Goal: Task Accomplishment & Management: Manage account settings

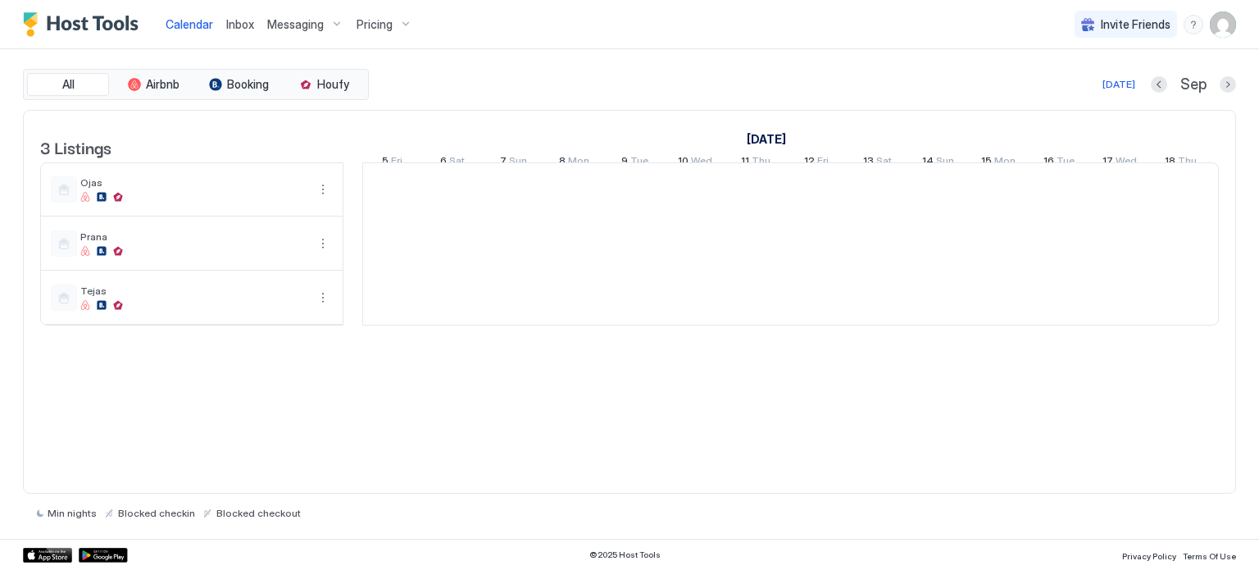
scroll to position [0, 911]
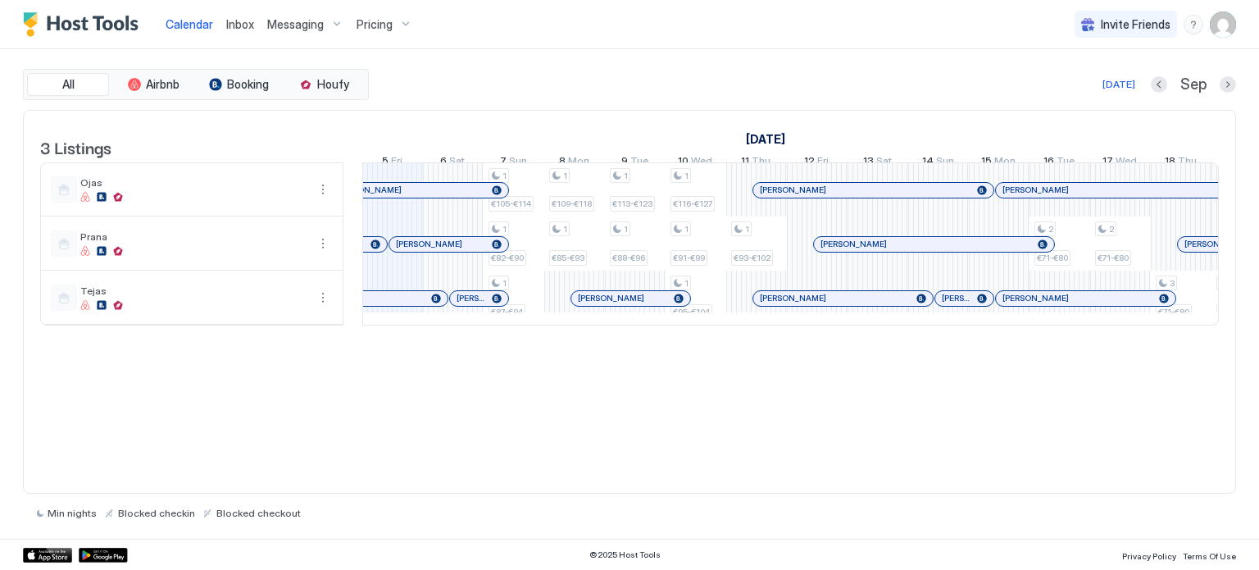
click at [375, 21] on span "Pricing" at bounding box center [375, 24] width 36 height 15
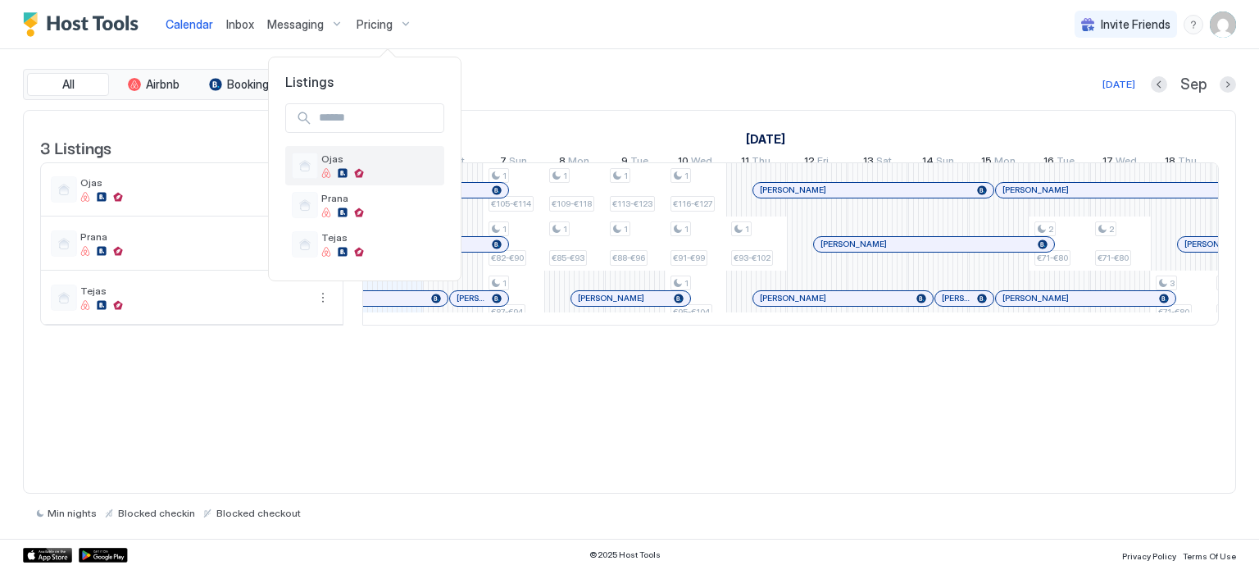
click at [331, 170] on div at bounding box center [379, 173] width 116 height 10
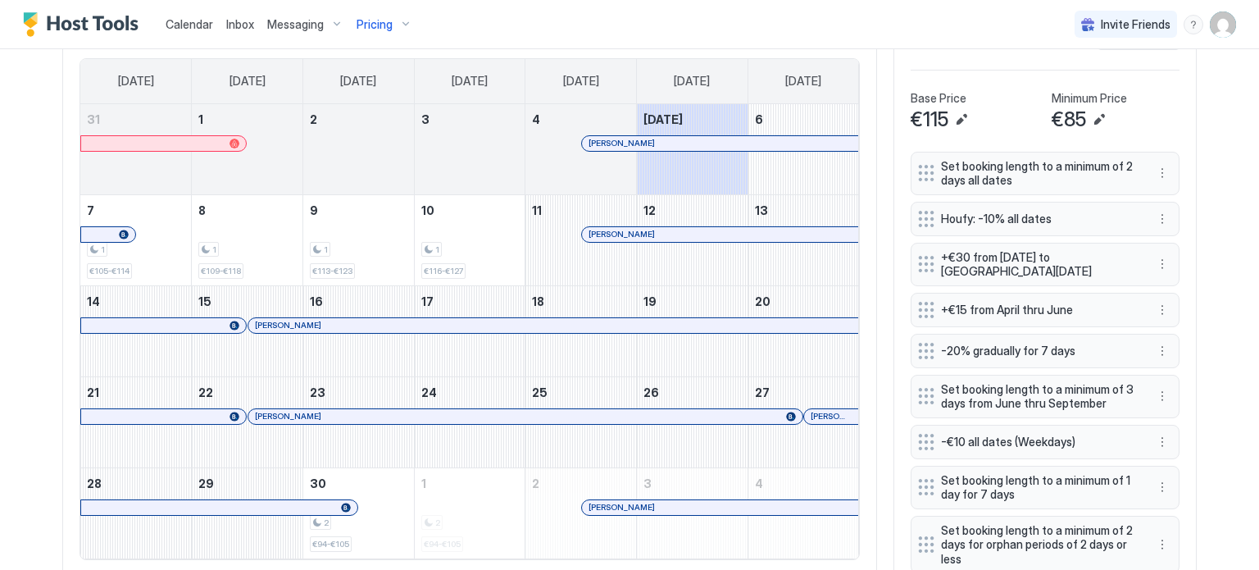
scroll to position [574, 0]
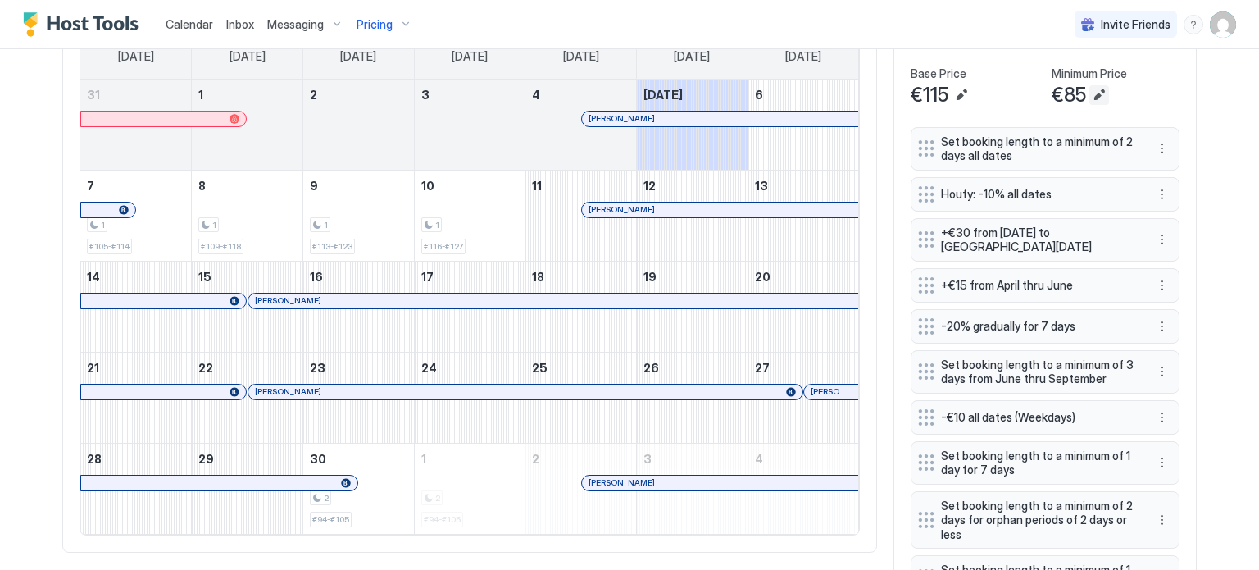
click at [1092, 93] on button "Edit" at bounding box center [1099, 95] width 20 height 20
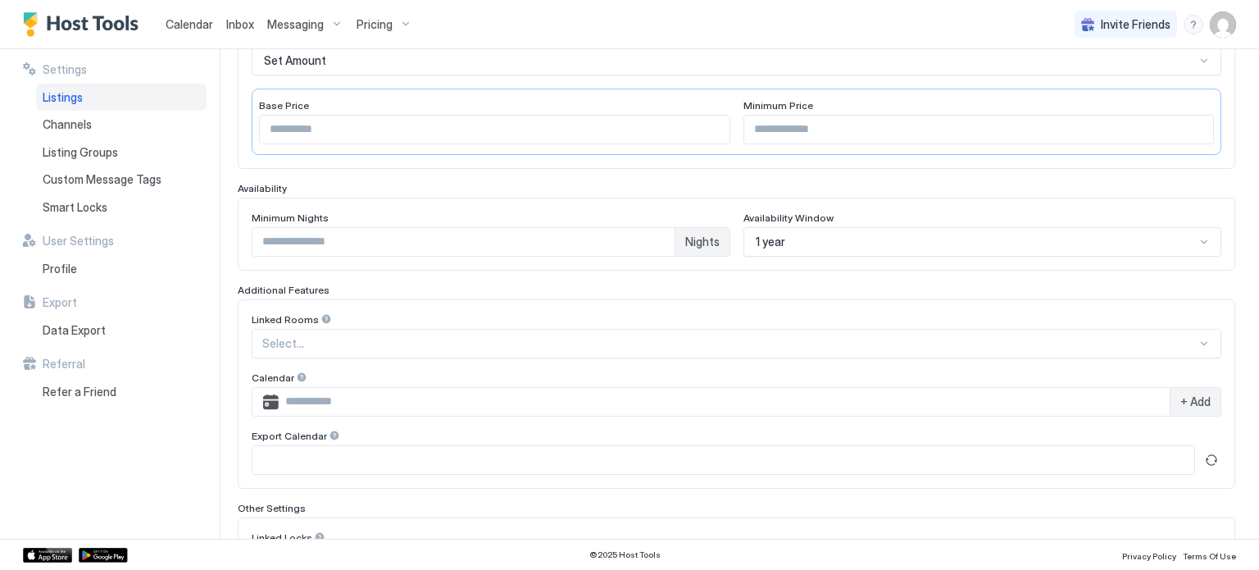
scroll to position [328, 0]
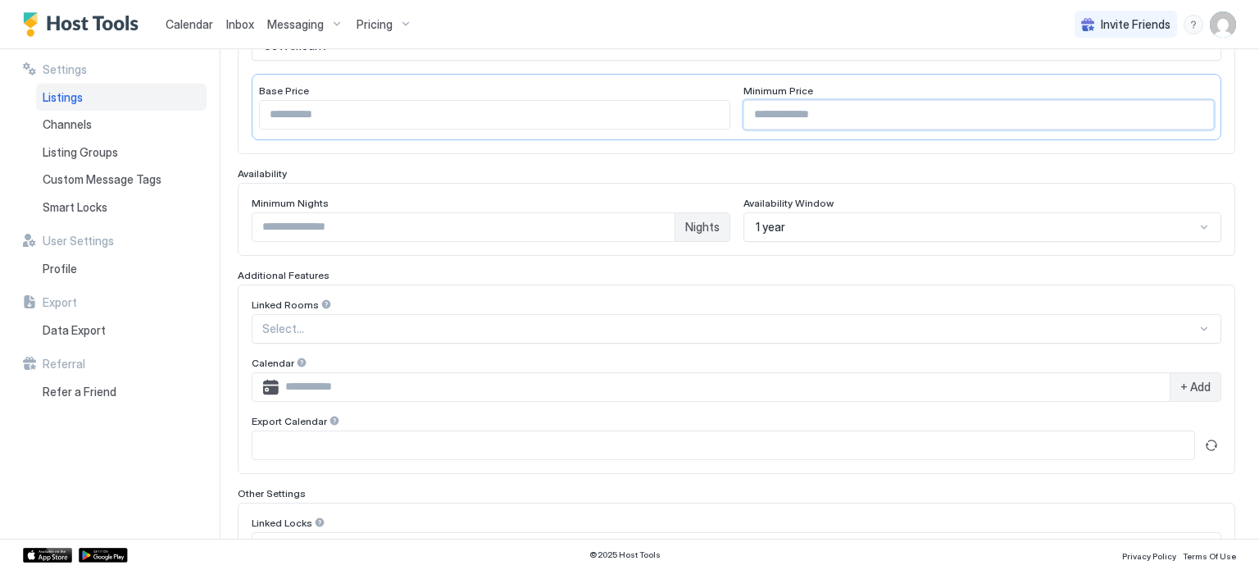
drag, startPoint x: 754, startPoint y: 107, endPoint x: 740, endPoint y: 110, distance: 14.1
click at [744, 110] on input "**" at bounding box center [979, 115] width 470 height 28
type input "**"
click at [279, 111] on input "***" at bounding box center [495, 115] width 470 height 28
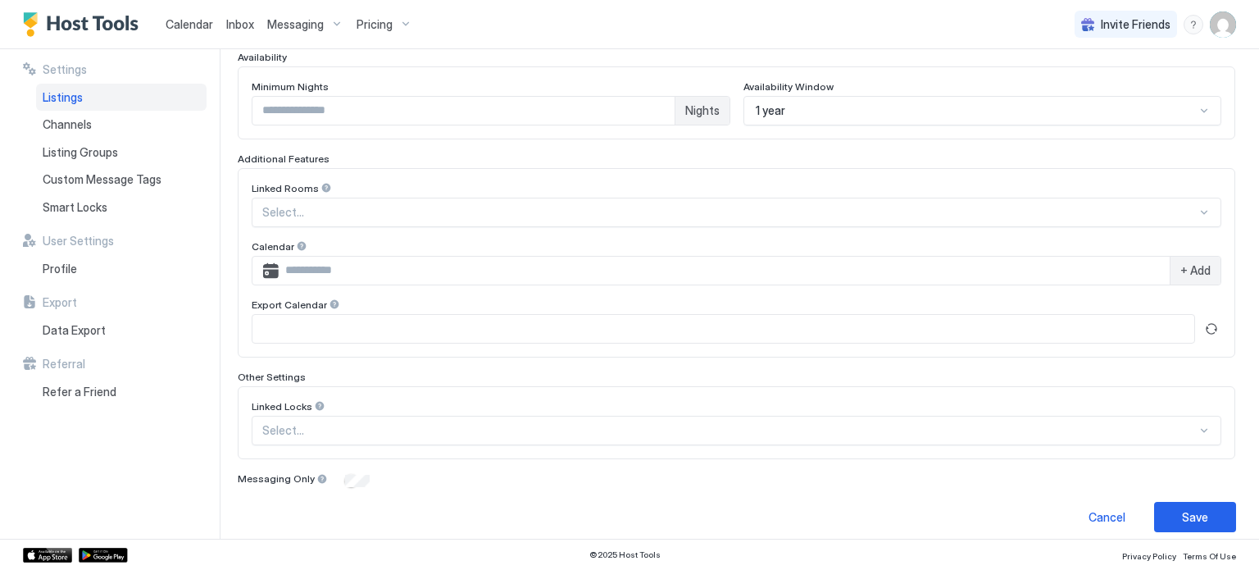
scroll to position [452, 0]
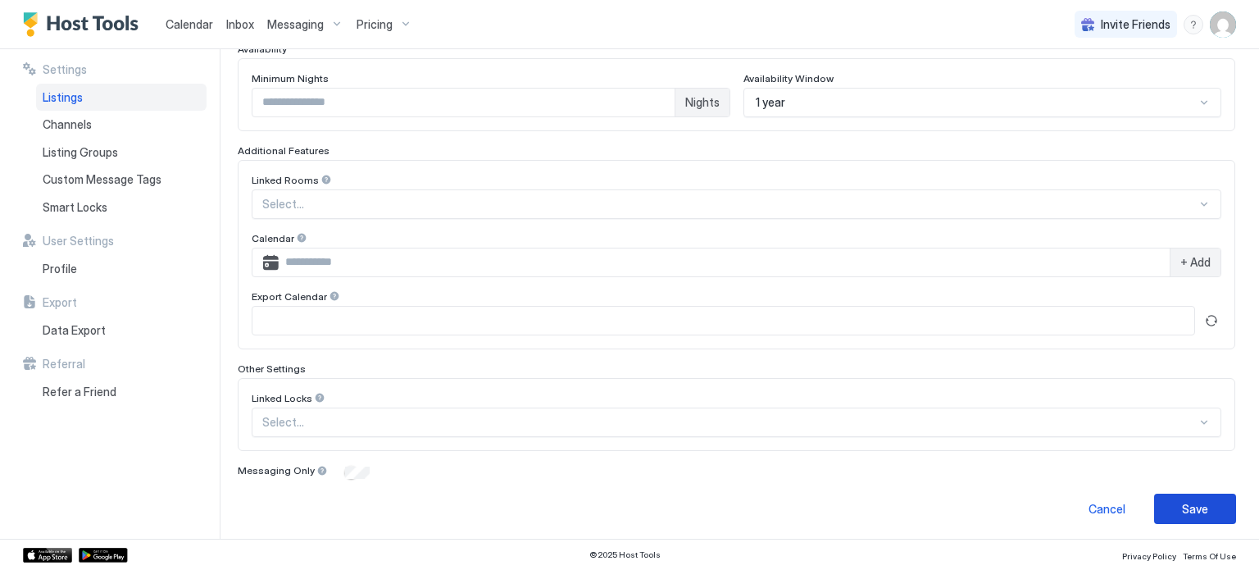
type input "***"
click at [1193, 503] on div "Save" at bounding box center [1195, 508] width 26 height 17
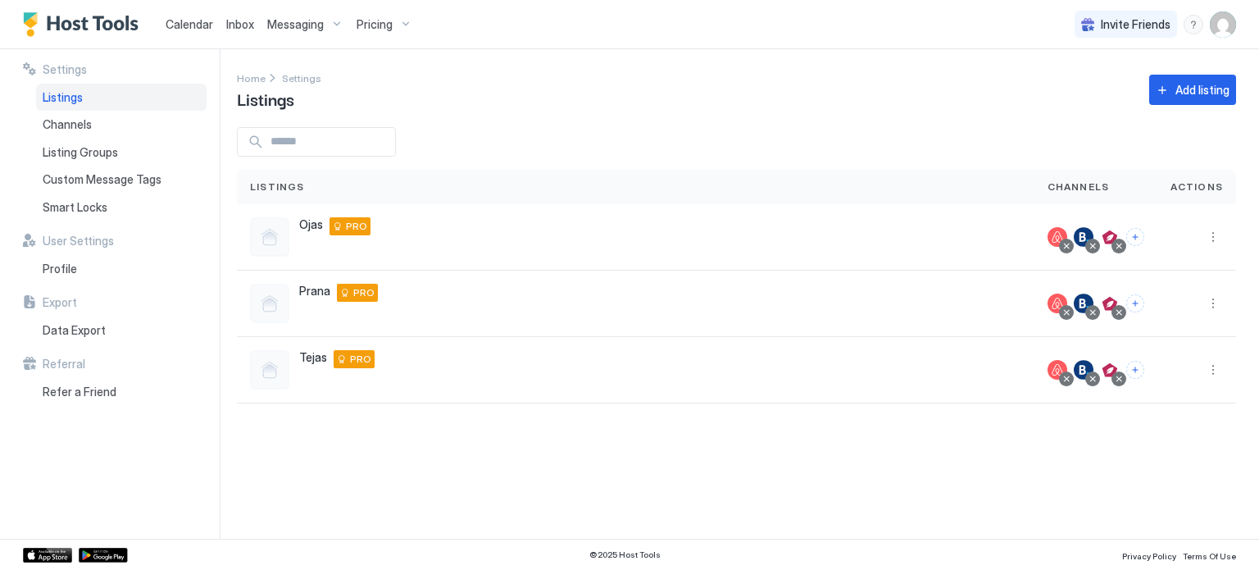
click at [379, 22] on span "Pricing" at bounding box center [375, 24] width 36 height 15
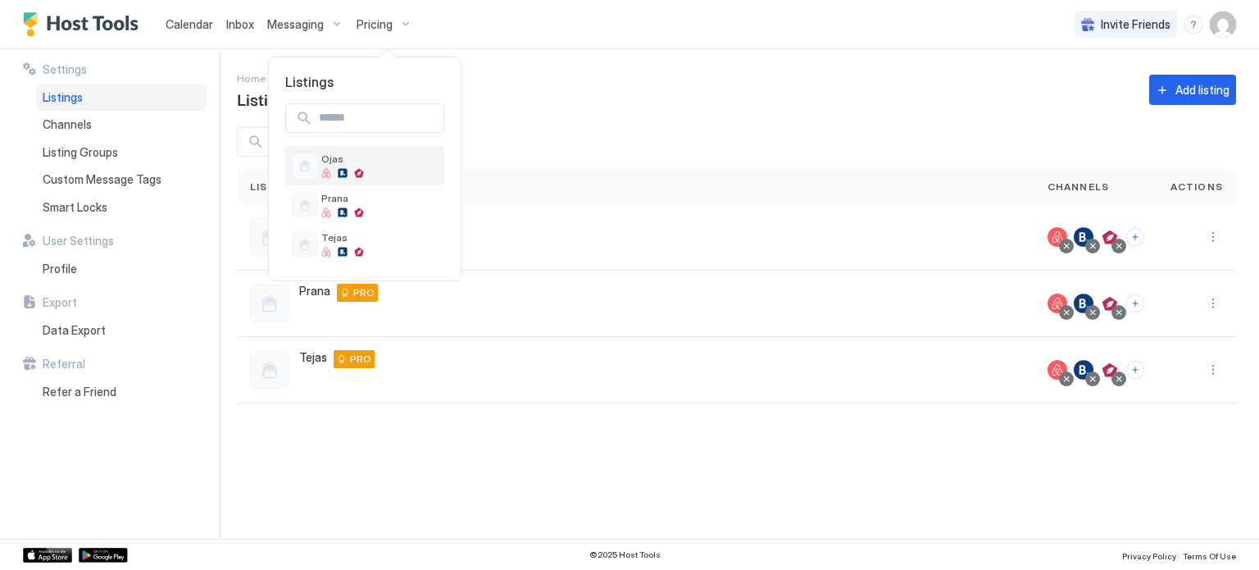
click at [350, 160] on span "Ojas" at bounding box center [379, 158] width 116 height 12
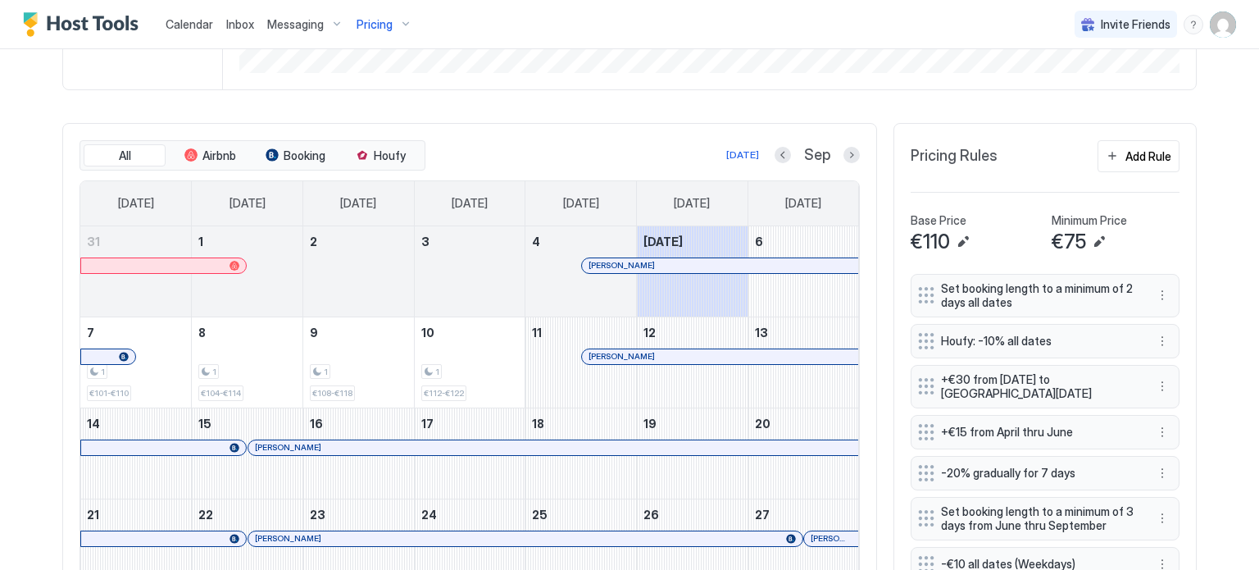
scroll to position [384, 0]
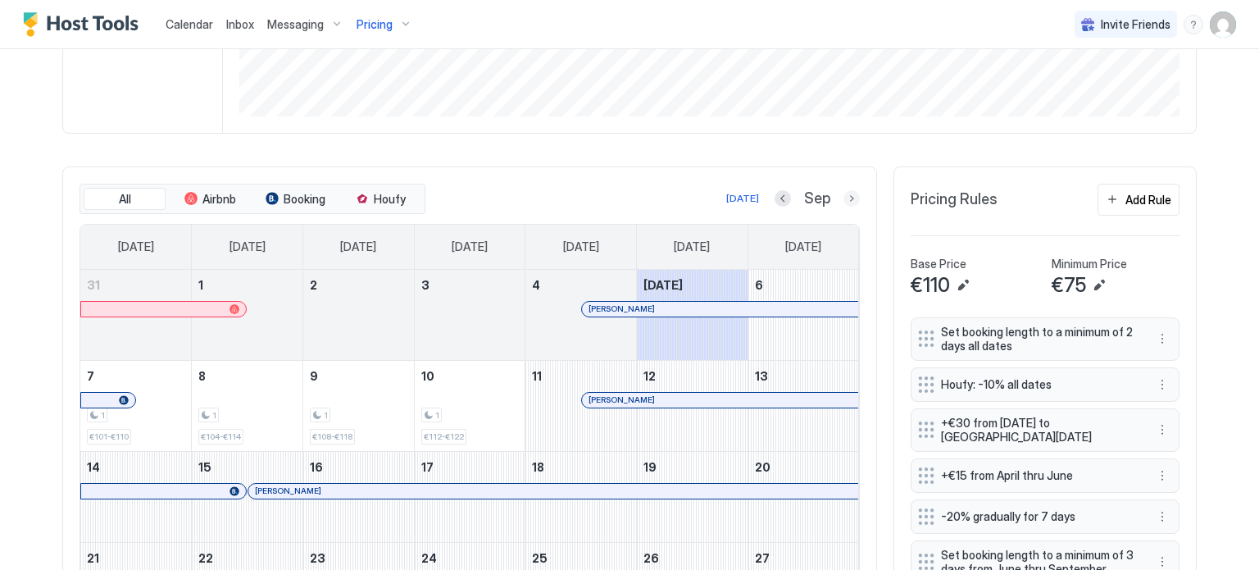
click at [843, 197] on button "Next month" at bounding box center [851, 198] width 16 height 16
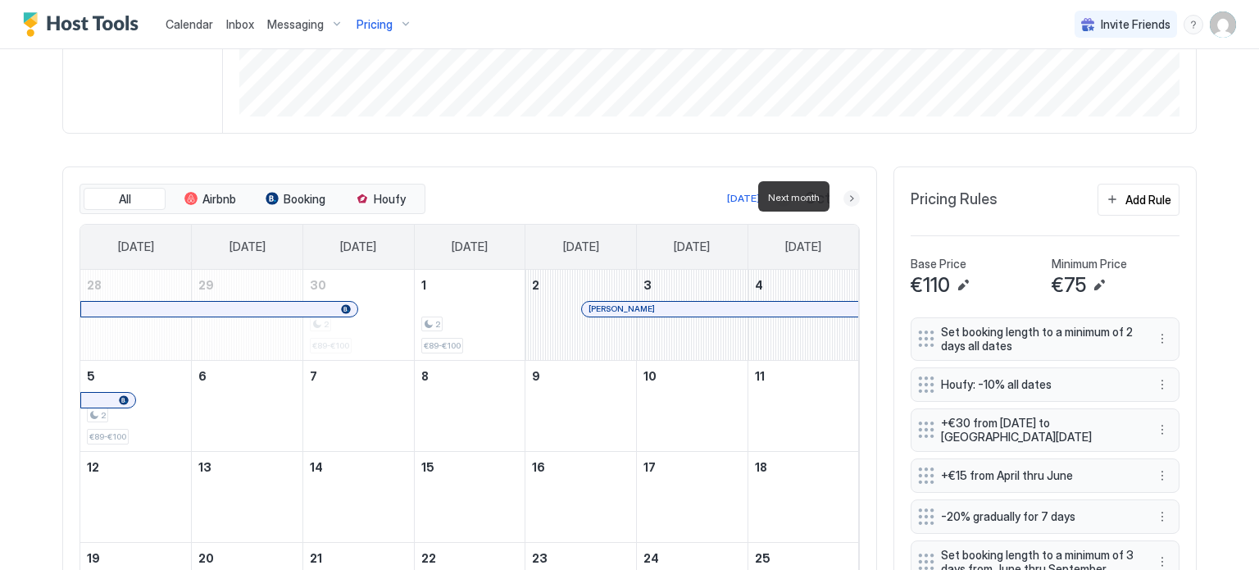
click at [843, 197] on button "Next month" at bounding box center [851, 198] width 16 height 16
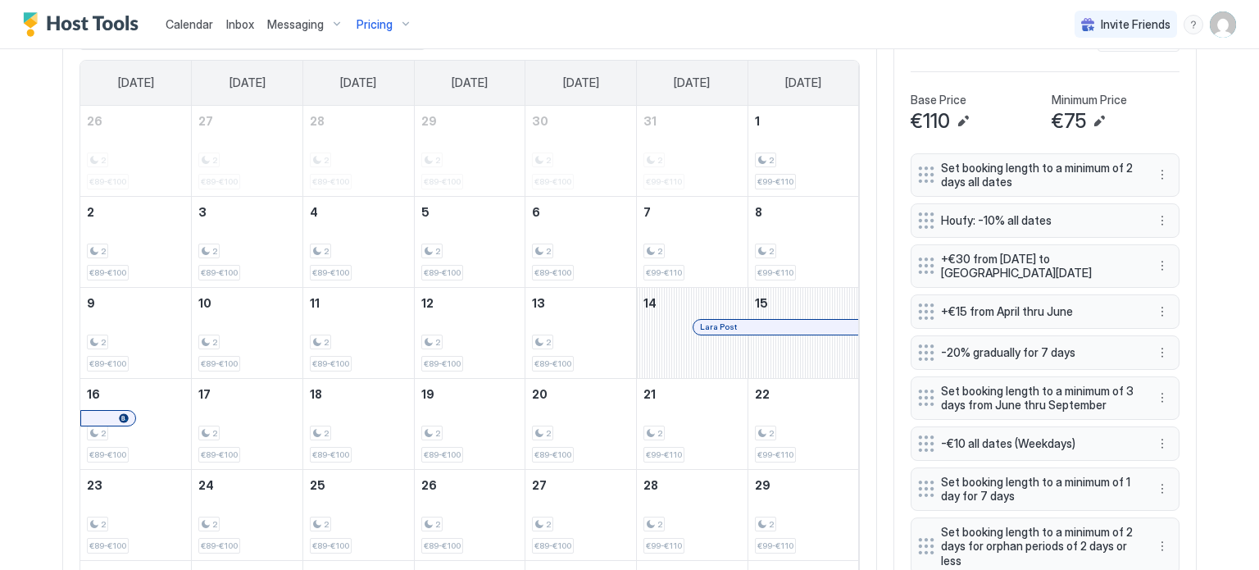
scroll to position [629, 0]
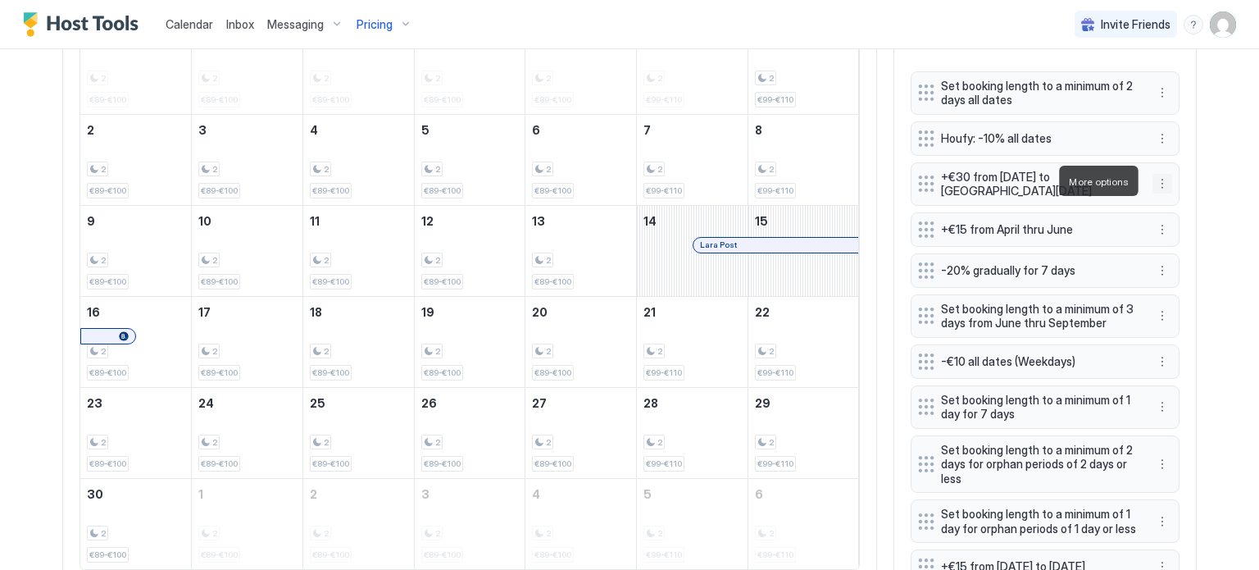
click at [1158, 184] on button "More options" at bounding box center [1162, 184] width 20 height 20
click at [1167, 203] on div "Edit" at bounding box center [1172, 204] width 36 height 12
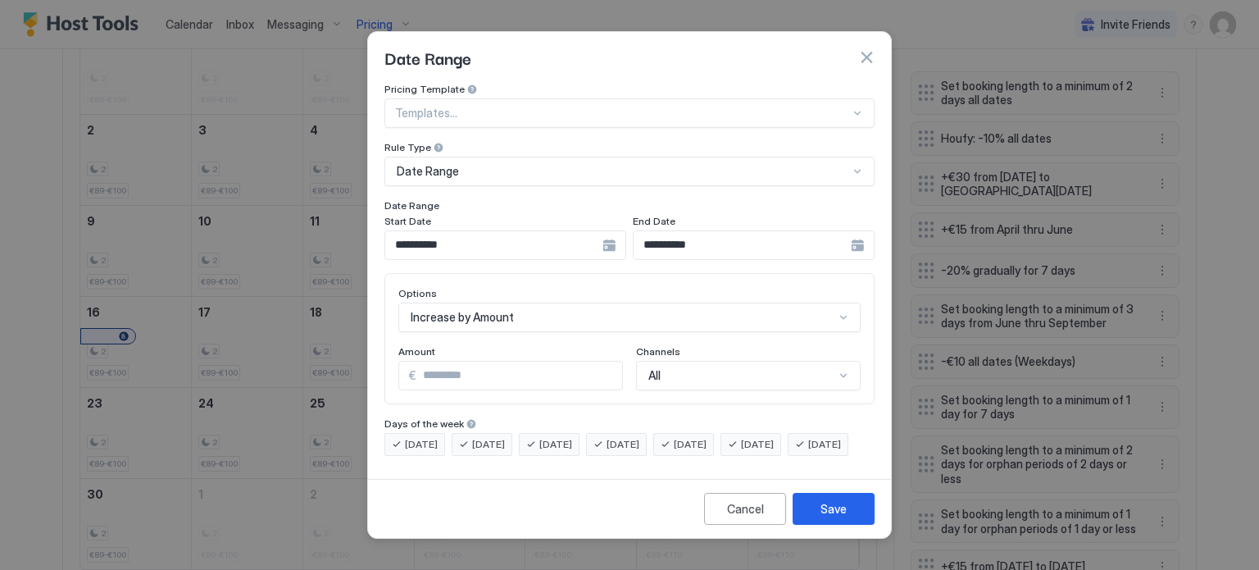
click at [865, 49] on button "button" at bounding box center [866, 57] width 16 height 16
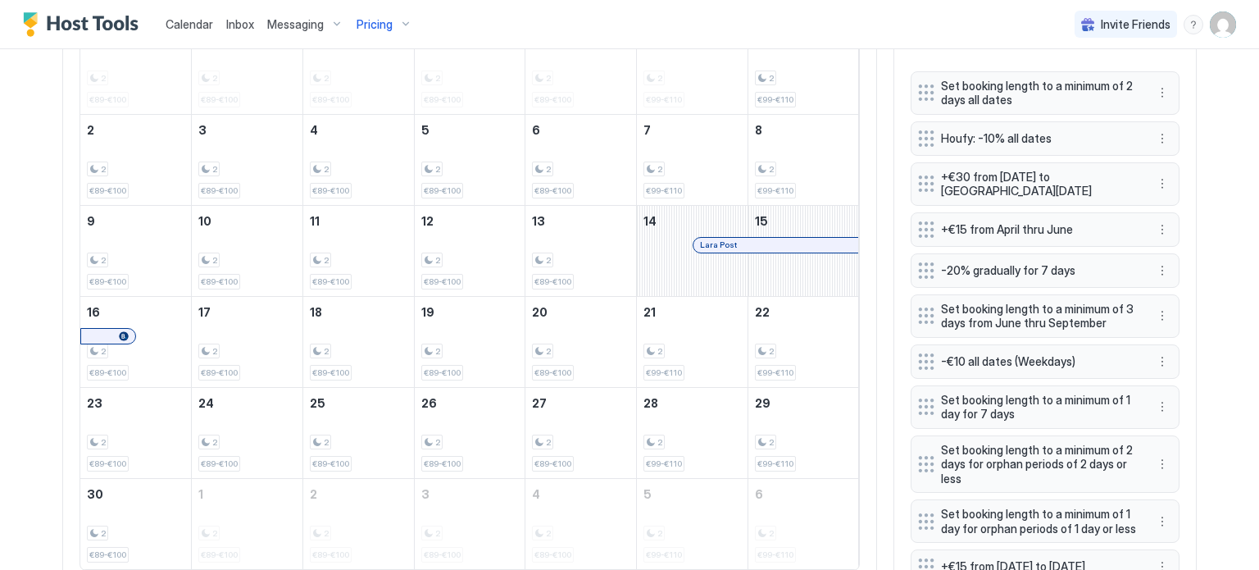
scroll to position [466, 0]
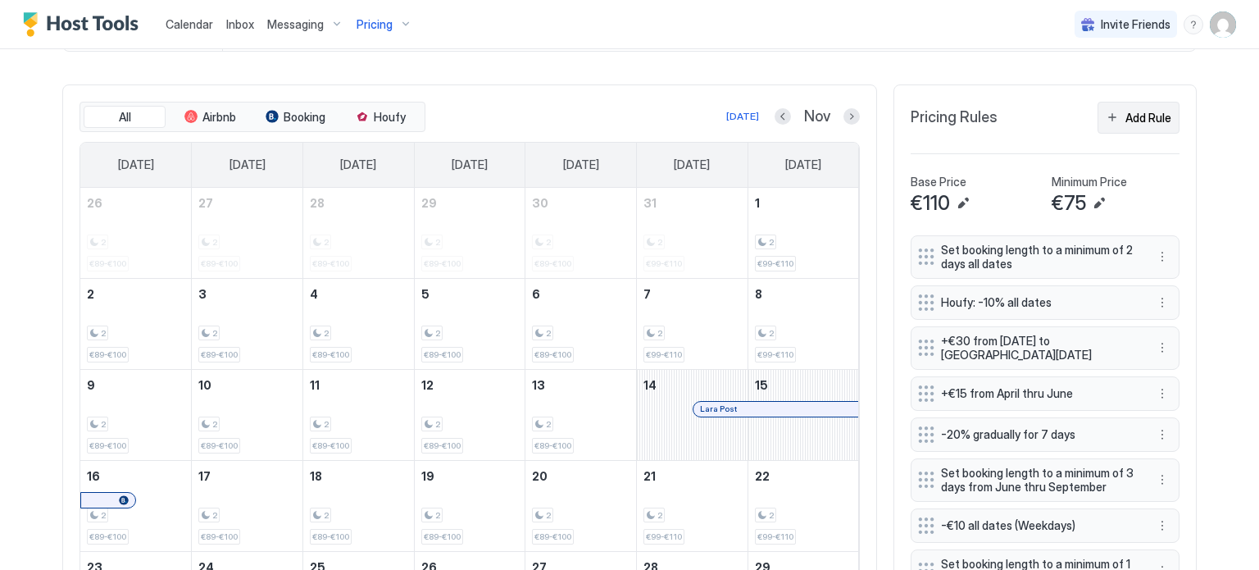
click at [1135, 110] on div "Add Rule" at bounding box center [1148, 117] width 46 height 17
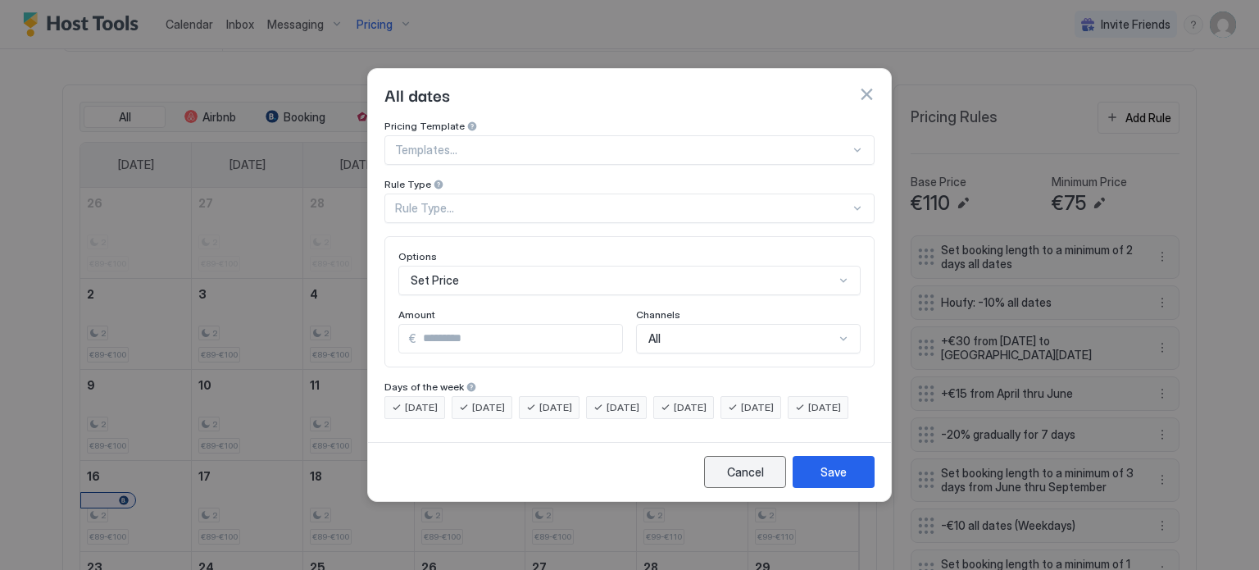
click at [761, 472] on button "Cancel" at bounding box center [745, 472] width 82 height 32
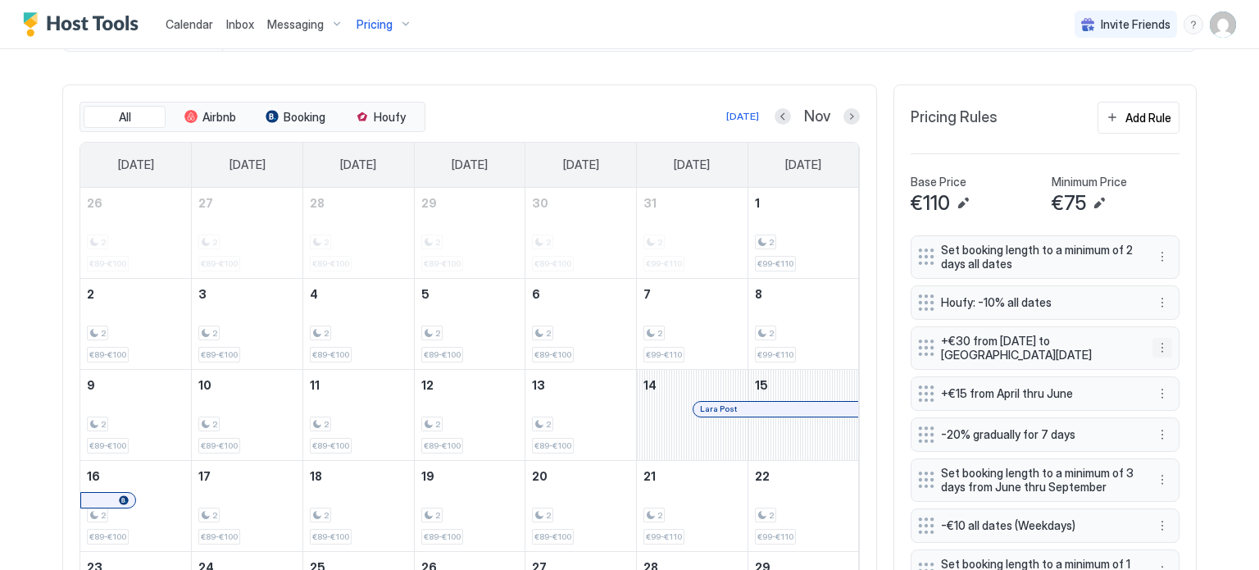
click at [1157, 345] on button "More options" at bounding box center [1162, 348] width 20 height 20
click at [1183, 373] on span "Edit" at bounding box center [1181, 367] width 18 height 12
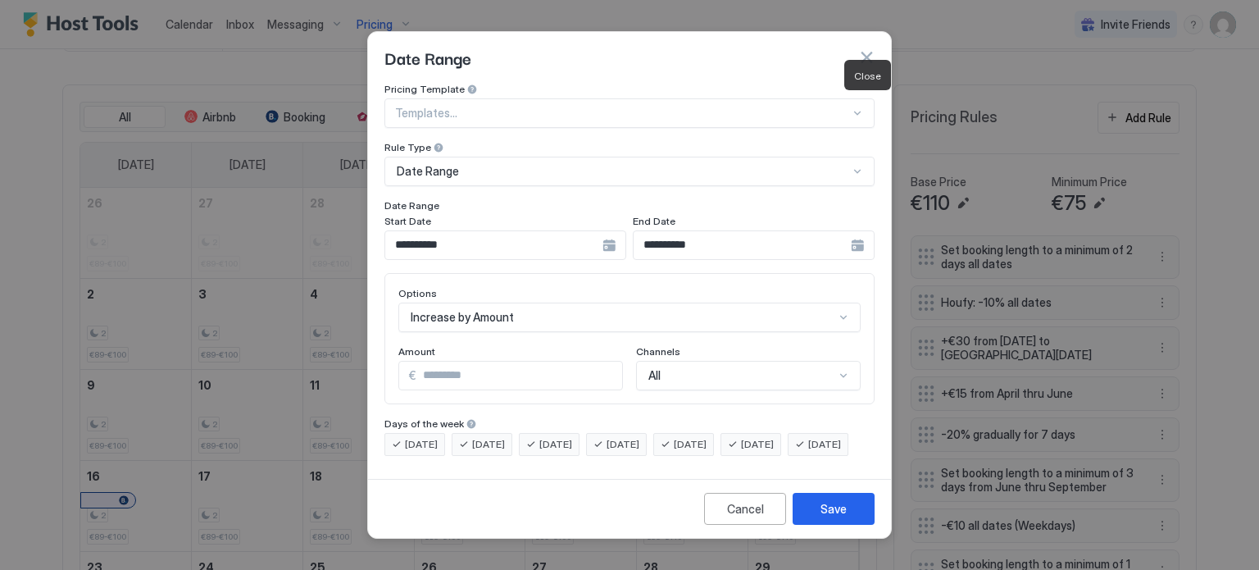
click at [864, 49] on button "button" at bounding box center [866, 57] width 16 height 16
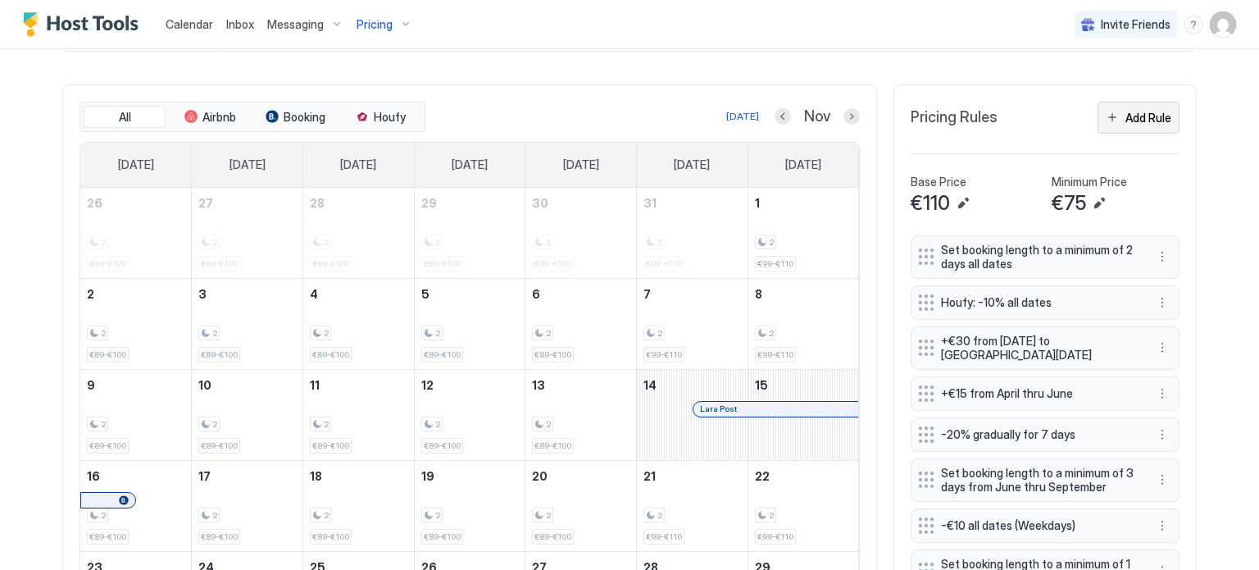
click at [1142, 115] on div "Add Rule" at bounding box center [1148, 117] width 46 height 17
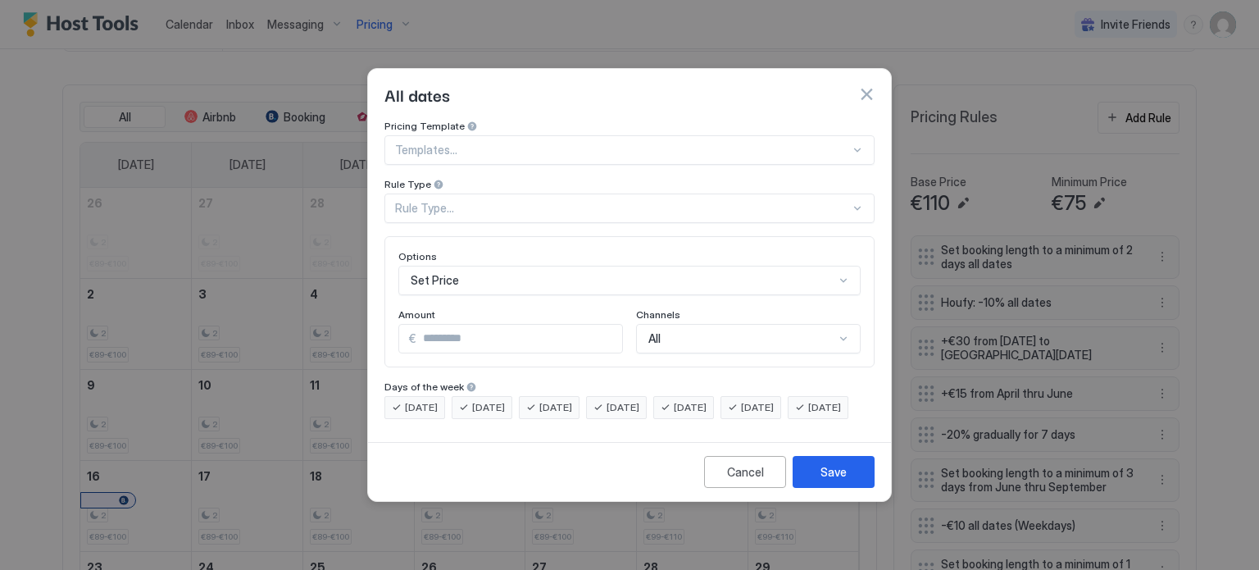
click at [503, 143] on div at bounding box center [622, 150] width 455 height 15
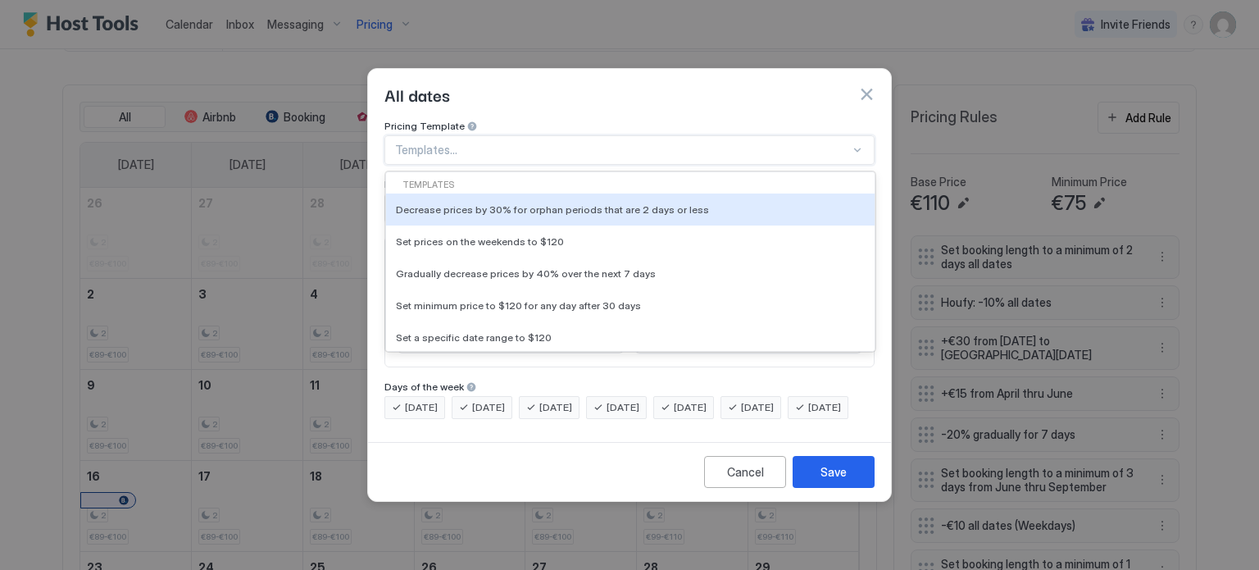
click at [523, 143] on div at bounding box center [622, 150] width 455 height 15
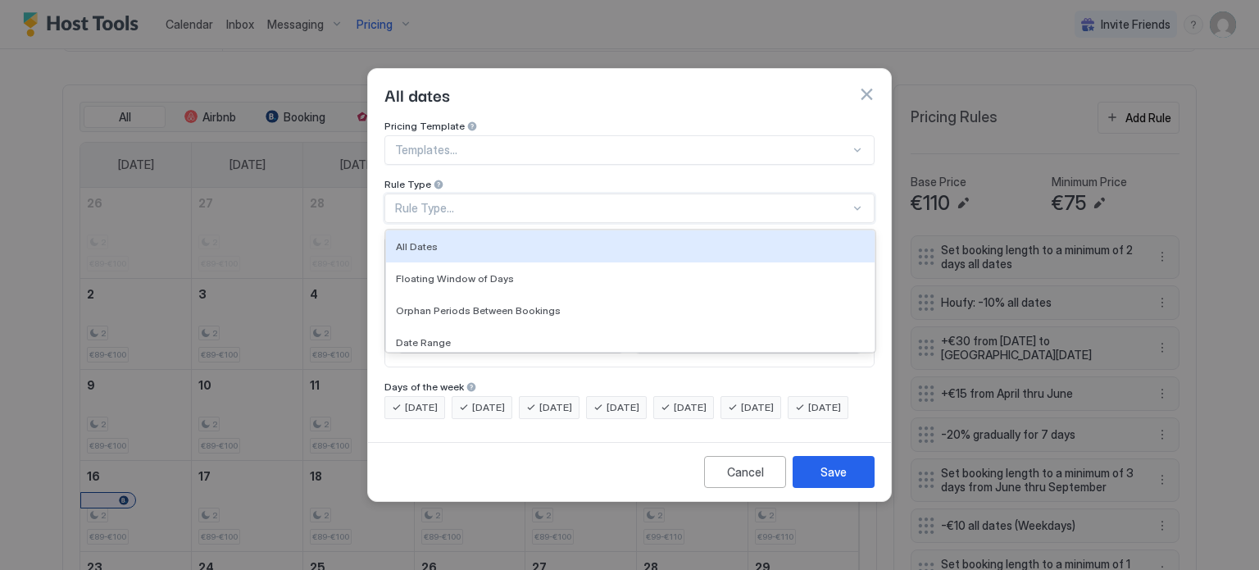
click at [494, 201] on div "Rule Type..." at bounding box center [622, 208] width 455 height 15
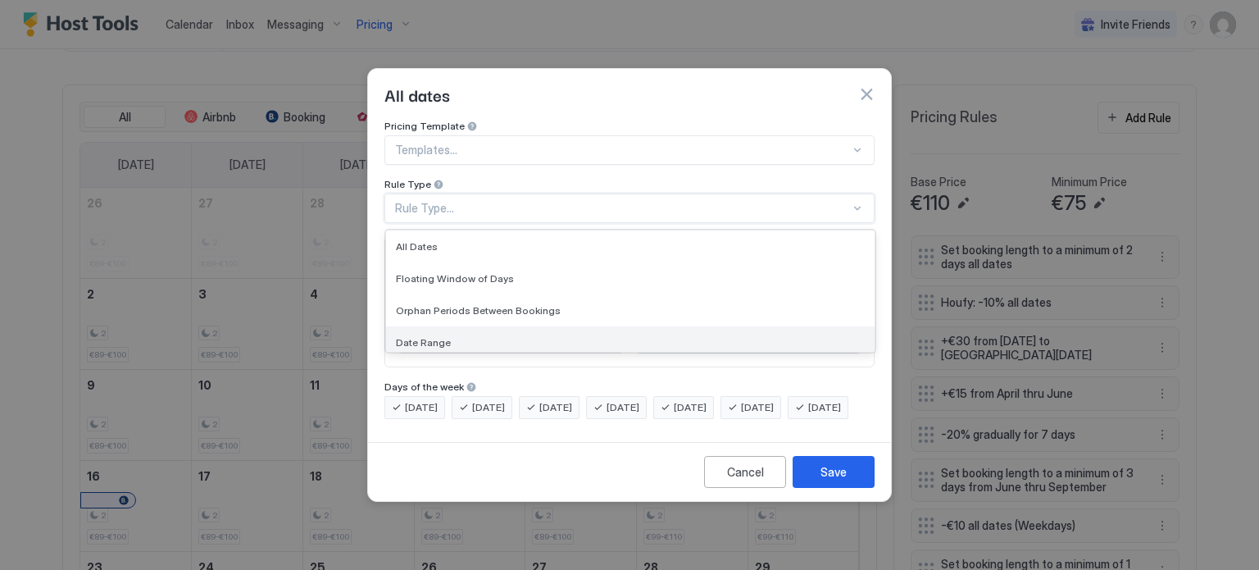
click at [459, 336] on div "Date Range" at bounding box center [630, 342] width 469 height 12
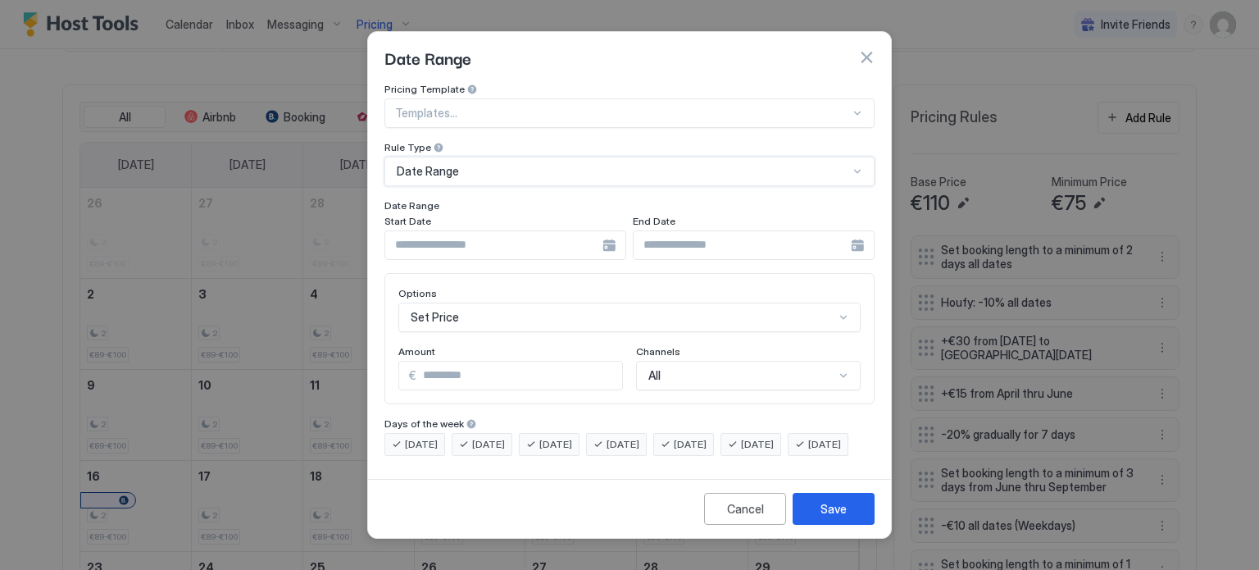
click at [611, 230] on div at bounding box center [505, 245] width 242 height 30
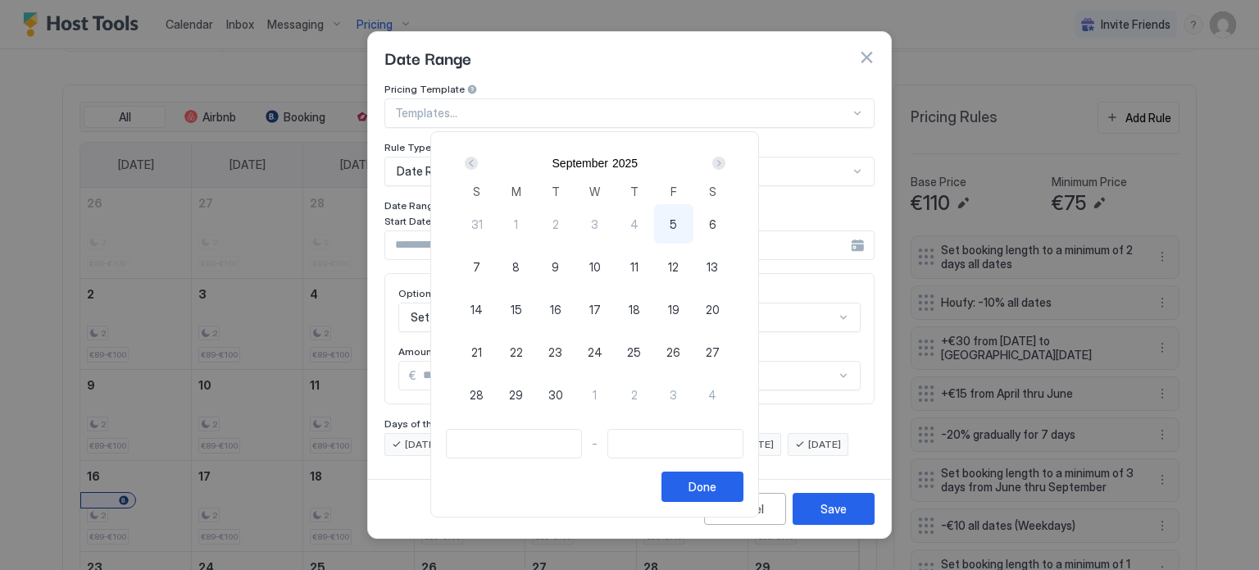
click at [725, 163] on div "Next" at bounding box center [718, 163] width 13 height 13
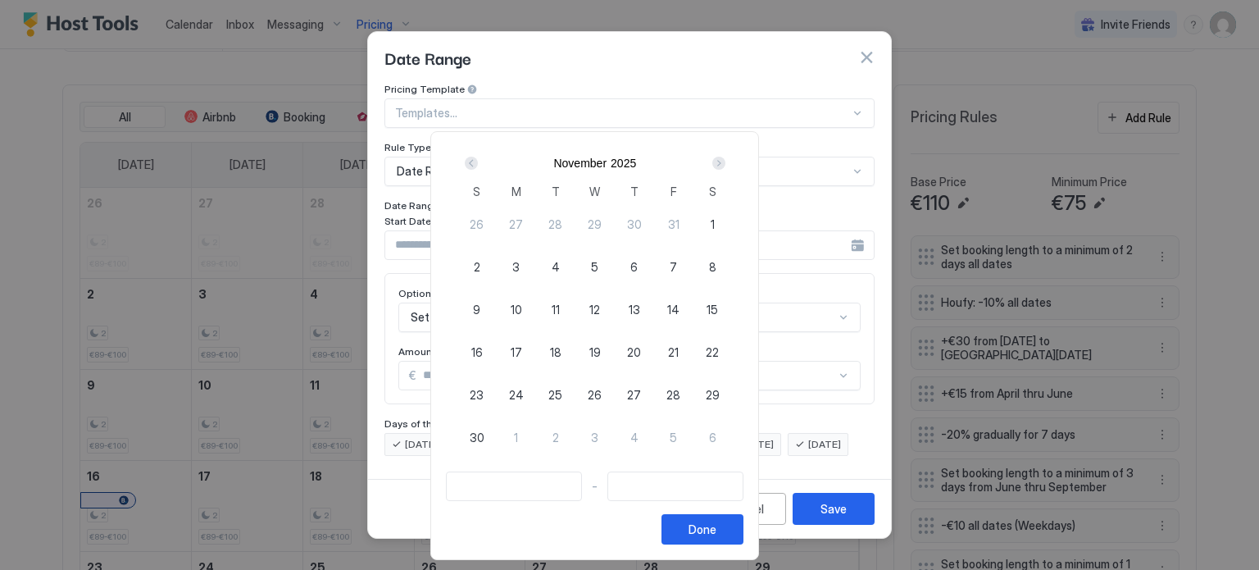
click at [725, 163] on div "Next" at bounding box center [718, 163] width 13 height 13
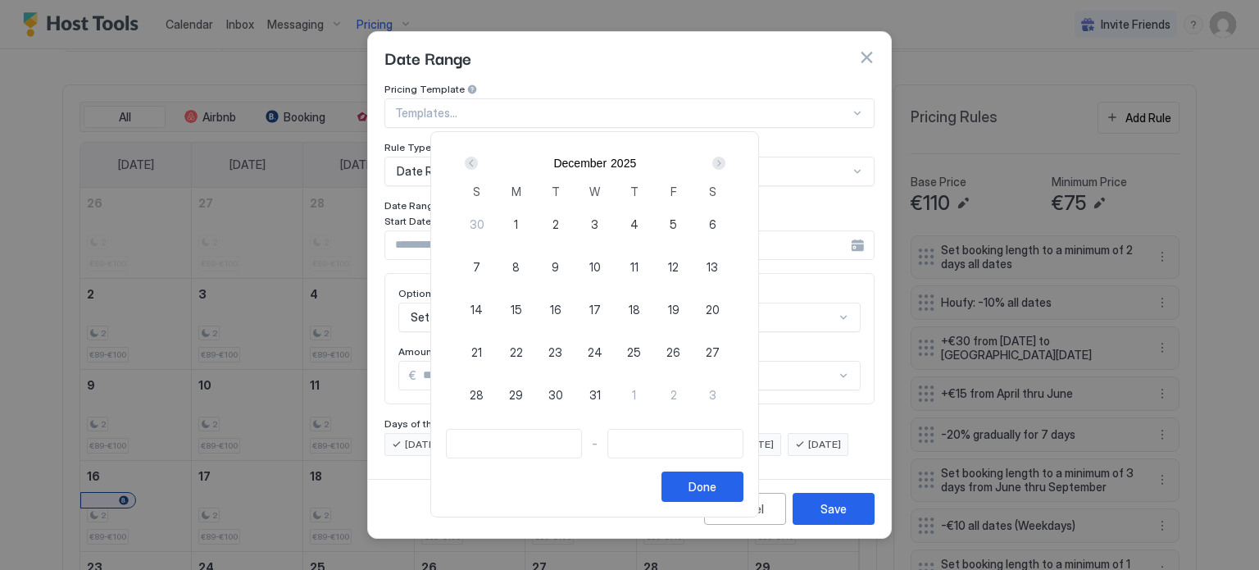
click at [725, 163] on div "Next" at bounding box center [718, 163] width 13 height 13
click at [615, 222] on div "1" at bounding box center [594, 223] width 39 height 39
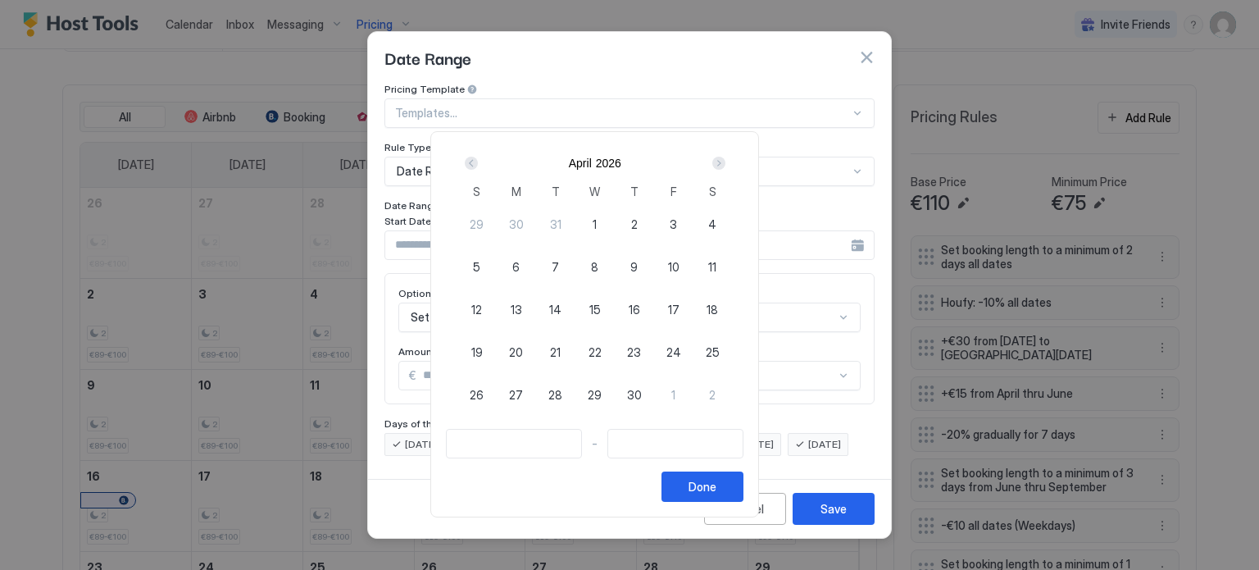
type input "**********"
click at [725, 163] on div "Next" at bounding box center [718, 163] width 13 height 13
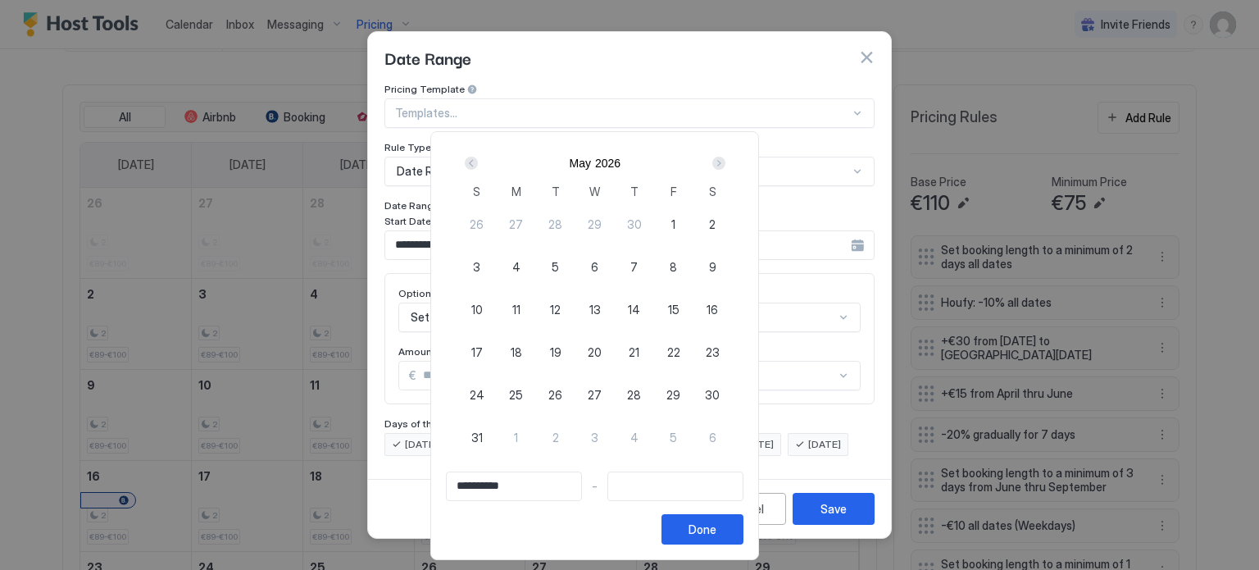
click at [725, 163] on div "Next" at bounding box center [718, 163] width 13 height 13
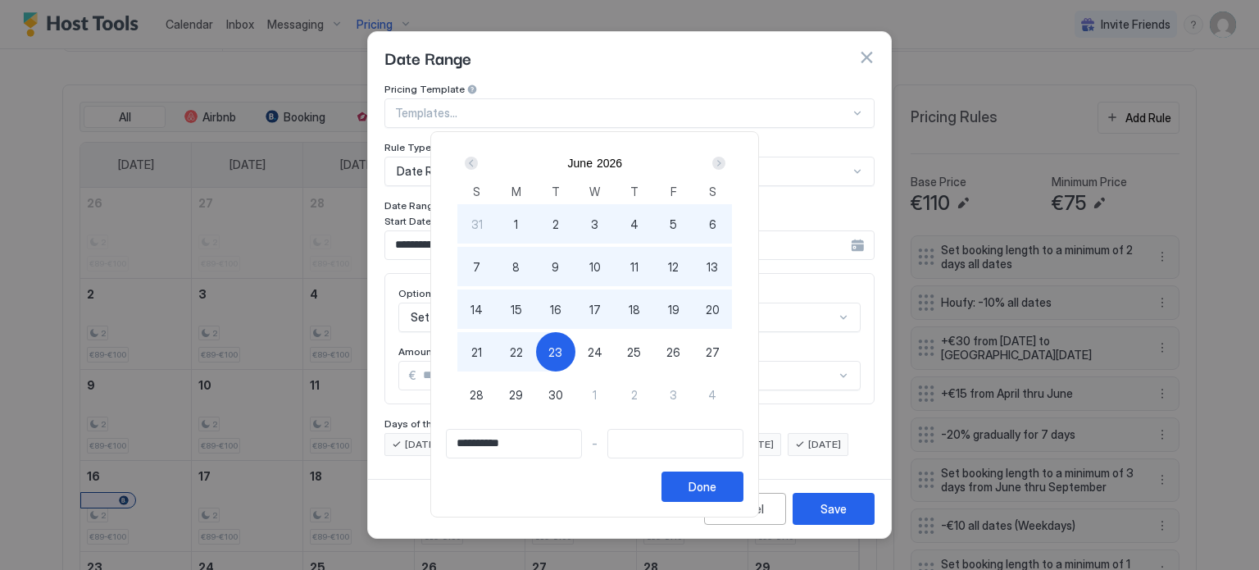
type input "**********"
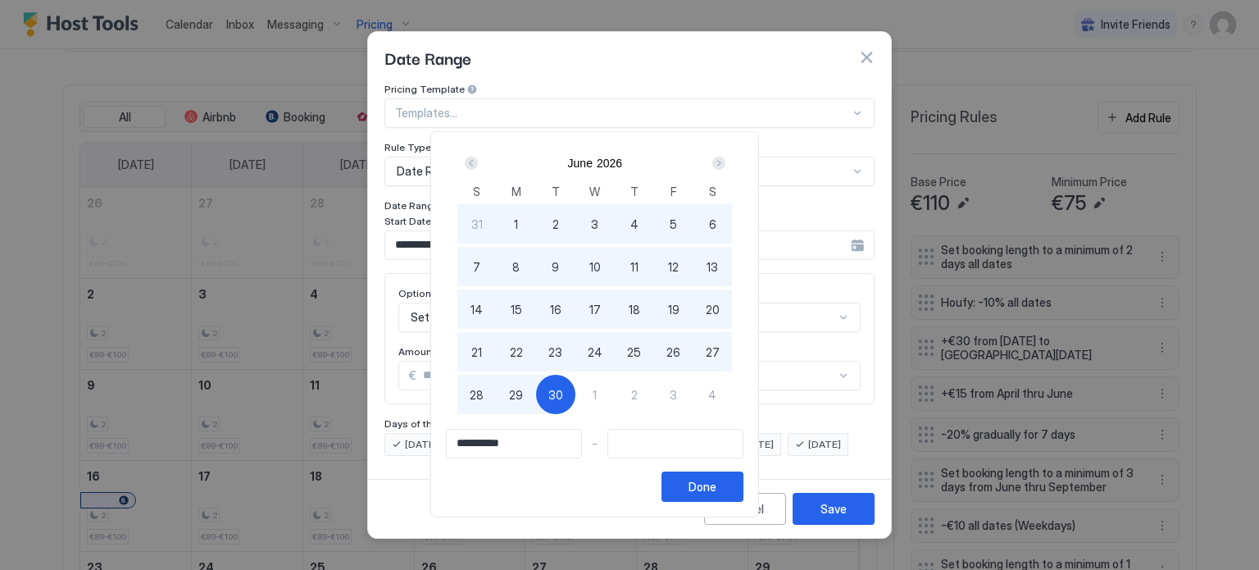
click at [563, 393] on span "30" at bounding box center [555, 394] width 15 height 17
type input "**********"
click at [743, 496] on button "Done" at bounding box center [702, 486] width 82 height 30
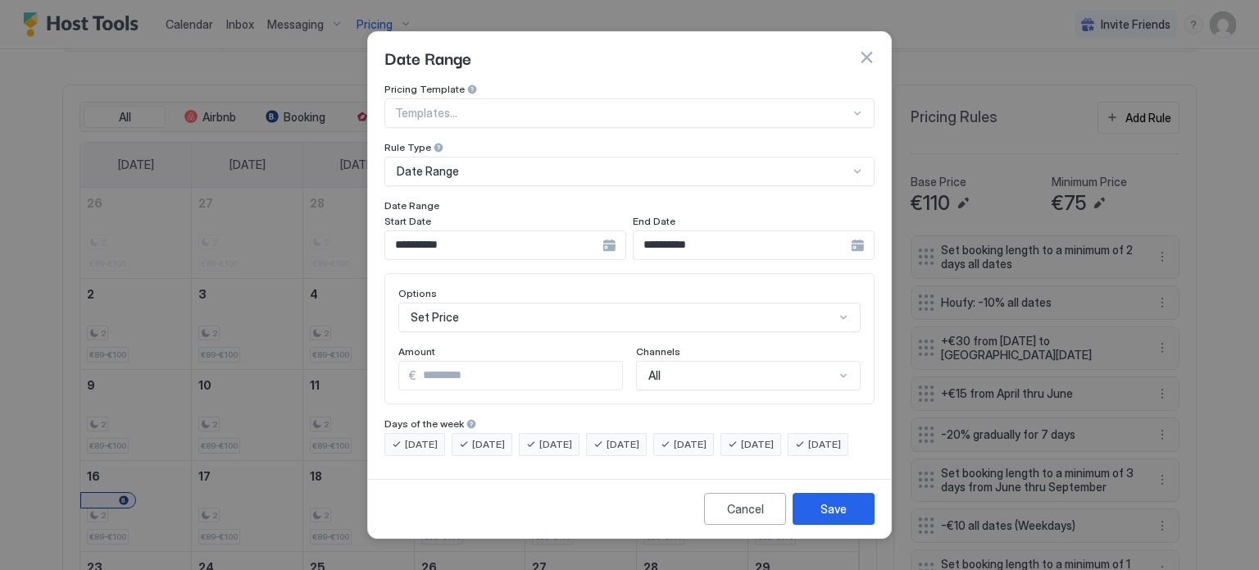
click at [864, 49] on button "button" at bounding box center [866, 57] width 16 height 16
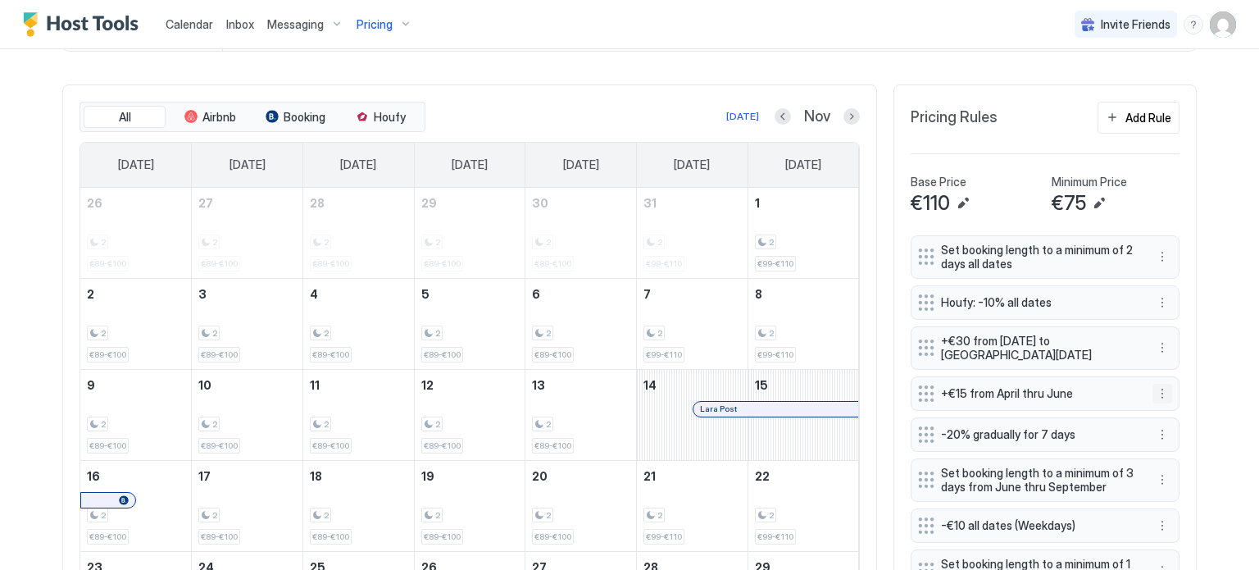
click at [1156, 389] on button "More options" at bounding box center [1162, 394] width 20 height 20
click at [1170, 412] on div "Edit" at bounding box center [1172, 413] width 36 height 12
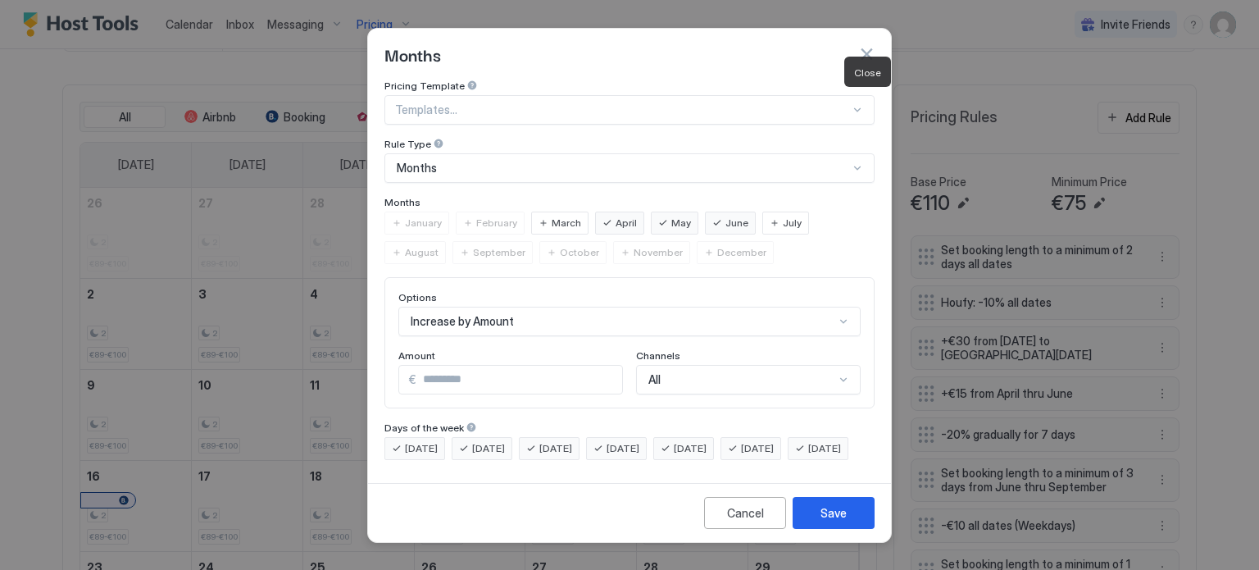
click at [869, 46] on button "button" at bounding box center [866, 54] width 16 height 16
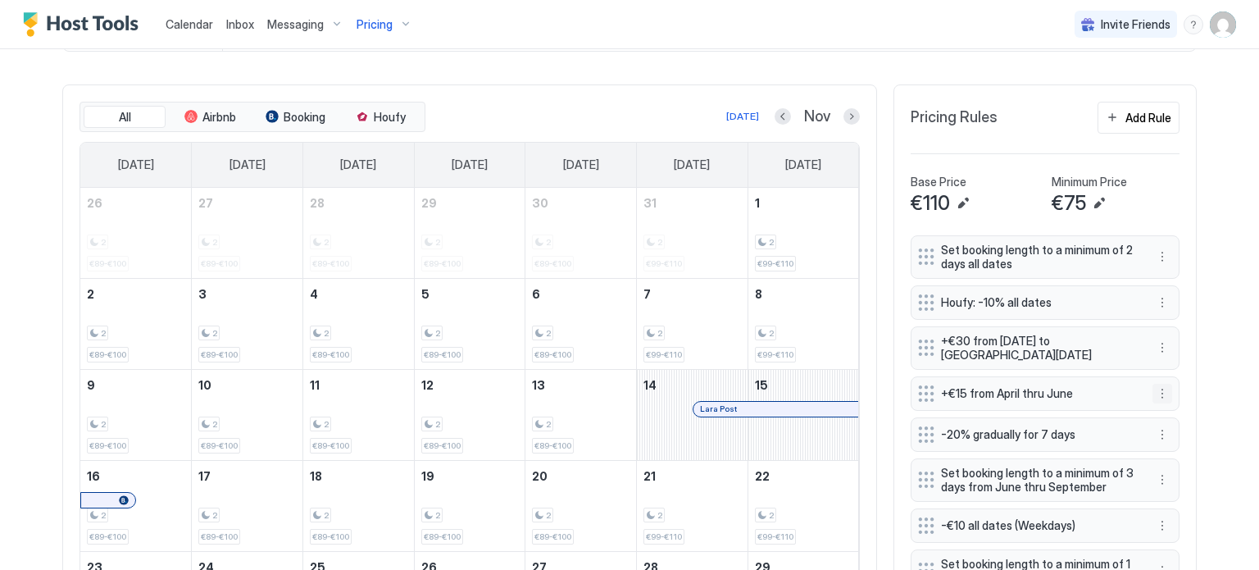
click at [1156, 384] on button "More options" at bounding box center [1162, 394] width 20 height 20
click at [1173, 416] on span "Edit" at bounding box center [1181, 413] width 18 height 12
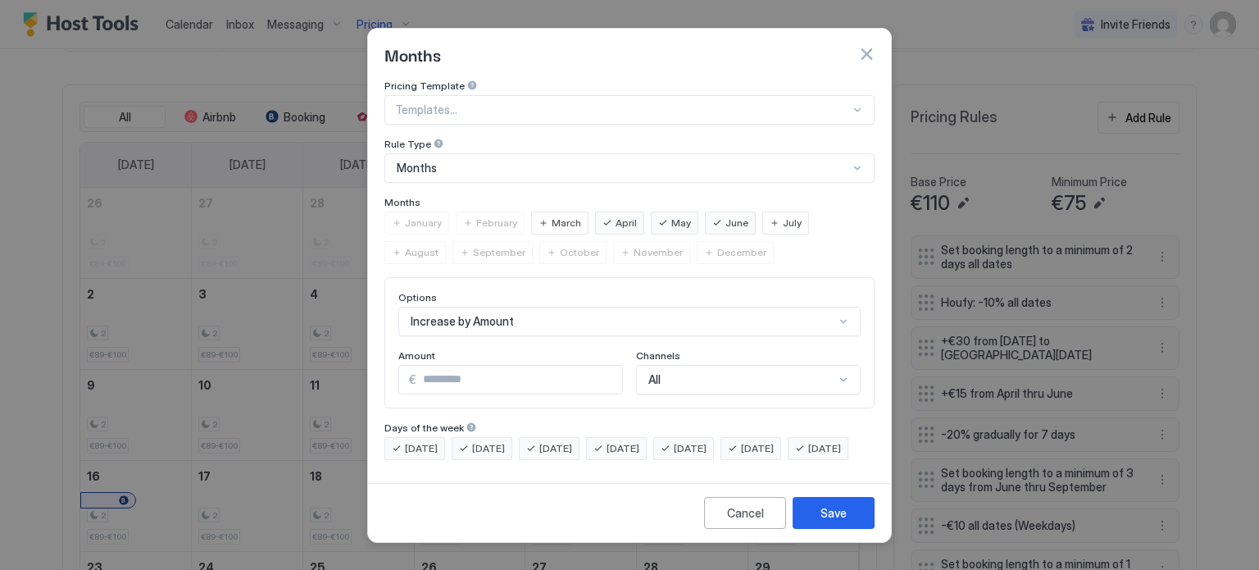
click at [539, 241] on div "October" at bounding box center [572, 252] width 67 height 23
click at [560, 245] on span "October" at bounding box center [579, 252] width 39 height 15
click at [539, 241] on div "October" at bounding box center [572, 252] width 67 height 23
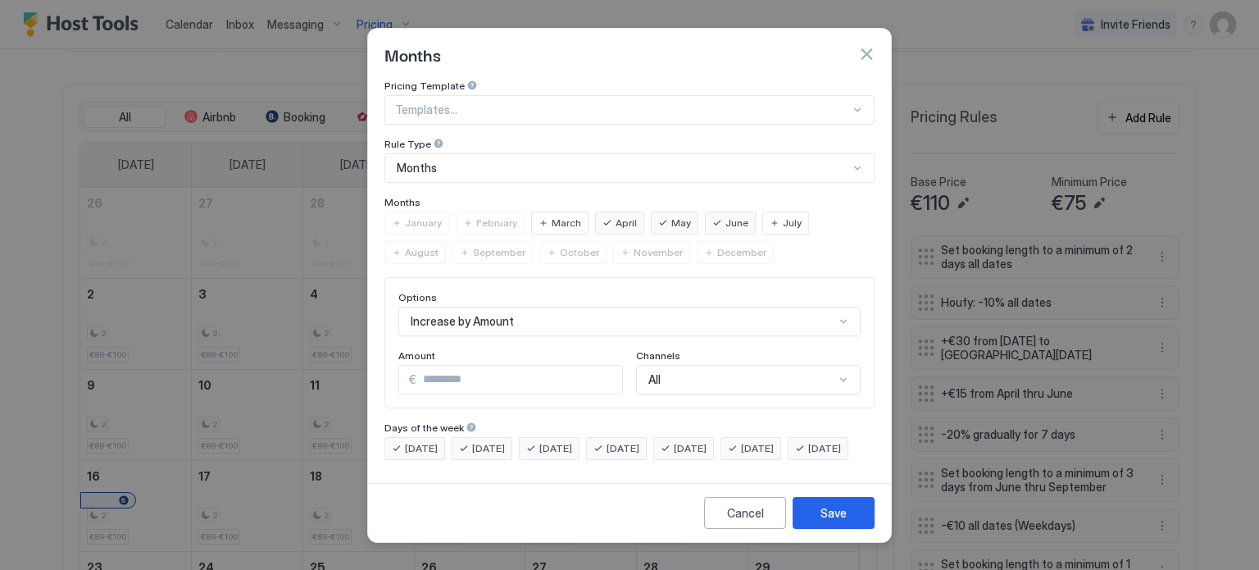
click at [865, 46] on button "button" at bounding box center [866, 54] width 16 height 16
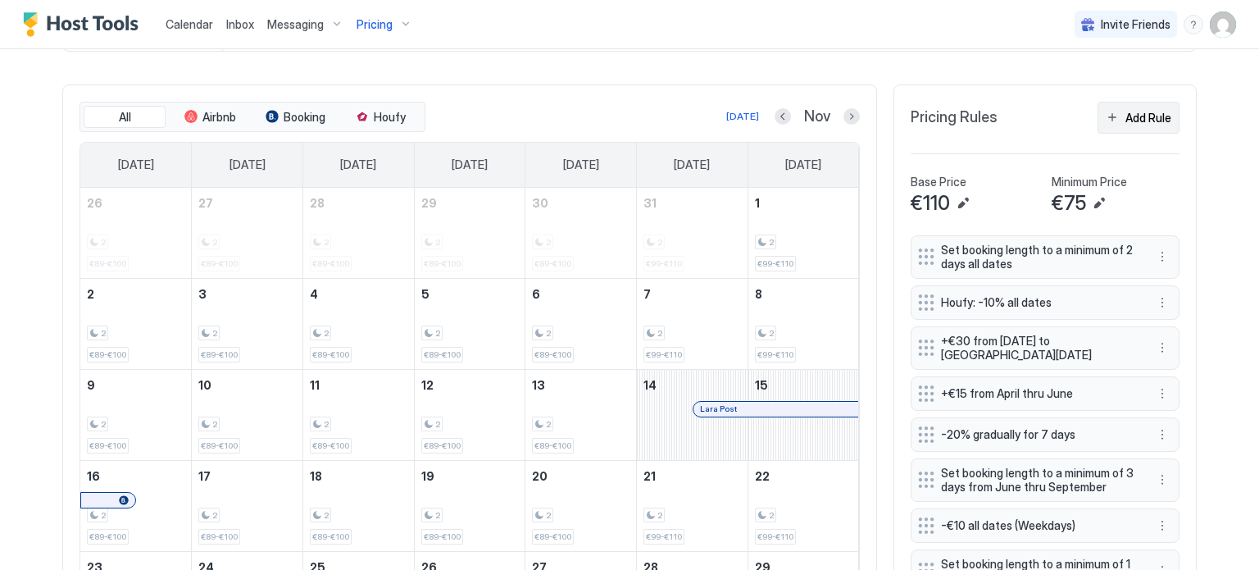
click at [1133, 119] on div "Add Rule" at bounding box center [1148, 117] width 46 height 17
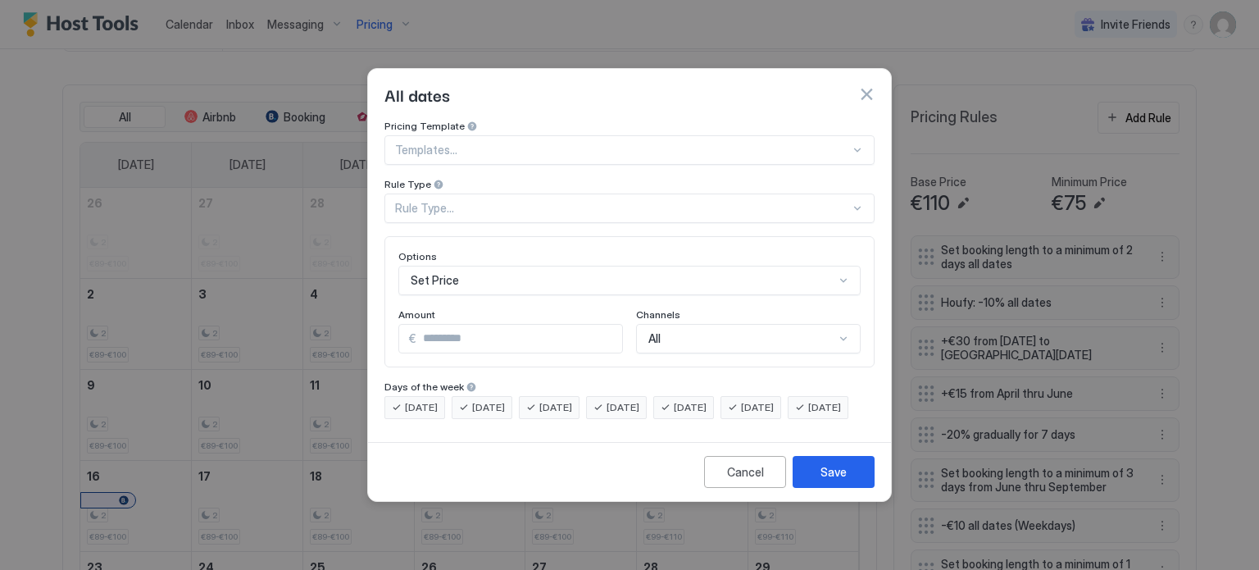
click at [472, 201] on div "Rule Type..." at bounding box center [622, 208] width 455 height 15
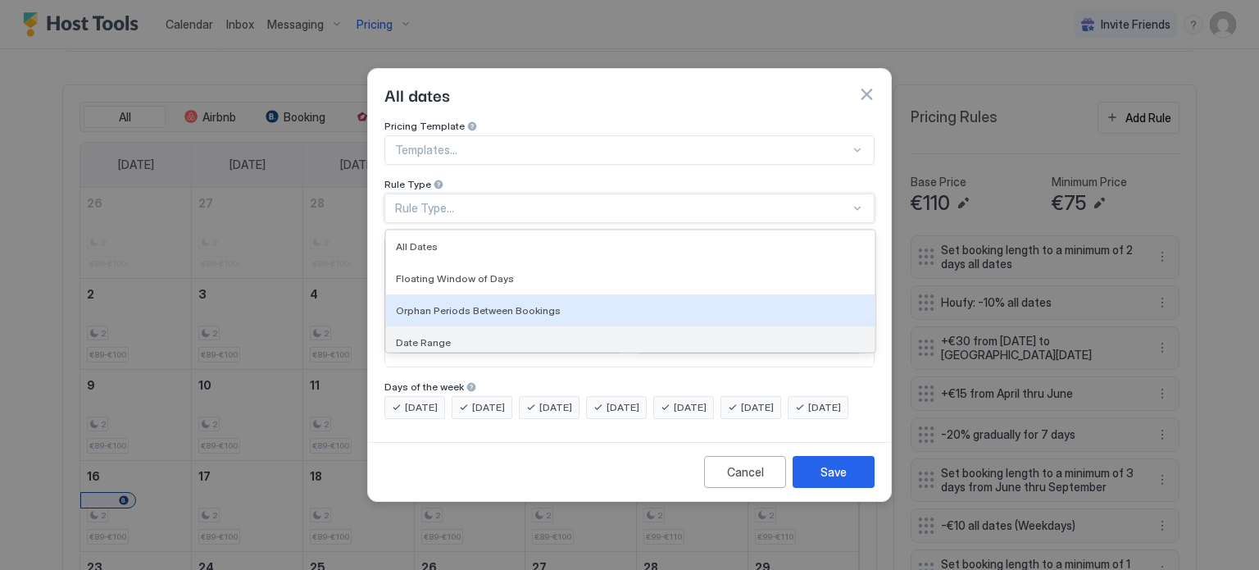
scroll to position [102, 0]
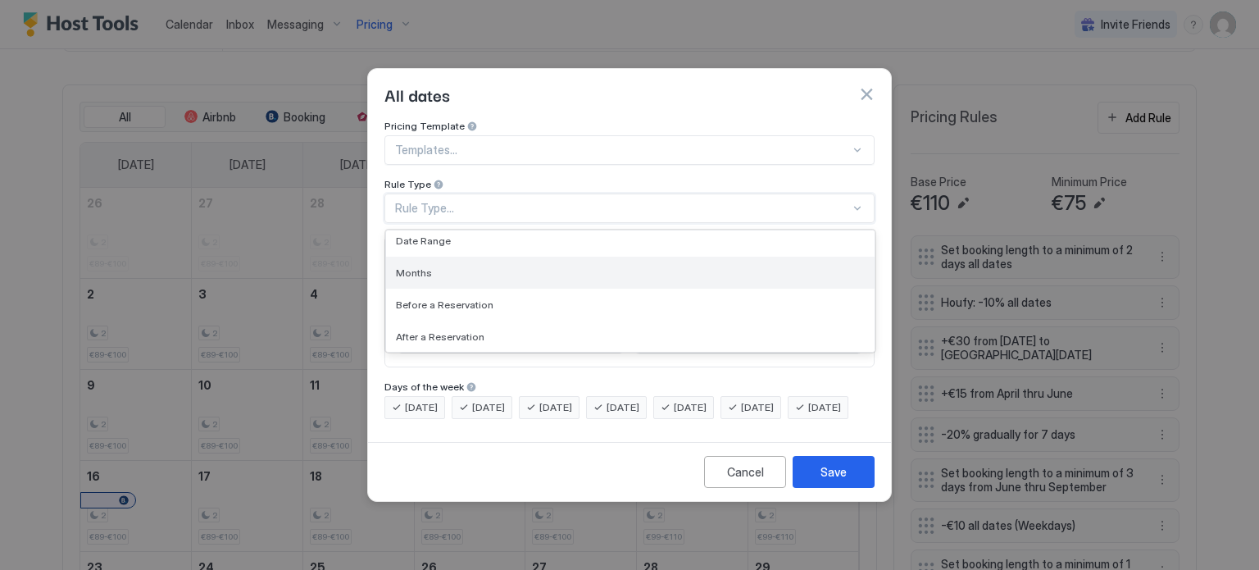
click at [472, 266] on div "Months" at bounding box center [630, 272] width 469 height 12
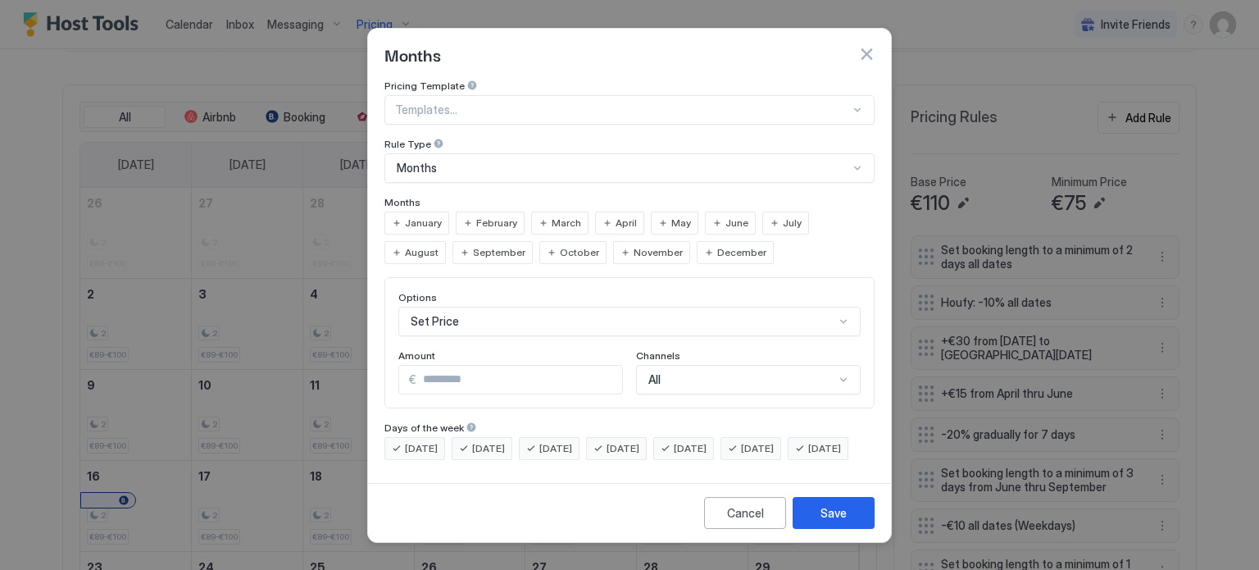
click at [615, 216] on span "April" at bounding box center [625, 223] width 21 height 15
click at [671, 216] on span "May" at bounding box center [681, 223] width 20 height 15
click at [739, 211] on div "June" at bounding box center [730, 222] width 51 height 23
click at [783, 216] on span "July" at bounding box center [792, 223] width 19 height 15
click at [438, 245] on span "August" at bounding box center [422, 252] width 34 height 15
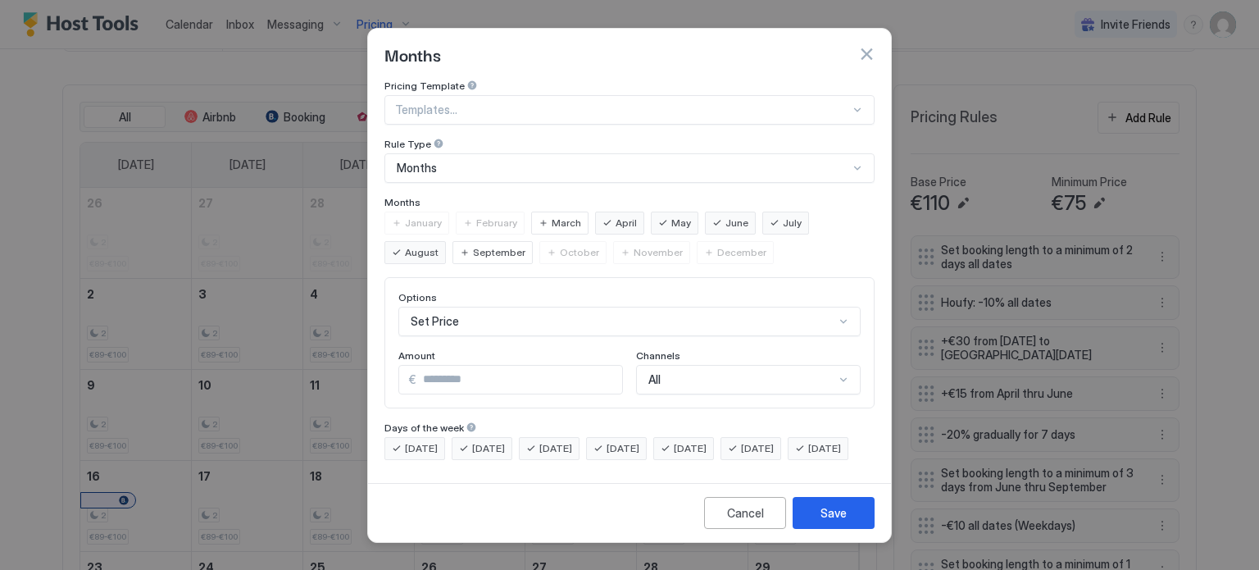
click at [473, 245] on span "September" at bounding box center [499, 252] width 52 height 15
click at [560, 245] on span "October" at bounding box center [579, 252] width 39 height 15
click at [473, 245] on span "September" at bounding box center [499, 252] width 52 height 15
click at [446, 241] on div "August" at bounding box center [414, 252] width 61 height 23
click at [762, 212] on div "July" at bounding box center [785, 222] width 47 height 23
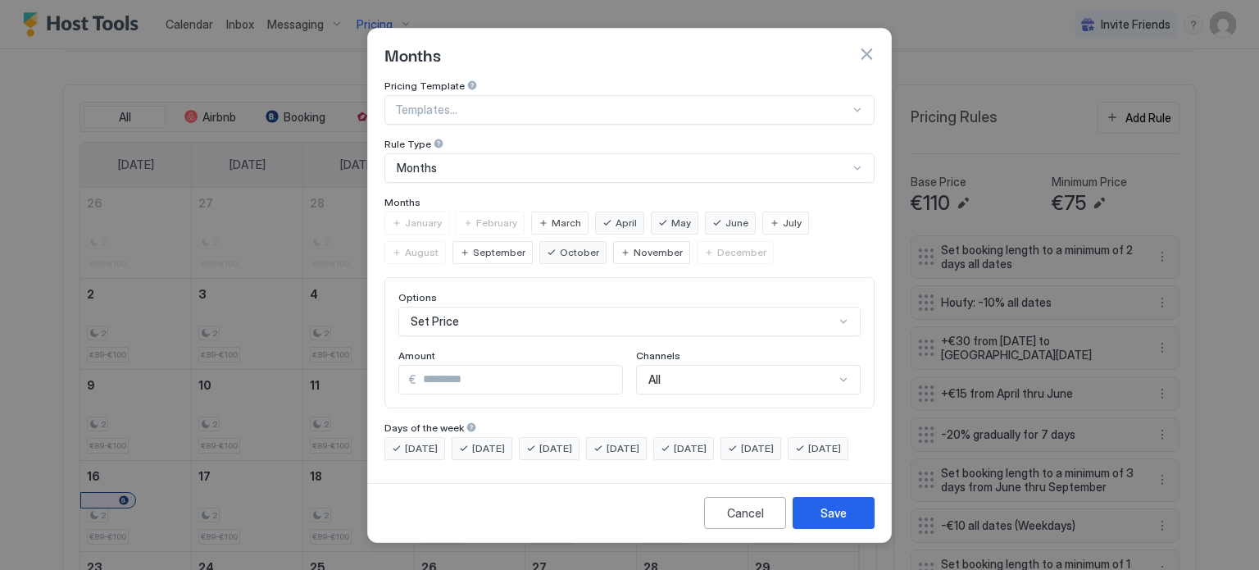
click at [634, 245] on span "November" at bounding box center [658, 252] width 49 height 15
click at [864, 46] on button "button" at bounding box center [866, 54] width 16 height 16
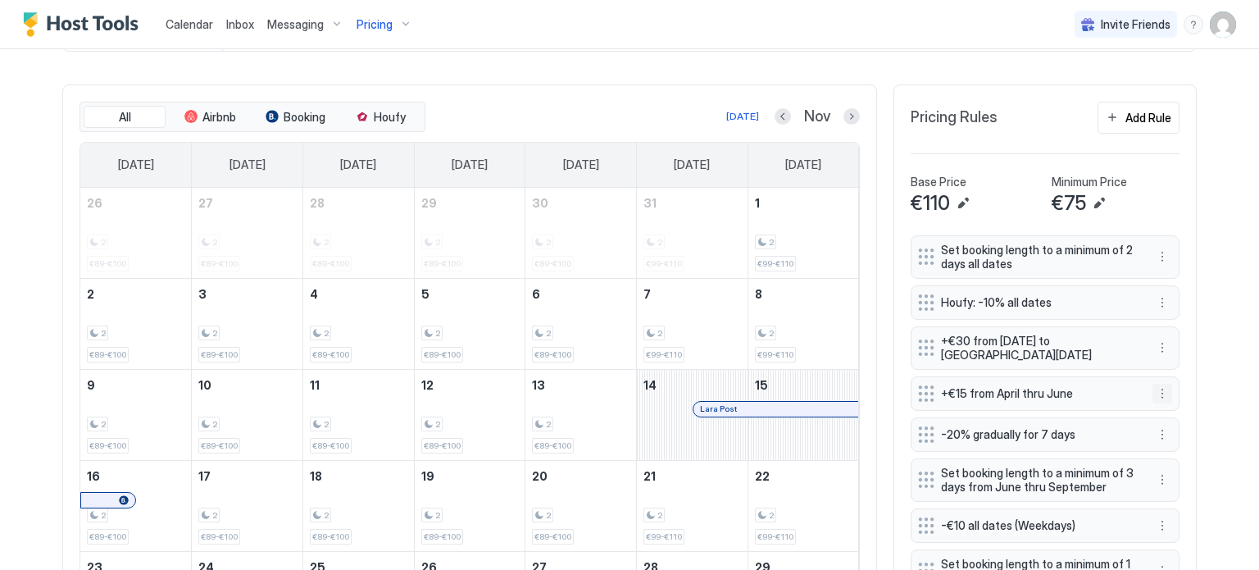
click at [1157, 393] on button "More options" at bounding box center [1162, 394] width 20 height 20
click at [1186, 409] on span "Edit" at bounding box center [1181, 413] width 18 height 12
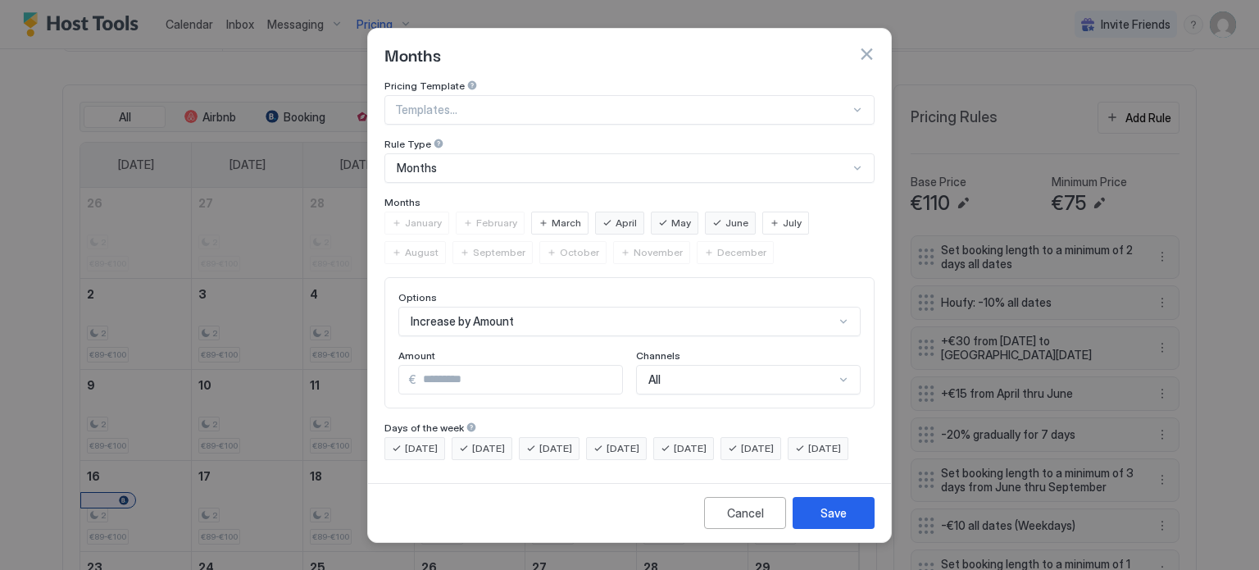
click at [783, 216] on span "July" at bounding box center [792, 223] width 19 height 15
click at [438, 245] on span "August" at bounding box center [422, 252] width 34 height 15
click at [473, 245] on span "September" at bounding box center [499, 252] width 52 height 15
click at [539, 241] on div "October" at bounding box center [572, 252] width 67 height 23
click at [613, 241] on div "November" at bounding box center [651, 252] width 77 height 23
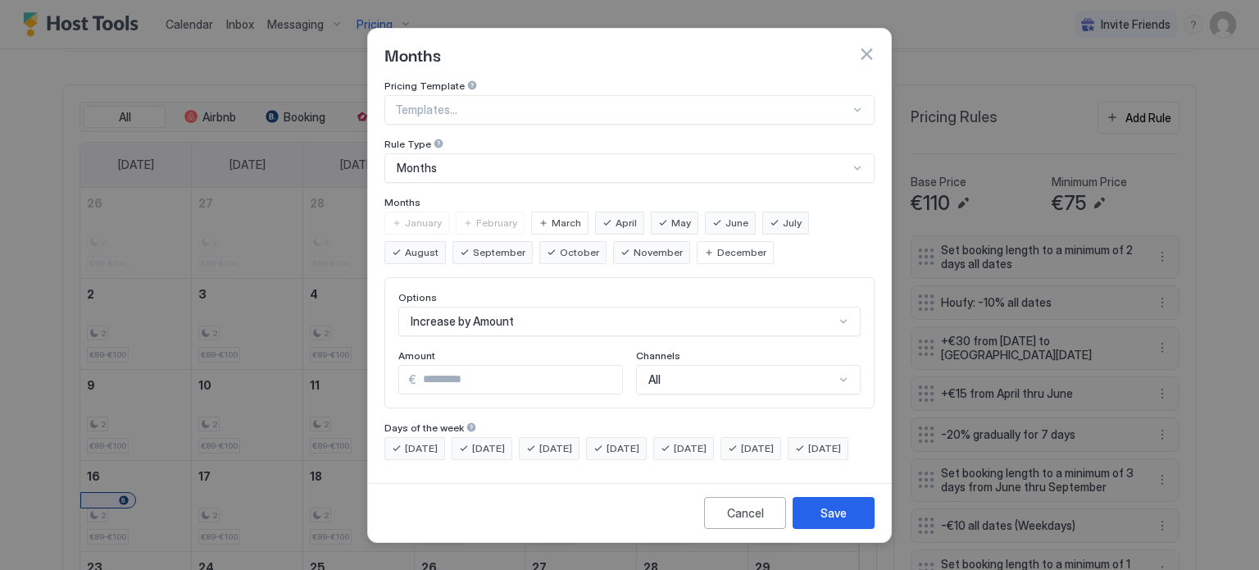
click at [794, 211] on div "July" at bounding box center [785, 222] width 47 height 23
click at [446, 241] on div "August" at bounding box center [414, 252] width 61 height 23
click at [473, 245] on span "September" at bounding box center [499, 252] width 52 height 15
click at [560, 245] on span "October" at bounding box center [579, 252] width 39 height 15
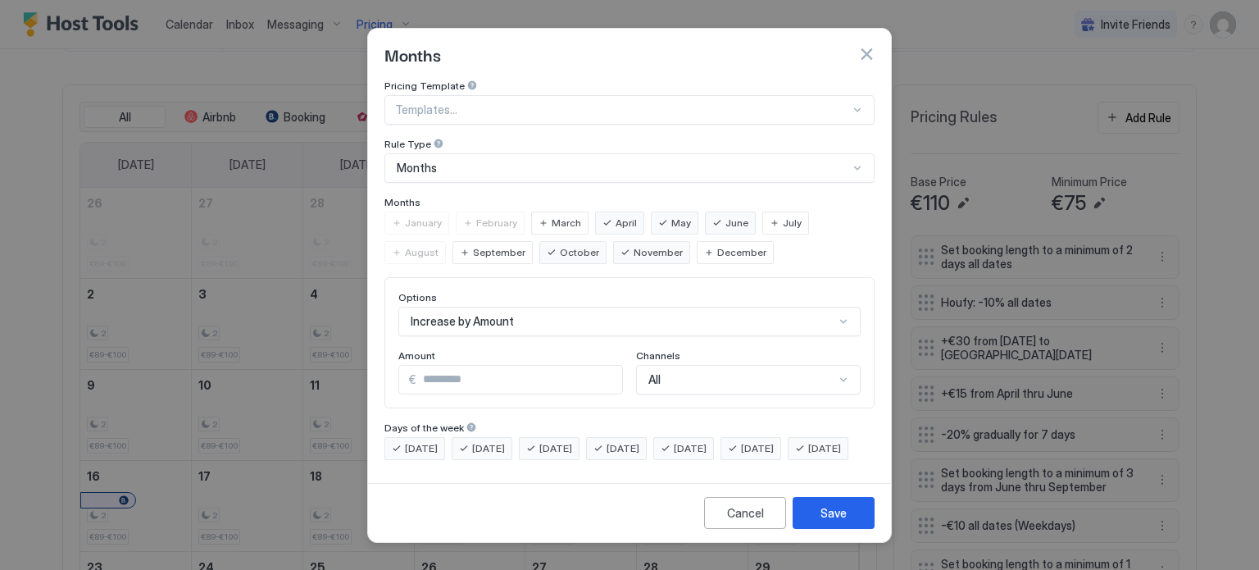
click at [634, 245] on span "November" at bounding box center [658, 252] width 49 height 15
click at [846, 529] on button "Save" at bounding box center [834, 513] width 82 height 32
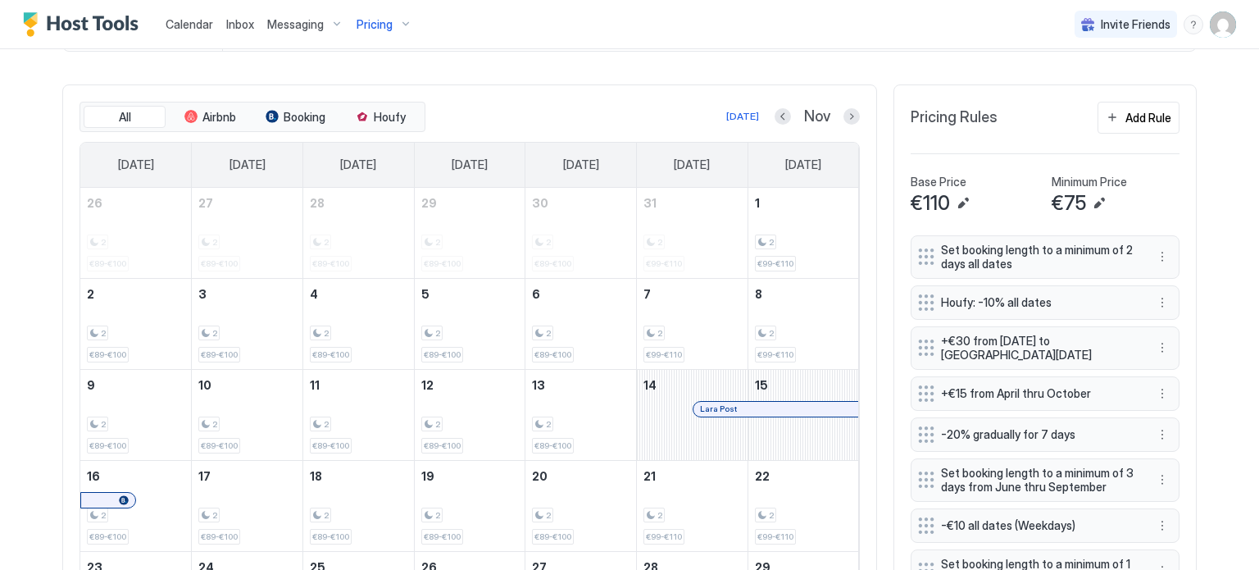
click at [1167, 343] on div "+€30 from [DATE] to [GEOGRAPHIC_DATA][DATE]" at bounding box center [1045, 347] width 269 height 43
click at [1153, 344] on button "More options" at bounding box center [1162, 348] width 20 height 20
click at [1130, 109] on div at bounding box center [629, 285] width 1259 height 570
click at [1125, 119] on div "Add Rule" at bounding box center [1148, 117] width 46 height 17
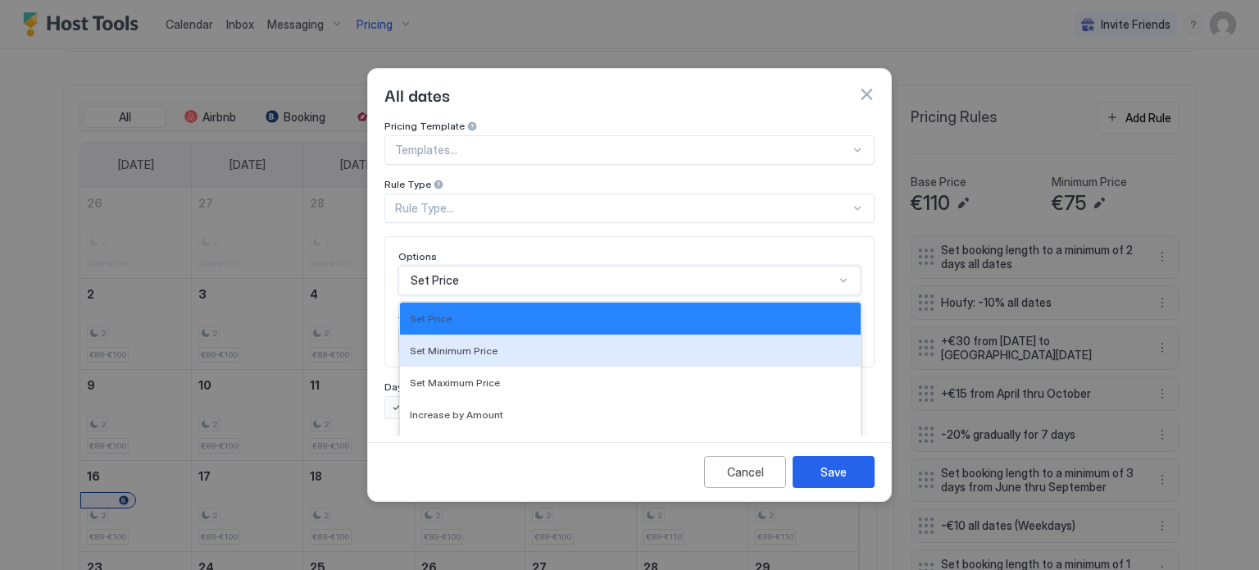
click at [493, 266] on div "17 results available. Use Up and Down to choose options, press Enter to select …" at bounding box center [629, 281] width 462 height 30
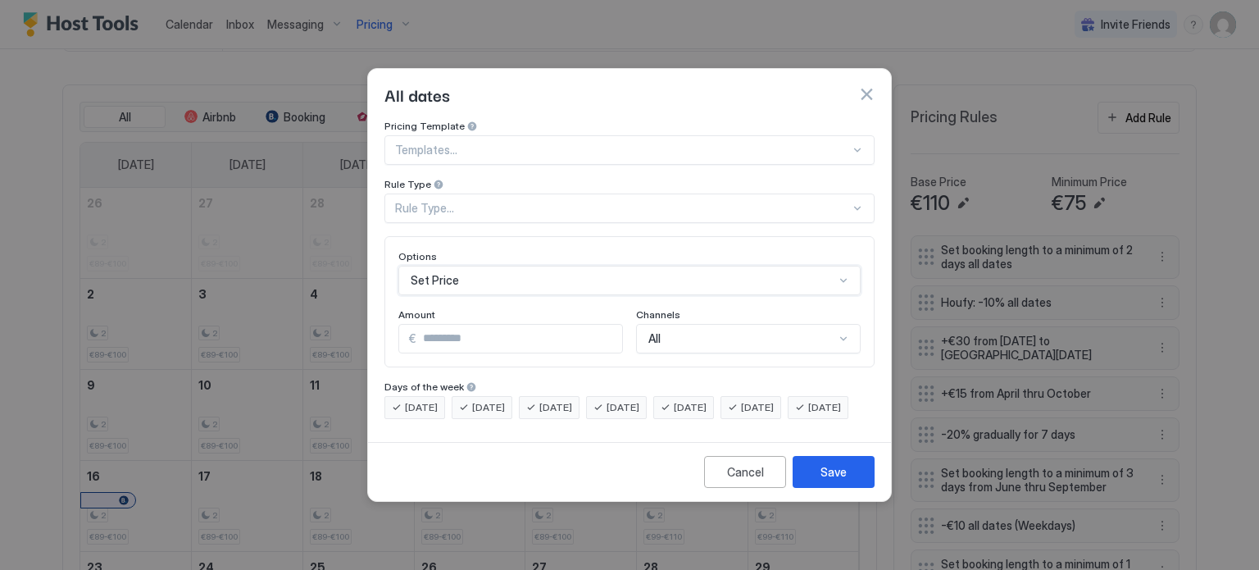
scroll to position [0, 0]
click at [511, 183] on div "Pricing Template Templates... Rule Type Rule Type... Options Set Price Amount €…" at bounding box center [629, 269] width 490 height 299
click at [498, 205] on div "Rule Type..." at bounding box center [629, 208] width 490 height 30
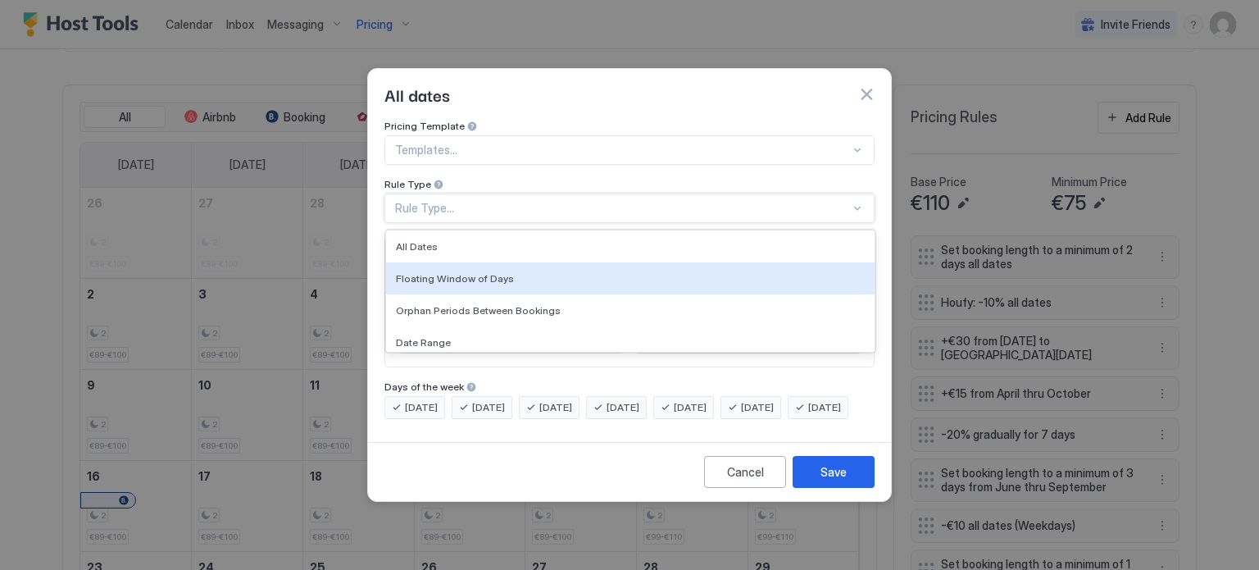
scroll to position [102, 0]
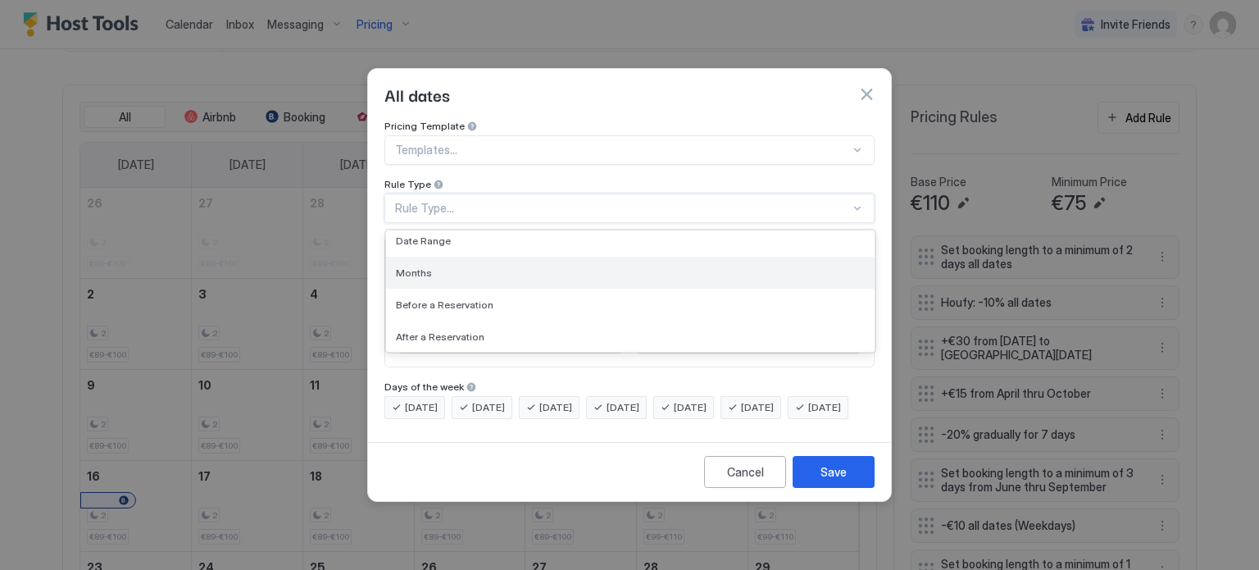
click at [415, 266] on span "Months" at bounding box center [414, 272] width 36 height 12
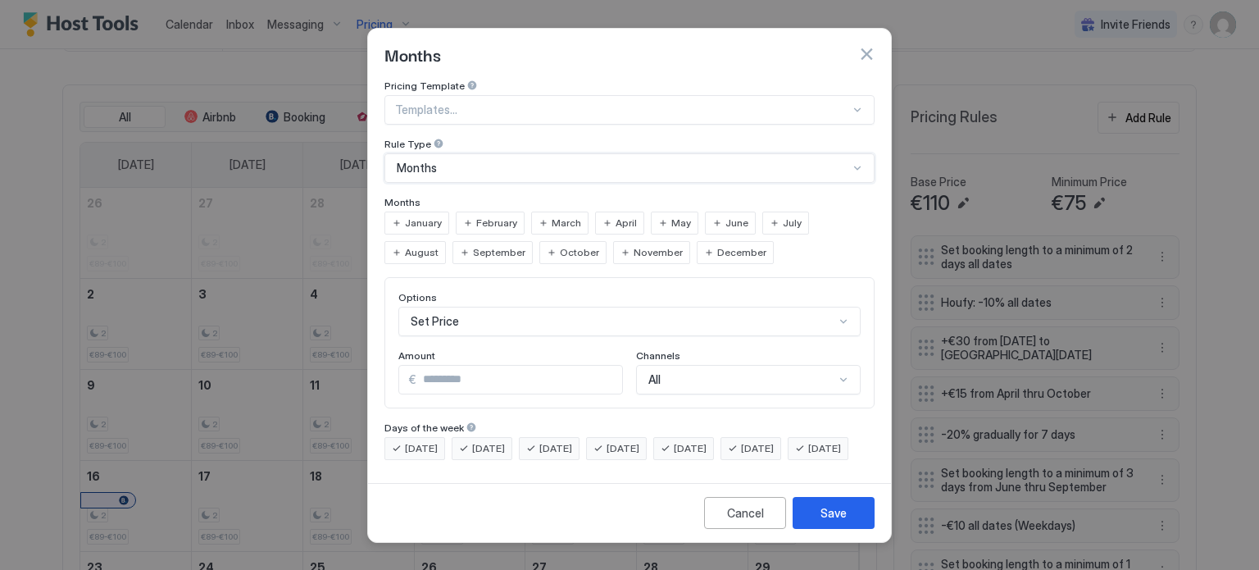
click at [783, 216] on span "July" at bounding box center [792, 223] width 19 height 15
click at [438, 245] on span "August" at bounding box center [422, 252] width 34 height 15
click at [497, 307] on div "Set Price" at bounding box center [629, 322] width 462 height 30
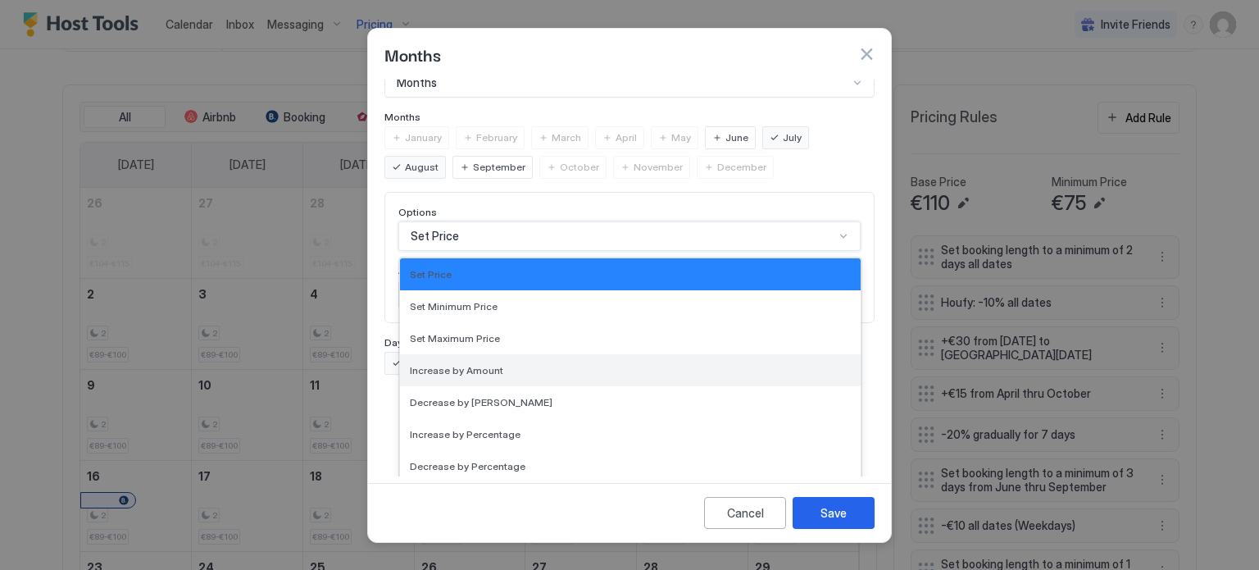
click at [485, 364] on span "Increase by Amount" at bounding box center [456, 370] width 93 height 12
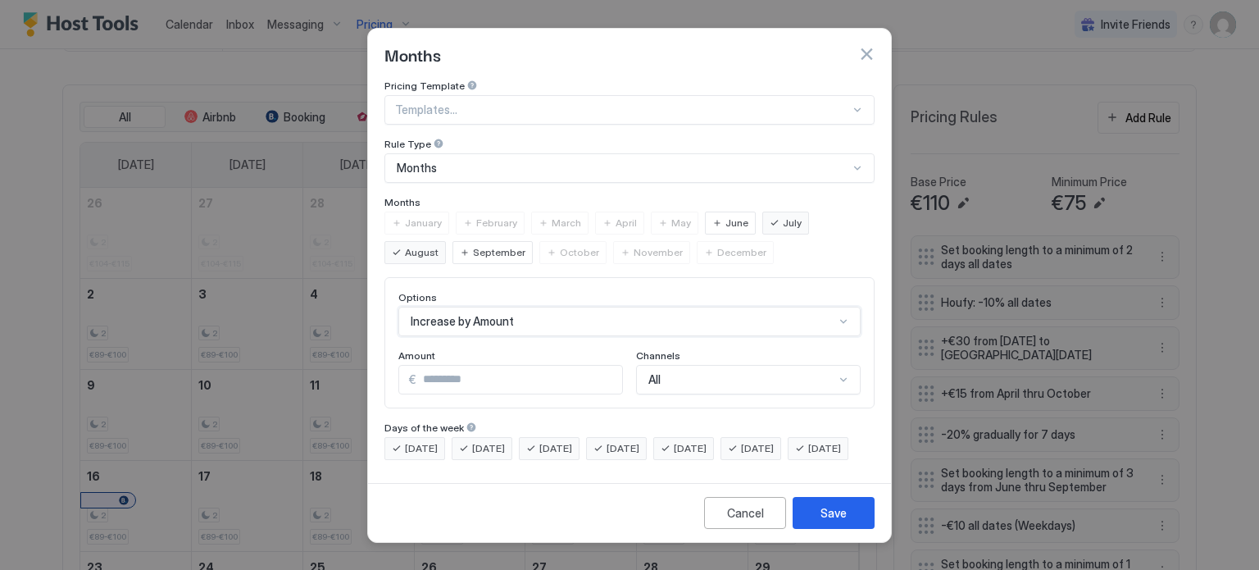
scroll to position [0, 0]
click at [476, 366] on input "*" at bounding box center [519, 380] width 206 height 28
drag, startPoint x: 469, startPoint y: 362, endPoint x: 397, endPoint y: 366, distance: 72.2
click at [398, 366] on div "€ *" at bounding box center [510, 380] width 225 height 30
type input "**"
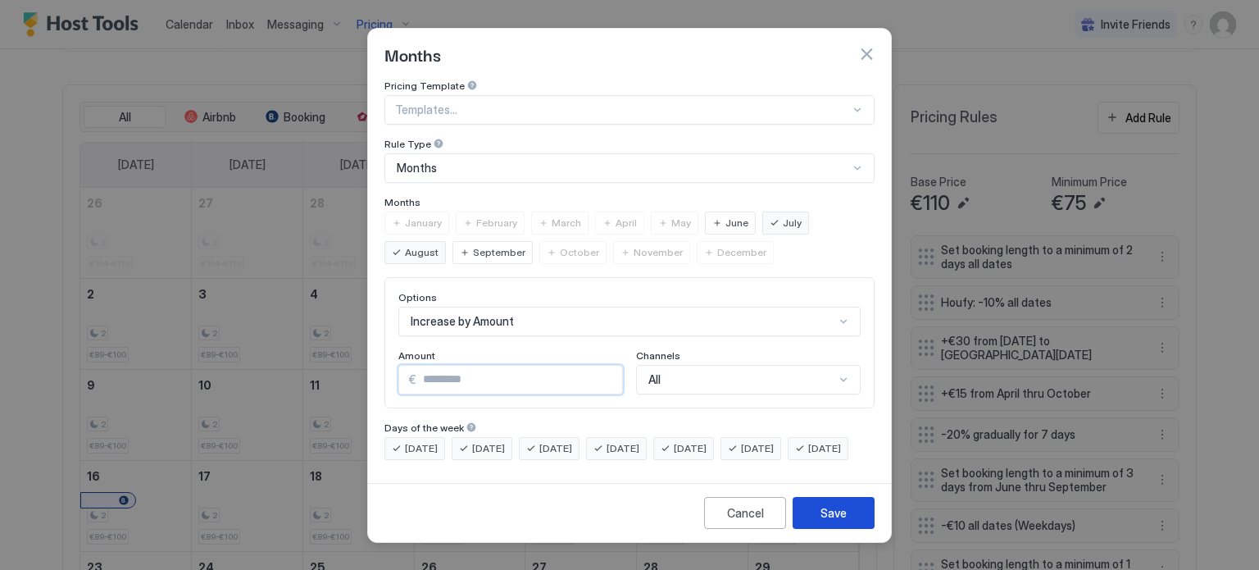
click at [832, 520] on div "Save" at bounding box center [833, 512] width 26 height 17
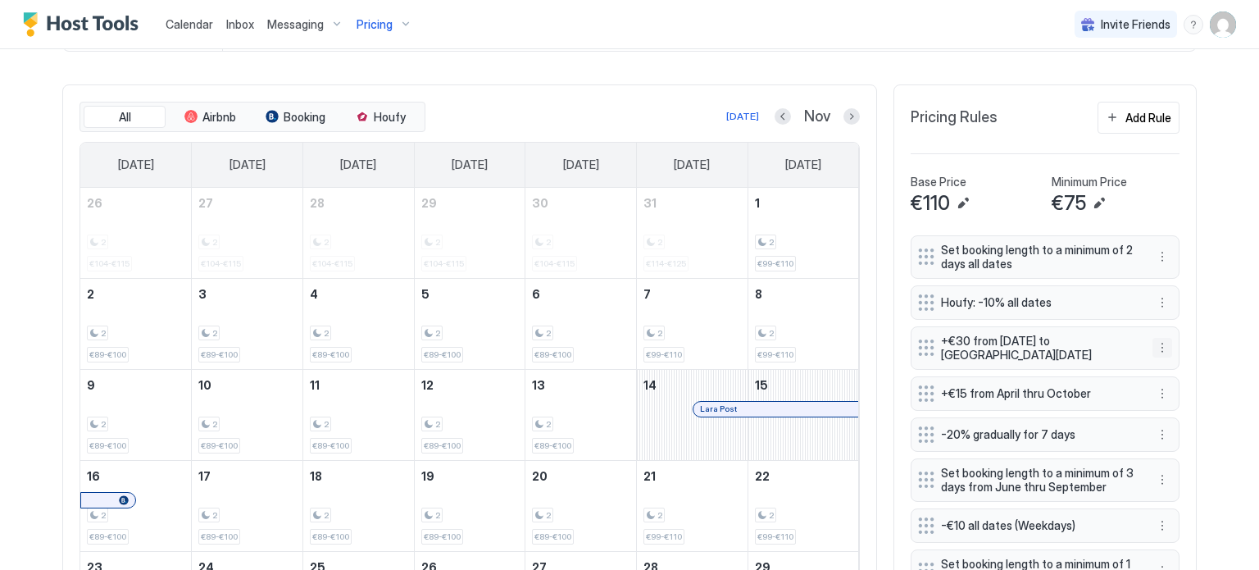
click at [1154, 343] on button "More options" at bounding box center [1162, 348] width 20 height 20
click at [1175, 416] on span "Delete" at bounding box center [1187, 420] width 30 height 12
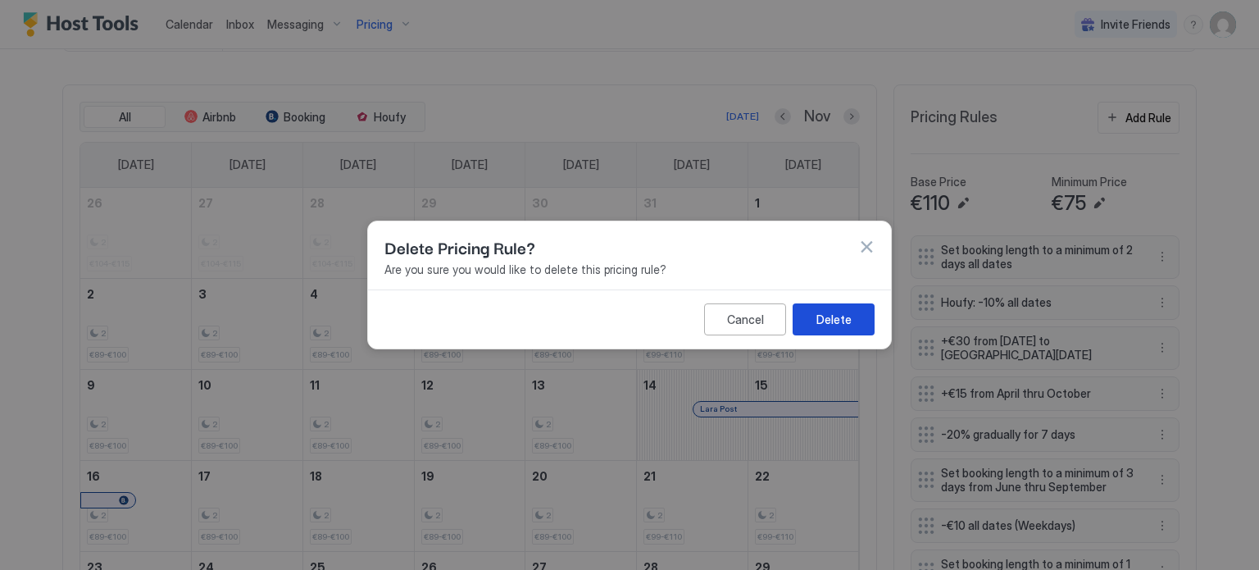
click at [844, 322] on div "Delete" at bounding box center [833, 319] width 35 height 17
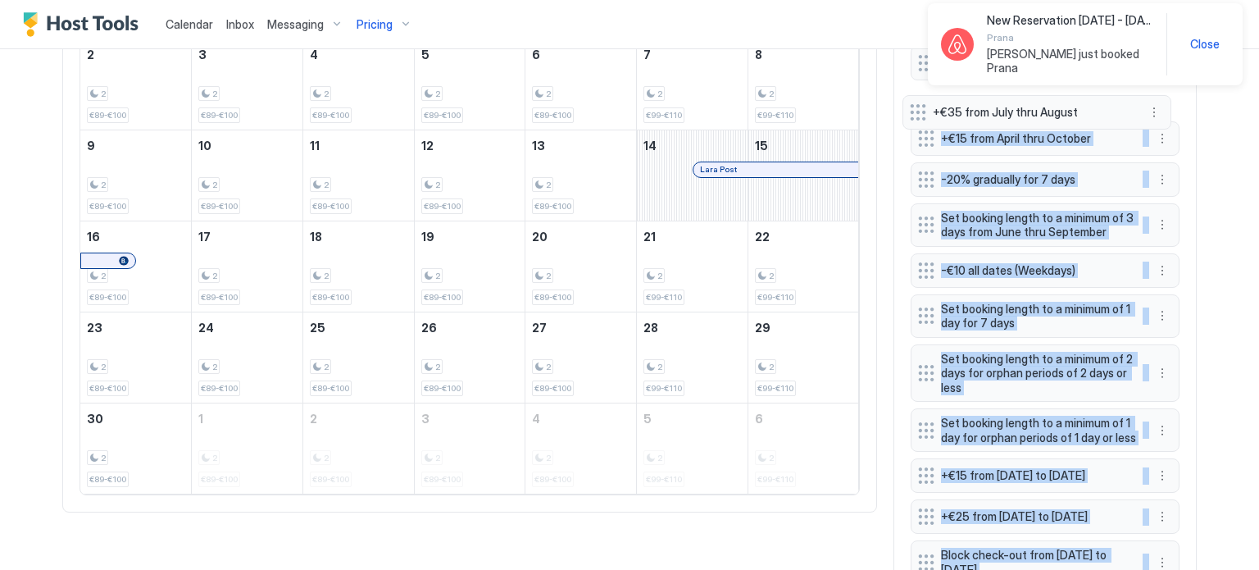
scroll to position [702, 0]
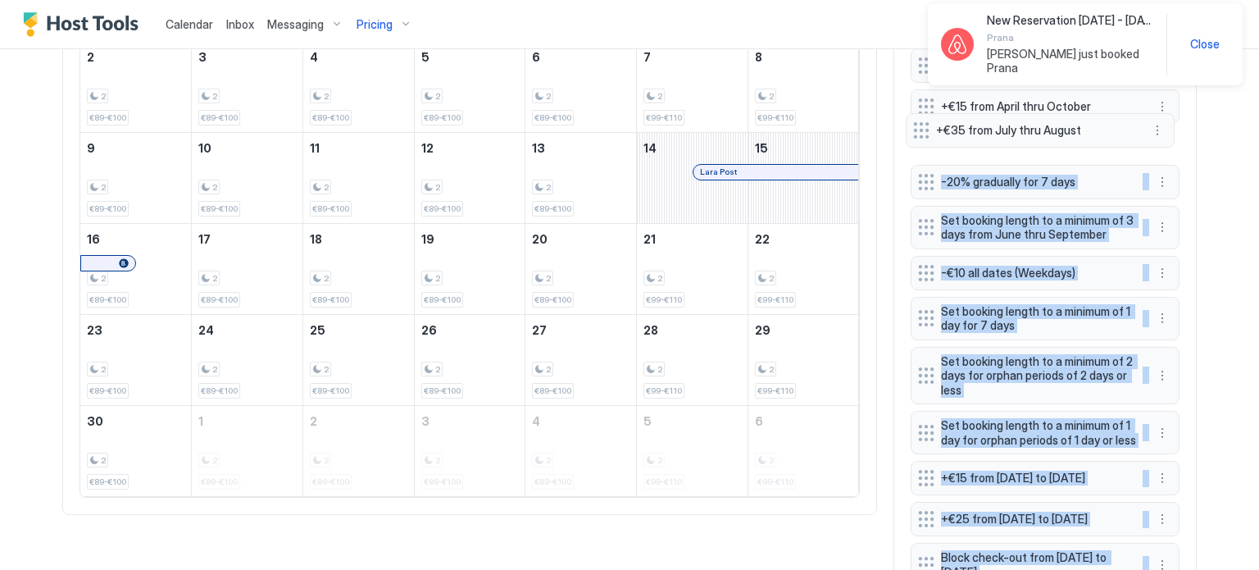
drag, startPoint x: 916, startPoint y: 277, endPoint x: 918, endPoint y: 133, distance: 144.3
click at [918, 133] on div "Set booking length to a minimum of 2 days all dates Houfy: -10% all dates +€15 …" at bounding box center [1045, 446] width 269 height 897
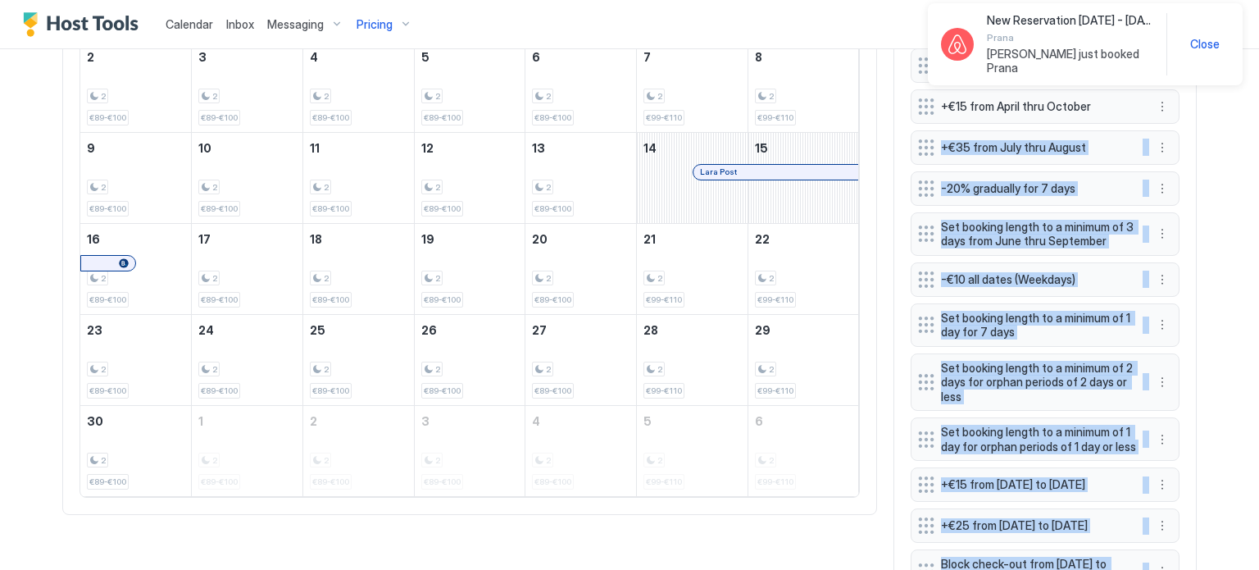
click at [1225, 150] on div "Calendar Inbox Messaging Pricing Invite Friends SD Home Pricing Ojas Synced les…" at bounding box center [629, 285] width 1259 height 570
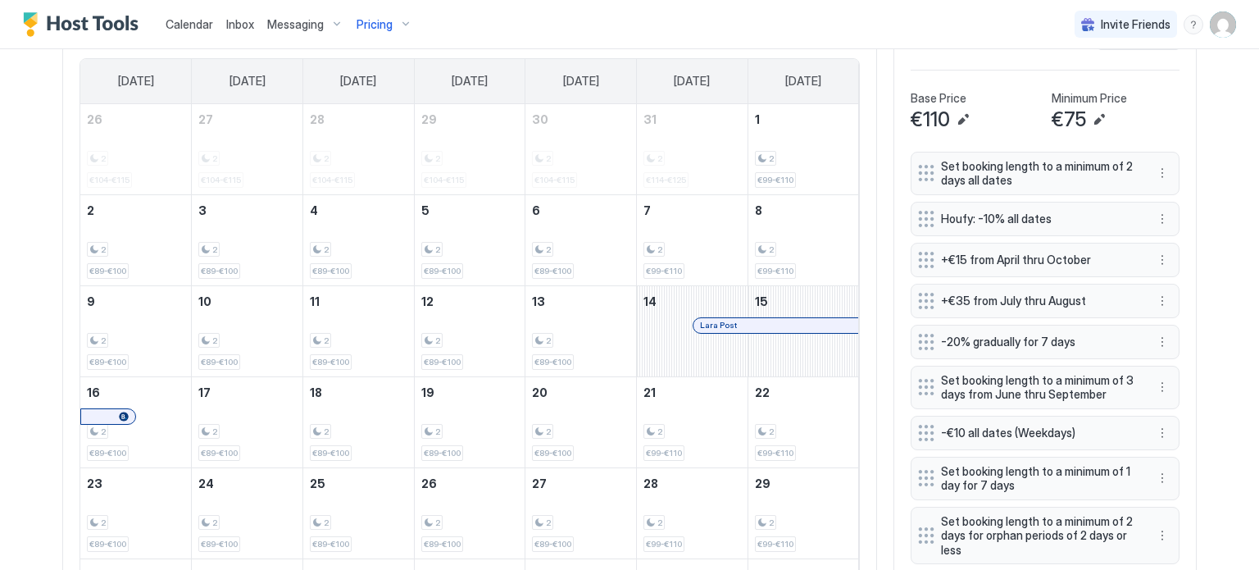
scroll to position [538, 0]
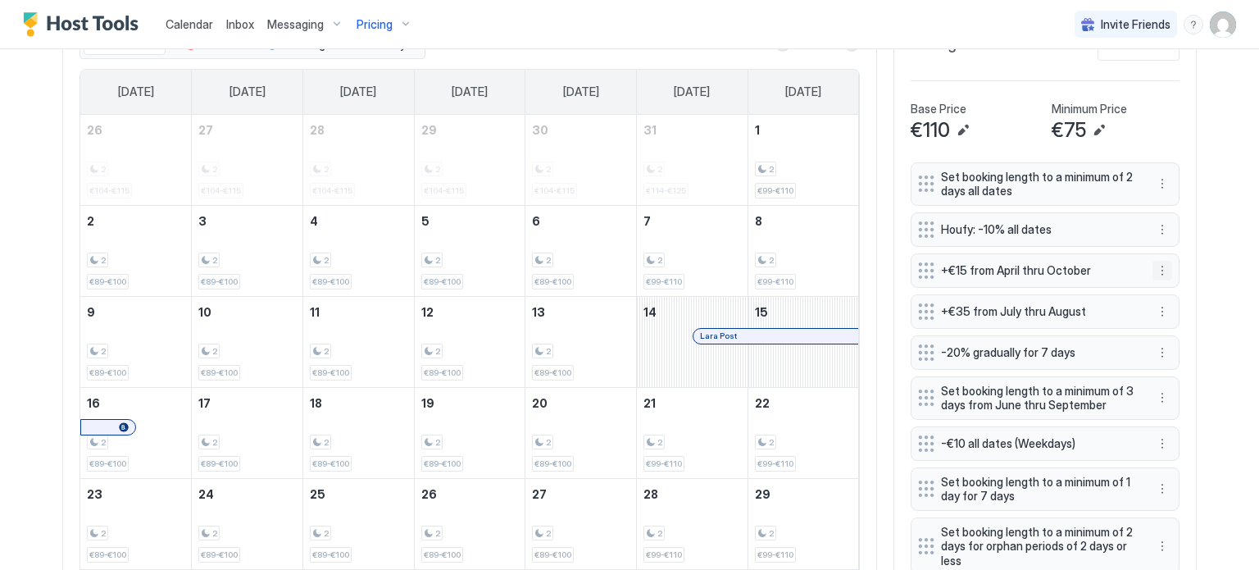
click at [1161, 268] on button "More options" at bounding box center [1162, 271] width 20 height 20
click at [1168, 288] on div "Edit" at bounding box center [1172, 290] width 36 height 12
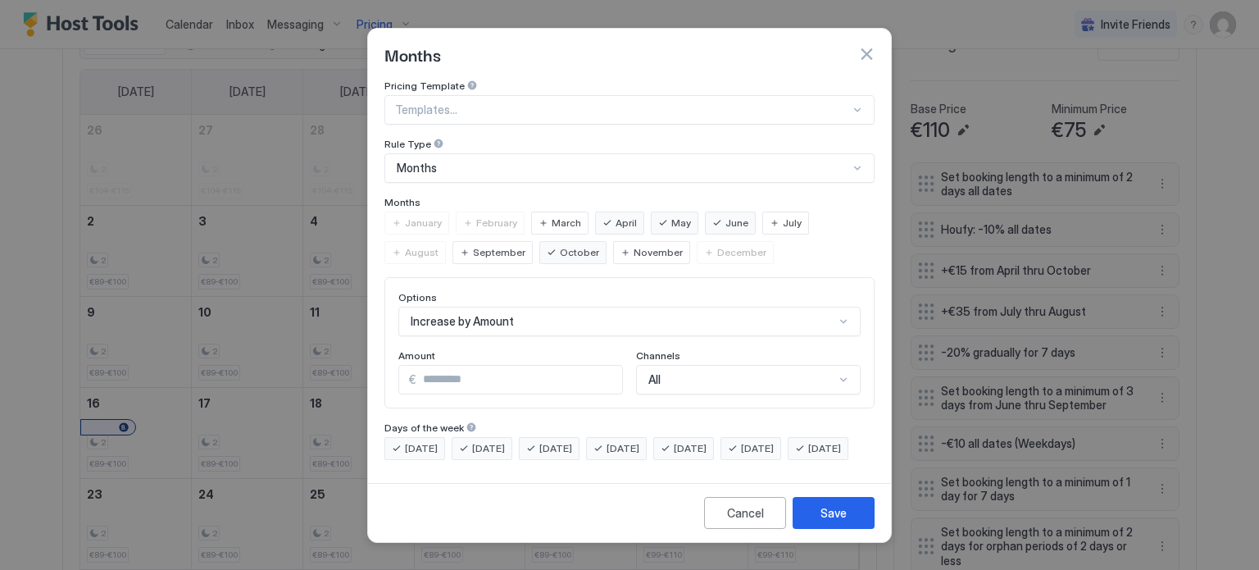
click at [865, 46] on button "button" at bounding box center [866, 54] width 16 height 16
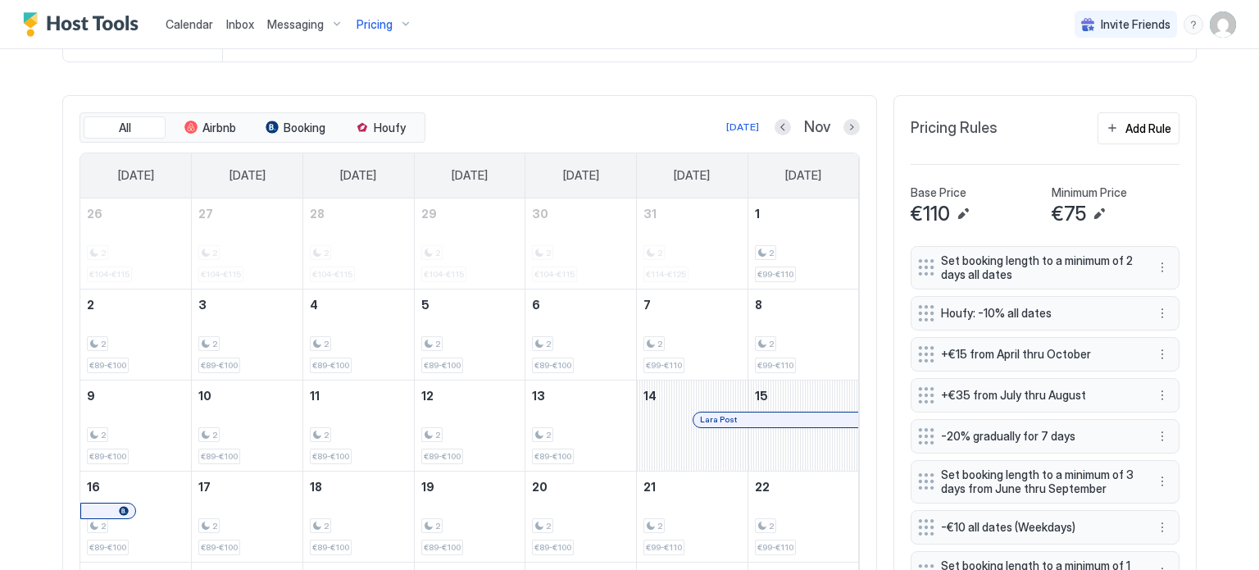
scroll to position [375, 0]
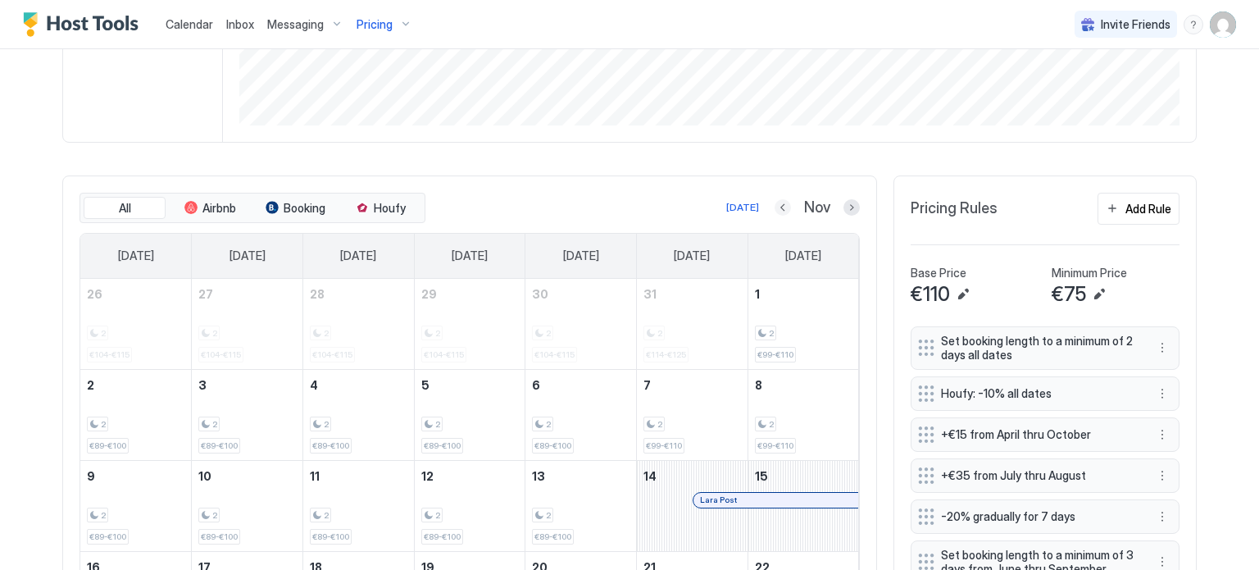
click at [774, 204] on button "Previous month" at bounding box center [782, 207] width 16 height 16
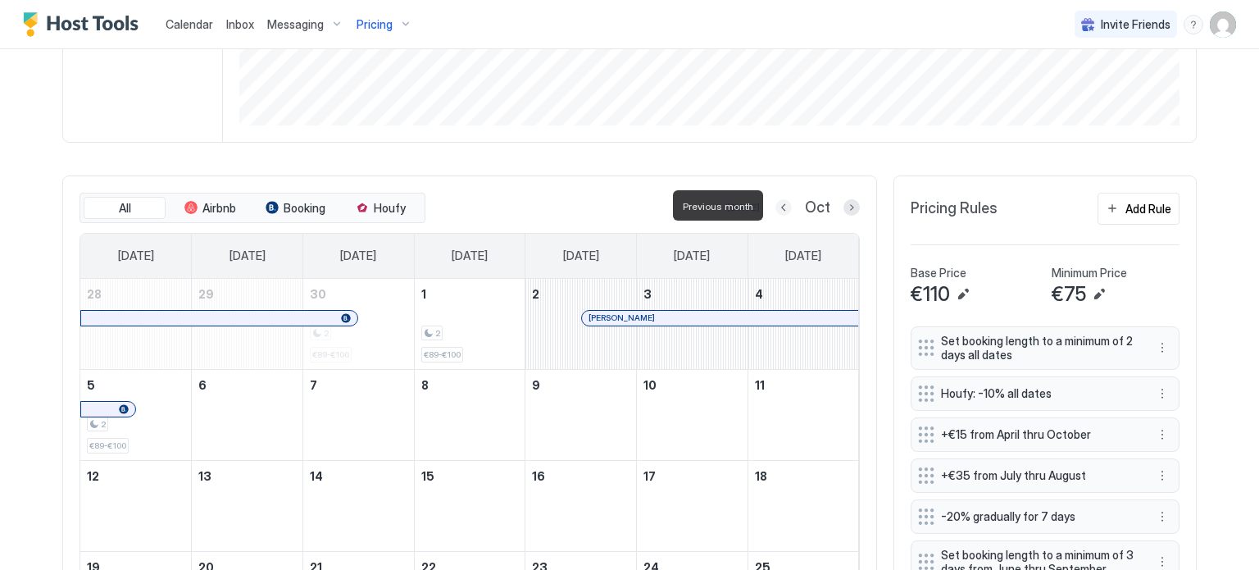
click at [775, 204] on button "Previous month" at bounding box center [783, 207] width 16 height 16
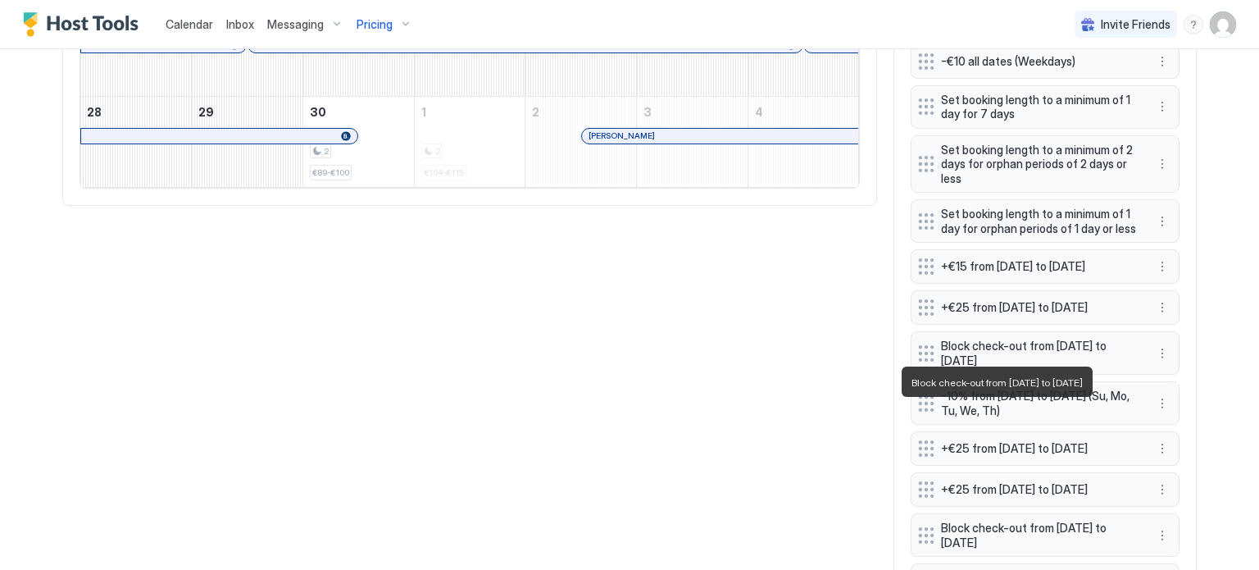
scroll to position [948, 0]
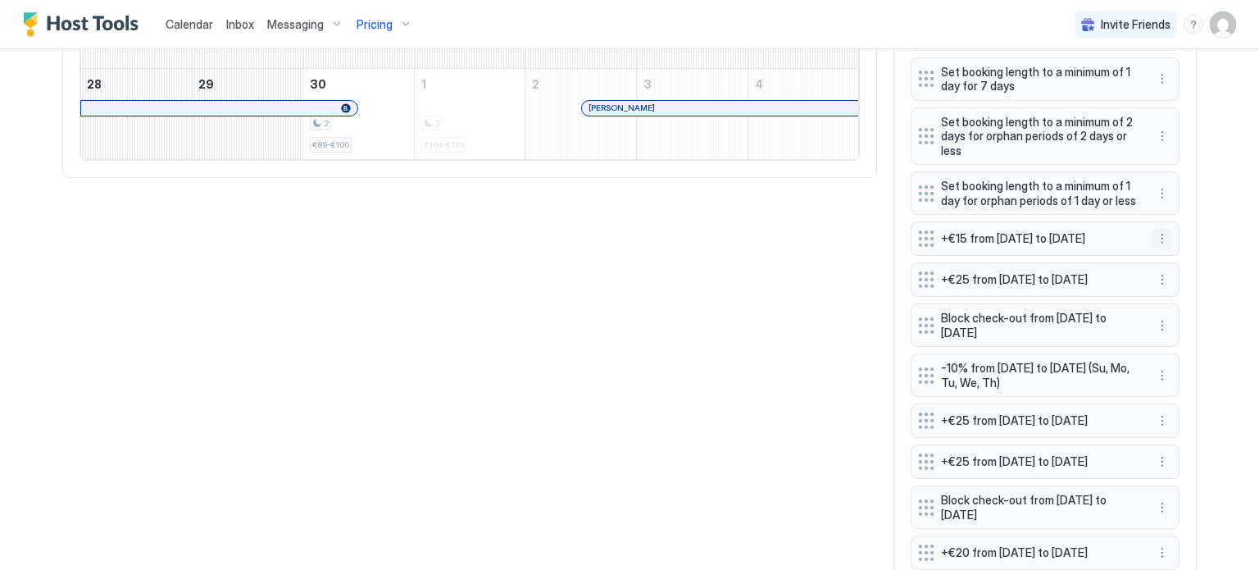
click at [1159, 236] on button "More options" at bounding box center [1162, 239] width 20 height 20
click at [1167, 315] on div "Delete" at bounding box center [1178, 313] width 48 height 12
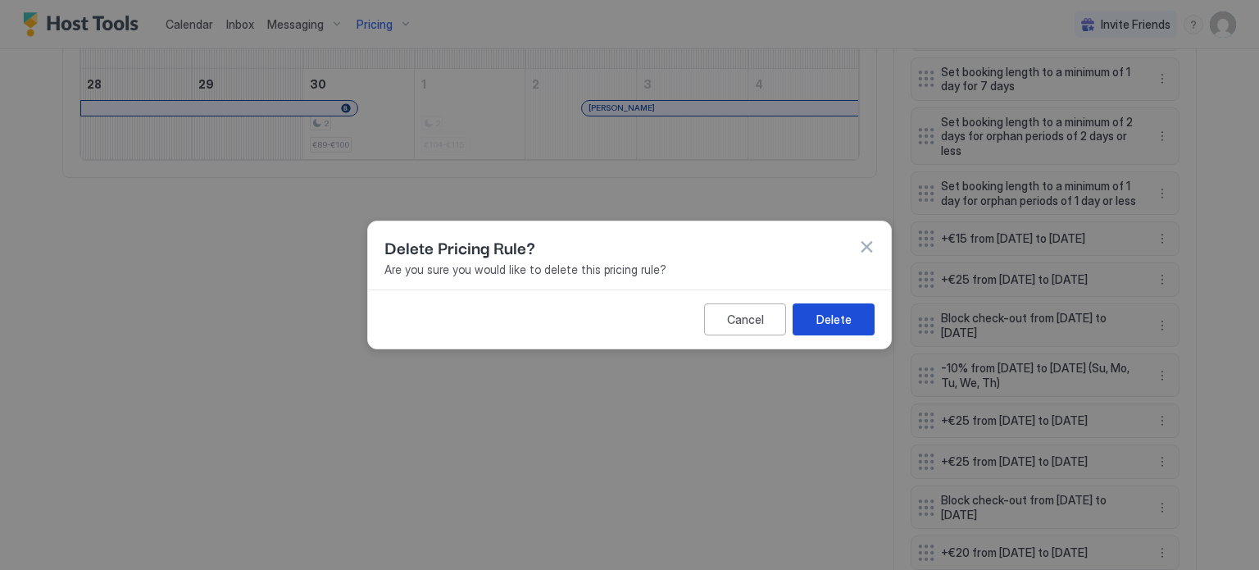
drag, startPoint x: 825, startPoint y: 314, endPoint x: 836, endPoint y: 313, distance: 10.7
click at [830, 313] on div "Delete" at bounding box center [833, 319] width 35 height 17
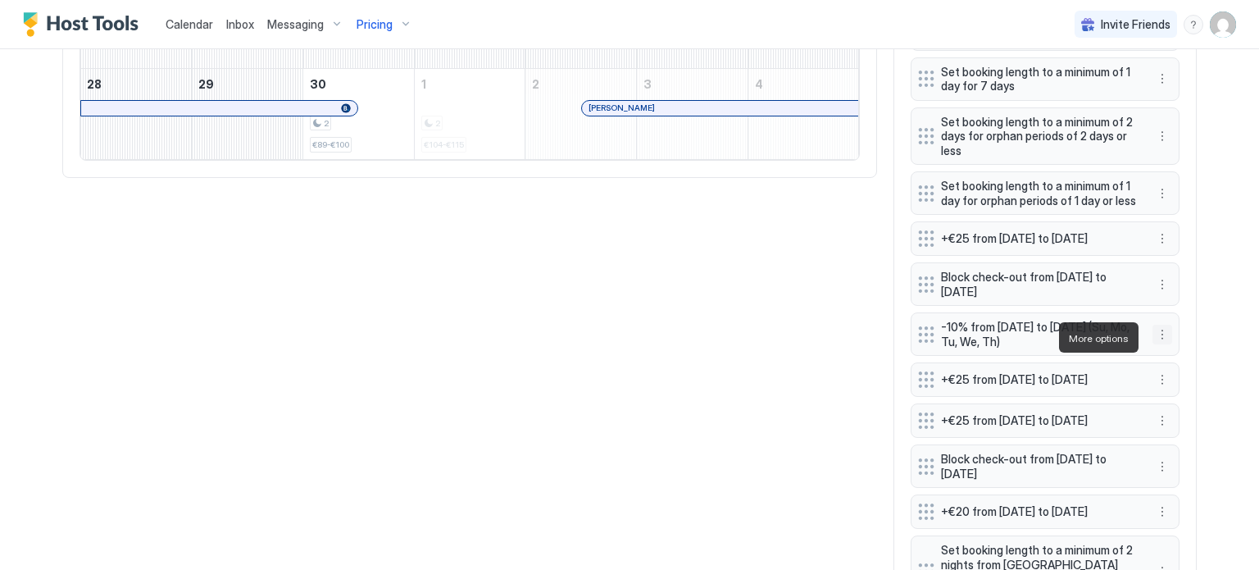
click at [1157, 339] on button "More options" at bounding box center [1162, 335] width 20 height 20
click at [1183, 410] on span "Delete" at bounding box center [1187, 413] width 30 height 12
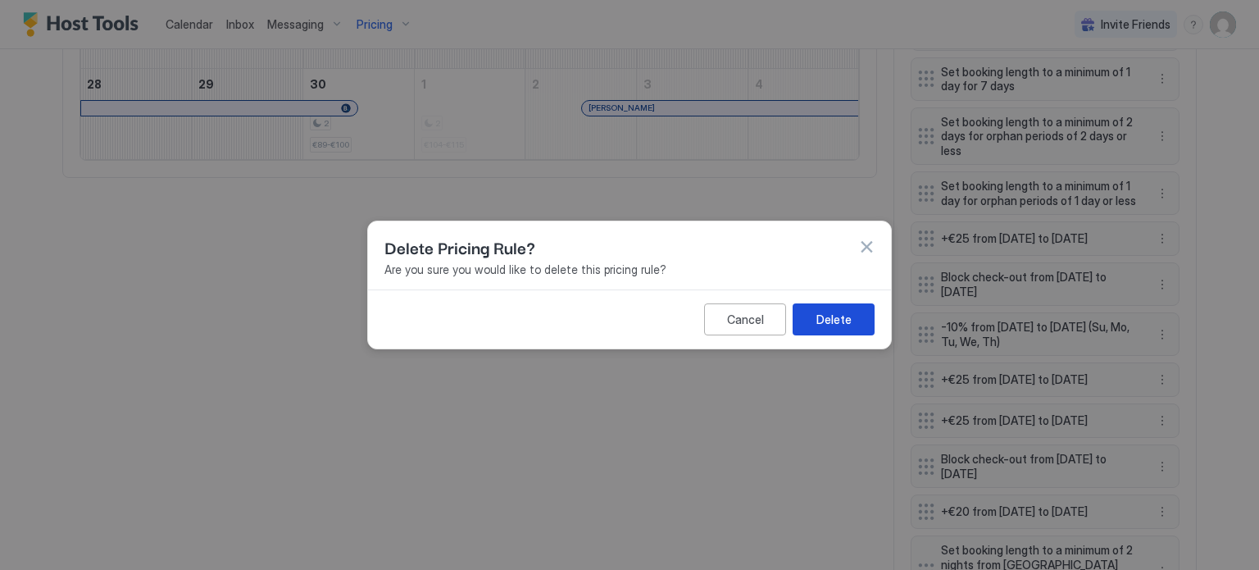
click at [827, 316] on div "Delete" at bounding box center [833, 319] width 35 height 17
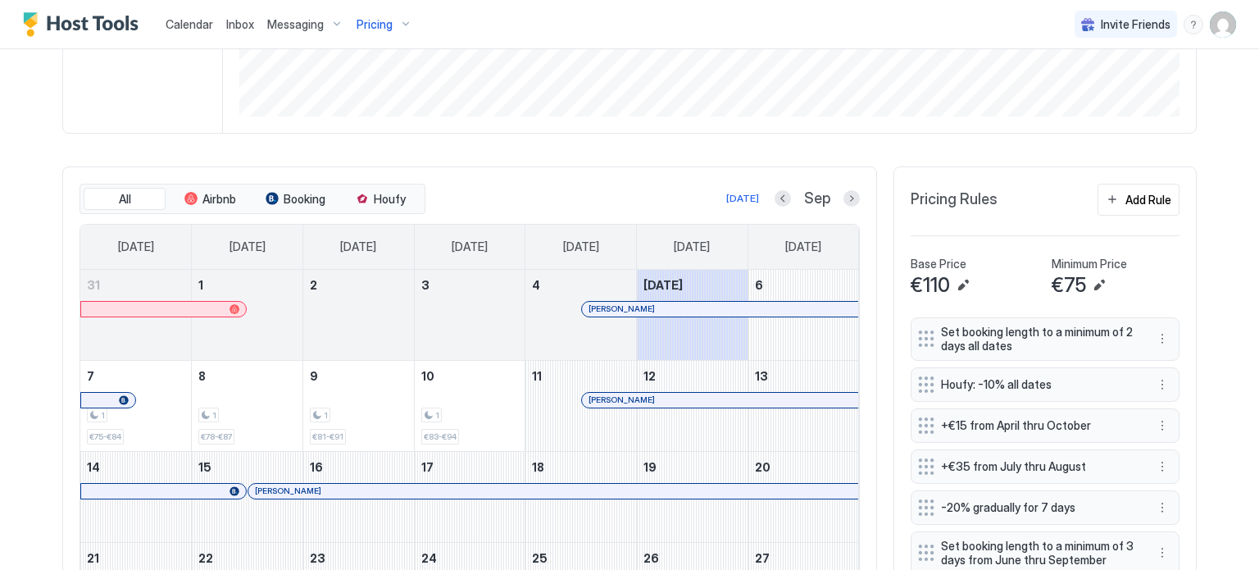
scroll to position [357, 0]
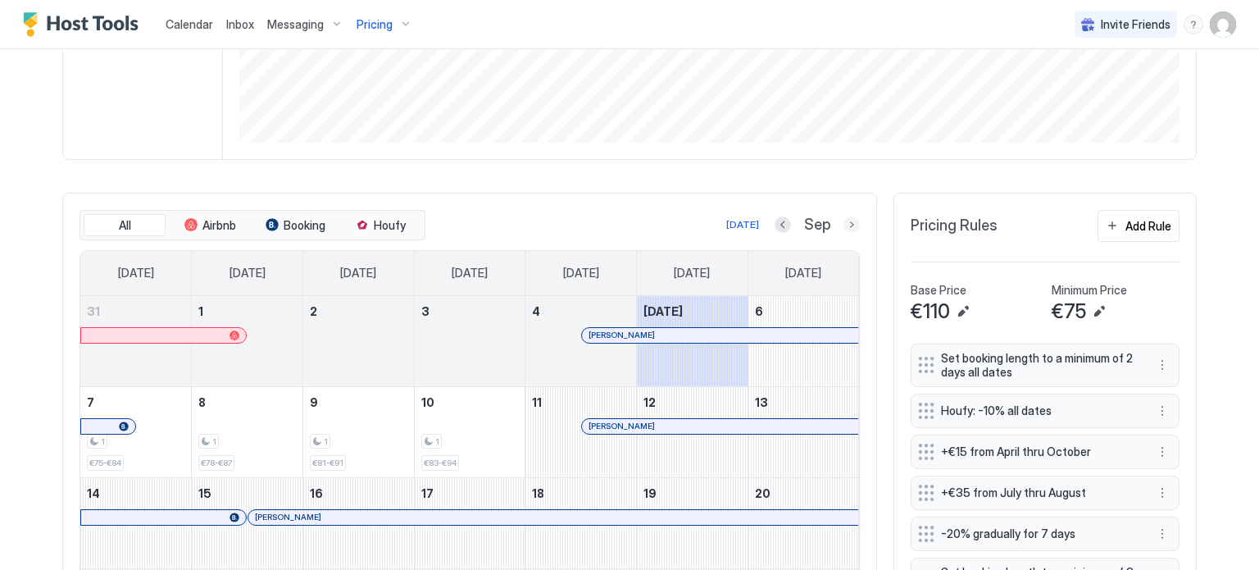
click at [843, 216] on div at bounding box center [851, 224] width 16 height 16
click at [845, 224] on button "Next month" at bounding box center [851, 224] width 16 height 16
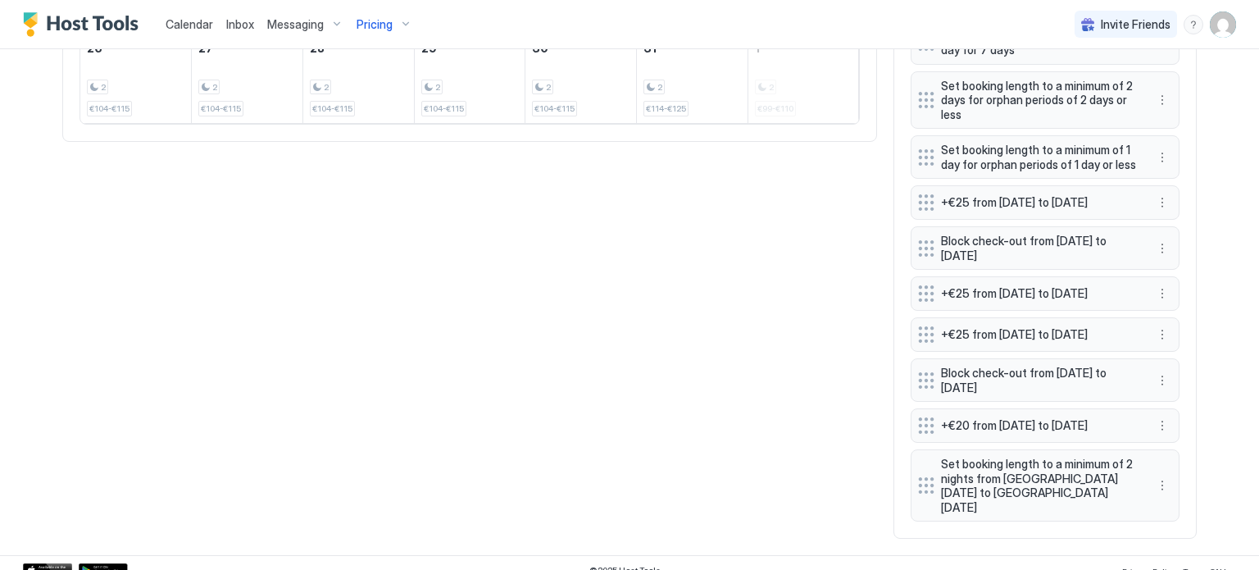
scroll to position [1013, 0]
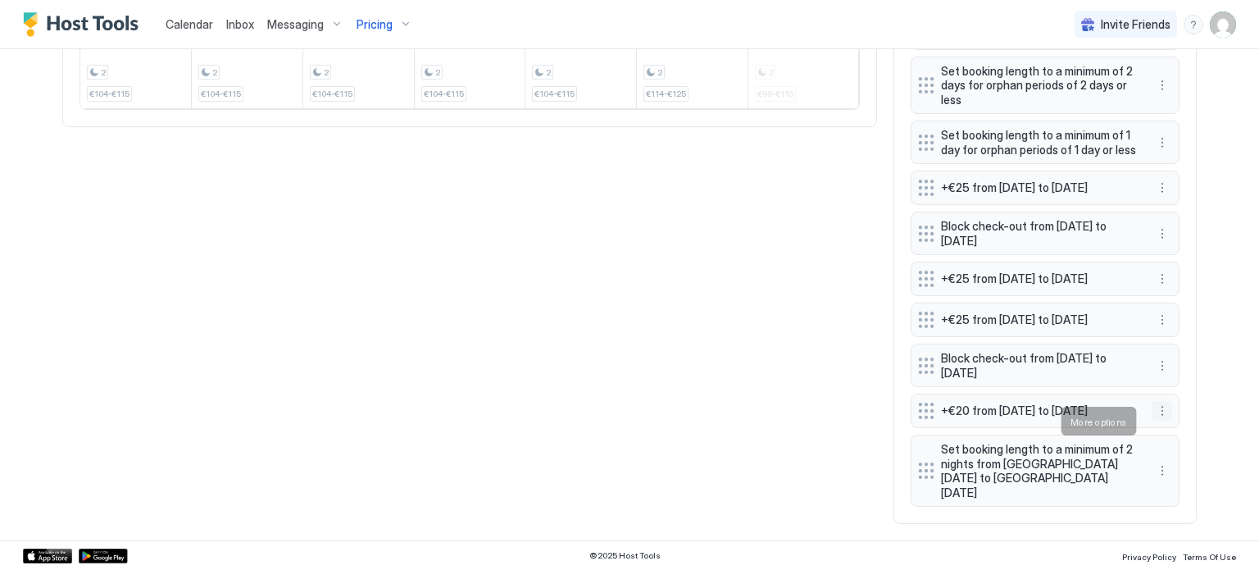
click at [1152, 416] on button "More options" at bounding box center [1162, 411] width 20 height 20
click at [1175, 500] on span "Delete" at bounding box center [1187, 496] width 30 height 12
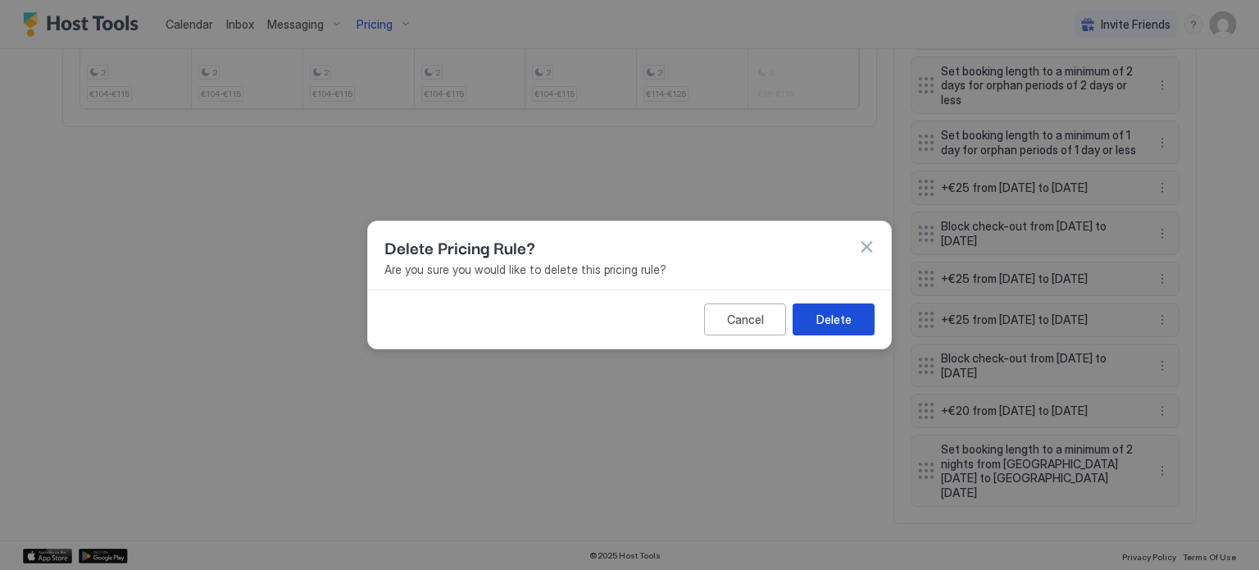
click at [817, 316] on div "Delete" at bounding box center [833, 319] width 35 height 17
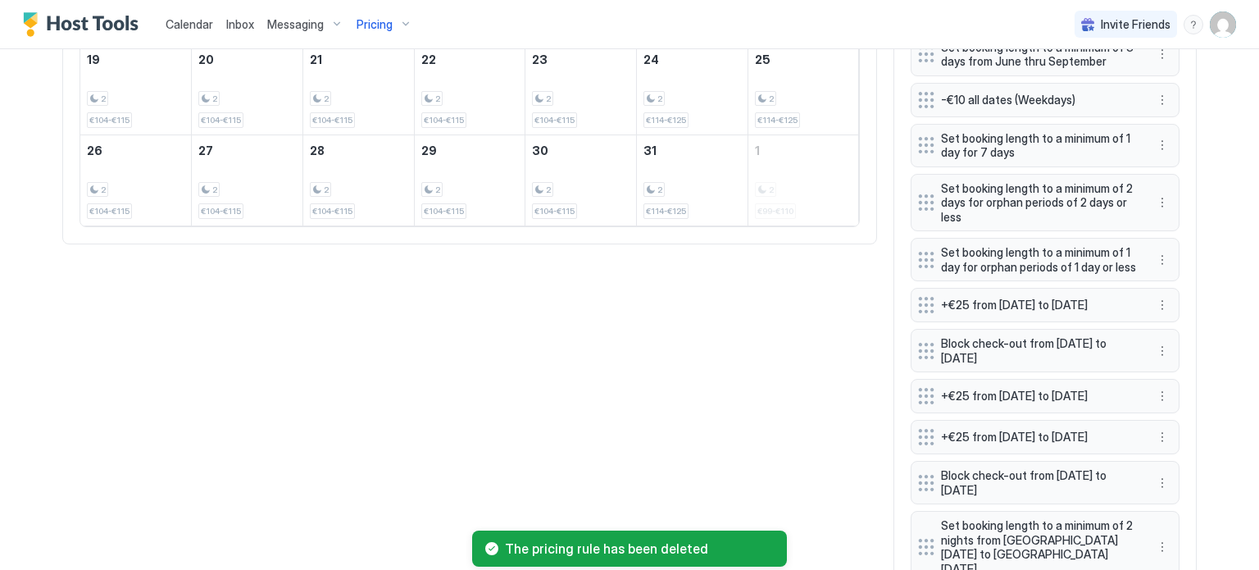
scroll to position [472, 0]
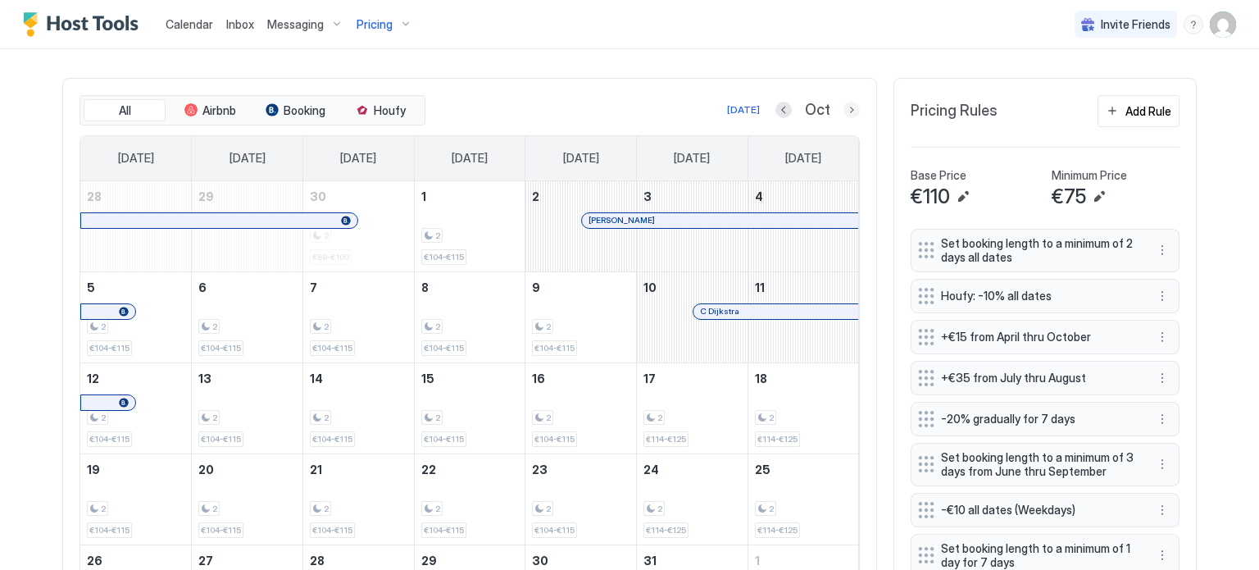
click at [847, 108] on button "Next month" at bounding box center [851, 110] width 16 height 16
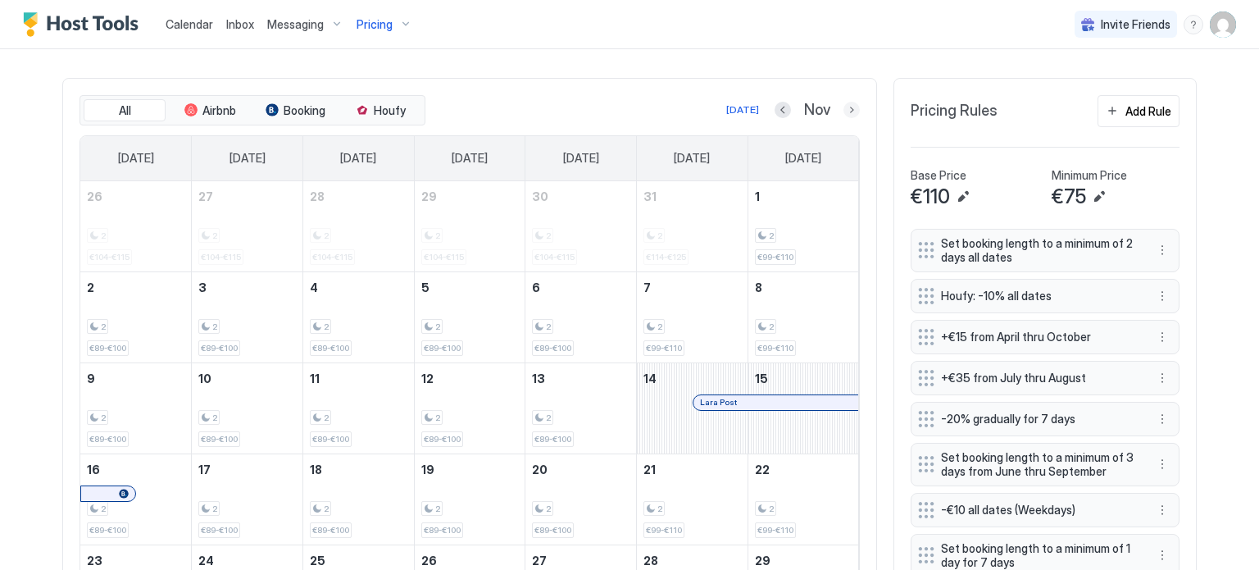
click at [847, 108] on button "Next month" at bounding box center [851, 110] width 16 height 16
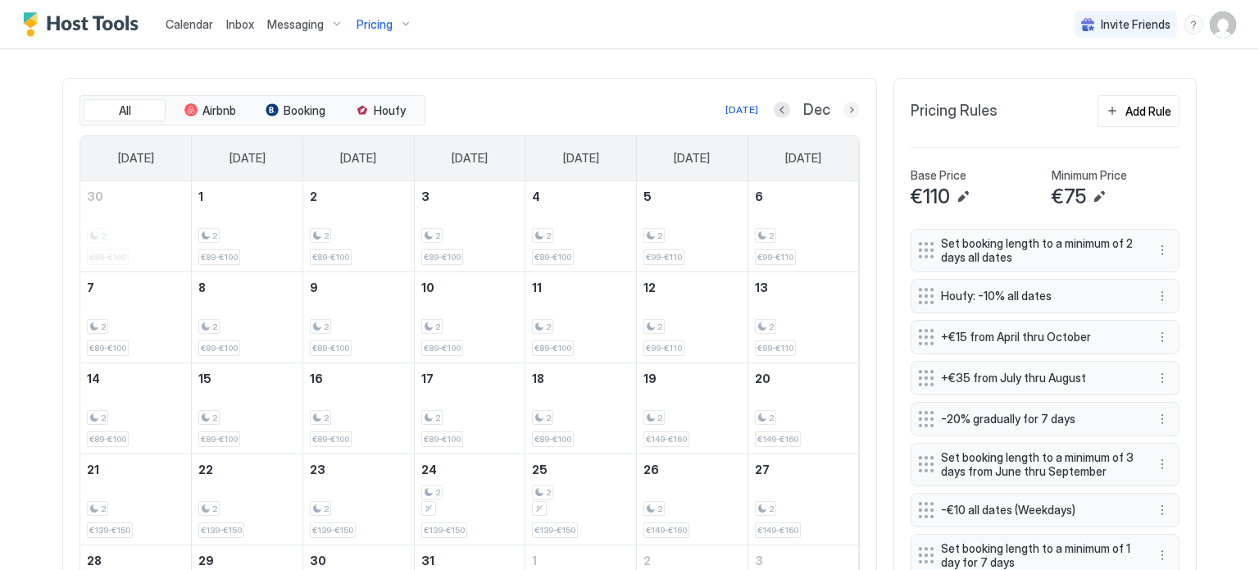
click at [844, 108] on button "Next month" at bounding box center [851, 110] width 16 height 16
click at [1125, 111] on div "Add Rule" at bounding box center [1148, 110] width 46 height 17
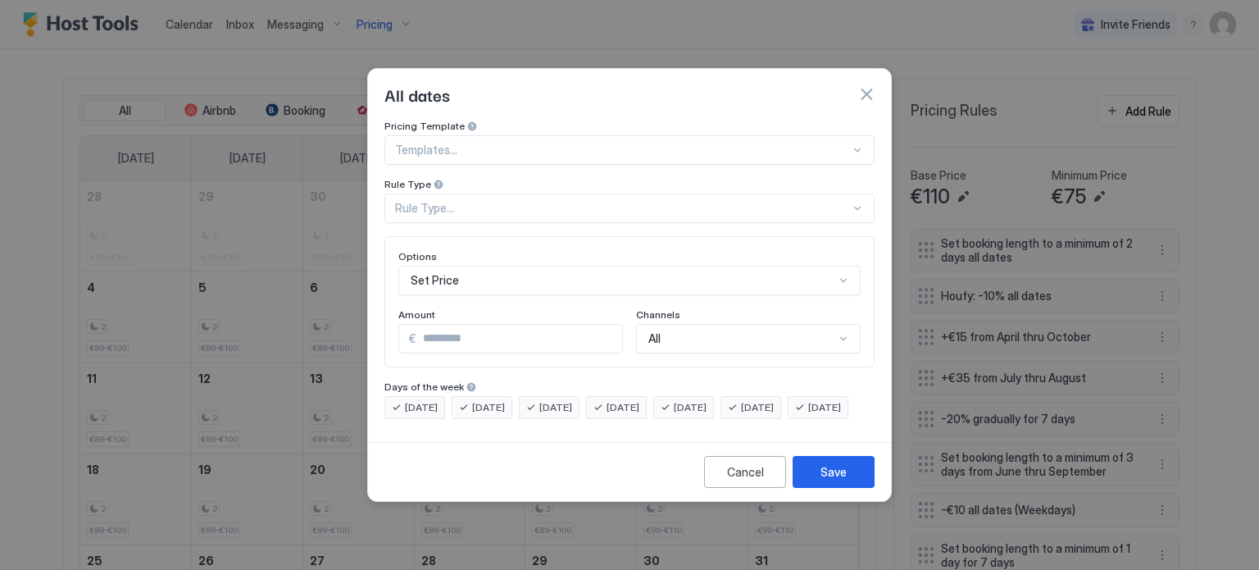
click at [499, 201] on div "Rule Type..." at bounding box center [622, 208] width 455 height 15
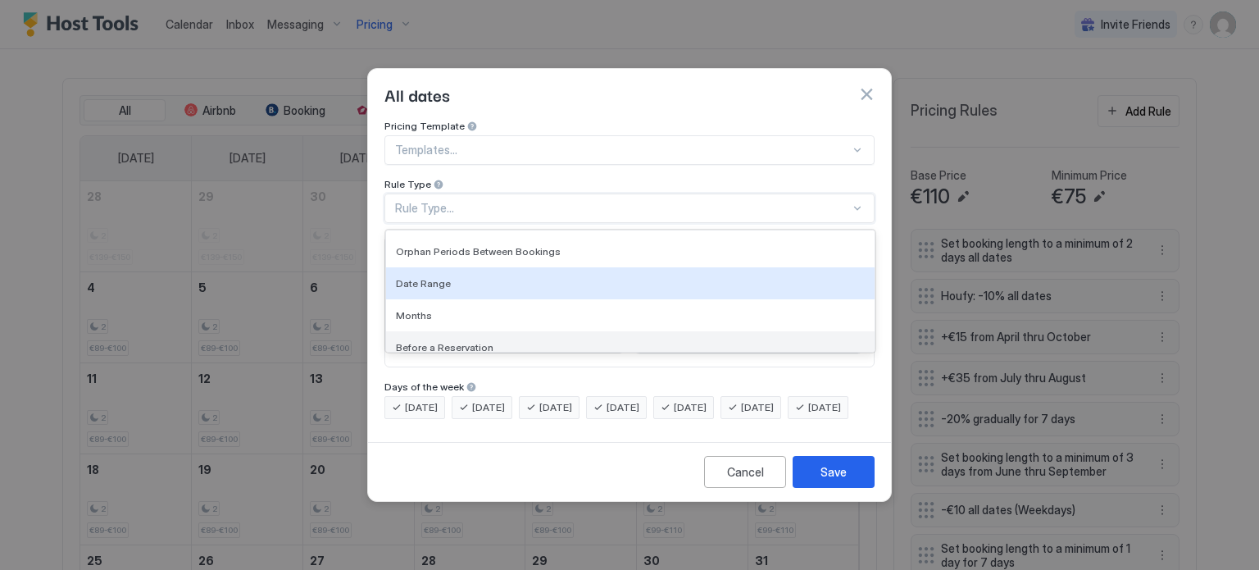
scroll to position [82, 0]
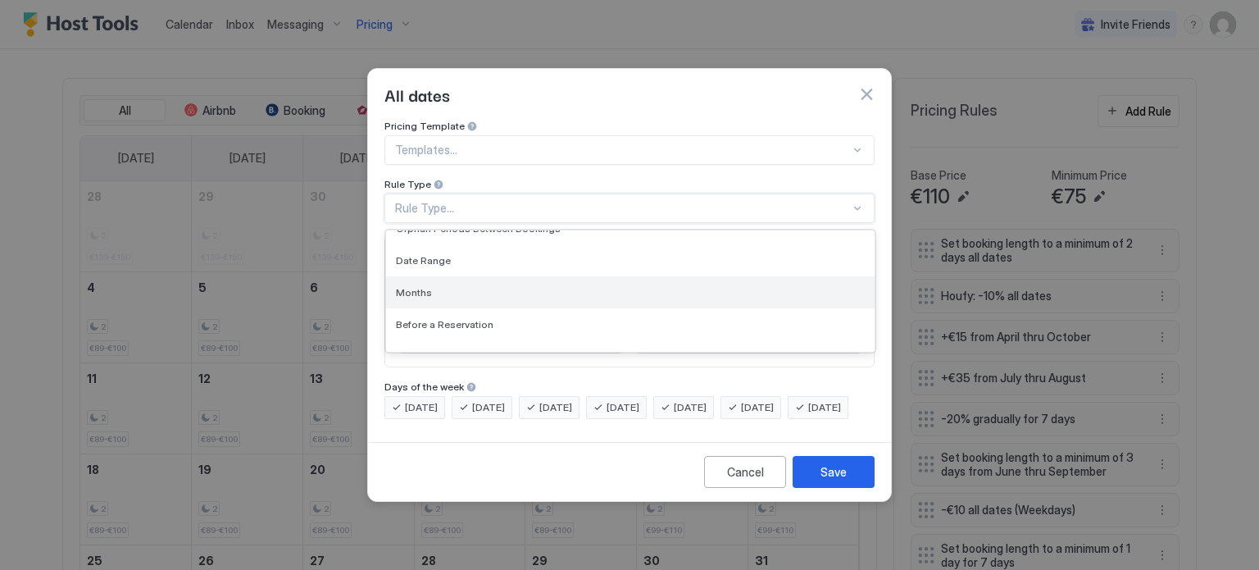
click at [476, 286] on div "Months" at bounding box center [630, 292] width 469 height 12
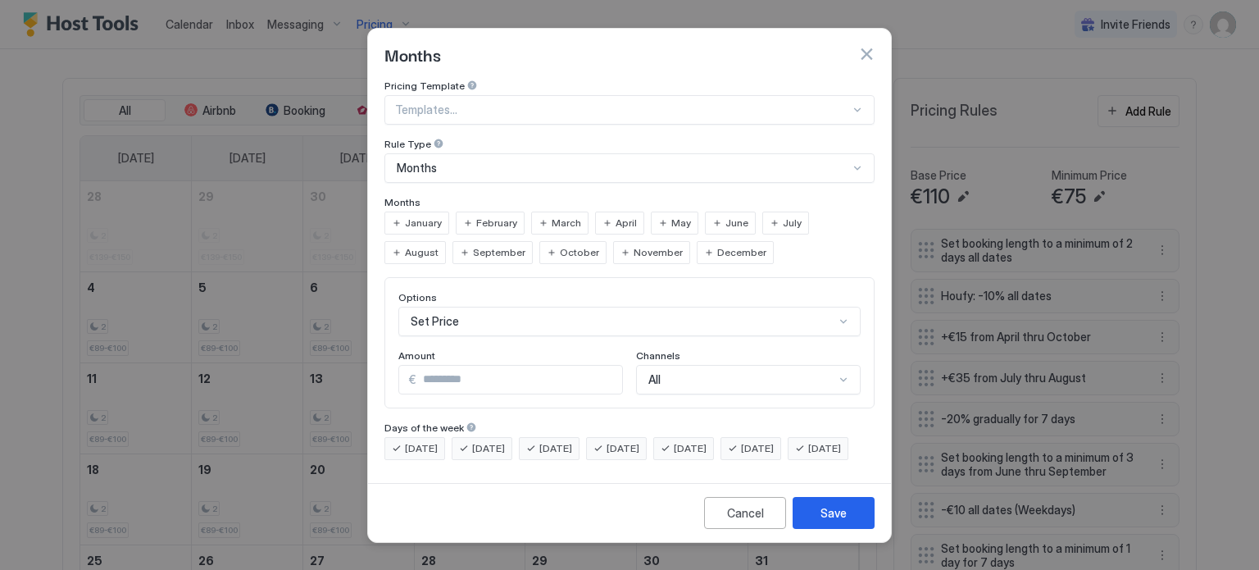
click at [413, 216] on span "January" at bounding box center [423, 223] width 37 height 15
click at [466, 211] on div "February" at bounding box center [490, 222] width 69 height 23
click at [557, 216] on span "March" at bounding box center [567, 223] width 30 height 15
click at [697, 241] on div "December" at bounding box center [735, 252] width 77 height 23
click at [634, 245] on span "November" at bounding box center [658, 252] width 49 height 15
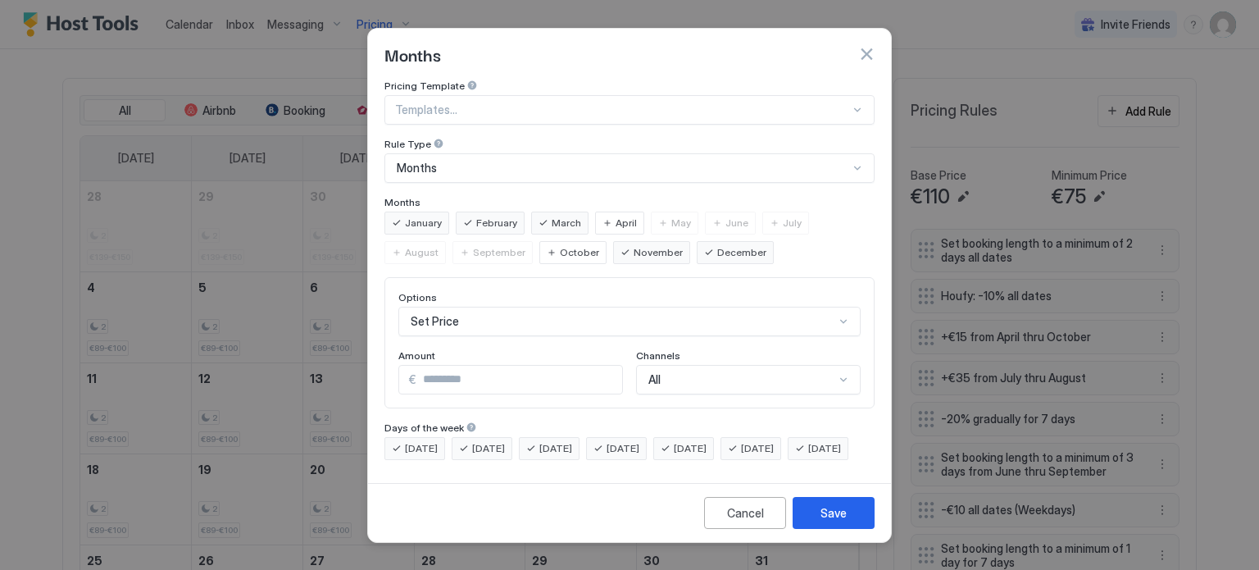
click at [500, 307] on div "Set Price" at bounding box center [629, 322] width 462 height 30
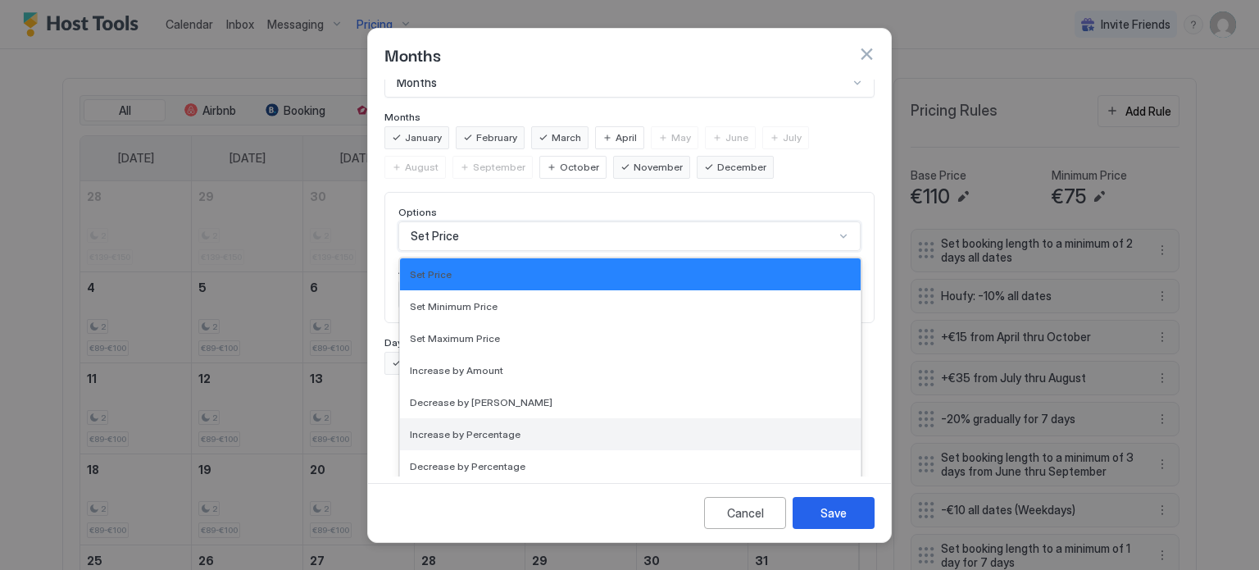
click at [502, 428] on span "Increase by Percentage" at bounding box center [465, 434] width 111 height 12
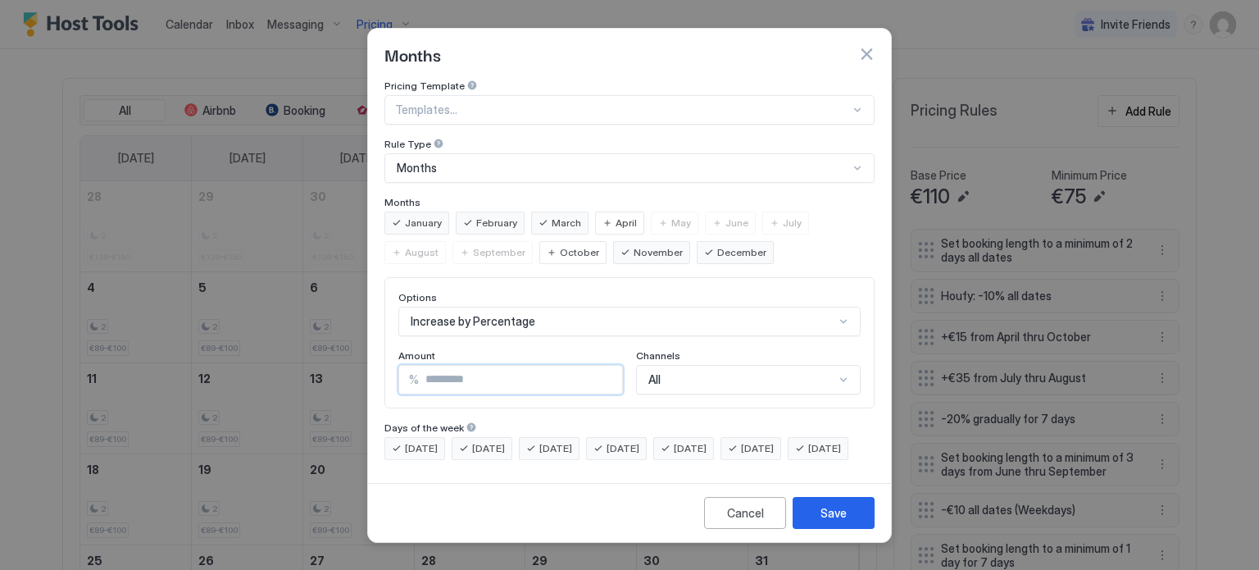
drag, startPoint x: 479, startPoint y: 370, endPoint x: 411, endPoint y: 366, distance: 68.1
click at [411, 366] on div "% *" at bounding box center [510, 380] width 225 height 30
type input "*"
click at [774, 441] on span "[DATE]" at bounding box center [757, 448] width 33 height 15
click at [808, 456] on span "[DATE]" at bounding box center [824, 448] width 33 height 15
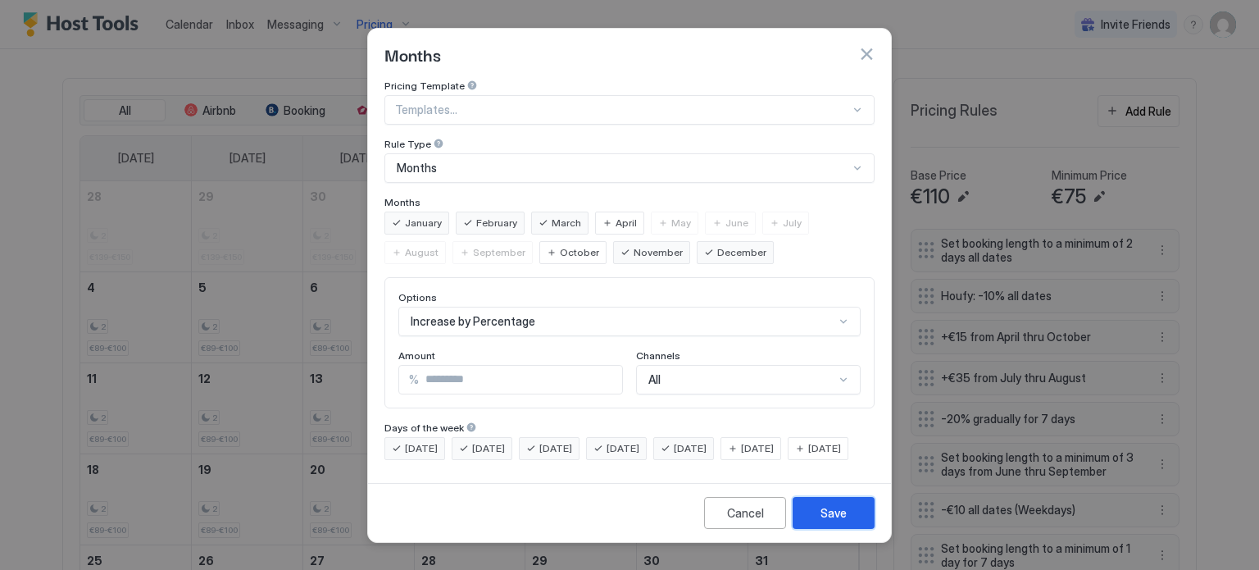
click at [826, 521] on div "Save" at bounding box center [833, 512] width 26 height 17
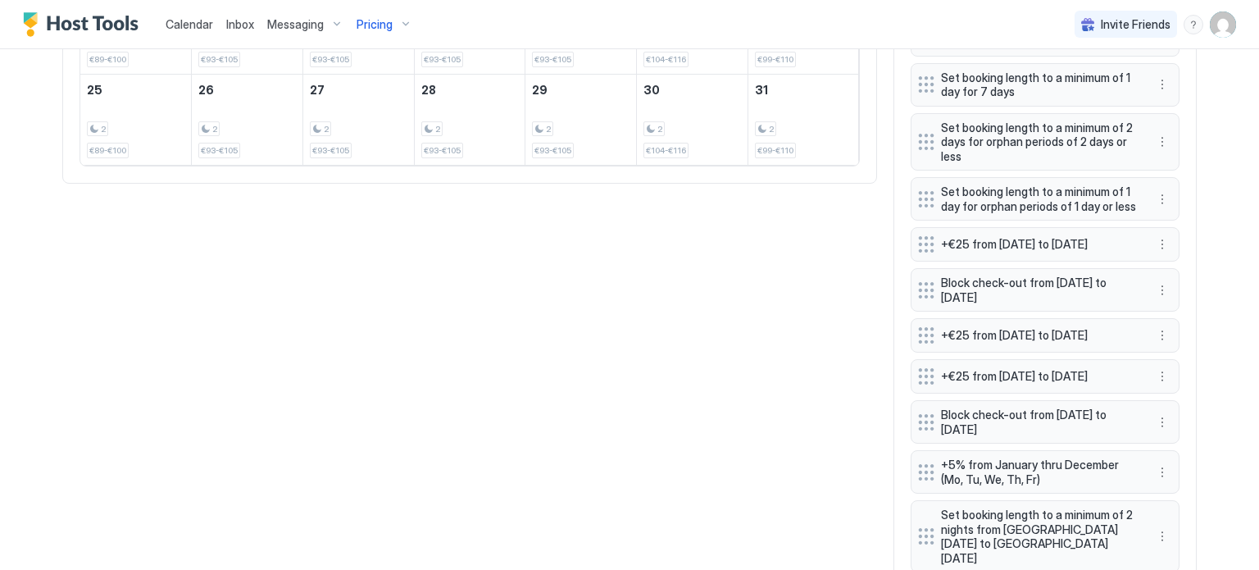
scroll to position [1013, 0]
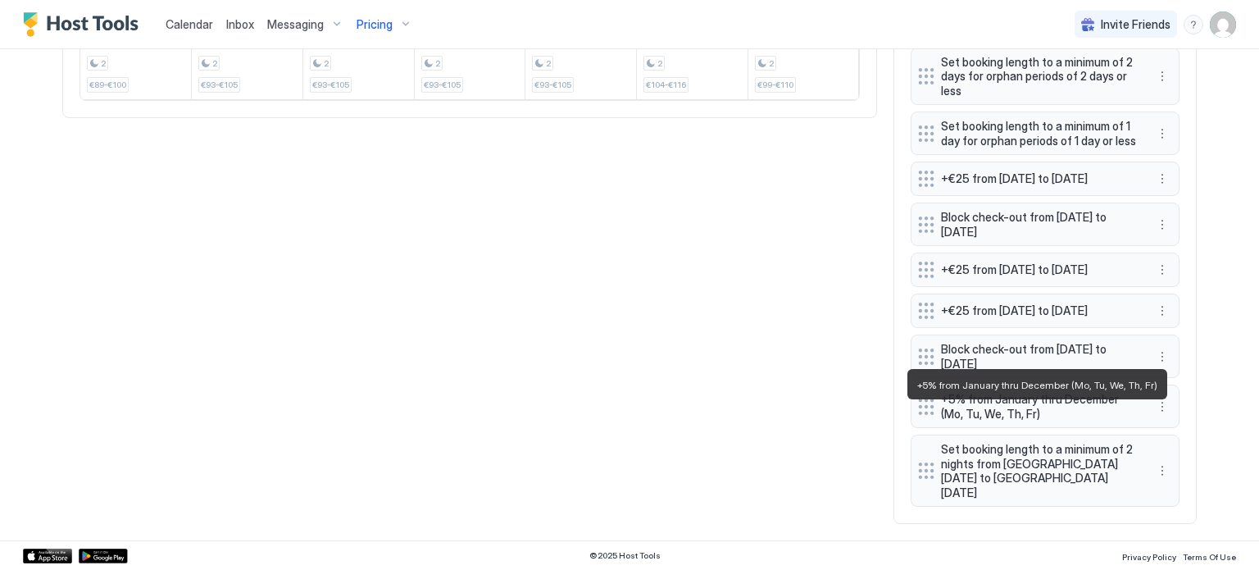
click at [1042, 420] on span "+5% from January thru December (Mo, Tu, We, Th, Fr)" at bounding box center [1038, 406] width 195 height 29
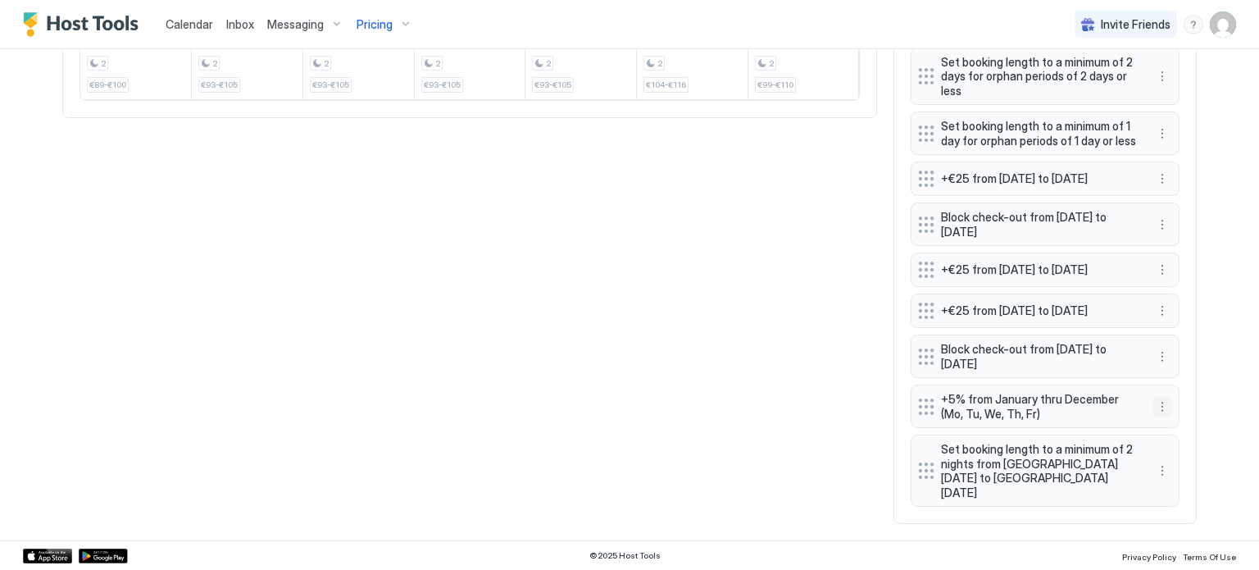
click at [1158, 416] on button "More options" at bounding box center [1162, 407] width 20 height 20
click at [1180, 445] on span "Edit" at bounding box center [1181, 444] width 18 height 12
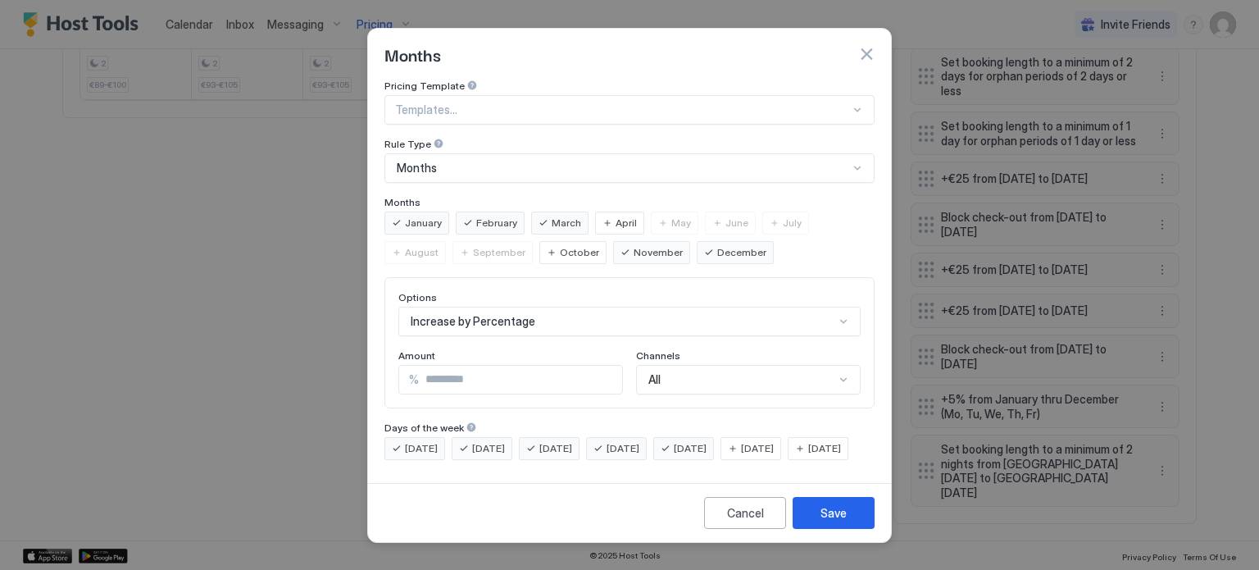
click at [528, 307] on div "Increase by Percentage" at bounding box center [629, 322] width 462 height 30
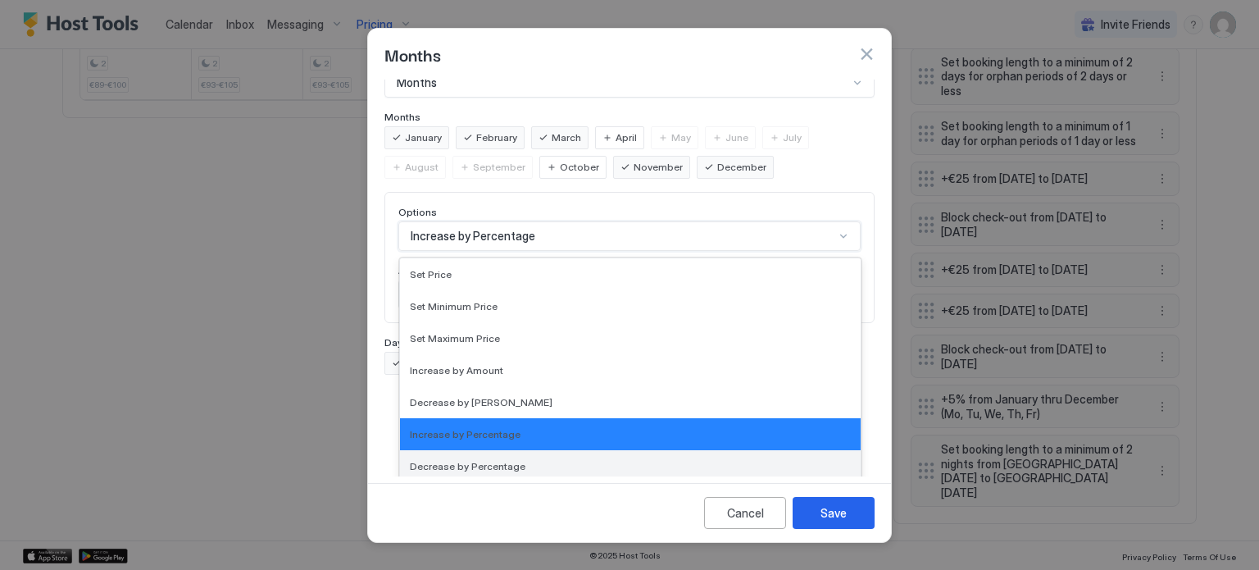
click at [475, 460] on span "Decrease by Percentage" at bounding box center [468, 466] width 116 height 12
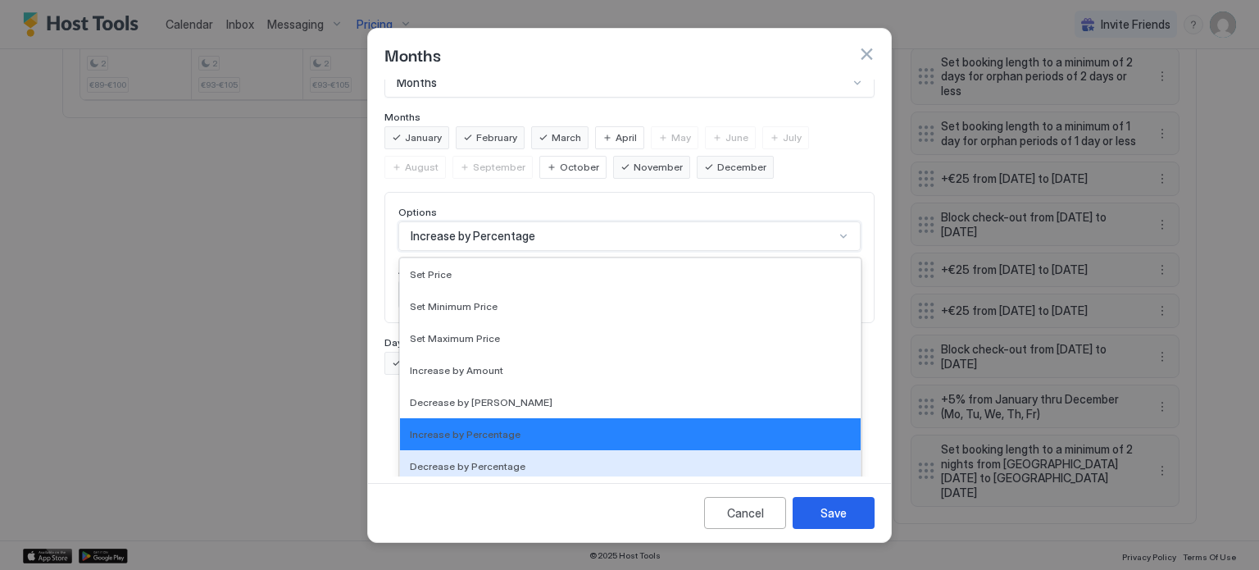
scroll to position [0, 0]
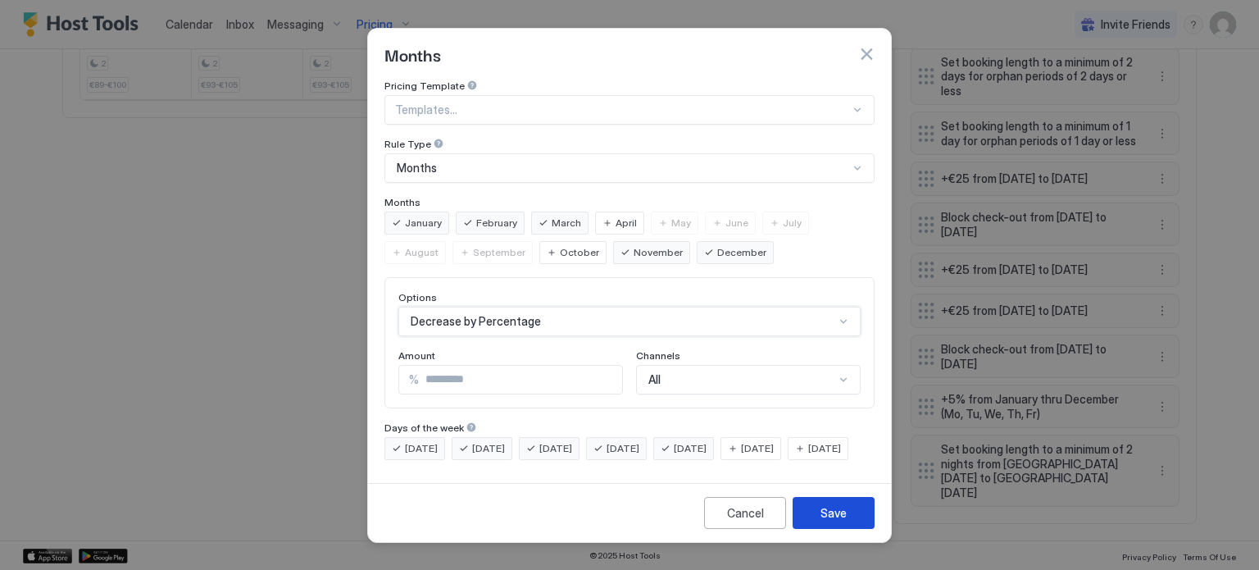
click at [843, 521] on div "Save" at bounding box center [833, 512] width 26 height 17
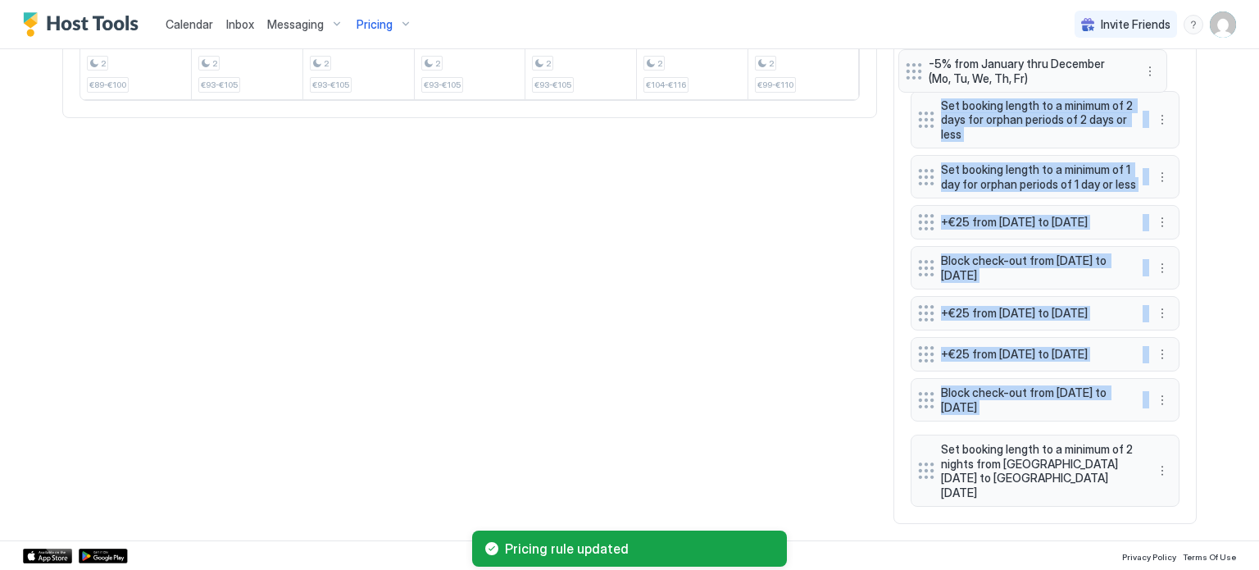
drag, startPoint x: 915, startPoint y: 411, endPoint x: 909, endPoint y: 71, distance: 340.2
click at [911, 71] on div "Set booking length to a minimum of 2 days all dates Houfy: -10% all dates +€15 …" at bounding box center [1045, 100] width 269 height 815
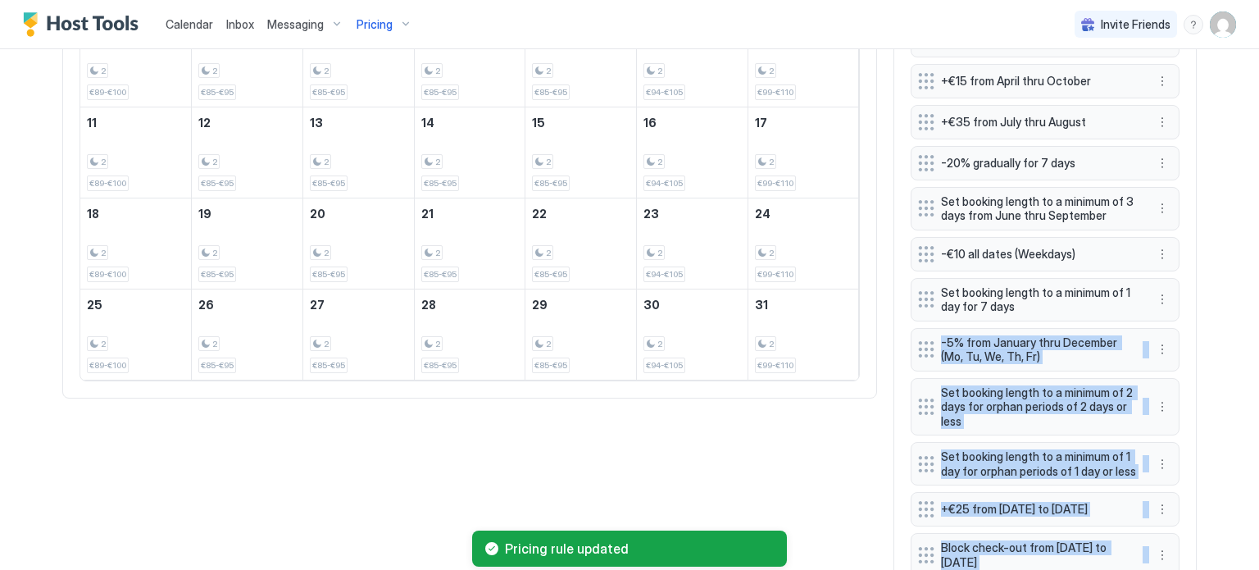
scroll to position [685, 0]
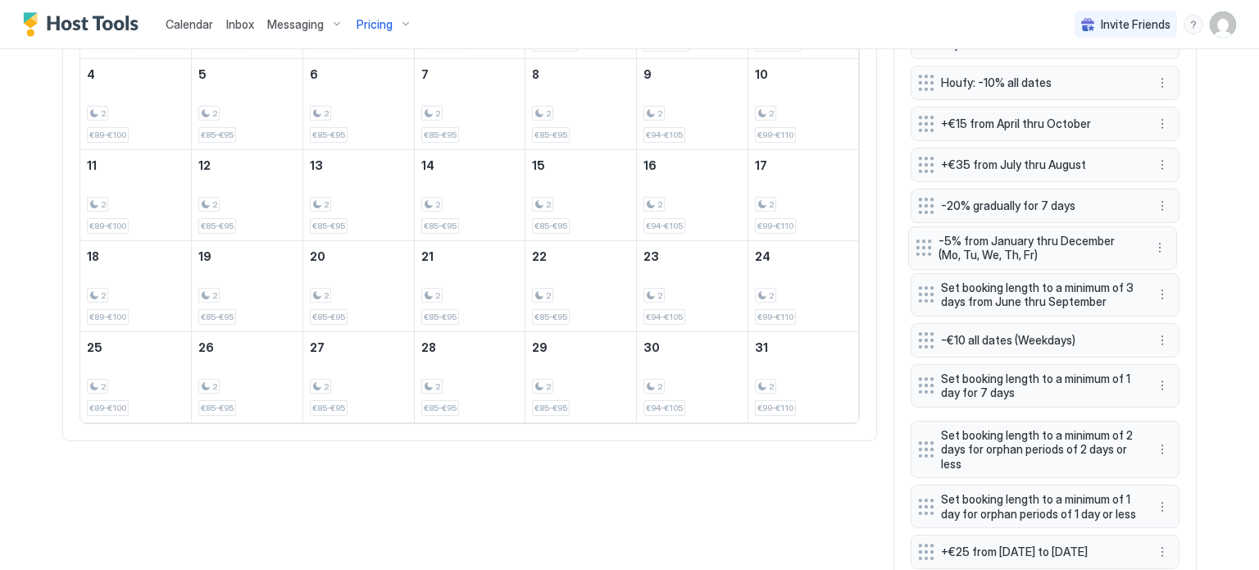
click at [928, 252] on div "Set booking length to a minimum of 2 days all dates Houfy: -10% all dates +€15 …" at bounding box center [1045, 423] width 269 height 815
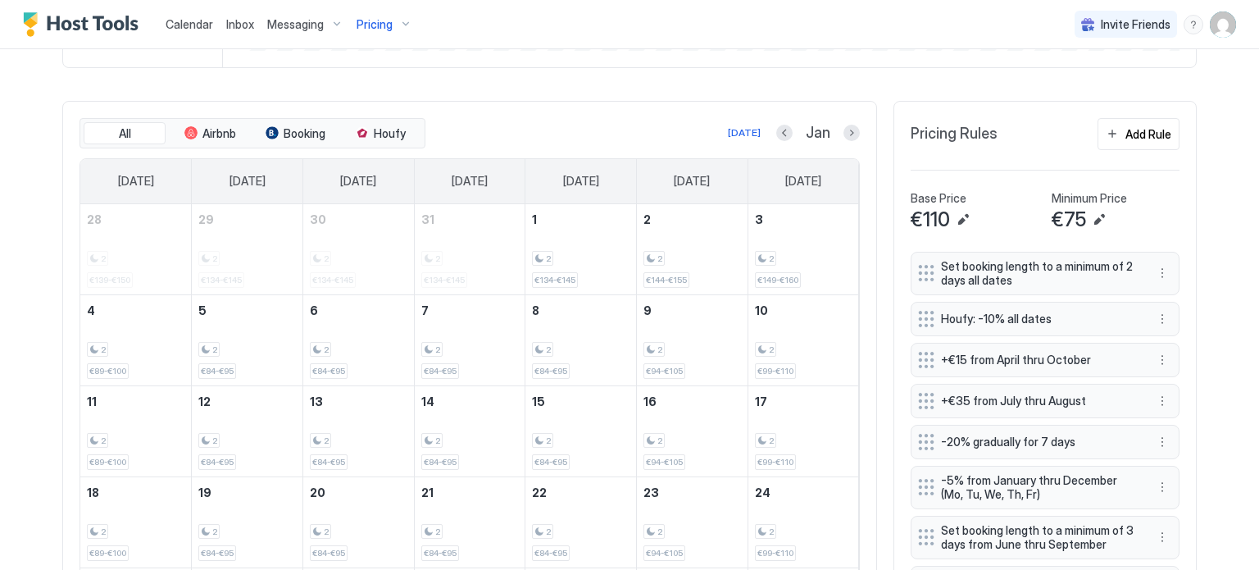
scroll to position [439, 0]
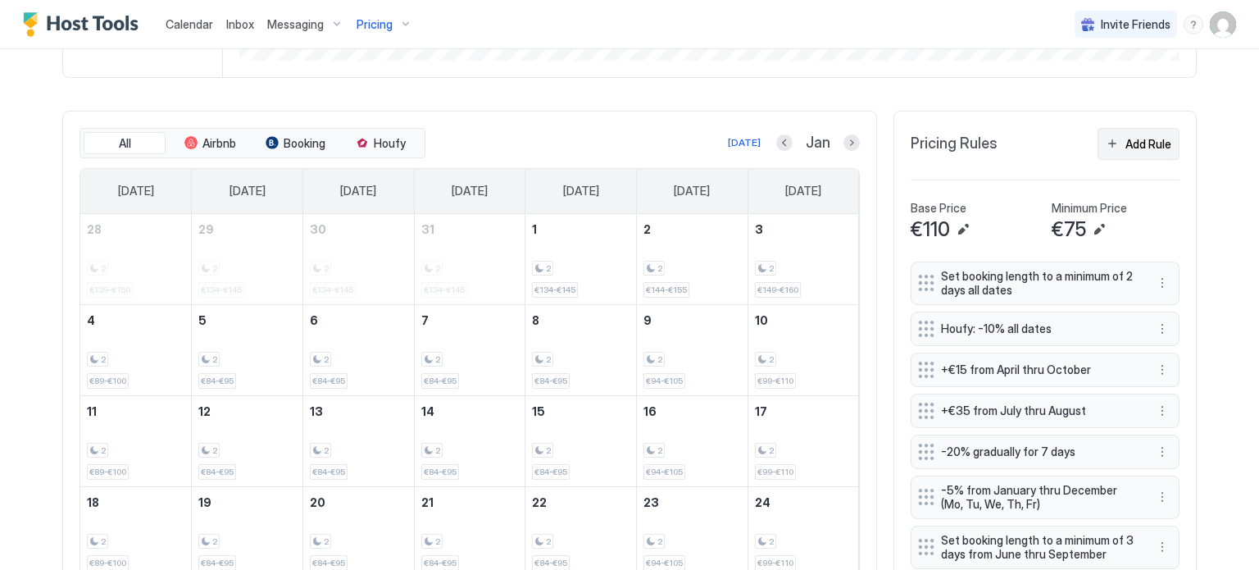
click at [1128, 135] on div "Add Rule" at bounding box center [1148, 143] width 46 height 17
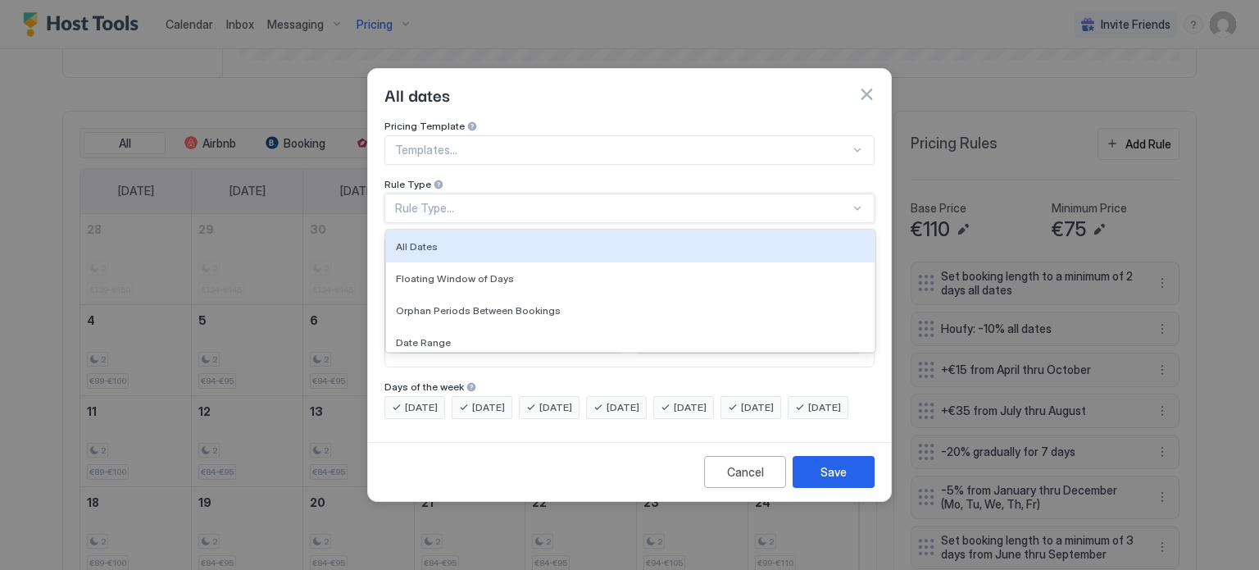
click at [469, 201] on div "Rule Type..." at bounding box center [622, 208] width 455 height 15
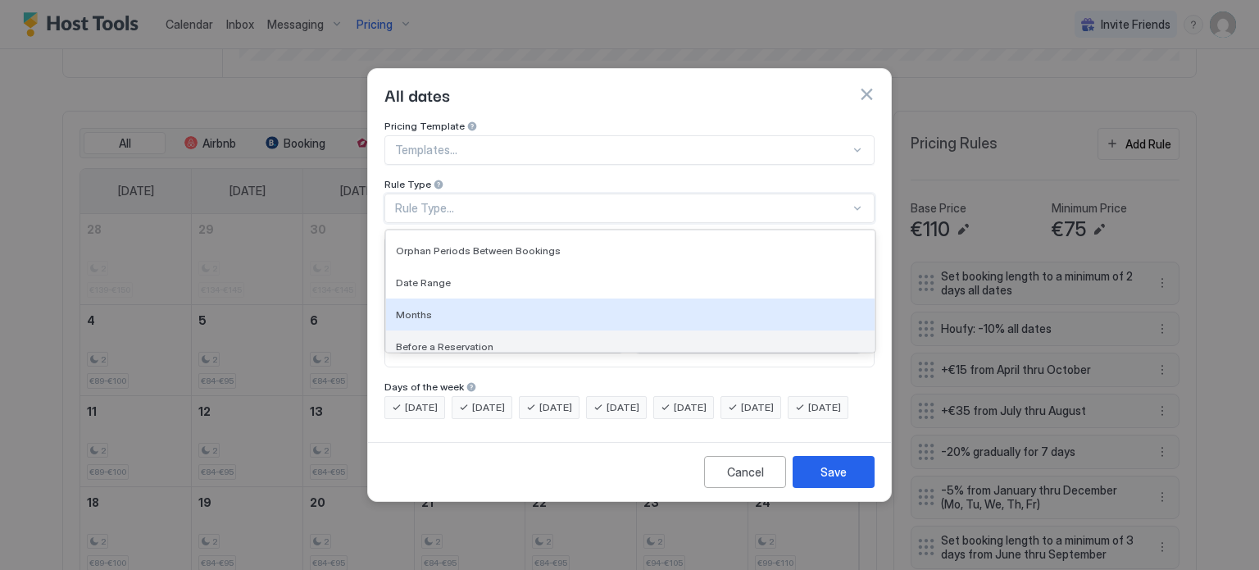
scroll to position [82, 0]
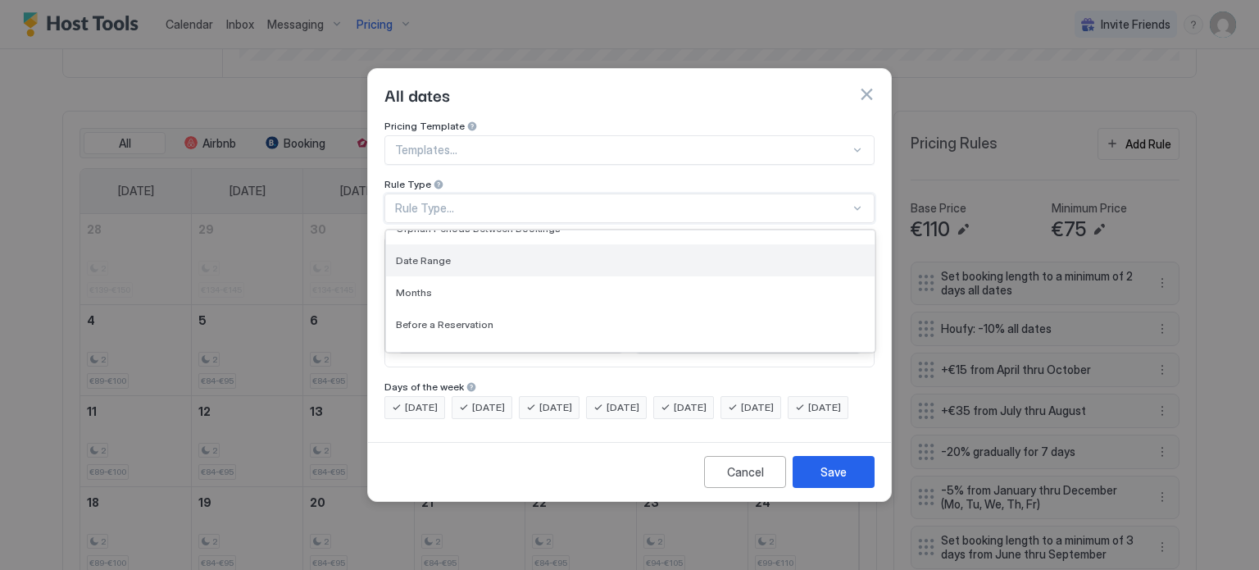
click at [456, 254] on div "Date Range" at bounding box center [630, 260] width 469 height 12
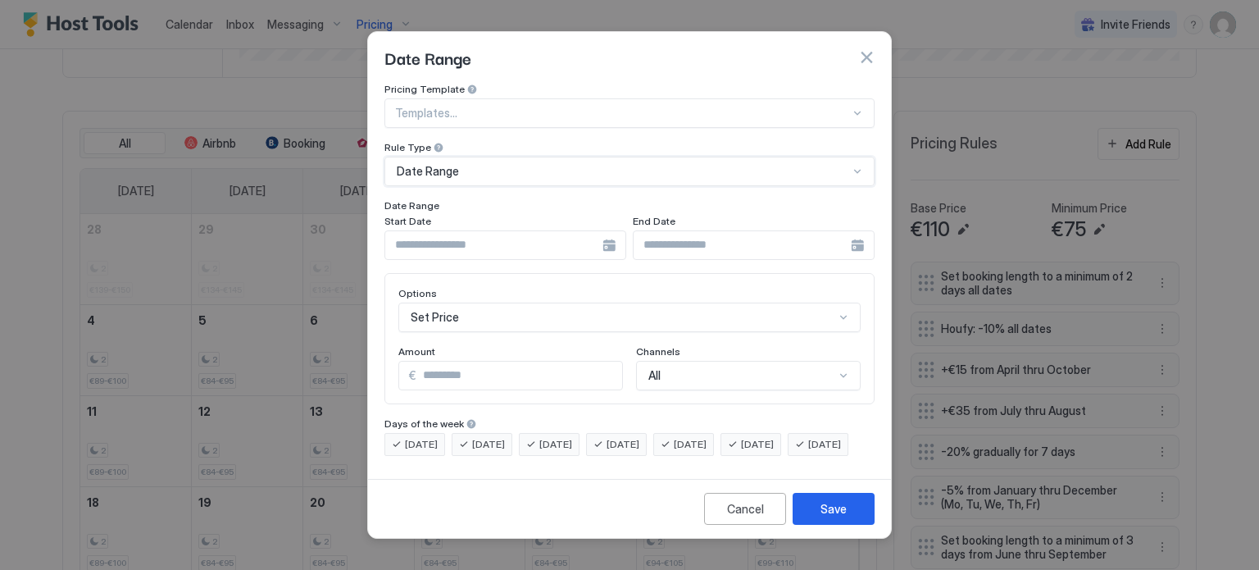
click at [484, 236] on input "Input Field" at bounding box center [493, 245] width 217 height 28
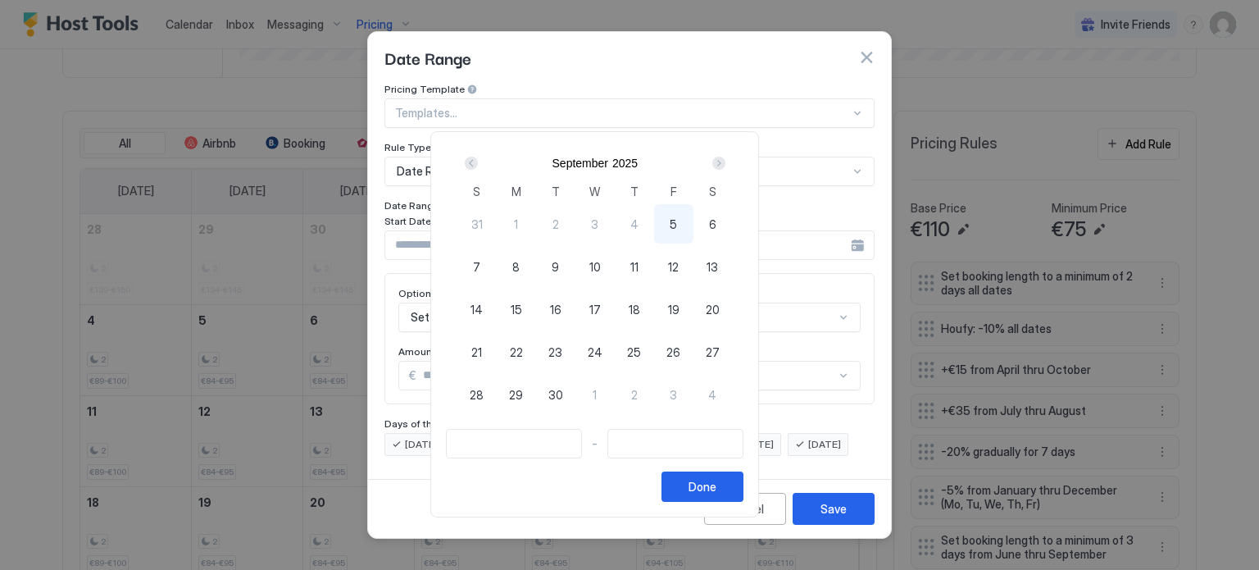
click at [725, 161] on div "Next" at bounding box center [718, 163] width 13 height 13
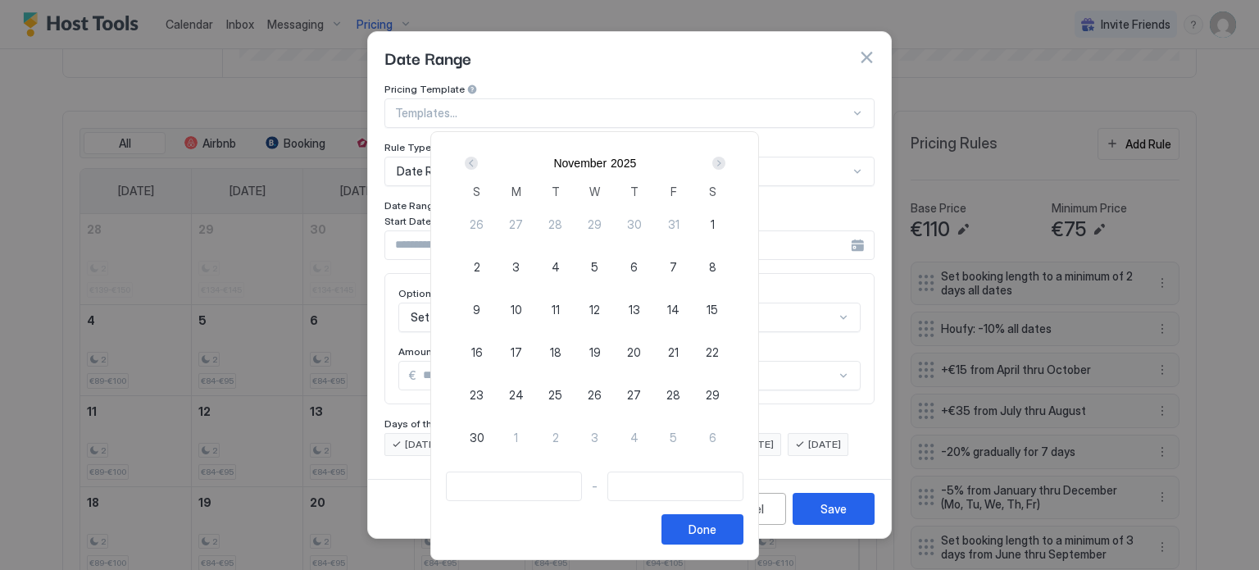
click at [725, 161] on div "Next" at bounding box center [718, 163] width 13 height 13
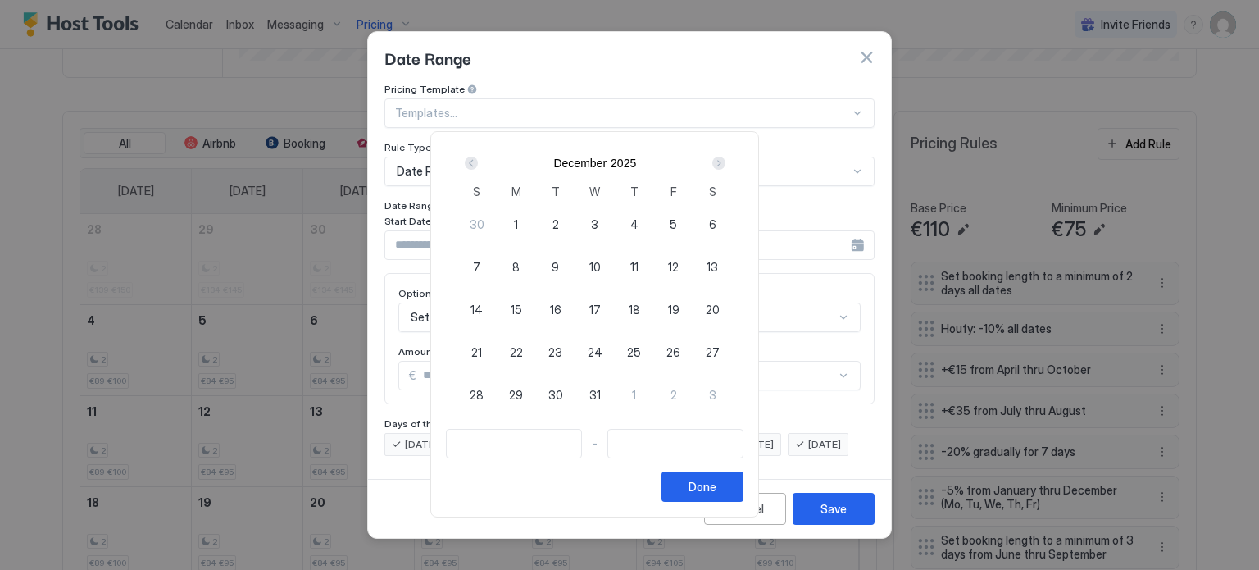
click at [725, 161] on div "Next" at bounding box center [718, 163] width 13 height 13
click at [641, 353] on span "23" at bounding box center [634, 351] width 14 height 17
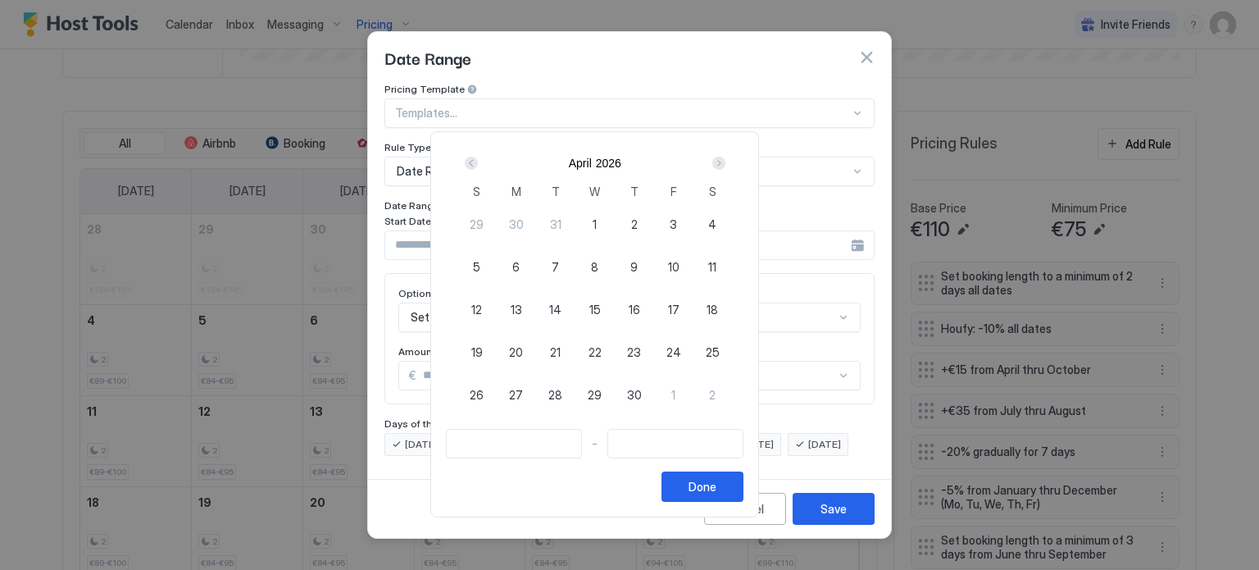
type input "**********"
click at [641, 353] on span "23" at bounding box center [634, 351] width 14 height 17
type input "**********"
click at [681, 347] on span "24" at bounding box center [673, 351] width 15 height 17
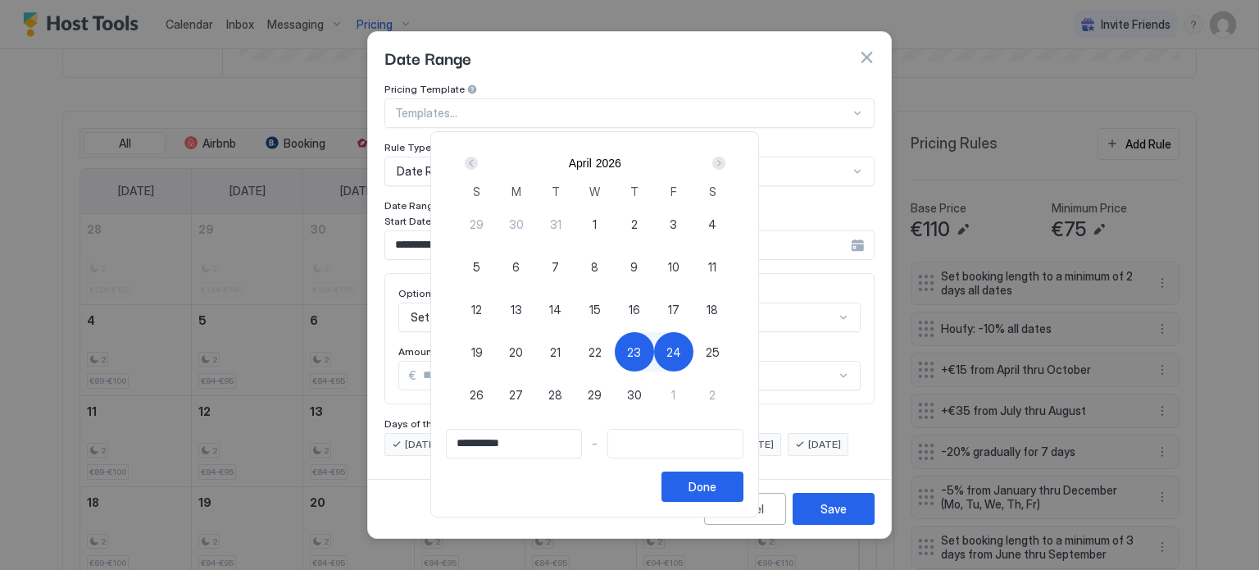
type input "**********"
click at [681, 347] on span "24" at bounding box center [673, 351] width 15 height 17
type input "**********"
click at [725, 161] on div "Next" at bounding box center [718, 163] width 13 height 13
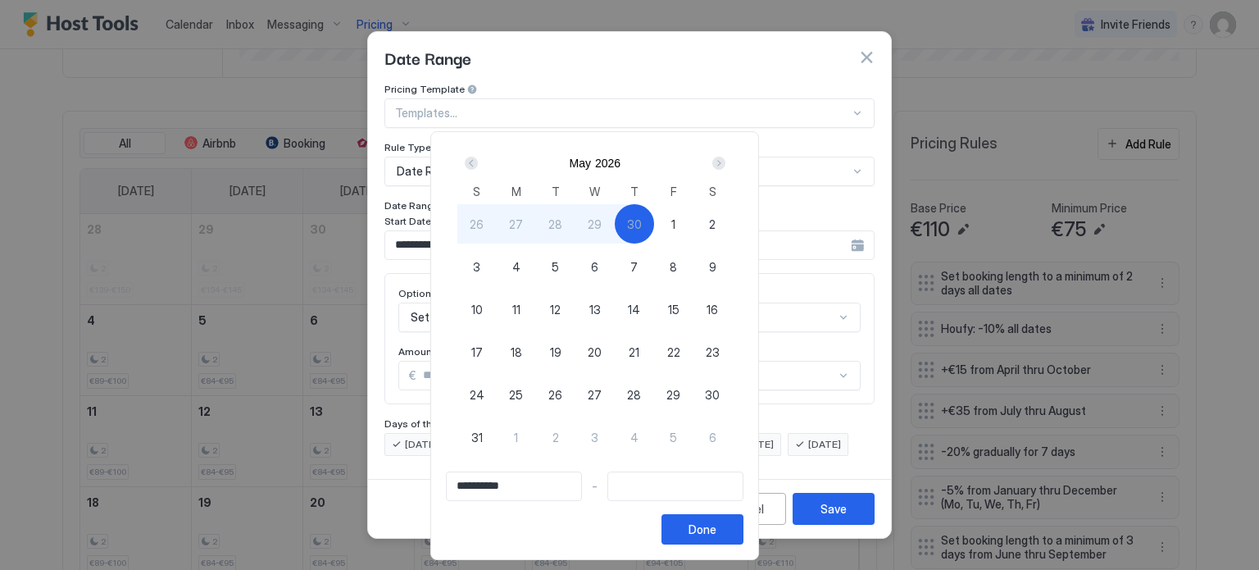
type input "**********"
click at [715, 221] on span "2" at bounding box center [712, 224] width 7 height 17
type input "**********"
click at [480, 265] on span "3" at bounding box center [476, 266] width 7 height 17
type input "**********"
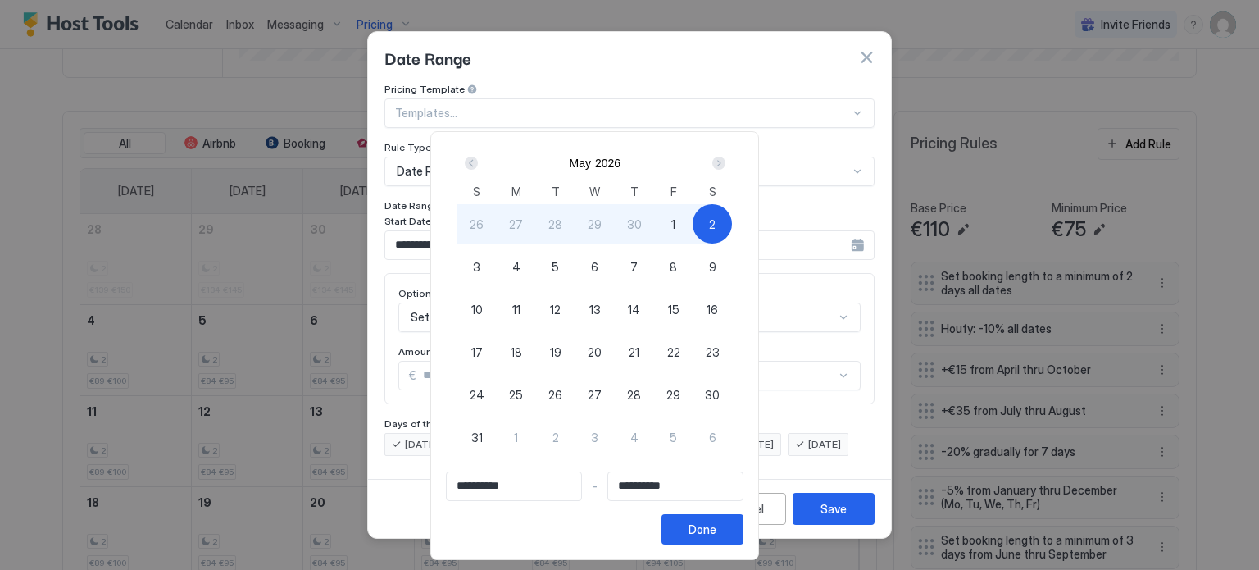
type input "**********"
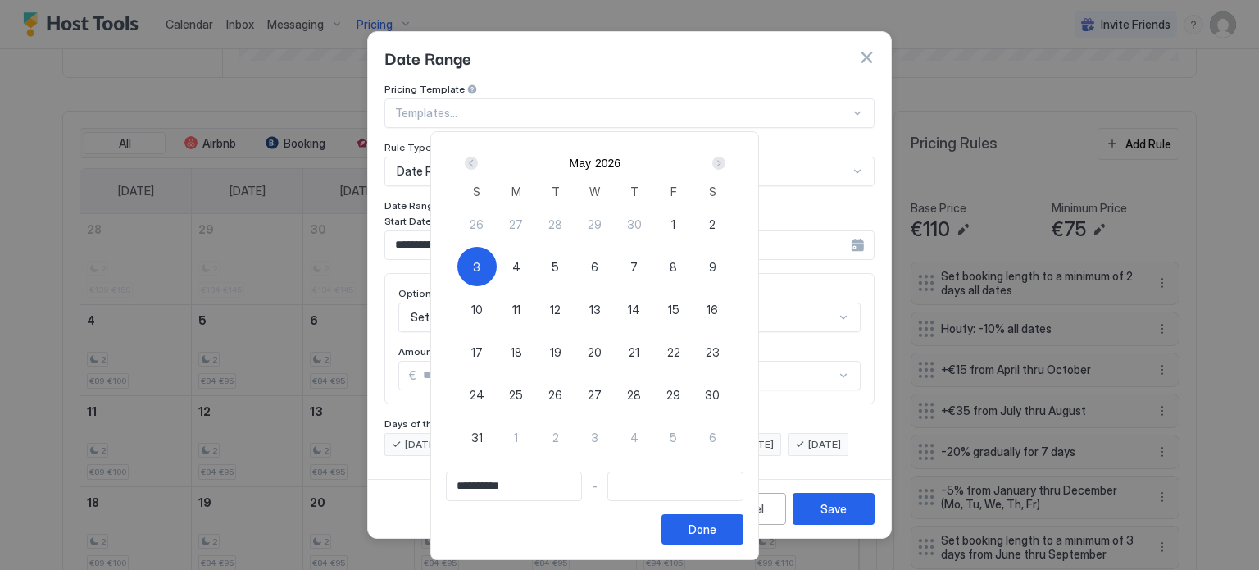
click at [478, 166] on div "Prev" at bounding box center [471, 163] width 13 height 13
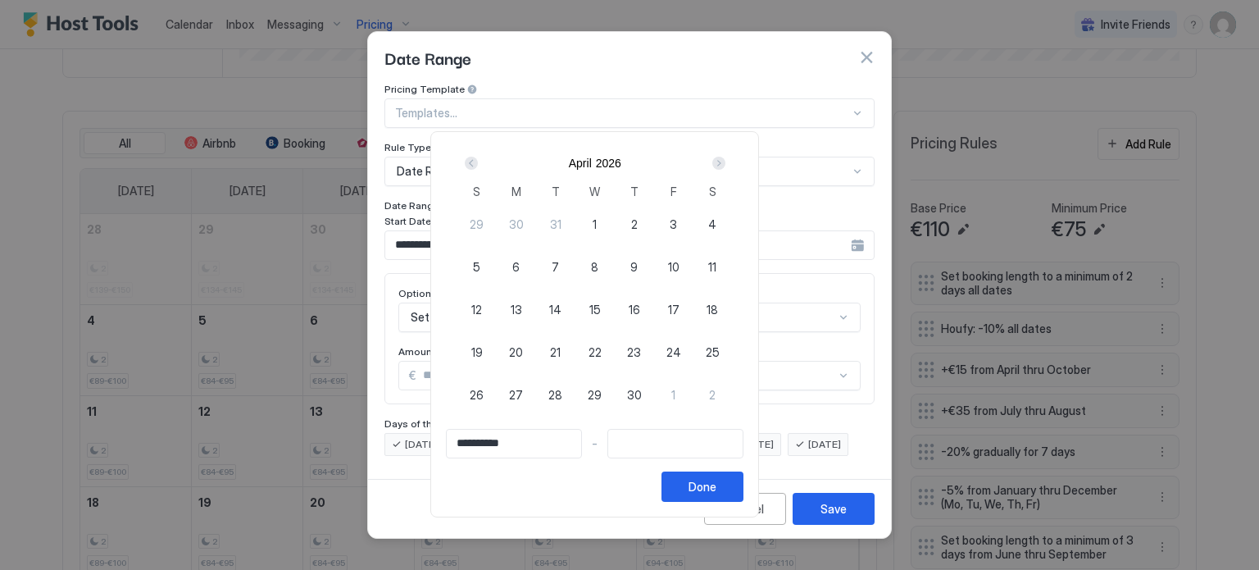
click at [681, 348] on span "24" at bounding box center [673, 351] width 15 height 17
type input "**********"
click at [729, 155] on div "Next" at bounding box center [719, 163] width 20 height 20
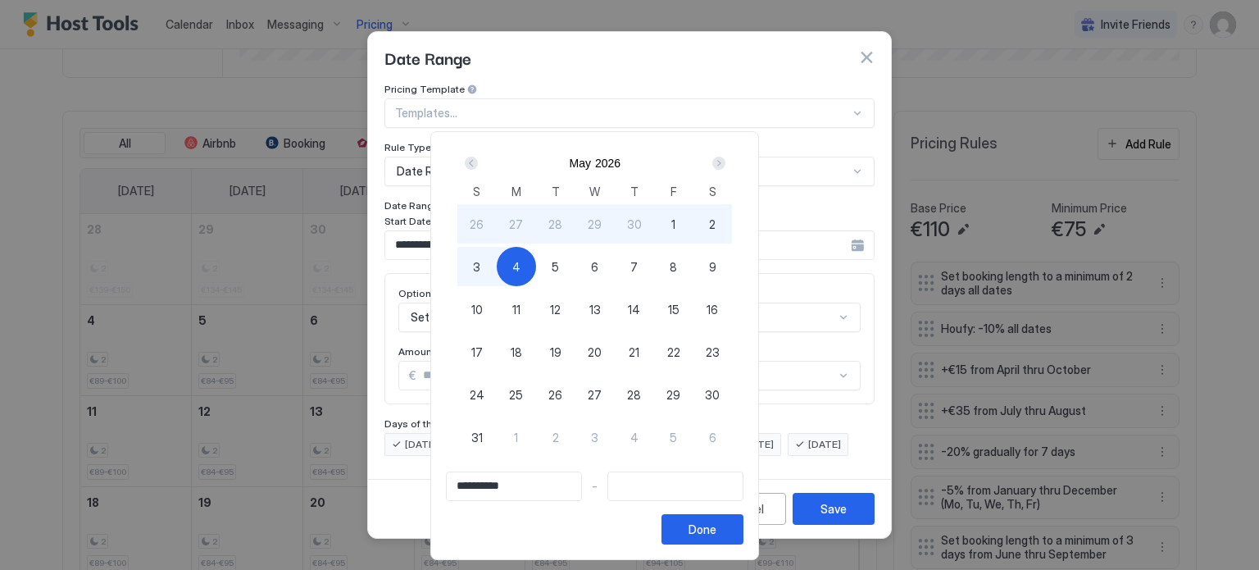
type input "**********"
click at [480, 267] on span "3" at bounding box center [476, 266] width 7 height 17
type input "**********"
click at [743, 538] on button "Done" at bounding box center [702, 529] width 82 height 30
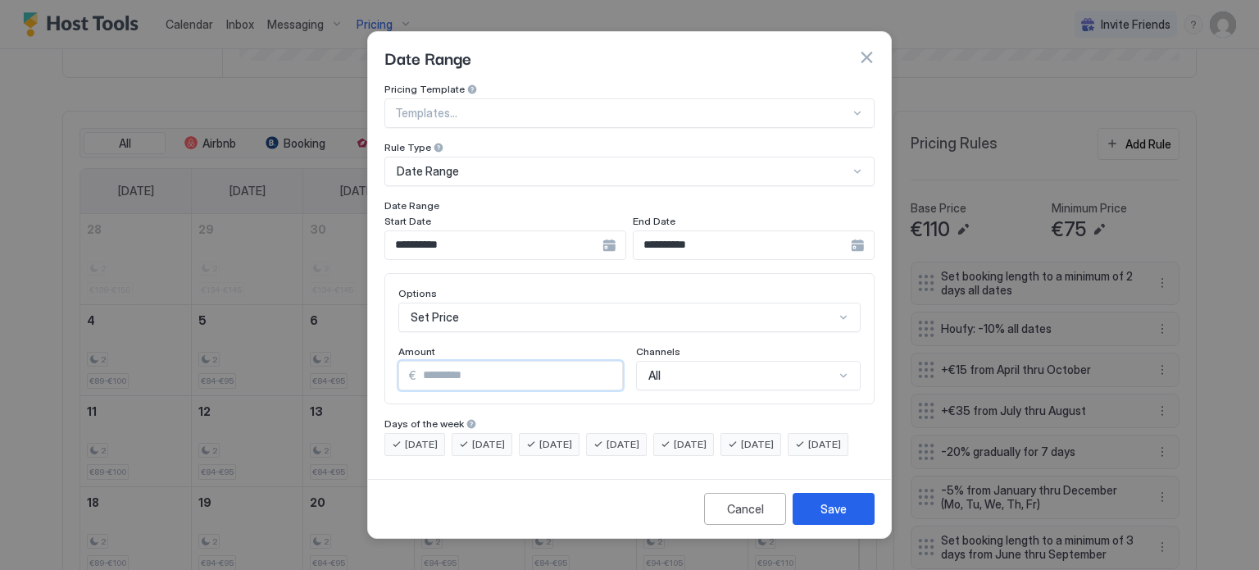
click at [498, 367] on input "*" at bounding box center [519, 375] width 206 height 28
click at [497, 307] on div "Set Price" at bounding box center [629, 317] width 462 height 30
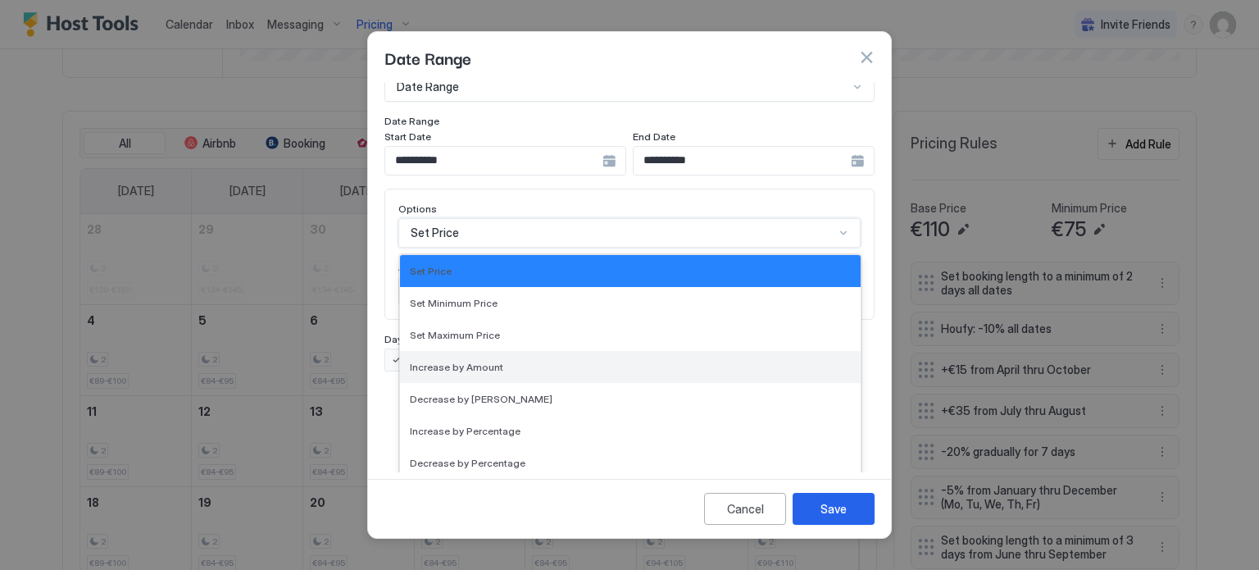
click at [475, 361] on span "Increase by Amount" at bounding box center [456, 367] width 93 height 12
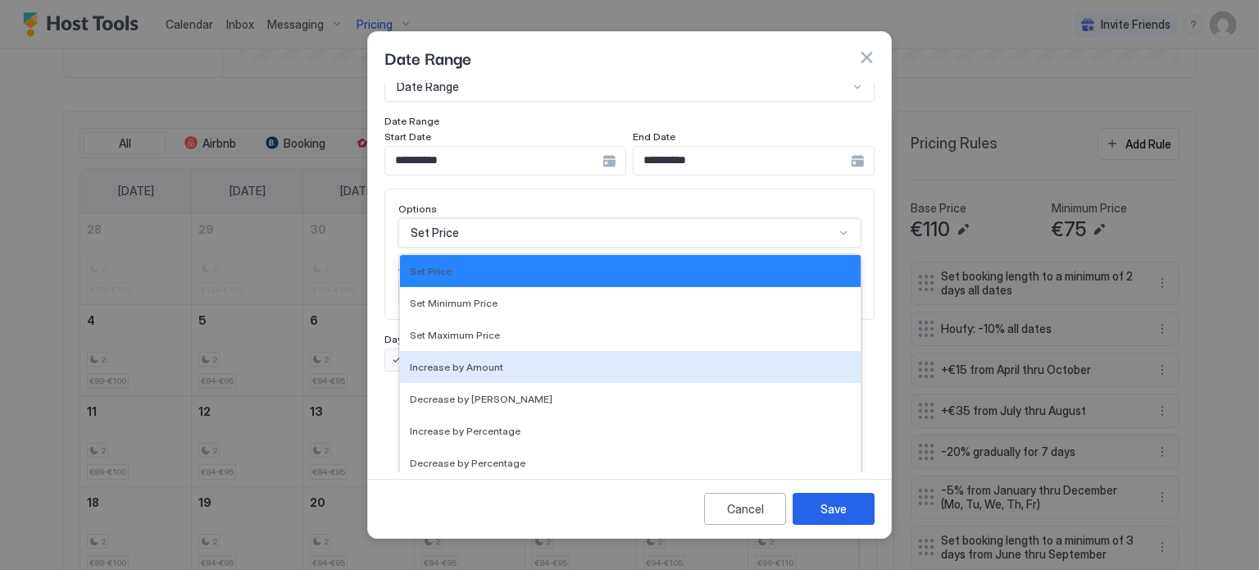
scroll to position [0, 0]
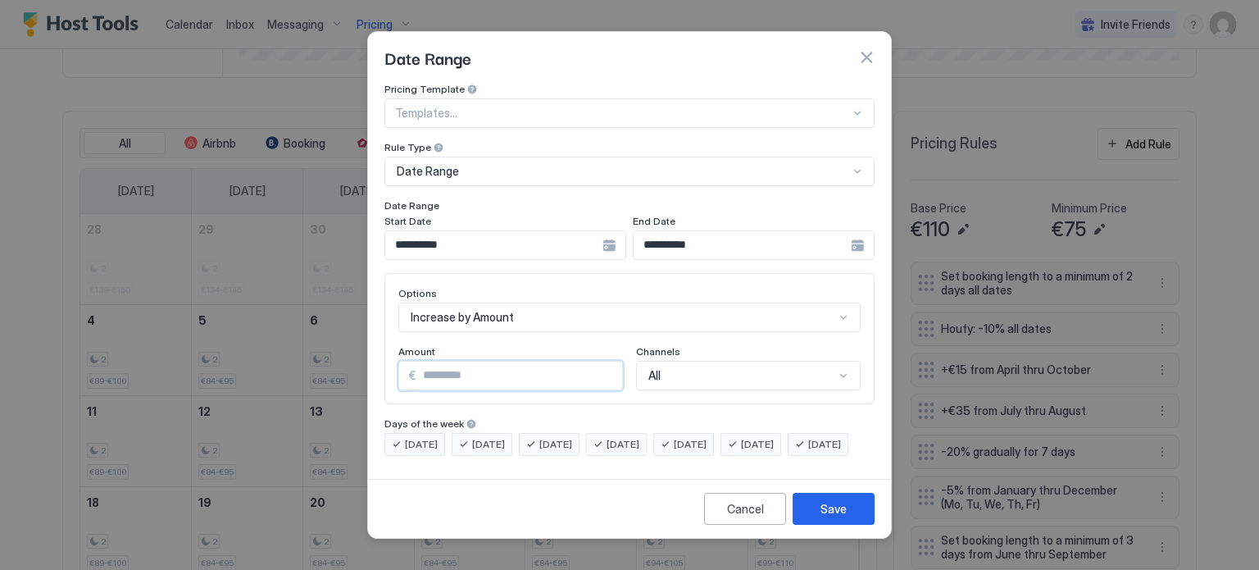
click at [450, 363] on input "*" at bounding box center [519, 375] width 206 height 28
drag, startPoint x: 450, startPoint y: 364, endPoint x: 405, endPoint y: 370, distance: 45.6
click at [405, 370] on div "€ *" at bounding box center [510, 376] width 225 height 30
type input "**"
click at [842, 517] on div "Save" at bounding box center [833, 508] width 26 height 17
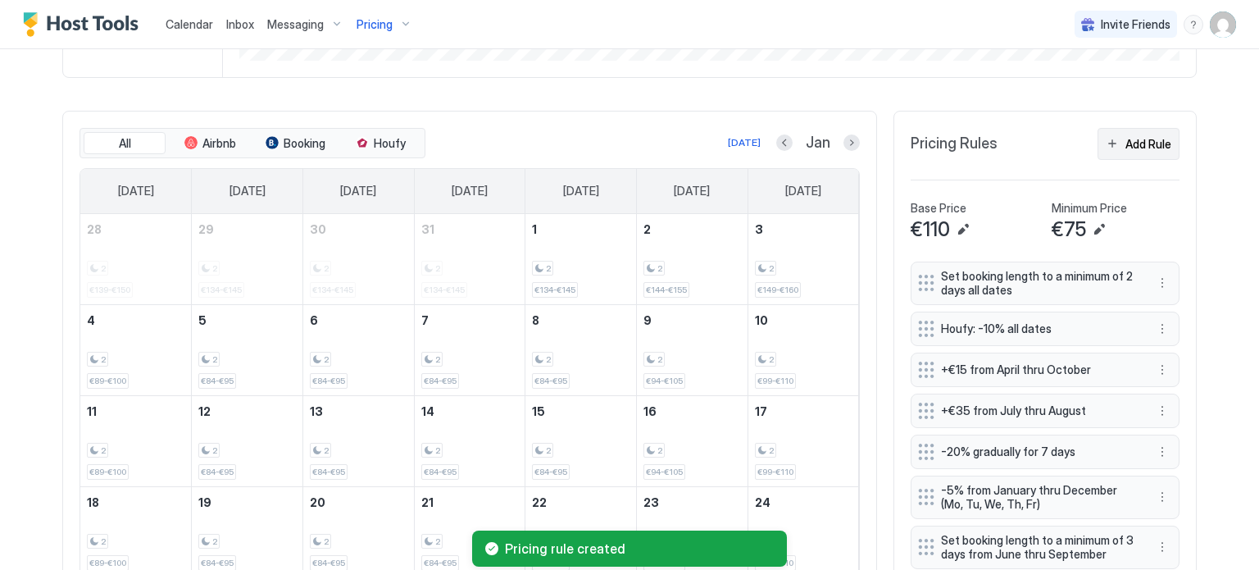
click at [1138, 135] on div "Add Rule" at bounding box center [1148, 143] width 46 height 17
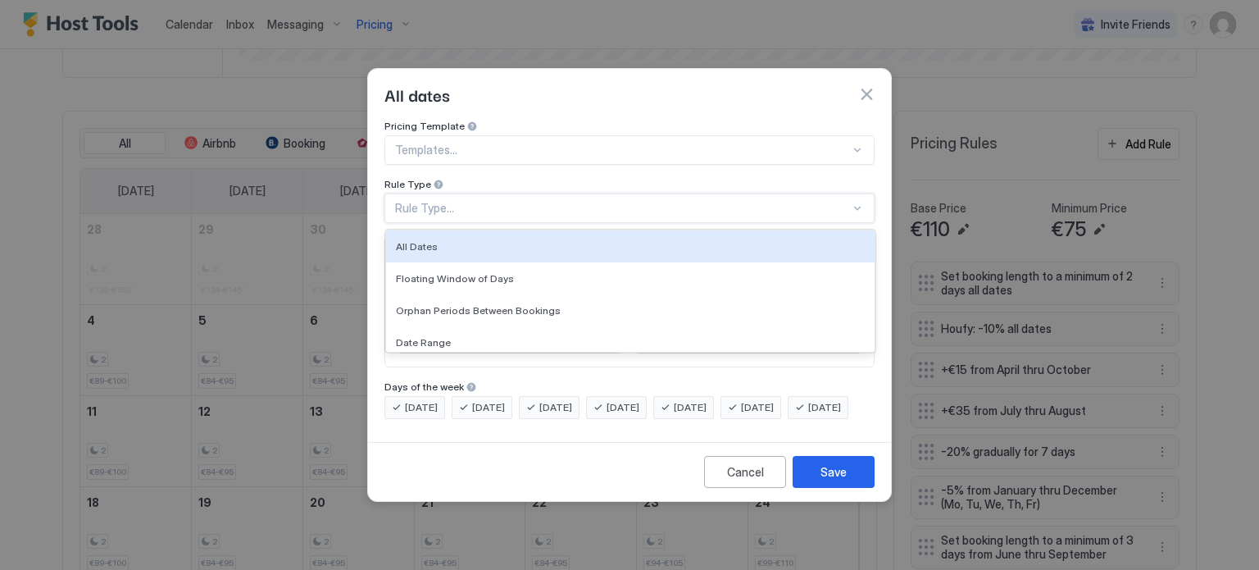
click at [502, 201] on div "Rule Type..." at bounding box center [622, 208] width 455 height 15
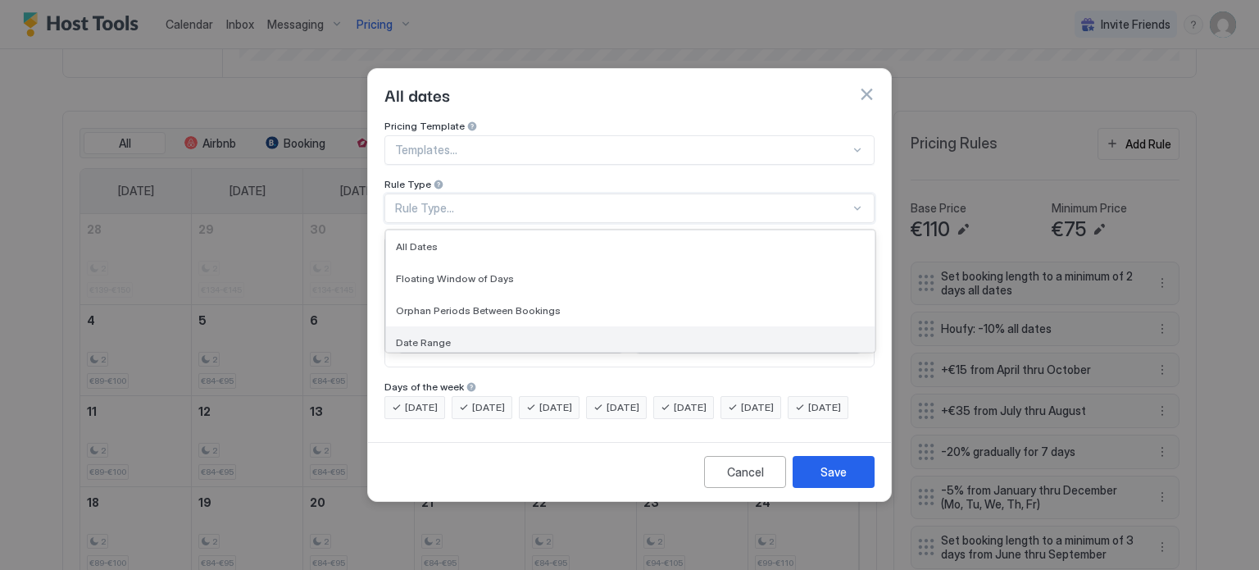
click at [440, 336] on span "Date Range" at bounding box center [423, 342] width 55 height 12
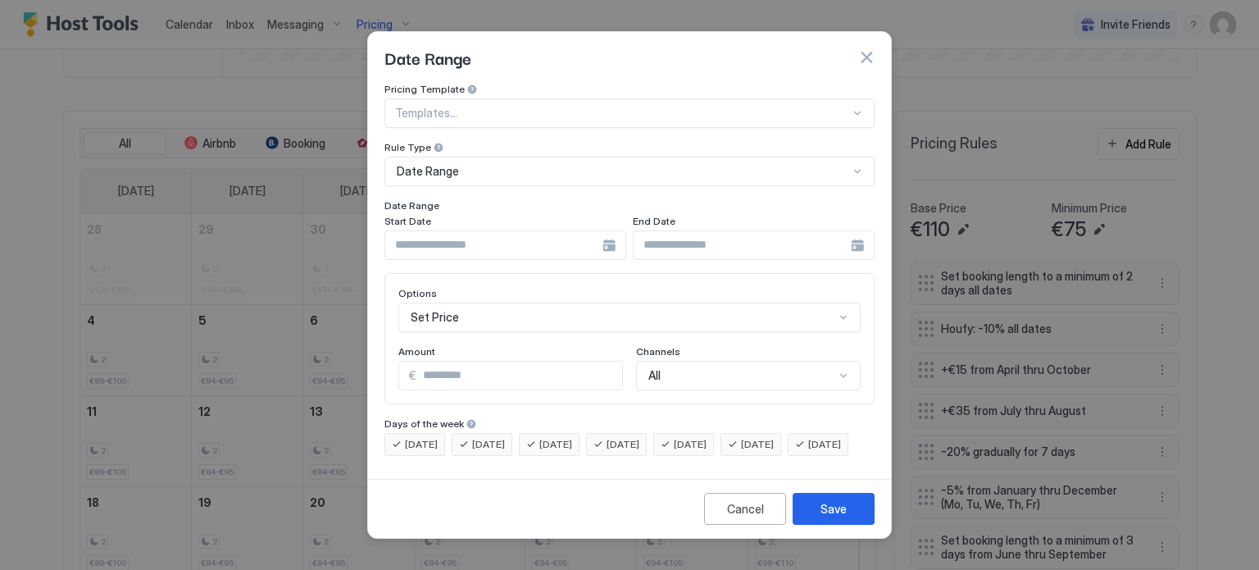
click at [610, 230] on div at bounding box center [505, 245] width 242 height 30
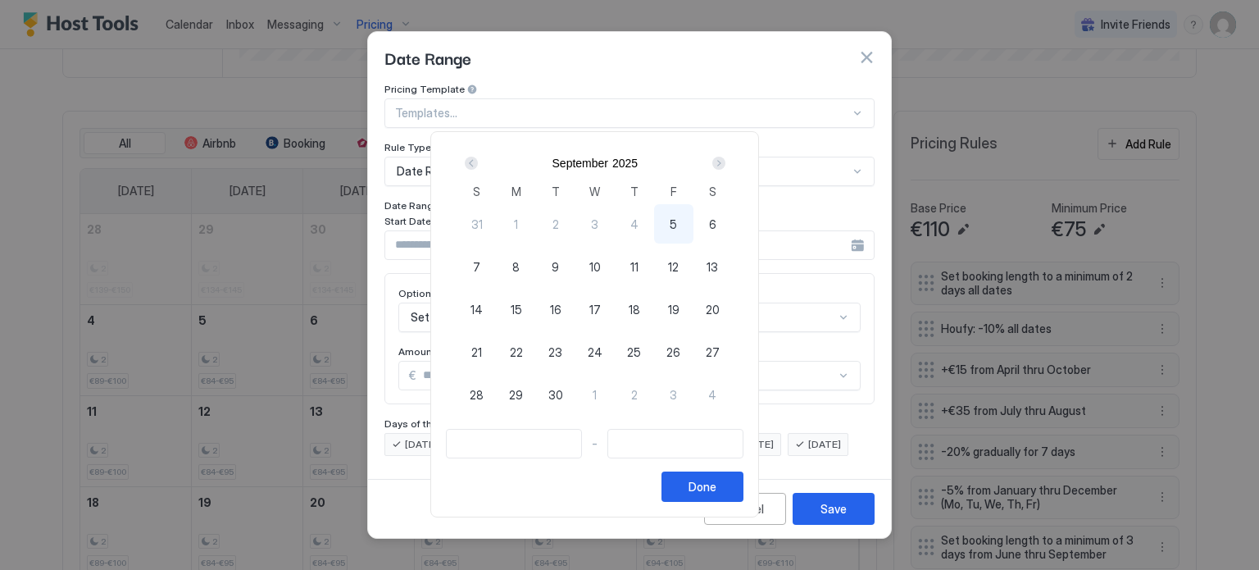
click at [725, 160] on div "Next" at bounding box center [718, 163] width 13 height 13
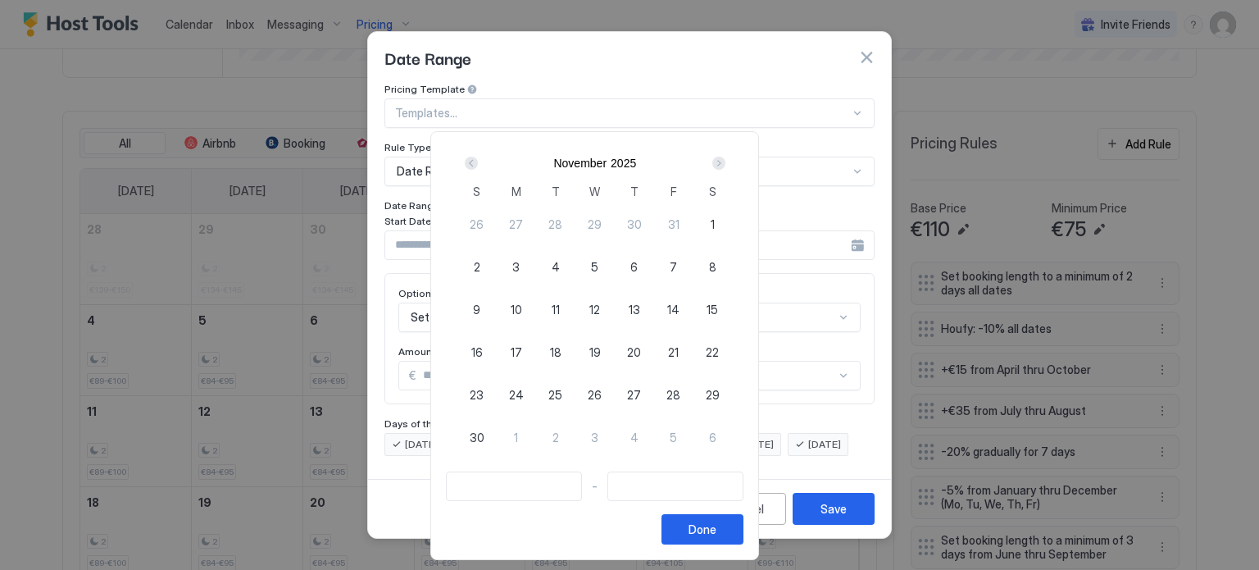
click at [725, 160] on div "Next" at bounding box center [718, 163] width 13 height 13
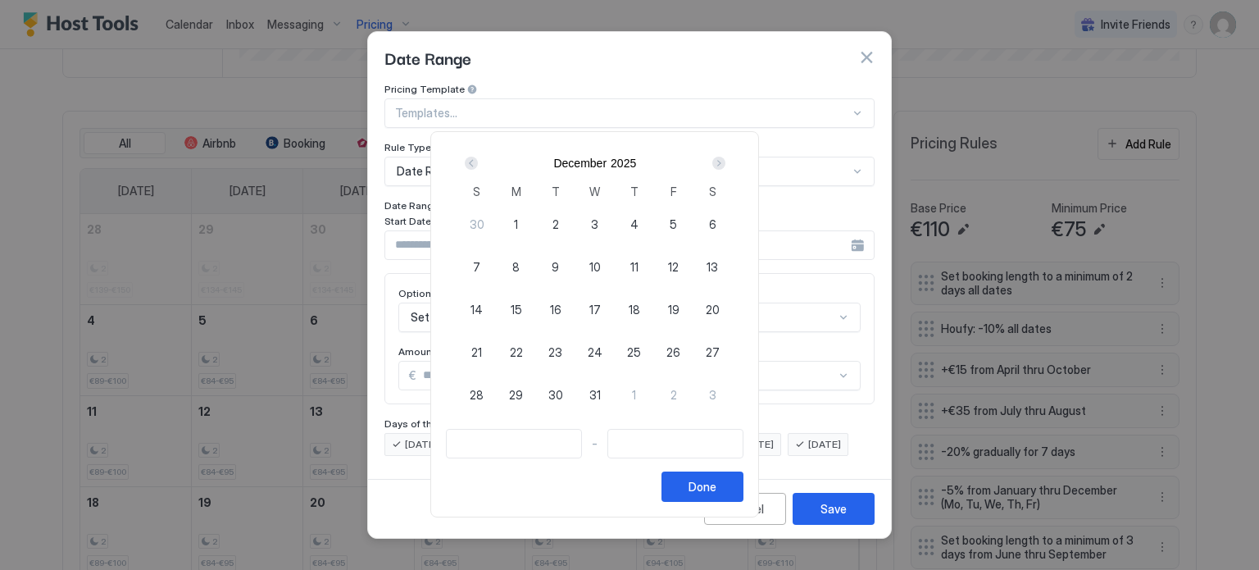
click at [725, 160] on div "Next" at bounding box center [718, 163] width 13 height 13
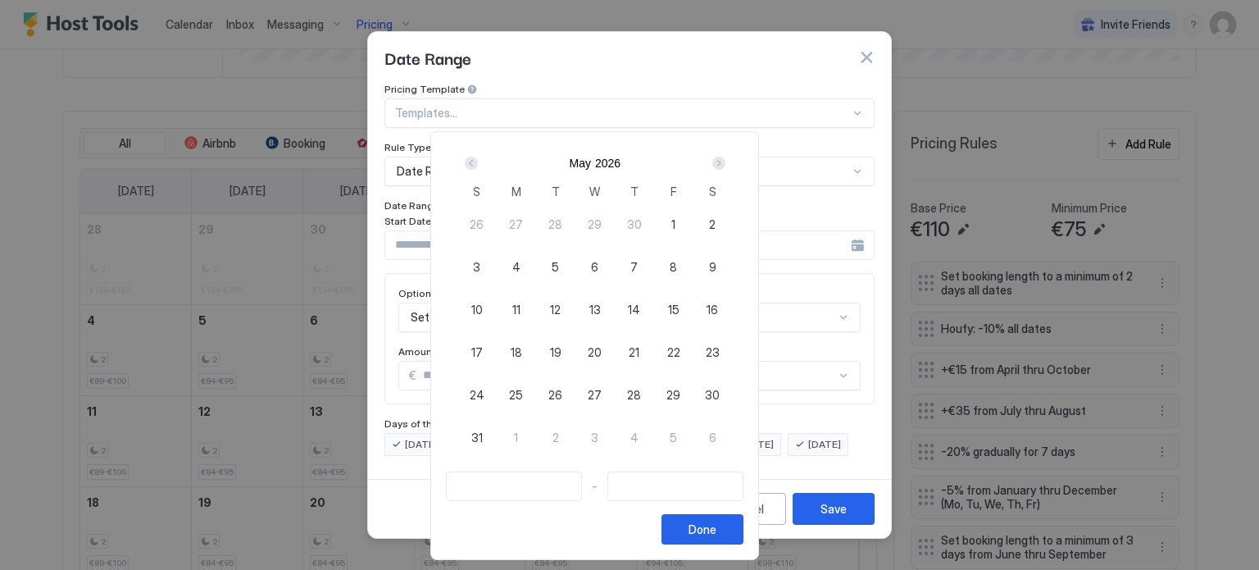
click at [725, 160] on div "Next" at bounding box center [718, 163] width 13 height 13
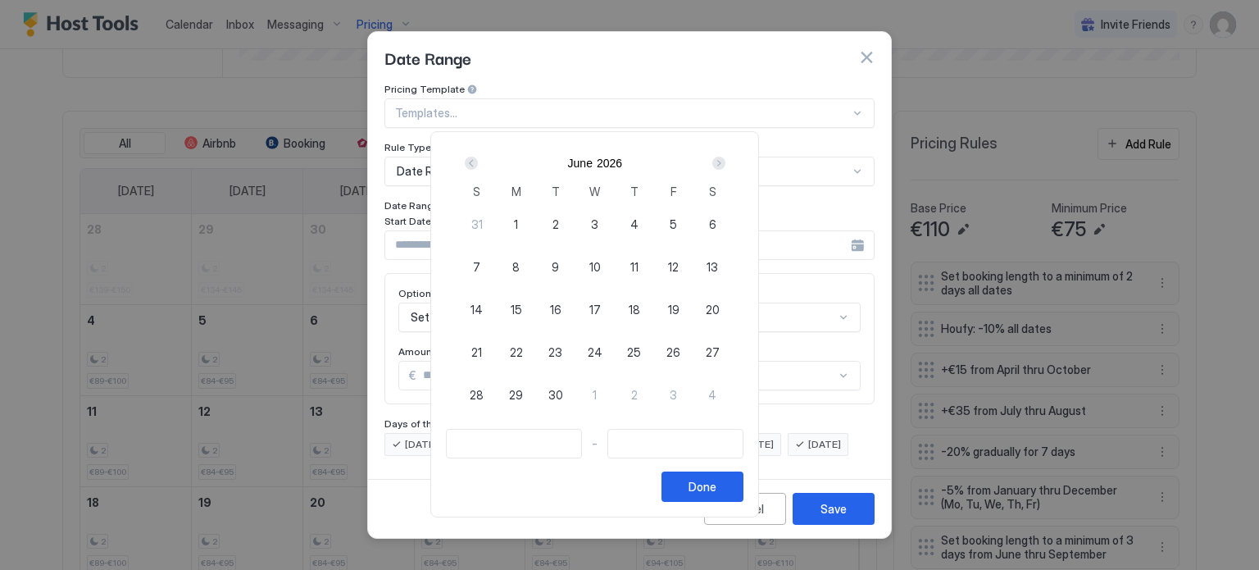
click at [725, 160] on div "Next" at bounding box center [718, 163] width 13 height 13
click at [716, 224] on span "4" at bounding box center [712, 224] width 8 height 17
type input "**********"
click at [677, 220] on span "3" at bounding box center [673, 224] width 7 height 17
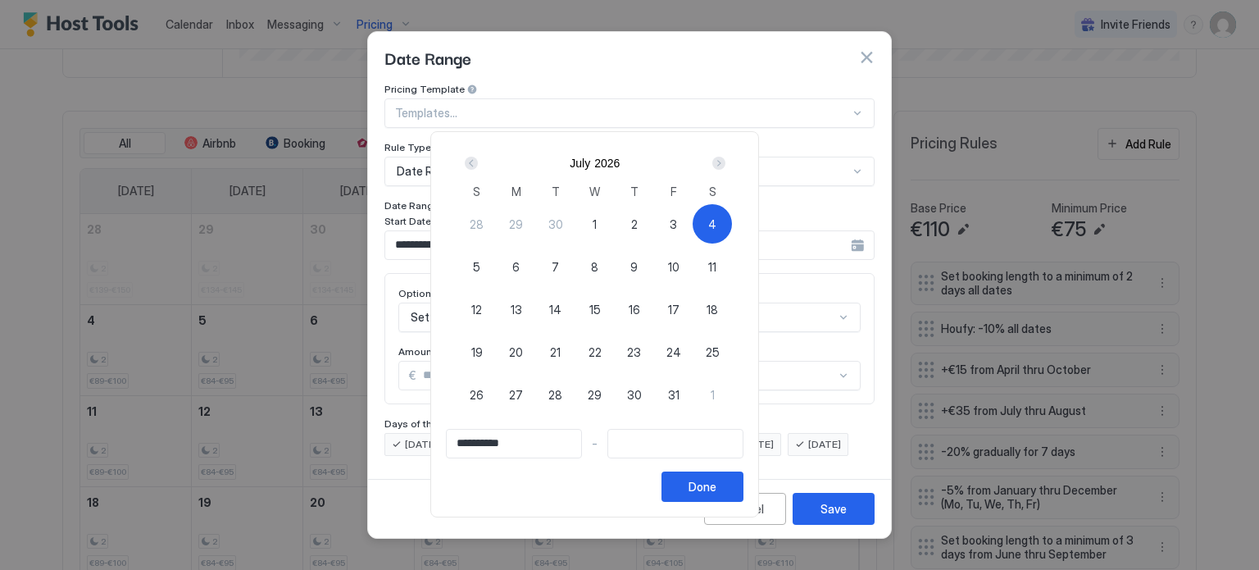
type input "**********"
click at [725, 163] on div "Next" at bounding box center [718, 163] width 13 height 13
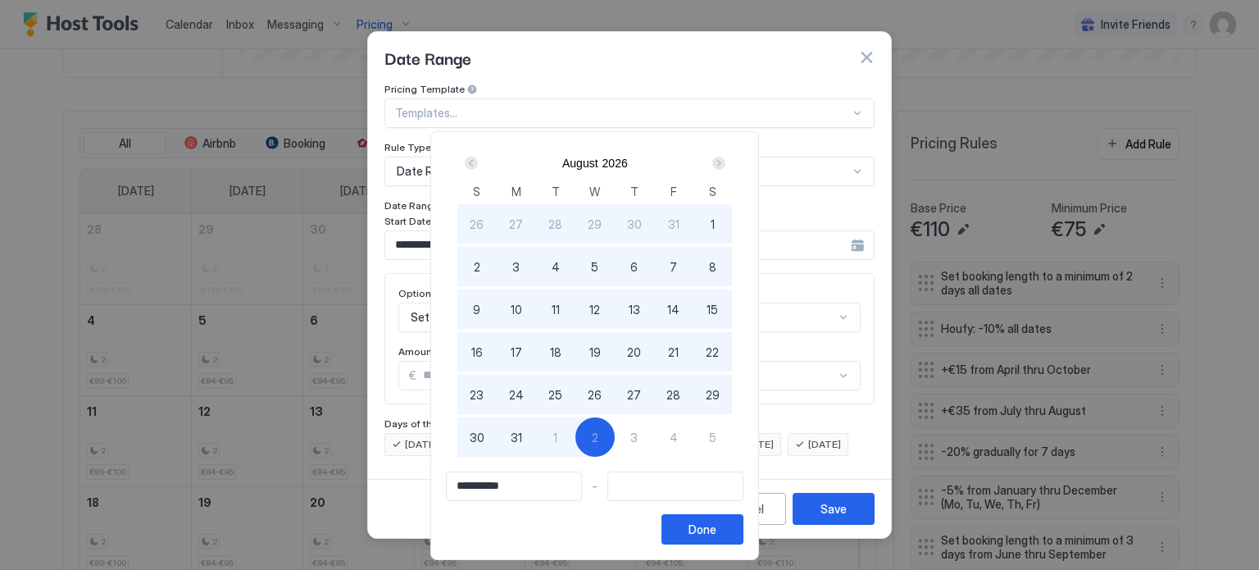
type input "**********"
click at [497, 444] on div "30" at bounding box center [476, 436] width 39 height 39
type input "**********"
click at [716, 526] on div "Done" at bounding box center [702, 528] width 28 height 17
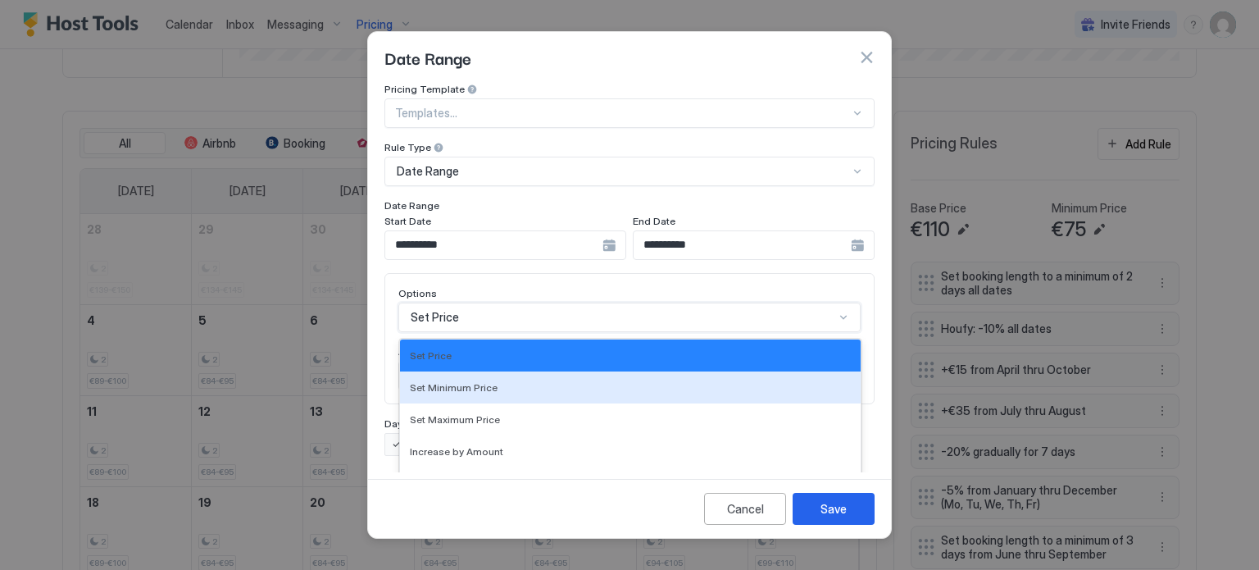
scroll to position [84, 0]
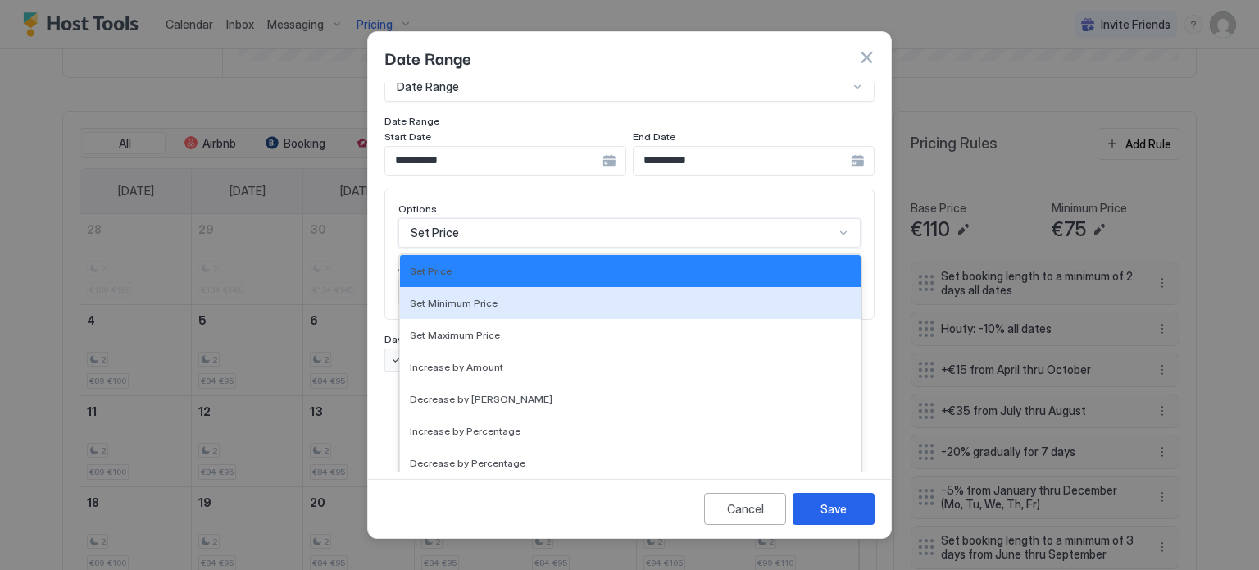
click at [548, 248] on div "17 results available. Use Up and Down to choose options, press Enter to select …" at bounding box center [629, 233] width 462 height 30
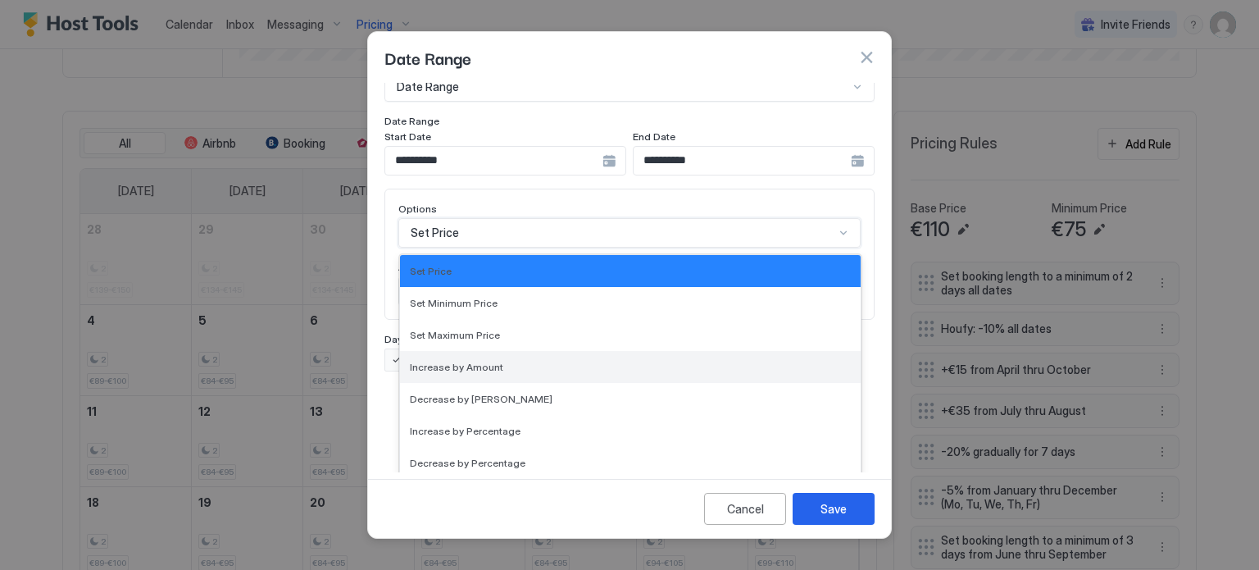
click at [488, 361] on span "Increase by Amount" at bounding box center [456, 367] width 93 height 12
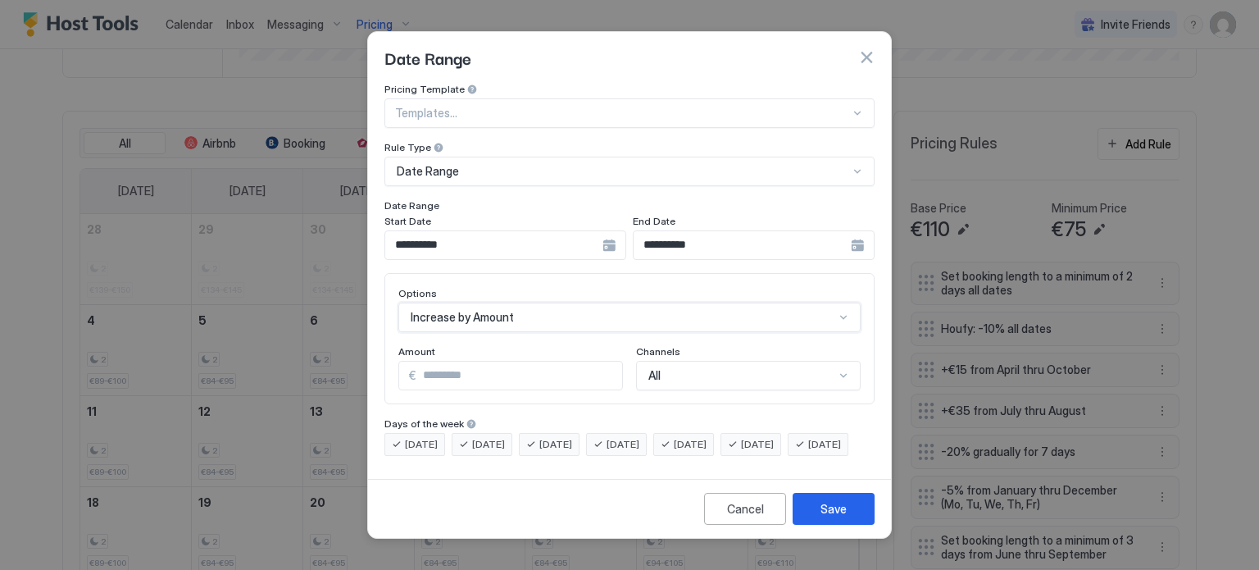
scroll to position [0, 0]
click at [444, 362] on input "*" at bounding box center [519, 375] width 206 height 28
drag, startPoint x: 429, startPoint y: 364, endPoint x: 413, endPoint y: 366, distance: 16.6
click at [413, 366] on div "€ *" at bounding box center [510, 376] width 225 height 30
type input "*"
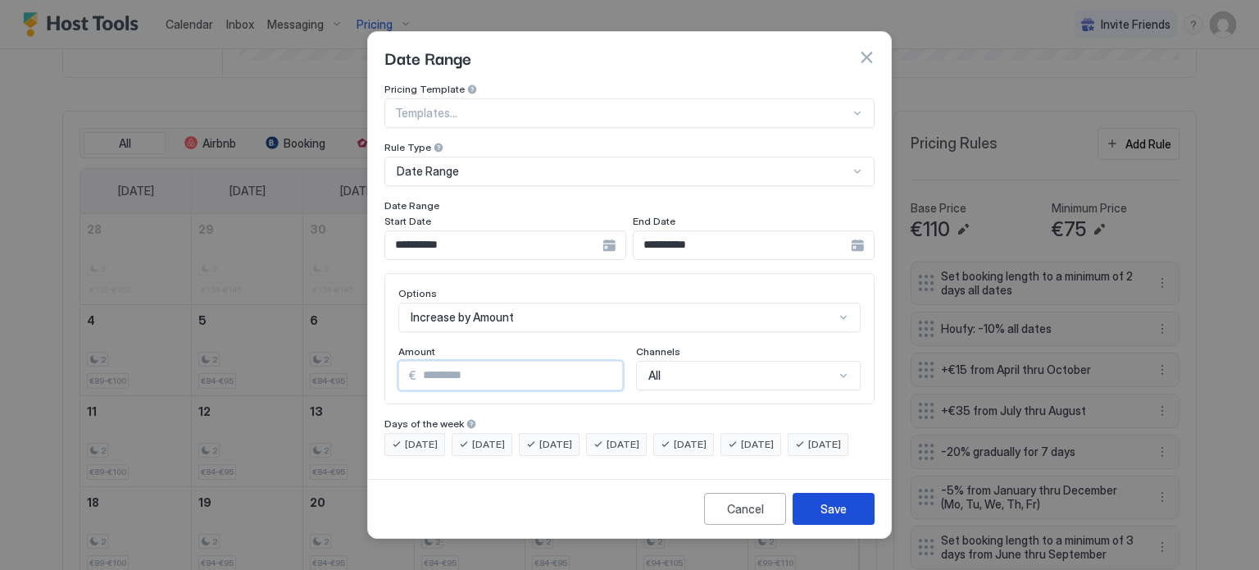
type input "*"
click at [824, 517] on div "Save" at bounding box center [833, 508] width 26 height 17
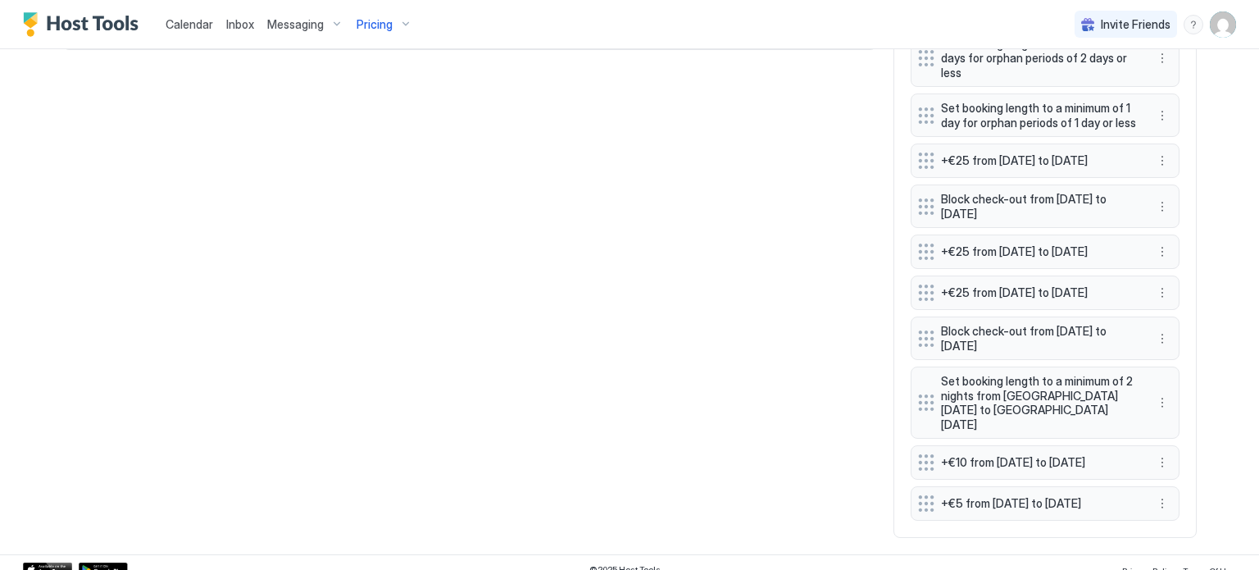
scroll to position [1112, 0]
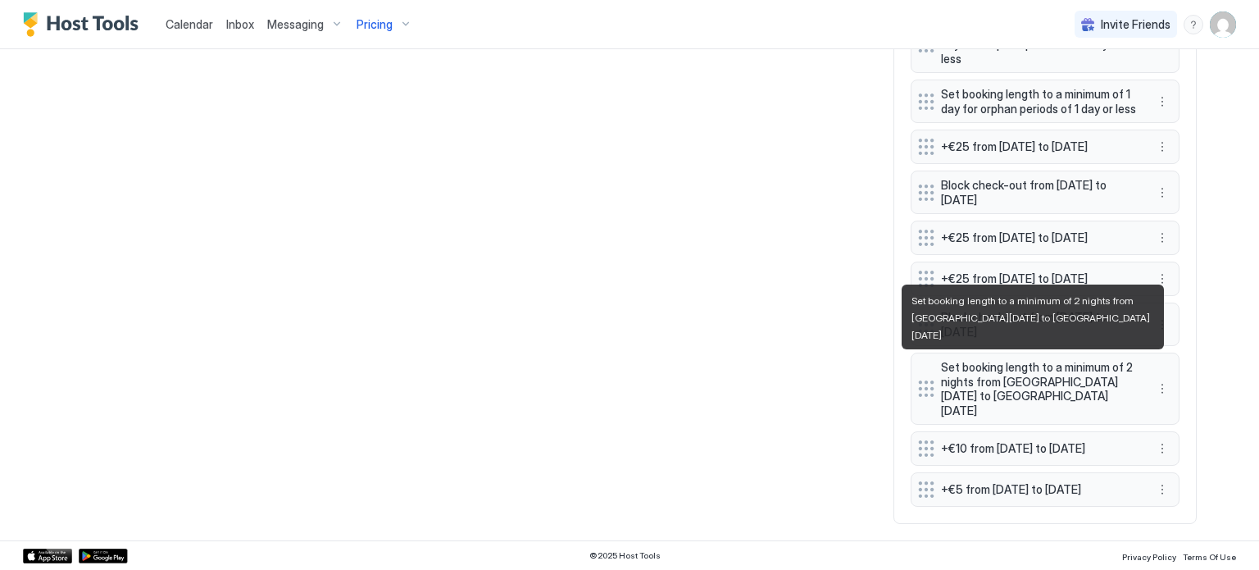
click at [1016, 374] on span "Set booking length to a minimum of 2 nights from [GEOGRAPHIC_DATA][DATE] to [GE…" at bounding box center [1038, 388] width 195 height 57
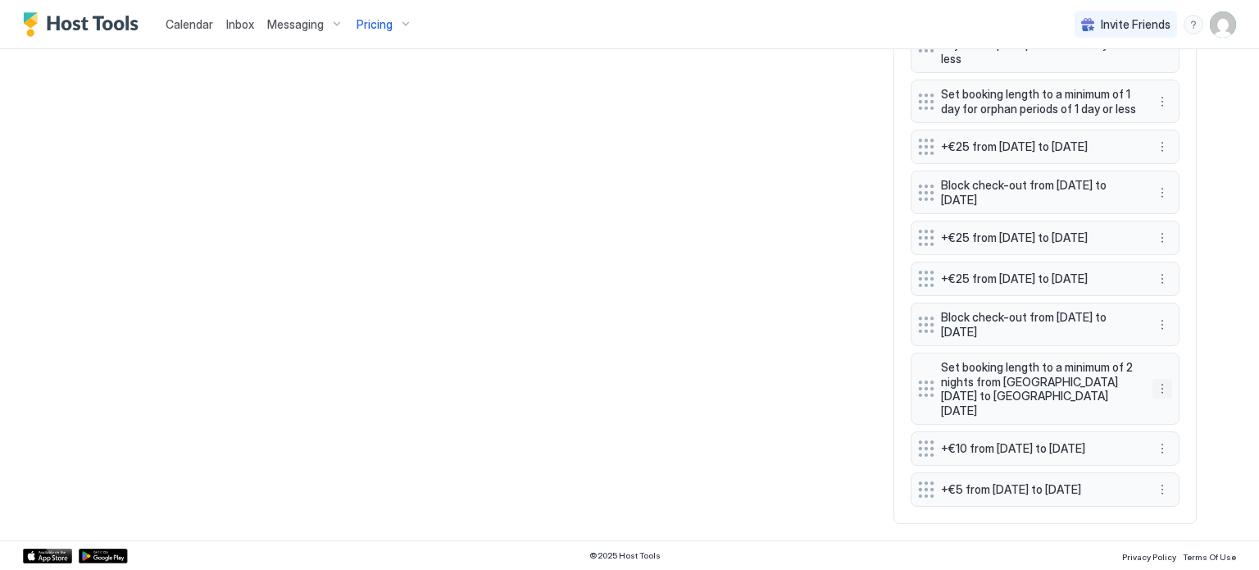
click at [1153, 379] on button "More options" at bounding box center [1162, 389] width 20 height 20
click at [1165, 397] on div "Edit" at bounding box center [1172, 402] width 36 height 12
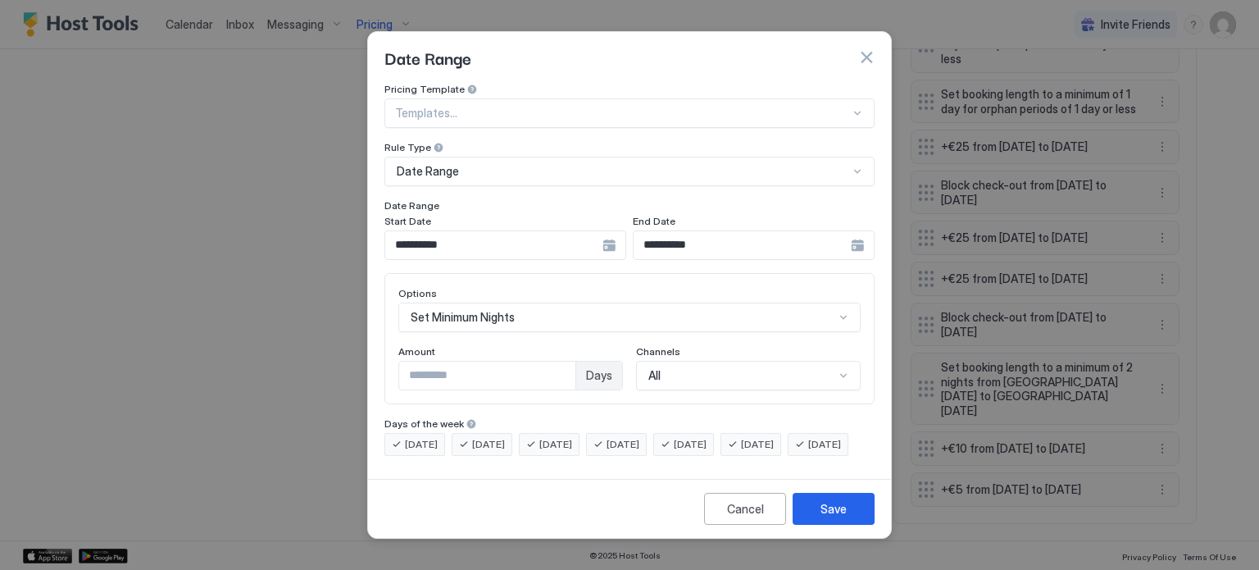
click at [869, 49] on button "button" at bounding box center [866, 57] width 16 height 16
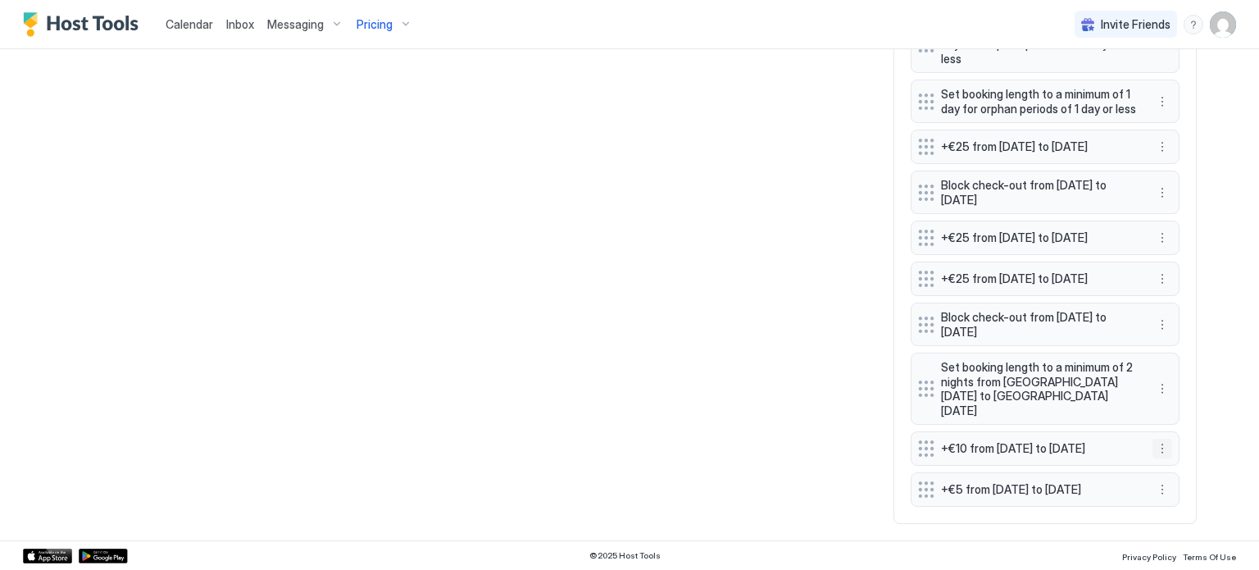
click at [1155, 438] on button "More options" at bounding box center [1162, 448] width 20 height 20
click at [1170, 452] on div "Edit" at bounding box center [1177, 459] width 61 height 26
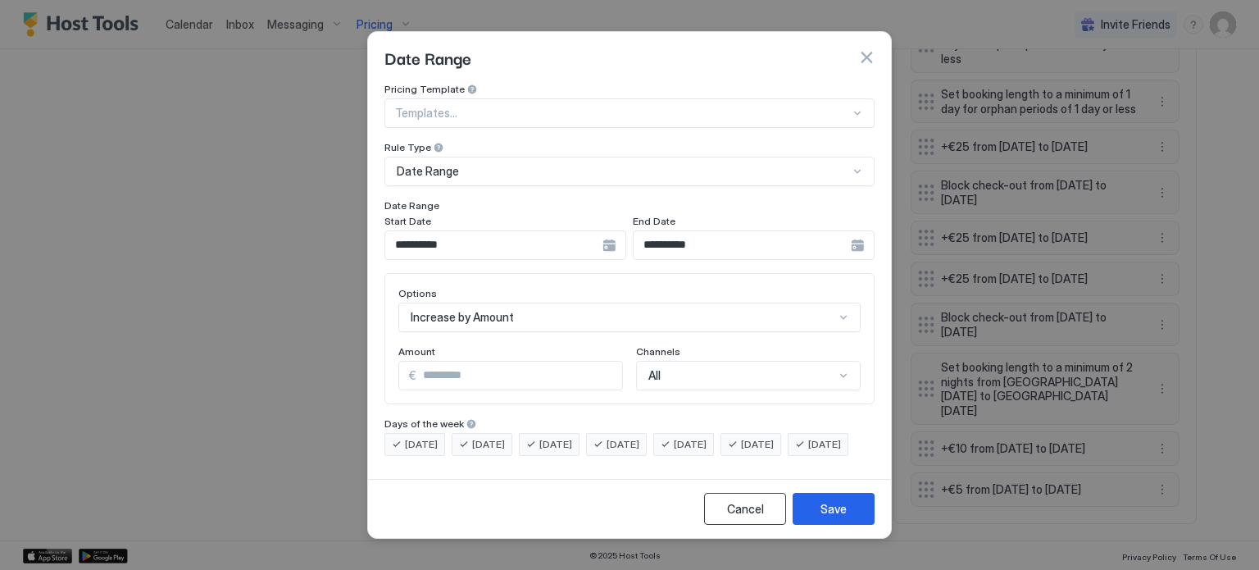
click at [747, 516] on div "Cancel" at bounding box center [745, 508] width 37 height 17
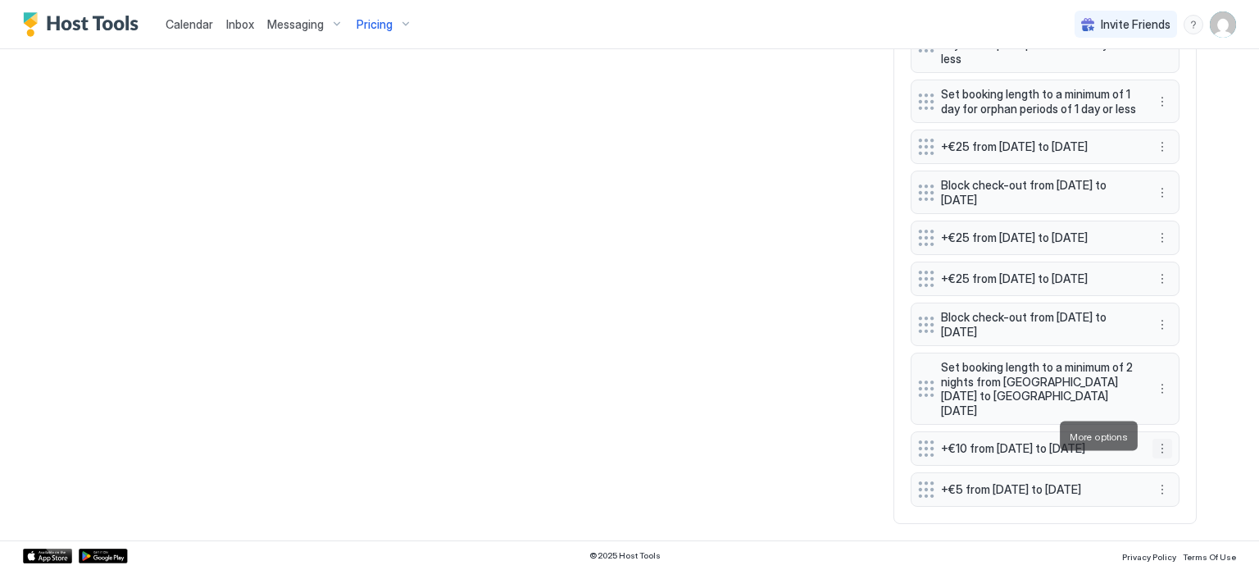
click at [1157, 438] on button "More options" at bounding box center [1162, 448] width 20 height 20
click at [1165, 456] on div "Edit" at bounding box center [1172, 458] width 36 height 12
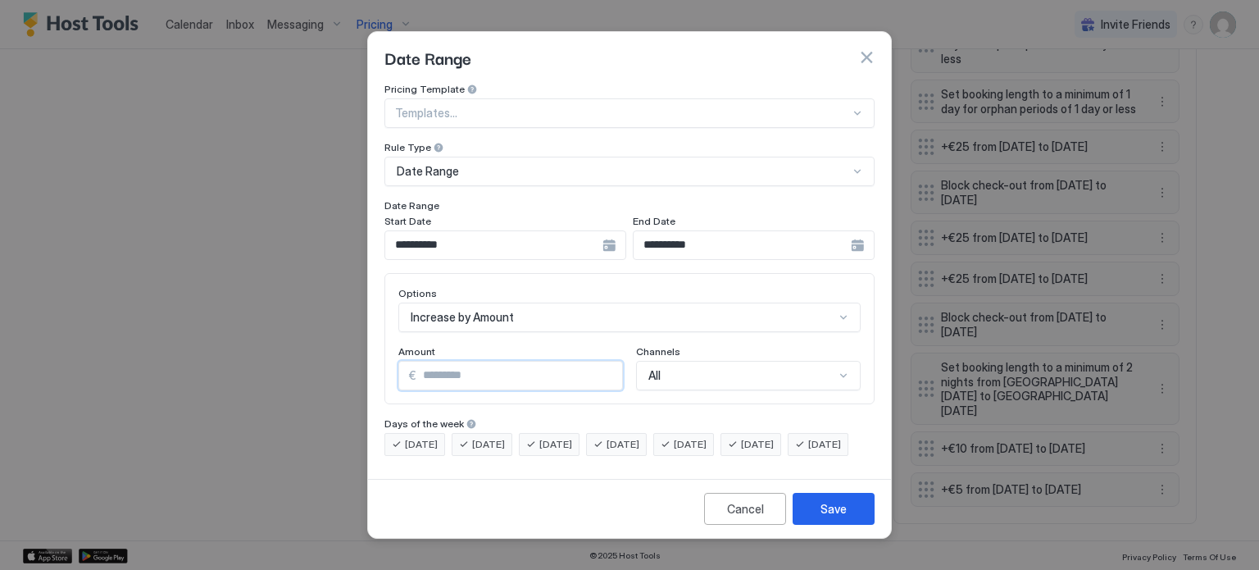
drag, startPoint x: 452, startPoint y: 363, endPoint x: 395, endPoint y: 361, distance: 57.4
click at [395, 361] on div "Options Increase by Amount Amount € ** Channels All" at bounding box center [629, 338] width 490 height 131
type input "*"
click at [848, 520] on button "Save" at bounding box center [834, 509] width 82 height 32
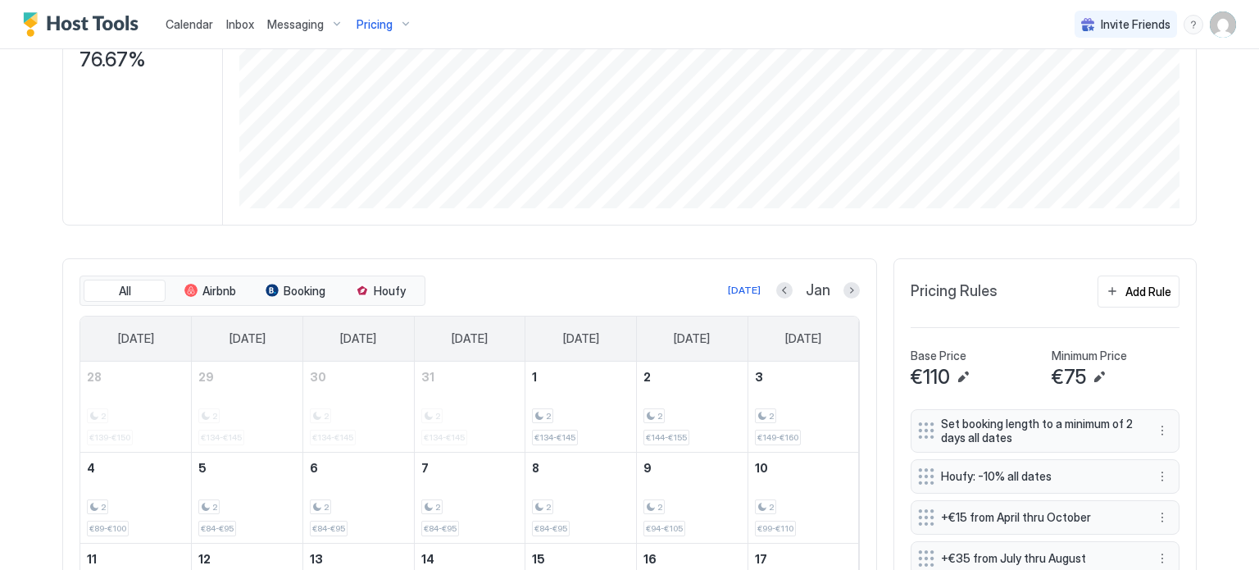
scroll to position [129, 0]
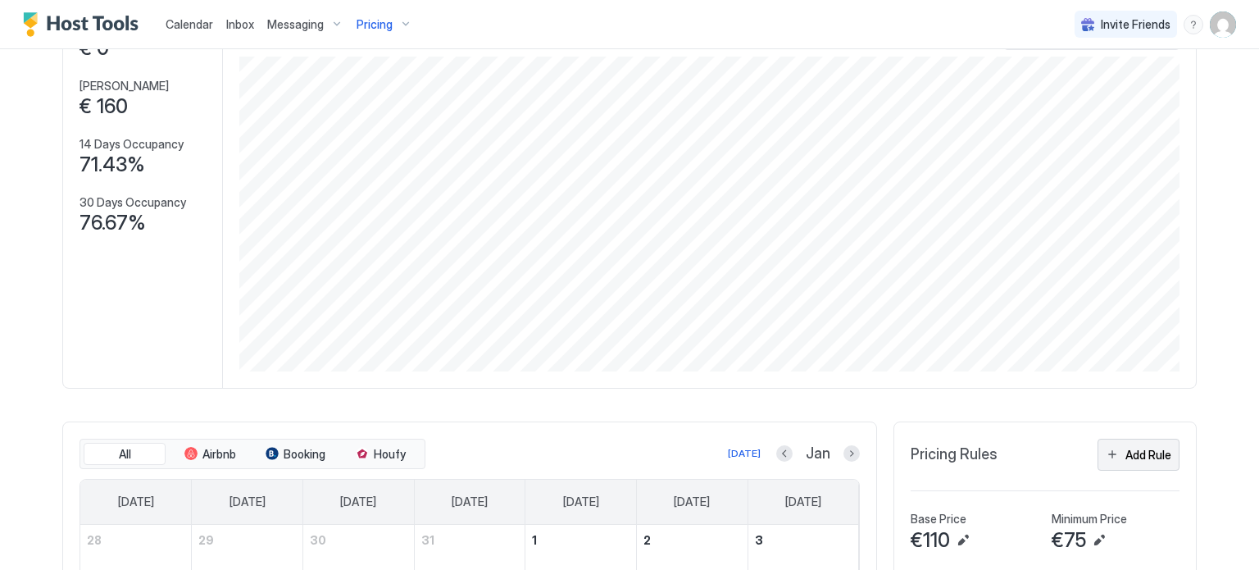
click at [1141, 451] on div "Add Rule" at bounding box center [1148, 454] width 46 height 17
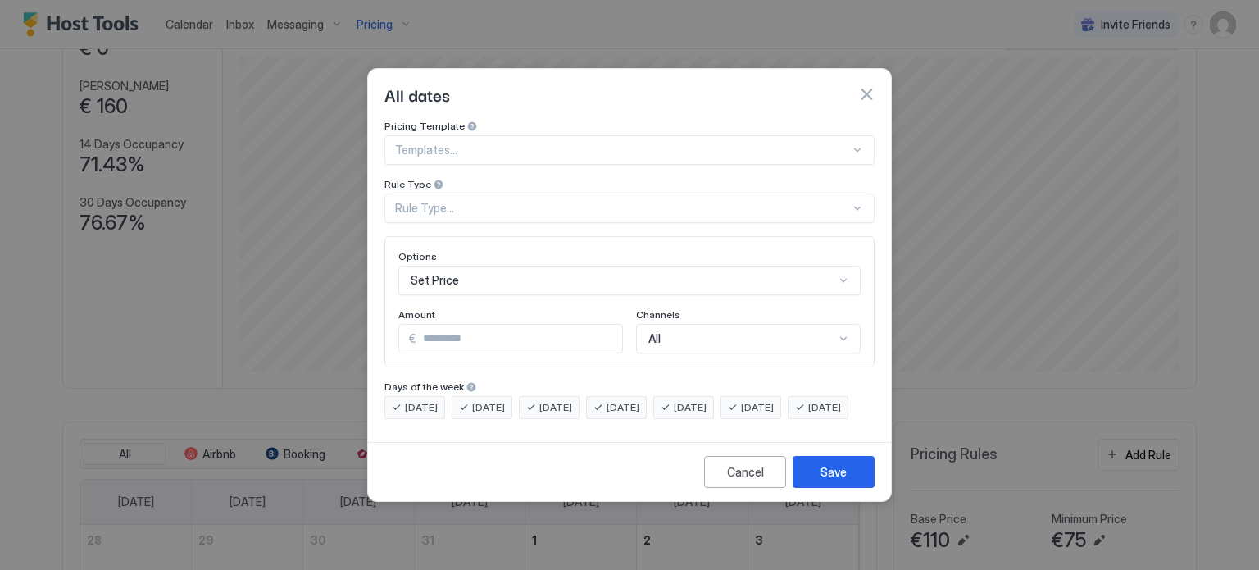
click at [431, 201] on div "Rule Type..." at bounding box center [622, 208] width 455 height 15
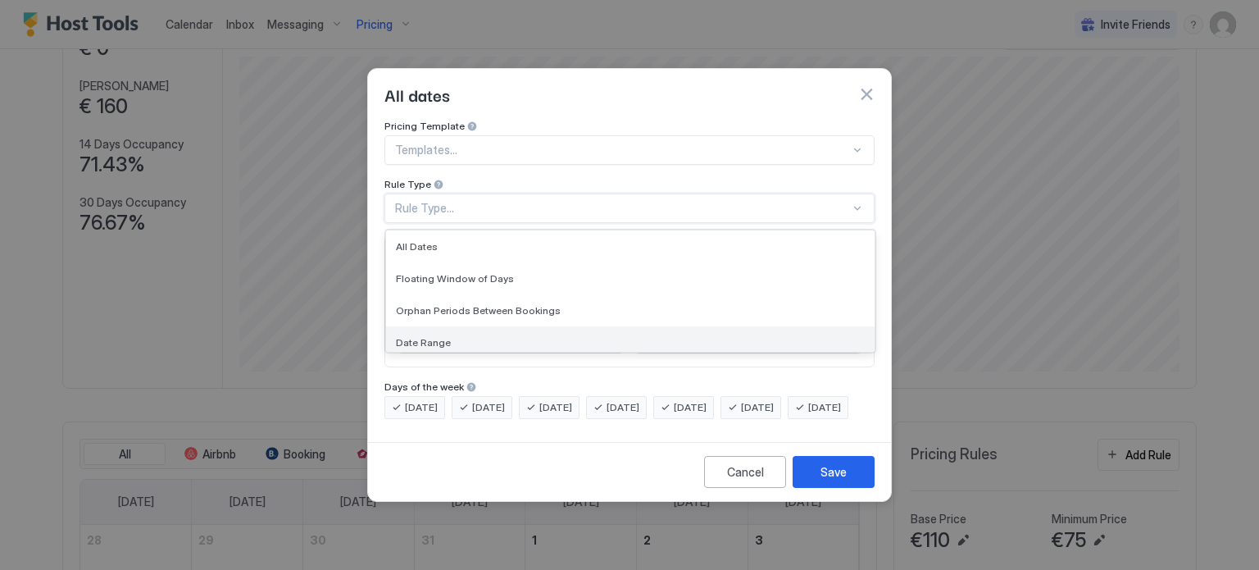
click at [443, 326] on div "Date Range" at bounding box center [630, 342] width 488 height 32
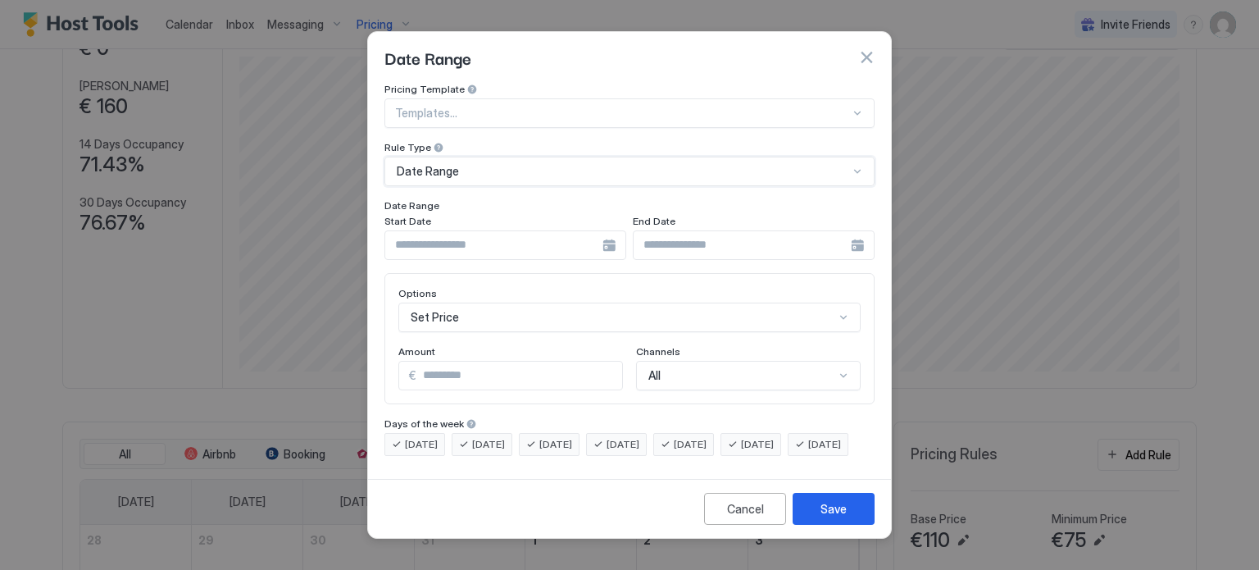
click at [504, 232] on input "Input Field" at bounding box center [493, 245] width 217 height 28
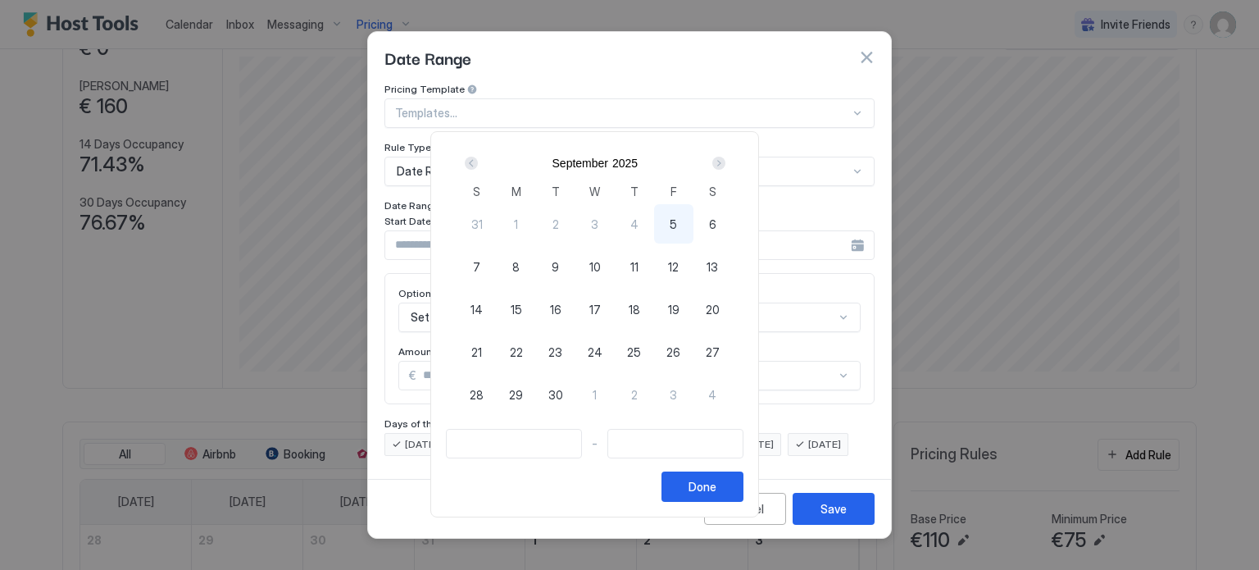
click at [729, 154] on div "Next" at bounding box center [719, 163] width 20 height 20
click at [725, 160] on div "Next" at bounding box center [718, 163] width 13 height 13
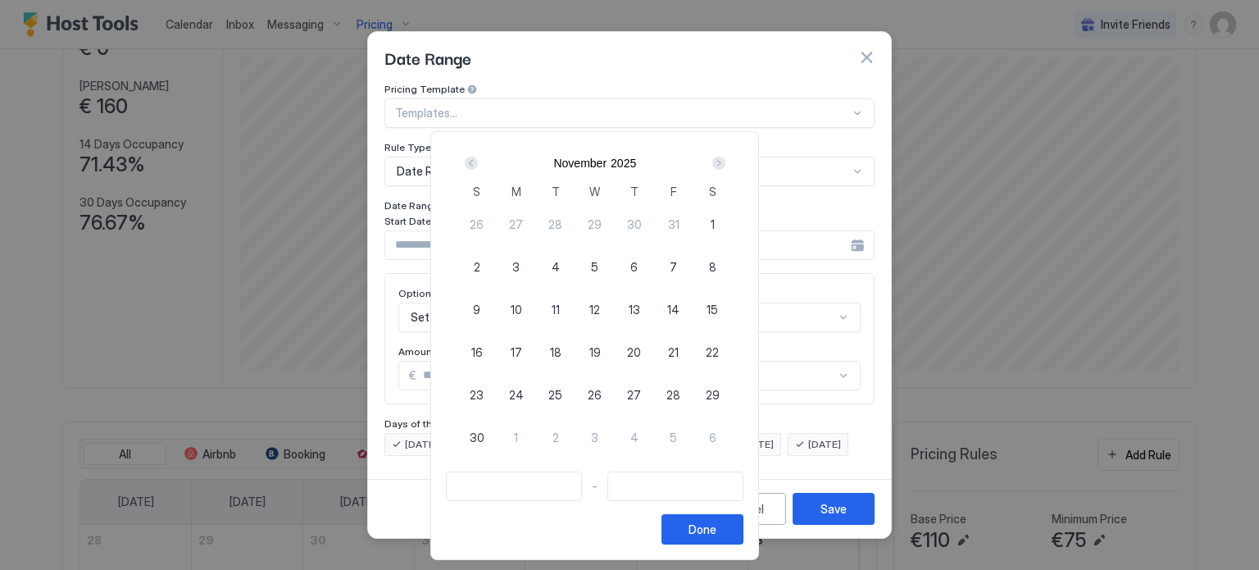
click at [725, 160] on div "Next" at bounding box center [718, 163] width 13 height 13
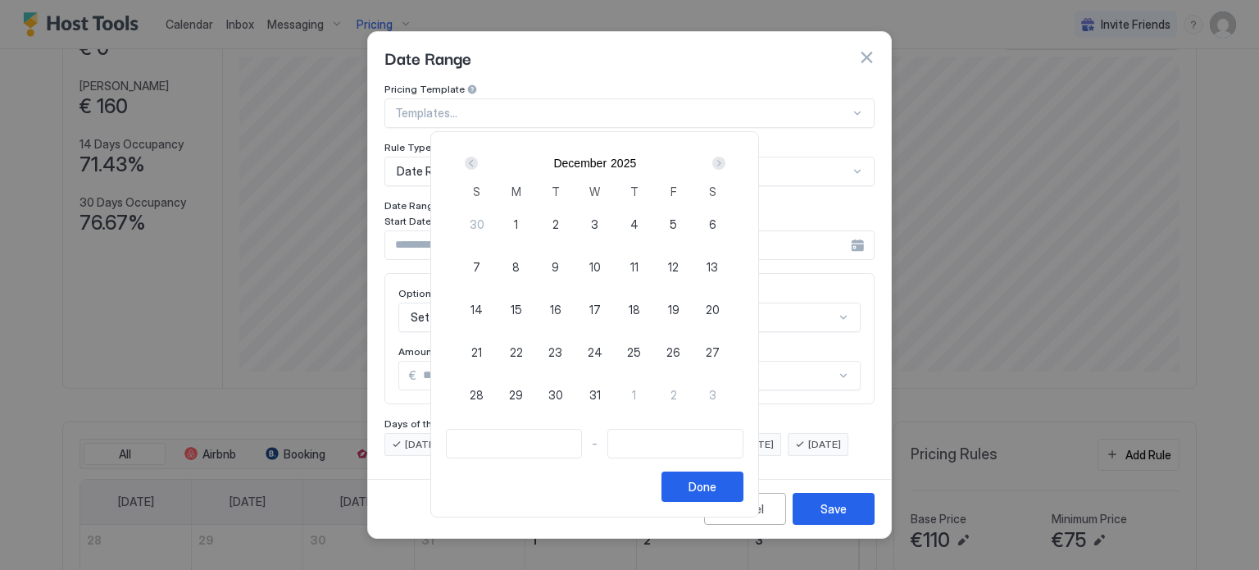
click at [725, 165] on div "Next" at bounding box center [718, 163] width 13 height 13
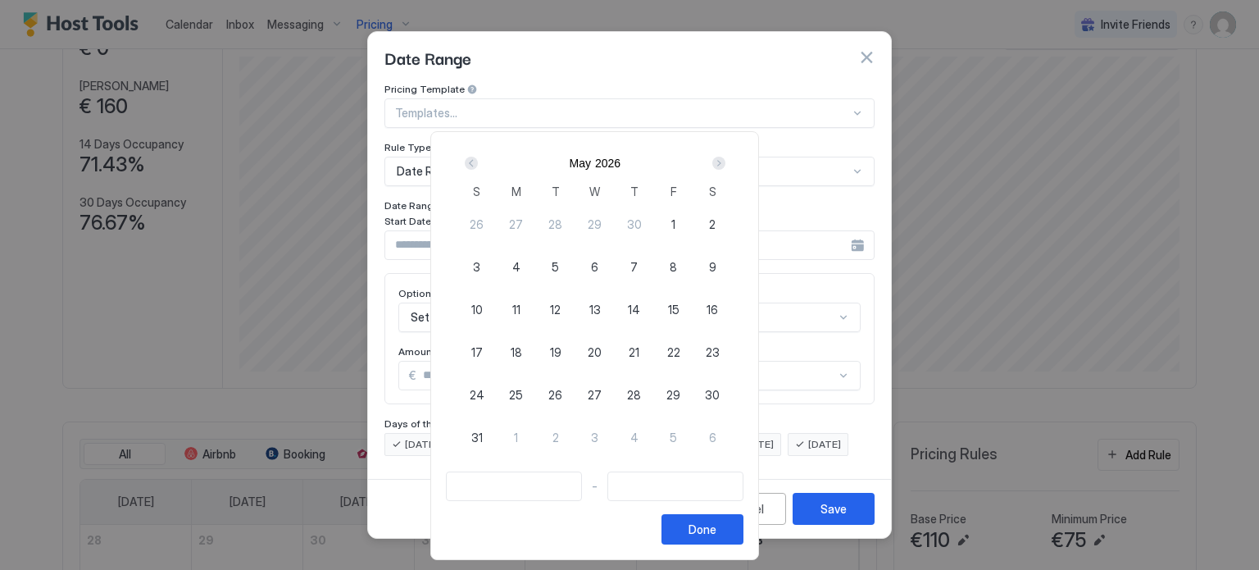
click at [725, 165] on div "Next" at bounding box center [718, 163] width 13 height 13
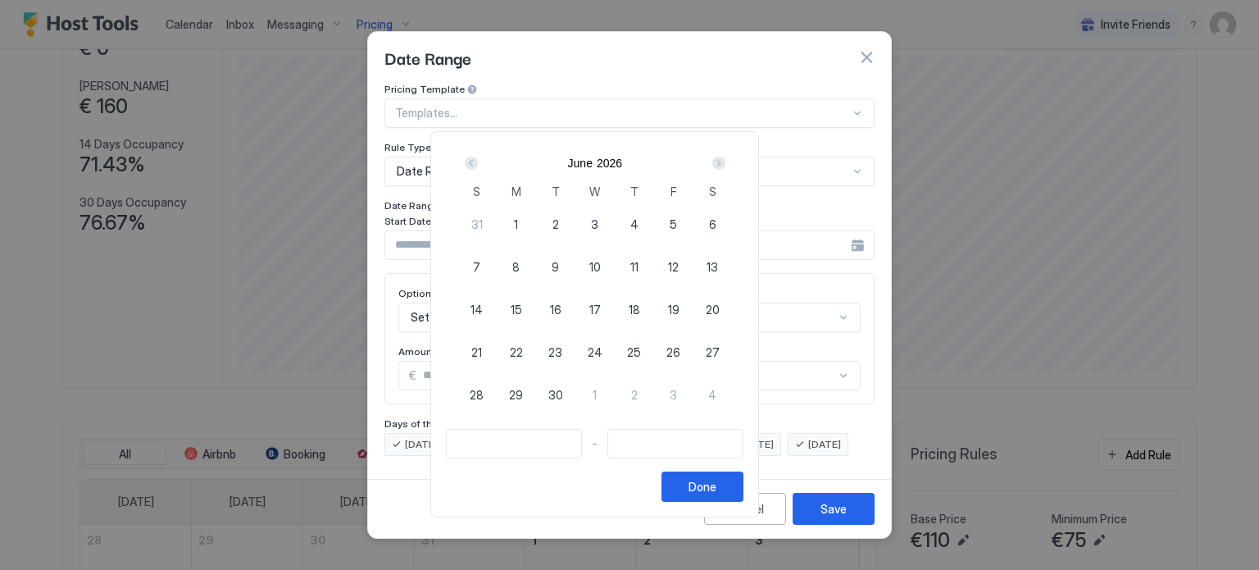
click at [725, 165] on div "Next" at bounding box center [718, 163] width 13 height 13
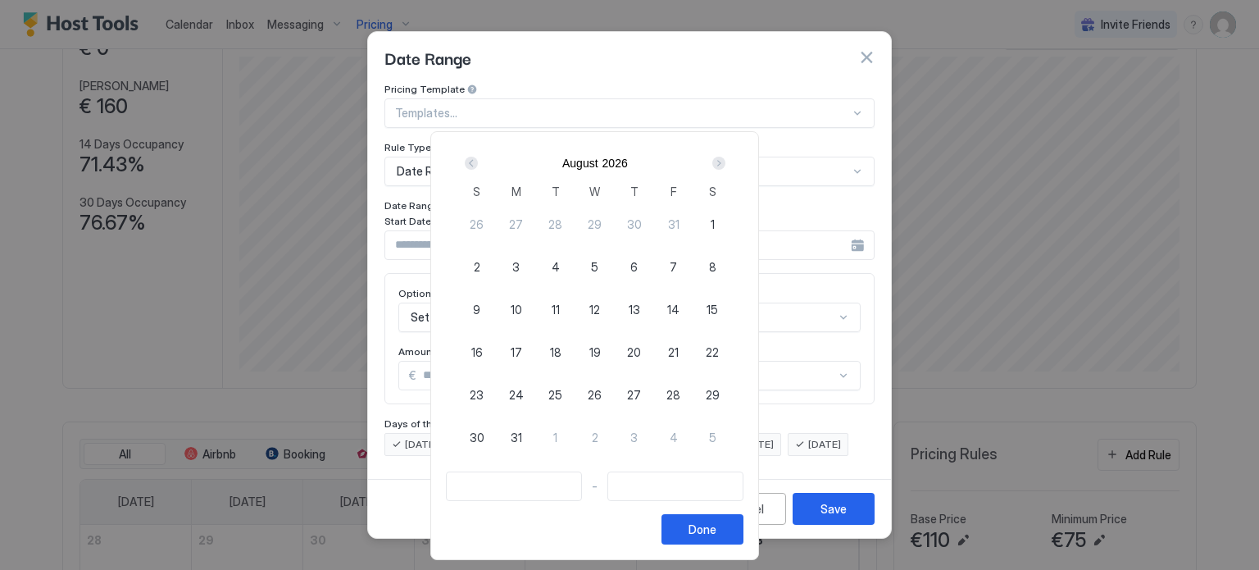
click at [725, 165] on div "Next" at bounding box center [718, 163] width 13 height 13
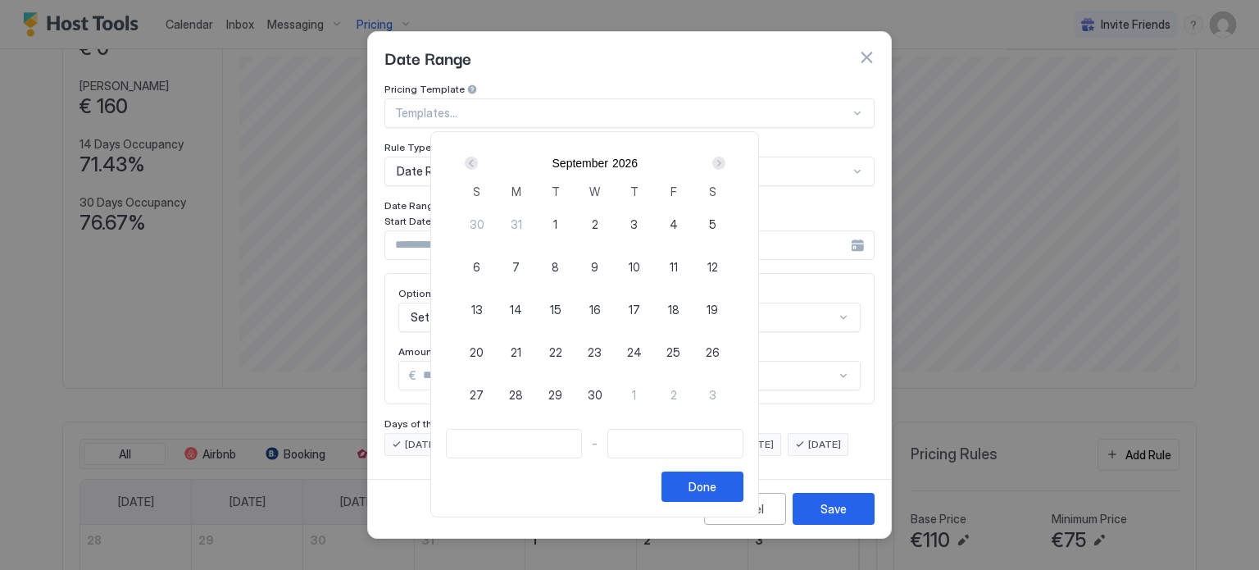
click at [729, 166] on div "Next" at bounding box center [719, 163] width 20 height 20
click at [481, 306] on span "11" at bounding box center [477, 309] width 8 height 17
type input "**********"
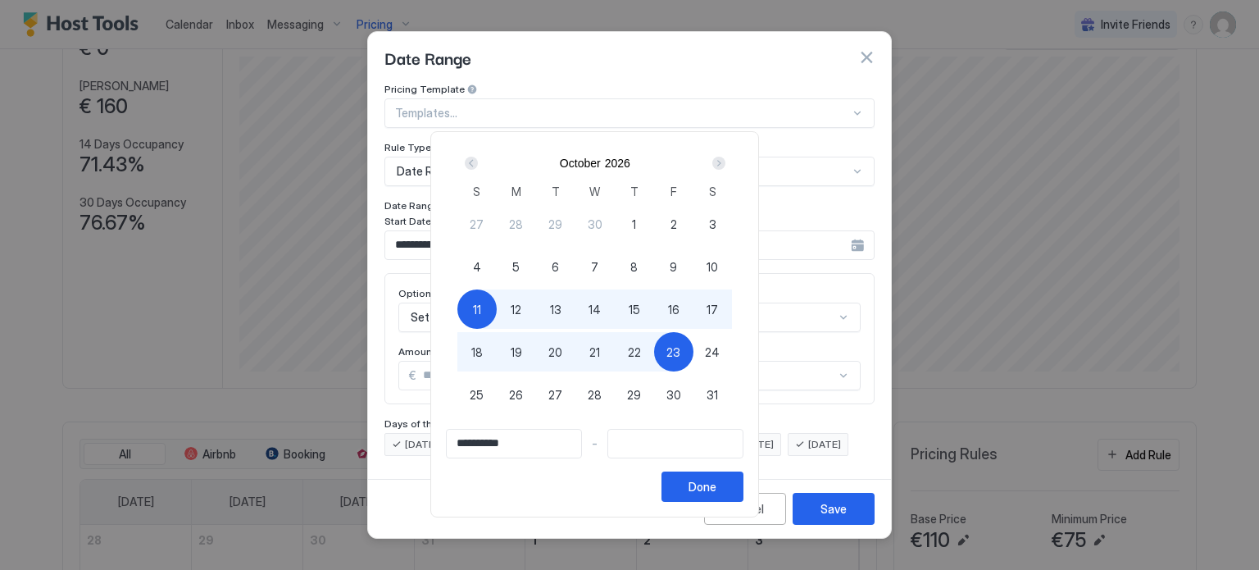
type input "**********"
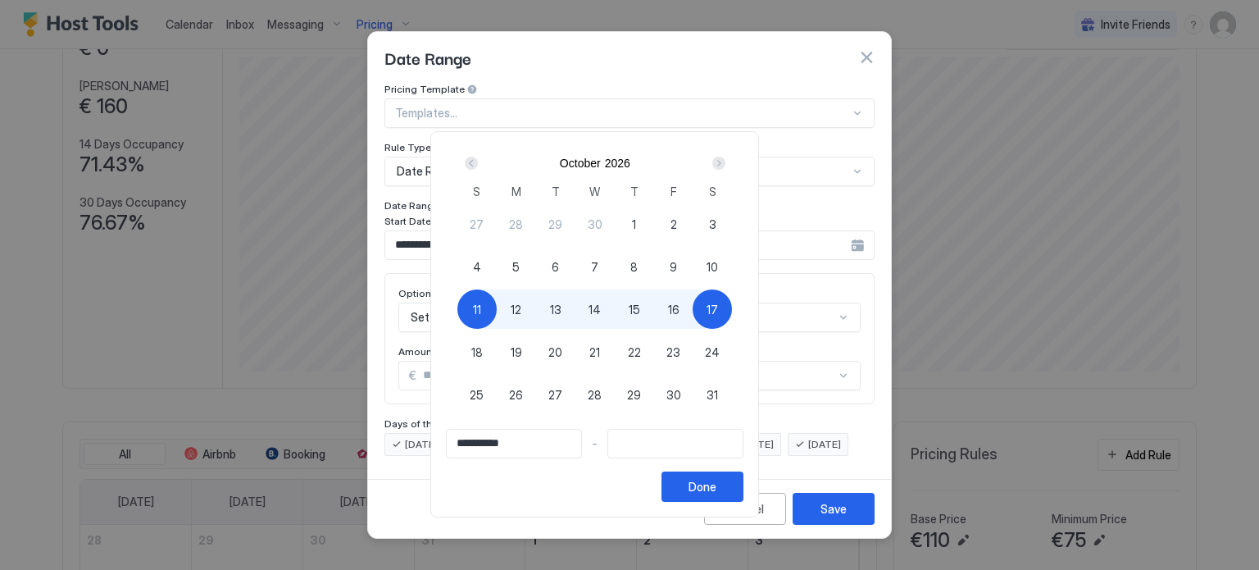
click at [718, 264] on span "10" at bounding box center [711, 266] width 11 height 17
type input "**********"
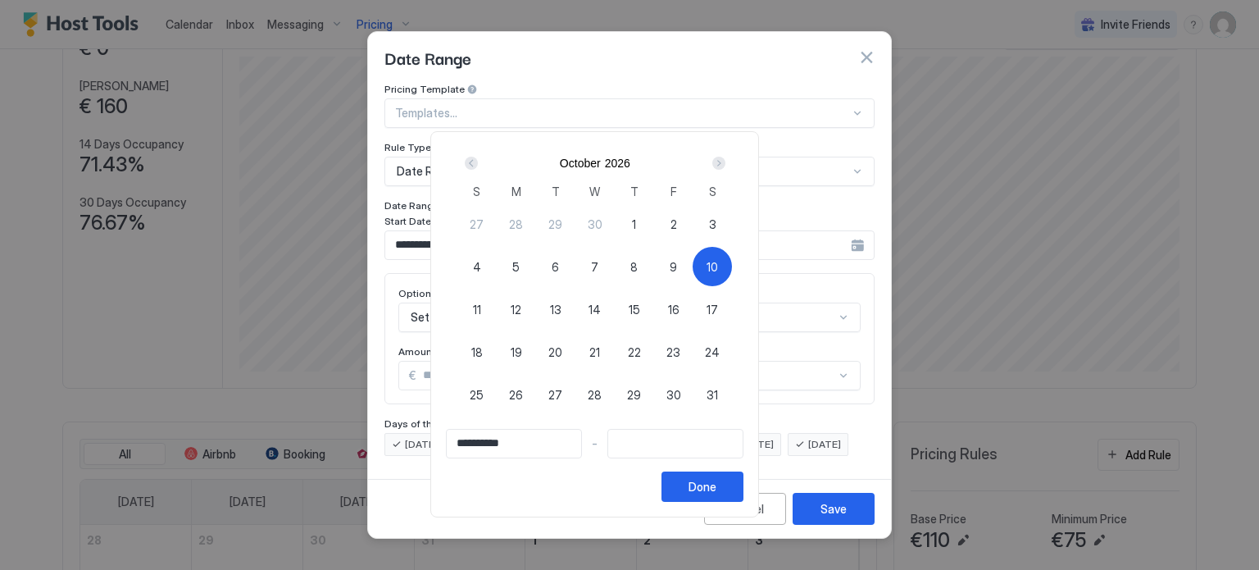
click at [677, 267] on span "9" at bounding box center [673, 266] width 7 height 17
type input "**********"
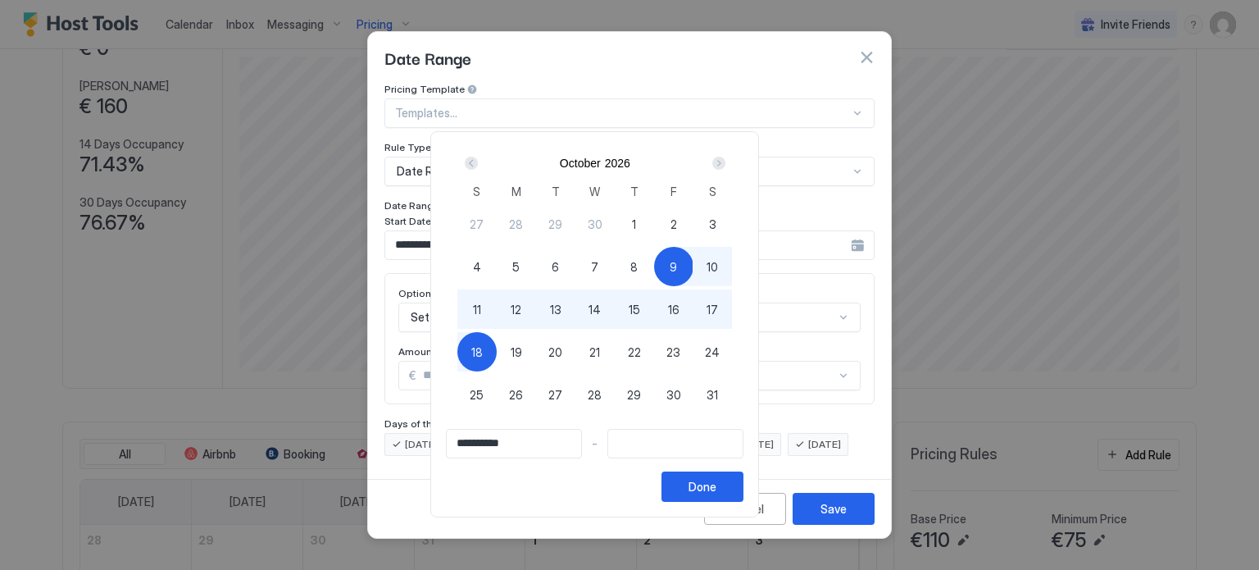
type input "**********"
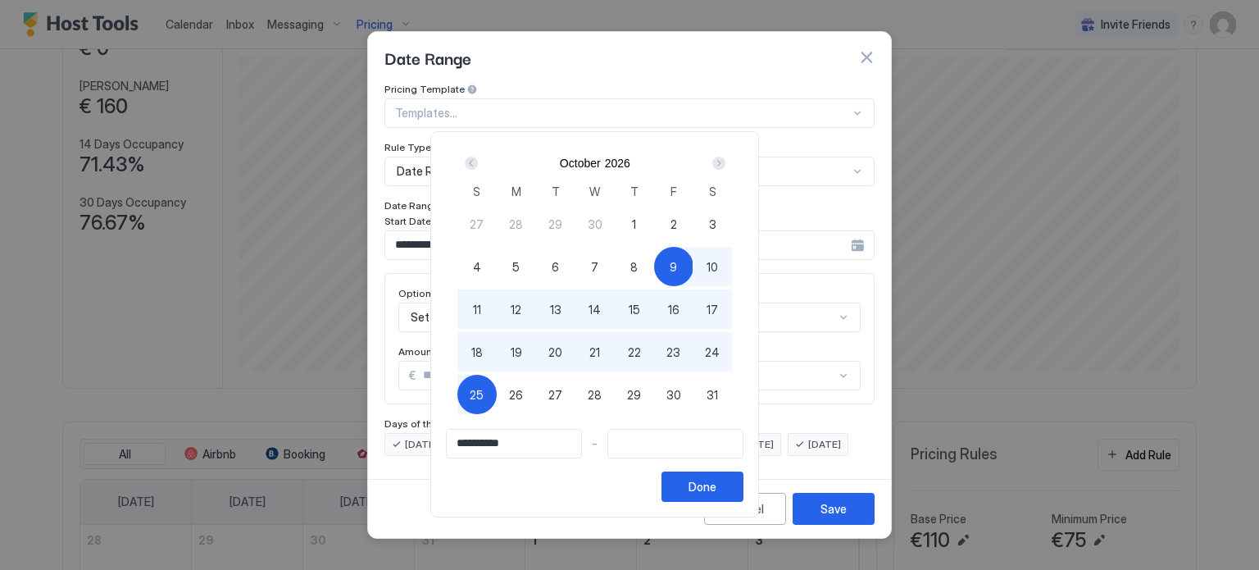
click at [497, 392] on div "25" at bounding box center [476, 394] width 39 height 39
type input "**********"
click at [716, 484] on div "Done" at bounding box center [702, 486] width 28 height 17
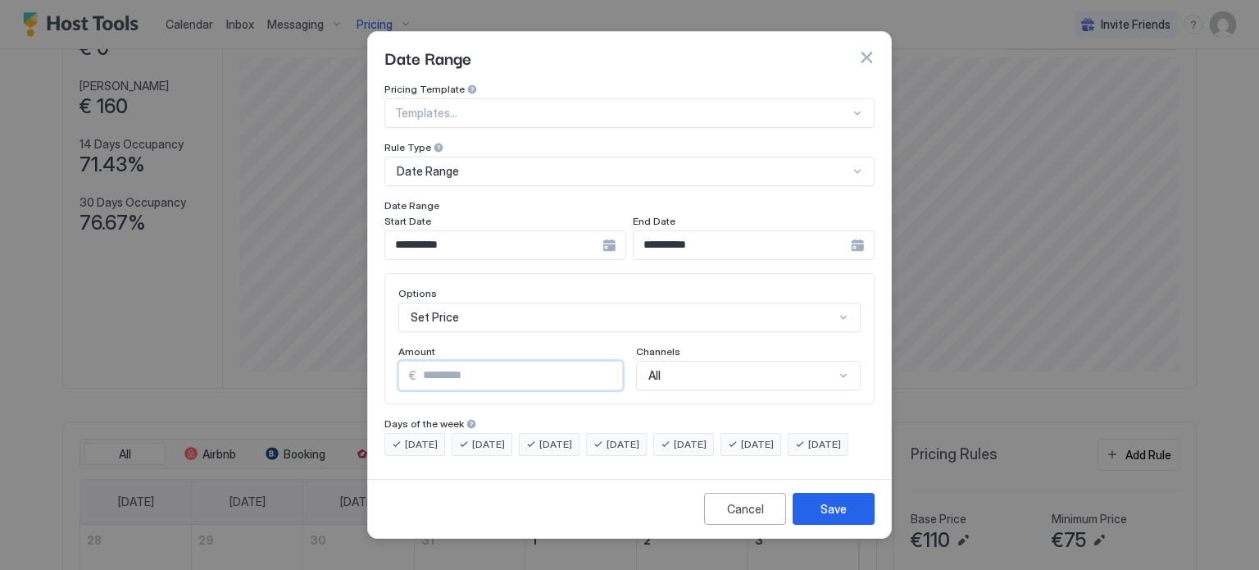
click at [508, 368] on input "*" at bounding box center [519, 375] width 206 height 28
type input "*"
click at [511, 302] on div "Set Price" at bounding box center [629, 317] width 462 height 30
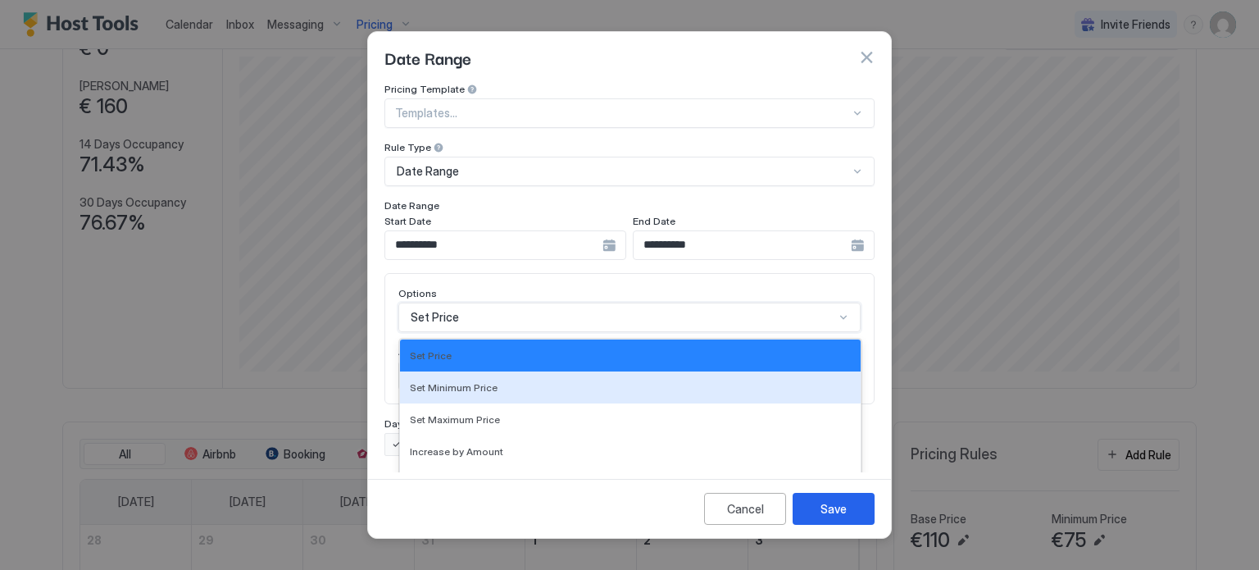
scroll to position [84, 0]
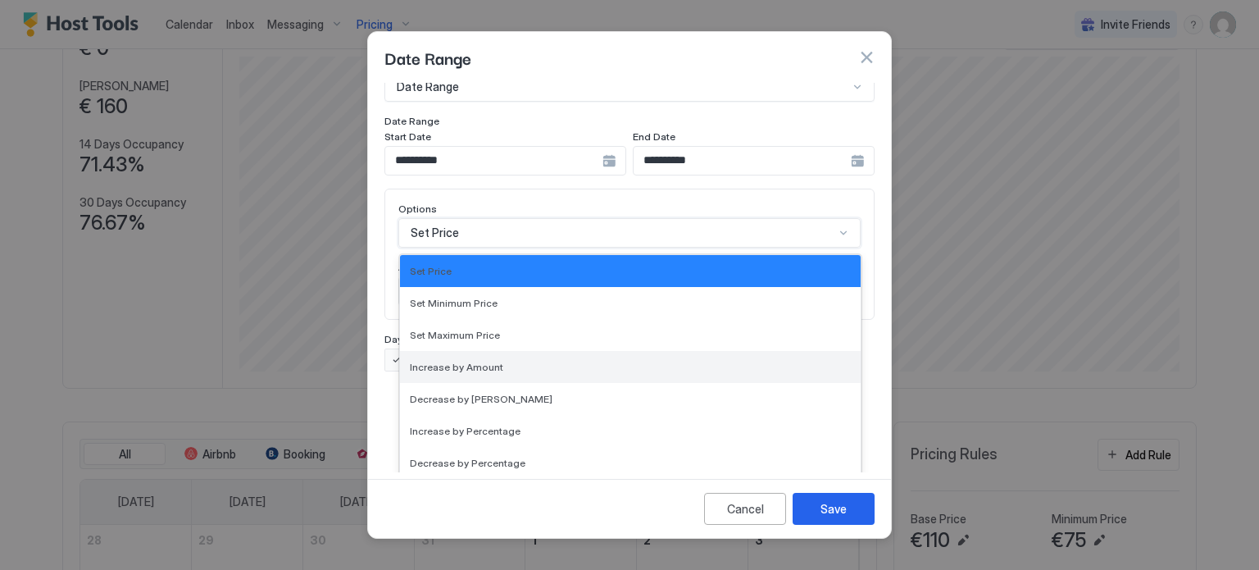
click at [501, 361] on div "Increase by Amount" at bounding box center [630, 367] width 441 height 12
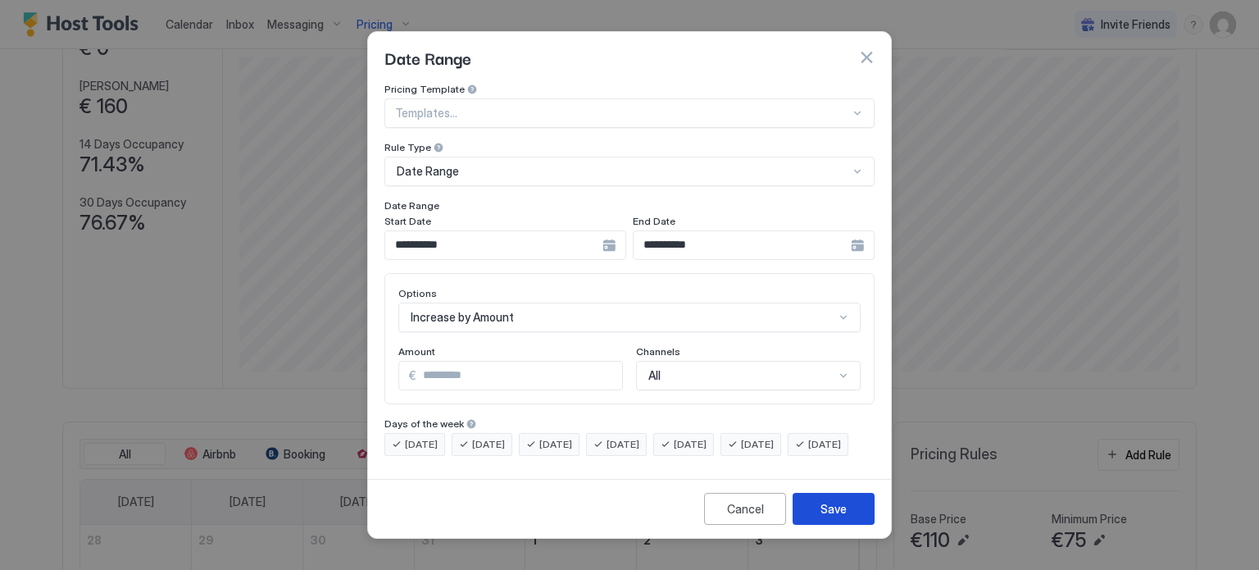
click at [846, 523] on button "Save" at bounding box center [834, 509] width 82 height 32
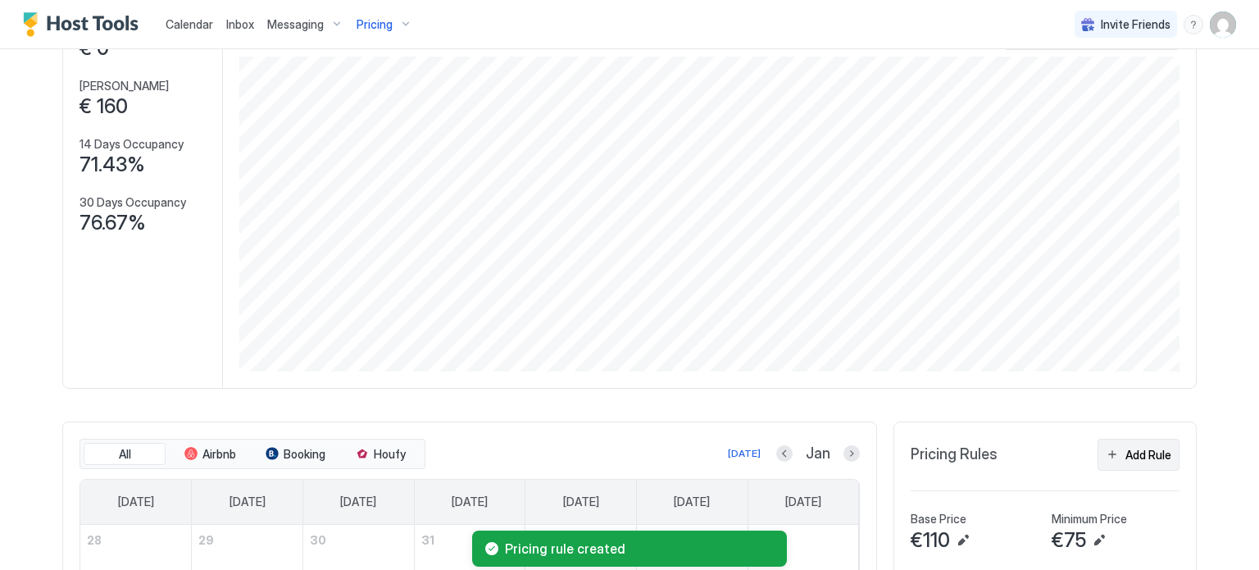
click at [1130, 456] on div "Add Rule" at bounding box center [1148, 454] width 46 height 17
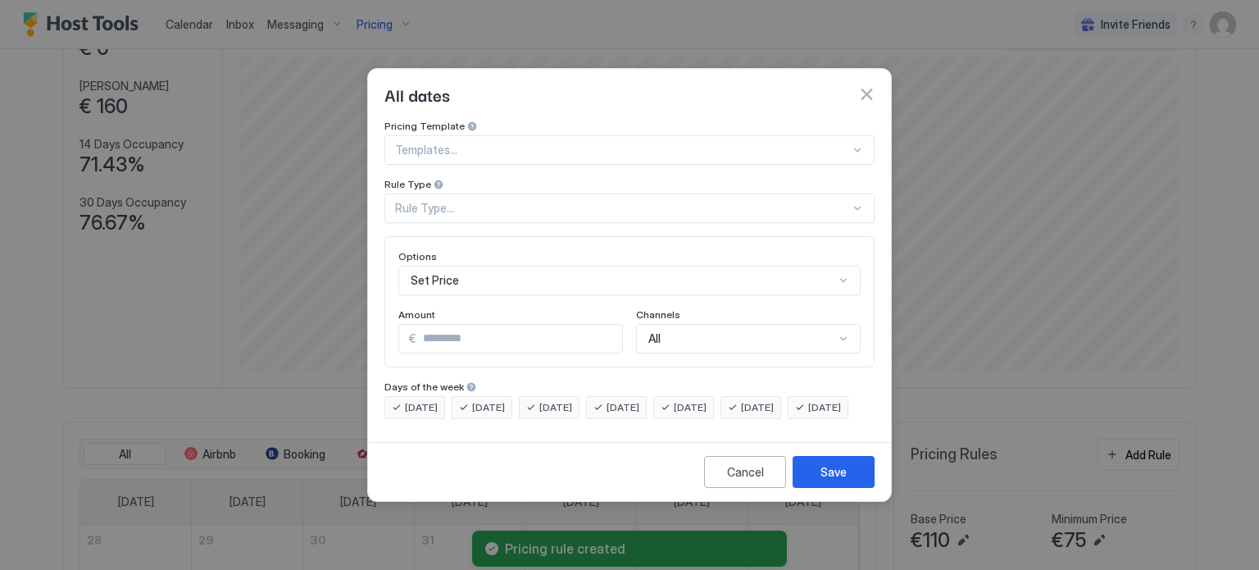
click at [534, 201] on div "Rule Type..." at bounding box center [622, 208] width 455 height 15
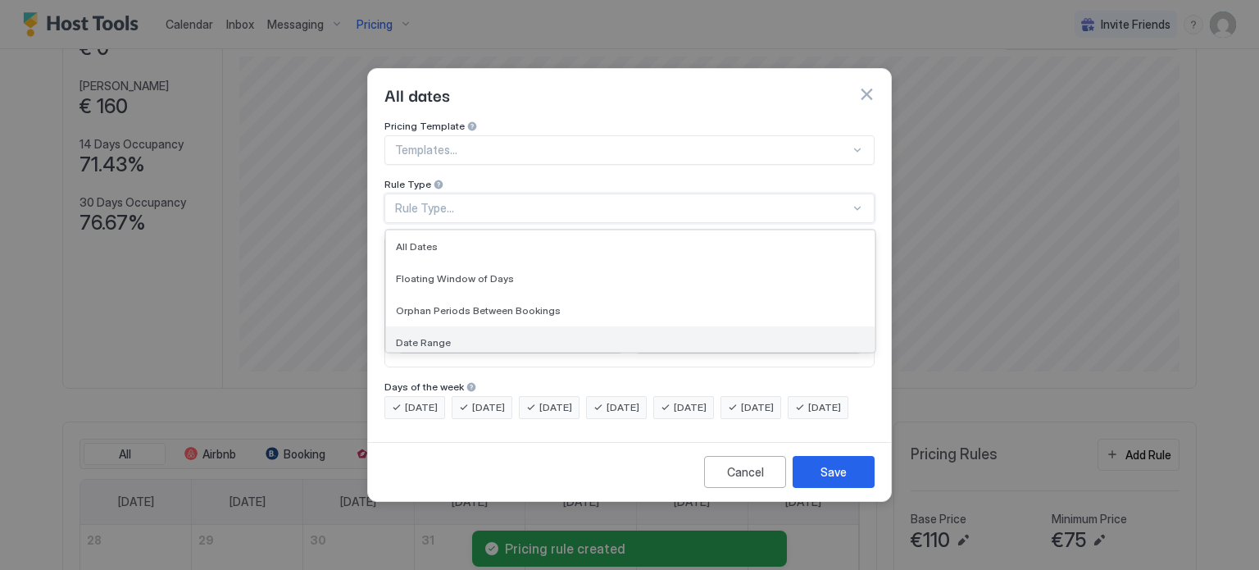
click at [457, 336] on div "Date Range" at bounding box center [630, 342] width 469 height 12
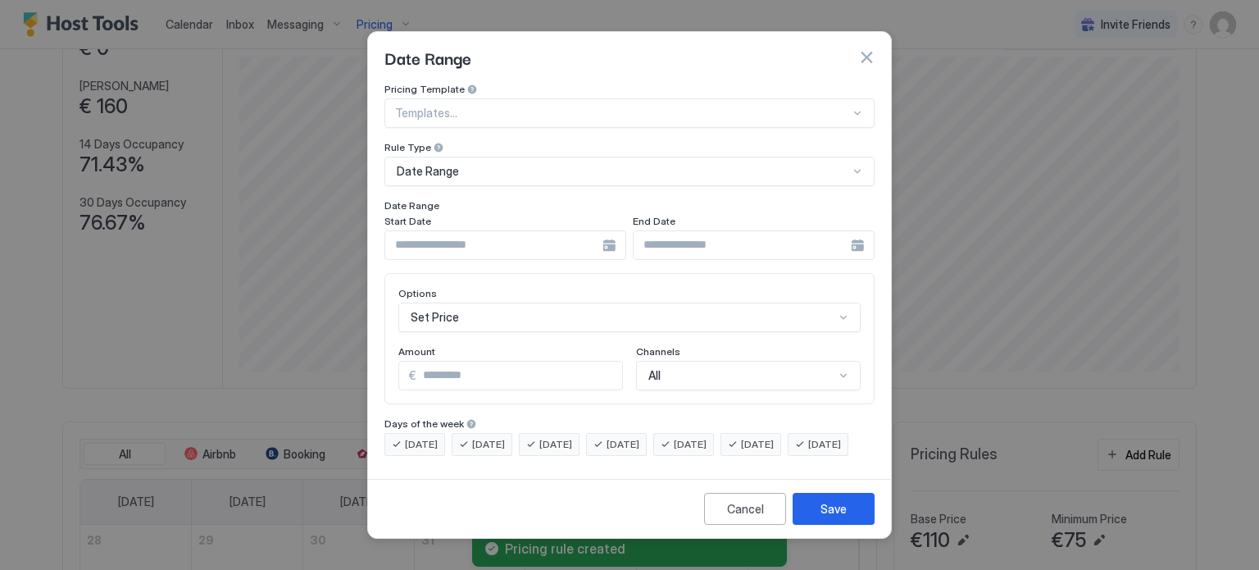
click at [610, 230] on div at bounding box center [505, 245] width 242 height 30
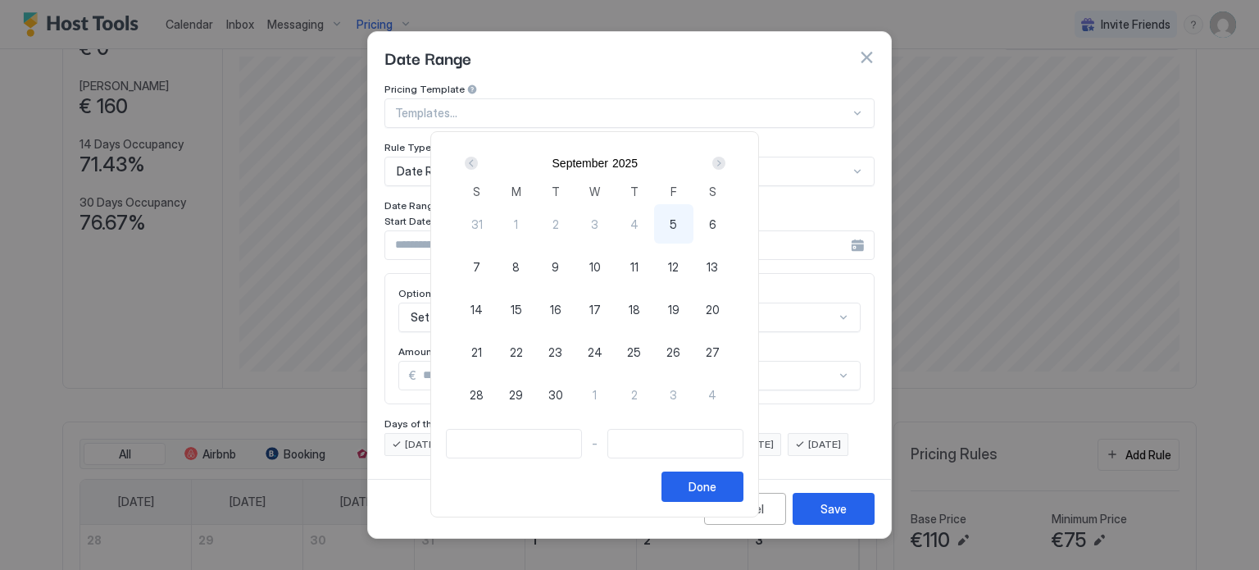
click at [725, 159] on div "Next" at bounding box center [718, 163] width 13 height 13
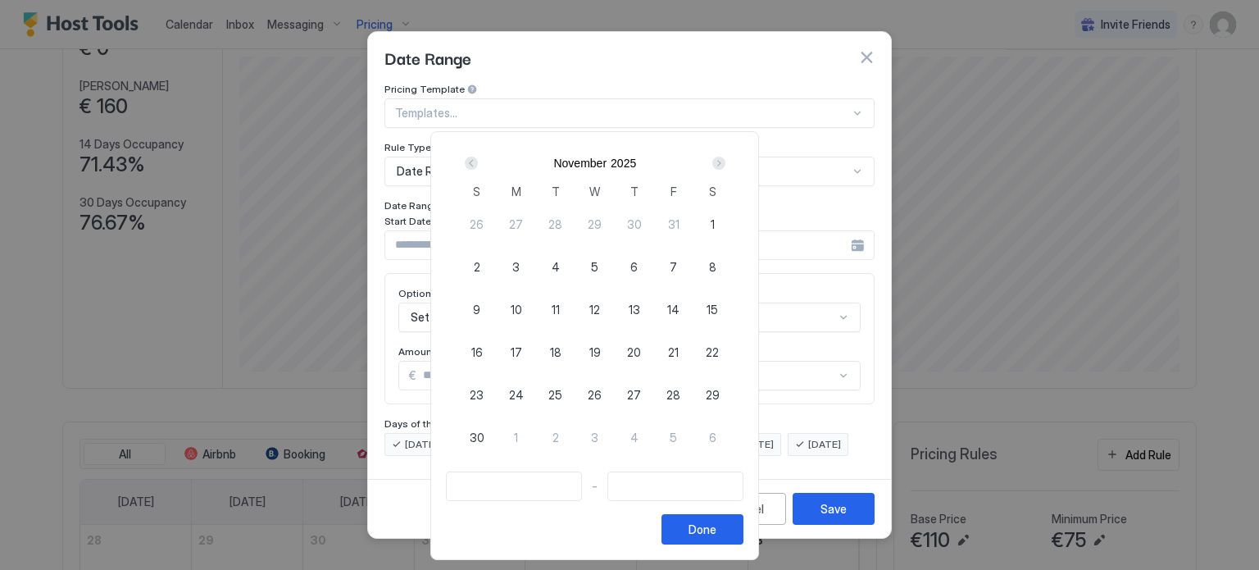
click at [725, 159] on div "Next" at bounding box center [718, 163] width 13 height 13
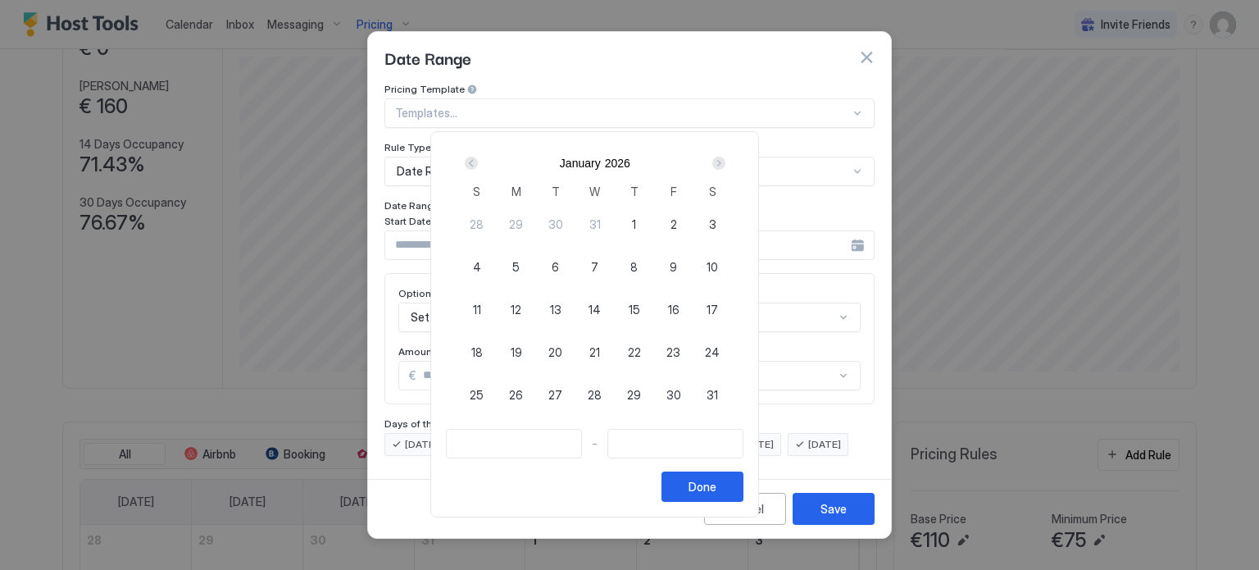
click at [725, 160] on div "Next" at bounding box center [718, 163] width 13 height 13
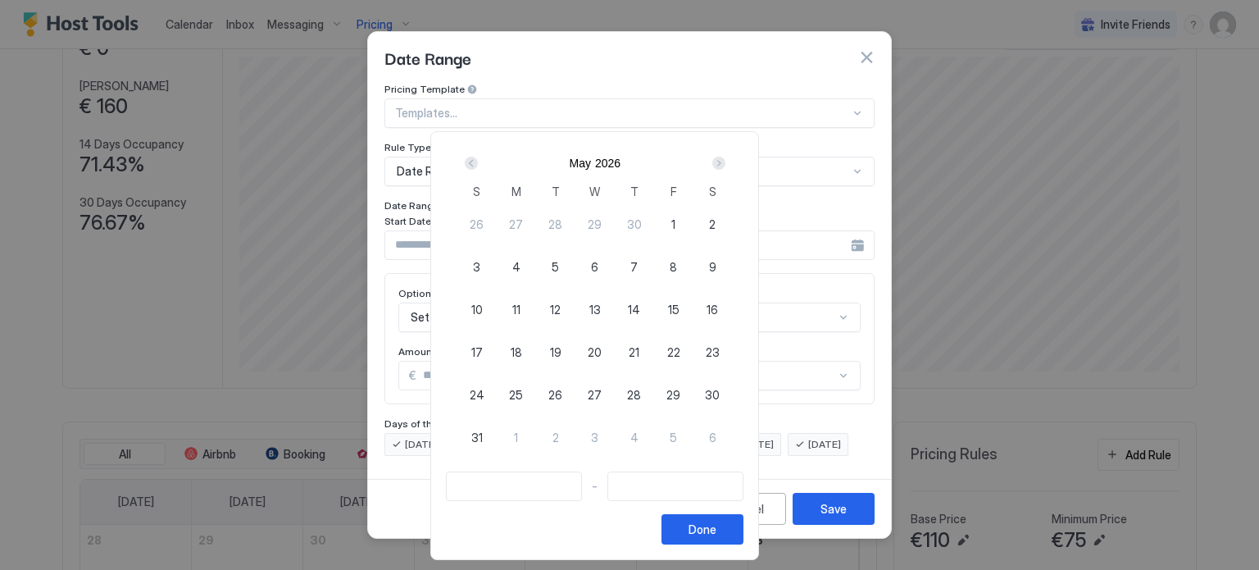
click at [725, 160] on div "Next" at bounding box center [718, 163] width 13 height 13
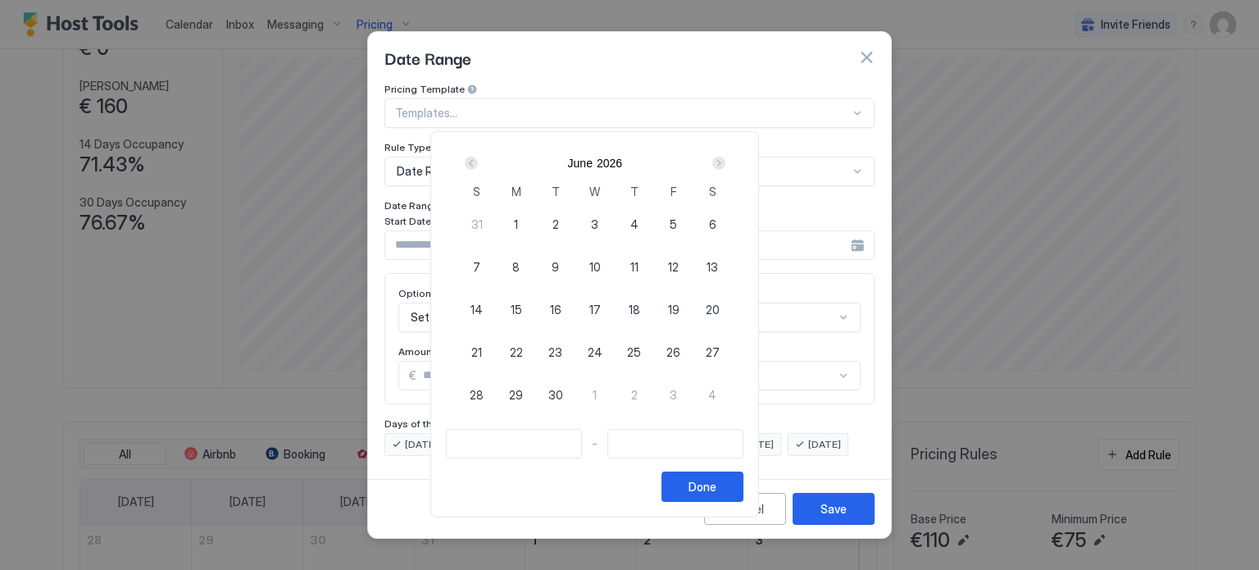
click at [725, 160] on div "Next" at bounding box center [718, 163] width 13 height 13
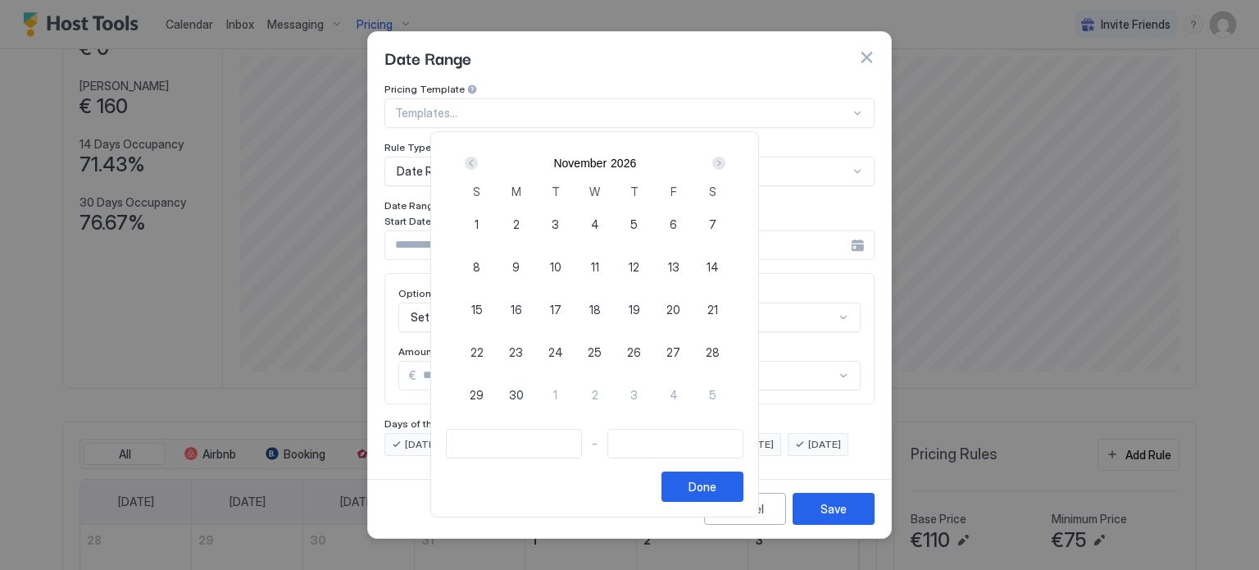
click at [725, 160] on div "Next" at bounding box center [718, 163] width 13 height 13
click at [679, 302] on span "18" at bounding box center [673, 309] width 11 height 17
type input "**********"
click at [725, 161] on div "Next" at bounding box center [718, 163] width 13 height 13
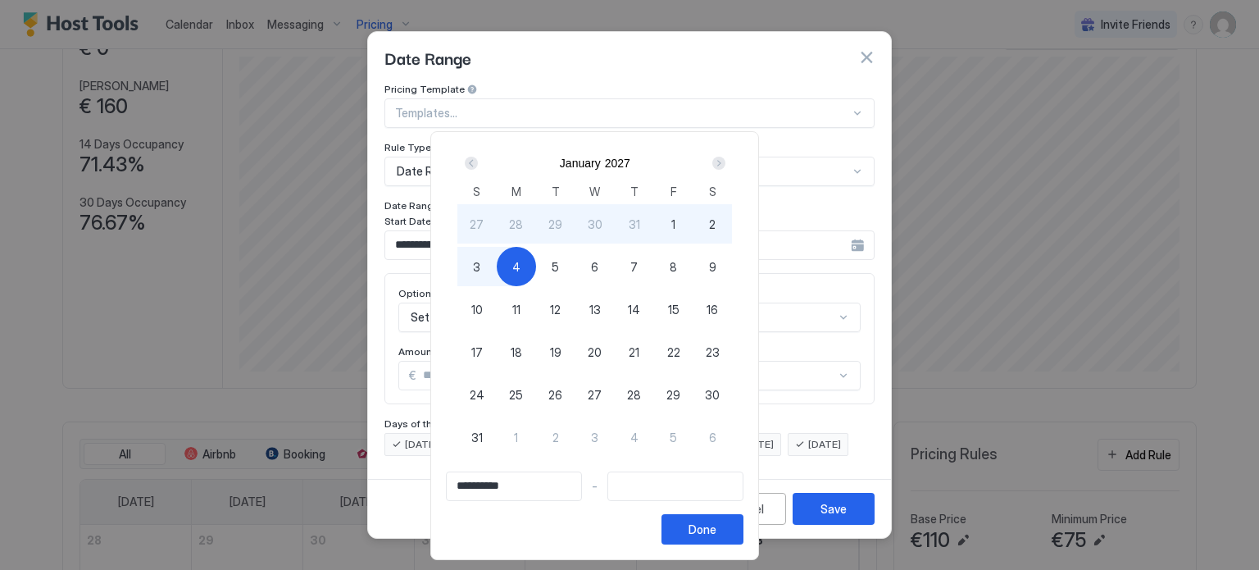
type input "**********"
click at [480, 272] on span "3" at bounding box center [476, 266] width 7 height 17
type input "**********"
click at [743, 529] on button "Done" at bounding box center [702, 529] width 82 height 30
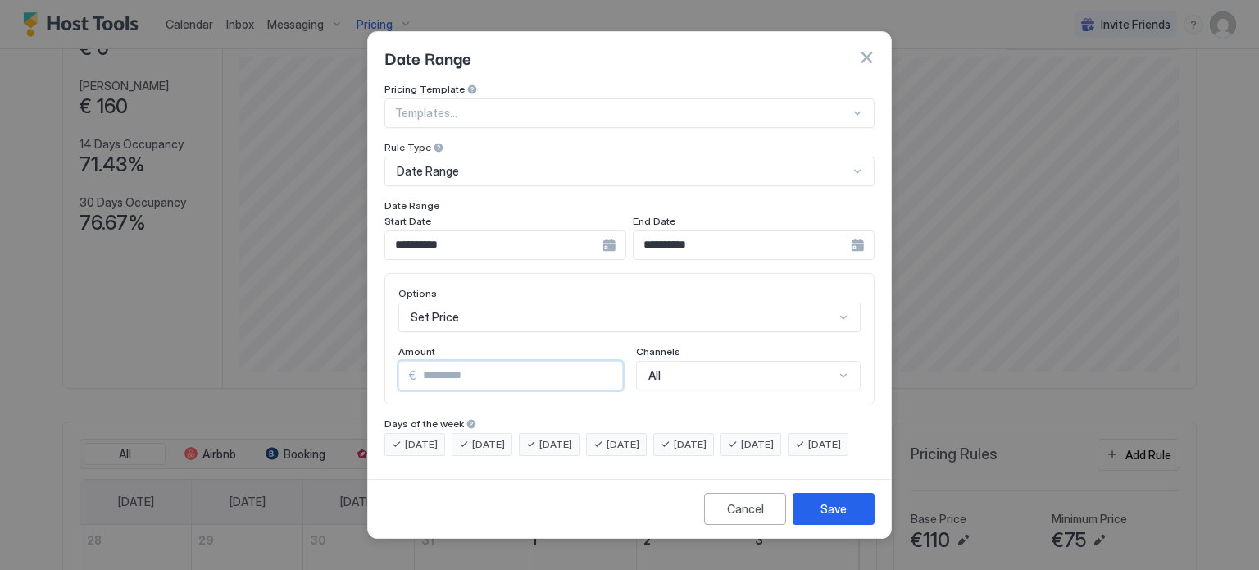
drag, startPoint x: 456, startPoint y: 357, endPoint x: 404, endPoint y: 360, distance: 51.7
click at [404, 361] on div "€ *" at bounding box center [510, 376] width 225 height 30
type input "**"
click at [508, 318] on div "Options Set Price Amount € ** Channels All" at bounding box center [629, 338] width 462 height 103
click at [514, 302] on div "Set Price" at bounding box center [629, 317] width 462 height 30
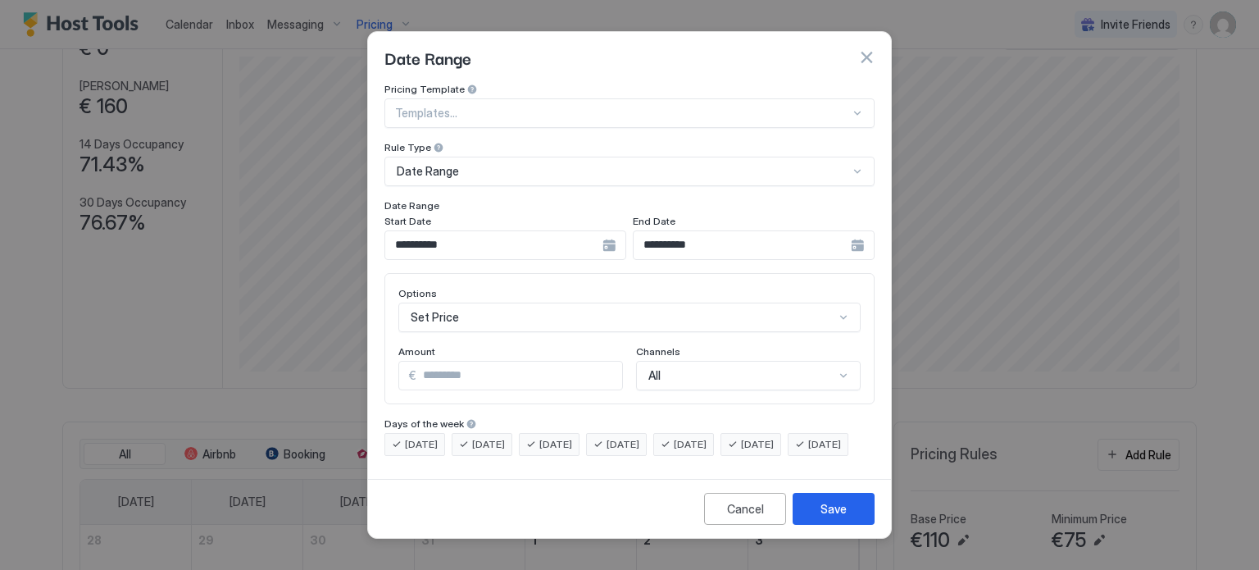
scroll to position [84, 0]
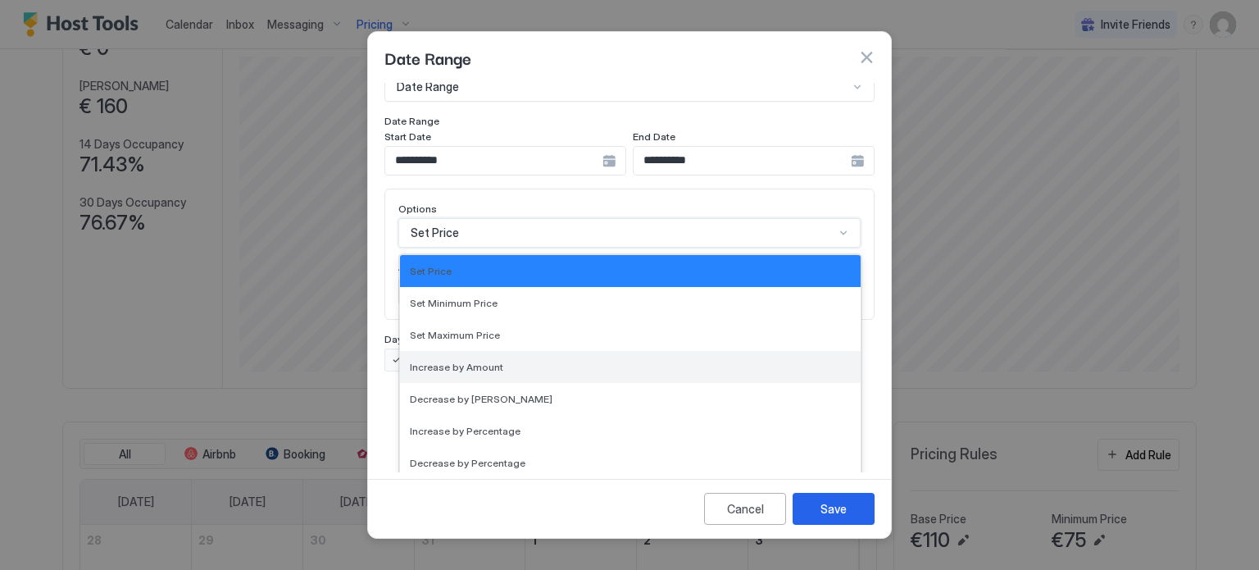
click at [495, 361] on span "Increase by Amount" at bounding box center [456, 367] width 93 height 12
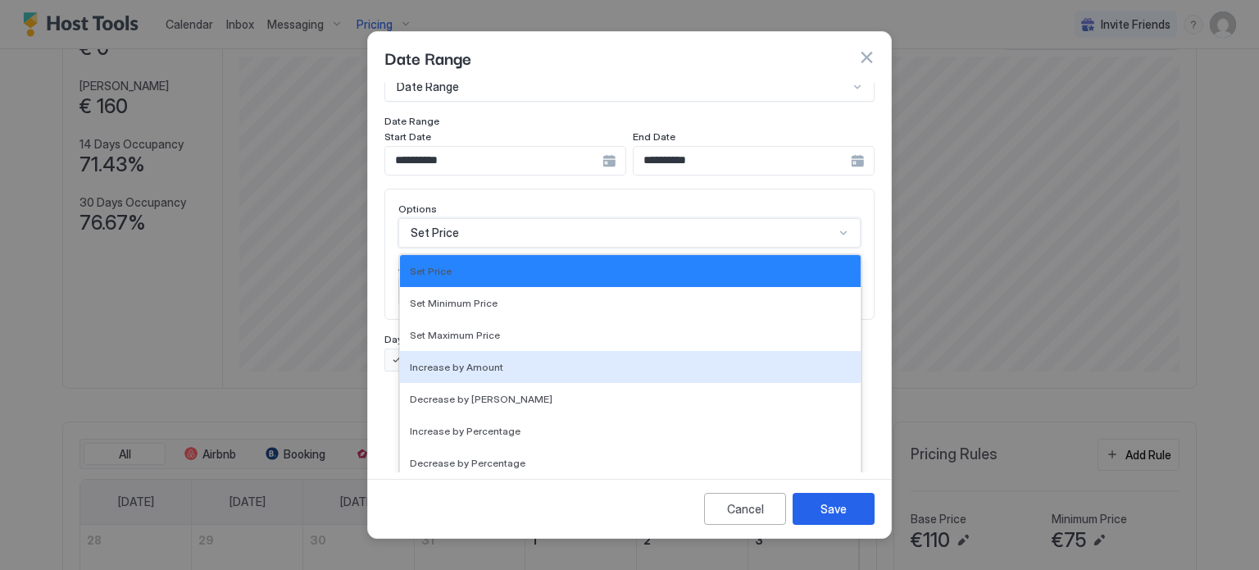
scroll to position [0, 0]
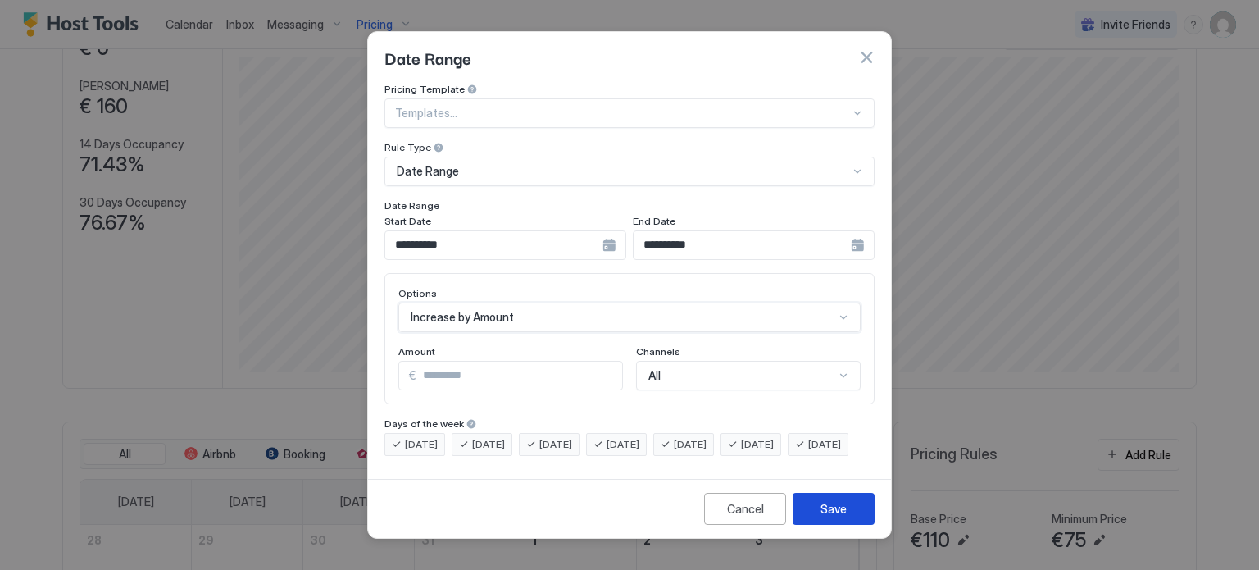
click at [835, 517] on div "Save" at bounding box center [833, 508] width 26 height 17
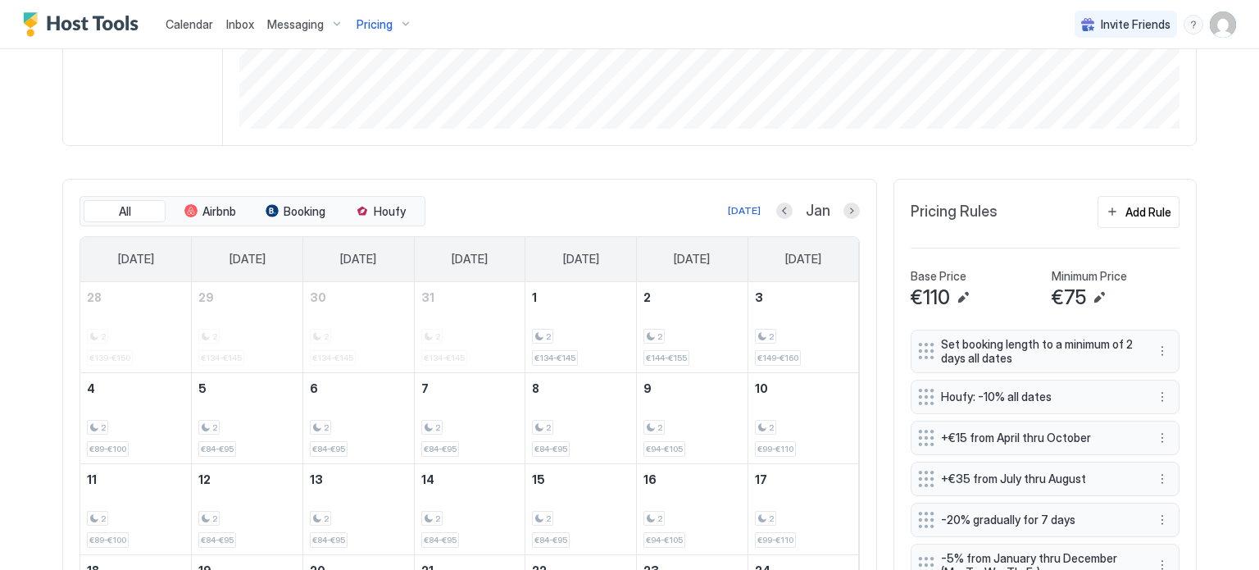
scroll to position [475, 0]
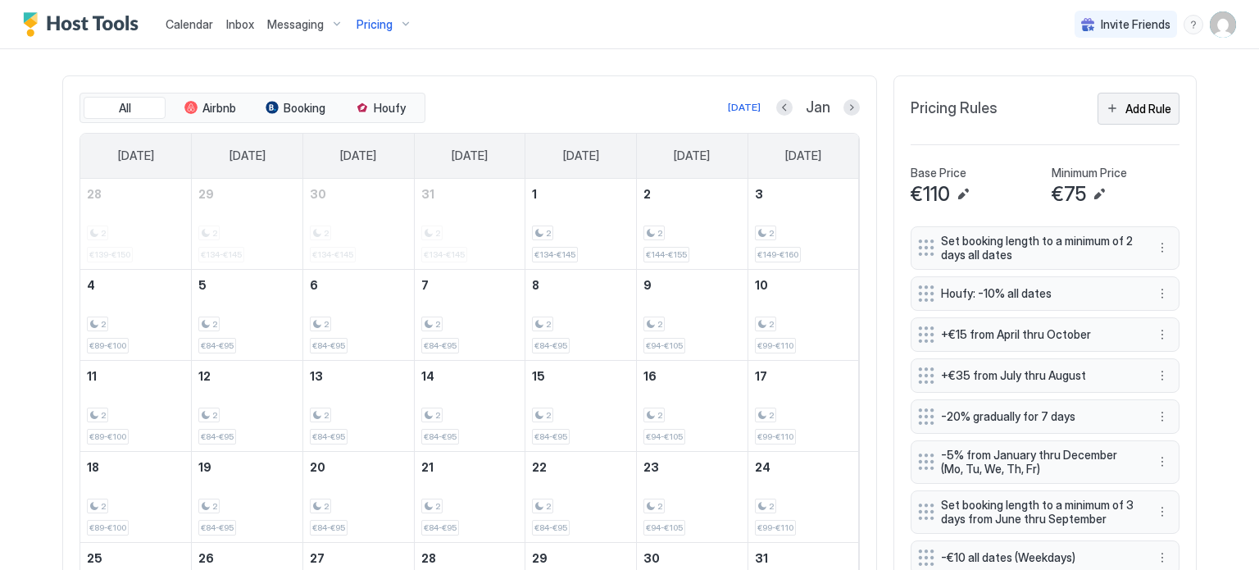
click at [1130, 104] on div "Add Rule" at bounding box center [1148, 108] width 46 height 17
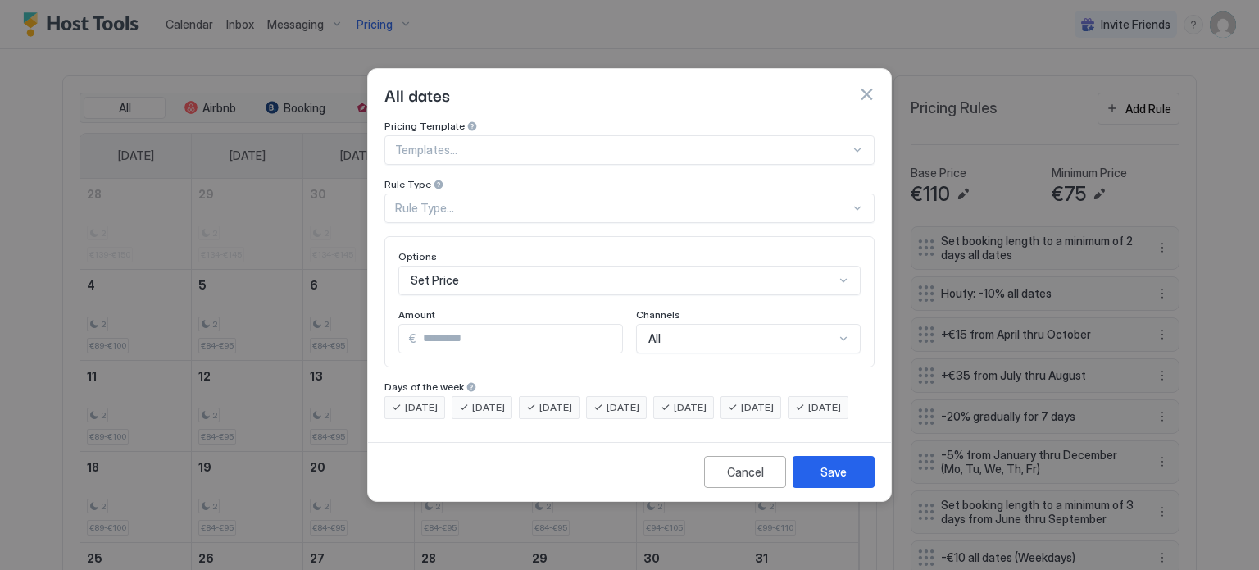
click at [557, 201] on div "Rule Type..." at bounding box center [622, 208] width 455 height 15
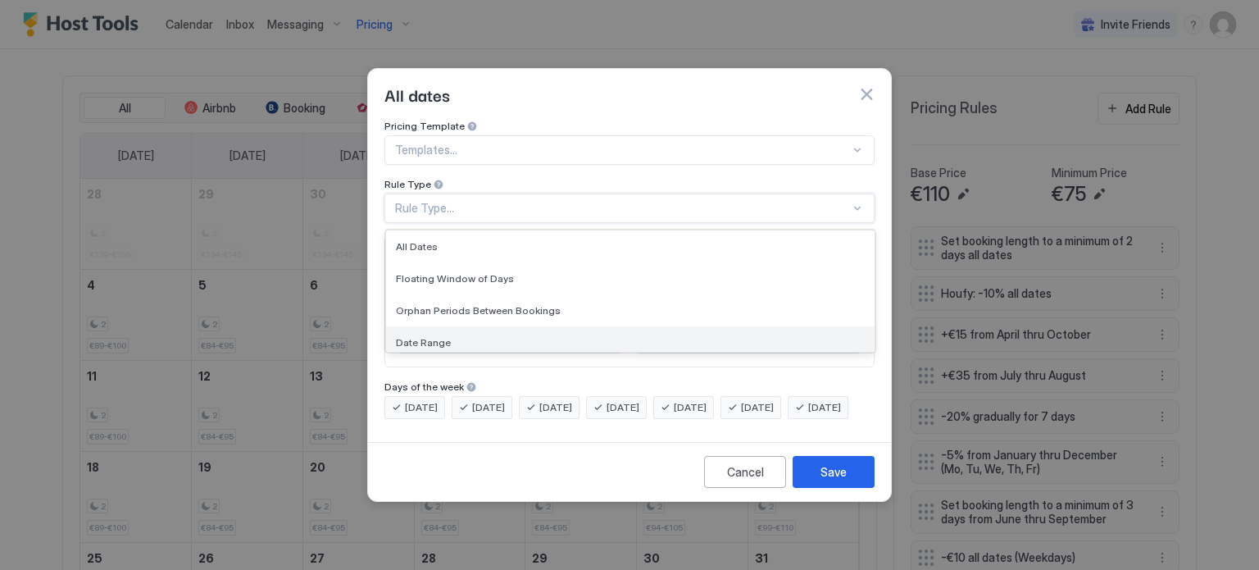
click at [430, 336] on span "Date Range" at bounding box center [423, 342] width 55 height 12
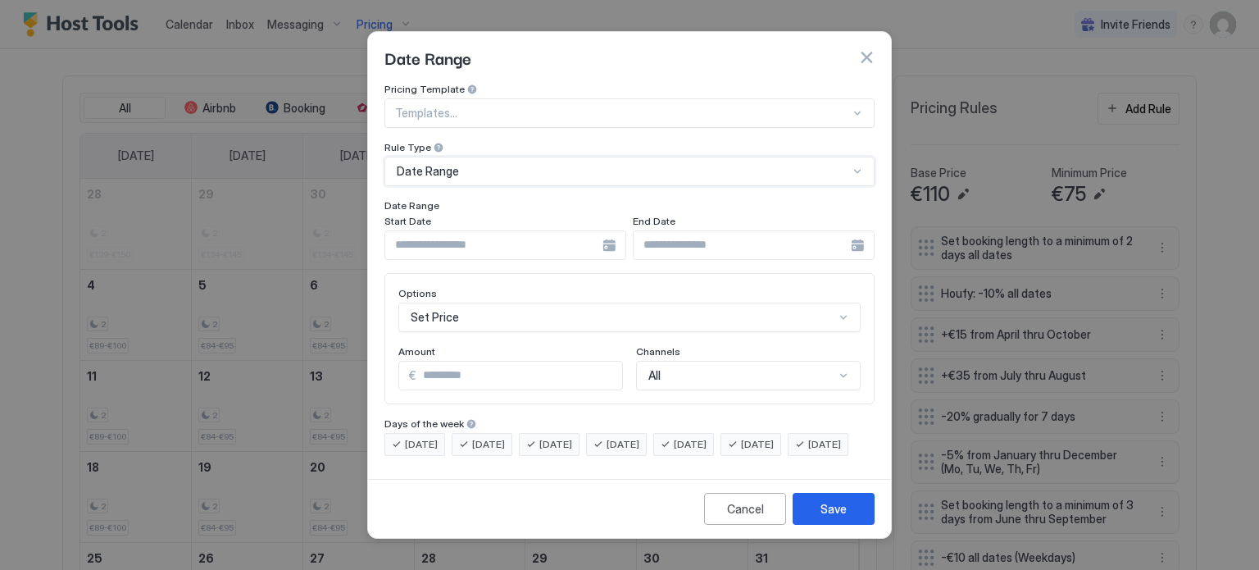
click at [611, 231] on div at bounding box center [505, 245] width 242 height 30
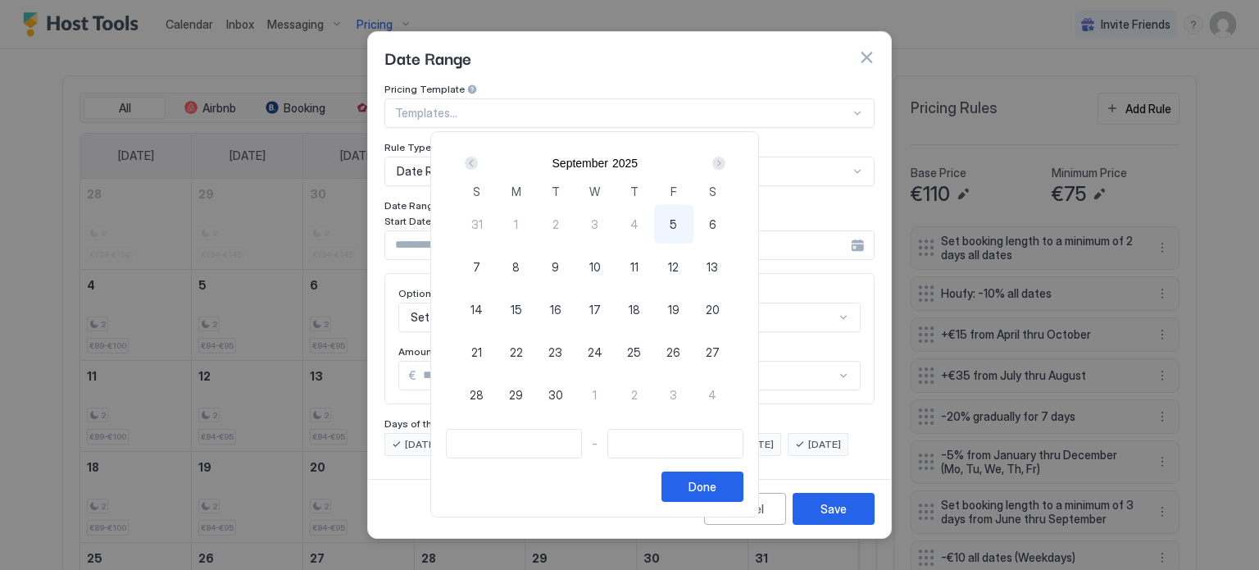
click at [725, 163] on div "Next" at bounding box center [718, 163] width 13 height 13
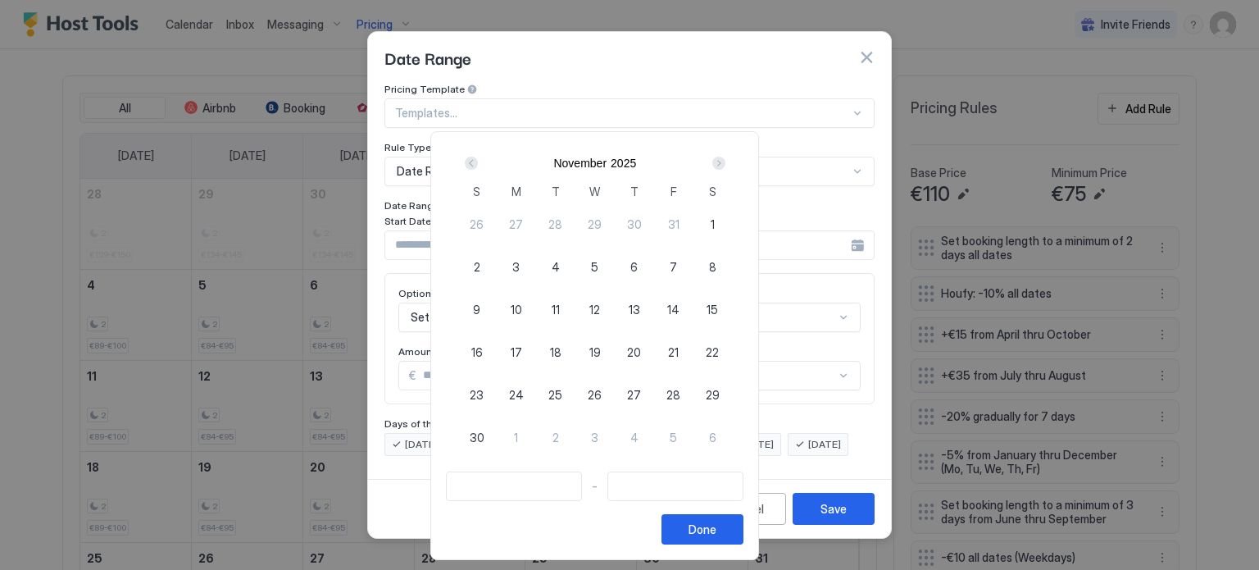
click at [725, 163] on div "Next" at bounding box center [718, 163] width 13 height 13
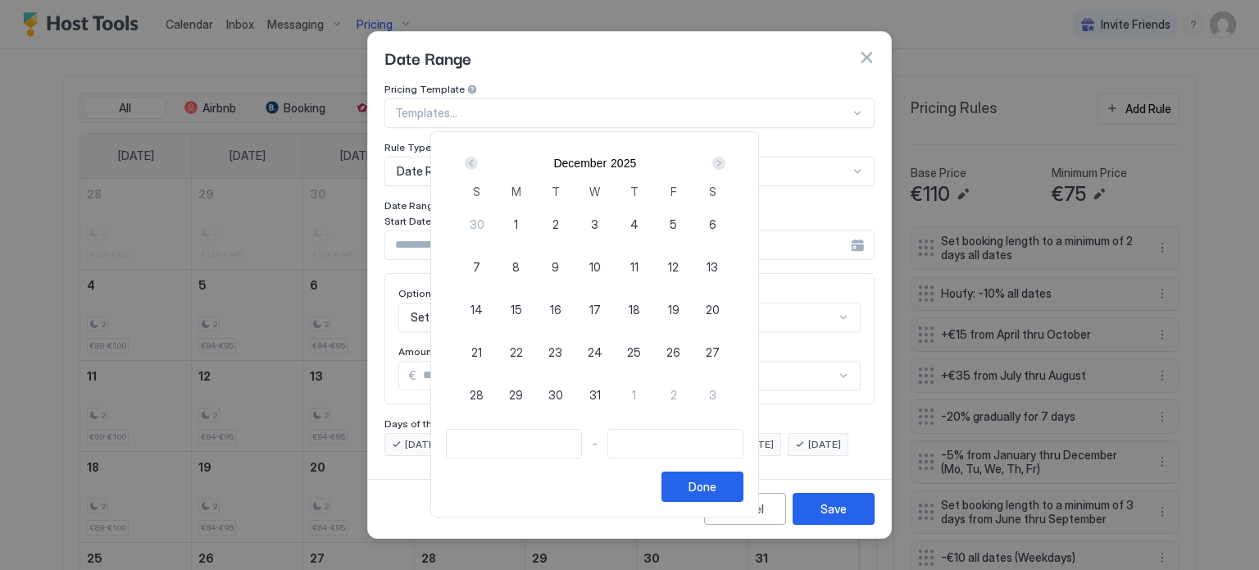
click at [725, 163] on div "Next" at bounding box center [718, 163] width 13 height 13
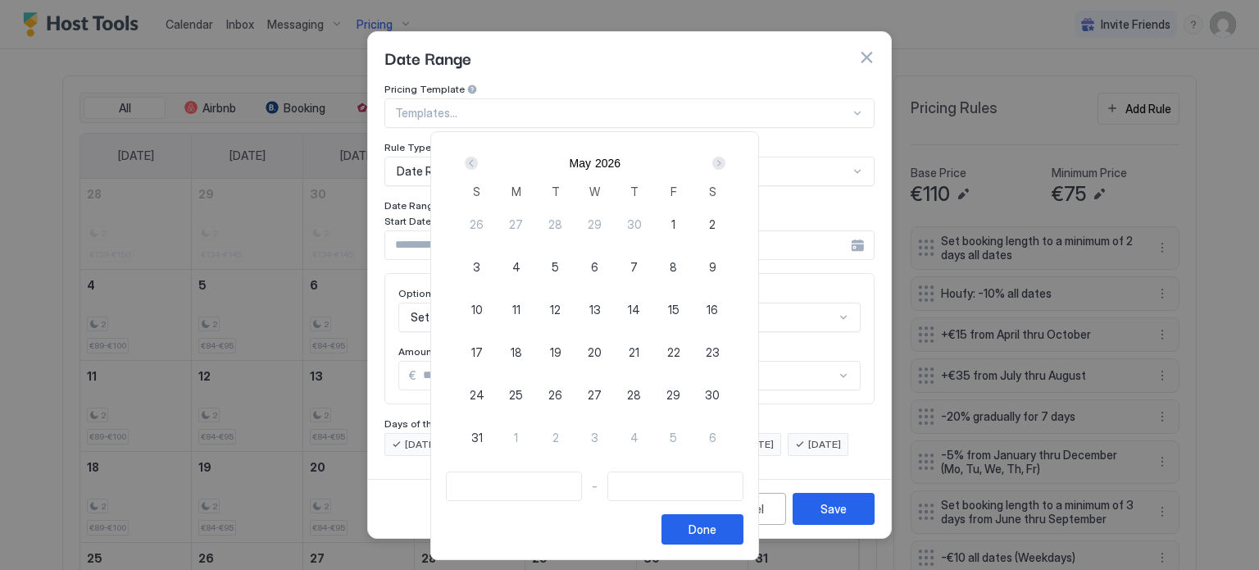
click at [725, 163] on div "Next" at bounding box center [718, 163] width 13 height 13
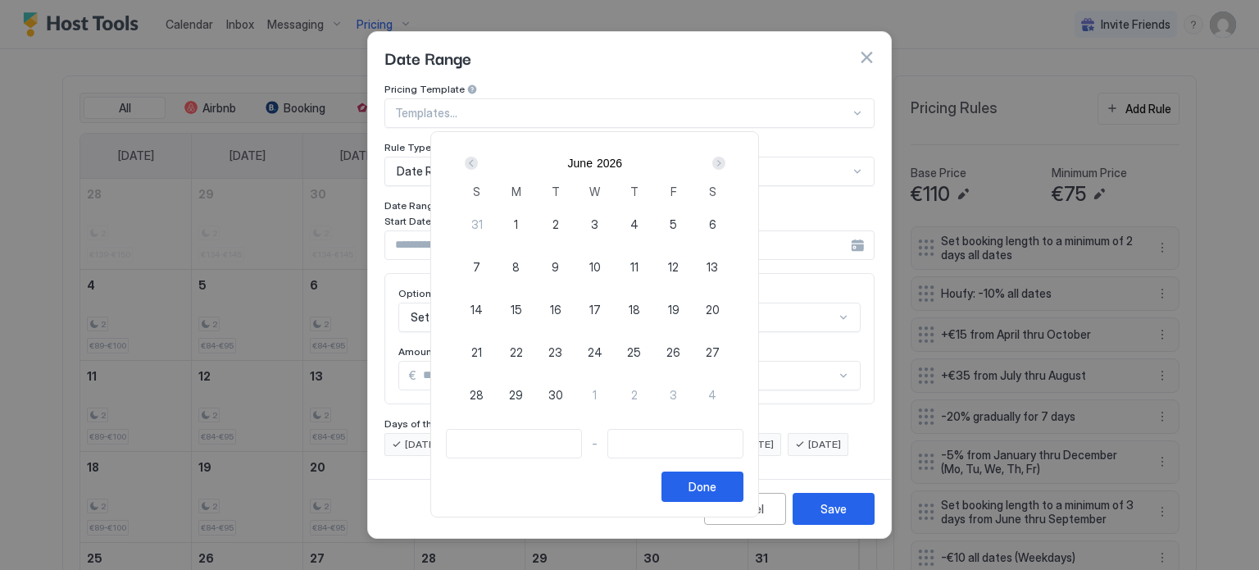
click at [677, 222] on span "5" at bounding box center [673, 224] width 7 height 17
type input "**********"
click at [497, 271] on div "7" at bounding box center [476, 266] width 39 height 39
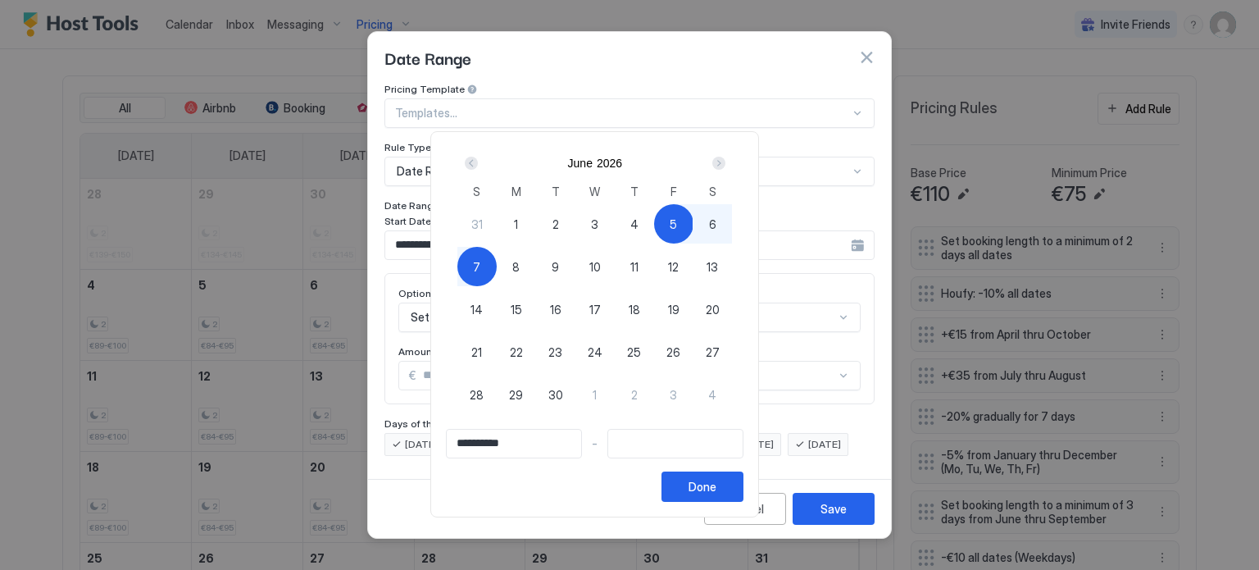
type input "**********"
click at [716, 488] on div "Done" at bounding box center [702, 486] width 28 height 17
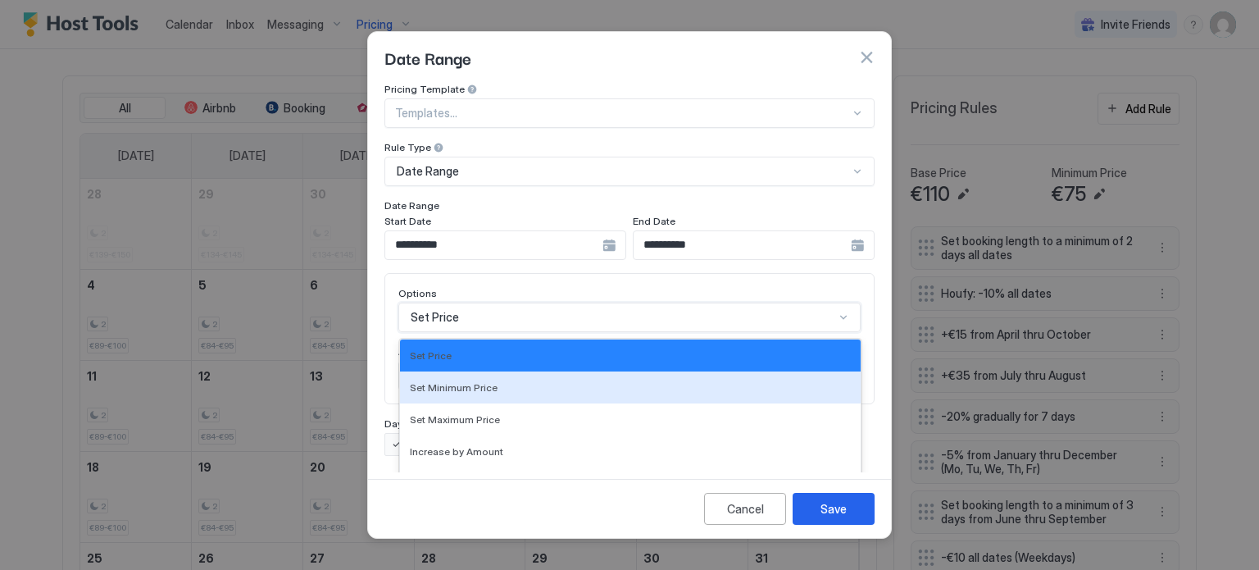
click at [504, 302] on div "17 results available. Use Up and Down to choose options, press Enter to select …" at bounding box center [629, 317] width 462 height 30
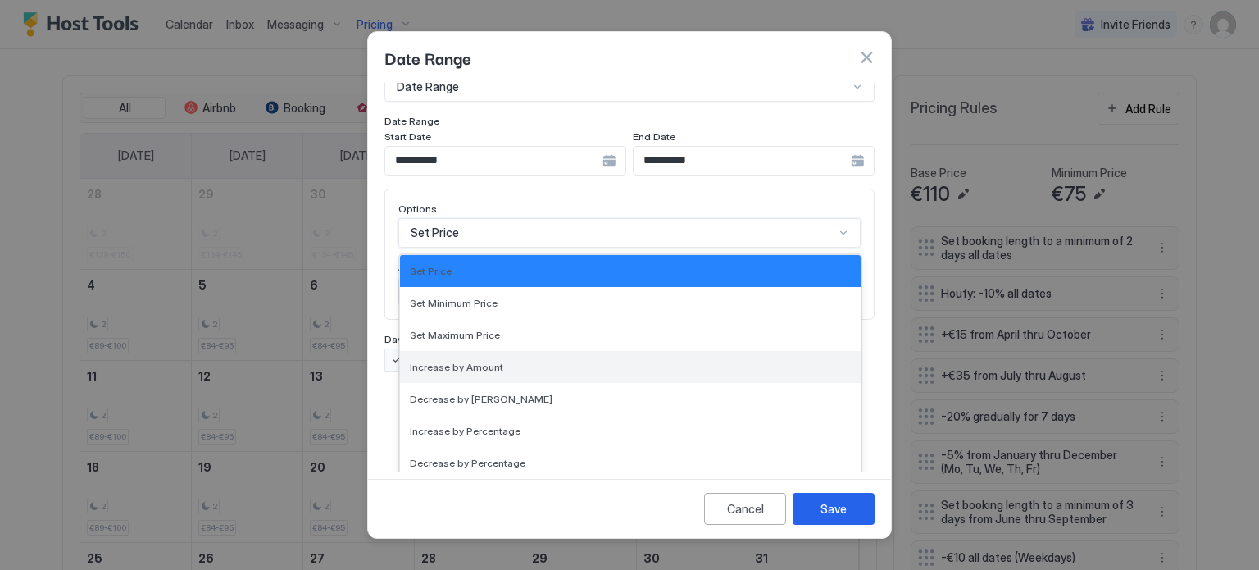
click at [461, 361] on span "Increase by Amount" at bounding box center [456, 367] width 93 height 12
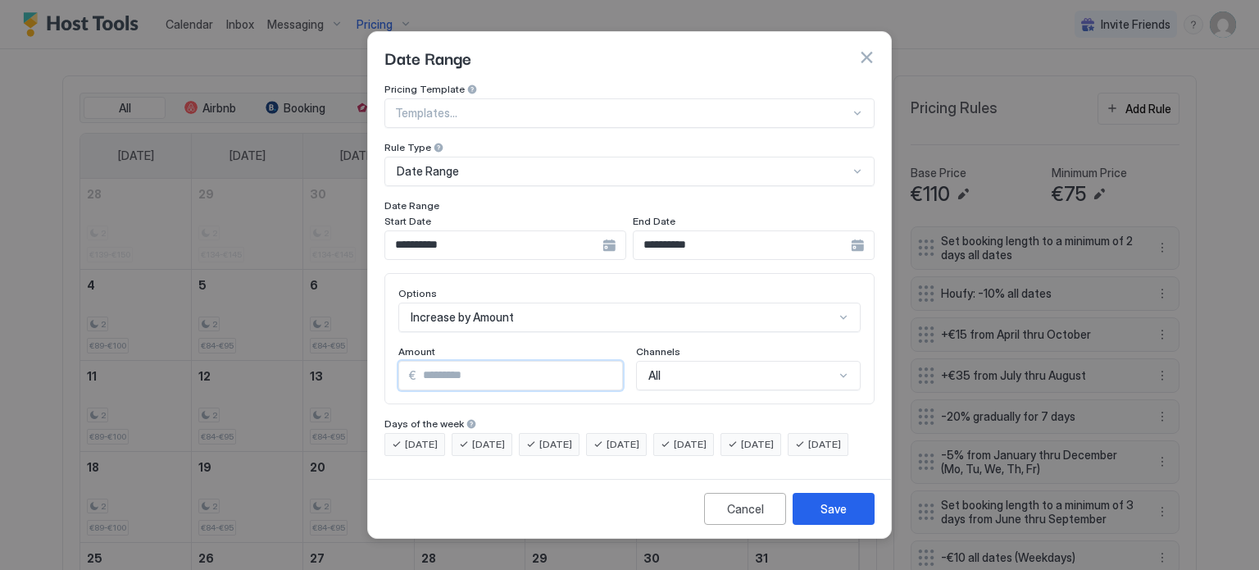
click at [462, 361] on input "*" at bounding box center [519, 375] width 206 height 28
type input "*"
type input "**"
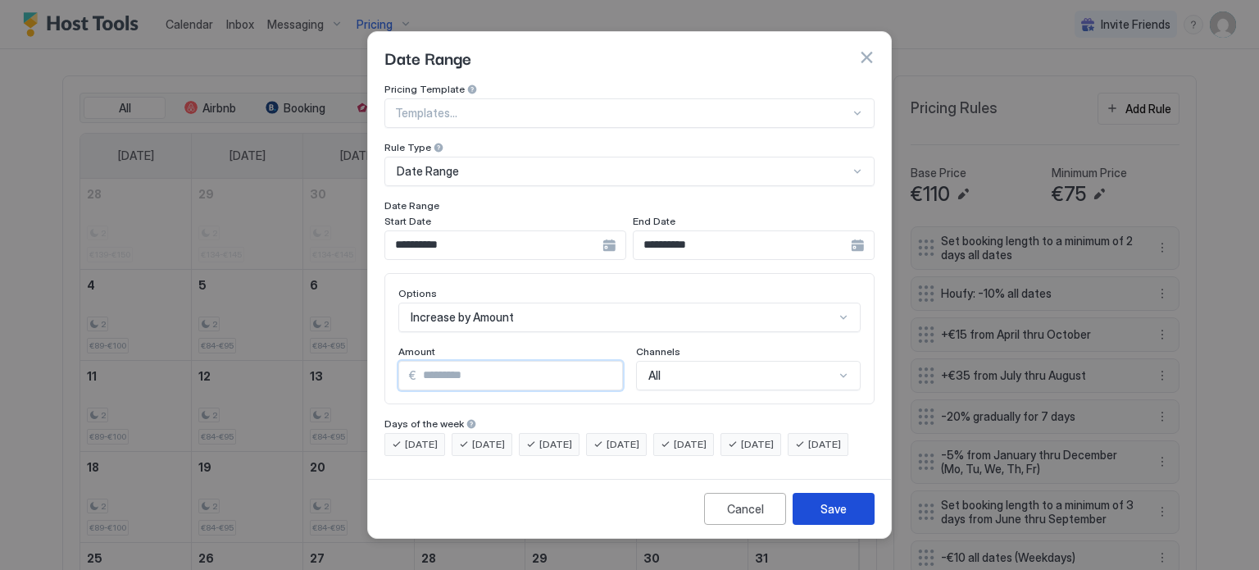
click at [859, 522] on button "Save" at bounding box center [834, 509] width 82 height 32
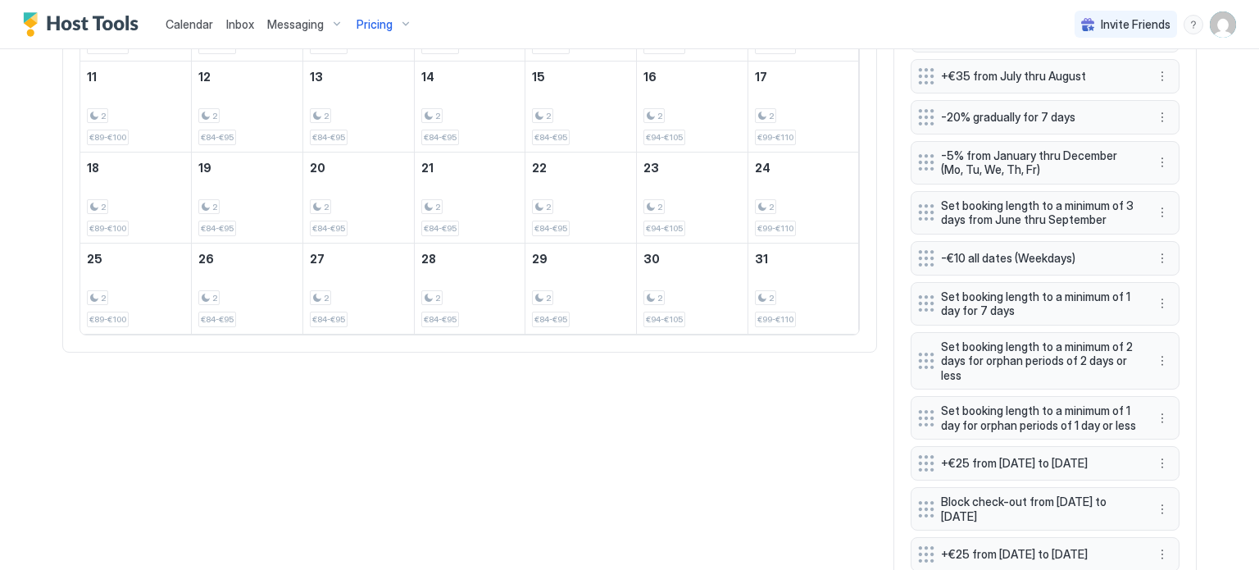
scroll to position [802, 0]
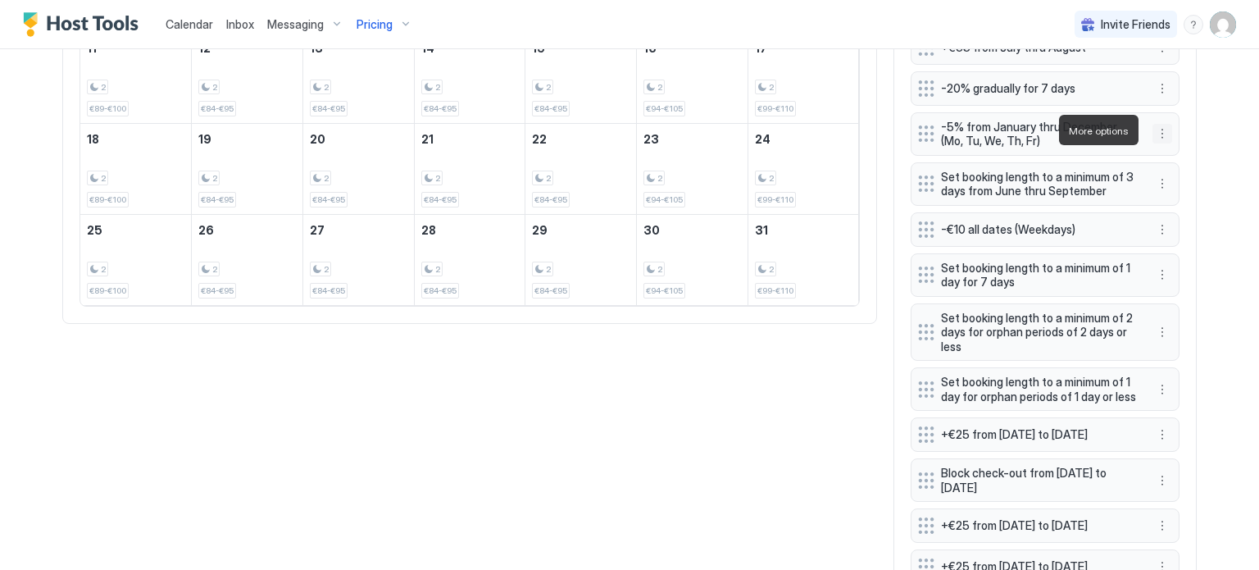
click at [1154, 131] on button "More options" at bounding box center [1162, 134] width 20 height 20
click at [1165, 148] on div "Edit" at bounding box center [1172, 153] width 36 height 12
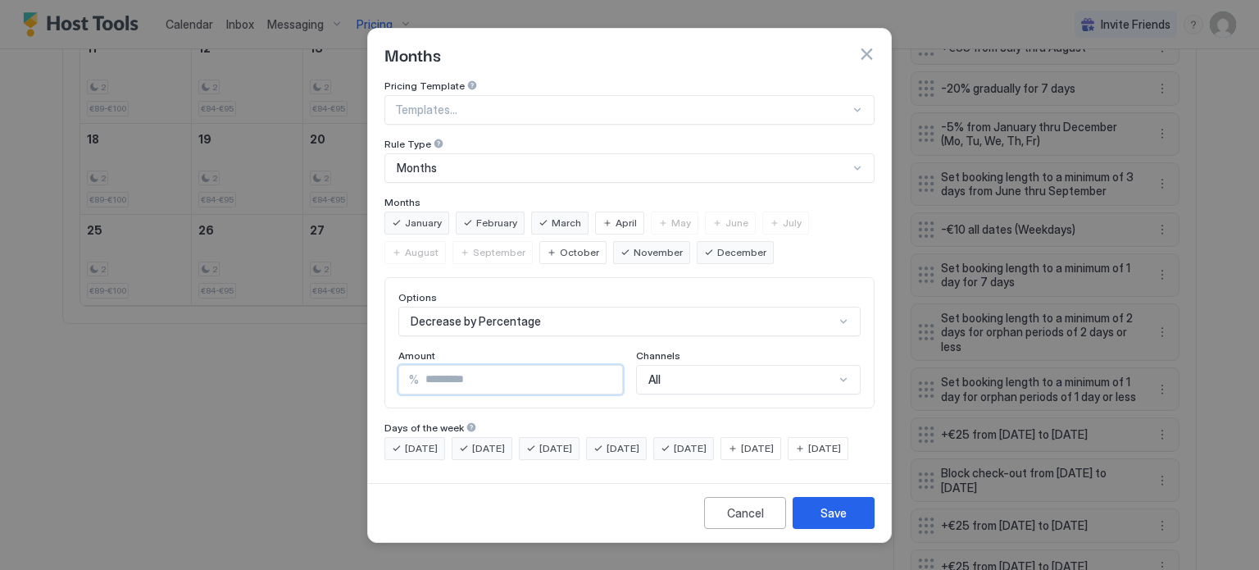
drag, startPoint x: 432, startPoint y: 361, endPoint x: 423, endPoint y: 361, distance: 9.1
click at [423, 366] on input "*" at bounding box center [520, 380] width 203 height 28
type input "**"
click at [828, 521] on div "Save" at bounding box center [833, 512] width 26 height 17
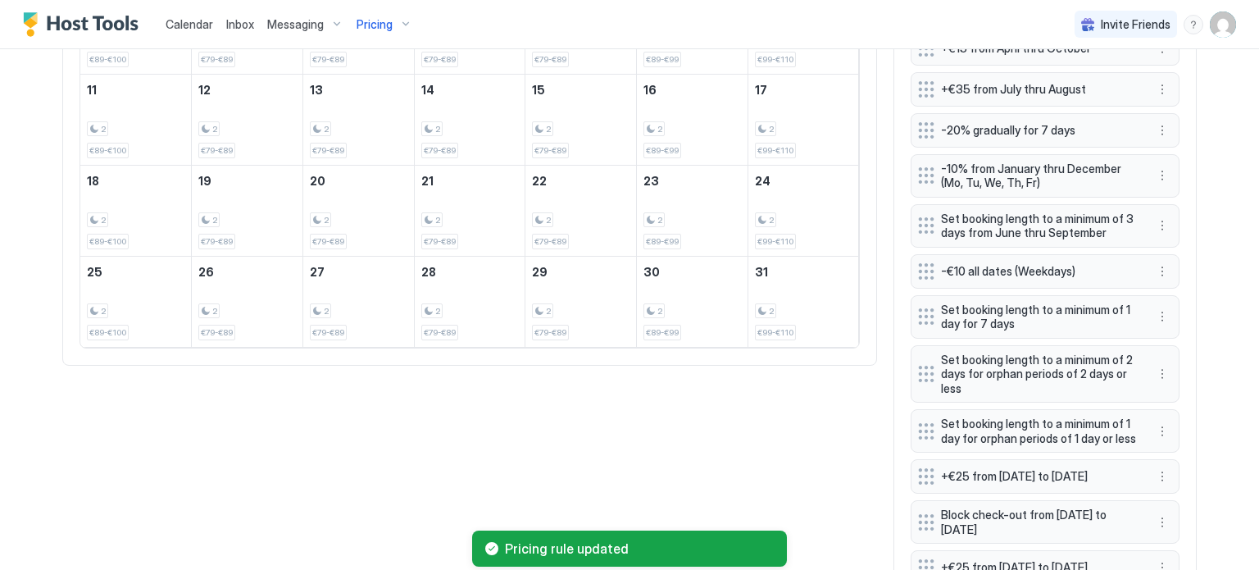
scroll to position [720, 0]
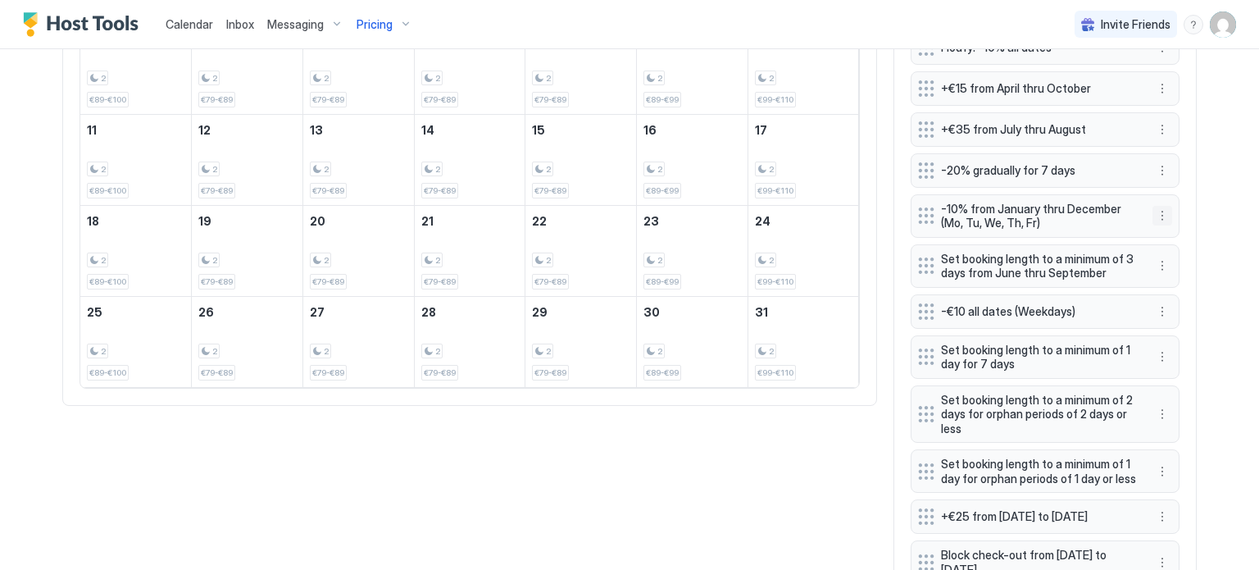
click at [1152, 211] on button "More options" at bounding box center [1162, 216] width 20 height 20
click at [1164, 234] on div "Edit" at bounding box center [1172, 235] width 36 height 12
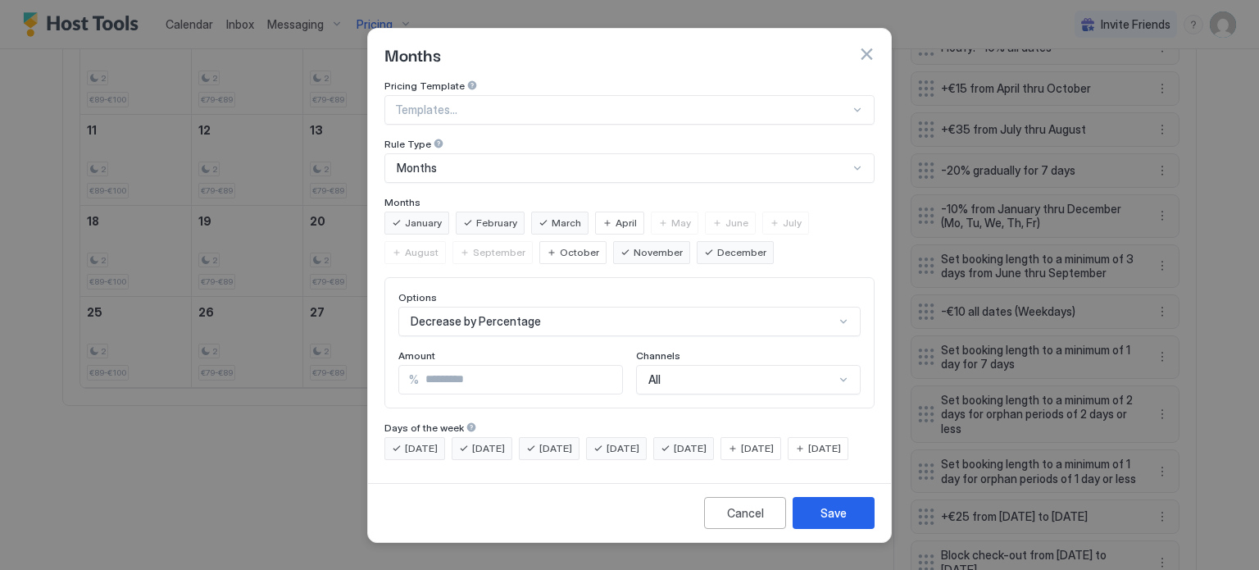
click at [773, 441] on span "[DATE]" at bounding box center [757, 448] width 33 height 15
click at [788, 460] on div "[DATE]" at bounding box center [818, 448] width 61 height 23
click at [829, 521] on div "Save" at bounding box center [833, 512] width 26 height 17
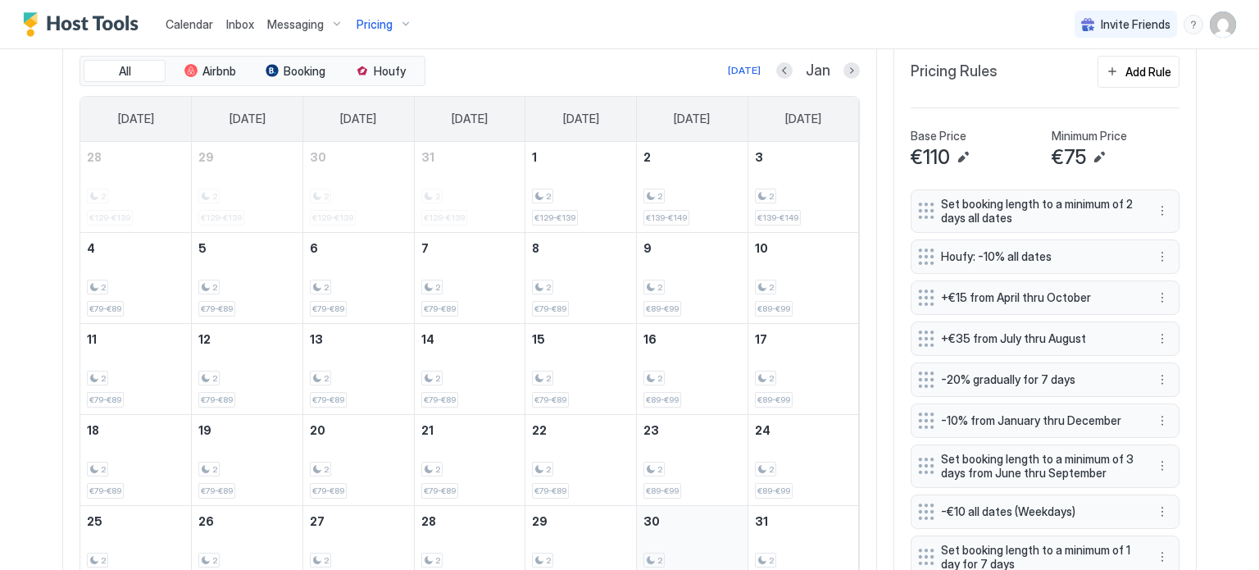
scroll to position [475, 0]
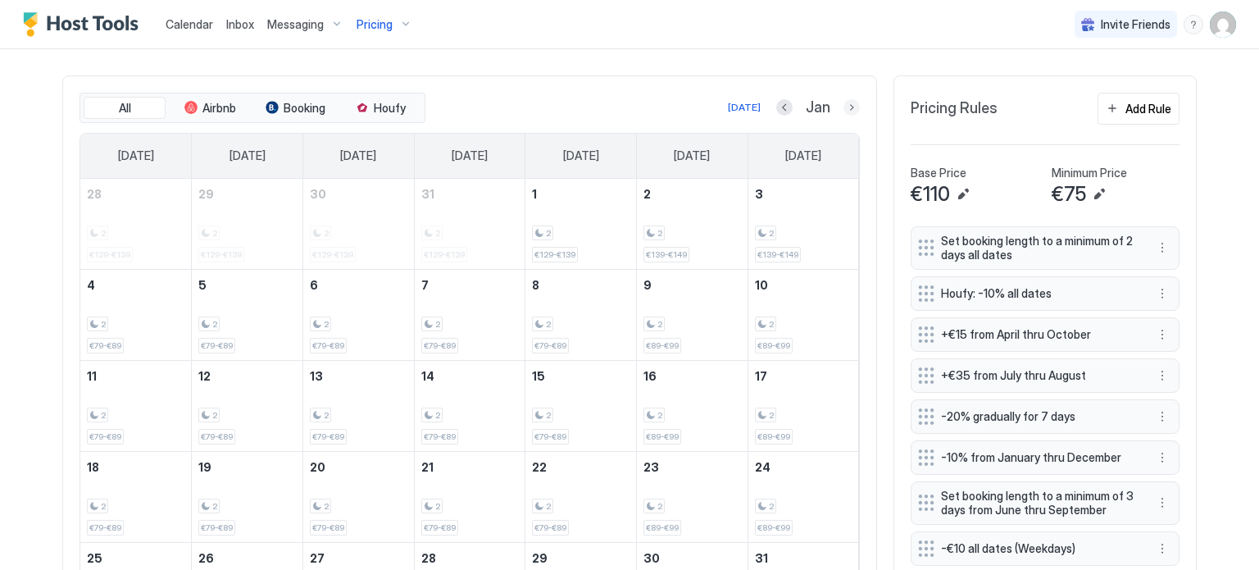
click at [843, 107] on button "Next month" at bounding box center [851, 107] width 16 height 16
click at [843, 103] on button "Next month" at bounding box center [851, 107] width 16 height 16
click at [843, 104] on button "Next month" at bounding box center [851, 107] width 16 height 16
click at [1150, 108] on div "Add Rule" at bounding box center [1148, 108] width 46 height 17
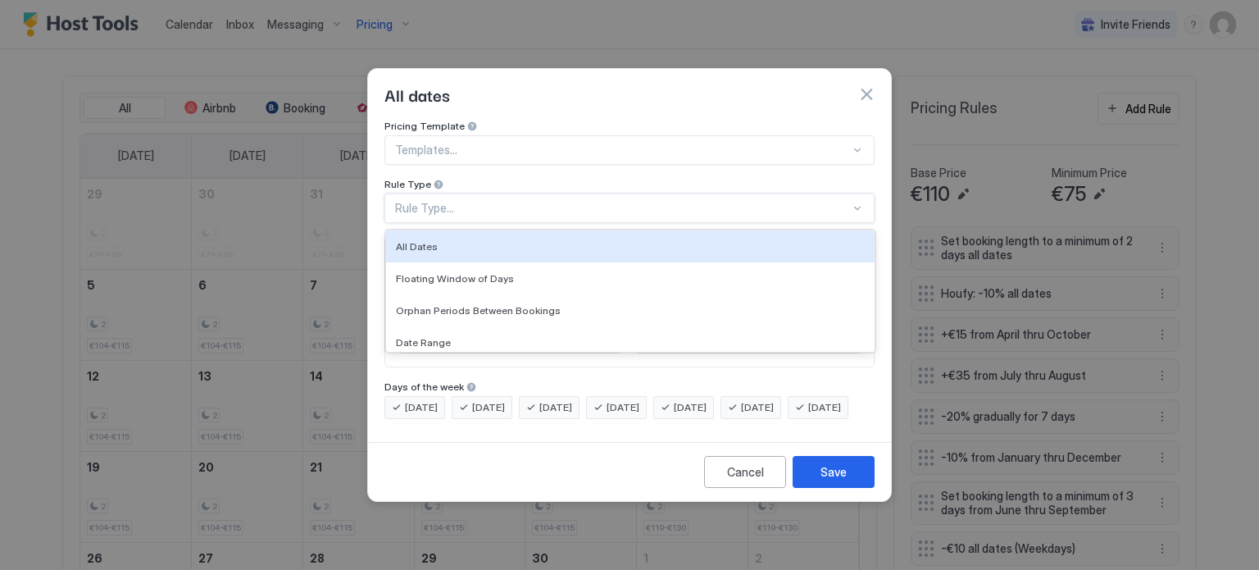
click at [493, 201] on div "Rule Type..." at bounding box center [622, 208] width 455 height 15
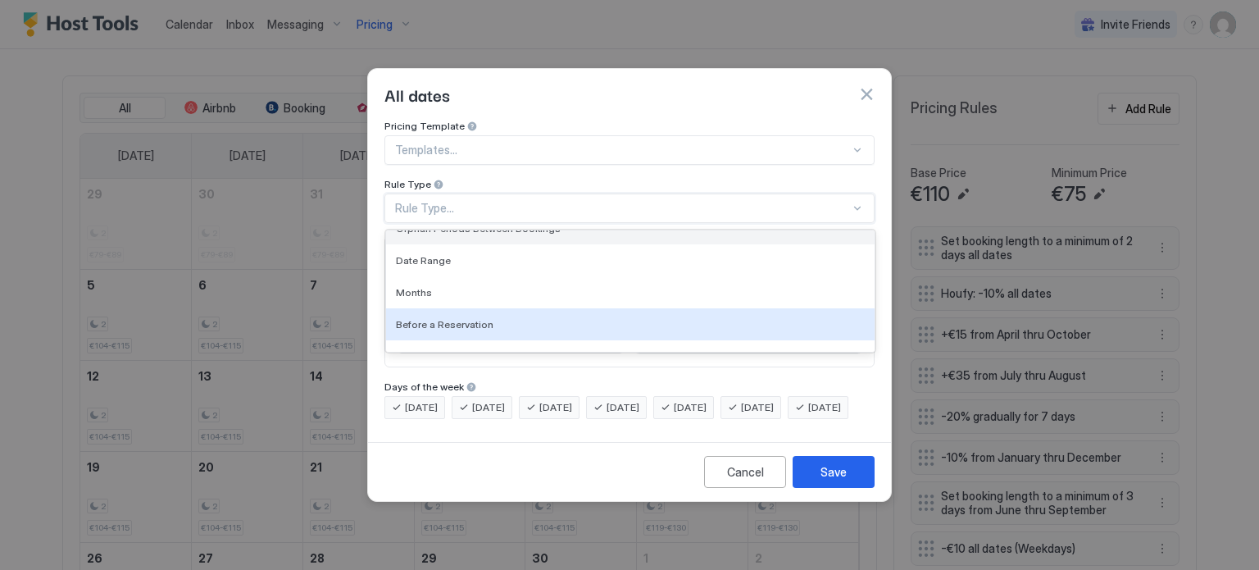
scroll to position [102, 0]
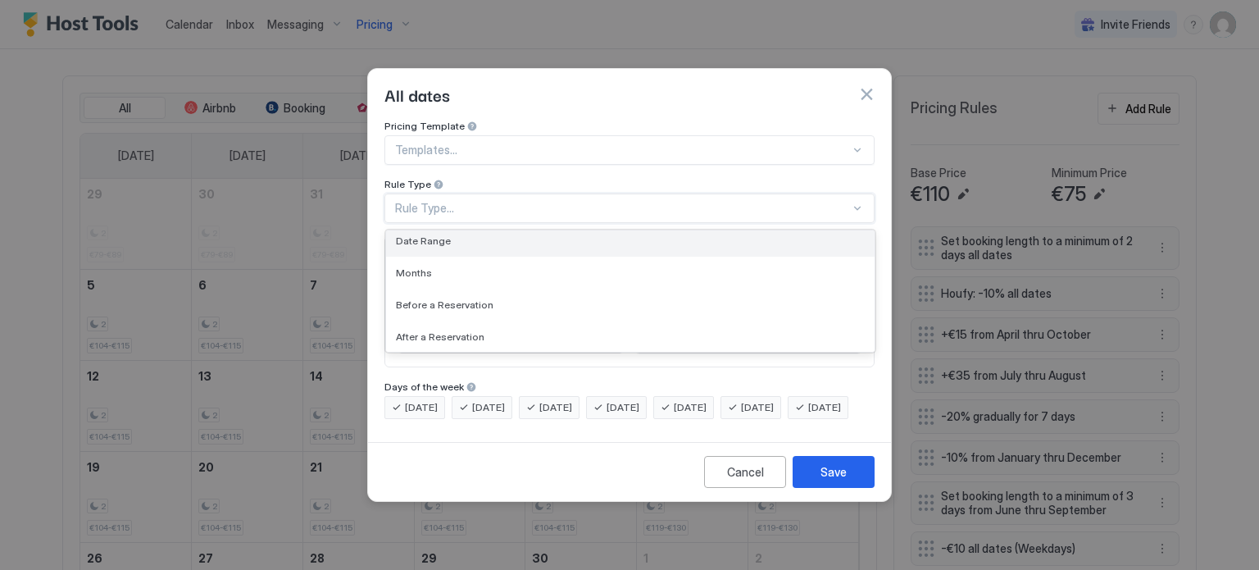
click at [505, 234] on div "Date Range" at bounding box center [630, 240] width 469 height 12
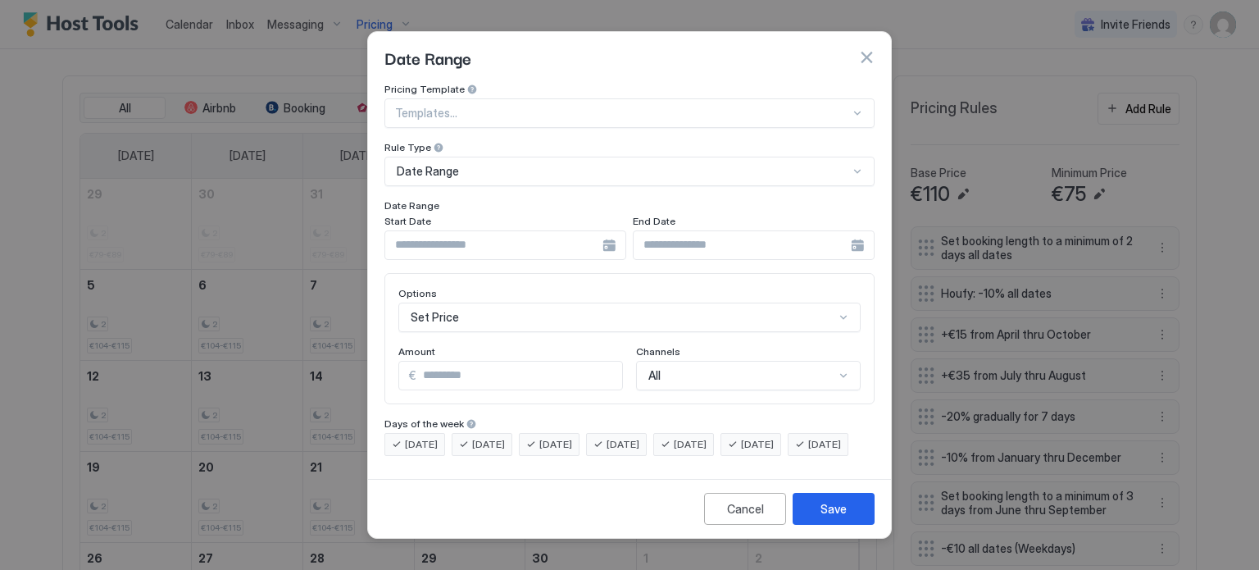
click at [602, 231] on div at bounding box center [505, 245] width 242 height 30
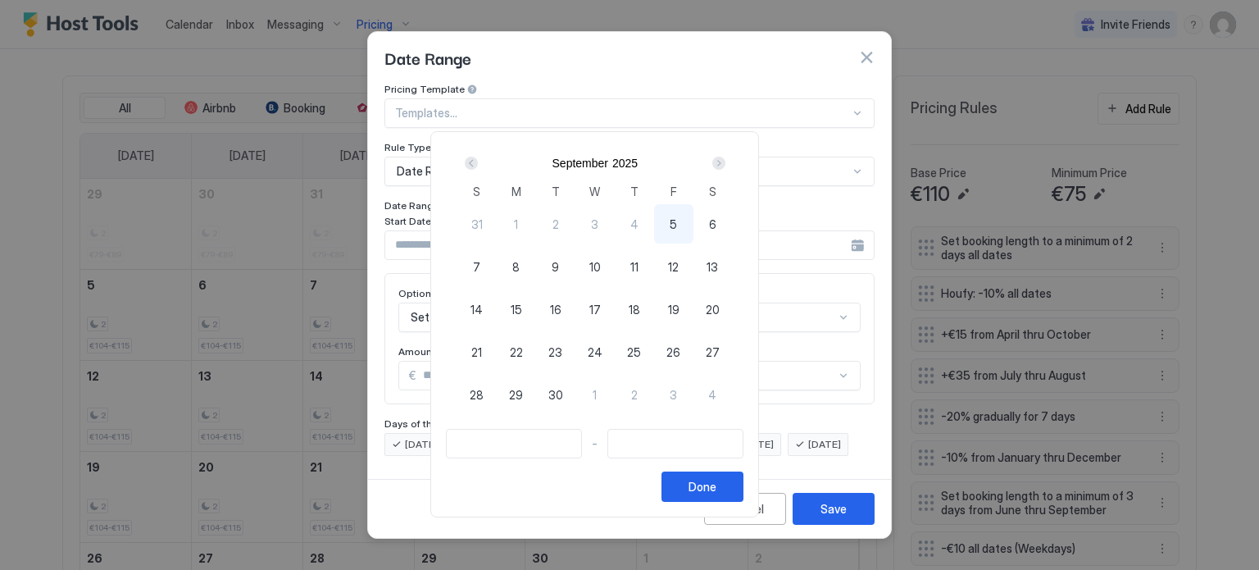
click at [725, 160] on div "Next" at bounding box center [718, 163] width 13 height 13
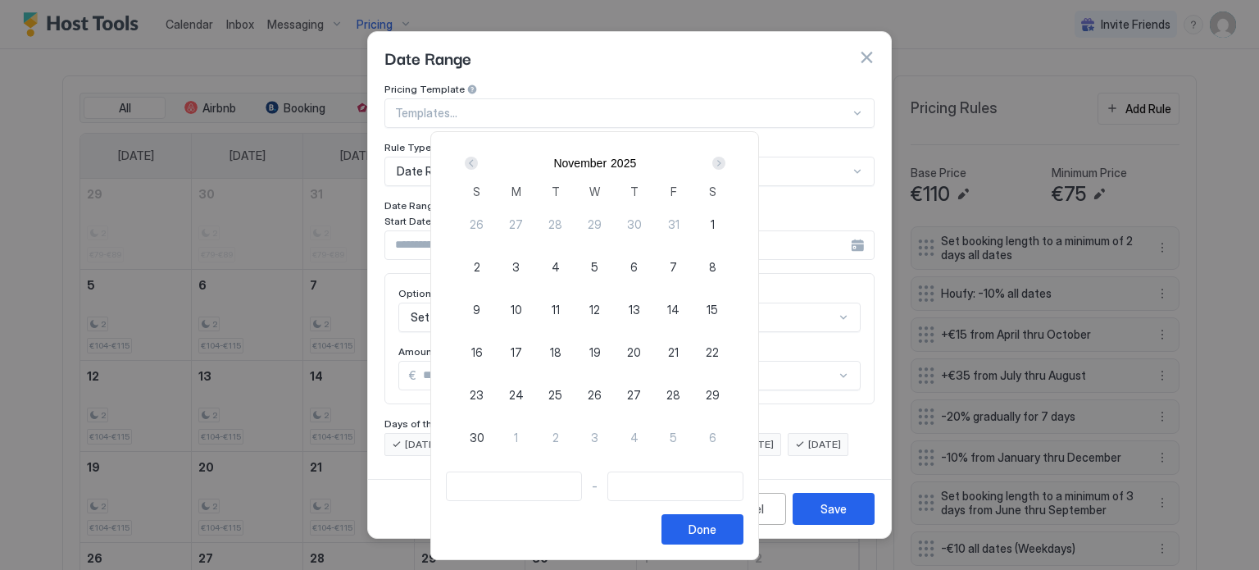
click at [725, 160] on div "Next" at bounding box center [718, 163] width 13 height 13
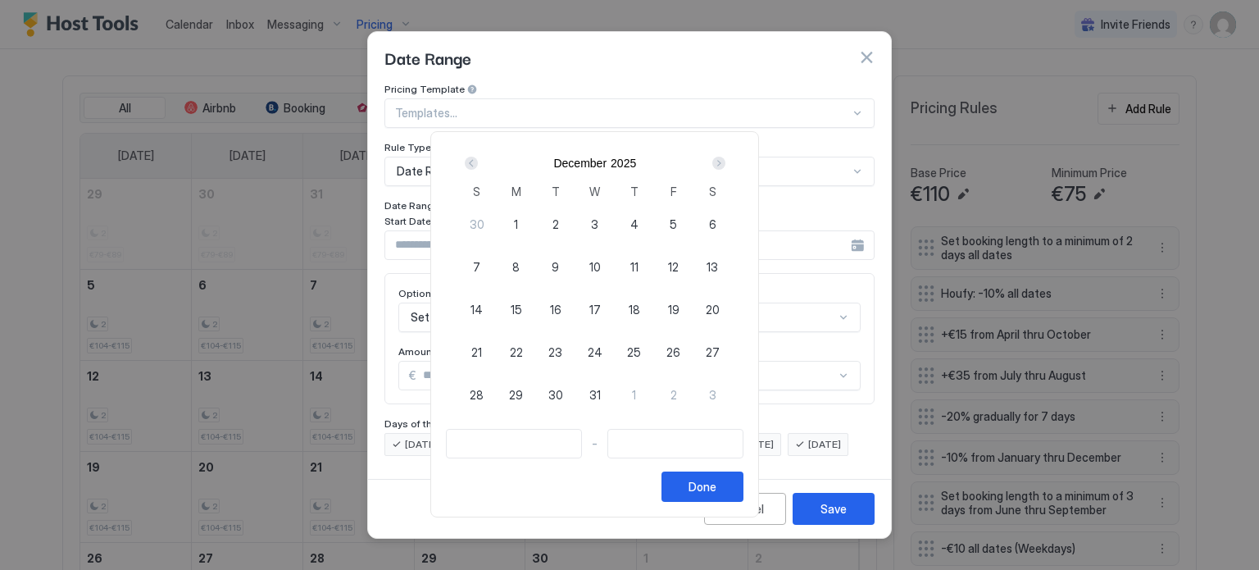
click at [725, 160] on div "Next" at bounding box center [718, 163] width 13 height 13
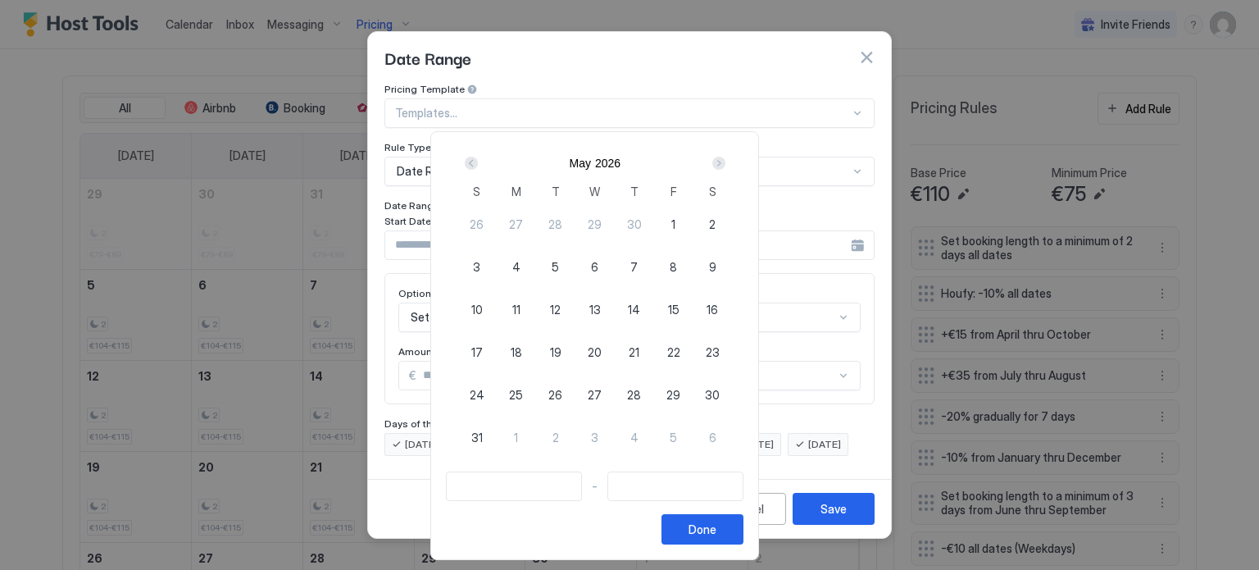
click at [725, 160] on div "Next" at bounding box center [718, 163] width 13 height 13
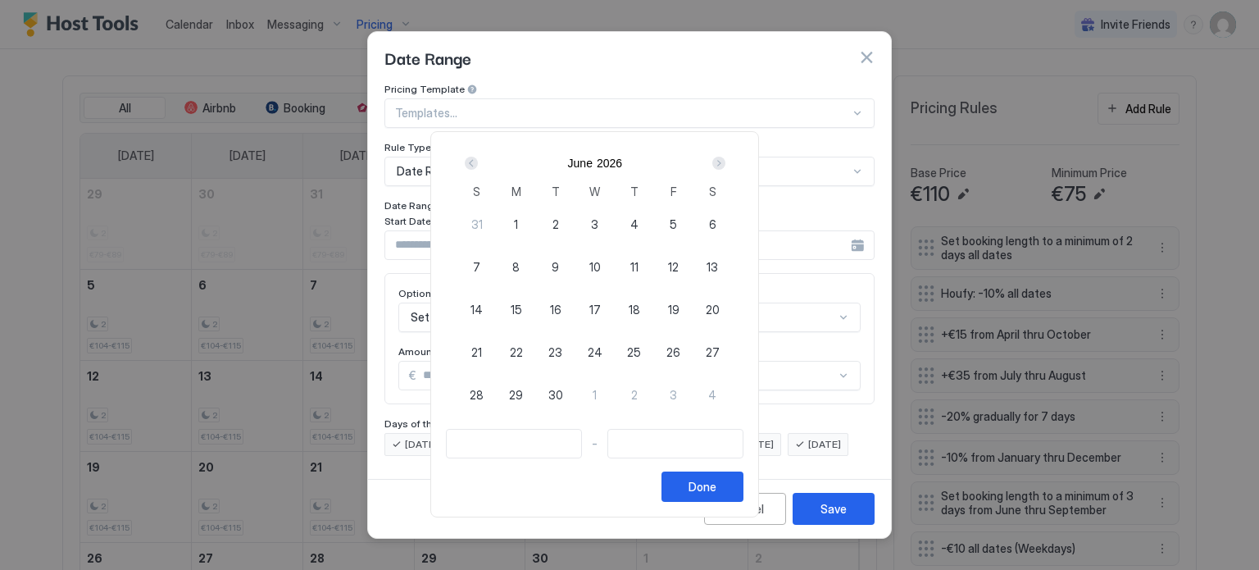
click at [725, 160] on div "Next" at bounding box center [718, 163] width 13 height 13
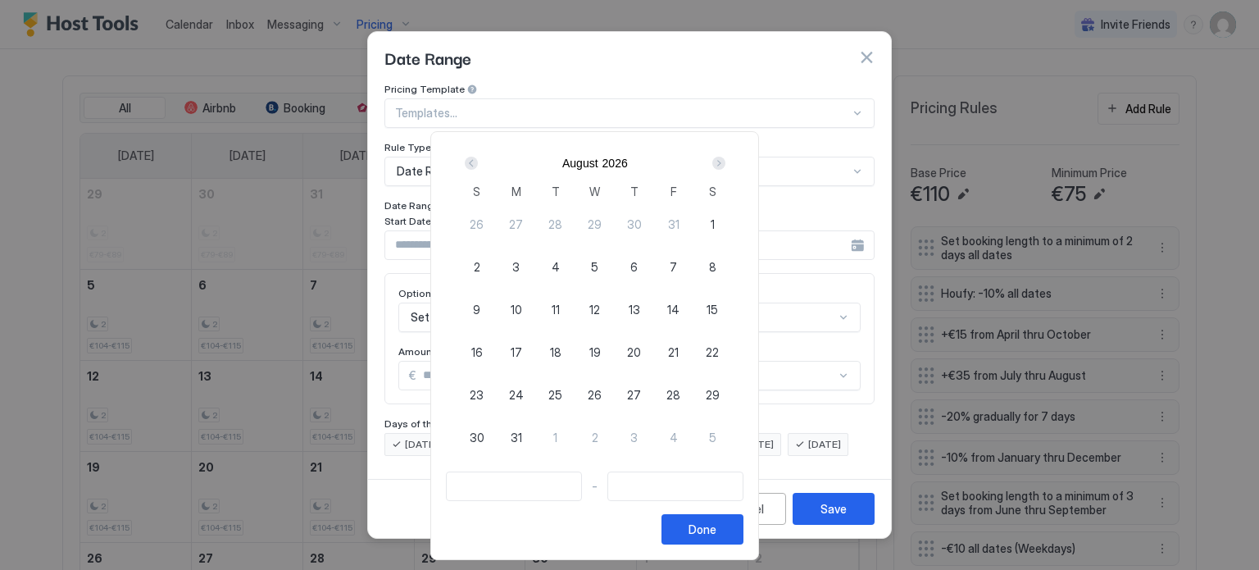
click at [725, 160] on div "Next" at bounding box center [718, 163] width 13 height 13
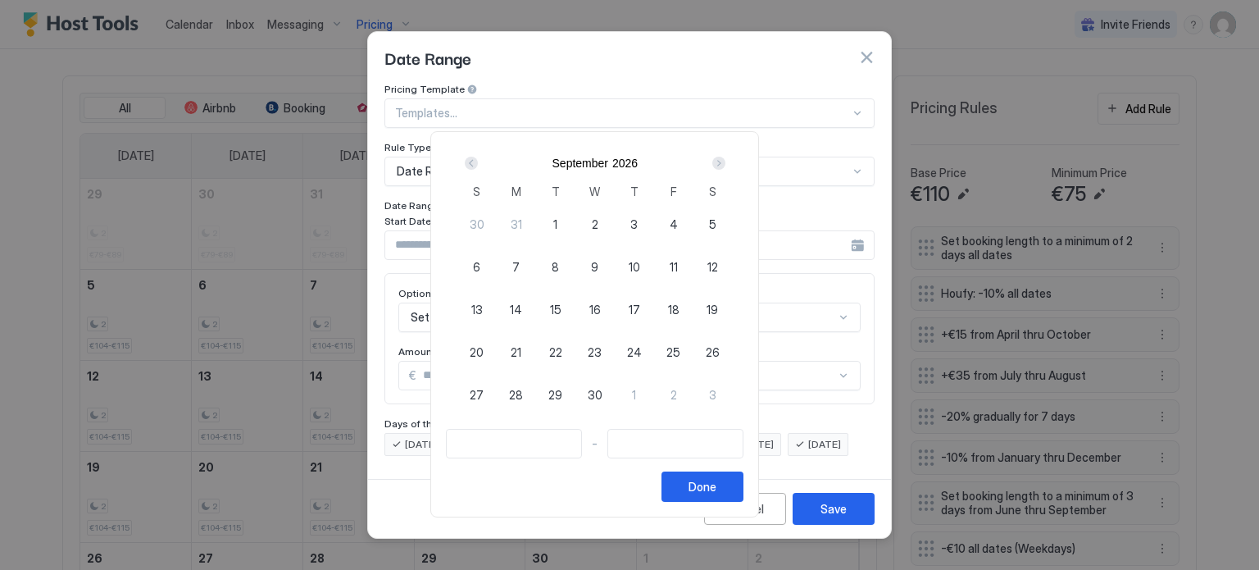
click at [725, 160] on div "Next" at bounding box center [718, 163] width 13 height 13
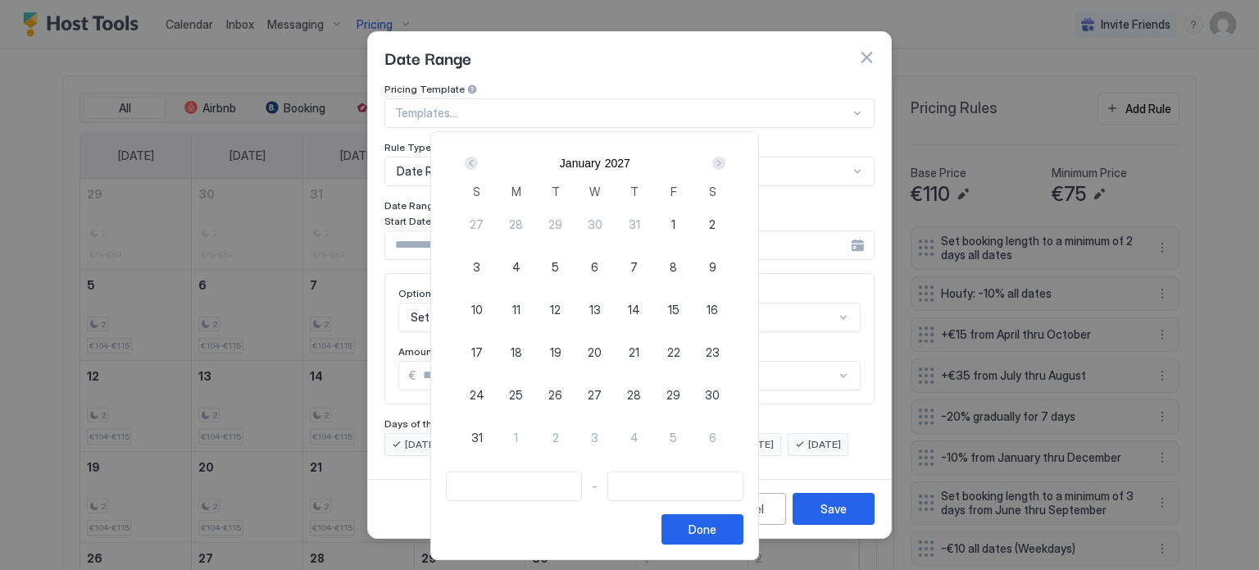
click at [481, 161] on div "Prev" at bounding box center [471, 163] width 20 height 20
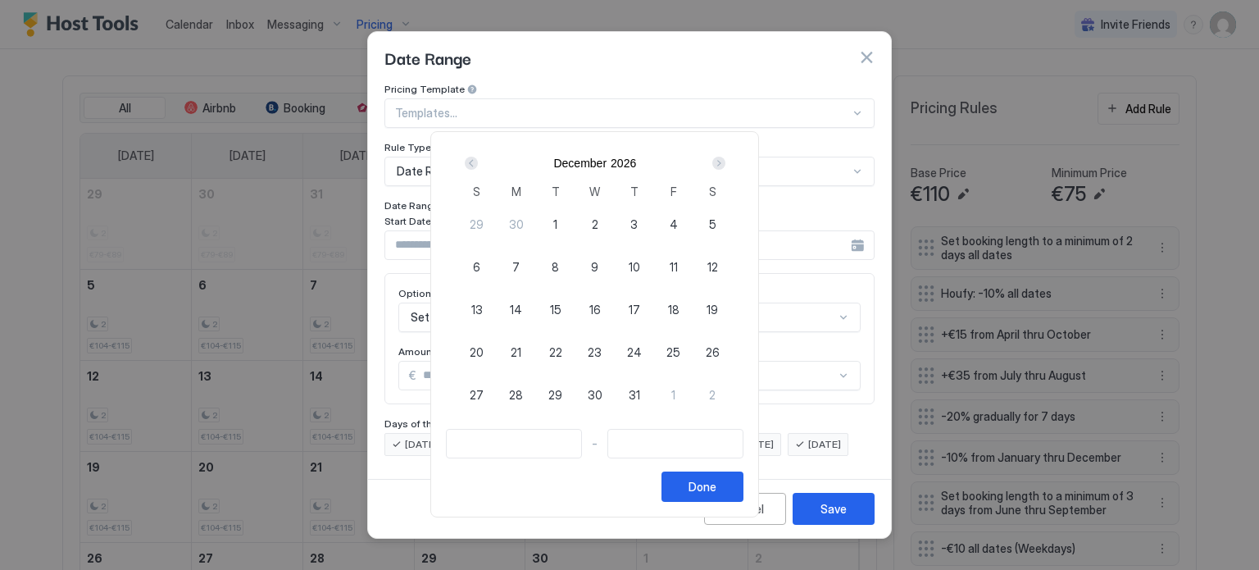
click at [642, 347] on span "24" at bounding box center [634, 351] width 15 height 17
type input "**********"
click at [720, 359] on span "26" at bounding box center [713, 351] width 14 height 17
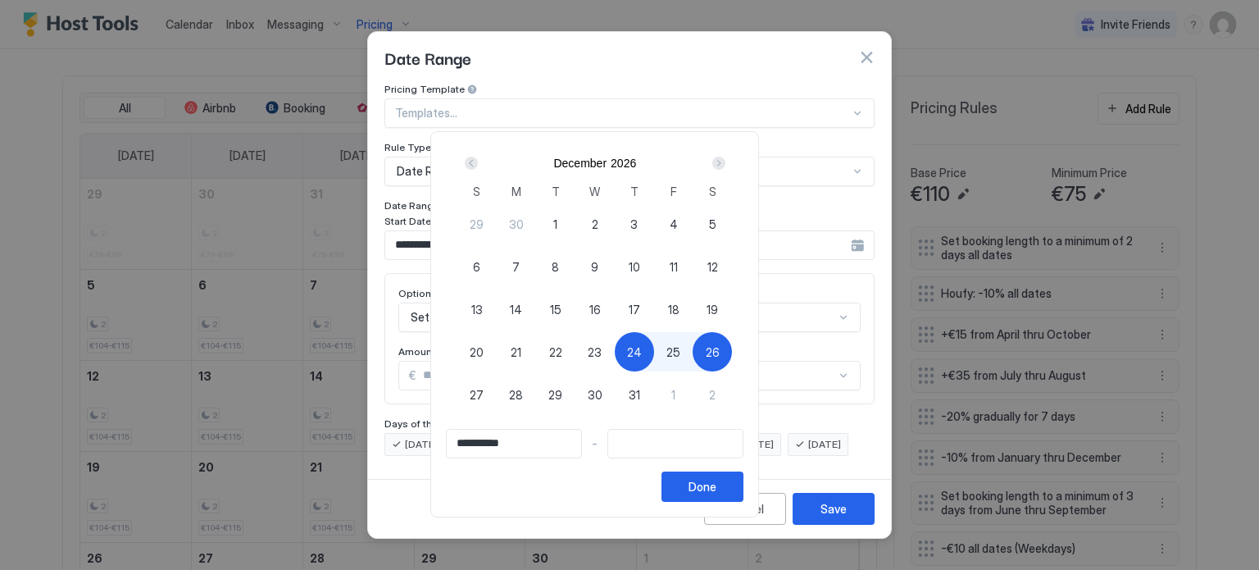
type input "**********"
click at [743, 481] on button "Done" at bounding box center [702, 486] width 82 height 30
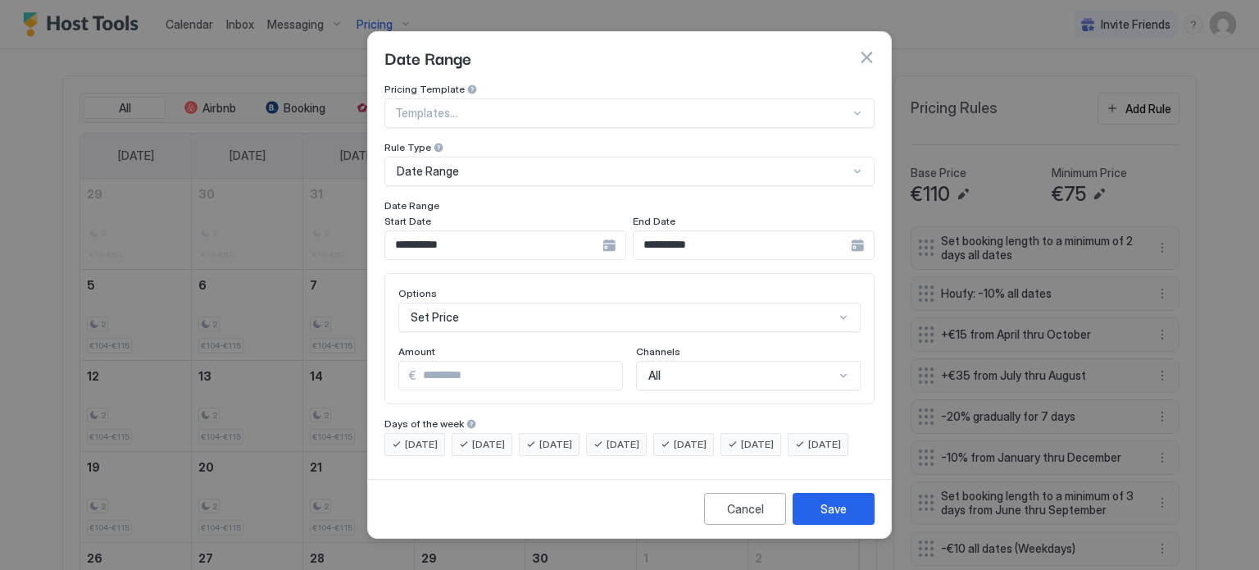
click at [531, 302] on div "Set Price" at bounding box center [629, 317] width 462 height 30
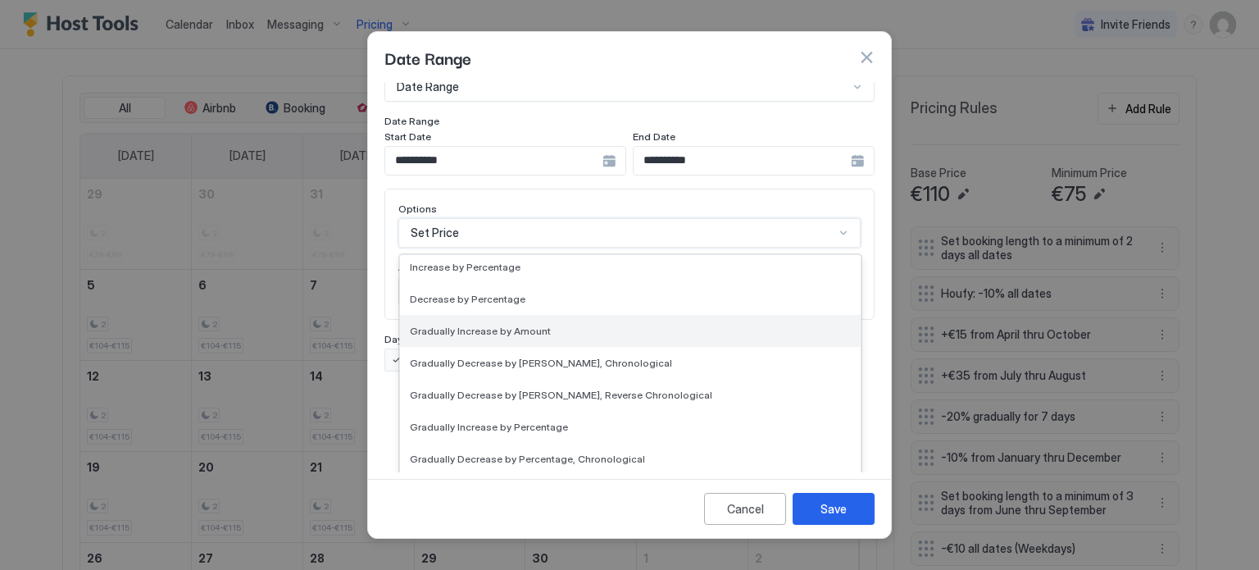
scroll to position [298, 0]
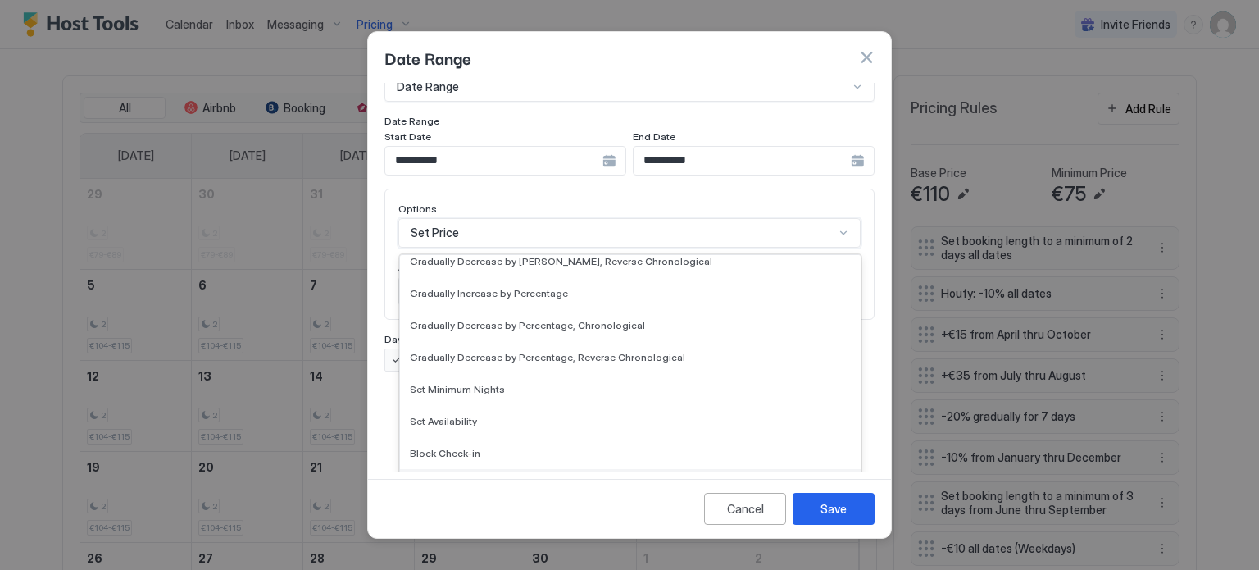
click at [483, 479] on div "Block Check-out" at bounding box center [630, 485] width 441 height 12
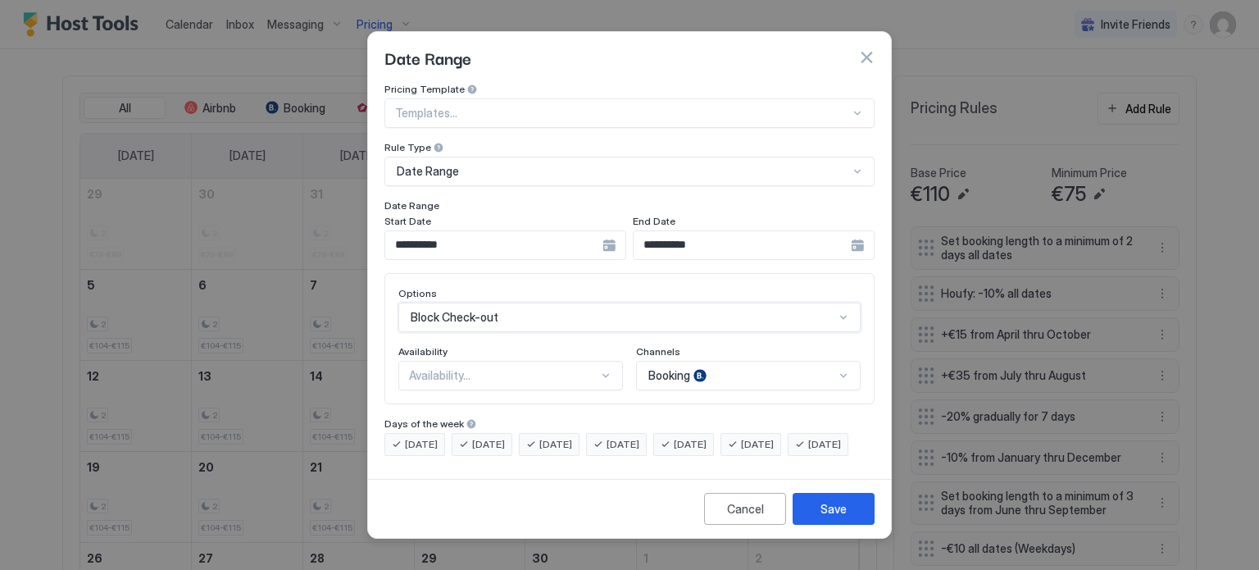
scroll to position [0, 0]
click at [842, 361] on div "Booking" at bounding box center [748, 376] width 225 height 30
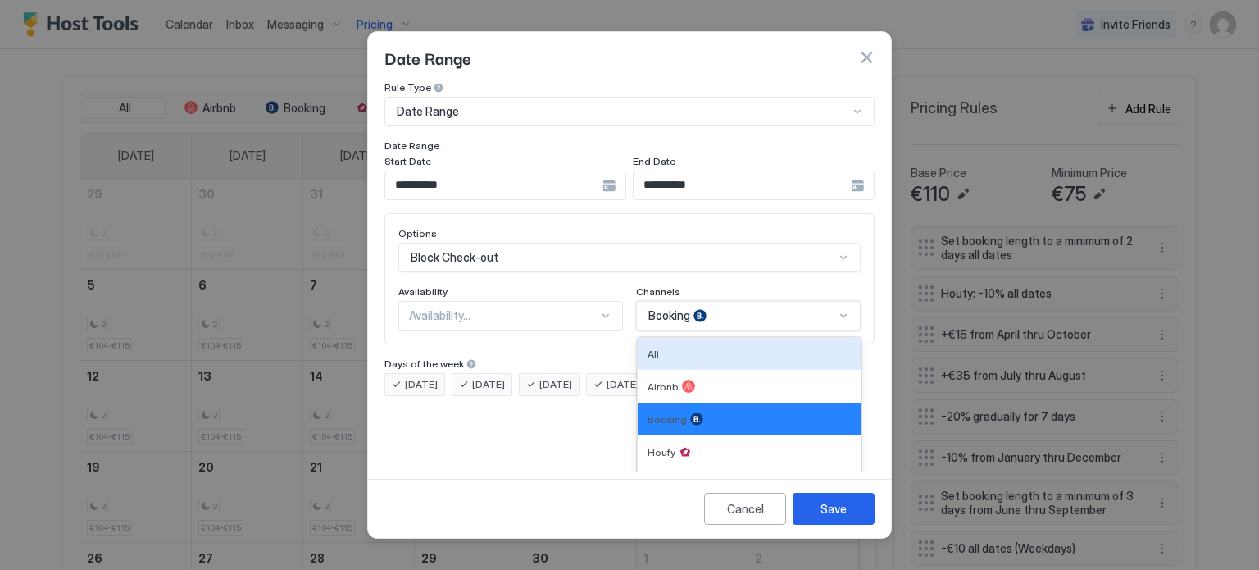
click at [730, 347] on div "All" at bounding box center [748, 353] width 203 height 12
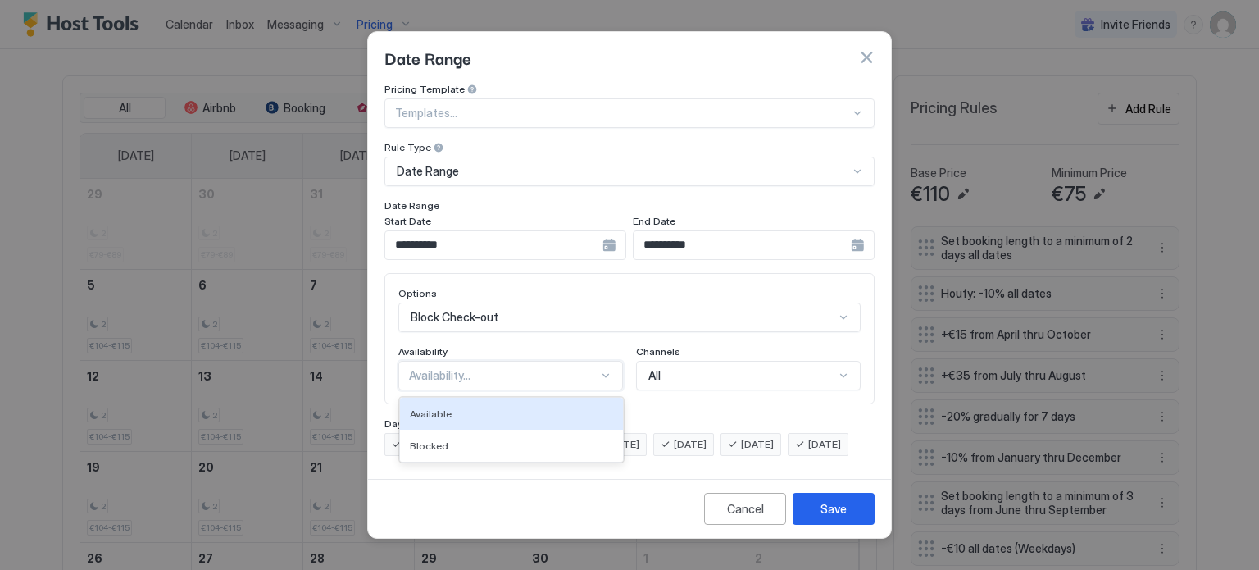
click at [577, 370] on div "Availability..." at bounding box center [510, 376] width 225 height 30
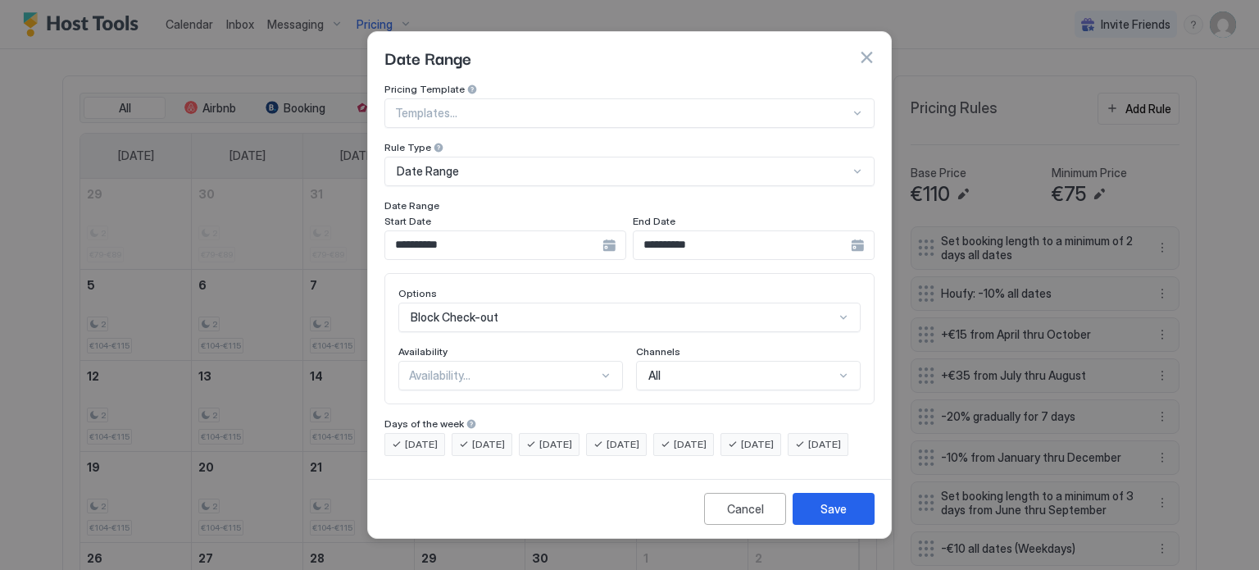
click at [564, 345] on div "Availability" at bounding box center [510, 353] width 225 height 16
click at [606, 232] on div "**********" at bounding box center [505, 245] width 242 height 30
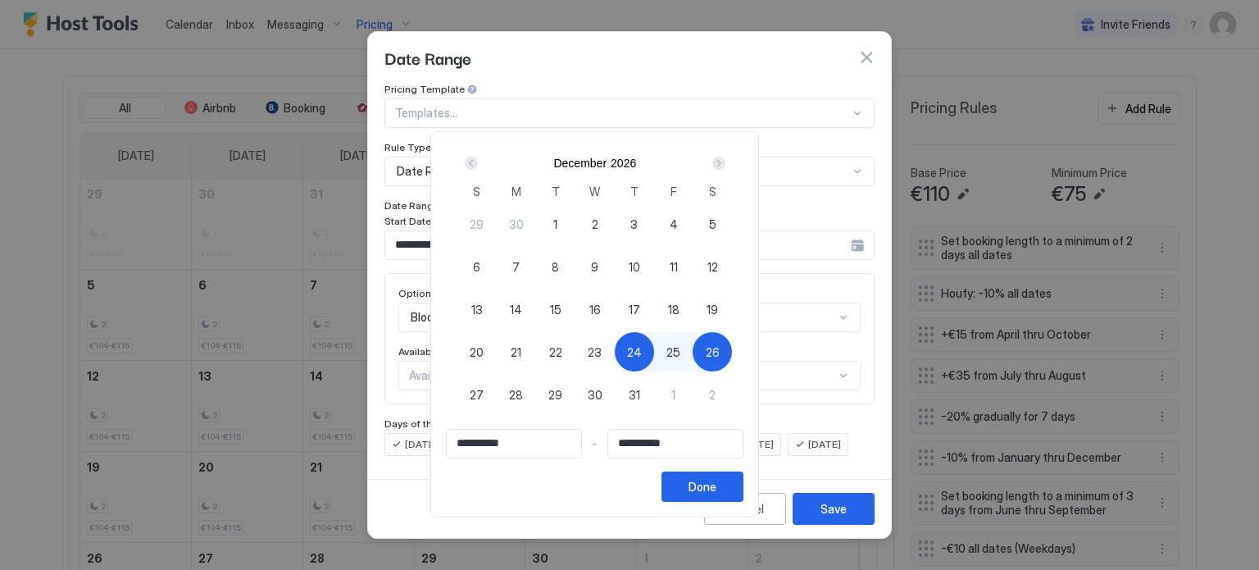
click at [680, 350] on span "25" at bounding box center [673, 351] width 14 height 17
type input "**********"
click at [716, 484] on div "Done" at bounding box center [702, 486] width 28 height 17
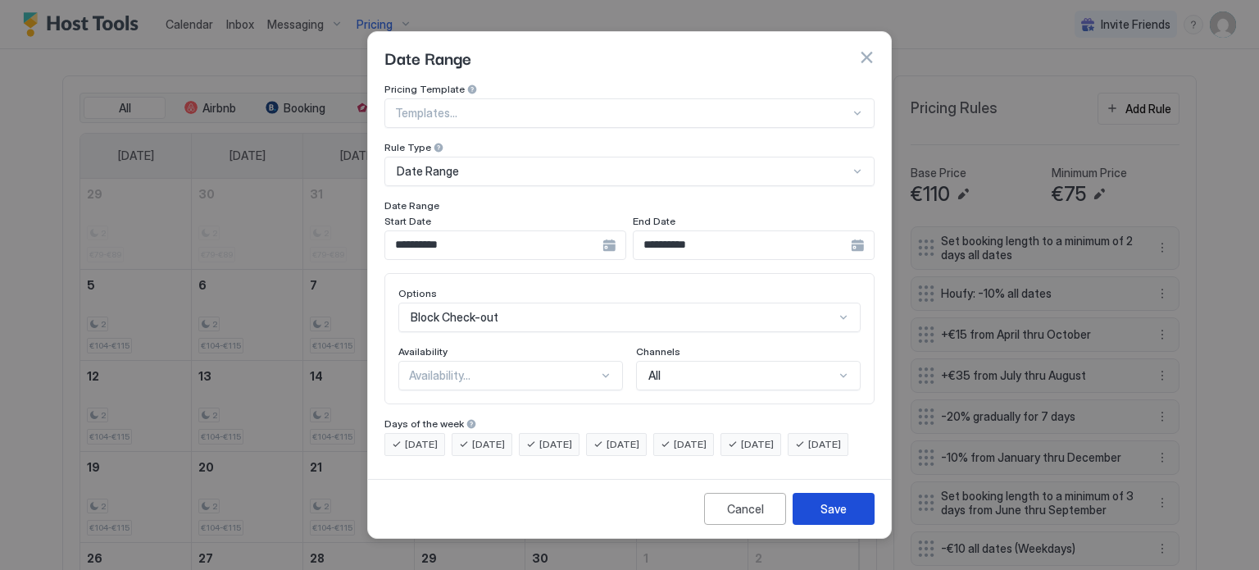
click at [843, 517] on div "Save" at bounding box center [833, 508] width 26 height 17
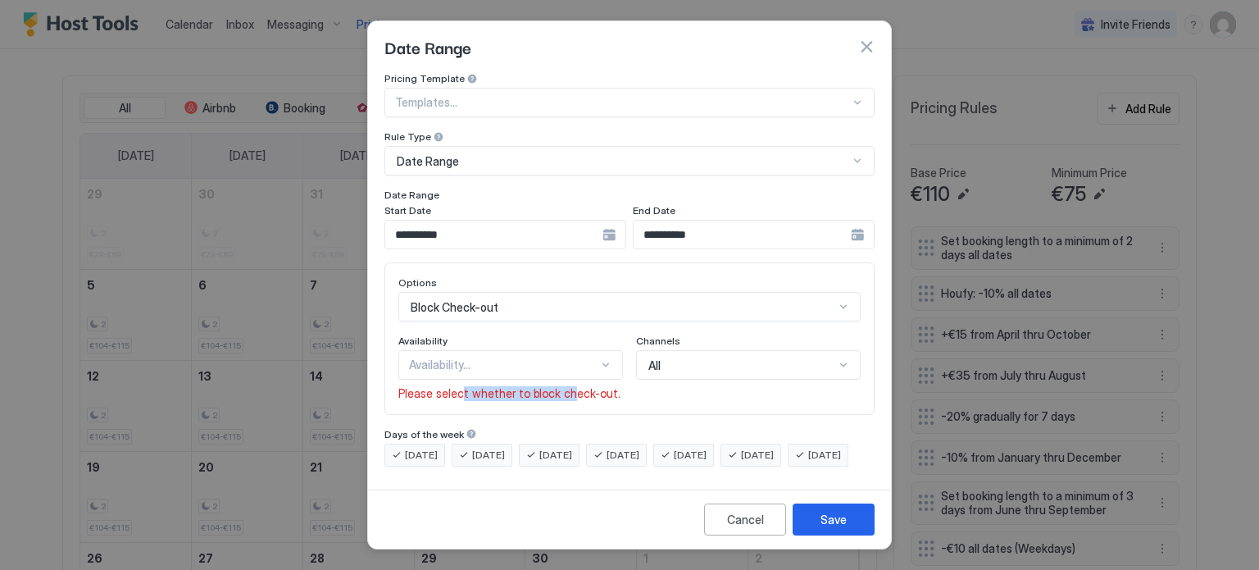
drag, startPoint x: 457, startPoint y: 380, endPoint x: 591, endPoint y: 383, distance: 133.6
click at [581, 386] on span "Please select whether to block check-out." at bounding box center [509, 393] width 222 height 15
click at [614, 358] on div "Availability Availability... Please select whether to block check-out." at bounding box center [510, 367] width 225 height 66
click at [509, 429] on div "Blocked" at bounding box center [511, 435] width 203 height 12
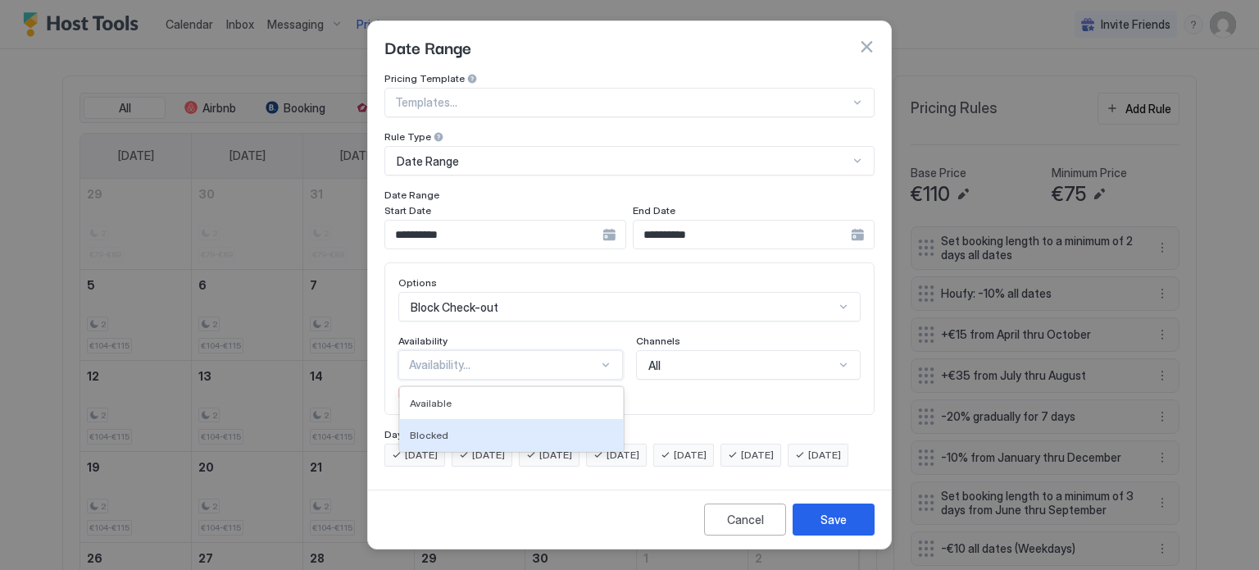
scroll to position [0, 0]
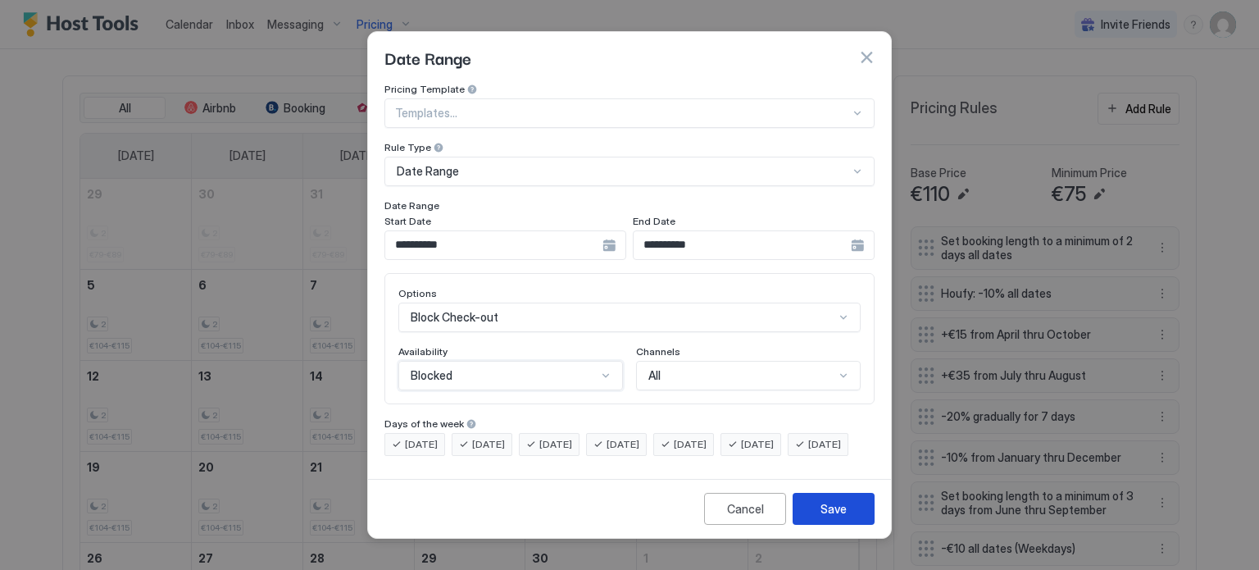
click at [843, 517] on div "Save" at bounding box center [833, 508] width 26 height 17
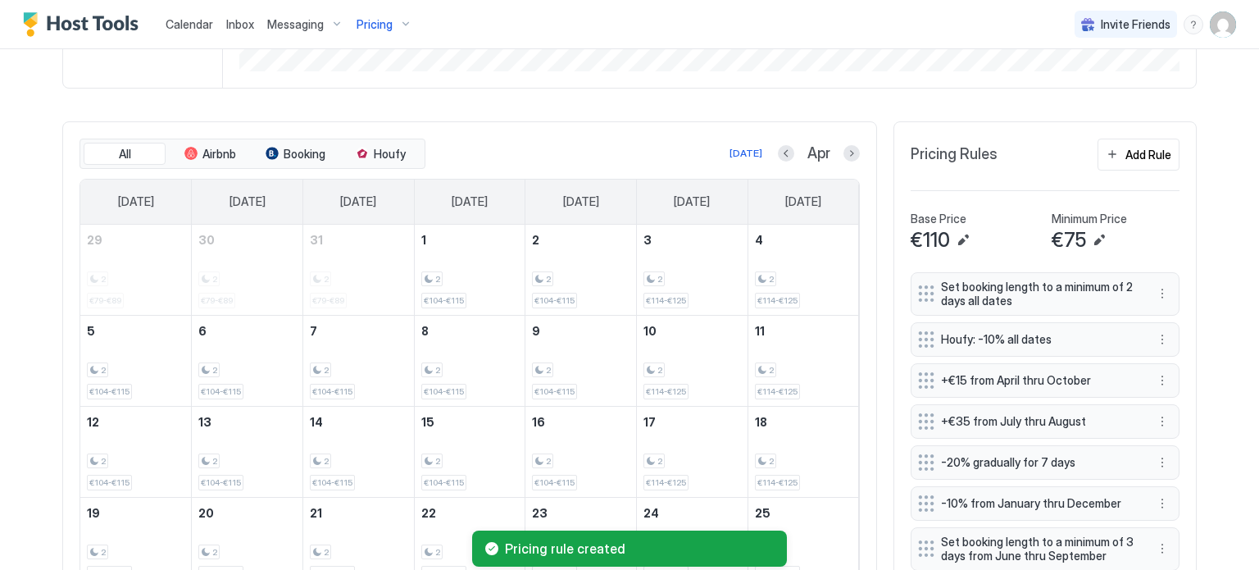
scroll to position [236, 0]
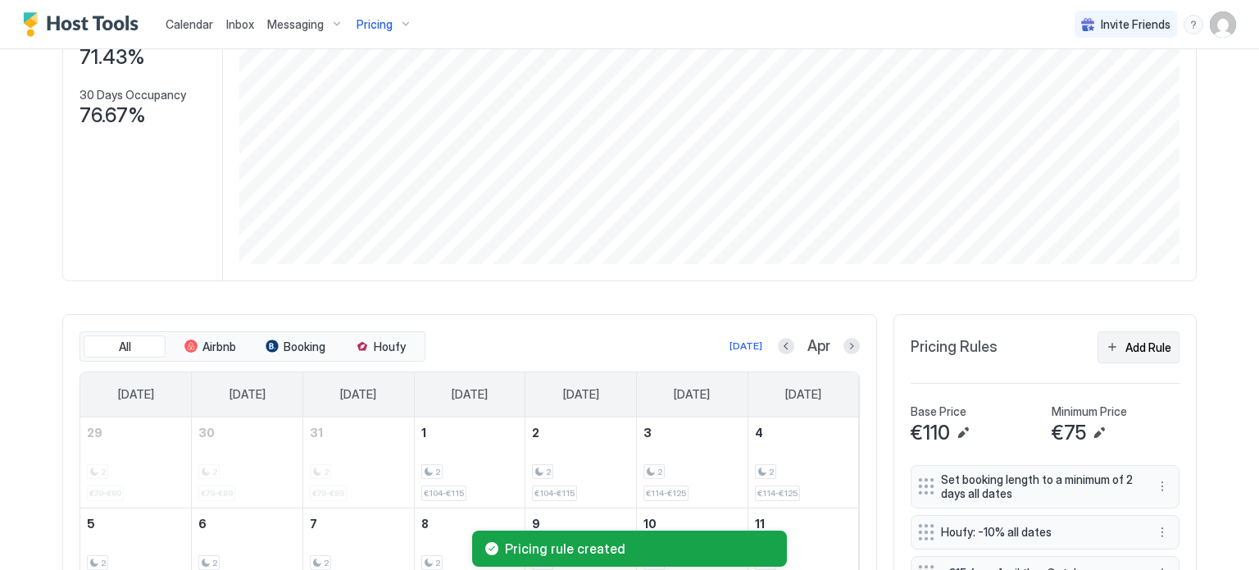
click at [1130, 338] on div "Add Rule" at bounding box center [1148, 346] width 46 height 17
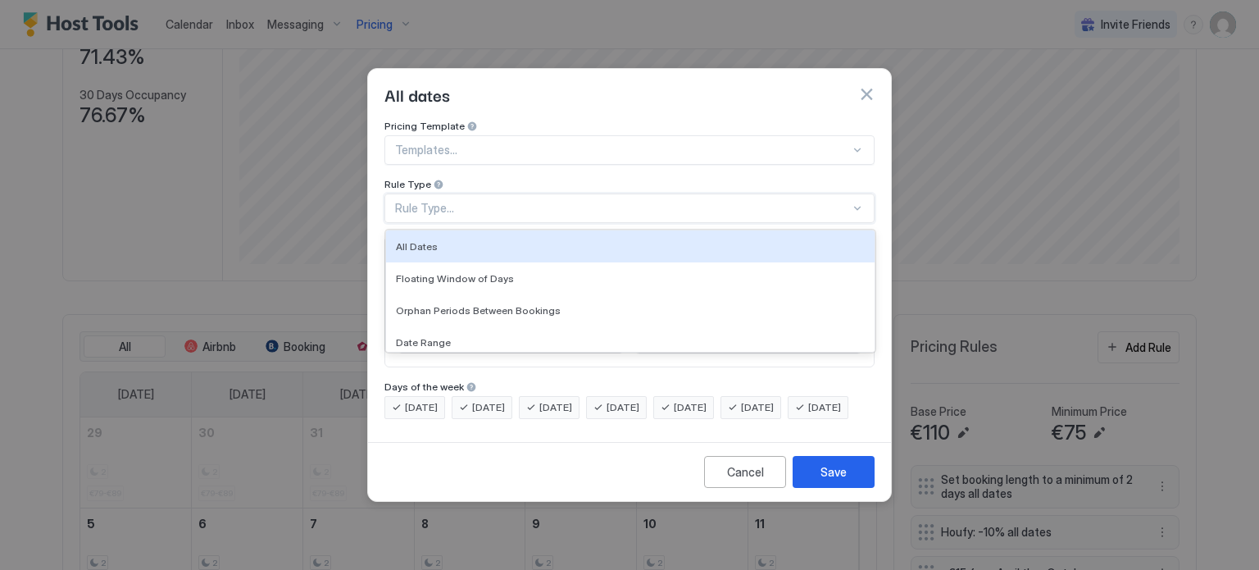
click at [518, 201] on div "Rule Type..." at bounding box center [622, 208] width 455 height 15
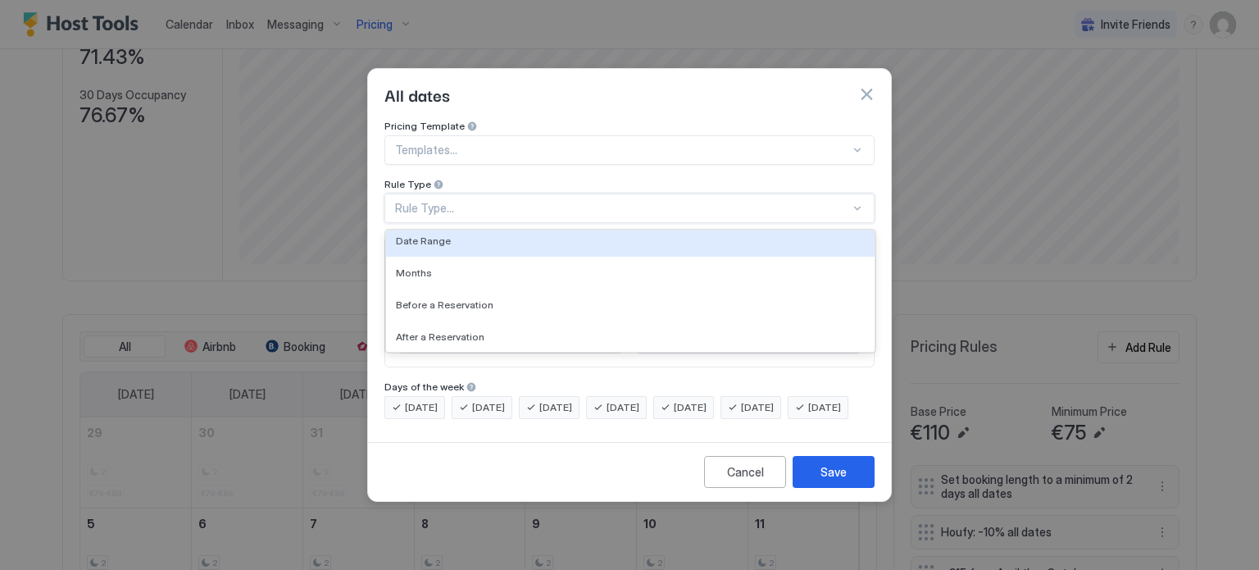
click at [468, 234] on div "Date Range" at bounding box center [630, 240] width 469 height 12
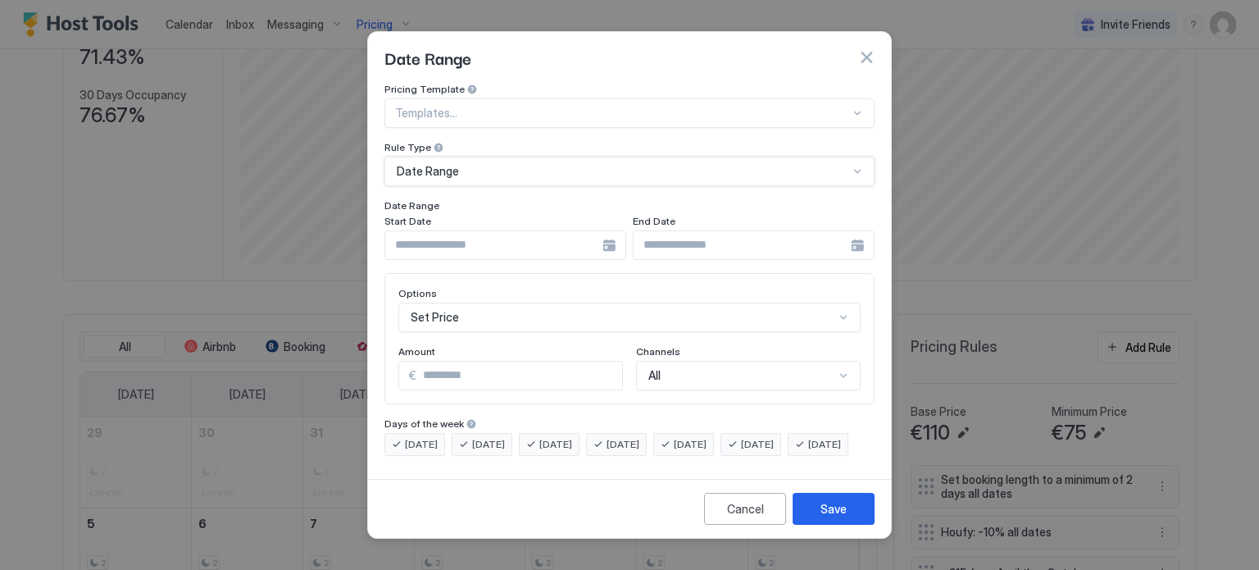
click at [601, 234] on input "Input Field" at bounding box center [493, 245] width 217 height 28
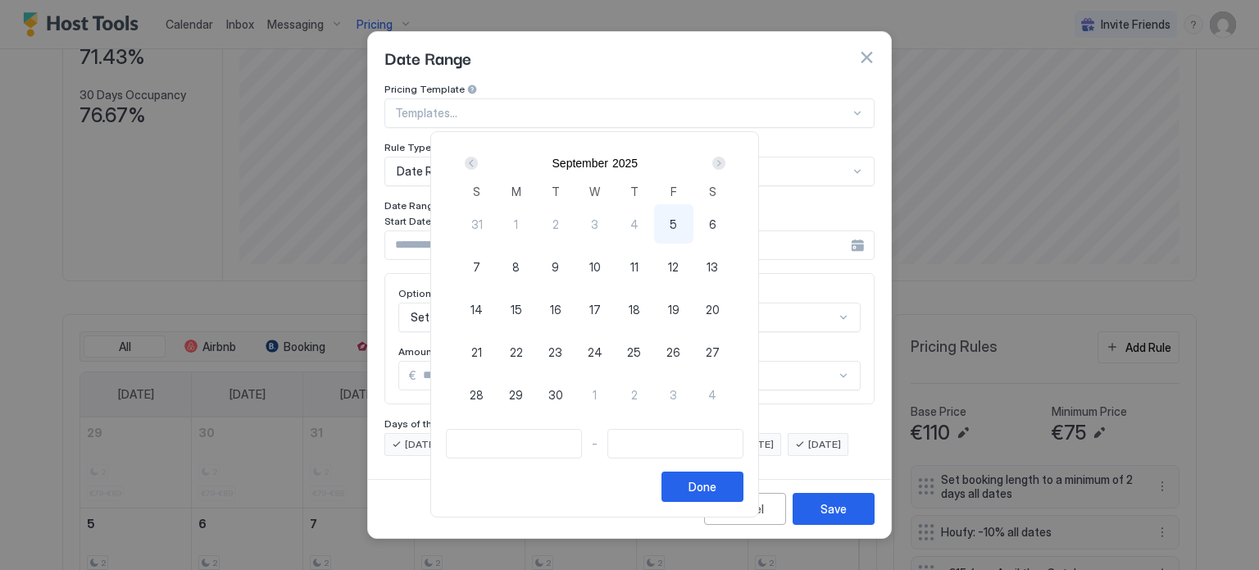
click at [725, 163] on div "Next" at bounding box center [718, 163] width 13 height 13
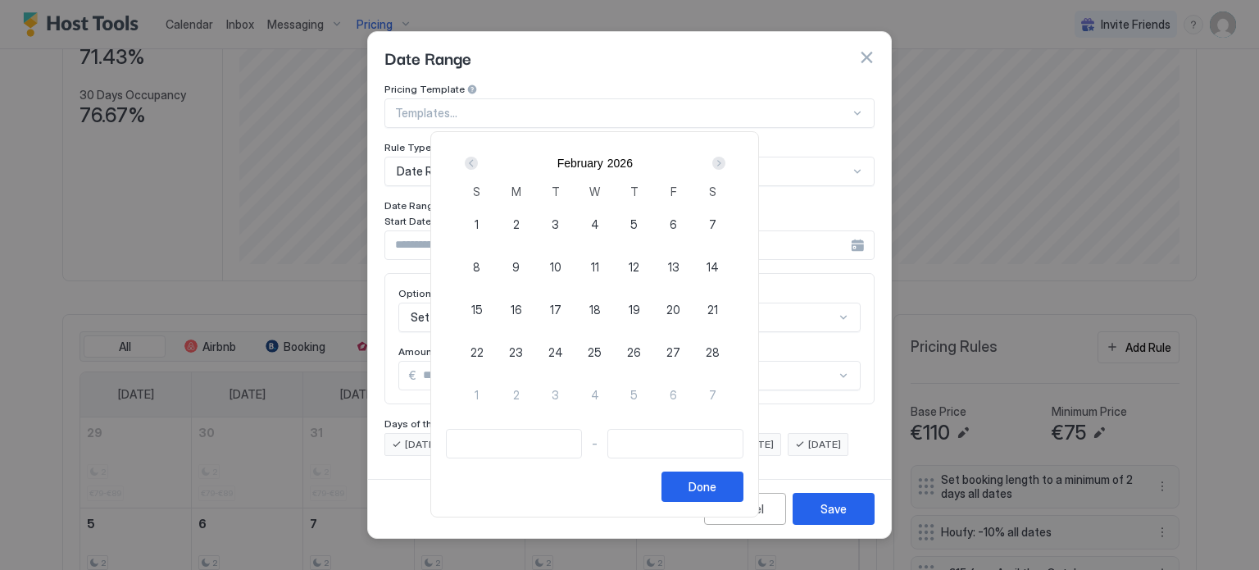
click at [725, 163] on div "Next" at bounding box center [718, 163] width 13 height 13
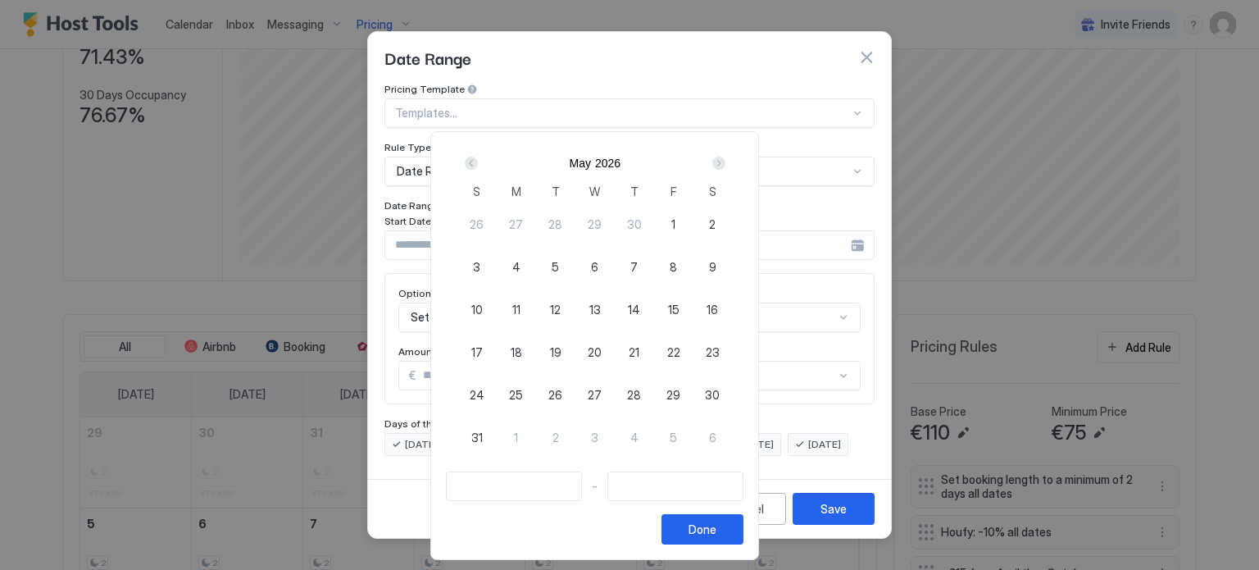
click at [725, 163] on div "Next" at bounding box center [718, 163] width 13 height 13
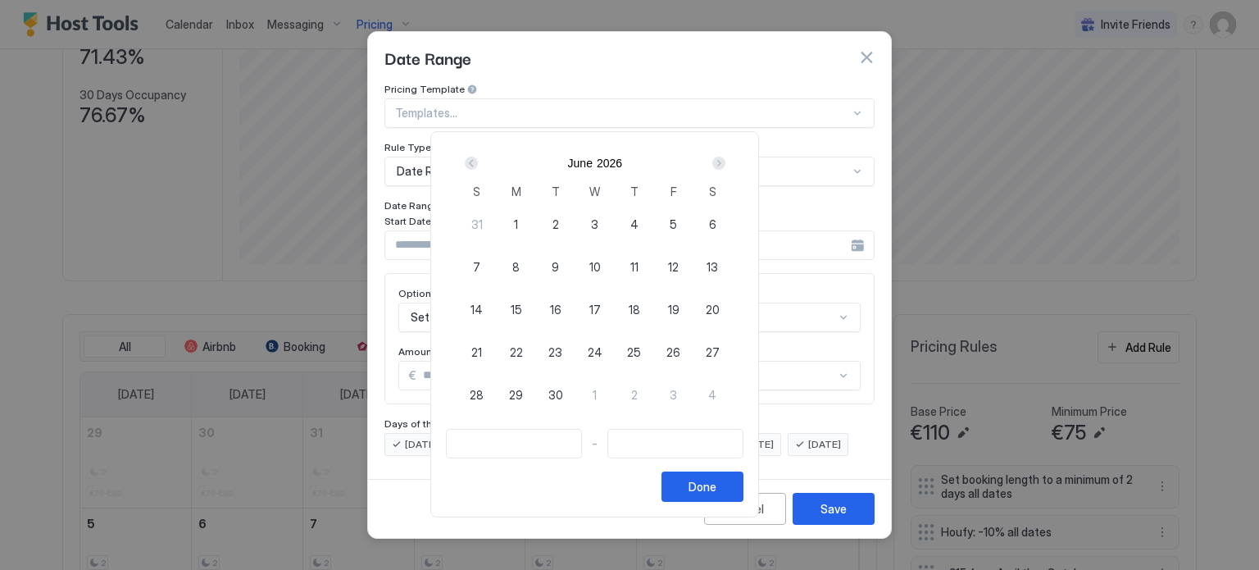
click at [725, 163] on div "Next" at bounding box center [718, 163] width 13 height 13
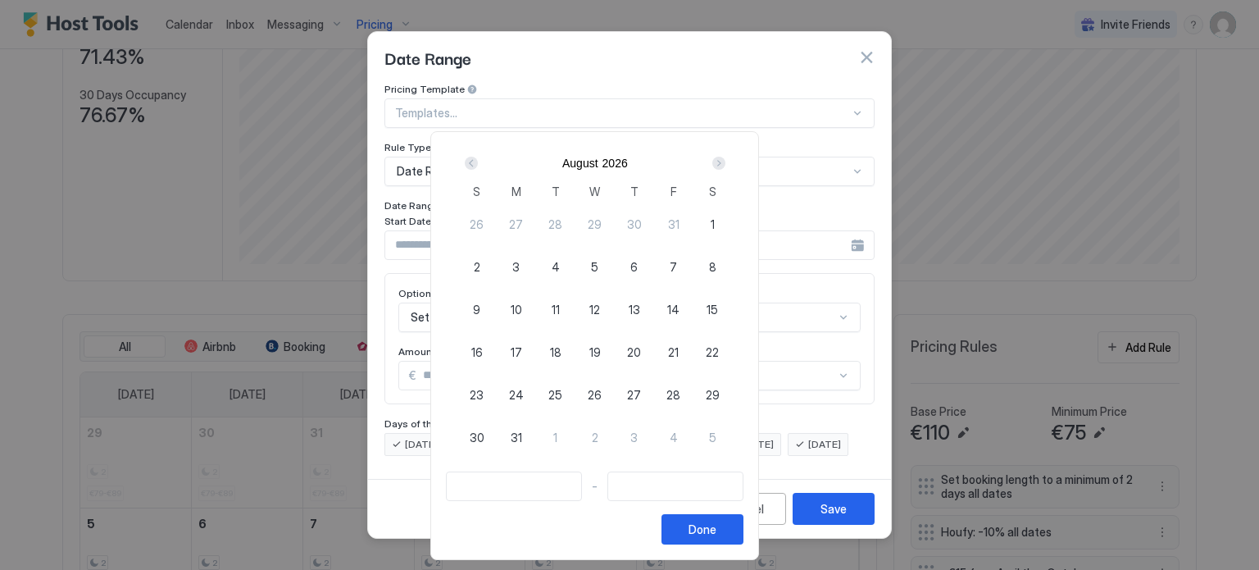
click at [725, 163] on div "Next" at bounding box center [718, 163] width 13 height 13
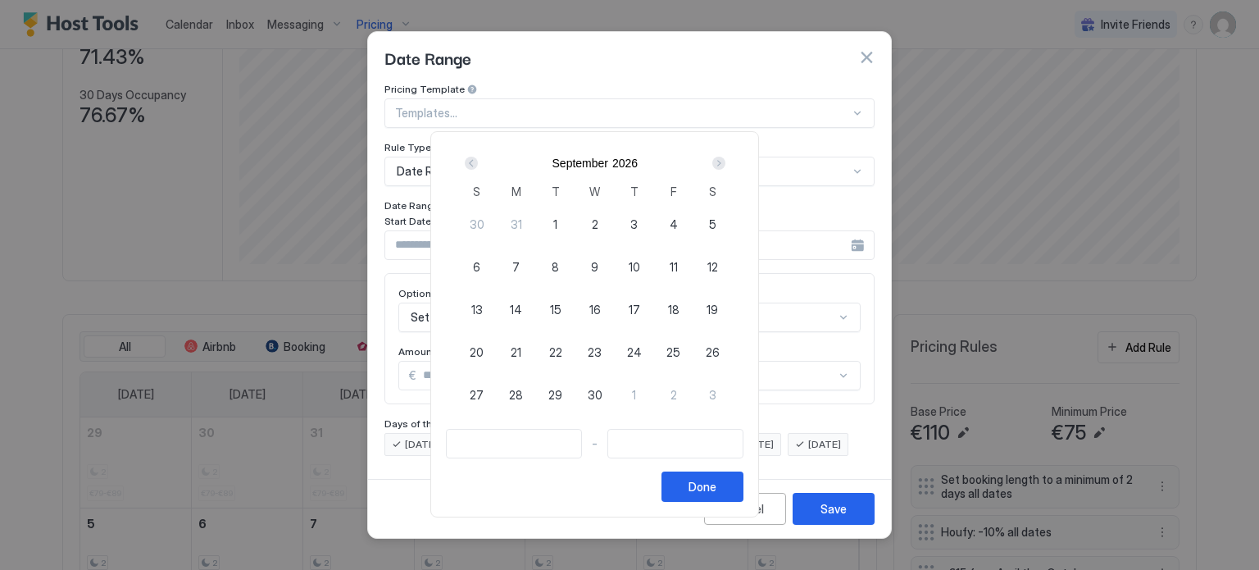
click at [725, 163] on div "Next" at bounding box center [718, 163] width 13 height 13
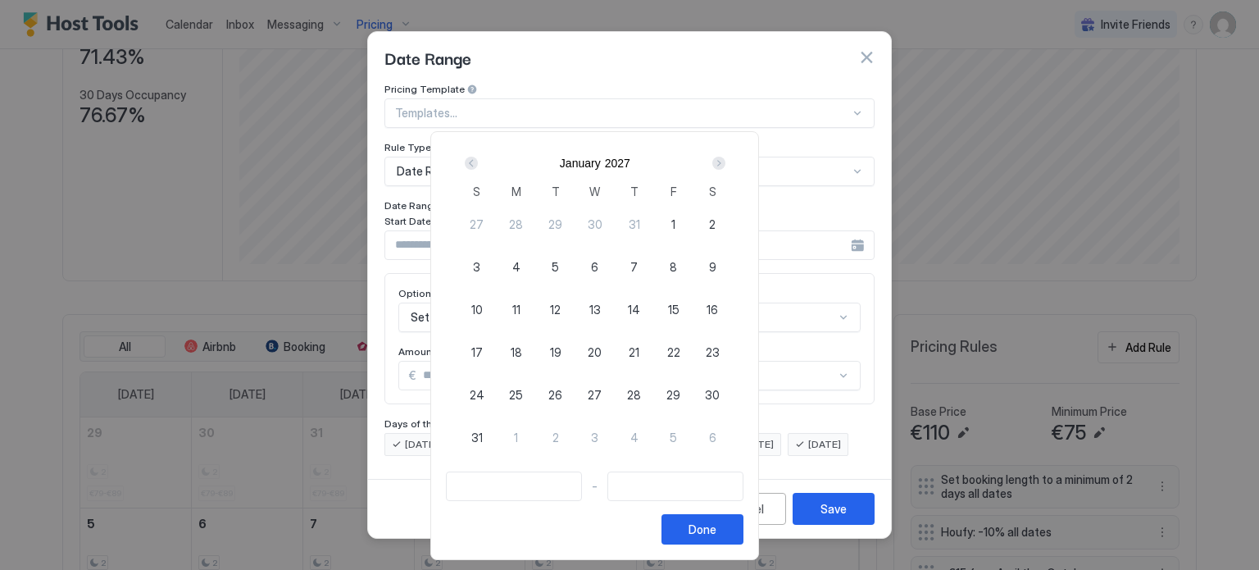
click at [675, 217] on span "1" at bounding box center [673, 224] width 4 height 17
type input "**********"
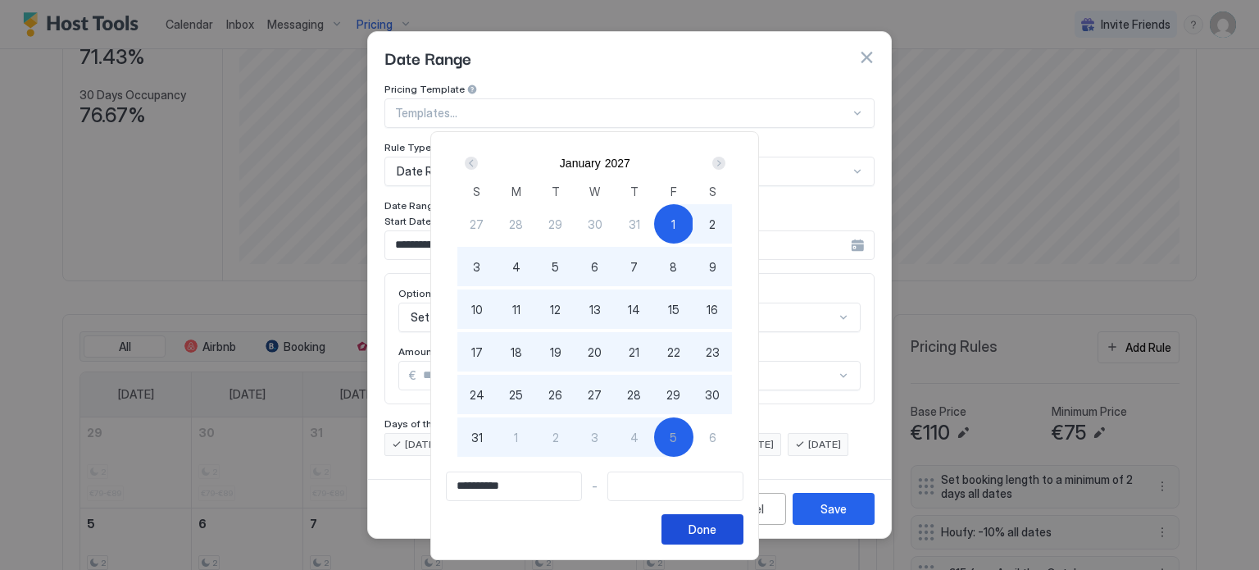
click at [743, 537] on button "Done" at bounding box center [702, 529] width 82 height 30
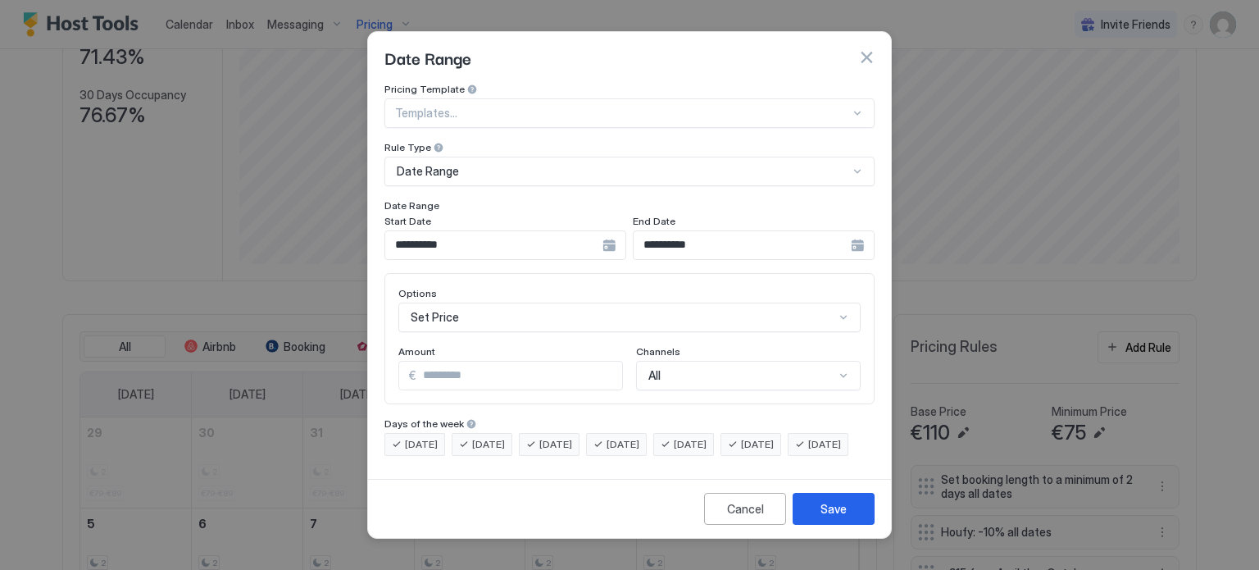
click at [860, 230] on div "**********" at bounding box center [754, 245] width 242 height 30
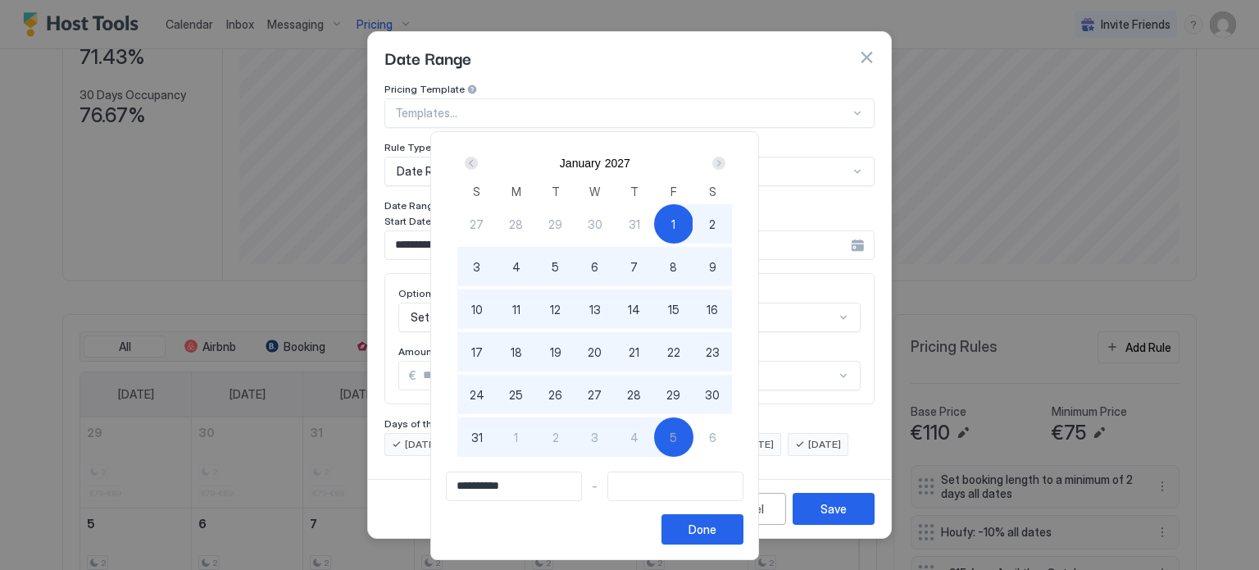
type input "**********"
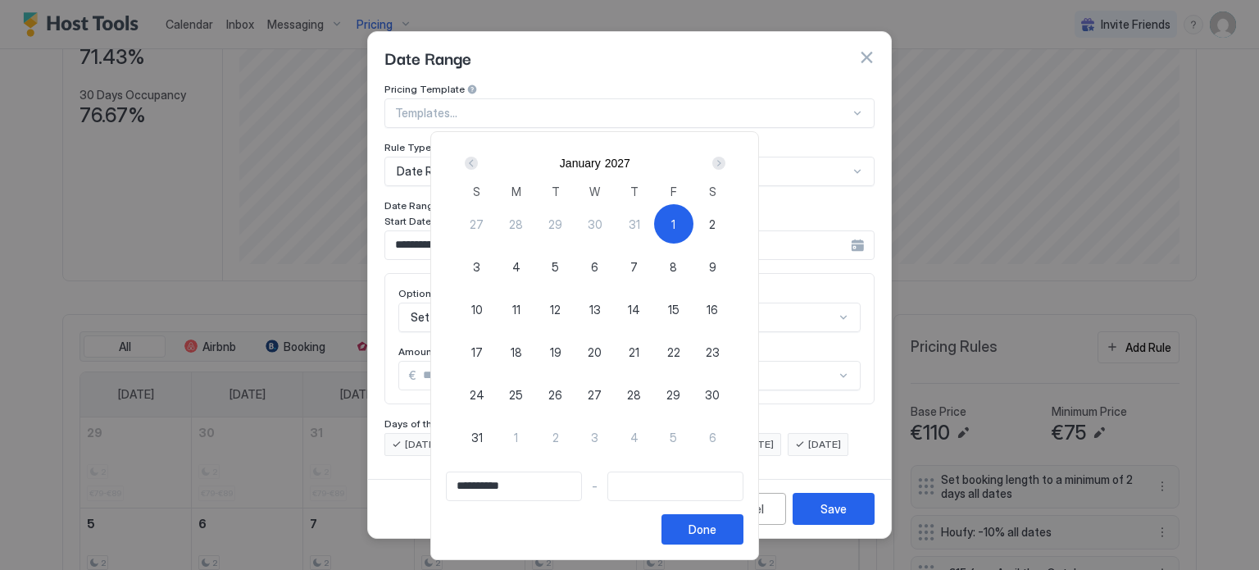
click at [693, 221] on div "1" at bounding box center [673, 223] width 39 height 39
click at [640, 222] on span "31" at bounding box center [634, 224] width 11 height 17
type input "**********"
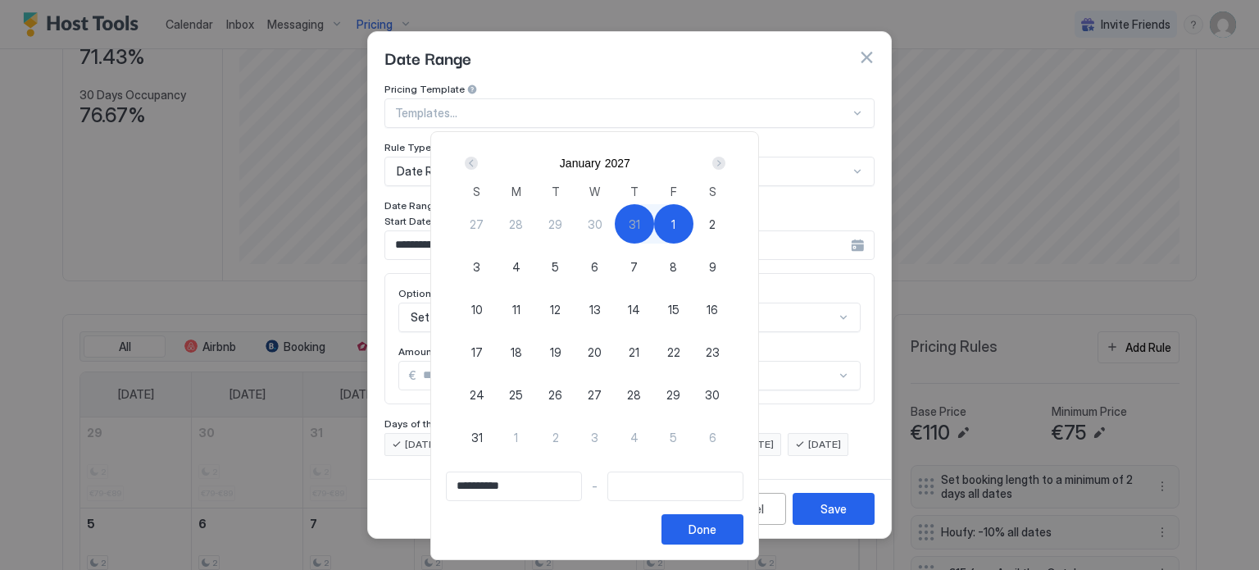
click at [693, 222] on div "1" at bounding box center [673, 223] width 39 height 39
type input "**********"
click at [743, 529] on button "Done" at bounding box center [702, 529] width 82 height 30
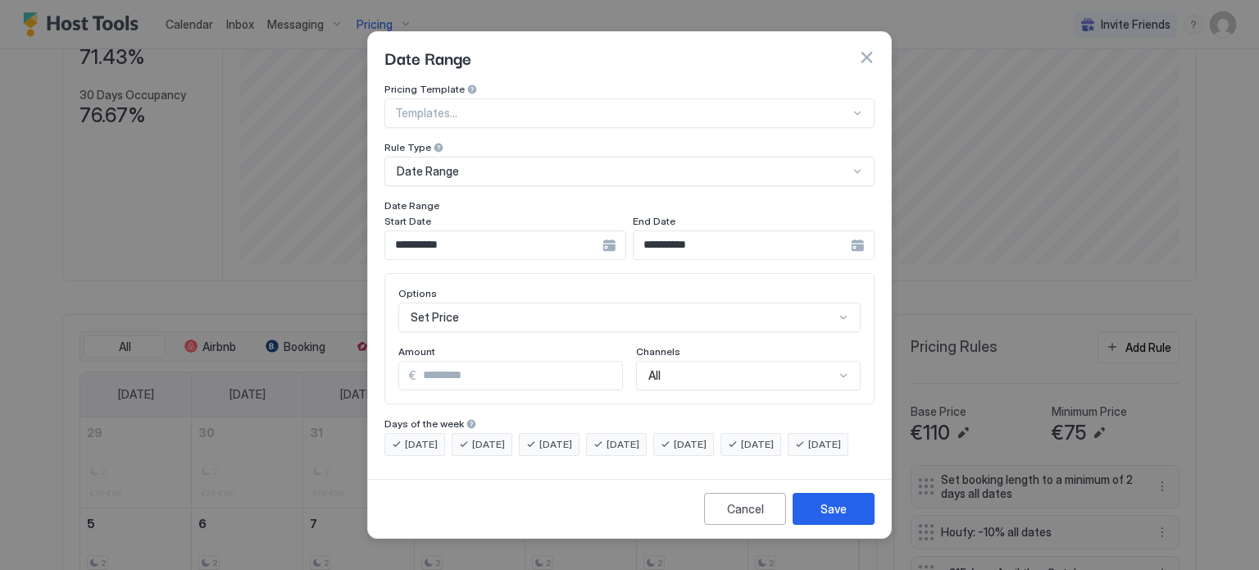
click at [497, 313] on div "Set Price" at bounding box center [629, 317] width 462 height 30
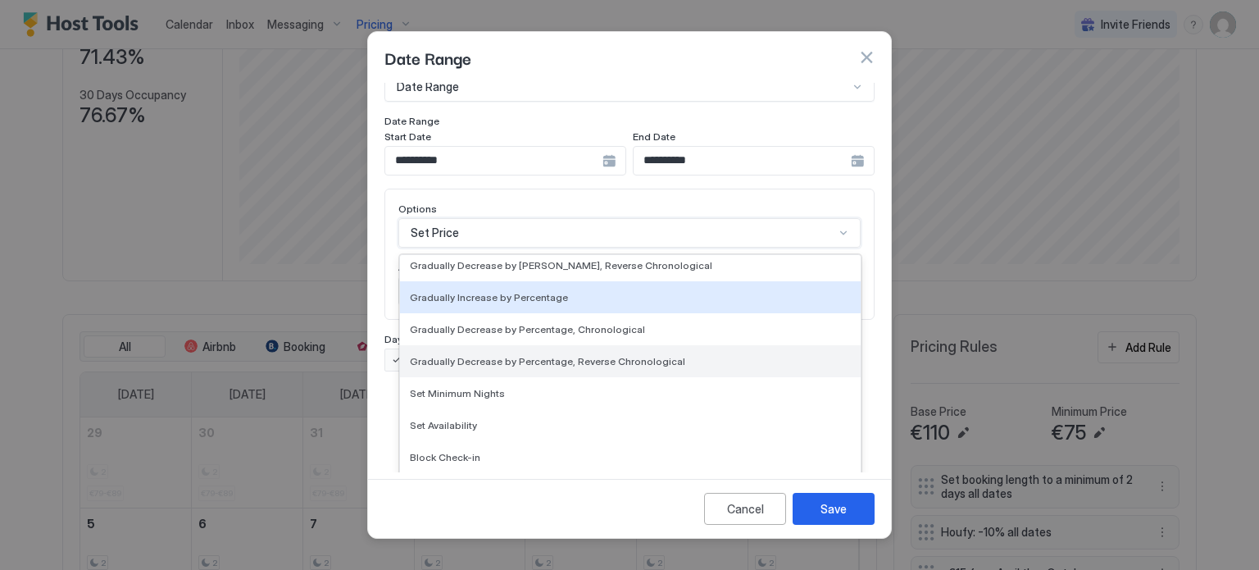
scroll to position [298, 0]
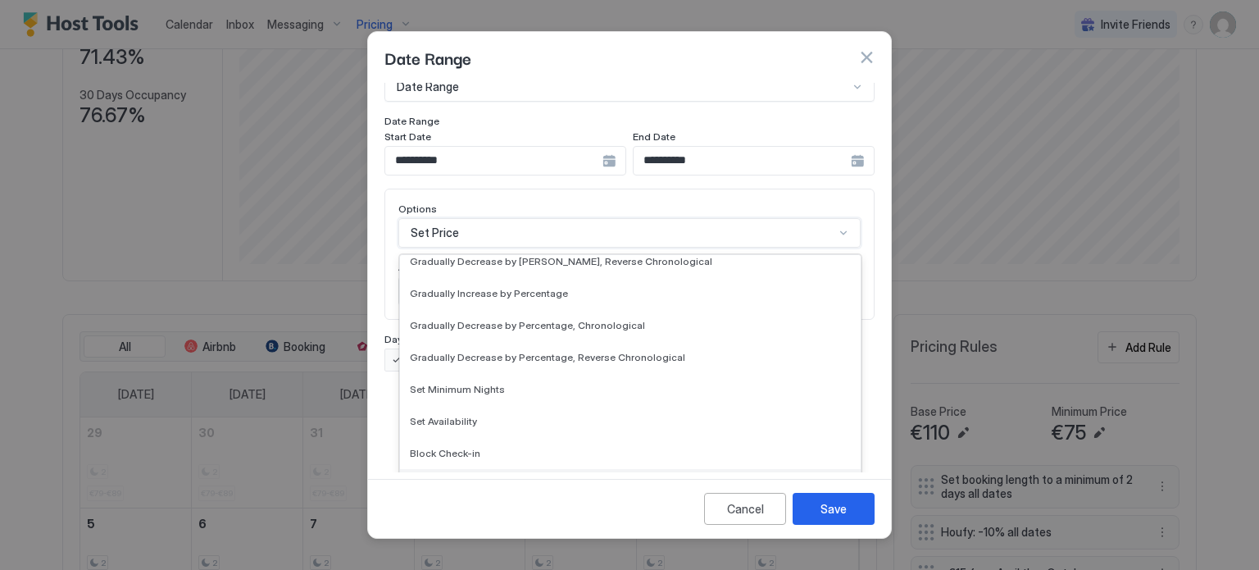
click at [467, 479] on span "Block Check-out" at bounding box center [449, 485] width 78 height 12
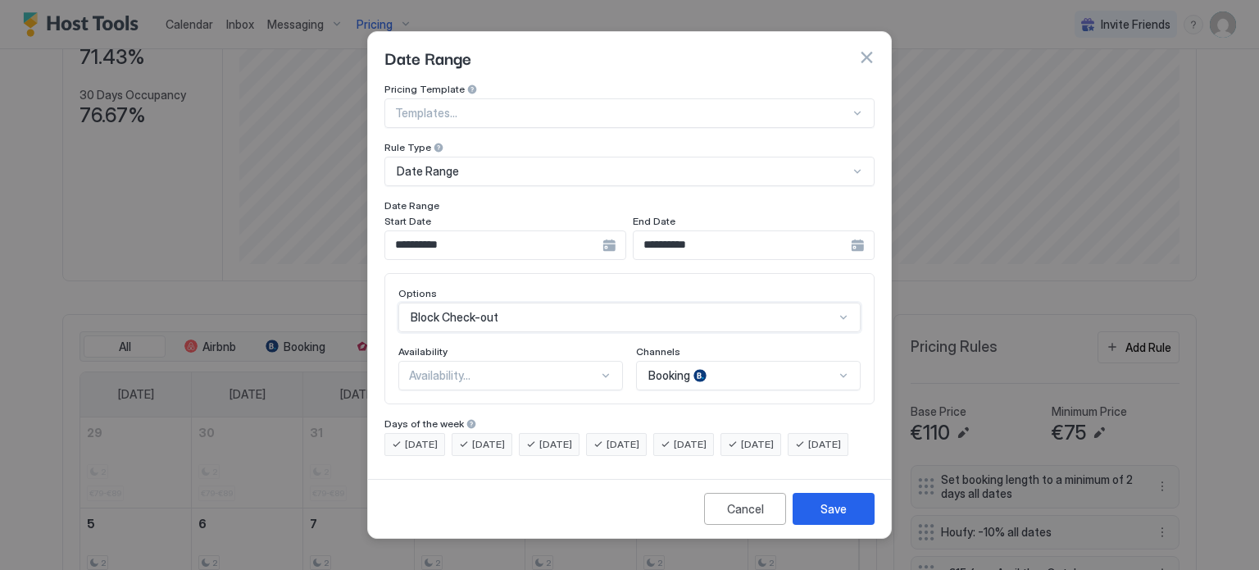
scroll to position [0, 0]
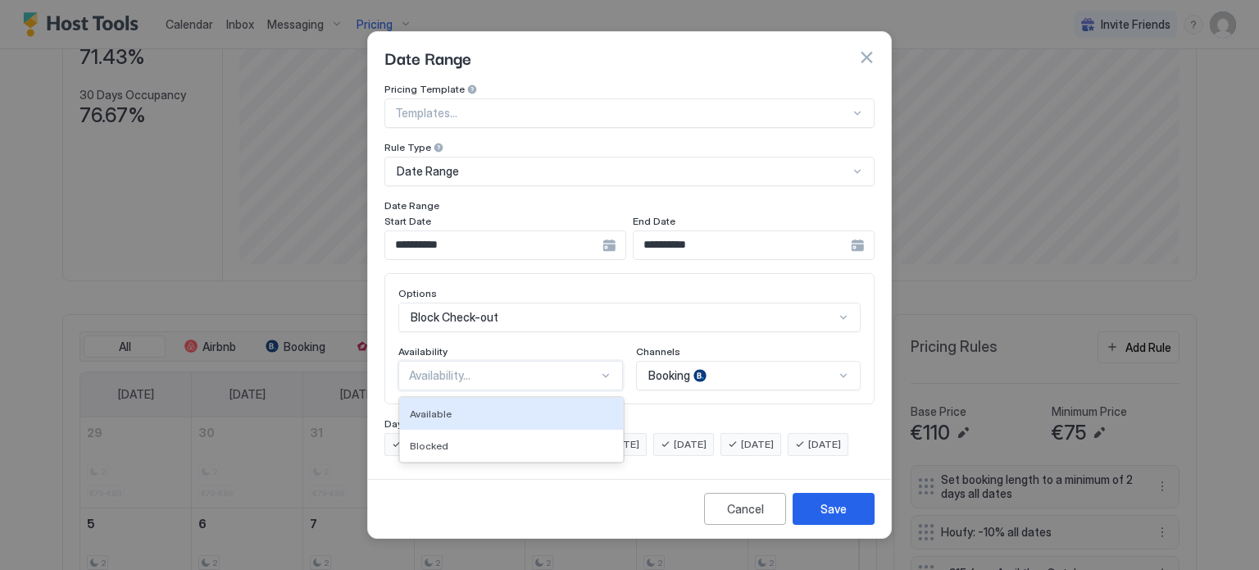
click at [502, 369] on div "Availability..." at bounding box center [510, 376] width 225 height 30
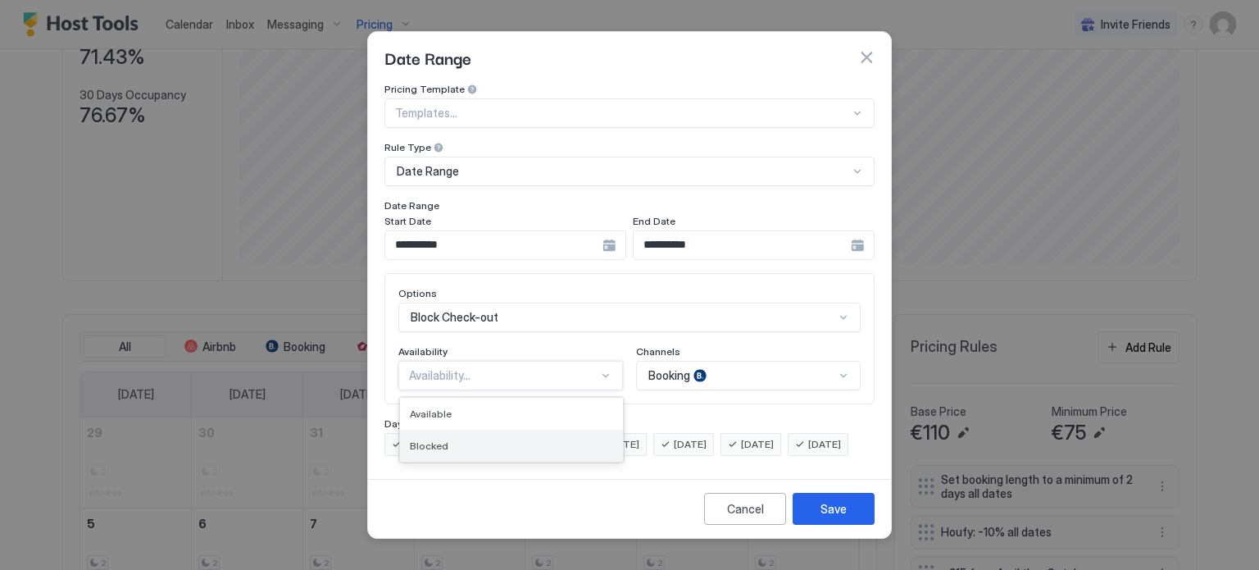
click at [447, 439] on div "Blocked" at bounding box center [511, 445] width 203 height 12
click at [797, 378] on div "Options Block Check-out Availability option Blocked, selected. Blocked Channels…" at bounding box center [629, 338] width 490 height 131
click at [797, 363] on div "Booking" at bounding box center [748, 376] width 225 height 30
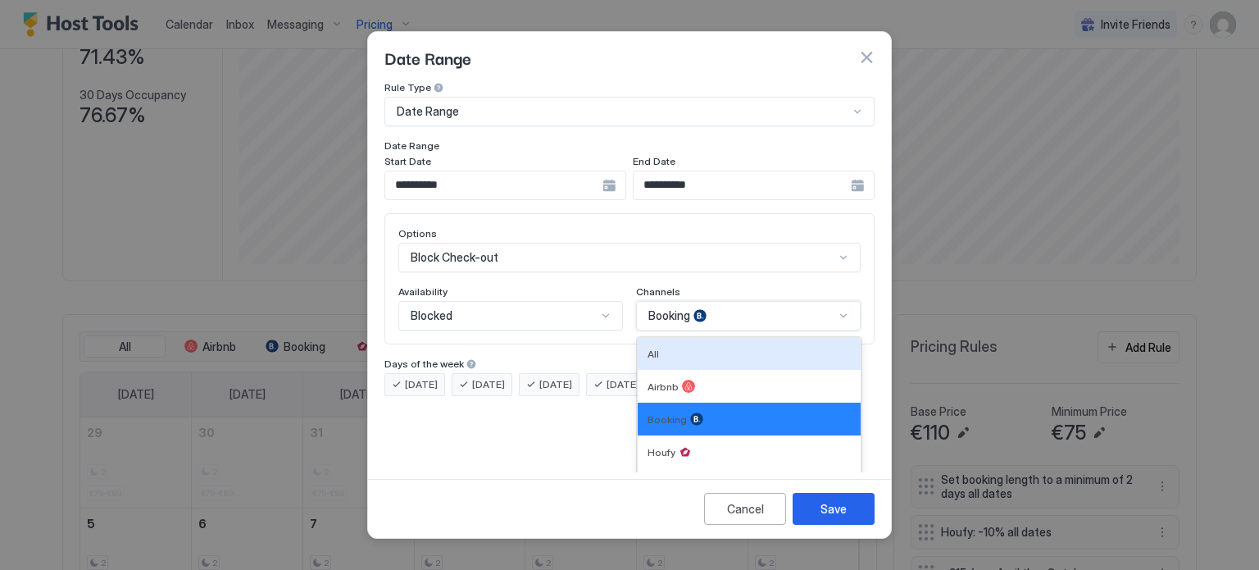
click at [695, 347] on div "All" at bounding box center [748, 353] width 203 height 12
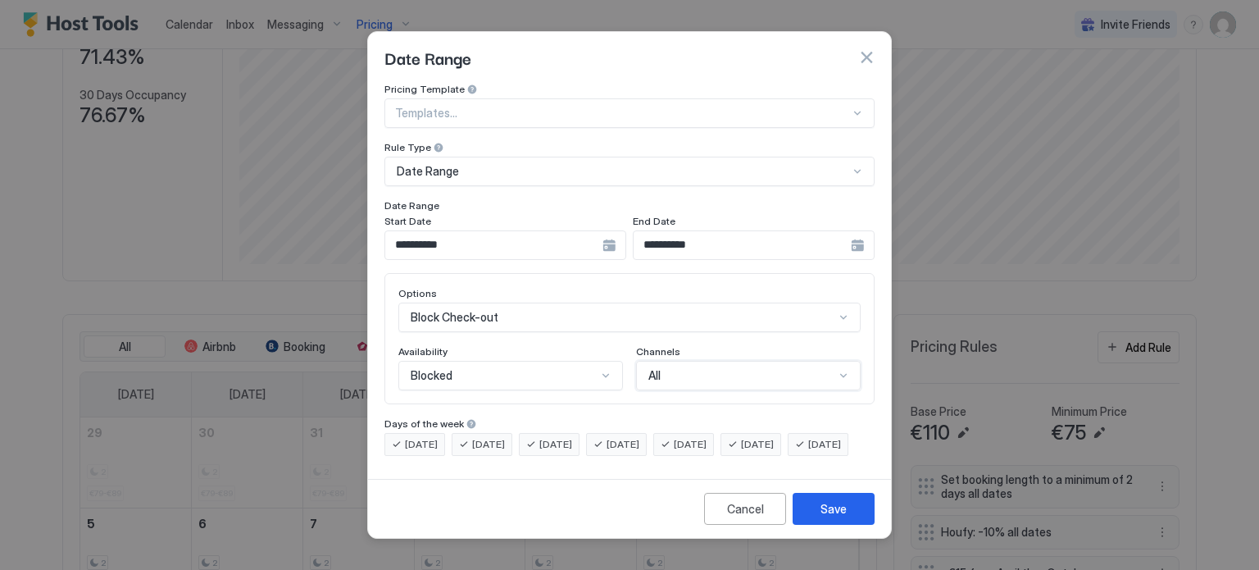
scroll to position [0, 0]
click at [849, 521] on button "Save" at bounding box center [834, 509] width 82 height 32
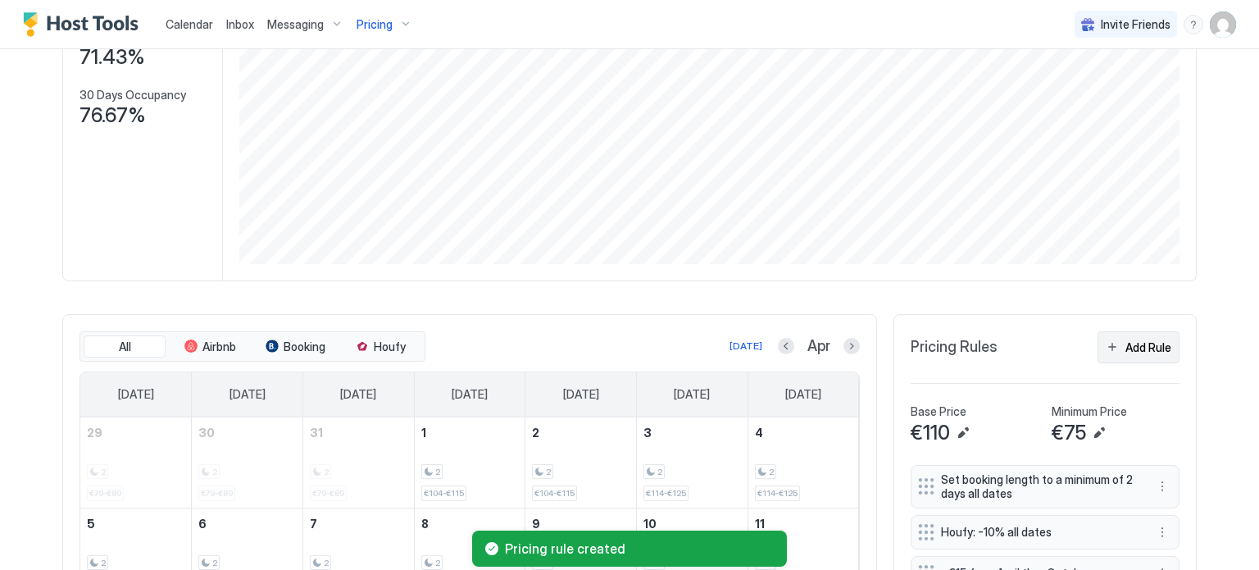
click at [1133, 341] on div "Add Rule" at bounding box center [1148, 346] width 46 height 17
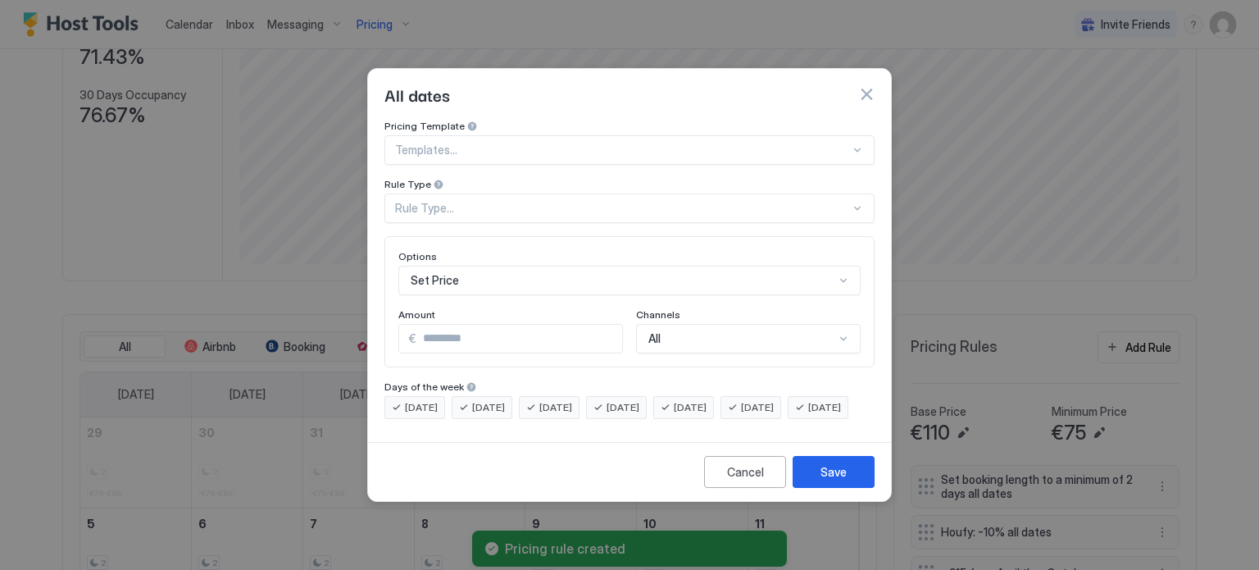
click at [486, 201] on div "Rule Type..." at bounding box center [622, 208] width 455 height 15
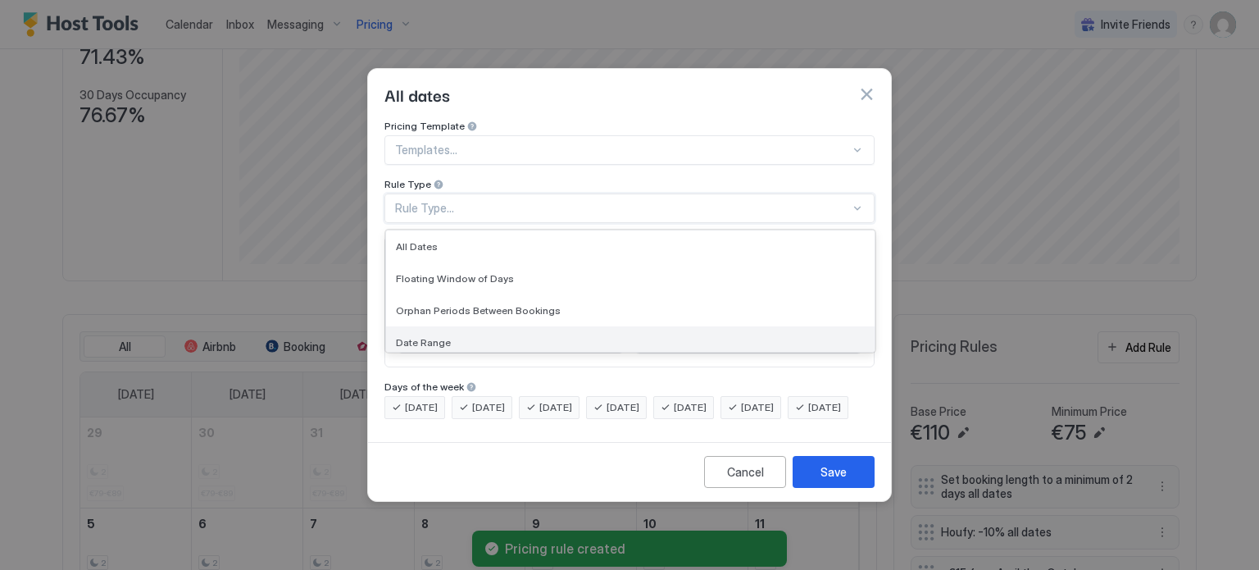
click at [455, 336] on div "Date Range" at bounding box center [630, 342] width 488 height 32
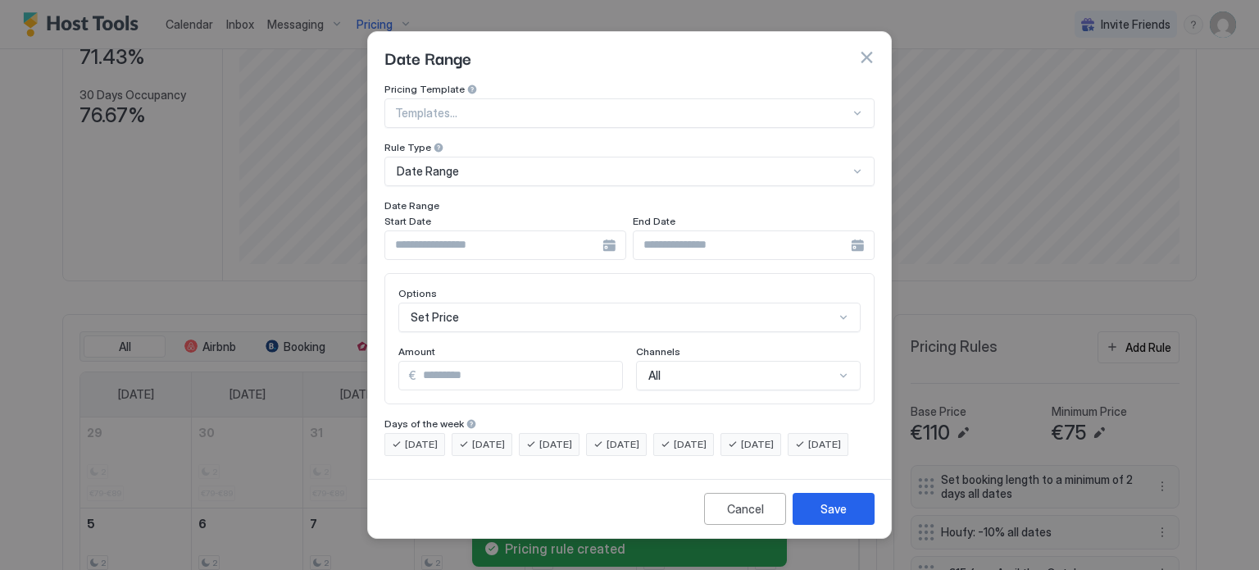
click at [606, 230] on div at bounding box center [505, 245] width 242 height 30
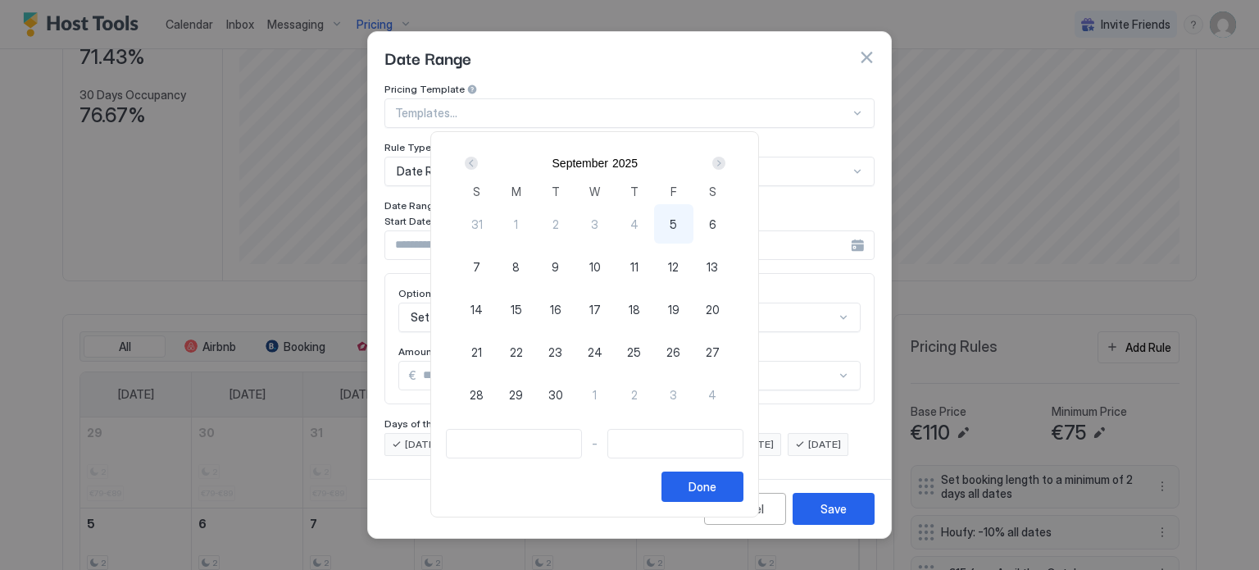
click at [725, 164] on div "Next" at bounding box center [718, 163] width 13 height 13
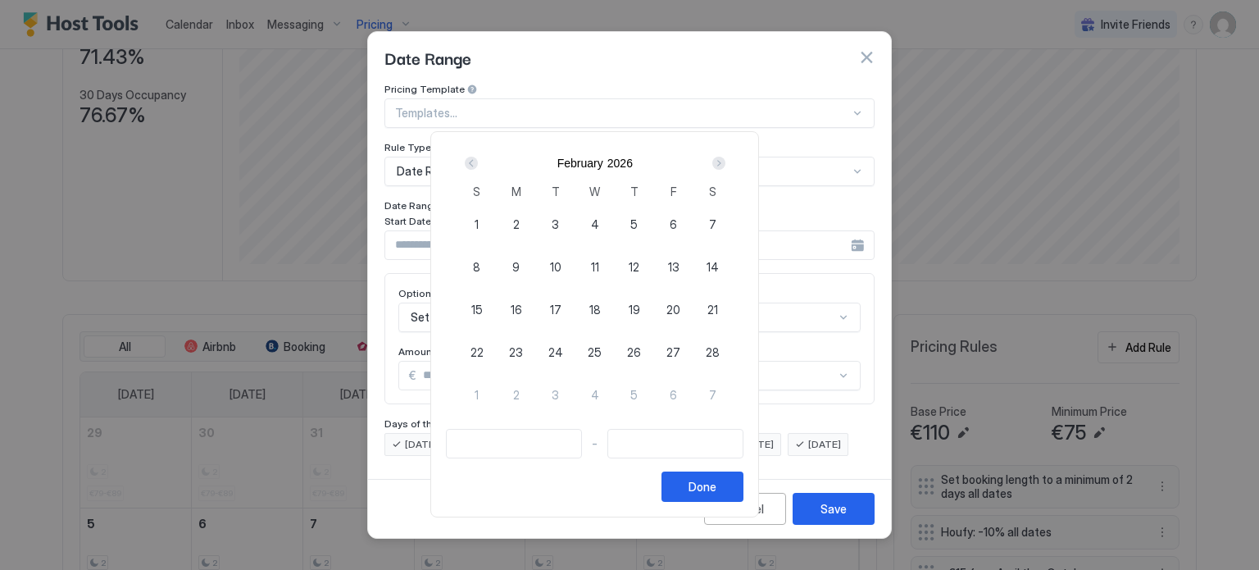
click at [725, 164] on div "Next" at bounding box center [718, 163] width 13 height 13
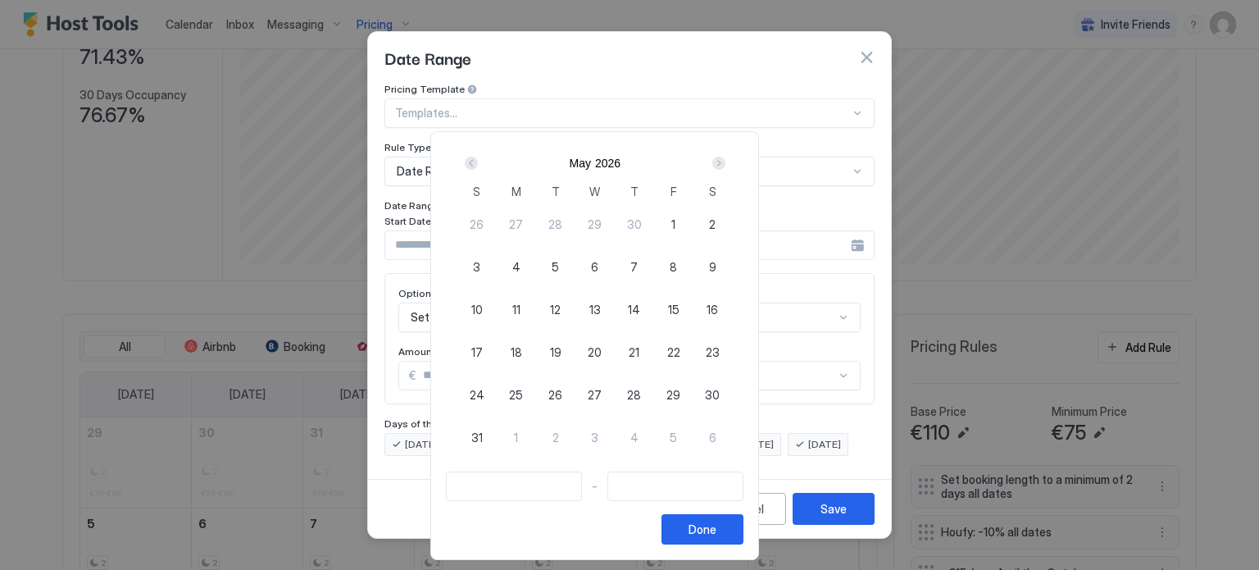
click at [725, 164] on div "Next" at bounding box center [718, 163] width 13 height 13
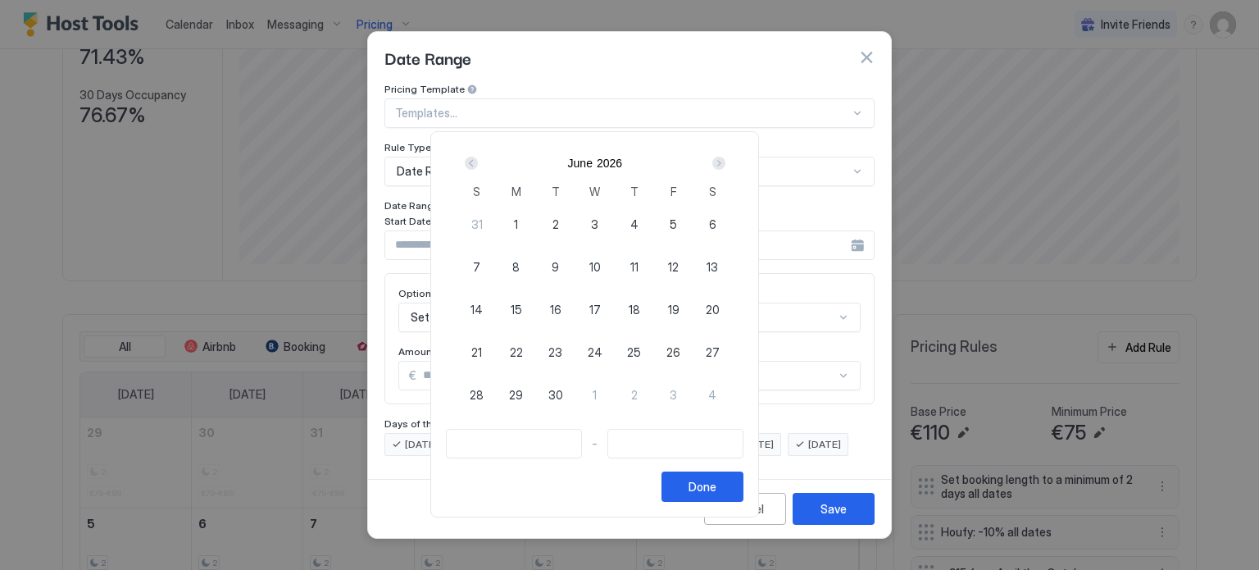
click at [725, 164] on div "Next" at bounding box center [718, 163] width 13 height 13
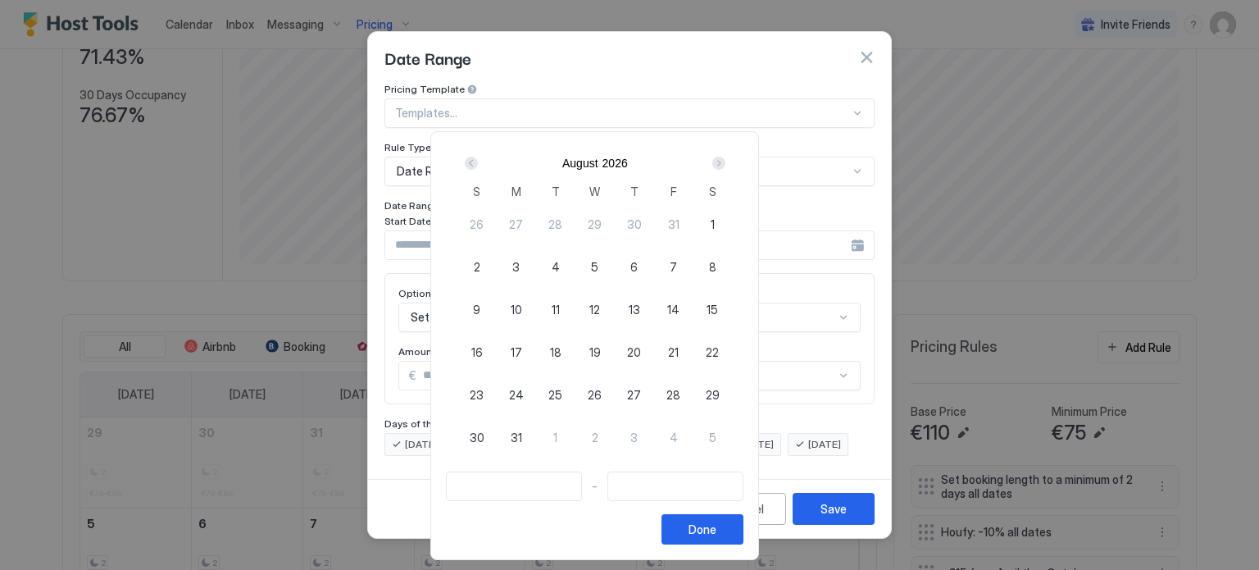
click at [641, 392] on span "27" at bounding box center [634, 394] width 14 height 17
type input "**********"
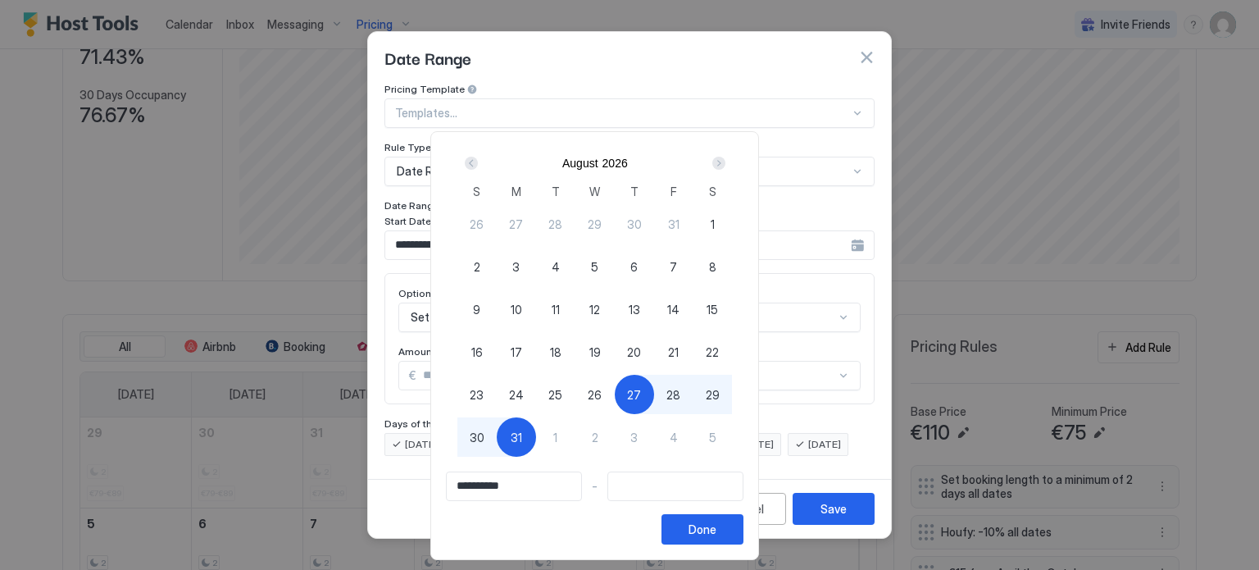
click at [522, 432] on span "31" at bounding box center [516, 437] width 11 height 17
type input "**********"
click at [716, 531] on div "Done" at bounding box center [702, 528] width 28 height 17
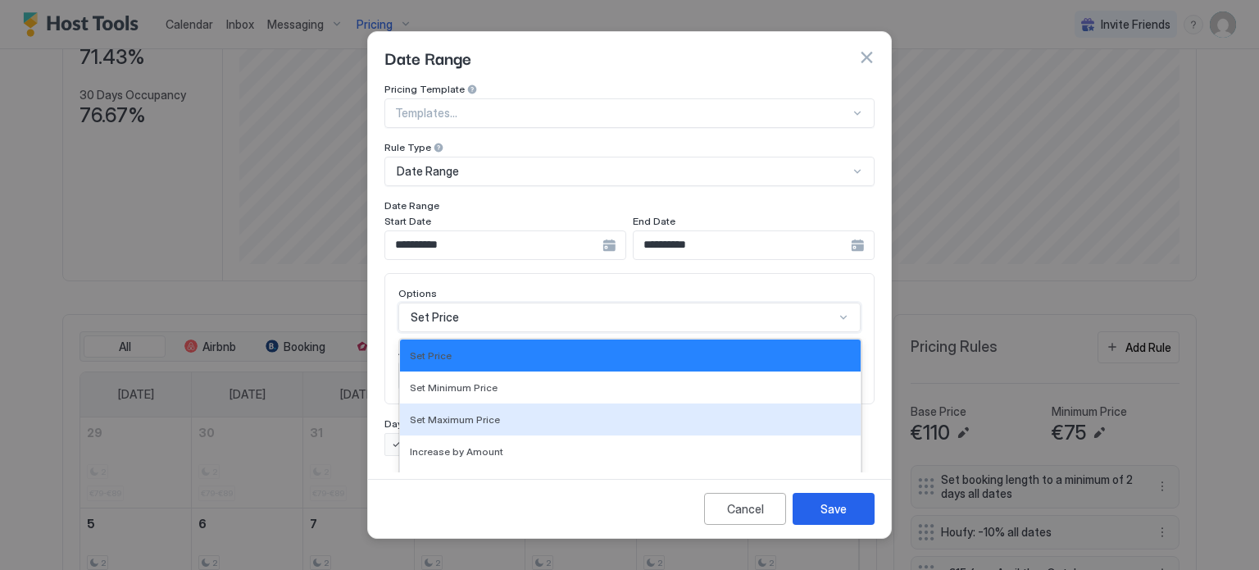
click at [541, 308] on div "17 results available. Use Up and Down to choose options, press Enter to select …" at bounding box center [629, 317] width 462 height 30
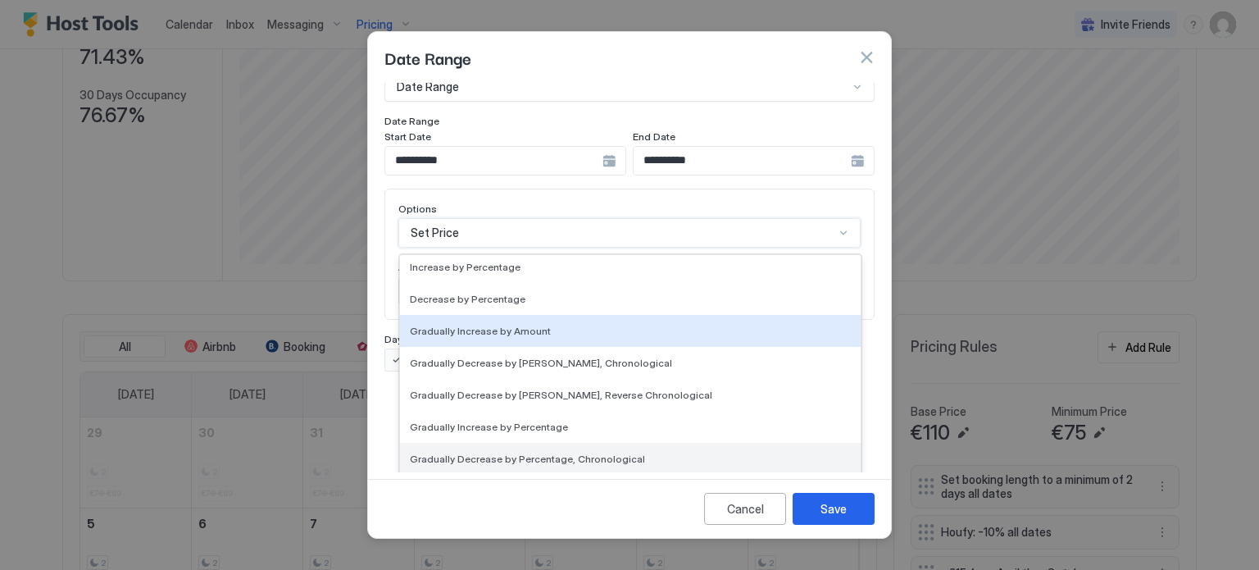
scroll to position [298, 0]
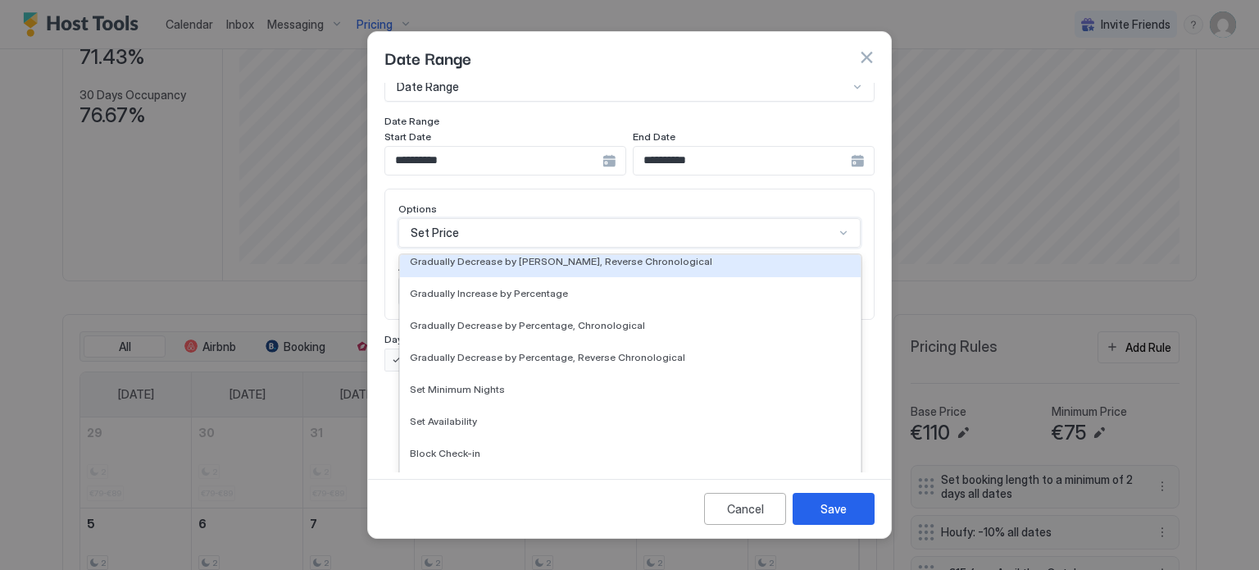
click at [606, 144] on div "**********" at bounding box center [629, 86] width 490 height 177
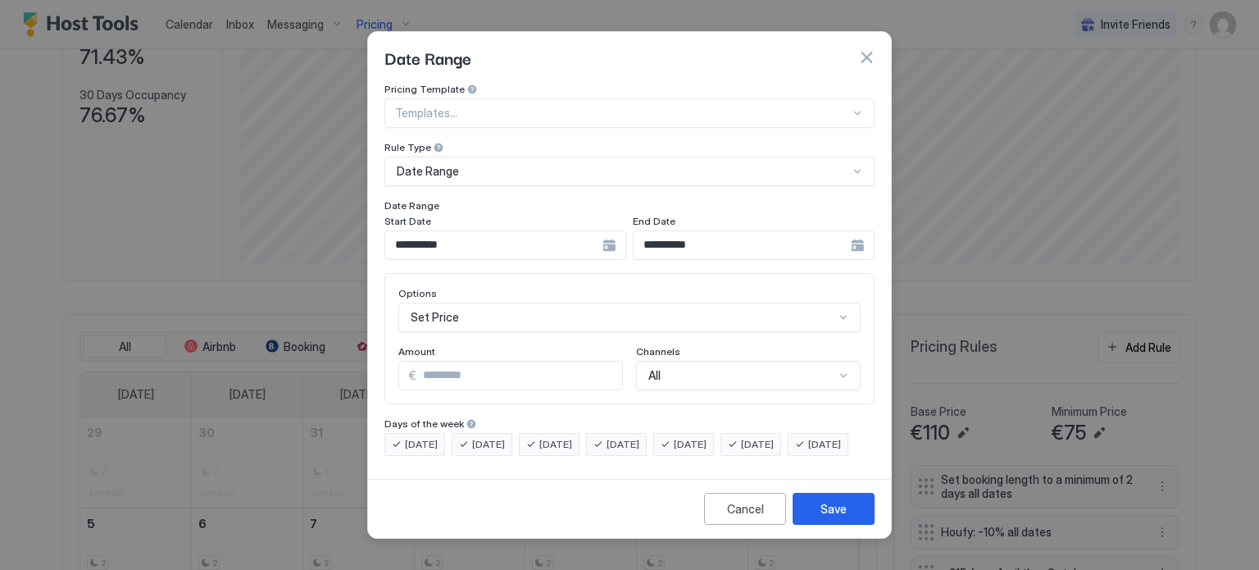
click at [603, 235] on div "**********" at bounding box center [505, 245] width 242 height 30
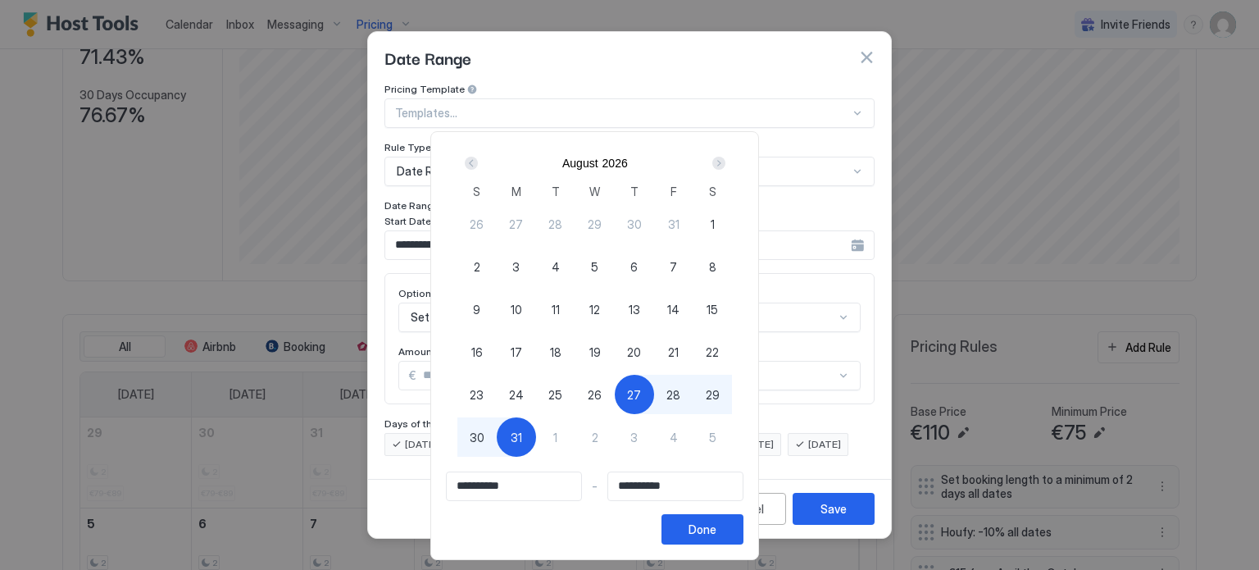
click at [693, 384] on div "28" at bounding box center [673, 394] width 39 height 39
type input "**********"
click at [716, 530] on div "Done" at bounding box center [702, 528] width 28 height 17
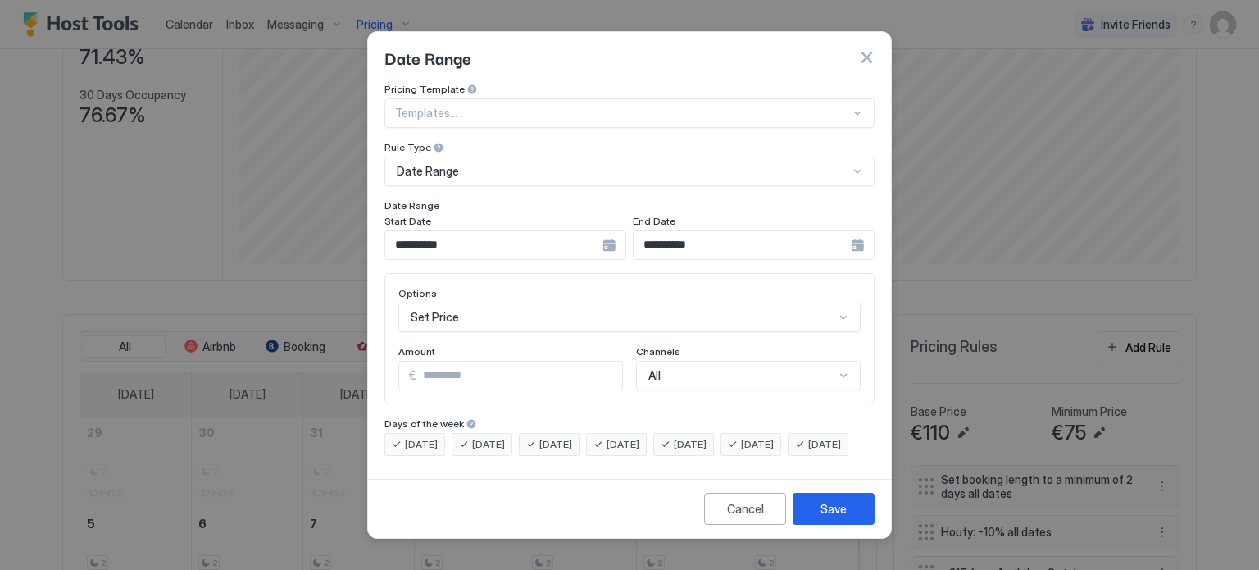
click at [605, 230] on div "**********" at bounding box center [505, 245] width 242 height 30
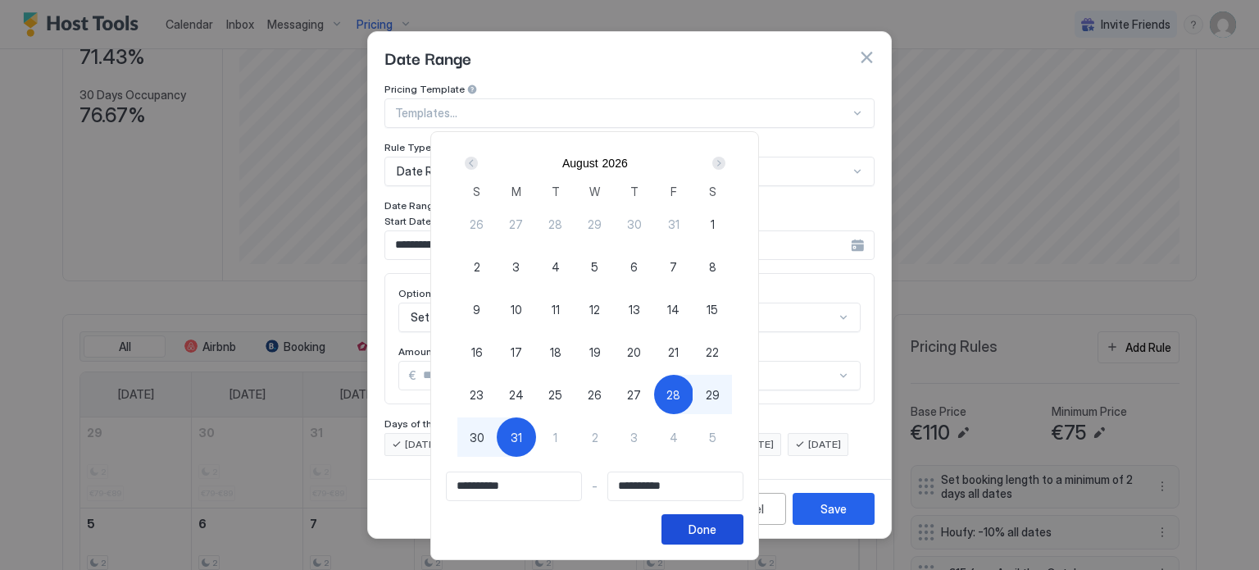
click at [716, 534] on div "Done" at bounding box center [702, 528] width 28 height 17
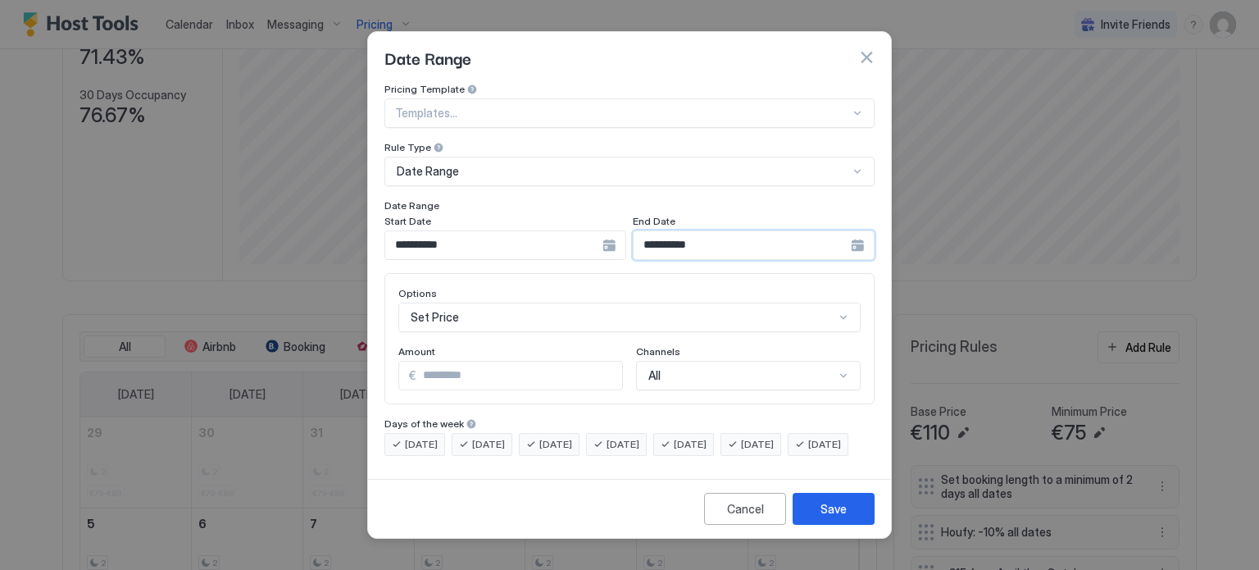
click at [738, 231] on input "**********" at bounding box center [742, 245] width 217 height 28
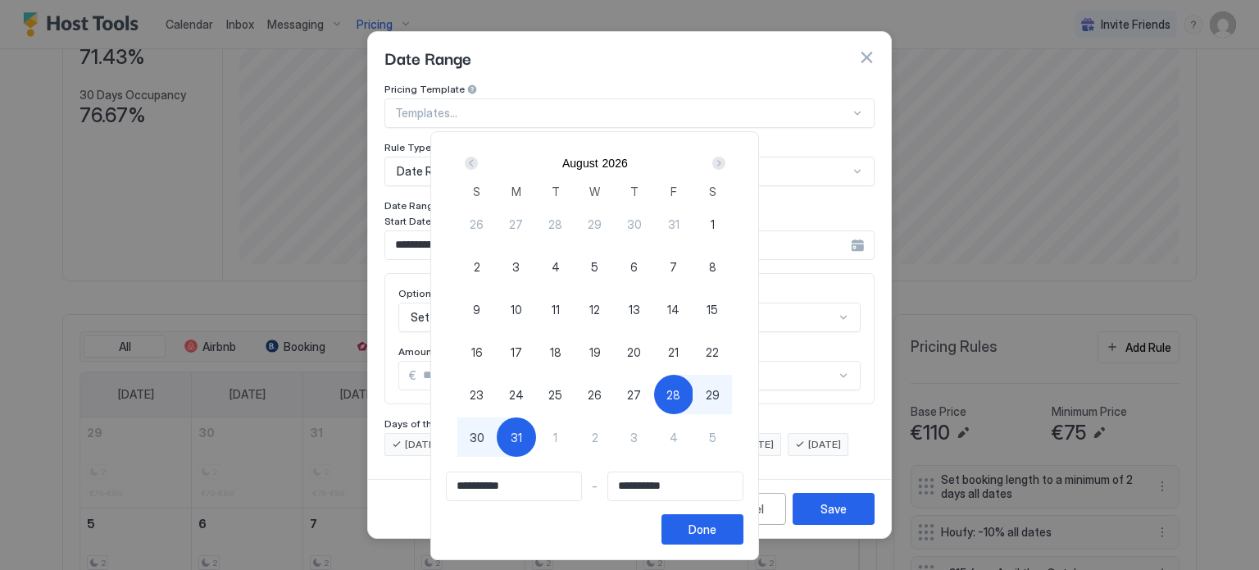
click at [484, 430] on span "30" at bounding box center [477, 437] width 15 height 17
type input "**********"
click at [716, 534] on div "Done" at bounding box center [702, 528] width 28 height 17
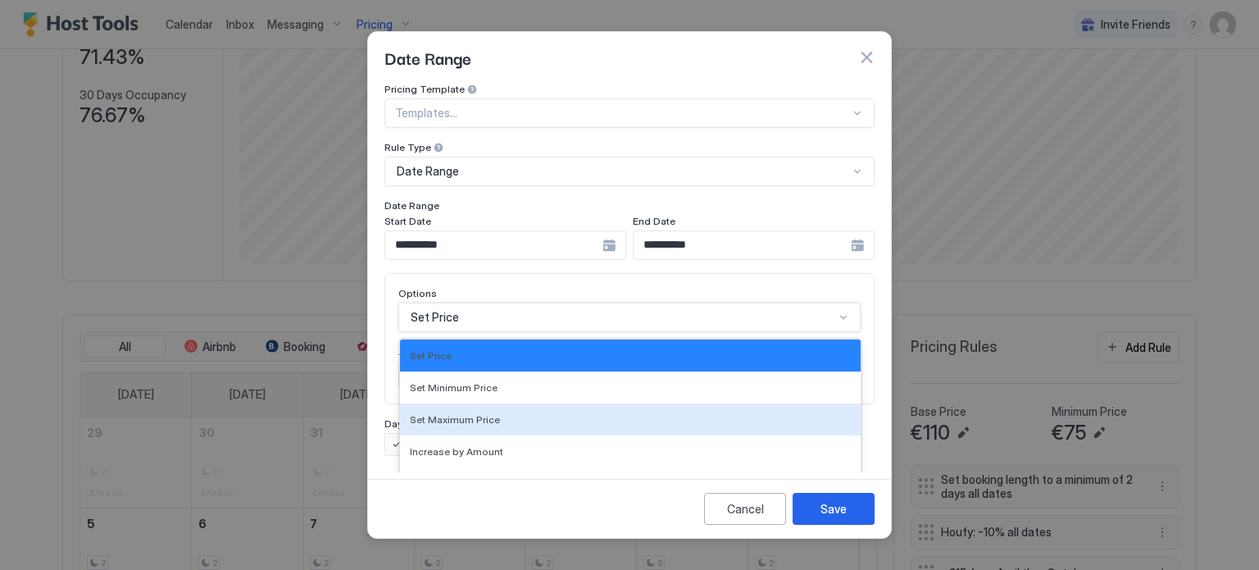
click at [572, 310] on div "17 results available. Use Up and Down to choose options, press Enter to select …" at bounding box center [629, 317] width 462 height 30
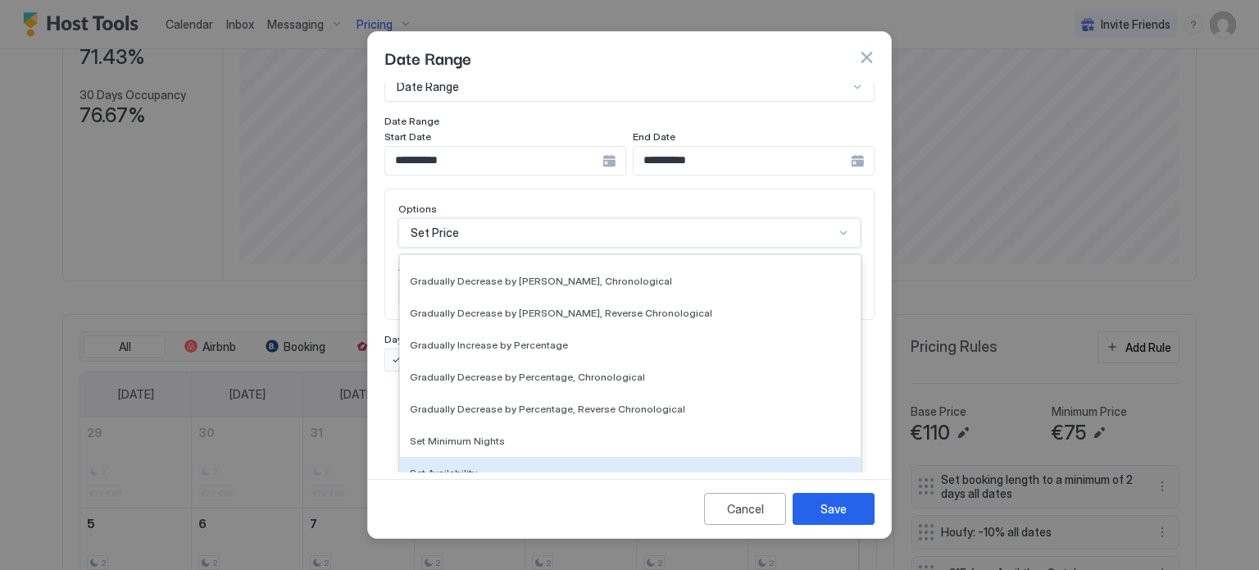
scroll to position [298, 0]
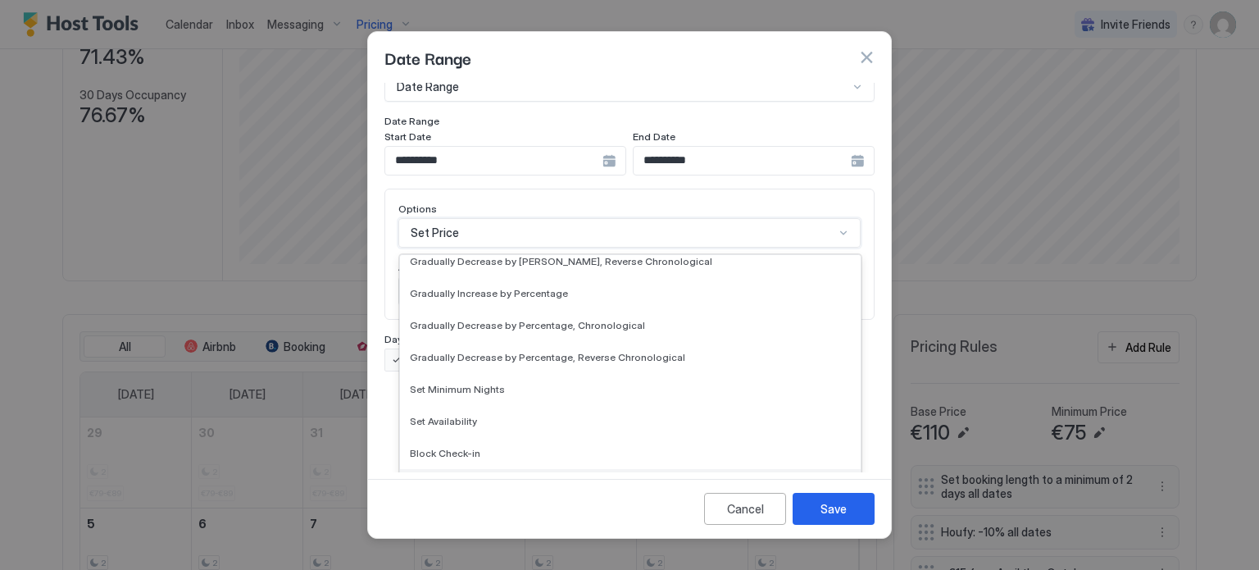
click at [470, 469] on div "Block Check-out" at bounding box center [630, 485] width 461 height 32
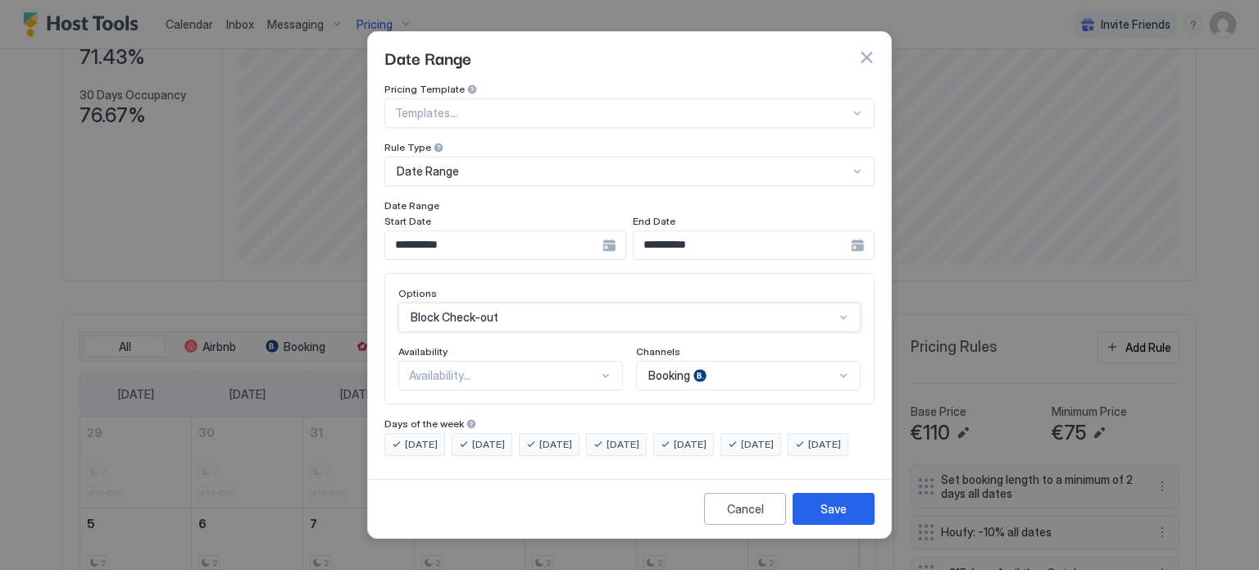
click at [558, 368] on div "Availability..." at bounding box center [503, 375] width 189 height 15
click at [495, 439] on div "Blocked" at bounding box center [511, 445] width 203 height 12
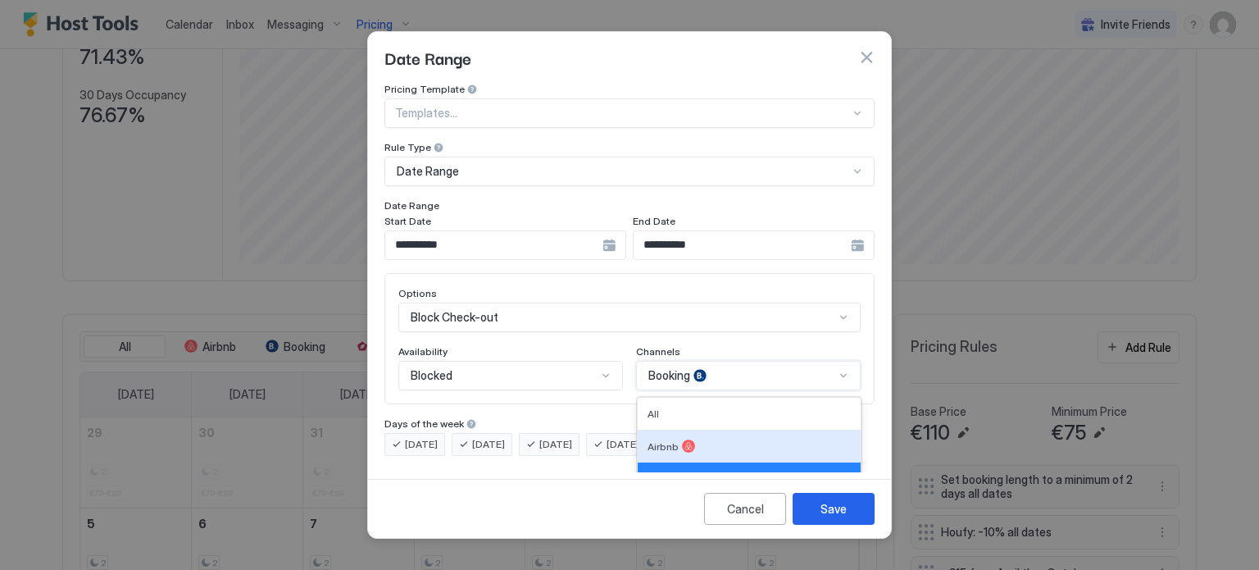
click at [684, 368] on div "5 results available. Use Up and Down to choose options, press Enter to select t…" at bounding box center [748, 376] width 225 height 30
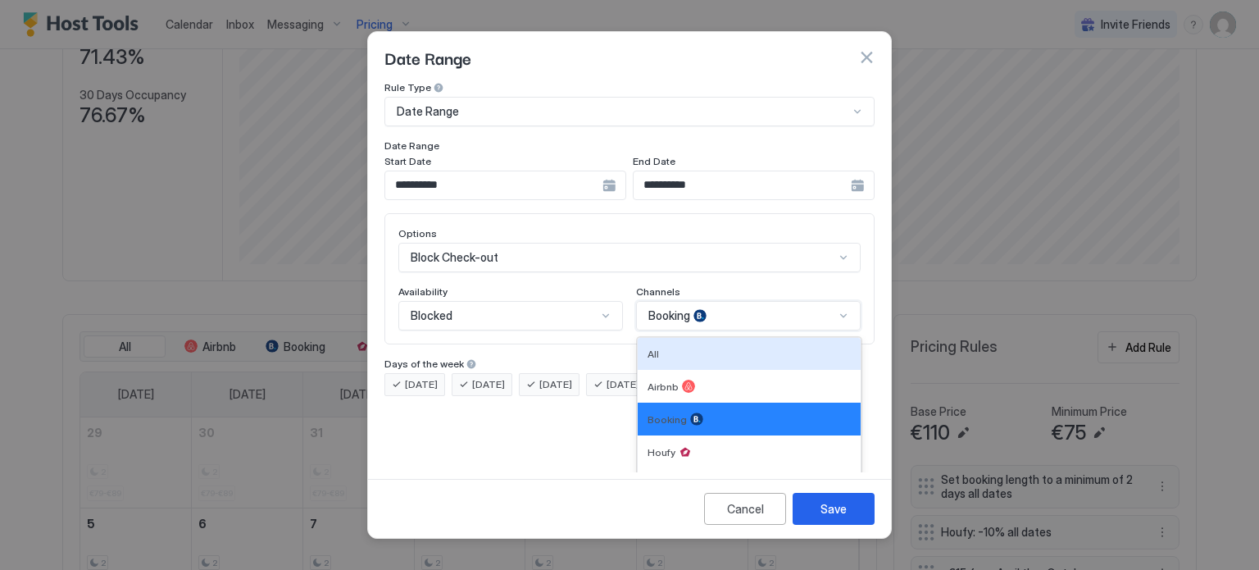
click at [675, 347] on div "All" at bounding box center [748, 353] width 203 height 12
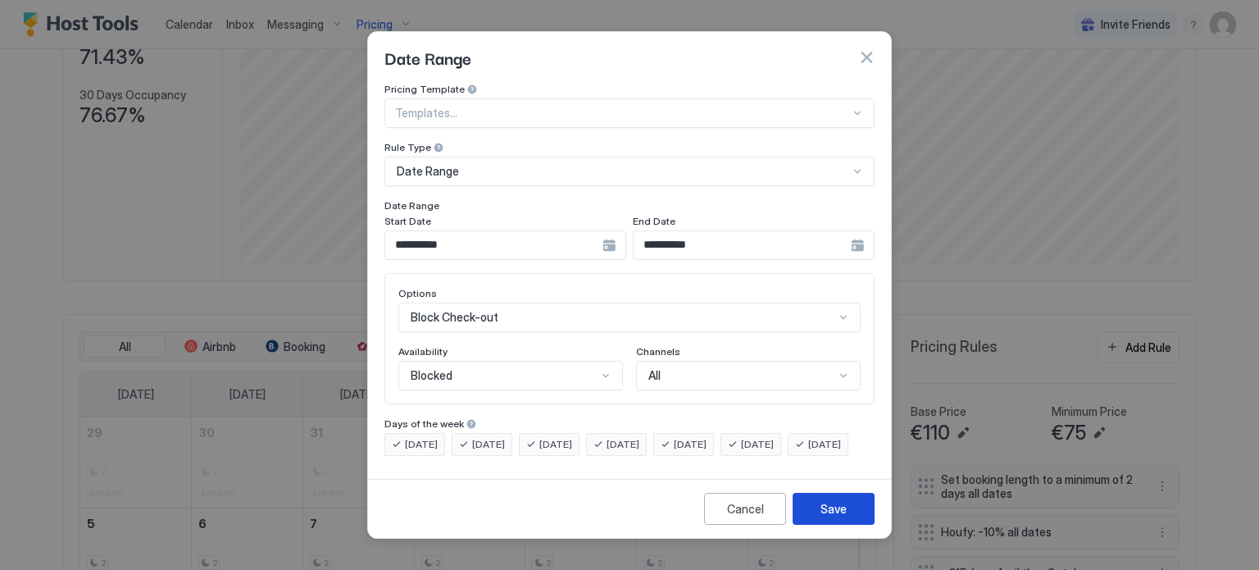
click at [823, 517] on div "Save" at bounding box center [833, 508] width 26 height 17
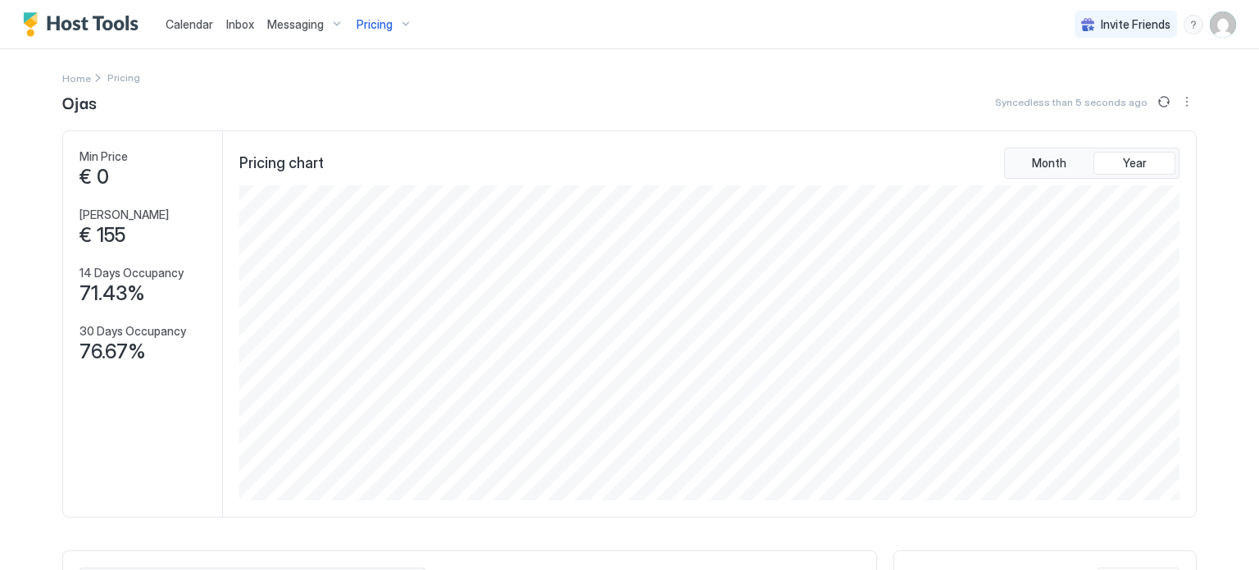
click at [377, 19] on span "Pricing" at bounding box center [375, 24] width 36 height 15
click at [388, 19] on div at bounding box center [629, 285] width 1259 height 570
click at [376, 20] on span "Pricing" at bounding box center [375, 24] width 36 height 15
click at [69, 75] on div at bounding box center [629, 285] width 1259 height 570
click at [69, 75] on span "Home" at bounding box center [76, 78] width 29 height 12
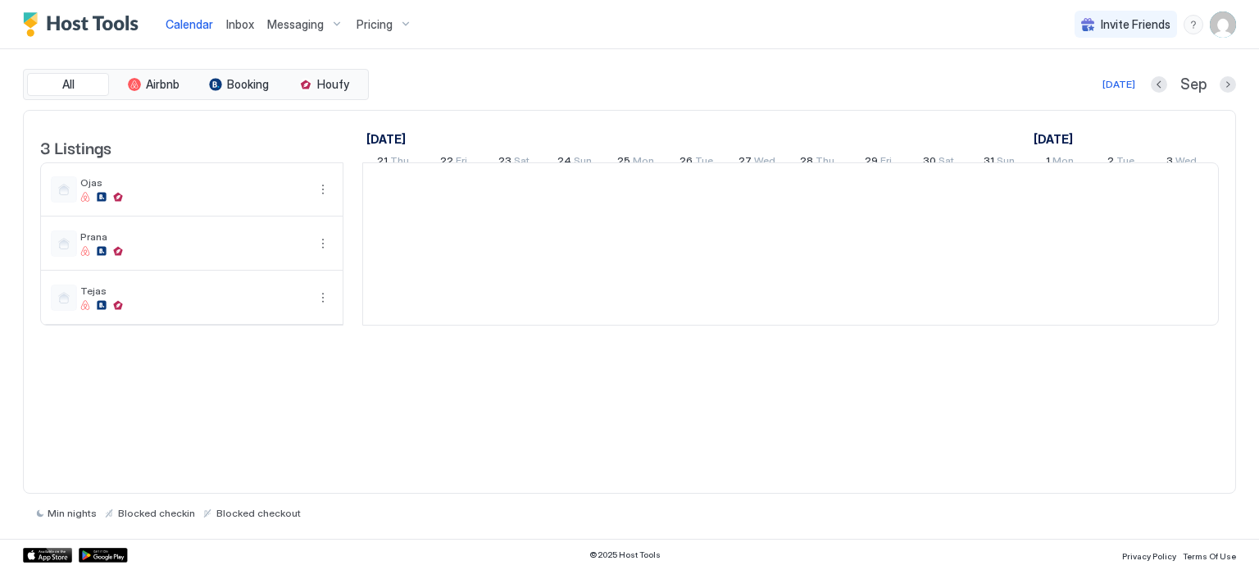
scroll to position [0, 911]
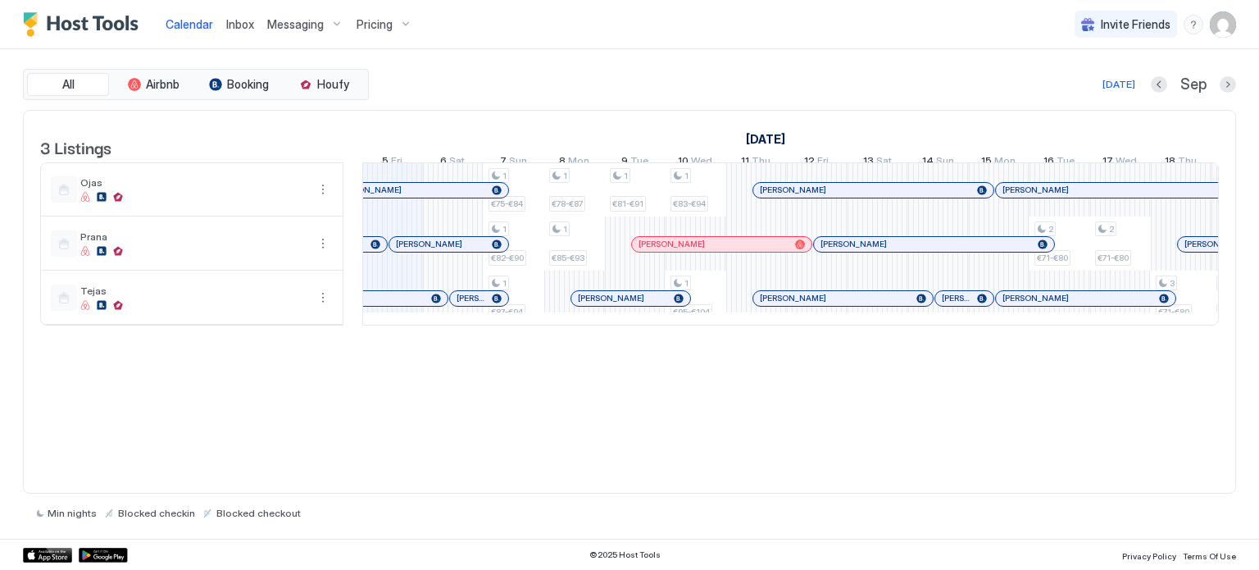
click at [1220, 23] on img "User profile" at bounding box center [1223, 24] width 26 height 26
click at [1220, 23] on div at bounding box center [629, 285] width 1259 height 570
click at [1190, 25] on div "menu" at bounding box center [1193, 25] width 20 height 20
click at [1190, 25] on div at bounding box center [629, 285] width 1259 height 570
click at [1195, 26] on div "menu" at bounding box center [1193, 25] width 20 height 20
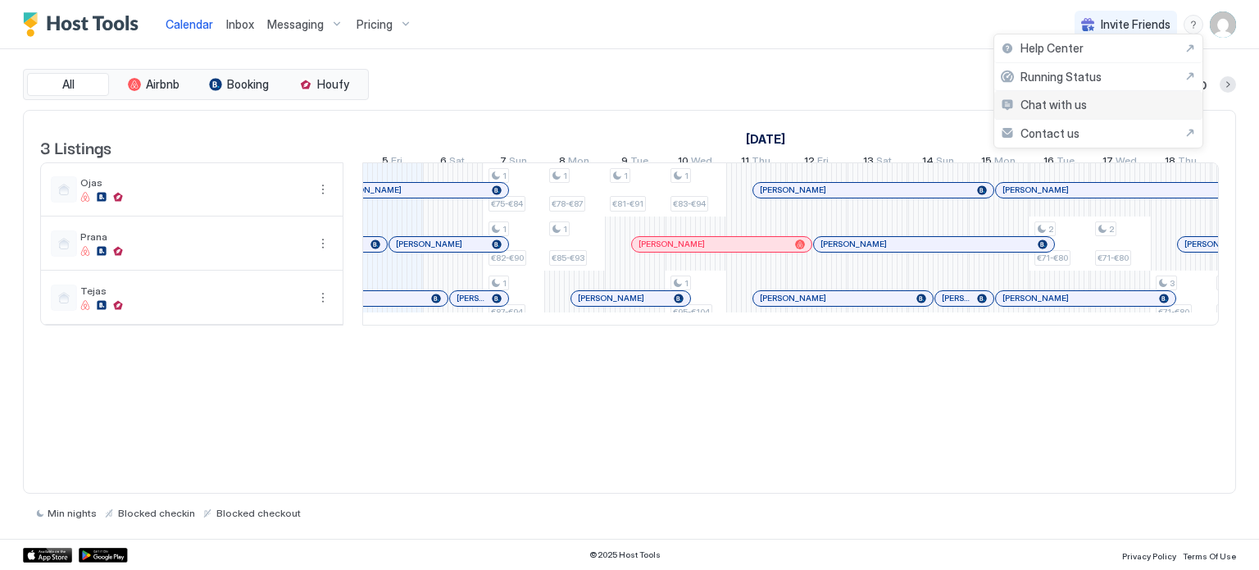
click at [1092, 111] on div "Chat with us" at bounding box center [1098, 105] width 208 height 29
click at [1187, 29] on div "menu" at bounding box center [1193, 25] width 20 height 20
click at [1083, 108] on span "Chat with us" at bounding box center [1053, 105] width 66 height 15
click at [1187, 24] on div "menu" at bounding box center [1193, 25] width 20 height 20
click at [1035, 132] on span "Contact us" at bounding box center [1049, 133] width 59 height 15
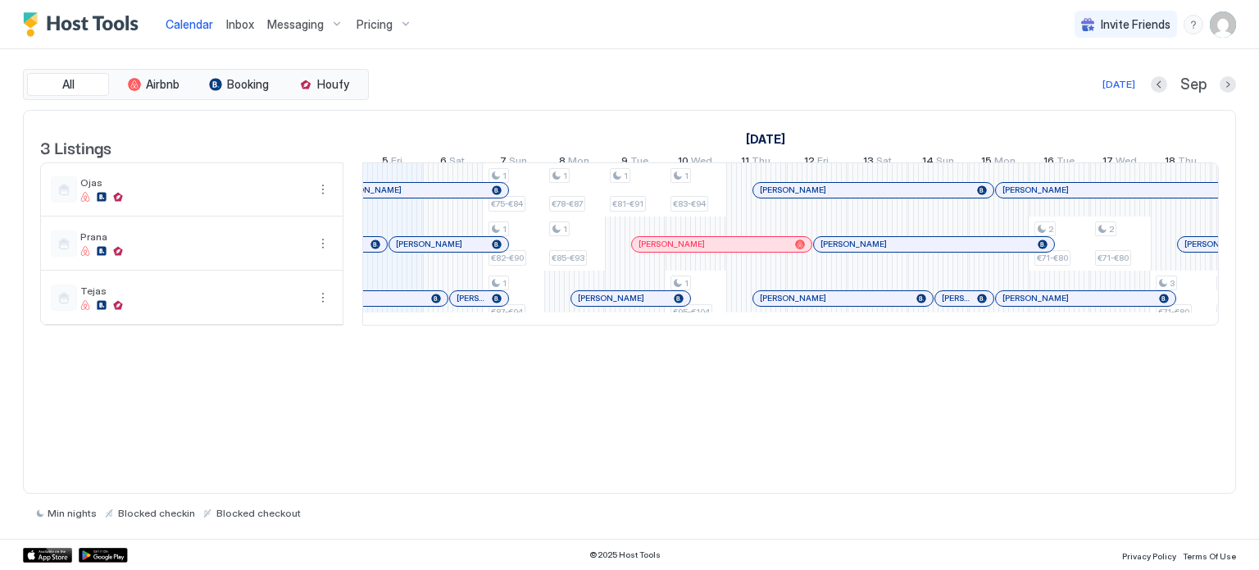
click at [380, 24] on span "Pricing" at bounding box center [375, 24] width 36 height 15
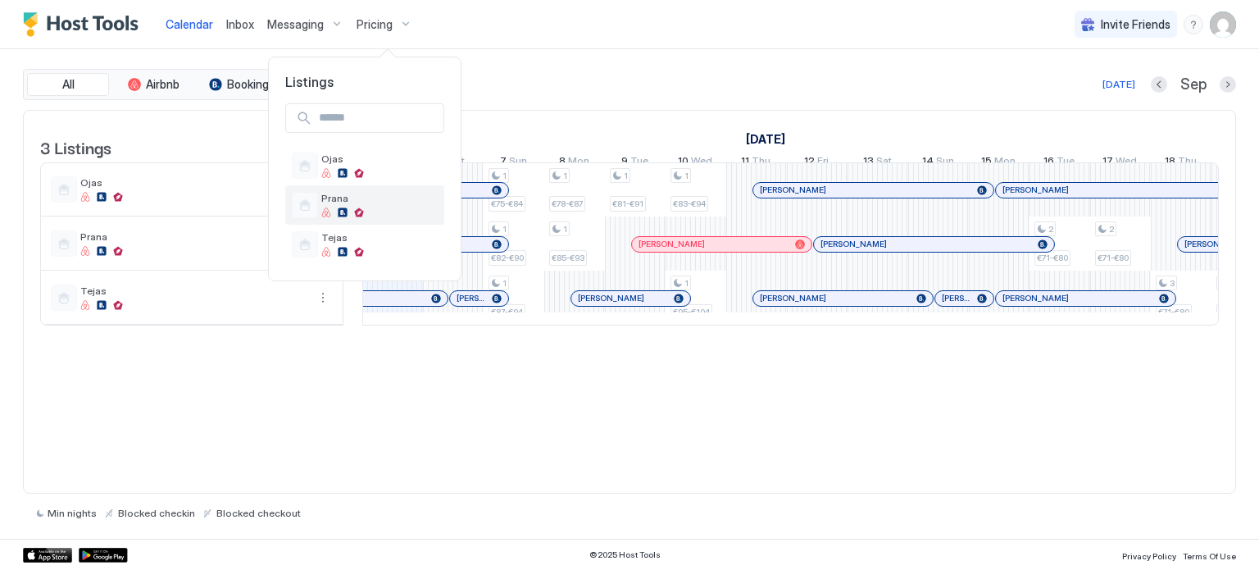
click at [364, 200] on span "Prana" at bounding box center [379, 198] width 116 height 12
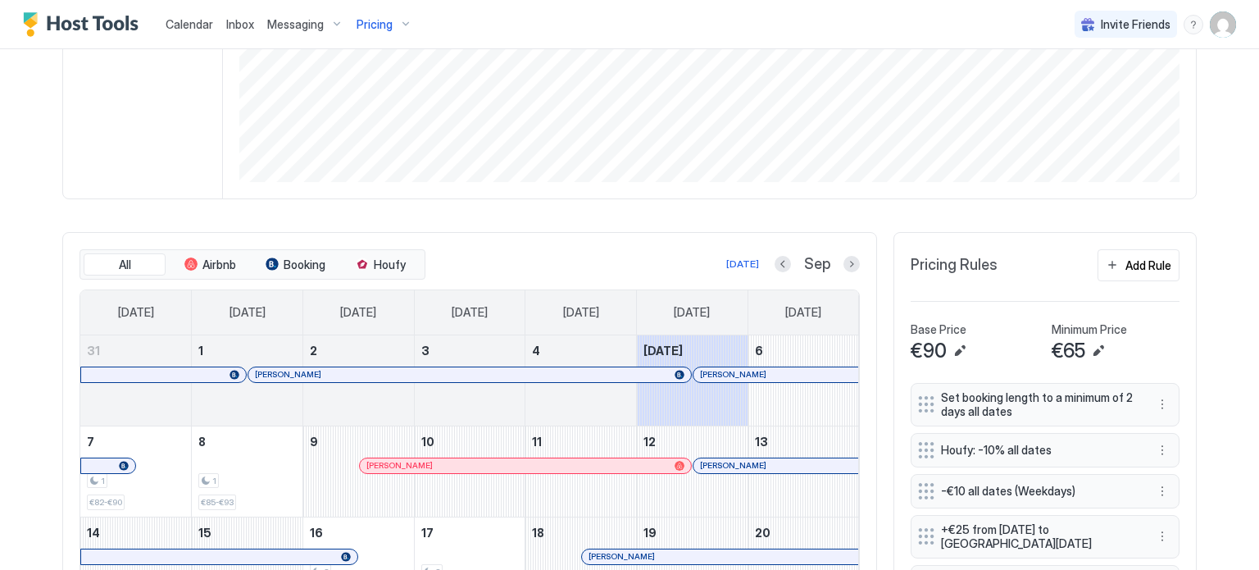
scroll to position [328, 0]
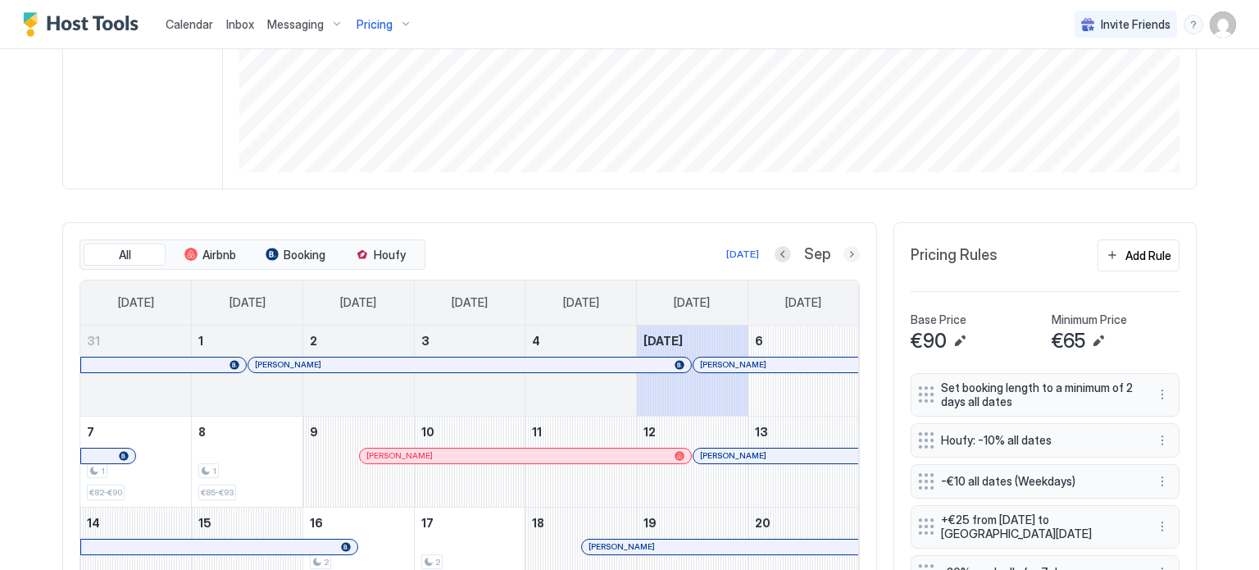
click at [843, 256] on button "Next month" at bounding box center [851, 254] width 16 height 16
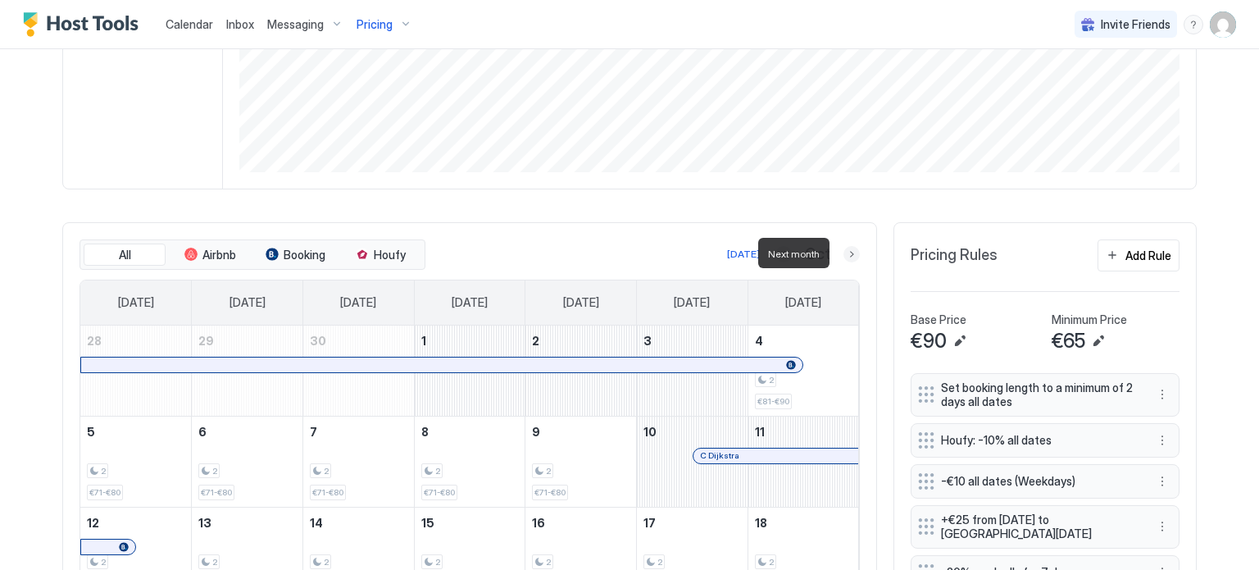
click at [843, 256] on button "Next month" at bounding box center [851, 254] width 16 height 16
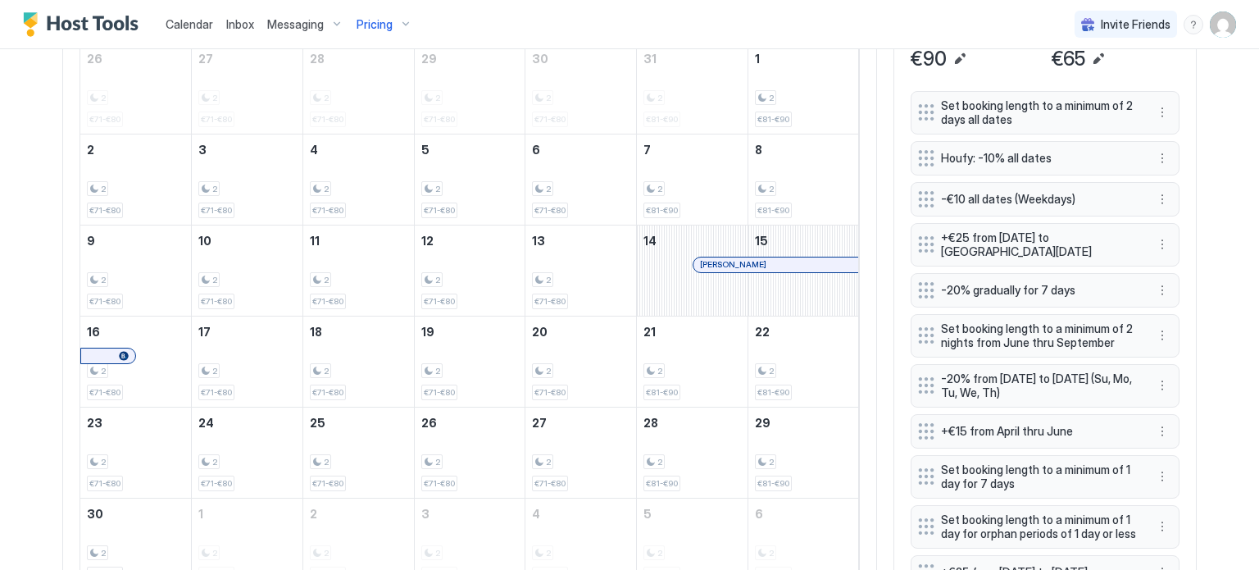
scroll to position [574, 0]
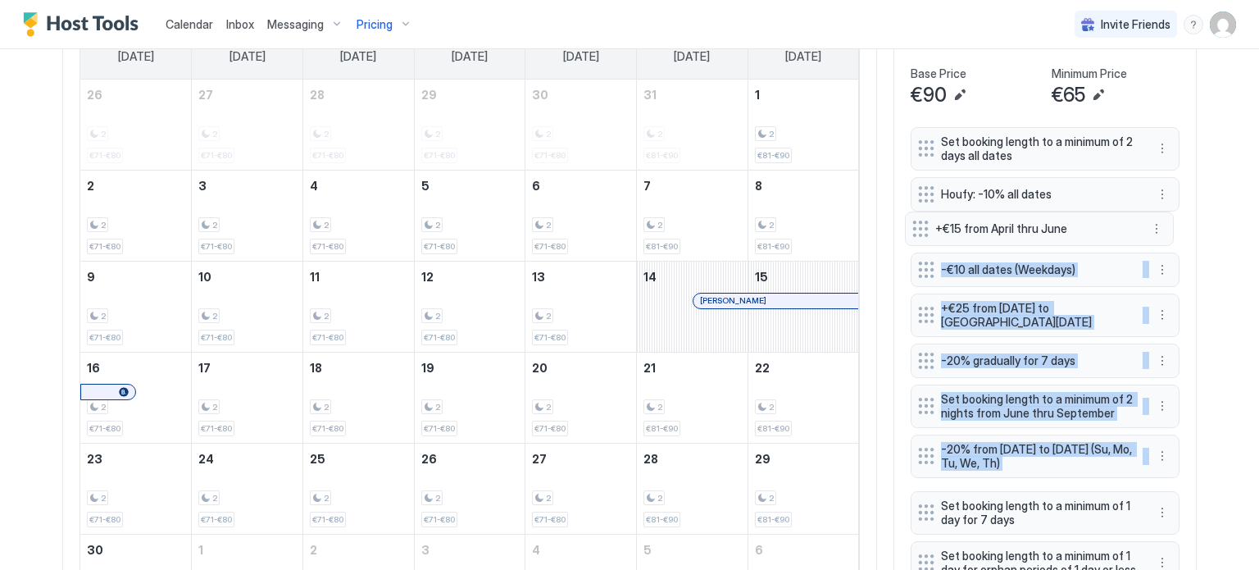
drag, startPoint x: 916, startPoint y: 463, endPoint x: 917, endPoint y: 229, distance: 234.4
click at [917, 229] on div "Set booking length to a minimum of 2 days all dates Houfy: -10% all dates -€10 …" at bounding box center [1045, 421] width 269 height 589
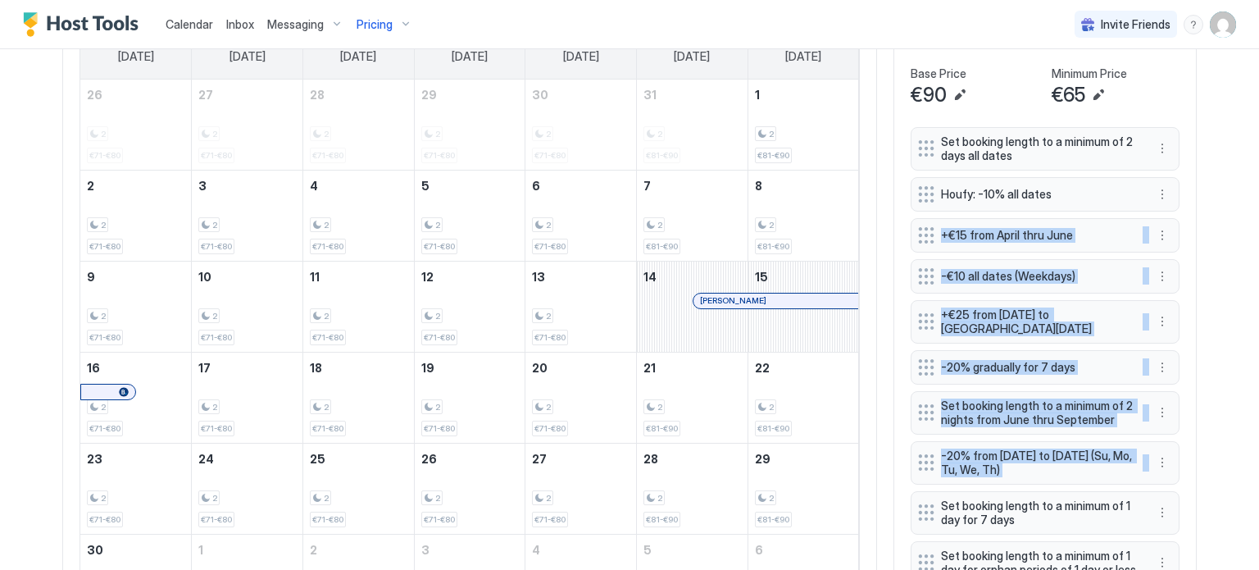
click at [1016, 229] on span "+€15 from April thru June" at bounding box center [1038, 235] width 195 height 15
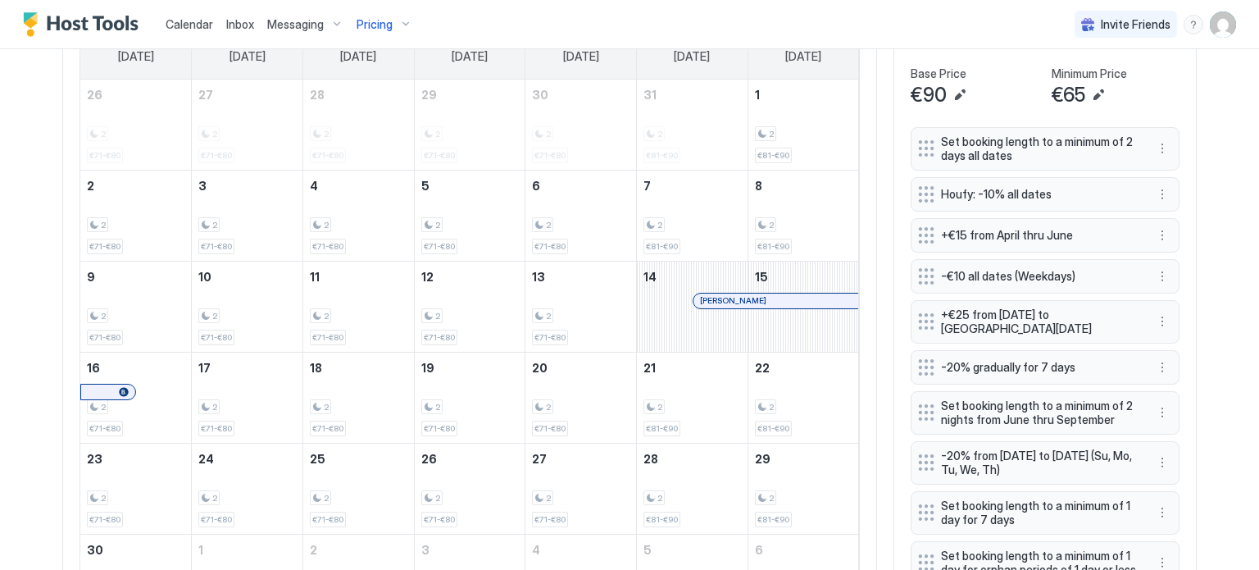
click at [1144, 232] on div "+€15 from April thru June" at bounding box center [1045, 235] width 269 height 34
click at [1152, 232] on button "More options" at bounding box center [1162, 235] width 20 height 20
click at [1156, 253] on div "Edit" at bounding box center [1172, 255] width 36 height 12
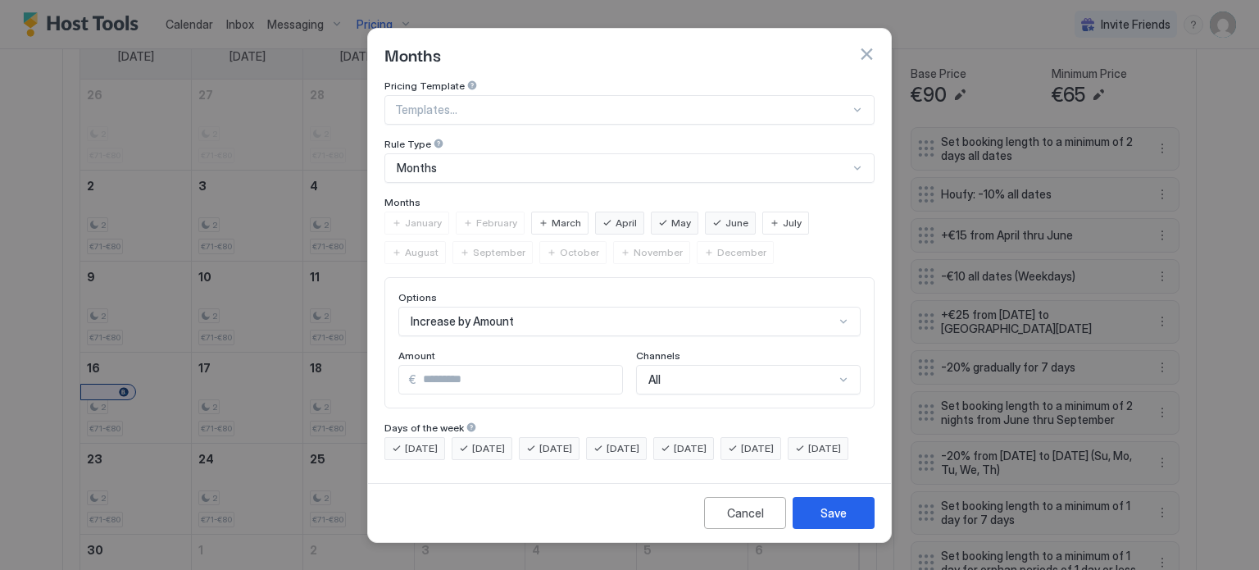
click at [783, 216] on span "July" at bounding box center [792, 223] width 19 height 15
click at [446, 241] on div "August" at bounding box center [414, 252] width 61 height 23
drag, startPoint x: 425, startPoint y: 236, endPoint x: 448, endPoint y: 236, distance: 23.8
click at [473, 245] on span "September" at bounding box center [499, 252] width 52 height 15
click at [560, 245] on span "October" at bounding box center [579, 252] width 39 height 15
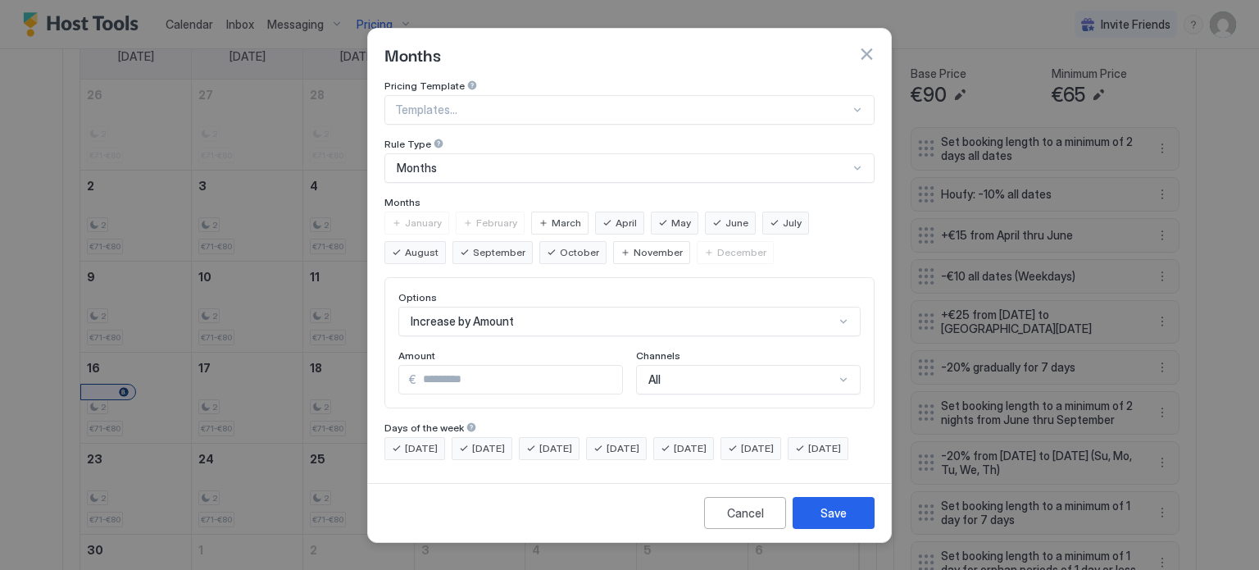
click at [473, 245] on span "September" at bounding box center [499, 252] width 52 height 15
click at [762, 211] on div "July" at bounding box center [785, 222] width 47 height 23
click at [438, 245] on span "August" at bounding box center [422, 252] width 34 height 15
click at [856, 521] on button "Save" at bounding box center [834, 513] width 82 height 32
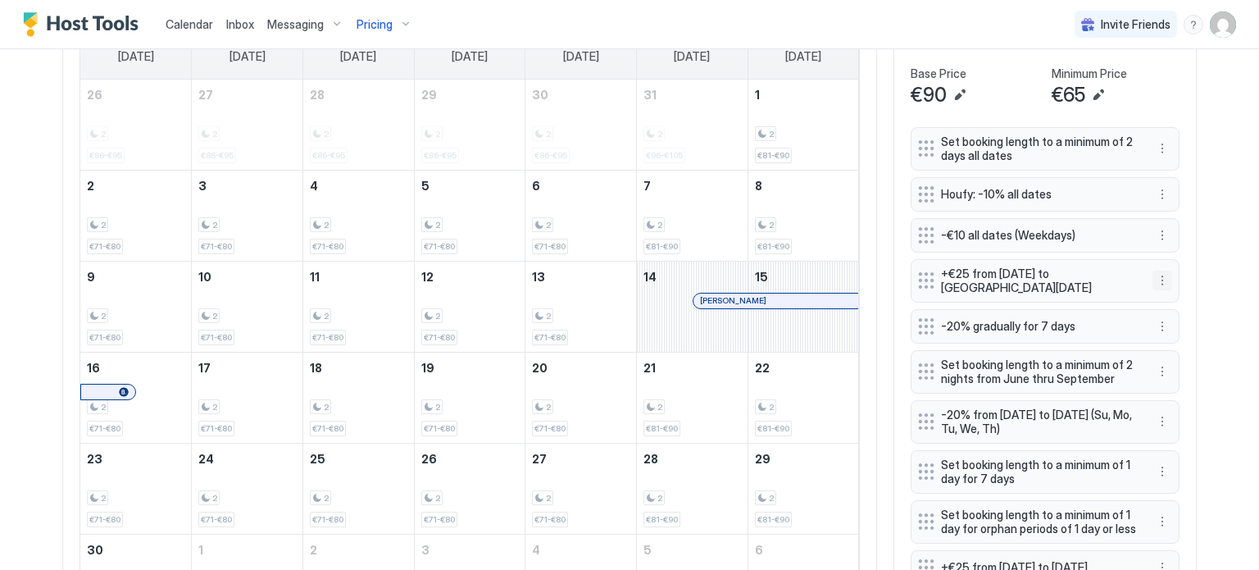
click at [1155, 278] on button "More options" at bounding box center [1162, 280] width 20 height 20
click at [1210, 152] on div at bounding box center [629, 285] width 1259 height 570
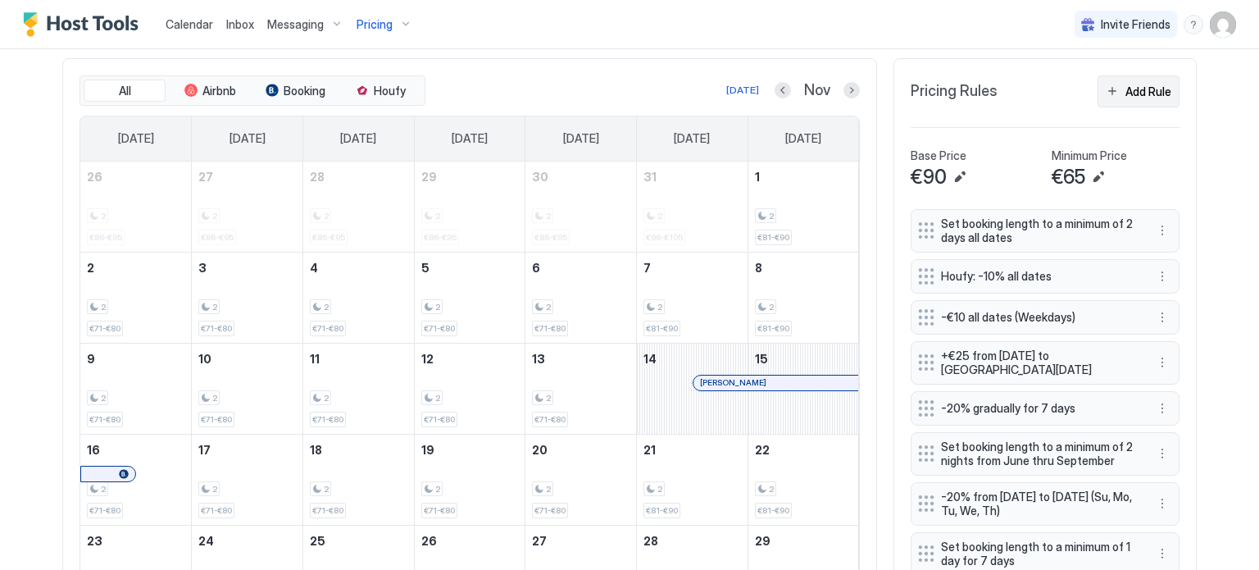
click at [1134, 91] on div "Add Rule" at bounding box center [1148, 91] width 46 height 17
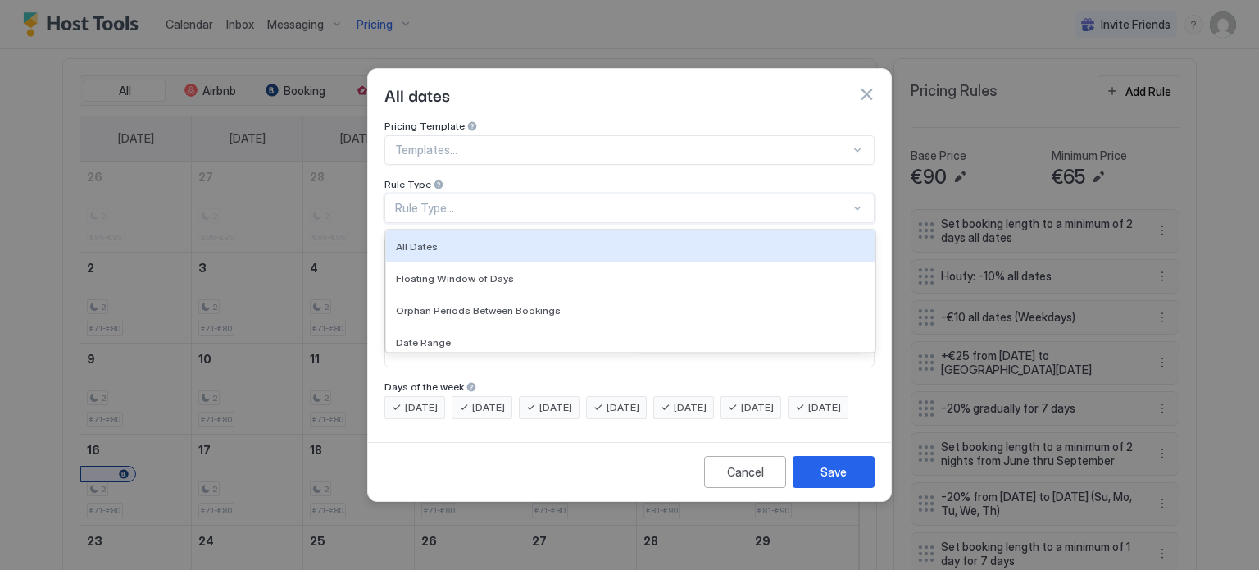
click at [510, 202] on div "Rule Type..." at bounding box center [629, 208] width 490 height 30
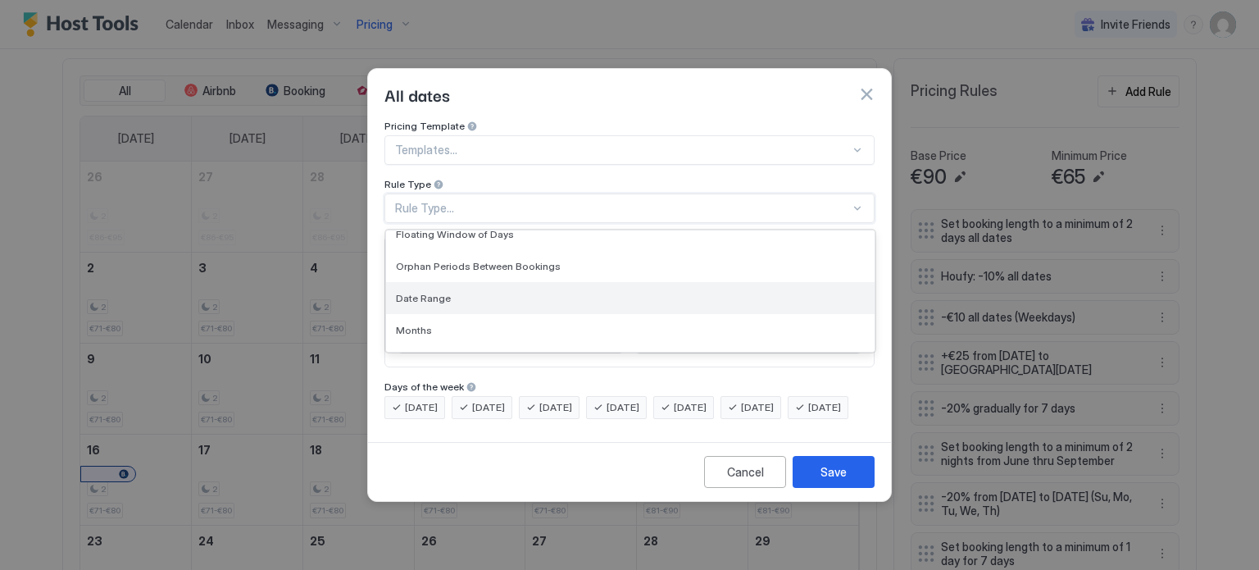
scroll to position [82, 0]
click at [465, 286] on div "Months" at bounding box center [630, 292] width 469 height 12
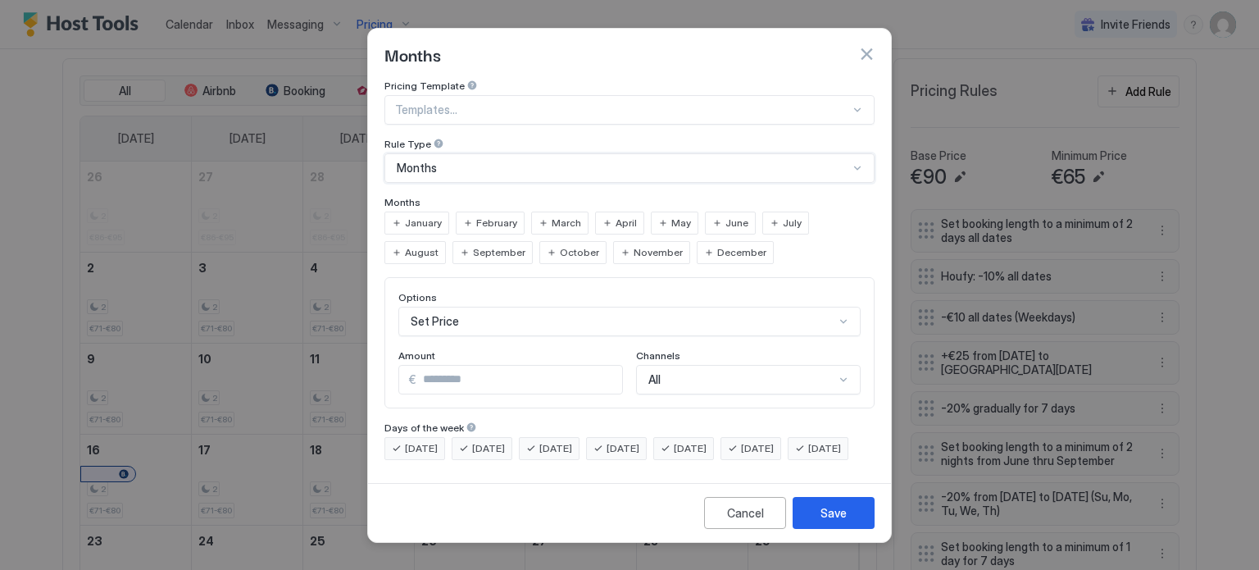
click at [771, 211] on div "July" at bounding box center [785, 222] width 47 height 23
click at [438, 245] on span "August" at bounding box center [422, 252] width 34 height 15
click at [496, 314] on div "Set Price" at bounding box center [629, 322] width 462 height 30
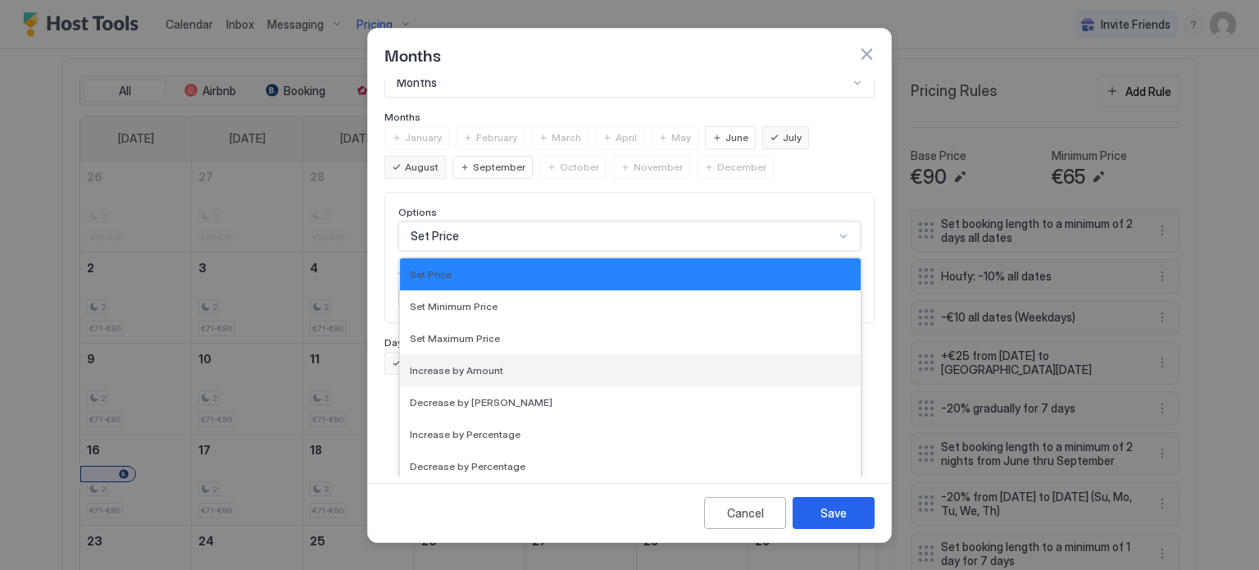
click at [472, 364] on span "Increase by Amount" at bounding box center [456, 370] width 93 height 12
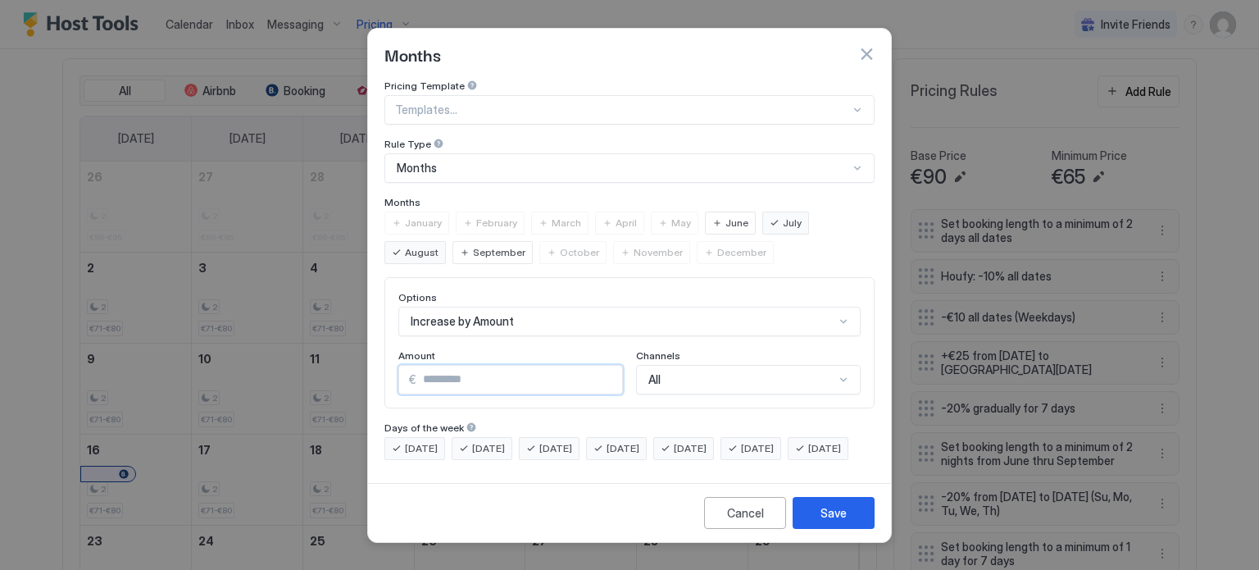
click at [446, 366] on input "*" at bounding box center [519, 380] width 206 height 28
type input "*"
type input "**"
click at [838, 521] on div "Save" at bounding box center [833, 512] width 26 height 17
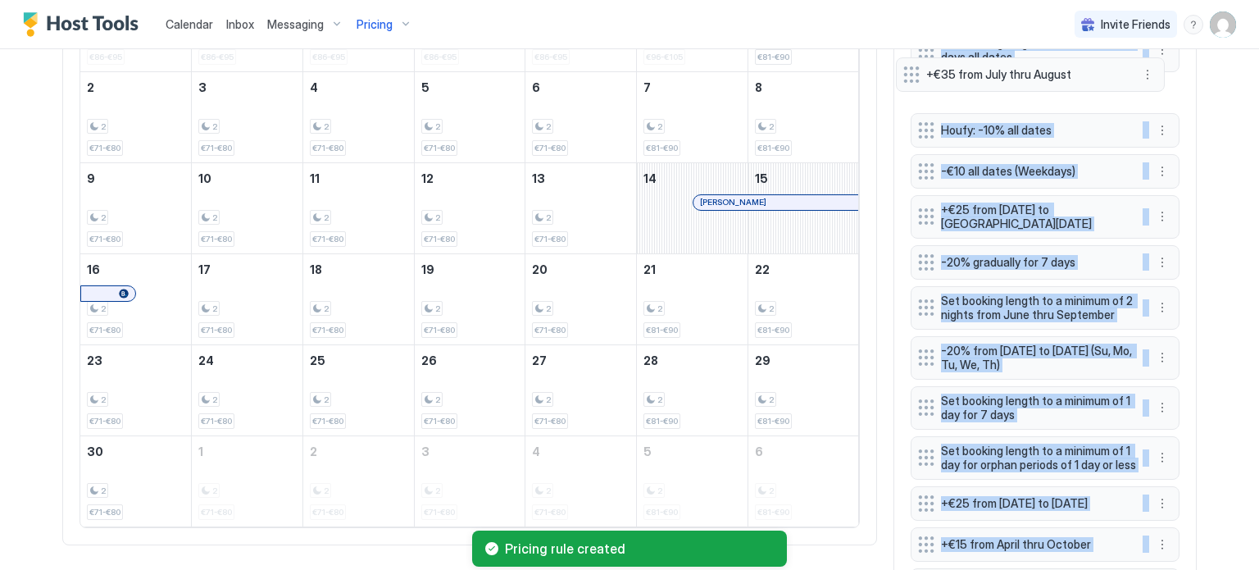
scroll to position [590, 0]
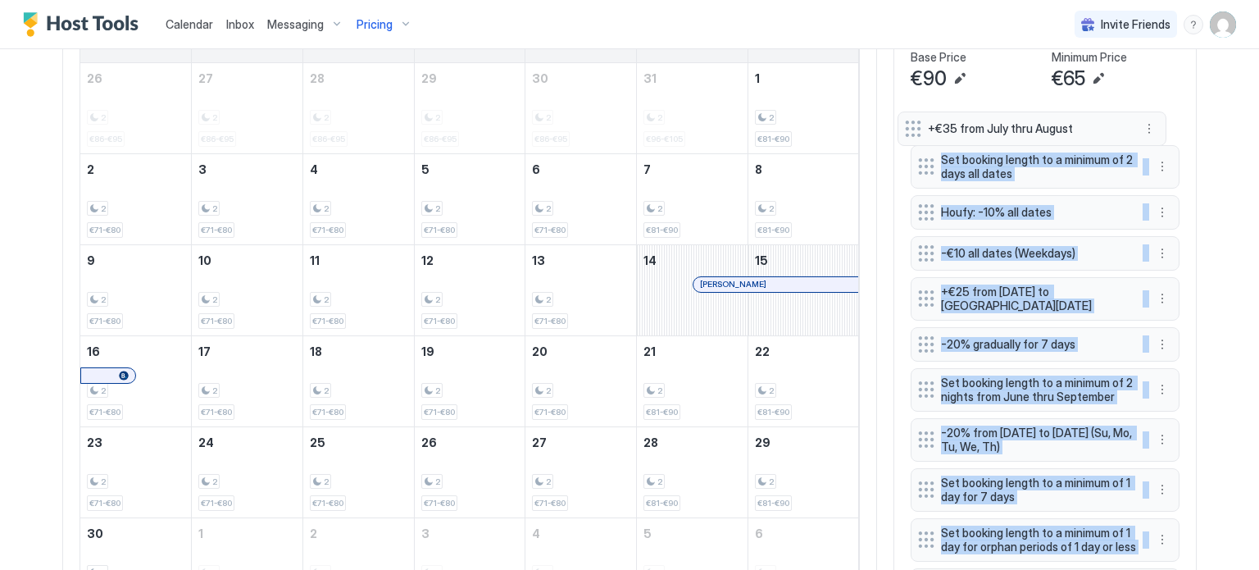
drag, startPoint x: 916, startPoint y: 488, endPoint x: 910, endPoint y: 127, distance: 361.5
click at [911, 127] on div "Set booking length to a minimum of 2 days all dates Houfy: -10% all dates -€10 …" at bounding box center [1045, 426] width 269 height 630
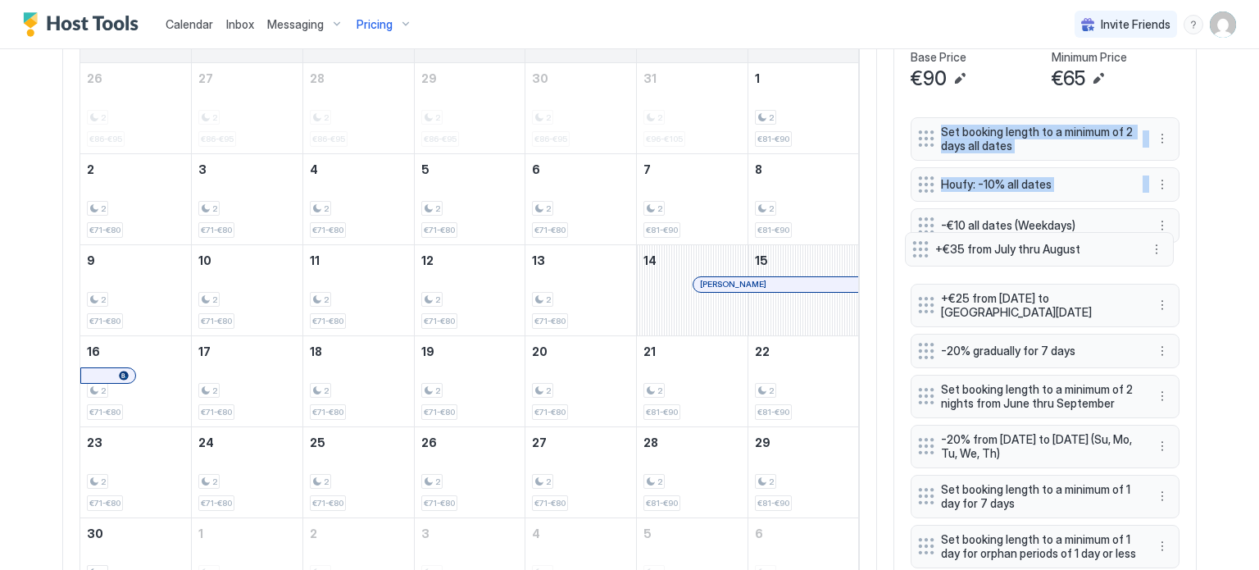
drag, startPoint x: 922, startPoint y: 122, endPoint x: 923, endPoint y: 245, distance: 122.9
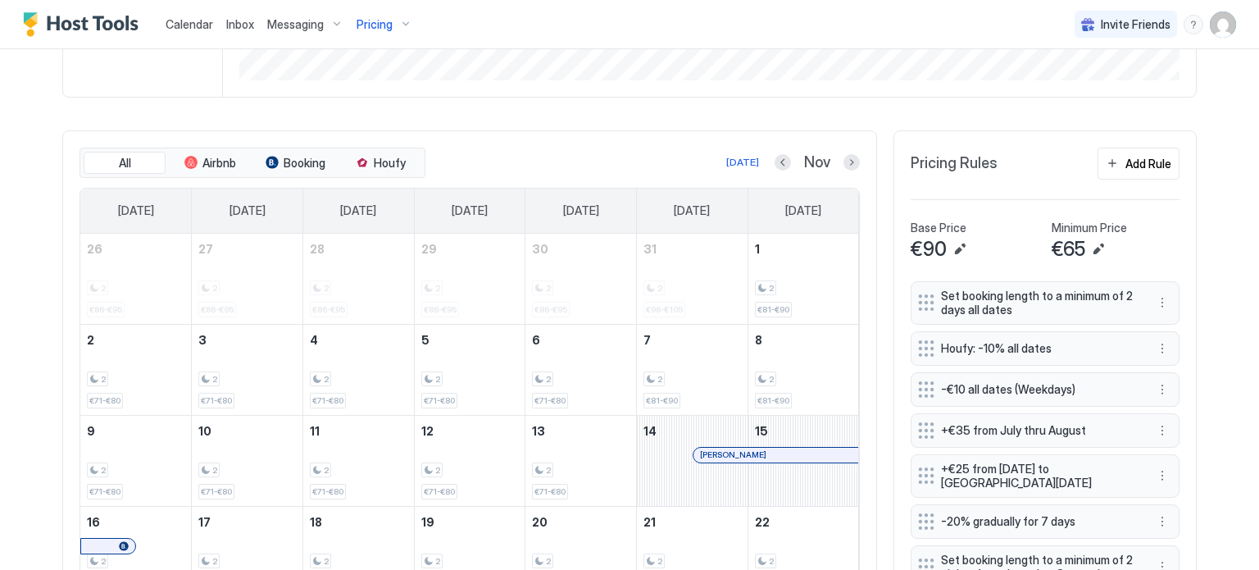
click at [1229, 218] on div "Calendar Inbox Messaging Pricing Invite Friends SD Home Pricing Prana Synced le…" at bounding box center [629, 285] width 1259 height 570
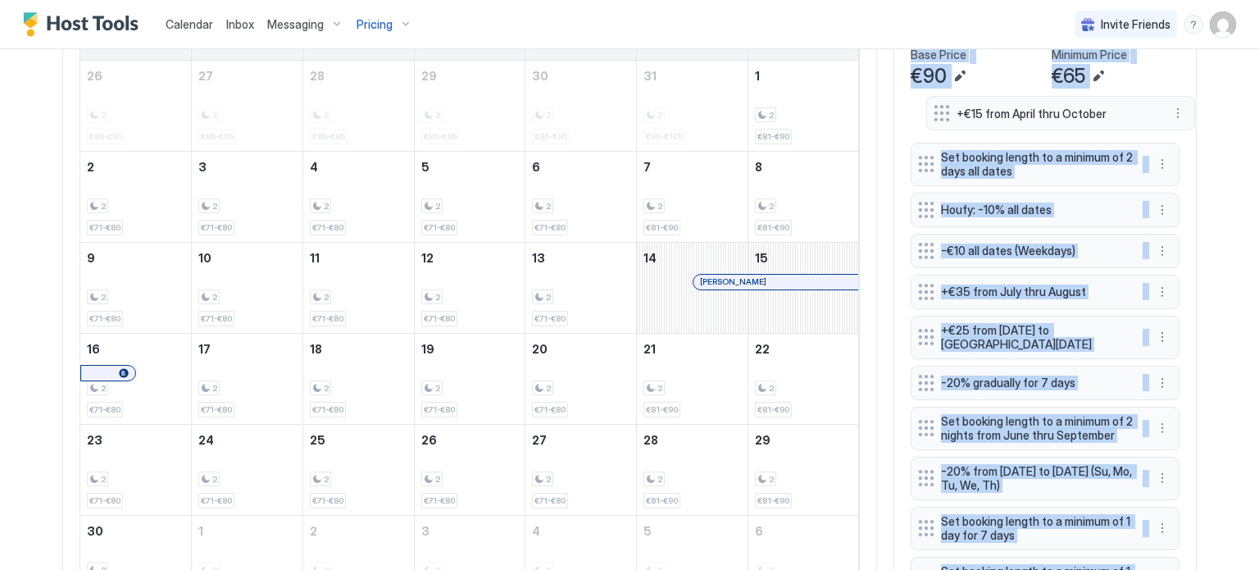
scroll to position [426, 0]
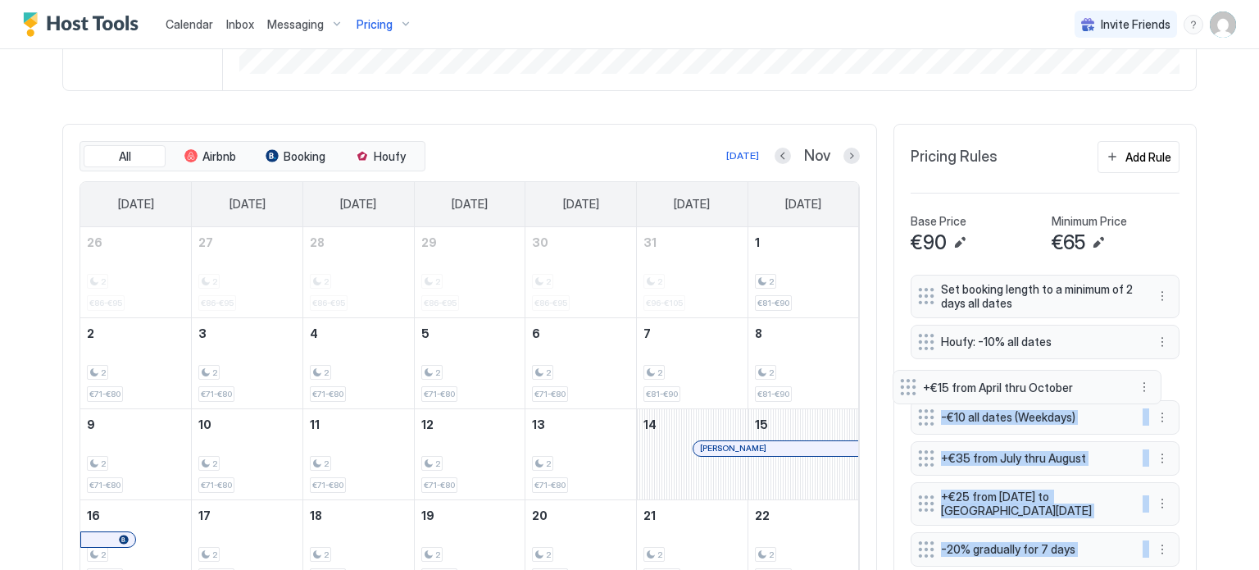
drag, startPoint x: 923, startPoint y: 390, endPoint x: 911, endPoint y: 385, distance: 12.5
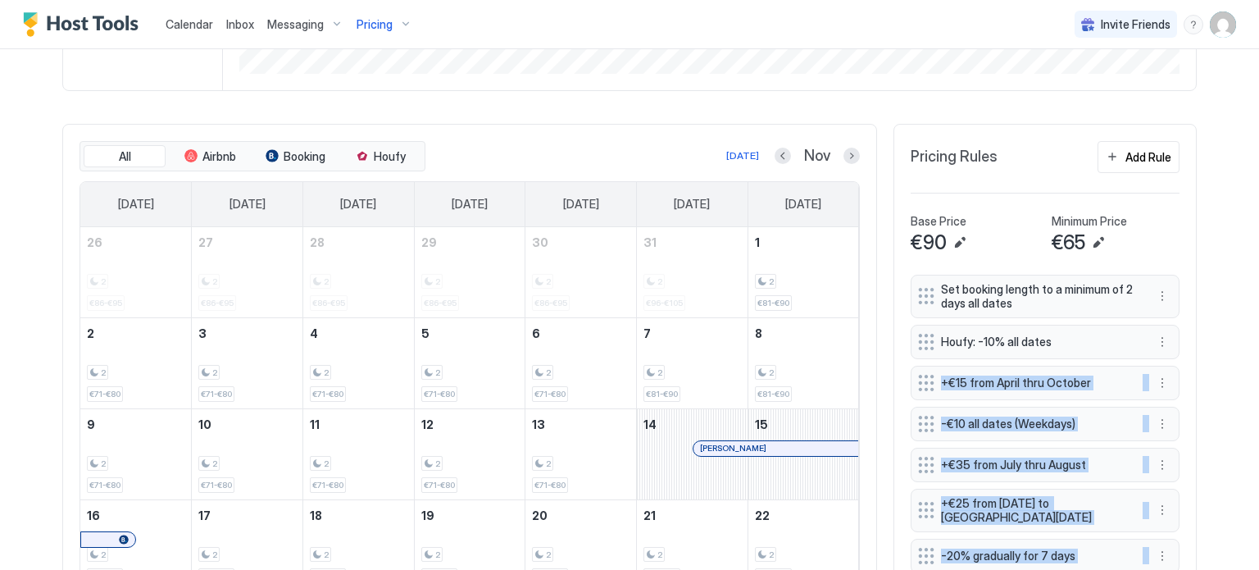
click at [1225, 377] on div "Calendar Inbox Messaging Pricing Invite Friends SD Home Pricing Prana Calendar …" at bounding box center [629, 285] width 1259 height 570
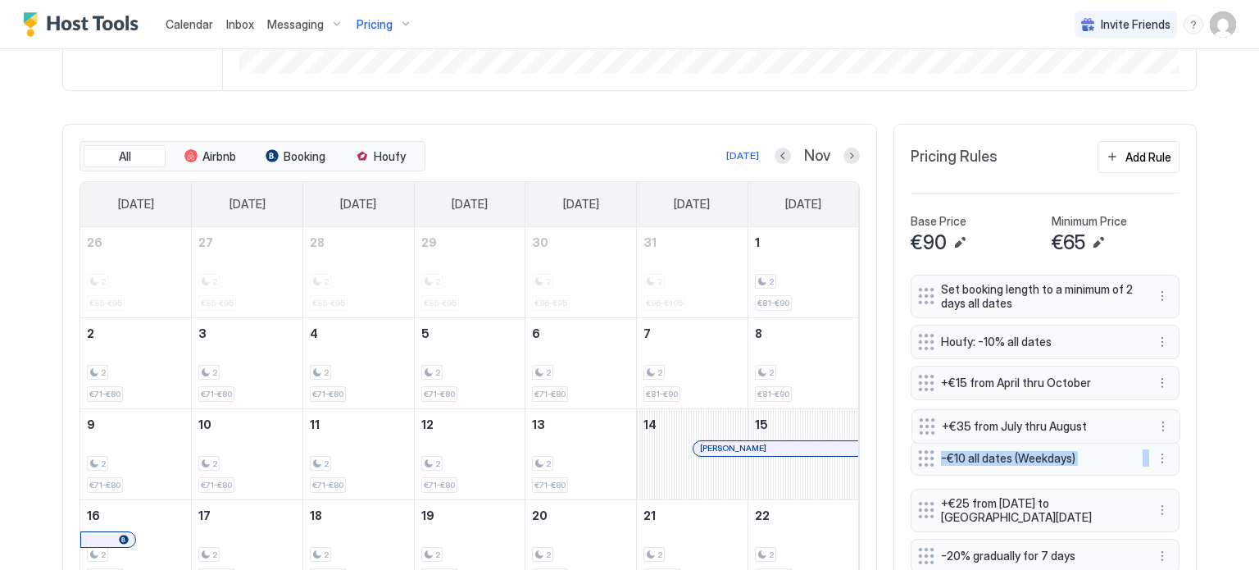
drag, startPoint x: 915, startPoint y: 469, endPoint x: 920, endPoint y: 425, distance: 43.7
click at [1218, 391] on div "Calendar Inbox Messaging Pricing Invite Friends SD Home Pricing Prana Synced le…" at bounding box center [629, 285] width 1259 height 570
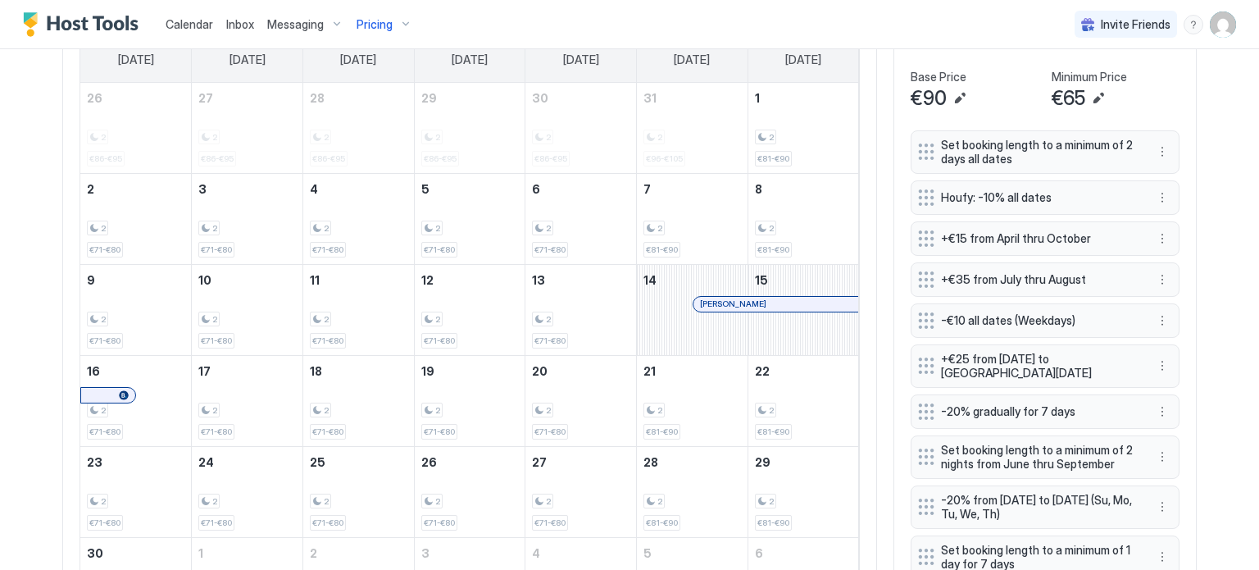
scroll to position [590, 0]
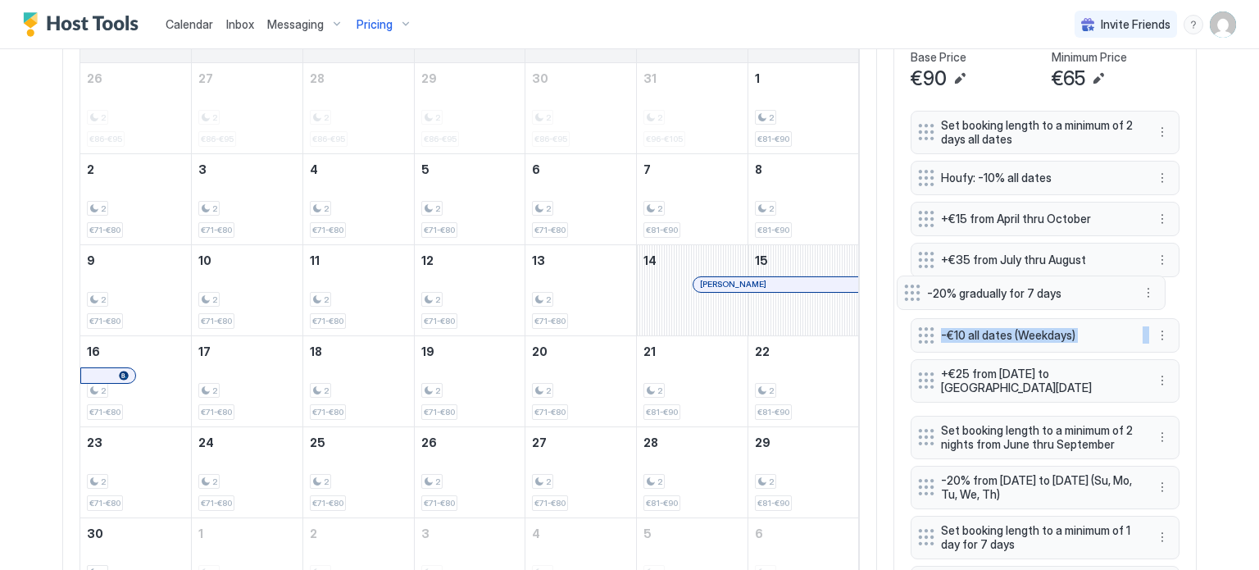
drag, startPoint x: 915, startPoint y: 383, endPoint x: 907, endPoint y: 288, distance: 95.4
click at [911, 288] on div "Set booking length to a minimum of 2 days all dates Houfy: -10% all dates +€15 …" at bounding box center [1045, 426] width 269 height 630
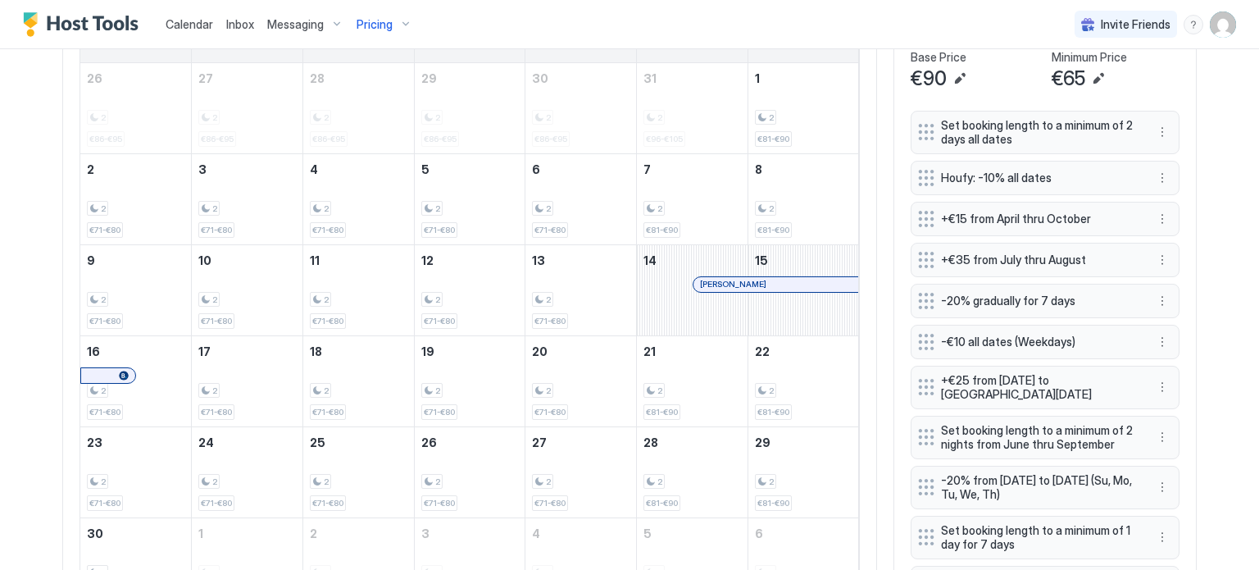
click at [1203, 313] on div "Home Pricing Prana Synced less than 5 seconds ago Min Price € 0 Max Price € 130…" at bounding box center [629, 116] width 1180 height 1315
click at [1154, 432] on button "More options" at bounding box center [1162, 437] width 20 height 20
click at [1221, 327] on div at bounding box center [629, 285] width 1259 height 570
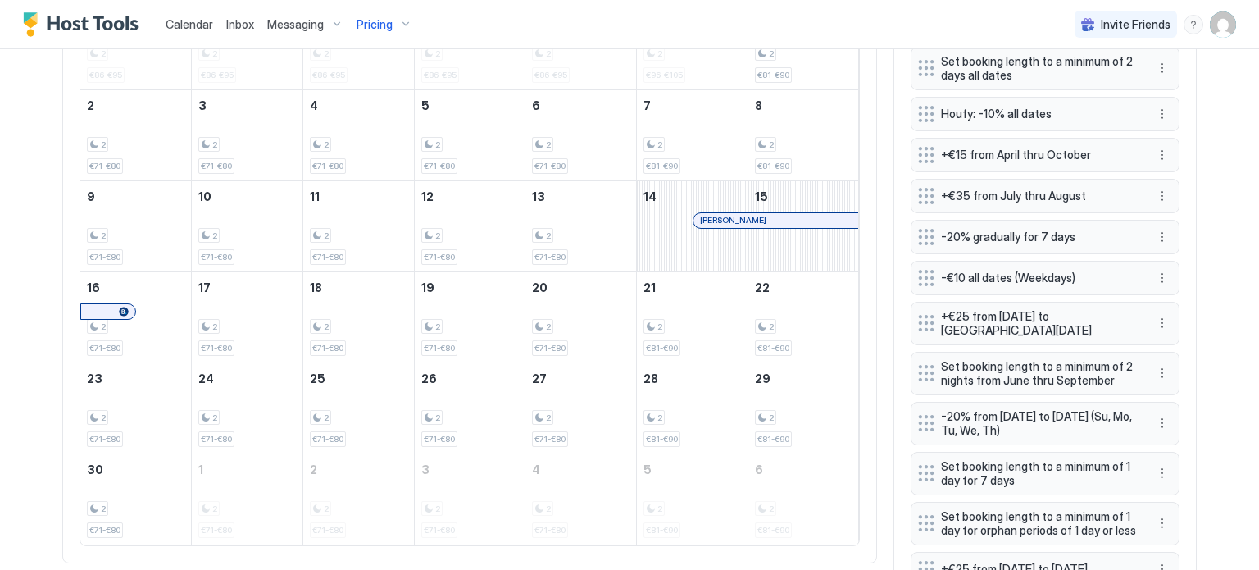
scroll to position [574, 0]
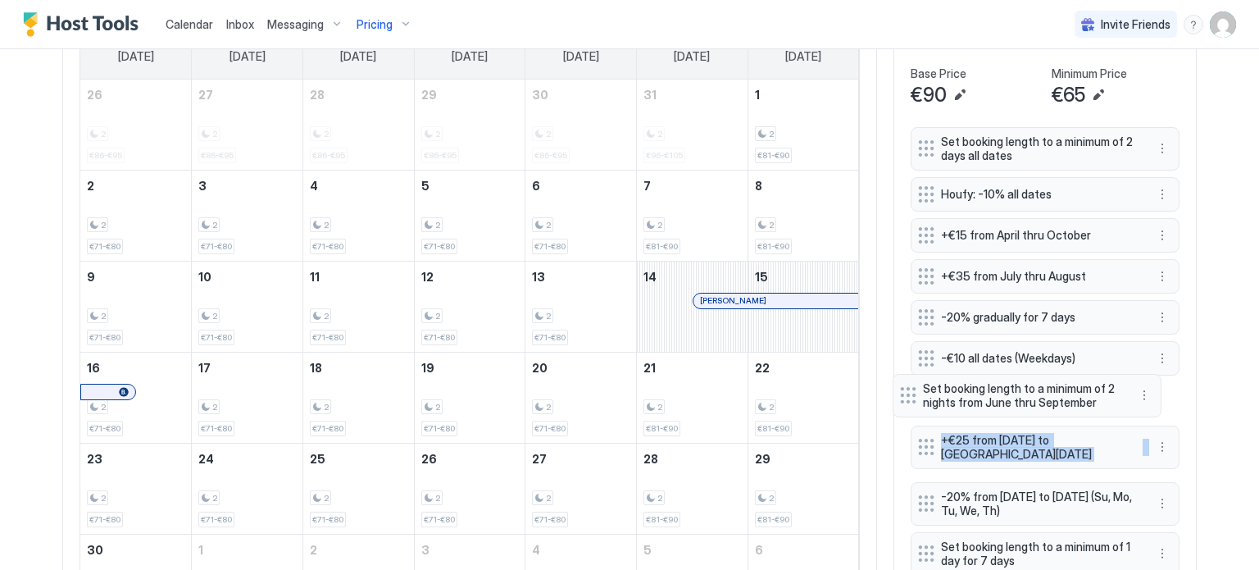
drag, startPoint x: 918, startPoint y: 453, endPoint x: 906, endPoint y: 399, distance: 55.3
click at [911, 399] on div "Set booking length to a minimum of 2 days all dates Houfy: -10% all dates +€15 …" at bounding box center [1045, 442] width 269 height 630
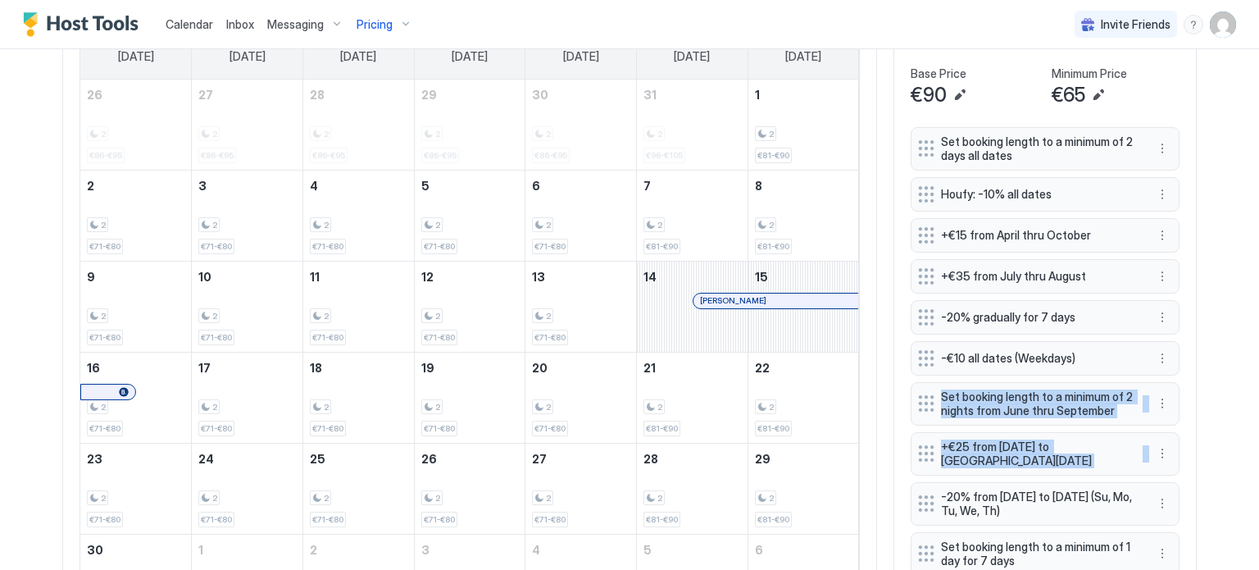
click at [1225, 410] on div "Calendar Inbox Messaging Pricing Invite Friends SD Home Pricing Prana Calendar …" at bounding box center [629, 285] width 1259 height 570
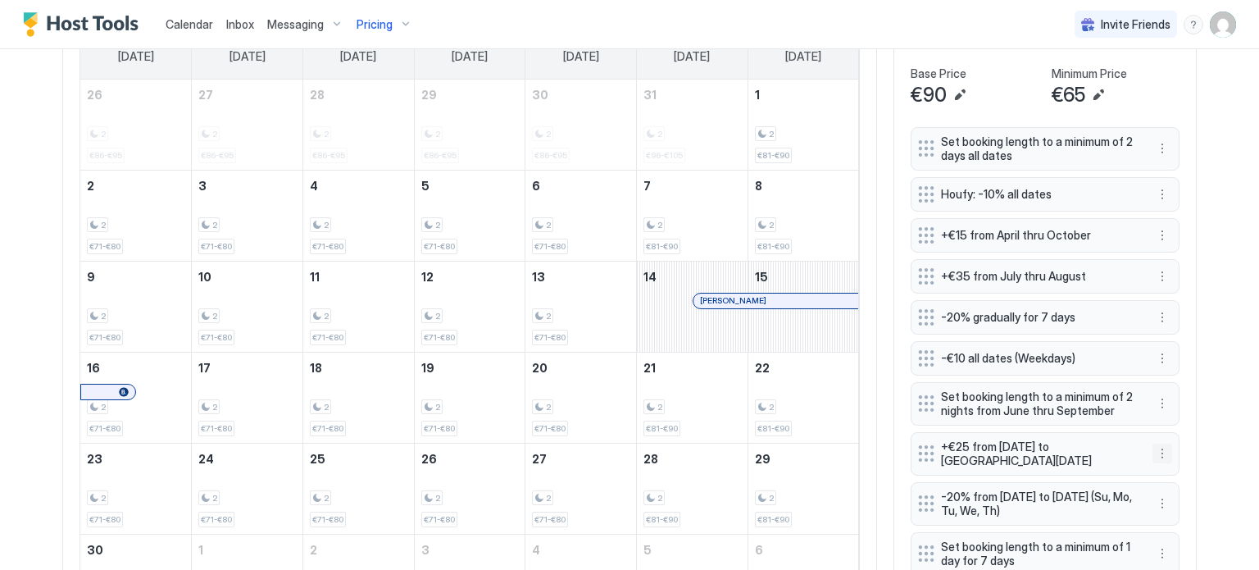
click at [1154, 447] on button "More options" at bounding box center [1162, 453] width 20 height 20
click at [1186, 527] on span "Delete" at bounding box center [1187, 525] width 30 height 12
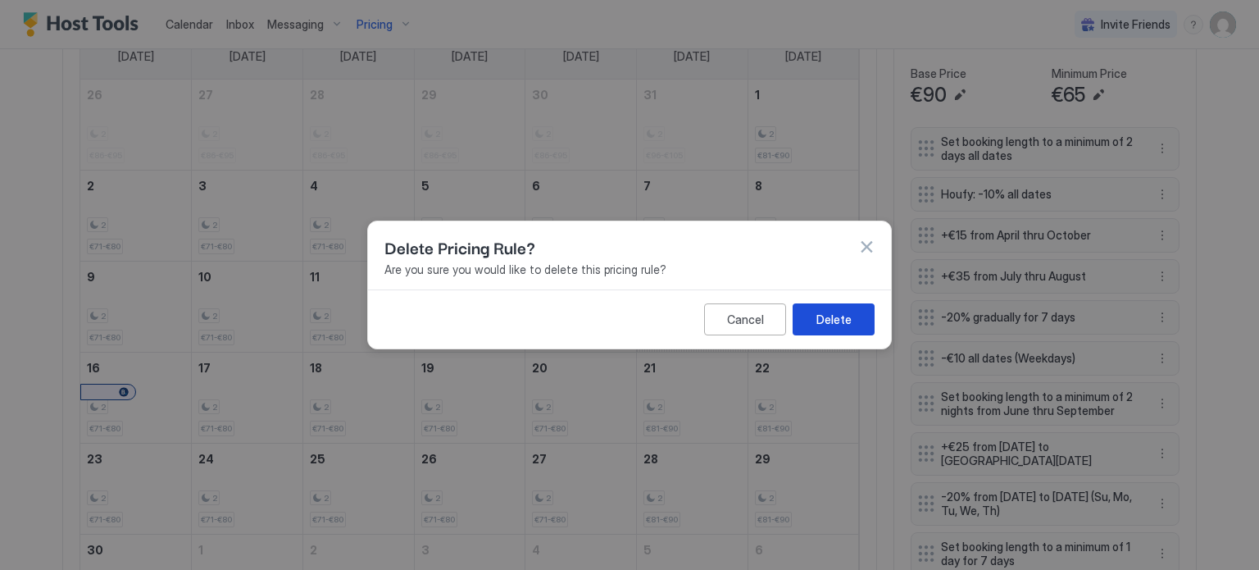
click at [843, 321] on div "Delete" at bounding box center [833, 319] width 35 height 17
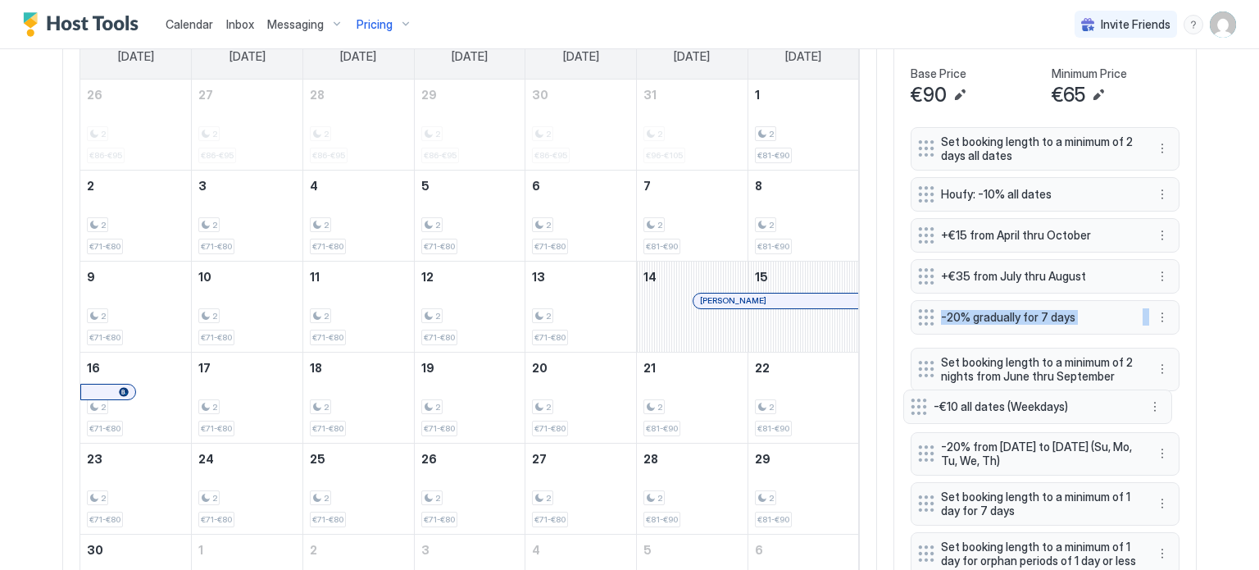
drag, startPoint x: 915, startPoint y: 352, endPoint x: 914, endPoint y: 404, distance: 51.6
click at [1203, 372] on div "Home Pricing Prana Calendar is now syncing... Min Price € 0 Max Price € 130 14 …" at bounding box center [629, 107] width 1180 height 1265
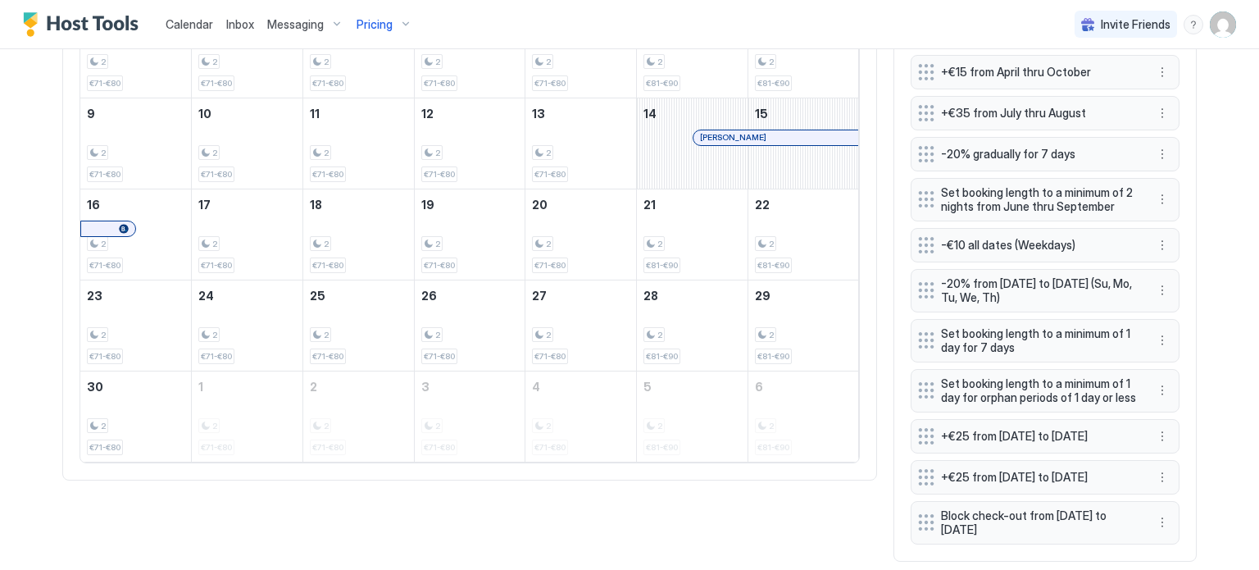
scroll to position [738, 0]
click at [1156, 288] on button "More options" at bounding box center [1162, 289] width 20 height 20
click at [1168, 361] on div "Delete" at bounding box center [1178, 361] width 48 height 12
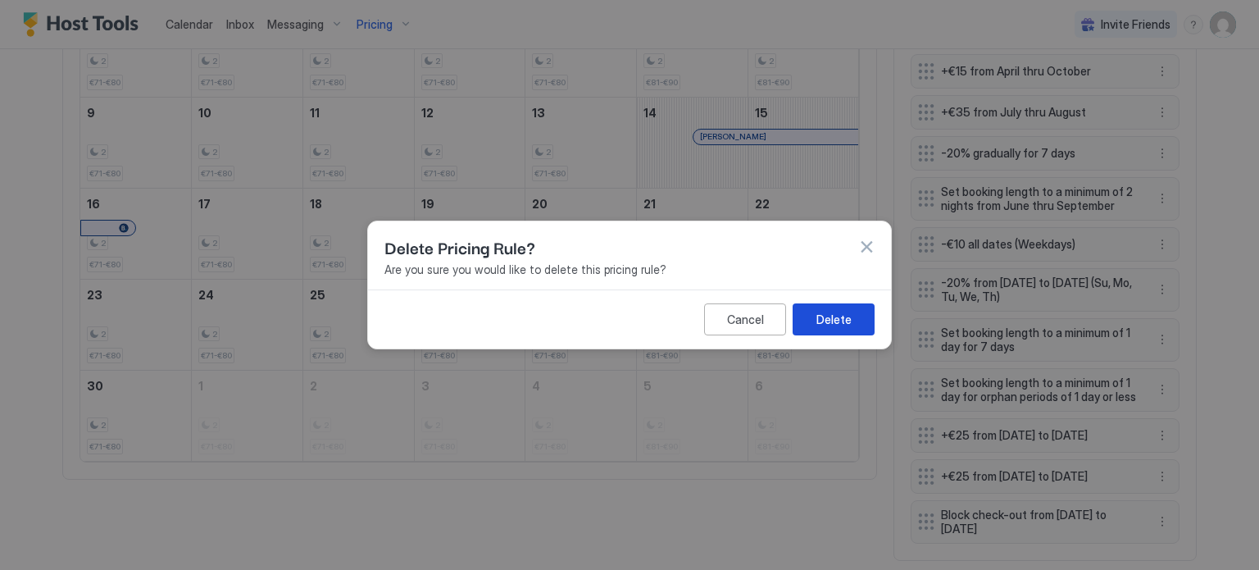
click at [837, 315] on div "Delete" at bounding box center [833, 319] width 35 height 17
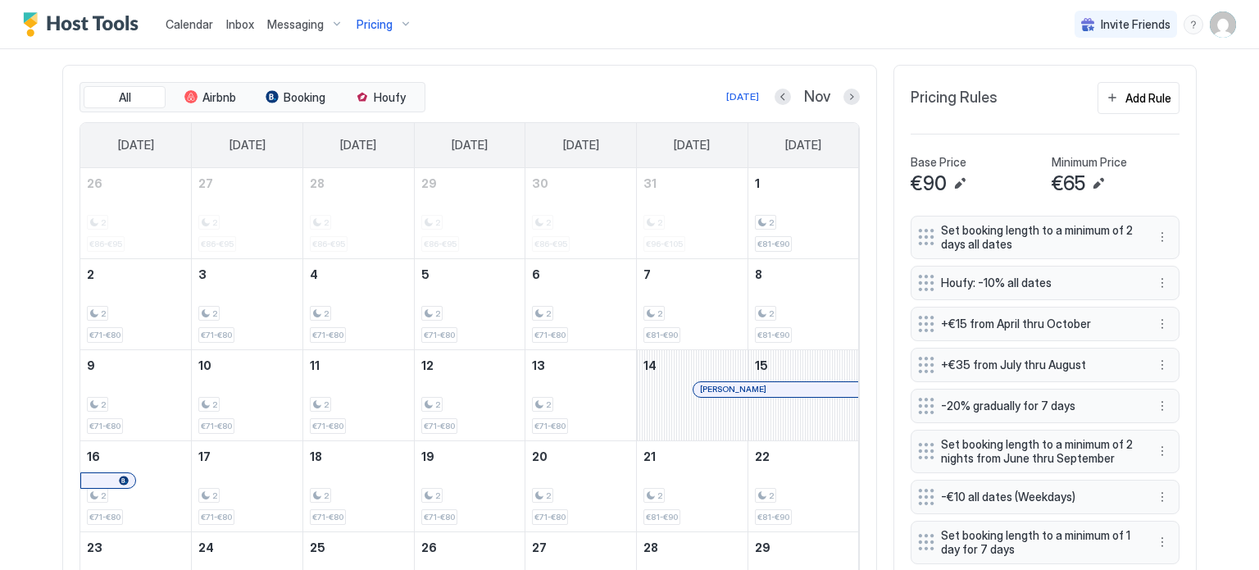
scroll to position [408, 0]
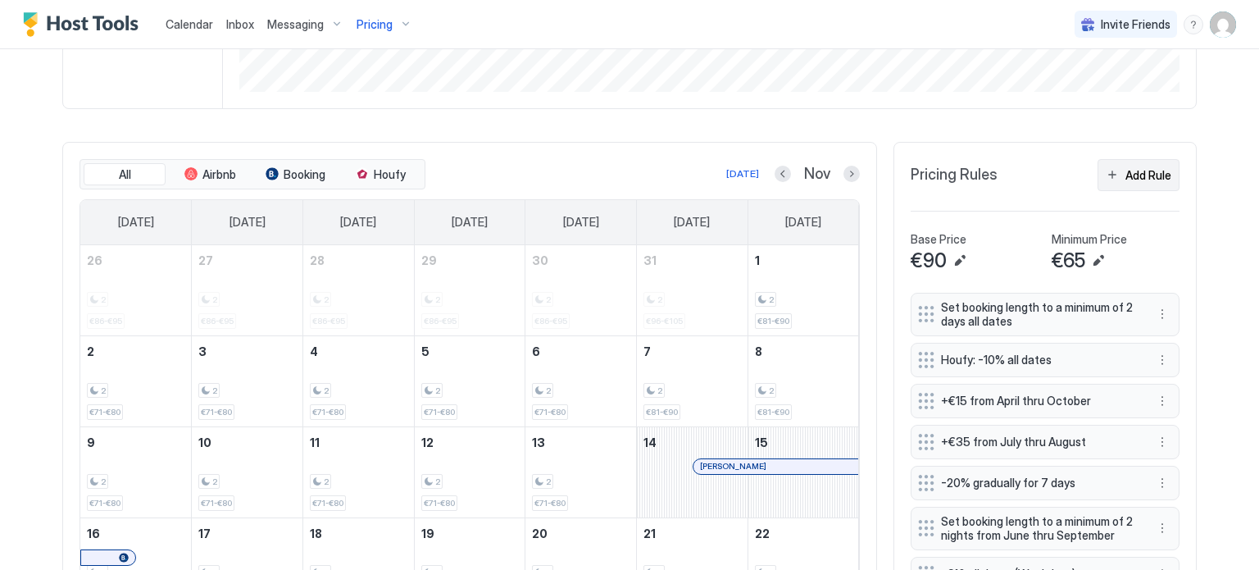
click at [1144, 170] on div "Add Rule" at bounding box center [1148, 174] width 46 height 17
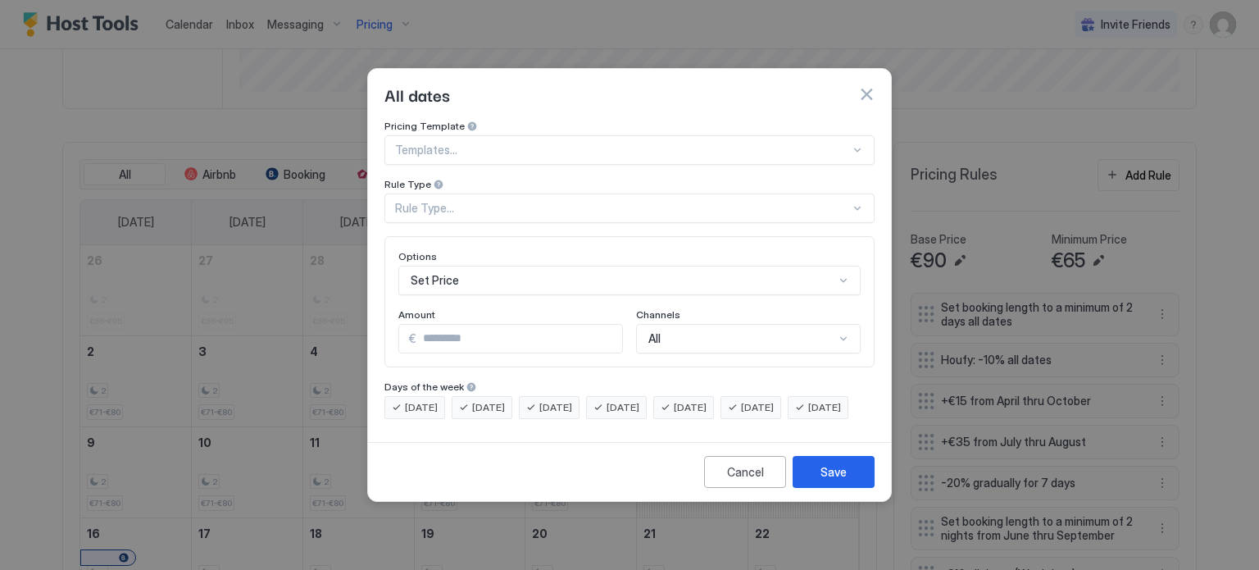
click at [1188, 175] on div at bounding box center [629, 285] width 1259 height 570
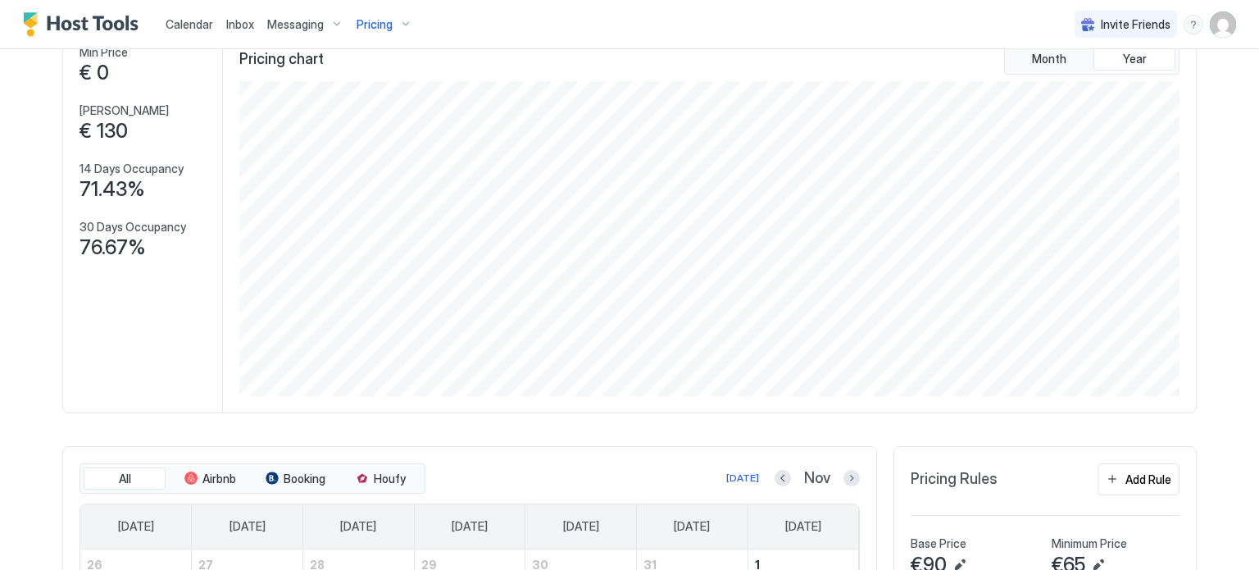
scroll to position [80, 0]
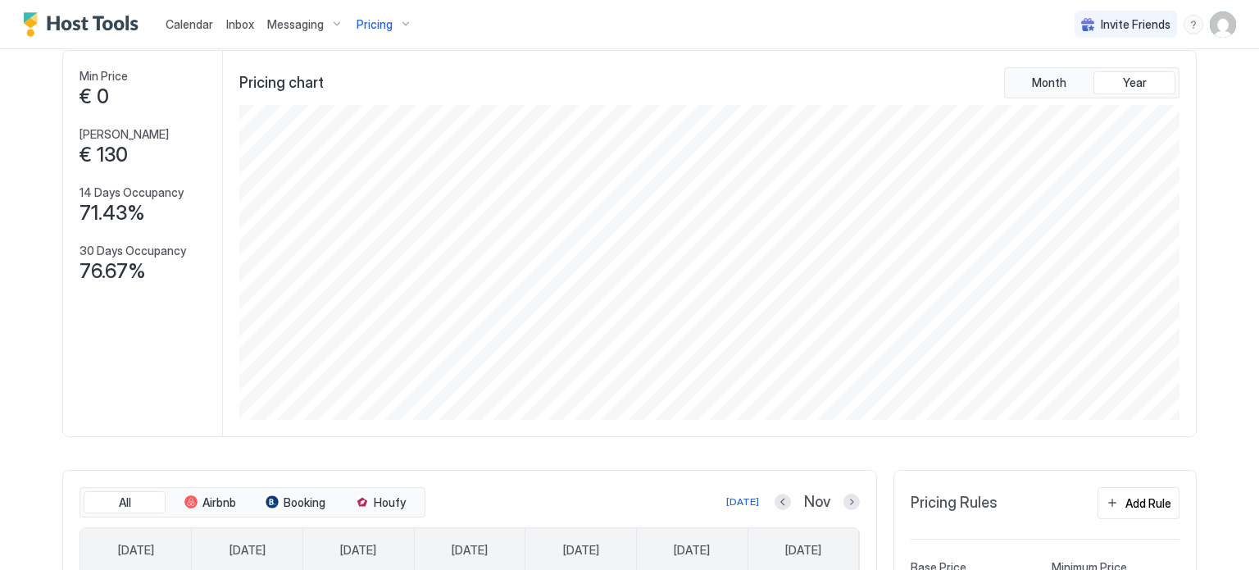
click at [380, 20] on span "Pricing" at bounding box center [375, 24] width 36 height 15
click at [344, 161] on span "Ojas" at bounding box center [379, 158] width 116 height 12
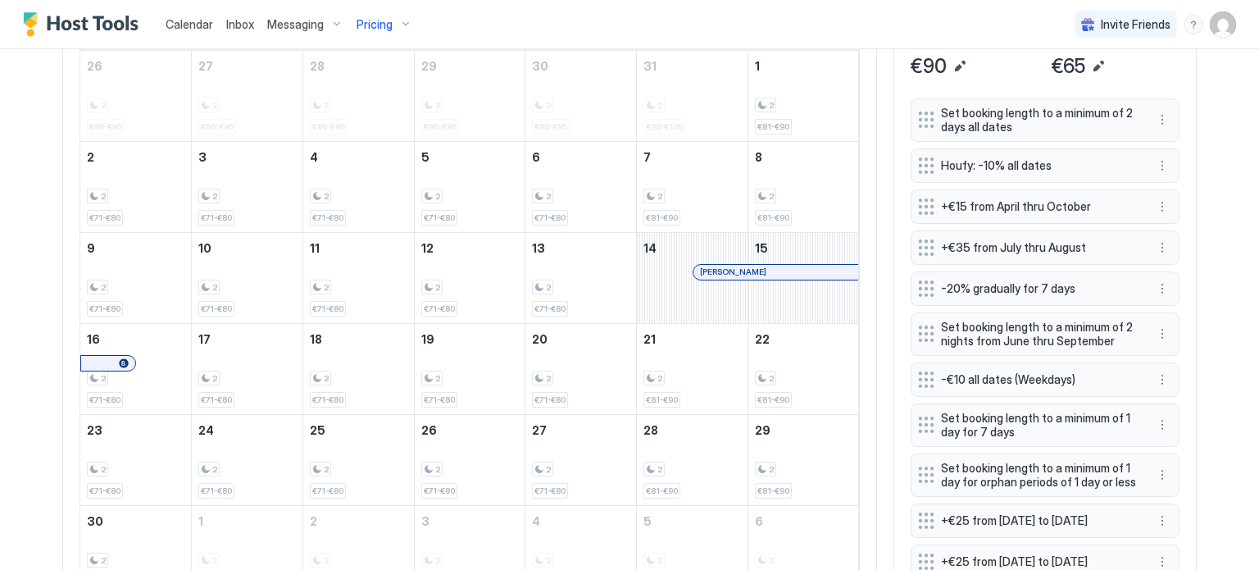
scroll to position [490, 0]
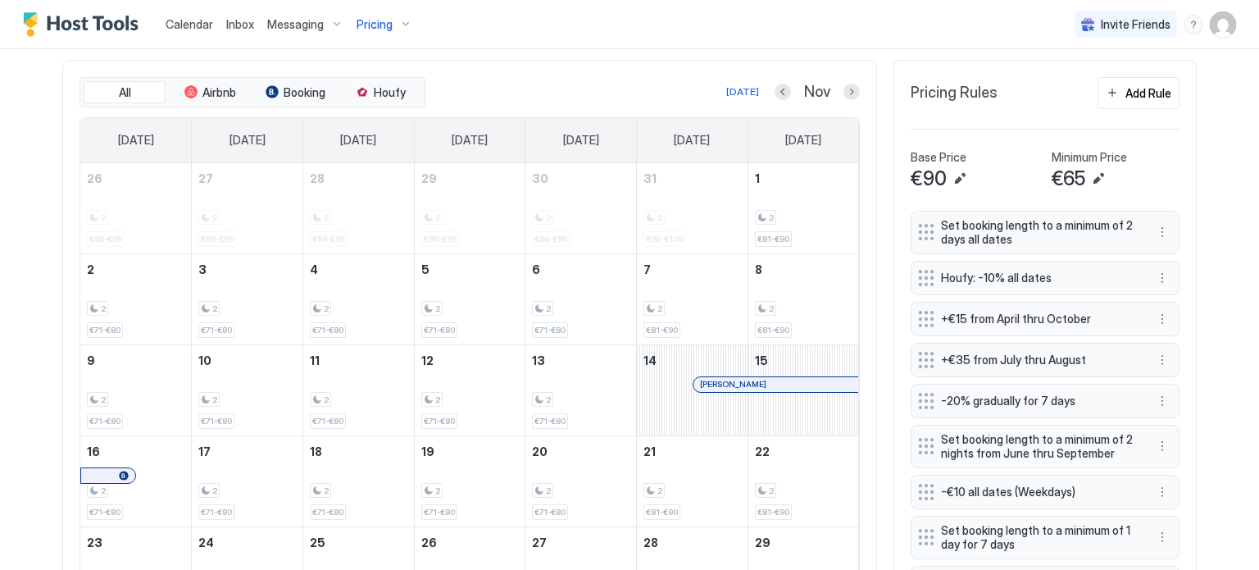
click at [1157, 99] on div "Add Rule" at bounding box center [1148, 92] width 46 height 17
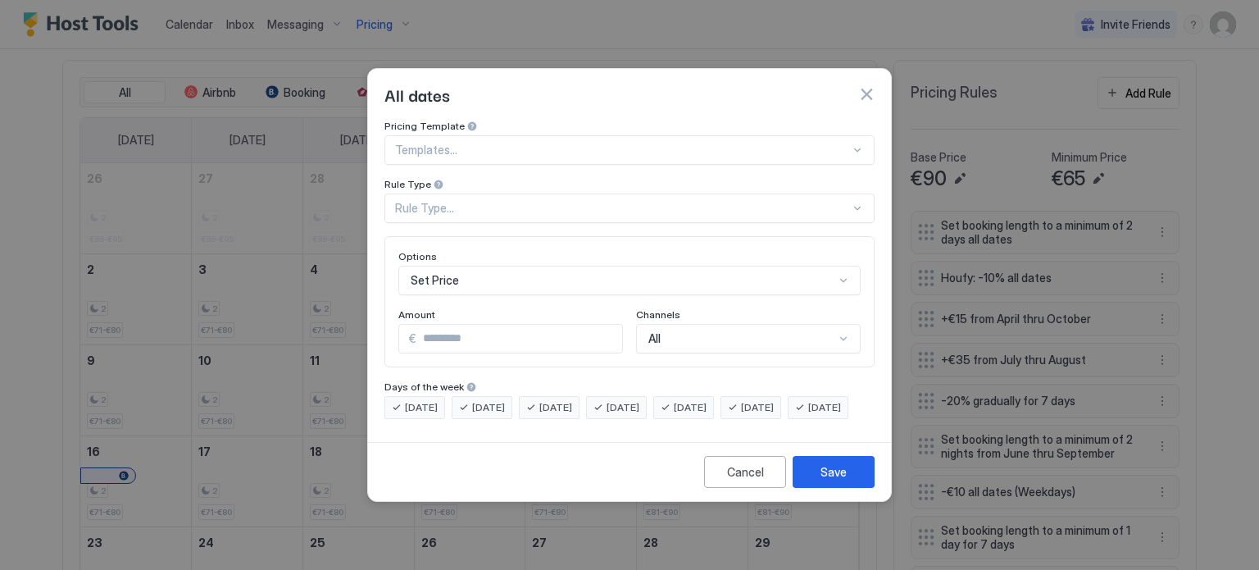
click at [492, 201] on div "Rule Type..." at bounding box center [622, 208] width 455 height 15
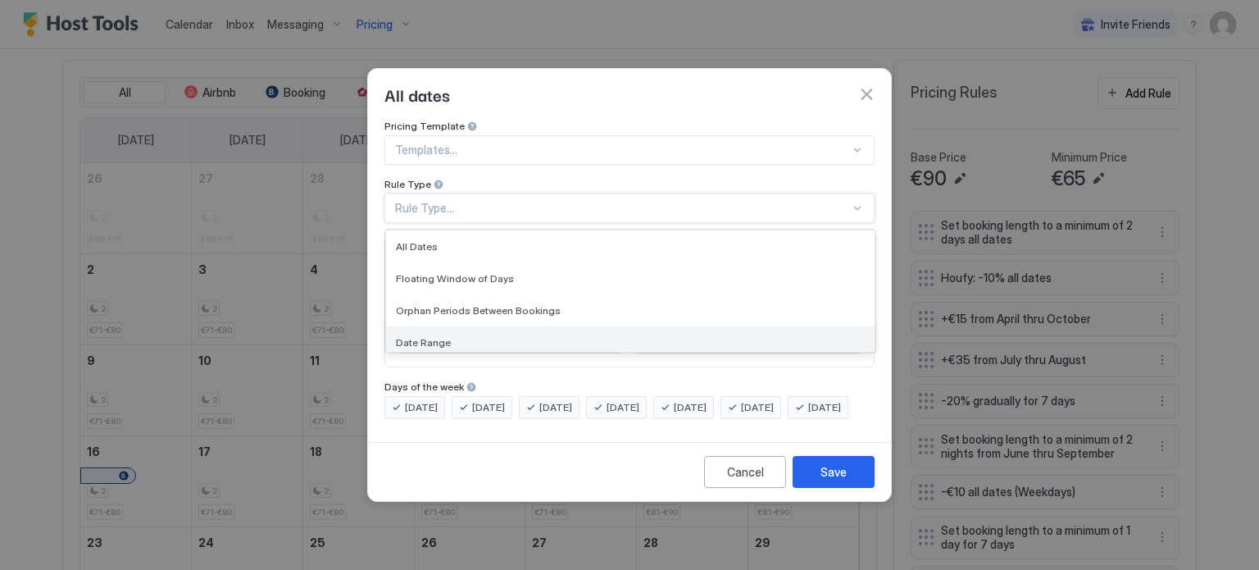
click at [444, 336] on span "Date Range" at bounding box center [423, 342] width 55 height 12
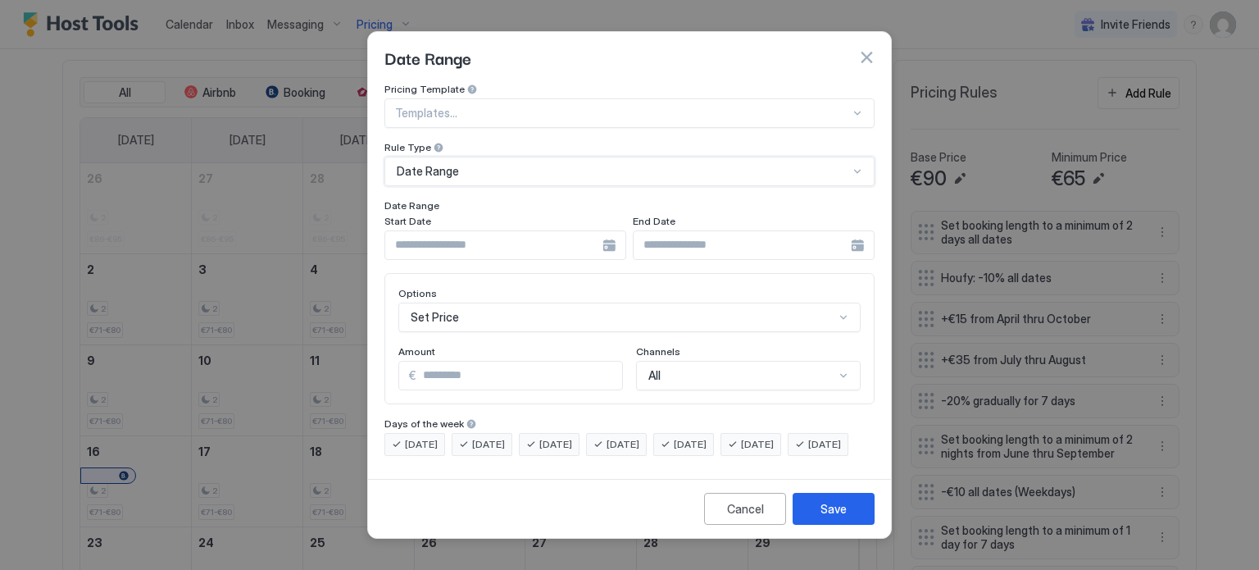
click at [508, 164] on div "Date Range" at bounding box center [623, 171] width 452 height 15
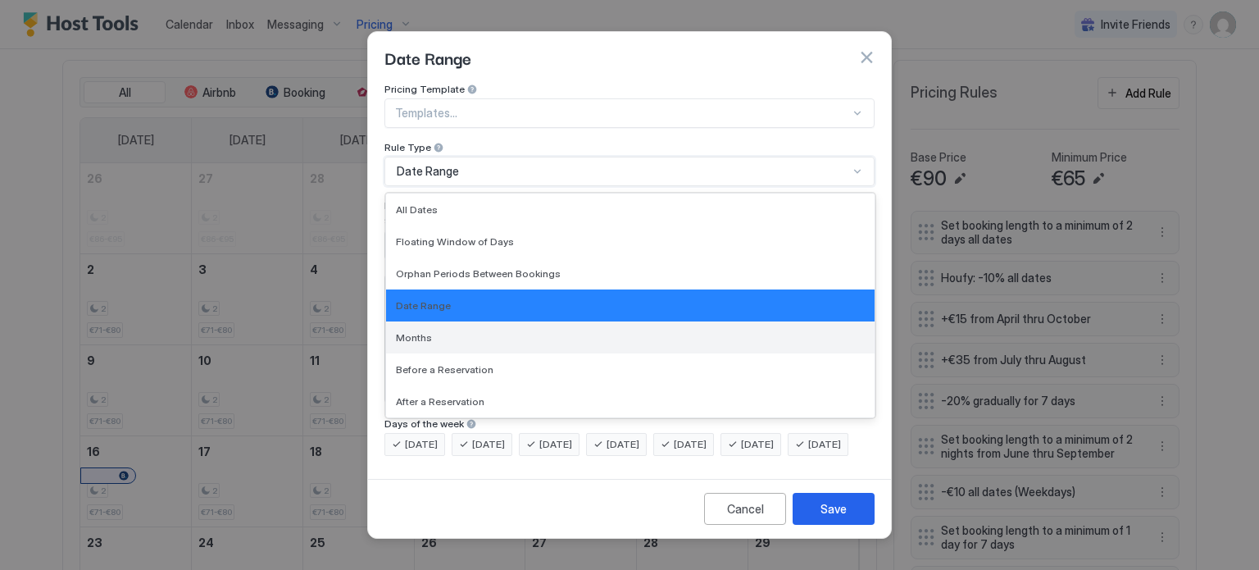
click at [439, 321] on div "Months" at bounding box center [630, 337] width 488 height 32
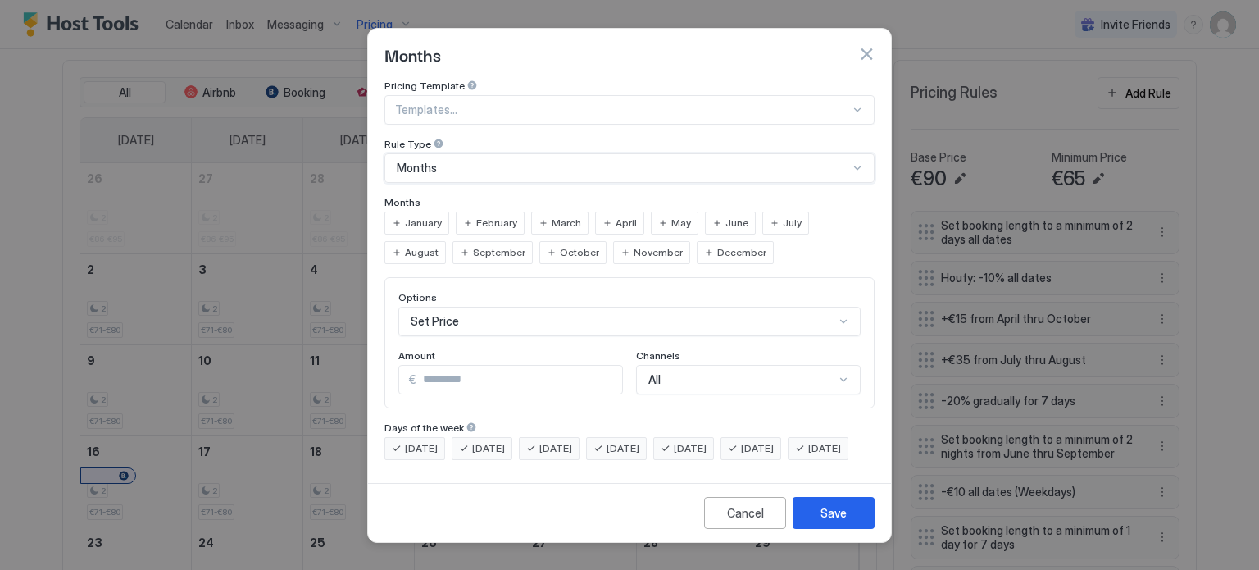
click at [424, 216] on span "January" at bounding box center [423, 223] width 37 height 15
click at [497, 216] on span "February" at bounding box center [496, 223] width 41 height 15
click at [564, 216] on span "March" at bounding box center [567, 223] width 30 height 15
click at [717, 245] on span "December" at bounding box center [741, 252] width 49 height 15
click at [634, 245] on span "November" at bounding box center [658, 252] width 49 height 15
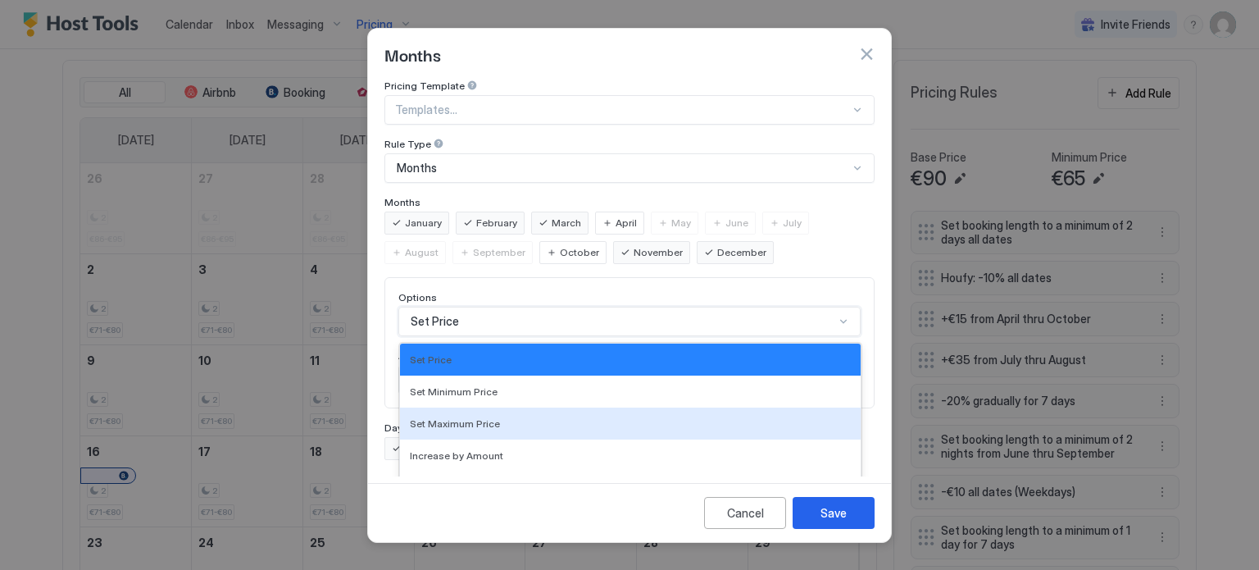
click at [487, 307] on div "17 results available. Use Up and Down to choose options, press Enter to select …" at bounding box center [629, 322] width 462 height 30
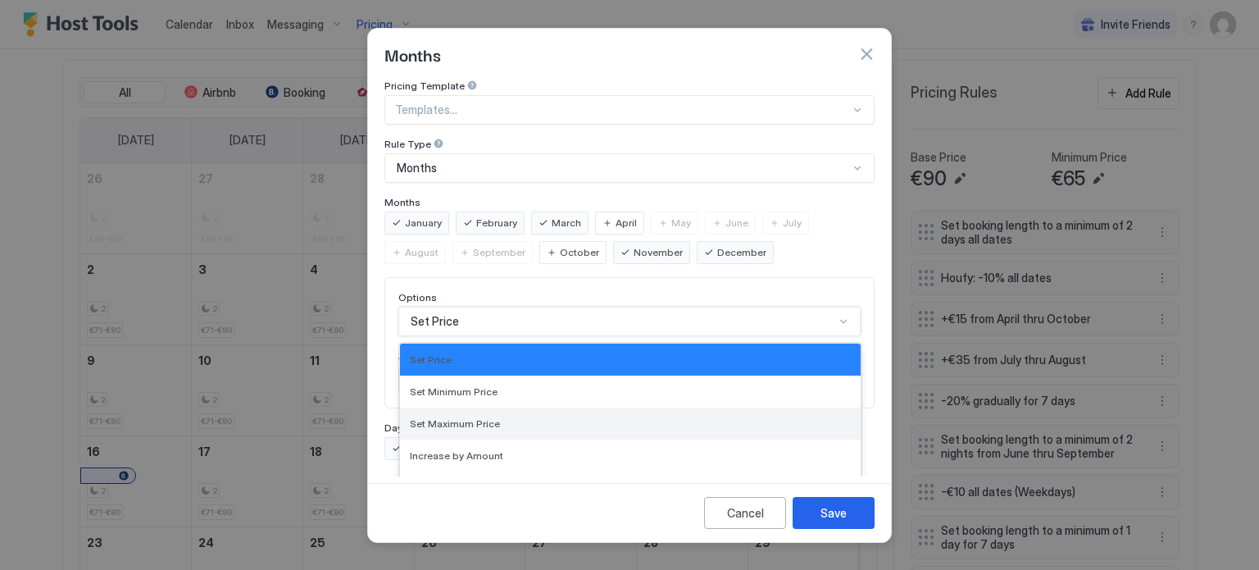
scroll to position [85, 0]
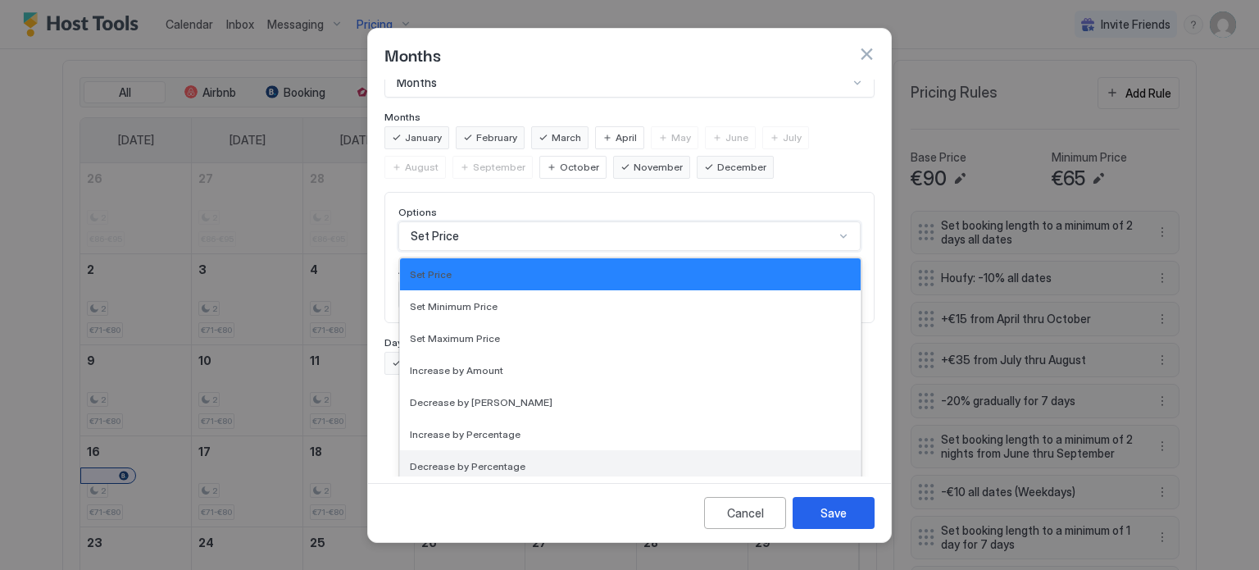
click at [459, 460] on span "Decrease by Percentage" at bounding box center [468, 466] width 116 height 12
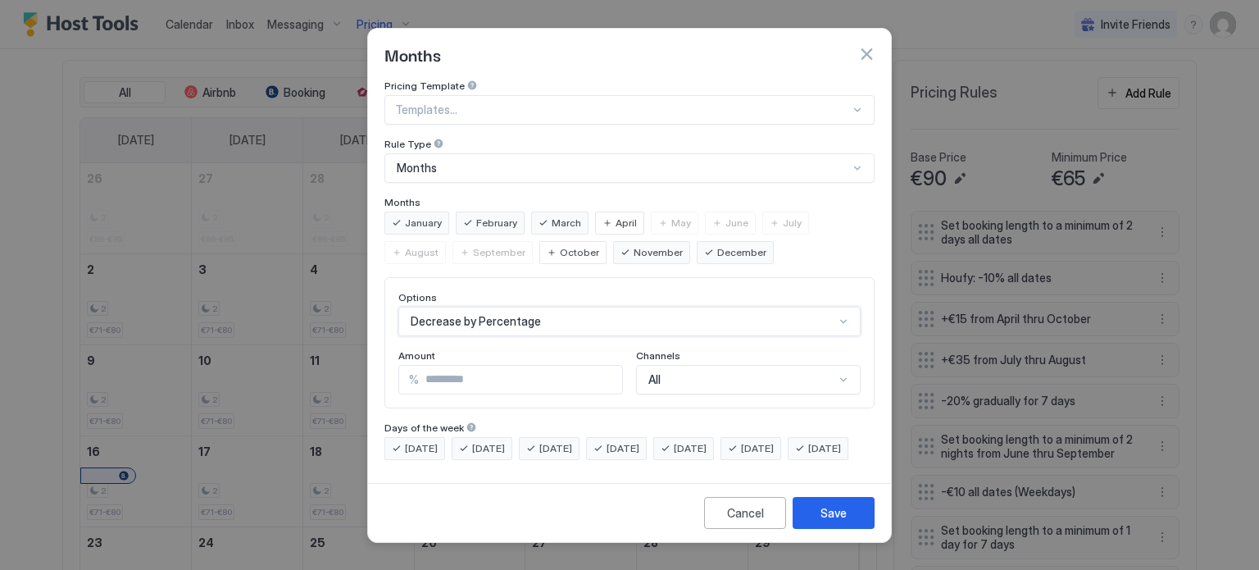
scroll to position [0, 0]
click at [473, 366] on input "*" at bounding box center [520, 380] width 203 height 28
drag, startPoint x: 473, startPoint y: 366, endPoint x: 391, endPoint y: 365, distance: 82.0
click at [391, 365] on div "Options Decrease by Percentage Amount % * Channels All" at bounding box center [629, 342] width 490 height 131
type input "**"
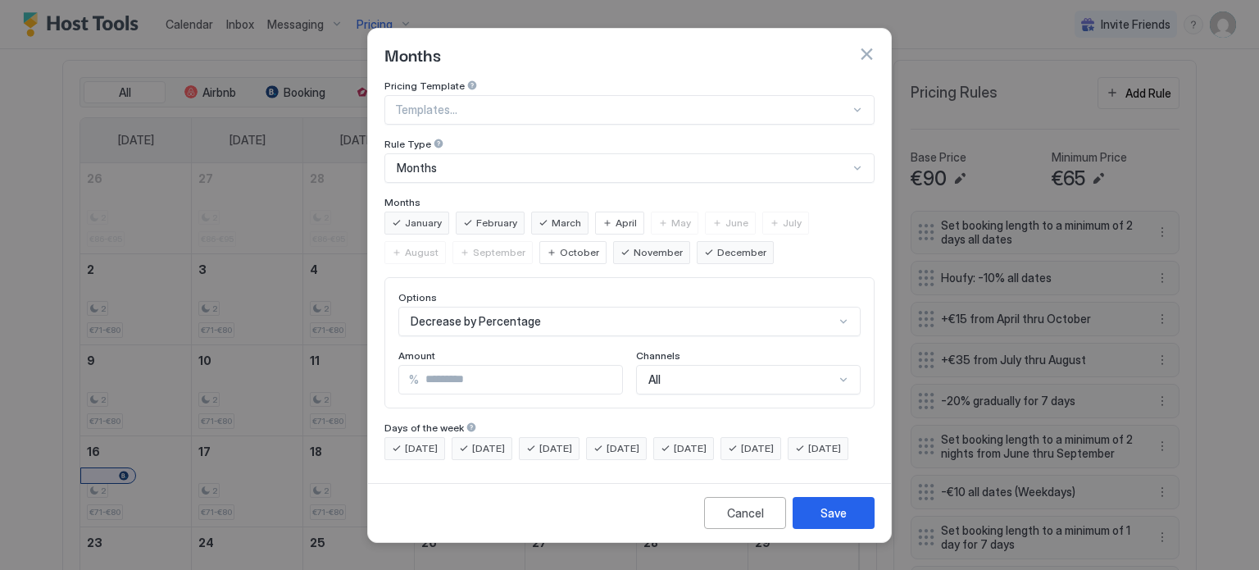
click at [681, 476] on div "Pricing Template Templates... Rule Type Months Months January February March Ap…" at bounding box center [629, 277] width 523 height 397
click at [845, 521] on div "Save" at bounding box center [833, 512] width 26 height 17
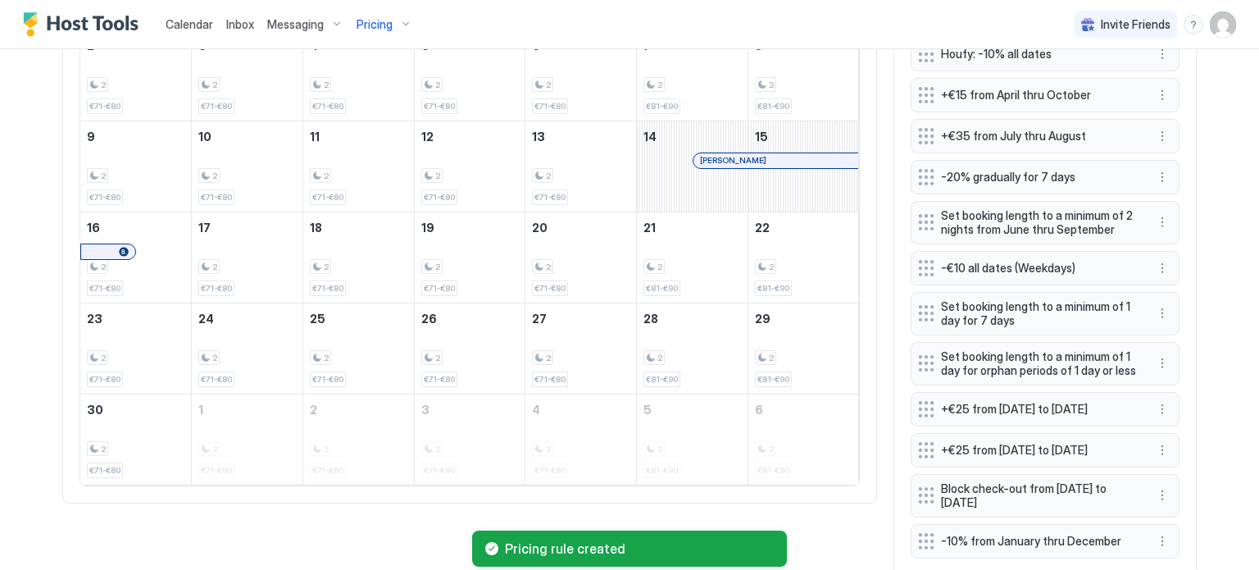
scroll to position [777, 0]
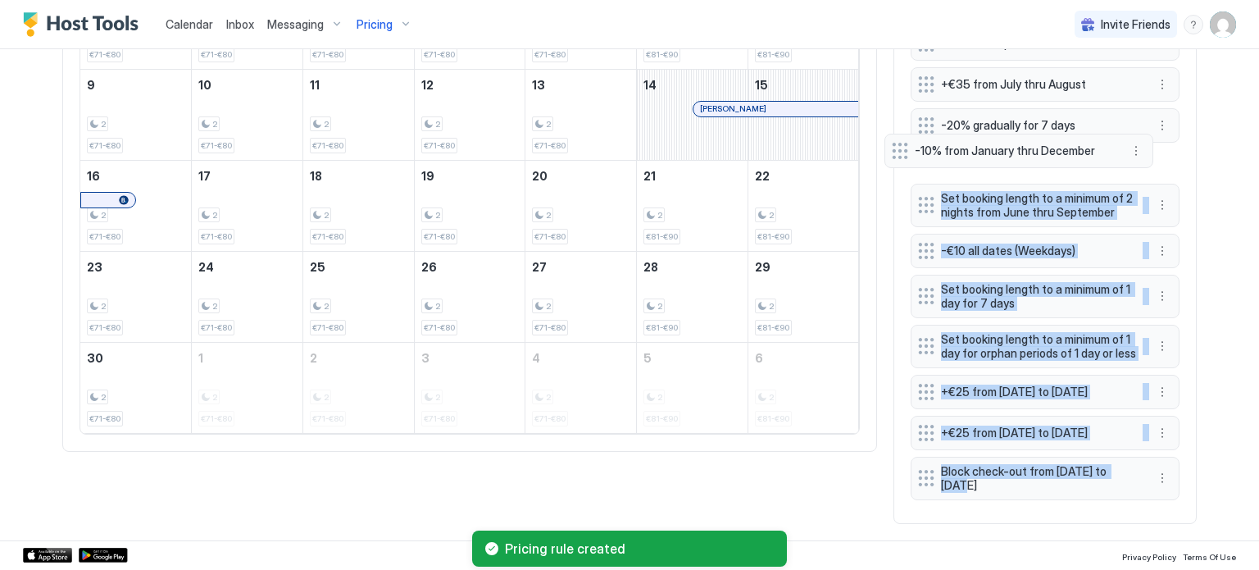
drag, startPoint x: 921, startPoint y: 486, endPoint x: 906, endPoint y: 148, distance: 338.0
click at [911, 148] on div "Set booking length to a minimum of 2 days all dates Houfy: -10% all dates +€15 …" at bounding box center [1045, 220] width 269 height 571
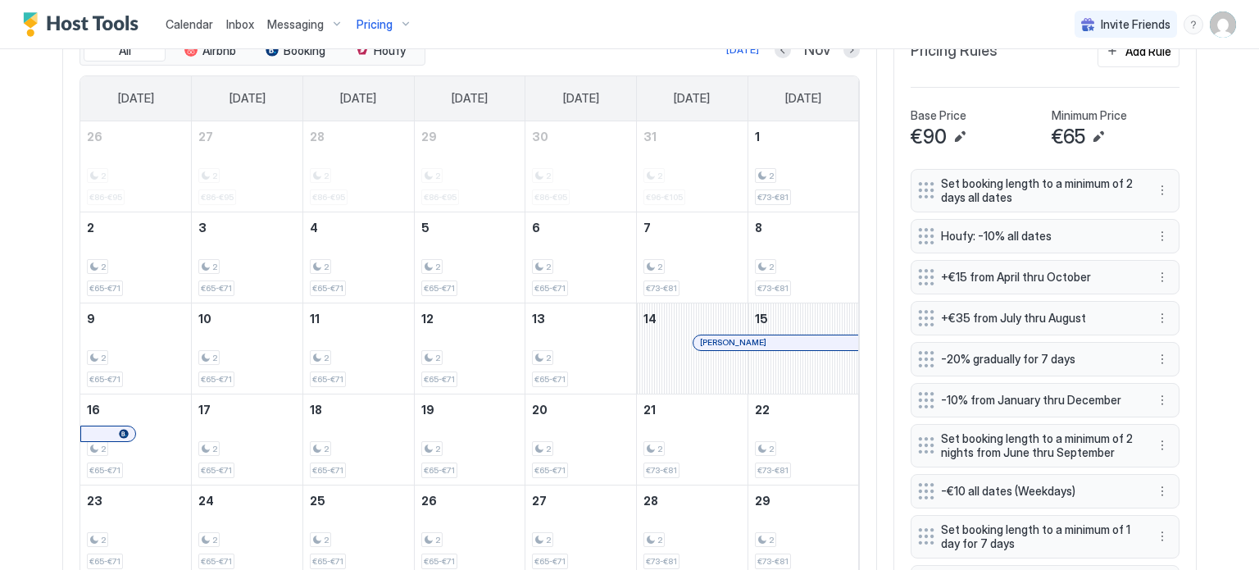
scroll to position [531, 0]
click at [843, 52] on button "Next month" at bounding box center [851, 51] width 16 height 16
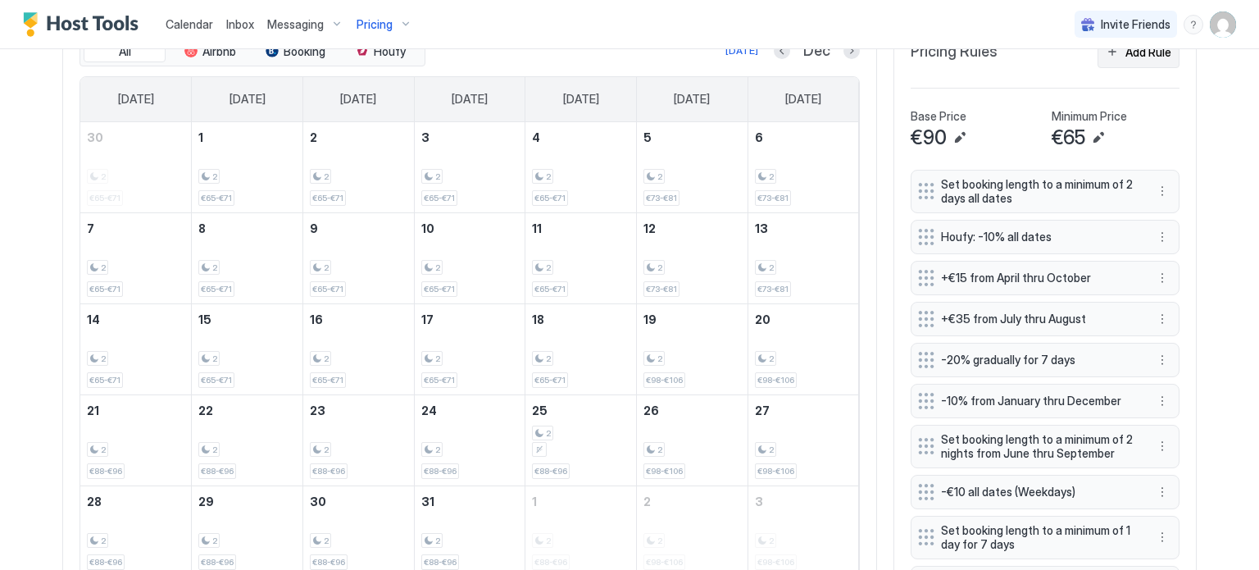
click at [1129, 58] on div "Add Rule" at bounding box center [1148, 51] width 46 height 17
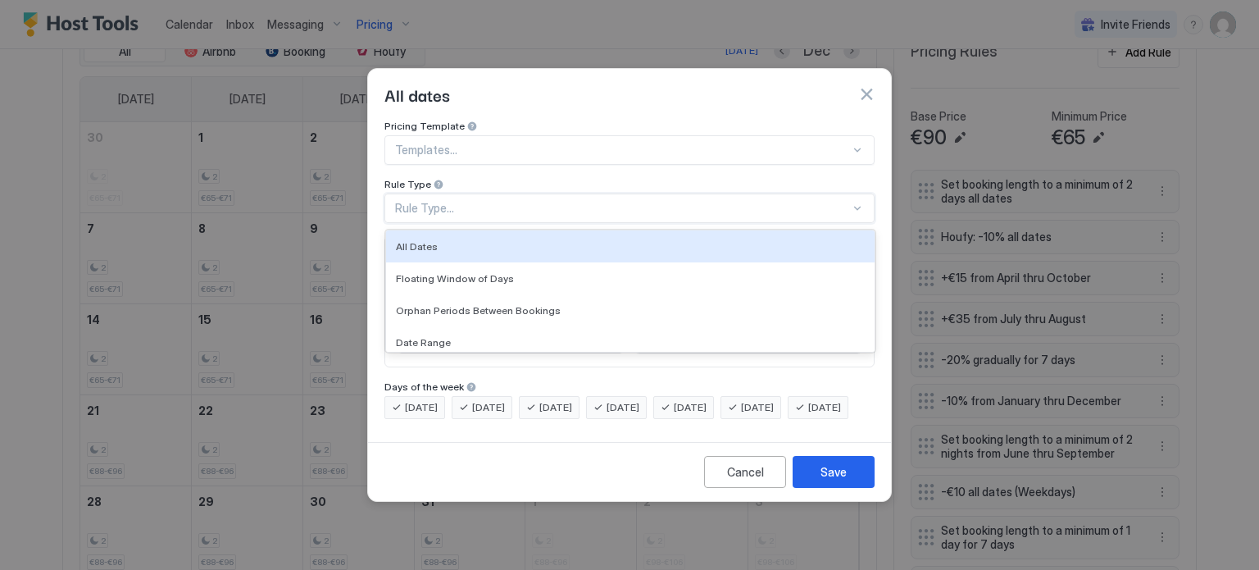
click at [488, 203] on div "Rule Type..." at bounding box center [629, 208] width 490 height 30
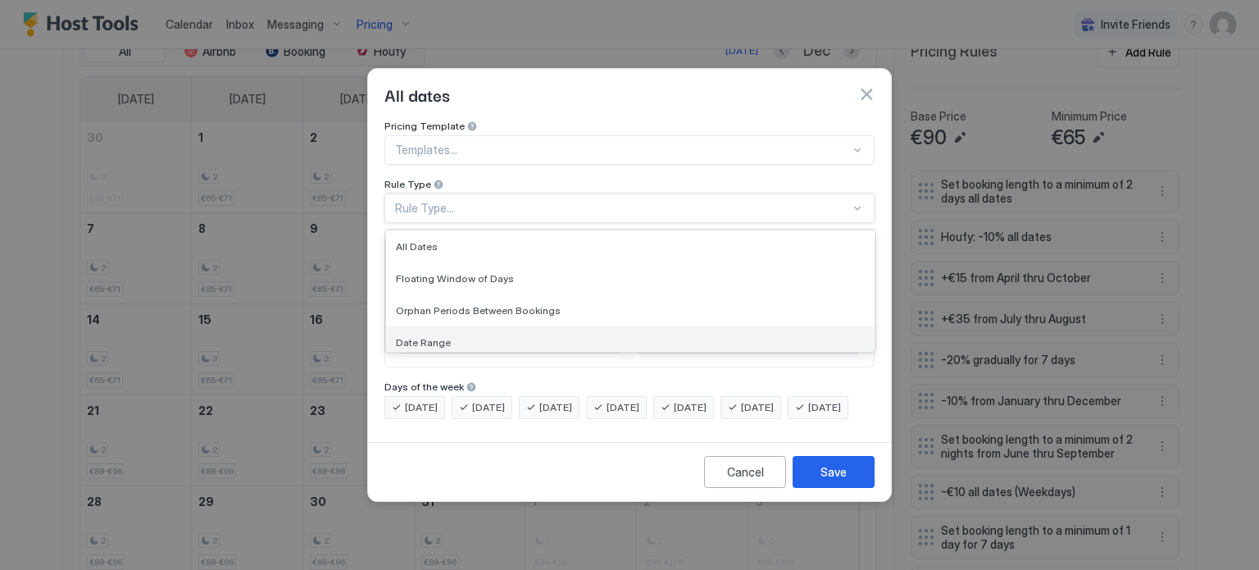
click at [442, 336] on span "Date Range" at bounding box center [423, 342] width 55 height 12
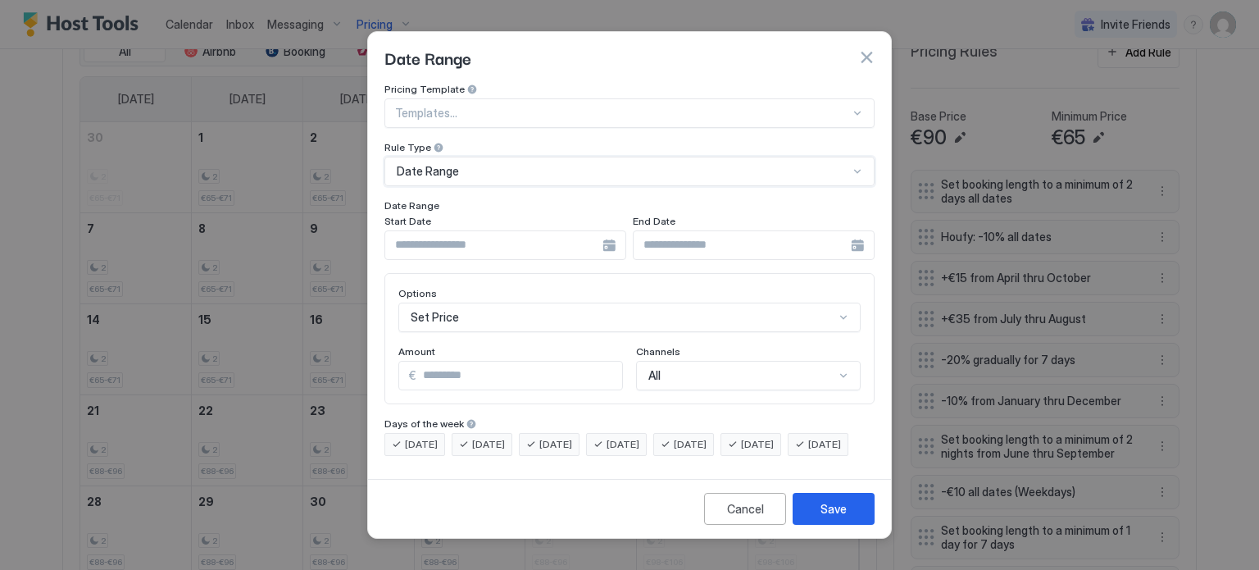
click at [613, 232] on div at bounding box center [505, 245] width 242 height 30
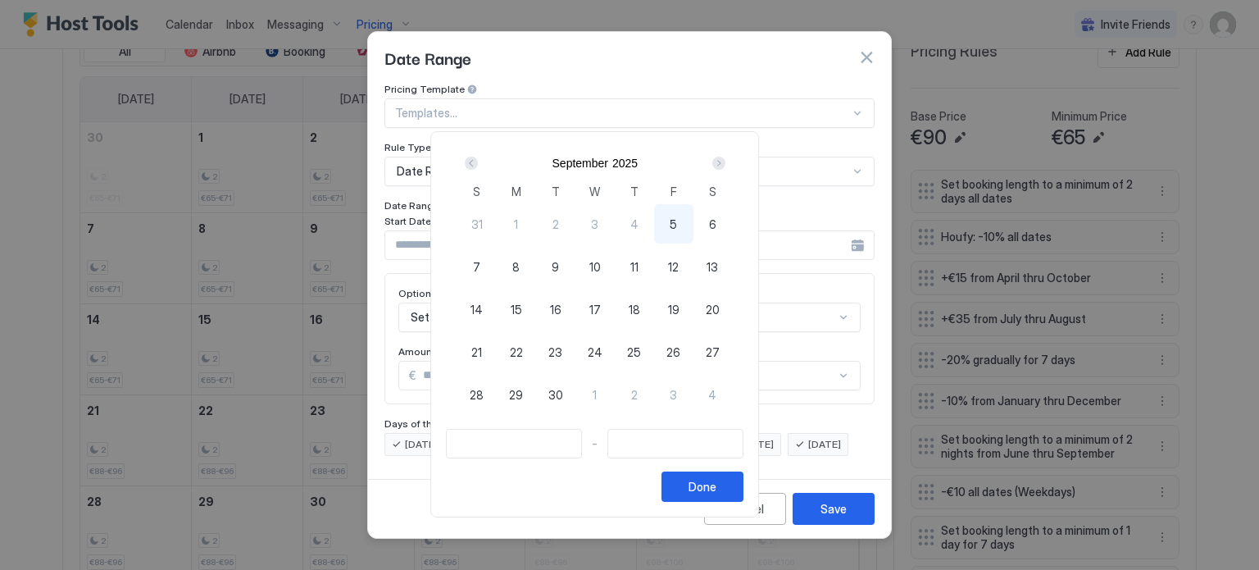
click at [725, 161] on div "Next" at bounding box center [718, 163] width 13 height 13
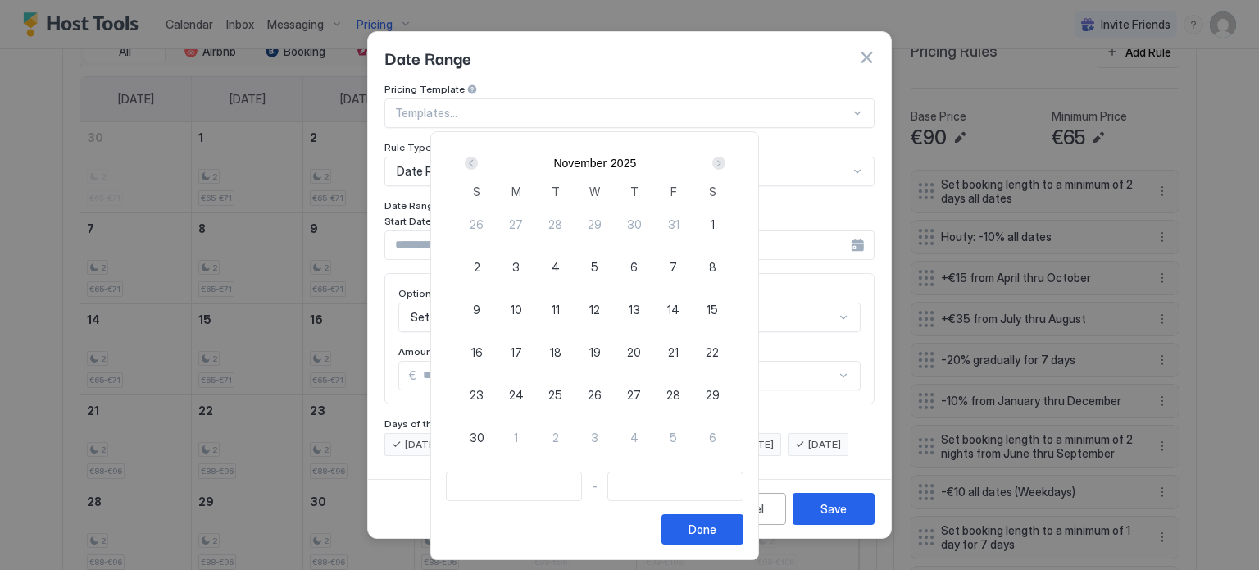
click at [725, 161] on div "Next" at bounding box center [718, 163] width 13 height 13
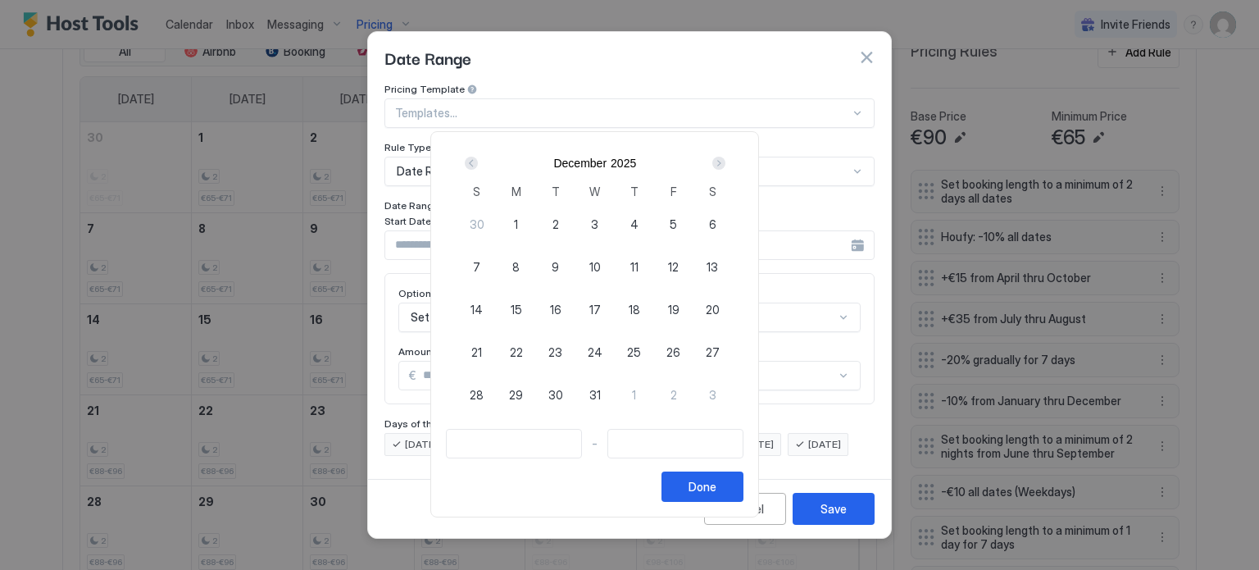
click at [725, 161] on div "Next" at bounding box center [718, 163] width 13 height 13
click at [725, 166] on div "Next" at bounding box center [718, 163] width 13 height 13
click at [681, 350] on span "24" at bounding box center [673, 351] width 15 height 17
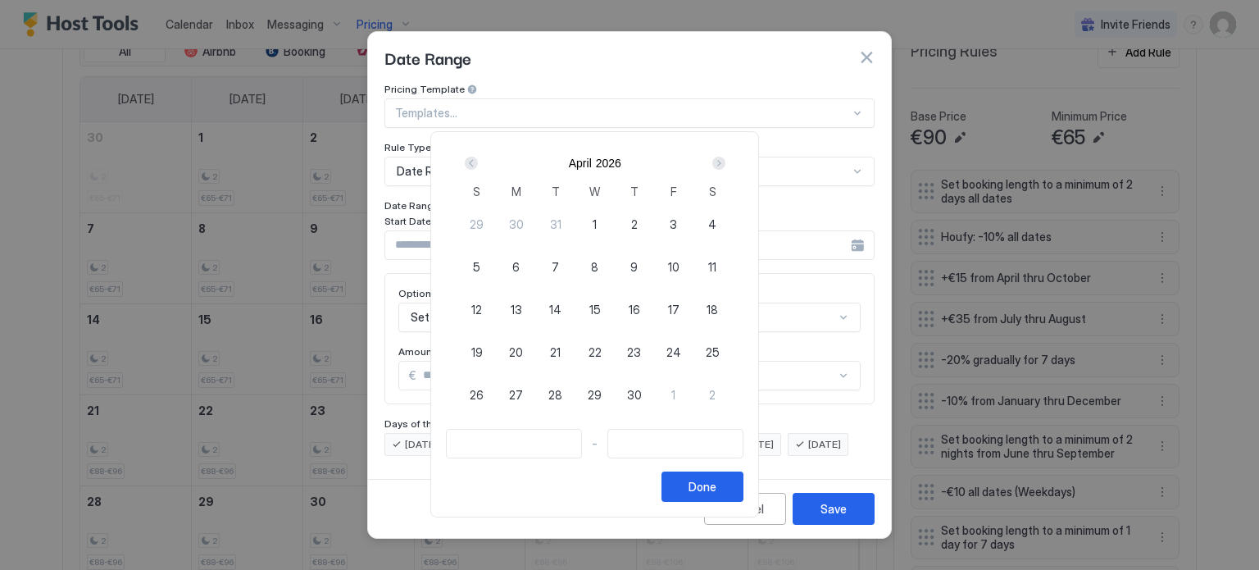
type input "**********"
click at [725, 160] on div "Next" at bounding box center [718, 163] width 13 height 13
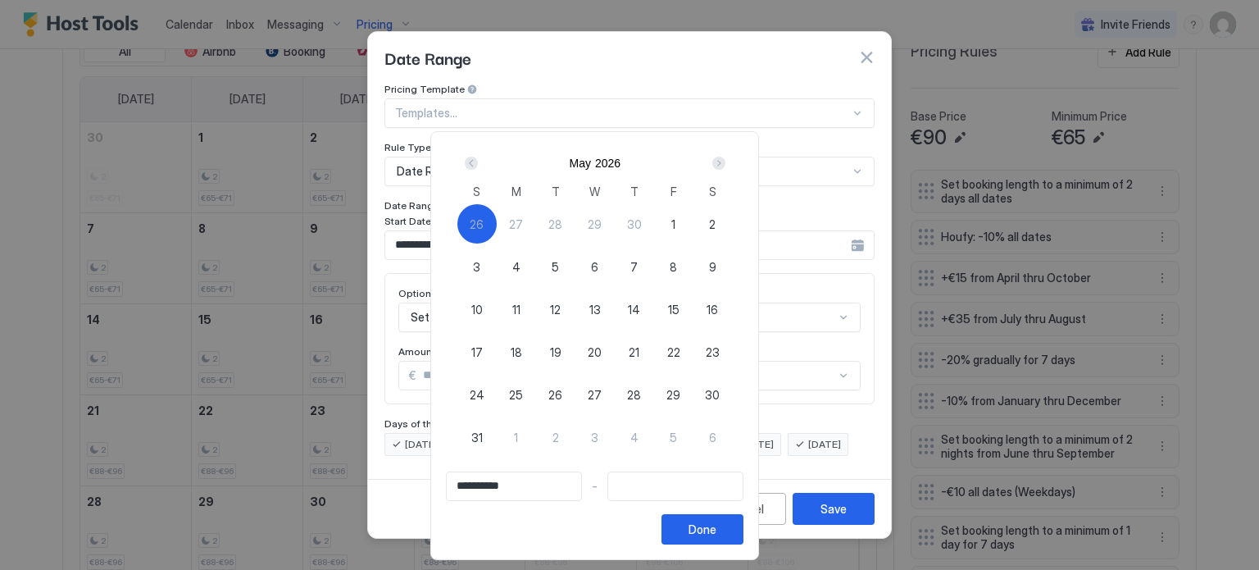
type input "**********"
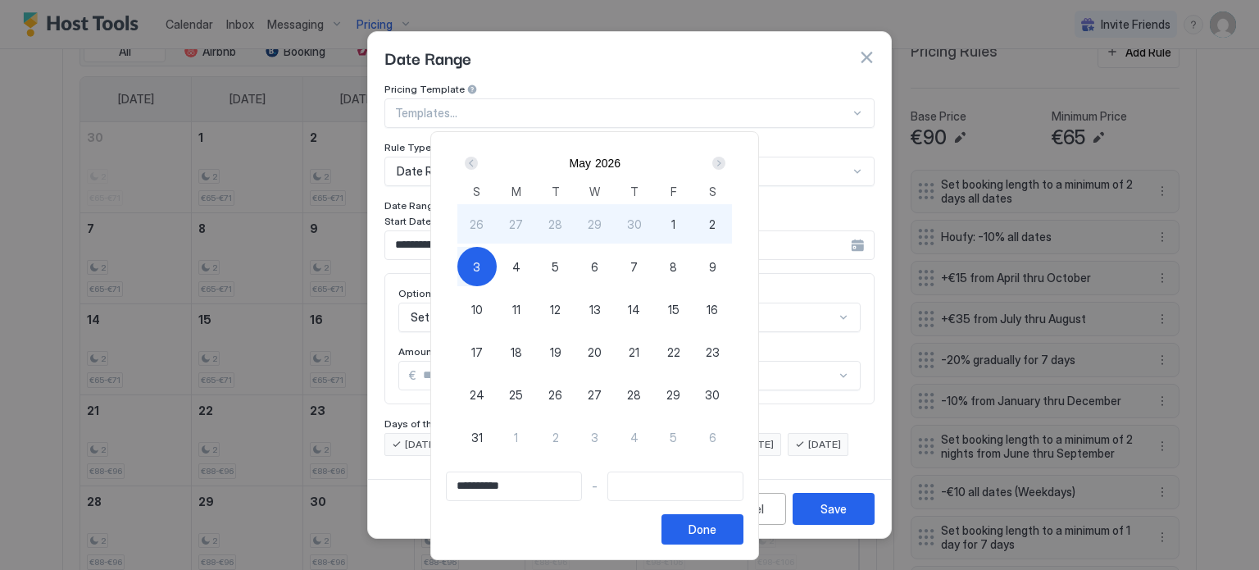
click at [480, 270] on span "3" at bounding box center [476, 266] width 7 height 17
type input "**********"
click at [743, 530] on button "Done" at bounding box center [702, 529] width 82 height 30
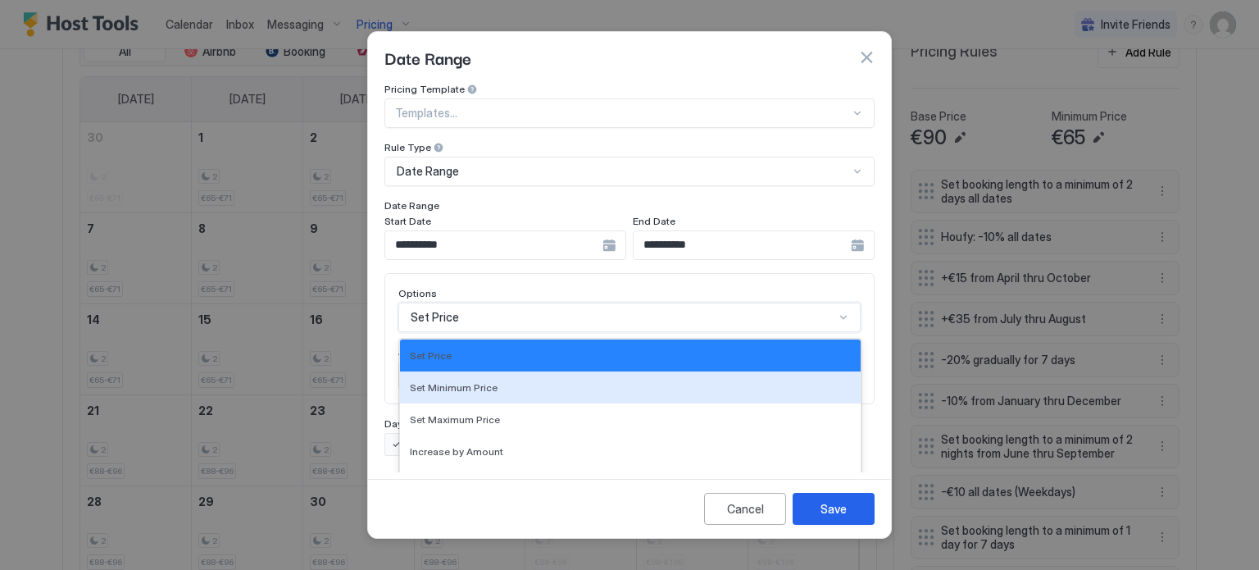
click at [462, 302] on div "17 results available. Use Up and Down to choose options, press Enter to select …" at bounding box center [629, 317] width 462 height 30
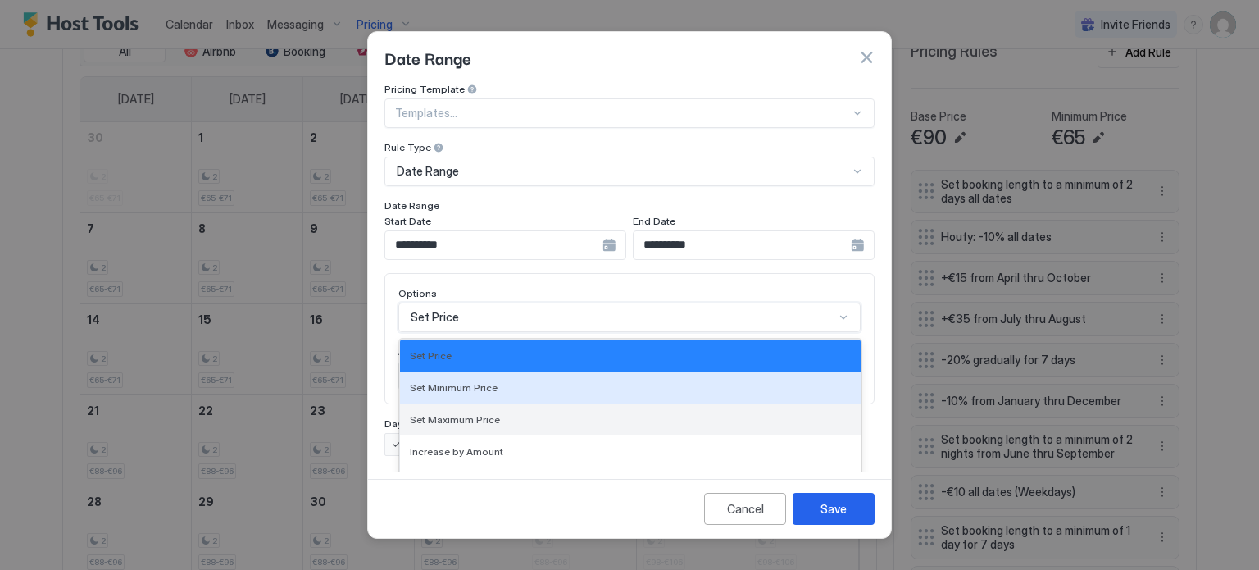
scroll to position [84, 0]
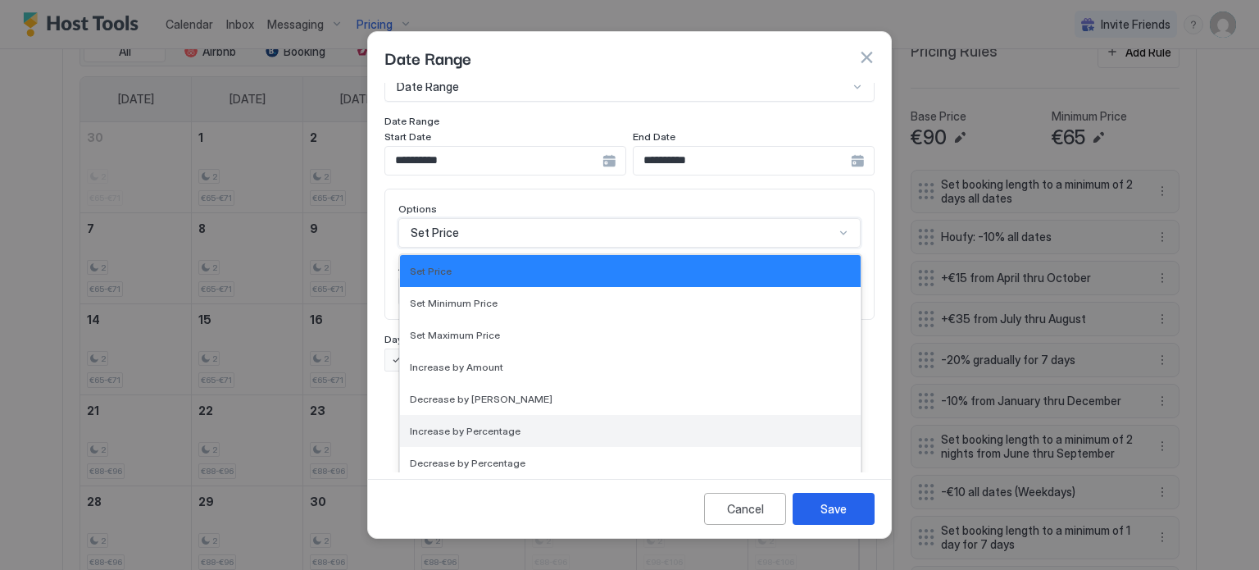
click at [459, 425] on span "Increase by Percentage" at bounding box center [465, 431] width 111 height 12
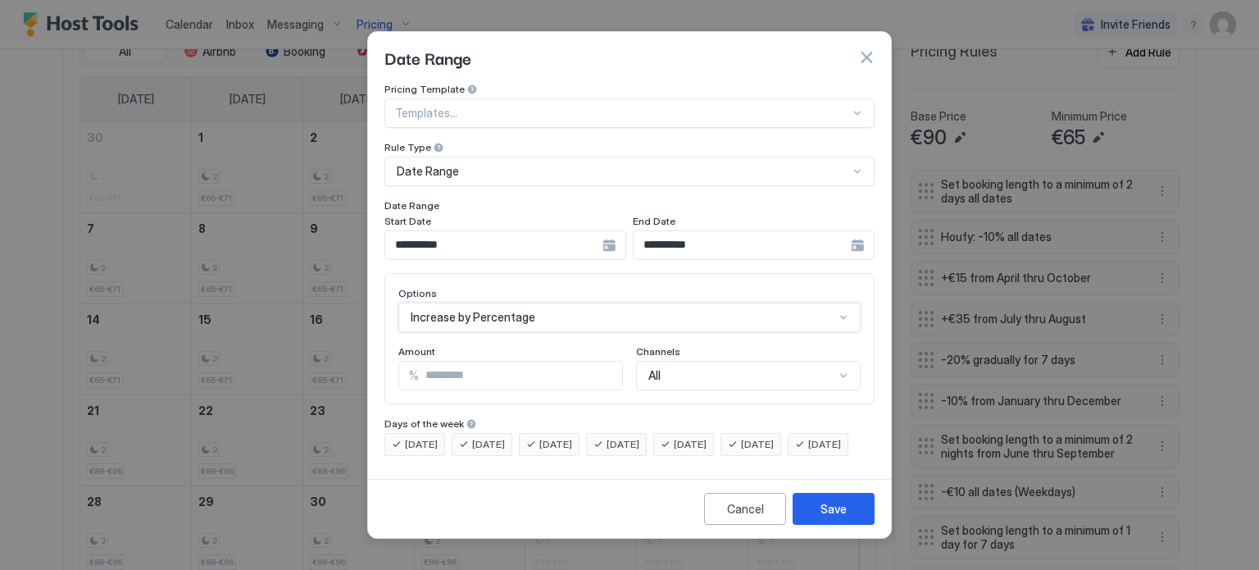
scroll to position [0, 0]
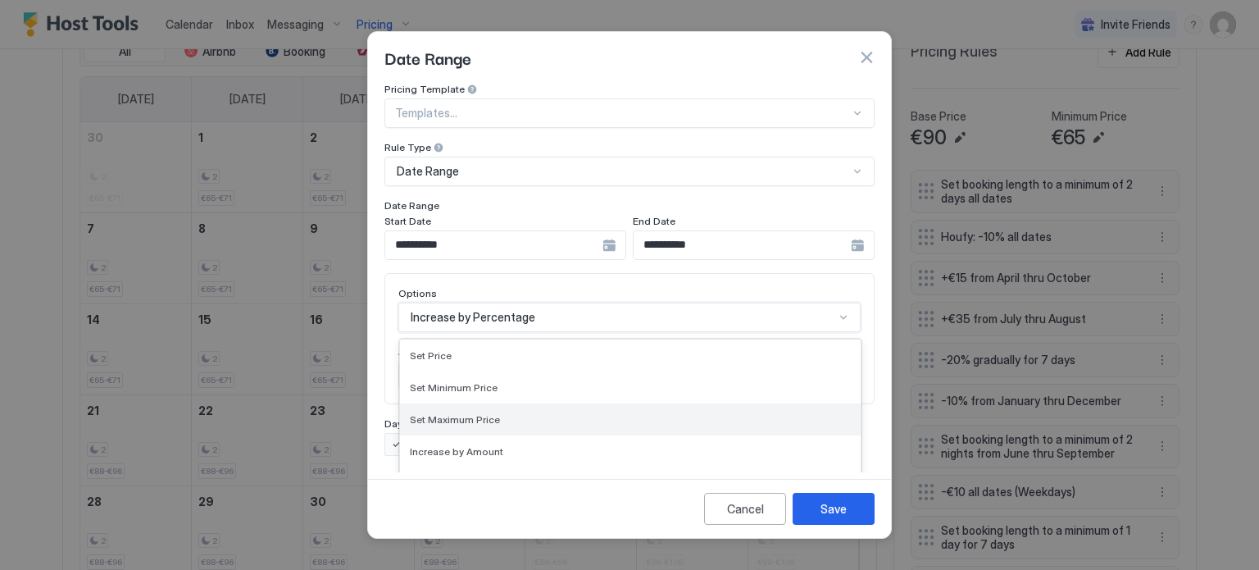
click at [494, 307] on div "option Increase by Percentage, selected. 17 results available. Use Up and Down …" at bounding box center [629, 317] width 462 height 30
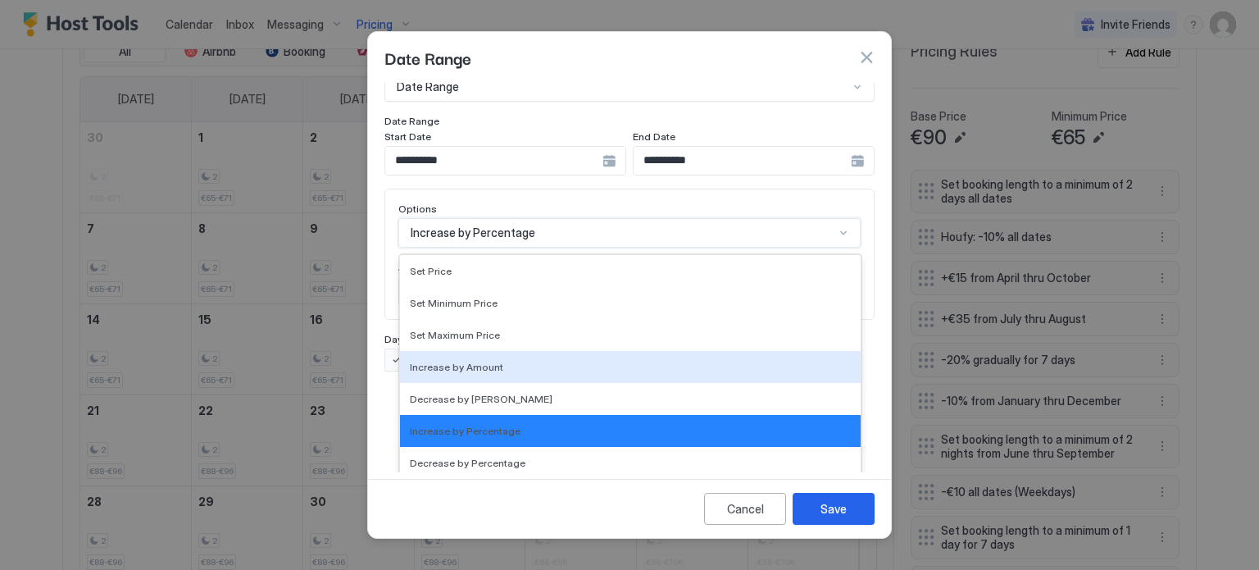
click at [465, 361] on span "Increase by Amount" at bounding box center [456, 367] width 93 height 12
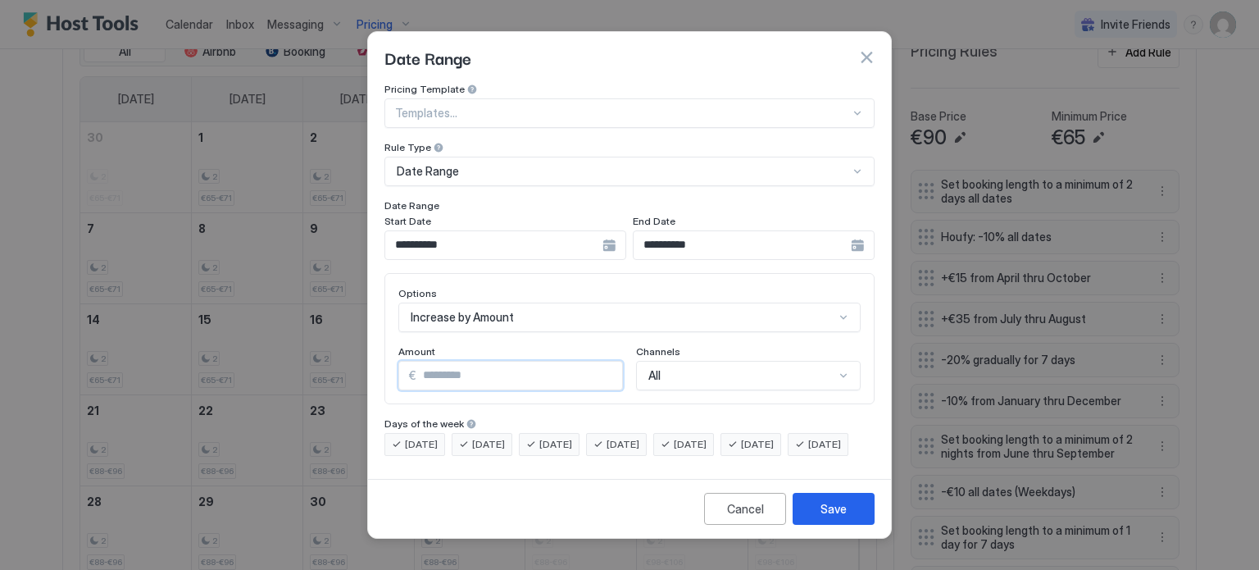
drag, startPoint x: 456, startPoint y: 354, endPoint x: 414, endPoint y: 360, distance: 42.2
click at [414, 361] on div "€ *" at bounding box center [510, 376] width 225 height 30
type input "*"
click at [849, 519] on button "Save" at bounding box center [834, 509] width 82 height 32
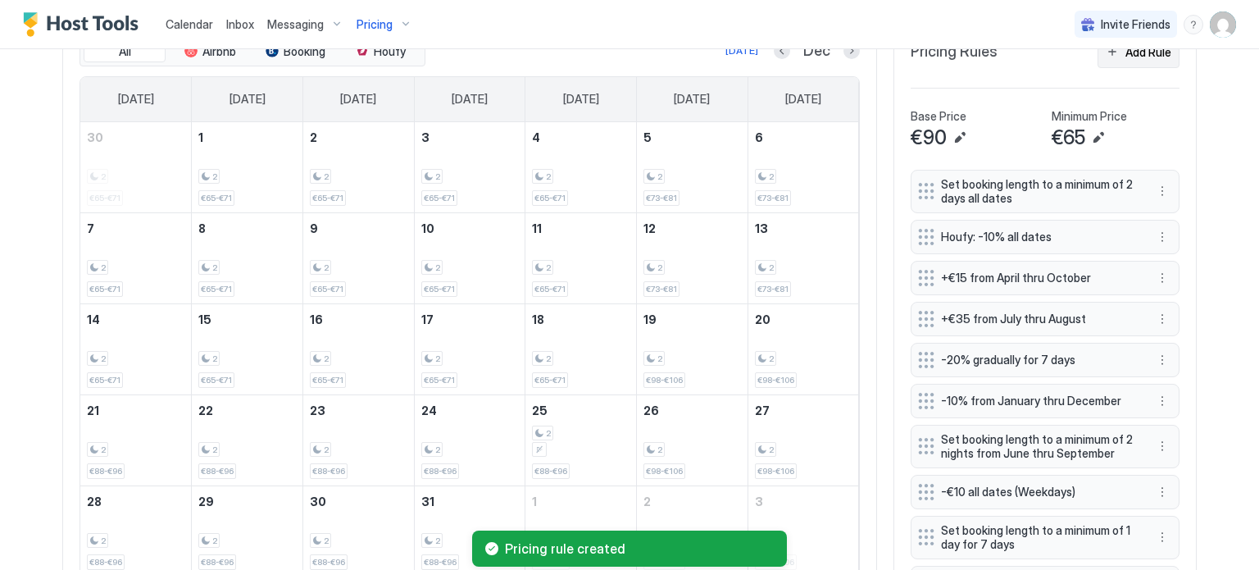
click at [1129, 50] on div "Add Rule" at bounding box center [1148, 51] width 46 height 17
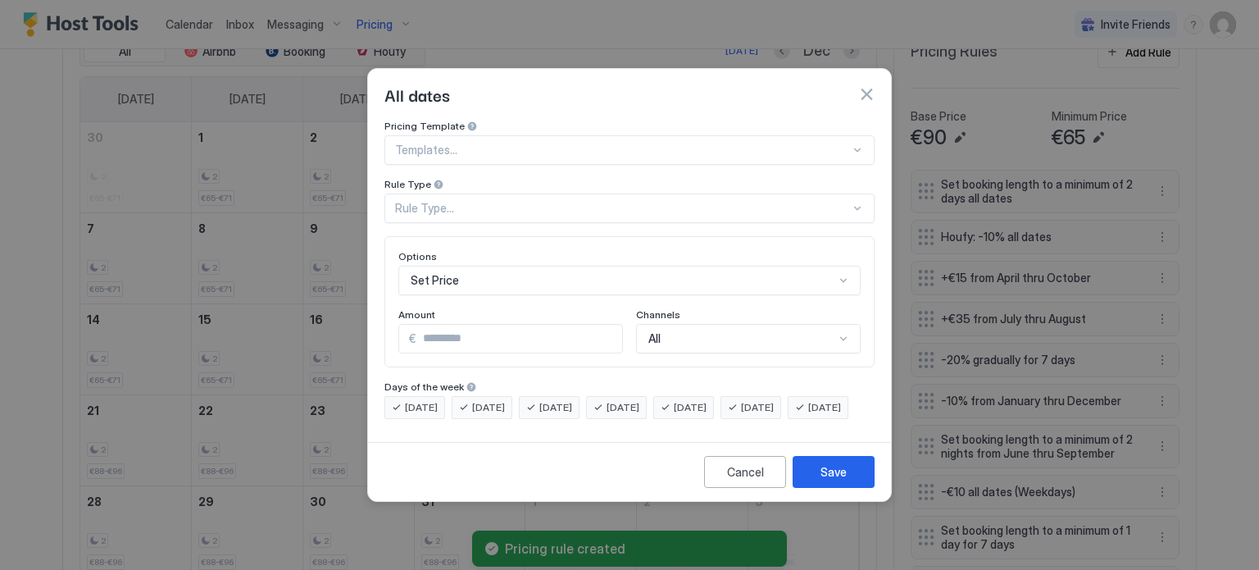
click at [504, 201] on div "Rule Type..." at bounding box center [622, 208] width 455 height 15
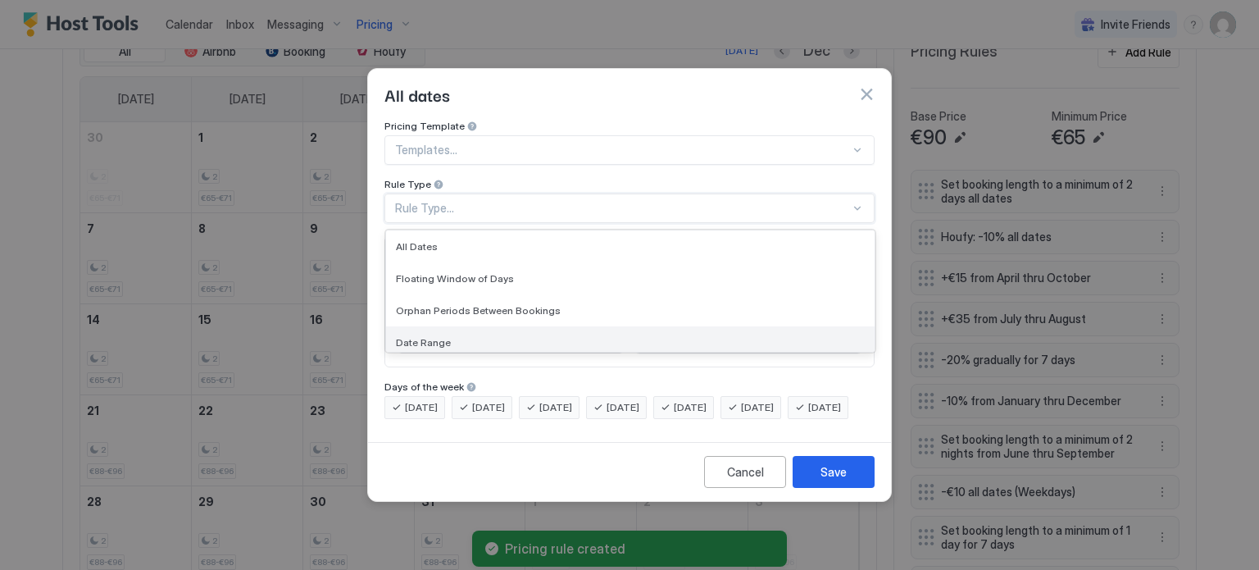
click at [444, 336] on span "Date Range" at bounding box center [423, 342] width 55 height 12
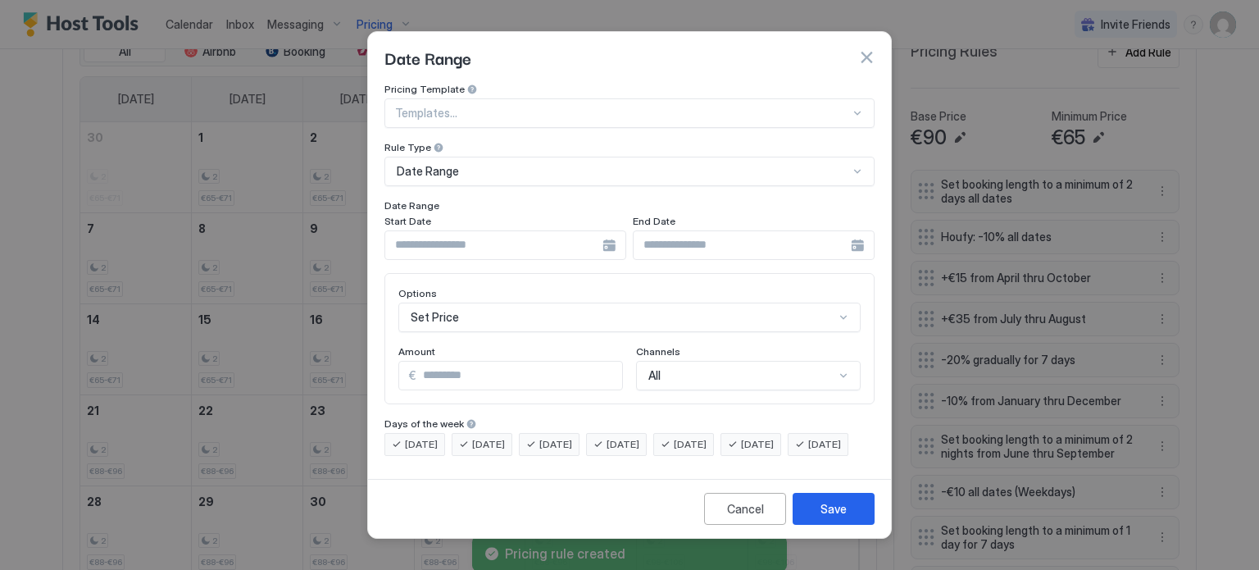
click at [609, 236] on div at bounding box center [505, 245] width 242 height 30
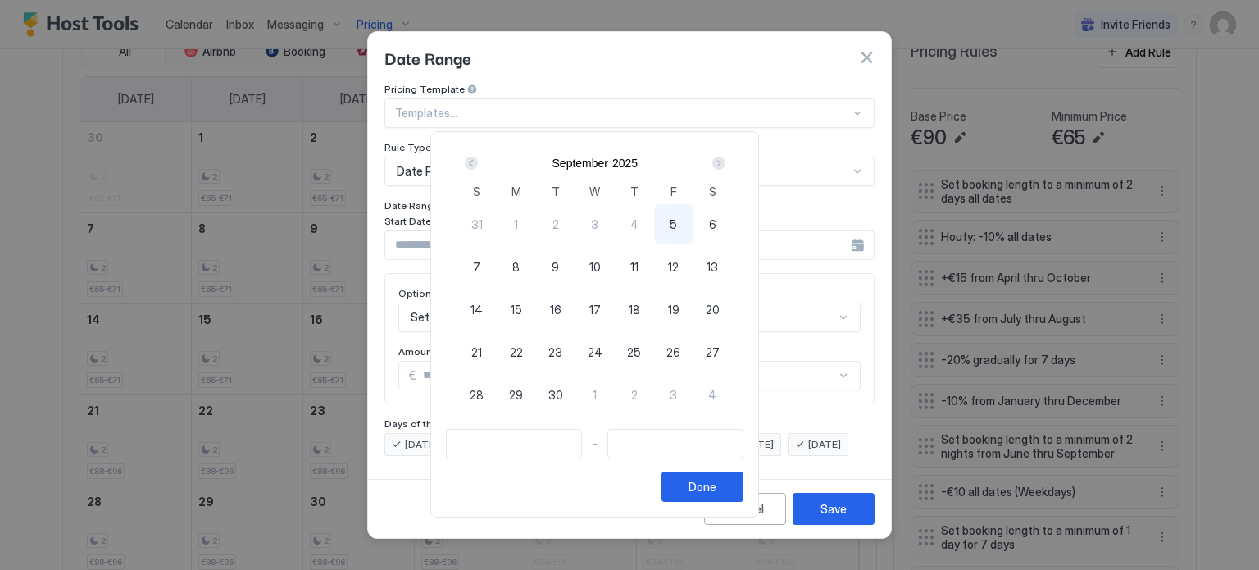
click at [725, 161] on div "Next" at bounding box center [718, 163] width 13 height 13
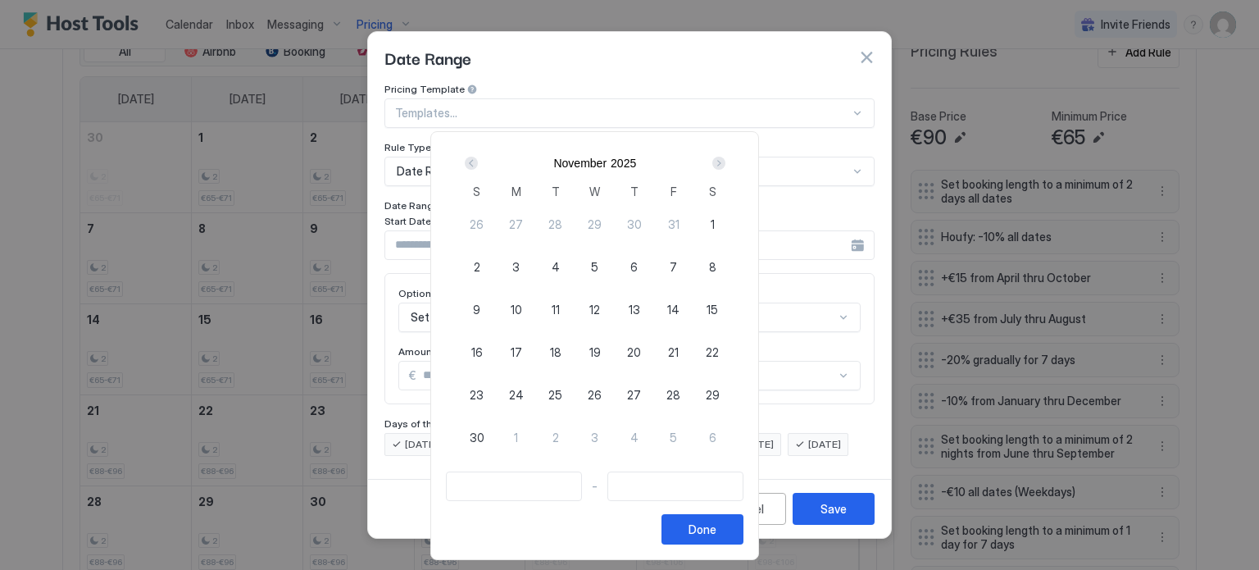
click at [725, 161] on div "Next" at bounding box center [718, 163] width 13 height 13
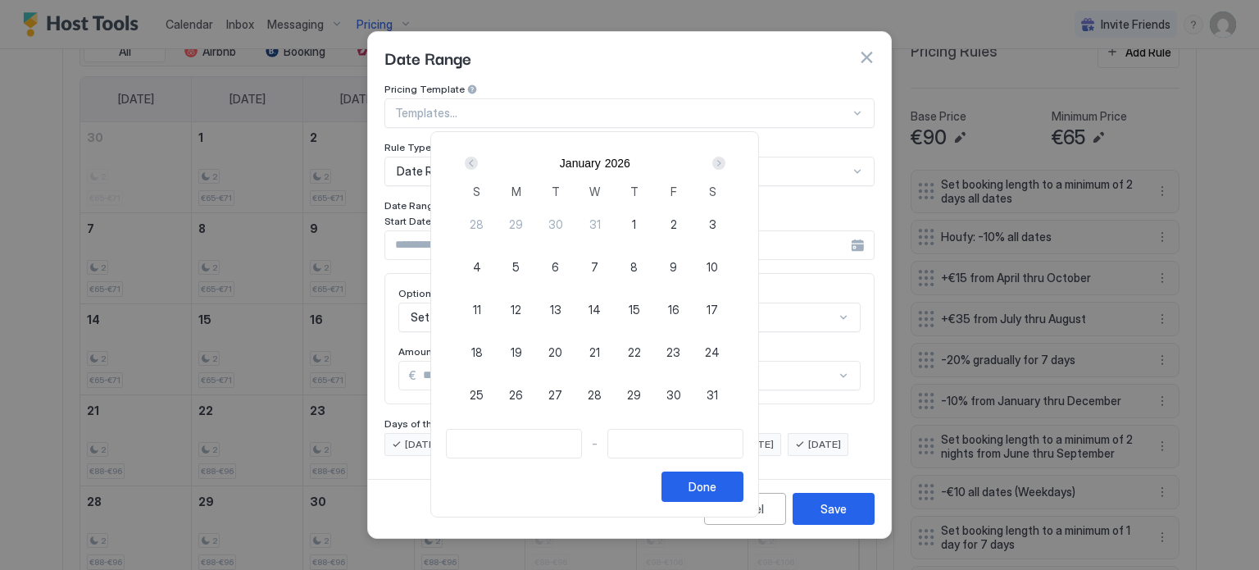
click at [725, 161] on div "Next" at bounding box center [718, 163] width 13 height 13
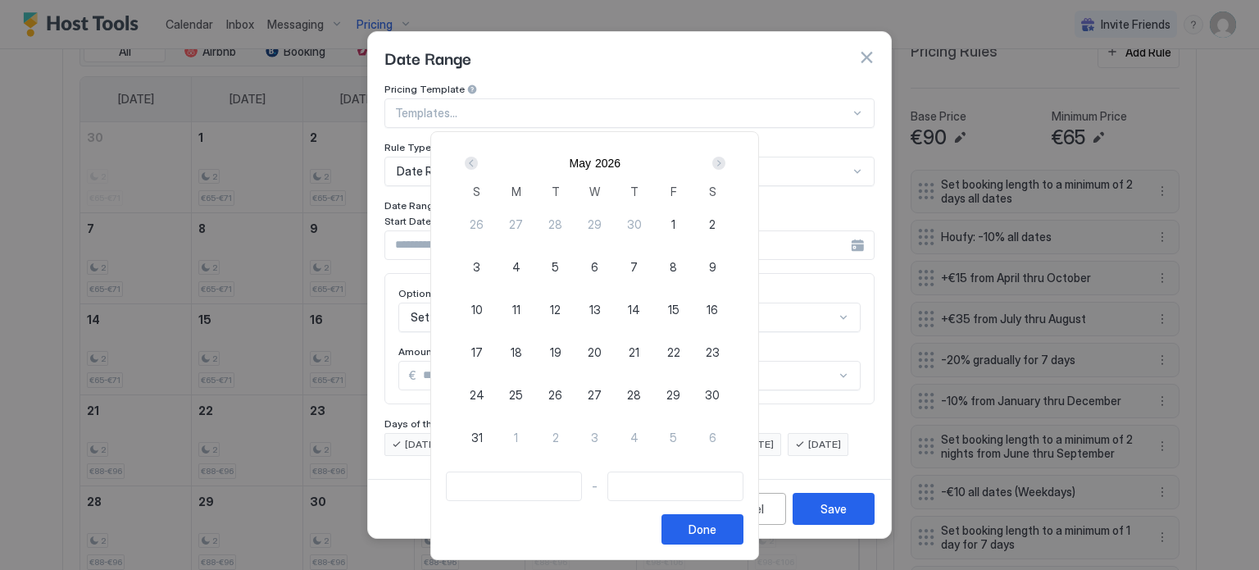
click at [725, 162] on div "Next" at bounding box center [718, 163] width 13 height 13
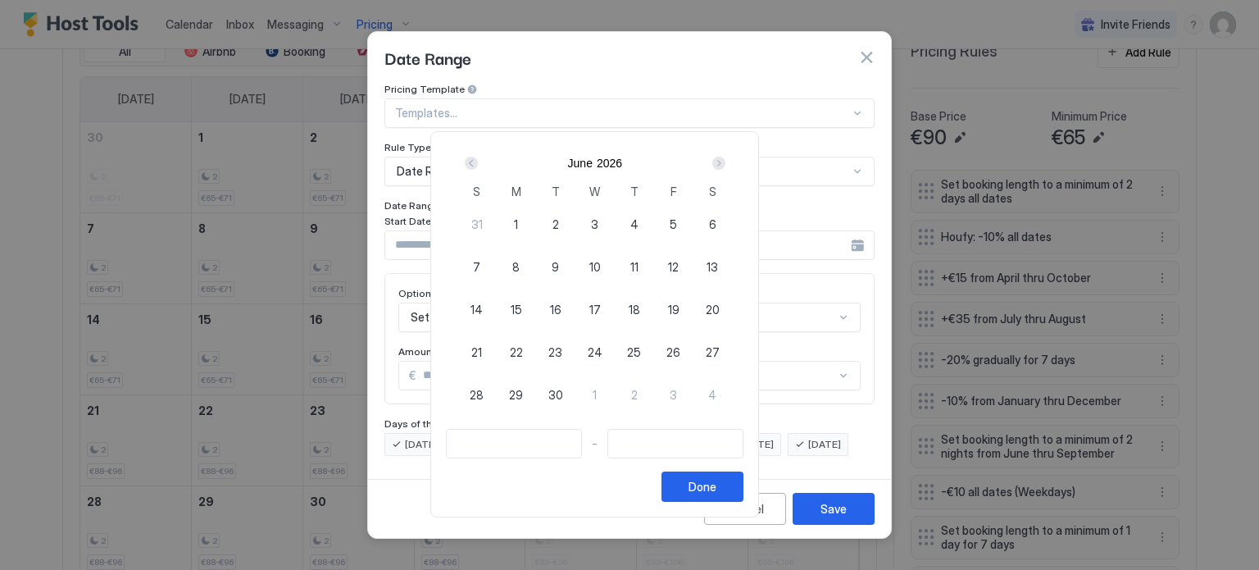
click at [725, 162] on div "Next" at bounding box center [718, 163] width 13 height 13
click at [693, 221] on div "3" at bounding box center [673, 223] width 39 height 39
type input "**********"
click at [725, 163] on div "Next" at bounding box center [718, 163] width 13 height 13
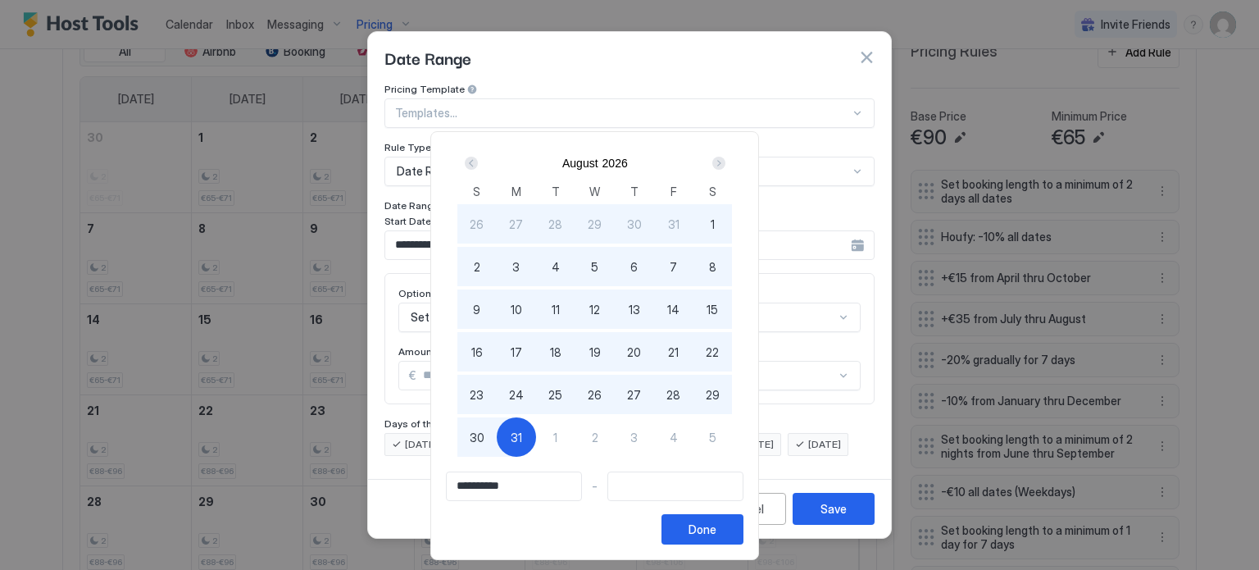
type input "**********"
click at [484, 444] on span "30" at bounding box center [477, 437] width 15 height 17
type input "**********"
click at [743, 525] on button "Done" at bounding box center [702, 529] width 82 height 30
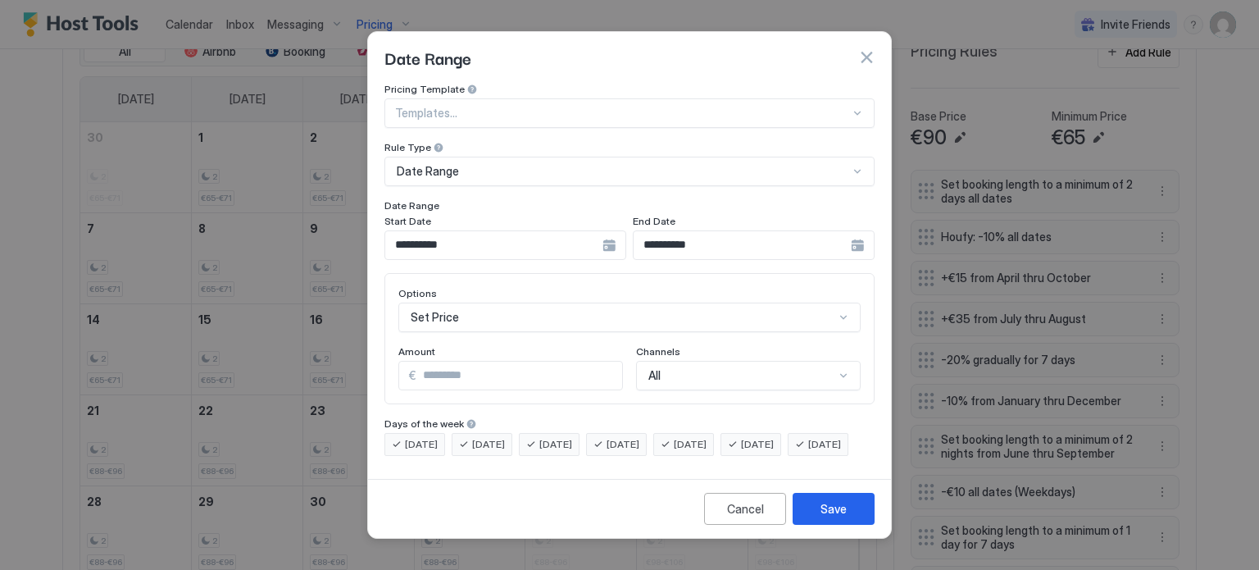
click at [472, 304] on div "Set Price" at bounding box center [629, 317] width 462 height 30
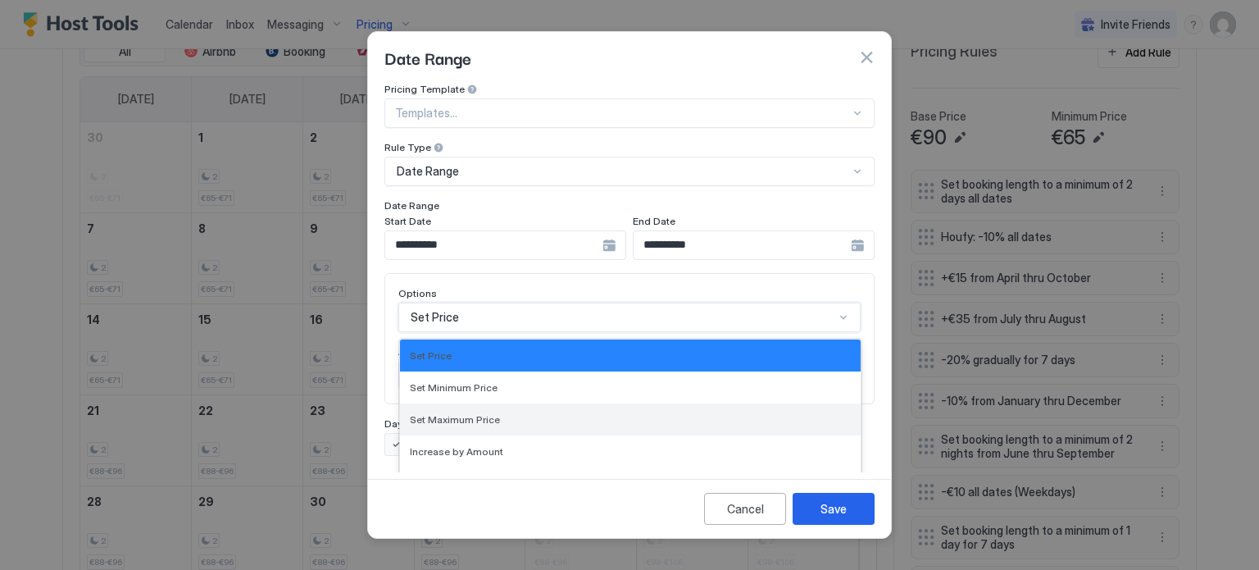
scroll to position [84, 0]
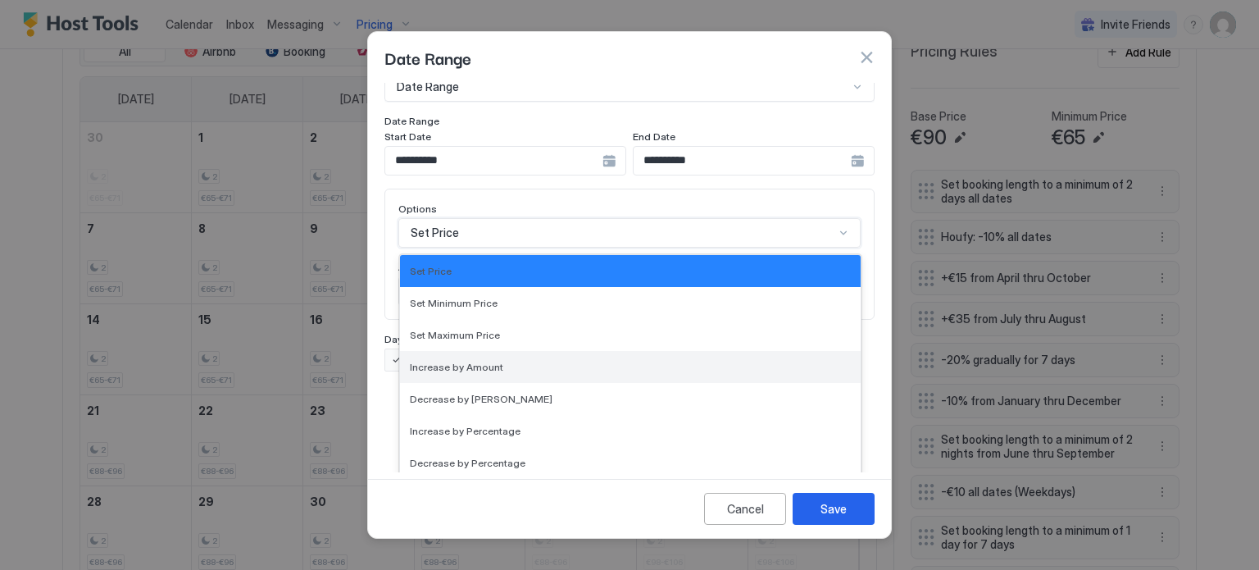
click at [478, 361] on span "Increase by Amount" at bounding box center [456, 367] width 93 height 12
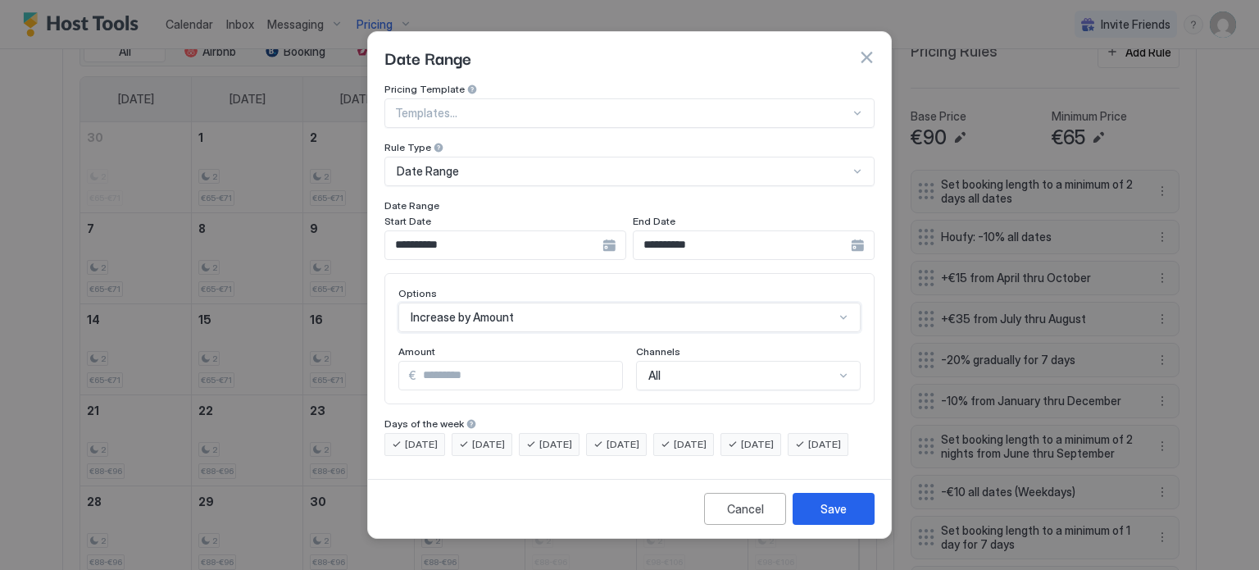
drag, startPoint x: 459, startPoint y: 363, endPoint x: 411, endPoint y: 364, distance: 48.4
click at [411, 364] on div "€ *" at bounding box center [510, 376] width 225 height 30
type input "*"
click at [836, 517] on div "Save" at bounding box center [833, 508] width 26 height 17
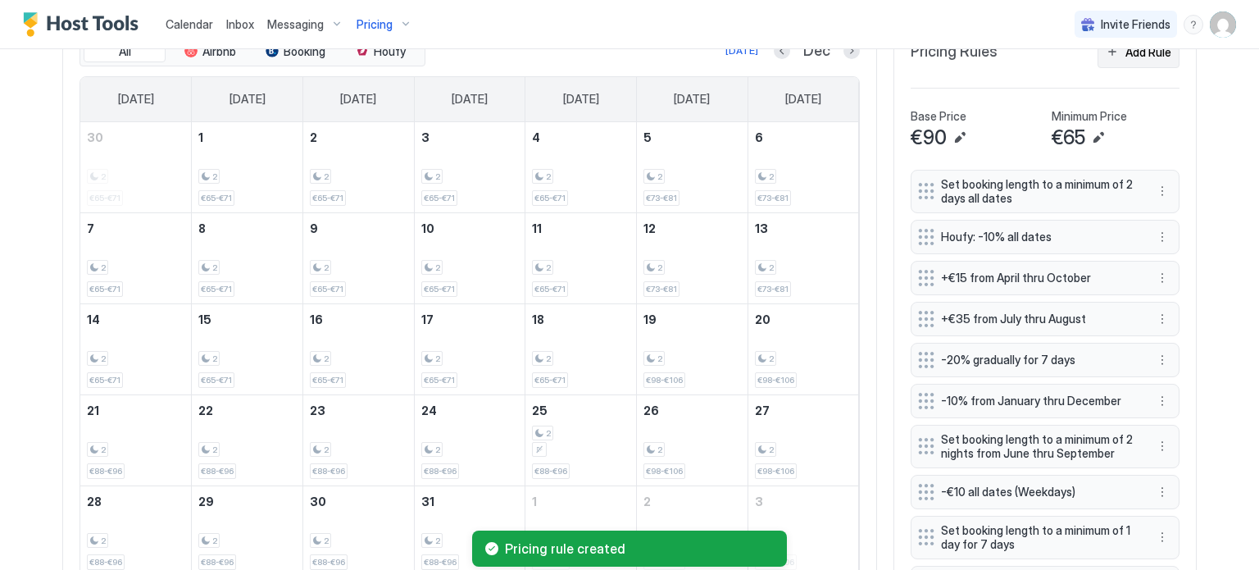
click at [1123, 62] on button "Add Rule" at bounding box center [1138, 52] width 82 height 32
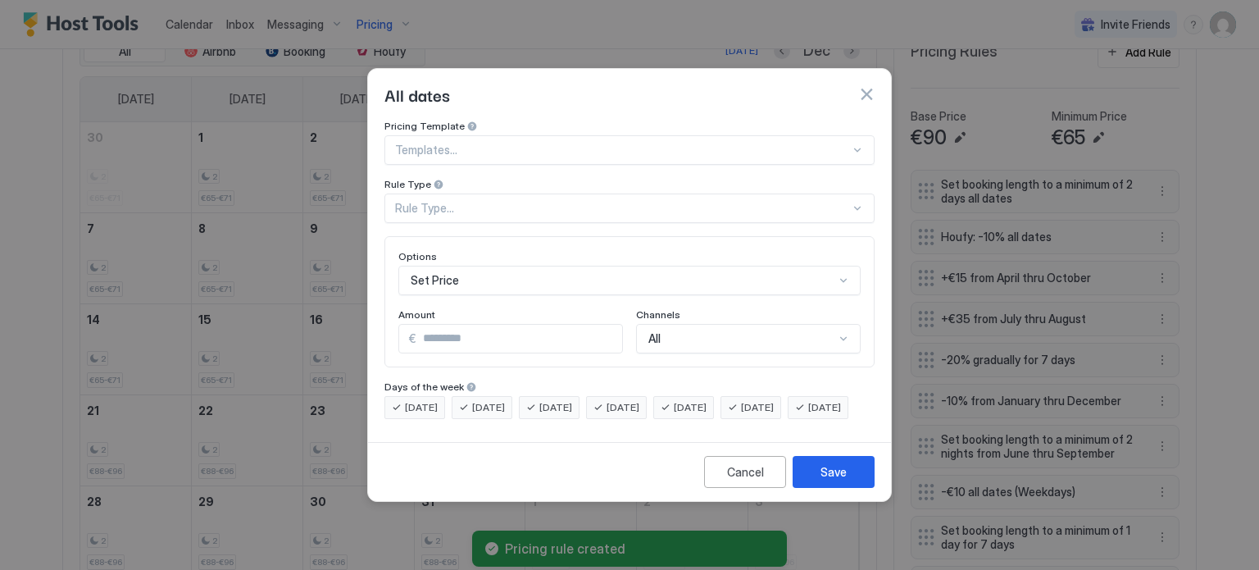
click at [519, 201] on div "Rule Type..." at bounding box center [622, 208] width 455 height 15
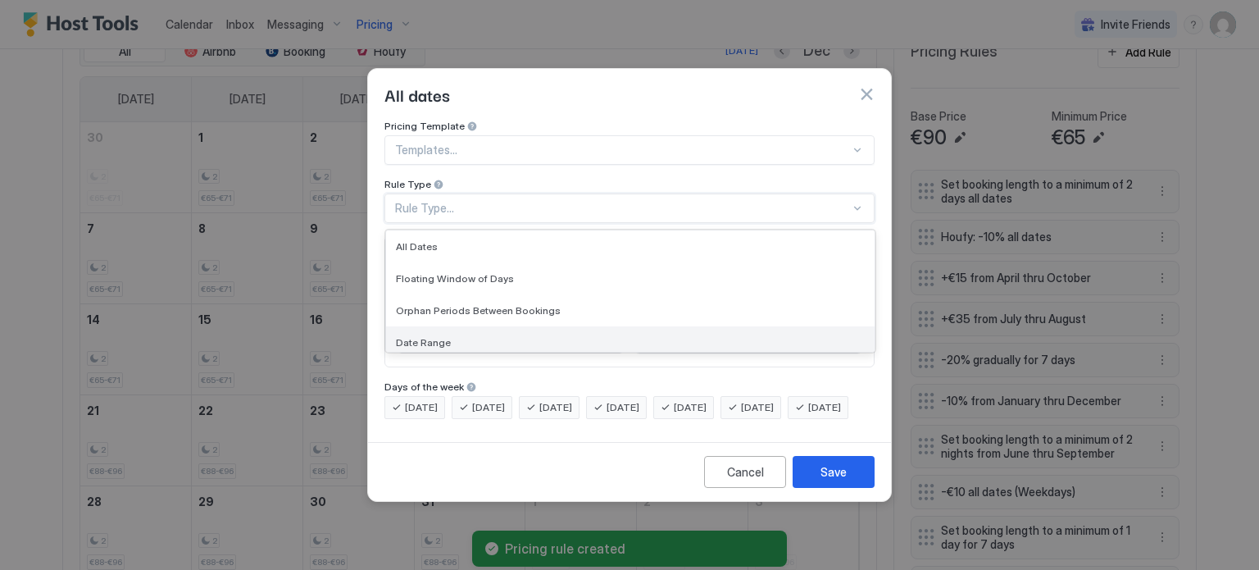
click at [429, 336] on span "Date Range" at bounding box center [423, 342] width 55 height 12
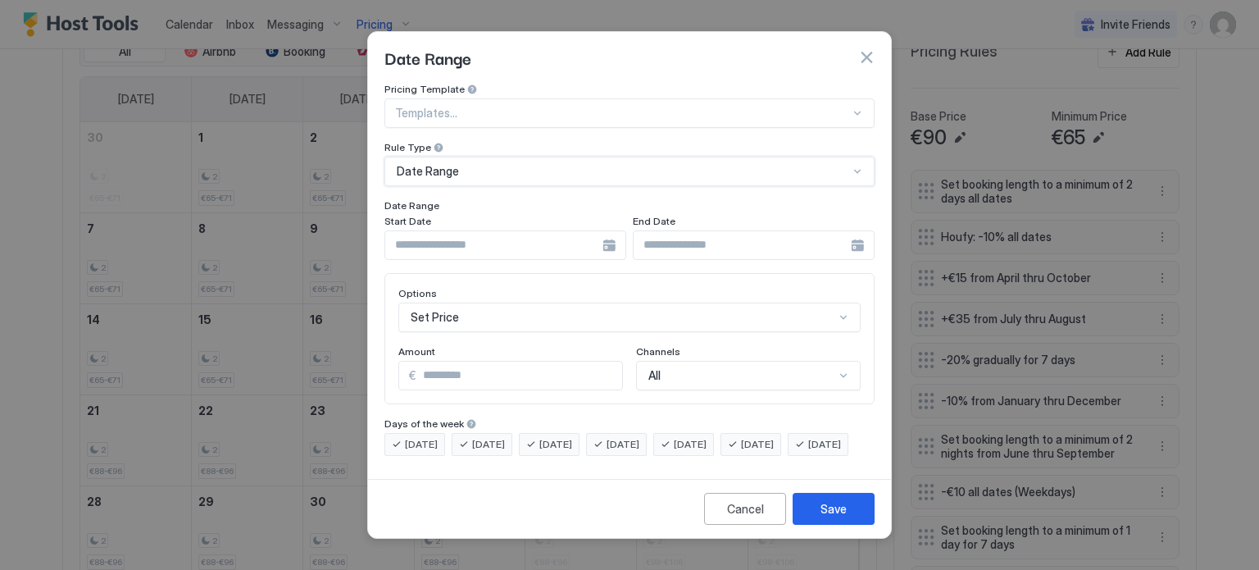
click at [538, 231] on input "Input Field" at bounding box center [493, 245] width 217 height 28
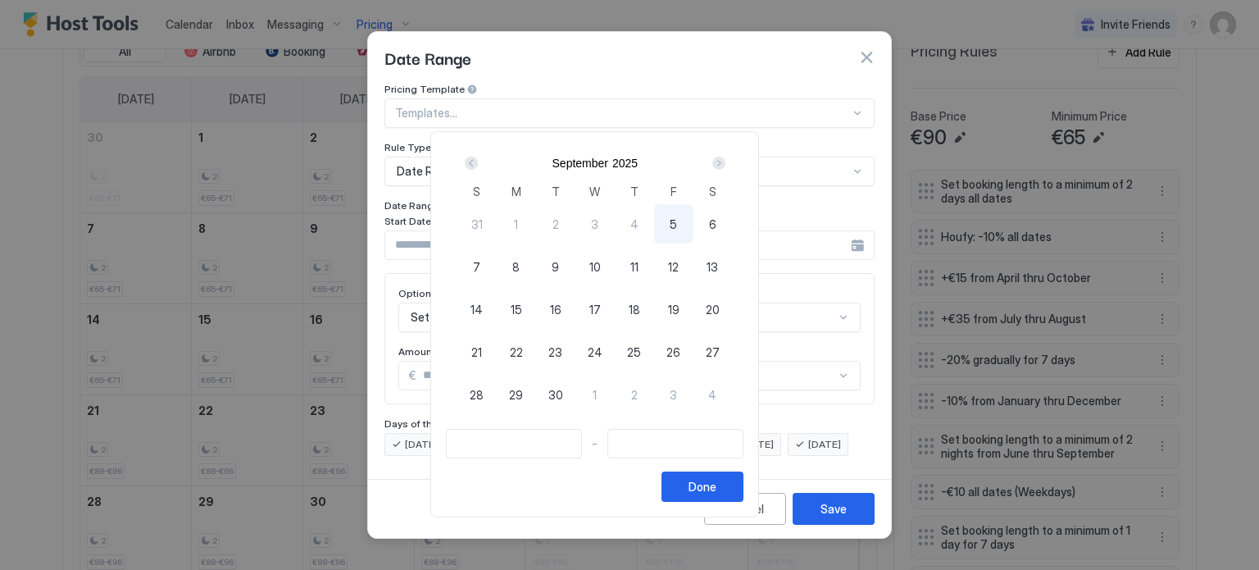
click at [725, 162] on div "Next" at bounding box center [718, 163] width 13 height 13
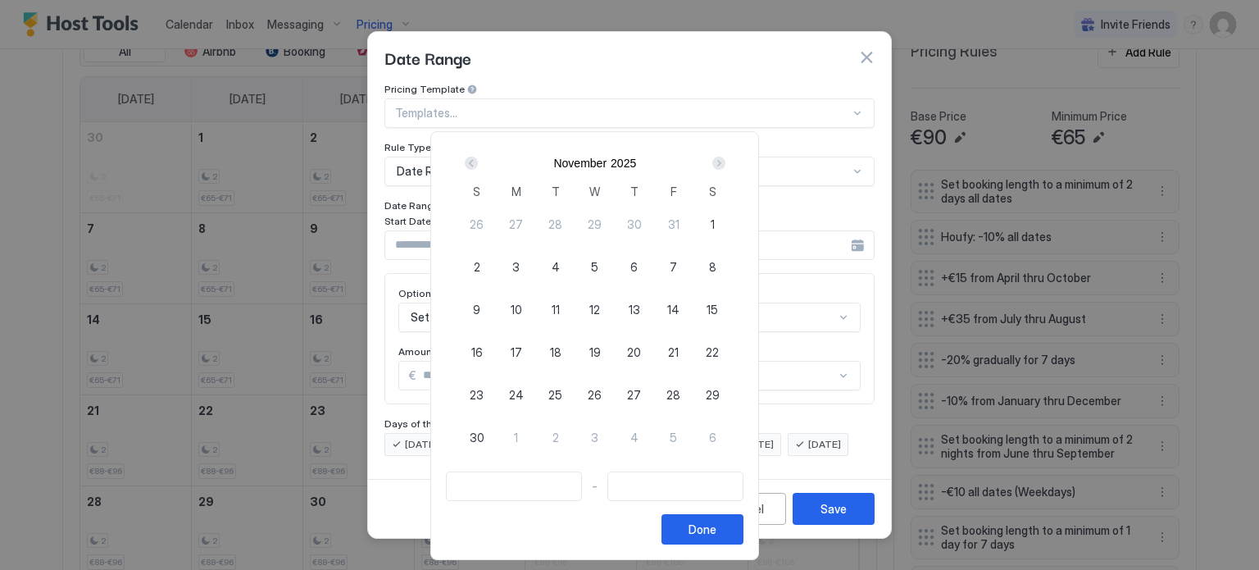
click at [725, 162] on div "Next" at bounding box center [718, 163] width 13 height 13
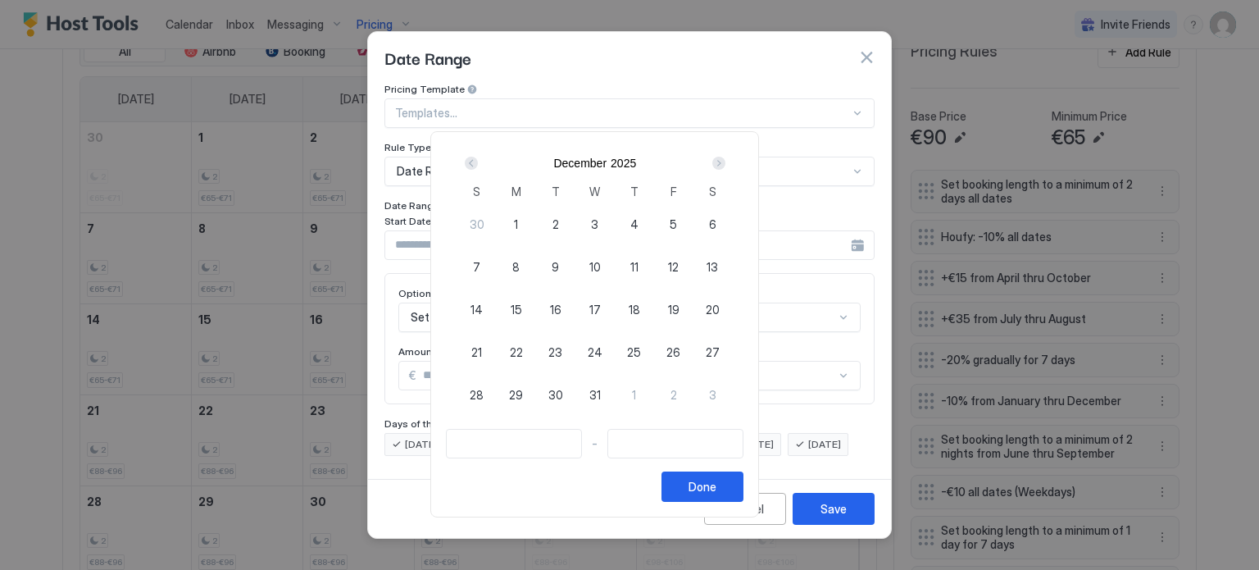
click at [725, 162] on div "Next" at bounding box center [718, 163] width 13 height 13
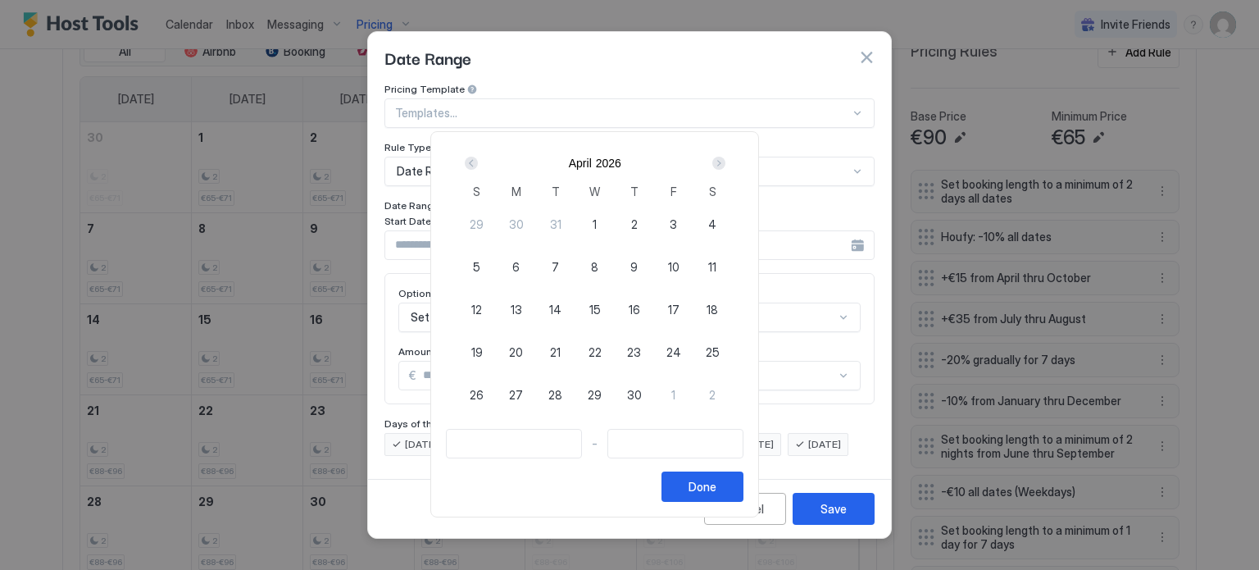
click at [725, 162] on div "Next" at bounding box center [718, 163] width 13 height 13
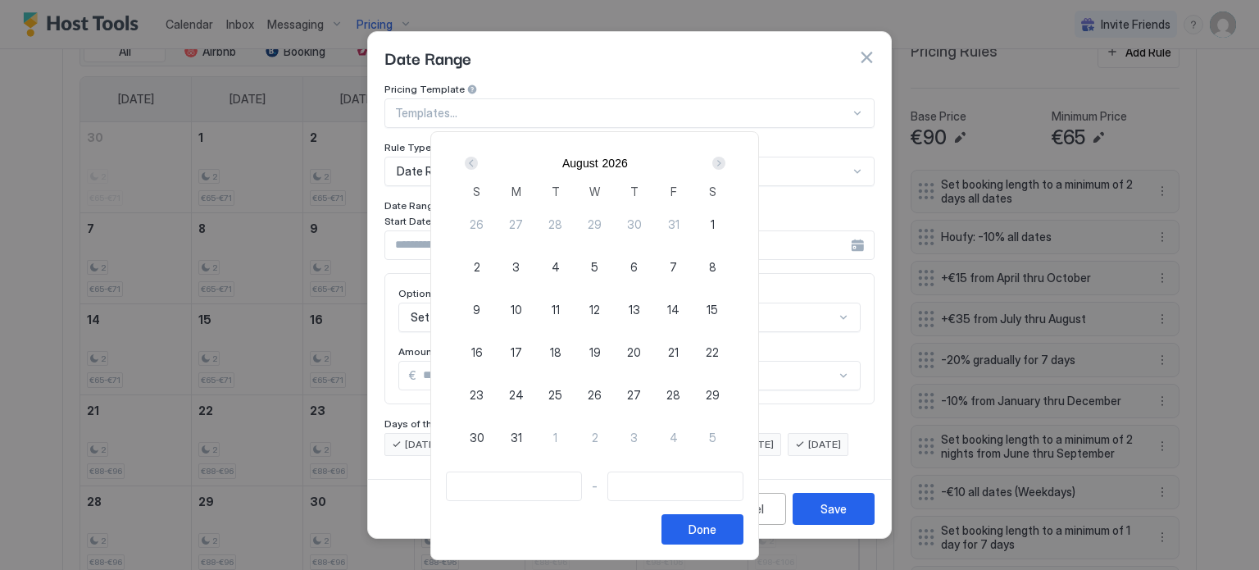
click at [725, 162] on div "Next" at bounding box center [718, 163] width 13 height 13
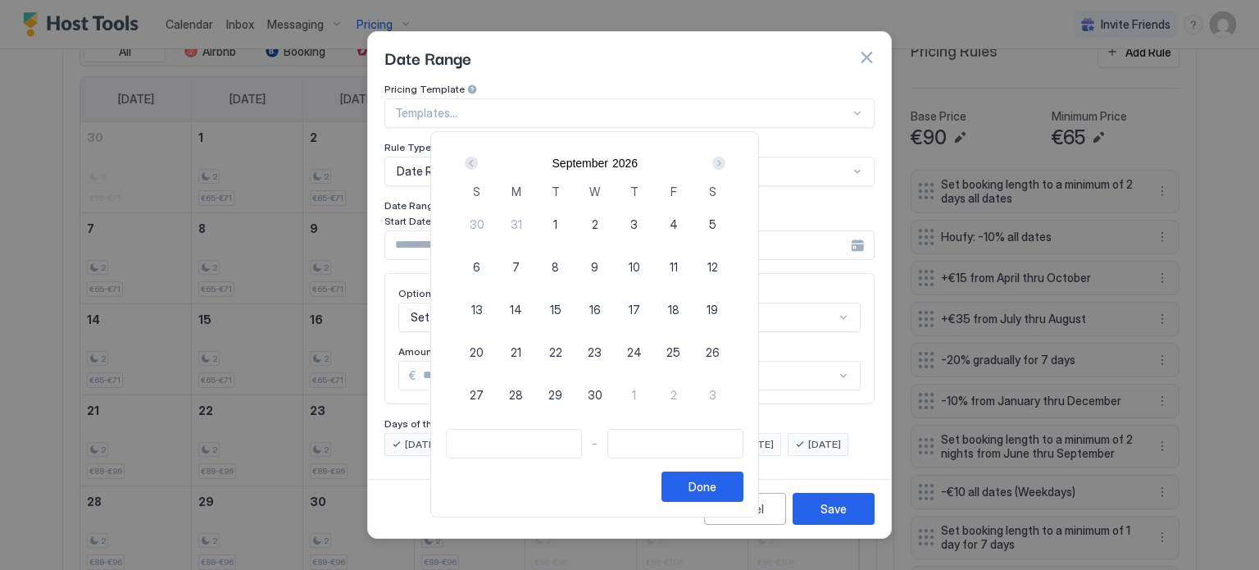
click at [725, 162] on div "Next" at bounding box center [718, 163] width 13 height 13
click at [677, 262] on span "9" at bounding box center [673, 266] width 7 height 17
type input "**********"
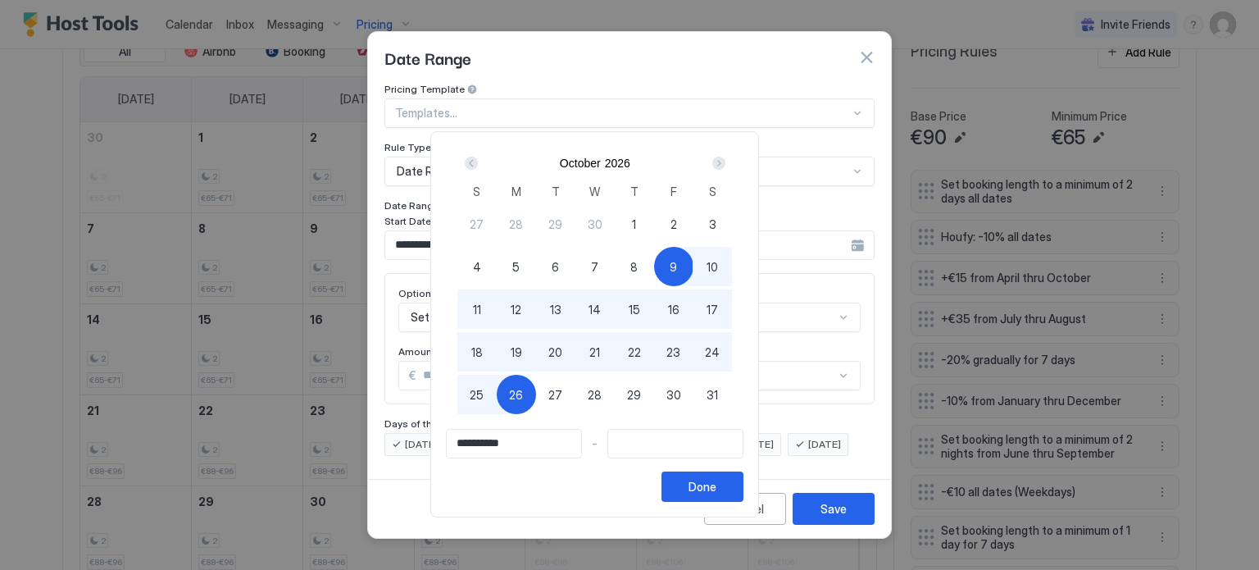
type input "**********"
click at [484, 396] on span "25" at bounding box center [477, 394] width 14 height 17
type input "**********"
click at [743, 485] on button "Done" at bounding box center [702, 486] width 82 height 30
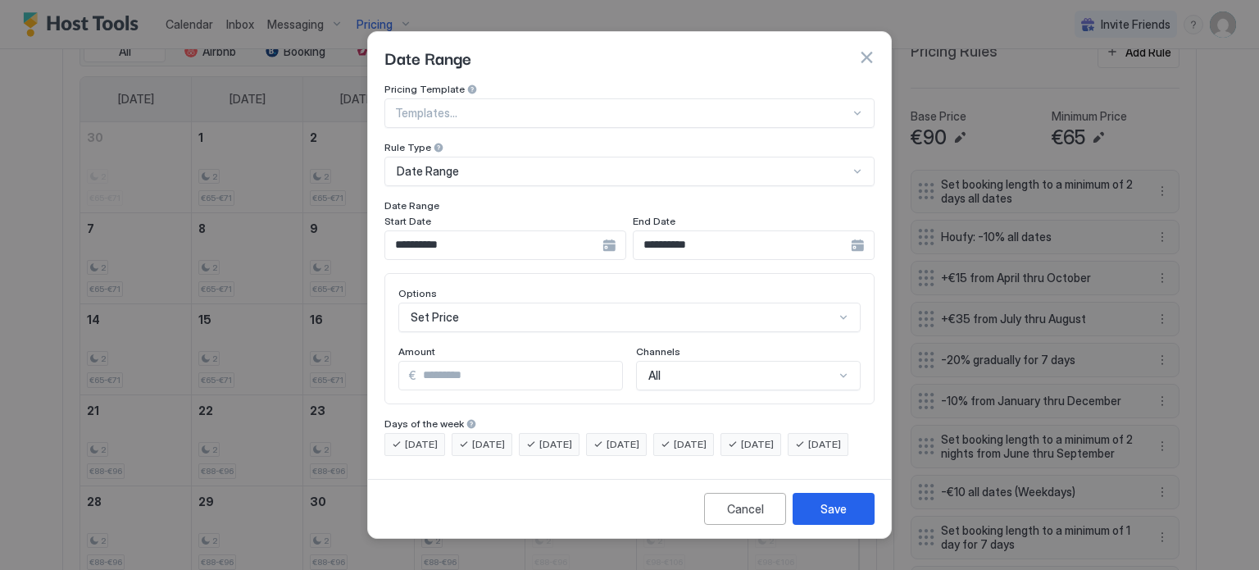
click at [495, 366] on input "*" at bounding box center [519, 375] width 206 height 28
type input "*"
click at [501, 302] on div "Set Price" at bounding box center [629, 317] width 462 height 30
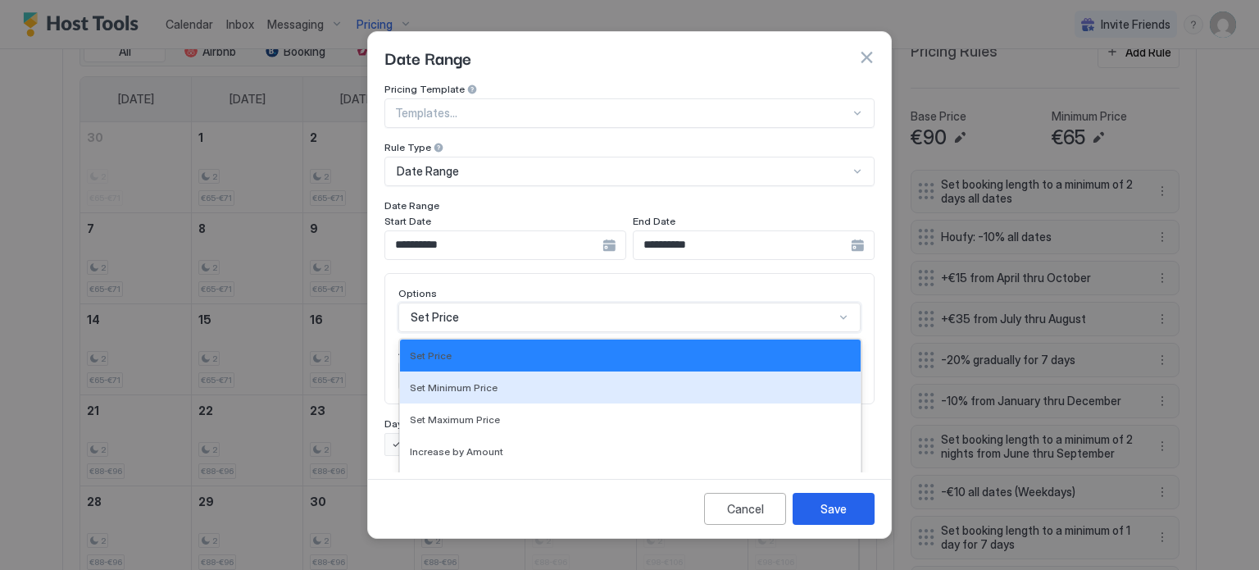
scroll to position [84, 0]
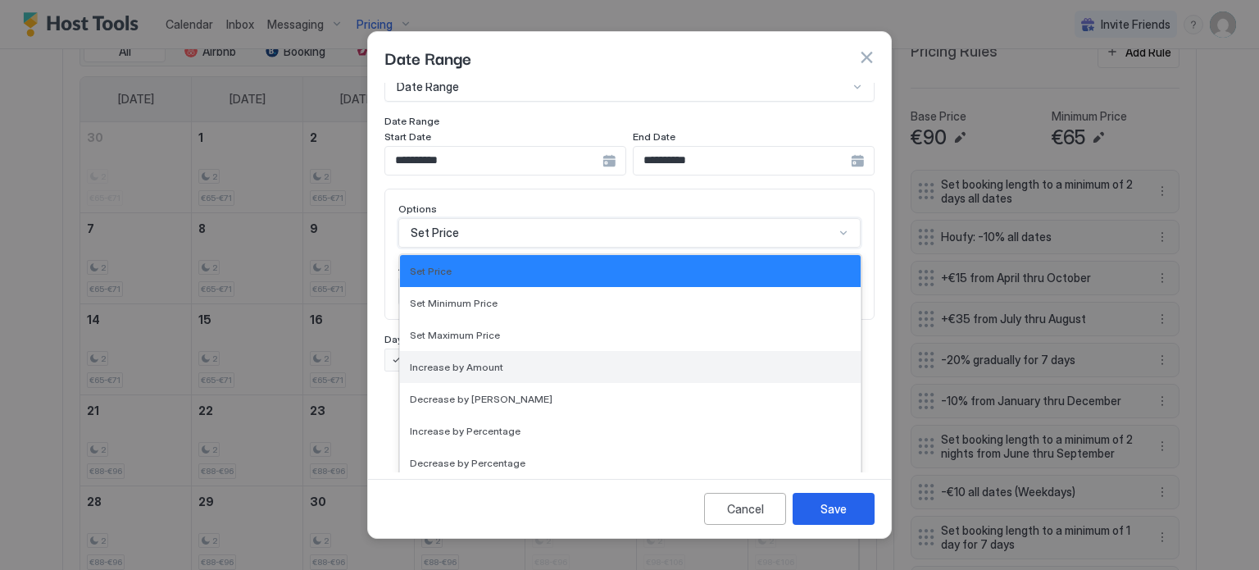
click at [508, 361] on div "Increase by Amount" at bounding box center [630, 367] width 441 height 12
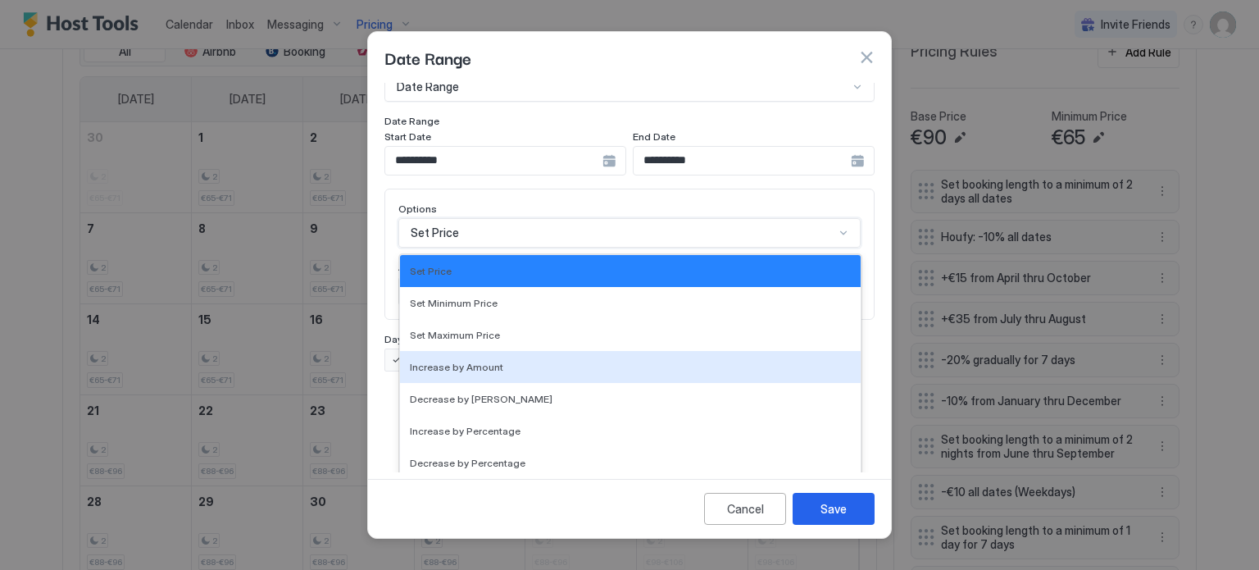
scroll to position [0, 0]
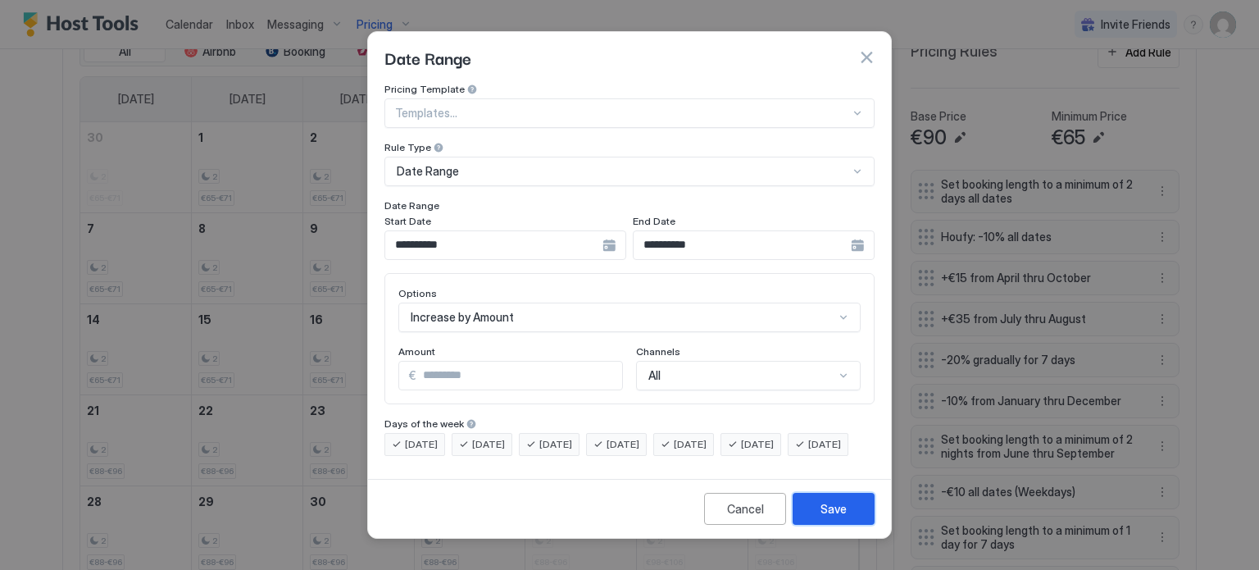
click at [833, 514] on div "Save" at bounding box center [833, 508] width 26 height 17
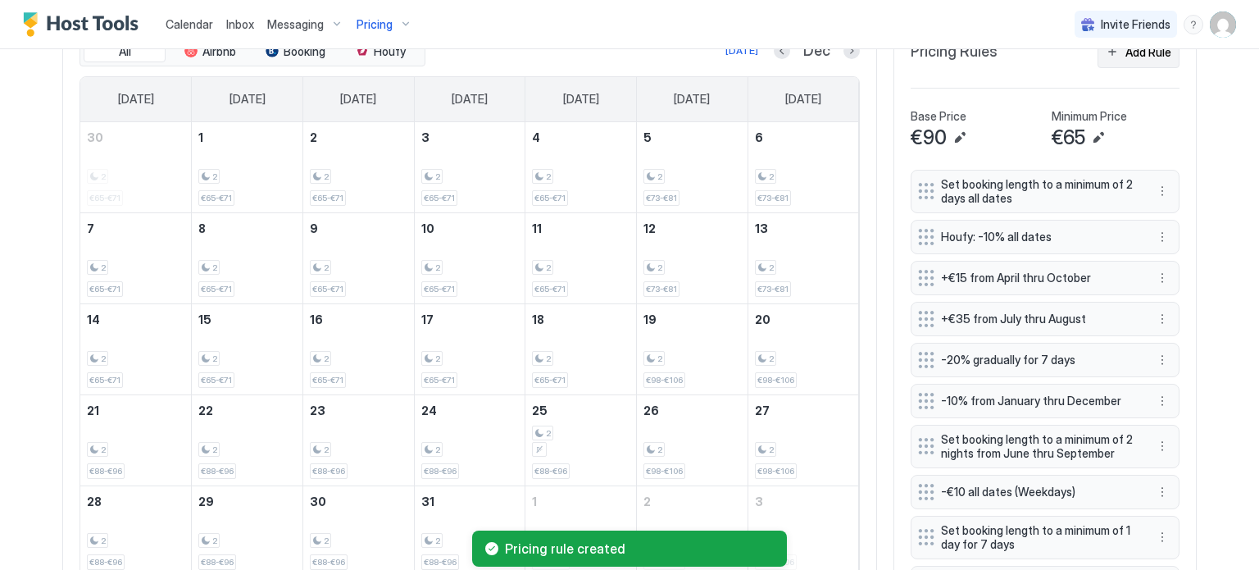
click at [1148, 58] on div "Add Rule" at bounding box center [1148, 51] width 46 height 17
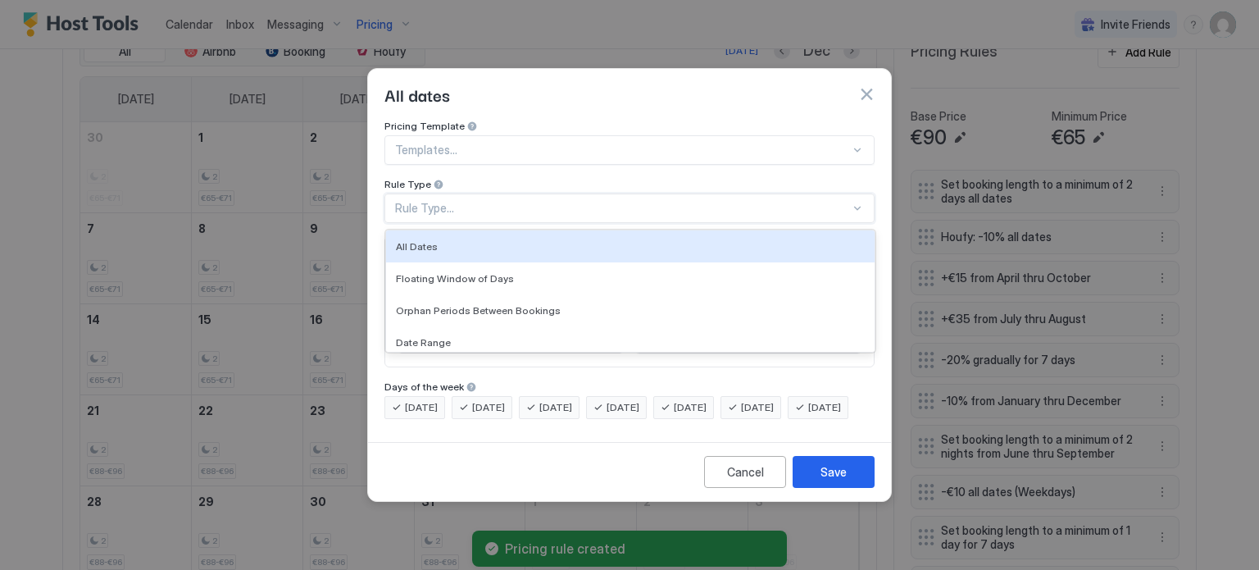
click at [542, 201] on div "Rule Type..." at bounding box center [622, 208] width 455 height 15
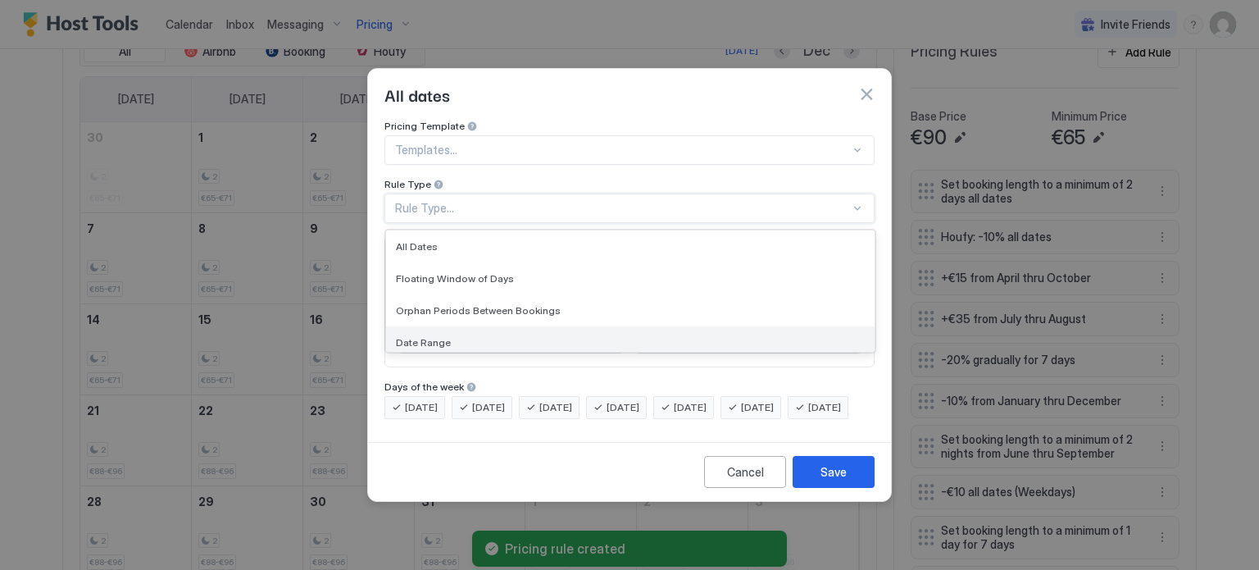
click at [446, 336] on div "Date Range" at bounding box center [630, 342] width 469 height 12
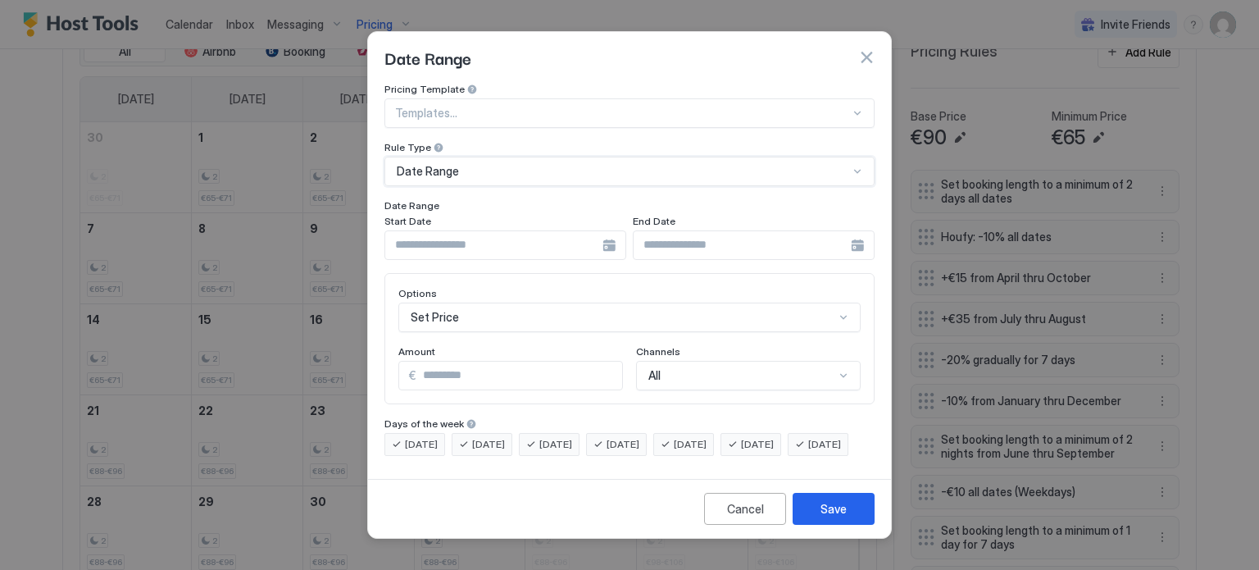
click at [620, 230] on div at bounding box center [505, 245] width 242 height 30
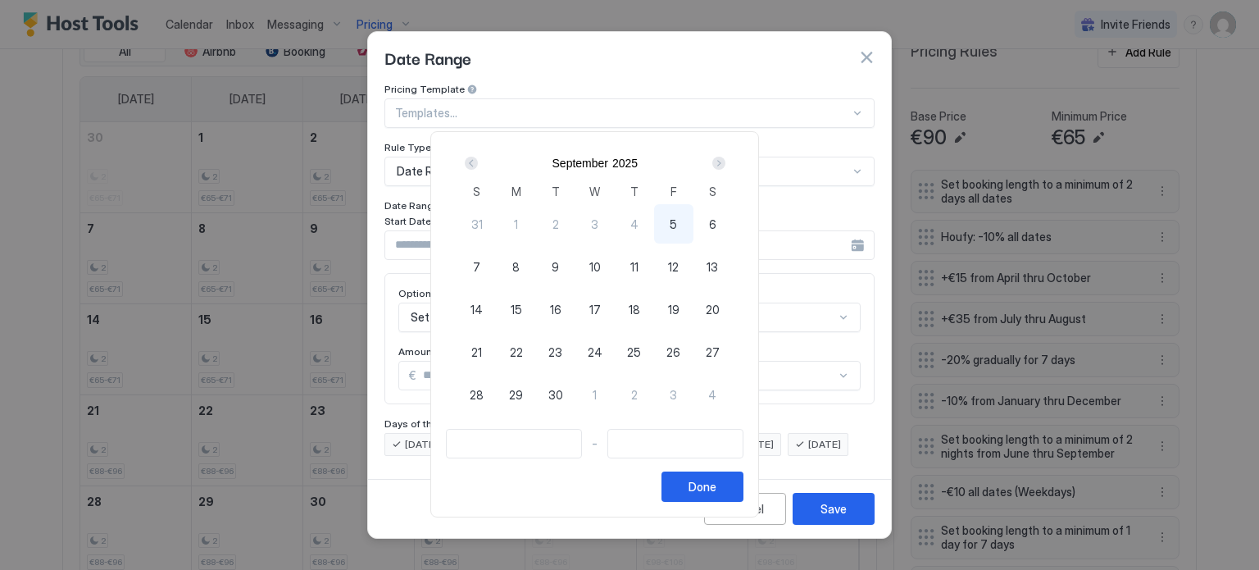
drag, startPoint x: 762, startPoint y: 157, endPoint x: 752, endPoint y: 160, distance: 10.4
click at [733, 157] on div "[DATE]" at bounding box center [594, 163] width 275 height 28
click at [725, 160] on div "Next" at bounding box center [718, 163] width 13 height 13
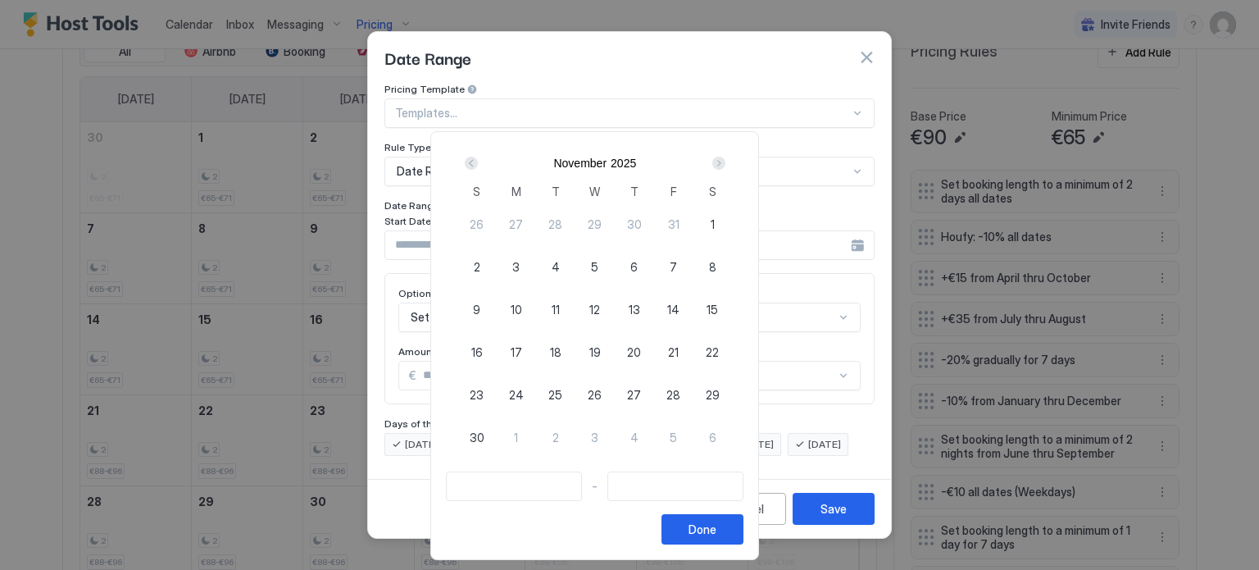
click at [725, 161] on div "Next" at bounding box center [718, 163] width 13 height 13
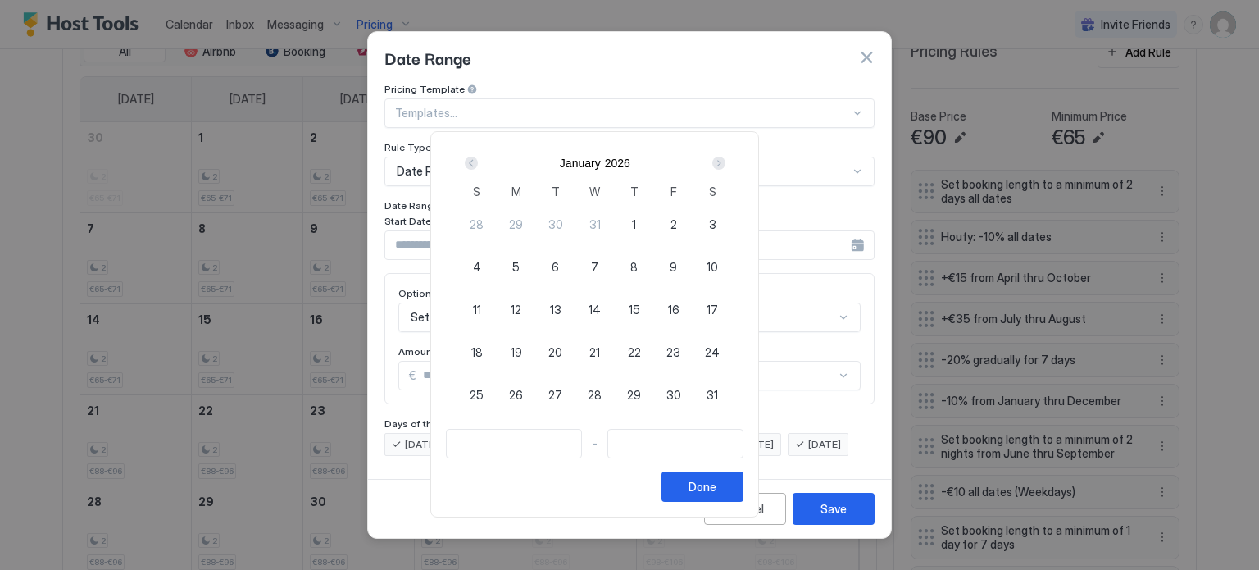
click at [725, 161] on div "Next" at bounding box center [718, 163] width 13 height 13
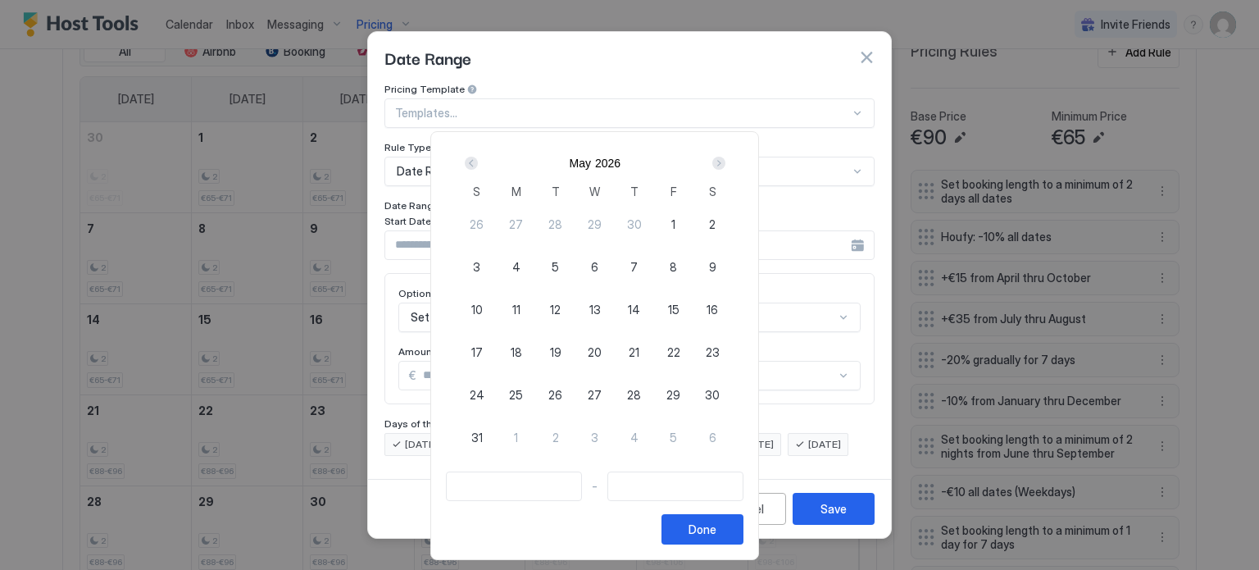
click at [725, 161] on div "Next" at bounding box center [718, 163] width 13 height 13
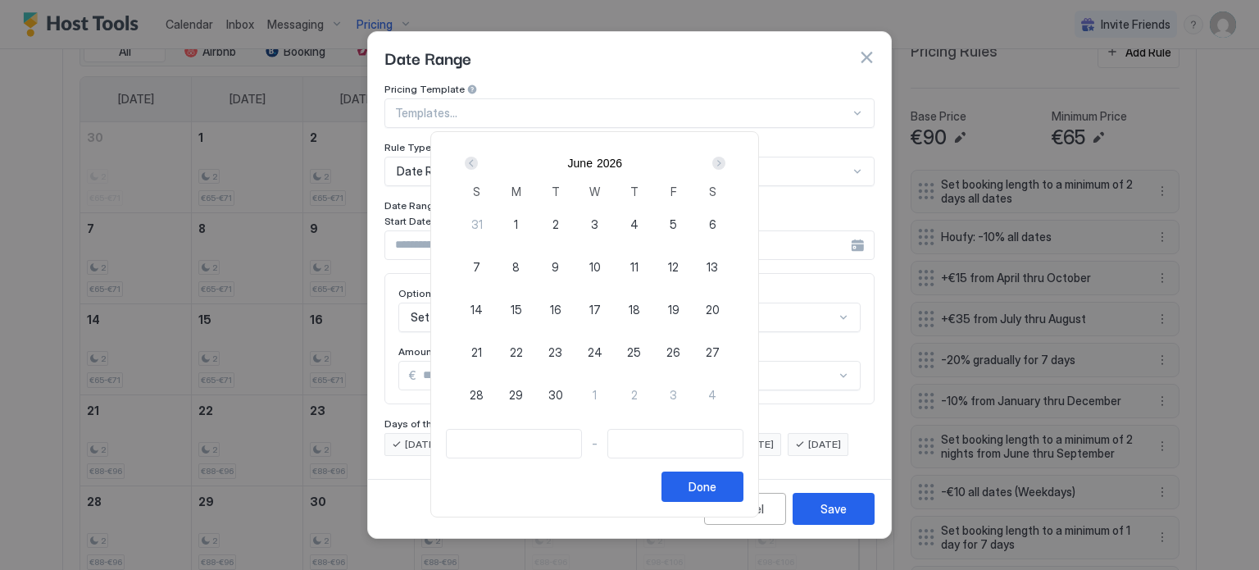
click at [725, 161] on div "Next" at bounding box center [718, 163] width 13 height 13
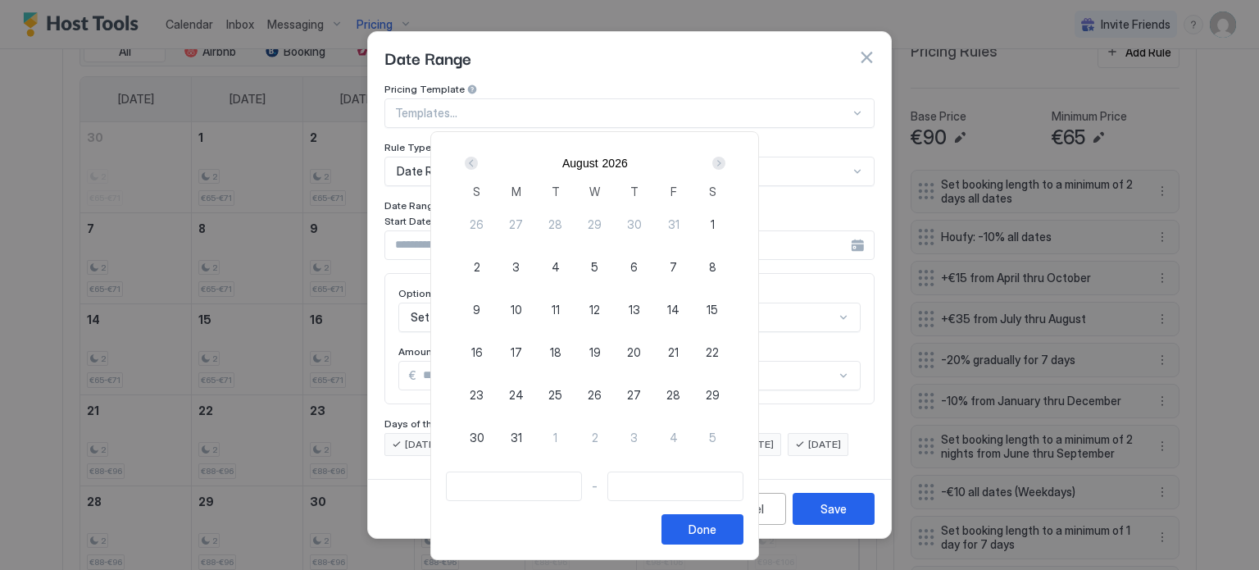
click at [725, 161] on div "Next" at bounding box center [718, 163] width 13 height 13
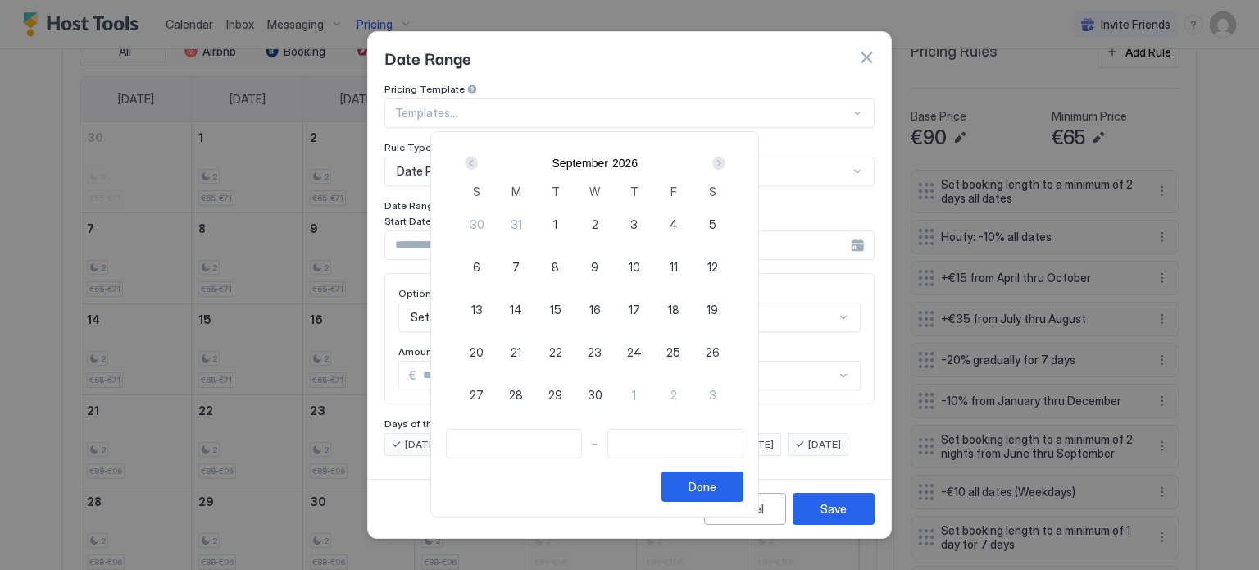
click at [725, 161] on div "Next" at bounding box center [718, 163] width 13 height 13
click at [693, 308] on div "18" at bounding box center [673, 308] width 39 height 39
type input "**********"
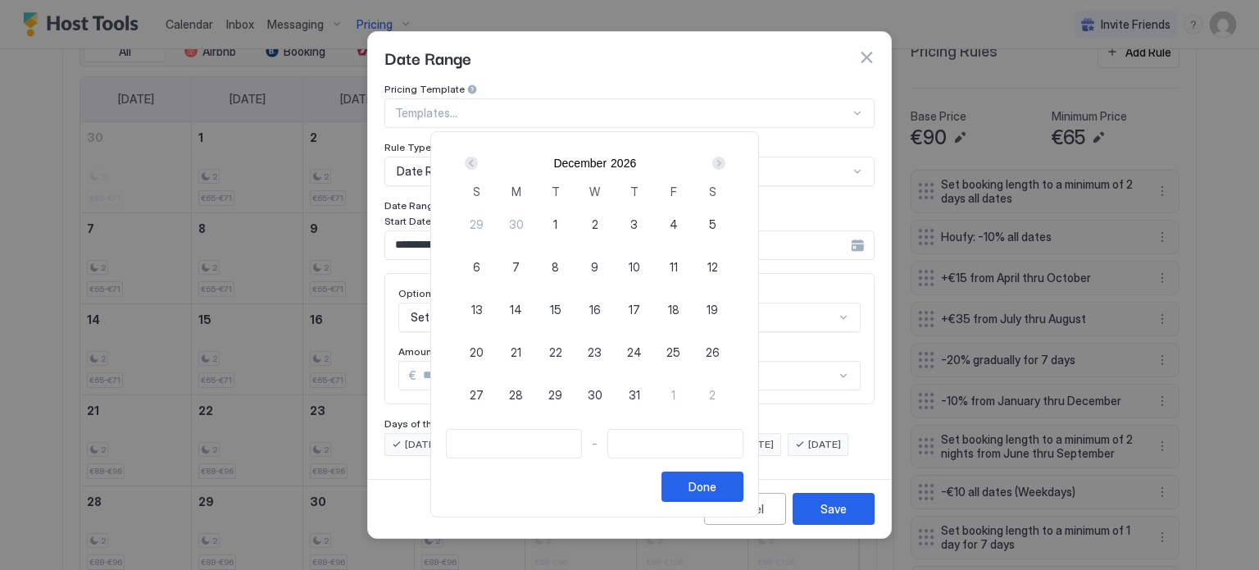
type input "**********"
click at [725, 161] on div "Next" at bounding box center [718, 163] width 13 height 13
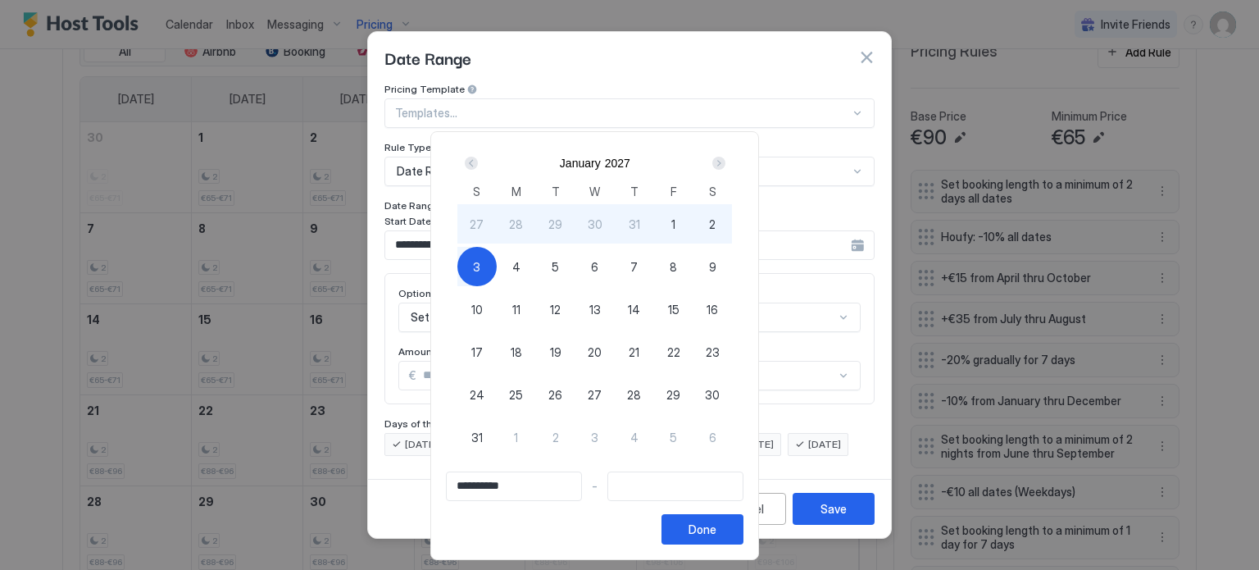
type input "**********"
click at [520, 261] on span "4" at bounding box center [516, 266] width 8 height 17
type input "**********"
click at [480, 270] on span "3" at bounding box center [476, 266] width 7 height 17
type input "**********"
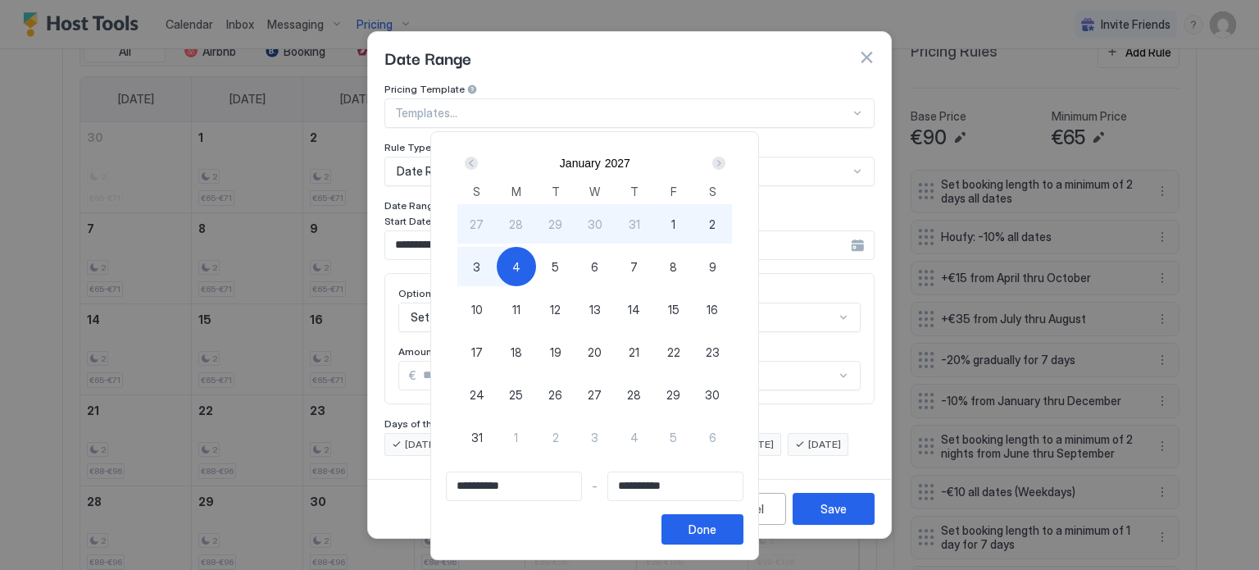
type input "**********"
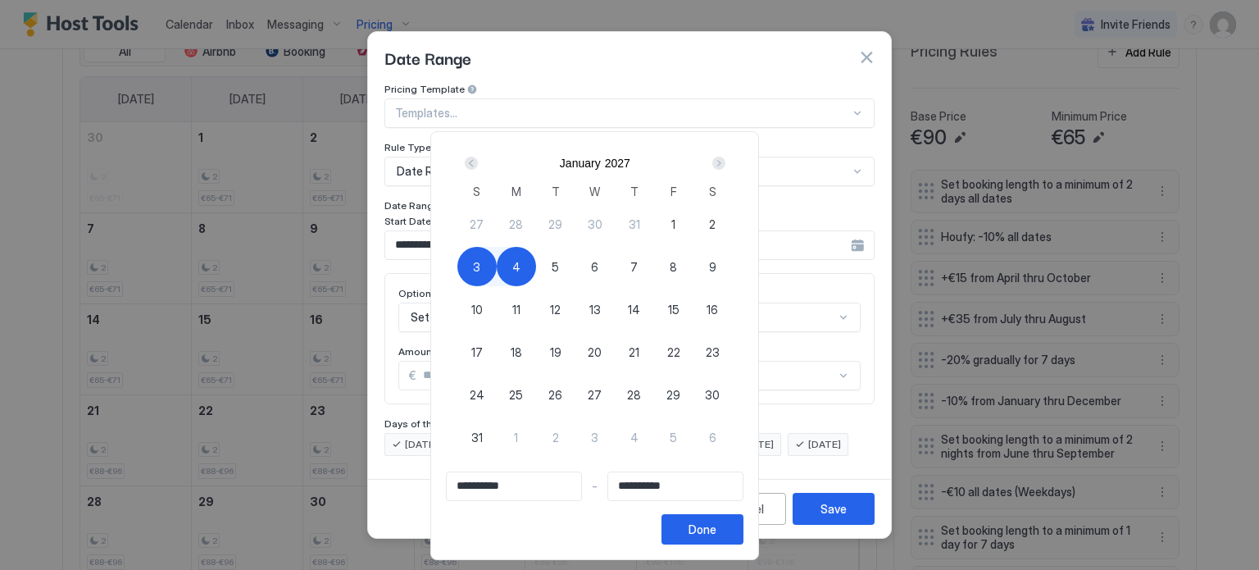
click at [484, 218] on span "27" at bounding box center [477, 224] width 14 height 17
type input "**********"
click at [478, 160] on div "Prev" at bounding box center [471, 163] width 13 height 13
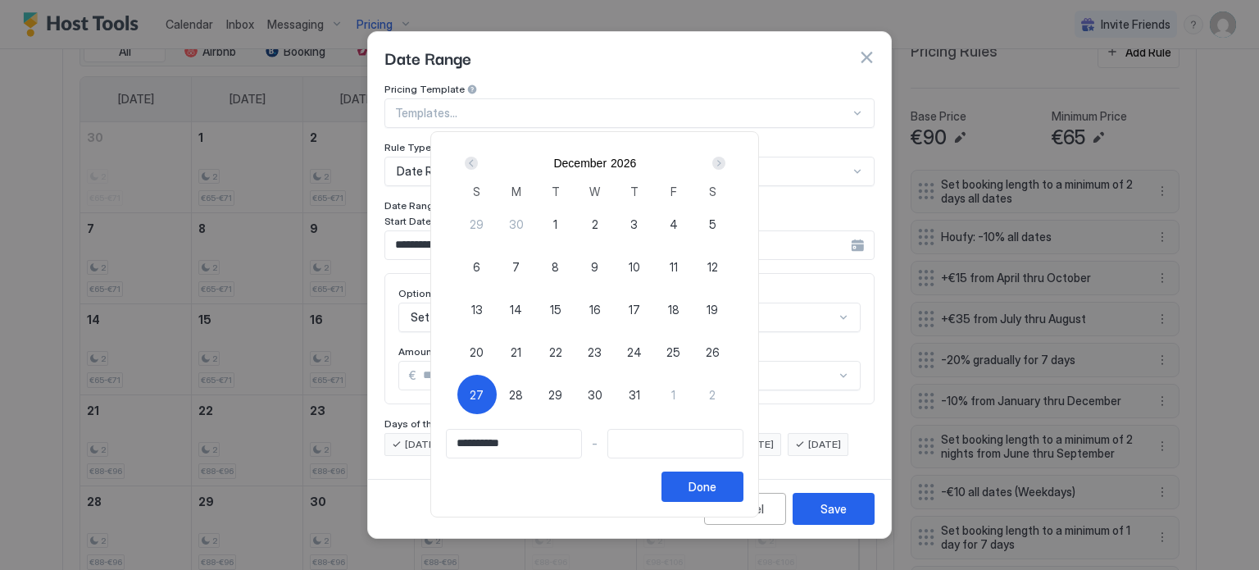
type input "**********"
click at [679, 303] on span "18" at bounding box center [673, 309] width 11 height 17
type input "**********"
click at [725, 160] on div "Next" at bounding box center [718, 163] width 13 height 13
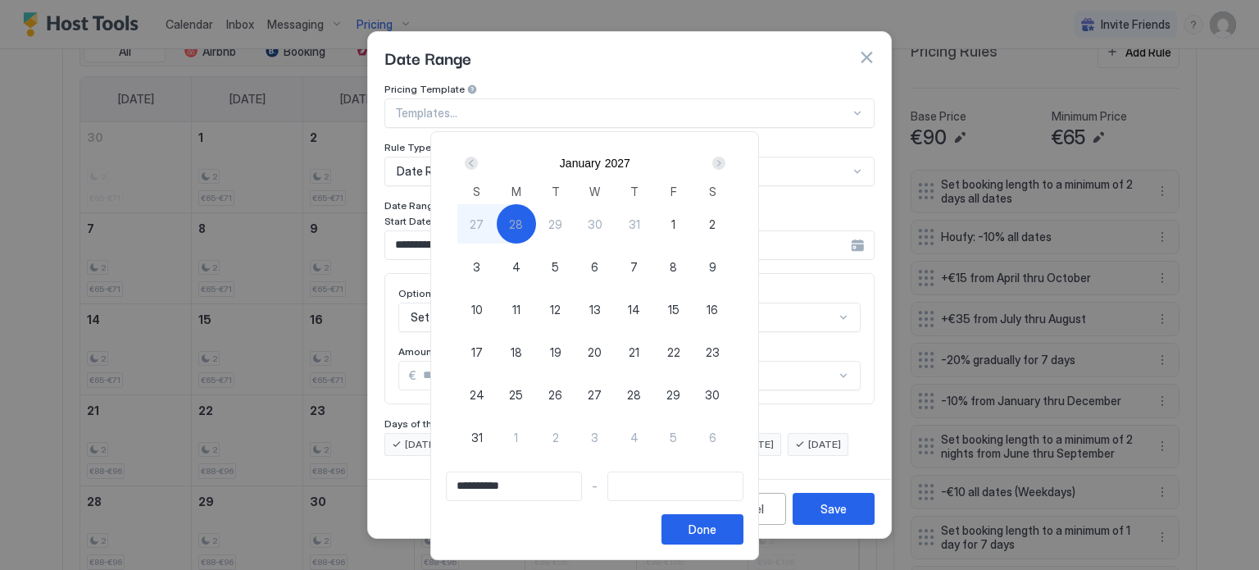
type input "**********"
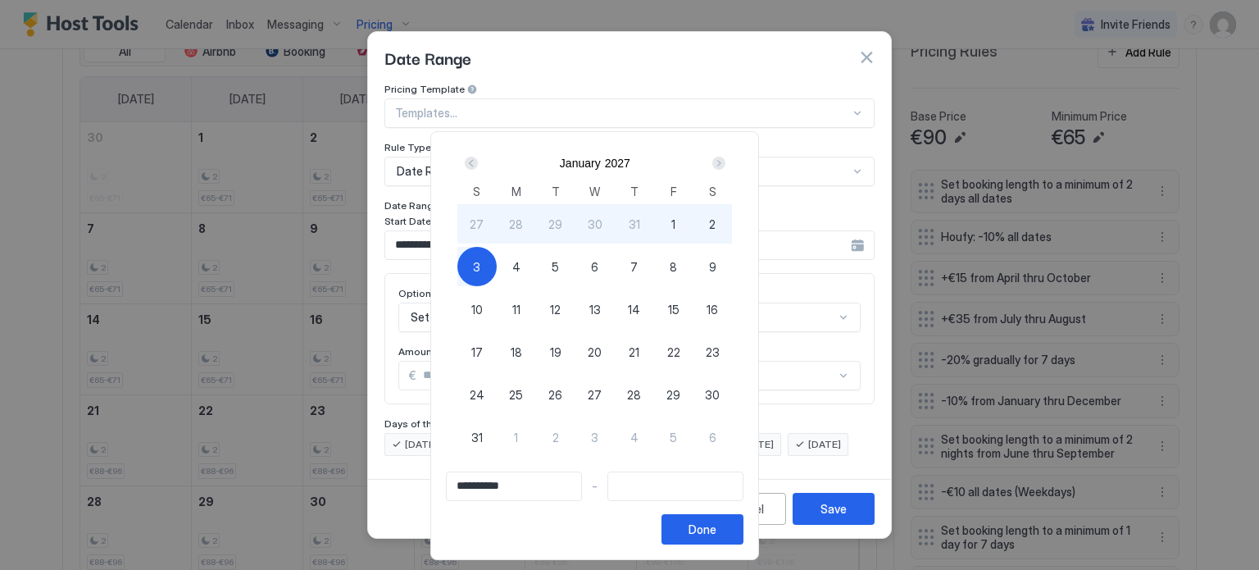
click at [480, 270] on span "3" at bounding box center [476, 266] width 7 height 17
type input "**********"
click at [716, 528] on div "Done" at bounding box center [702, 528] width 28 height 17
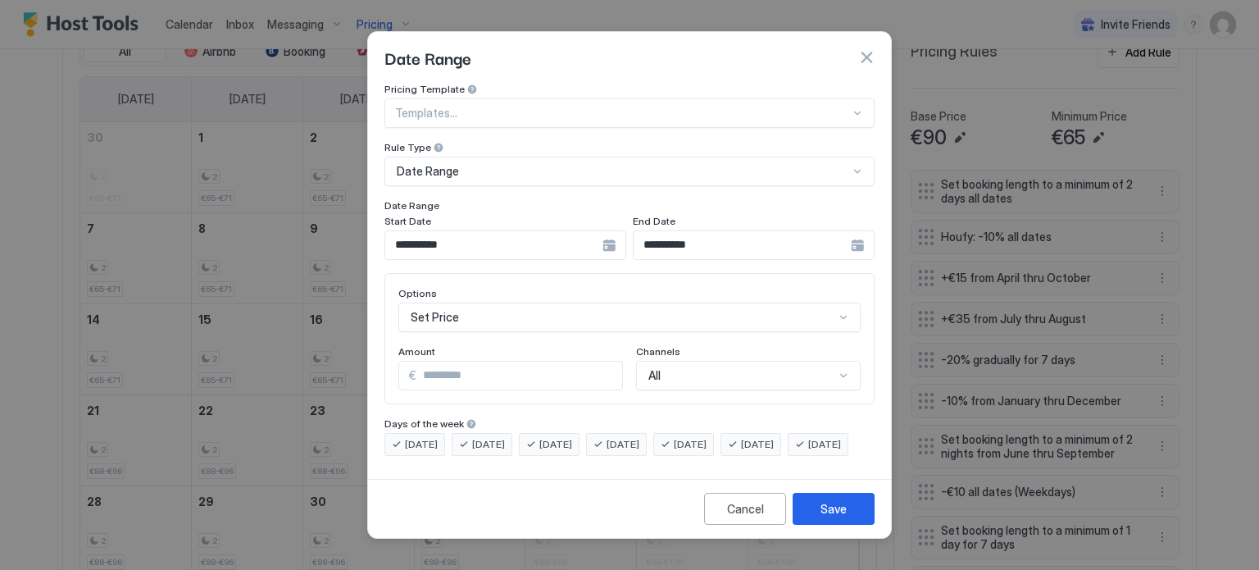
scroll to position [84, 0]
click at [474, 302] on div "Set Price" at bounding box center [629, 317] width 462 height 30
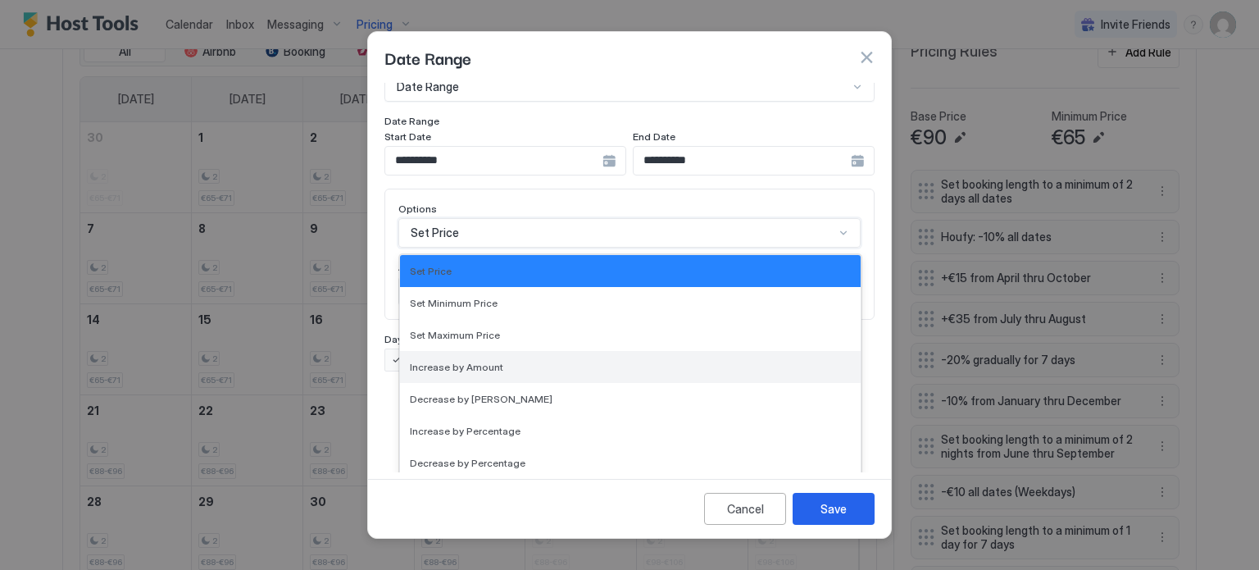
click at [469, 361] on span "Increase by Amount" at bounding box center [456, 367] width 93 height 12
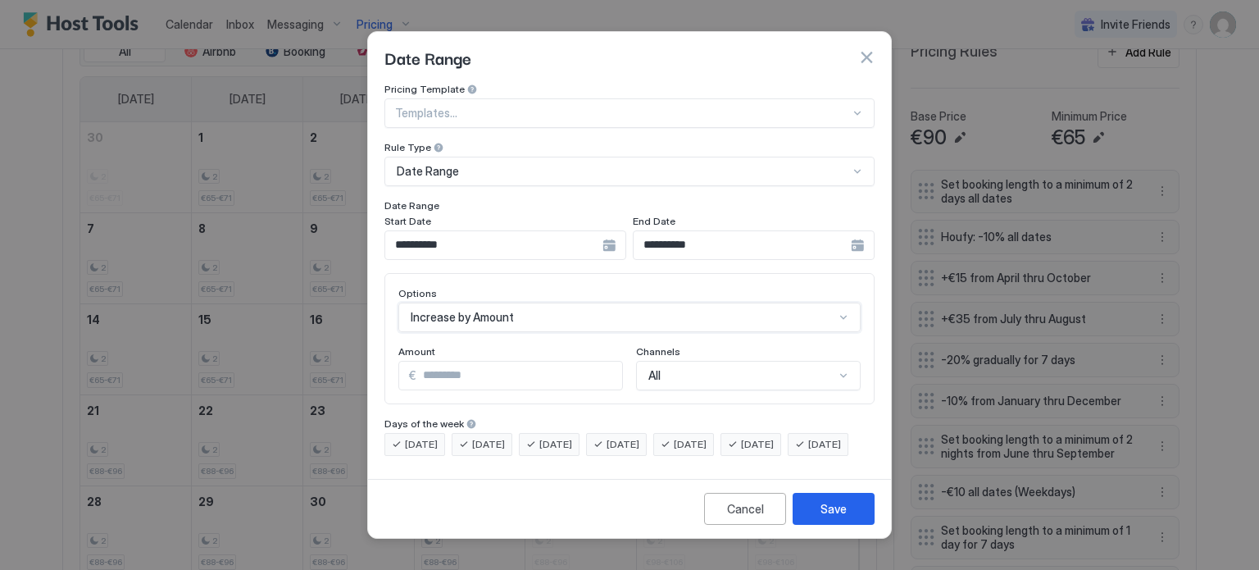
scroll to position [0, 0]
drag, startPoint x: 442, startPoint y: 360, endPoint x: 429, endPoint y: 363, distance: 12.7
click at [429, 363] on input "*" at bounding box center [519, 375] width 206 height 28
type input "*"
type input "**"
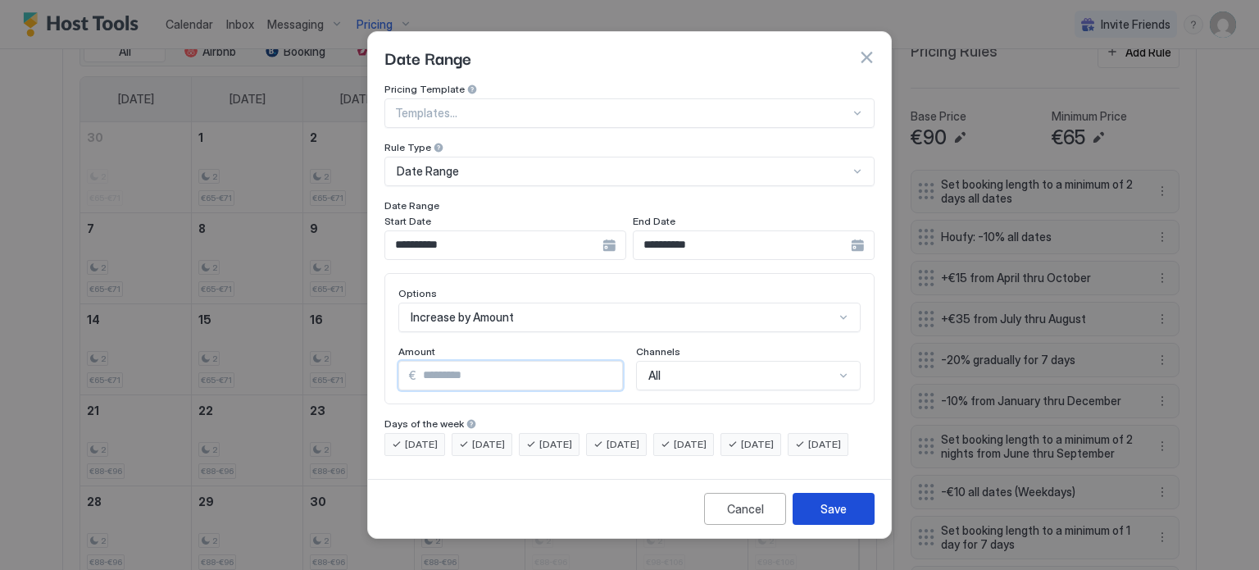
click at [836, 517] on div "Save" at bounding box center [833, 508] width 26 height 17
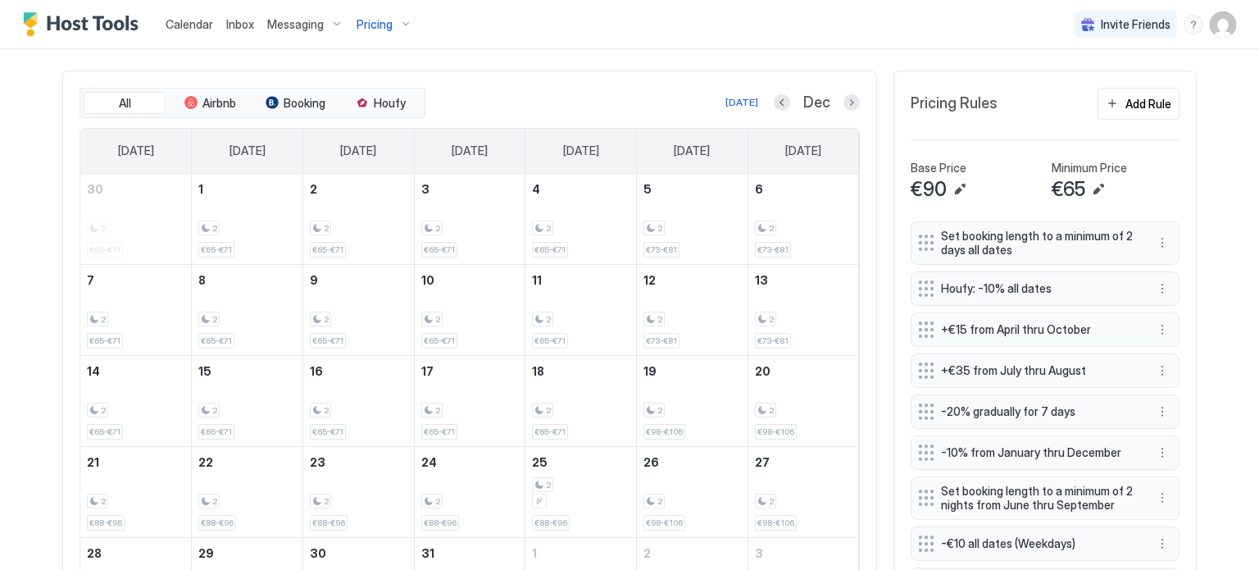
scroll to position [484, 0]
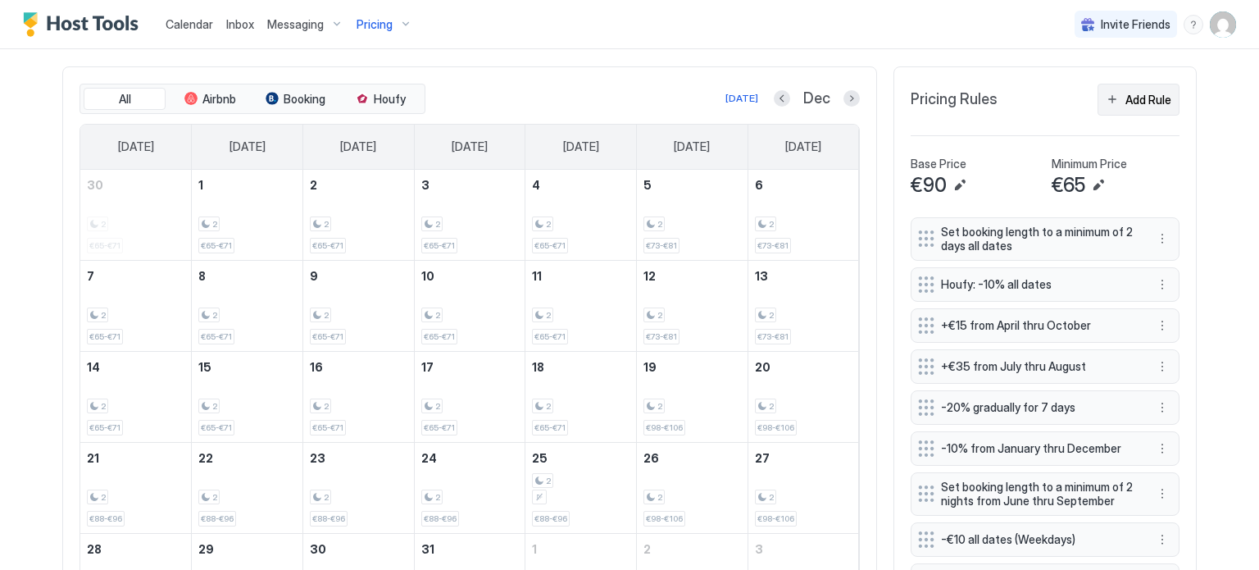
click at [1133, 96] on div "Add Rule" at bounding box center [1148, 99] width 46 height 17
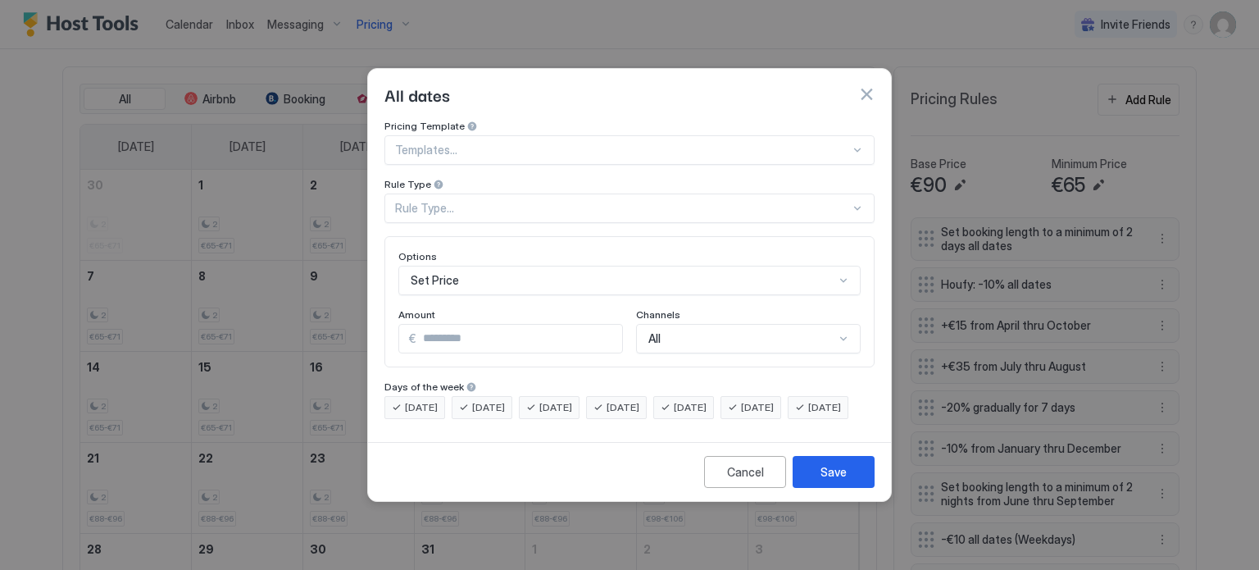
click at [492, 201] on div "Rule Type..." at bounding box center [622, 208] width 455 height 15
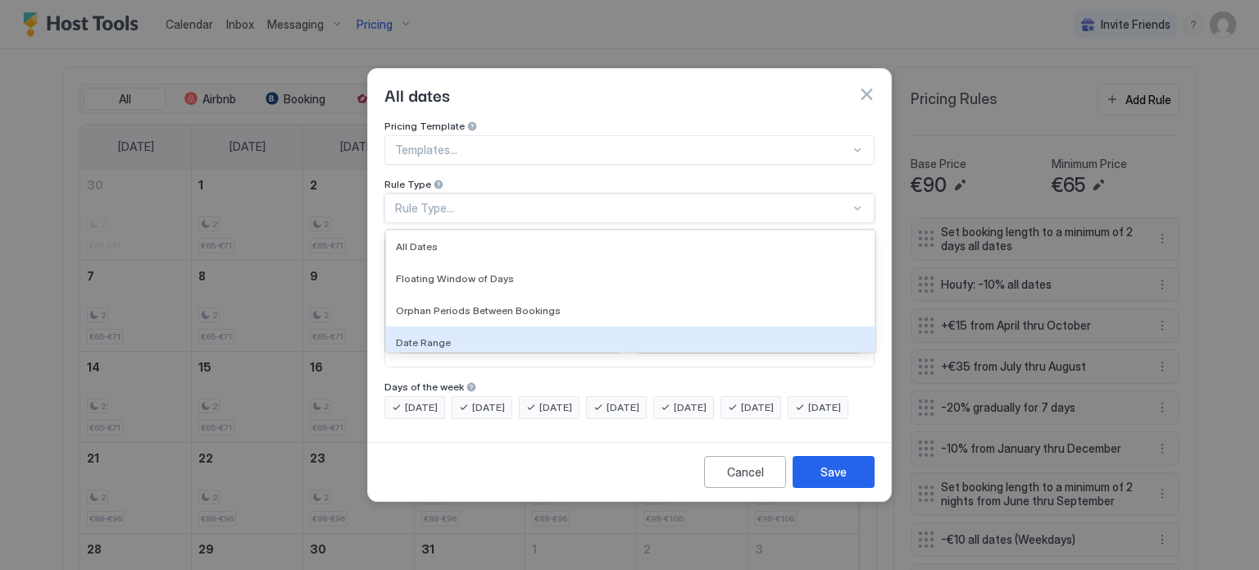
click at [434, 336] on span "Date Range" at bounding box center [423, 342] width 55 height 12
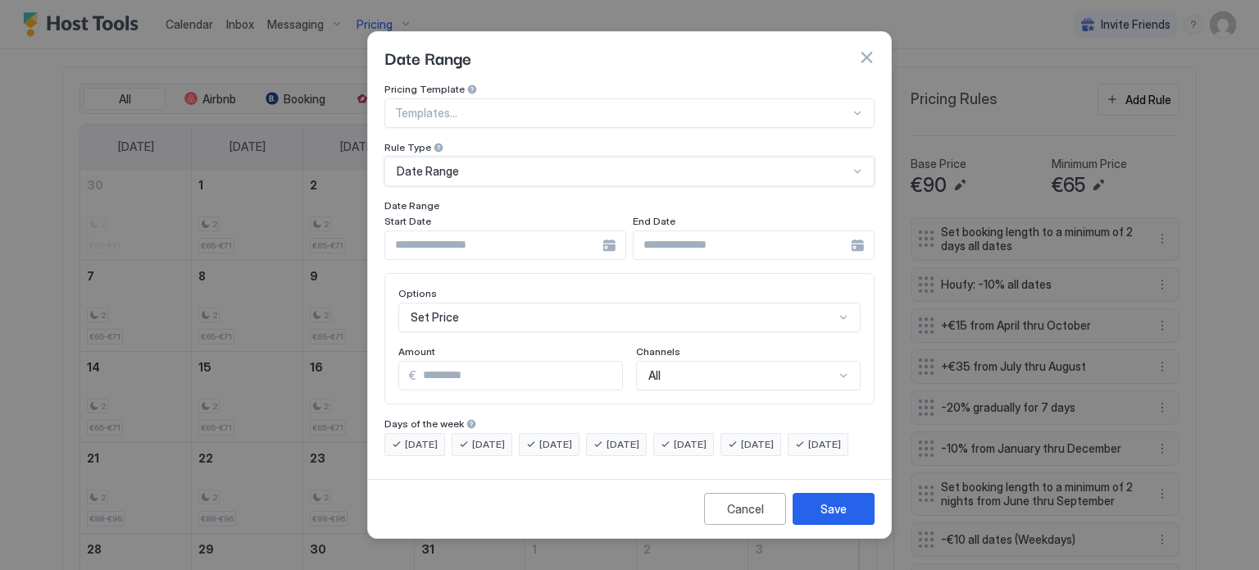
click at [614, 234] on div at bounding box center [505, 245] width 242 height 30
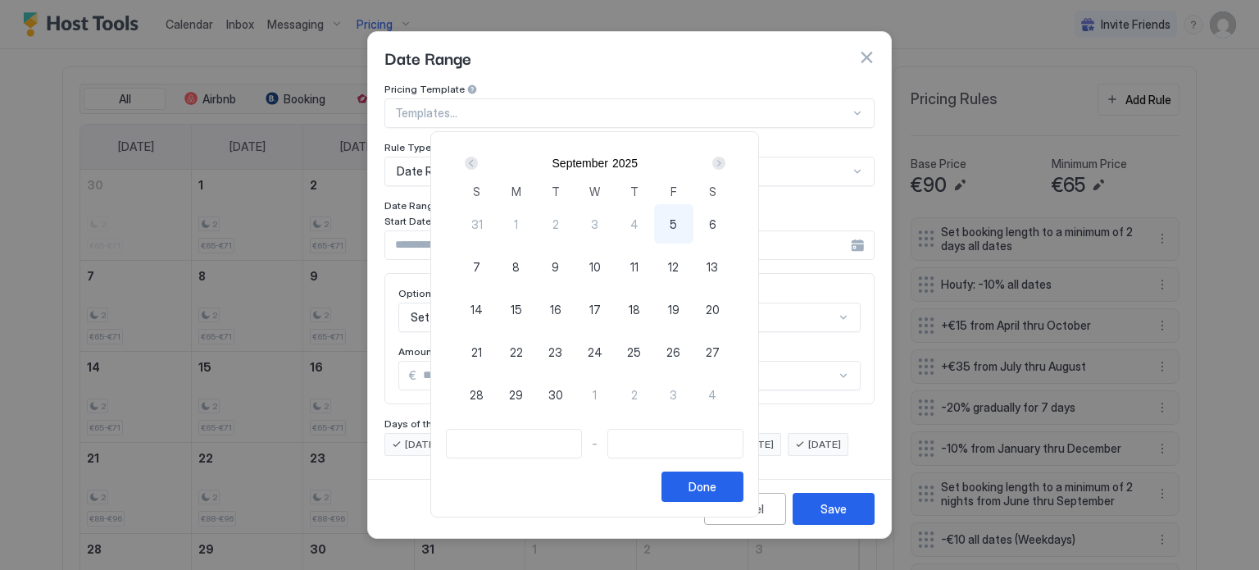
click at [725, 160] on div "Next" at bounding box center [718, 163] width 13 height 13
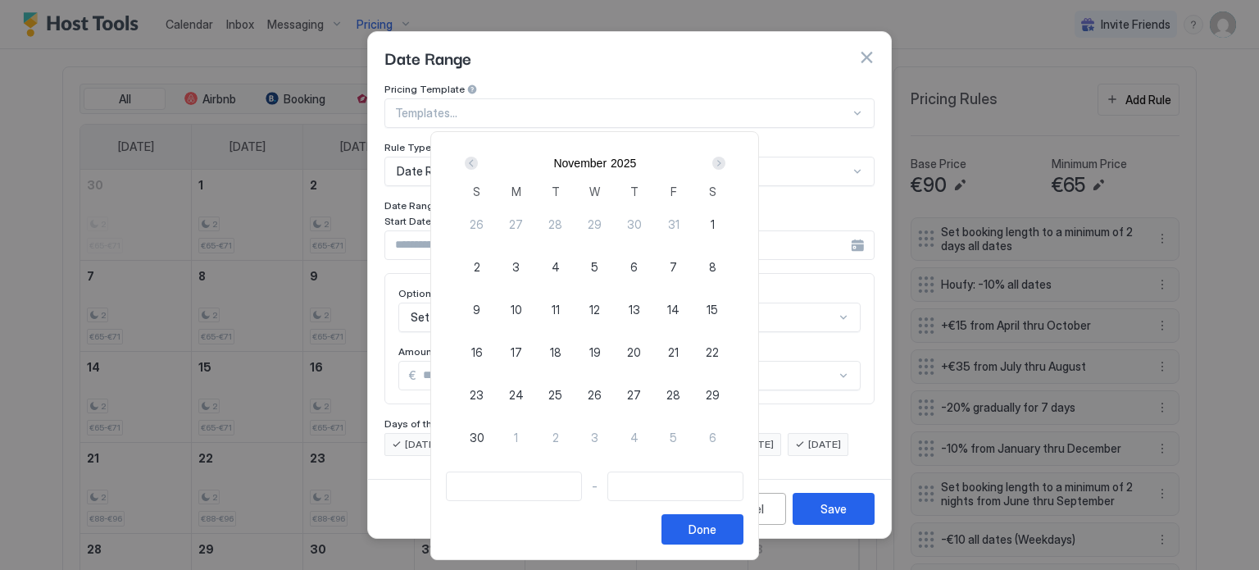
click at [725, 160] on div "Next" at bounding box center [718, 163] width 13 height 13
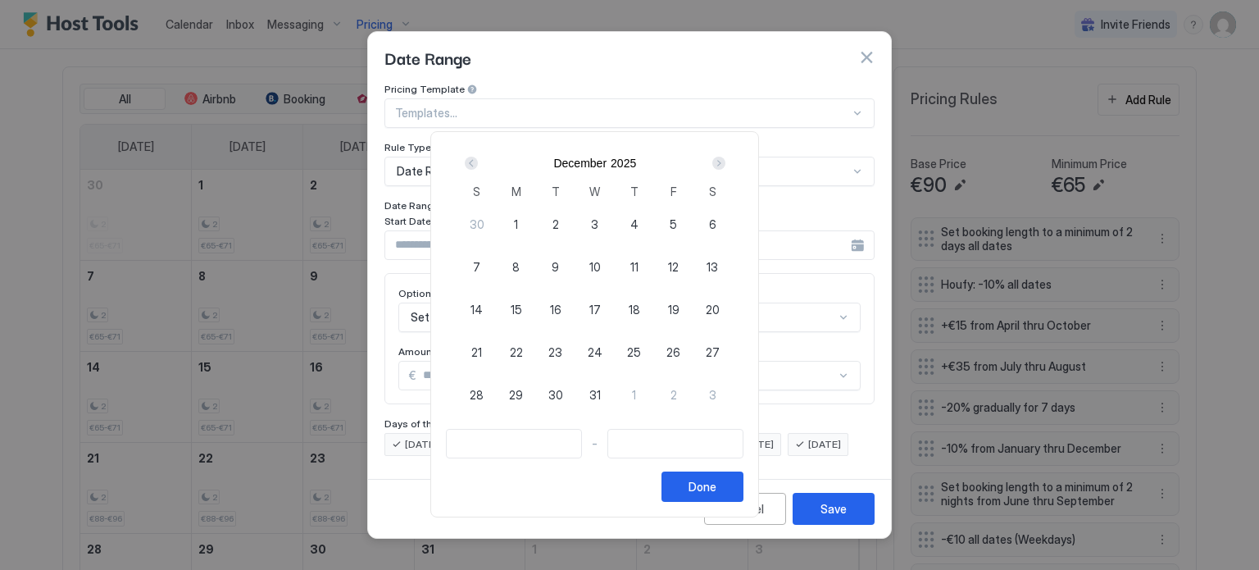
click at [725, 160] on div "Next" at bounding box center [718, 163] width 13 height 13
click at [677, 220] on span "3" at bounding box center [673, 224] width 7 height 17
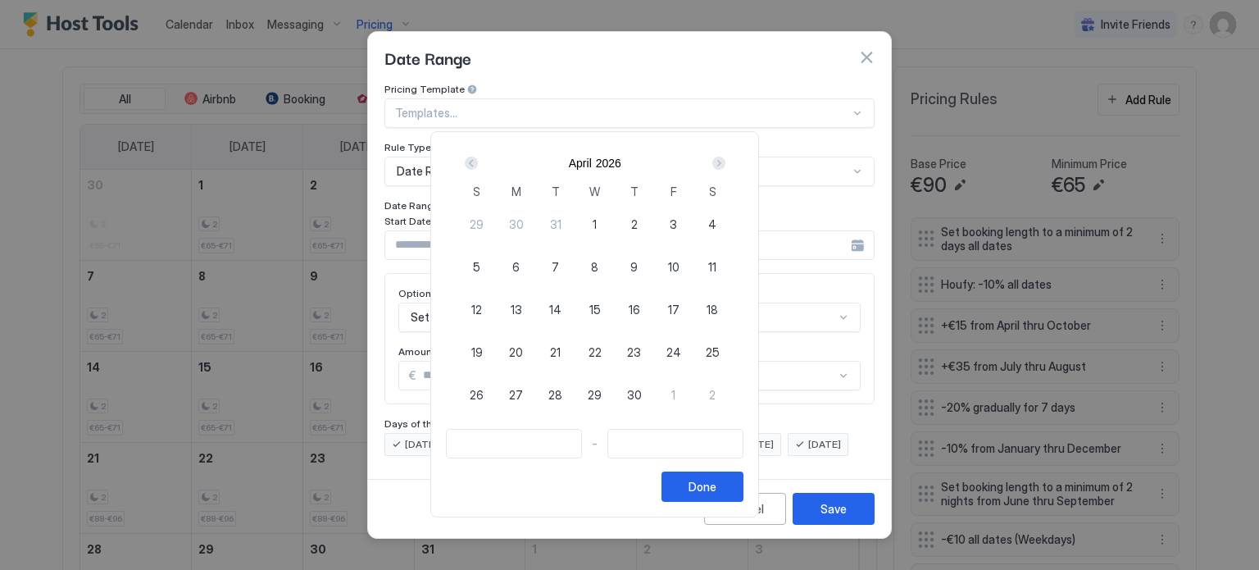
type input "**********"
click at [536, 266] on div "6" at bounding box center [516, 266] width 39 height 39
type input "**********"
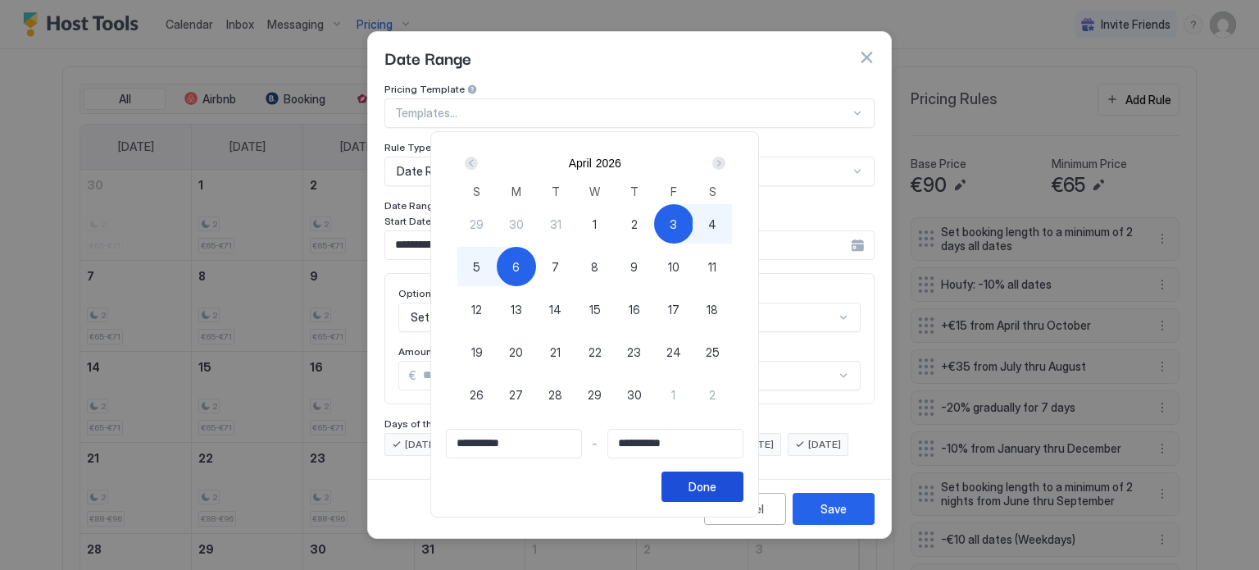
click at [739, 479] on button "Done" at bounding box center [702, 486] width 82 height 30
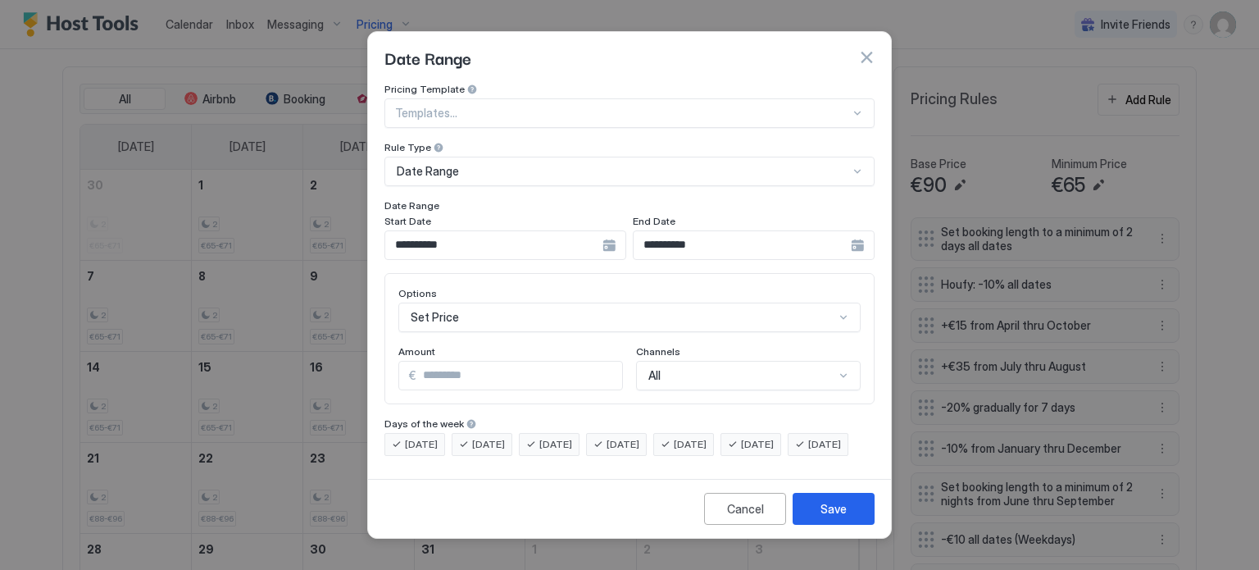
click at [504, 245] on div "**********" at bounding box center [629, 269] width 490 height 373
click at [475, 302] on div "Set Price" at bounding box center [629, 317] width 462 height 30
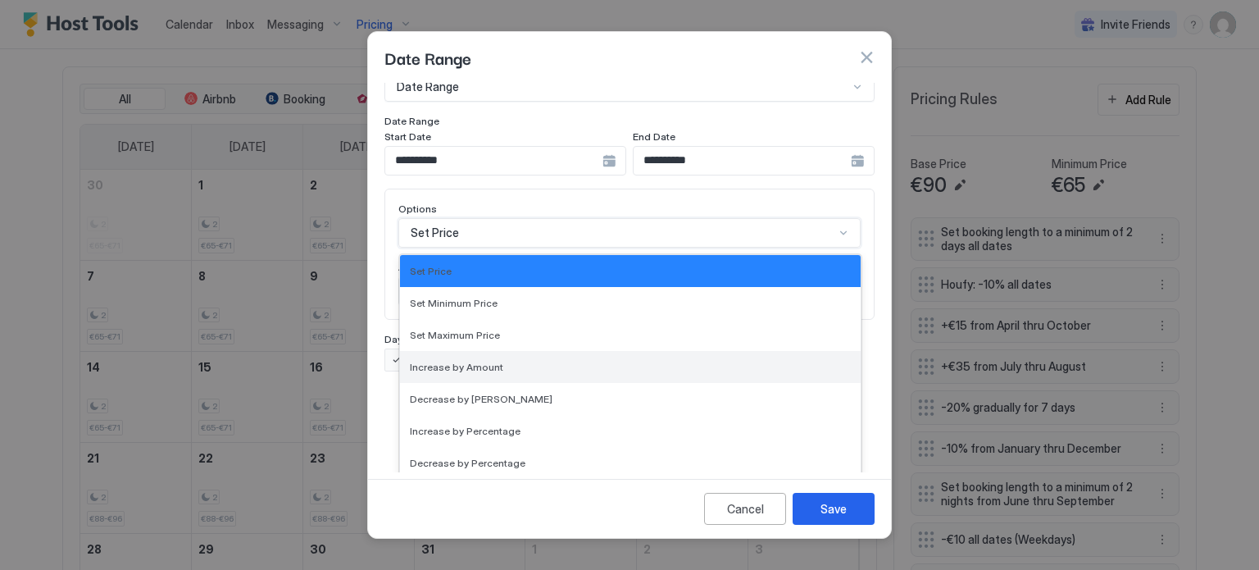
click at [466, 361] on span "Increase by Amount" at bounding box center [456, 367] width 93 height 12
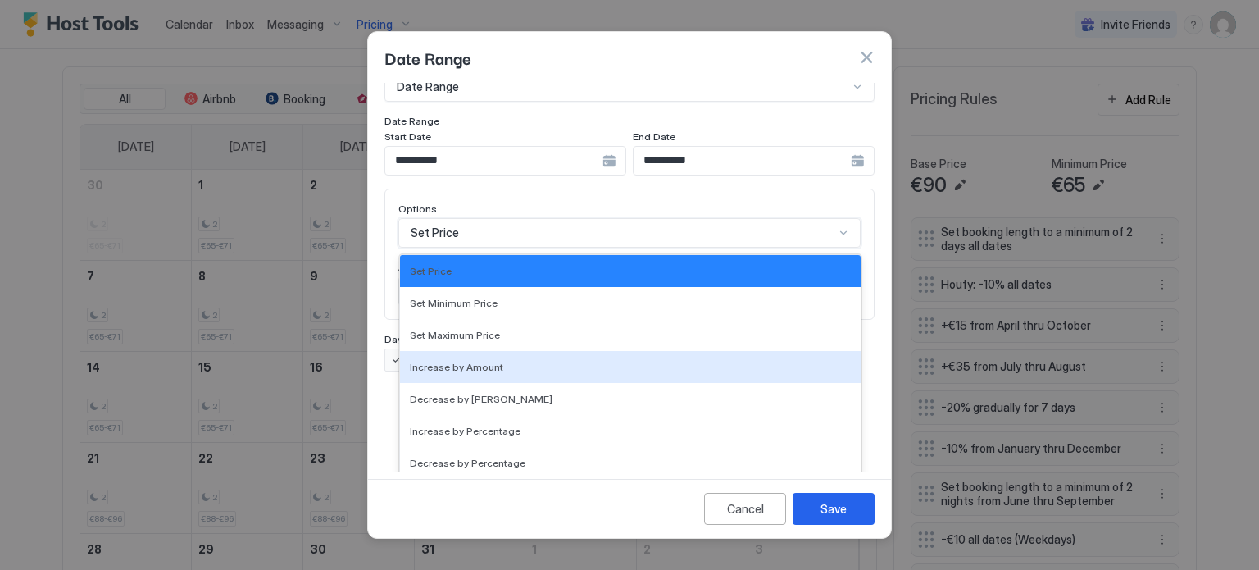
scroll to position [0, 0]
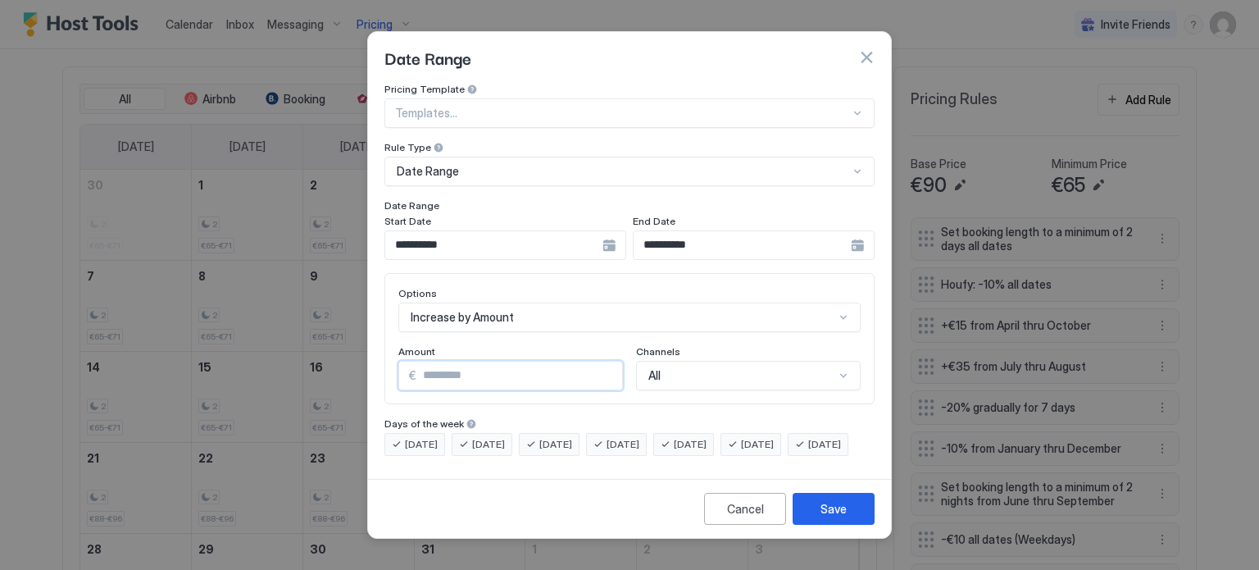
drag, startPoint x: 438, startPoint y: 356, endPoint x: 394, endPoint y: 359, distance: 44.4
click at [394, 359] on div "Options Increase by Amount Amount € * Channels All" at bounding box center [629, 338] width 490 height 131
type input "*"
click at [850, 516] on button "Save" at bounding box center [834, 509] width 82 height 32
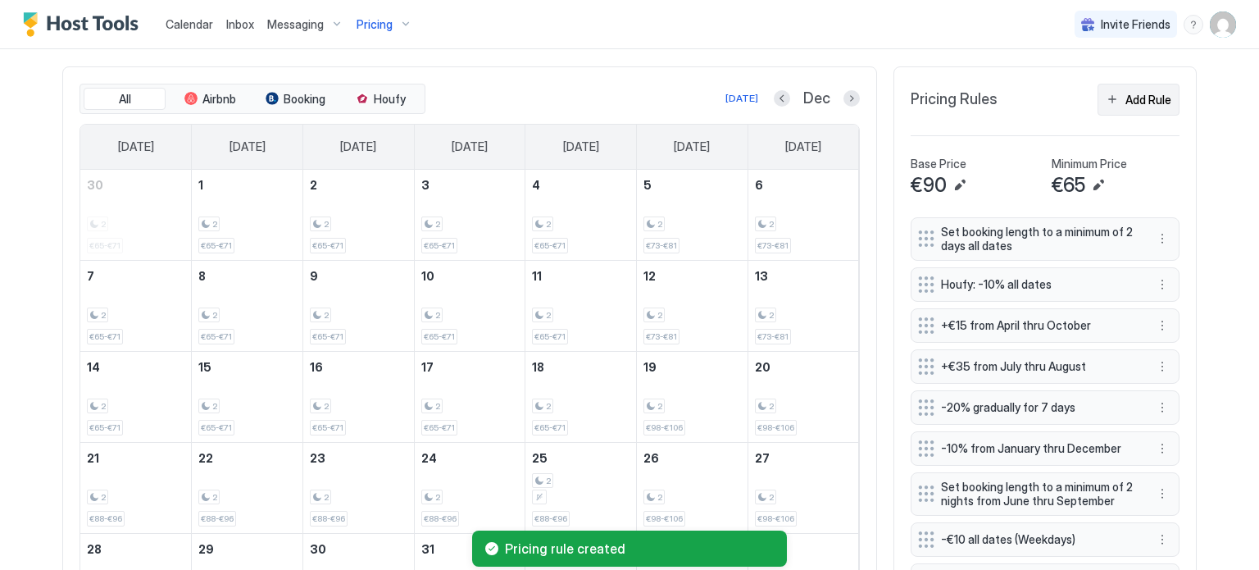
click at [1133, 94] on div "Add Rule" at bounding box center [1148, 99] width 46 height 17
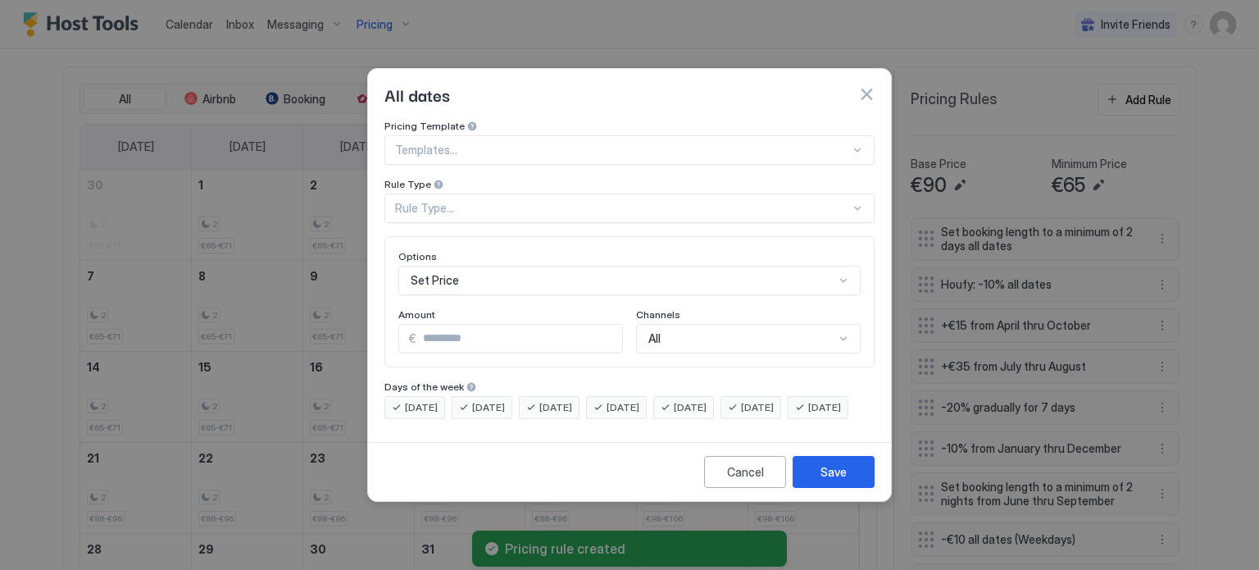
click at [534, 201] on div "Rule Type..." at bounding box center [622, 208] width 455 height 15
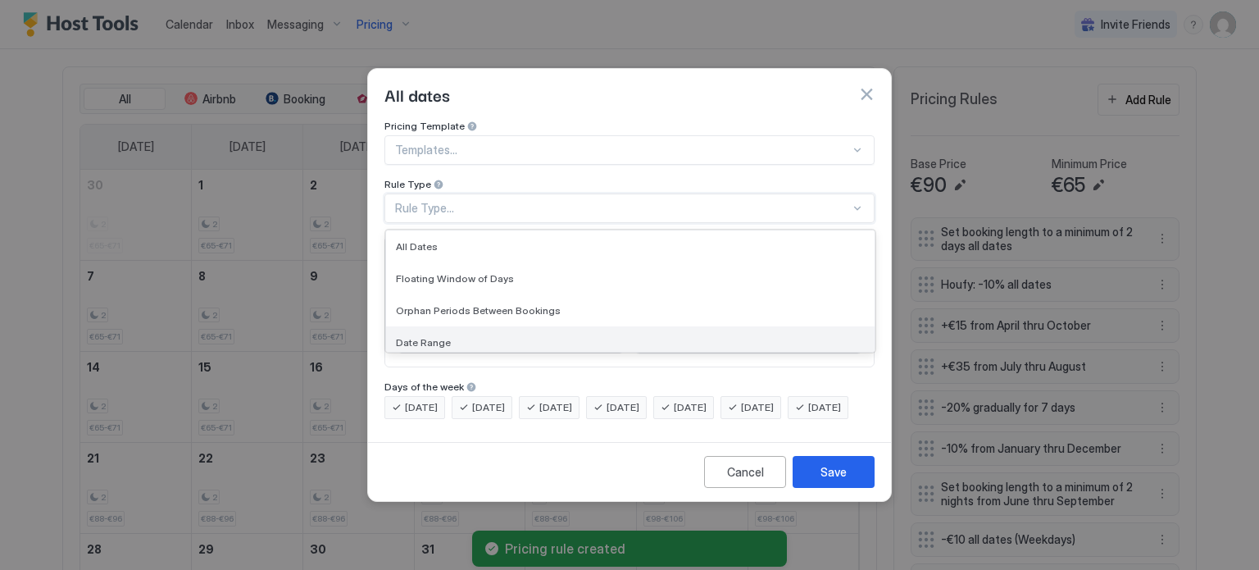
click at [412, 336] on span "Date Range" at bounding box center [423, 342] width 55 height 12
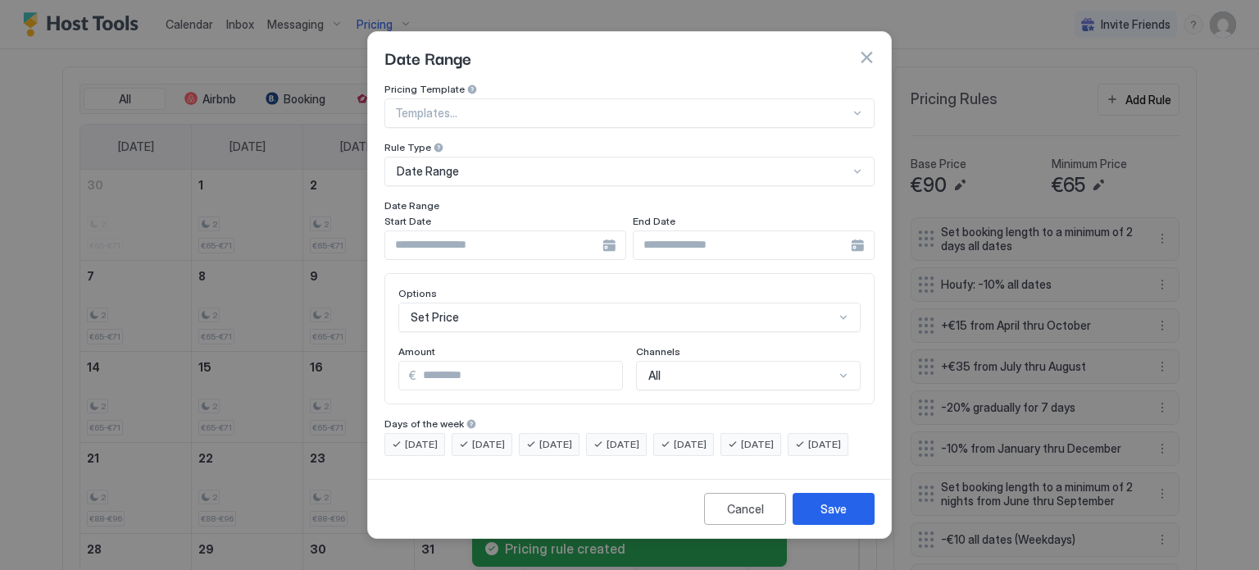
click at [612, 230] on div at bounding box center [505, 245] width 242 height 30
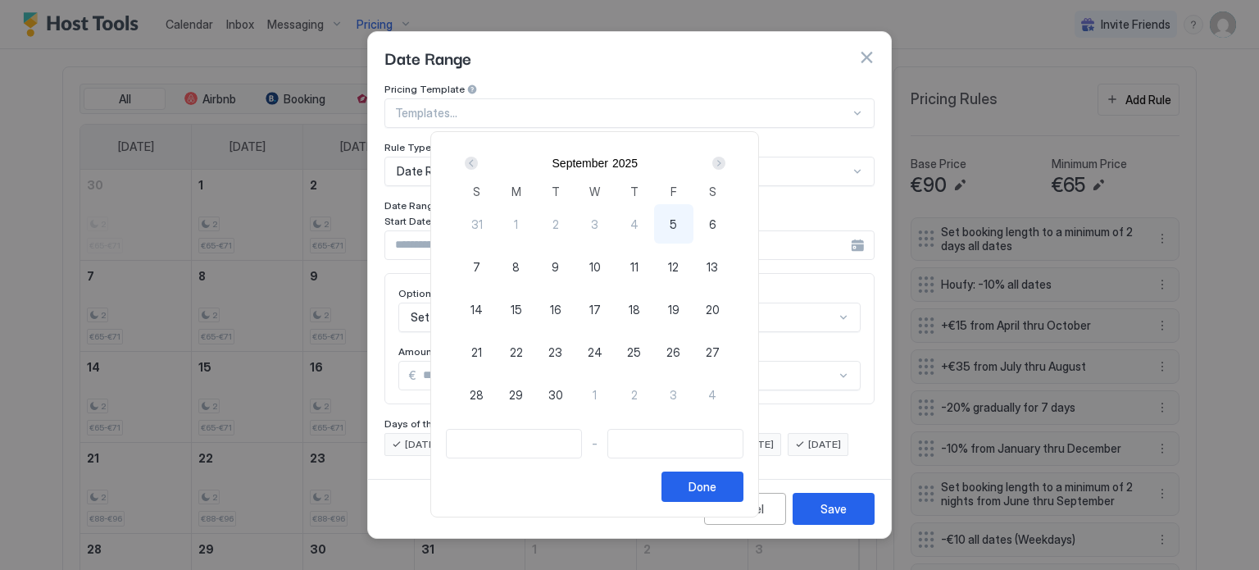
click at [725, 165] on div "Next" at bounding box center [718, 163] width 13 height 13
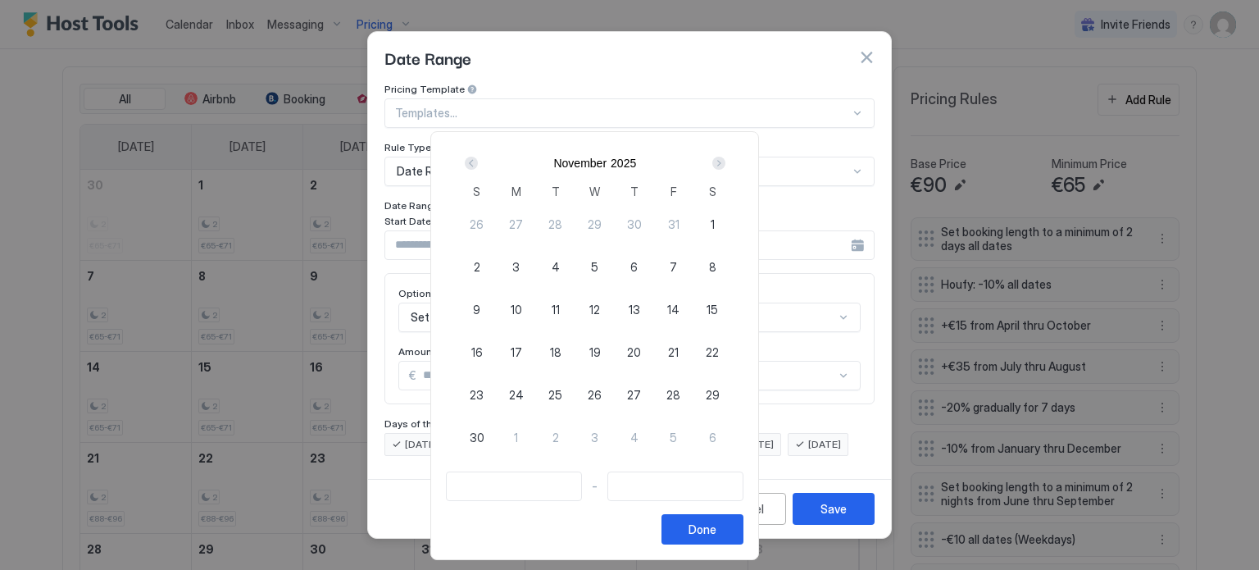
click at [725, 165] on div "Next" at bounding box center [718, 163] width 13 height 13
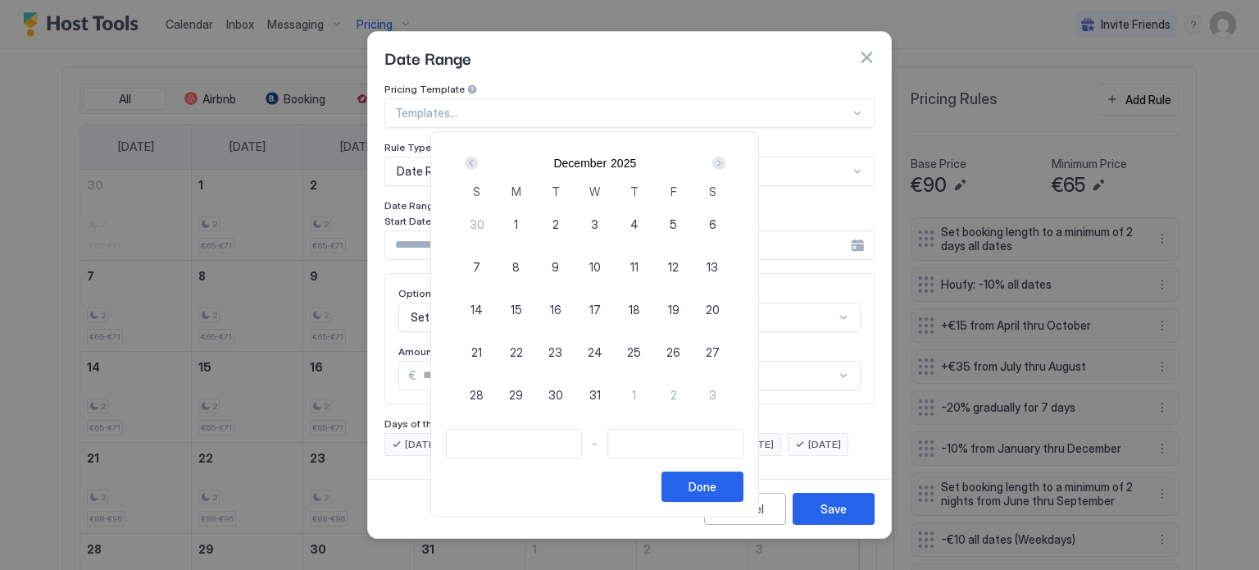
click at [725, 165] on div "Next" at bounding box center [718, 163] width 13 height 13
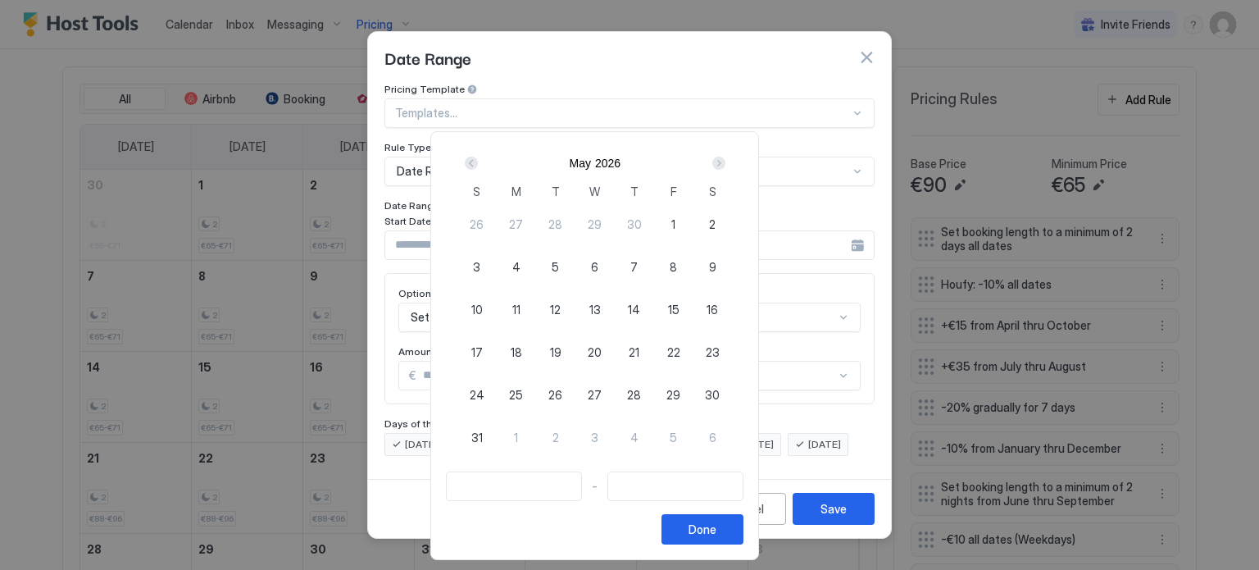
click at [675, 225] on span "1" at bounding box center [673, 224] width 4 height 17
type input "**********"
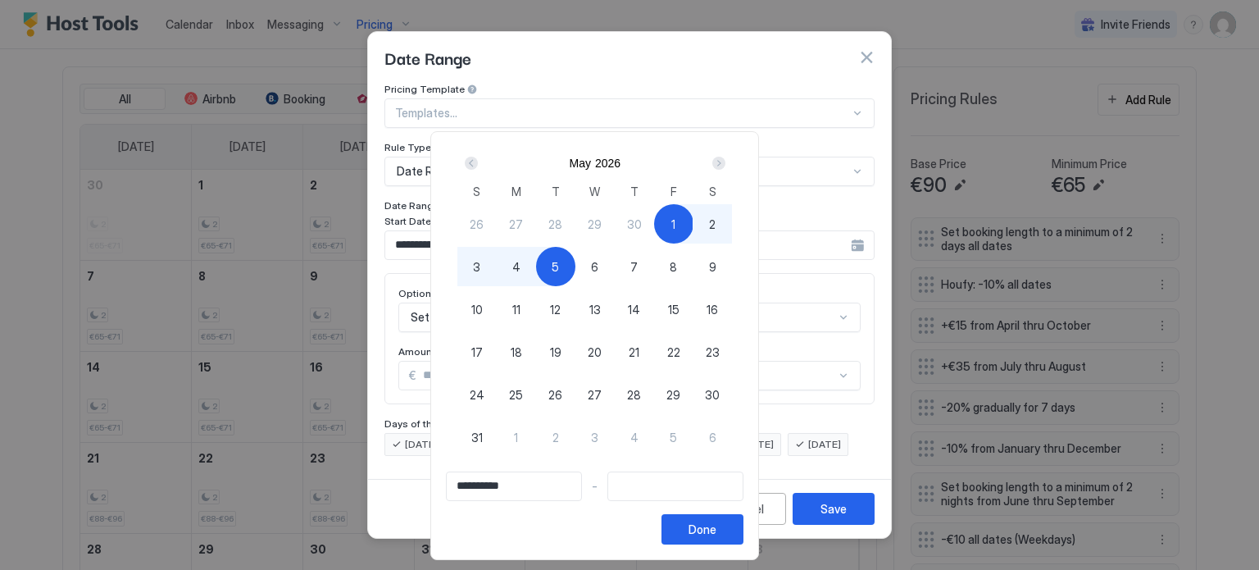
click at [575, 271] on div "5" at bounding box center [555, 266] width 39 height 39
type input "**********"
click at [743, 521] on button "Done" at bounding box center [702, 529] width 82 height 30
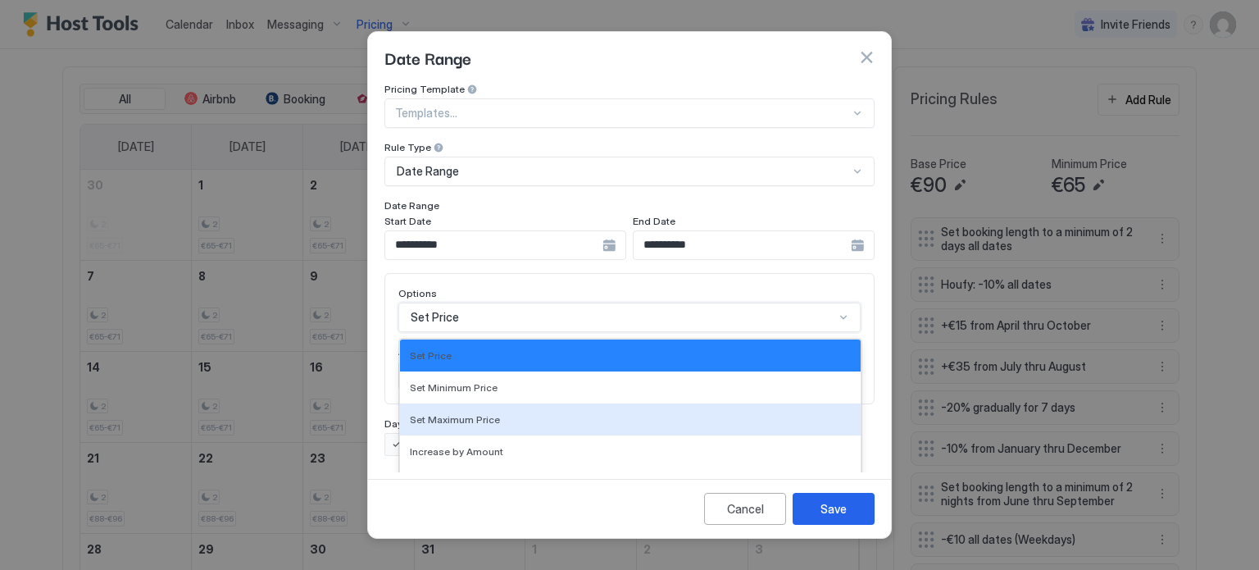
click at [470, 308] on div "17 results available. Use Up and Down to choose options, press Enter to select …" at bounding box center [629, 317] width 462 height 30
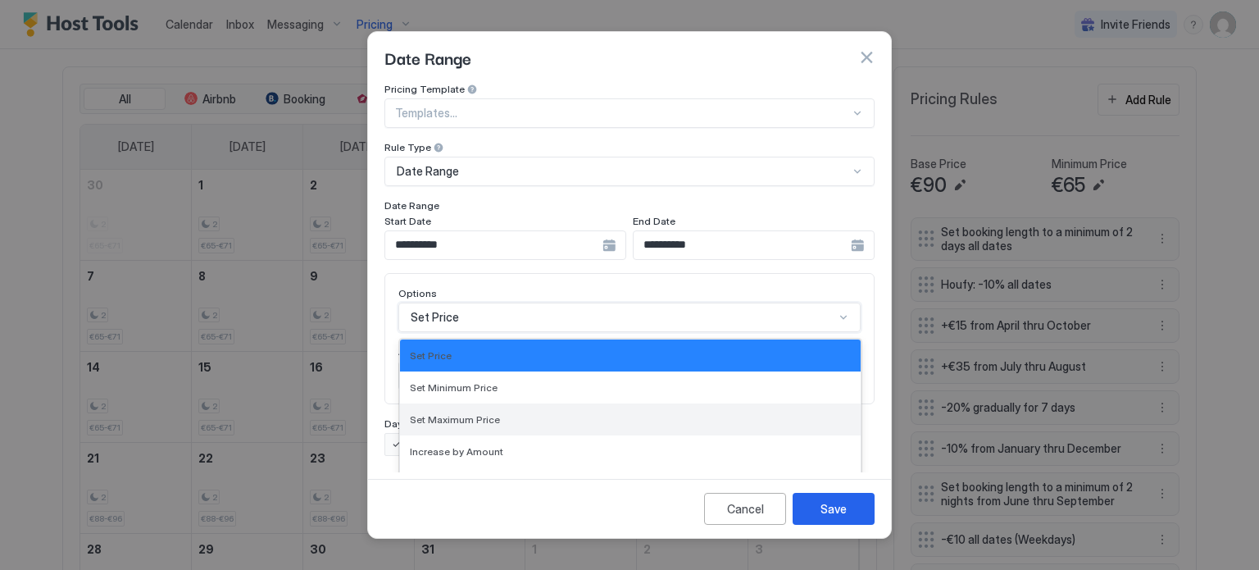
scroll to position [84, 0]
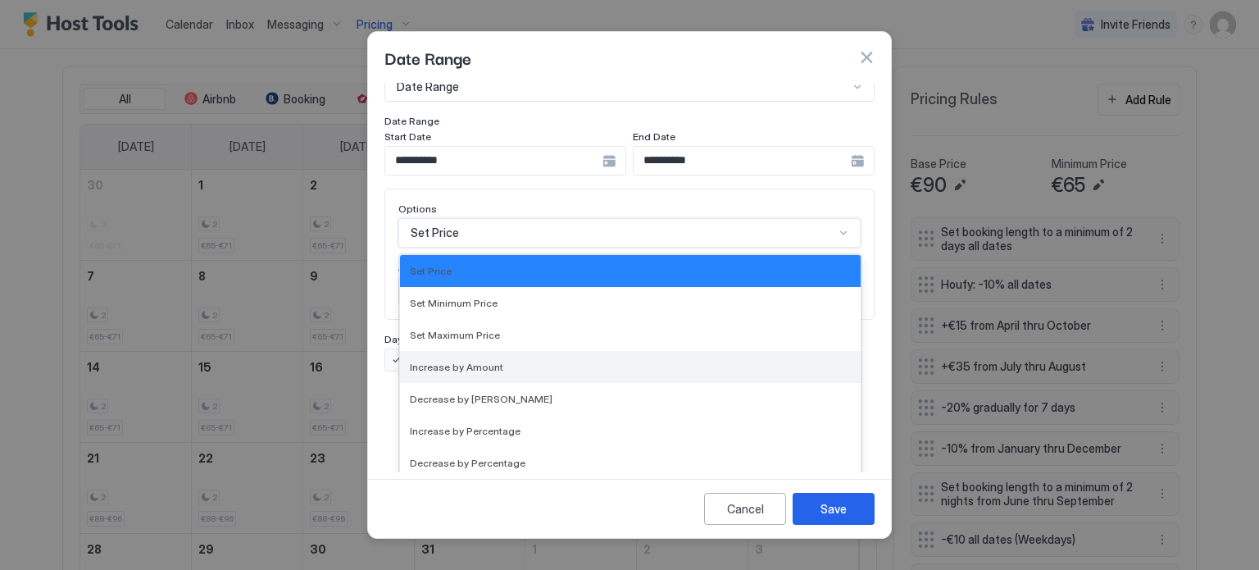
click at [479, 361] on span "Increase by Amount" at bounding box center [456, 367] width 93 height 12
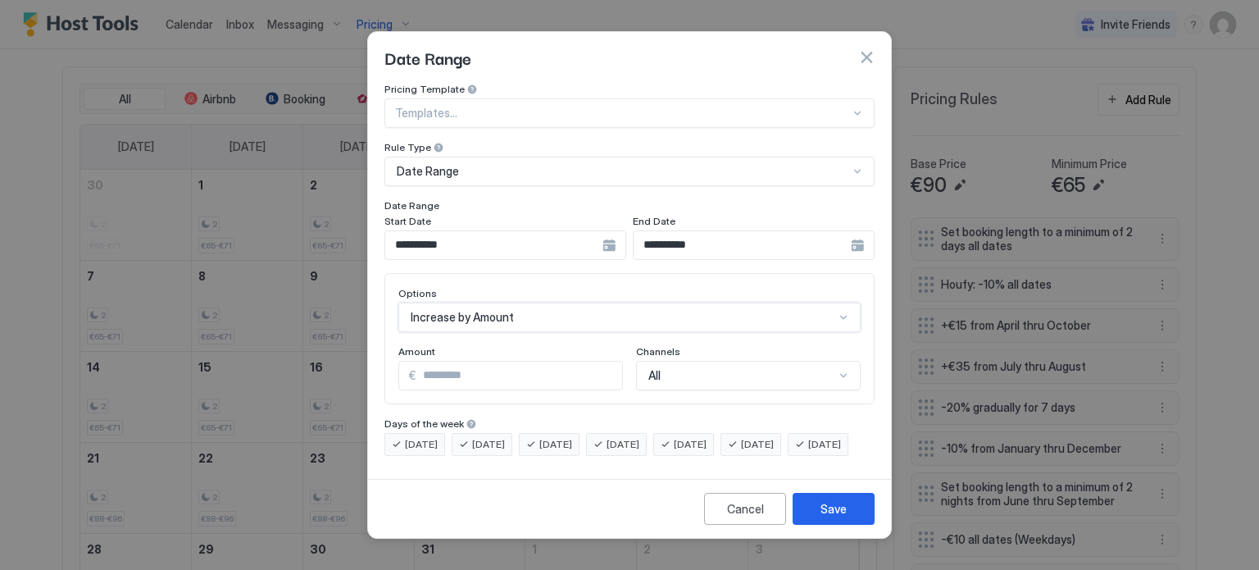
scroll to position [0, 0]
drag, startPoint x: 453, startPoint y: 353, endPoint x: 403, endPoint y: 359, distance: 50.3
click at [403, 361] on div "€ *" at bounding box center [510, 376] width 225 height 30
type input "*"
click at [836, 517] on div "Save" at bounding box center [833, 508] width 26 height 17
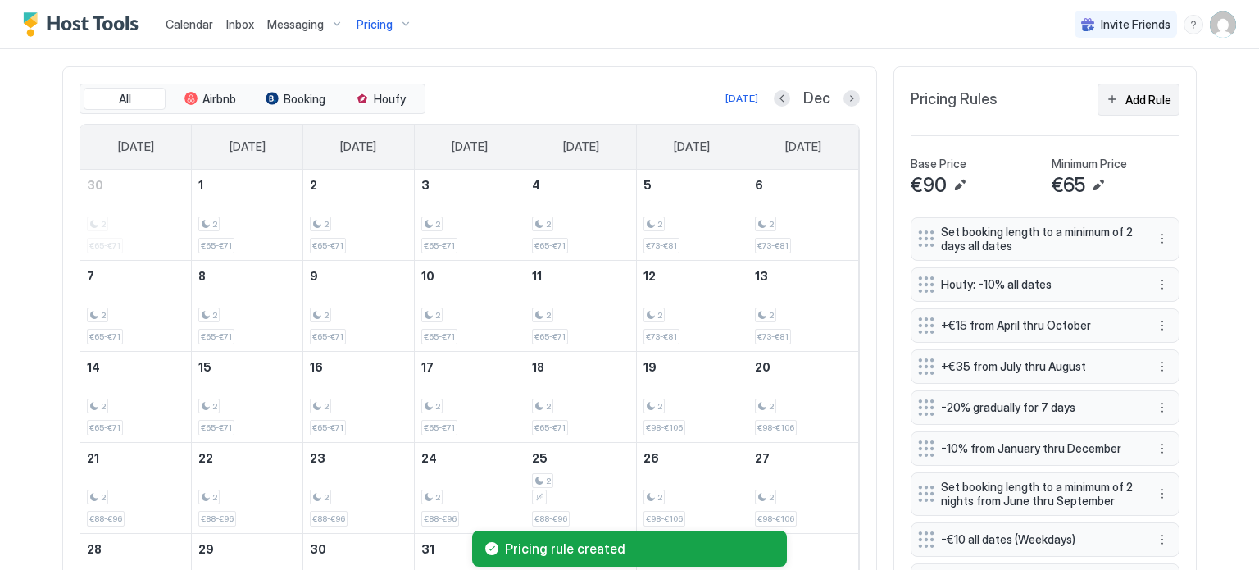
click at [1125, 103] on div "Add Rule" at bounding box center [1148, 99] width 46 height 17
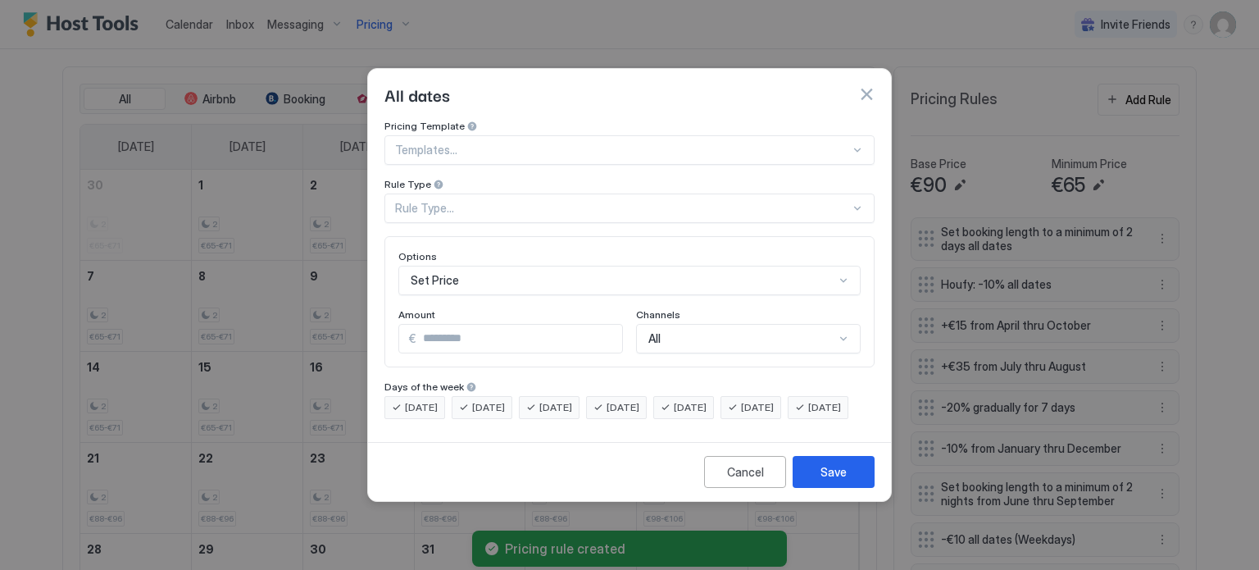
click at [468, 201] on div "Rule Type..." at bounding box center [622, 208] width 455 height 15
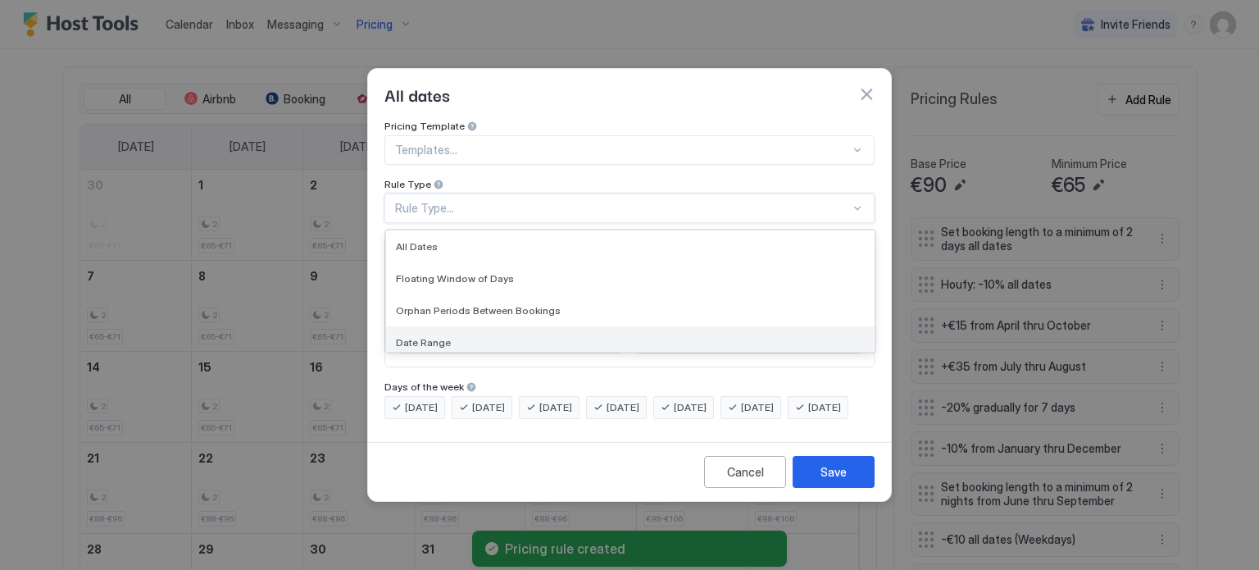
click at [443, 336] on span "Date Range" at bounding box center [423, 342] width 55 height 12
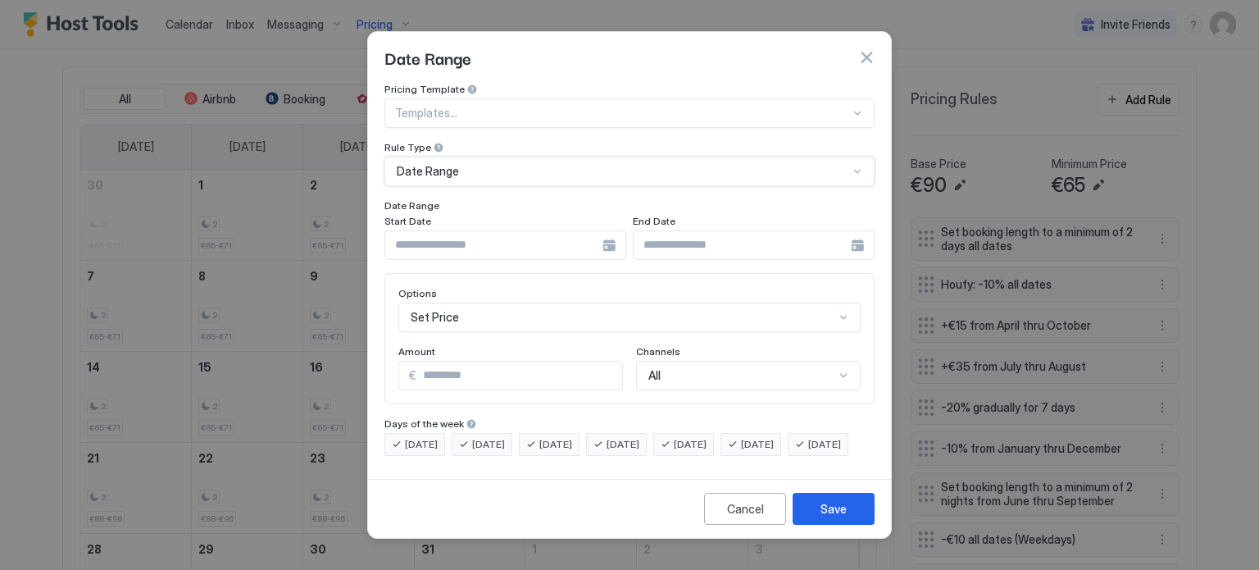
click at [611, 232] on div at bounding box center [505, 245] width 242 height 30
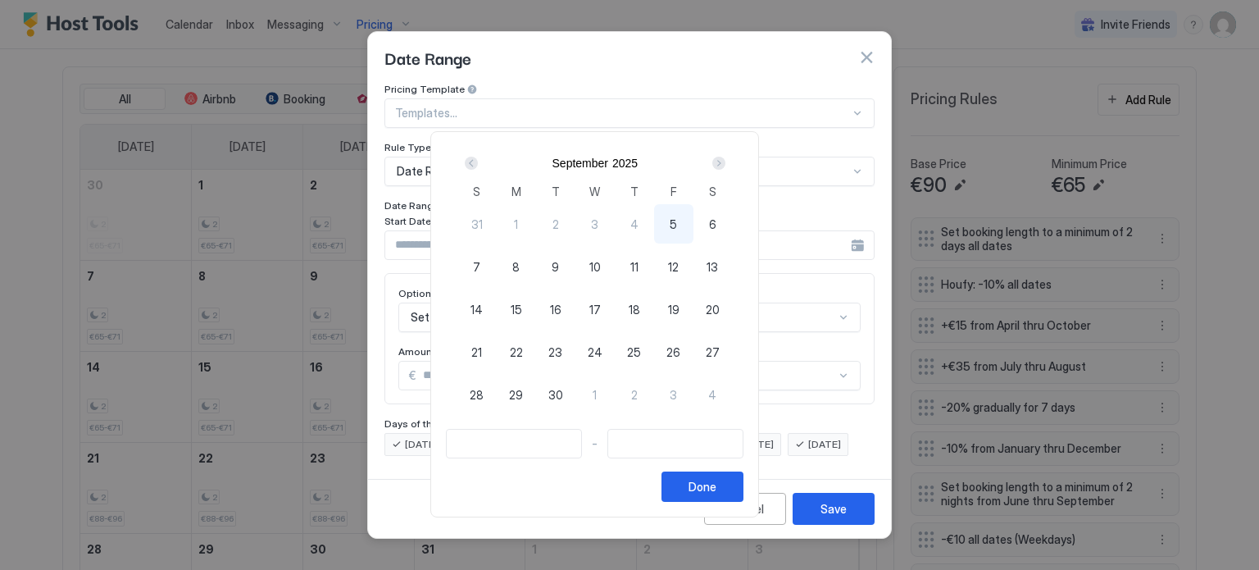
click at [725, 164] on div "Next" at bounding box center [718, 163] width 13 height 13
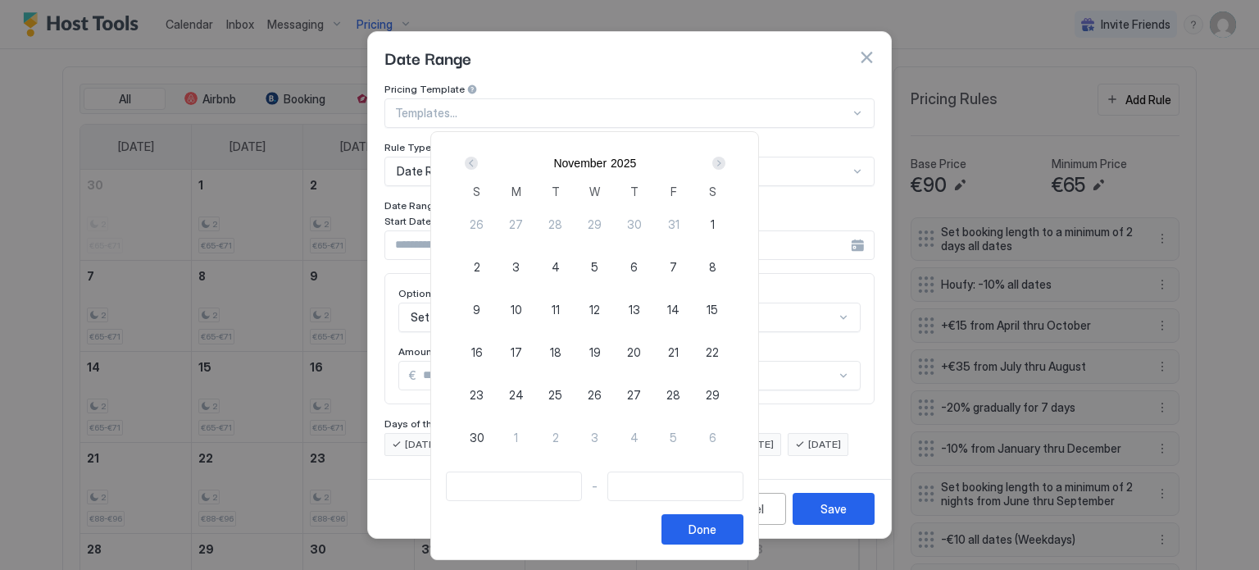
click at [725, 164] on div "Next" at bounding box center [718, 163] width 13 height 13
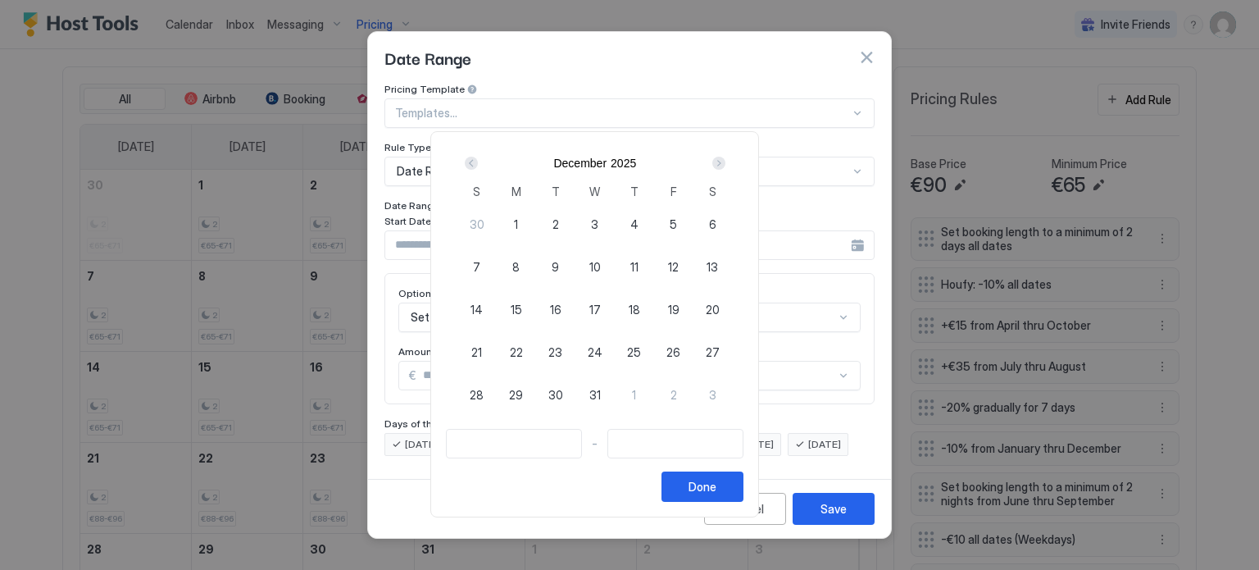
click at [725, 164] on div "Next" at bounding box center [718, 163] width 13 height 13
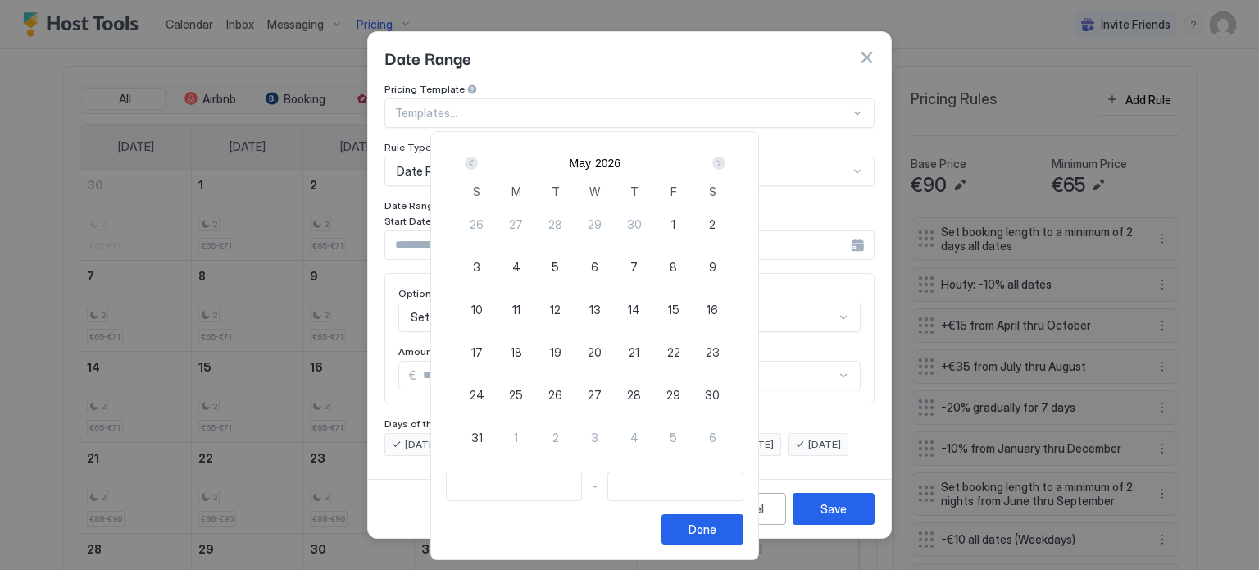
click at [640, 309] on span "14" at bounding box center [634, 309] width 12 height 17
type input "**********"
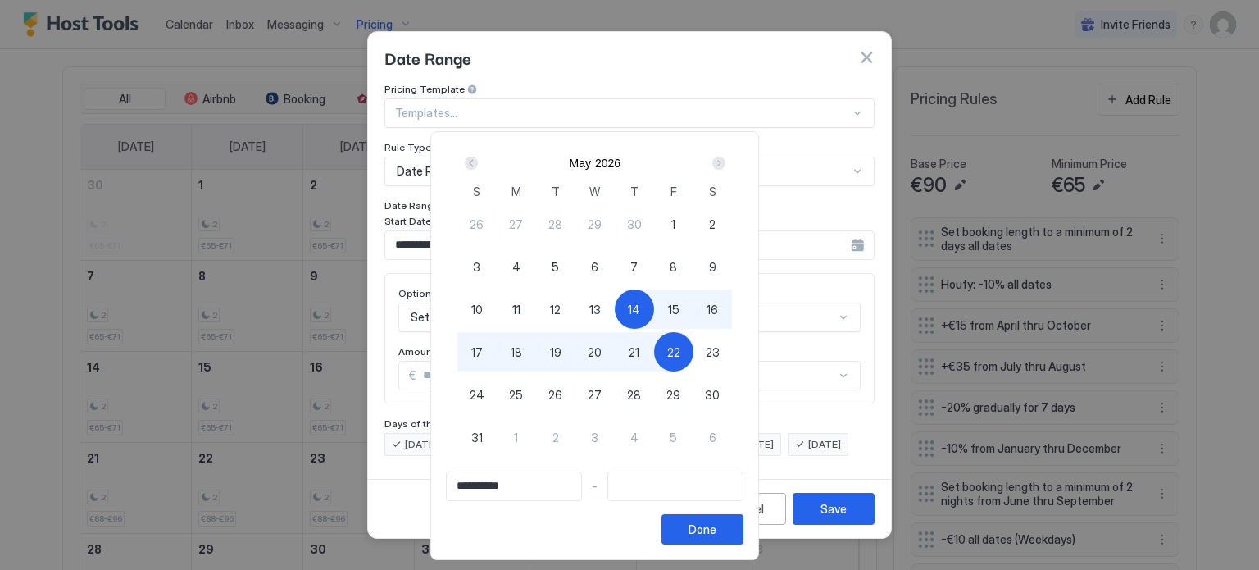
type input "**********"
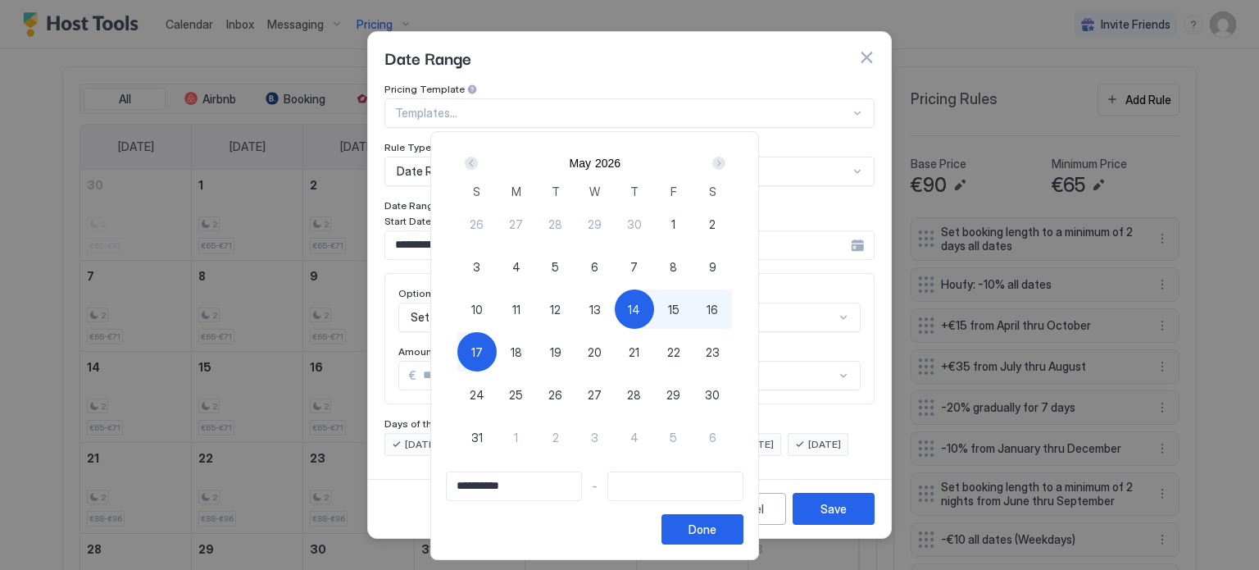
click at [497, 352] on div "17" at bounding box center [476, 351] width 39 height 39
type input "**********"
click at [716, 529] on div "Done" at bounding box center [702, 528] width 28 height 17
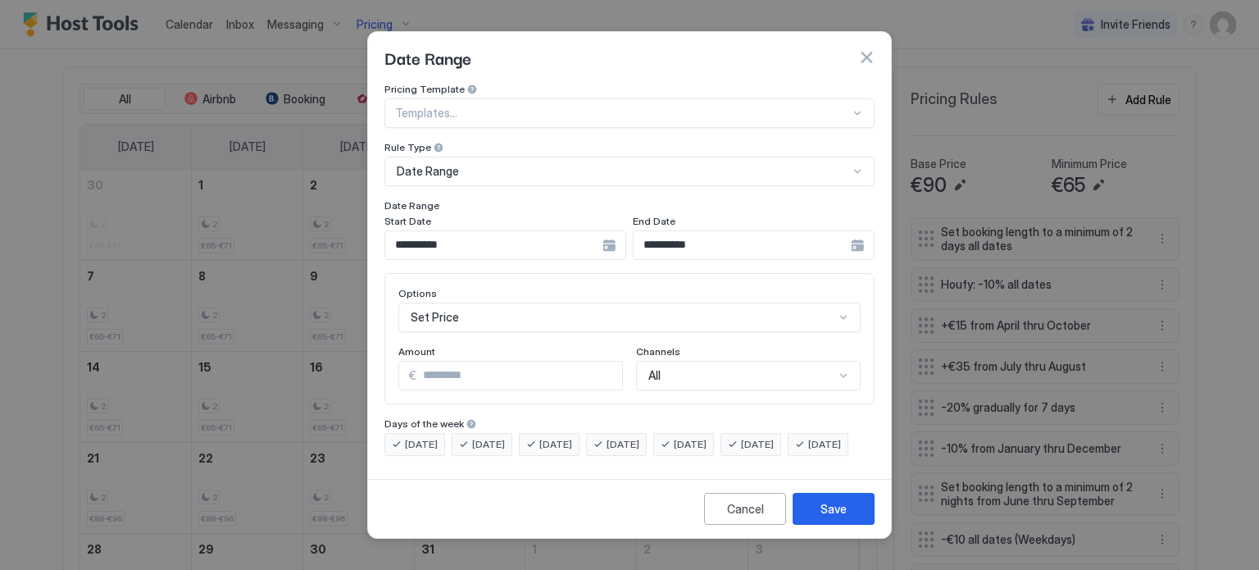
click at [470, 302] on div "Set Price" at bounding box center [629, 317] width 462 height 30
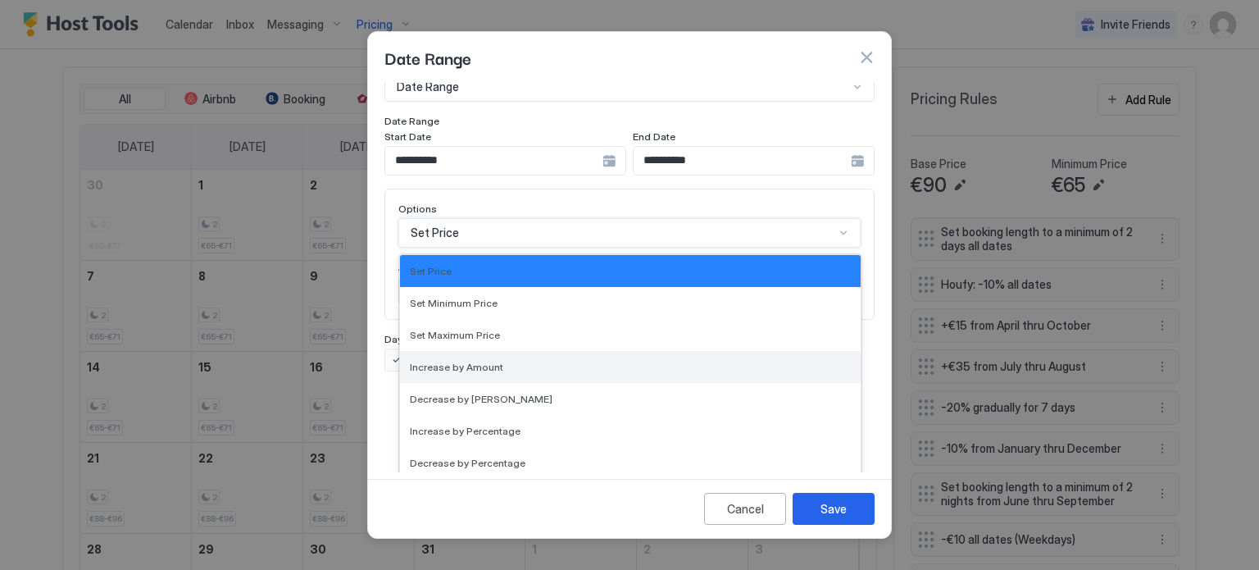
click at [468, 361] on span "Increase by Amount" at bounding box center [456, 367] width 93 height 12
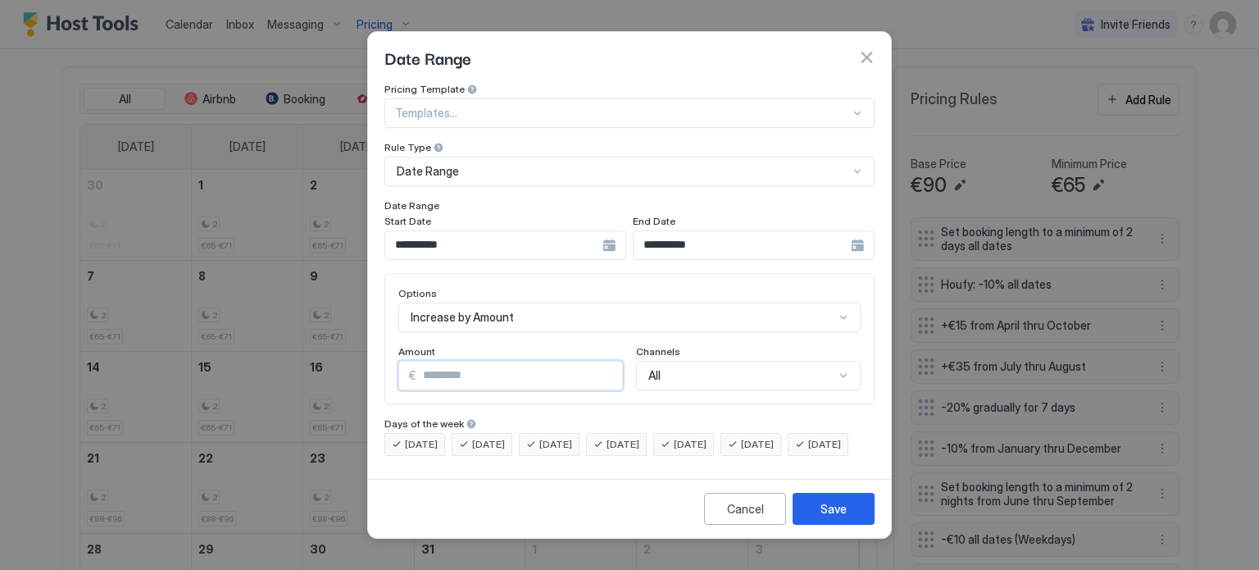
drag, startPoint x: 420, startPoint y: 356, endPoint x: 390, endPoint y: 359, distance: 29.7
click at [390, 359] on div "Options Increase by Amount Amount € * Channels All" at bounding box center [629, 338] width 490 height 131
type input "*"
click at [838, 525] on button "Save" at bounding box center [834, 509] width 82 height 32
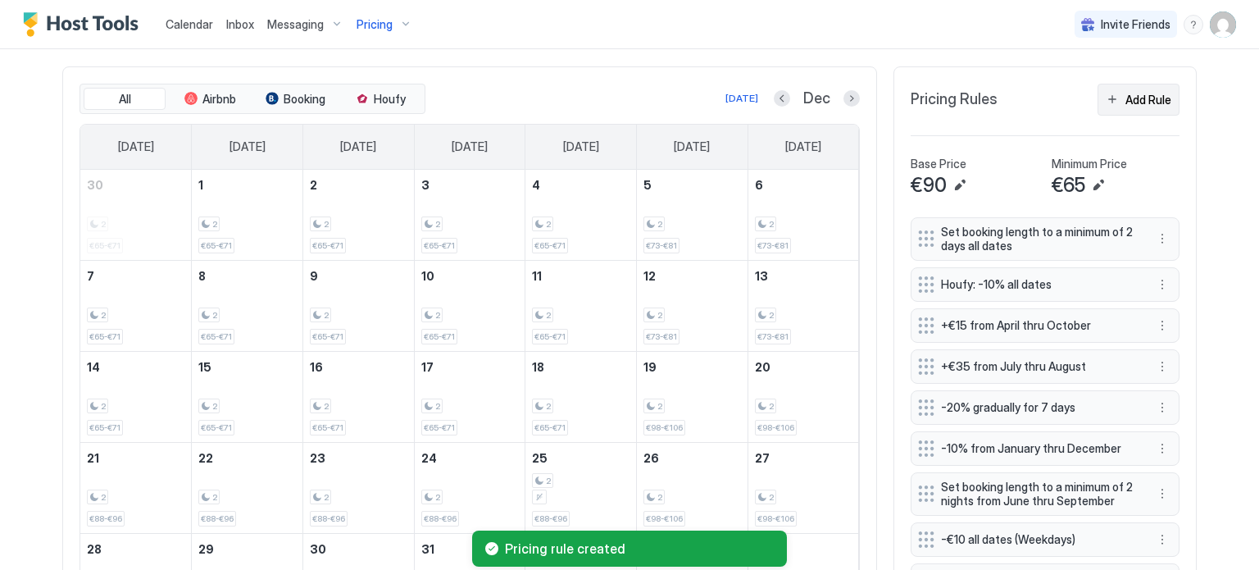
click at [1134, 102] on div "Add Rule" at bounding box center [1148, 99] width 46 height 17
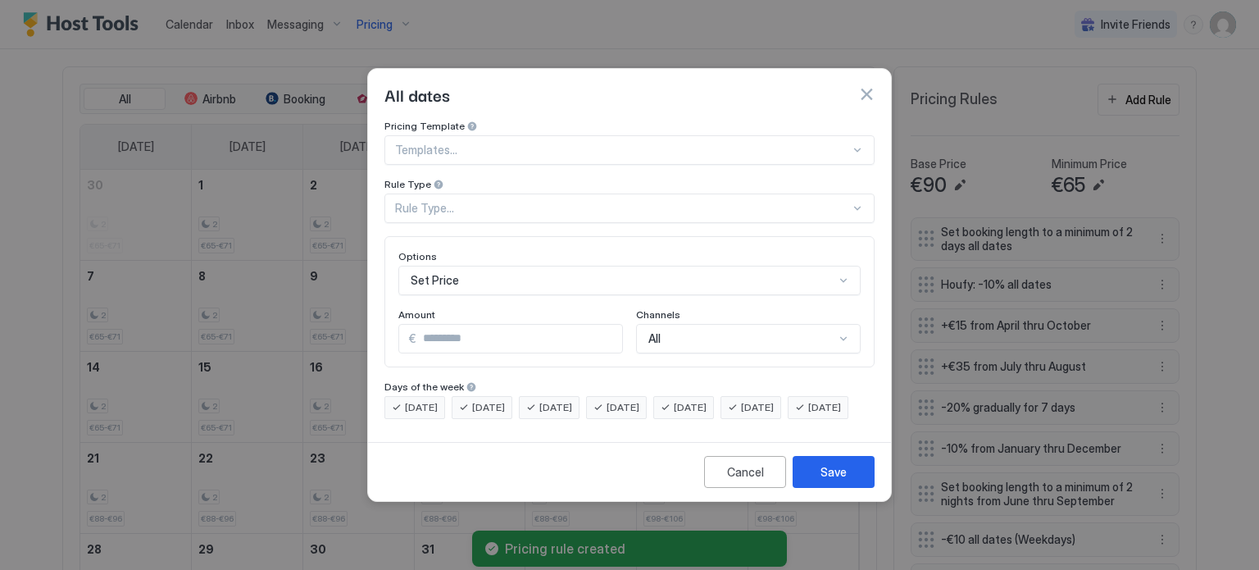
click at [491, 201] on div "Rule Type..." at bounding box center [622, 208] width 455 height 15
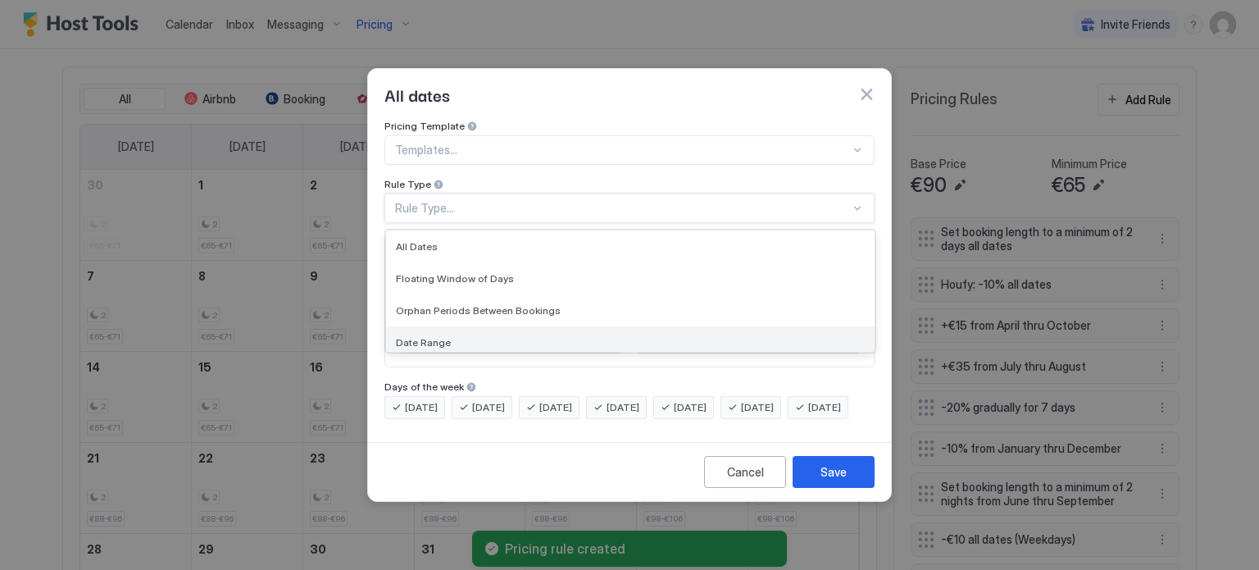
click at [424, 336] on span "Date Range" at bounding box center [423, 342] width 55 height 12
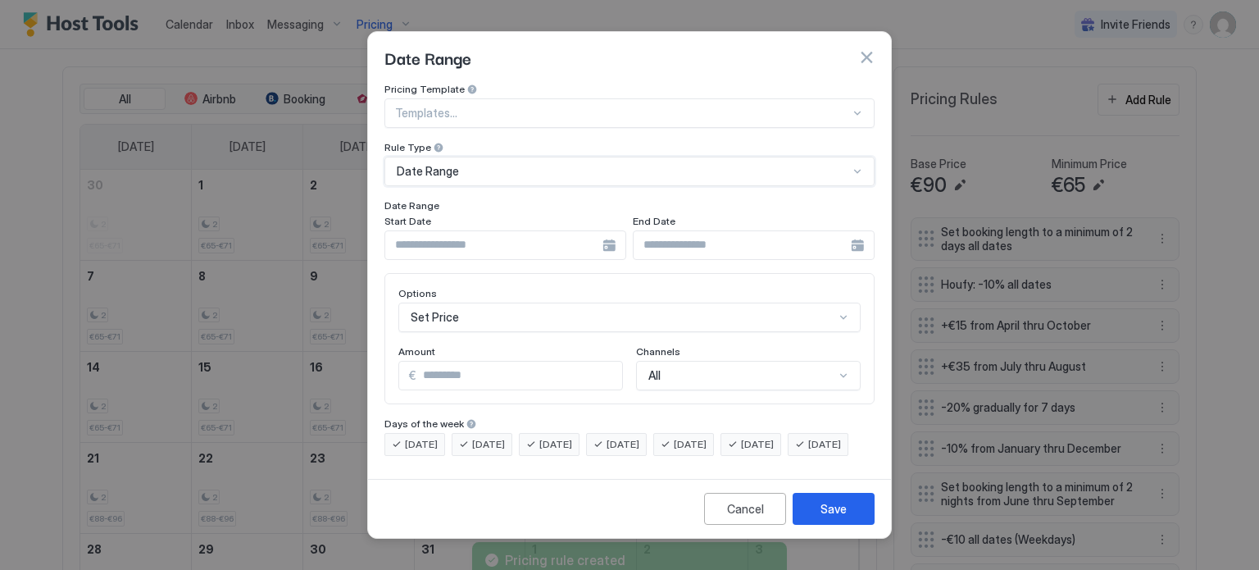
click at [598, 231] on input "Input Field" at bounding box center [493, 245] width 217 height 28
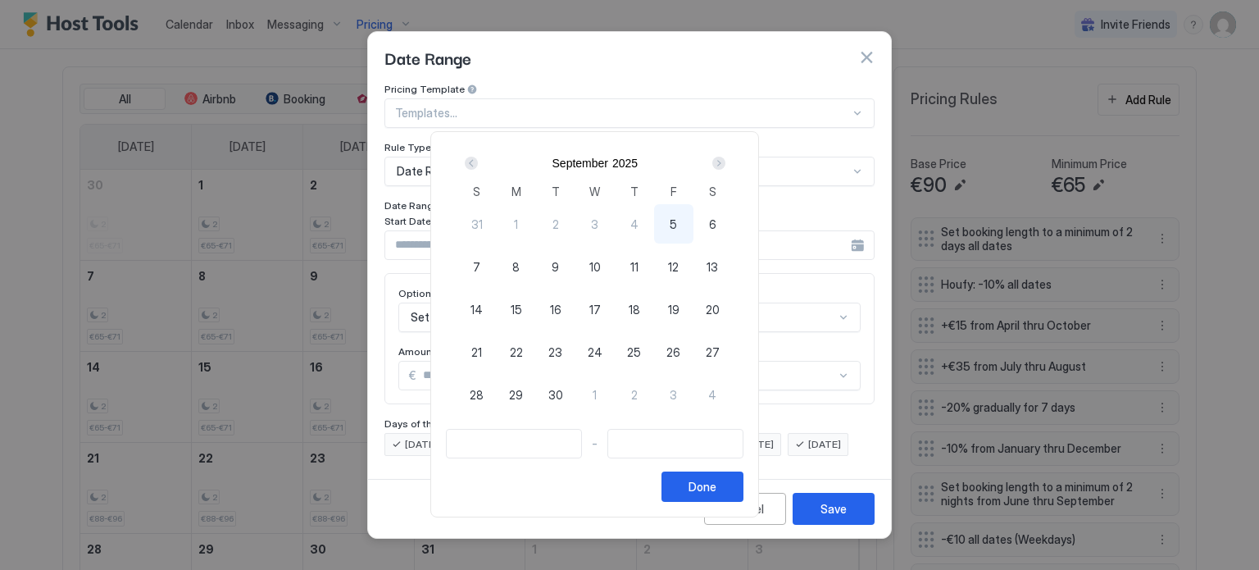
click at [725, 160] on div "Next" at bounding box center [718, 163] width 13 height 13
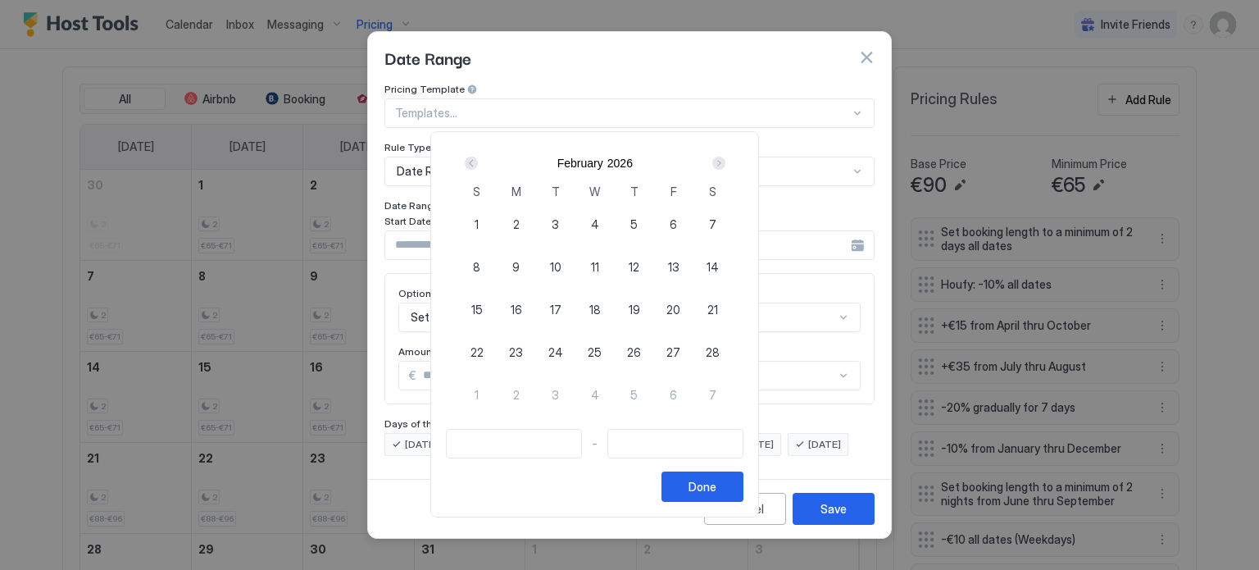
click at [725, 160] on div "Next" at bounding box center [718, 163] width 13 height 13
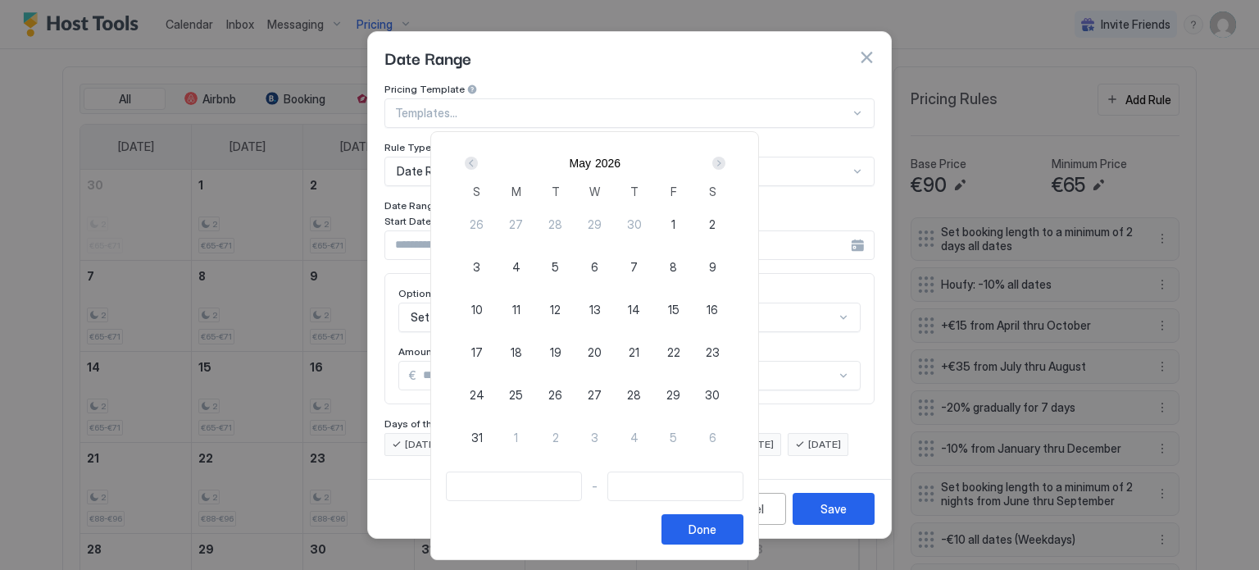
click at [484, 394] on span "24" at bounding box center [477, 394] width 15 height 17
type input "**********"
click at [693, 347] on div "22" at bounding box center [673, 351] width 39 height 39
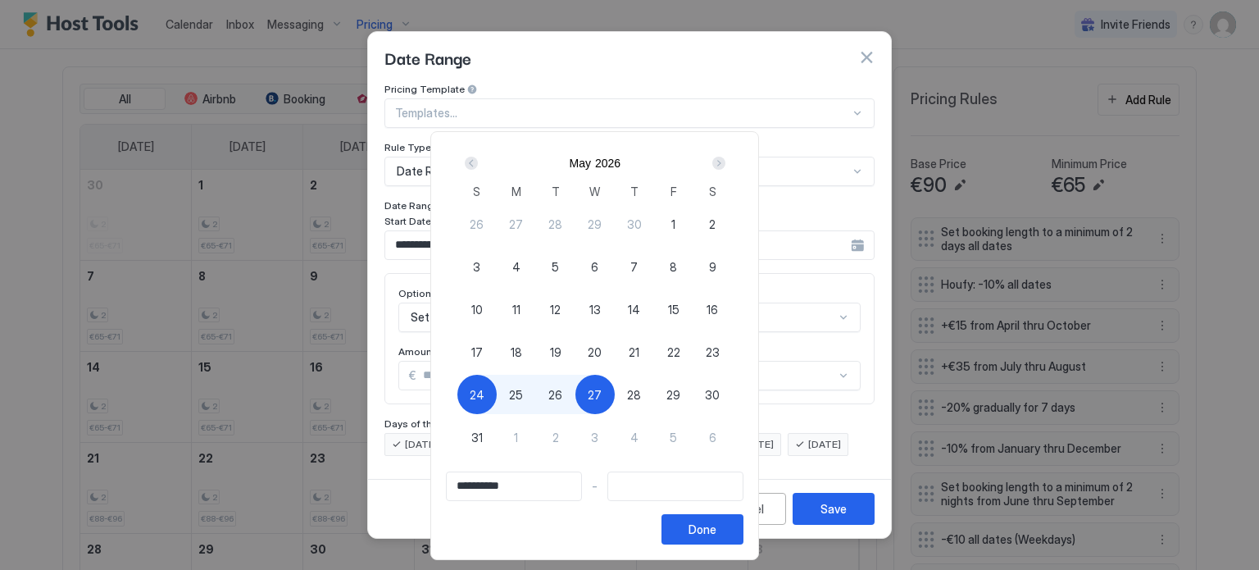
type input "**********"
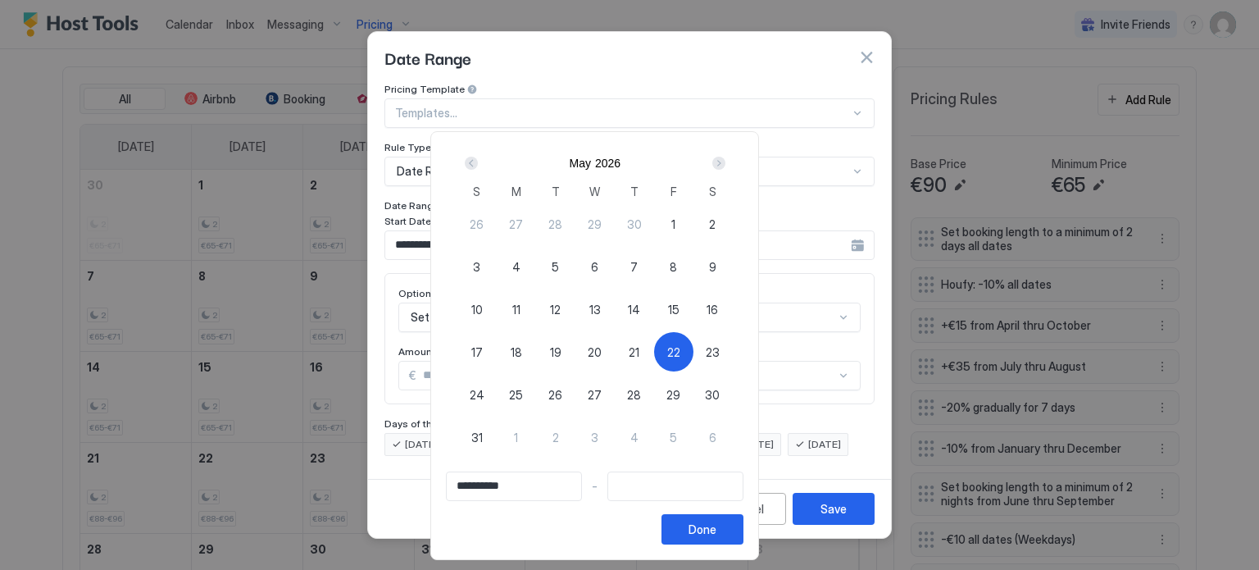
type input "**********"
click at [523, 386] on span "25" at bounding box center [516, 394] width 14 height 17
type input "**********"
click at [716, 520] on div "Done" at bounding box center [702, 528] width 28 height 17
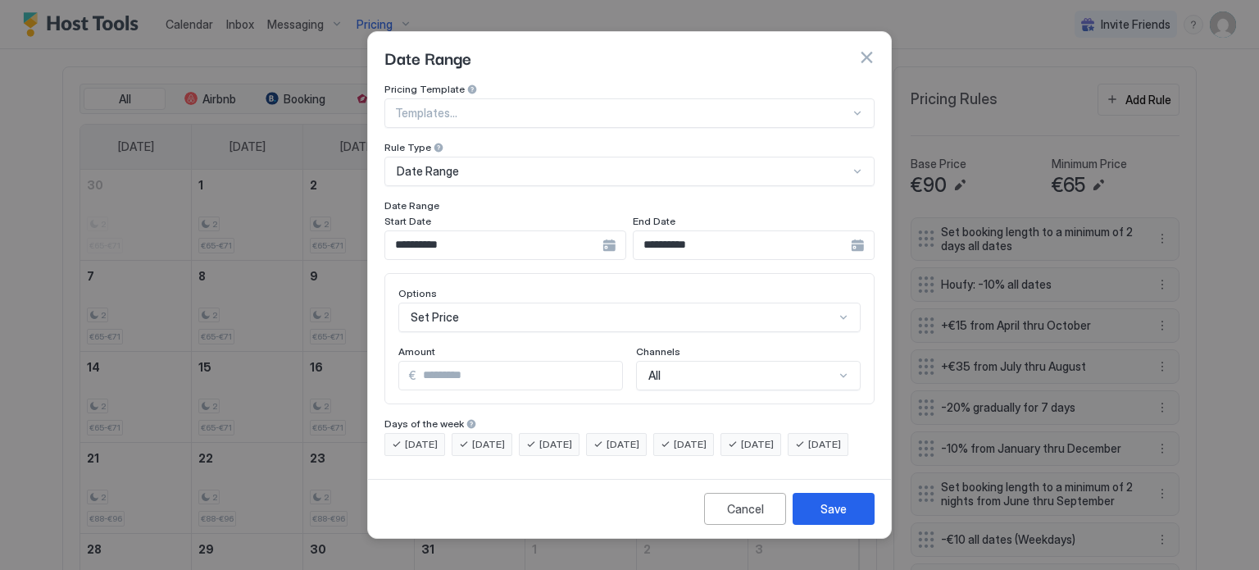
click at [504, 302] on div "Set Price" at bounding box center [629, 317] width 462 height 30
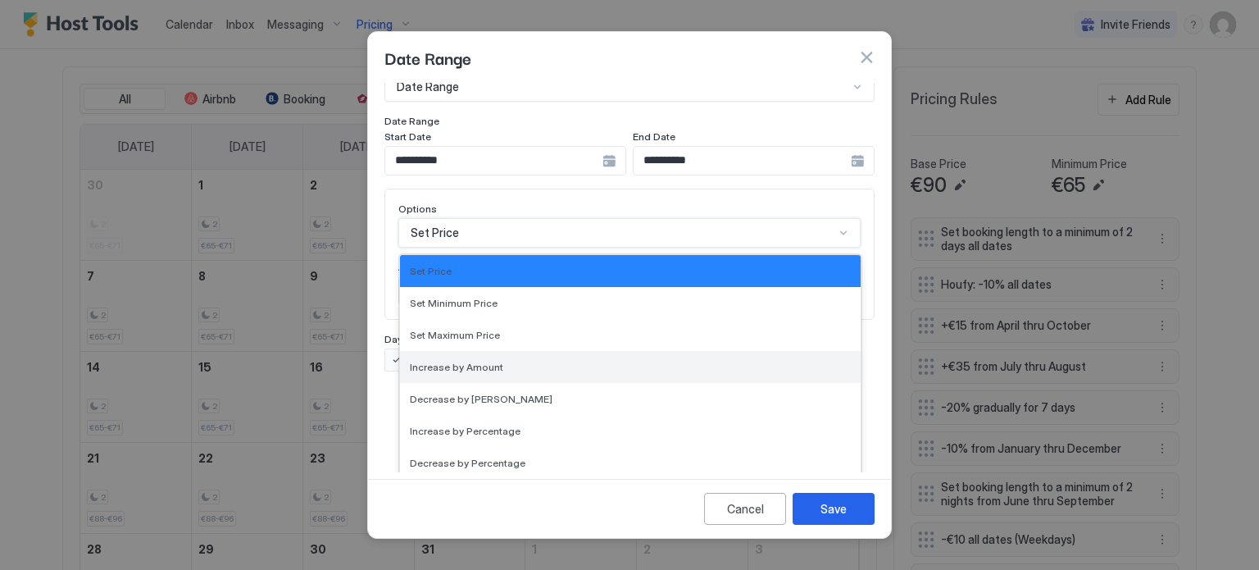
click at [479, 361] on span "Increase by Amount" at bounding box center [456, 367] width 93 height 12
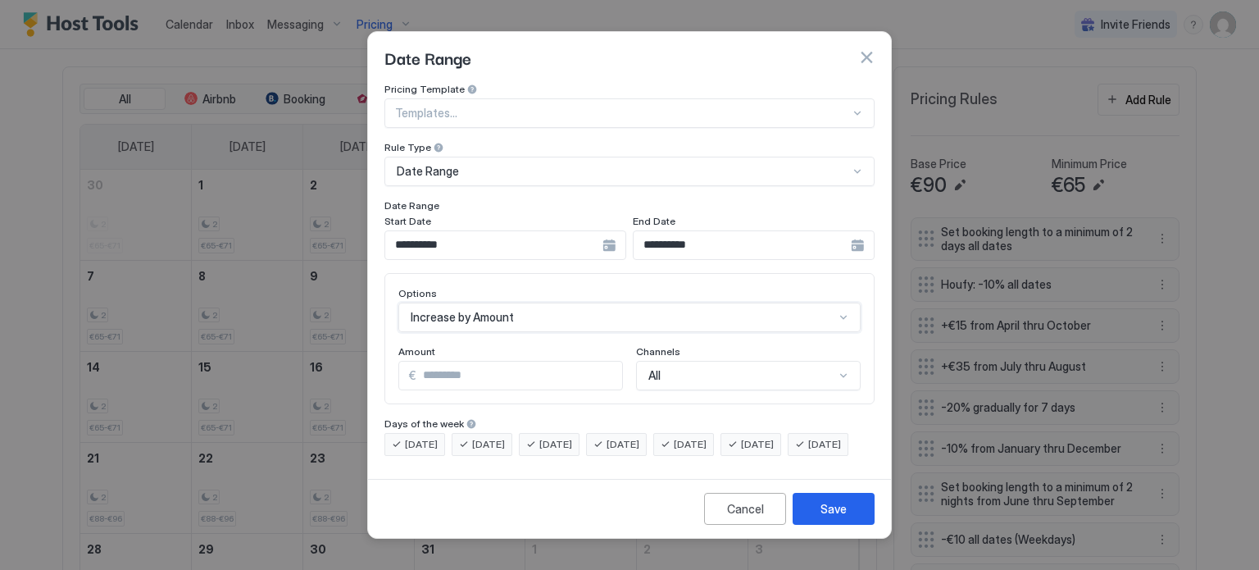
scroll to position [0, 0]
drag, startPoint x: 439, startPoint y: 355, endPoint x: 400, endPoint y: 360, distance: 39.6
click at [400, 361] on div "€ *" at bounding box center [510, 376] width 225 height 30
type input "*"
click at [844, 517] on div "Save" at bounding box center [833, 508] width 26 height 17
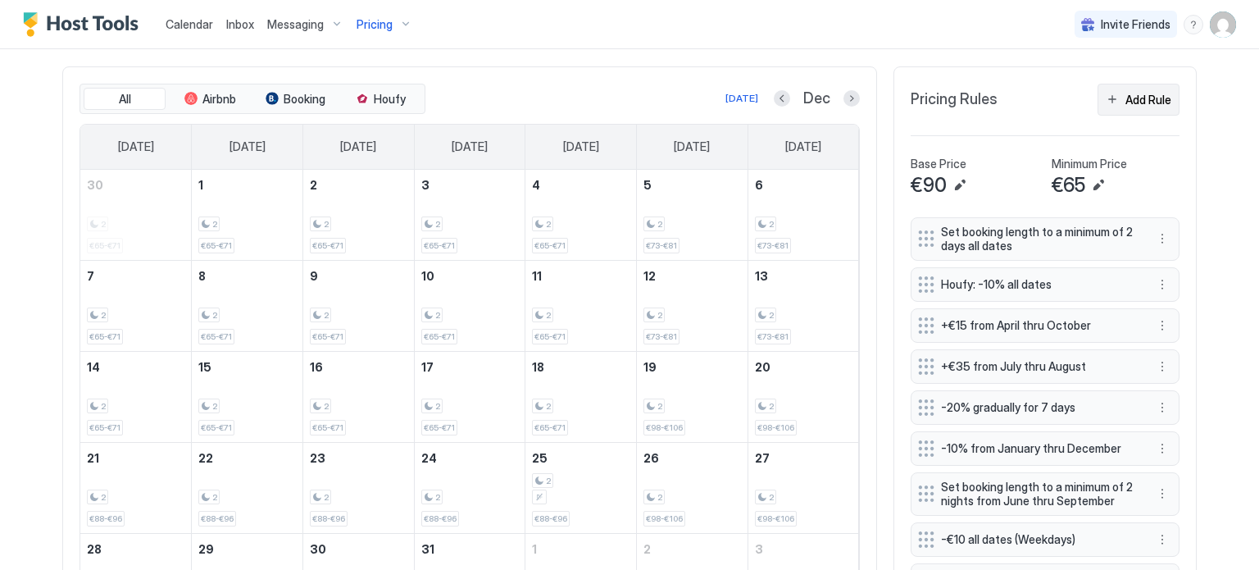
click at [1140, 91] on div "Add Rule" at bounding box center [1148, 99] width 46 height 17
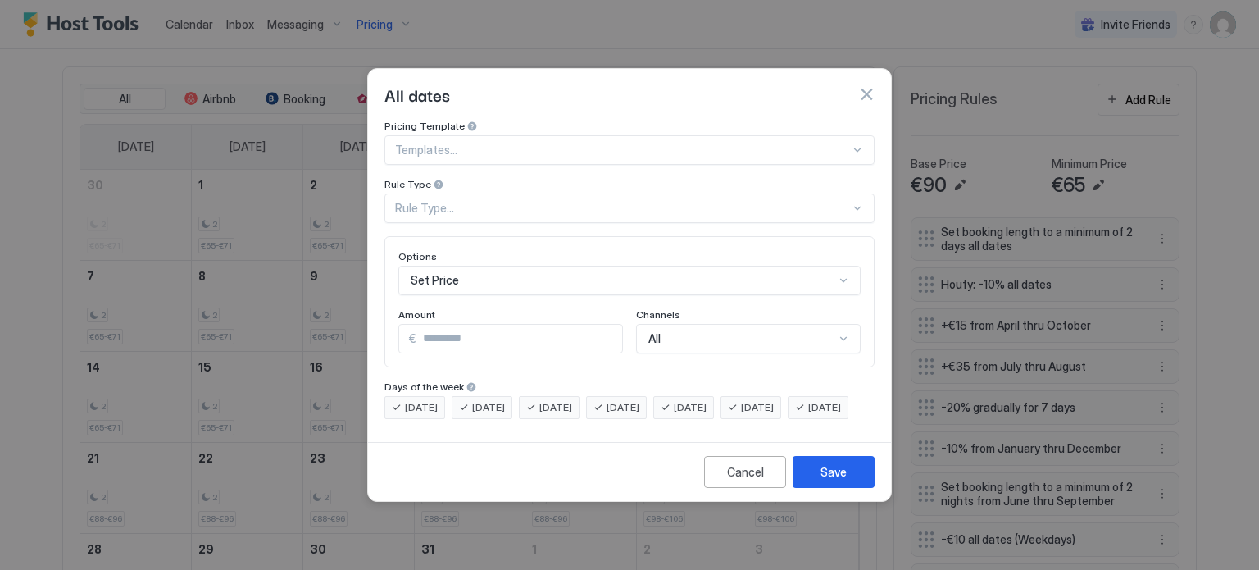
click at [502, 201] on div "Rule Type..." at bounding box center [622, 208] width 455 height 15
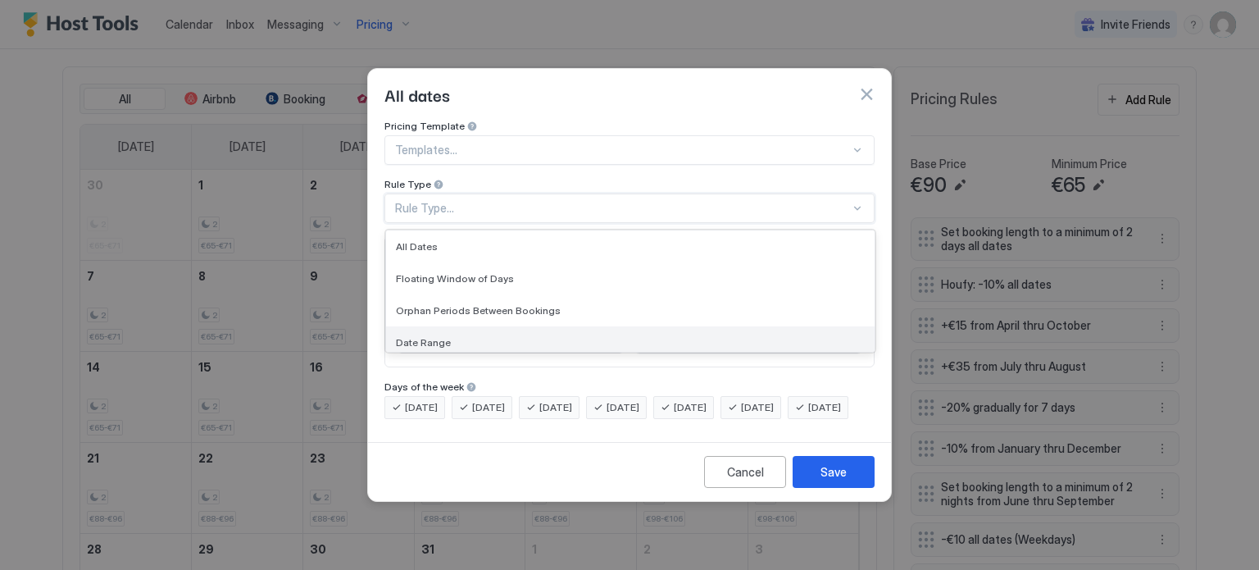
click at [422, 326] on div "Date Range" at bounding box center [630, 342] width 488 height 32
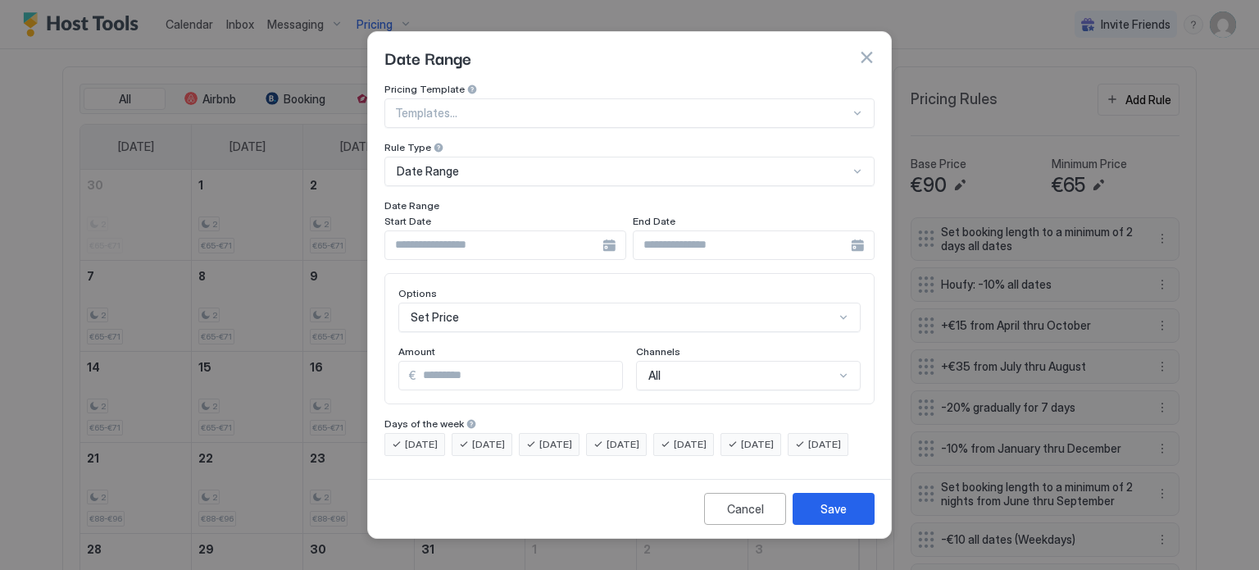
click at [608, 230] on div at bounding box center [505, 245] width 242 height 30
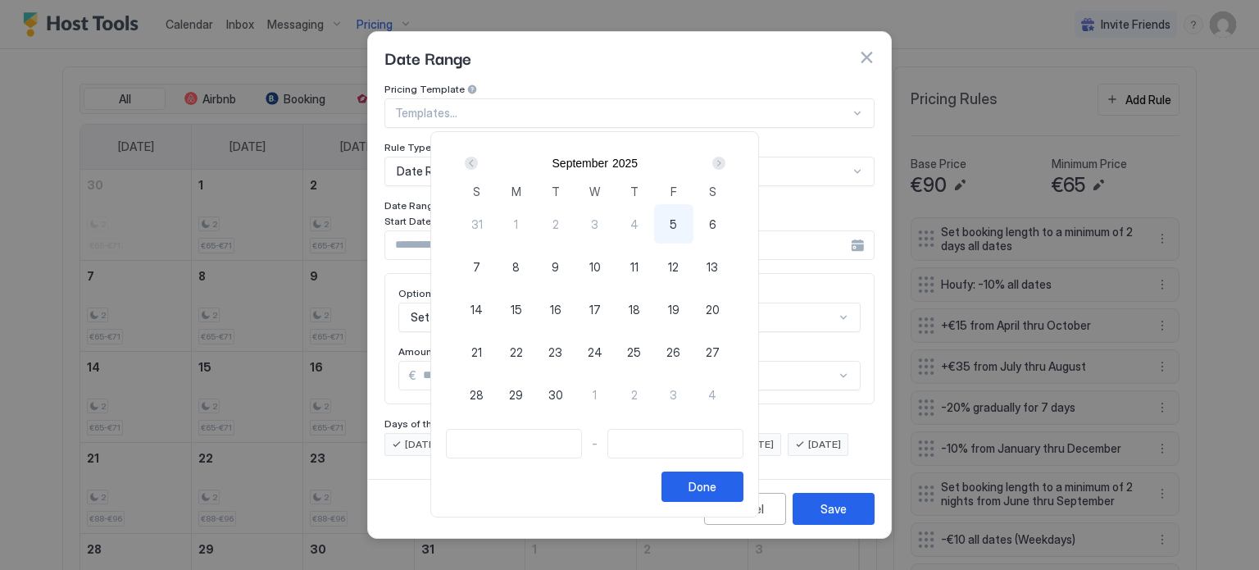
click at [725, 163] on div "Next" at bounding box center [718, 163] width 13 height 13
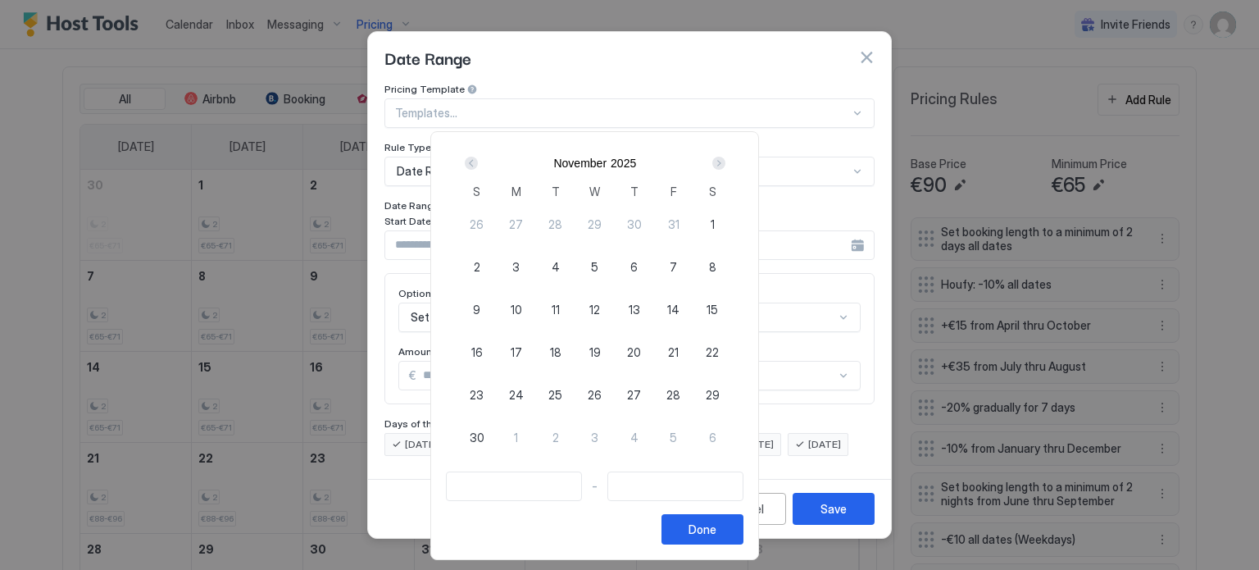
click at [725, 163] on div "Next" at bounding box center [718, 163] width 13 height 13
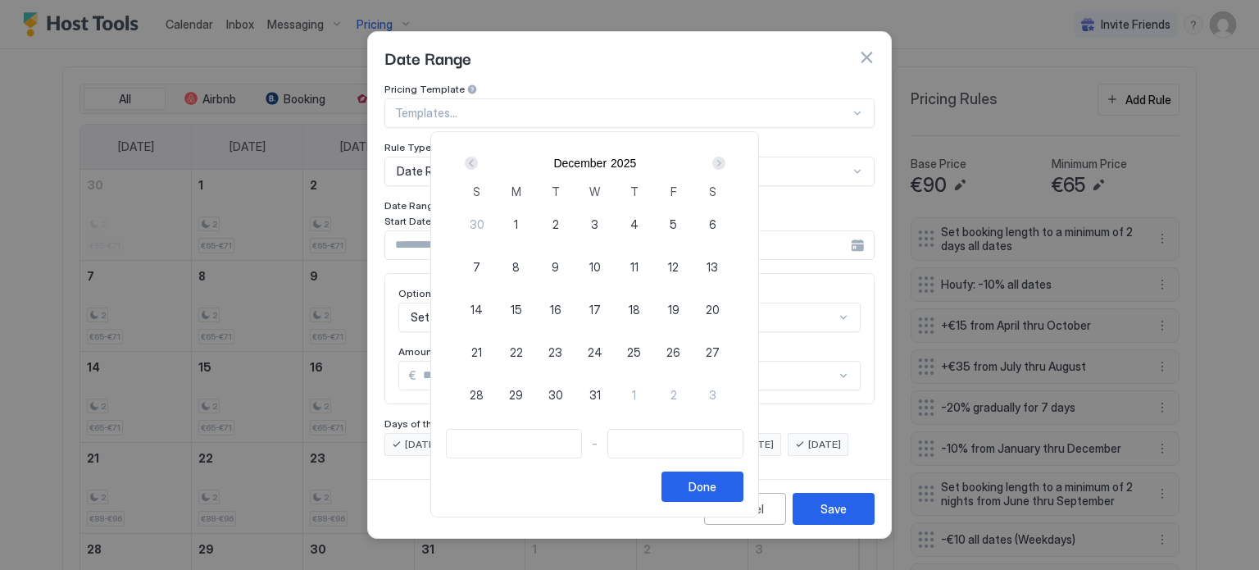
click at [725, 163] on div "Next" at bounding box center [718, 163] width 13 height 13
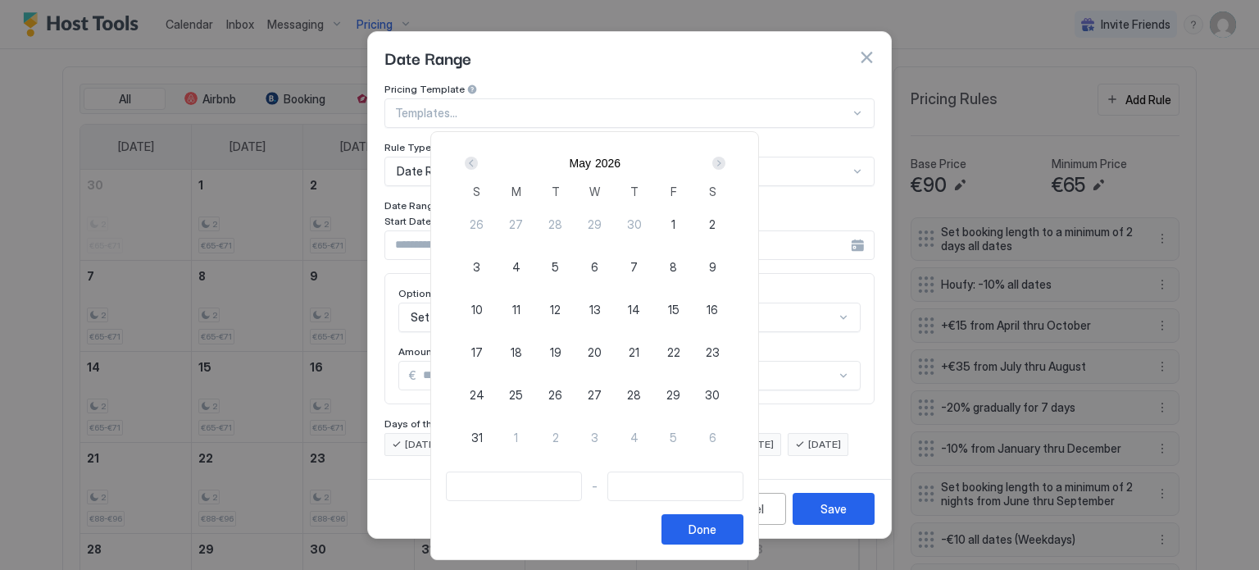
click at [725, 163] on div "Next" at bounding box center [718, 163] width 13 height 13
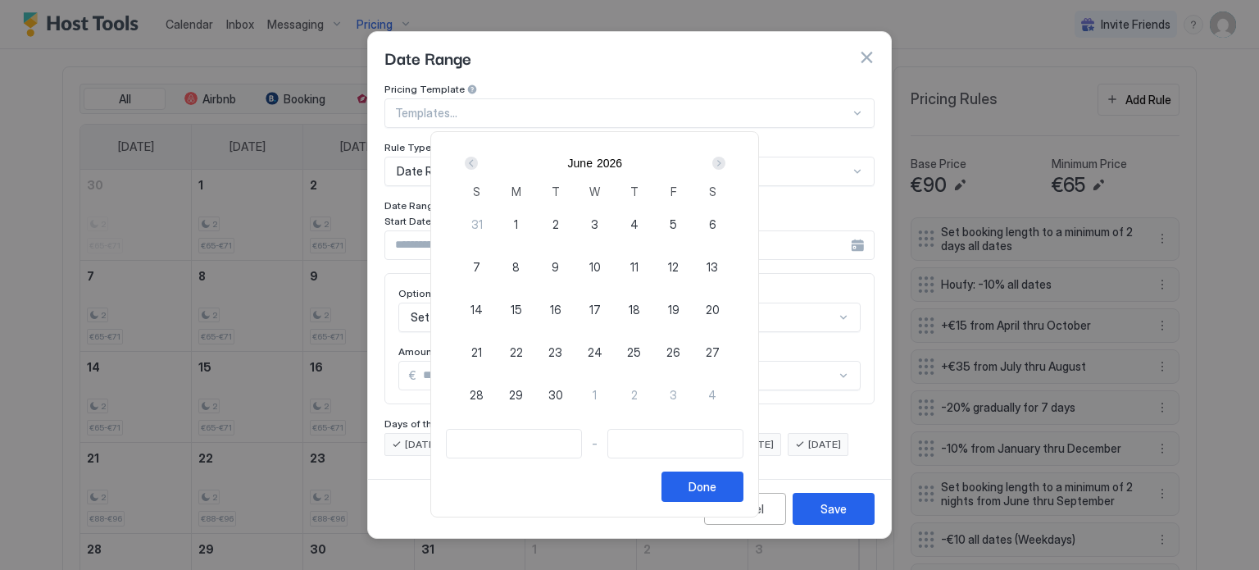
click at [725, 159] on div "Next" at bounding box center [718, 163] width 13 height 13
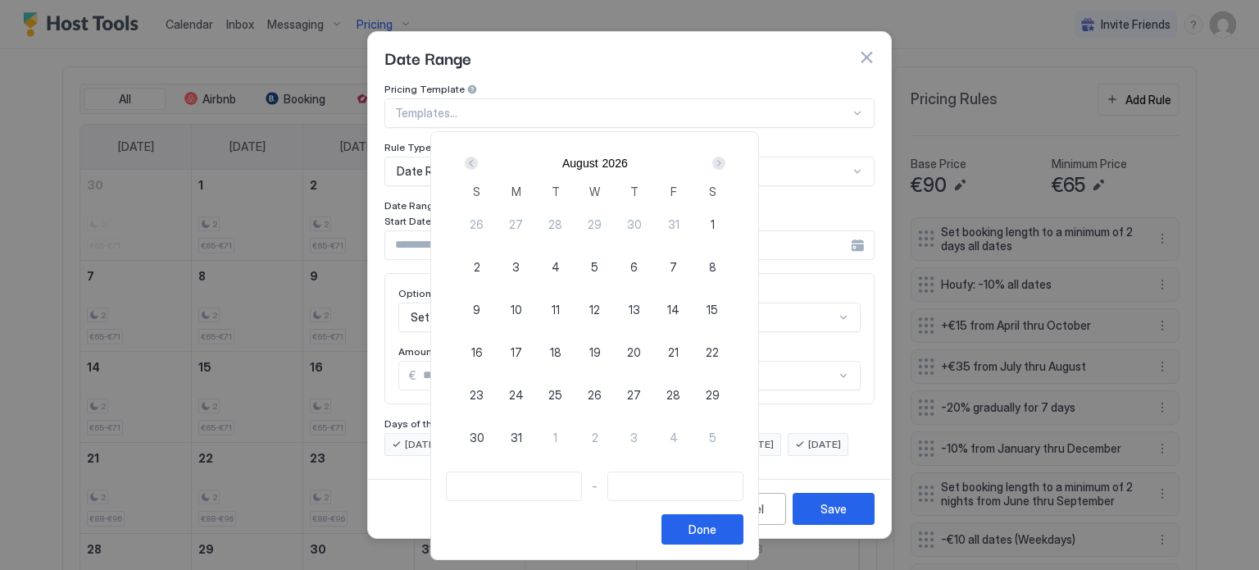
click at [725, 159] on div "Next" at bounding box center [718, 163] width 13 height 13
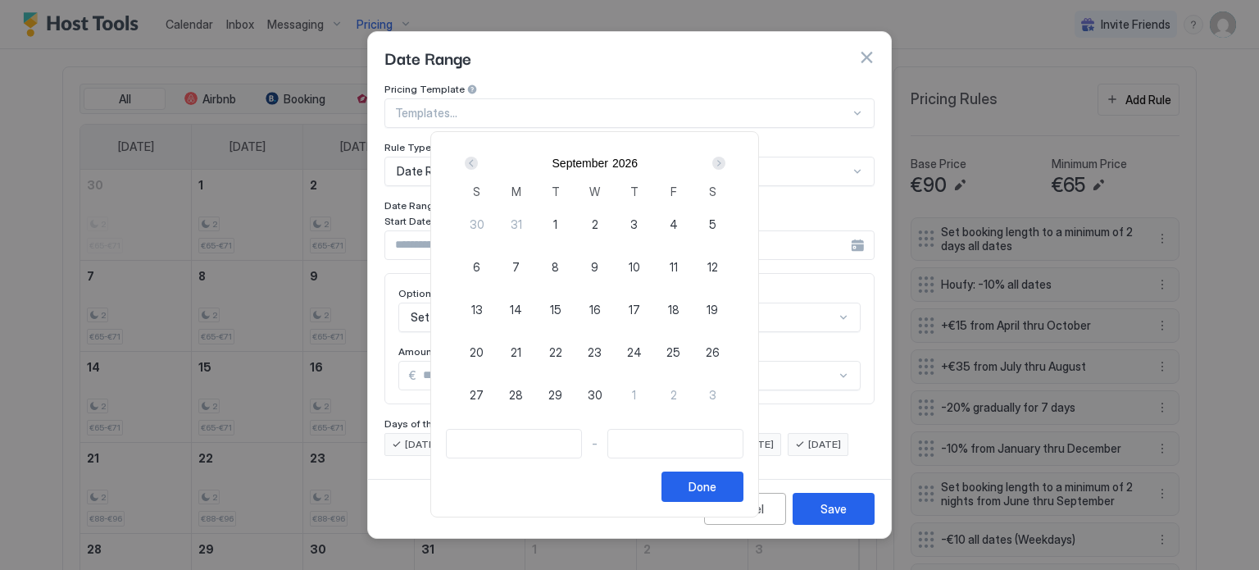
click at [725, 159] on div "Next" at bounding box center [718, 163] width 13 height 13
click at [642, 352] on span "24" at bounding box center [634, 351] width 15 height 17
type input "**********"
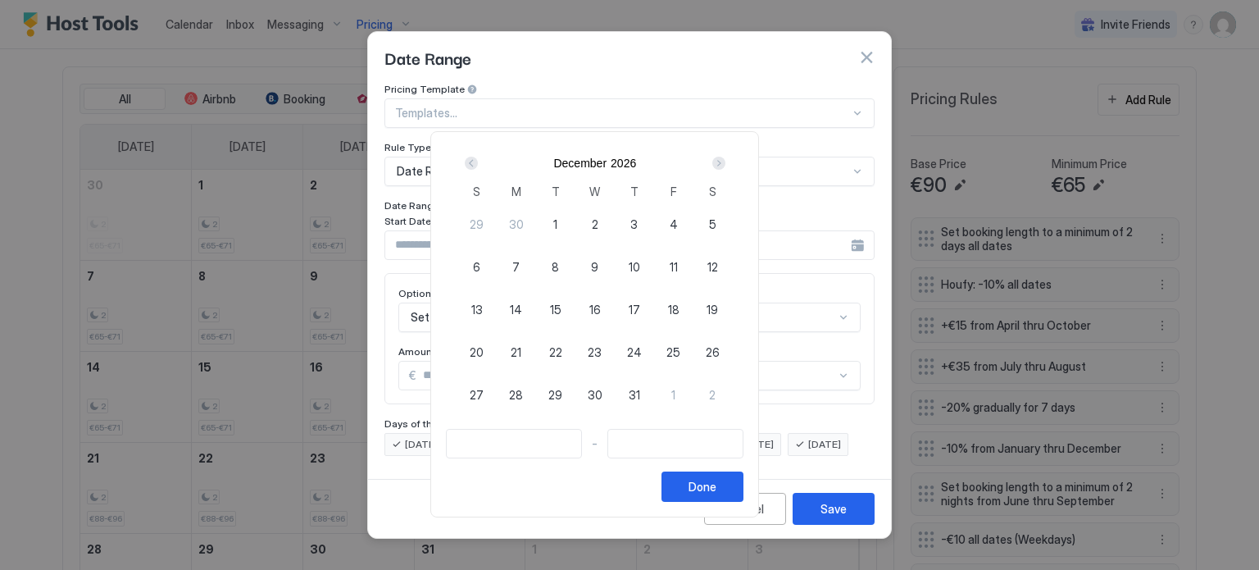
type input "**********"
click at [732, 357] on div "26" at bounding box center [712, 351] width 39 height 39
type input "**********"
click at [680, 354] on span "25" at bounding box center [673, 351] width 14 height 17
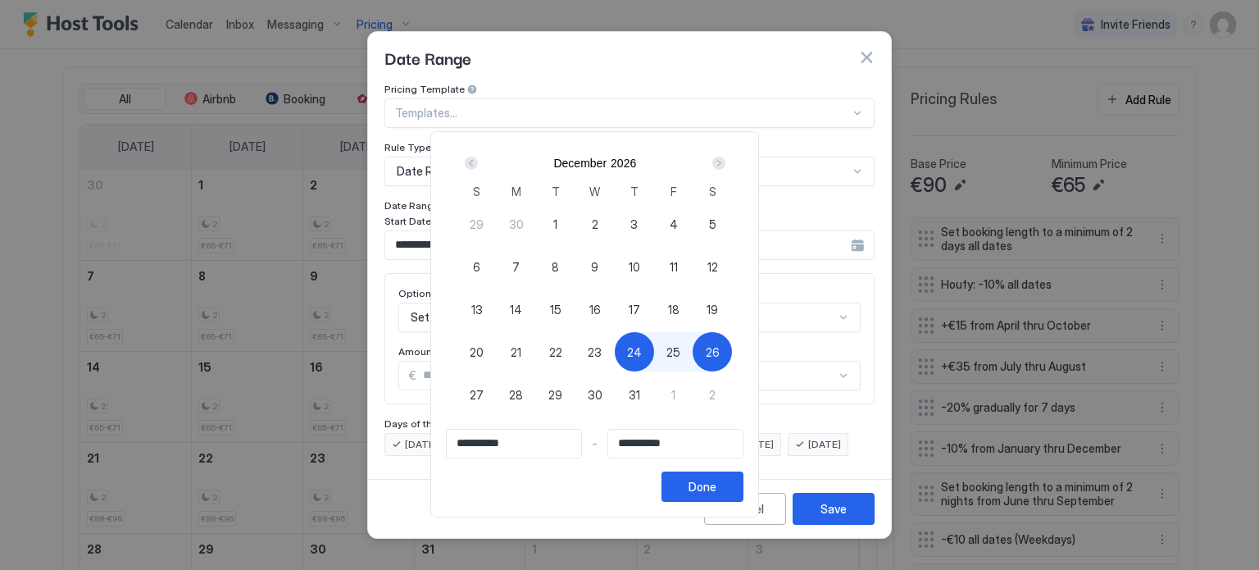
type input "**********"
click at [716, 488] on div "Done" at bounding box center [702, 486] width 28 height 17
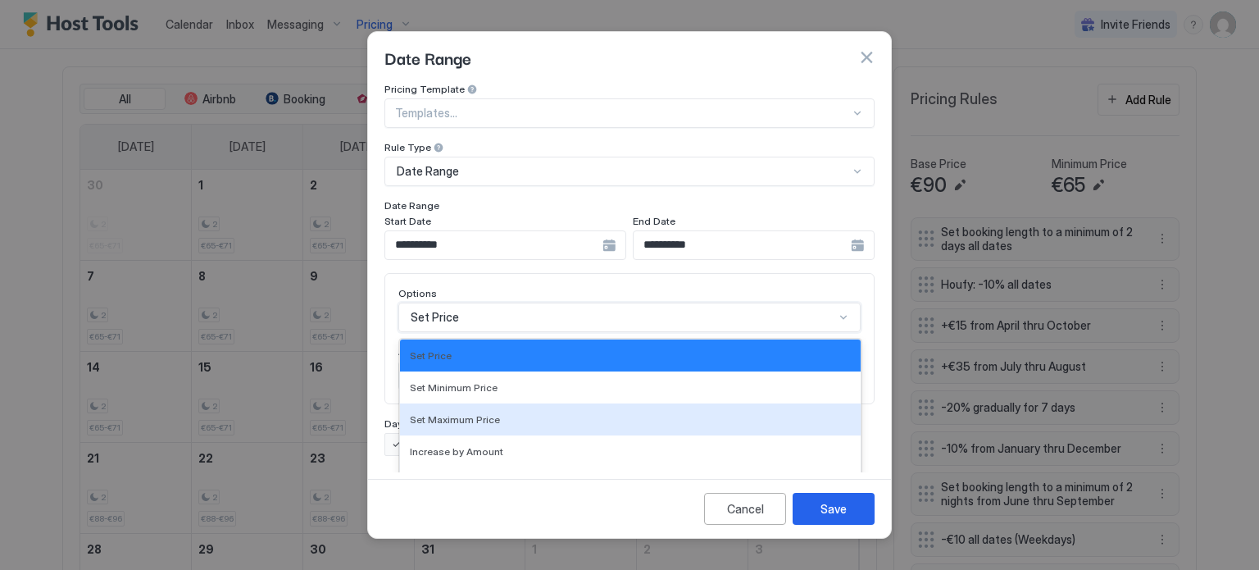
click at [554, 307] on div "17 results available. Use Up and Down to choose options, press Enter to select …" at bounding box center [629, 317] width 462 height 30
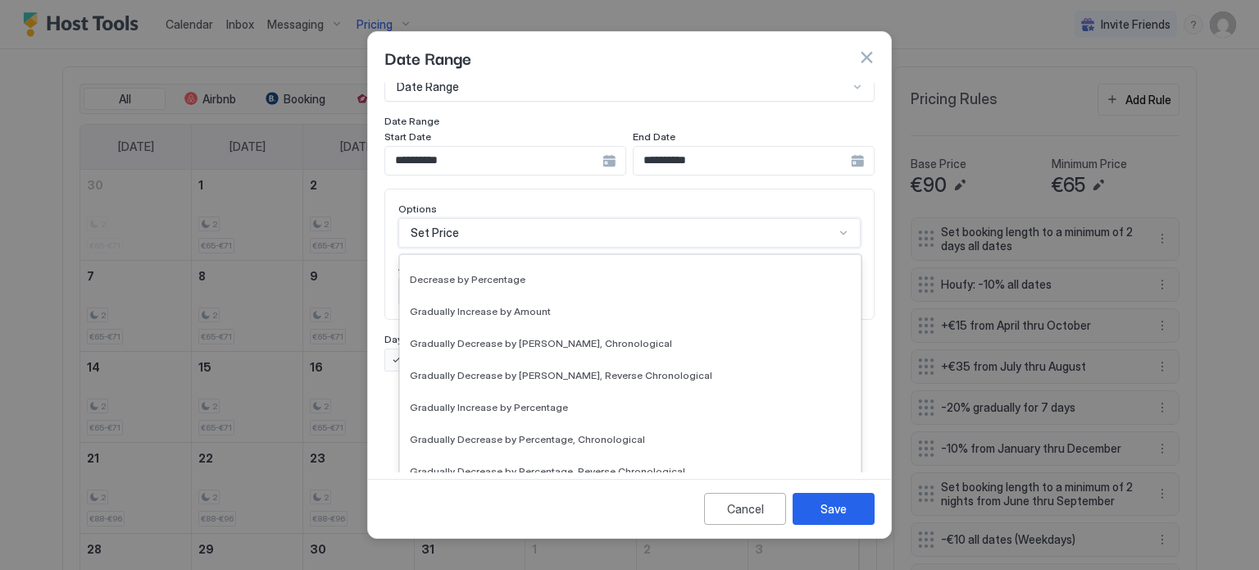
scroll to position [298, 0]
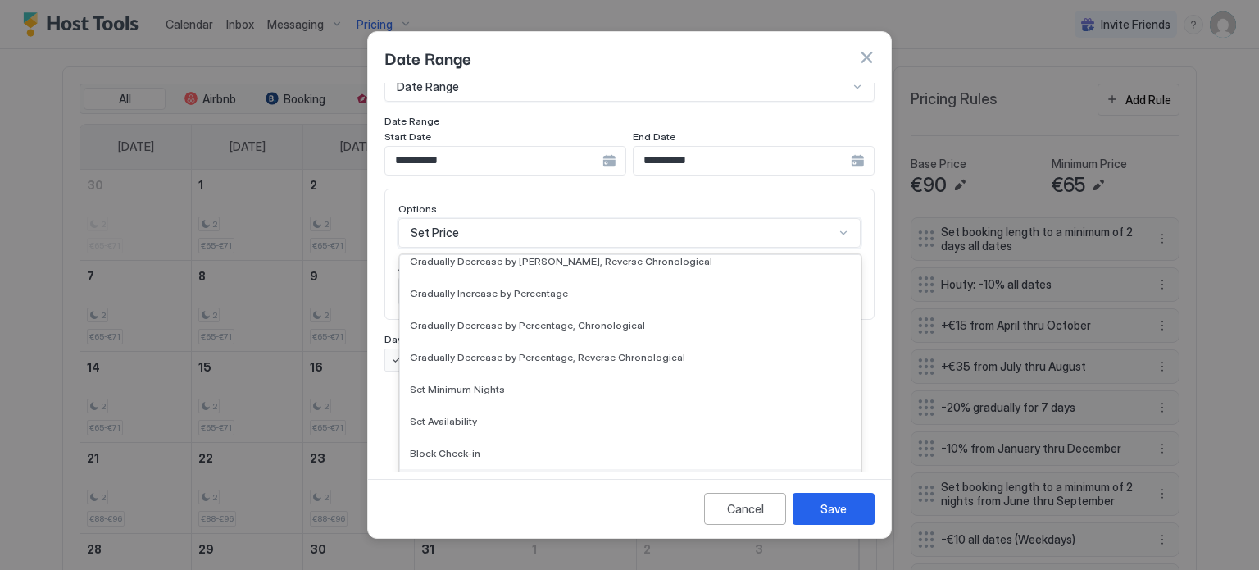
click at [472, 479] on span "Block Check-out" at bounding box center [449, 485] width 78 height 12
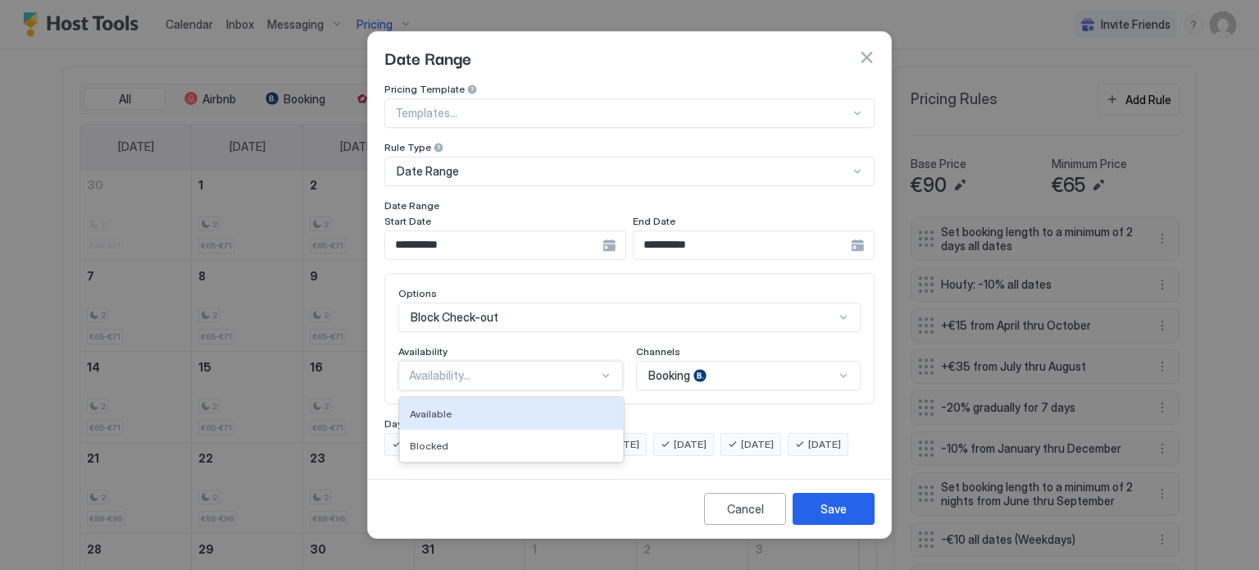
click at [488, 368] on div "Availability..." at bounding box center [503, 375] width 189 height 15
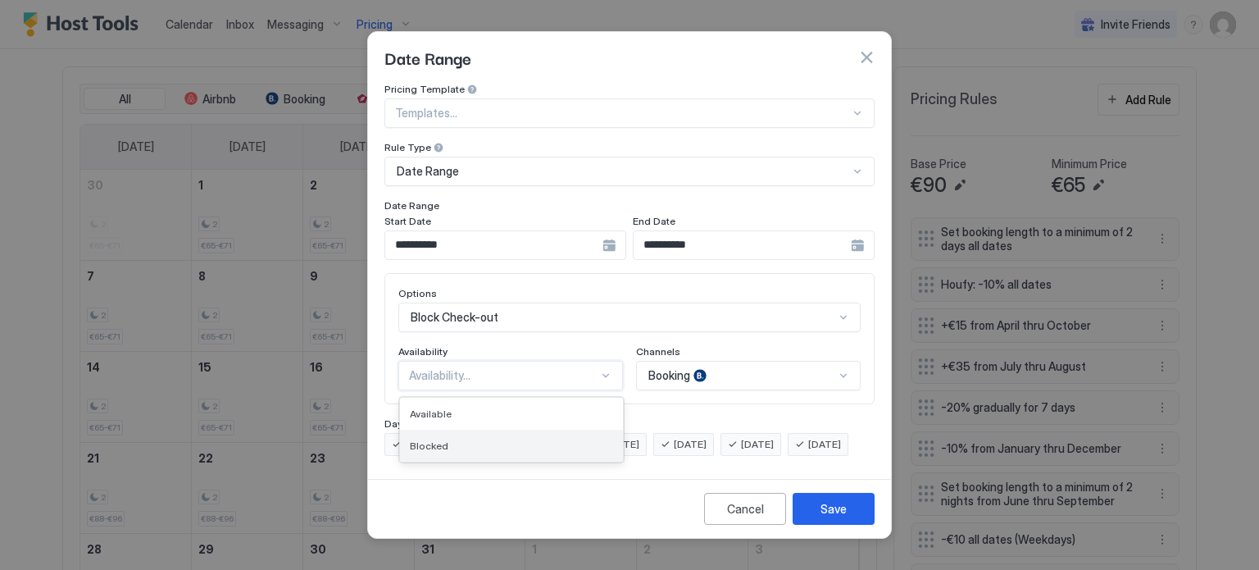
click at [452, 439] on div "Blocked" at bounding box center [511, 445] width 203 height 12
click at [757, 362] on div "Booking" at bounding box center [748, 376] width 225 height 30
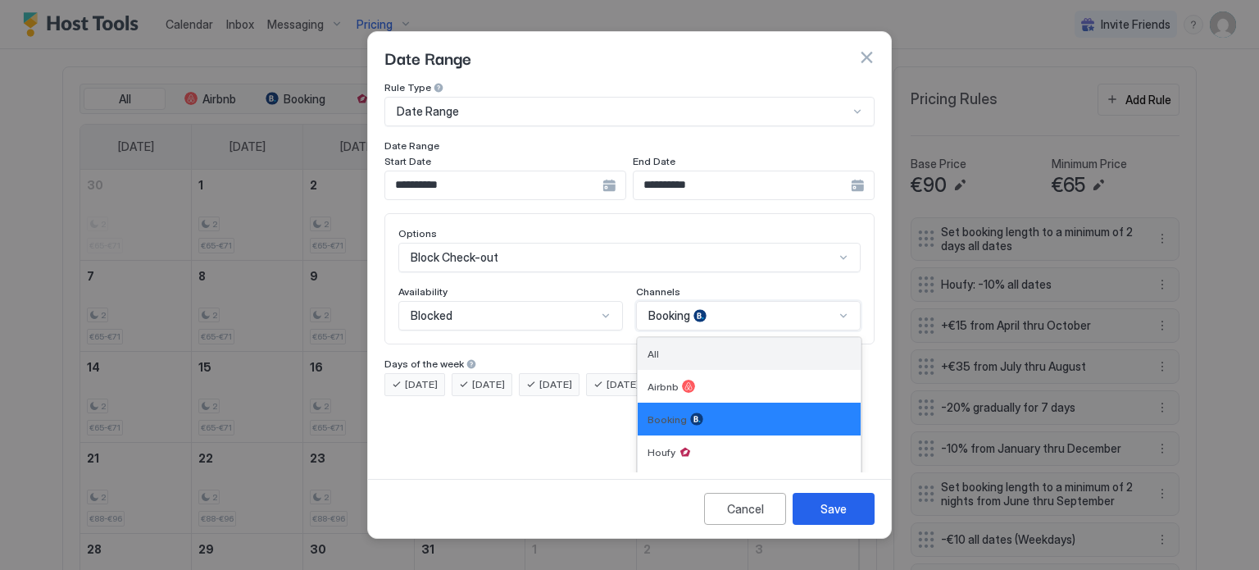
click at [695, 347] on div "All" at bounding box center [748, 353] width 203 height 12
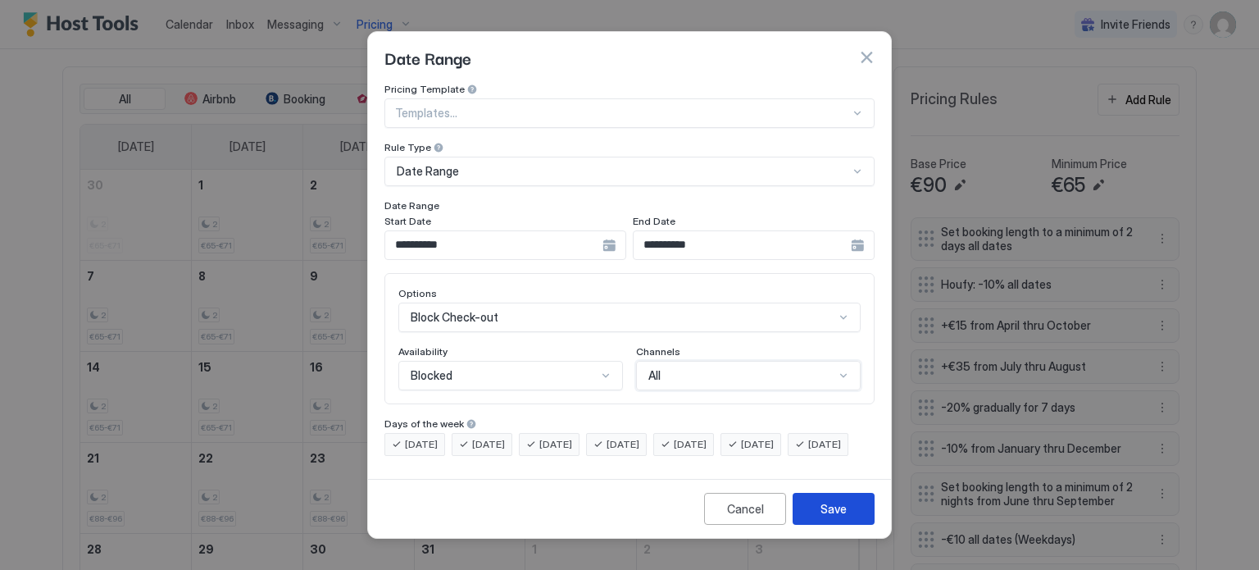
click at [829, 516] on div "Save" at bounding box center [833, 508] width 26 height 17
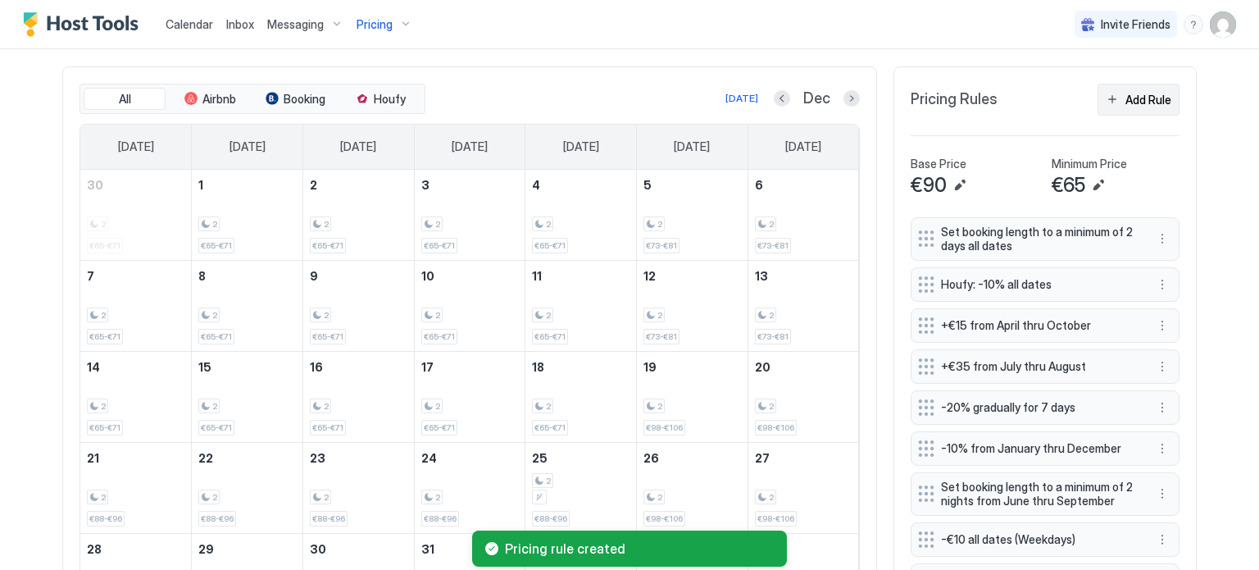
click at [1129, 100] on div "Add Rule" at bounding box center [1148, 99] width 46 height 17
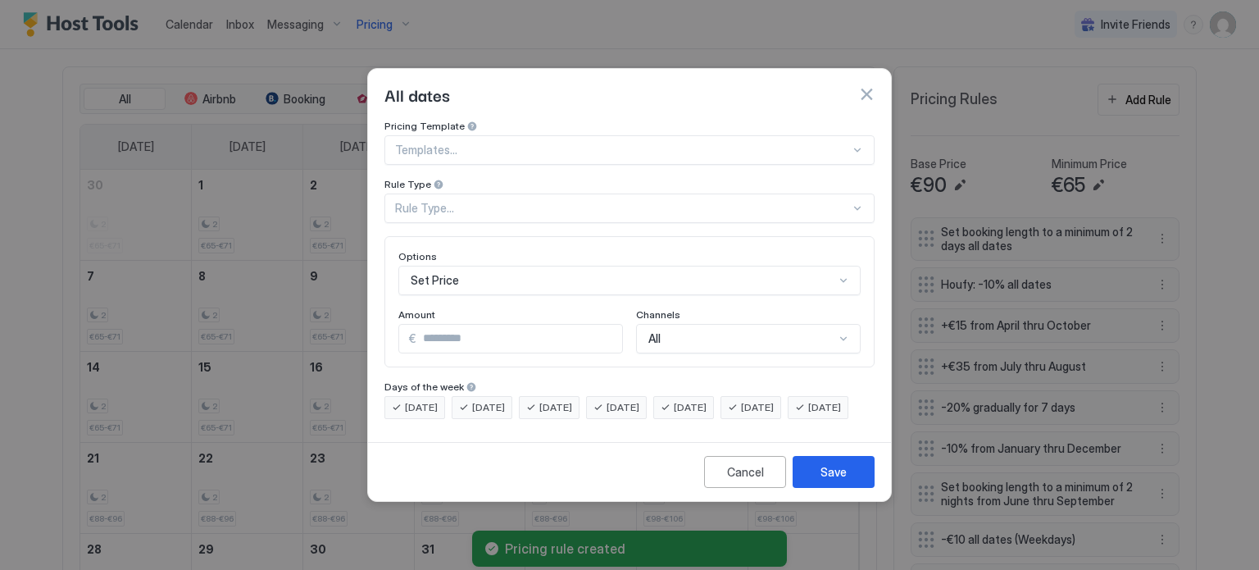
click at [554, 201] on div "Rule Type..." at bounding box center [622, 208] width 455 height 15
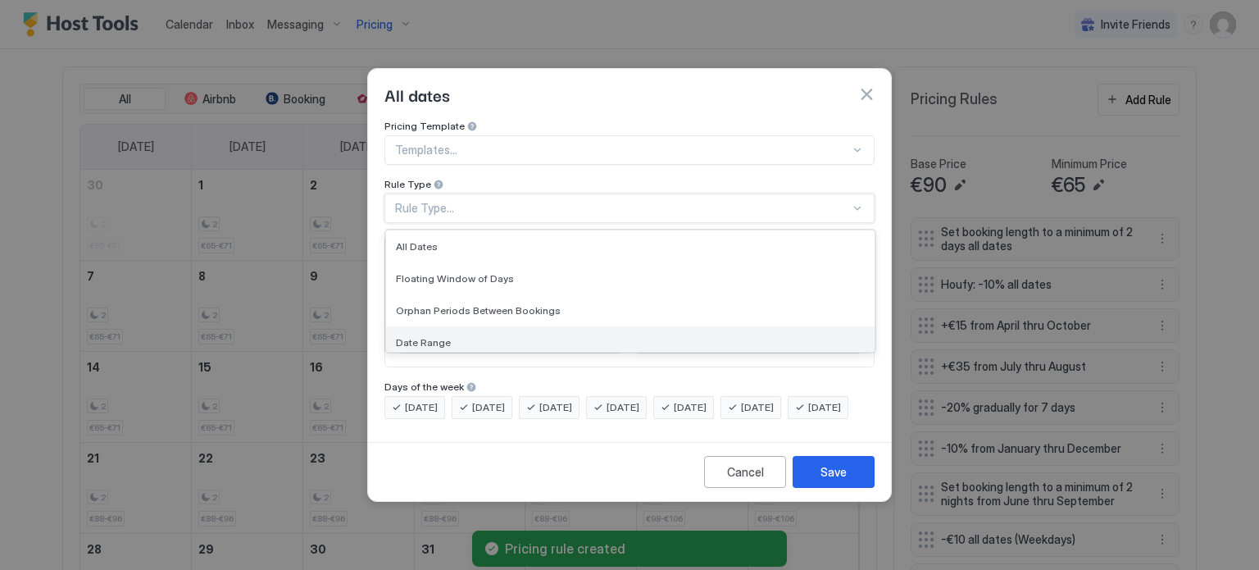
click at [469, 336] on div "Date Range" at bounding box center [630, 342] width 469 height 12
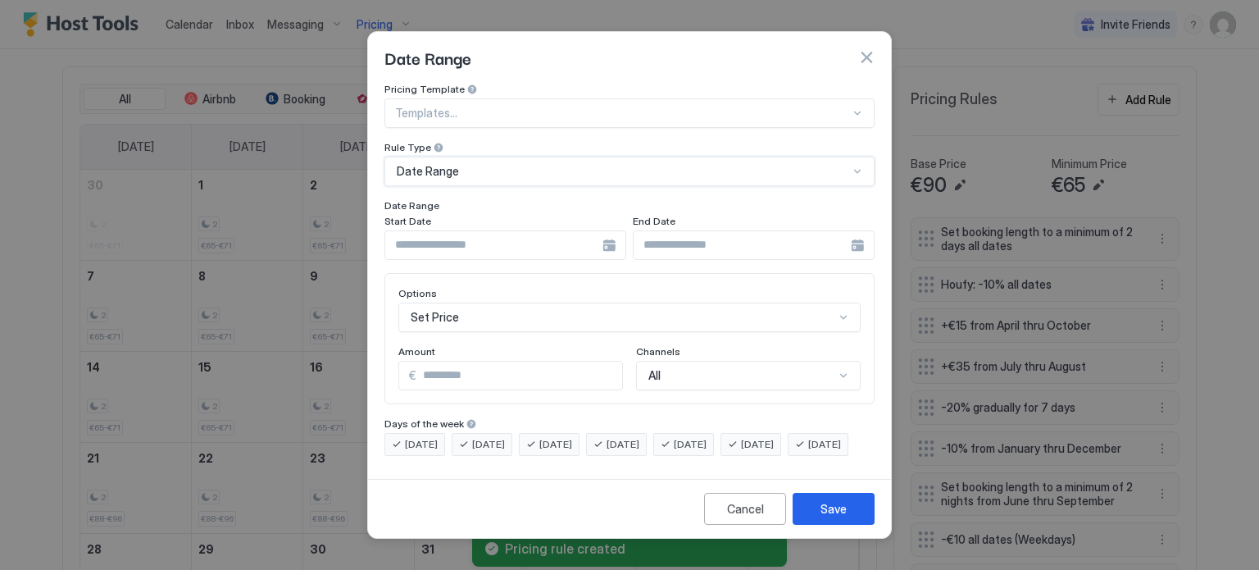
click at [603, 232] on div at bounding box center [505, 245] width 242 height 30
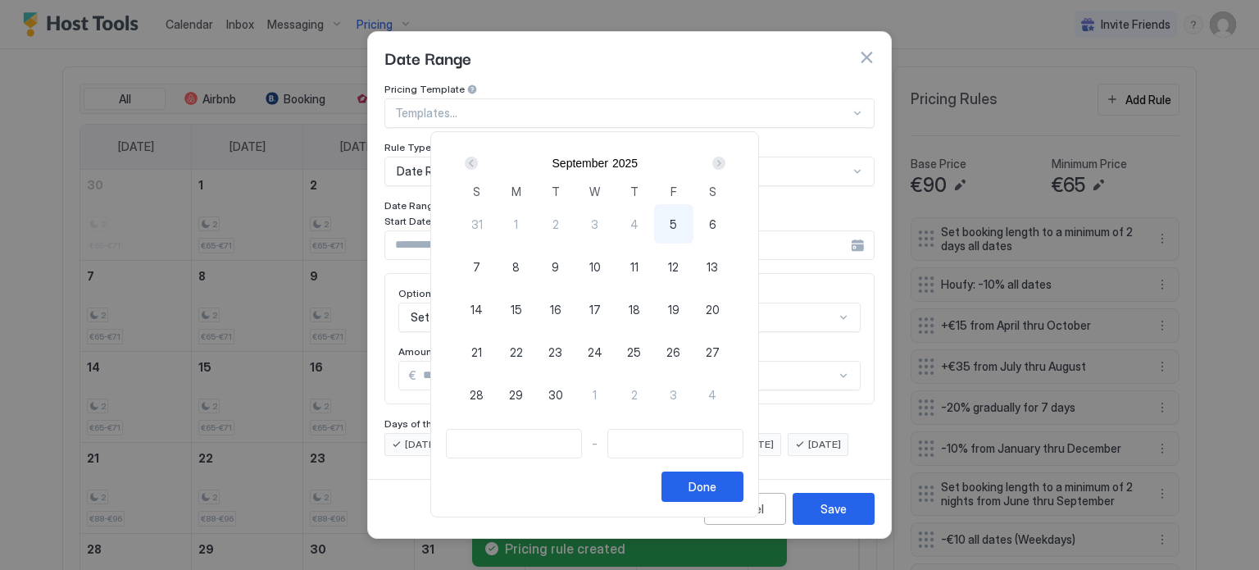
click at [725, 163] on div "Next" at bounding box center [718, 163] width 13 height 13
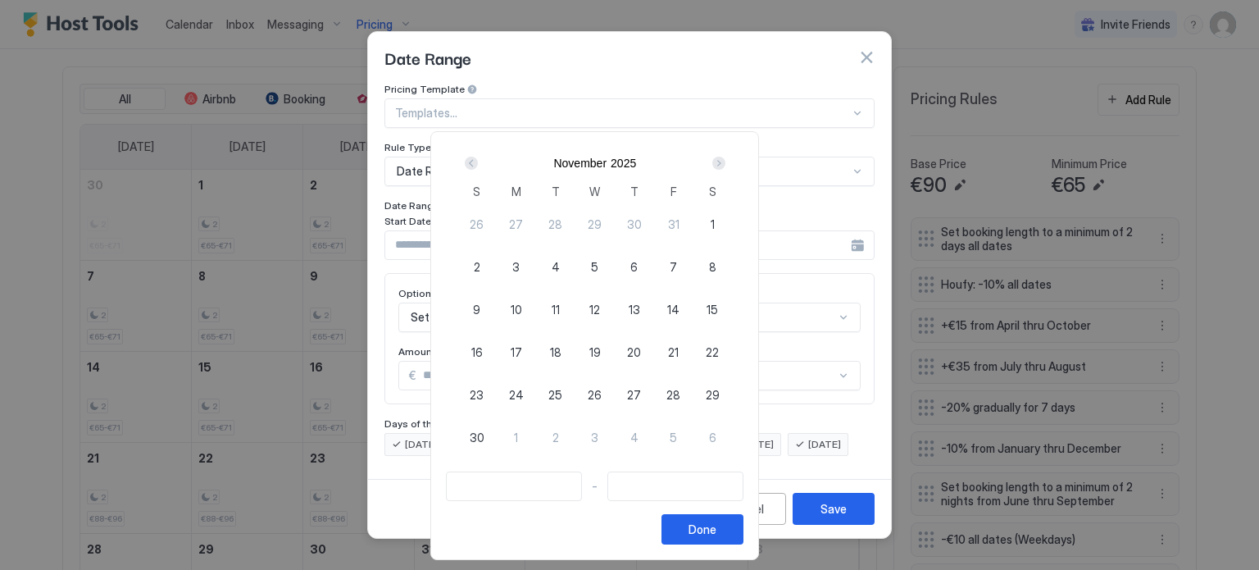
click at [725, 163] on div "Next" at bounding box center [718, 163] width 13 height 13
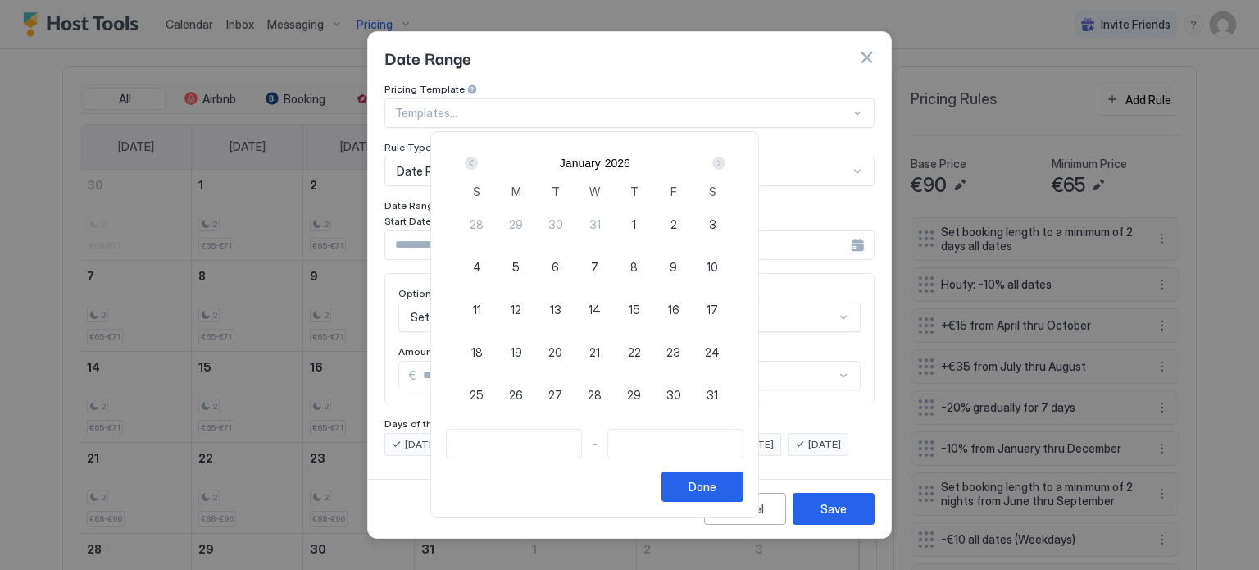
click at [725, 163] on div "Next" at bounding box center [718, 163] width 13 height 13
click at [725, 162] on div "Next" at bounding box center [718, 163] width 13 height 13
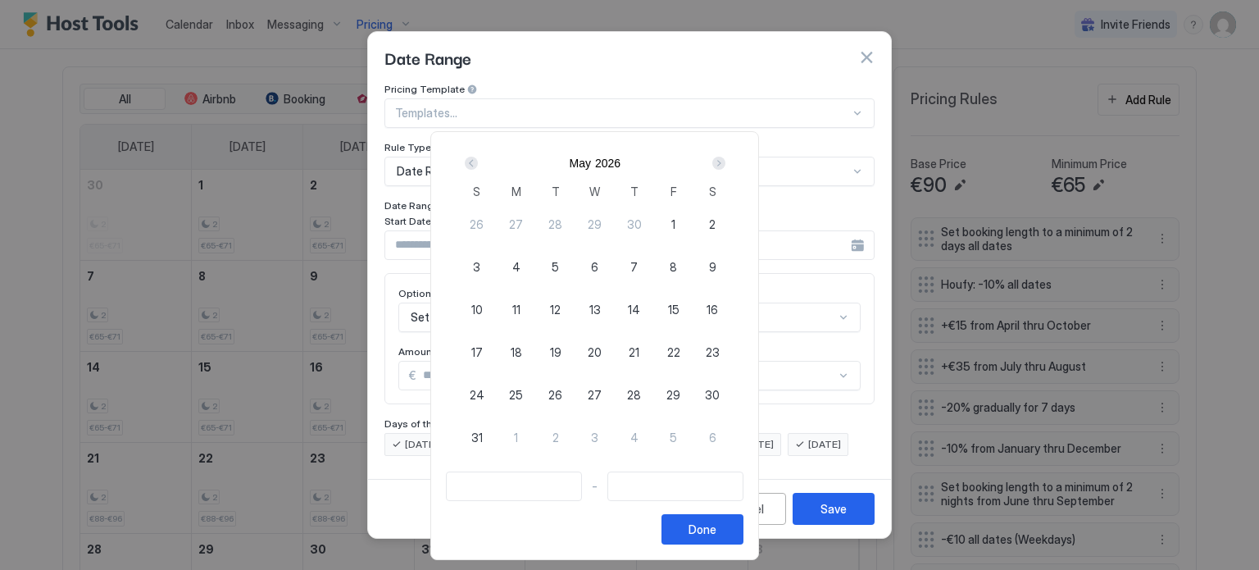
click at [725, 162] on div "Next" at bounding box center [718, 163] width 13 height 13
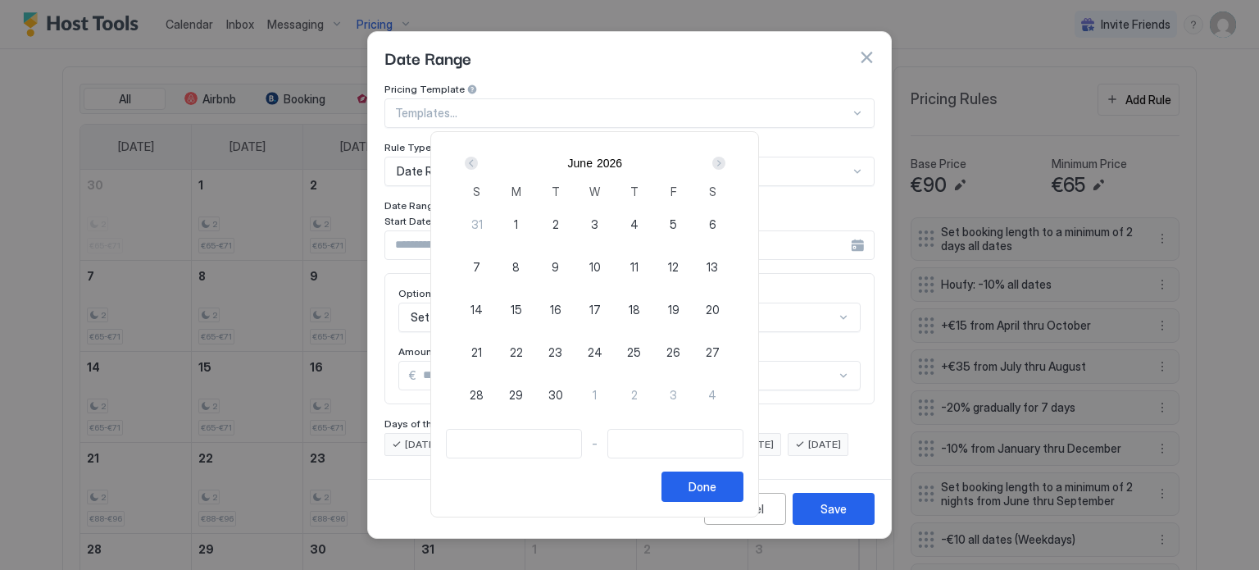
click at [725, 162] on div "Next" at bounding box center [718, 163] width 13 height 13
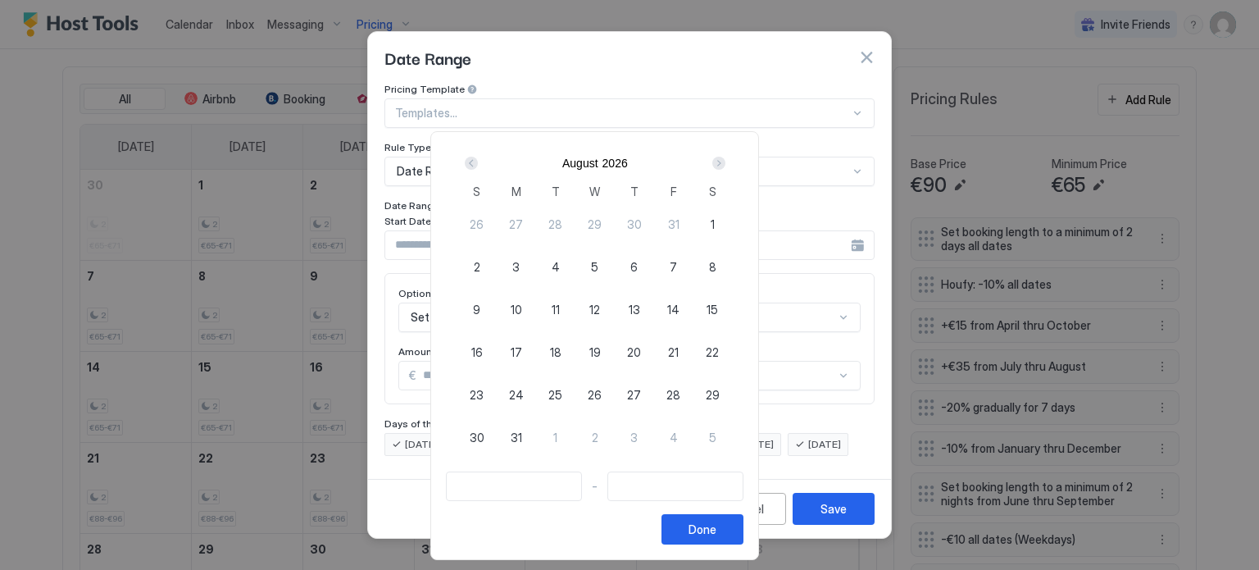
click at [725, 162] on div "Next" at bounding box center [718, 163] width 13 height 13
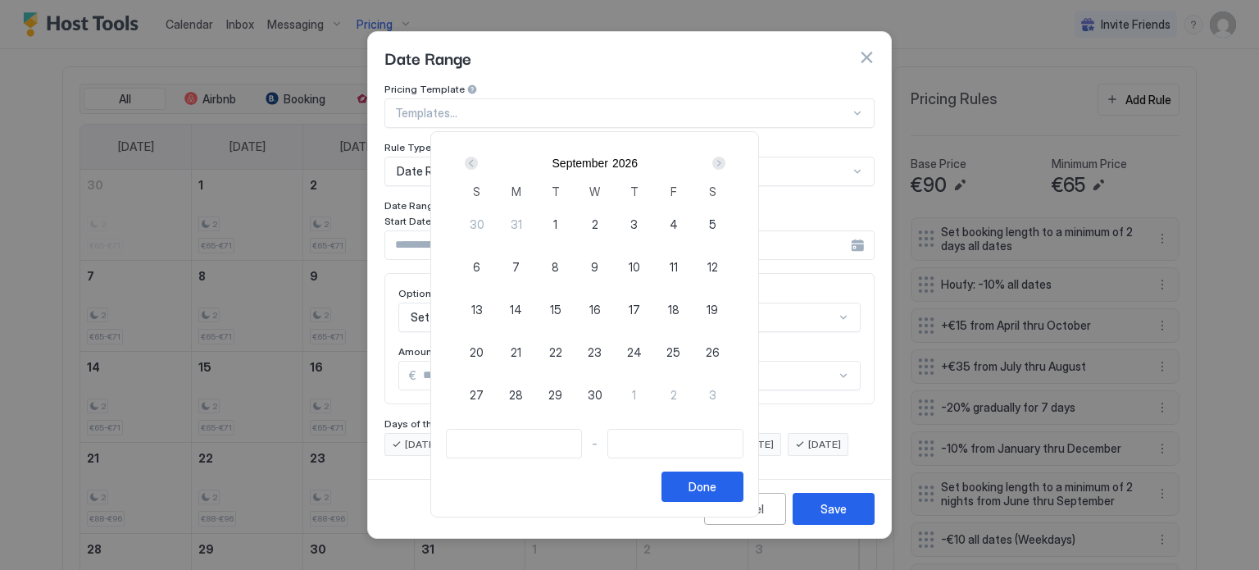
click at [725, 162] on div "Next" at bounding box center [718, 163] width 13 height 13
click at [640, 396] on span "31" at bounding box center [634, 394] width 11 height 17
type input "**********"
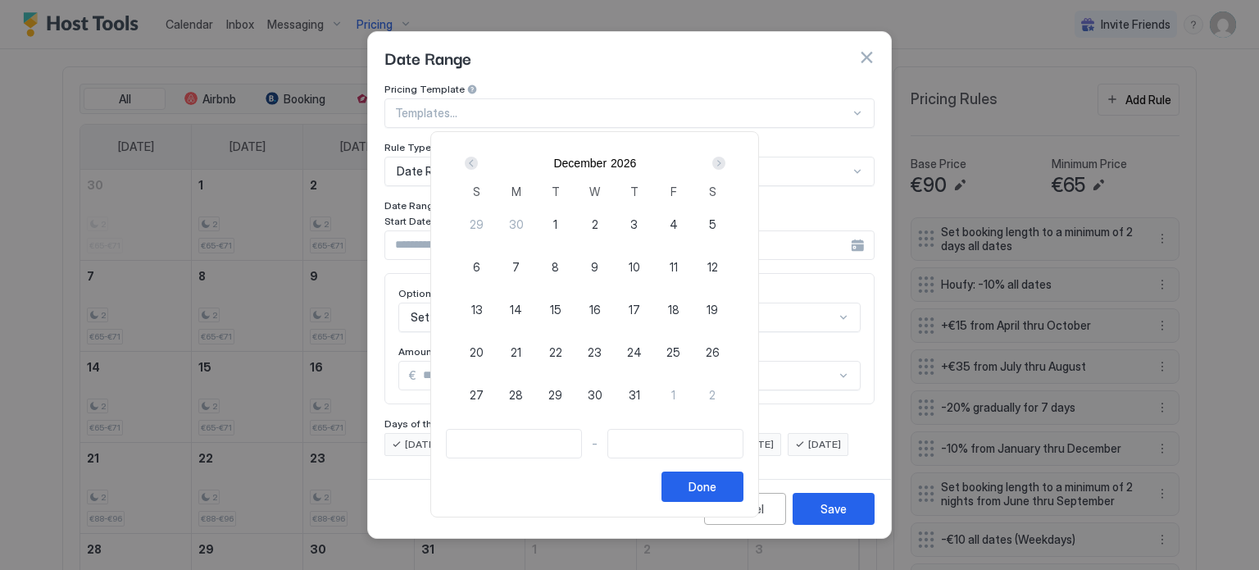
type input "**********"
click at [693, 398] on div "1" at bounding box center [673, 394] width 39 height 39
type input "**********"
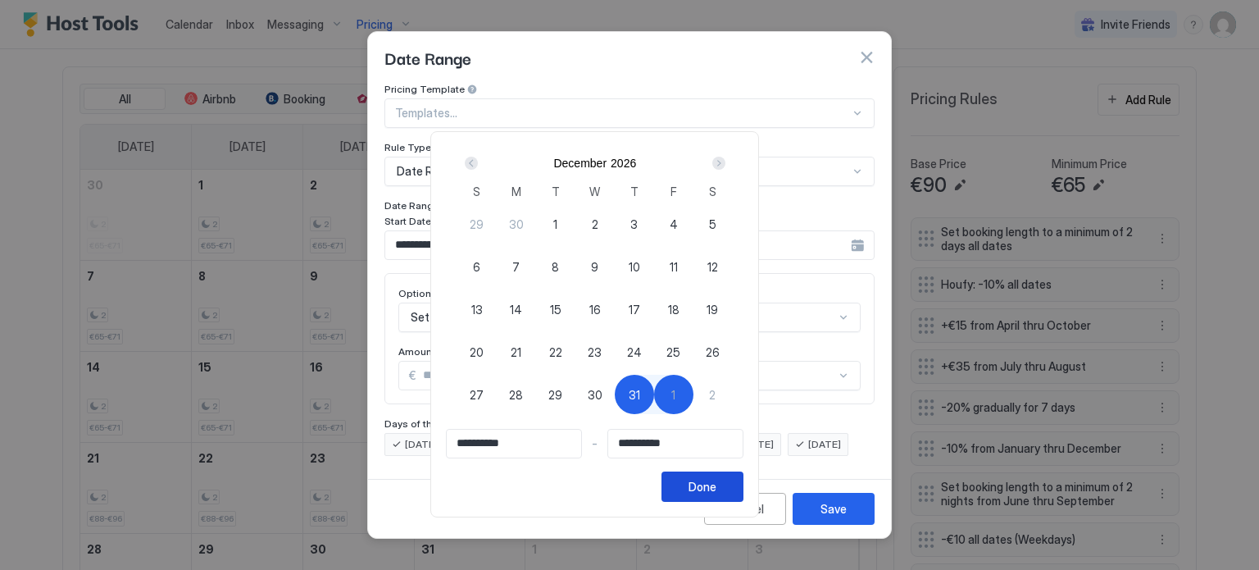
click at [716, 484] on div "Done" at bounding box center [702, 486] width 28 height 17
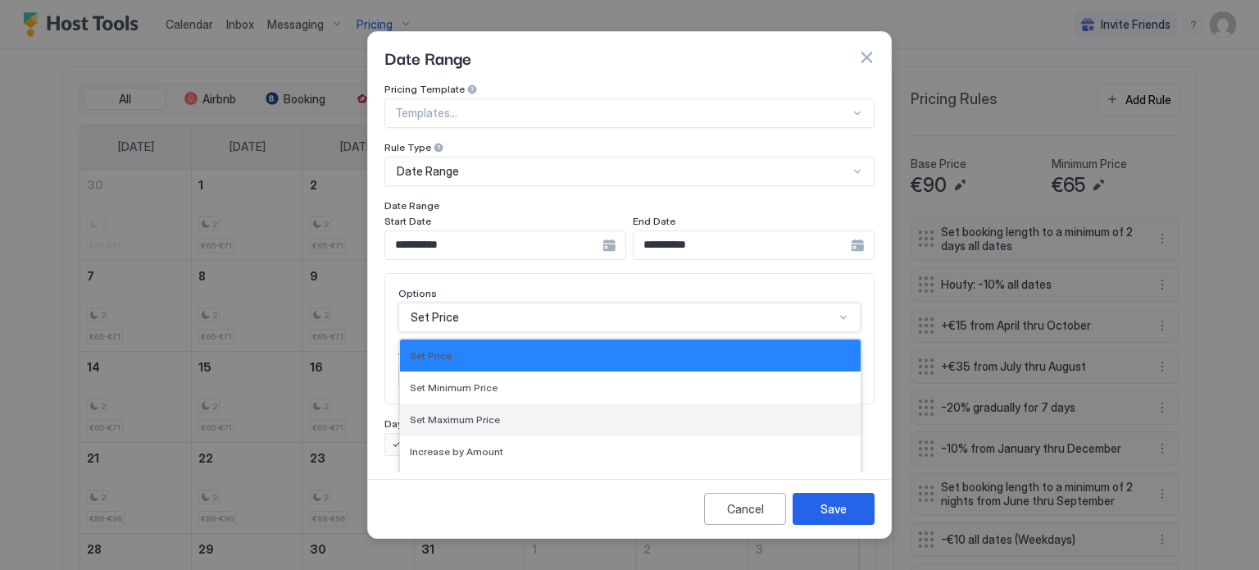
click at [480, 305] on div "17 results available. Use Up and Down to choose options, press Enter to select …" at bounding box center [629, 317] width 462 height 30
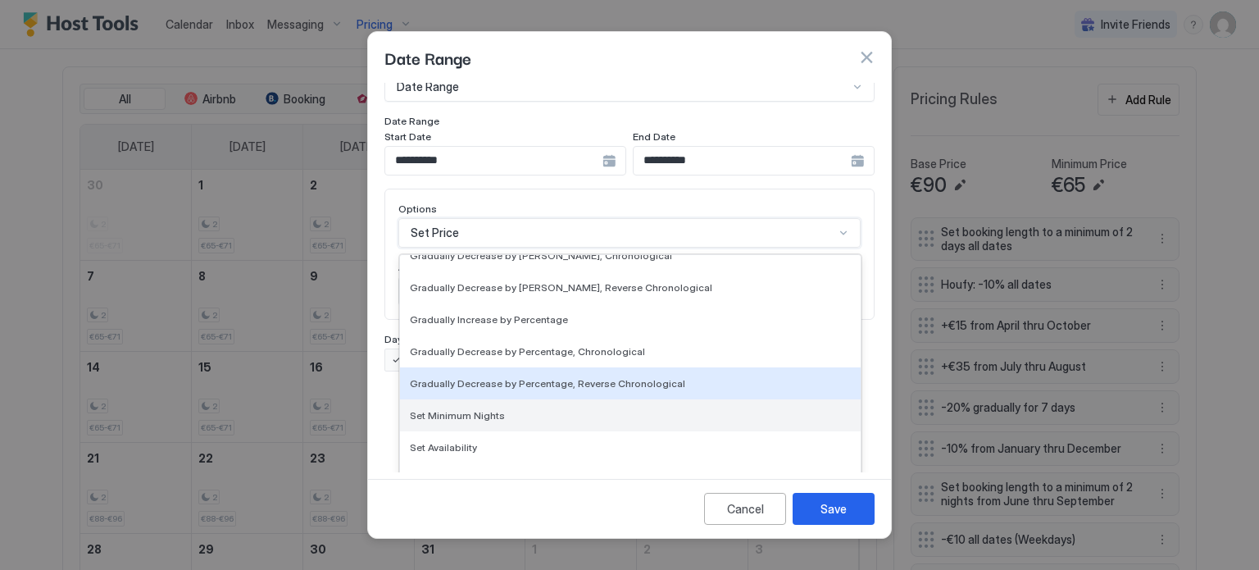
scroll to position [298, 0]
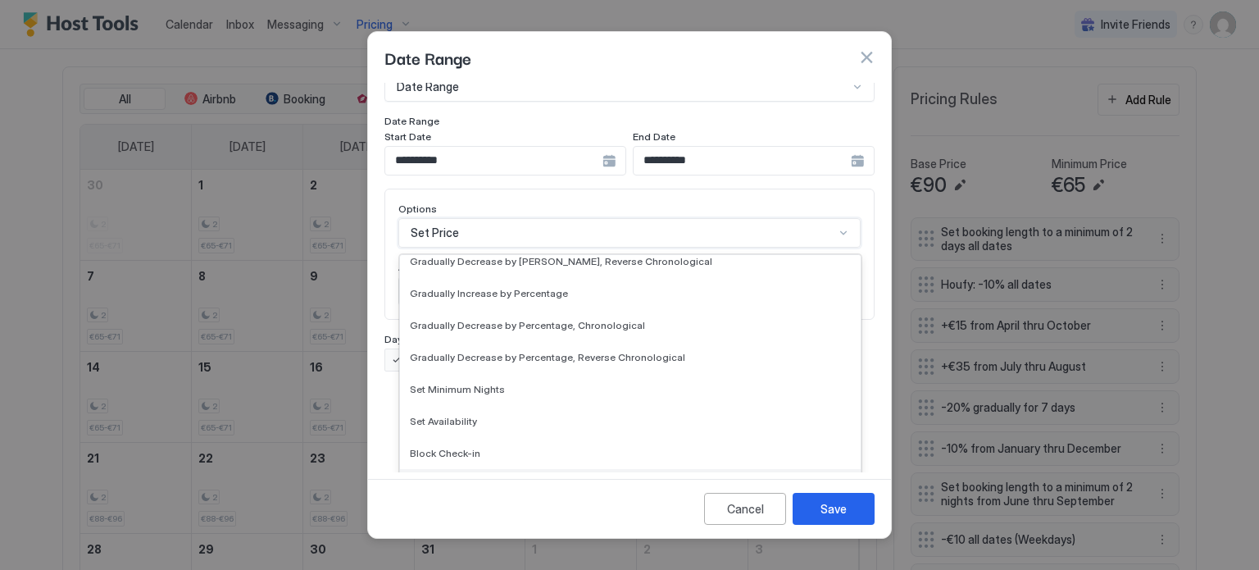
click at [462, 469] on div "Block Check-out" at bounding box center [630, 485] width 461 height 32
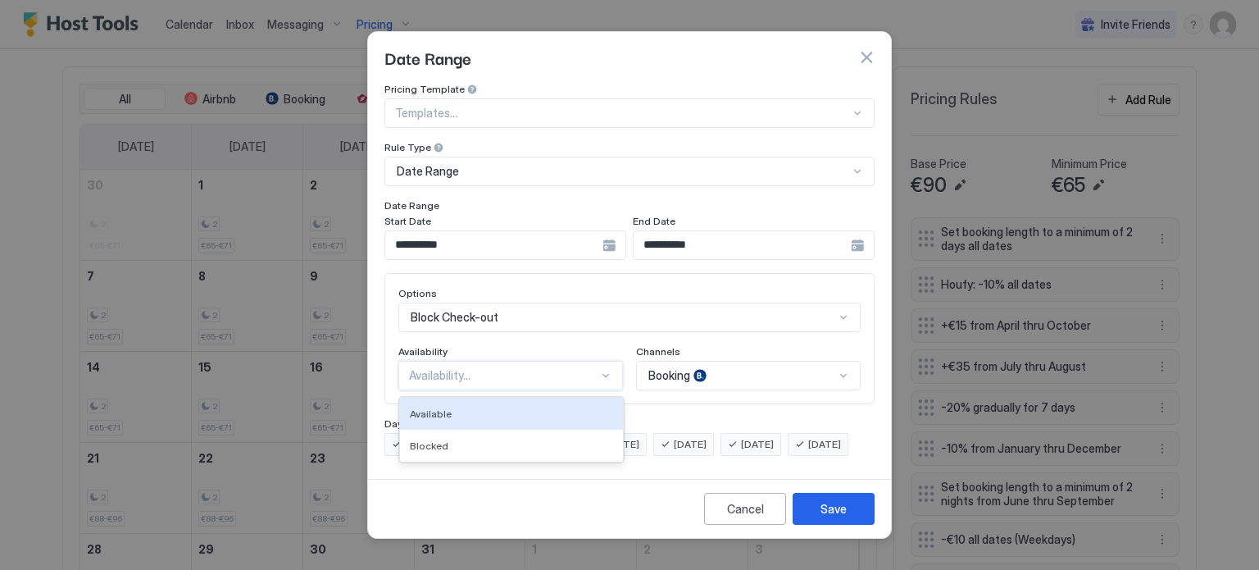
click at [515, 368] on div "Availability..." at bounding box center [503, 375] width 189 height 15
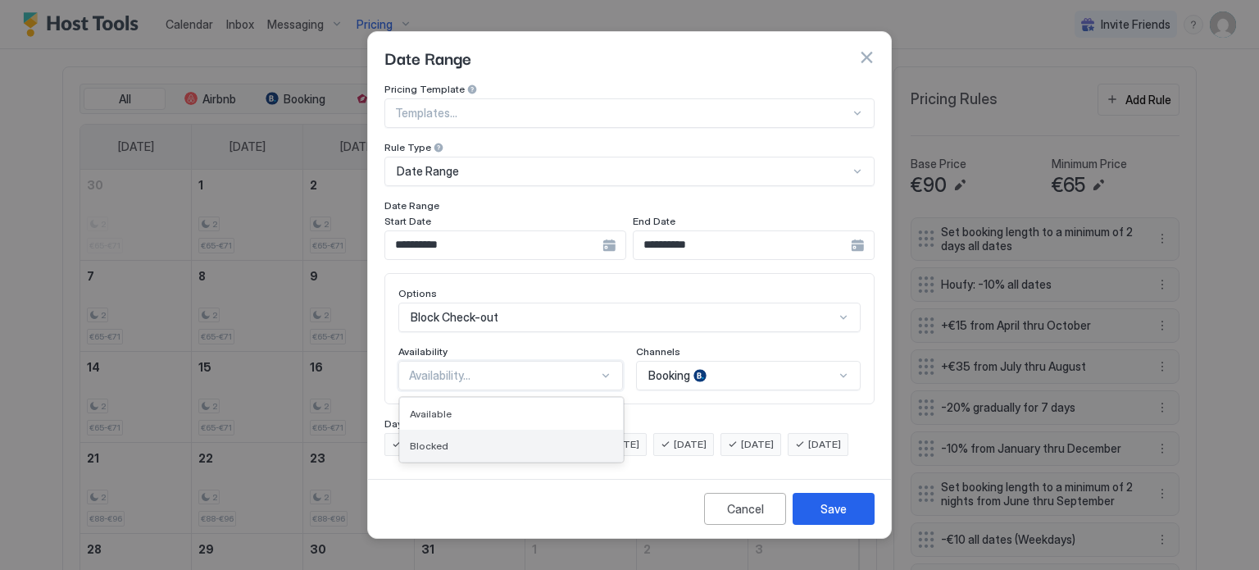
click at [495, 439] on div "Blocked" at bounding box center [511, 445] width 203 height 12
click at [759, 361] on div "Booking" at bounding box center [748, 376] width 225 height 30
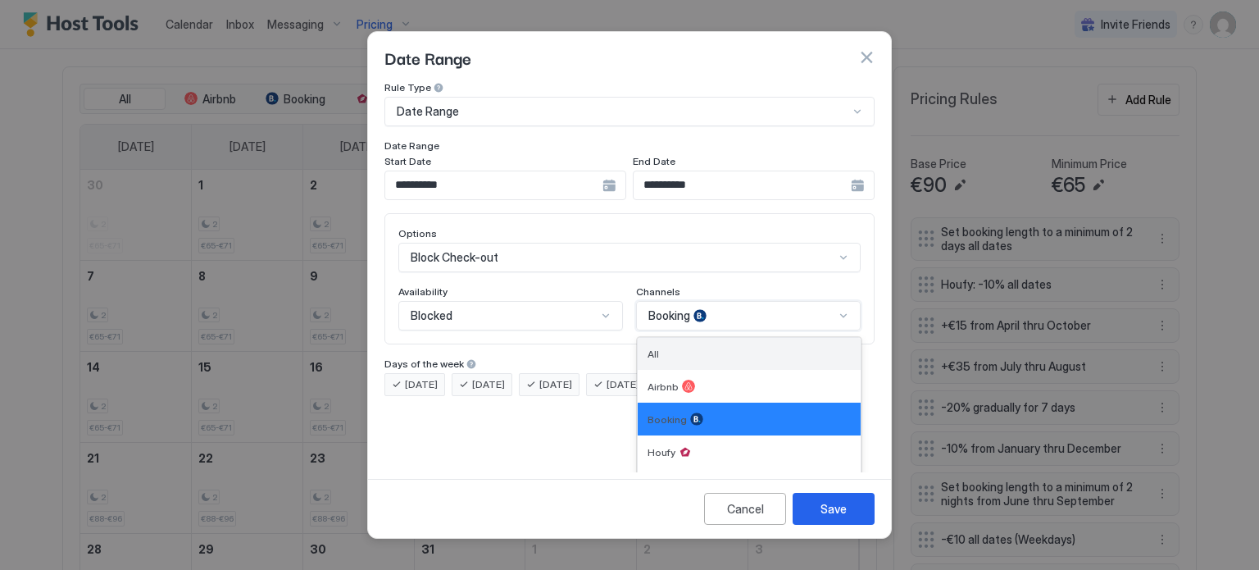
click at [707, 347] on div "All" at bounding box center [748, 353] width 203 height 12
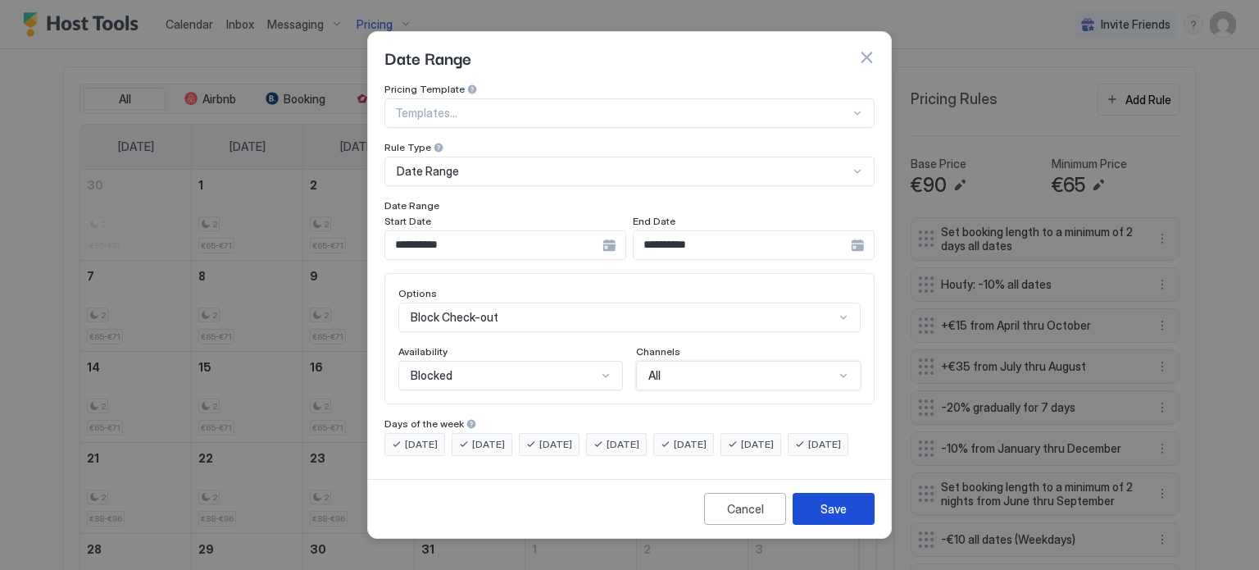
click at [815, 517] on button "Save" at bounding box center [834, 509] width 82 height 32
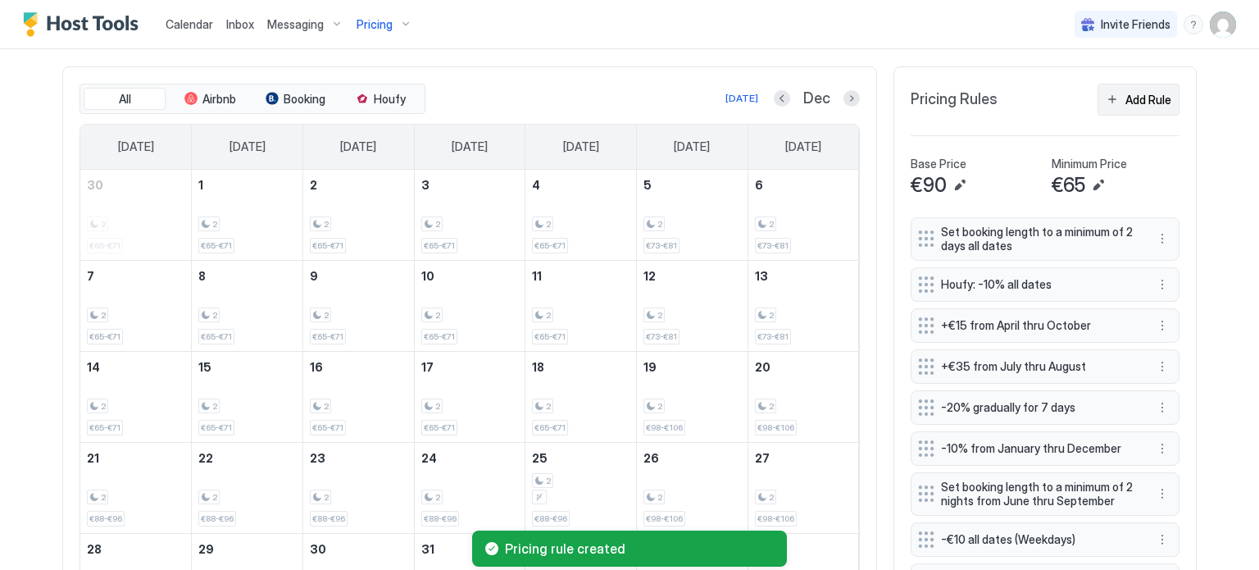
click at [1136, 91] on div "Add Rule" at bounding box center [1148, 99] width 46 height 17
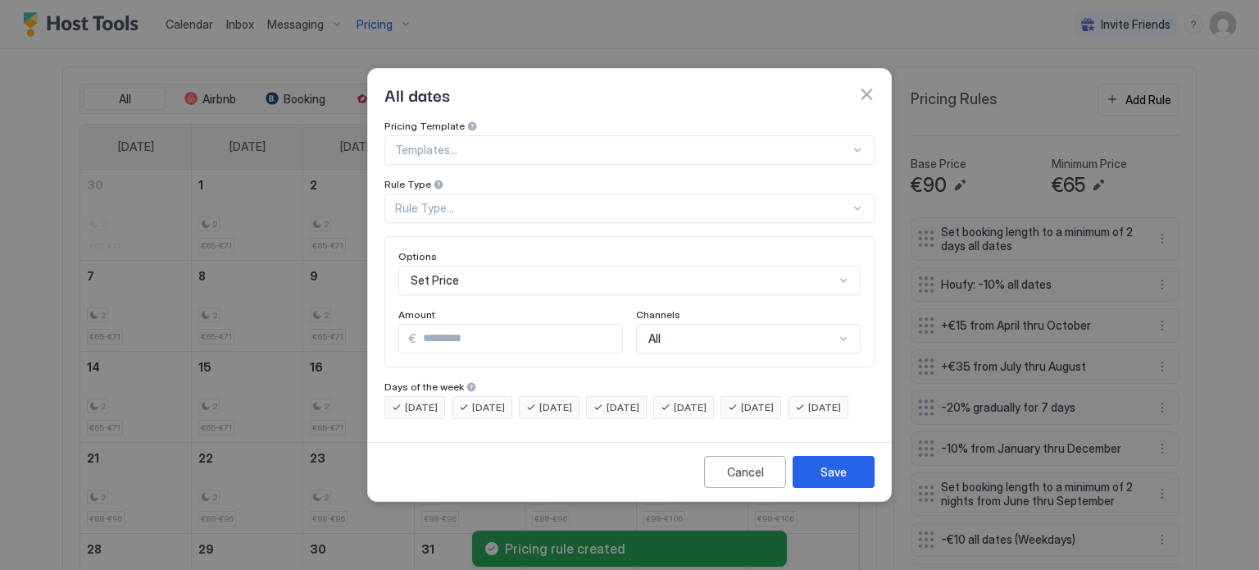
click at [503, 193] on div "Rule Type..." at bounding box center [629, 208] width 490 height 30
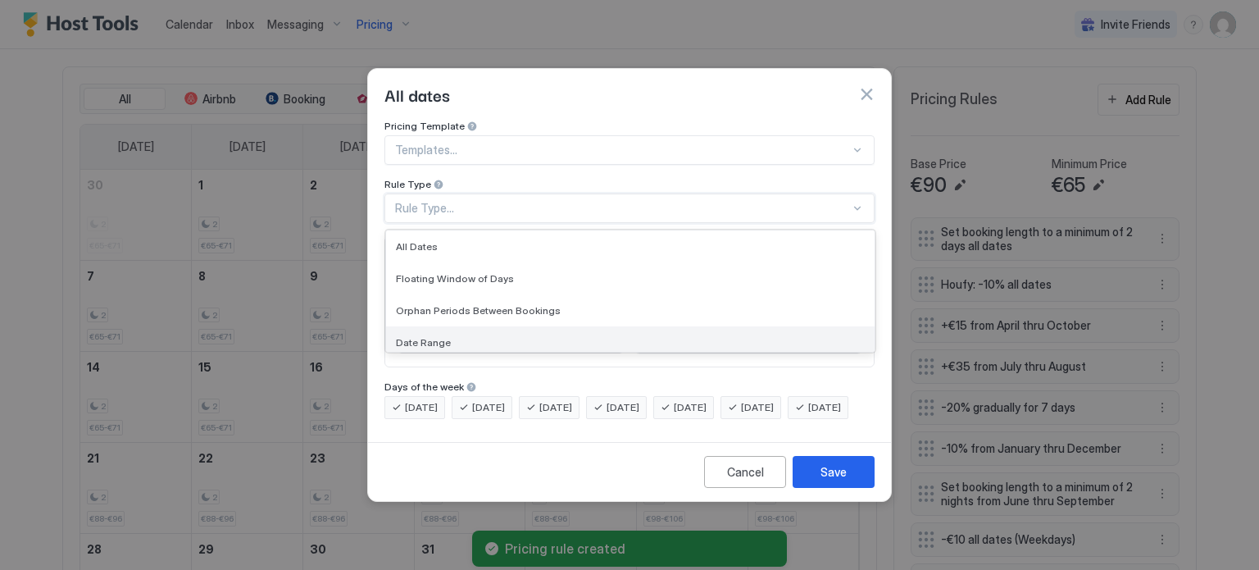
click at [439, 336] on span "Date Range" at bounding box center [423, 342] width 55 height 12
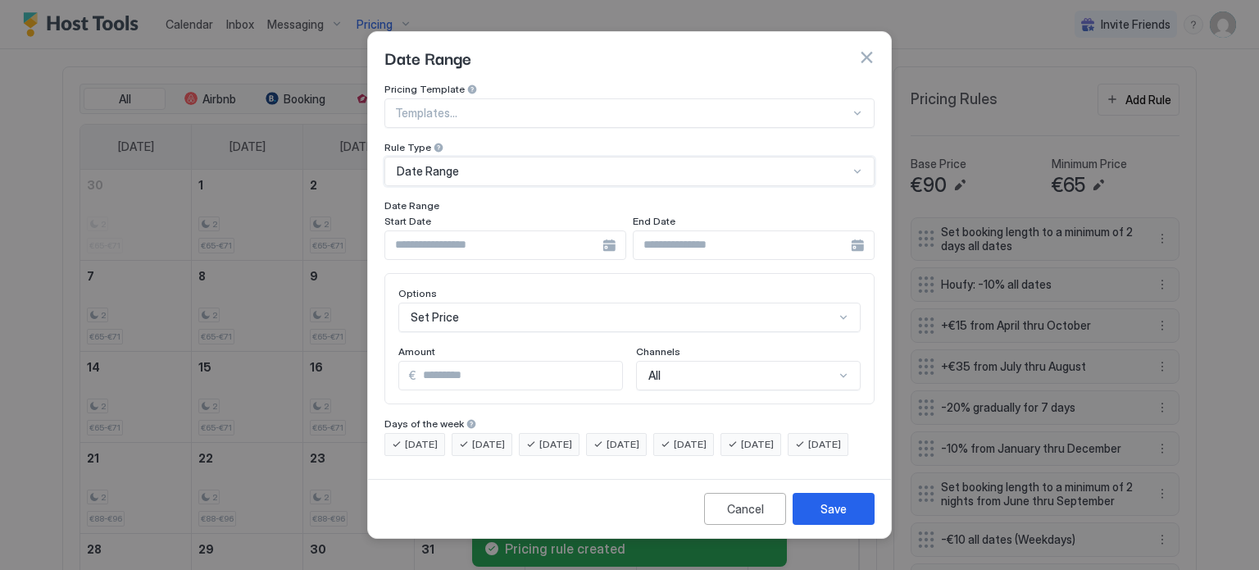
click at [620, 228] on div "Start Date End Date" at bounding box center [629, 237] width 490 height 45
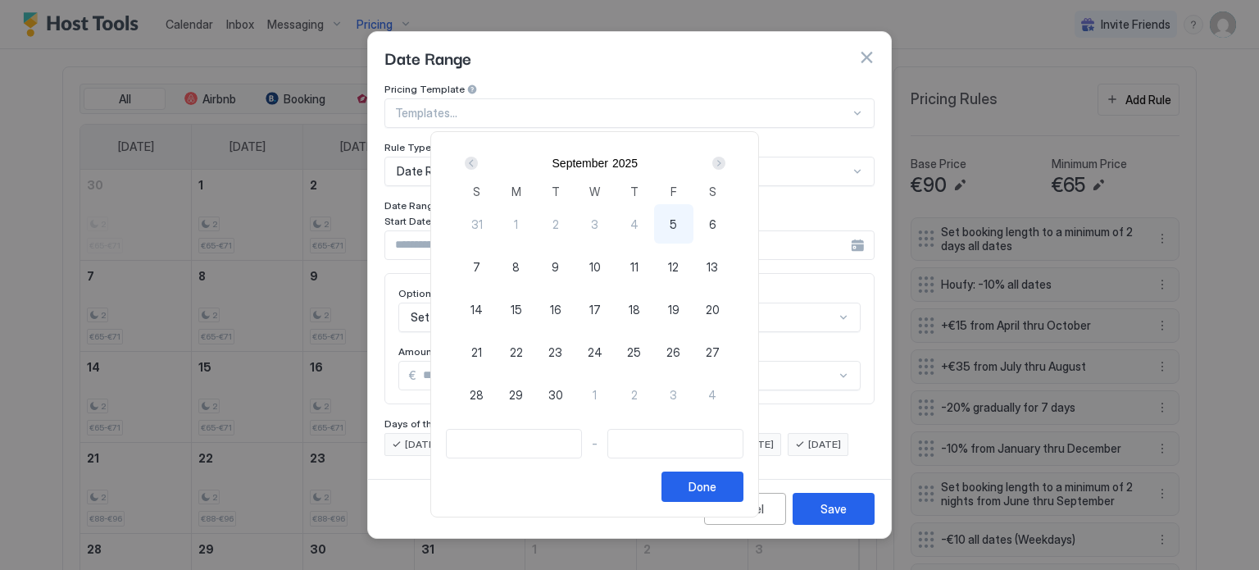
click at [729, 155] on div "Next" at bounding box center [719, 163] width 20 height 20
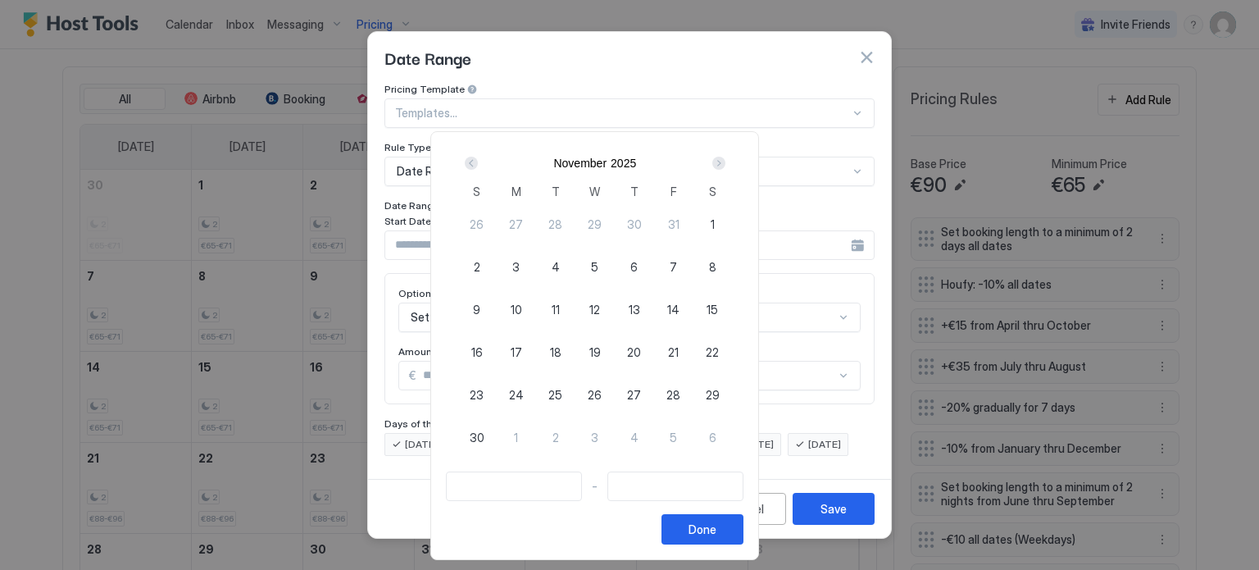
click at [725, 157] on div "Next" at bounding box center [718, 163] width 13 height 13
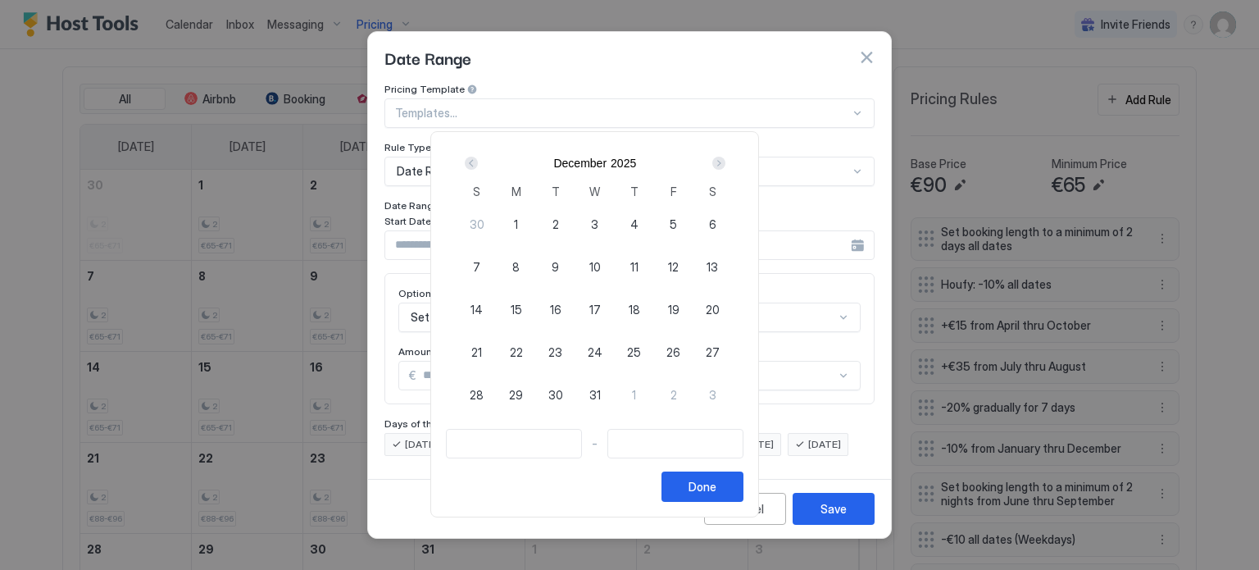
click at [725, 159] on div "Next" at bounding box center [718, 163] width 13 height 13
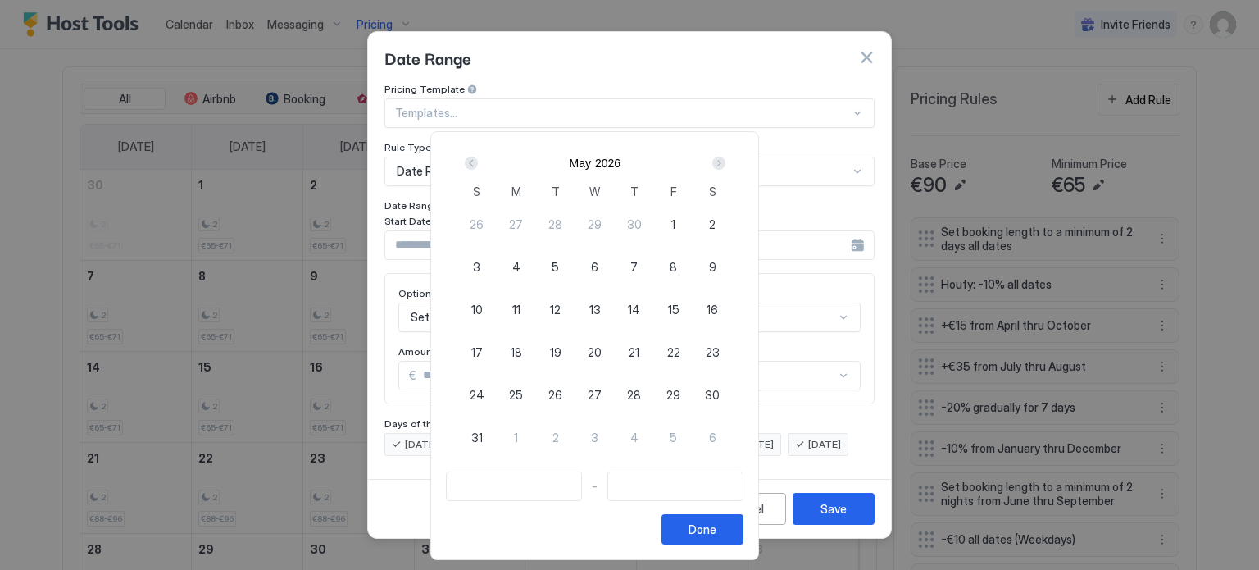
click at [725, 159] on div "Next" at bounding box center [718, 163] width 13 height 13
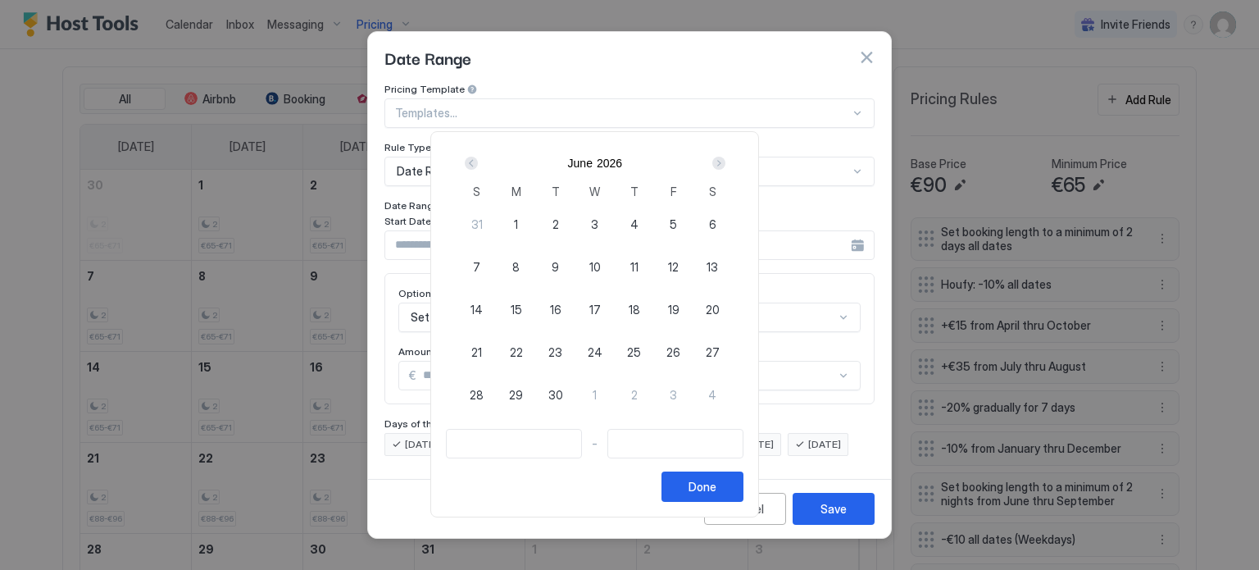
click at [725, 159] on div "Next" at bounding box center [718, 163] width 13 height 13
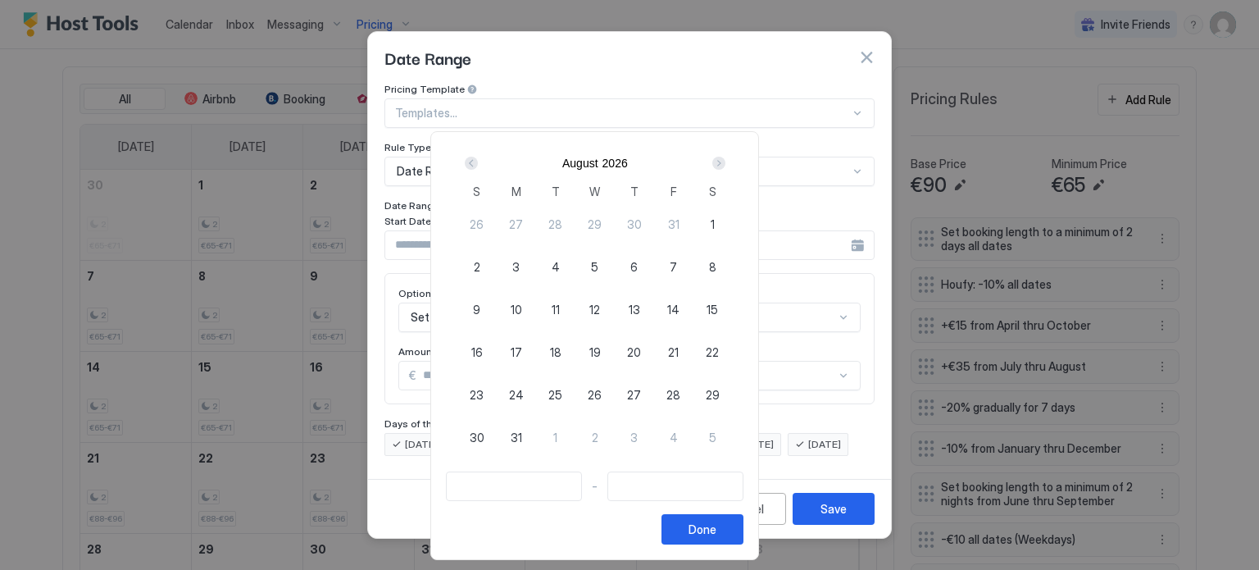
click at [680, 391] on span "28" at bounding box center [673, 394] width 14 height 17
type input "**********"
click at [497, 437] on div "30" at bounding box center [476, 436] width 39 height 39
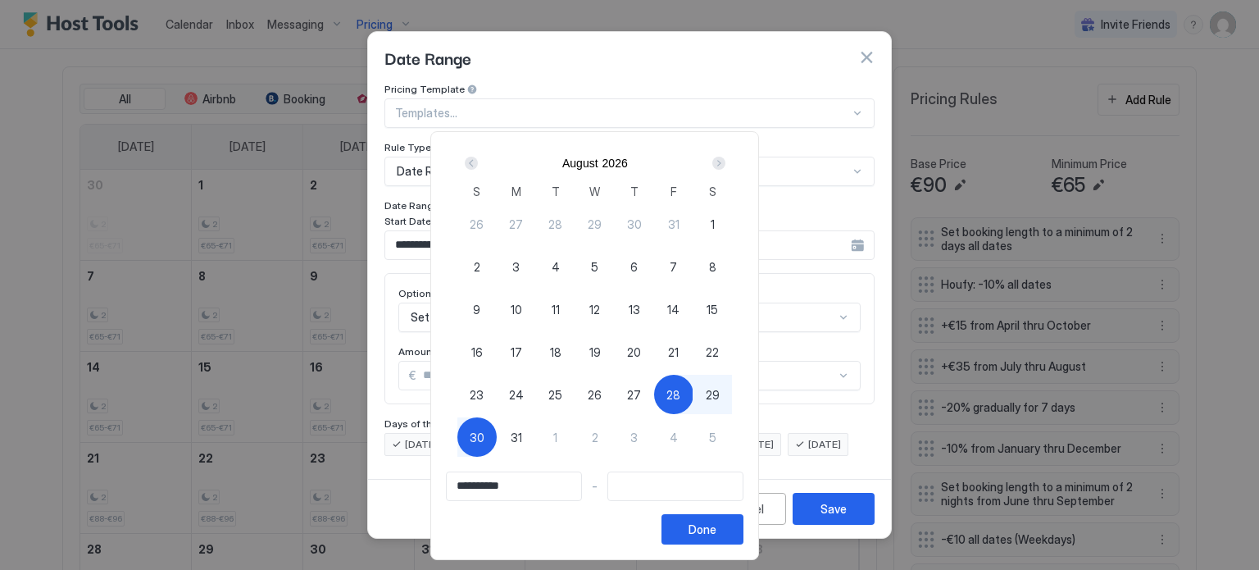
type input "**********"
click at [716, 529] on div "Done" at bounding box center [702, 528] width 28 height 17
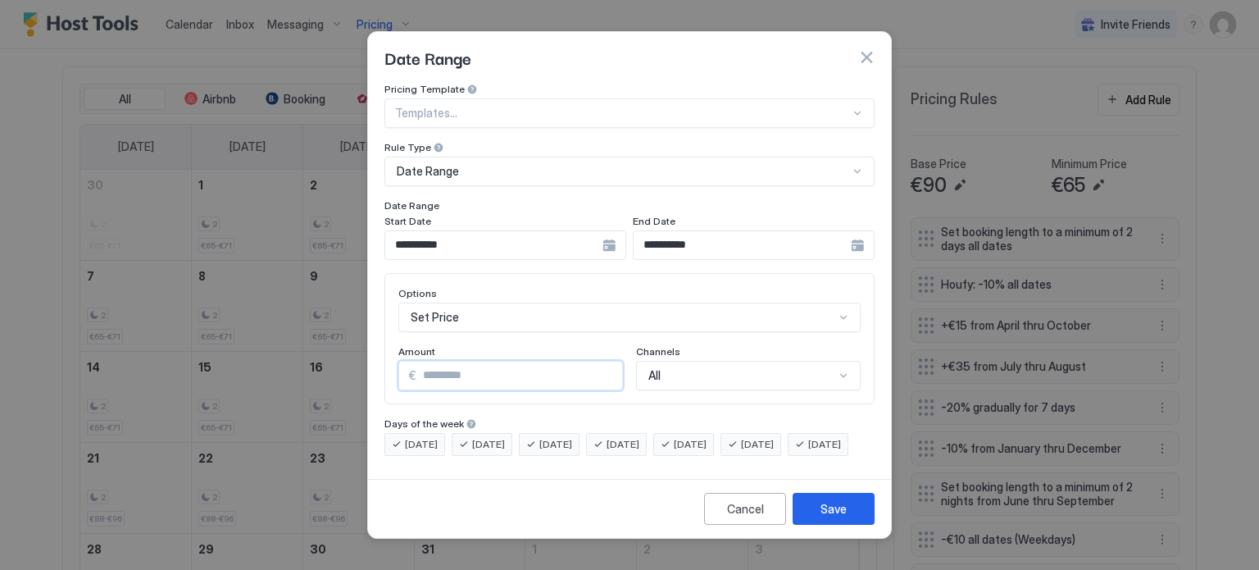
click at [534, 361] on input "*" at bounding box center [519, 375] width 206 height 28
click at [531, 317] on div "Options Set Price Amount € * Channels All" at bounding box center [629, 338] width 462 height 103
click at [532, 303] on div "Set Price" at bounding box center [629, 317] width 462 height 30
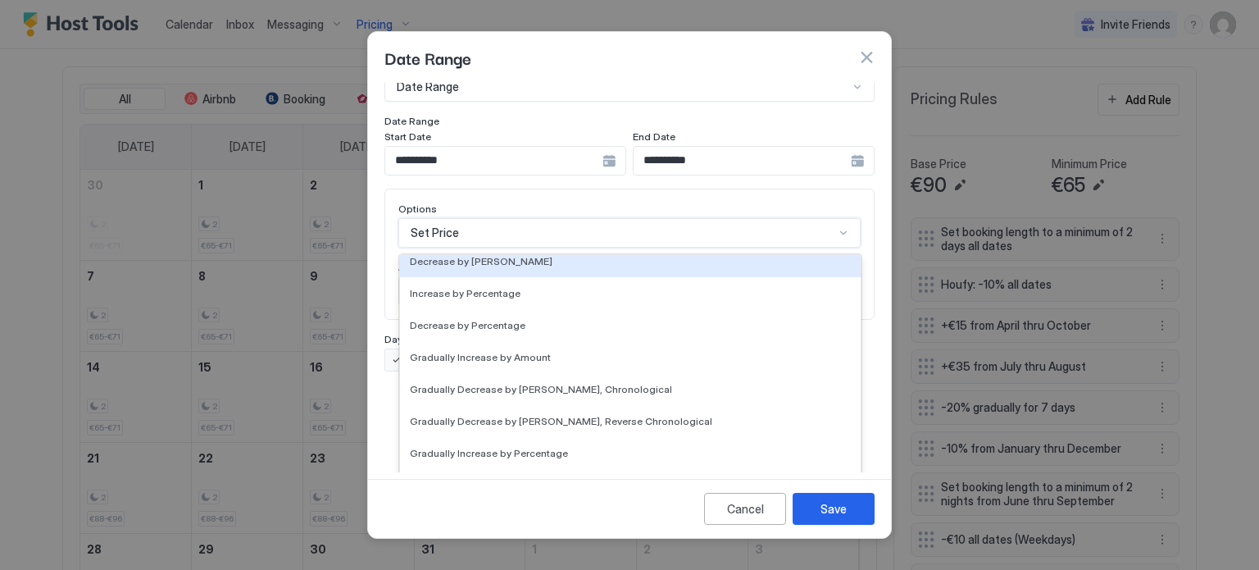
scroll to position [298, 0]
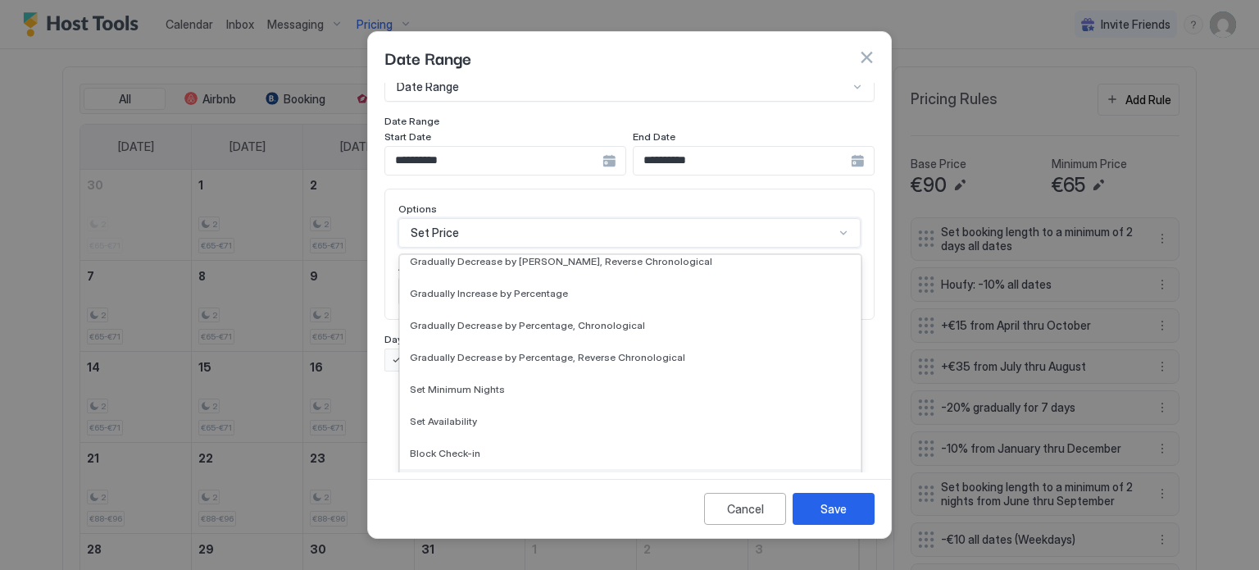
click at [460, 479] on span "Block Check-out" at bounding box center [449, 485] width 78 height 12
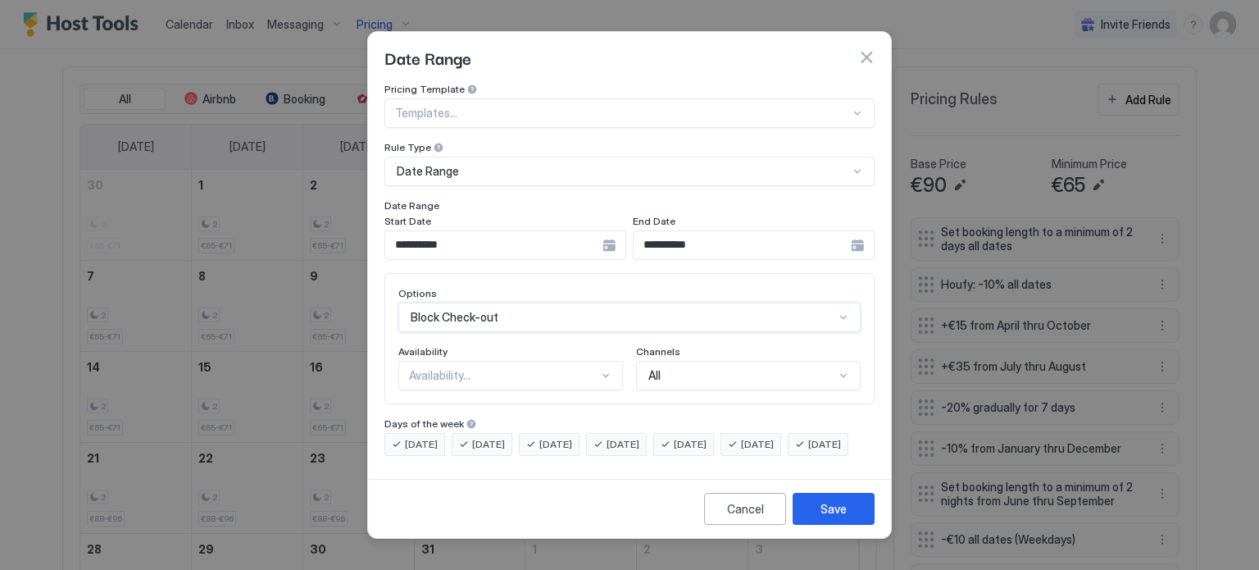
scroll to position [0, 0]
click at [520, 368] on div "Availability..." at bounding box center [503, 375] width 189 height 15
click at [489, 439] on div "Blocked" at bounding box center [511, 445] width 203 height 12
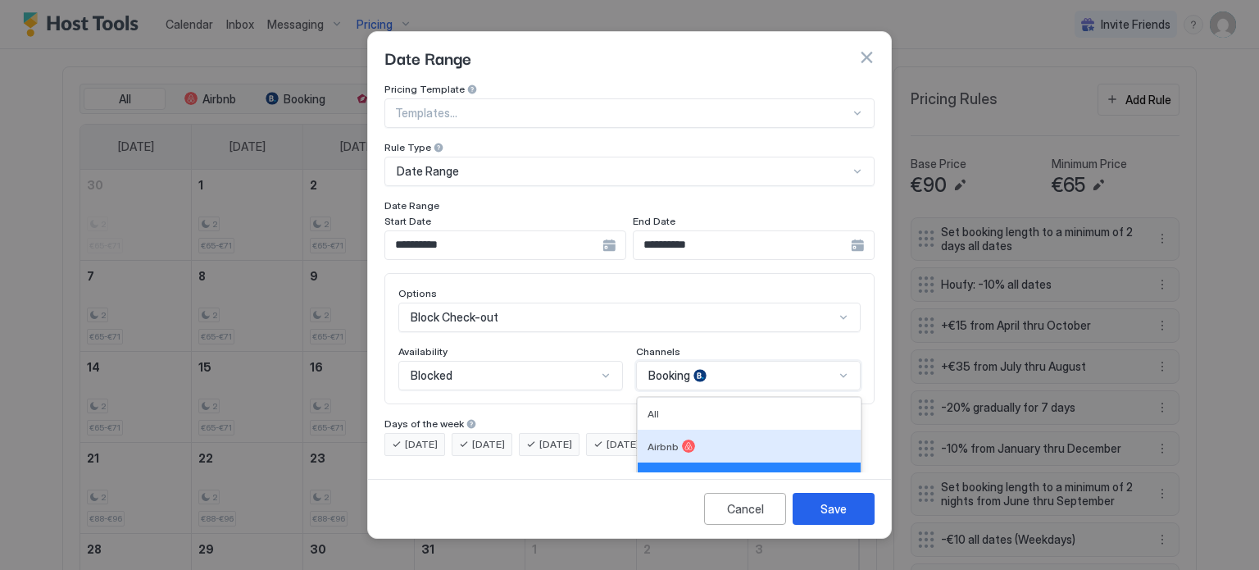
scroll to position [60, 0]
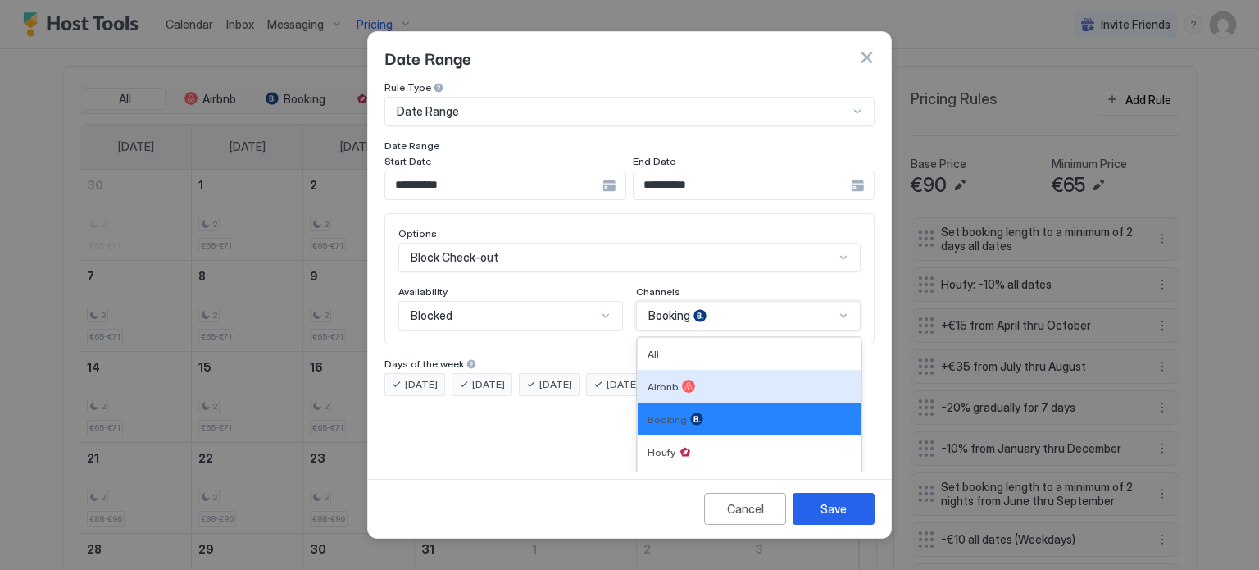
click at [752, 330] on div "5 results available. Use Up and Down to choose options, press Enter to select t…" at bounding box center [748, 316] width 225 height 30
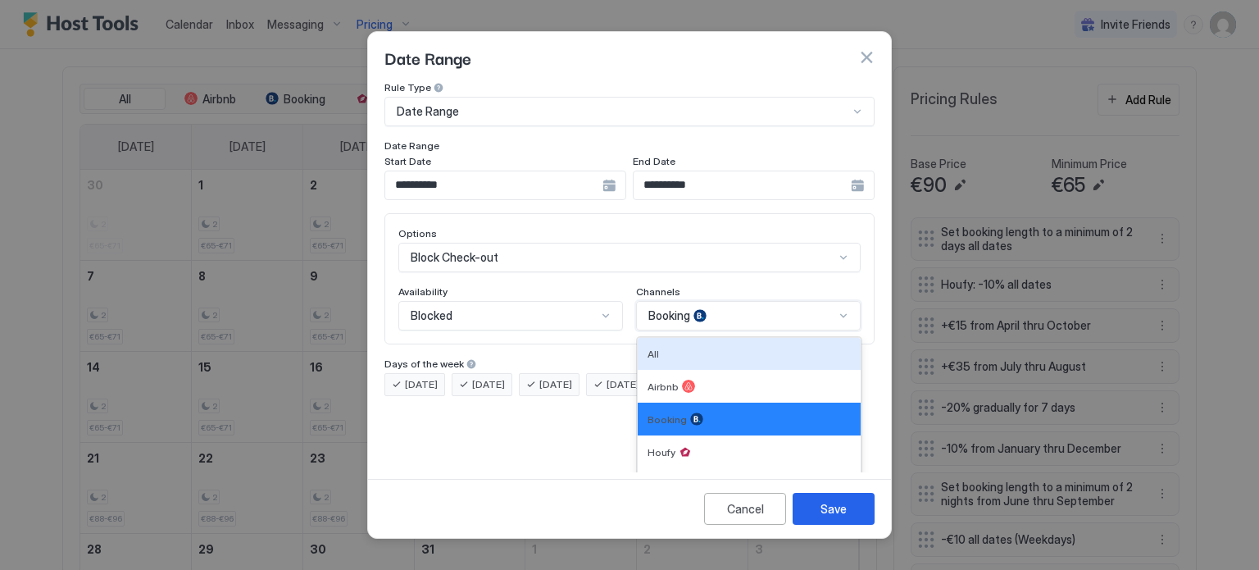
click at [718, 347] on div "All" at bounding box center [748, 353] width 203 height 12
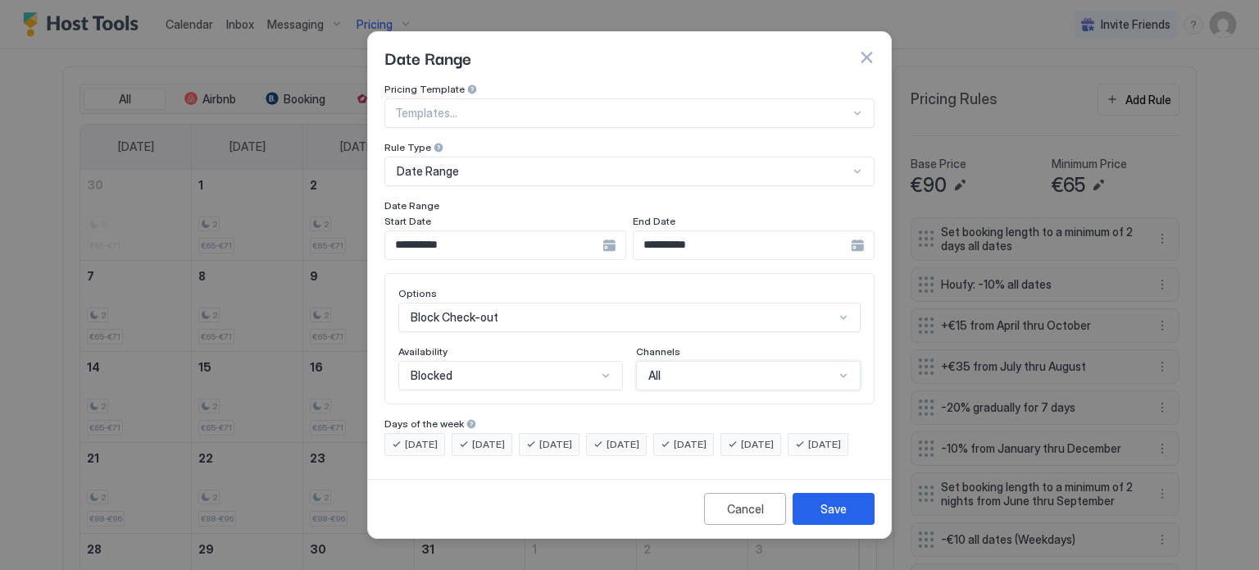
scroll to position [0, 0]
click at [825, 517] on div "Save" at bounding box center [833, 508] width 26 height 17
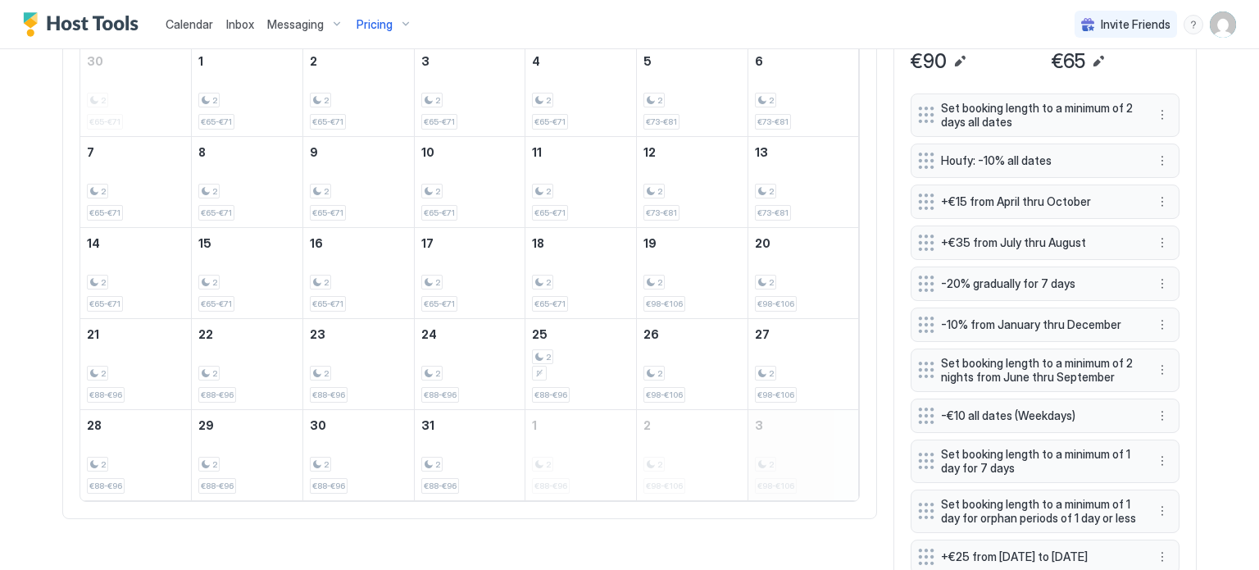
scroll to position [503, 0]
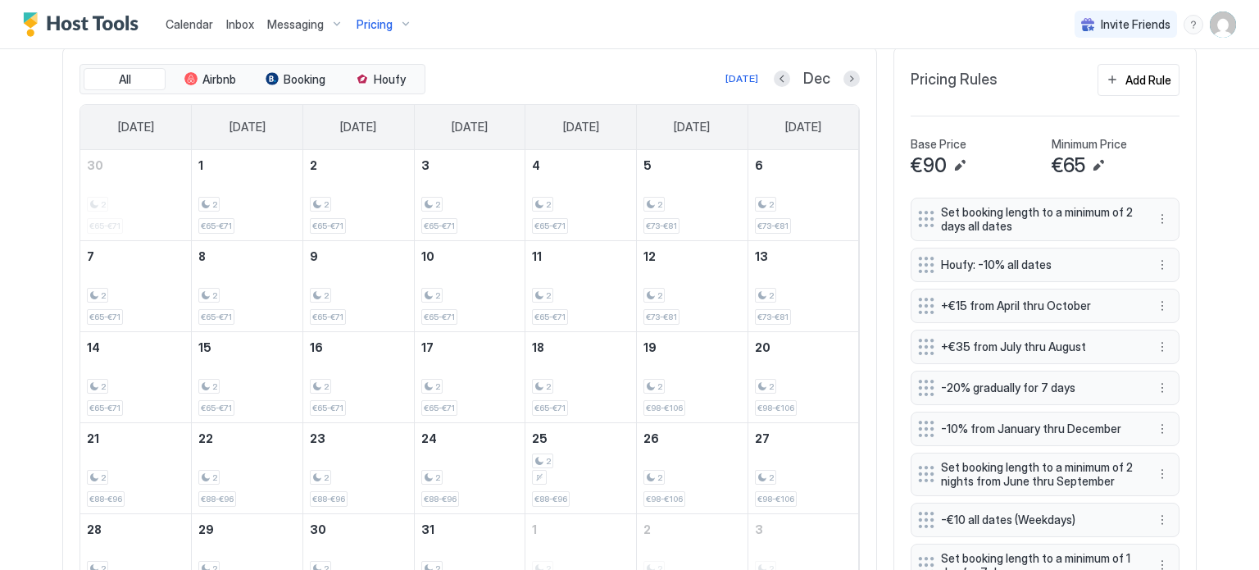
click at [392, 26] on div "Pricing" at bounding box center [384, 25] width 69 height 28
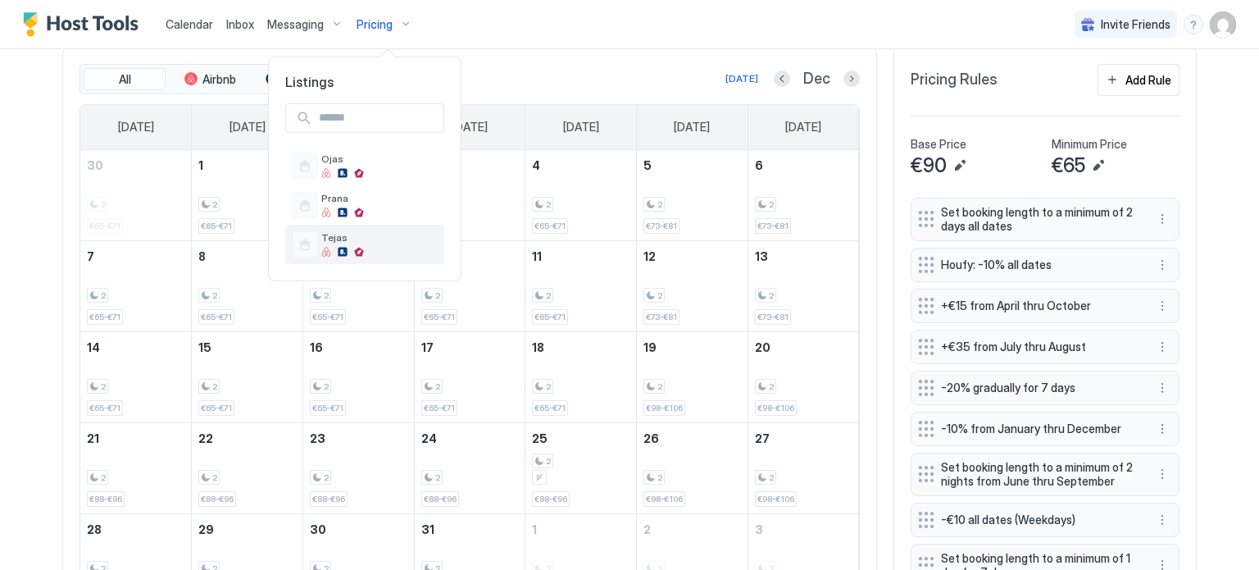
click at [335, 242] on span "Tejas" at bounding box center [379, 237] width 116 height 12
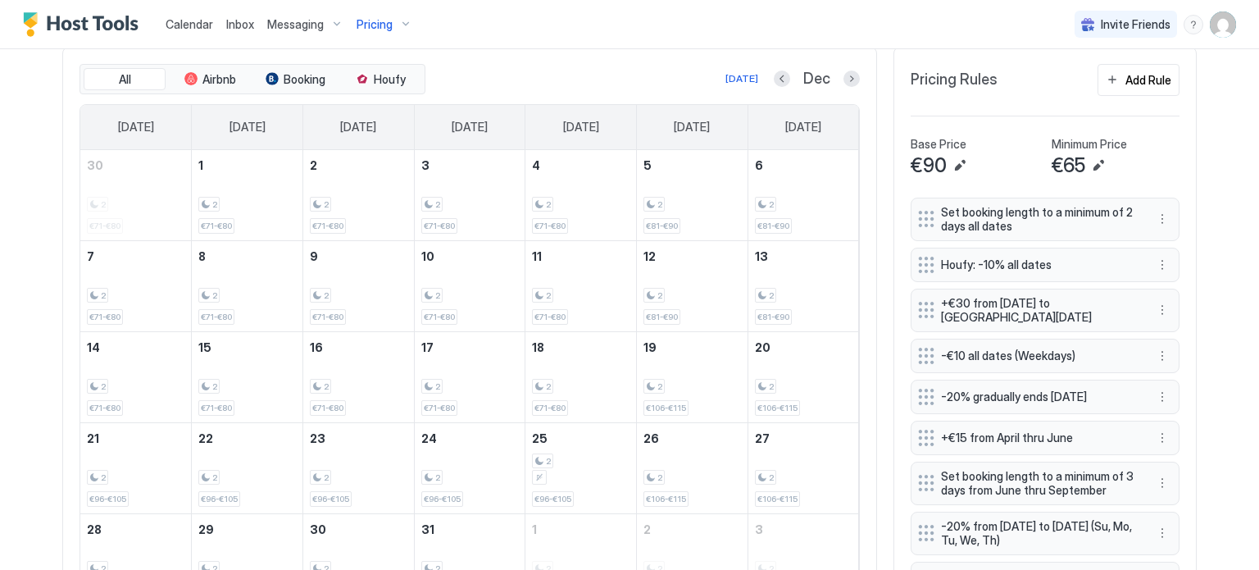
click at [370, 28] on span "Pricing" at bounding box center [375, 24] width 36 height 15
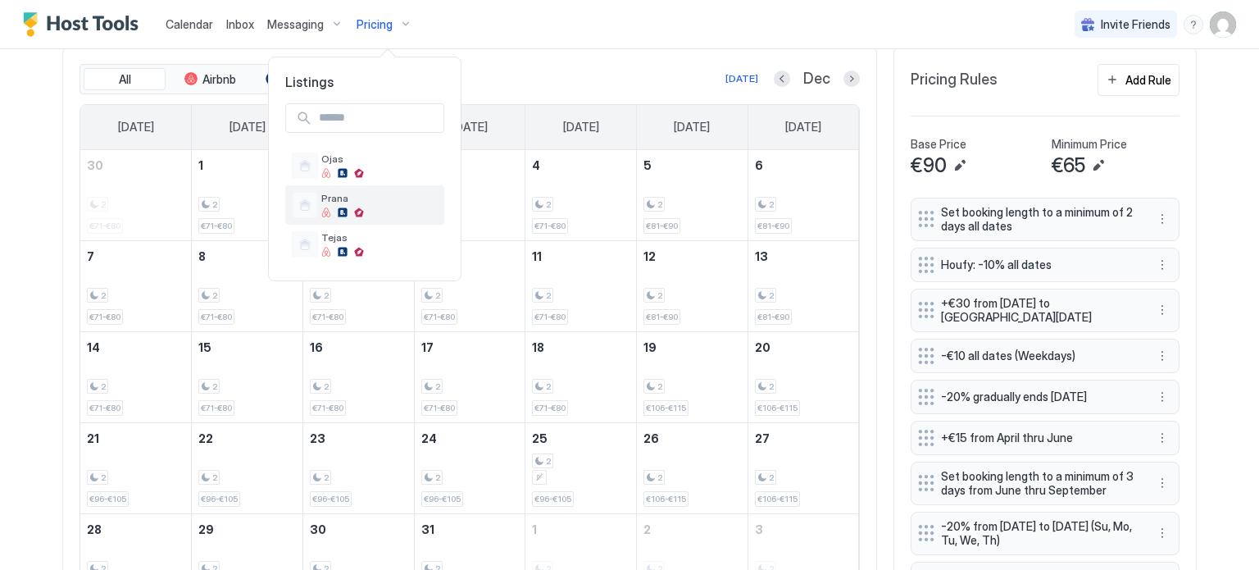
click at [361, 207] on div at bounding box center [359, 212] width 10 height 10
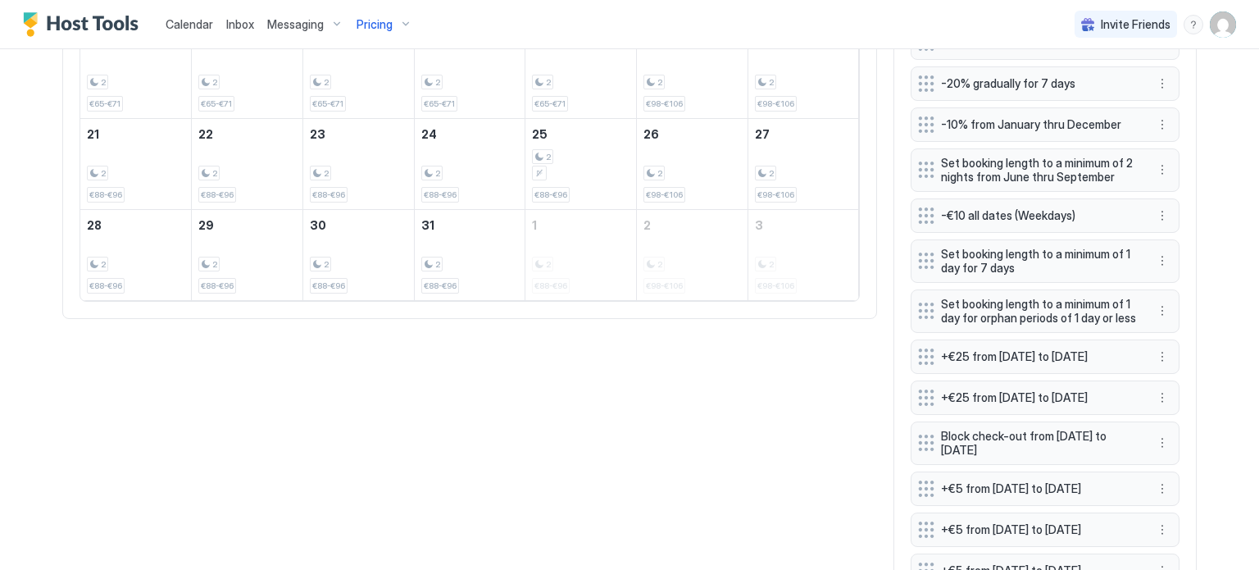
scroll to position [831, 0]
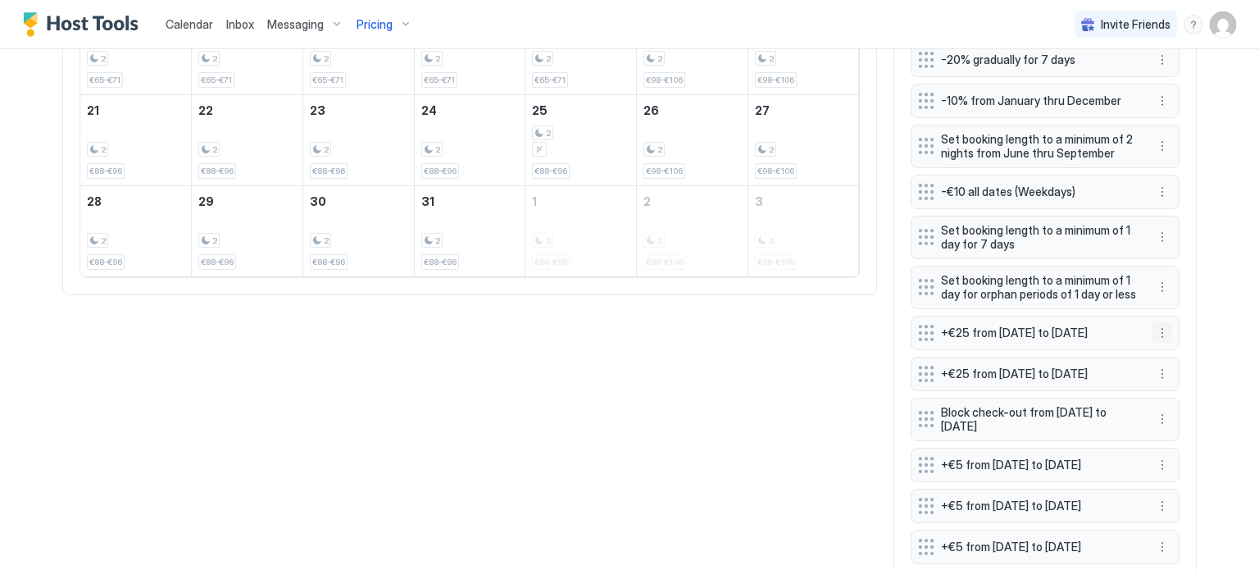
click at [1154, 333] on button "More options" at bounding box center [1162, 333] width 20 height 20
click at [1170, 350] on div "Edit" at bounding box center [1172, 354] width 36 height 12
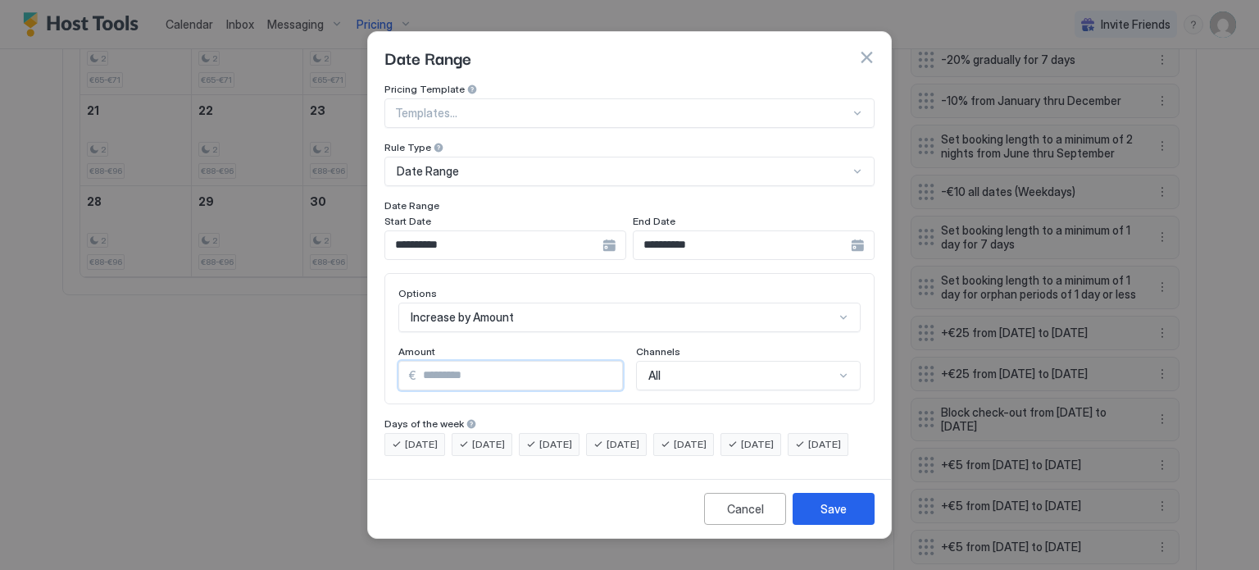
drag, startPoint x: 429, startPoint y: 360, endPoint x: 419, endPoint y: 361, distance: 10.8
click at [419, 361] on input "**" at bounding box center [519, 375] width 206 height 28
type input "**"
click at [844, 517] on div "Save" at bounding box center [833, 508] width 26 height 17
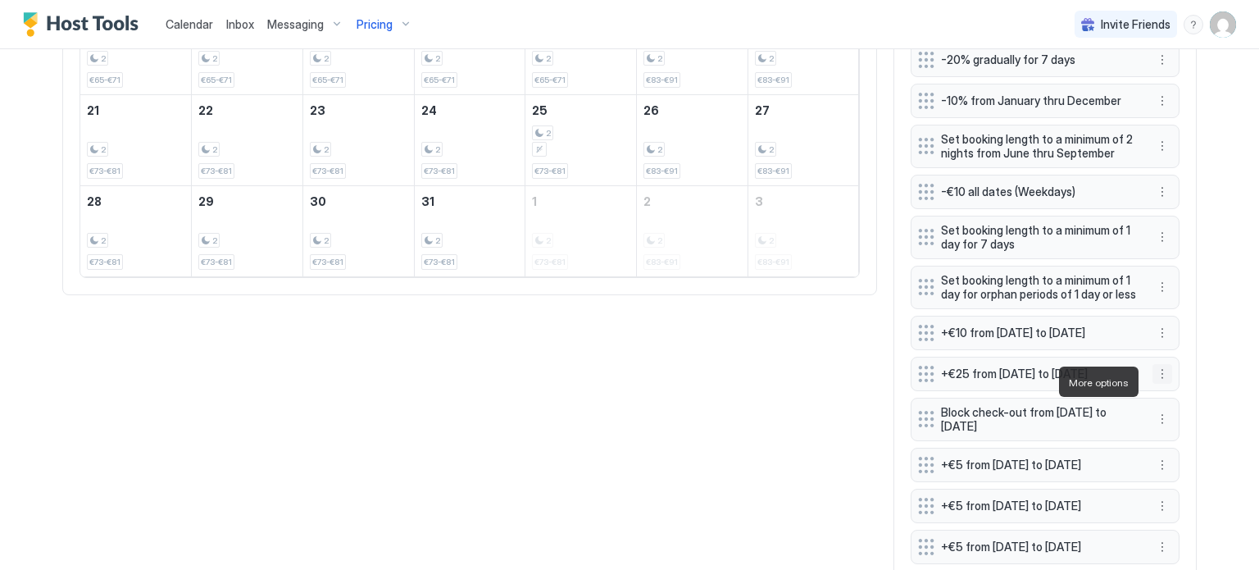
click at [1159, 383] on button "More options" at bounding box center [1162, 374] width 20 height 20
click at [1177, 453] on span "Delete" at bounding box center [1187, 457] width 30 height 12
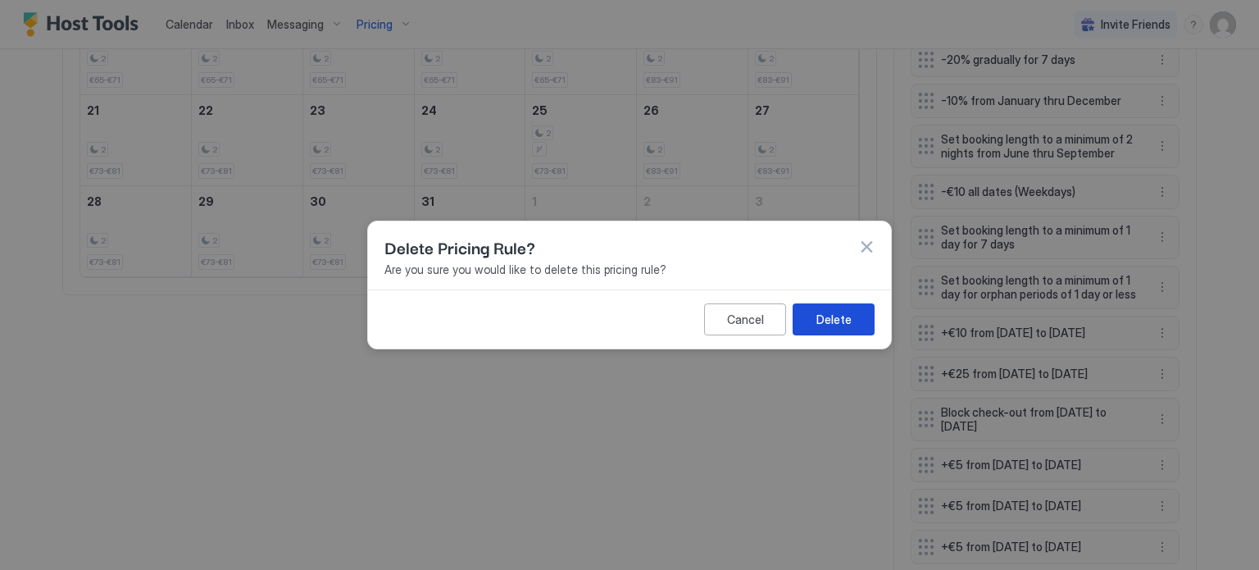
click at [823, 321] on div "Delete" at bounding box center [833, 319] width 35 height 17
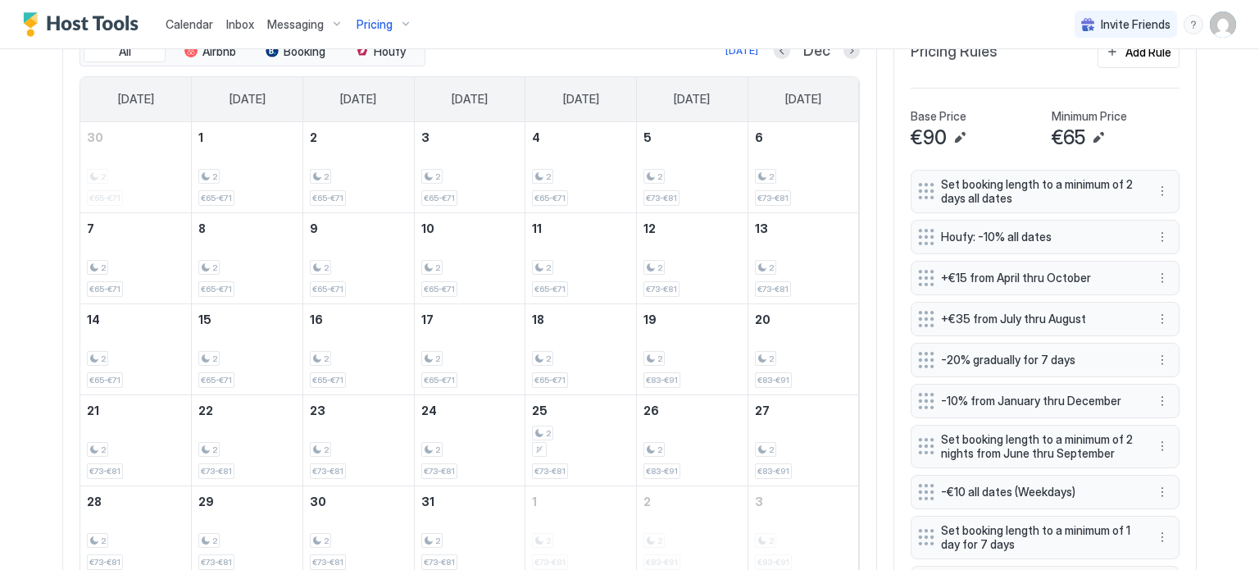
scroll to position [503, 0]
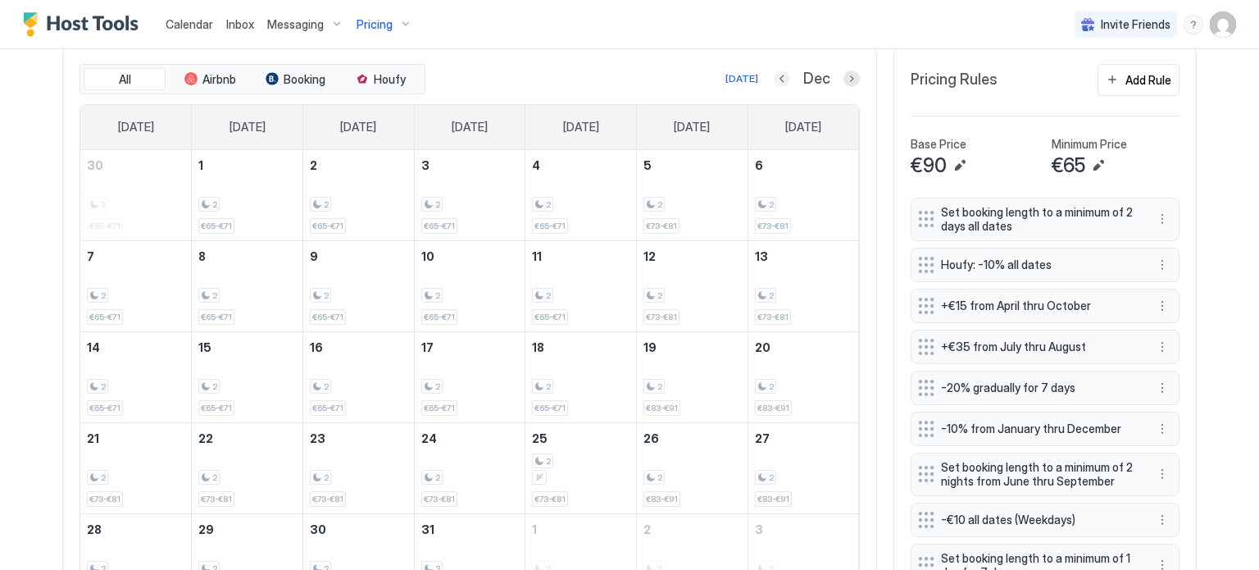
click at [774, 73] on button "Previous month" at bounding box center [782, 78] width 16 height 16
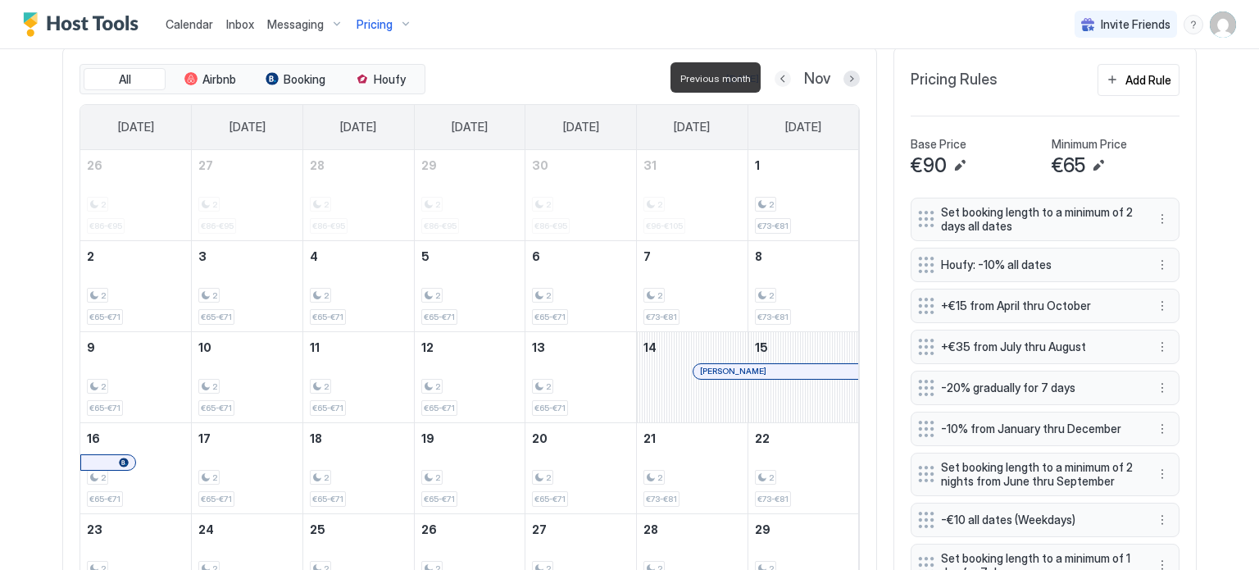
click at [774, 73] on button "Previous month" at bounding box center [782, 78] width 16 height 16
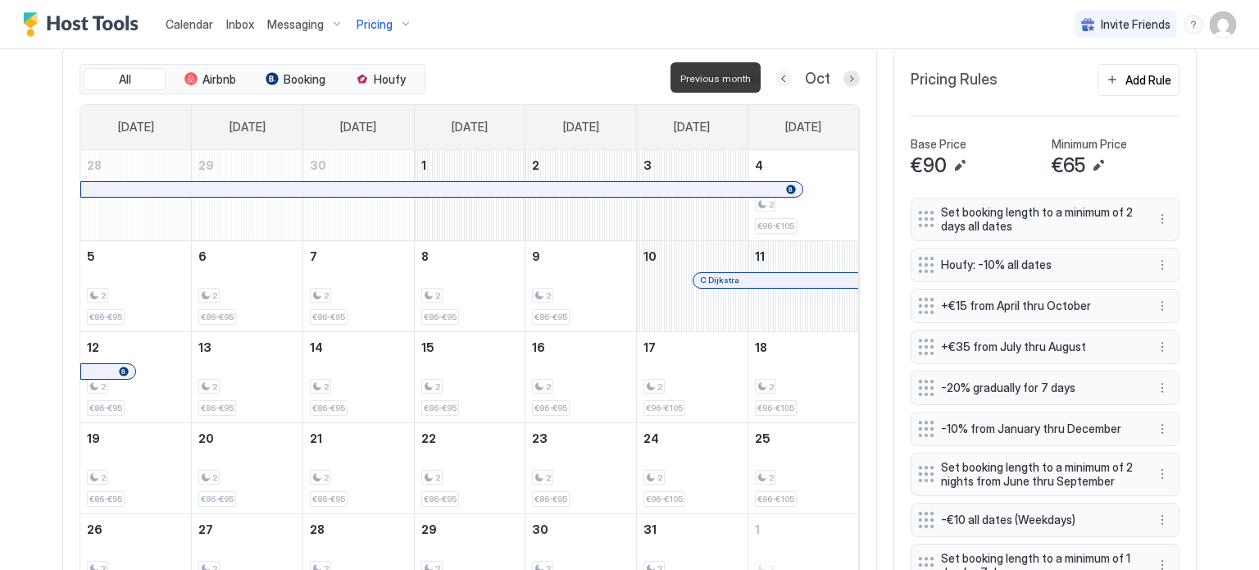
click at [775, 73] on button "Previous month" at bounding box center [783, 78] width 16 height 16
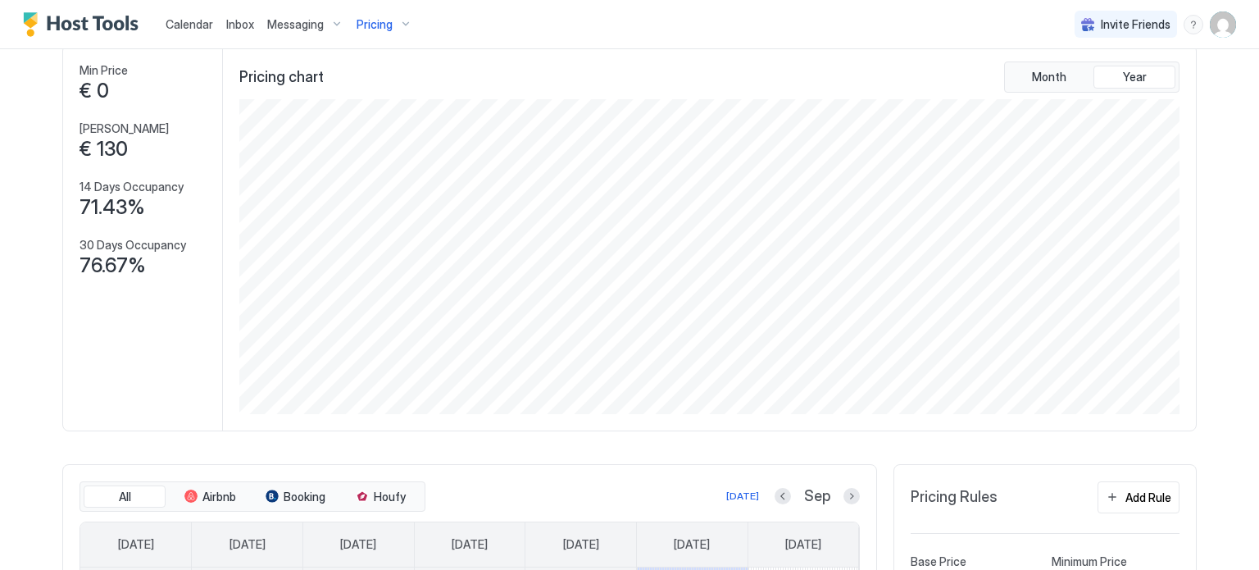
scroll to position [0, 0]
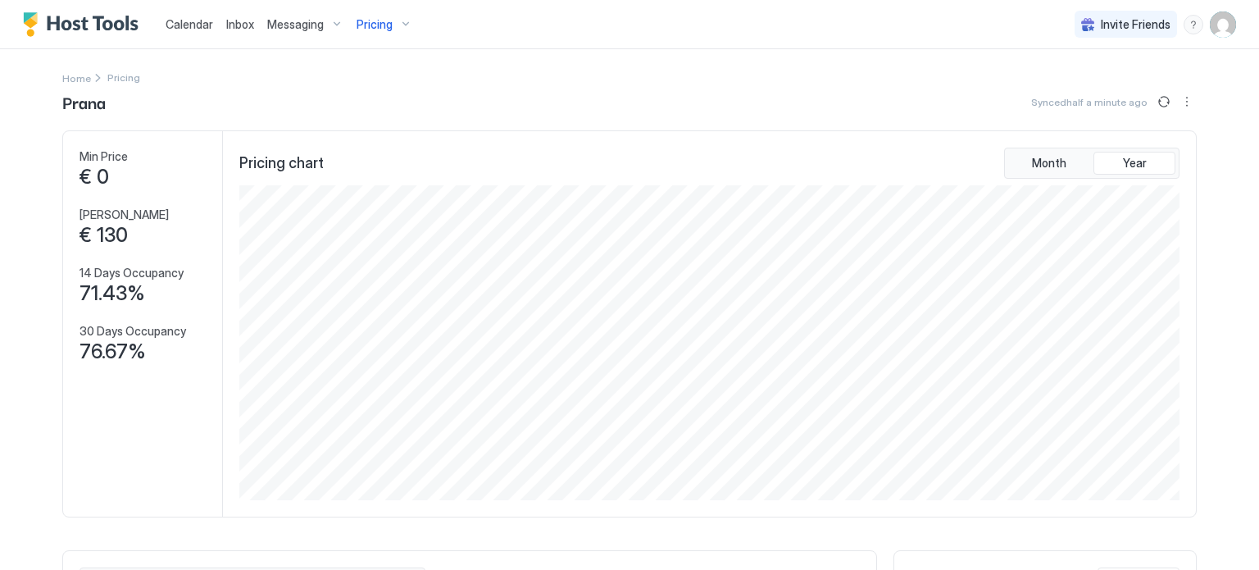
click at [399, 25] on div "Pricing" at bounding box center [384, 25] width 69 height 28
click at [346, 238] on span "Tejas" at bounding box center [379, 237] width 116 height 12
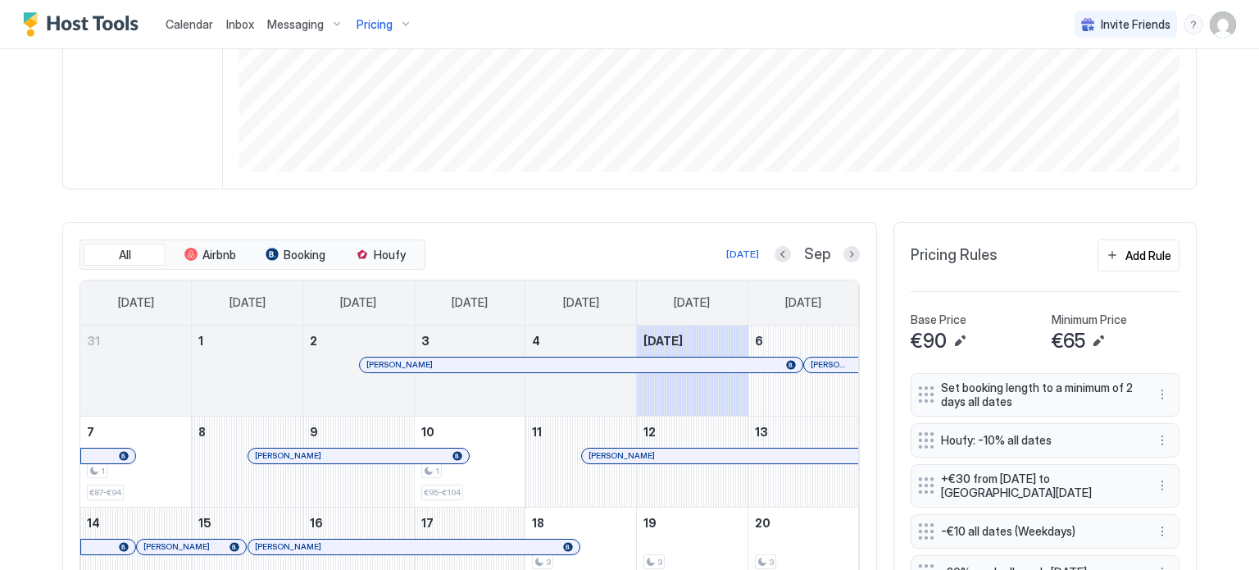
scroll to position [574, 0]
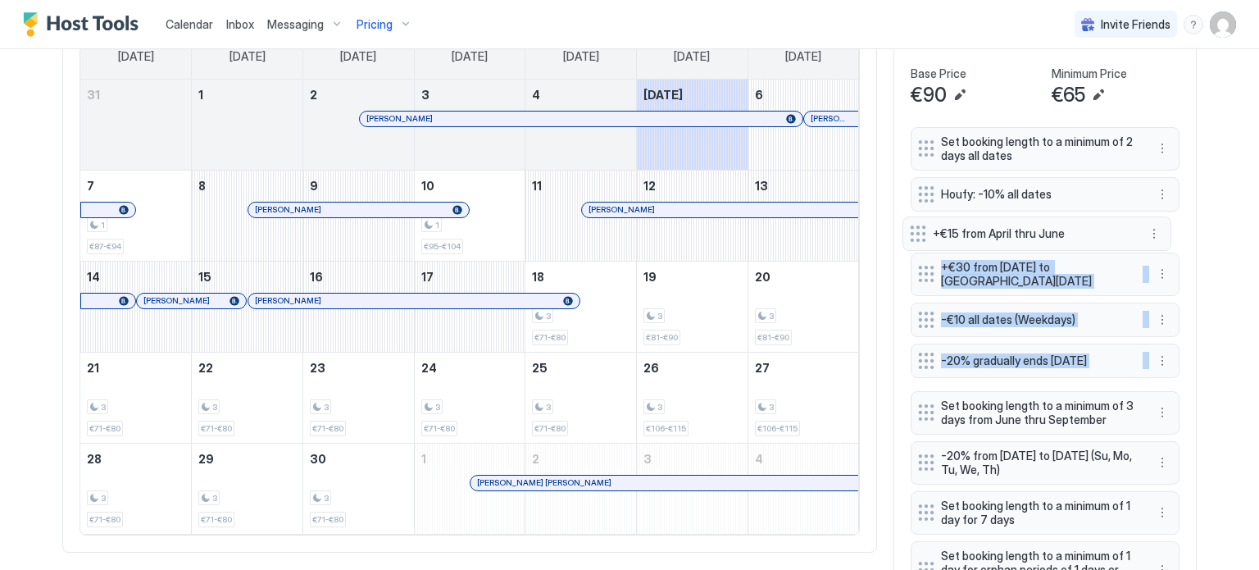
drag, startPoint x: 914, startPoint y: 366, endPoint x: 912, endPoint y: 236, distance: 130.3
click at [912, 236] on div "Set booking length to a minimum of 2 days all dates Houfy: -10% all dates +€30 …" at bounding box center [1045, 449] width 269 height 645
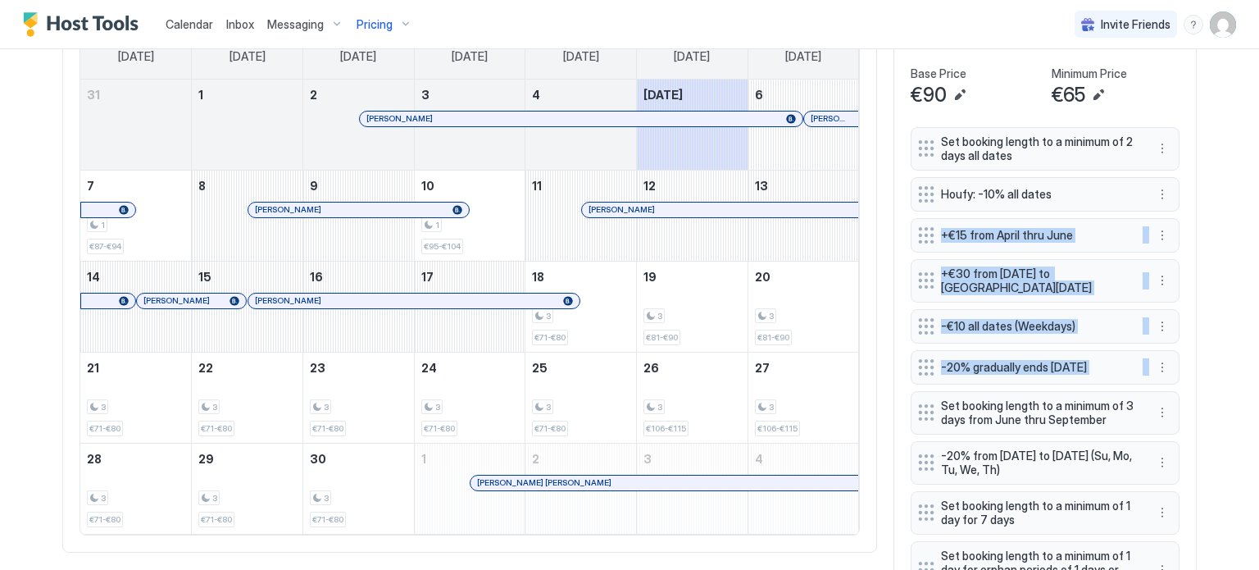
click at [1209, 222] on div "Home Pricing Tejas Calendar is now syncing... Min Price € 0 Max Price € 120 14 …" at bounding box center [629, 139] width 1180 height 1329
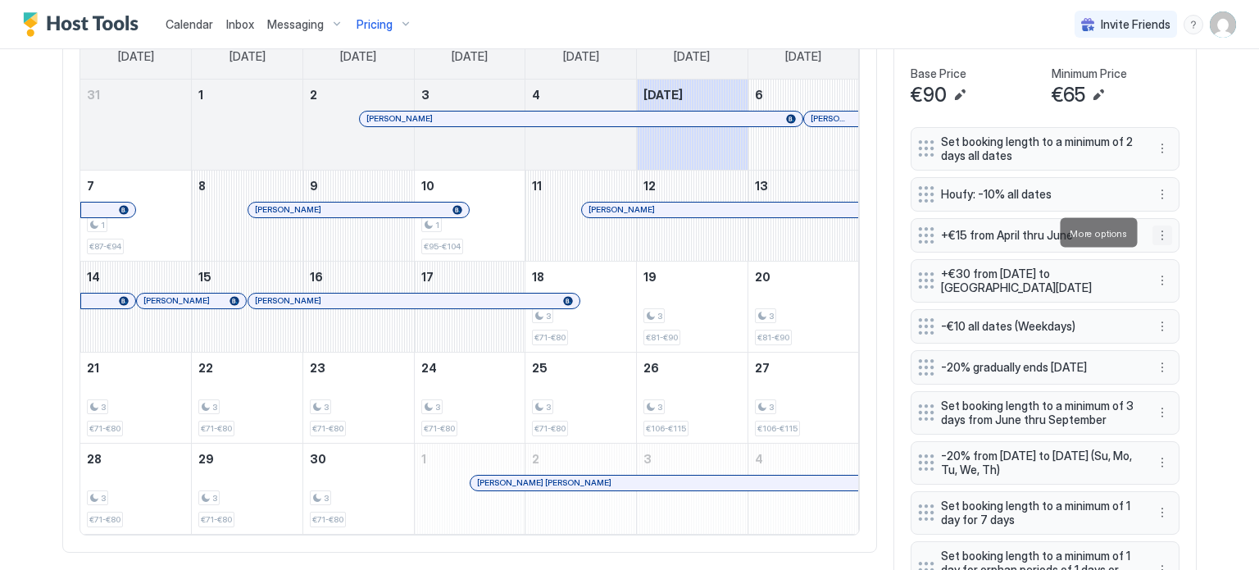
click at [1152, 229] on button "More options" at bounding box center [1162, 235] width 20 height 20
click at [1164, 252] on div "Edit" at bounding box center [1172, 255] width 36 height 12
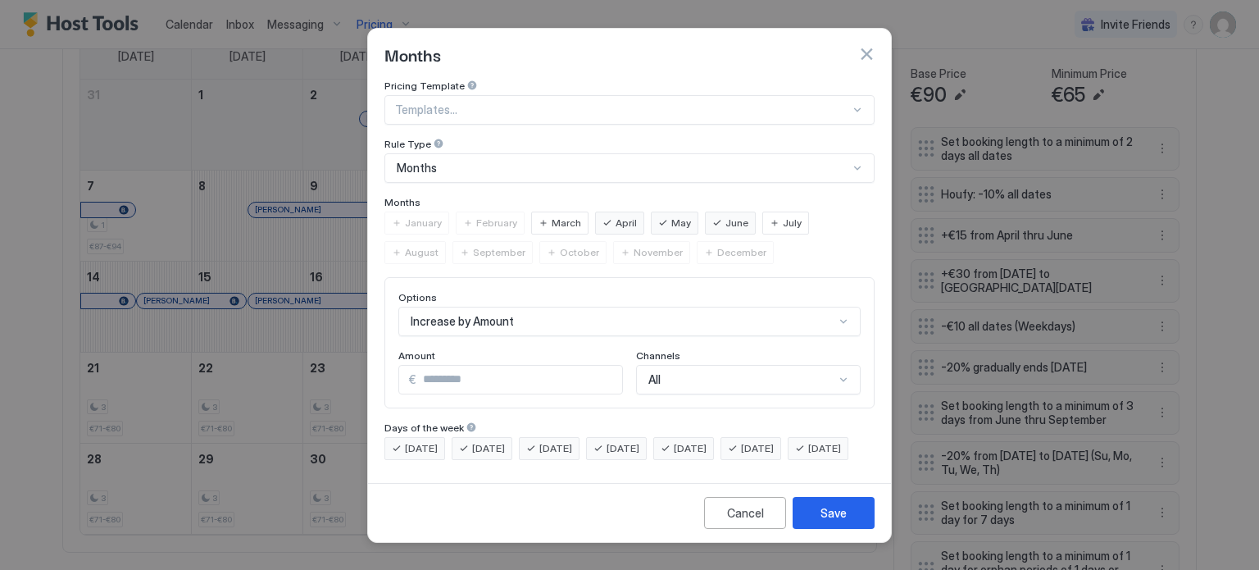
click at [785, 216] on span "July" at bounding box center [792, 223] width 19 height 15
click at [438, 245] on span "August" at bounding box center [422, 252] width 34 height 15
click at [473, 245] on span "September" at bounding box center [499, 252] width 52 height 15
click at [560, 245] on span "October" at bounding box center [579, 252] width 39 height 15
click at [473, 245] on span "September" at bounding box center [499, 252] width 52 height 15
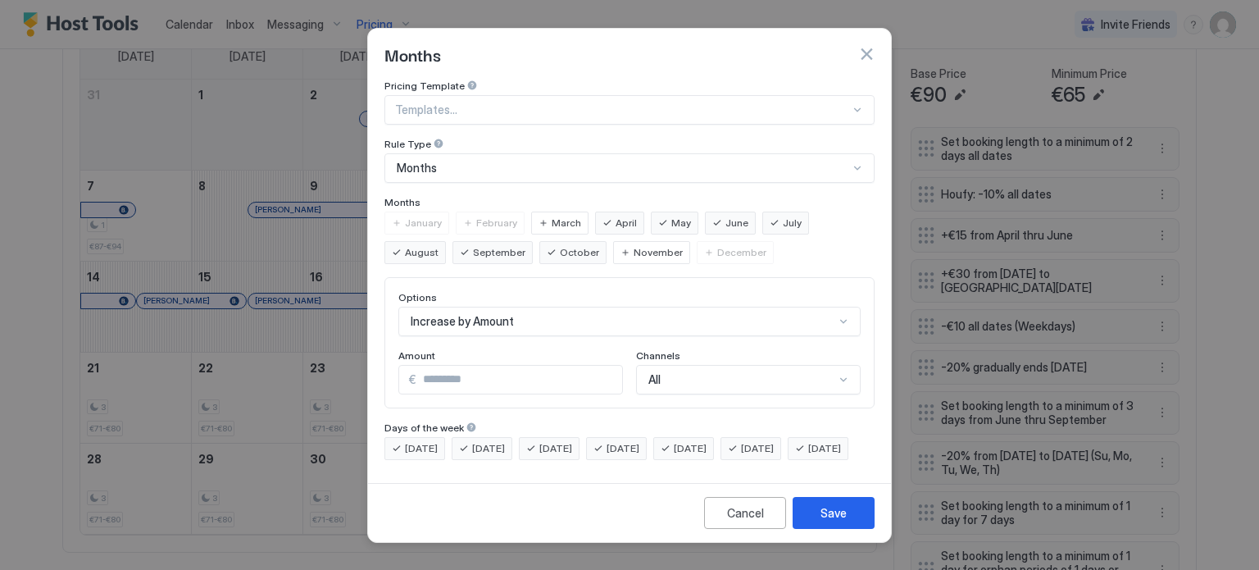
click at [438, 245] on span "August" at bounding box center [422, 252] width 34 height 15
click at [763, 211] on div "July" at bounding box center [785, 222] width 47 height 23
click at [473, 245] on span "September" at bounding box center [499, 252] width 52 height 15
click at [845, 521] on div "Save" at bounding box center [833, 512] width 26 height 17
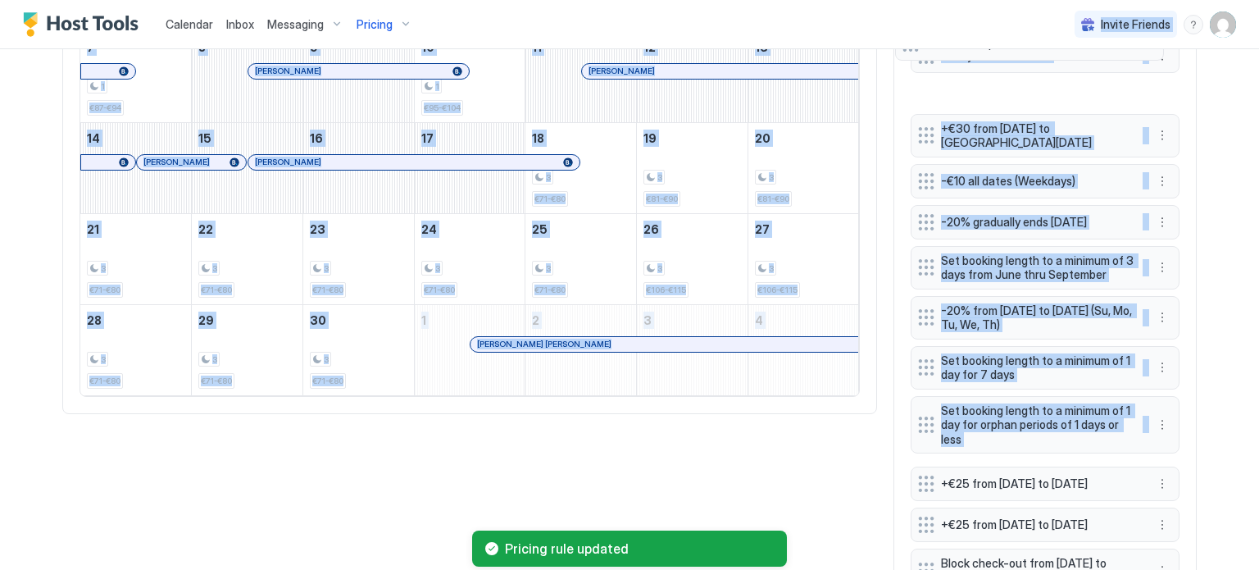
scroll to position [695, 0]
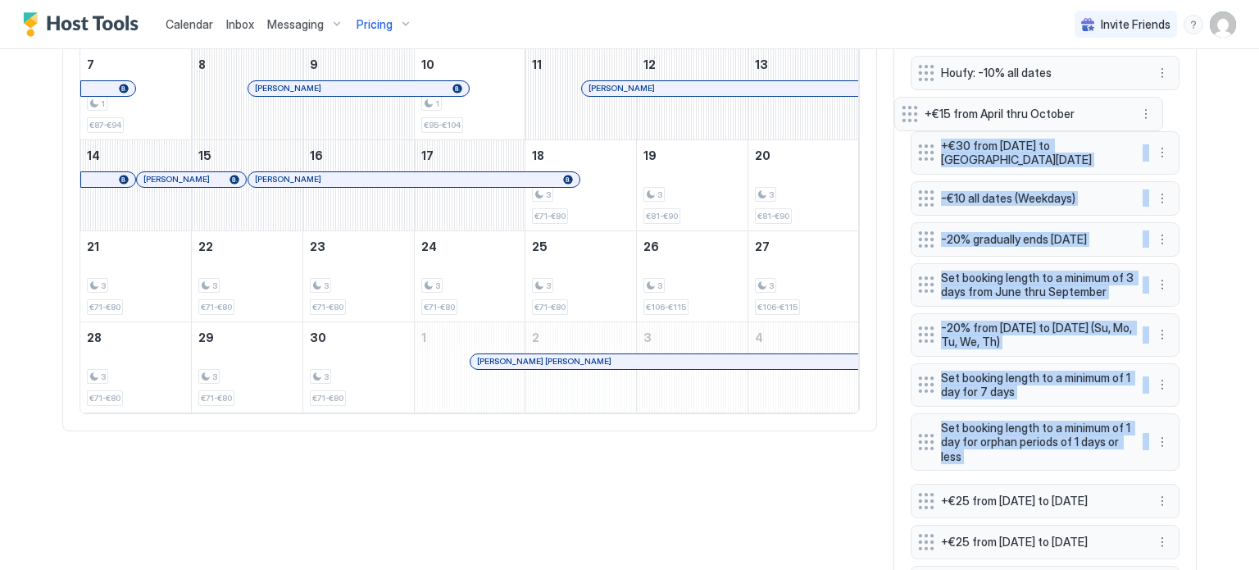
drag, startPoint x: 914, startPoint y: 281, endPoint x: 904, endPoint y: 114, distance: 167.5
click at [911, 114] on div "Set booking length to a minimum of 2 days all dates Houfy: -10% all dates +€30 …" at bounding box center [1045, 328] width 269 height 645
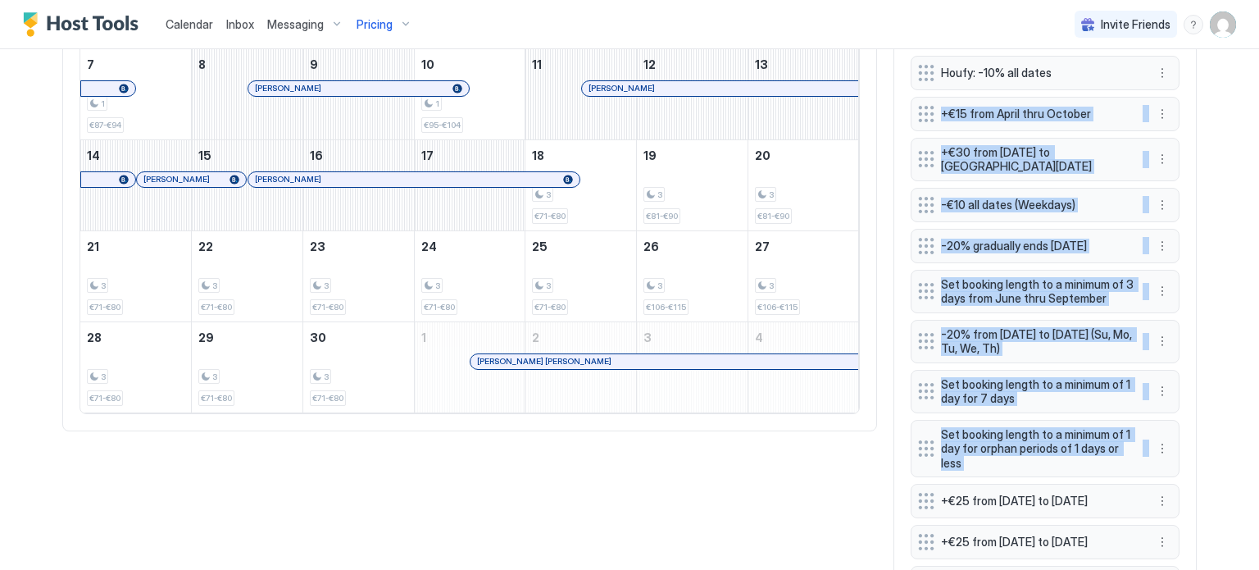
click at [1204, 111] on div "Home Pricing Tejas Calendar is now syncing... Min Price € 0 Max Price € 120 14 …" at bounding box center [629, 18] width 1180 height 1329
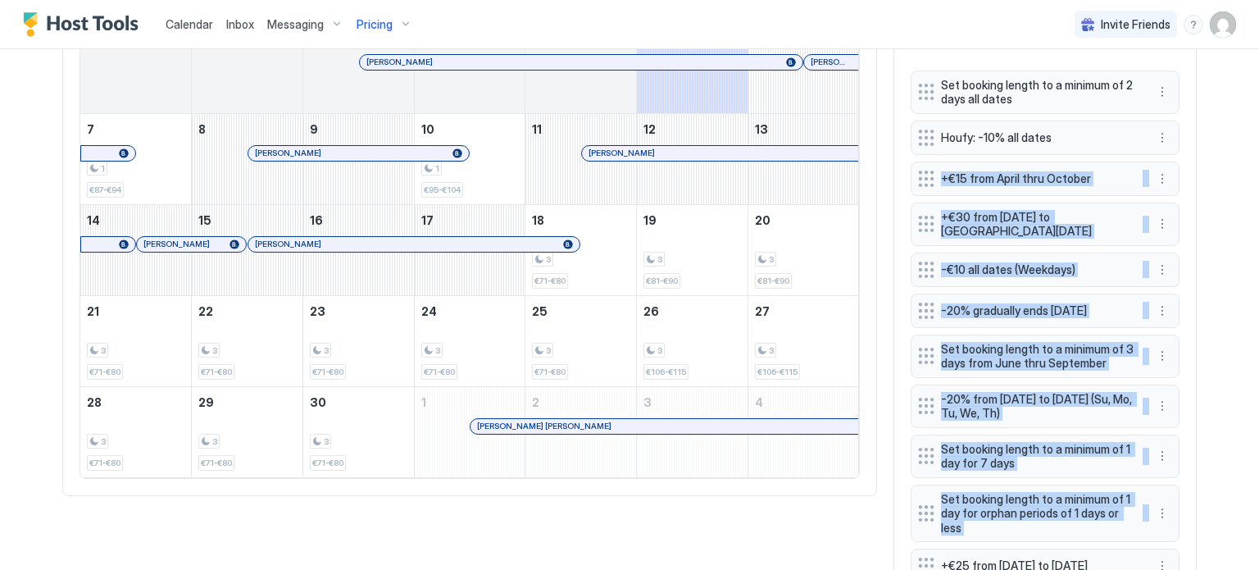
scroll to position [613, 0]
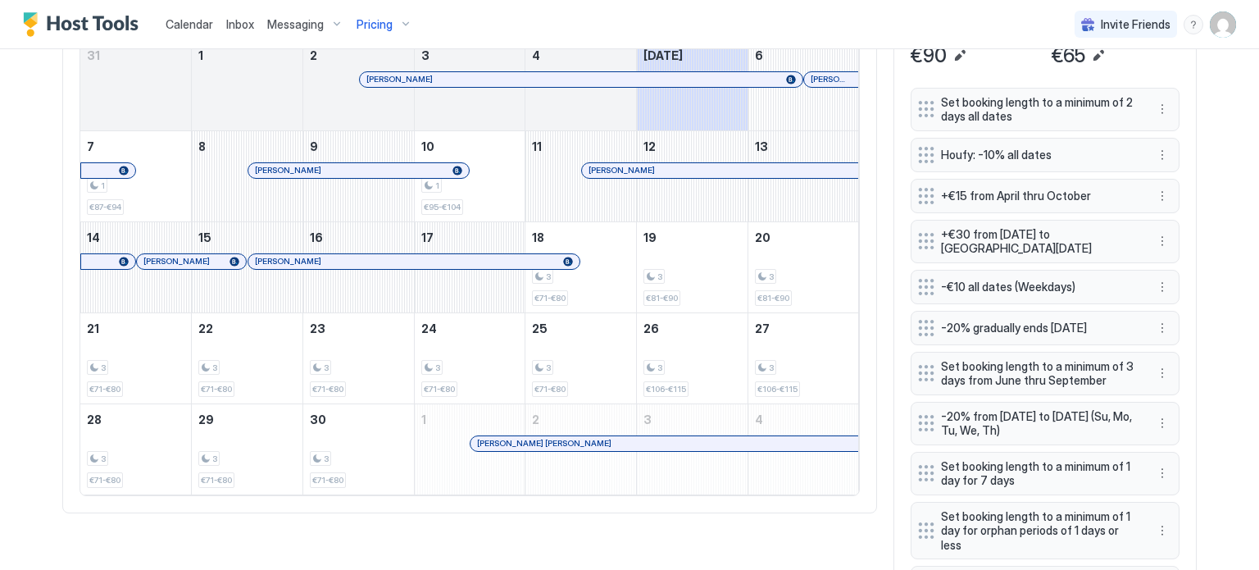
click at [1210, 116] on div "Home Pricing Tejas Synced less than 10 seconds ago Min Price € 0 Max Price € 12…" at bounding box center [629, 100] width 1180 height 1329
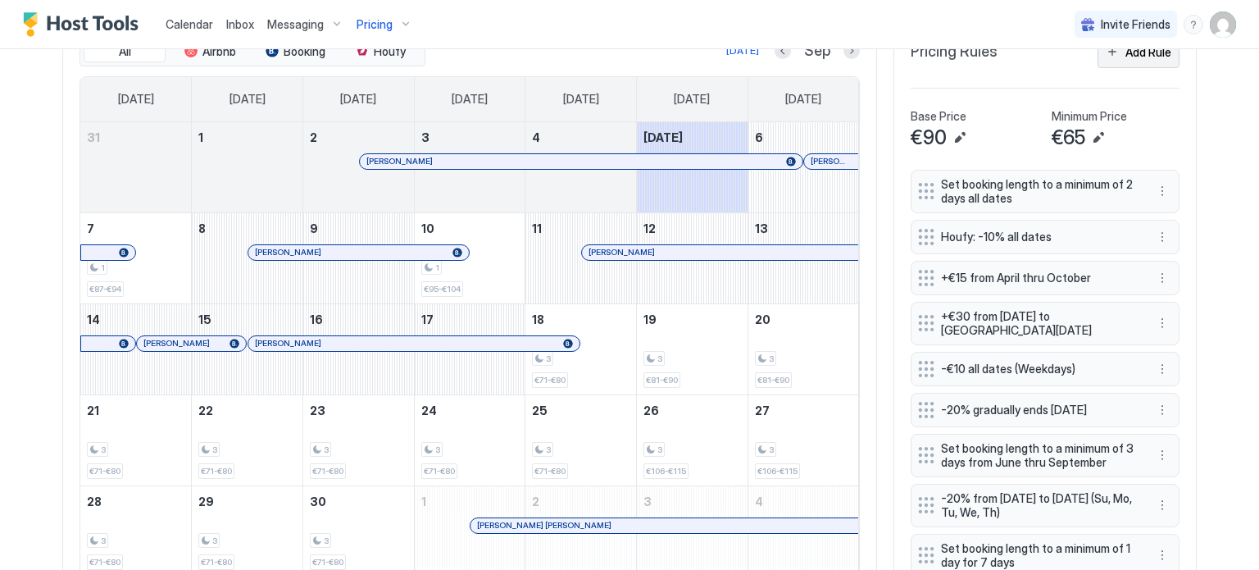
click at [1138, 53] on div "Add Rule" at bounding box center [1148, 51] width 46 height 17
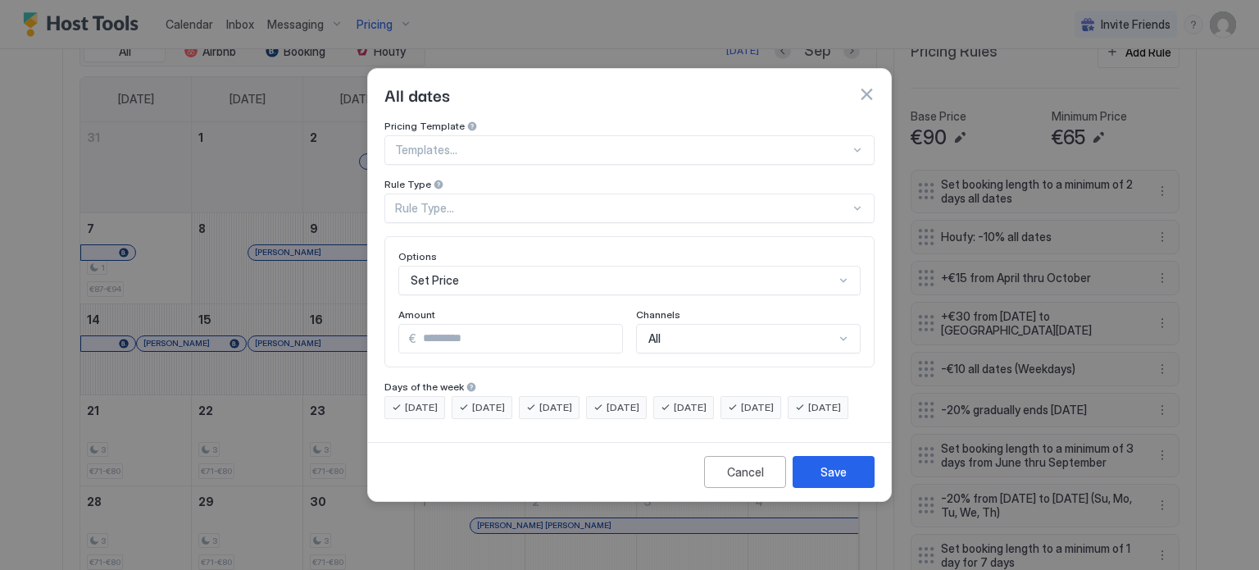
click at [487, 201] on div "Rule Type..." at bounding box center [622, 208] width 455 height 15
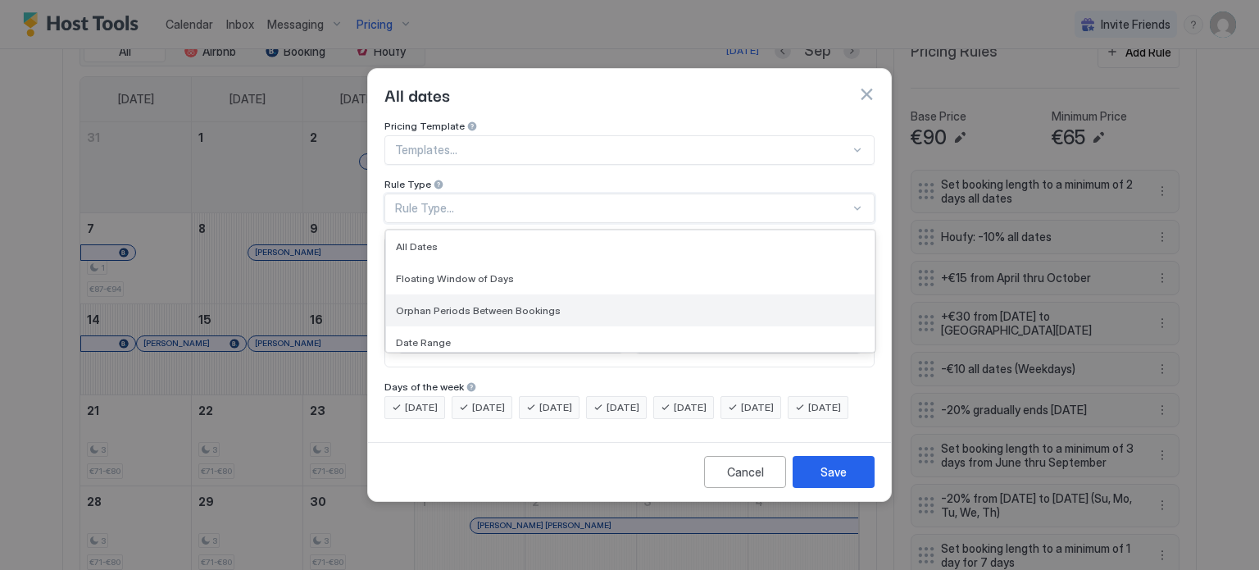
scroll to position [102, 0]
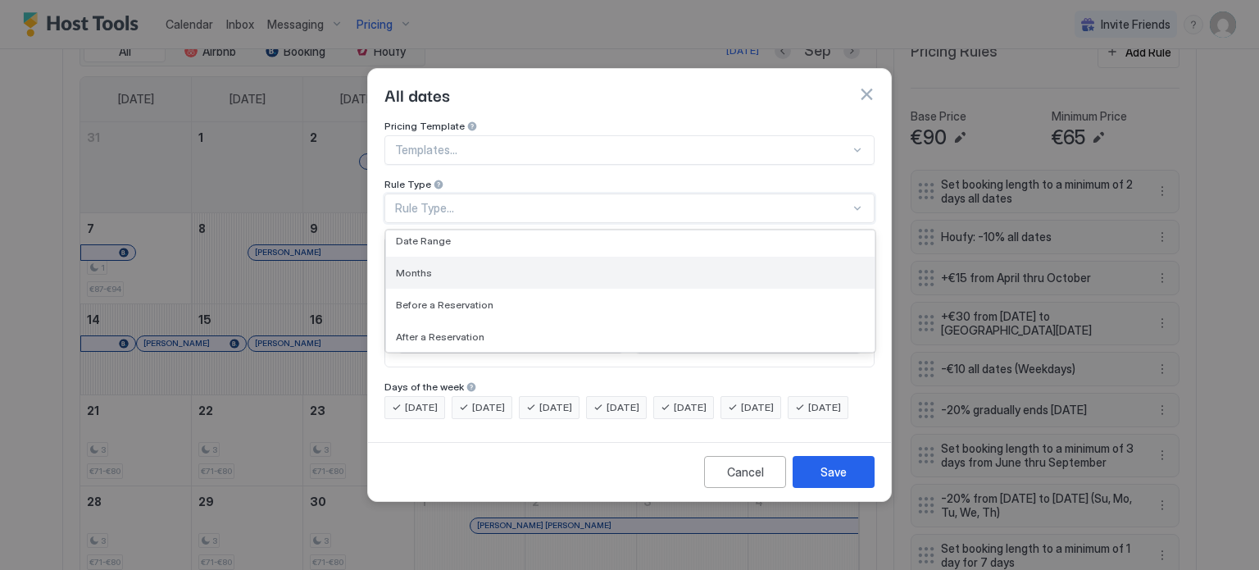
click at [439, 266] on div "Months" at bounding box center [630, 272] width 469 height 12
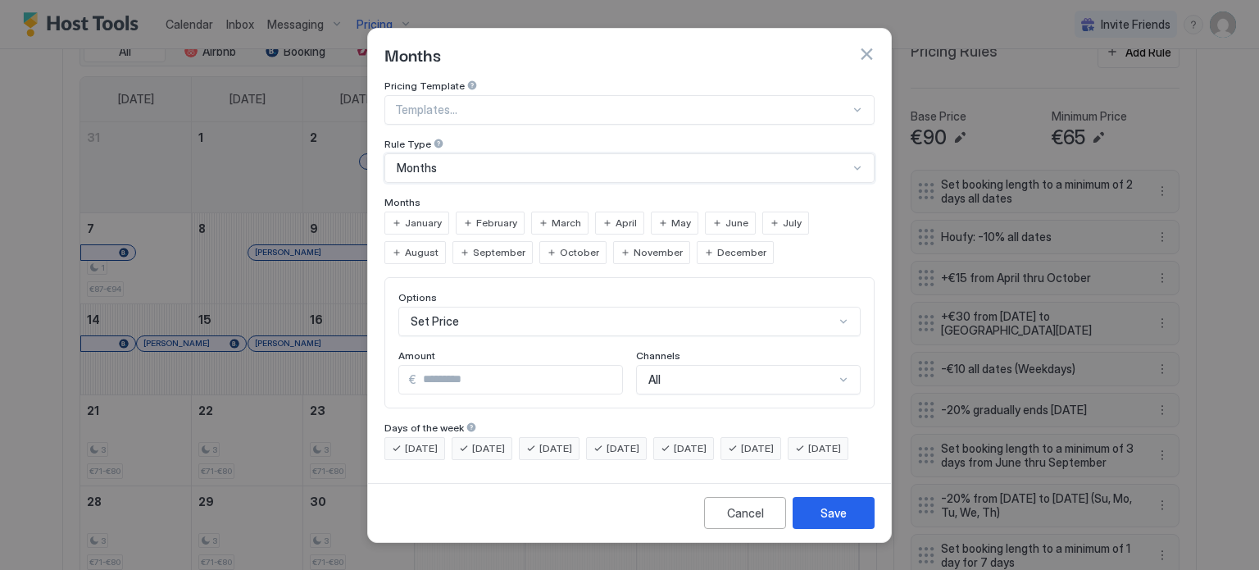
click at [762, 211] on div "July" at bounding box center [785, 222] width 47 height 23
click at [438, 245] on span "August" at bounding box center [422, 252] width 34 height 15
drag, startPoint x: 469, startPoint y: 360, endPoint x: 394, endPoint y: 364, distance: 74.7
click at [394, 364] on div "Options Set Price Amount € * Channels All" at bounding box center [629, 342] width 490 height 131
type input "**"
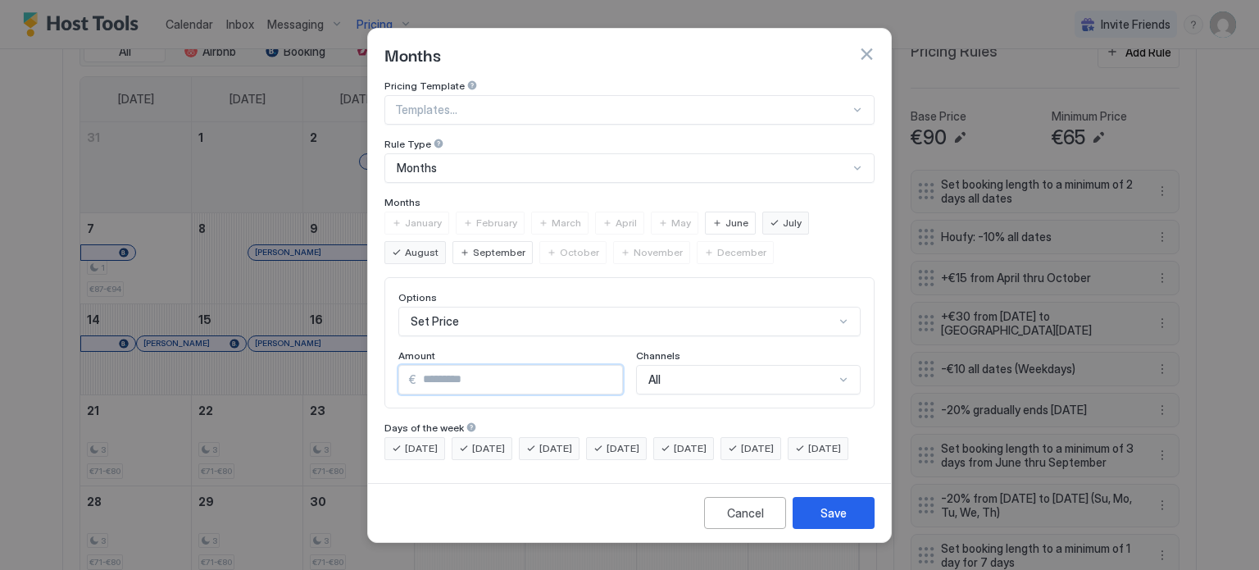
click at [462, 307] on div "Set Price" at bounding box center [629, 322] width 462 height 30
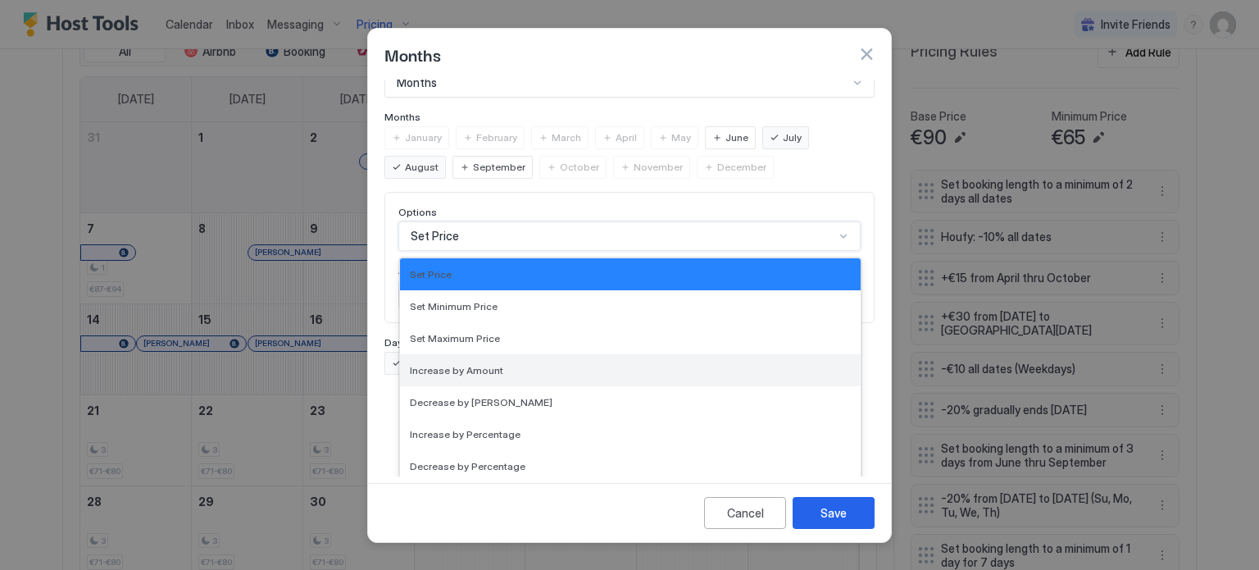
click at [483, 364] on span "Increase by Amount" at bounding box center [456, 370] width 93 height 12
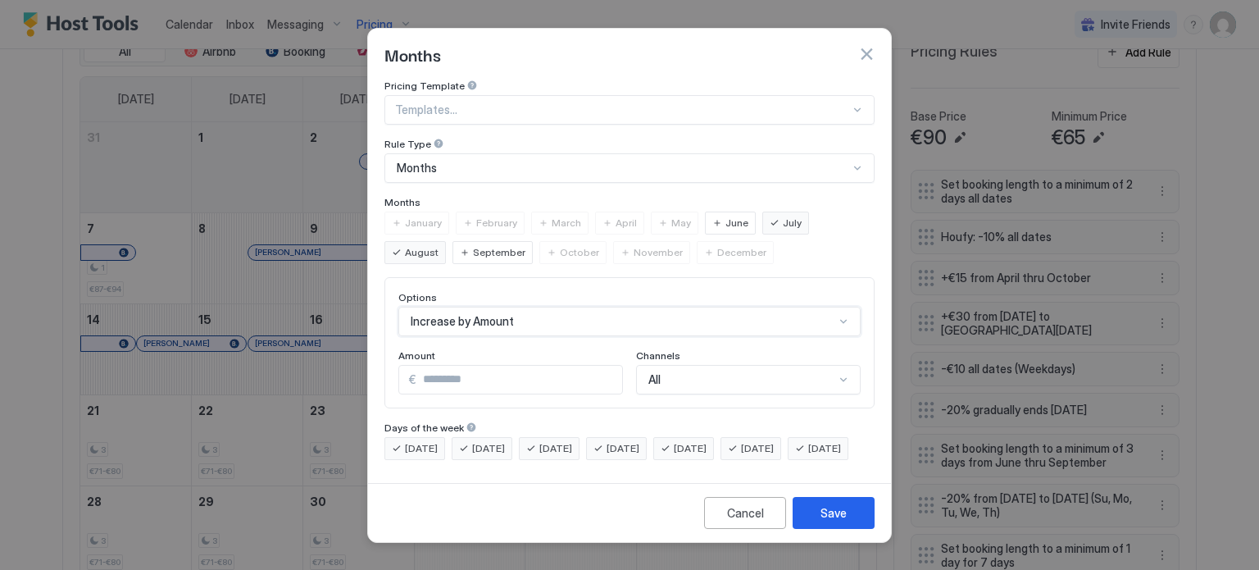
scroll to position [0, 0]
click at [838, 521] on div "Save" at bounding box center [833, 512] width 26 height 17
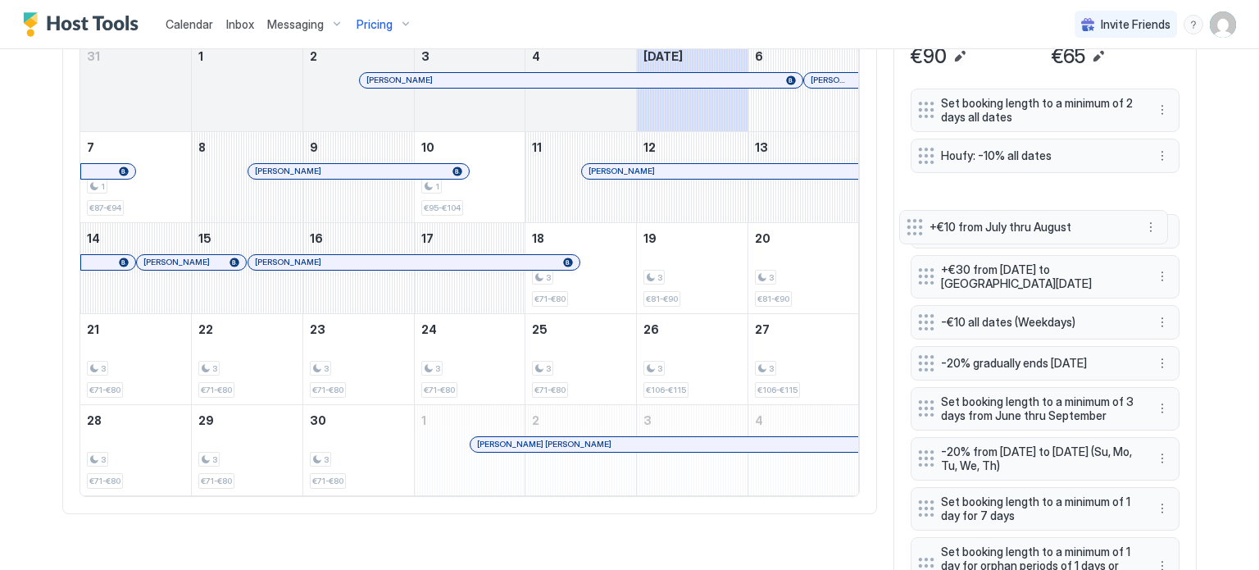
scroll to position [571, 0]
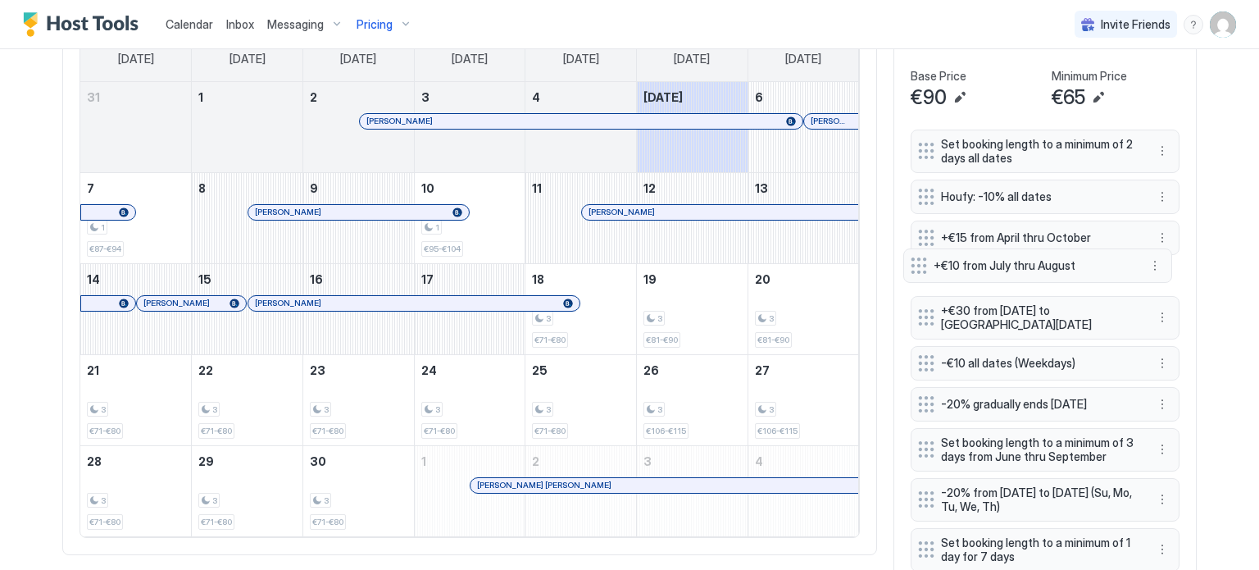
drag, startPoint x: 921, startPoint y: 493, endPoint x: 920, endPoint y: 268, distance: 224.6
click at [920, 268] on div "Set booking length to a minimum of 2 days all dates Houfy: -10% all dates +€15 …" at bounding box center [1045, 472] width 269 height 686
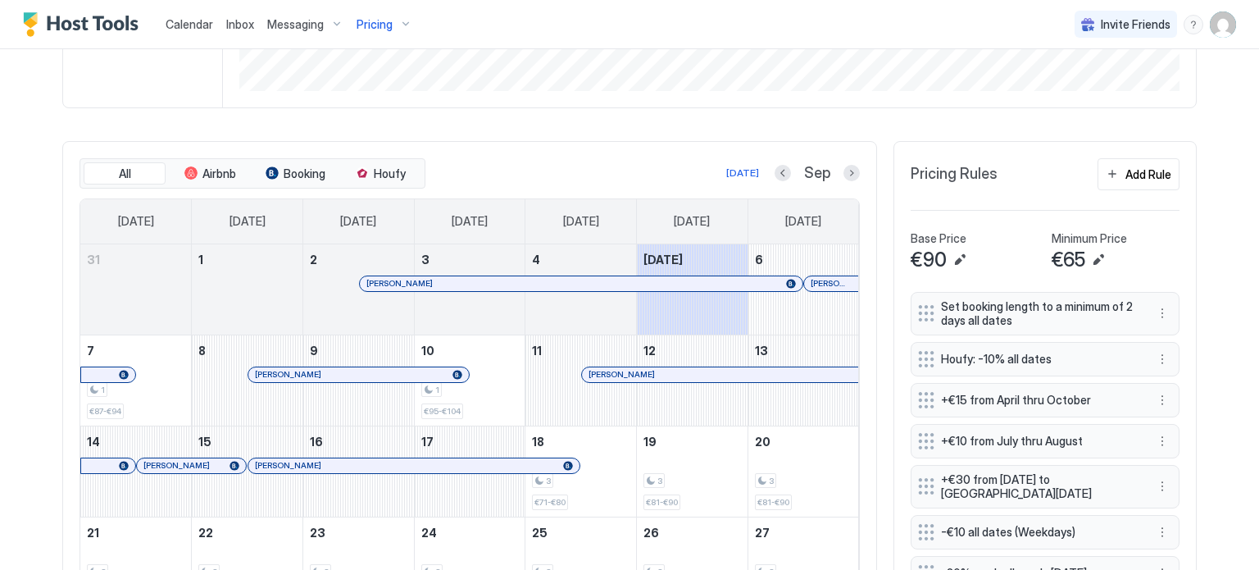
scroll to position [407, 0]
click at [1134, 169] on div "Add Rule" at bounding box center [1148, 175] width 46 height 17
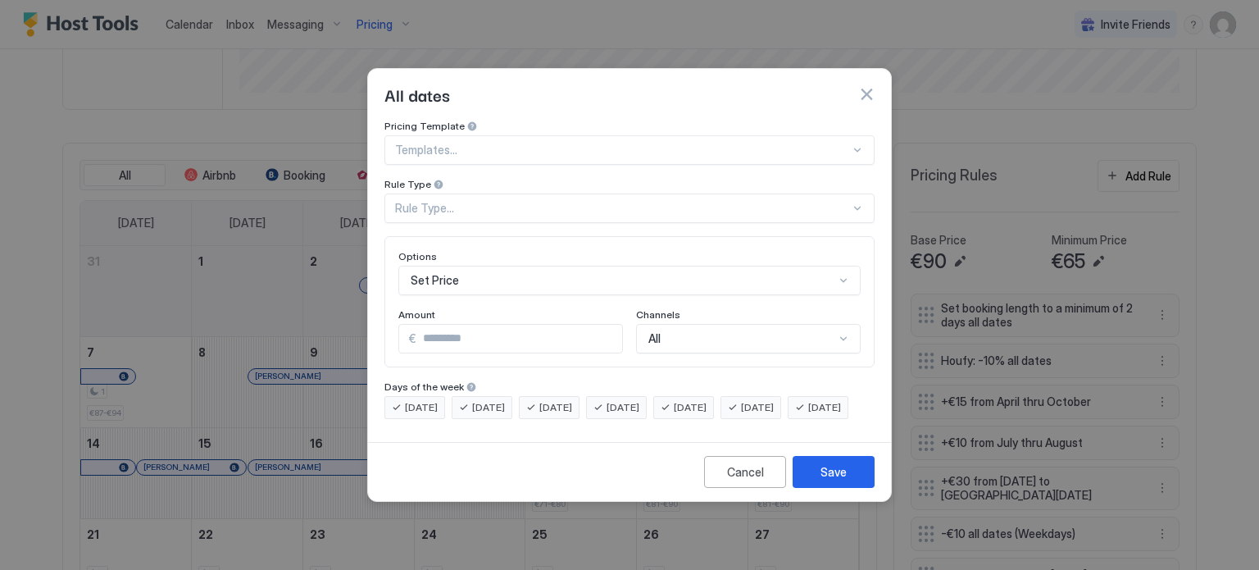
click at [454, 201] on div "Rule Type..." at bounding box center [622, 208] width 455 height 15
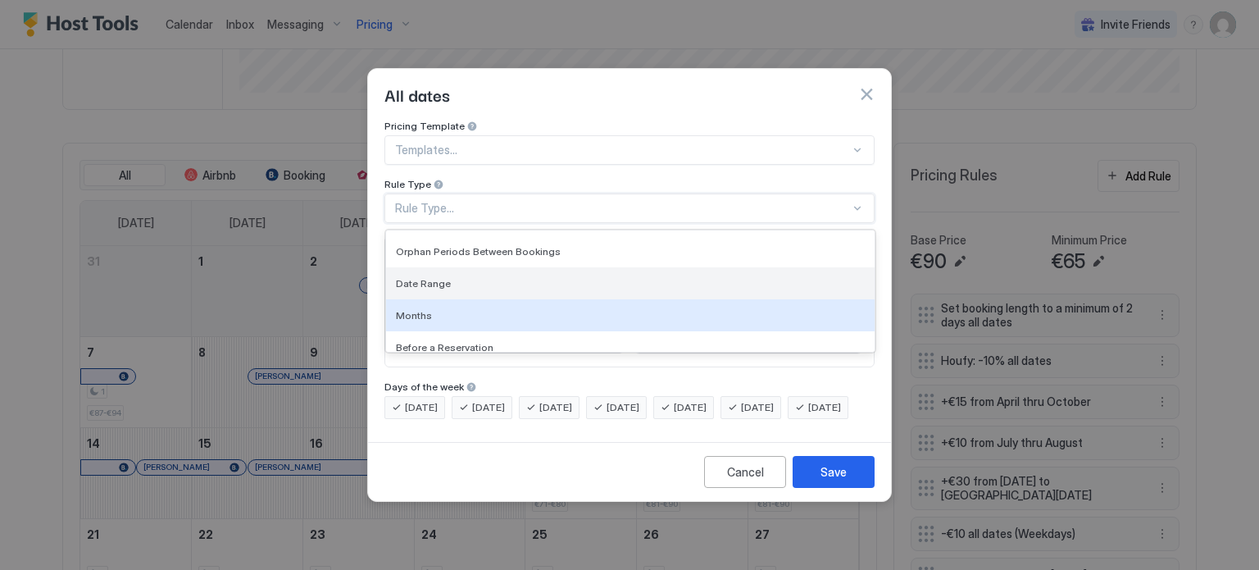
scroll to position [82, 0]
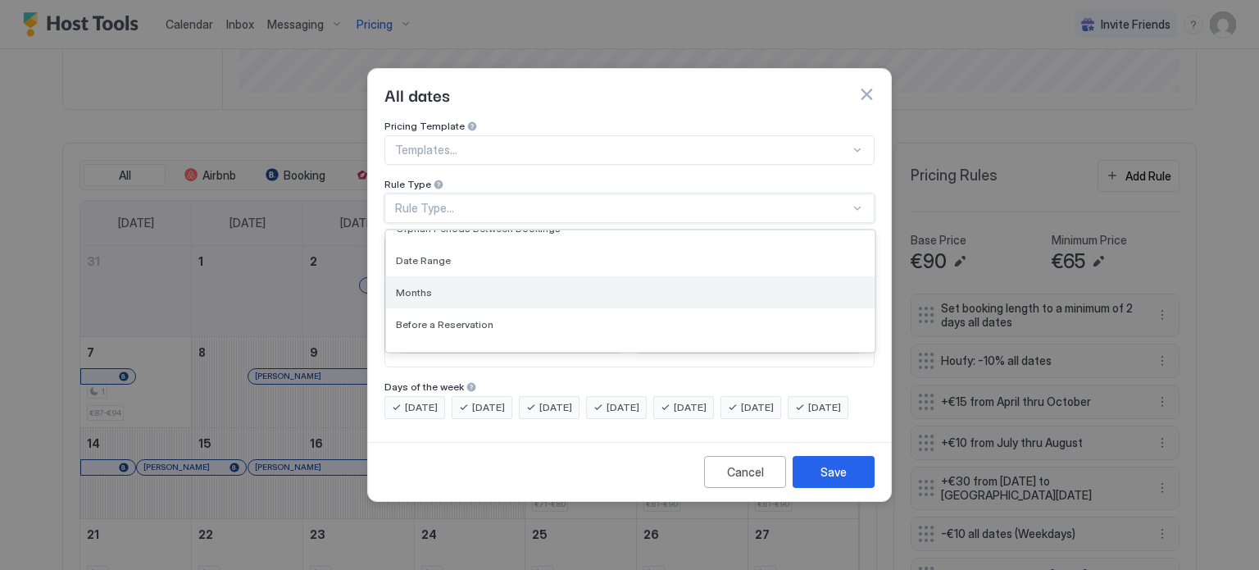
click at [433, 286] on div "Months" at bounding box center [630, 292] width 469 height 12
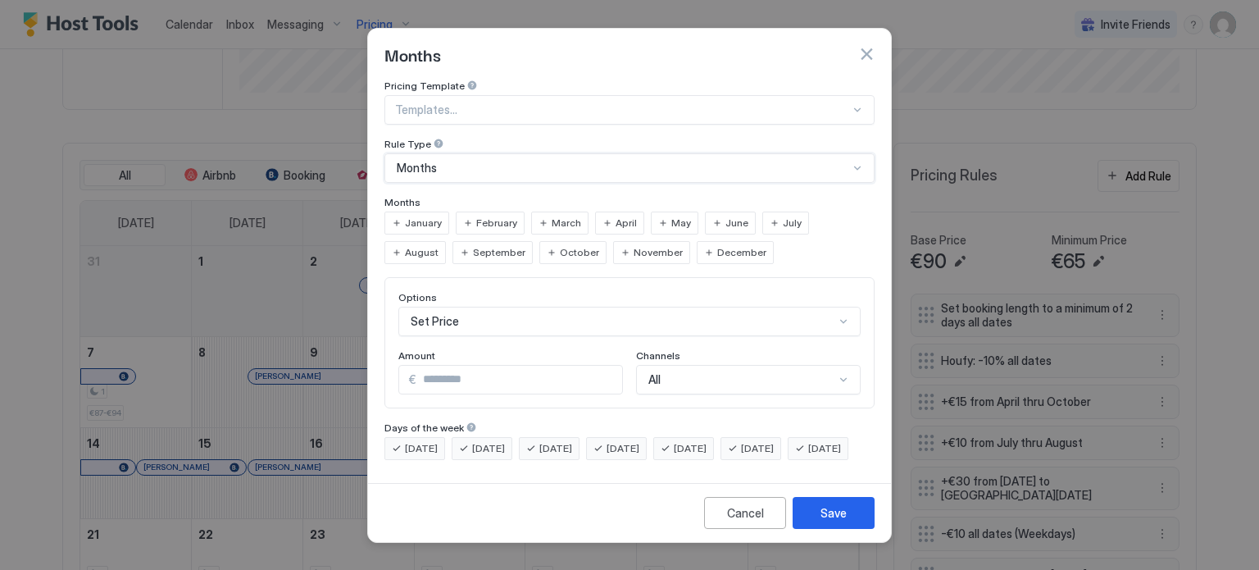
click at [783, 216] on span "July" at bounding box center [792, 223] width 19 height 15
click at [438, 245] on span "August" at bounding box center [422, 252] width 34 height 15
click at [481, 307] on div "Set Price" at bounding box center [629, 322] width 462 height 30
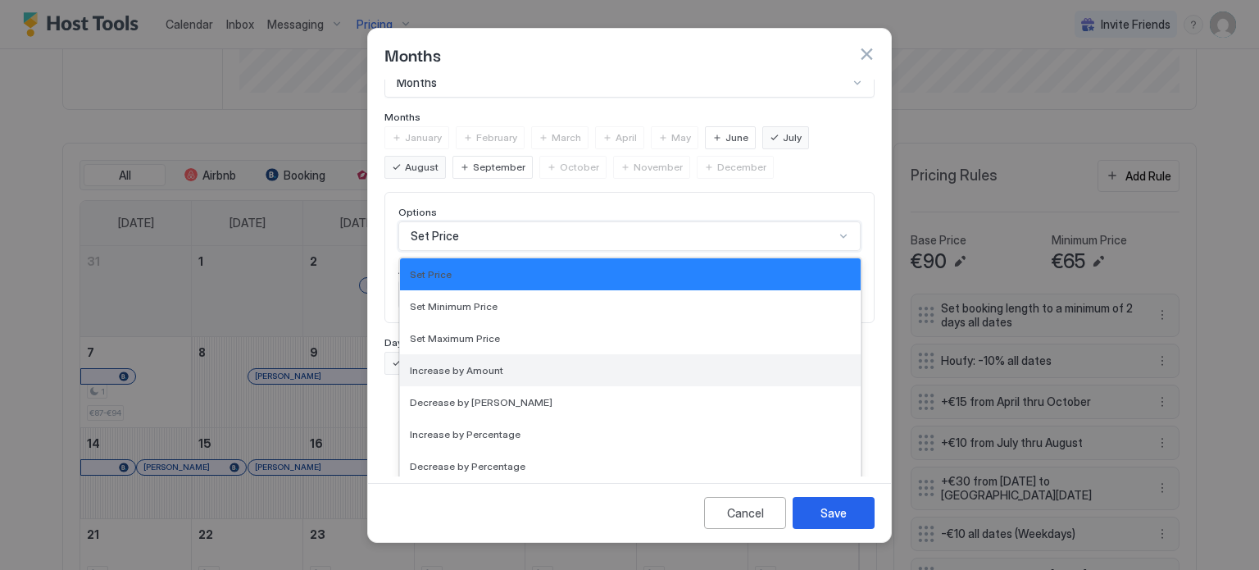
click at [469, 364] on span "Increase by Amount" at bounding box center [456, 370] width 93 height 12
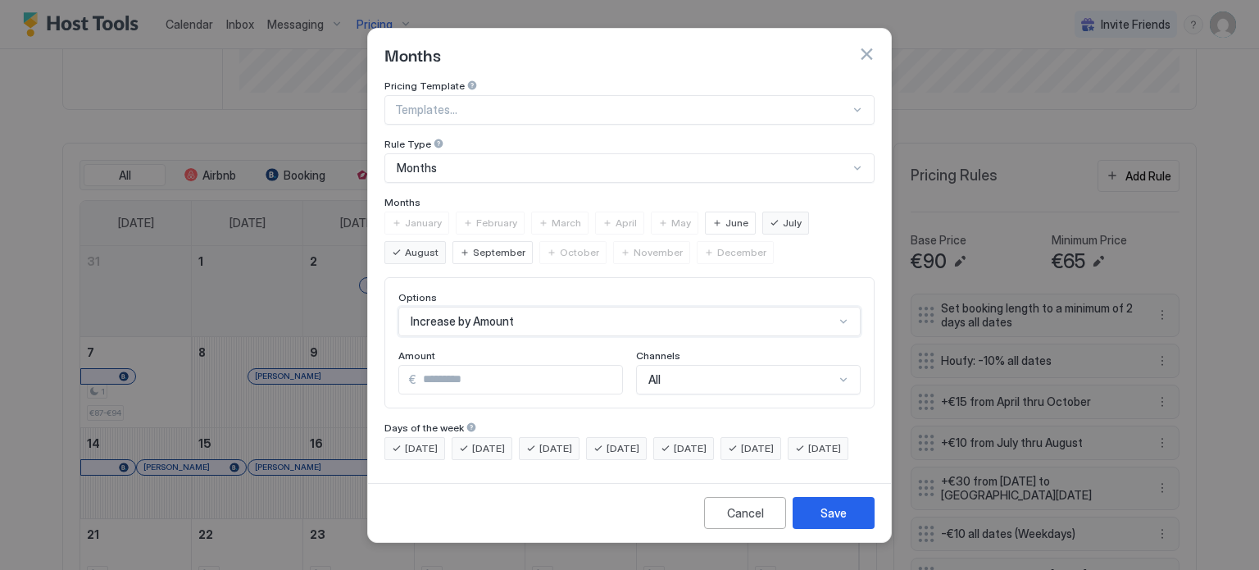
scroll to position [0, 0]
drag, startPoint x: 456, startPoint y: 363, endPoint x: 390, endPoint y: 363, distance: 66.4
click at [390, 363] on div "Options Increase by Amount Amount € * Channels All" at bounding box center [629, 342] width 490 height 131
type input "**"
click at [836, 520] on div "Save" at bounding box center [833, 512] width 26 height 17
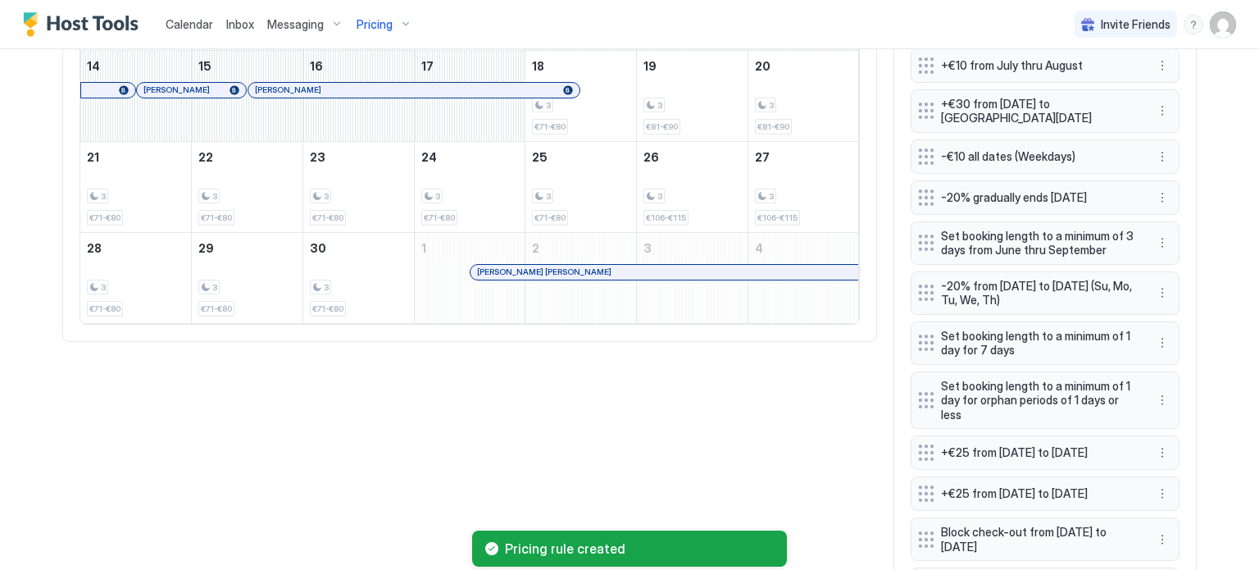
scroll to position [940, 0]
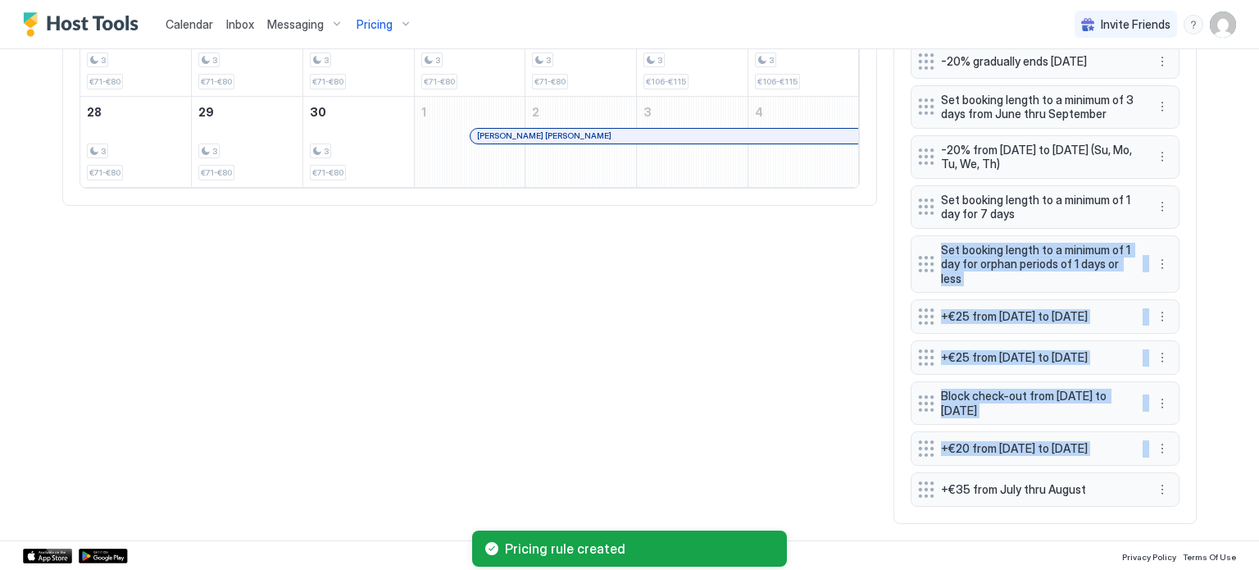
drag, startPoint x: 915, startPoint y: 497, endPoint x: 910, endPoint y: 220, distance: 277.1
click at [911, 218] on div "Set booking length to a minimum of 2 days all dates Houfy: -10% all dates +€15 …" at bounding box center [1045, 143] width 269 height 727
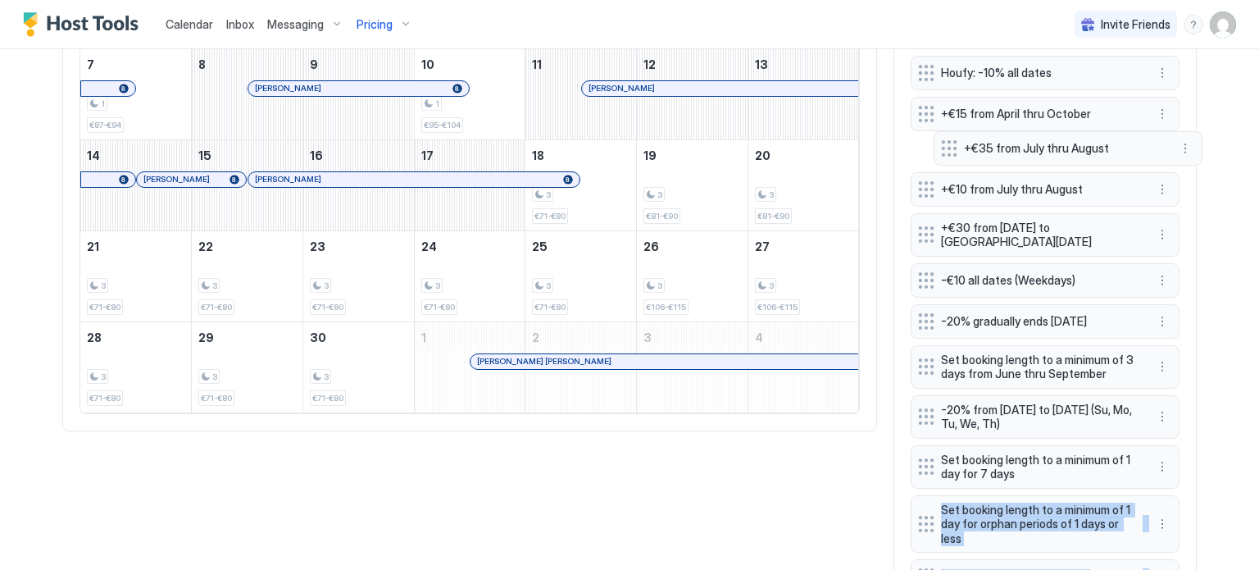
scroll to position [694, 0]
click at [928, 189] on div "Set booking length to a minimum of 2 days all dates Houfy: -10% all dates +€15 …" at bounding box center [1045, 370] width 269 height 727
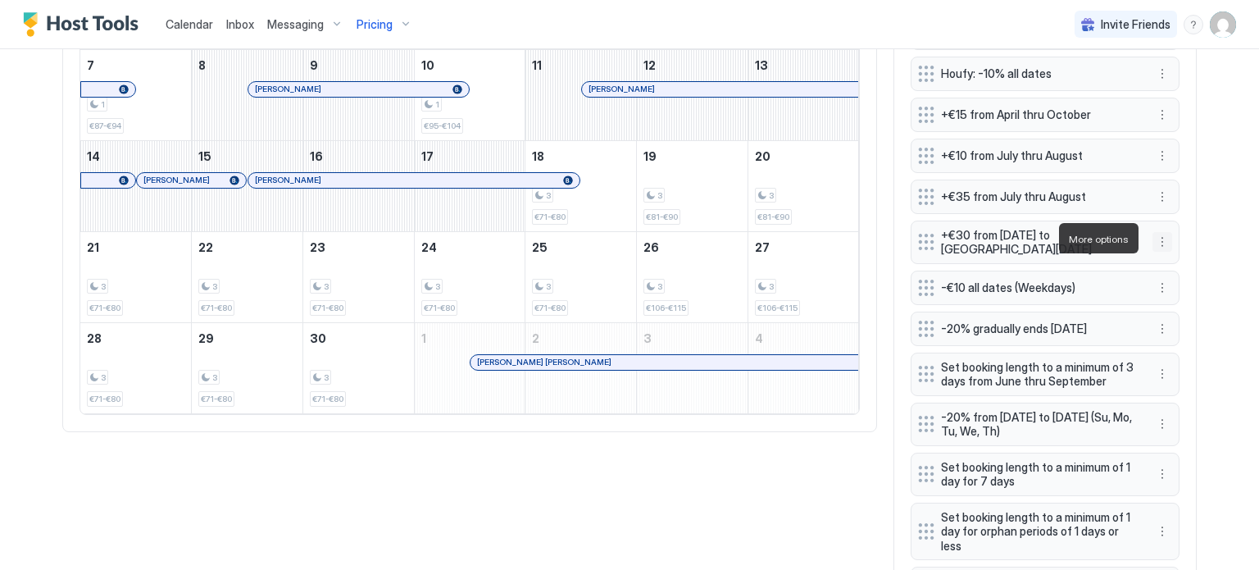
click at [1154, 237] on button "More options" at bounding box center [1162, 242] width 20 height 20
click at [1174, 310] on span "Delete" at bounding box center [1187, 313] width 30 height 12
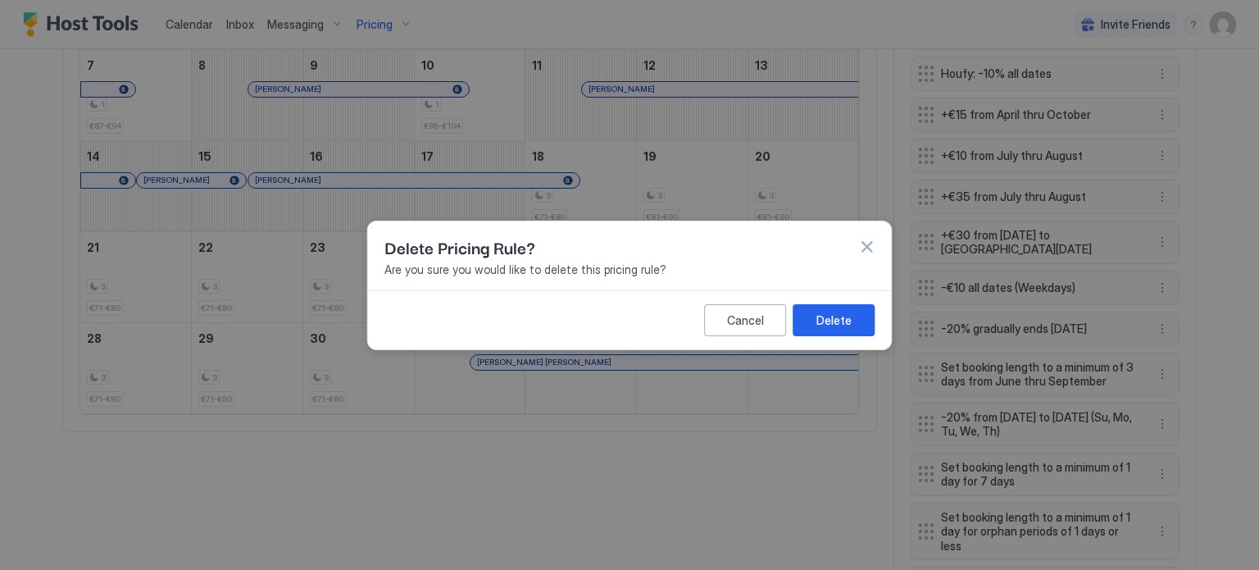
click at [833, 317] on div "Delete" at bounding box center [833, 319] width 35 height 17
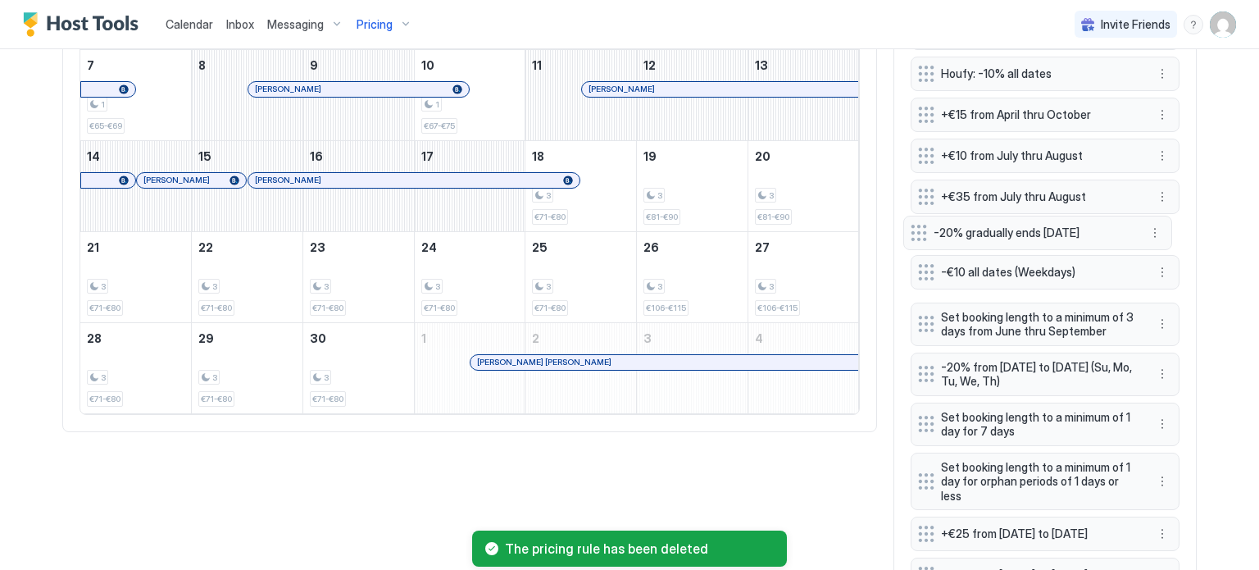
drag, startPoint x: 918, startPoint y: 274, endPoint x: 917, endPoint y: 232, distance: 41.8
click at [917, 232] on div "Set booking length to a minimum of 2 days all dates Houfy: -10% all dates +€15 …" at bounding box center [1045, 345] width 269 height 677
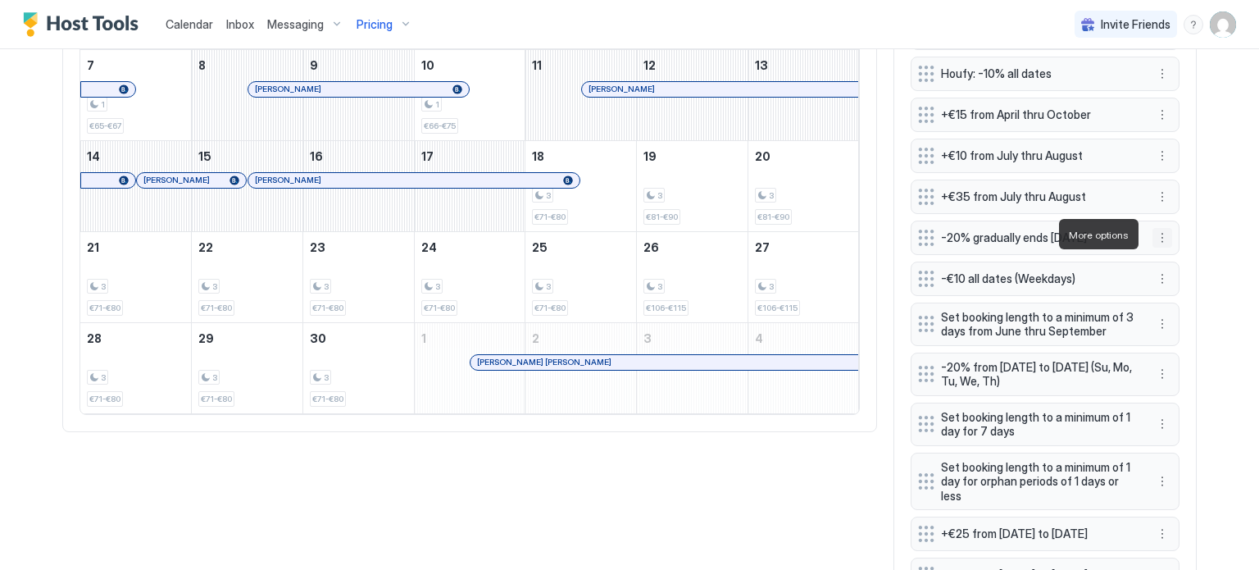
click at [1158, 236] on button "More options" at bounding box center [1162, 238] width 20 height 20
click at [1170, 255] on div "Edit" at bounding box center [1172, 257] width 36 height 12
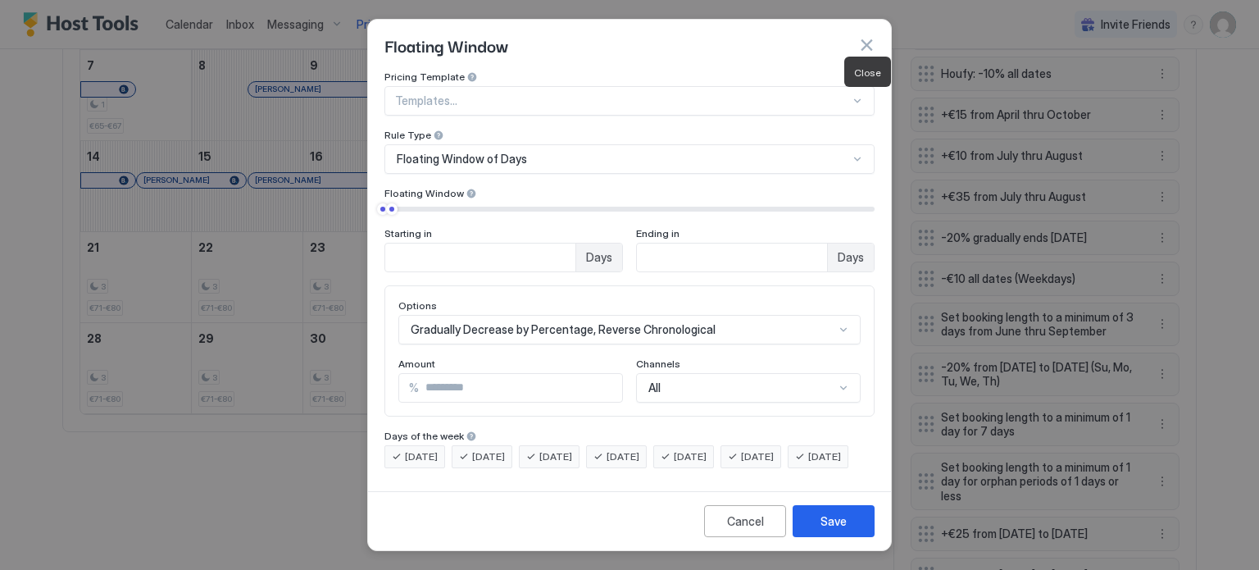
click at [866, 43] on button "button" at bounding box center [866, 45] width 16 height 16
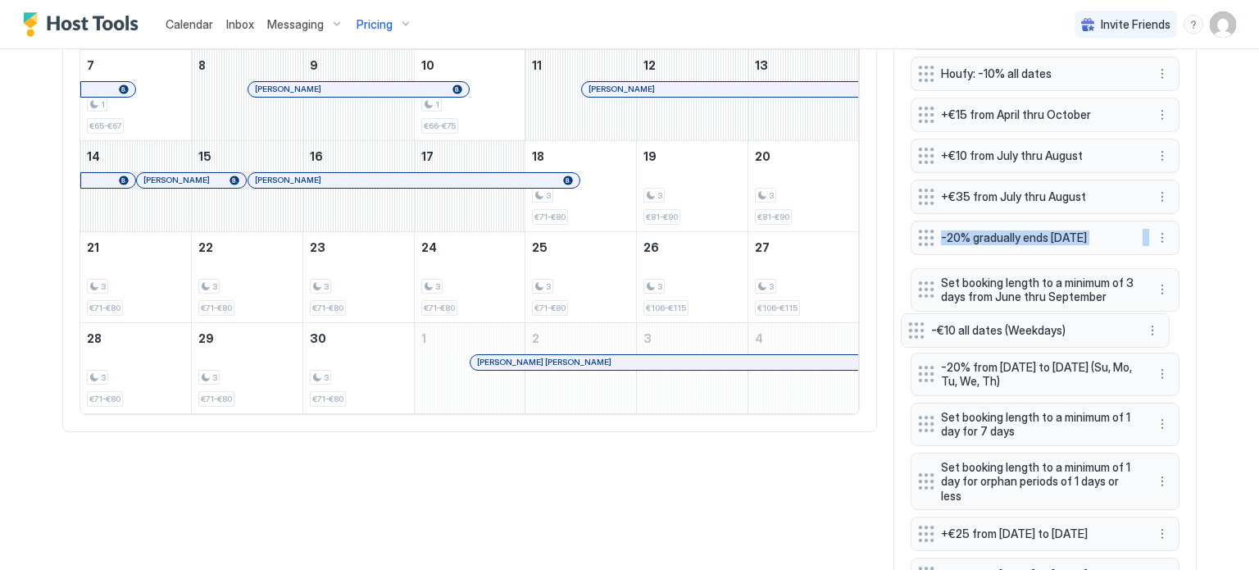
drag, startPoint x: 918, startPoint y: 270, endPoint x: 915, endPoint y: 326, distance: 55.8
click at [1215, 289] on div "Calendar Inbox Messaging Pricing Invite Friends SD Home Pricing Tejas Calendar …" at bounding box center [629, 285] width 1259 height 570
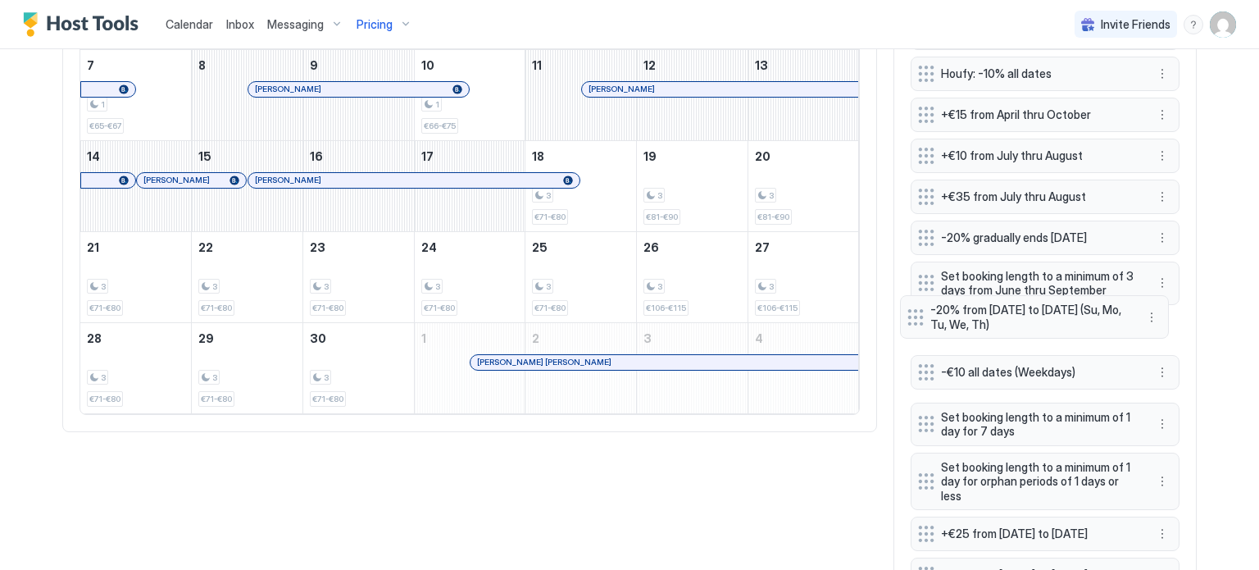
drag, startPoint x: 923, startPoint y: 368, endPoint x: 919, endPoint y: 316, distance: 52.6
click at [919, 316] on div "Set booking length to a minimum of 2 days all dates Houfy: -10% all dates +€15 …" at bounding box center [1045, 345] width 269 height 677
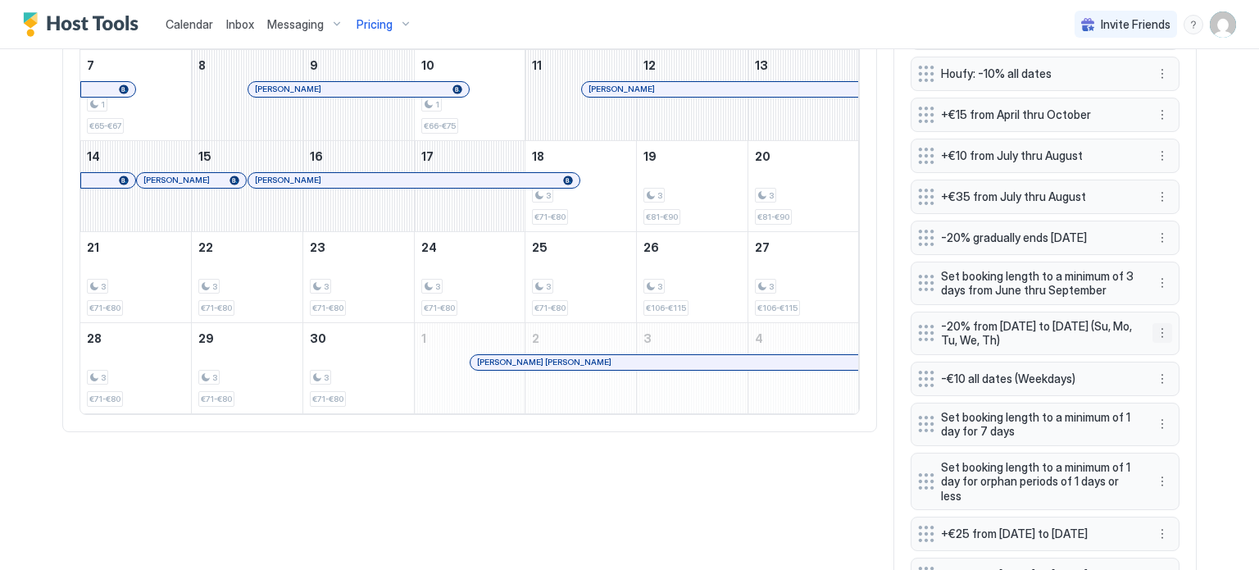
click at [1152, 328] on button "More options" at bounding box center [1162, 333] width 20 height 20
click at [1170, 346] on div "Edit" at bounding box center [1172, 352] width 36 height 12
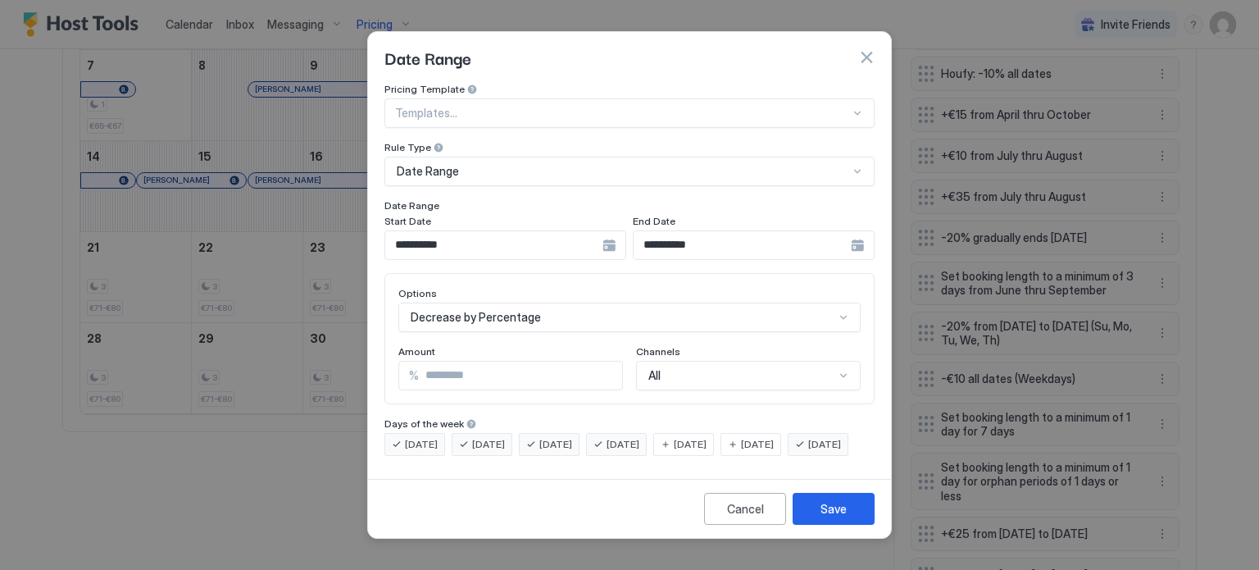
click at [576, 164] on div "Date Range" at bounding box center [623, 171] width 452 height 15
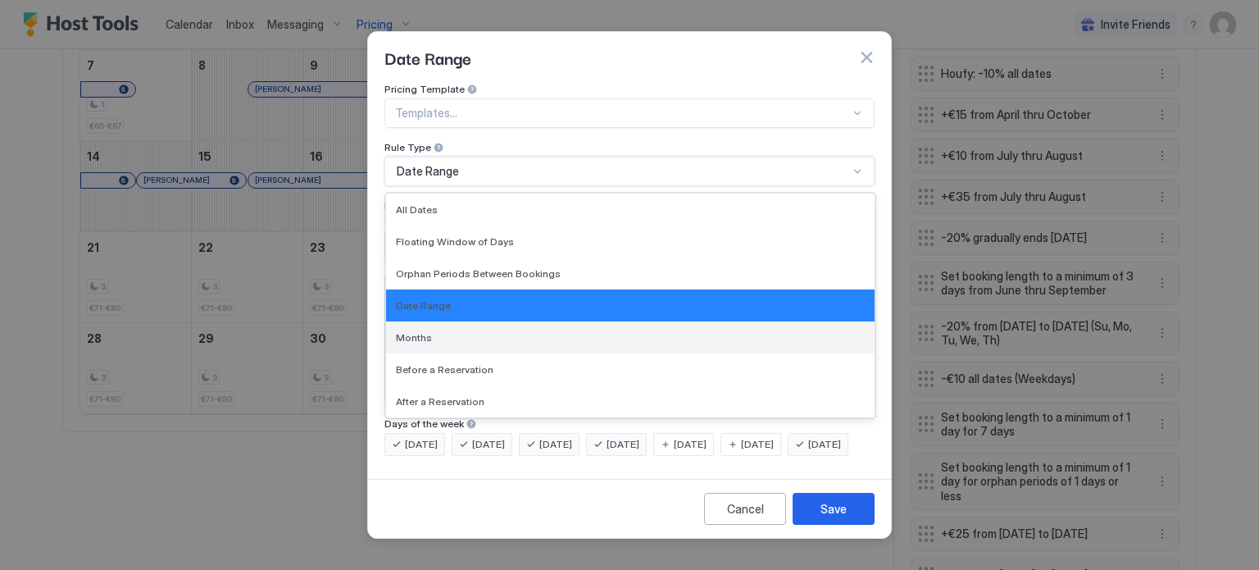
click at [417, 321] on div "Months" at bounding box center [630, 337] width 488 height 32
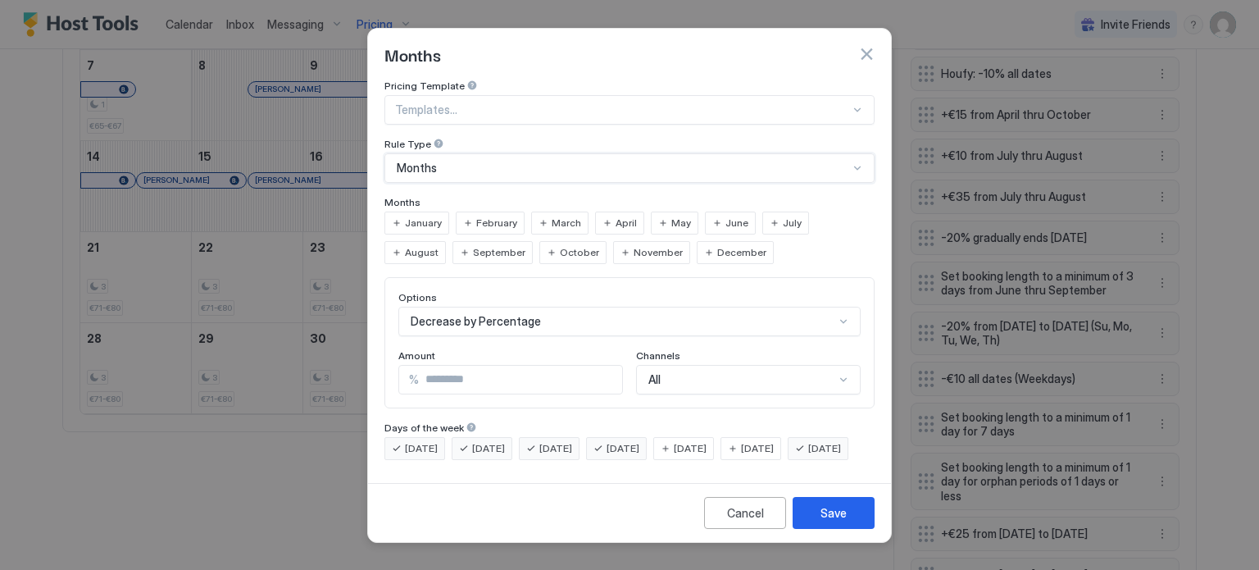
click at [438, 216] on span "January" at bounding box center [423, 223] width 37 height 15
click at [486, 216] on span "February" at bounding box center [496, 223] width 41 height 15
click at [557, 216] on span "March" at bounding box center [567, 223] width 30 height 15
click at [717, 245] on span "December" at bounding box center [741, 252] width 49 height 15
click at [634, 245] on span "November" at bounding box center [658, 252] width 49 height 15
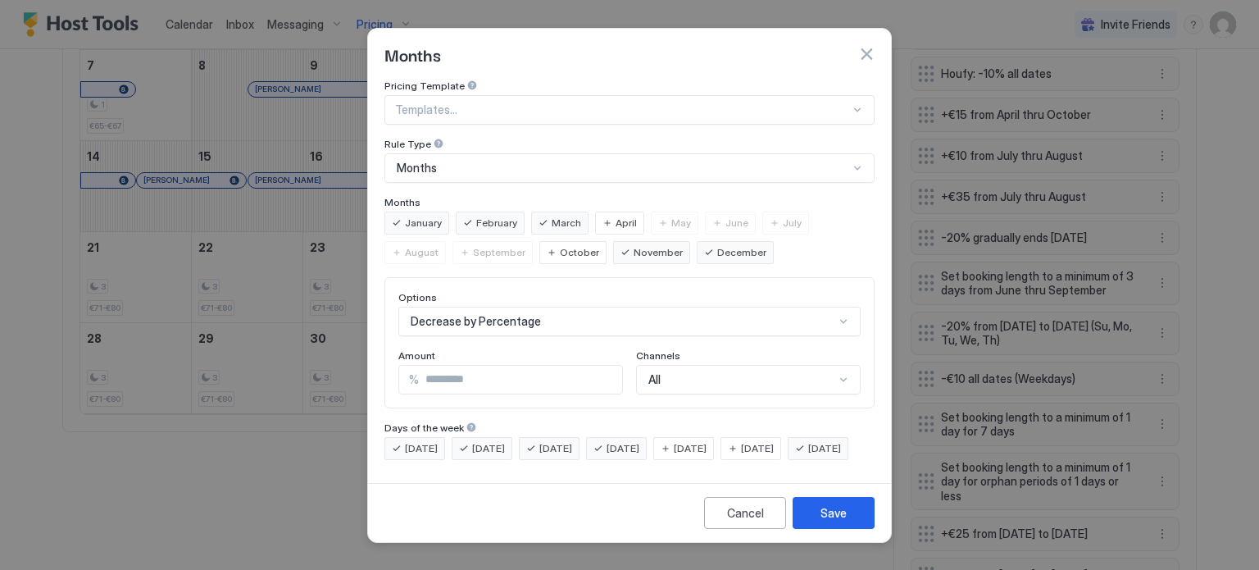
click at [457, 307] on div "Decrease by Percentage" at bounding box center [629, 322] width 462 height 30
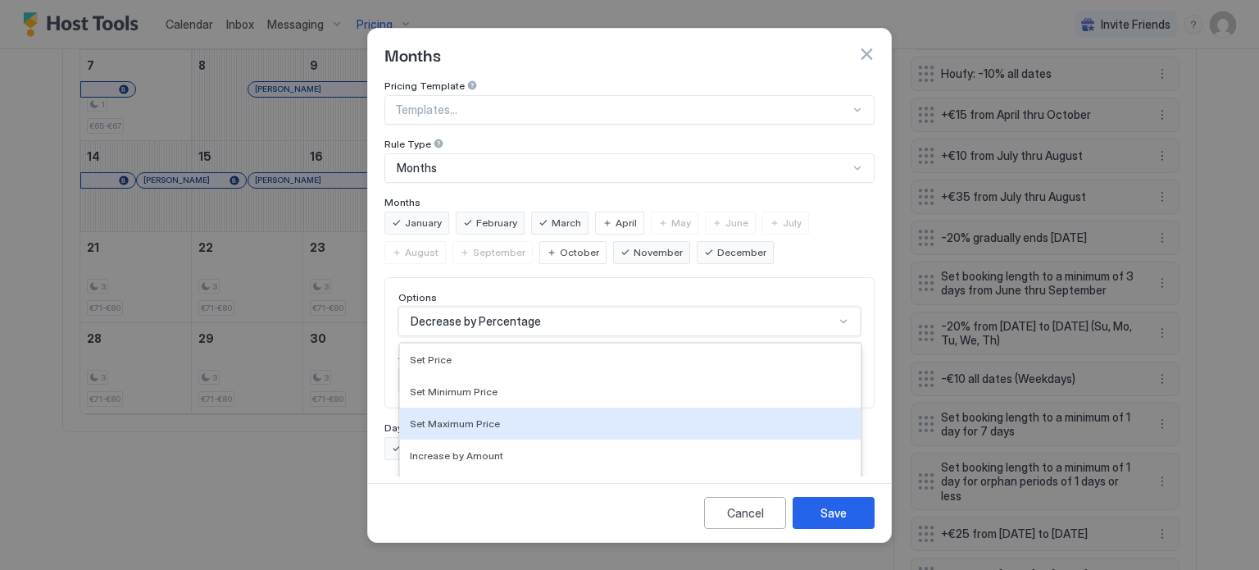
scroll to position [85, 0]
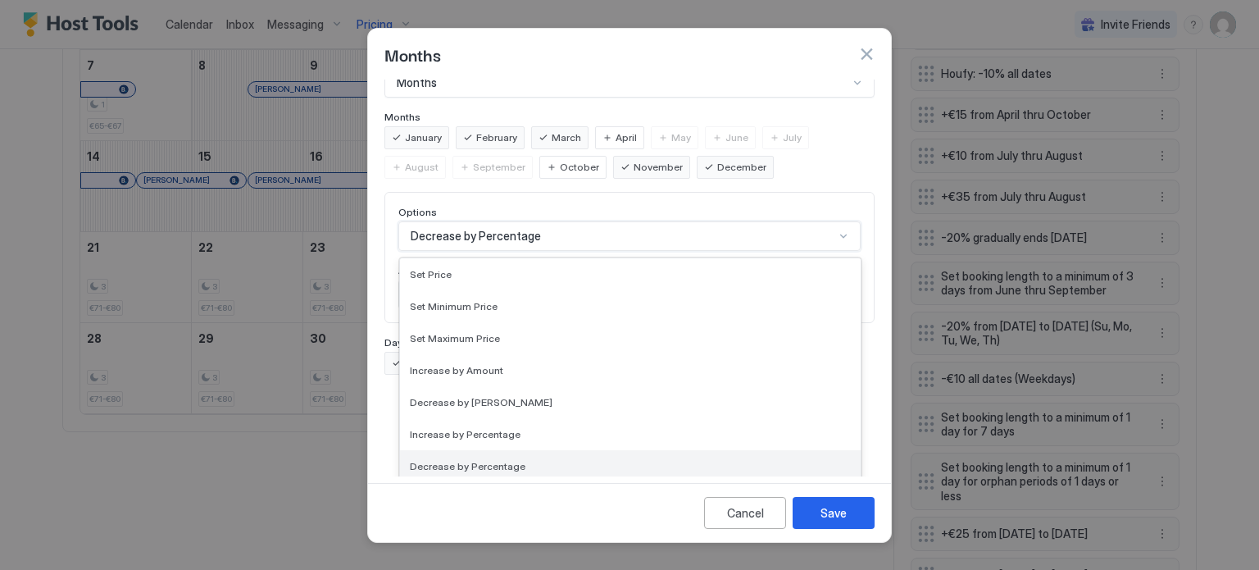
click at [460, 460] on span "Decrease by Percentage" at bounding box center [468, 466] width 116 height 12
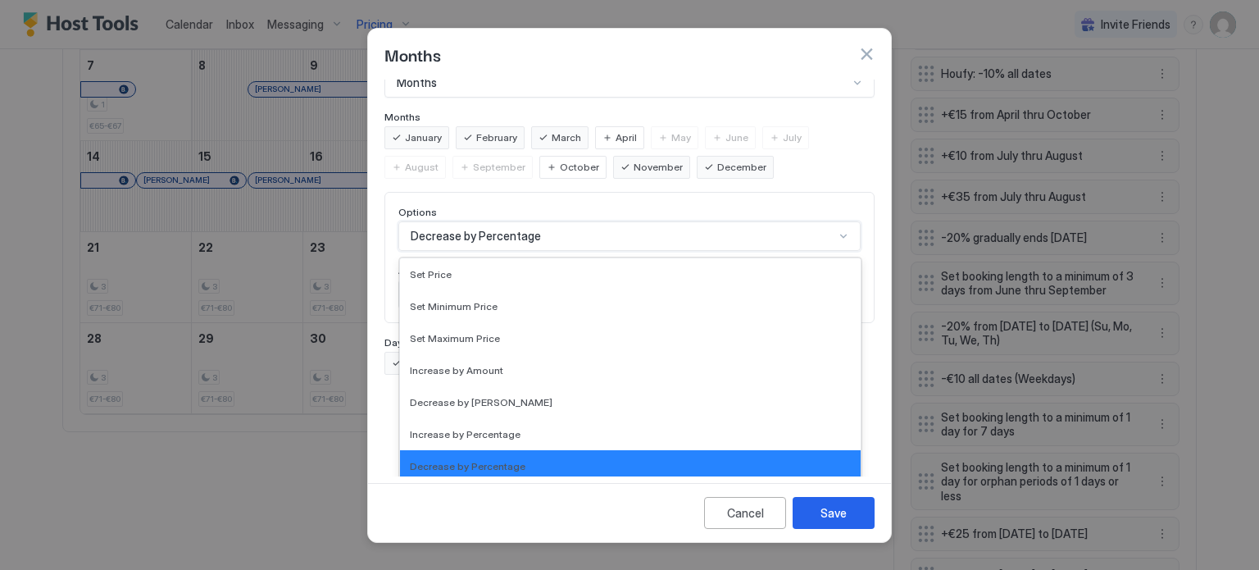
scroll to position [0, 0]
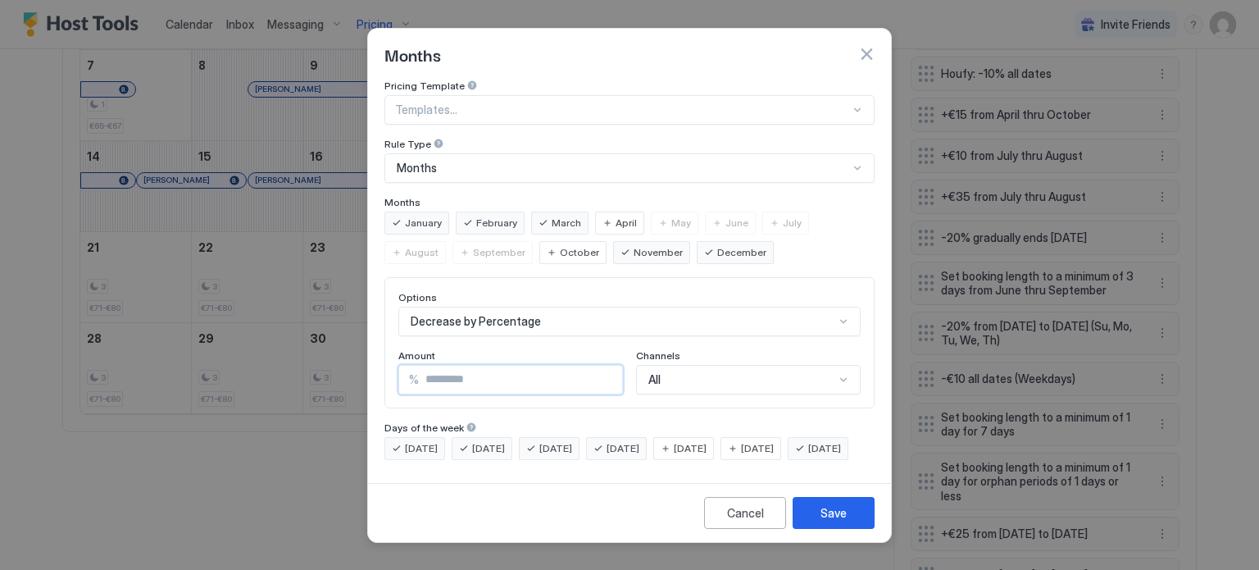
drag, startPoint x: 439, startPoint y: 365, endPoint x: 421, endPoint y: 365, distance: 18.0
click at [421, 366] on input "**" at bounding box center [520, 380] width 203 height 28
type input "**"
click at [859, 529] on button "Save" at bounding box center [834, 513] width 82 height 32
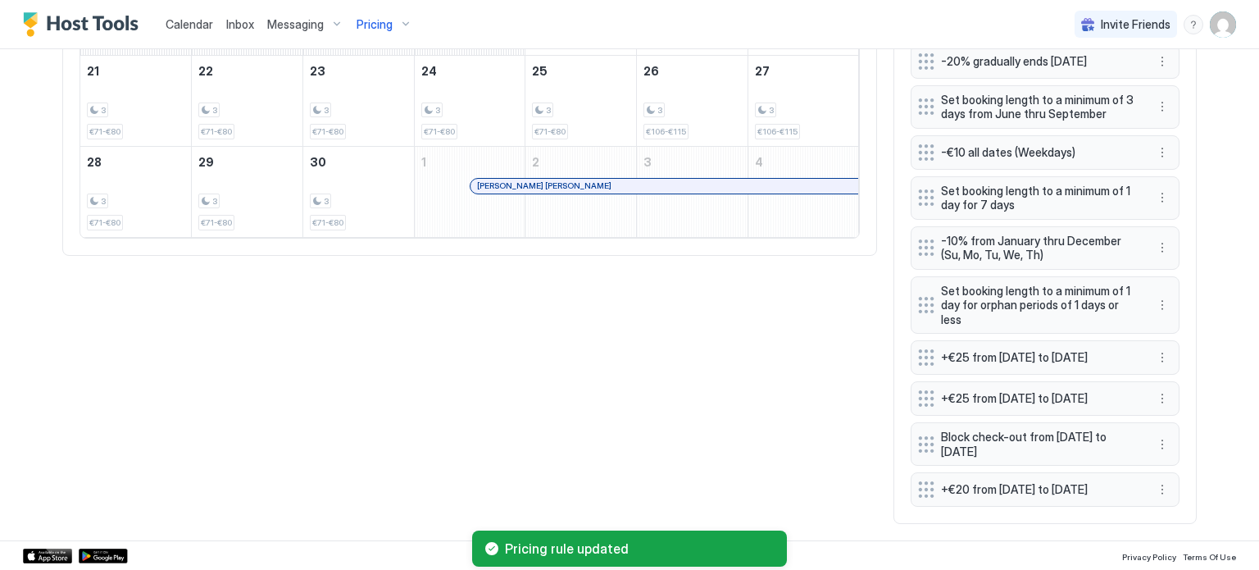
scroll to position [809, 0]
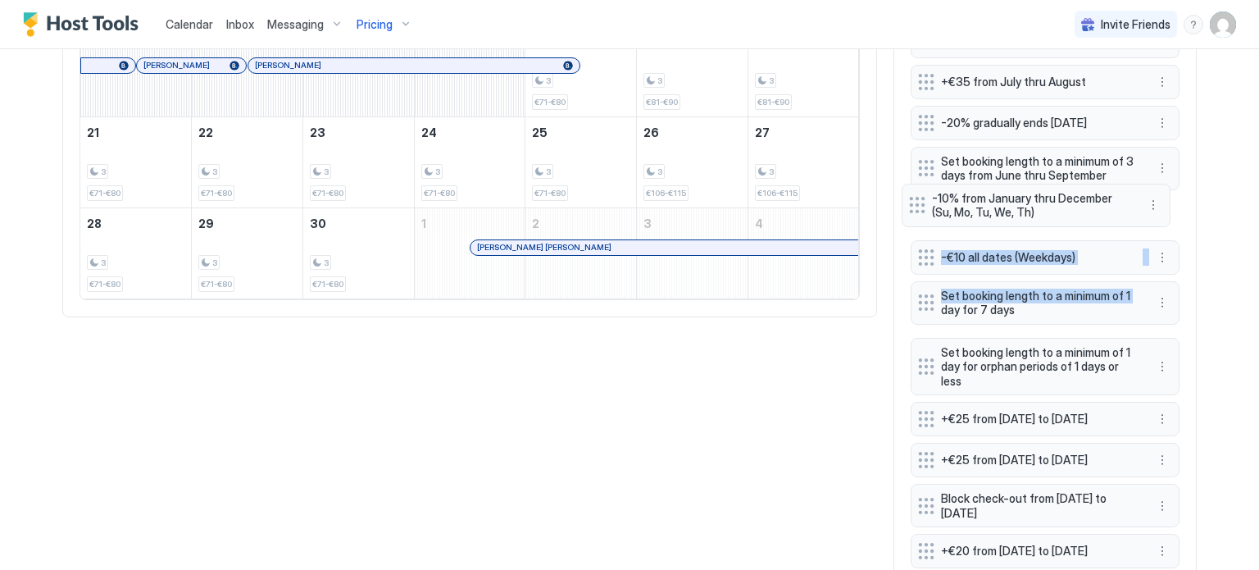
drag, startPoint x: 920, startPoint y: 304, endPoint x: 918, endPoint y: 205, distance: 99.2
click at [918, 205] on div "Set booking length to a minimum of 2 days all dates Houfy: -10% all dates +€15 …" at bounding box center [1045, 230] width 269 height 677
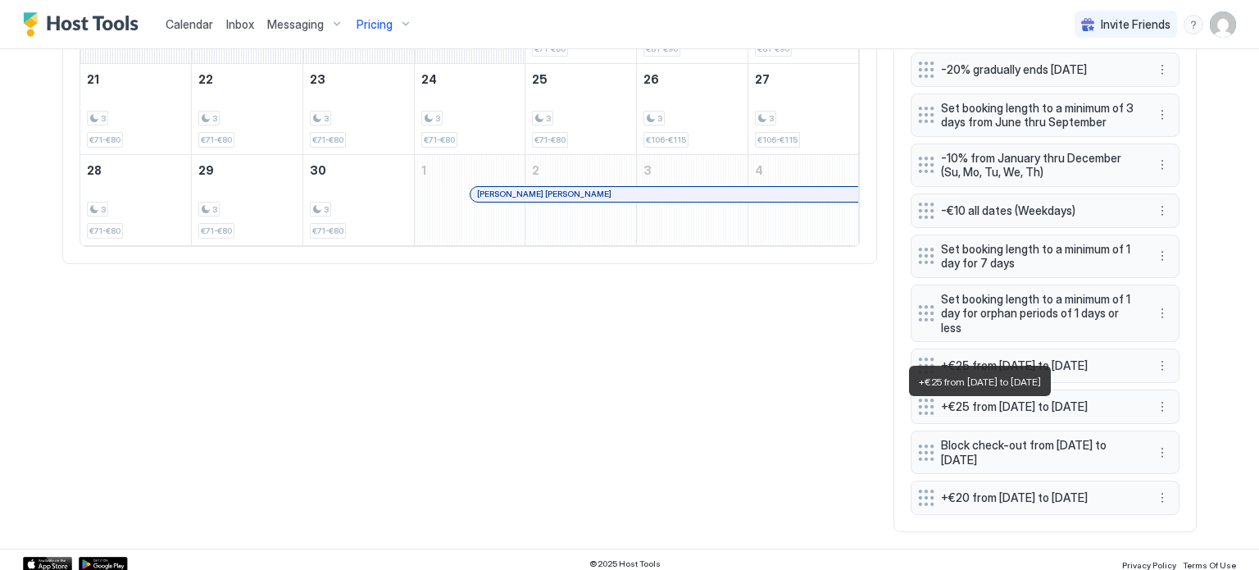
scroll to position [891, 0]
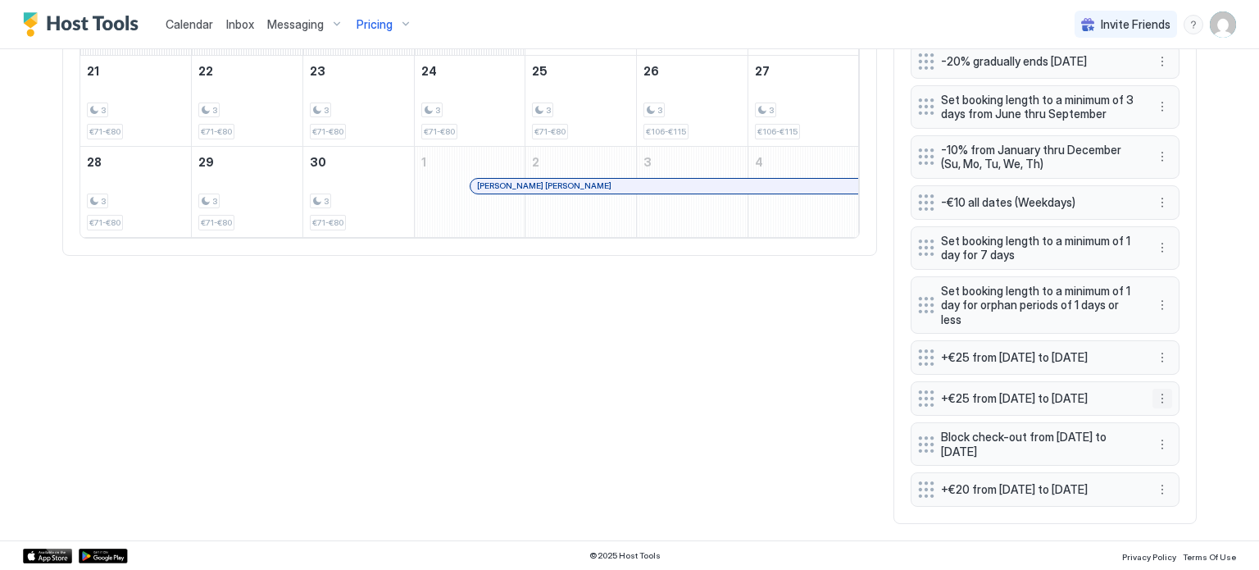
click at [1160, 388] on button "More options" at bounding box center [1162, 398] width 20 height 20
click at [1164, 408] on div "Edit" at bounding box center [1172, 408] width 36 height 12
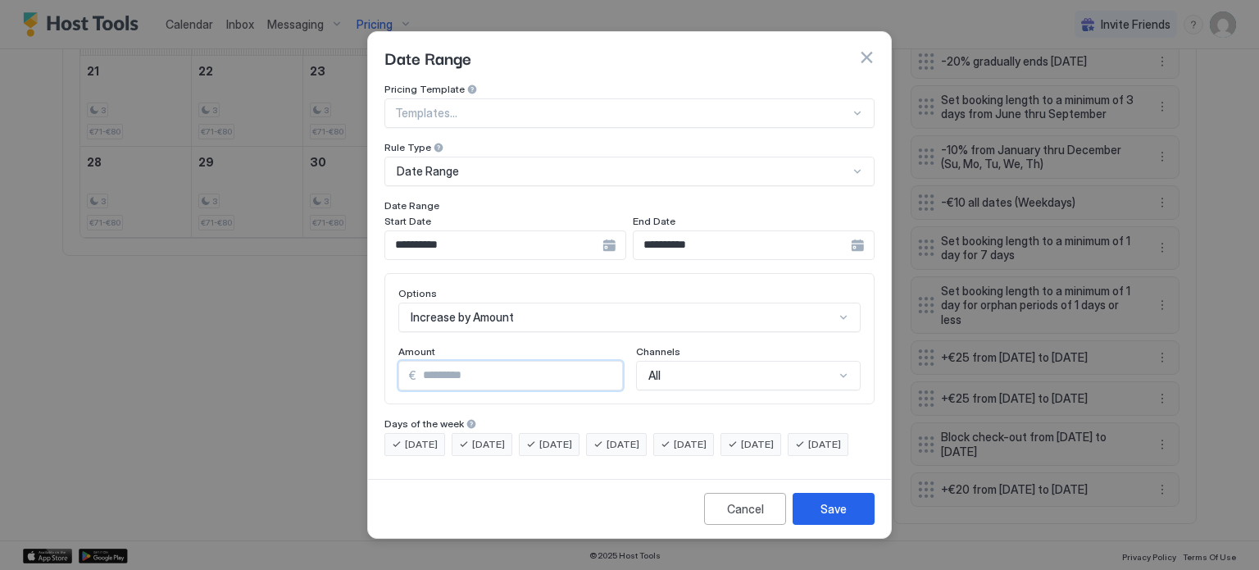
drag, startPoint x: 432, startPoint y: 357, endPoint x: 423, endPoint y: 358, distance: 9.1
click at [423, 361] on input "**" at bounding box center [519, 375] width 206 height 28
type input "**"
click at [838, 517] on div "Save" at bounding box center [833, 508] width 26 height 17
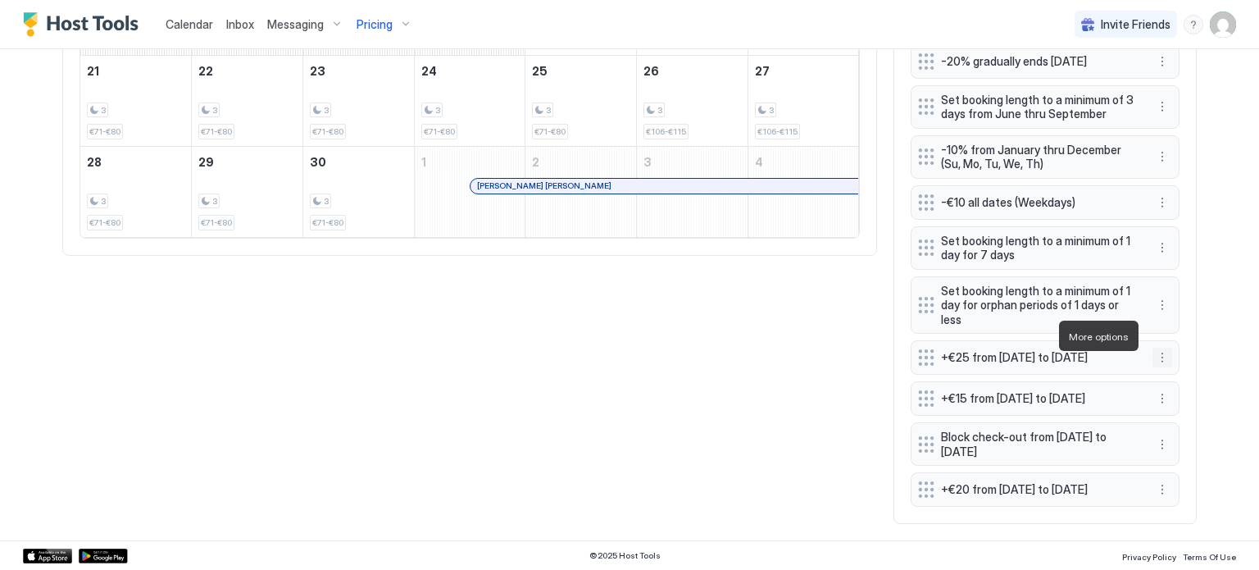
click at [1154, 347] on button "More options" at bounding box center [1162, 357] width 20 height 20
click at [1161, 355] on div "Edit" at bounding box center [1172, 358] width 36 height 12
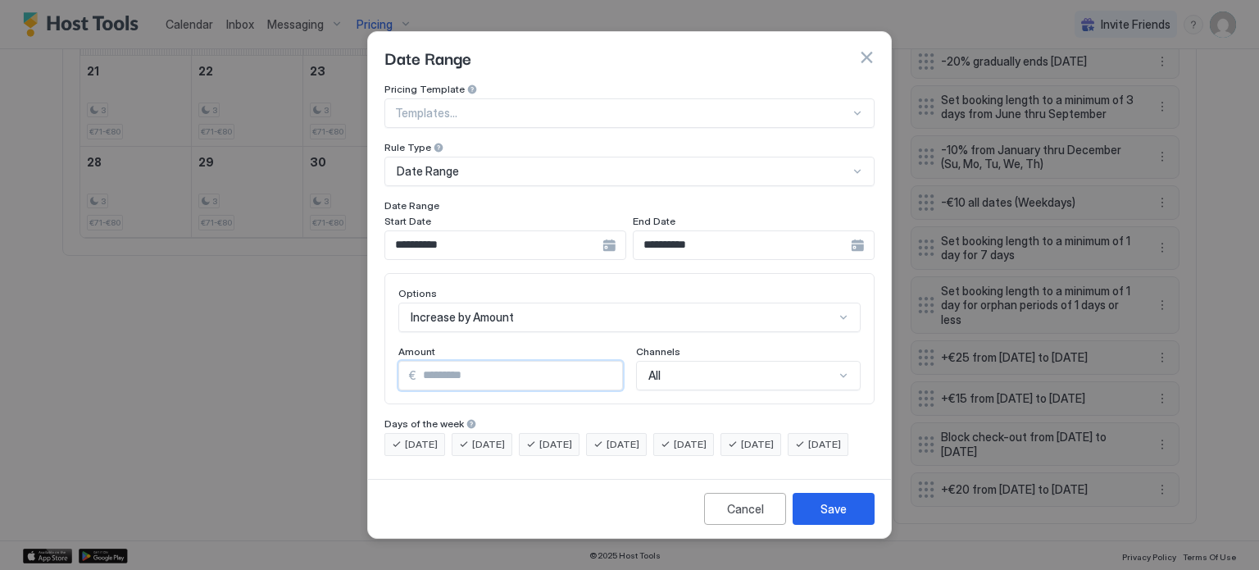
drag, startPoint x: 428, startPoint y: 355, endPoint x: 418, endPoint y: 359, distance: 10.7
click at [418, 361] on input "**" at bounding box center [519, 375] width 206 height 28
type input "**"
click at [824, 517] on div "Save" at bounding box center [833, 508] width 26 height 17
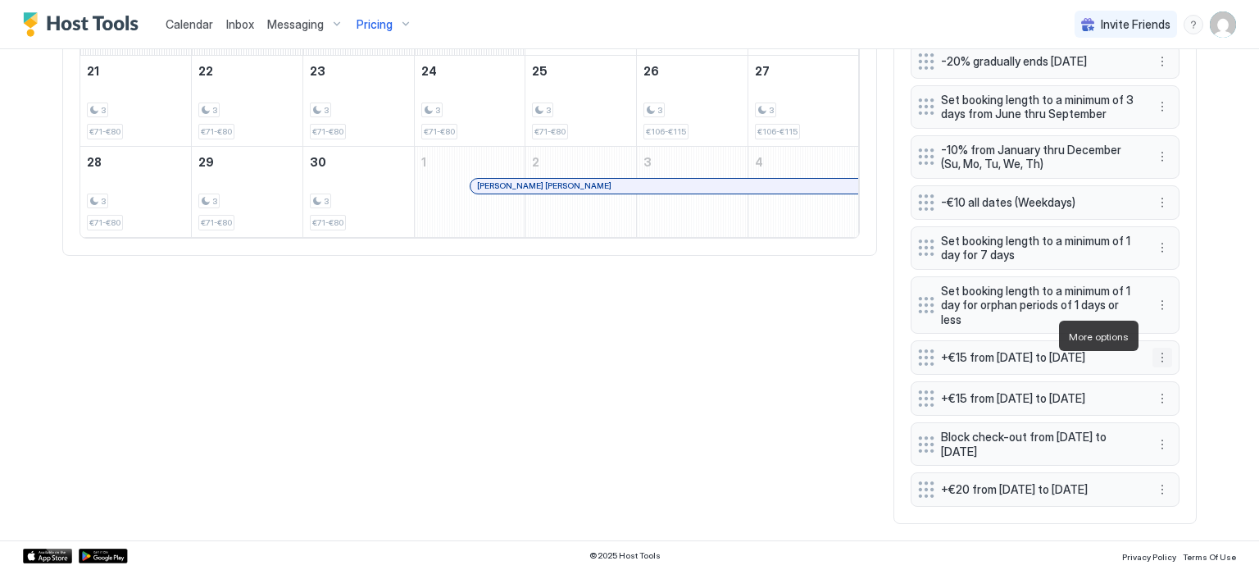
click at [1154, 347] on button "More options" at bounding box center [1162, 357] width 20 height 20
click at [1161, 411] on div "Delete" at bounding box center [1178, 411] width 48 height 12
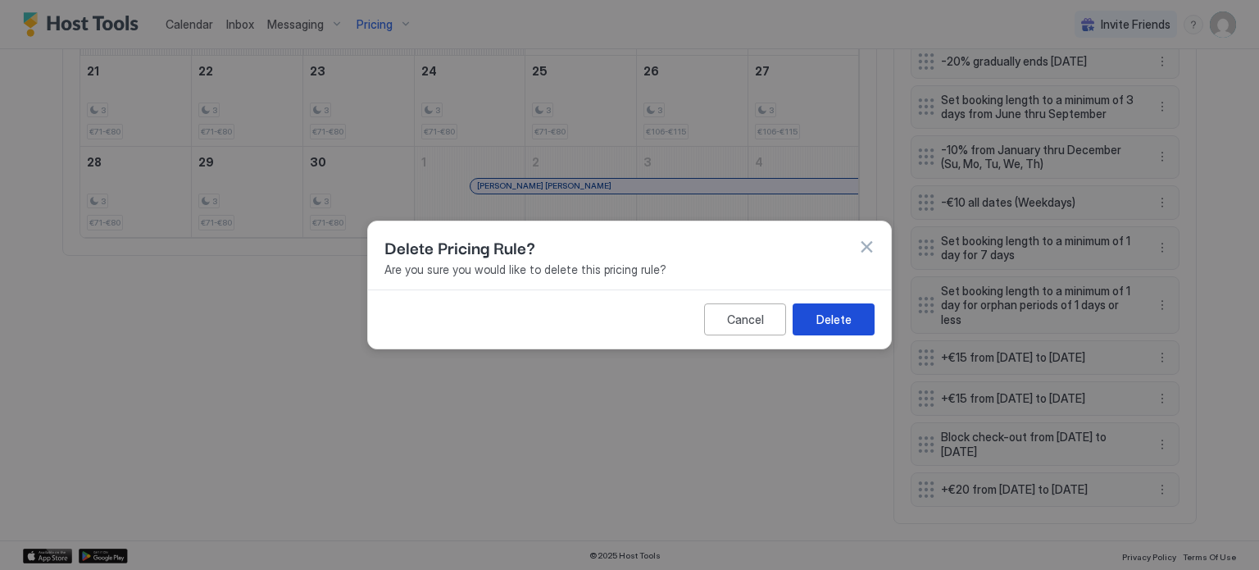
click at [852, 319] on button "Delete" at bounding box center [834, 319] width 82 height 32
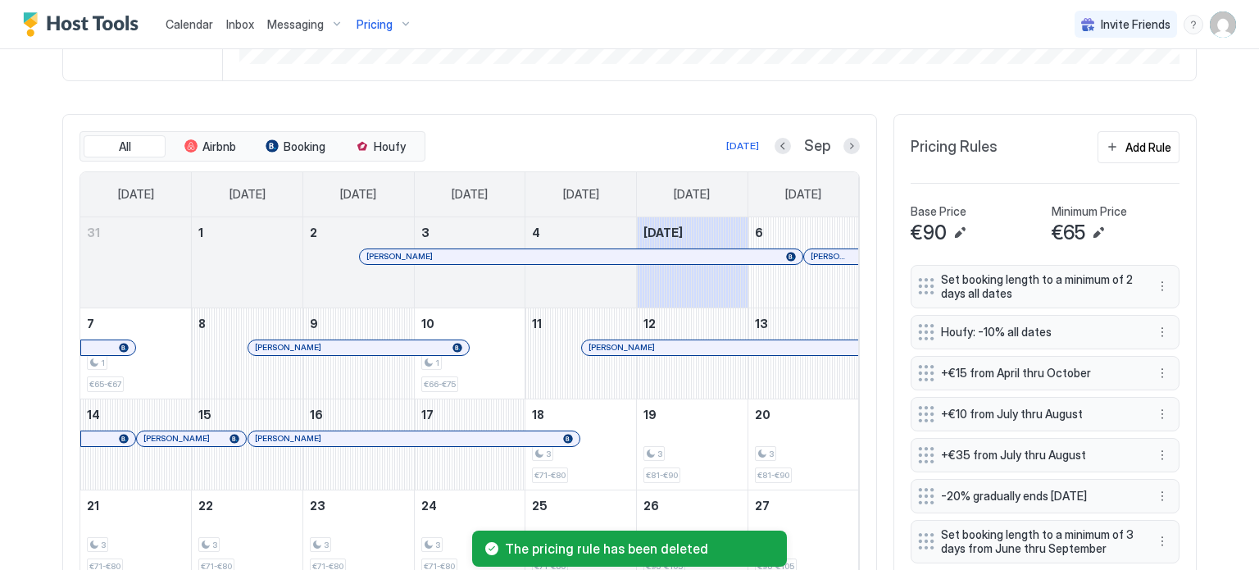
scroll to position [431, 0]
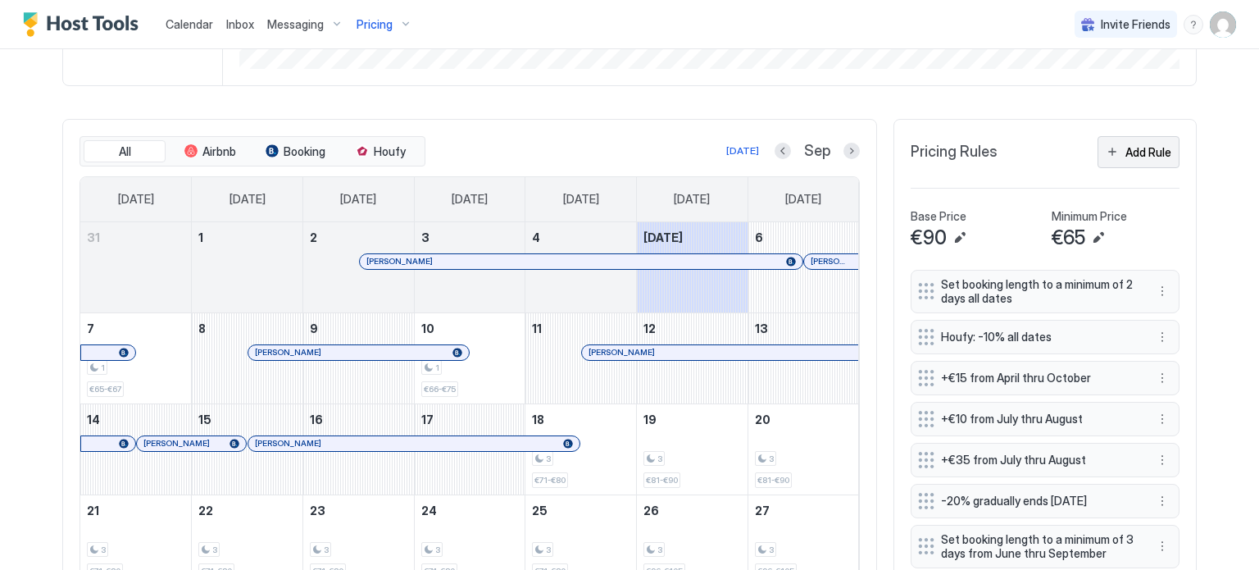
click at [1111, 159] on button "Add Rule" at bounding box center [1138, 152] width 82 height 32
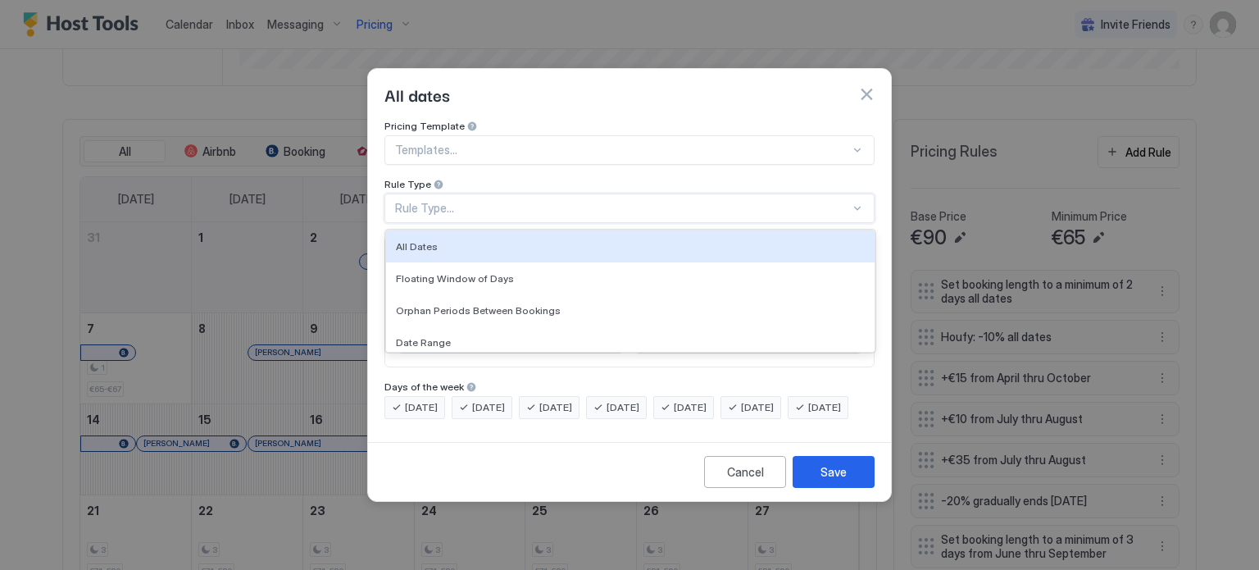
click at [450, 201] on div "Rule Type..." at bounding box center [622, 208] width 455 height 15
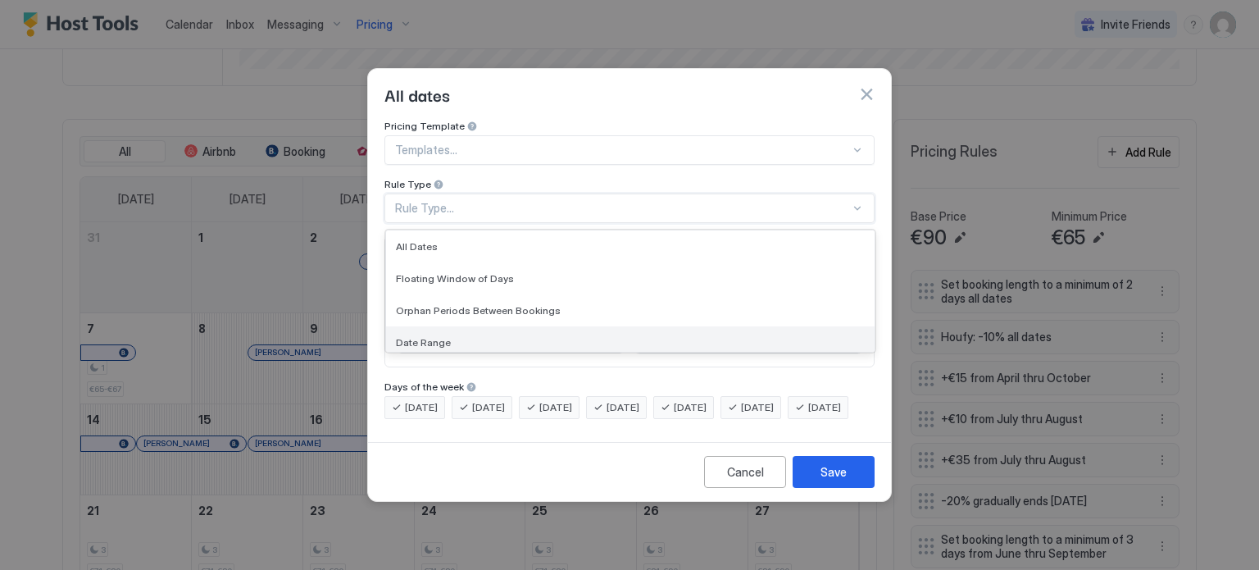
click at [456, 336] on div "Date Range" at bounding box center [630, 342] width 469 height 12
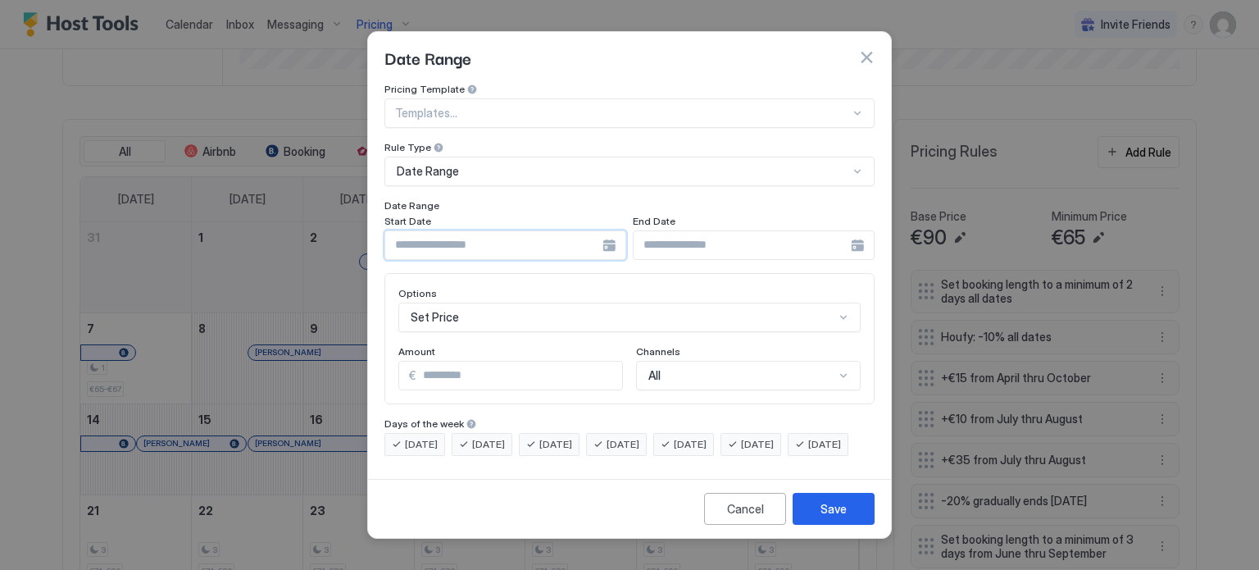
click at [598, 238] on input "Input Field" at bounding box center [493, 245] width 217 height 28
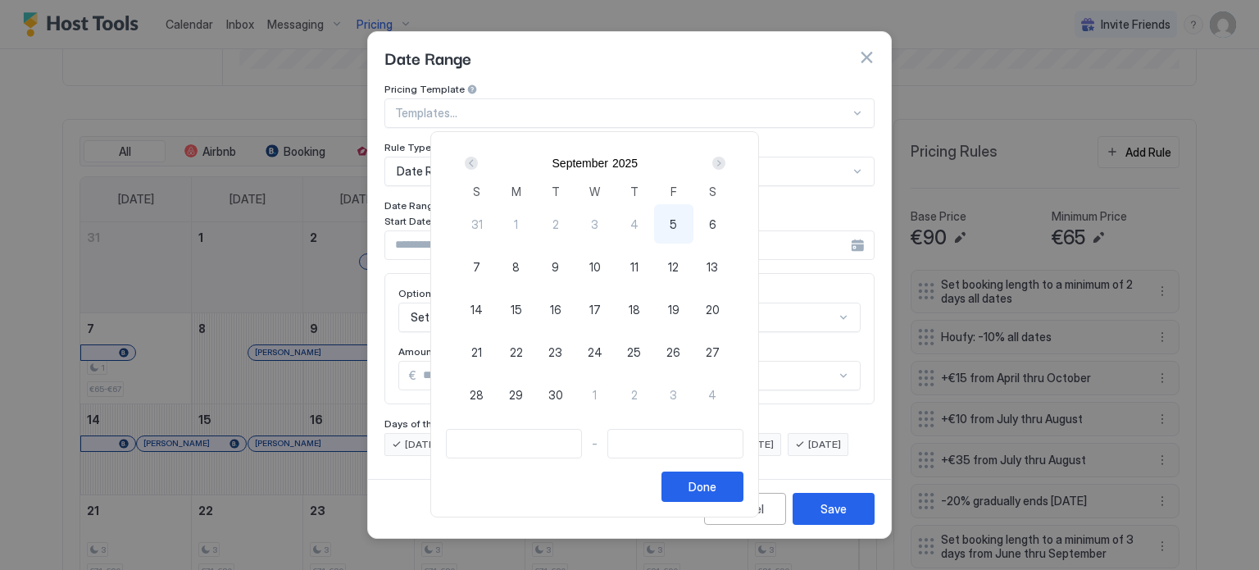
click at [725, 169] on div "Next" at bounding box center [718, 163] width 13 height 13
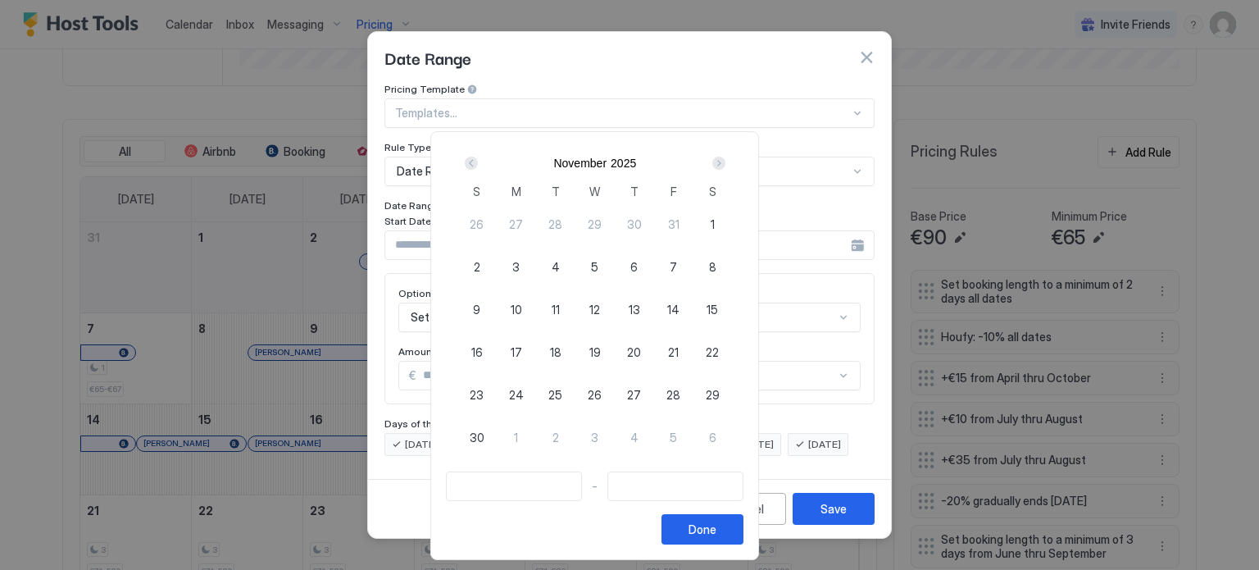
click at [725, 169] on div "Next" at bounding box center [718, 163] width 13 height 13
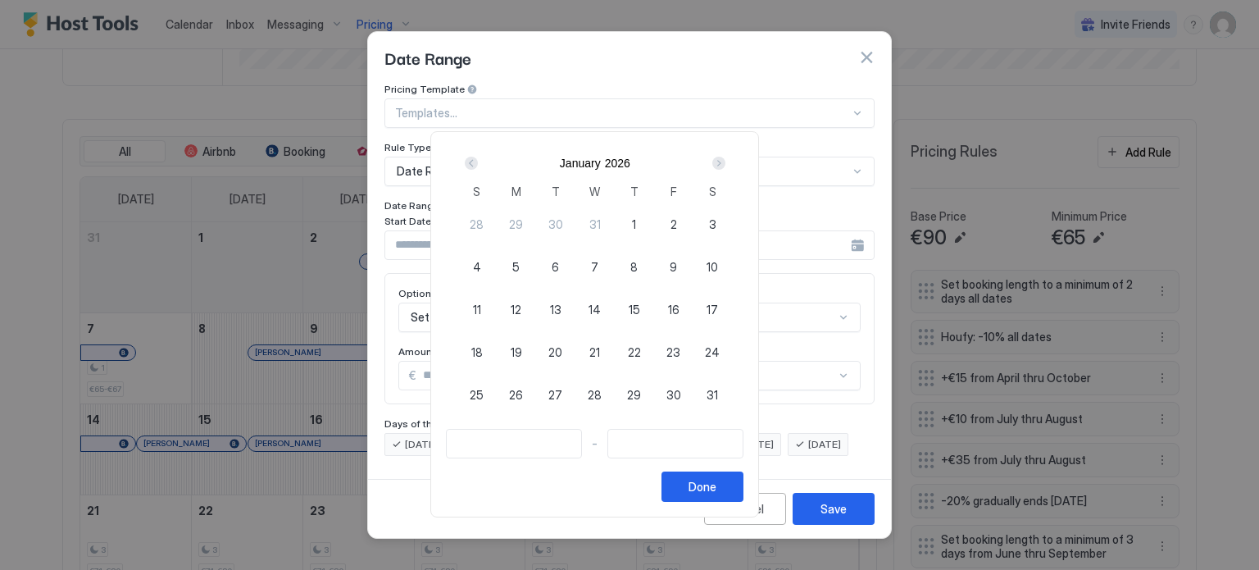
click at [725, 169] on div "Next" at bounding box center [718, 163] width 13 height 13
click at [681, 350] on span "24" at bounding box center [673, 351] width 15 height 17
type input "**********"
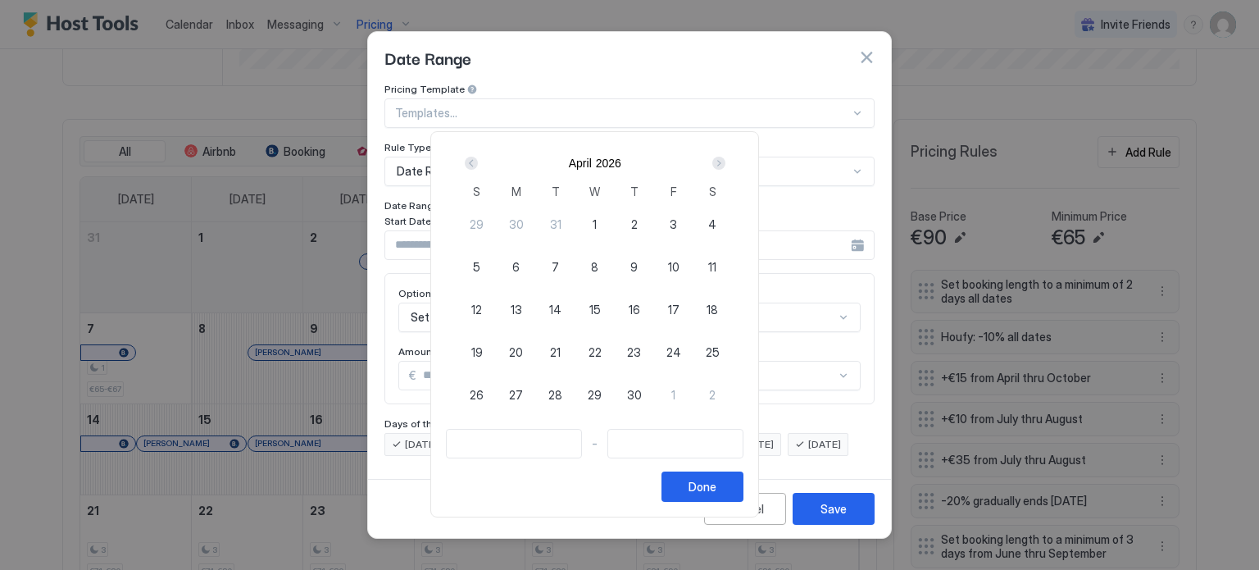
type input "**********"
click at [725, 163] on div "Next" at bounding box center [718, 163] width 13 height 13
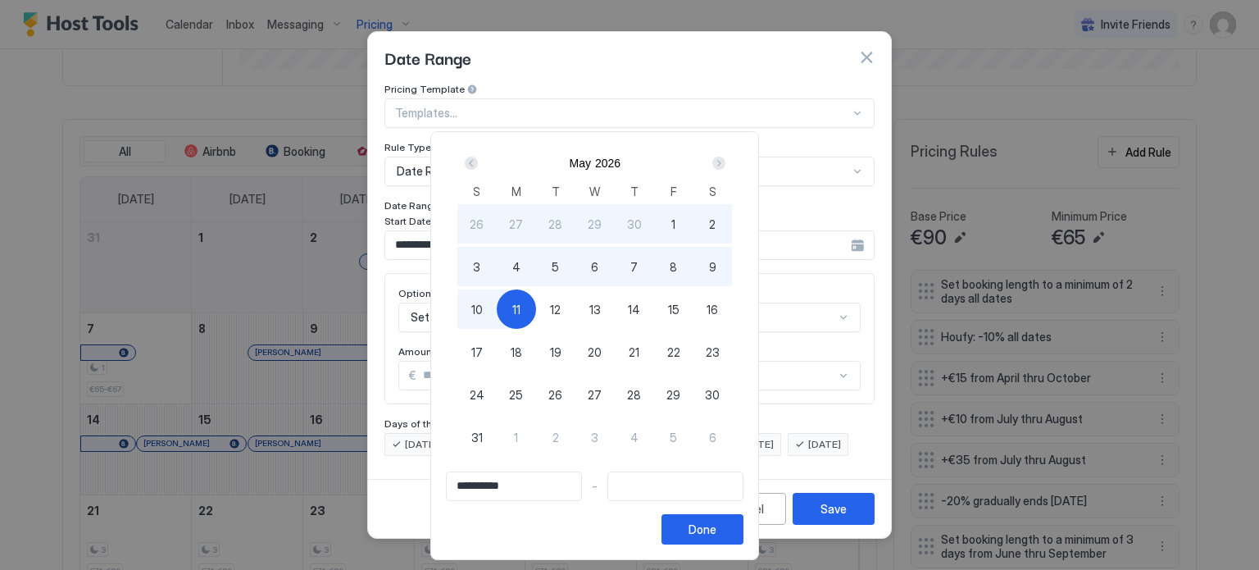
type input "**********"
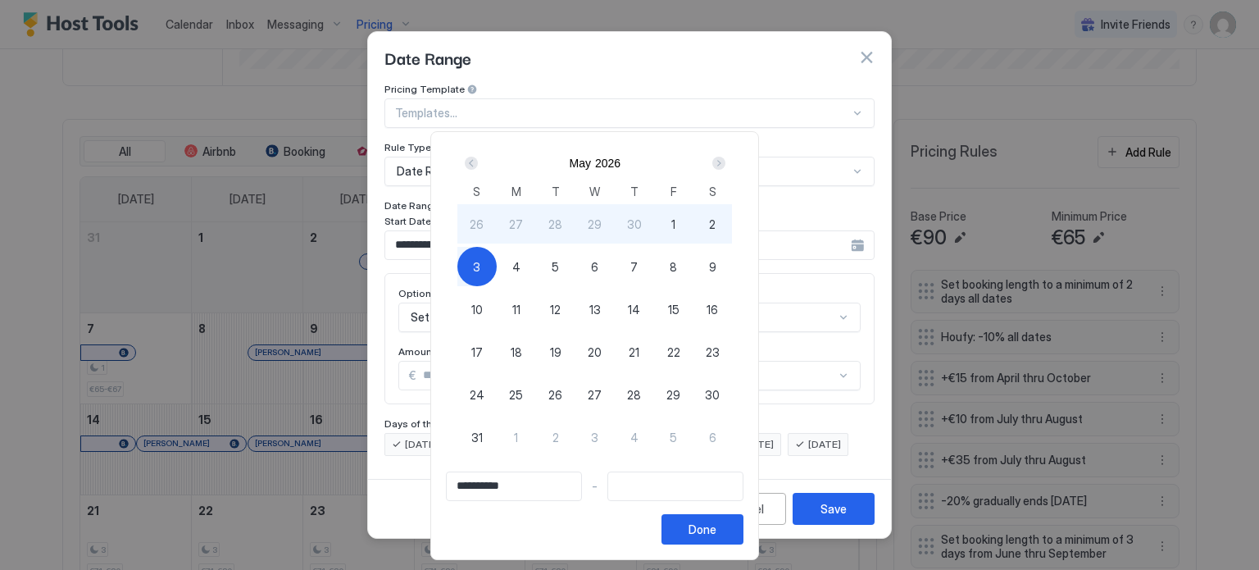
click at [480, 273] on span "3" at bounding box center [476, 266] width 7 height 17
type input "**********"
click at [716, 527] on div "Done" at bounding box center [702, 528] width 28 height 17
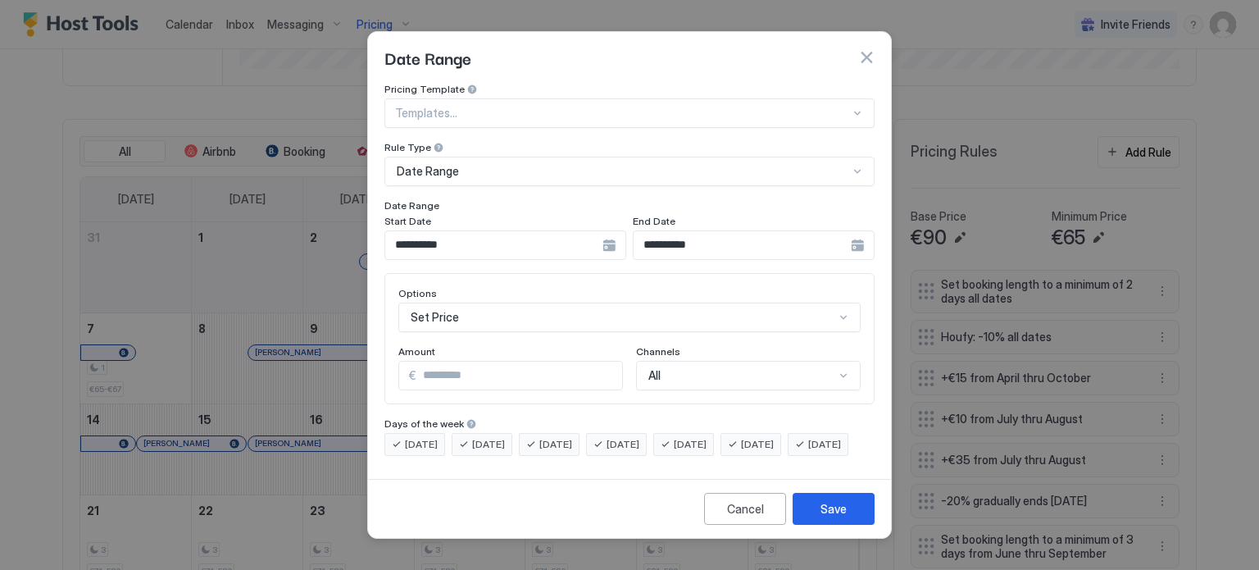
click at [473, 305] on div "Set Price" at bounding box center [629, 317] width 462 height 30
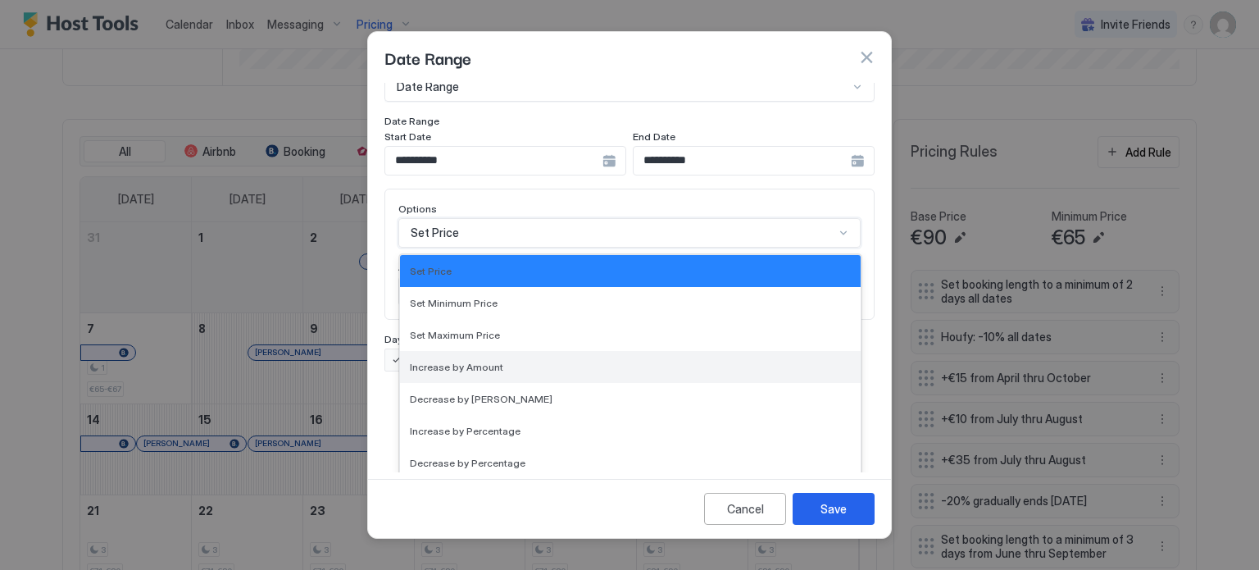
click at [472, 361] on span "Increase by Amount" at bounding box center [456, 367] width 93 height 12
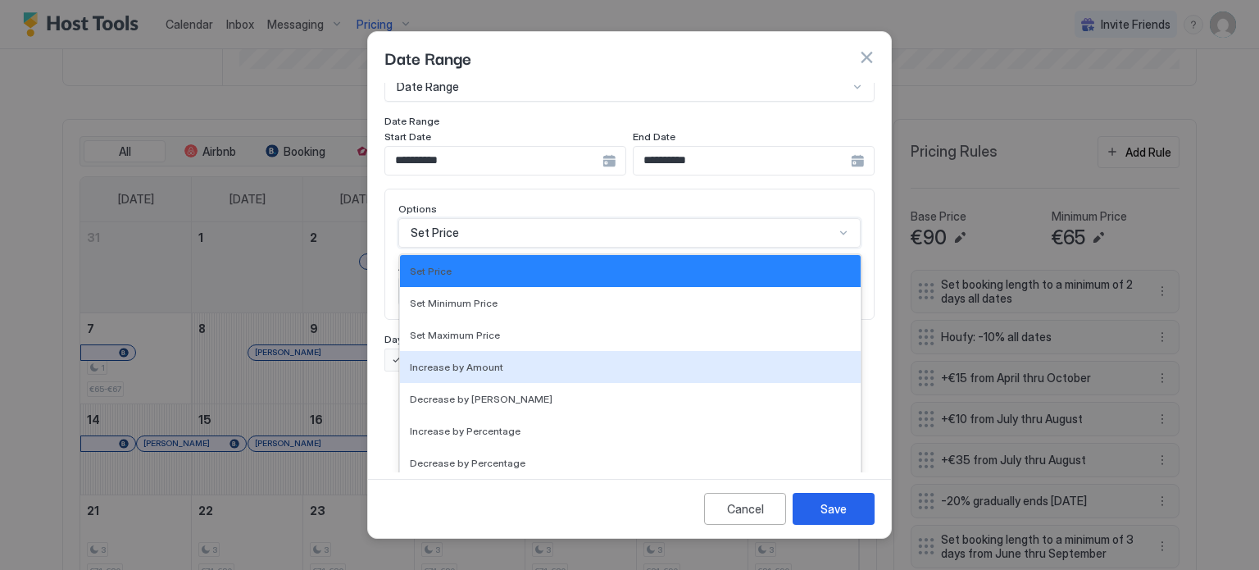
scroll to position [0, 0]
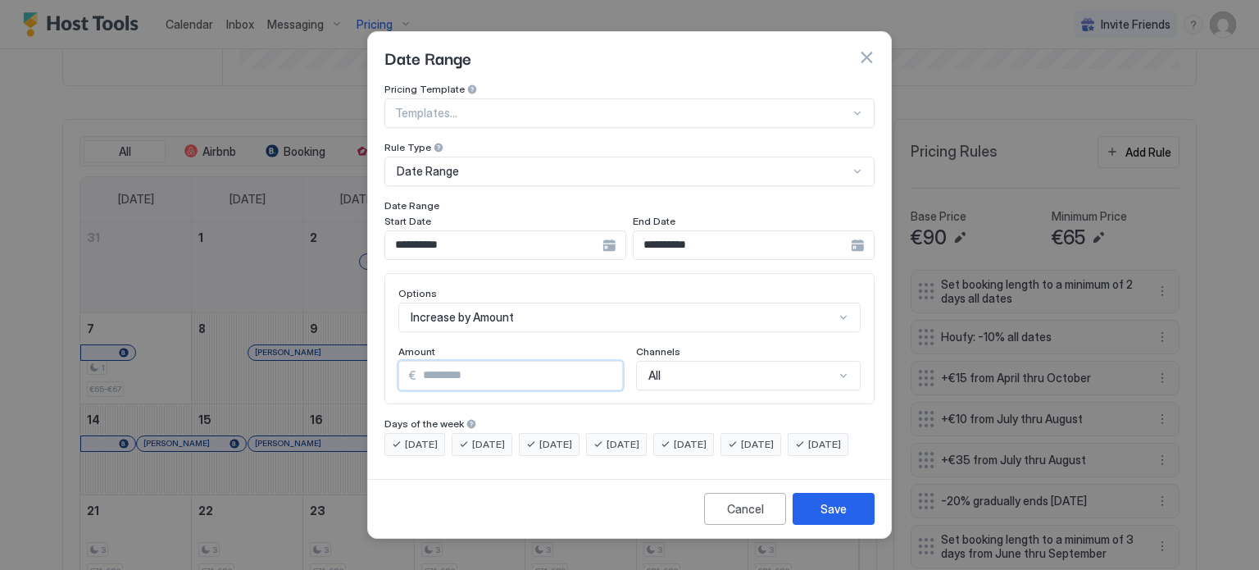
drag, startPoint x: 439, startPoint y: 353, endPoint x: 380, endPoint y: 348, distance: 59.2
click at [380, 348] on div "**********" at bounding box center [629, 277] width 523 height 389
type input "*"
click at [842, 517] on div "Save" at bounding box center [833, 508] width 26 height 17
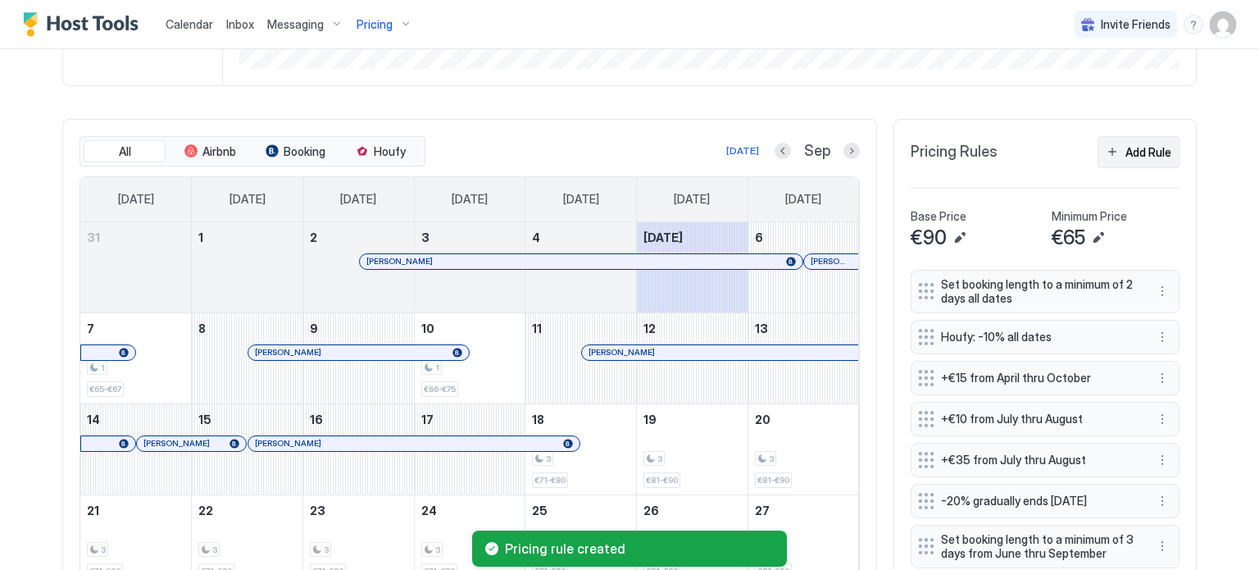
click at [1131, 143] on div "Add Rule" at bounding box center [1148, 151] width 46 height 17
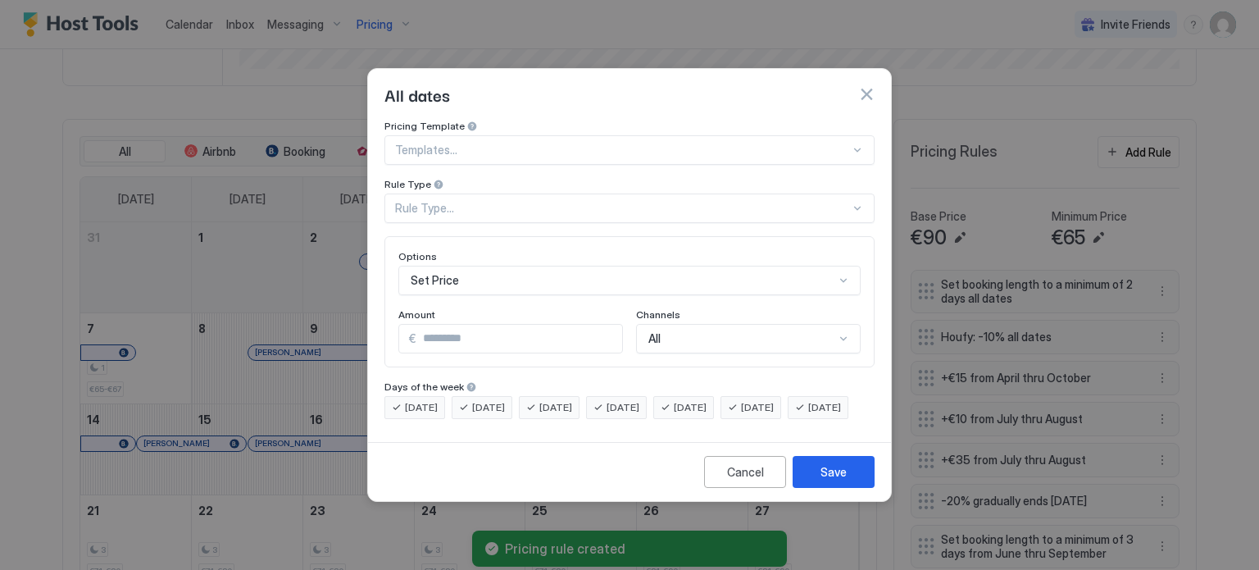
click at [459, 201] on div "Rule Type..." at bounding box center [622, 208] width 455 height 15
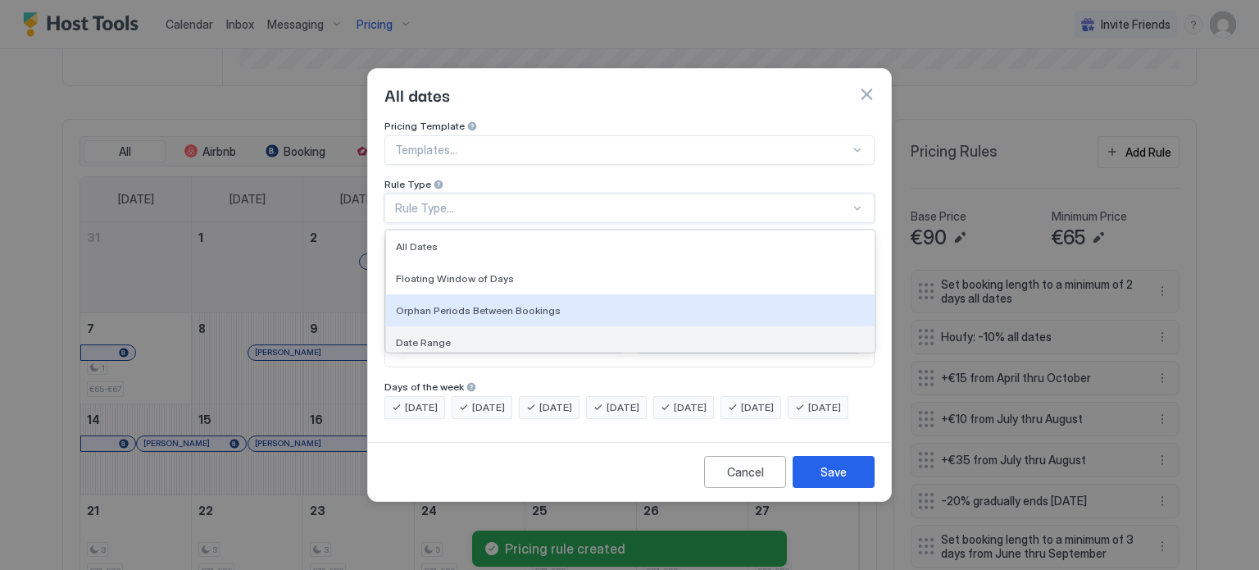
click at [437, 336] on span "Date Range" at bounding box center [423, 342] width 55 height 12
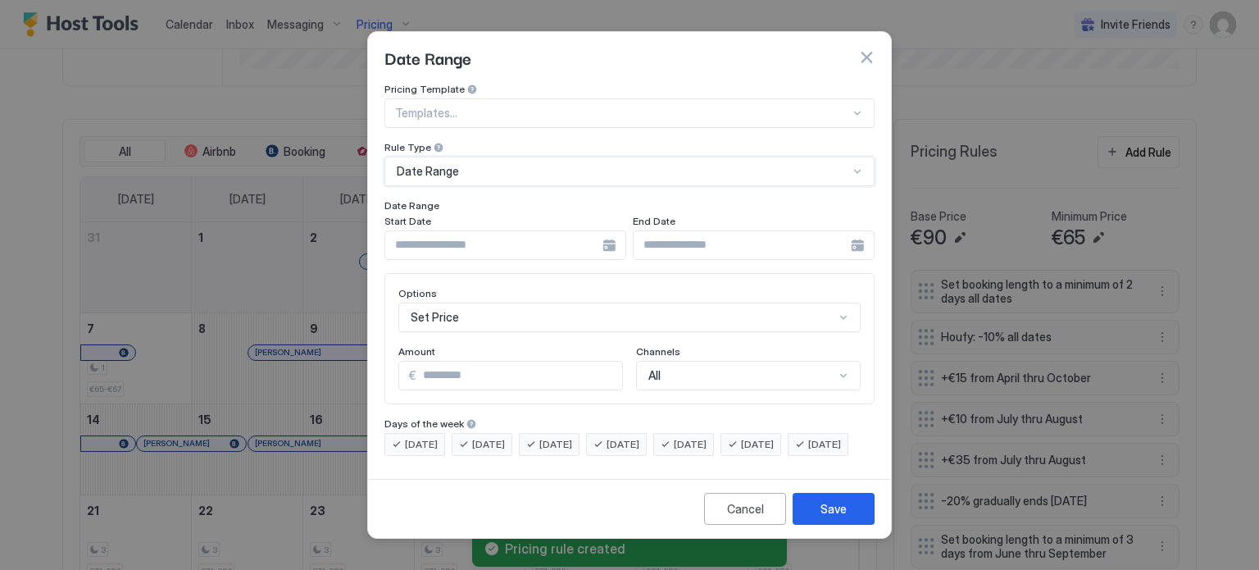
click at [613, 230] on div at bounding box center [505, 245] width 242 height 30
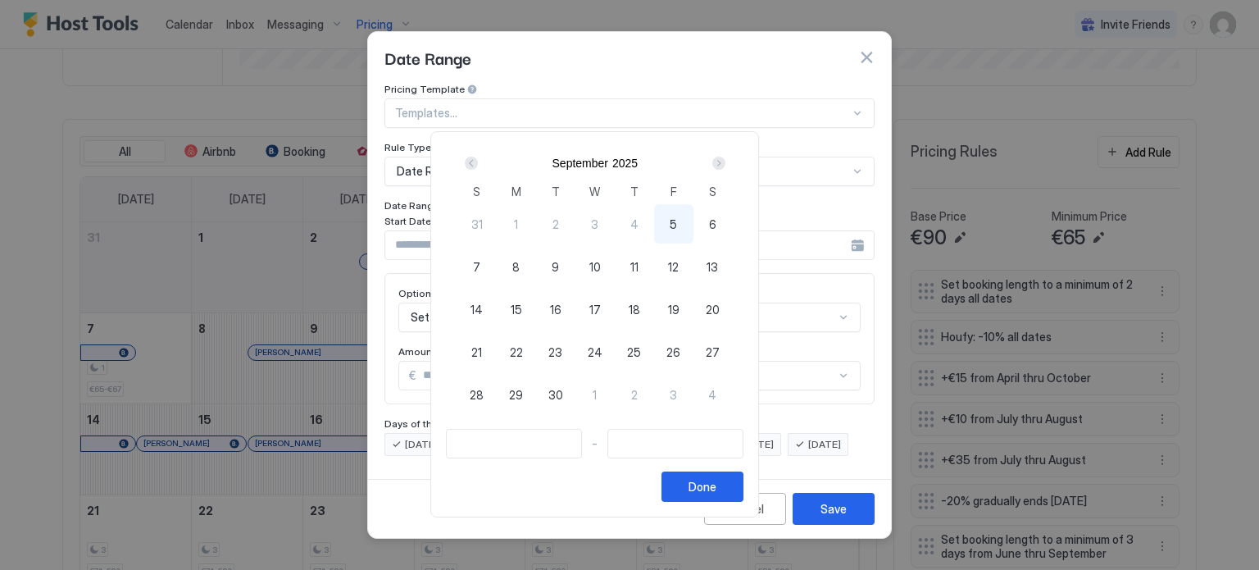
click at [725, 162] on div "Next" at bounding box center [718, 163] width 13 height 13
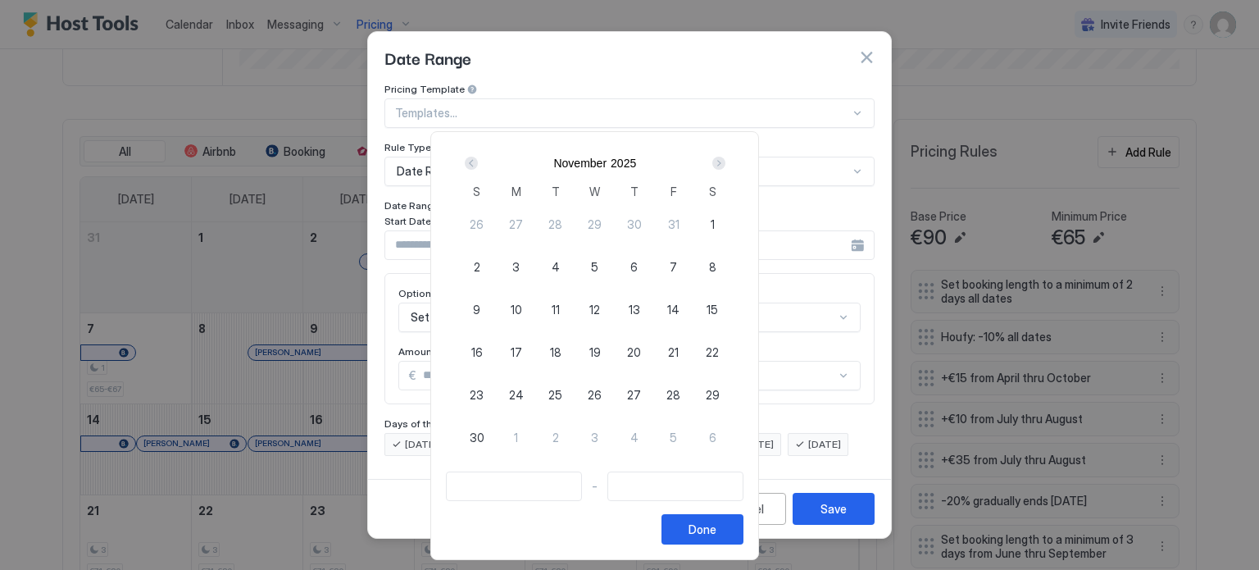
click at [725, 162] on div "Next" at bounding box center [718, 163] width 13 height 13
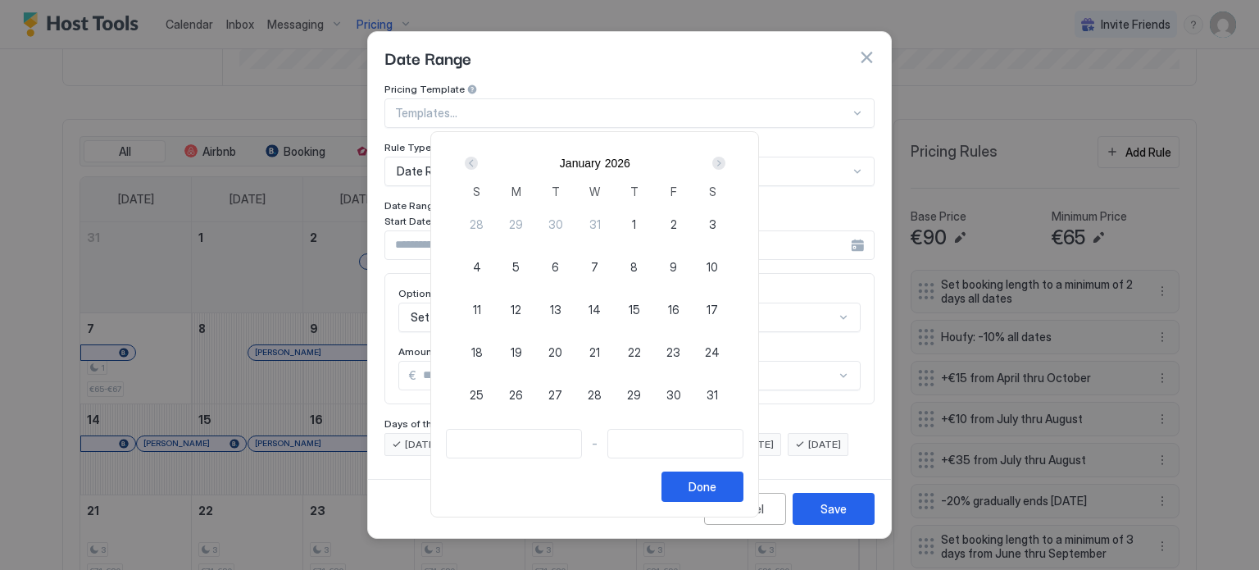
click at [725, 162] on div "Next" at bounding box center [718, 163] width 13 height 13
click at [725, 163] on div "Next" at bounding box center [718, 163] width 13 height 13
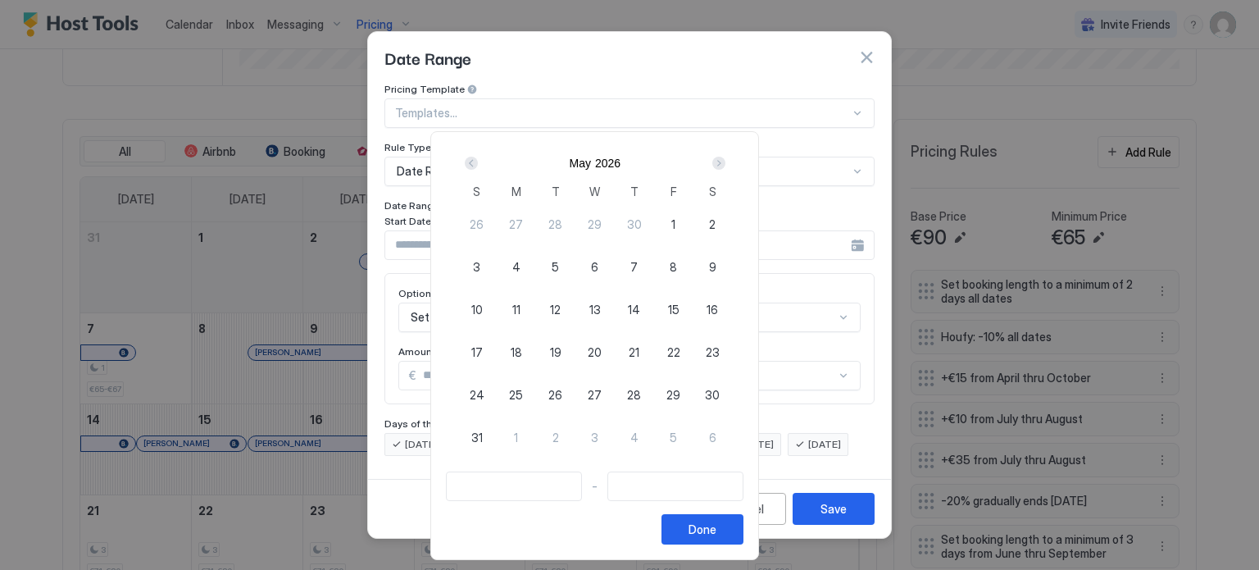
click at [725, 163] on div "Next" at bounding box center [718, 163] width 13 height 13
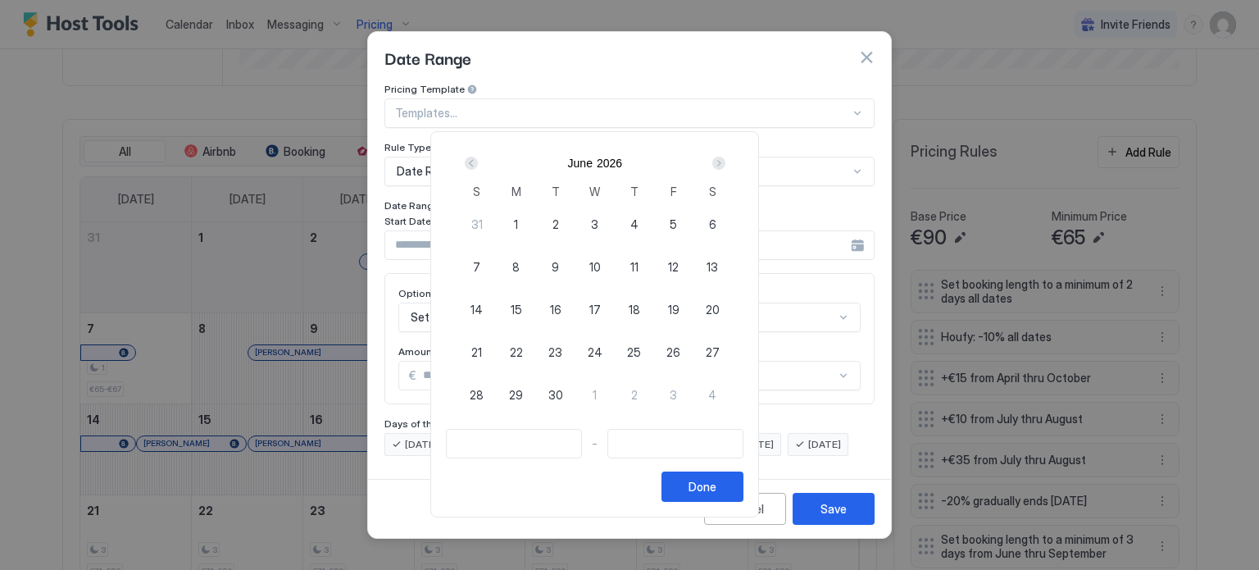
click at [725, 163] on div "Next" at bounding box center [718, 163] width 13 height 13
click at [677, 222] on span "3" at bounding box center [673, 224] width 7 height 17
type input "**********"
click at [725, 160] on div "Next" at bounding box center [718, 163] width 13 height 13
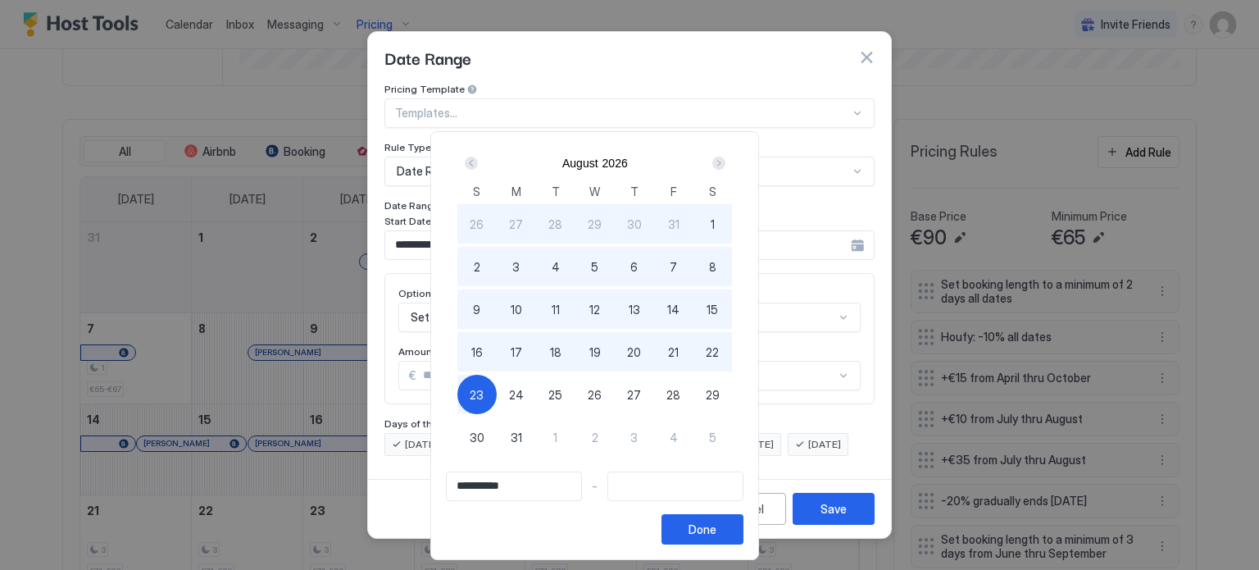
type input "**********"
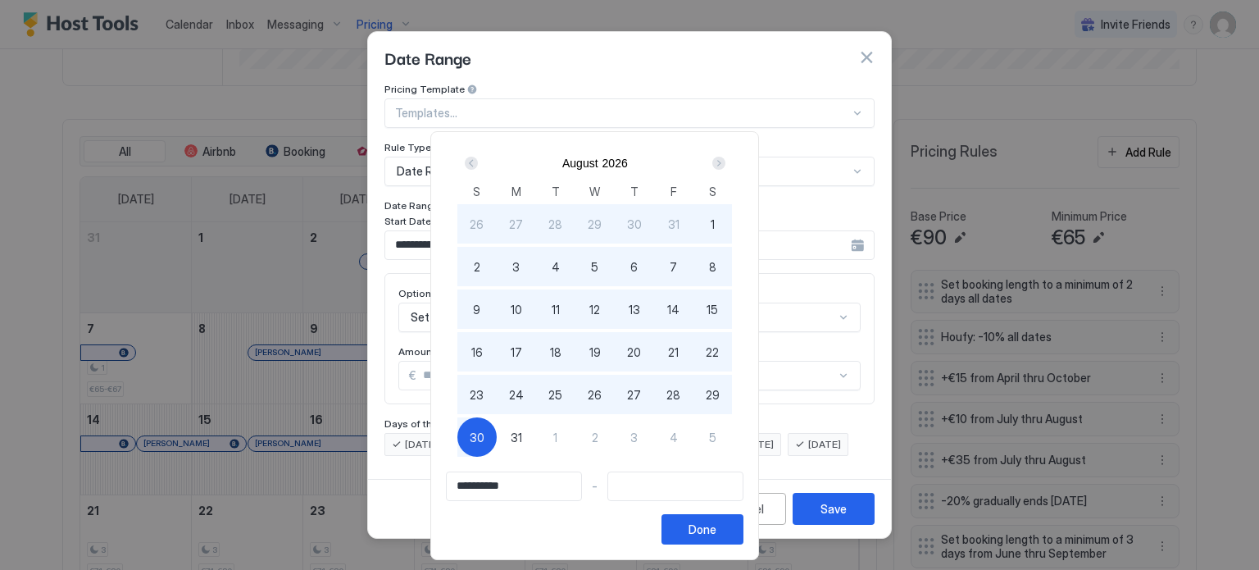
click at [497, 436] on div "30" at bounding box center [476, 436] width 39 height 39
type input "**********"
click at [716, 529] on div "Done" at bounding box center [702, 528] width 28 height 17
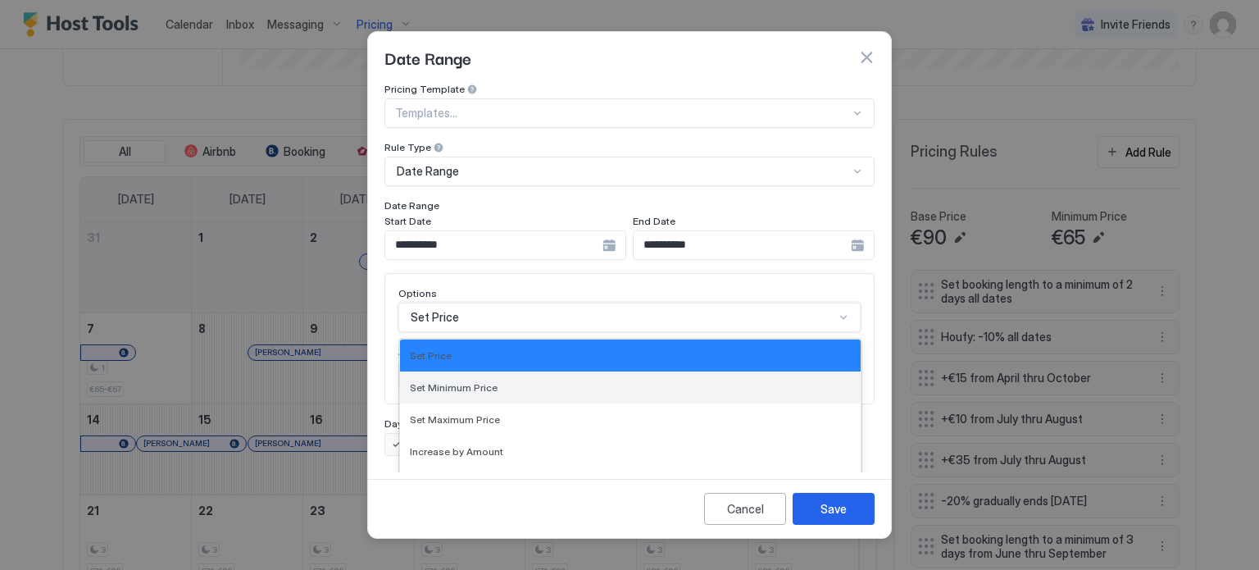
scroll to position [84, 0]
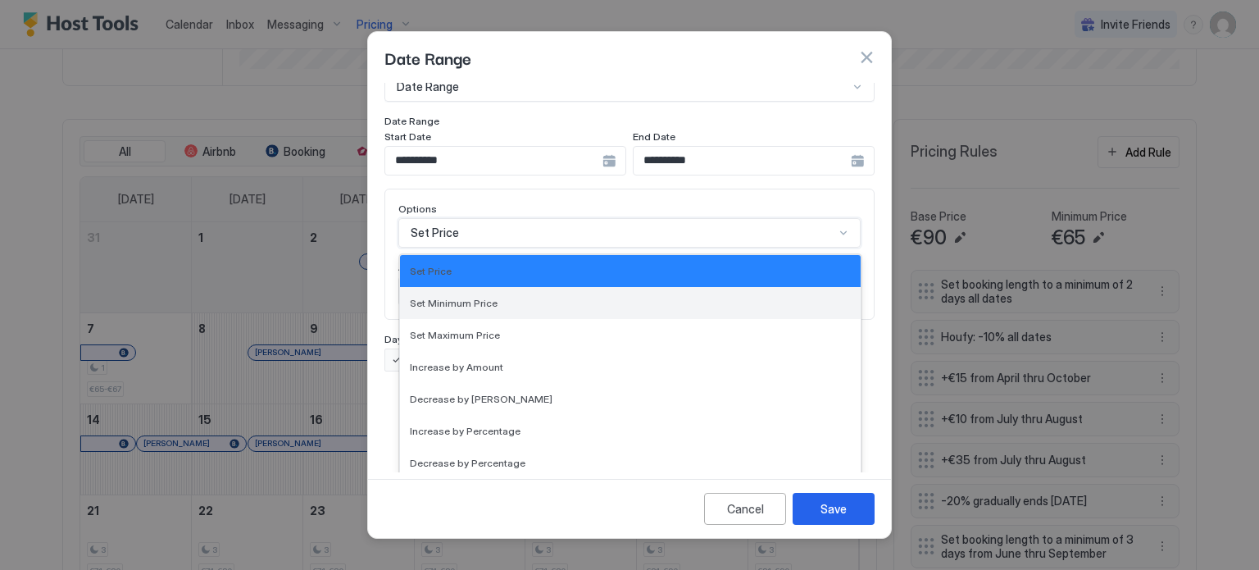
click at [475, 248] on div "17 results available. Use Up and Down to choose options, press Enter to select …" at bounding box center [629, 233] width 462 height 30
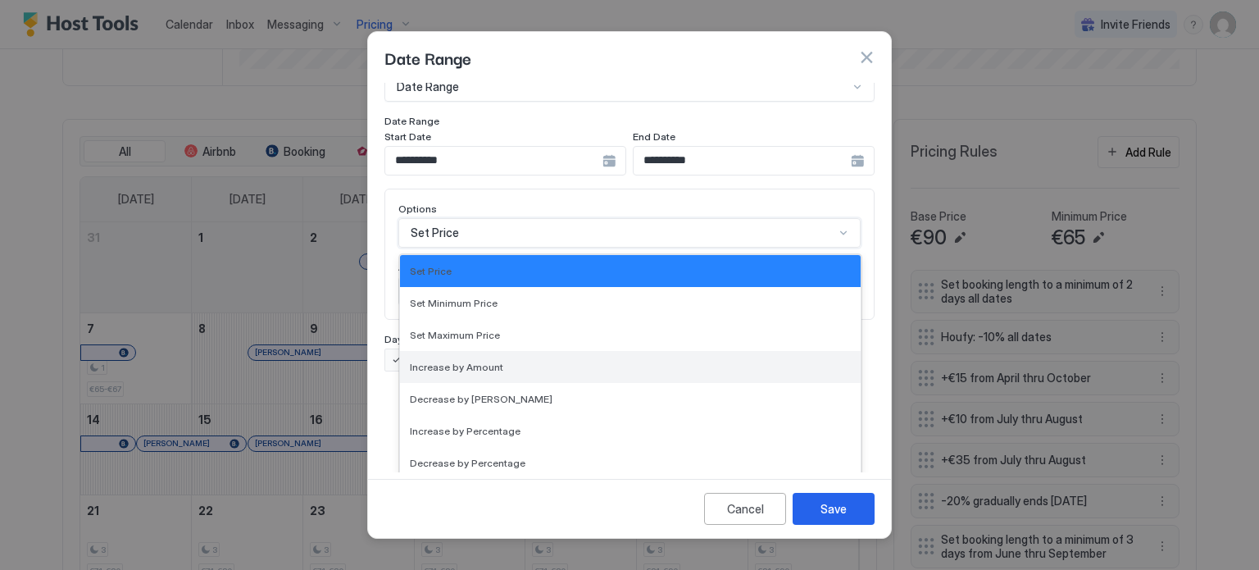
click at [475, 361] on span "Increase by Amount" at bounding box center [456, 367] width 93 height 12
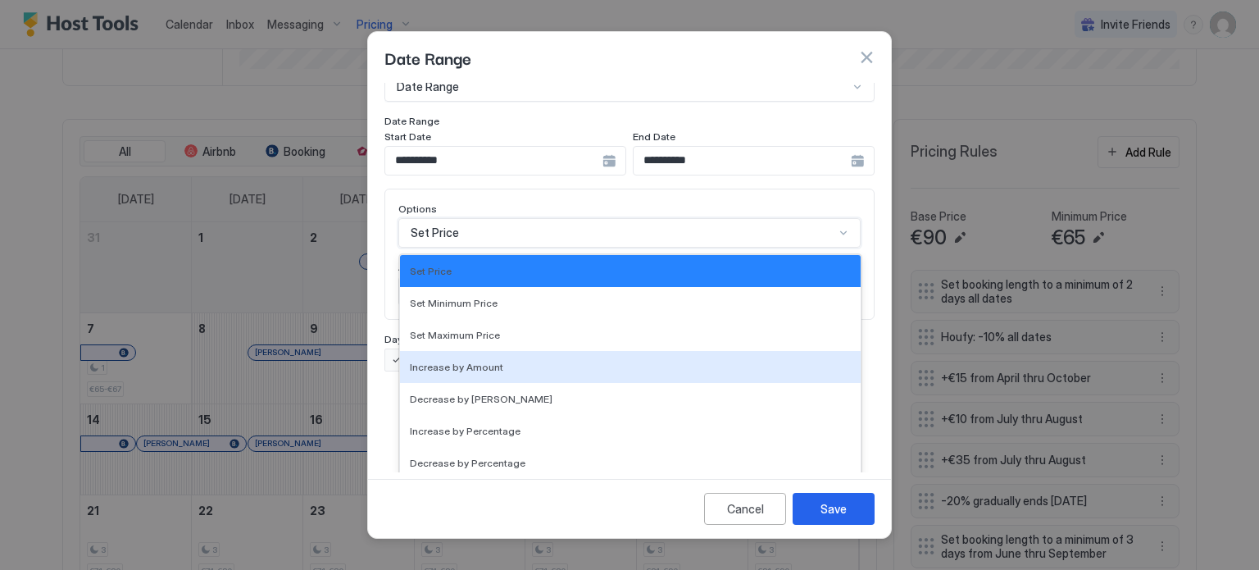
scroll to position [0, 0]
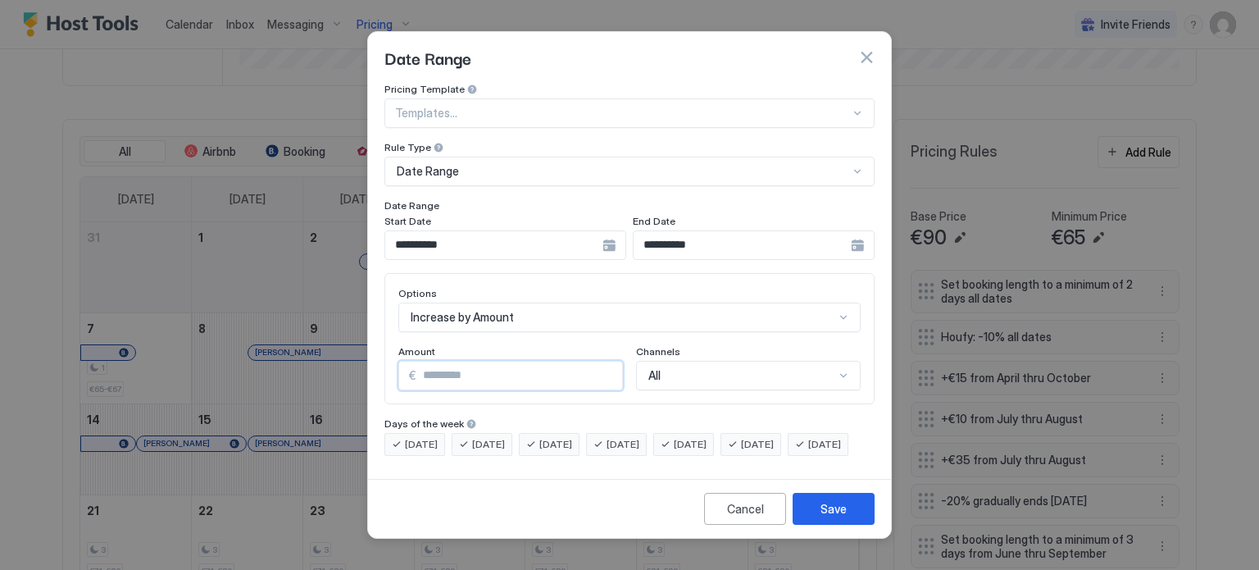
drag, startPoint x: 441, startPoint y: 361, endPoint x: 388, endPoint y: 359, distance: 53.3
click at [388, 359] on div "Options Increase by Amount Amount € * Channels All" at bounding box center [629, 338] width 490 height 131
type input "*"
click at [815, 520] on button "Save" at bounding box center [834, 509] width 82 height 32
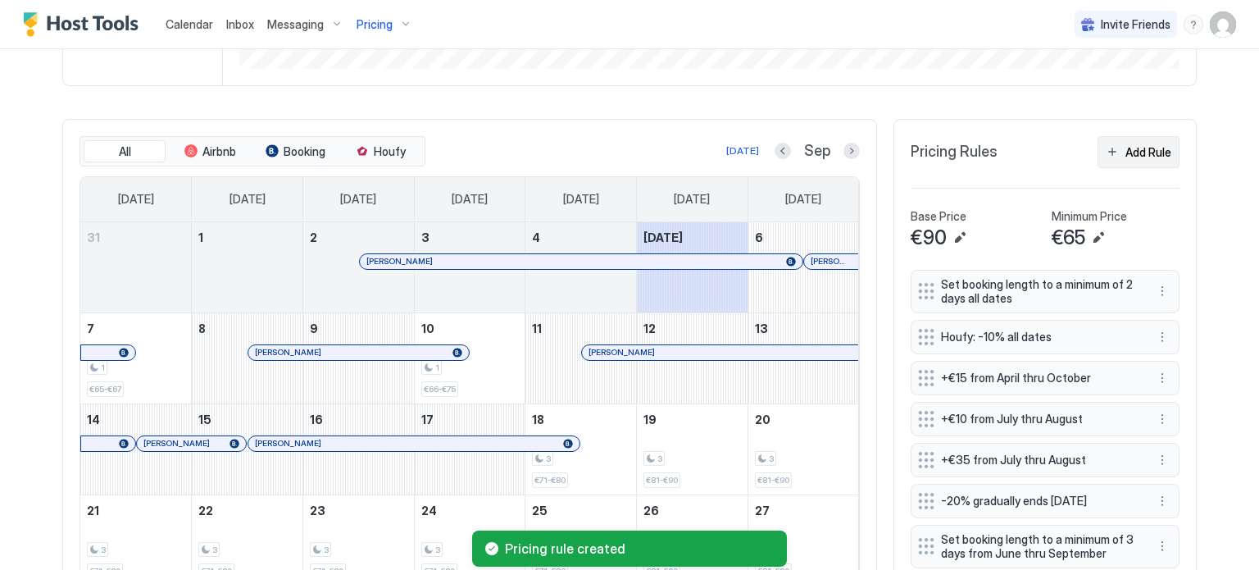
click at [1125, 151] on div "Add Rule" at bounding box center [1148, 151] width 46 height 17
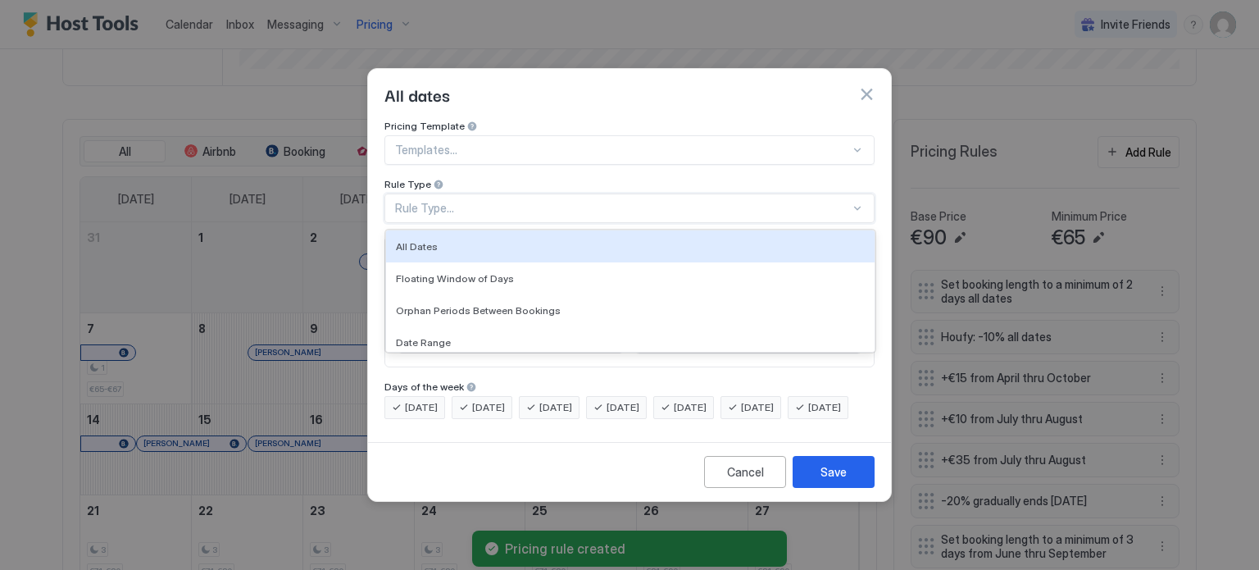
click at [439, 201] on div "Rule Type..." at bounding box center [622, 208] width 455 height 15
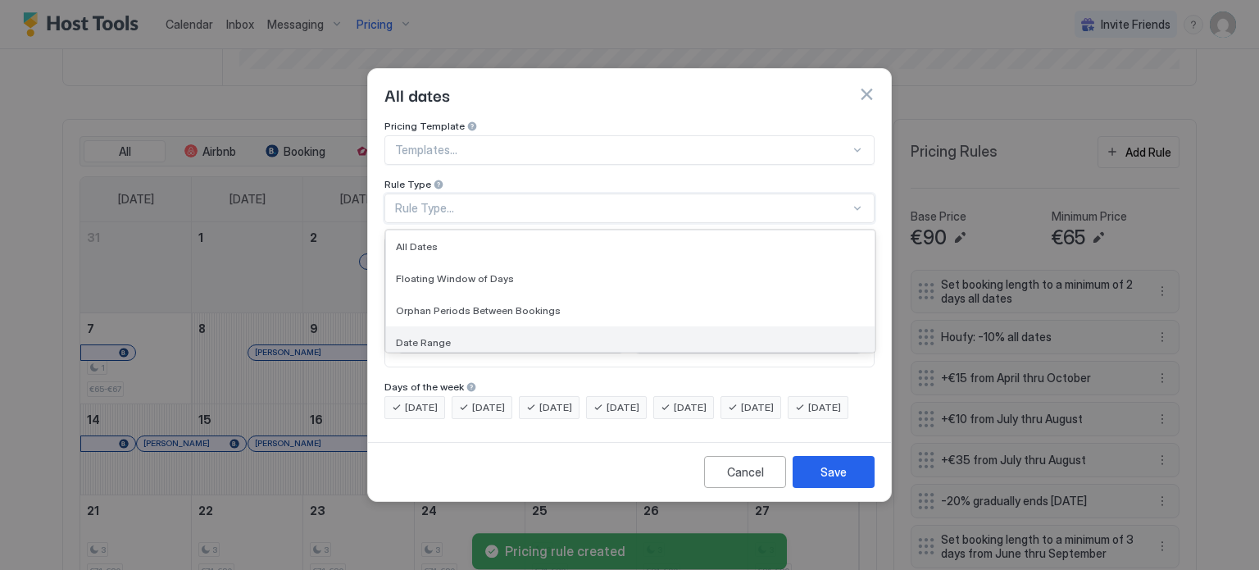
click at [421, 336] on span "Date Range" at bounding box center [423, 342] width 55 height 12
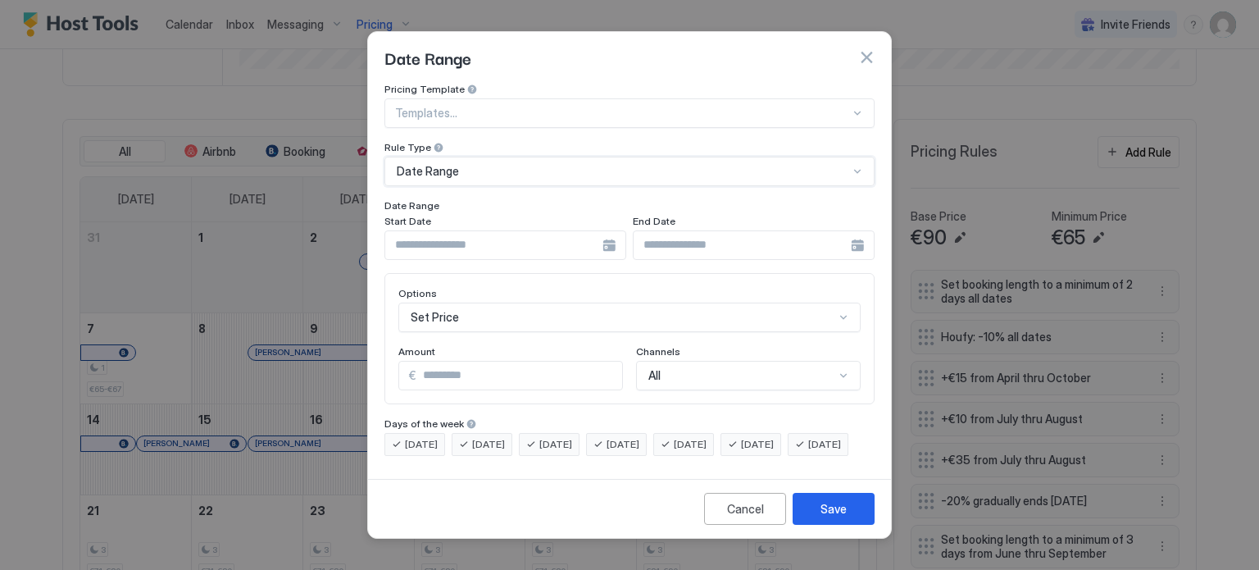
click at [521, 234] on input "Input Field" at bounding box center [493, 245] width 217 height 28
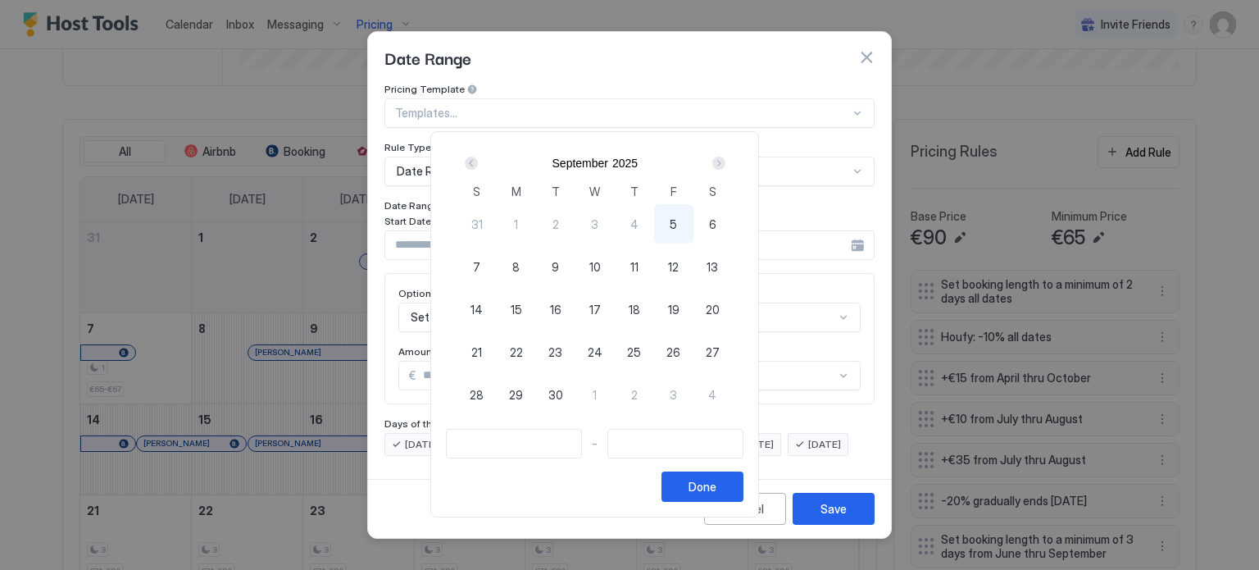
click at [729, 163] on div "Next" at bounding box center [719, 163] width 20 height 20
click at [725, 163] on div "Next" at bounding box center [718, 163] width 13 height 13
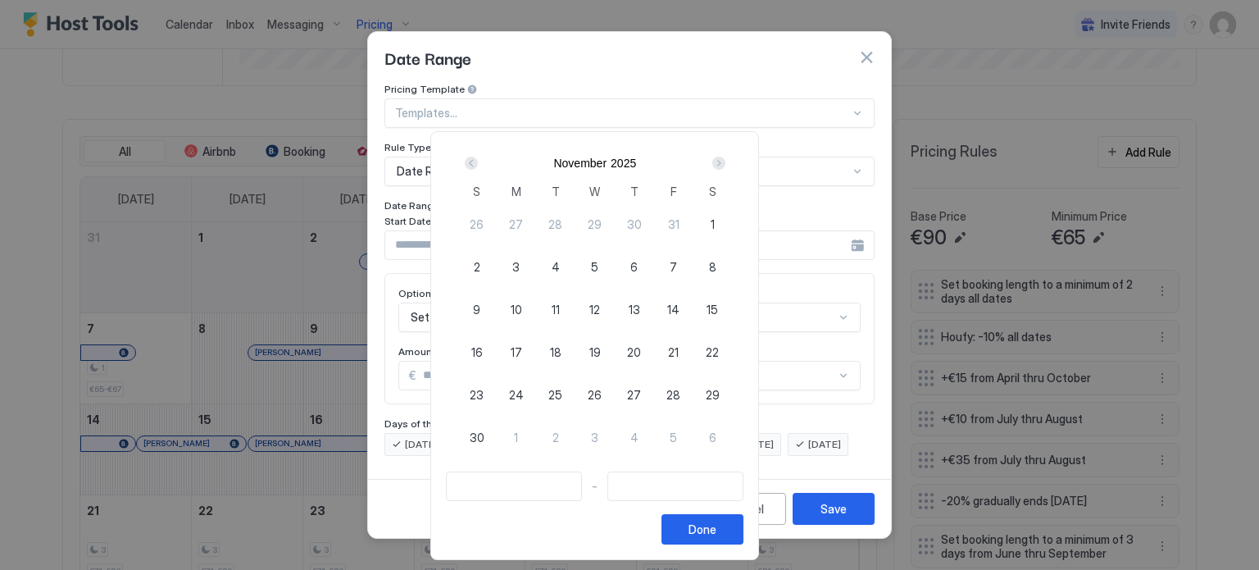
click at [725, 163] on div "Next" at bounding box center [718, 163] width 13 height 13
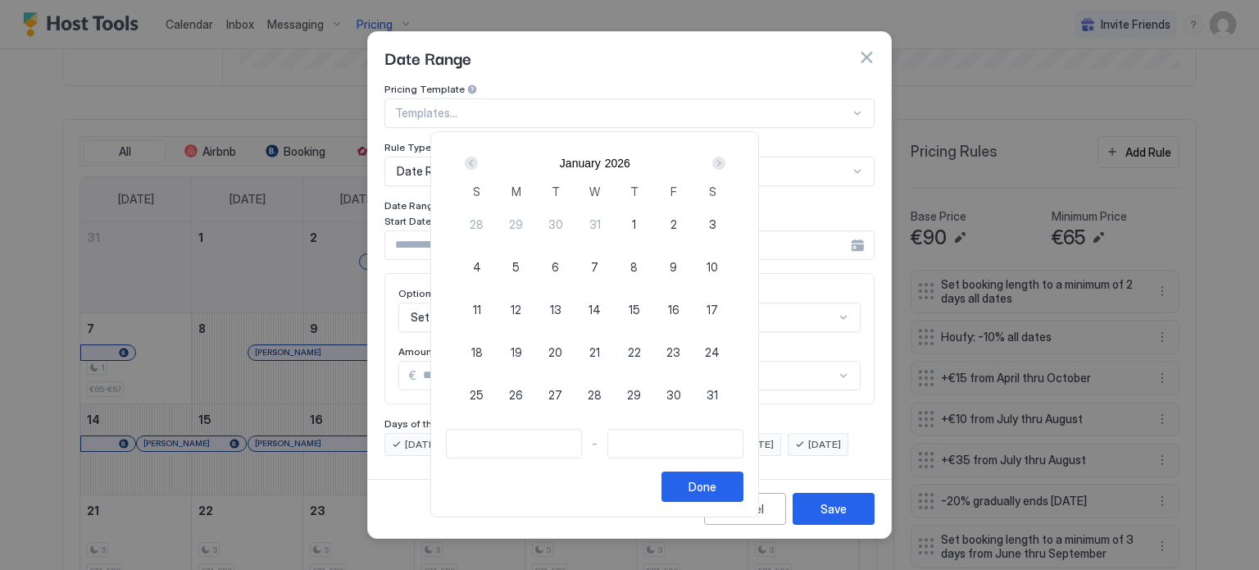
click at [725, 163] on div "Next" at bounding box center [718, 163] width 13 height 13
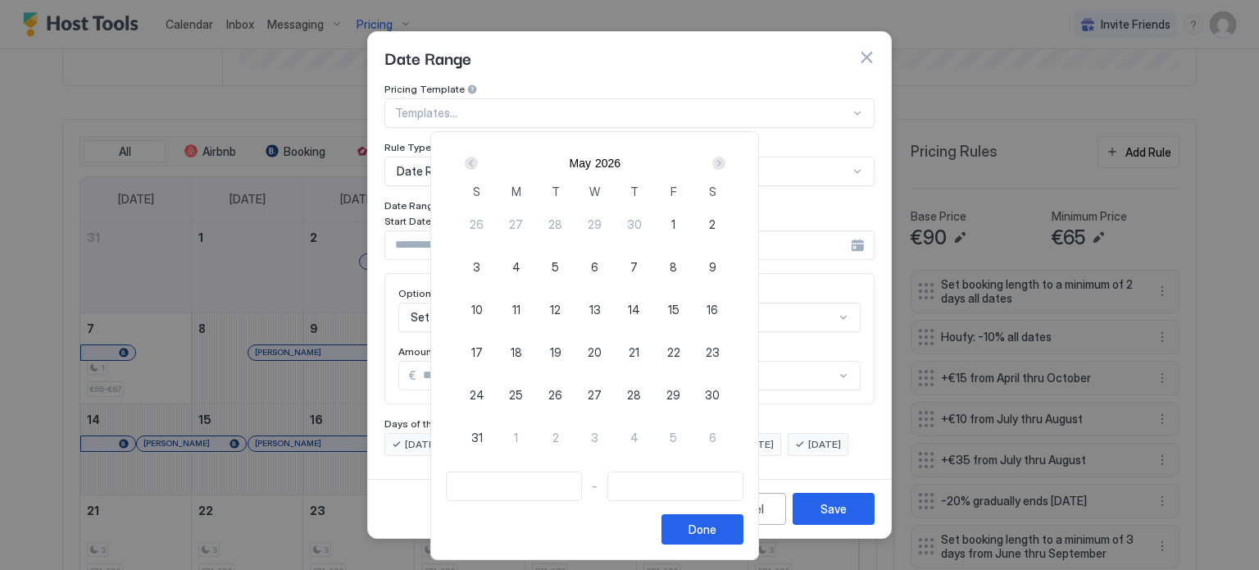
click at [725, 163] on div "Next" at bounding box center [718, 163] width 13 height 13
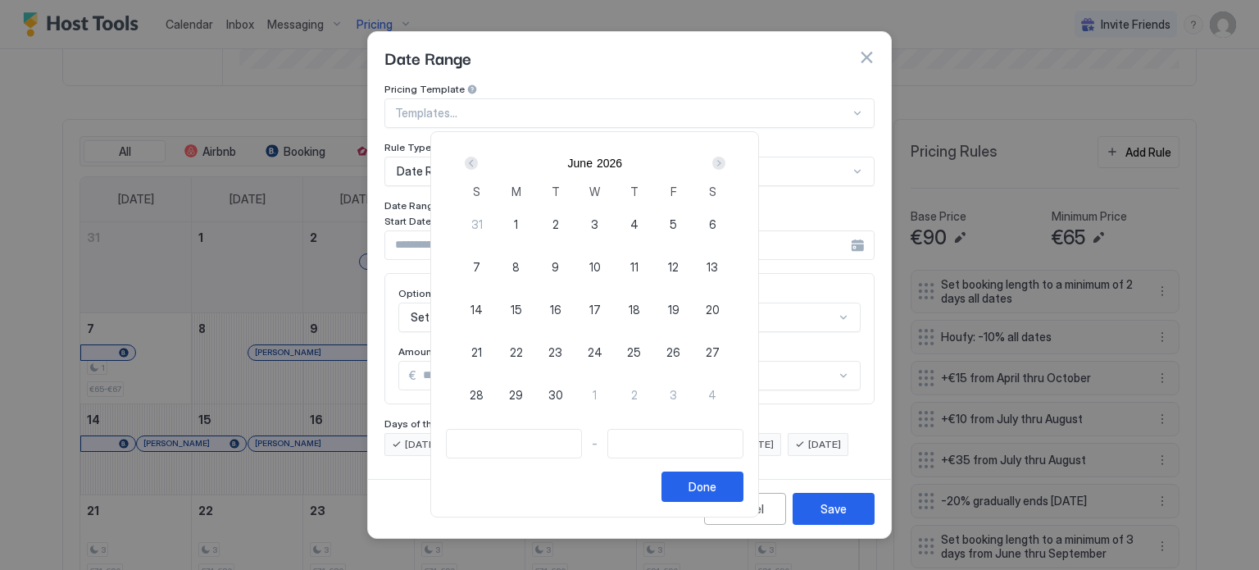
click at [725, 163] on div "Next" at bounding box center [718, 163] width 13 height 13
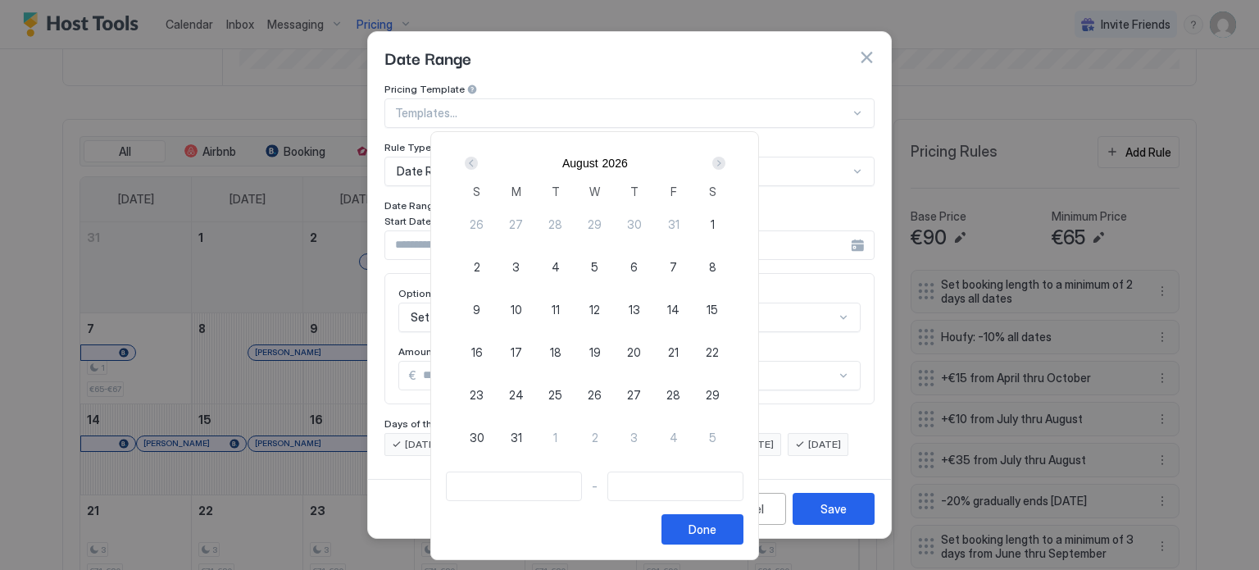
click at [725, 163] on div "Next" at bounding box center [718, 163] width 13 height 13
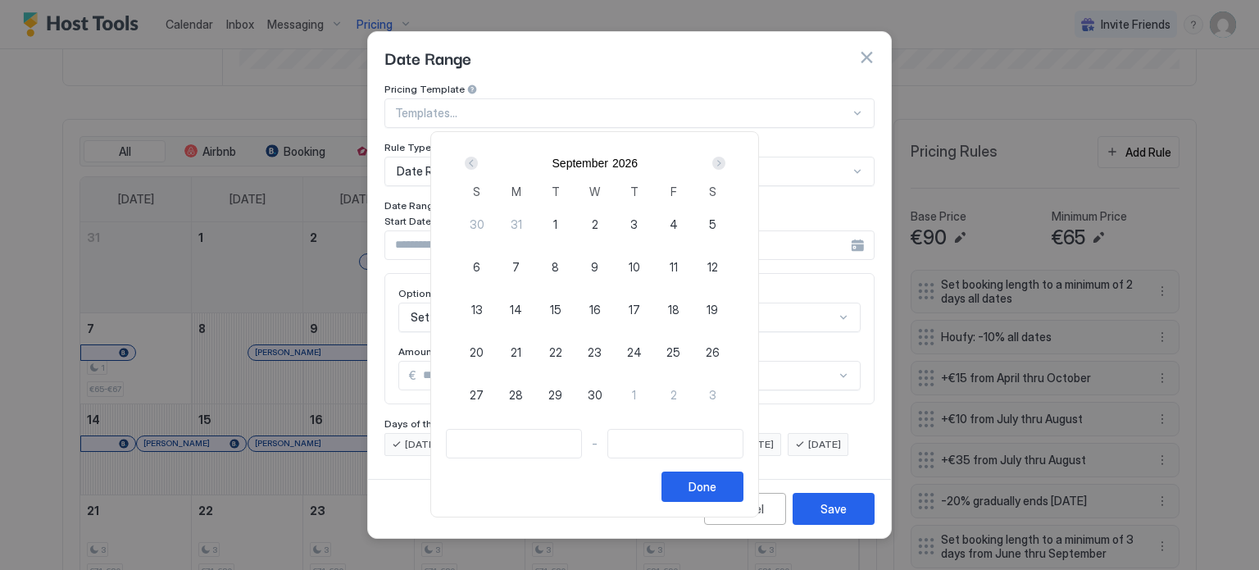
click at [725, 163] on div "Next" at bounding box center [718, 163] width 13 height 13
click at [677, 263] on span "9" at bounding box center [673, 266] width 7 height 17
type input "**********"
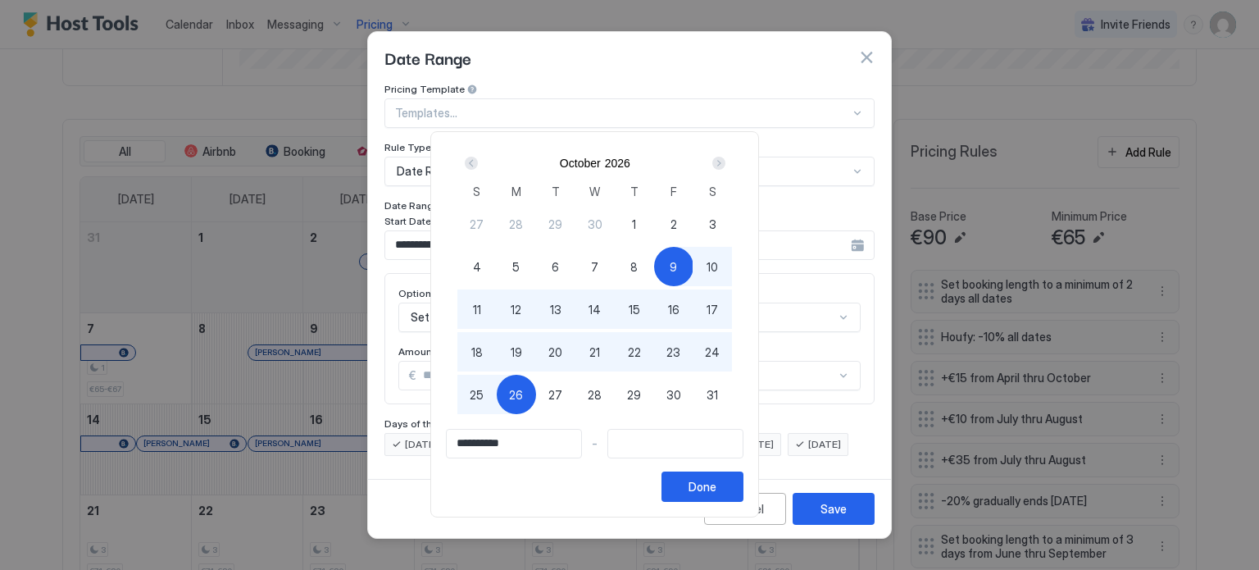
type input "**********"
click at [484, 396] on span "25" at bounding box center [477, 394] width 14 height 17
type input "**********"
click at [716, 488] on div "Done" at bounding box center [702, 486] width 28 height 17
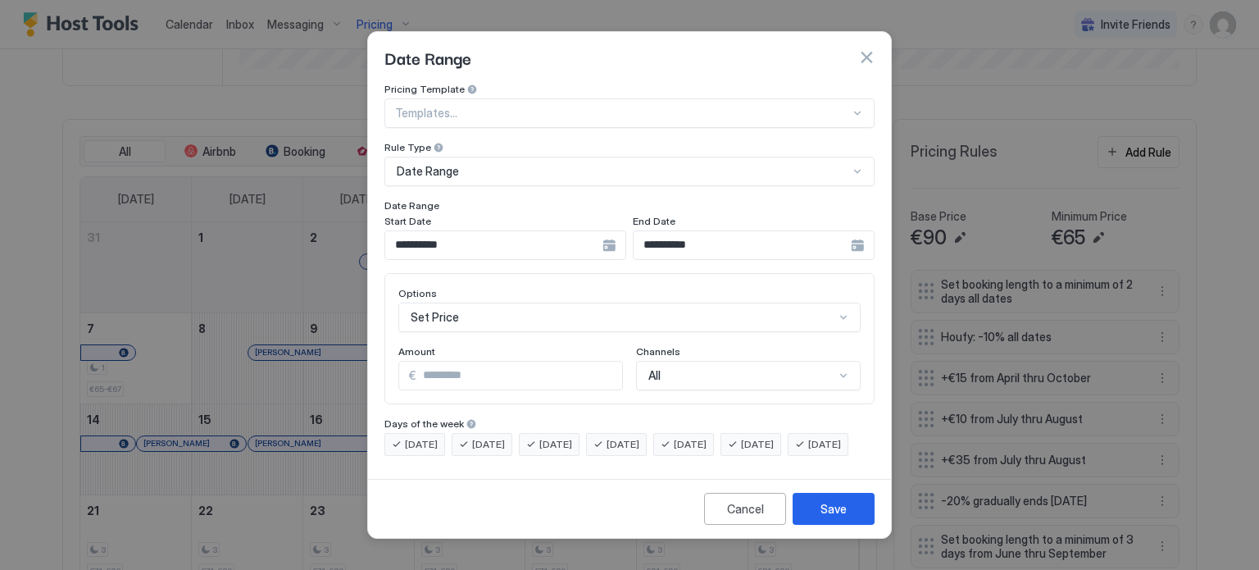
click at [404, 361] on div "€ *" at bounding box center [510, 376] width 225 height 30
type input "*"
click at [505, 287] on div "Options" at bounding box center [629, 295] width 462 height 16
click at [506, 302] on div "Set Price" at bounding box center [629, 317] width 462 height 30
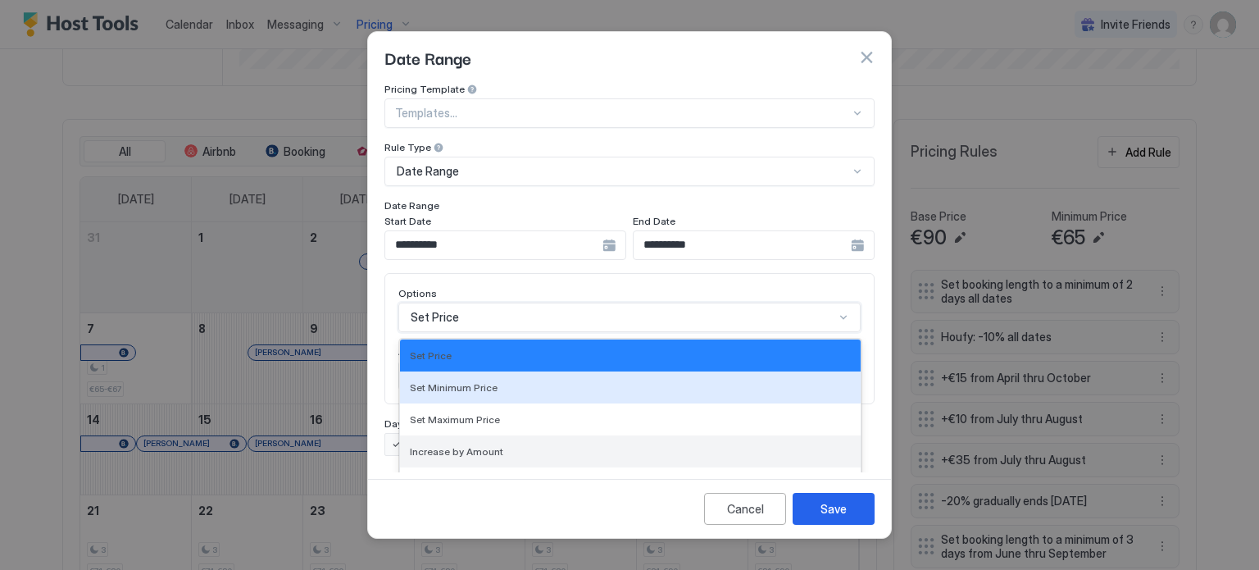
scroll to position [84, 0]
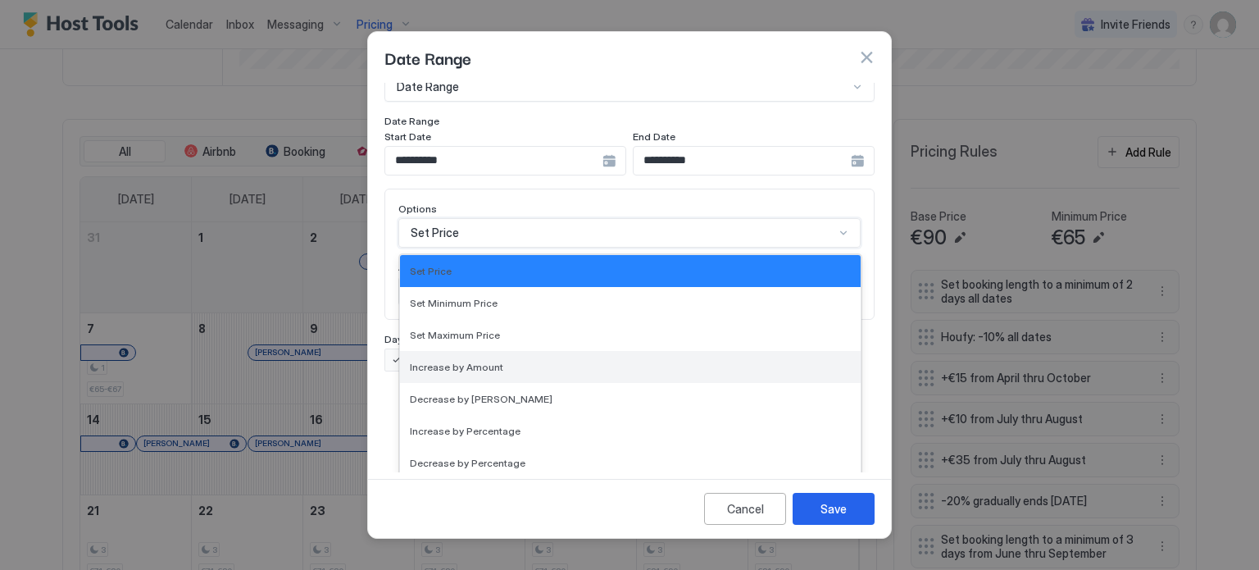
click at [469, 361] on span "Increase by Amount" at bounding box center [456, 367] width 93 height 12
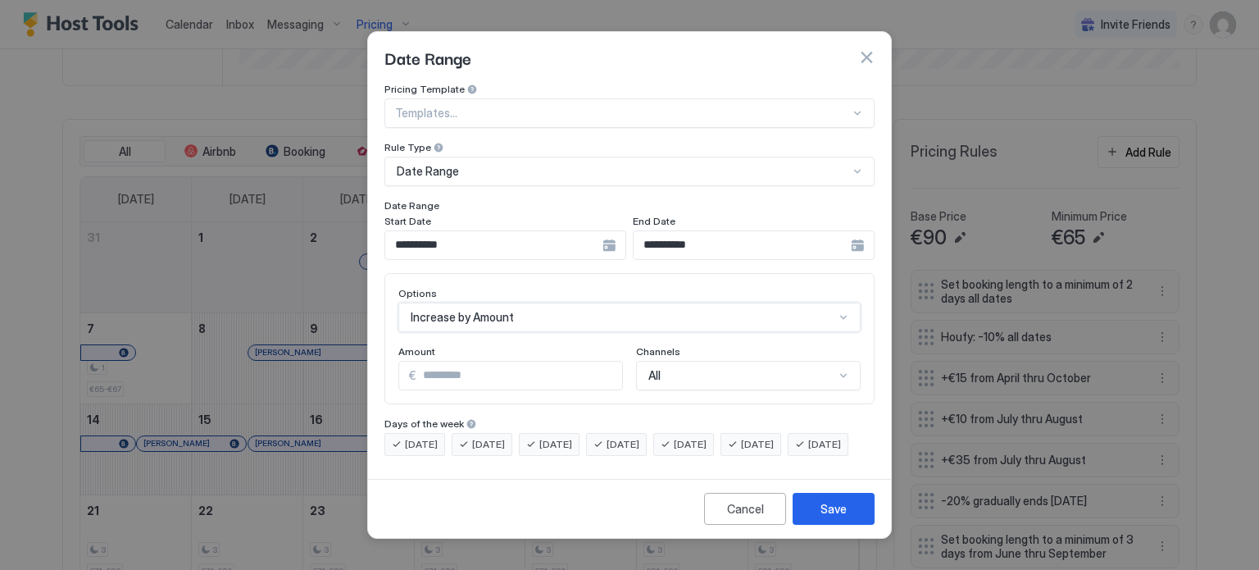
scroll to position [0, 0]
click at [839, 517] on div "Save" at bounding box center [833, 508] width 26 height 17
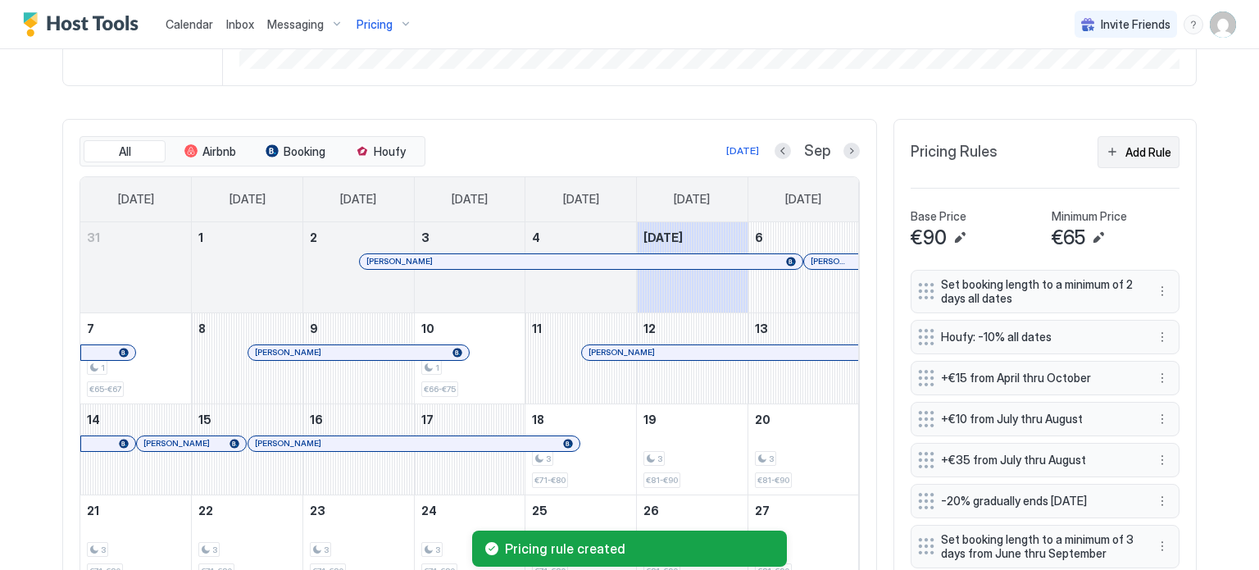
click at [1126, 143] on div "Add Rule" at bounding box center [1148, 151] width 46 height 17
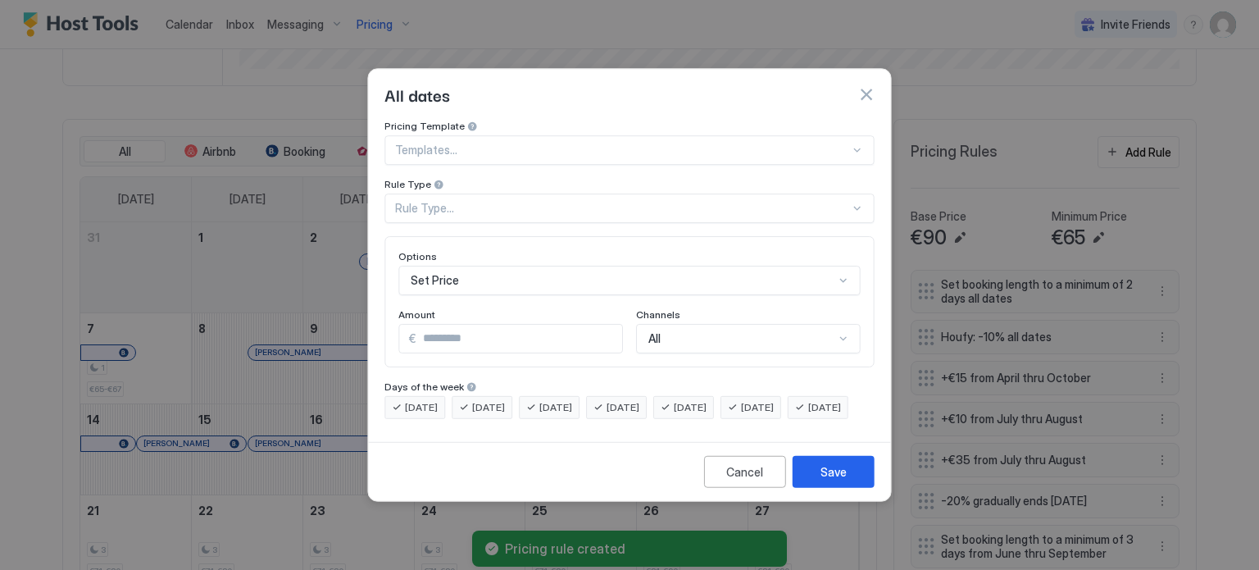
click at [504, 201] on div "Rule Type..." at bounding box center [622, 208] width 454 height 15
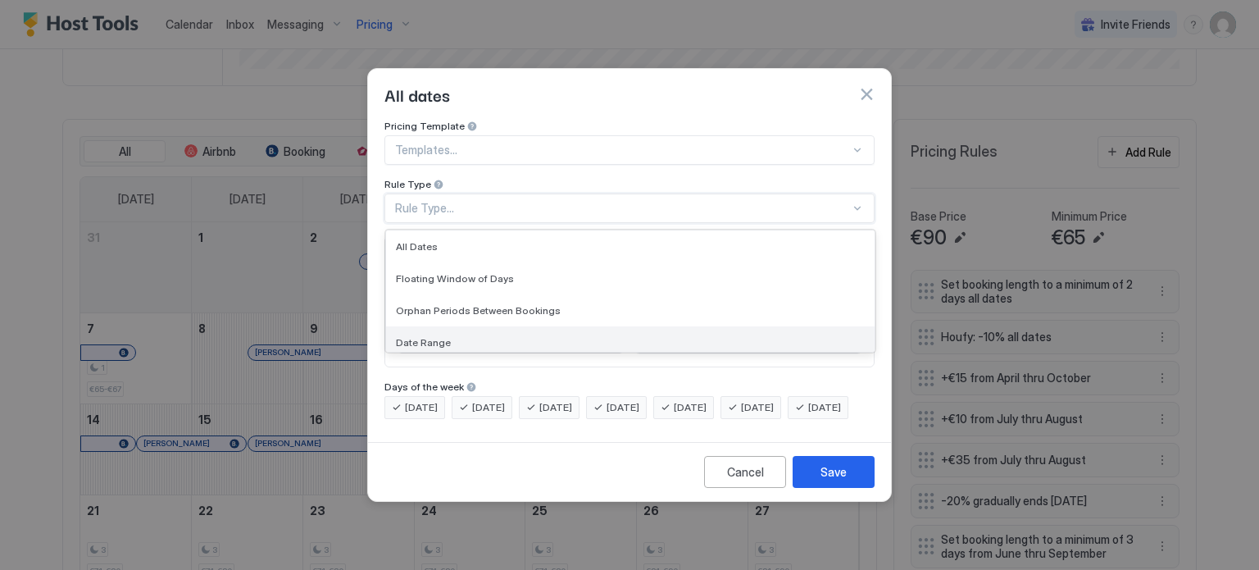
click at [435, 326] on div "Date Range" at bounding box center [630, 342] width 488 height 32
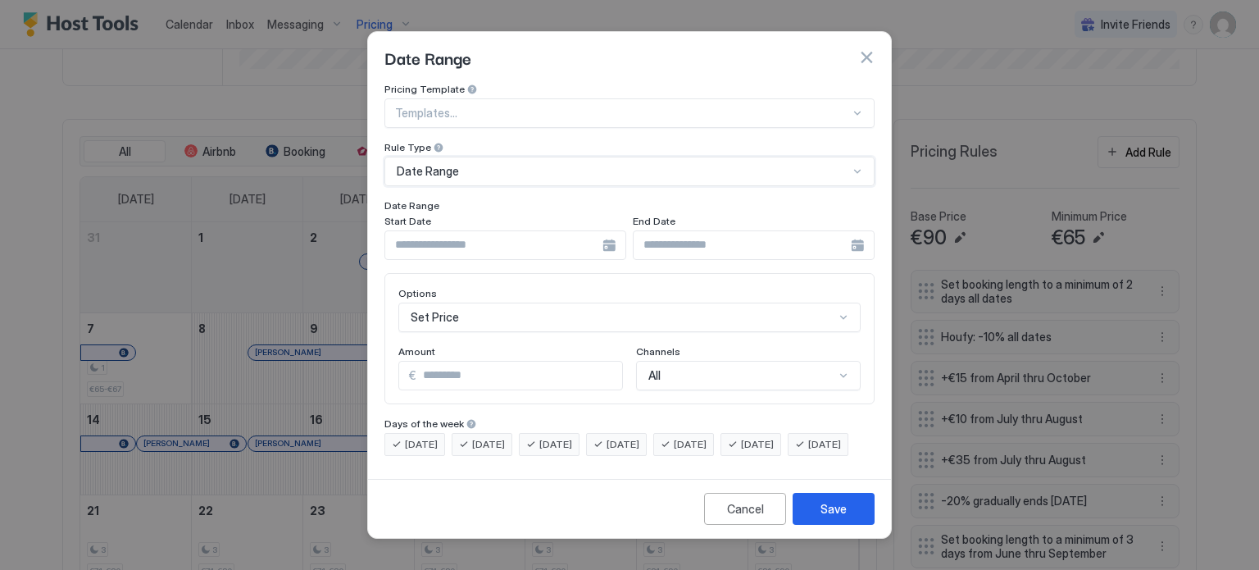
click at [606, 230] on div at bounding box center [505, 245] width 242 height 30
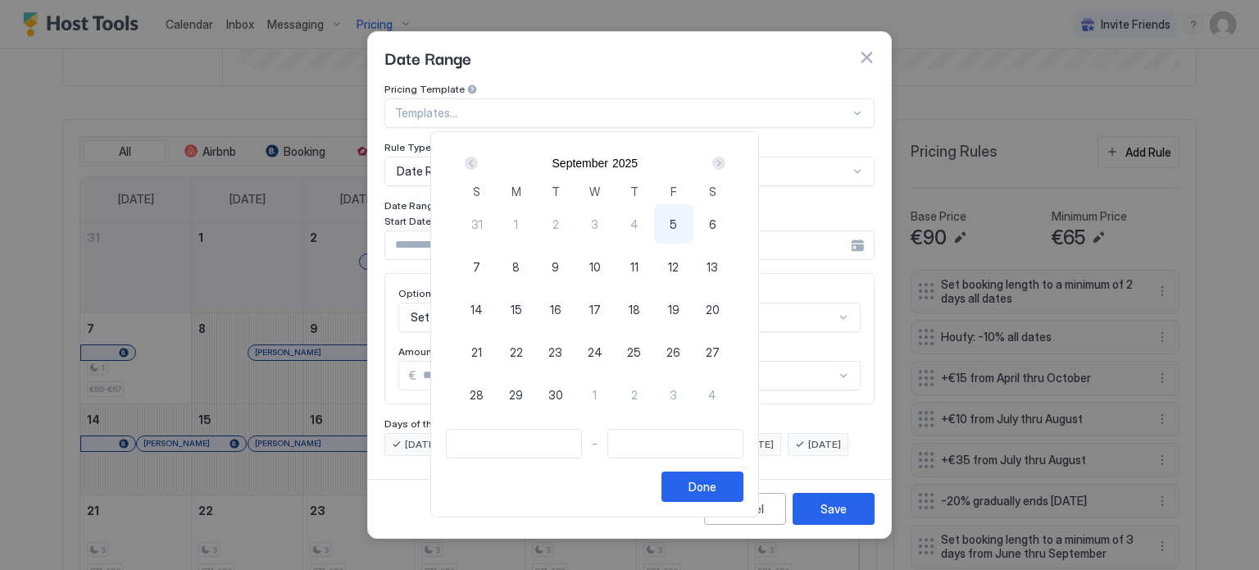
click at [725, 166] on div "Next" at bounding box center [718, 163] width 13 height 13
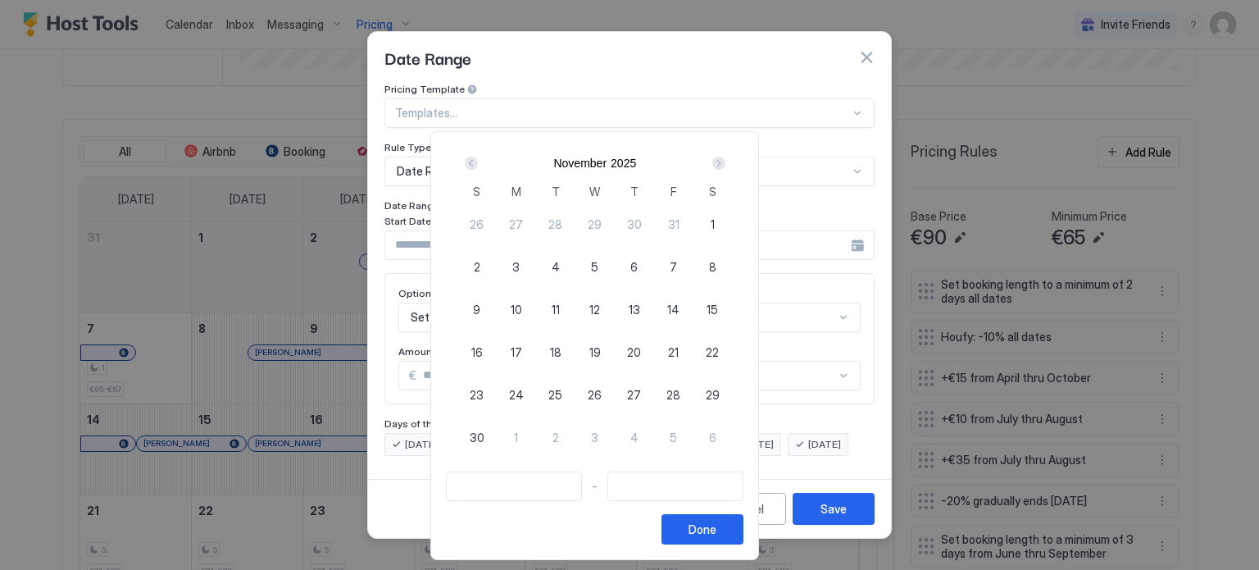
click at [725, 166] on div "Next" at bounding box center [718, 163] width 13 height 13
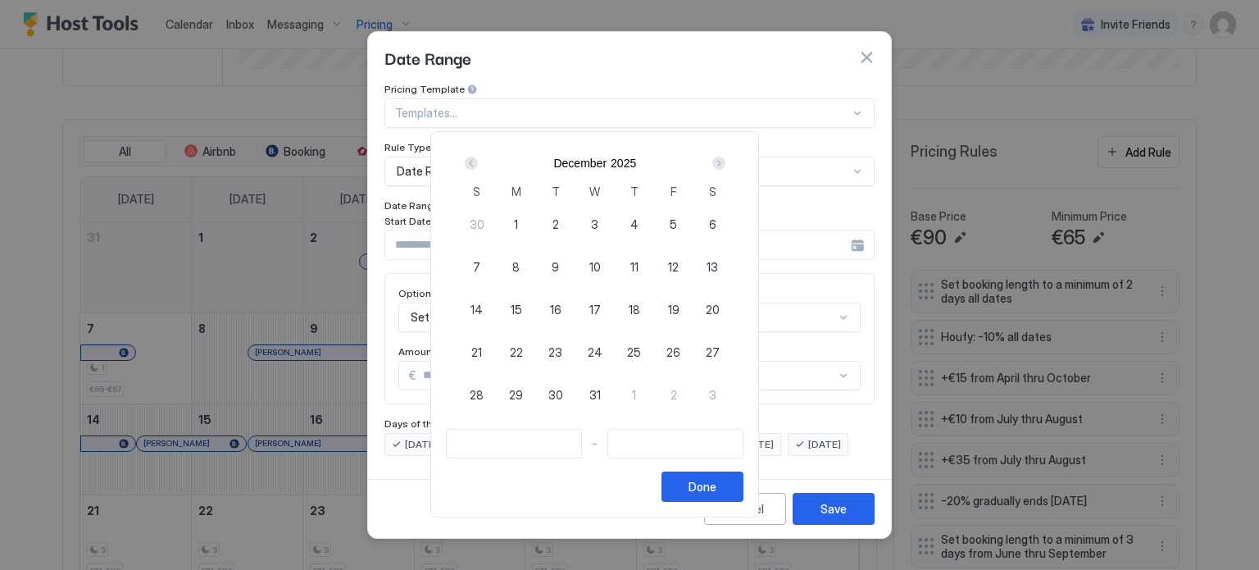
click at [725, 166] on div "Next" at bounding box center [718, 163] width 13 height 13
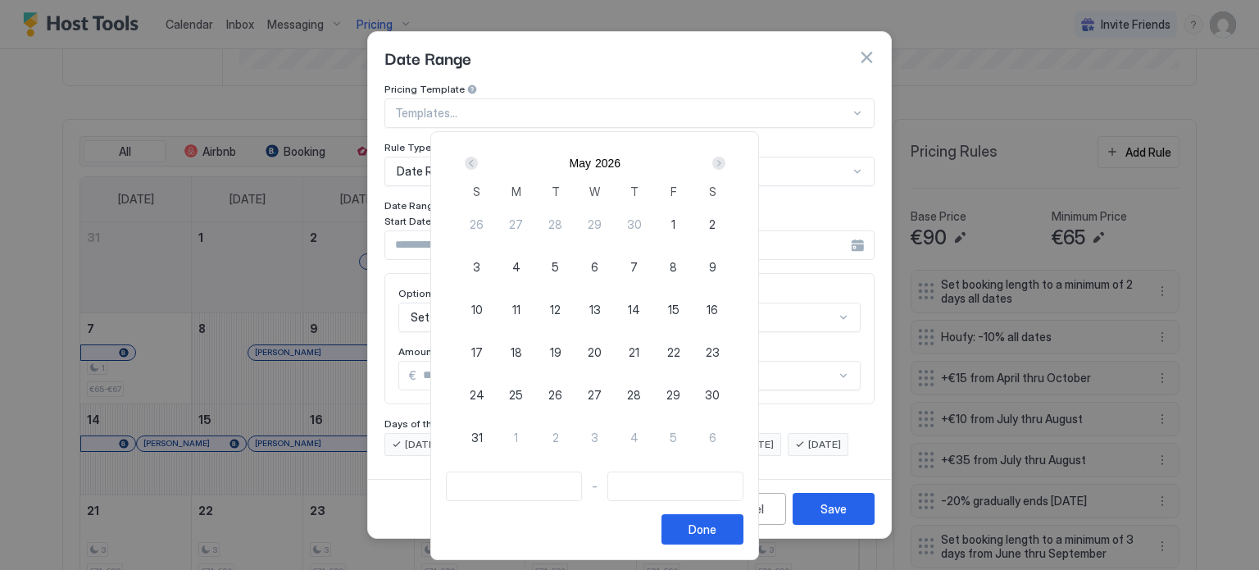
click at [725, 166] on div "Next" at bounding box center [718, 163] width 13 height 13
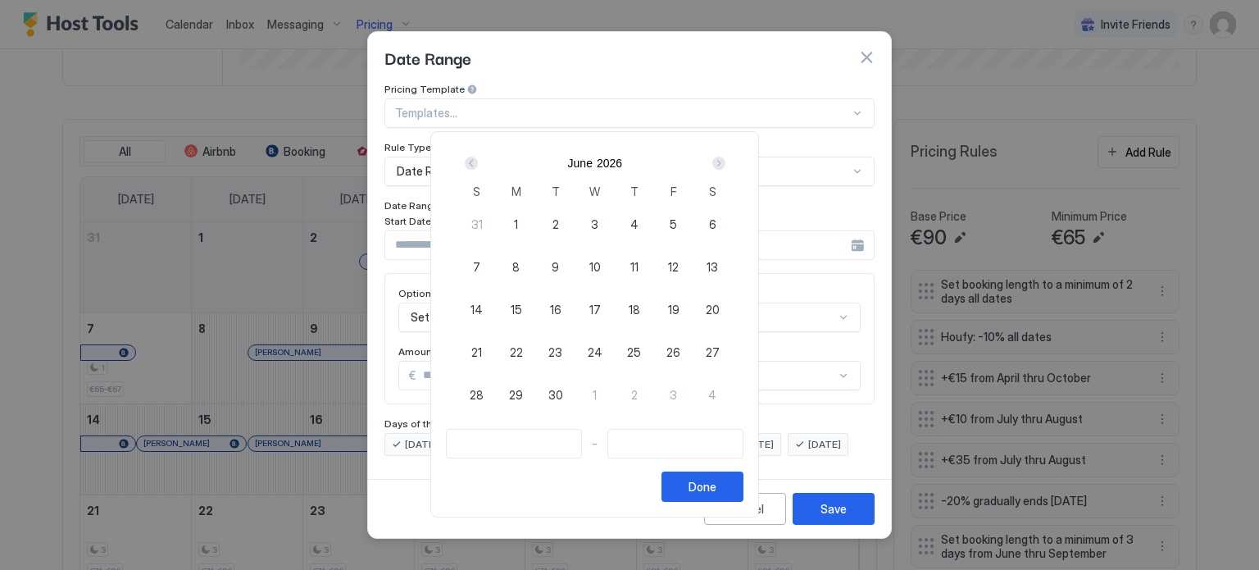
click at [725, 166] on div "Next" at bounding box center [718, 163] width 13 height 13
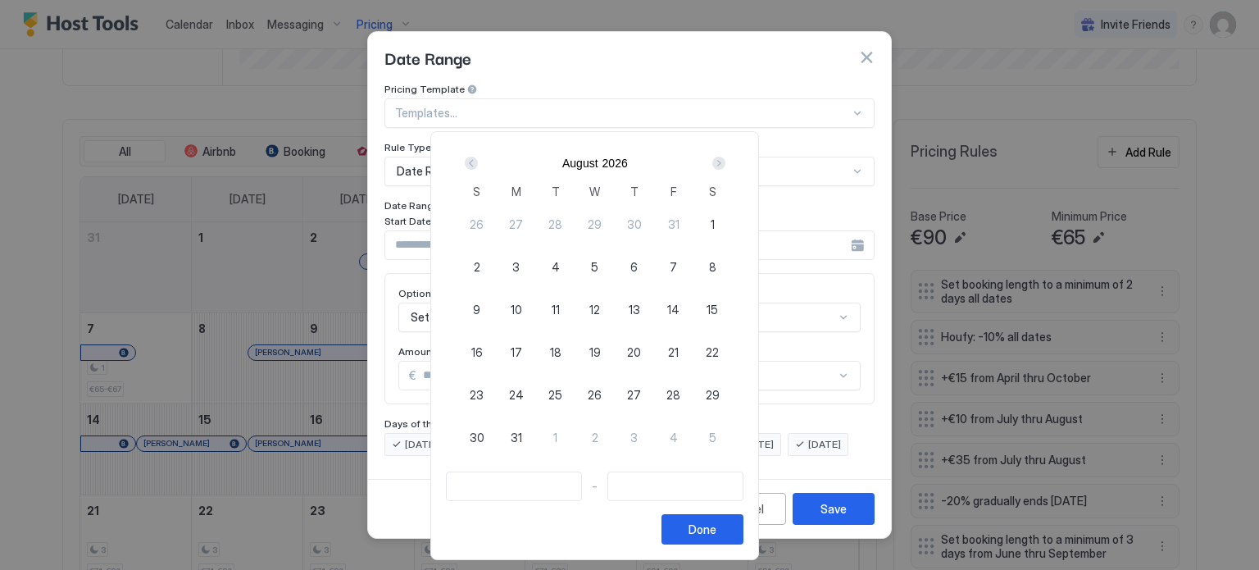
click at [725, 166] on div "Next" at bounding box center [718, 163] width 13 height 13
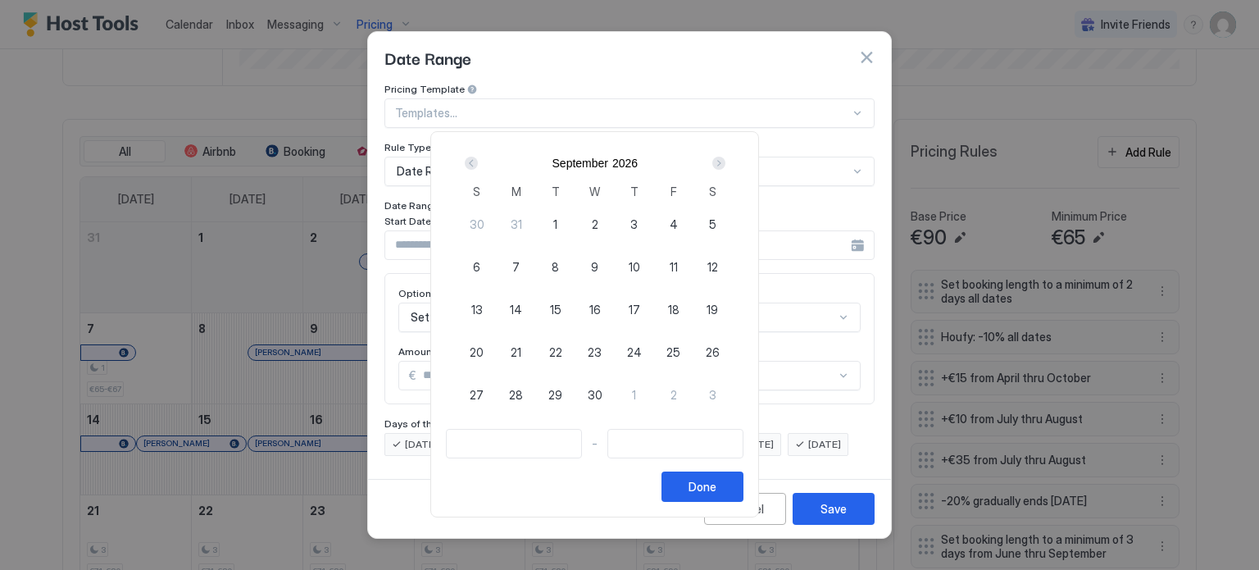
click at [725, 166] on div "Next" at bounding box center [718, 163] width 13 height 13
click at [679, 312] on span "18" at bounding box center [673, 309] width 11 height 17
type input "**********"
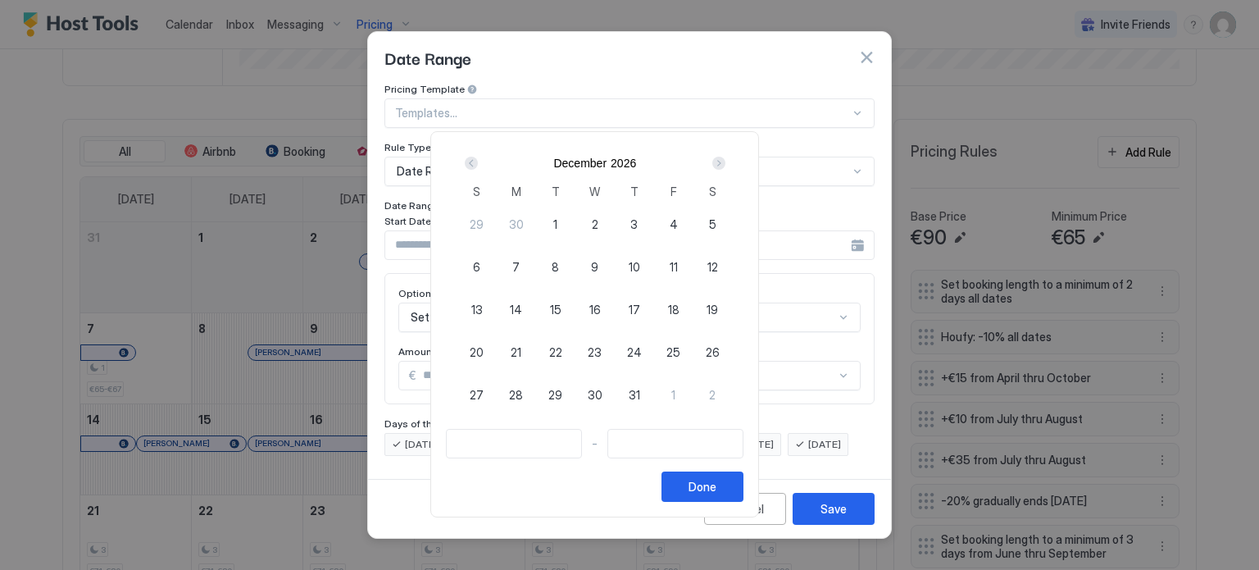
type input "**********"
click at [725, 163] on div "Next" at bounding box center [718, 163] width 13 height 13
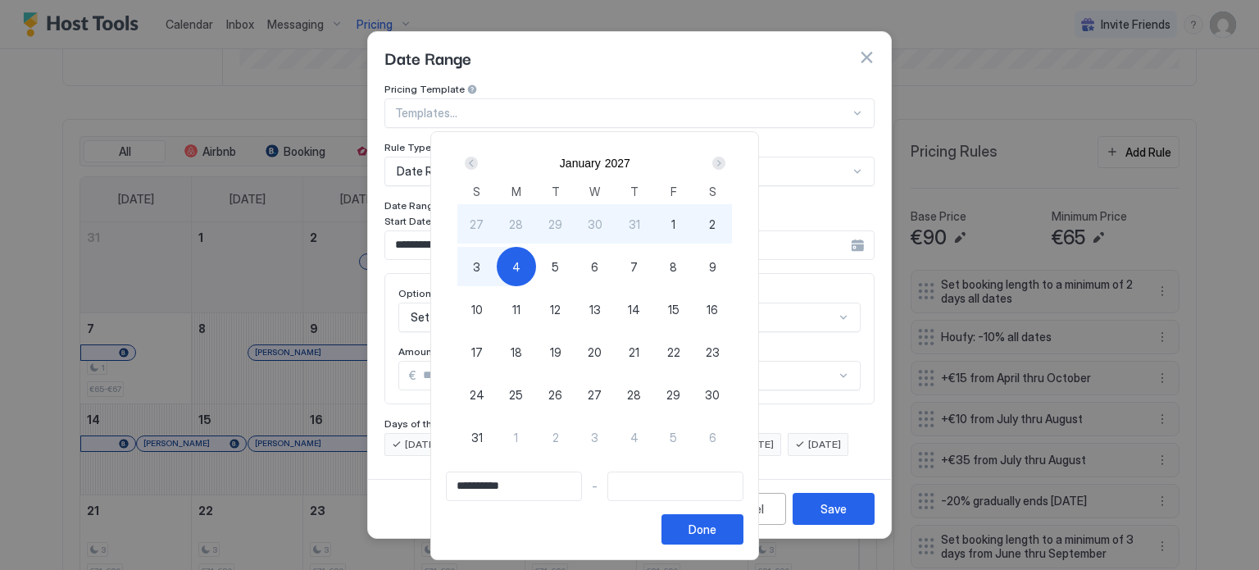
type input "**********"
click at [497, 271] on div "3" at bounding box center [476, 266] width 39 height 39
type input "**********"
click at [743, 535] on button "Done" at bounding box center [702, 529] width 82 height 30
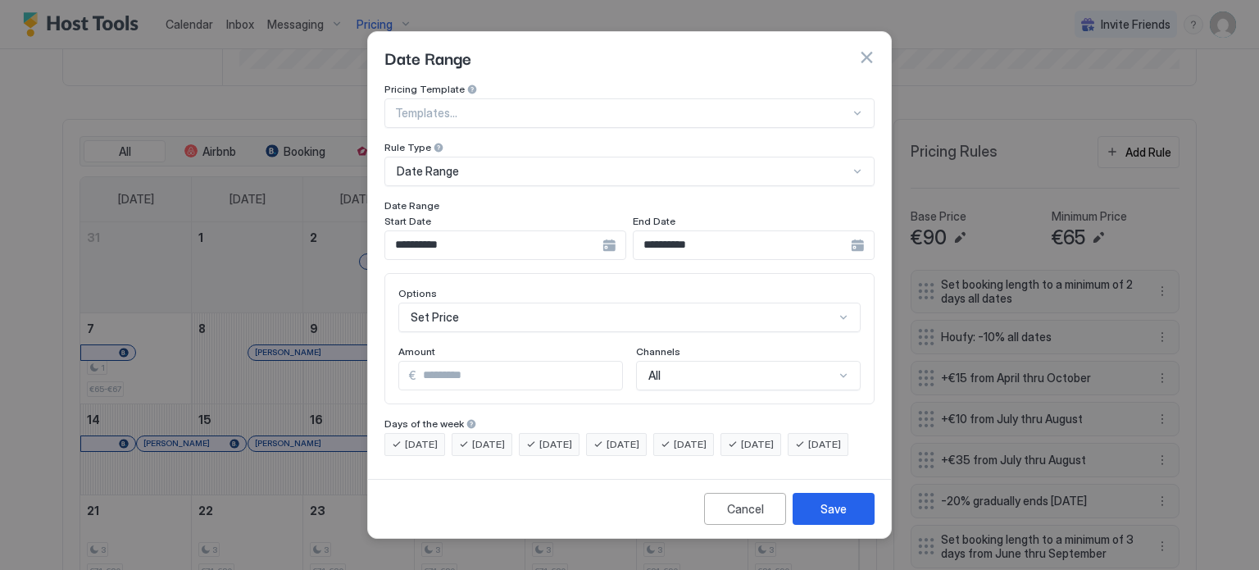
click at [467, 308] on div "Set Price" at bounding box center [629, 317] width 462 height 30
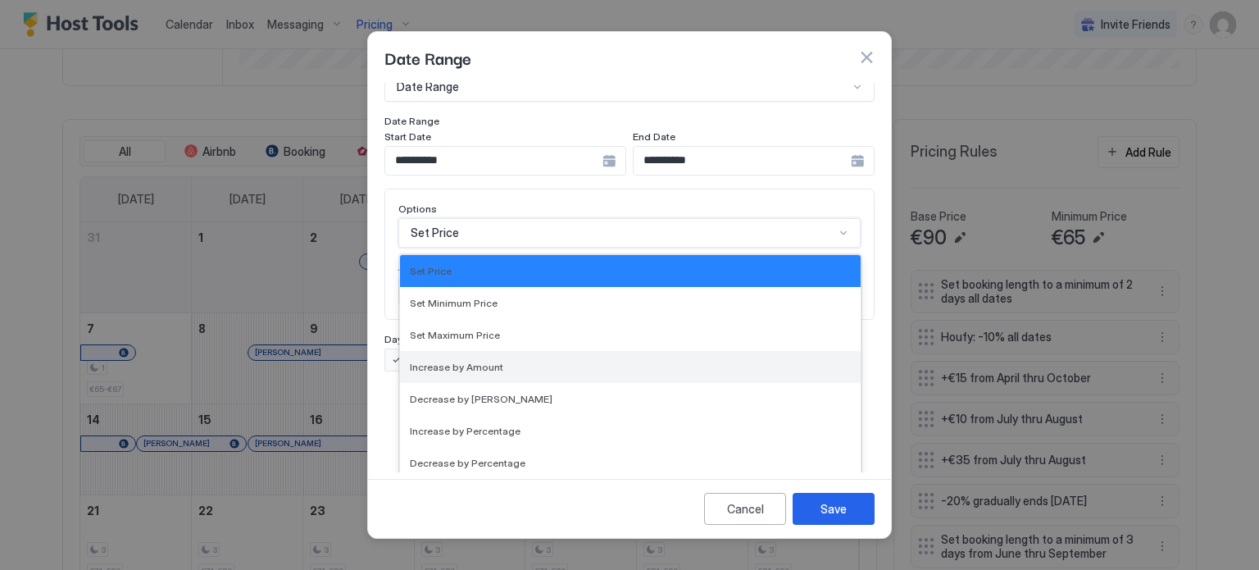
click at [480, 361] on span "Increase by Amount" at bounding box center [456, 367] width 93 height 12
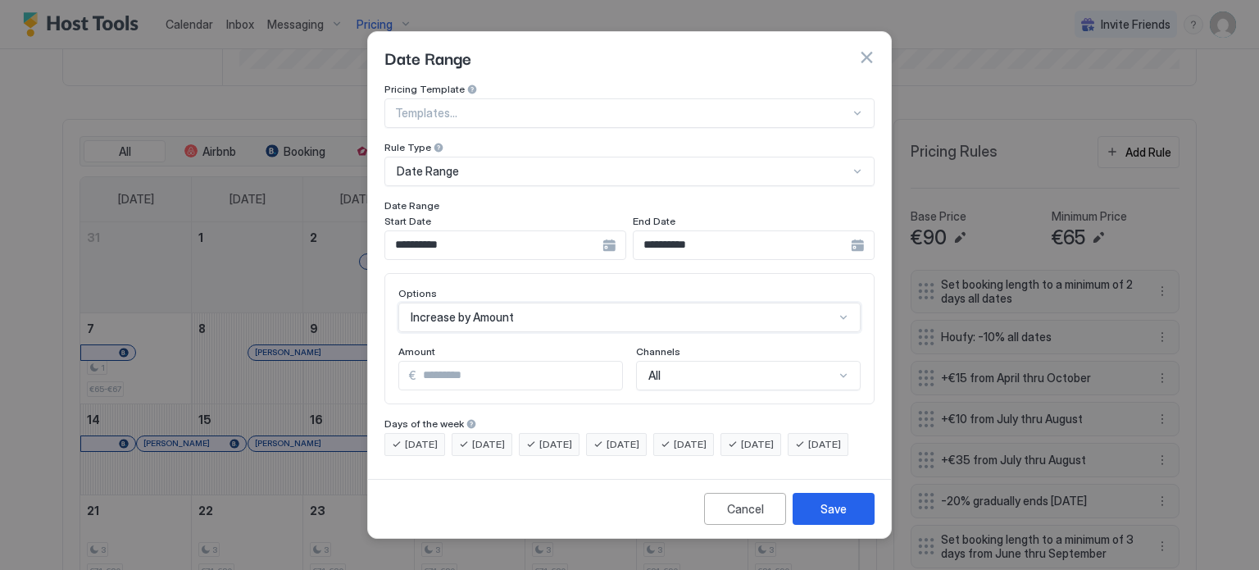
scroll to position [0, 0]
drag, startPoint x: 446, startPoint y: 361, endPoint x: 412, endPoint y: 363, distance: 33.6
click at [412, 363] on div "€ *" at bounding box center [510, 376] width 225 height 30
type input "**"
click at [836, 517] on div "Save" at bounding box center [833, 508] width 26 height 17
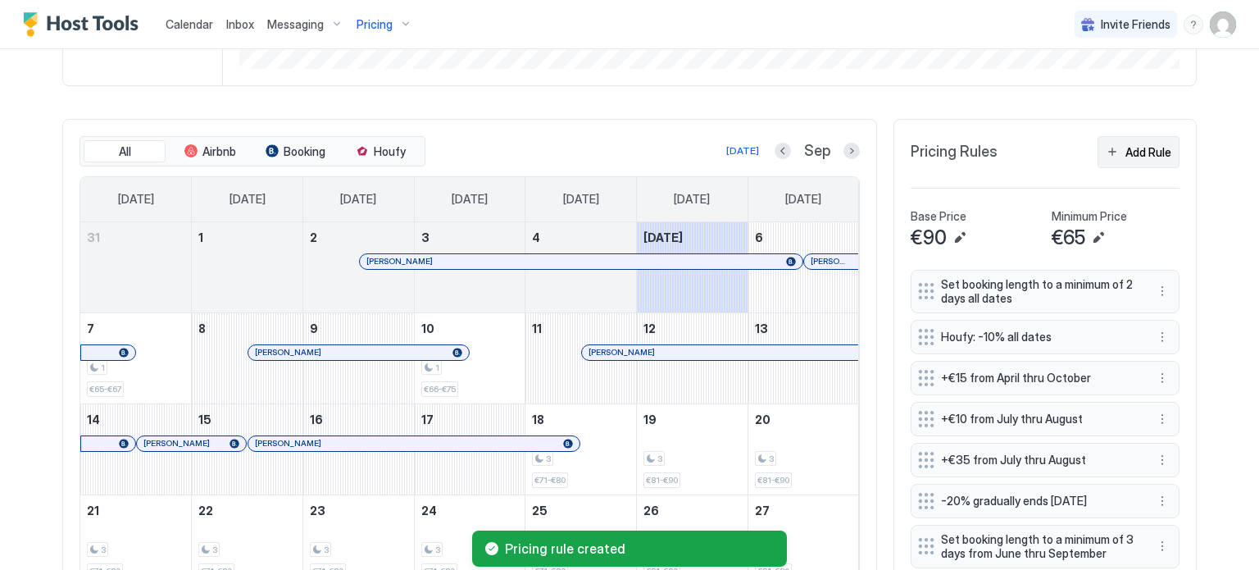
click at [1107, 148] on button "Add Rule" at bounding box center [1138, 152] width 82 height 32
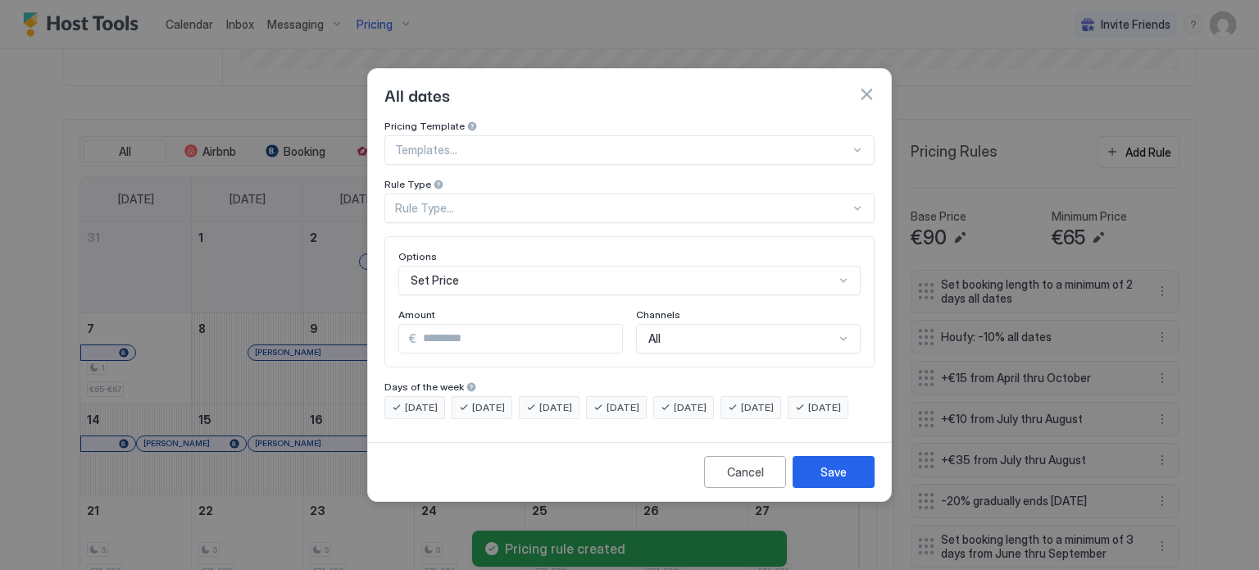
click at [552, 200] on div "Rule Type..." at bounding box center [629, 208] width 490 height 30
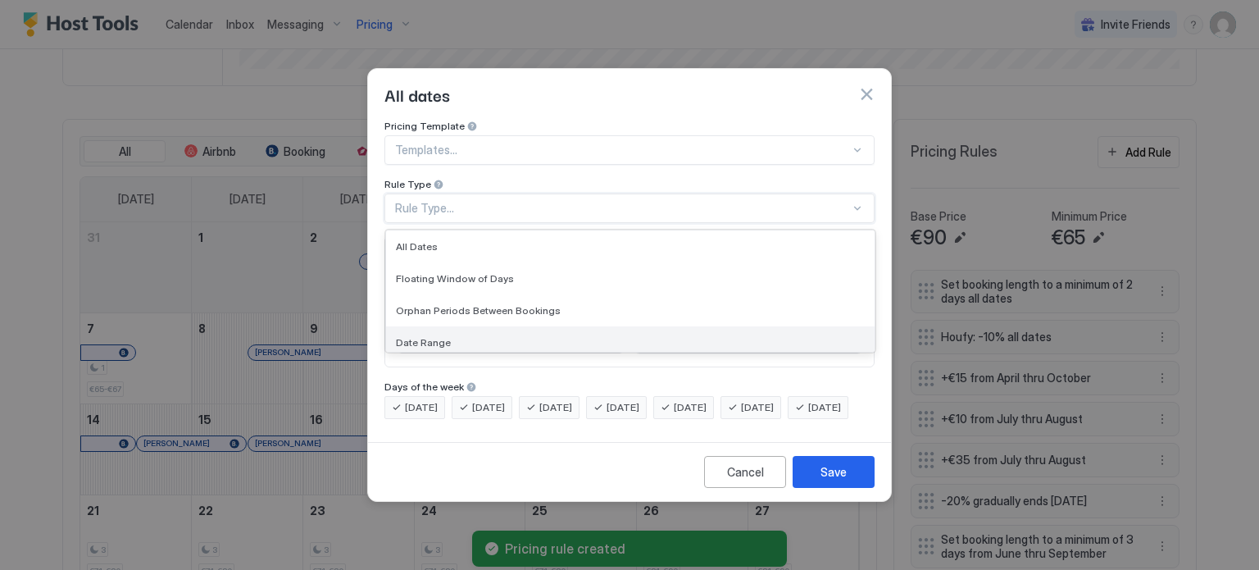
click at [459, 326] on div "Date Range" at bounding box center [630, 342] width 488 height 32
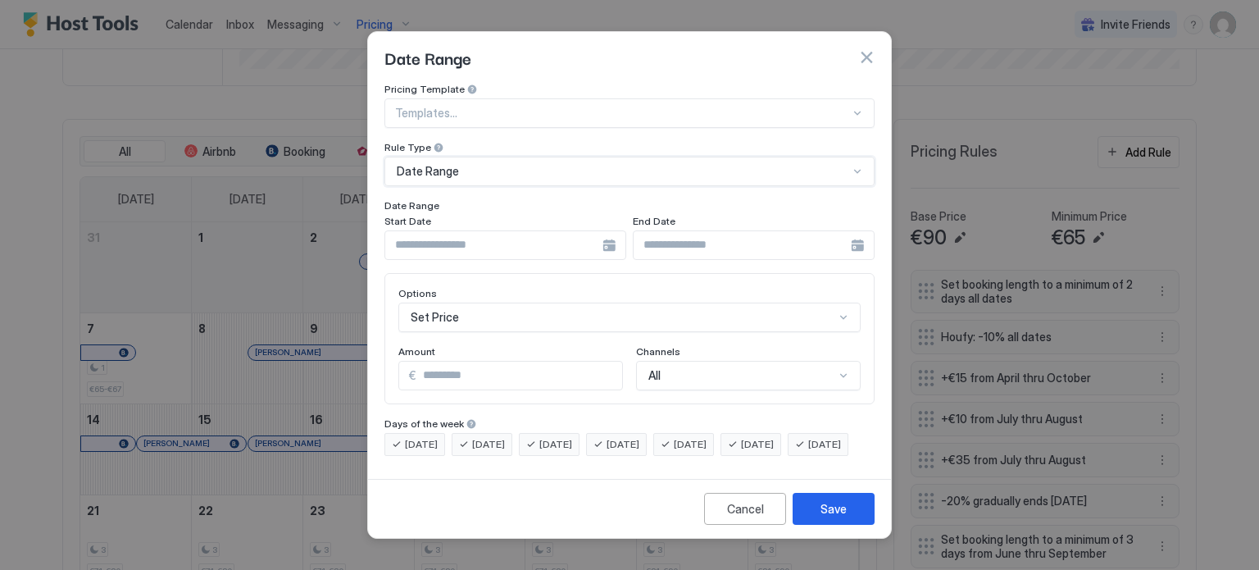
click at [605, 235] on div at bounding box center [505, 245] width 242 height 30
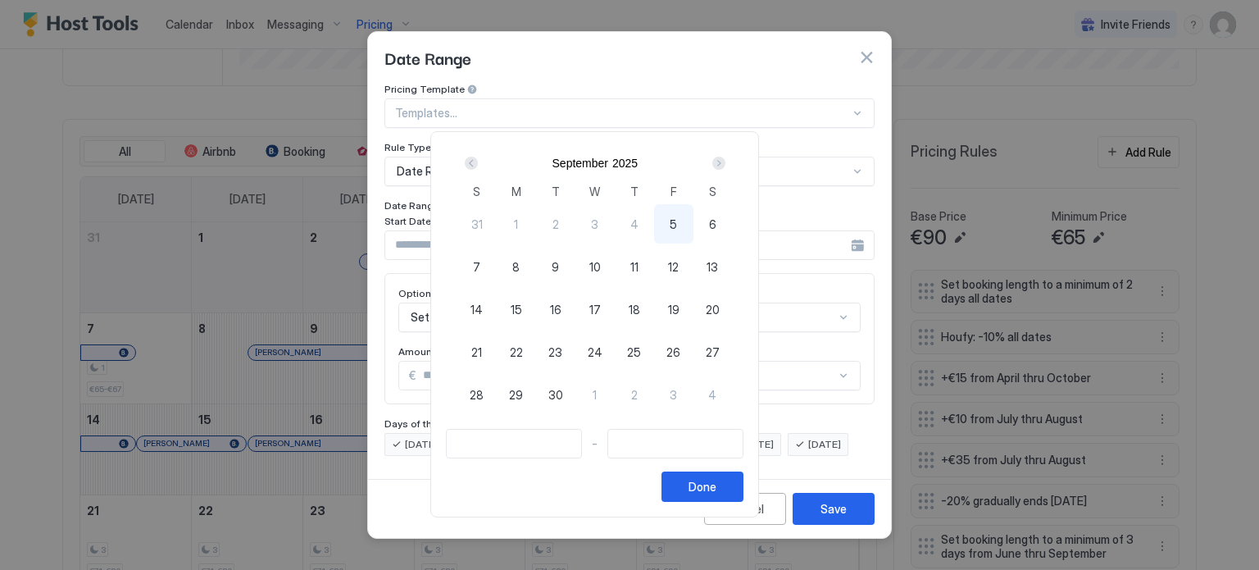
click at [725, 161] on div "Next" at bounding box center [718, 163] width 13 height 13
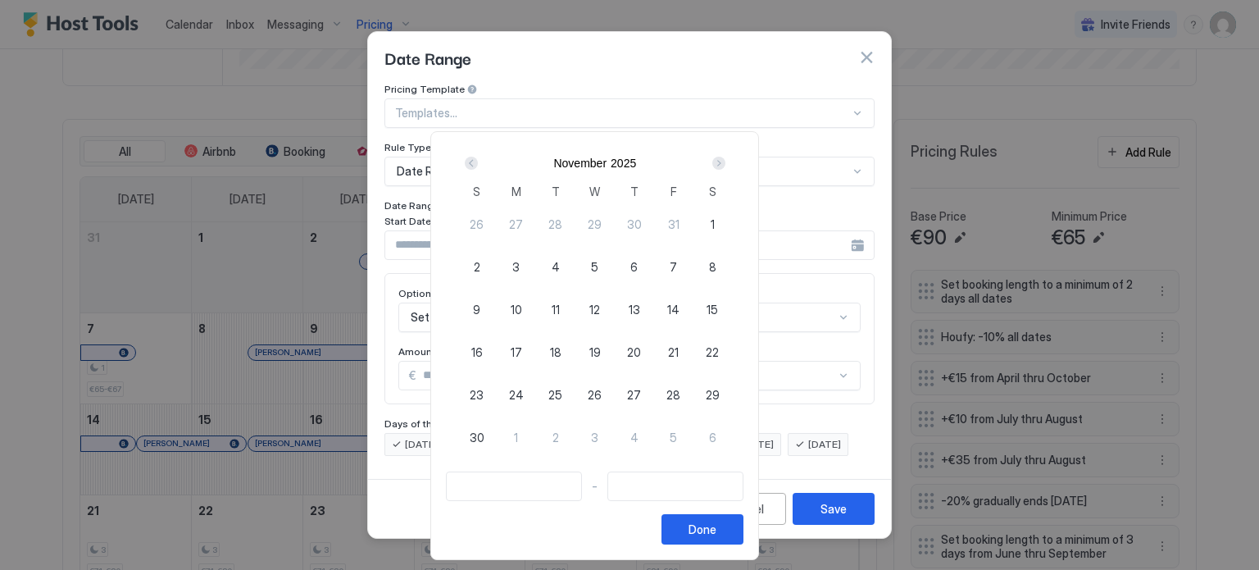
click at [725, 161] on div "Next" at bounding box center [718, 163] width 13 height 13
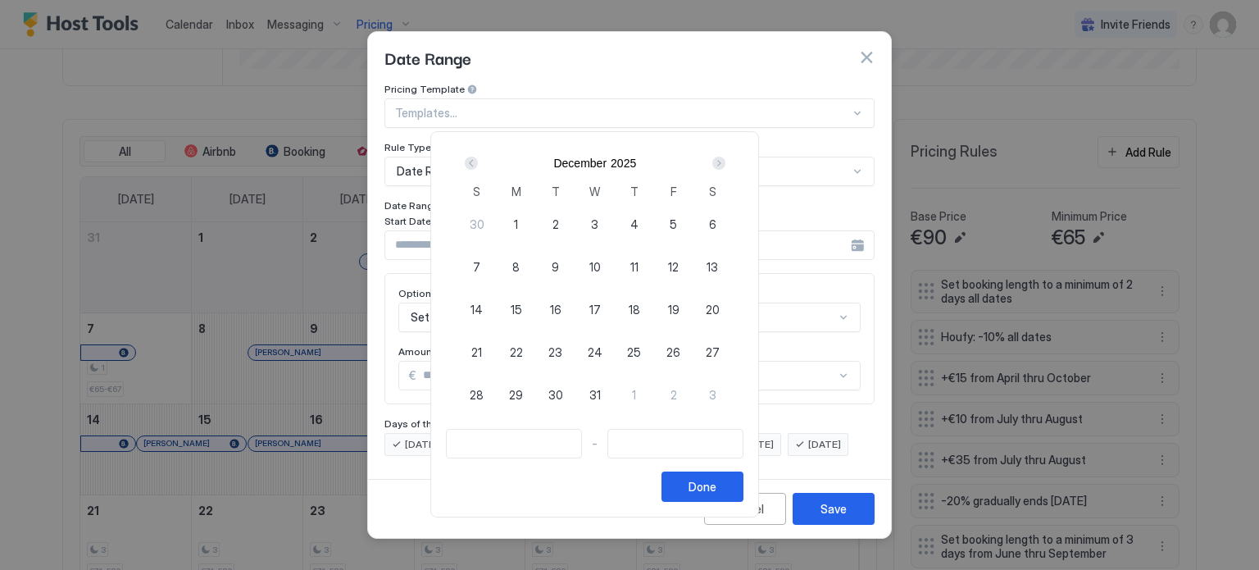
click at [725, 161] on div "Next" at bounding box center [718, 163] width 13 height 13
click at [677, 229] on span "3" at bounding box center [673, 224] width 7 height 17
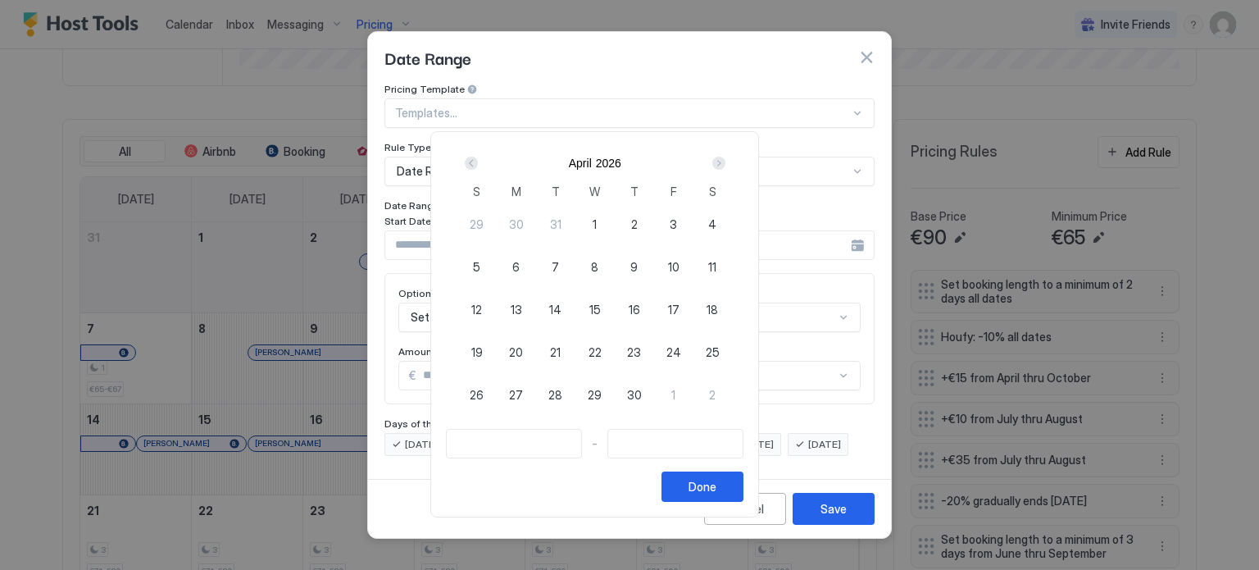
type input "**********"
click at [520, 261] on span "6" at bounding box center [515, 266] width 7 height 17
type input "**********"
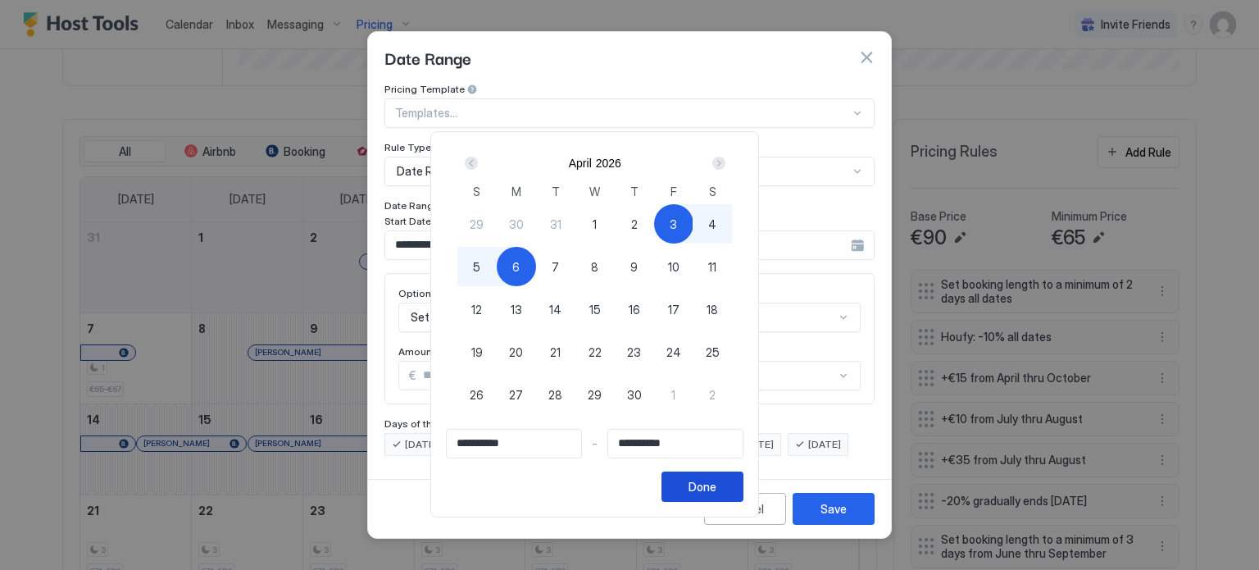
click at [743, 481] on button "Done" at bounding box center [702, 486] width 82 height 30
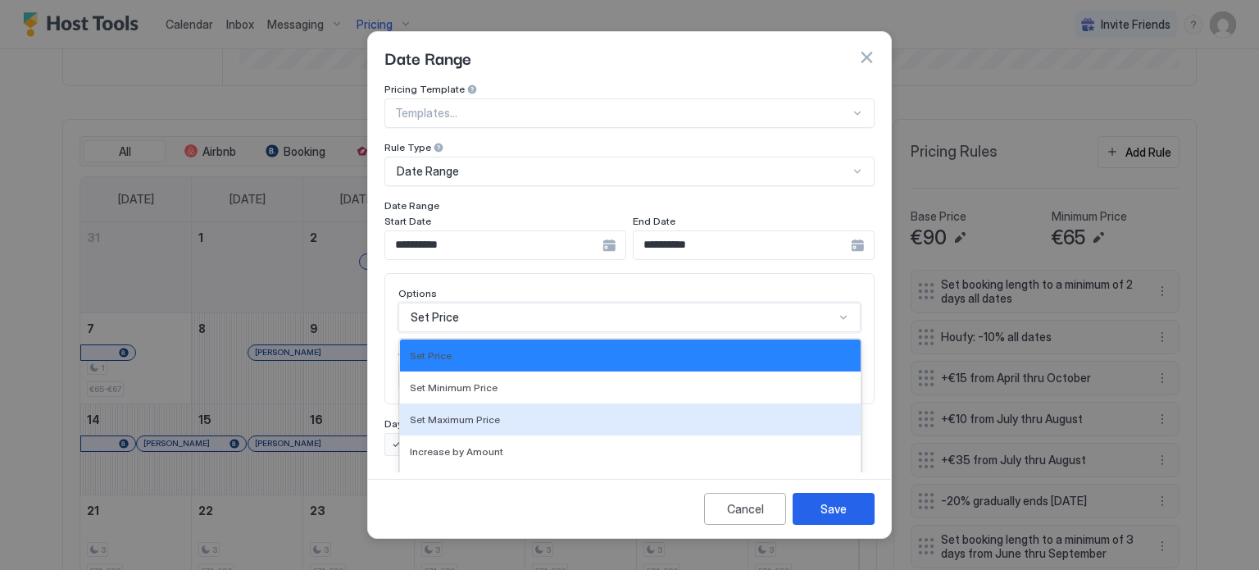
click at [486, 309] on div "17 results available. Use Up and Down to choose options, press Enter to select …" at bounding box center [629, 317] width 462 height 30
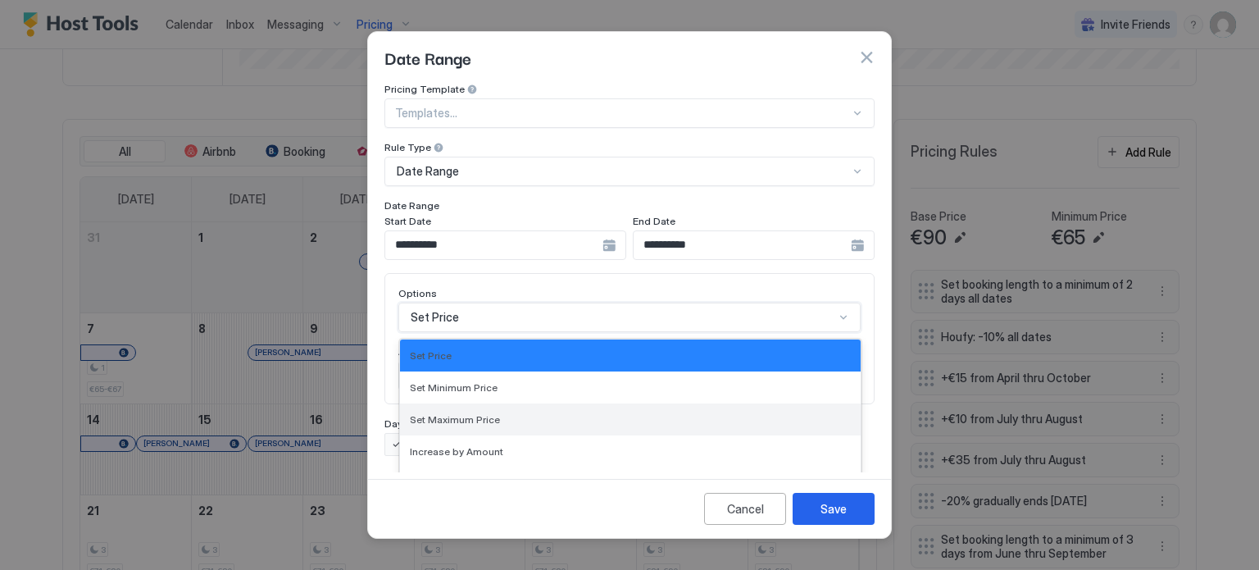
scroll to position [84, 0]
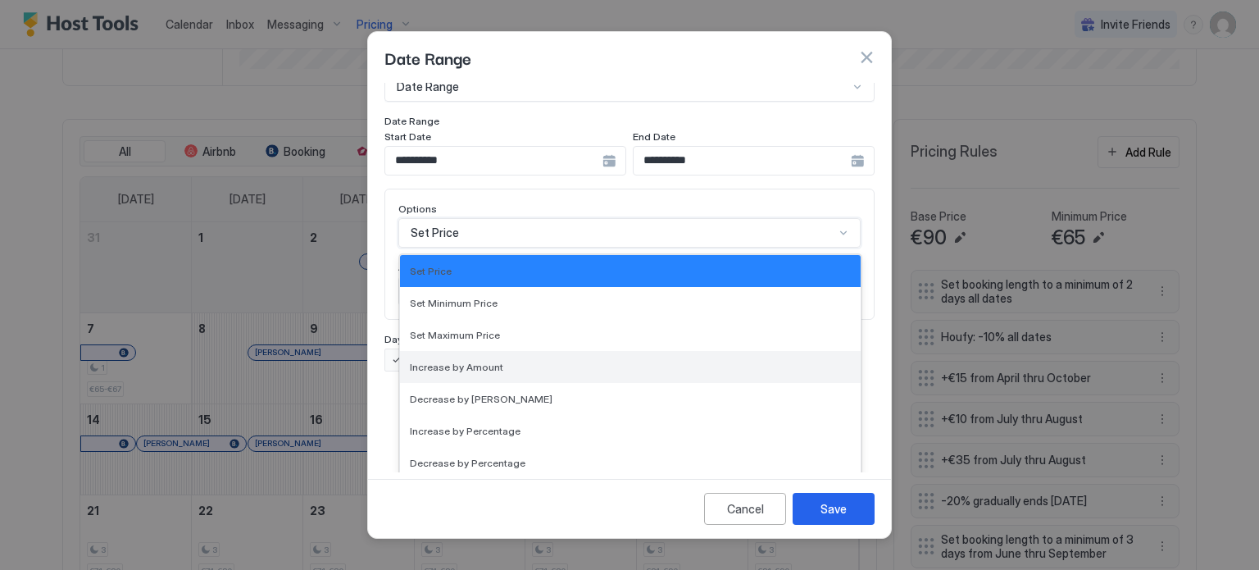
click at [472, 361] on div "Increase by Amount" at bounding box center [630, 367] width 461 height 32
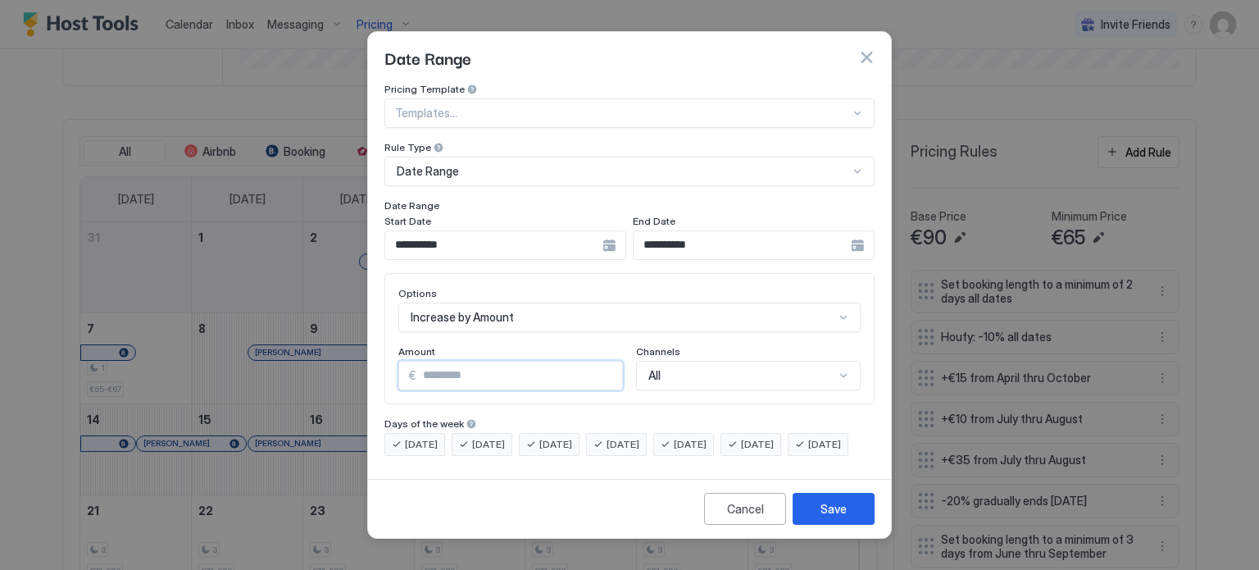
drag, startPoint x: 425, startPoint y: 355, endPoint x: 387, endPoint y: 356, distance: 37.7
click at [387, 356] on div "Options Increase by Amount Amount € * Channels All" at bounding box center [629, 338] width 490 height 131
type input "*"
click at [823, 517] on div "Save" at bounding box center [833, 508] width 26 height 17
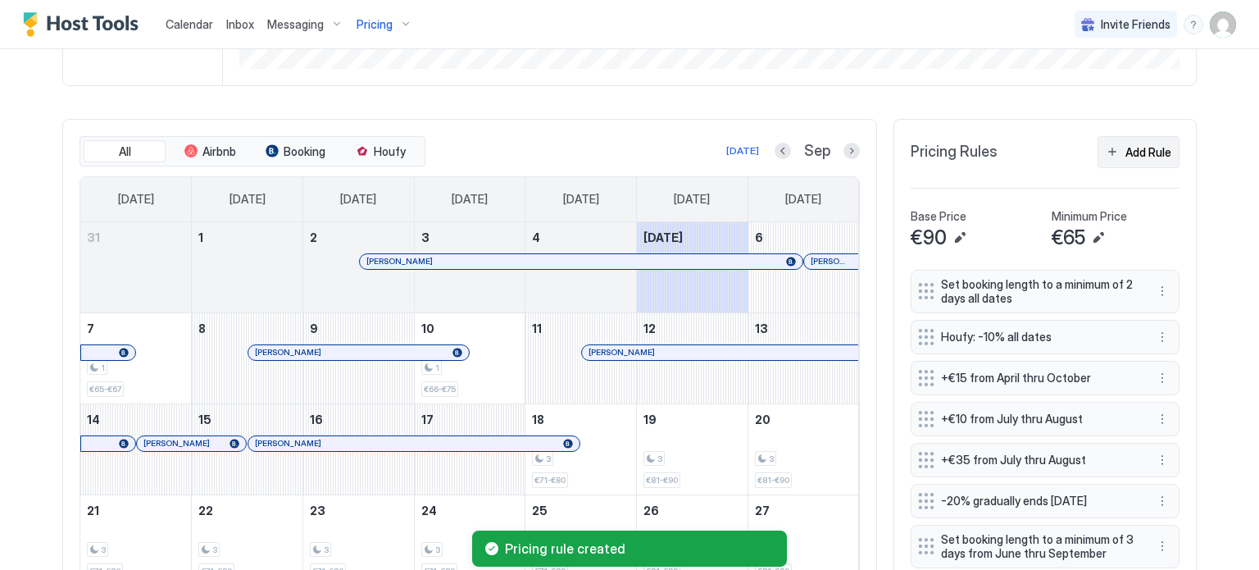
click at [1125, 153] on div "Add Rule" at bounding box center [1148, 151] width 46 height 17
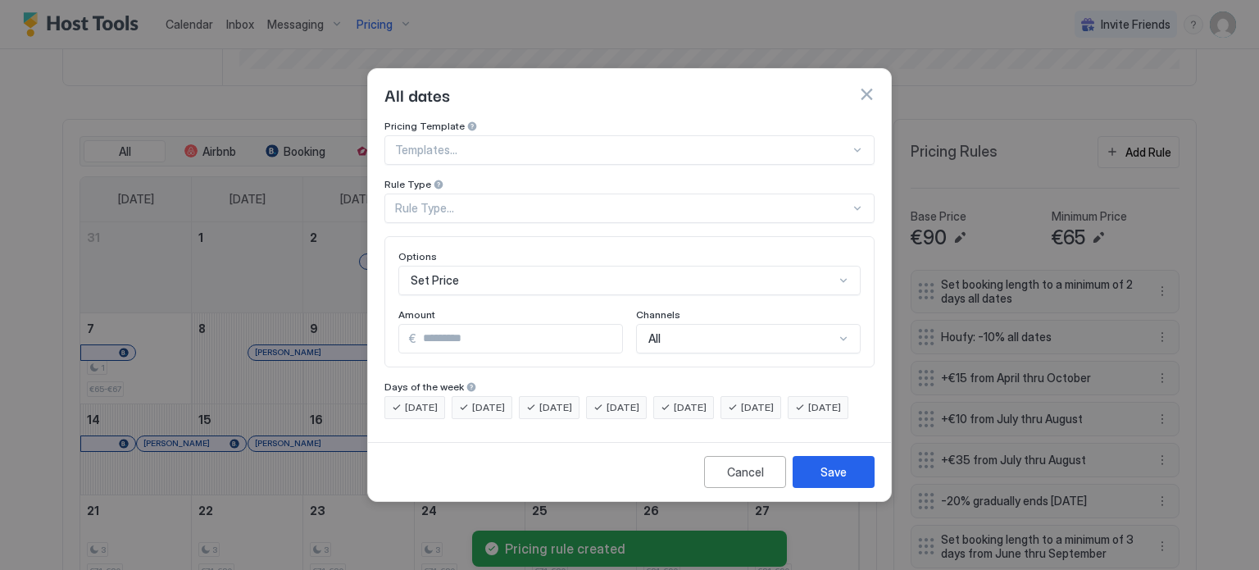
click at [478, 201] on div "Rule Type..." at bounding box center [622, 208] width 455 height 15
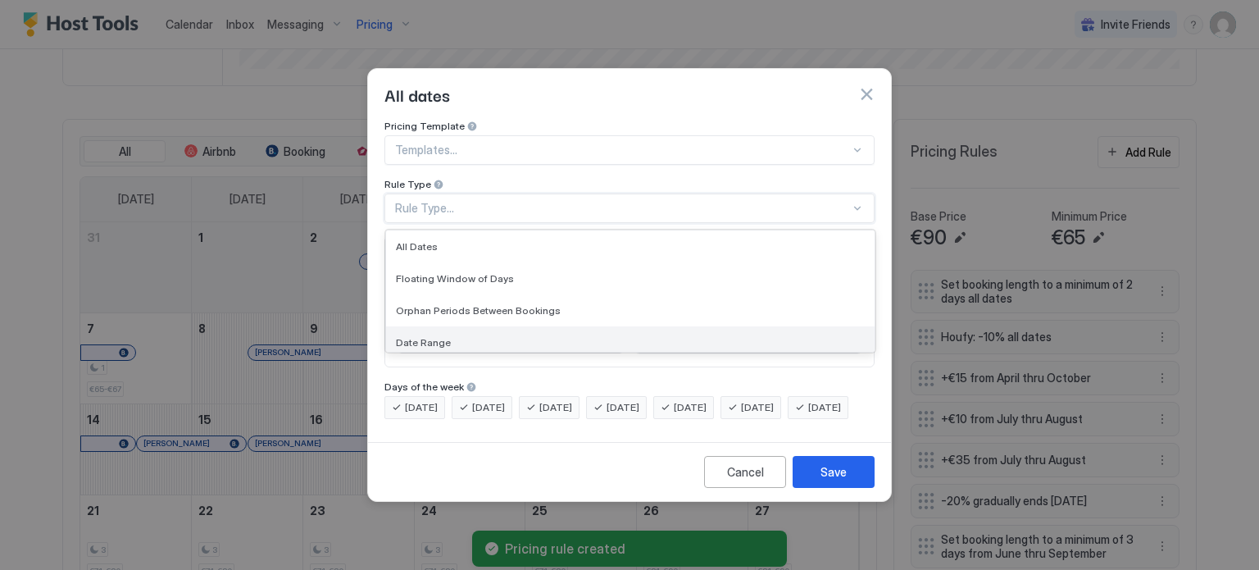
click at [421, 326] on div "Date Range" at bounding box center [630, 342] width 488 height 32
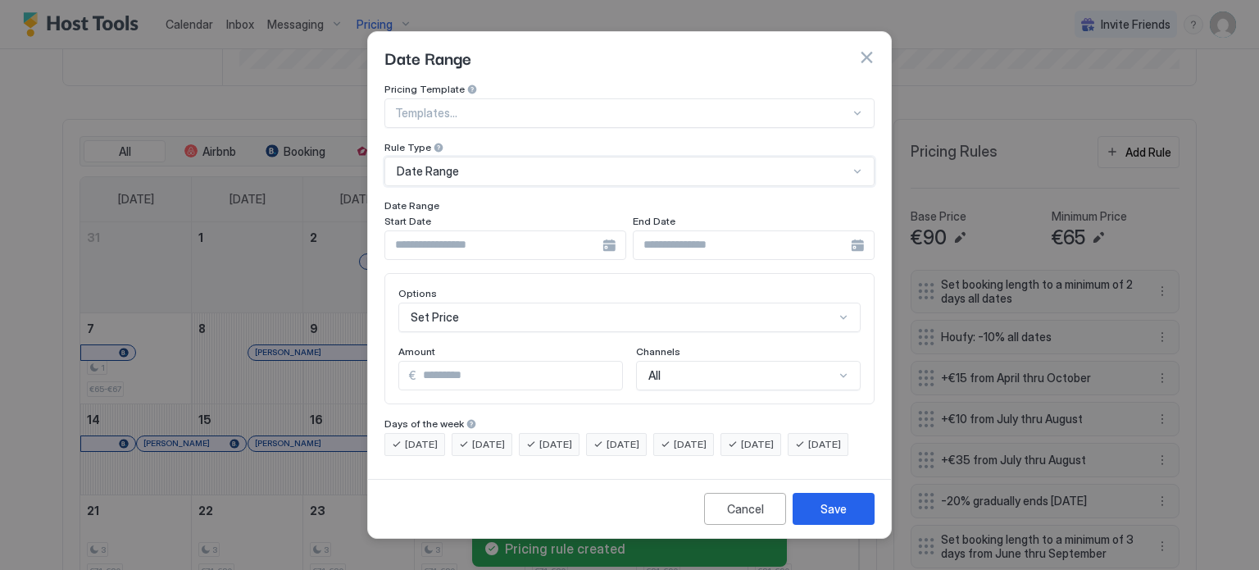
click at [606, 230] on div at bounding box center [505, 245] width 242 height 30
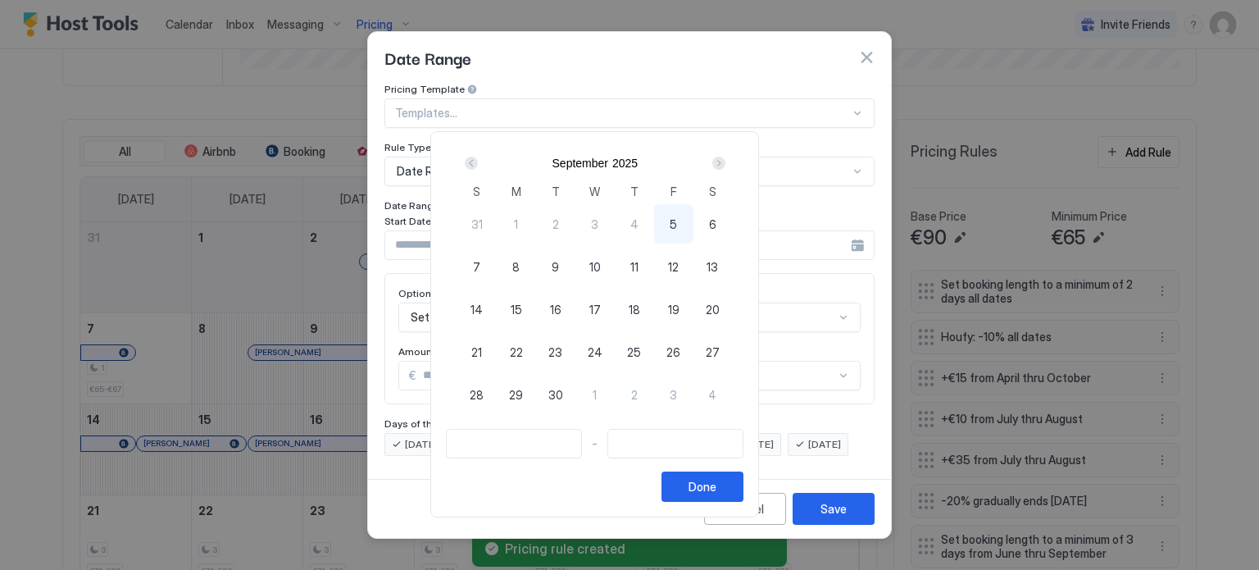
click at [729, 156] on div "Next" at bounding box center [719, 163] width 20 height 20
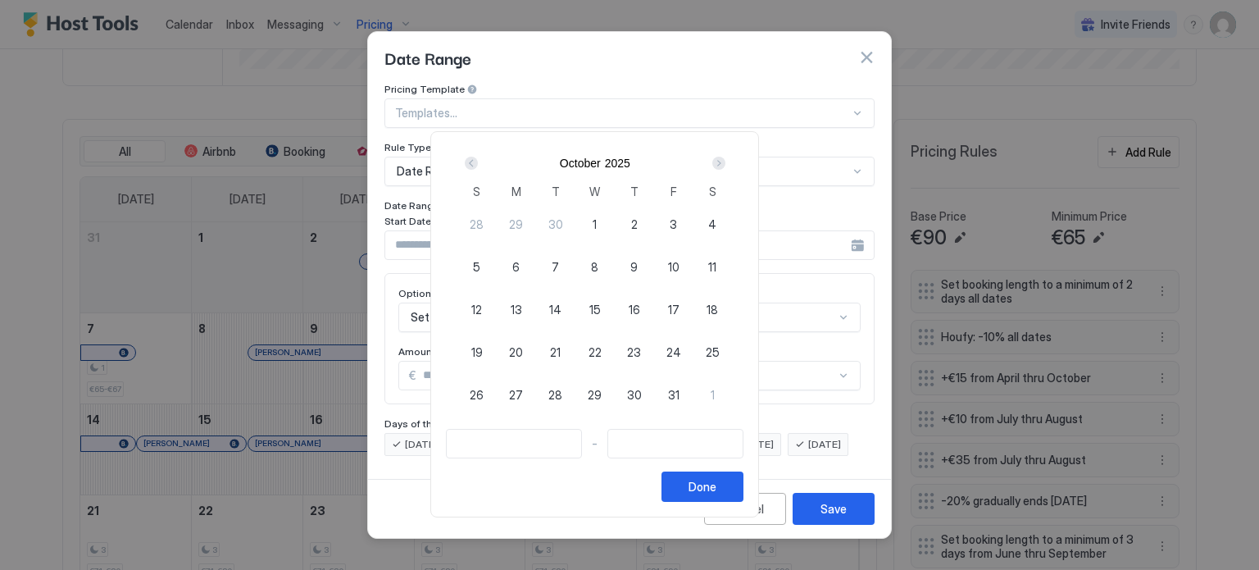
click at [729, 156] on div "Next" at bounding box center [719, 163] width 20 height 20
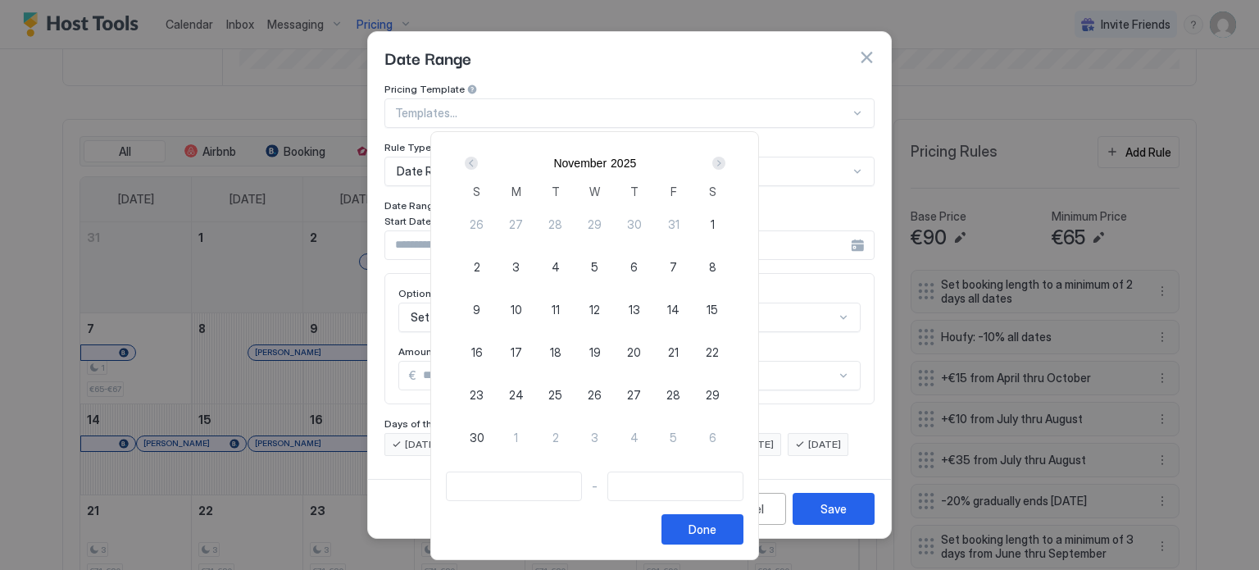
click at [729, 156] on div "Next" at bounding box center [719, 163] width 20 height 20
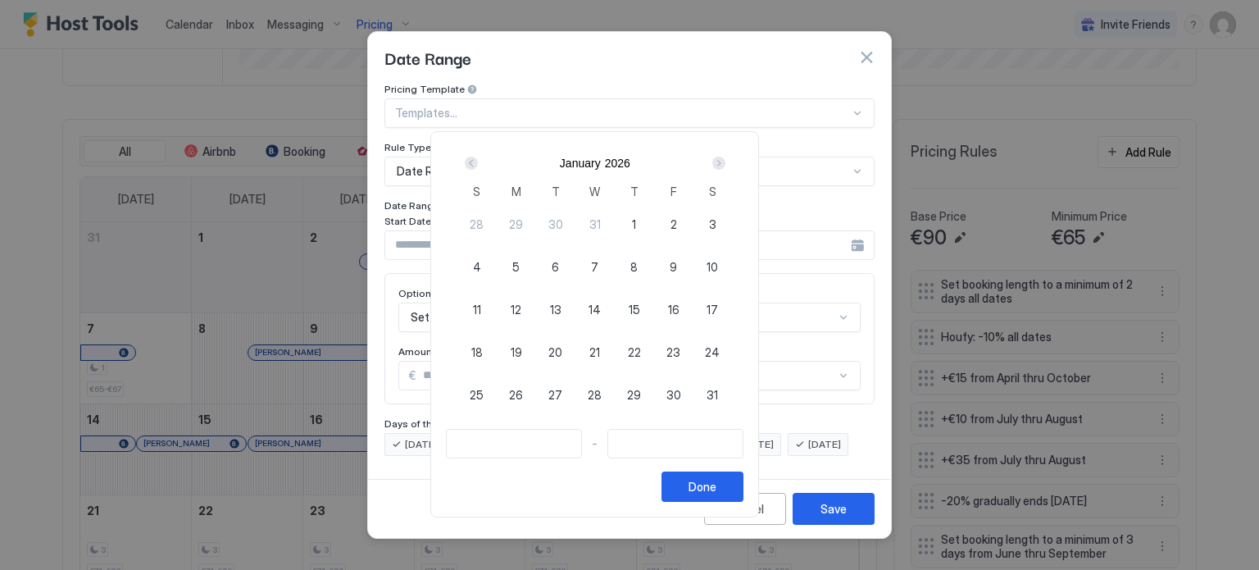
click at [729, 156] on div "Next" at bounding box center [719, 163] width 20 height 20
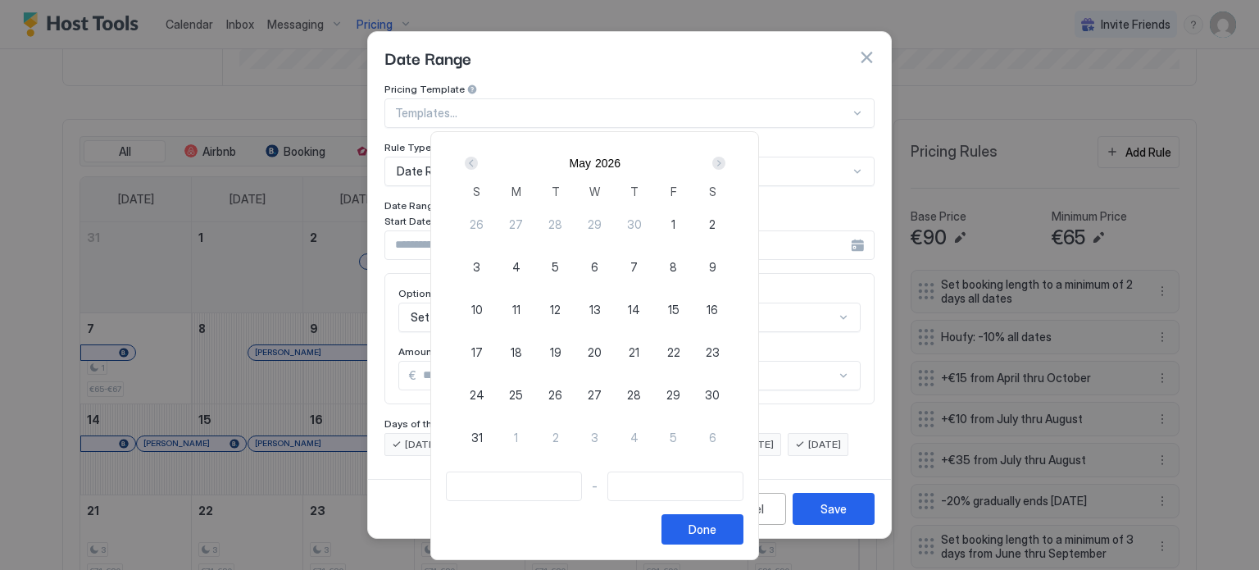
click at [693, 225] on div "1" at bounding box center [673, 223] width 39 height 39
type input "**********"
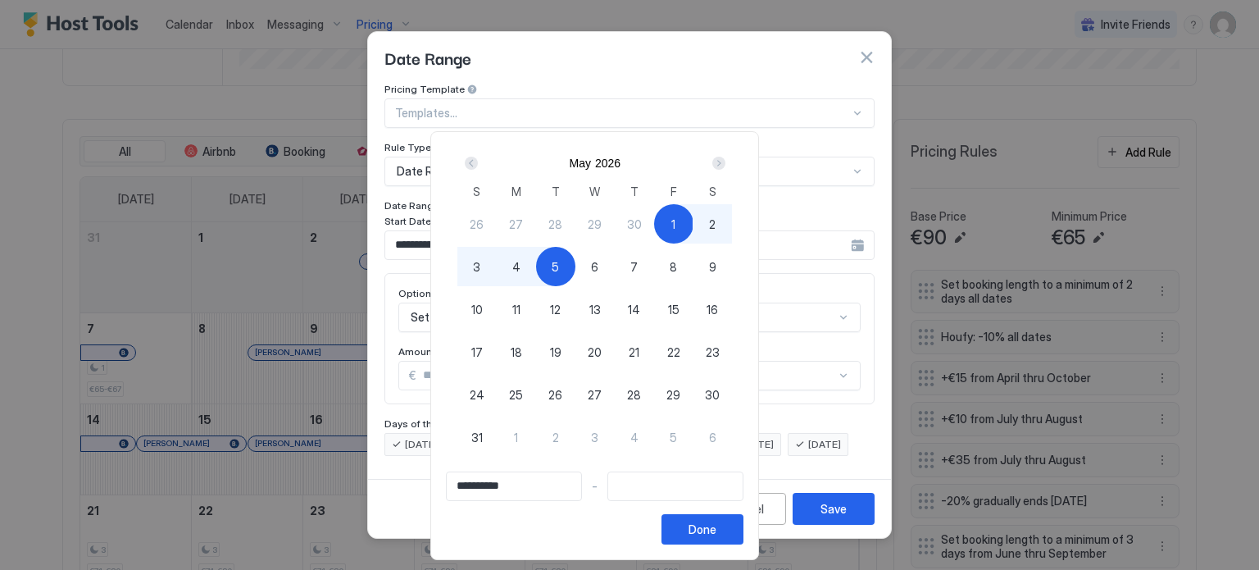
click at [559, 271] on span "5" at bounding box center [555, 266] width 7 height 17
type input "**********"
click at [743, 522] on button "Done" at bounding box center [702, 529] width 82 height 30
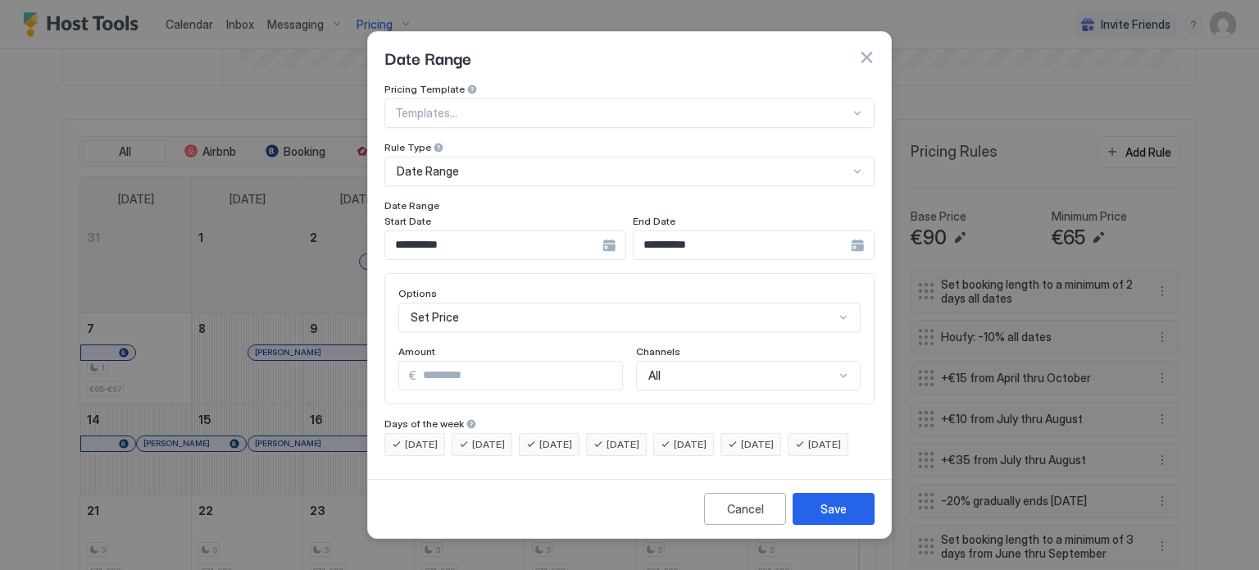
click at [470, 302] on div "Set Price" at bounding box center [629, 317] width 462 height 30
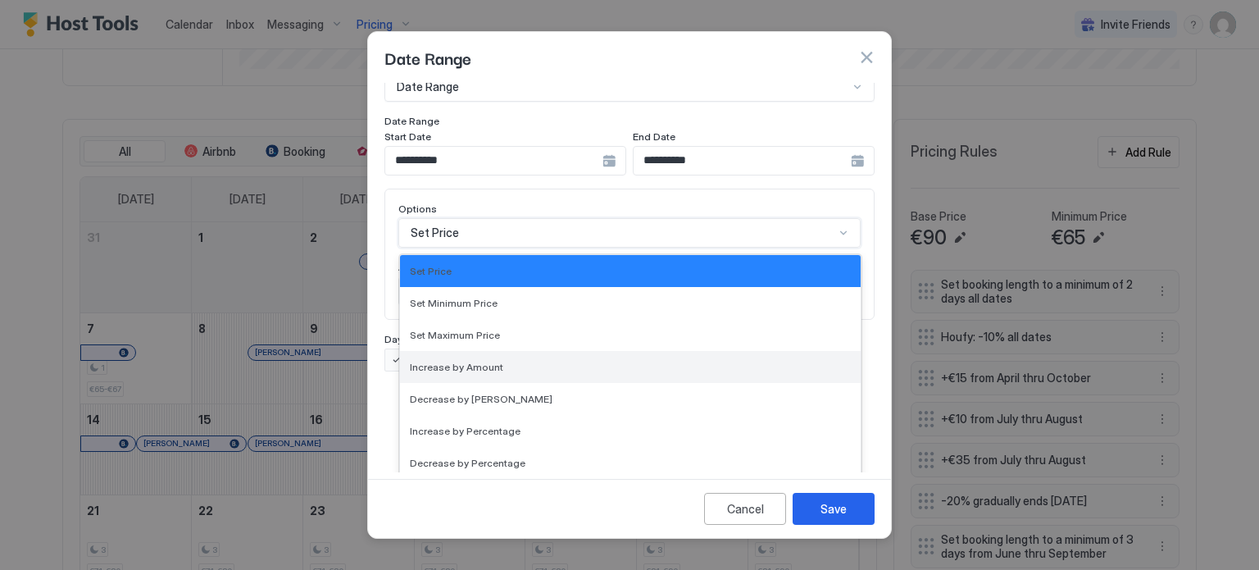
click at [475, 361] on span "Increase by Amount" at bounding box center [456, 367] width 93 height 12
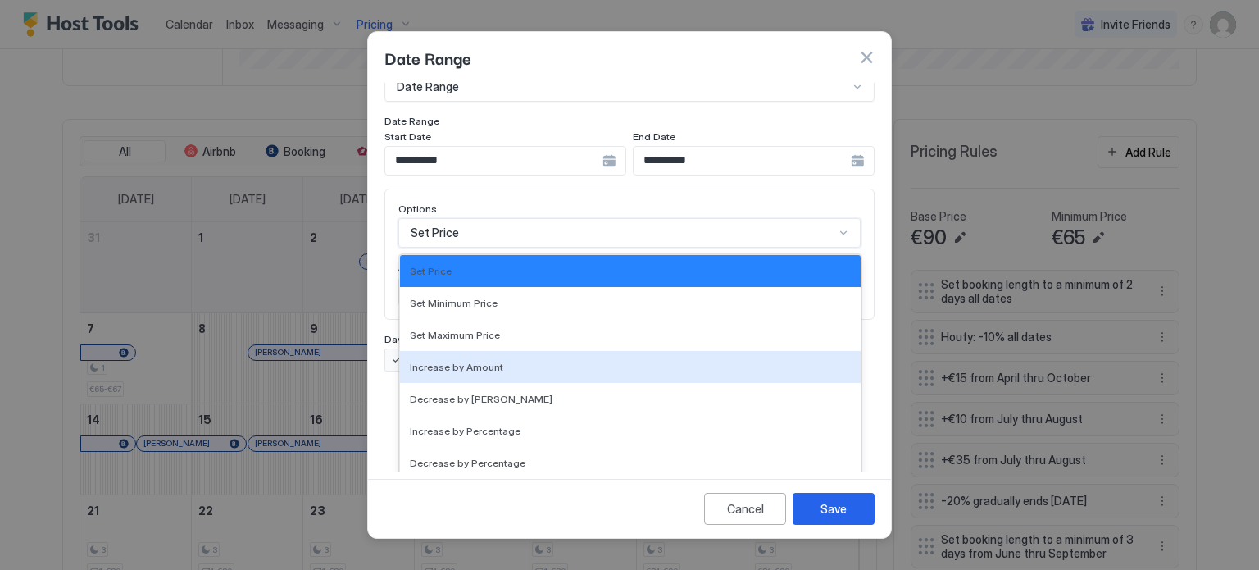
scroll to position [0, 0]
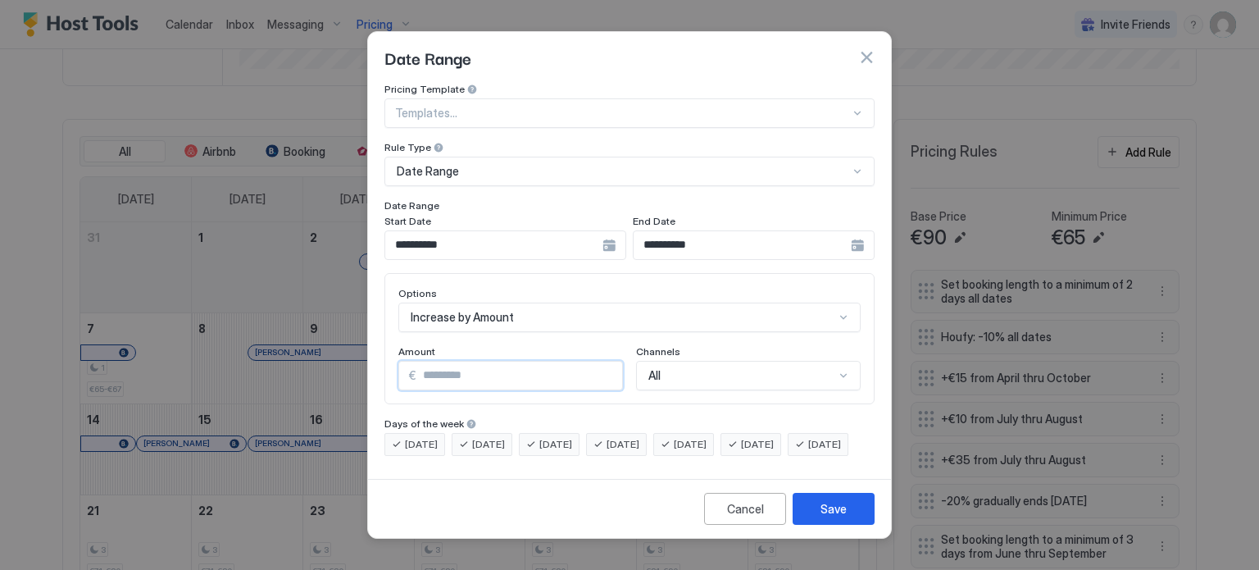
drag, startPoint x: 475, startPoint y: 367, endPoint x: 397, endPoint y: 361, distance: 79.0
click at [397, 361] on div "Options Increase by Amount Amount € * Channels All" at bounding box center [629, 338] width 490 height 131
type input "*"
click at [815, 517] on button "Save" at bounding box center [834, 509] width 82 height 32
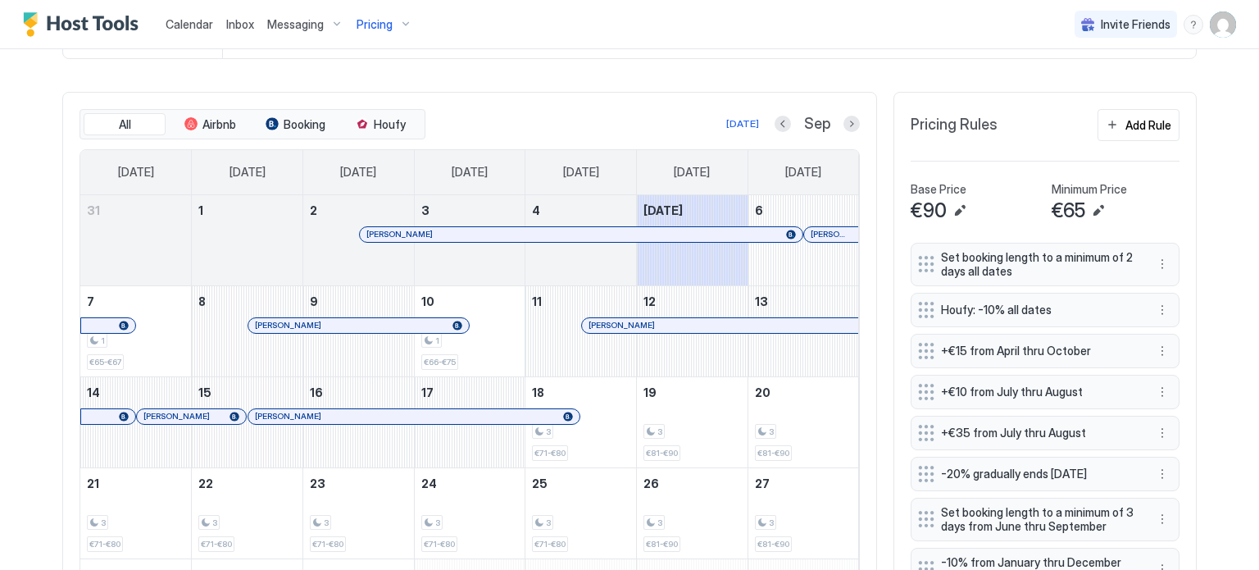
scroll to position [237, 0]
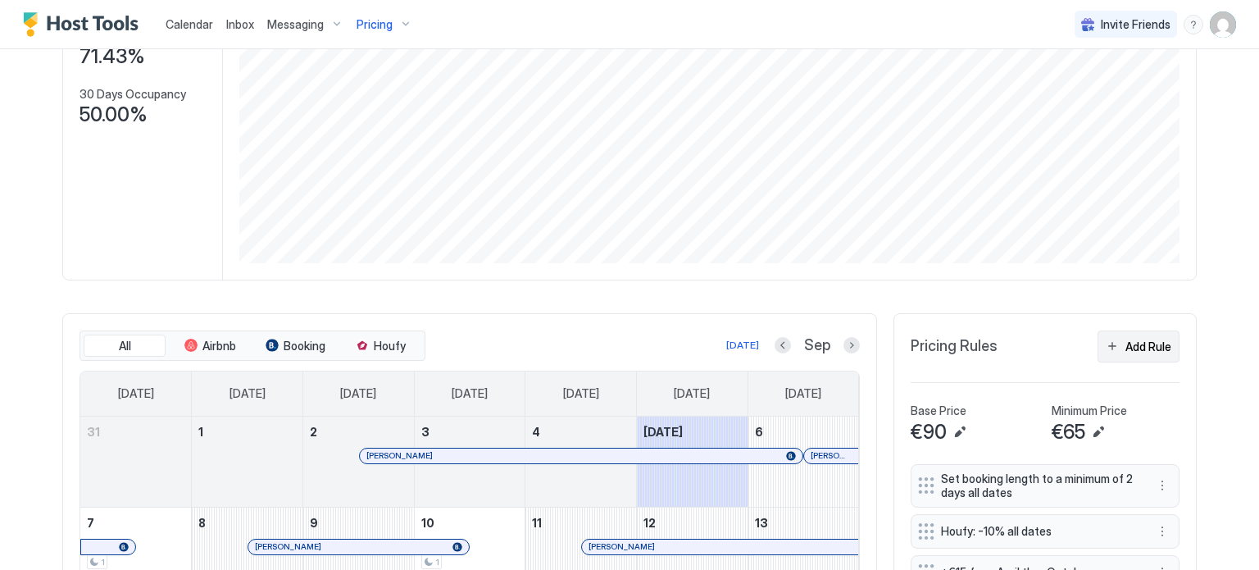
click at [1136, 338] on div "Add Rule" at bounding box center [1148, 346] width 46 height 17
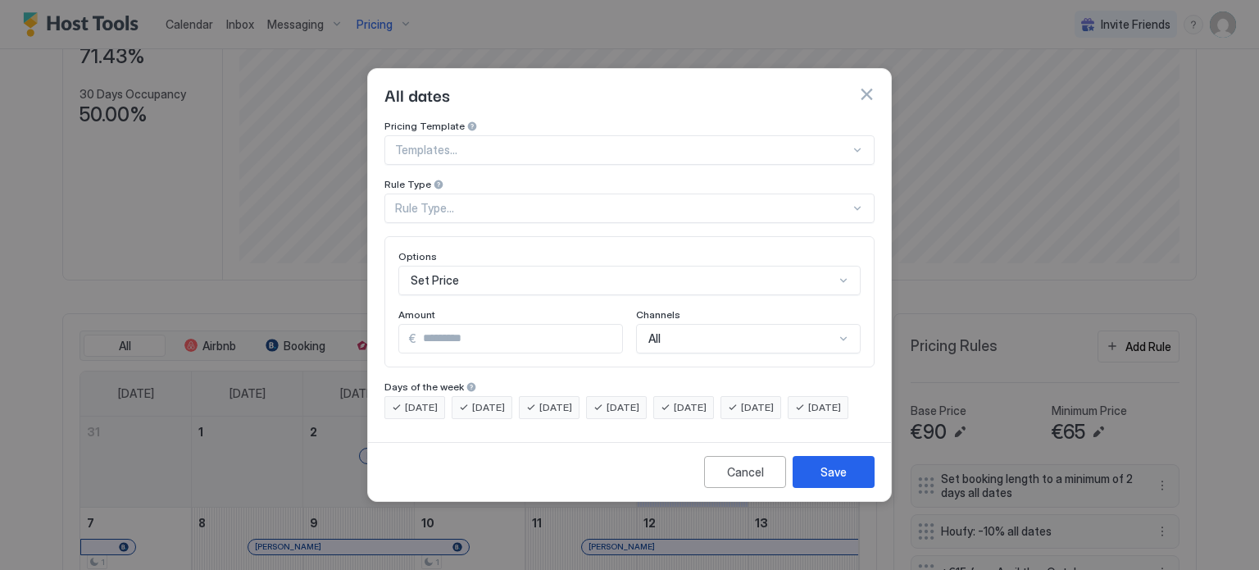
click at [478, 201] on div "Rule Type..." at bounding box center [622, 208] width 455 height 15
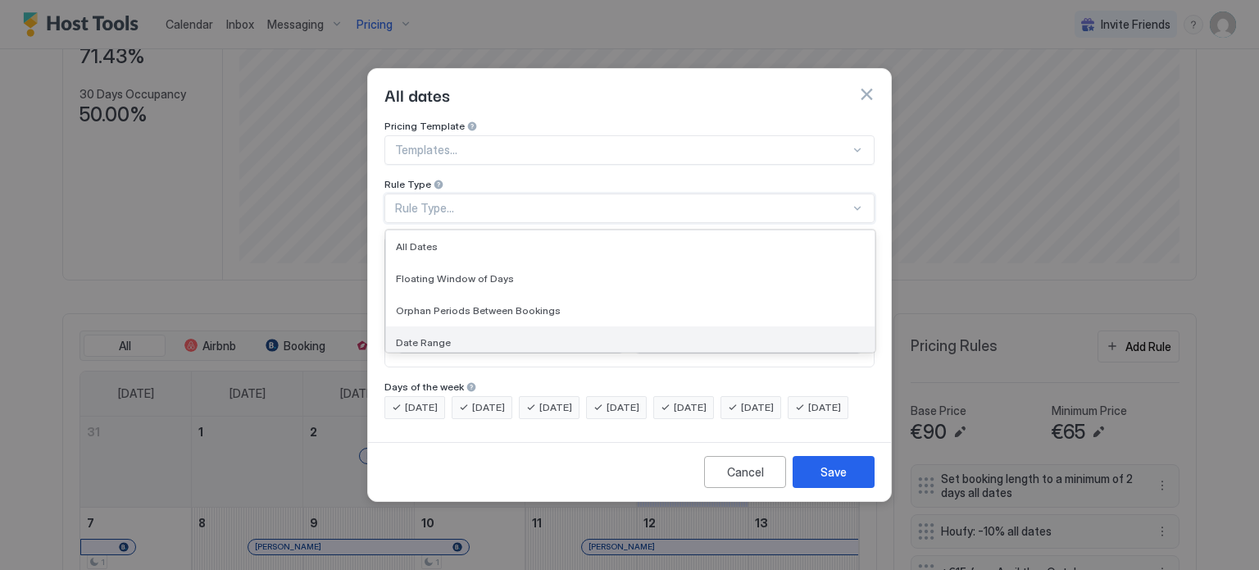
click at [429, 336] on span "Date Range" at bounding box center [423, 342] width 55 height 12
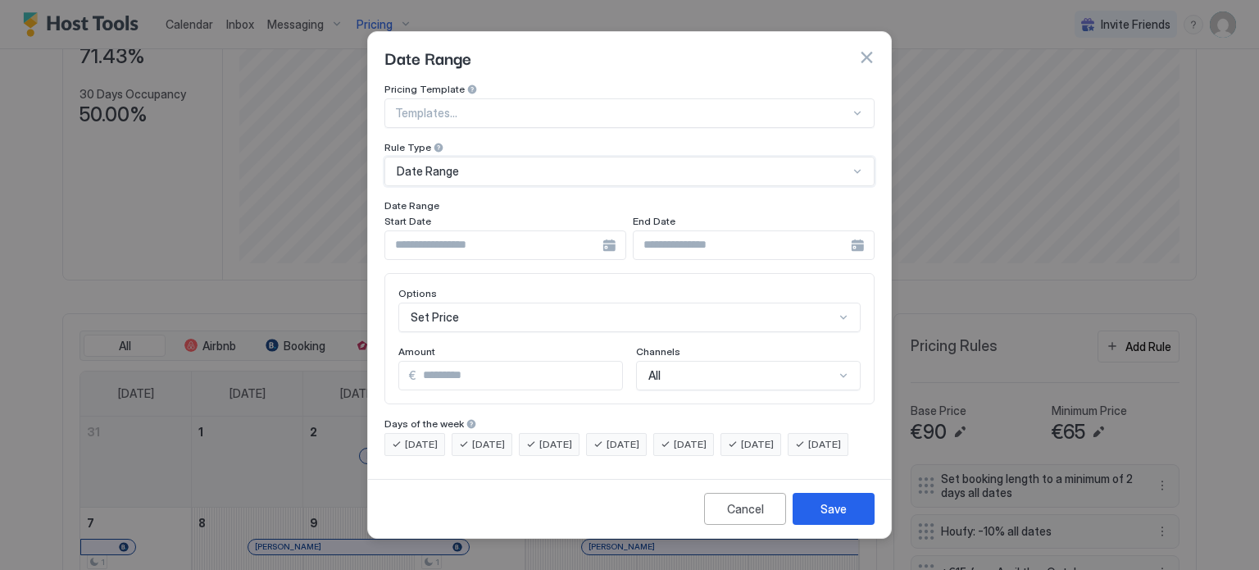
click at [534, 233] on input "Input Field" at bounding box center [493, 245] width 217 height 28
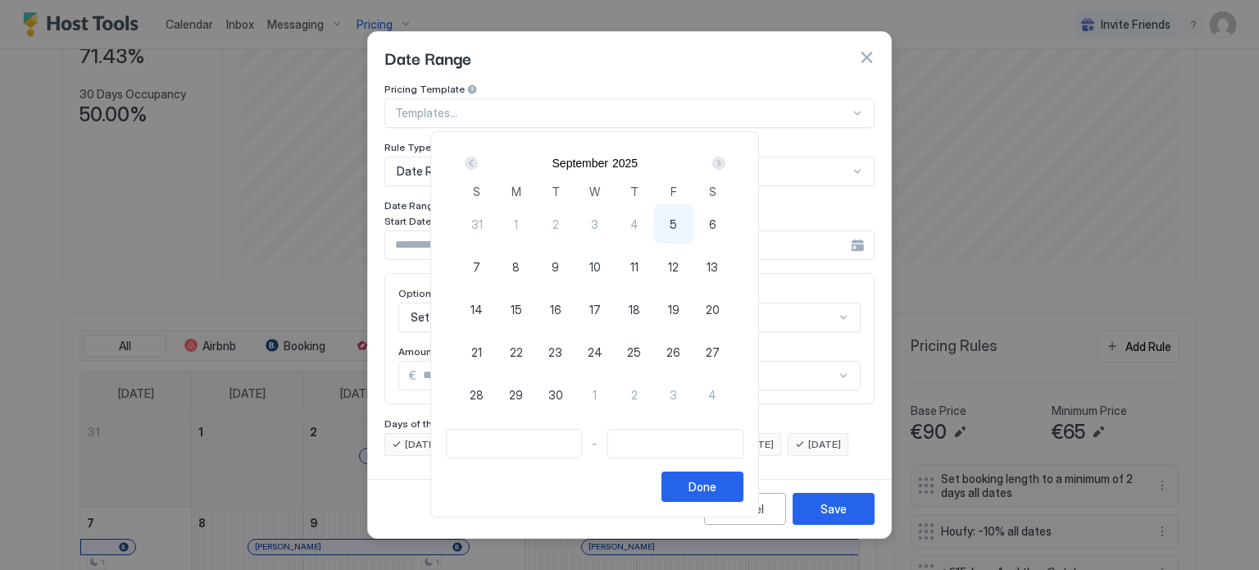
click at [725, 159] on div "Next" at bounding box center [718, 163] width 13 height 13
click at [725, 160] on div "Next" at bounding box center [718, 163] width 13 height 13
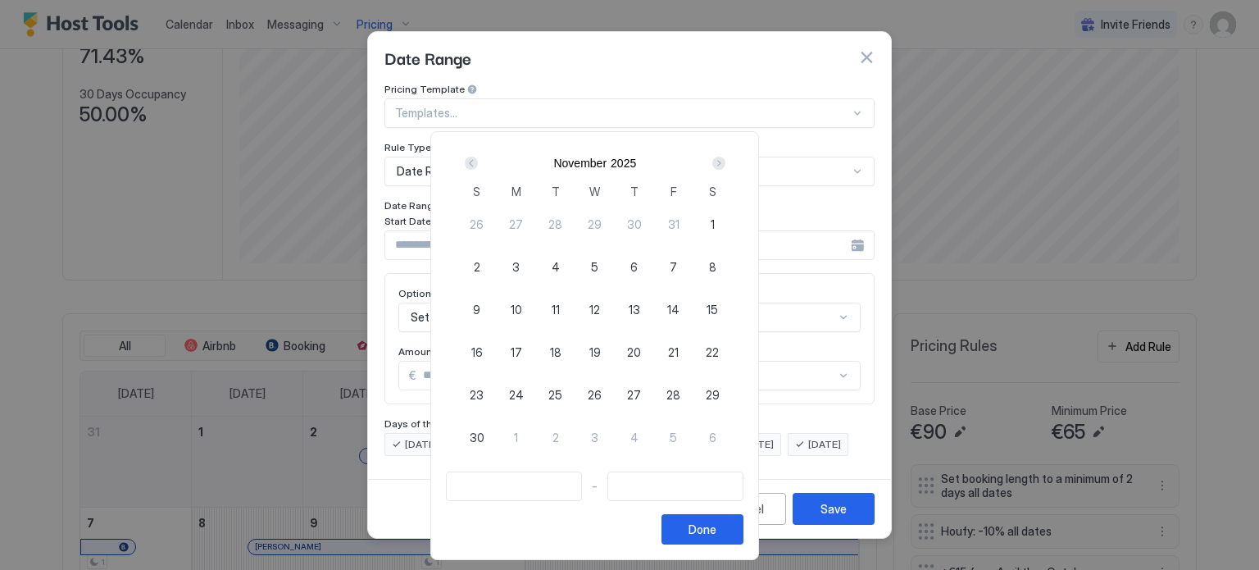
click at [725, 160] on div "Next" at bounding box center [718, 163] width 13 height 13
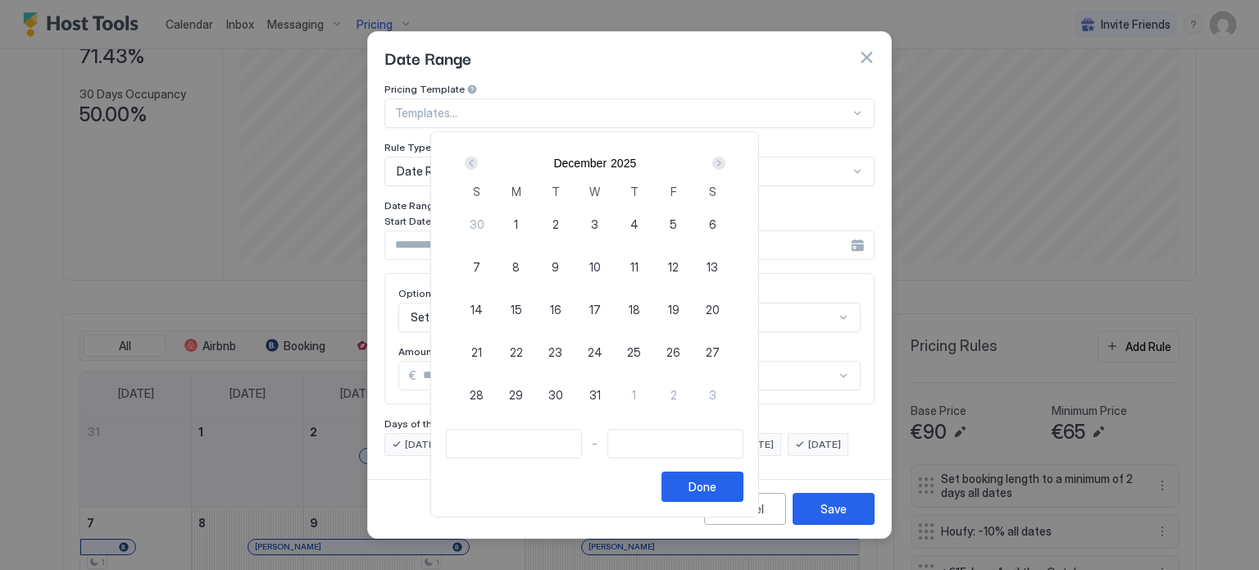
click at [725, 160] on div "Next" at bounding box center [718, 163] width 13 height 13
click at [725, 161] on div "Next" at bounding box center [718, 163] width 13 height 13
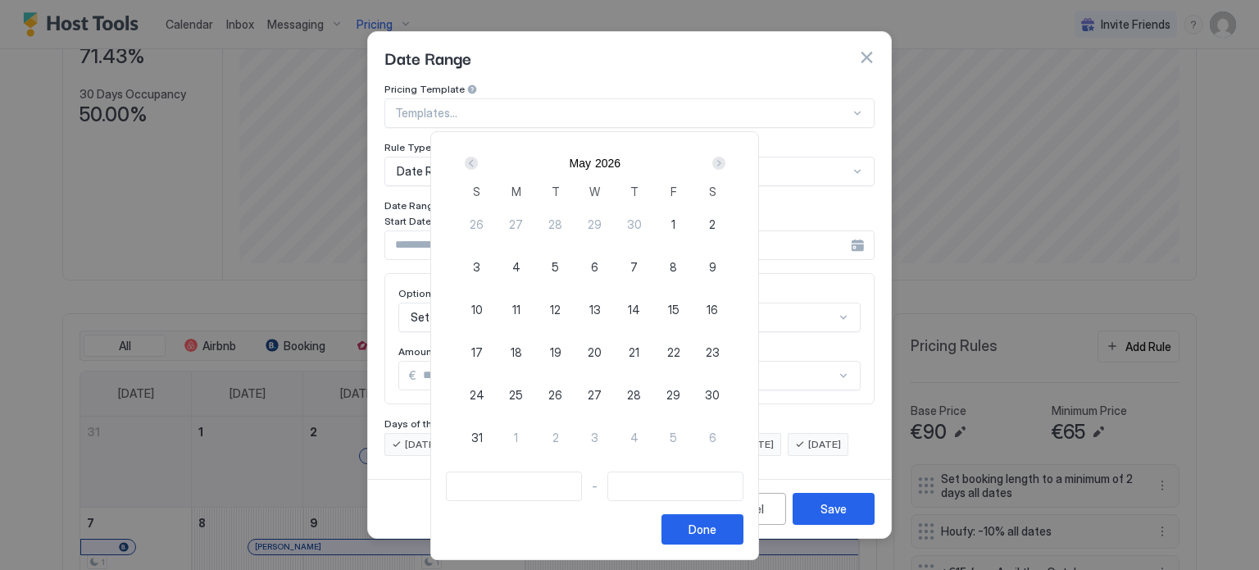
click at [640, 305] on span "14" at bounding box center [634, 309] width 12 height 17
type input "**********"
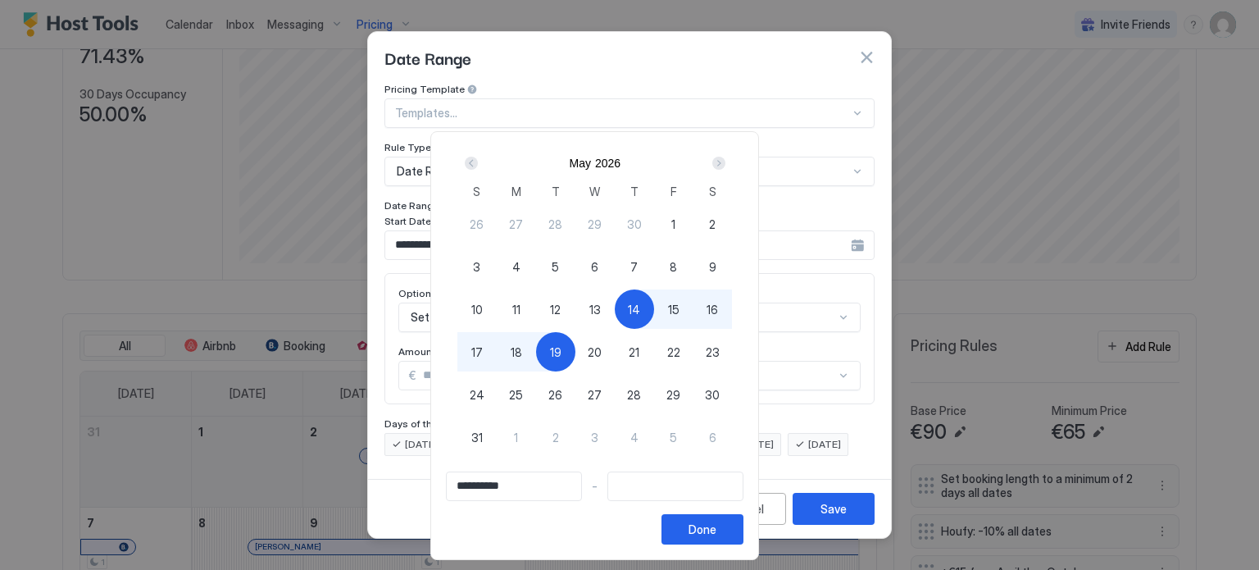
type input "**********"
click at [483, 356] on span "17" at bounding box center [476, 351] width 11 height 17
type input "**********"
click at [743, 541] on button "Done" at bounding box center [702, 529] width 82 height 30
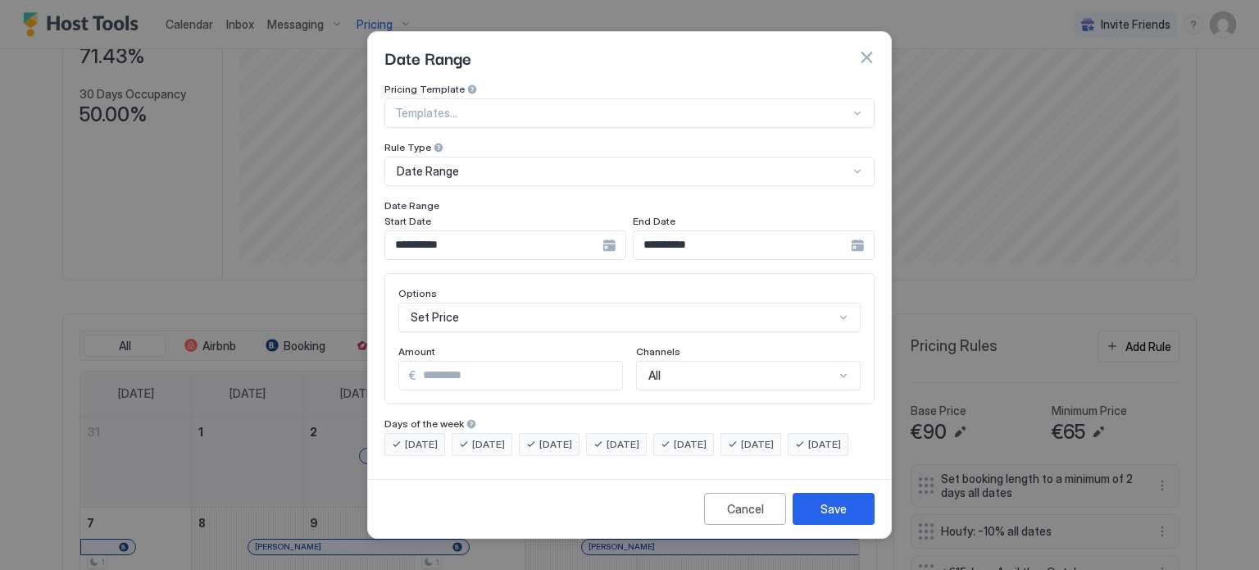
click at [449, 373] on input "*" at bounding box center [519, 375] width 206 height 28
click at [408, 361] on div "€ *" at bounding box center [510, 376] width 225 height 30
click at [476, 314] on div "Set Price" at bounding box center [629, 317] width 462 height 30
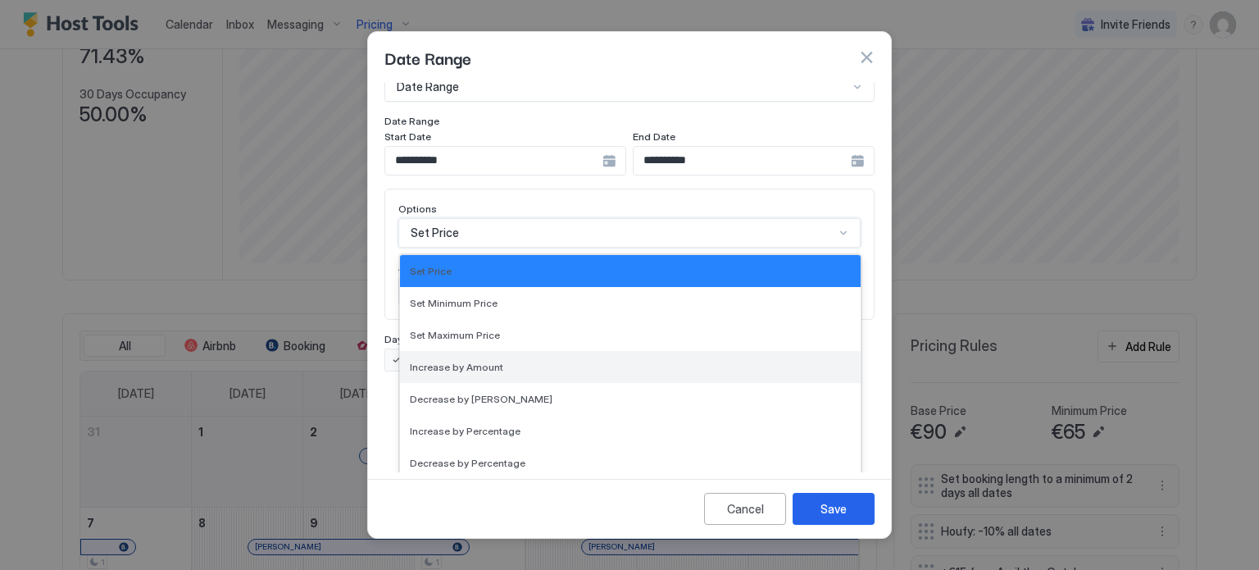
click at [479, 361] on span "Increase by Amount" at bounding box center [456, 367] width 93 height 12
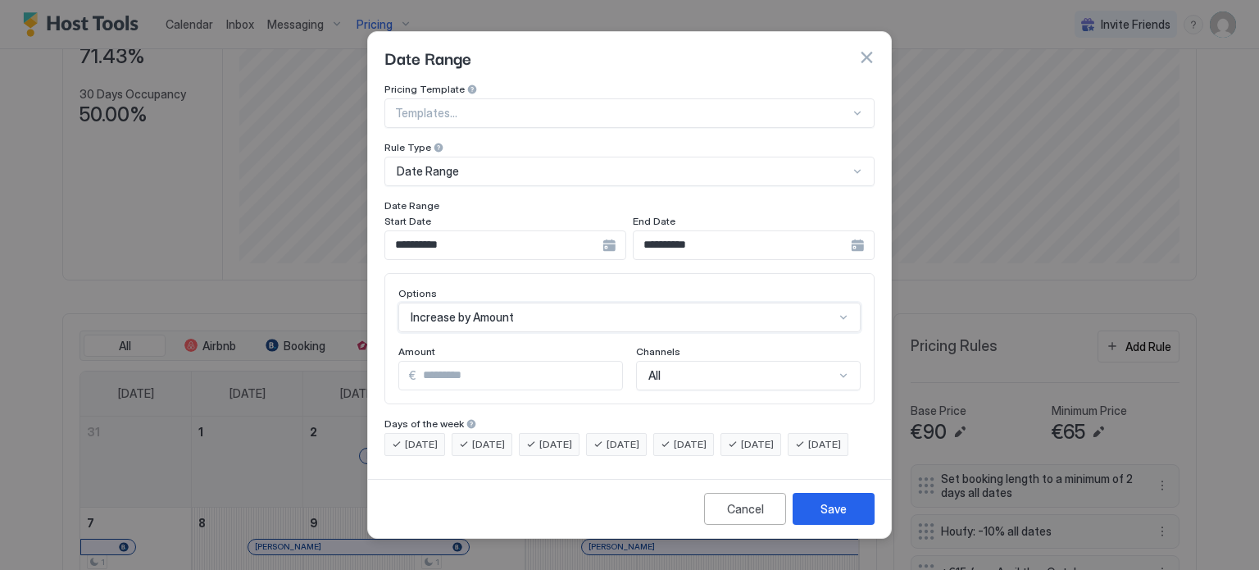
scroll to position [0, 0]
click at [852, 520] on button "Save" at bounding box center [834, 509] width 82 height 32
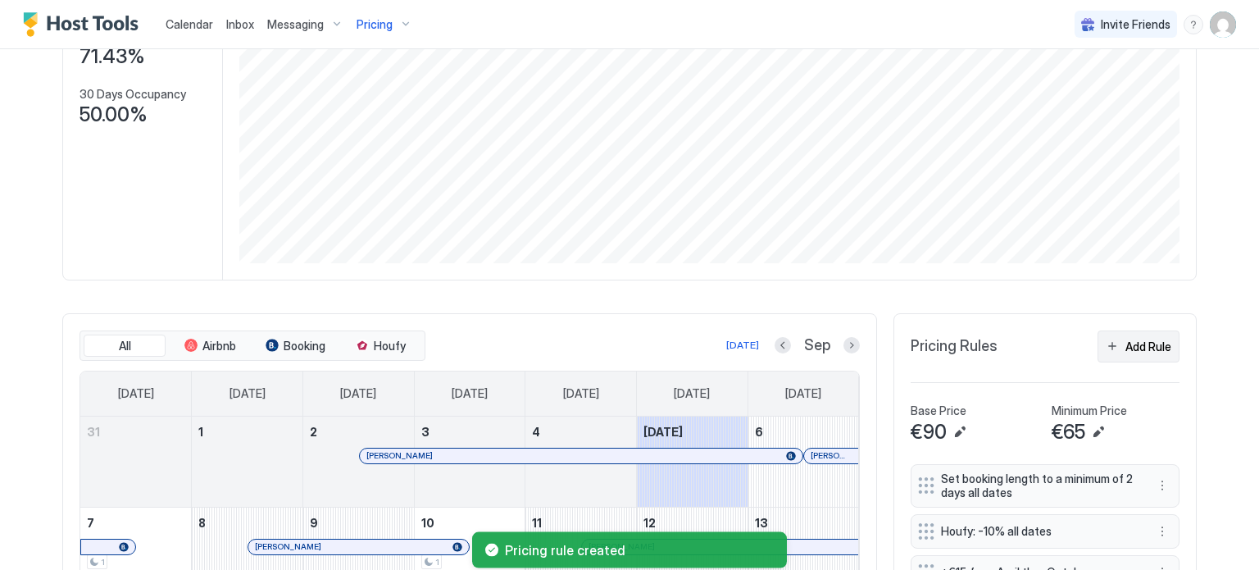
click at [1125, 348] on div "Add Rule" at bounding box center [1148, 346] width 46 height 17
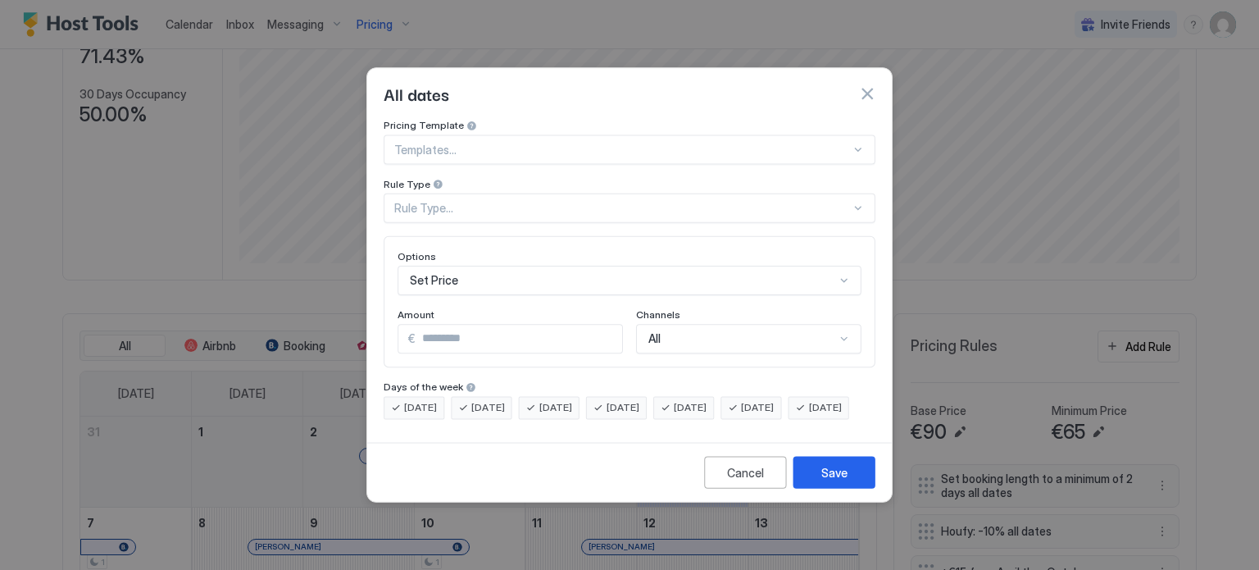
click at [466, 201] on div "Rule Type..." at bounding box center [622, 208] width 456 height 15
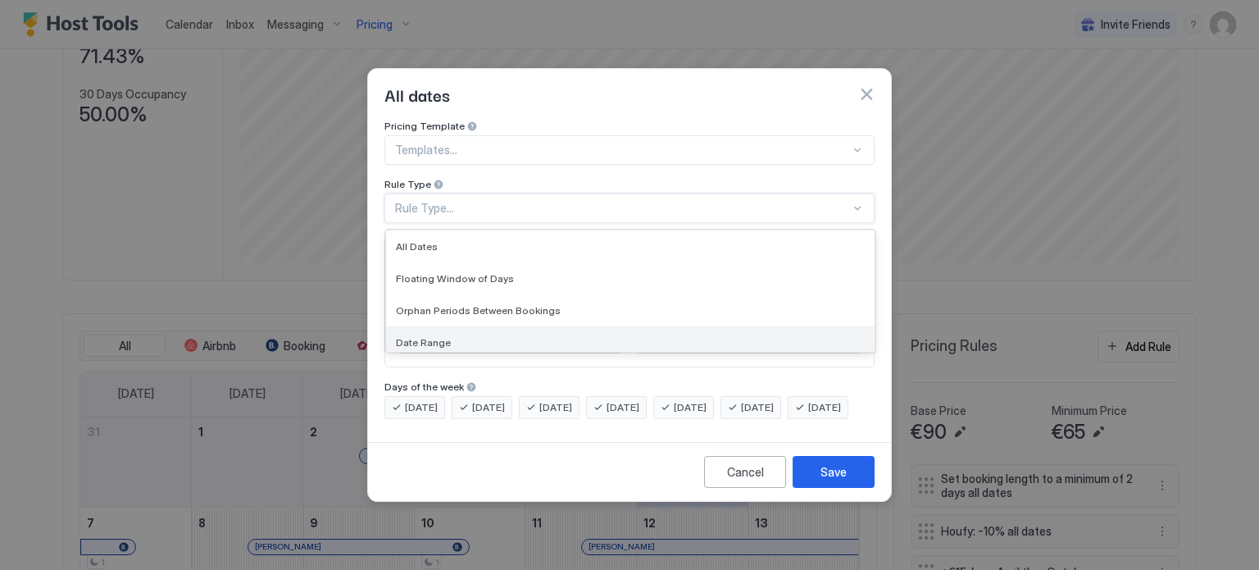
click at [452, 336] on div "Date Range" at bounding box center [630, 342] width 469 height 12
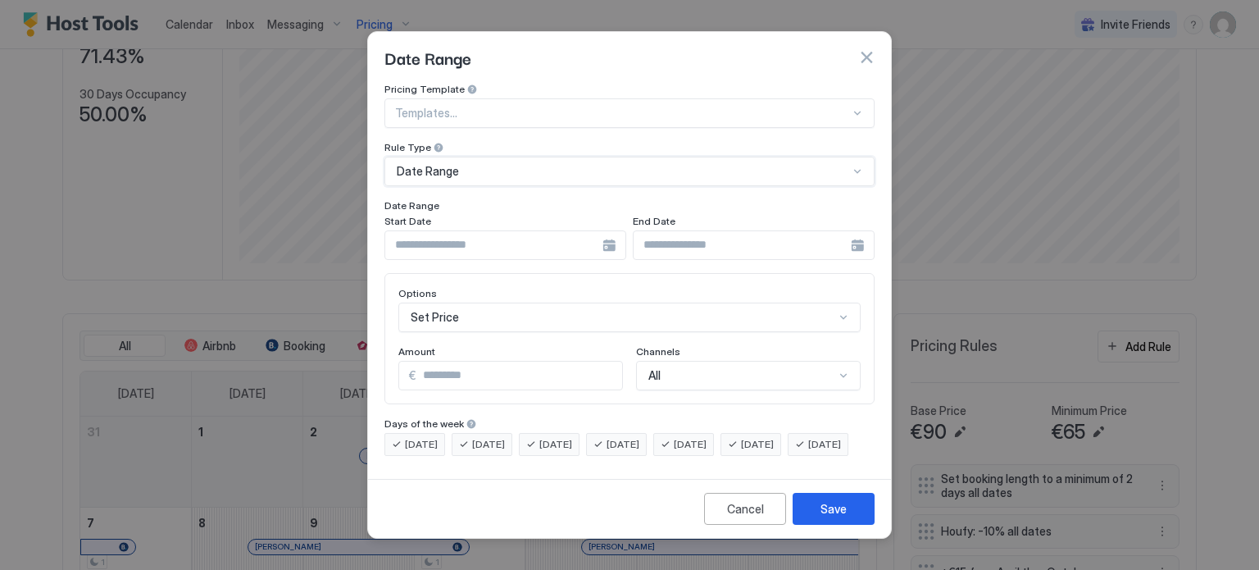
click at [602, 235] on input "Input Field" at bounding box center [493, 245] width 217 height 28
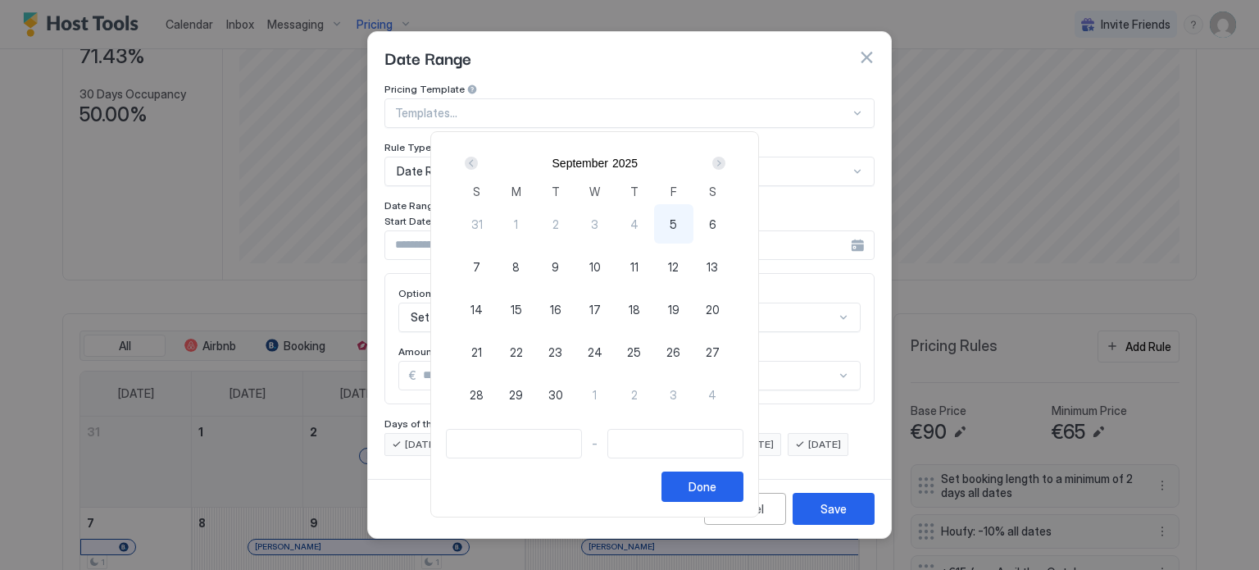
click at [725, 164] on div "Next" at bounding box center [718, 163] width 13 height 13
click at [725, 165] on div "Next" at bounding box center [718, 163] width 13 height 13
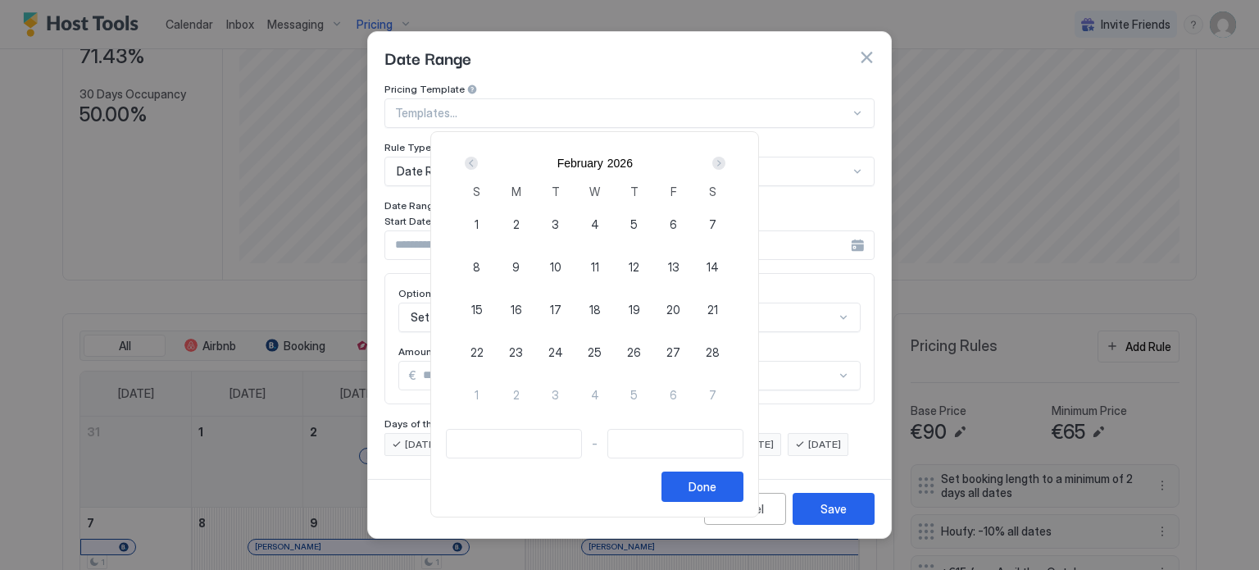
click at [725, 165] on div "Next" at bounding box center [718, 163] width 13 height 13
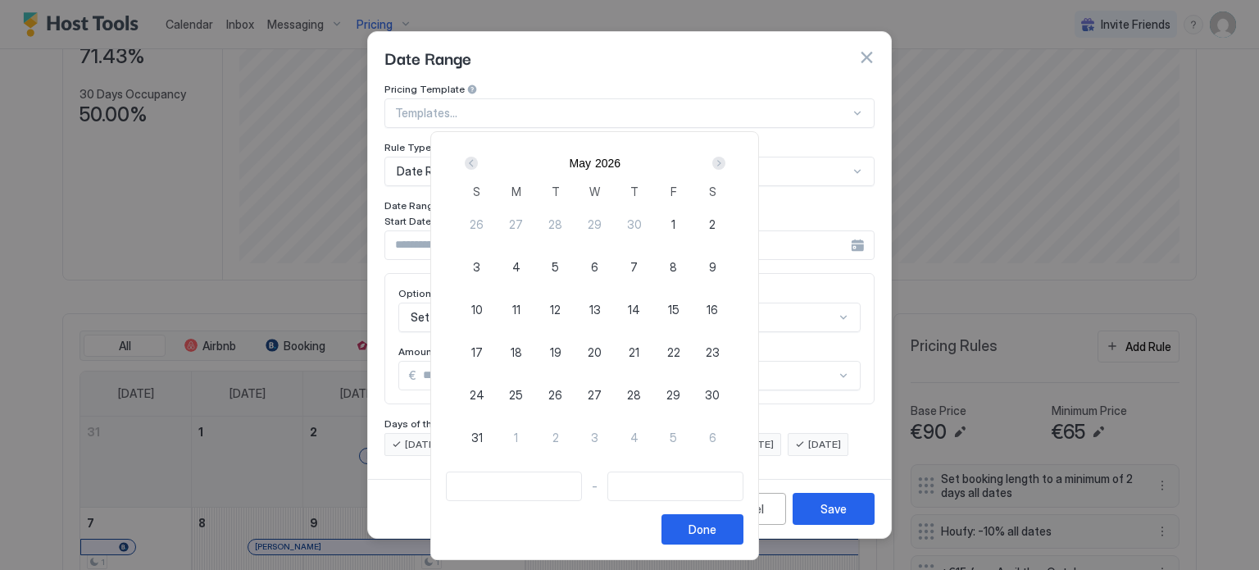
click at [725, 165] on div "Next" at bounding box center [718, 163] width 13 height 13
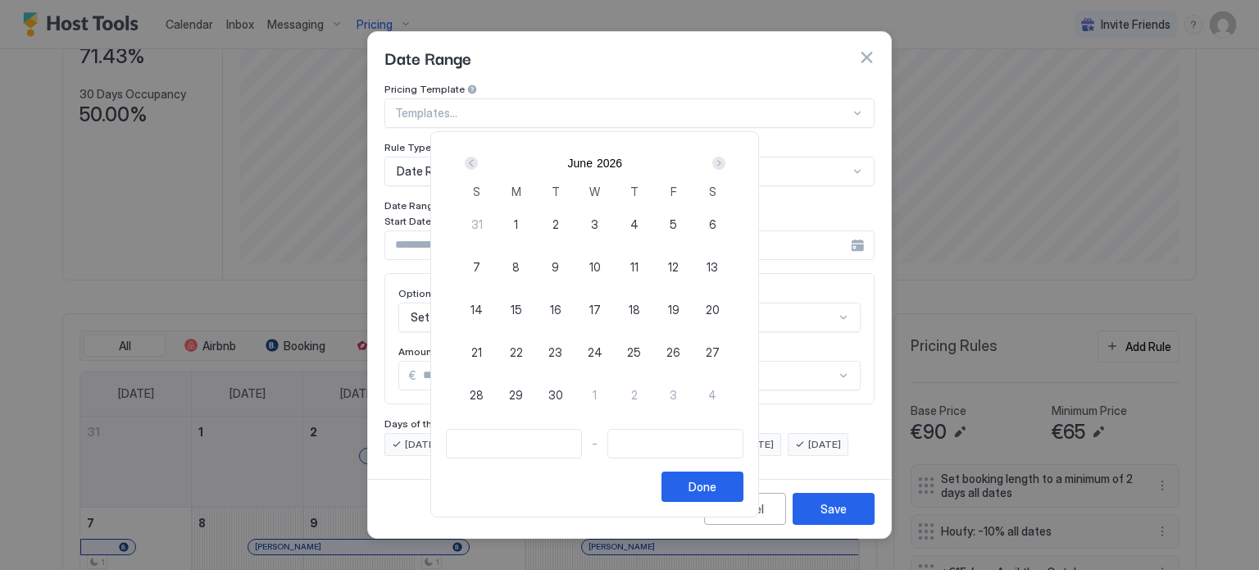
click at [478, 166] on div "Prev" at bounding box center [471, 163] width 13 height 13
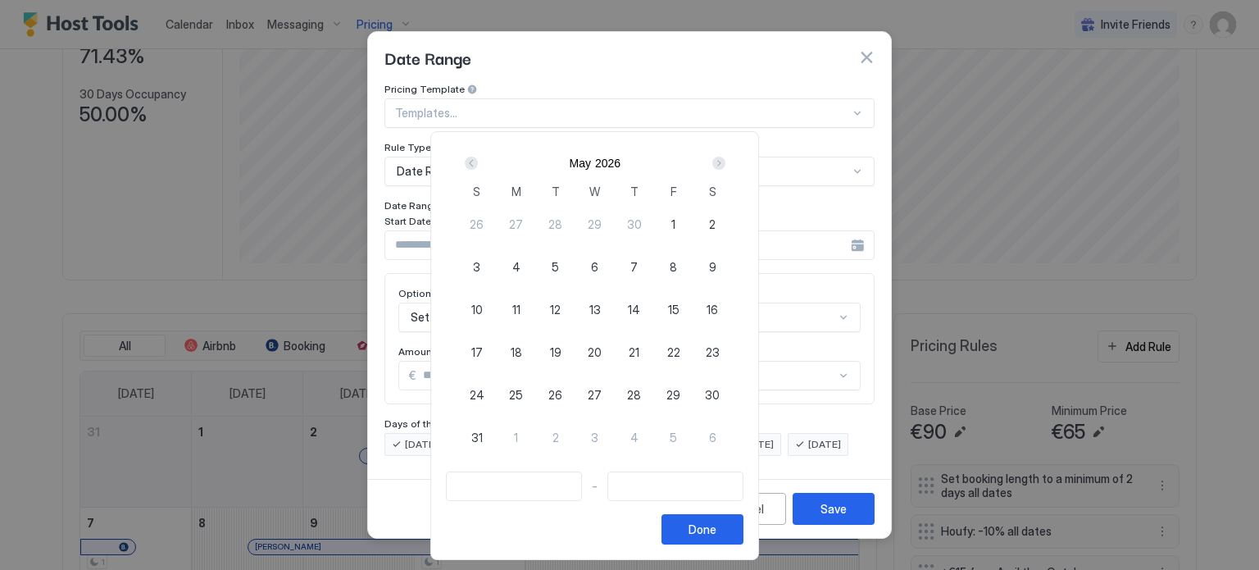
click at [680, 353] on span "22" at bounding box center [673, 351] width 13 height 17
click at [523, 401] on span "25" at bounding box center [516, 394] width 14 height 17
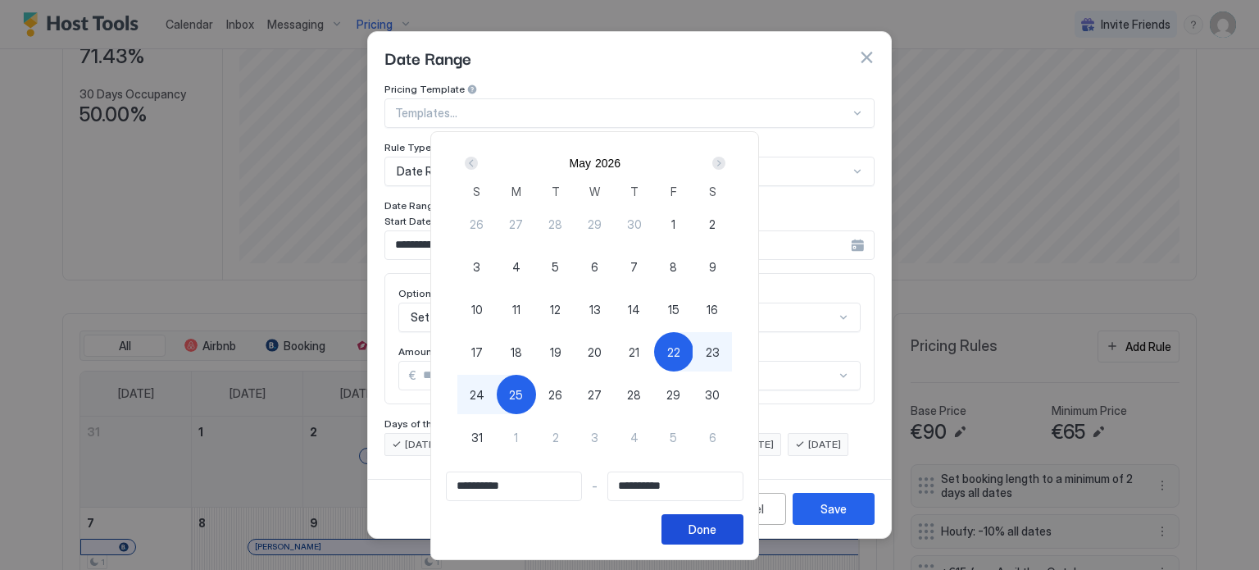
click at [716, 528] on div "Done" at bounding box center [702, 528] width 28 height 17
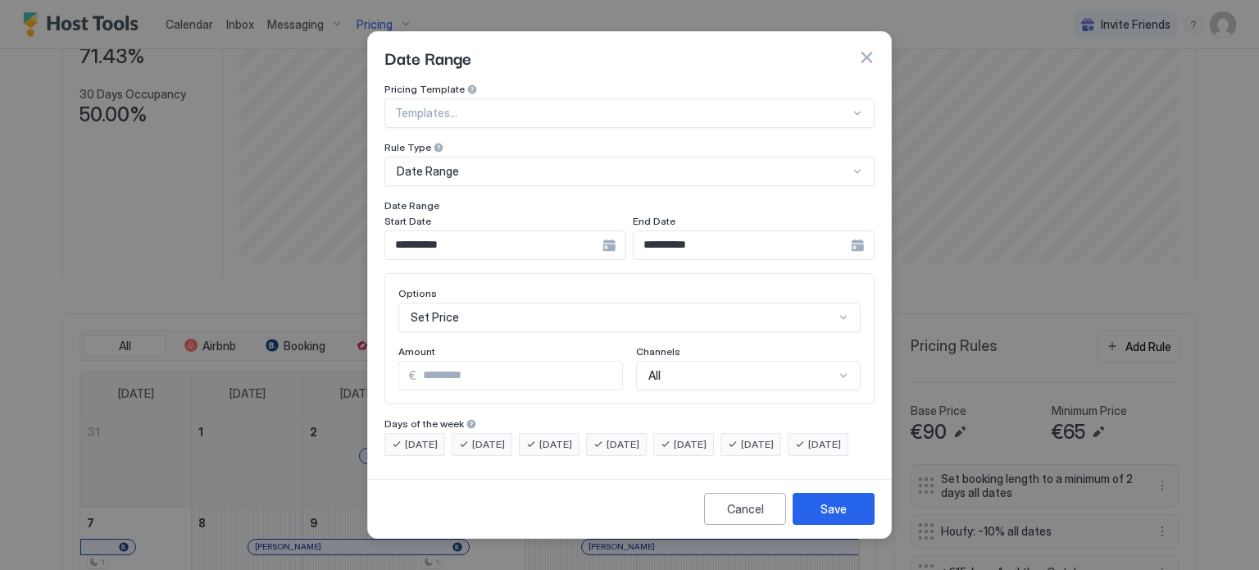
click at [505, 309] on div "Set Price" at bounding box center [629, 317] width 462 height 30
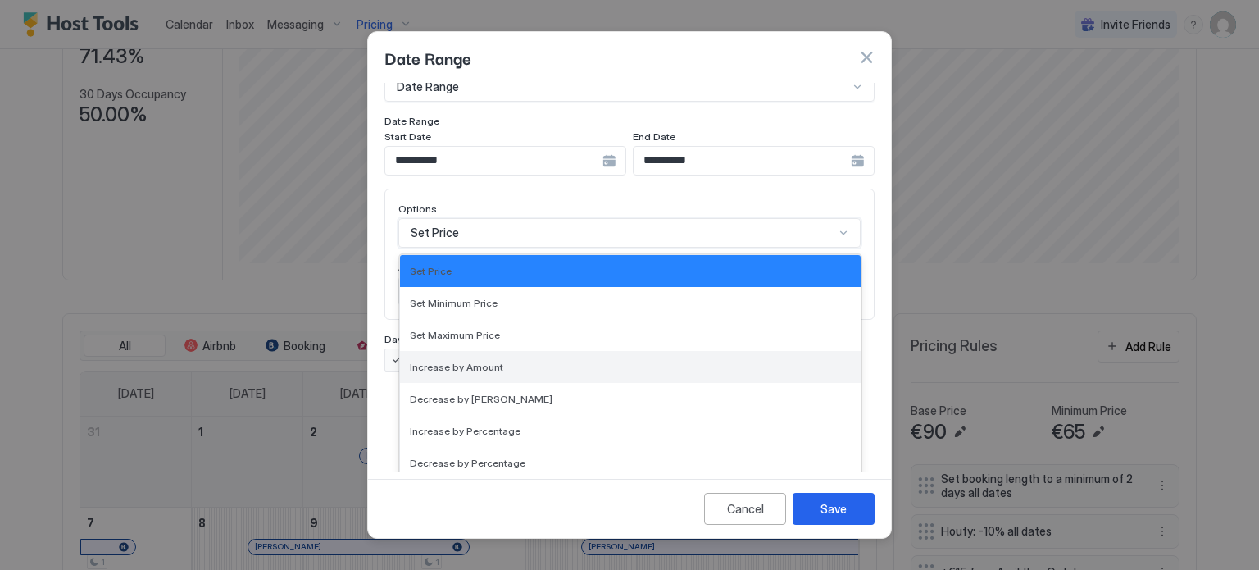
click at [492, 361] on span "Increase by Amount" at bounding box center [456, 367] width 93 height 12
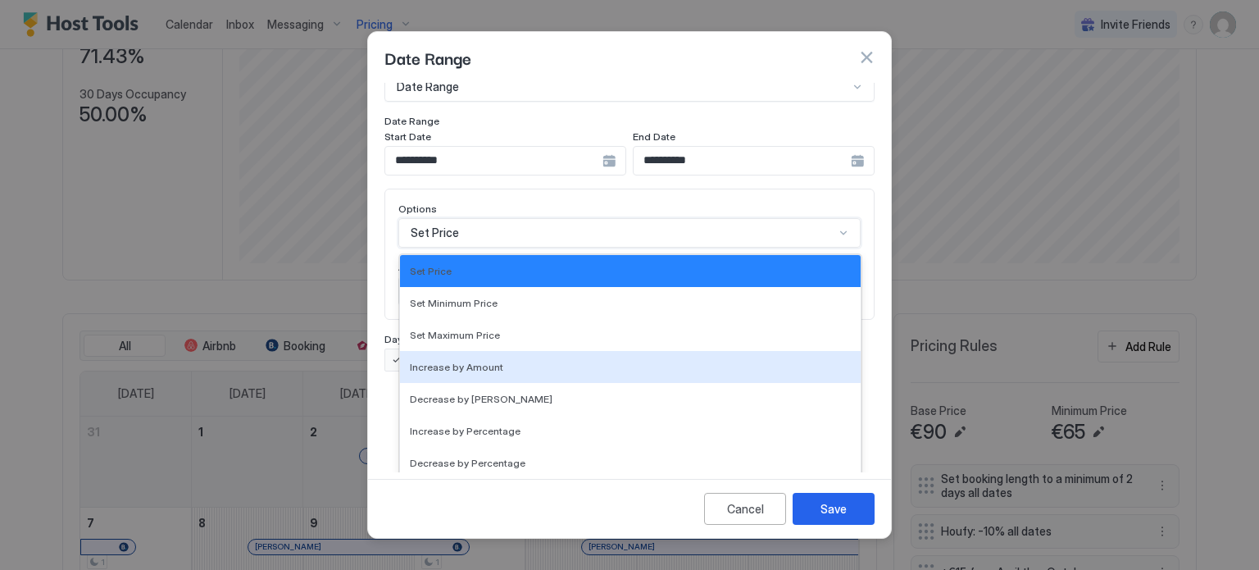
scroll to position [0, 0]
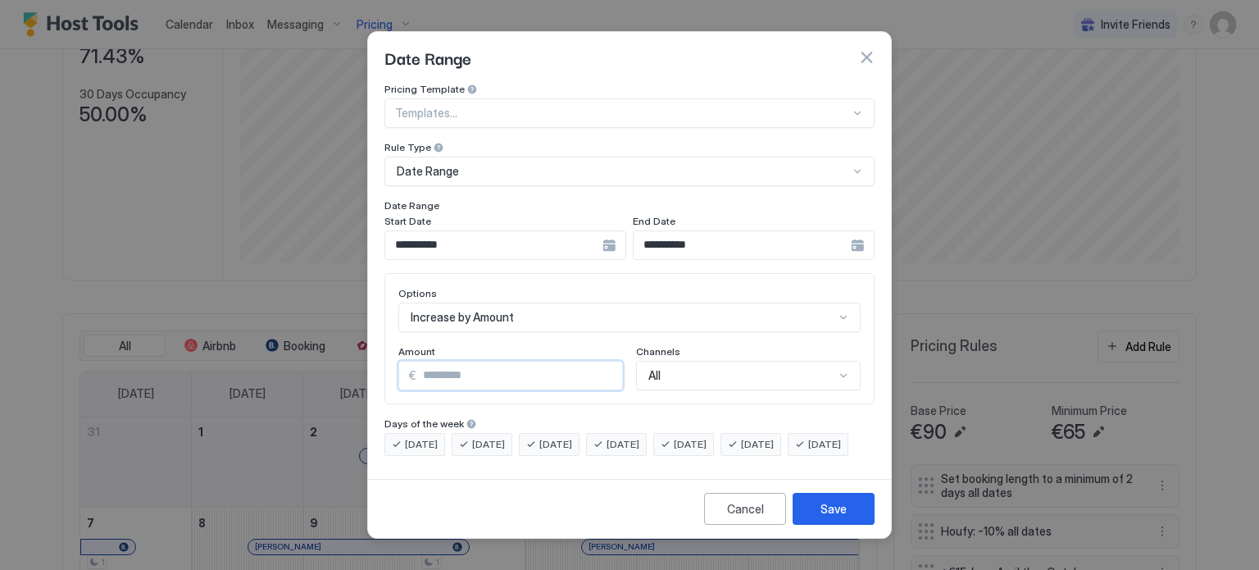
drag, startPoint x: 477, startPoint y: 363, endPoint x: 409, endPoint y: 370, distance: 68.3
click at [410, 370] on div "€ *" at bounding box center [510, 376] width 225 height 30
click at [820, 517] on div "Save" at bounding box center [833, 508] width 26 height 17
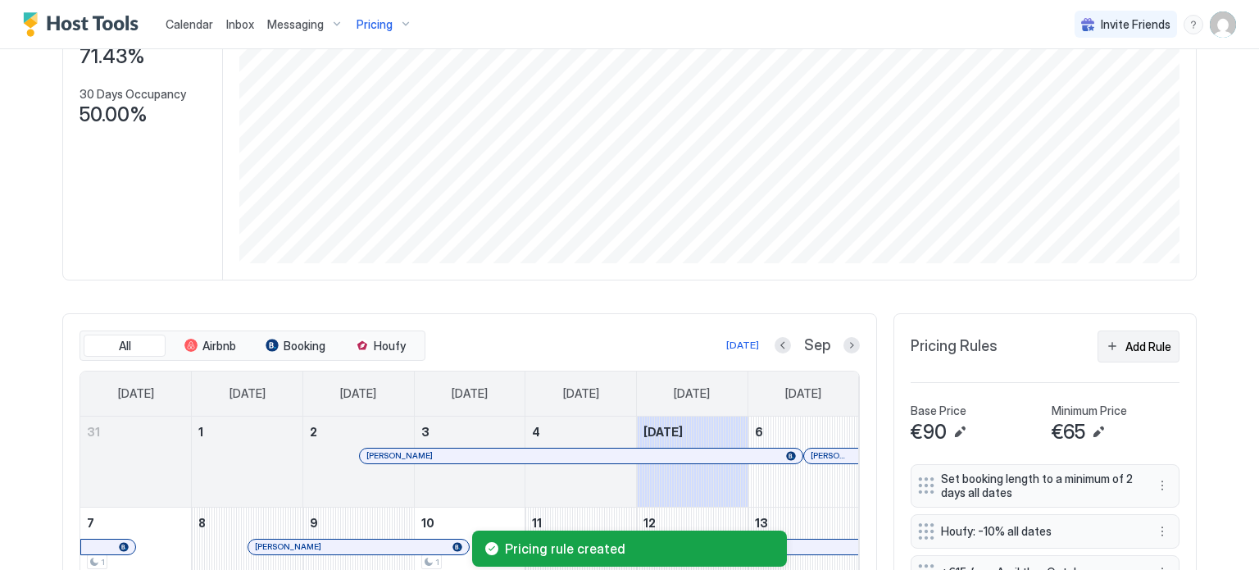
click at [1128, 349] on div "Add Rule" at bounding box center [1148, 346] width 46 height 17
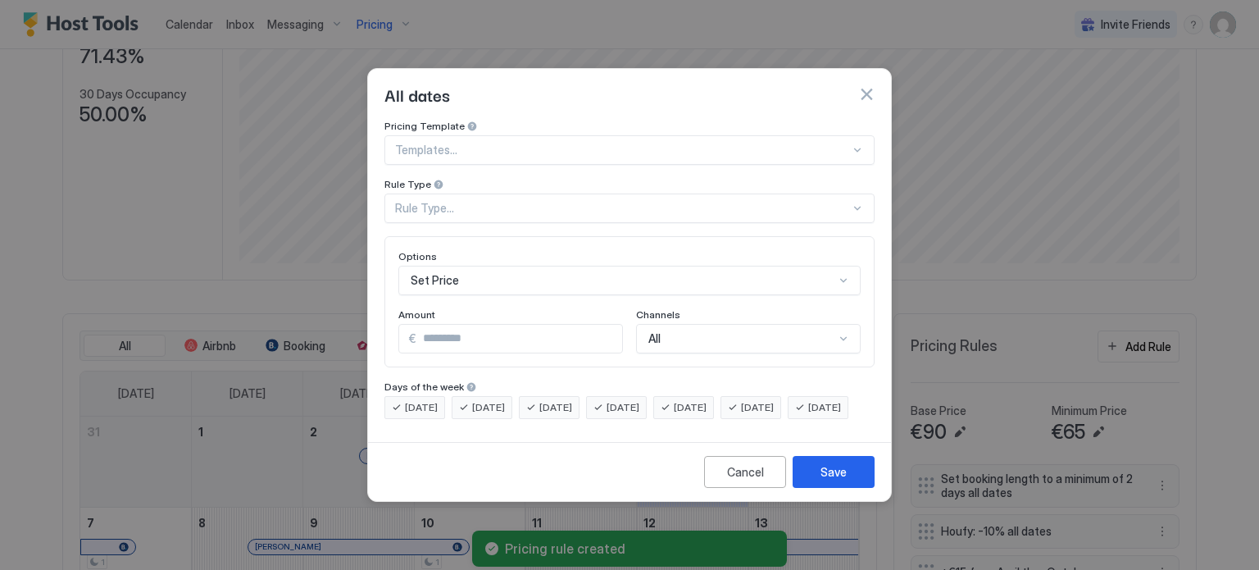
click at [525, 201] on div "Rule Type..." at bounding box center [622, 208] width 455 height 15
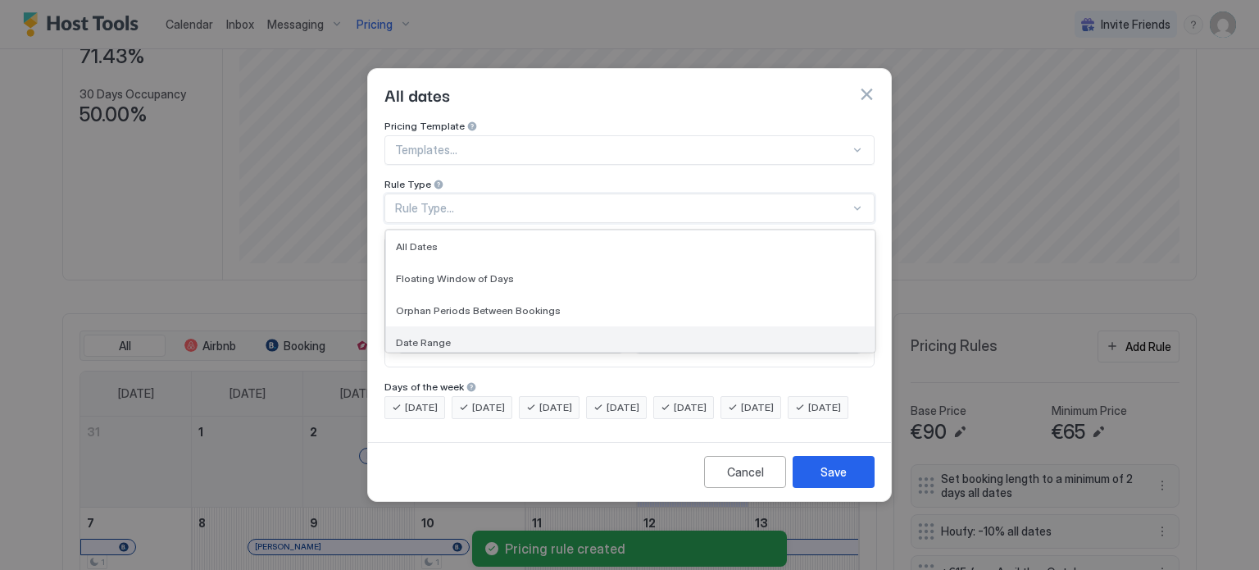
click at [446, 336] on span "Date Range" at bounding box center [423, 342] width 55 height 12
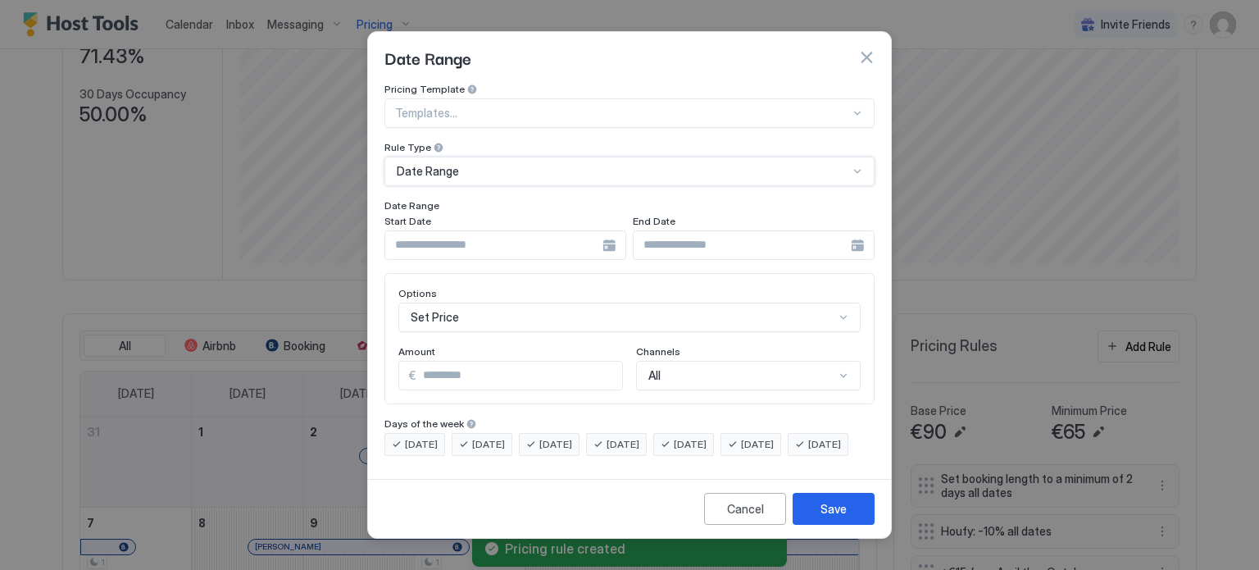
click at [601, 231] on input "Input Field" at bounding box center [493, 245] width 217 height 28
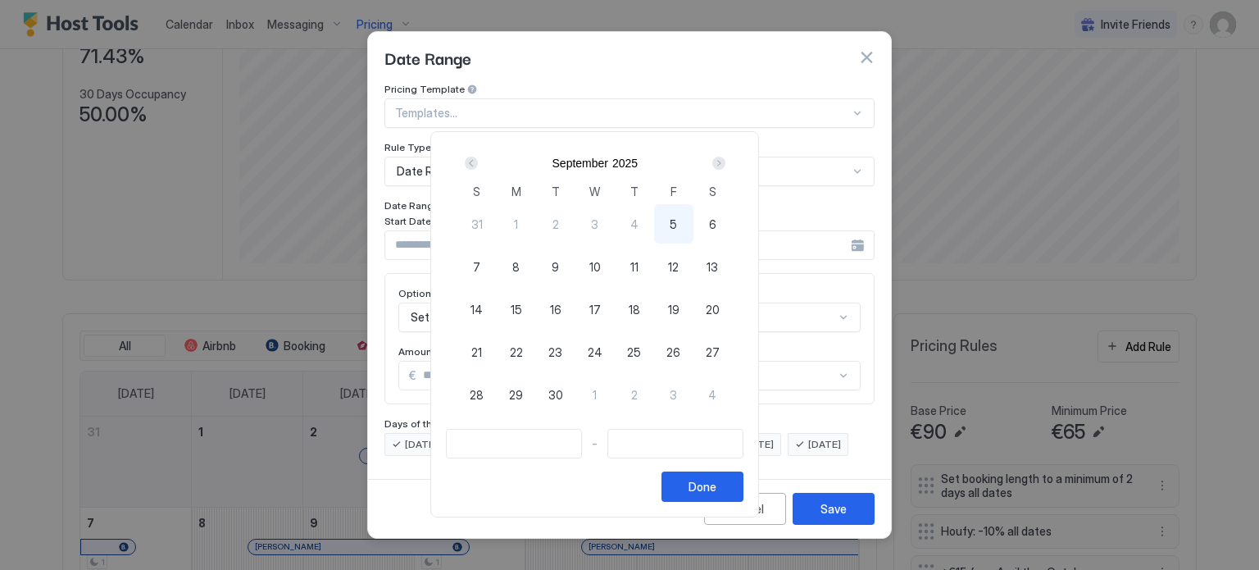
click at [729, 163] on button "Next" at bounding box center [717, 163] width 22 height 20
click at [725, 163] on div "Next" at bounding box center [718, 163] width 13 height 13
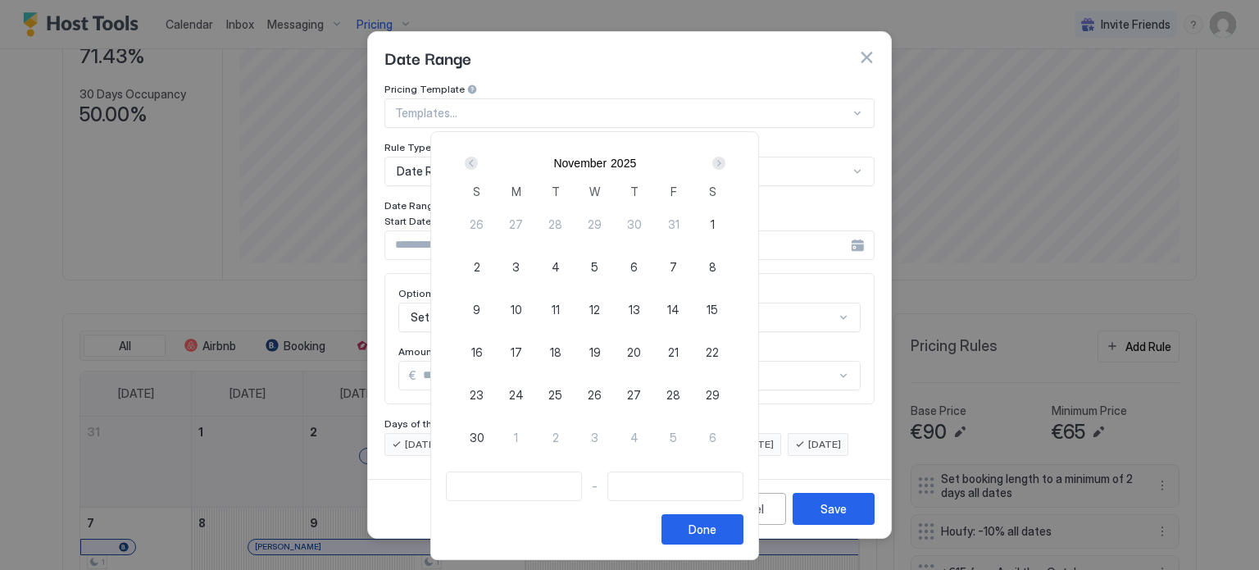
click at [725, 163] on div "Next" at bounding box center [718, 163] width 13 height 13
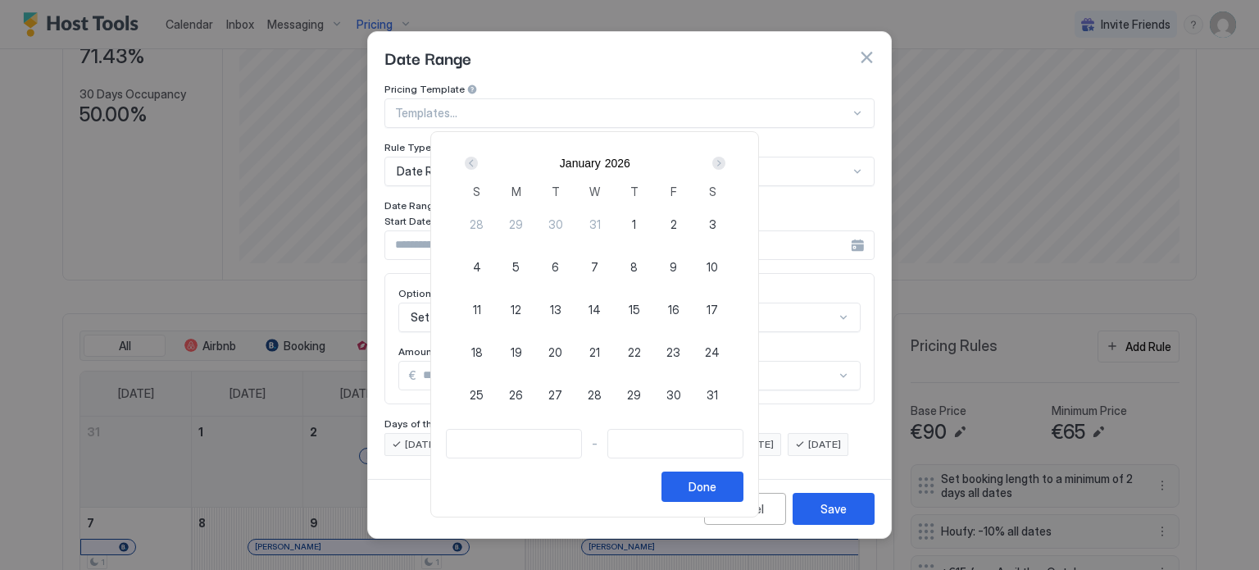
click at [725, 163] on div "Next" at bounding box center [718, 163] width 13 height 13
click at [725, 164] on div "Next" at bounding box center [718, 163] width 13 height 13
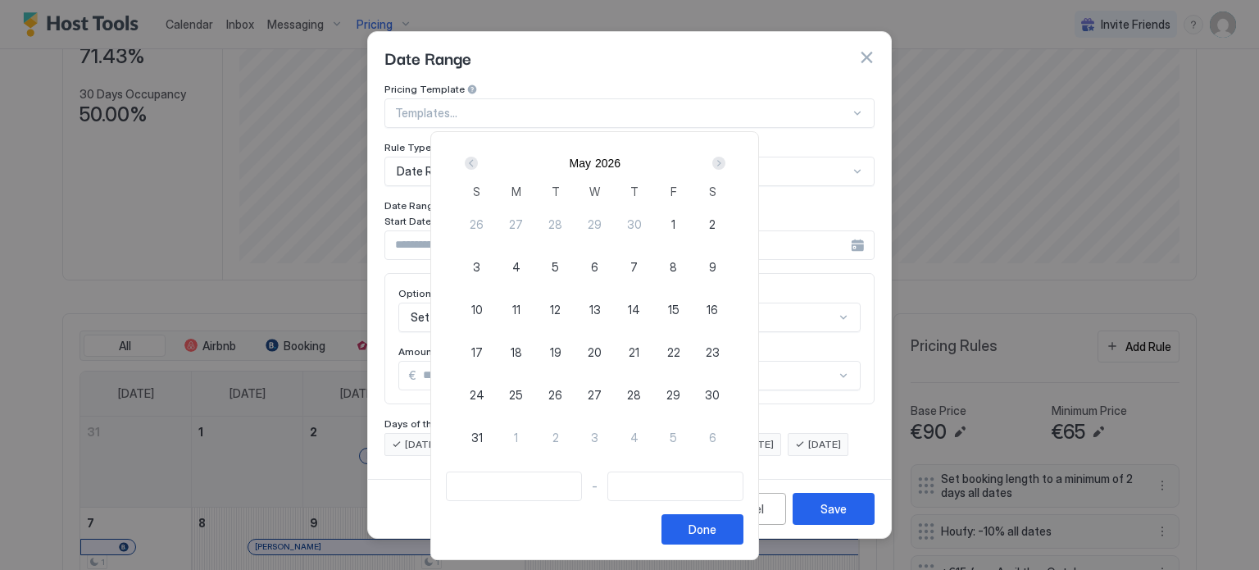
click at [725, 164] on div "Next" at bounding box center [718, 163] width 13 height 13
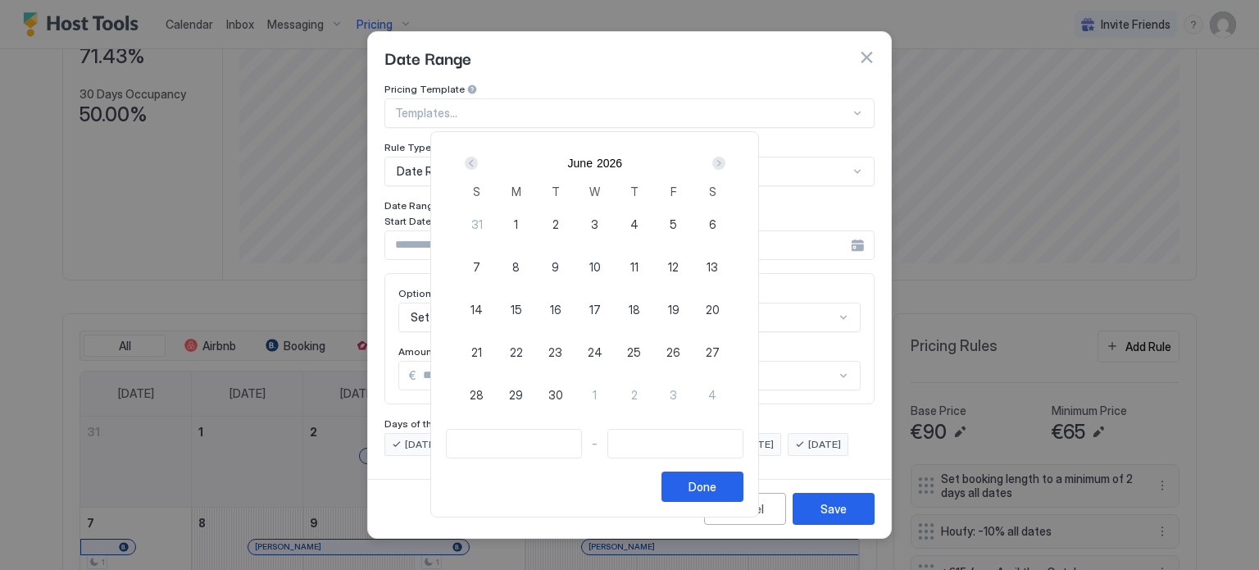
click at [693, 220] on div "5" at bounding box center [673, 223] width 39 height 39
click at [497, 263] on div "7" at bounding box center [476, 266] width 39 height 39
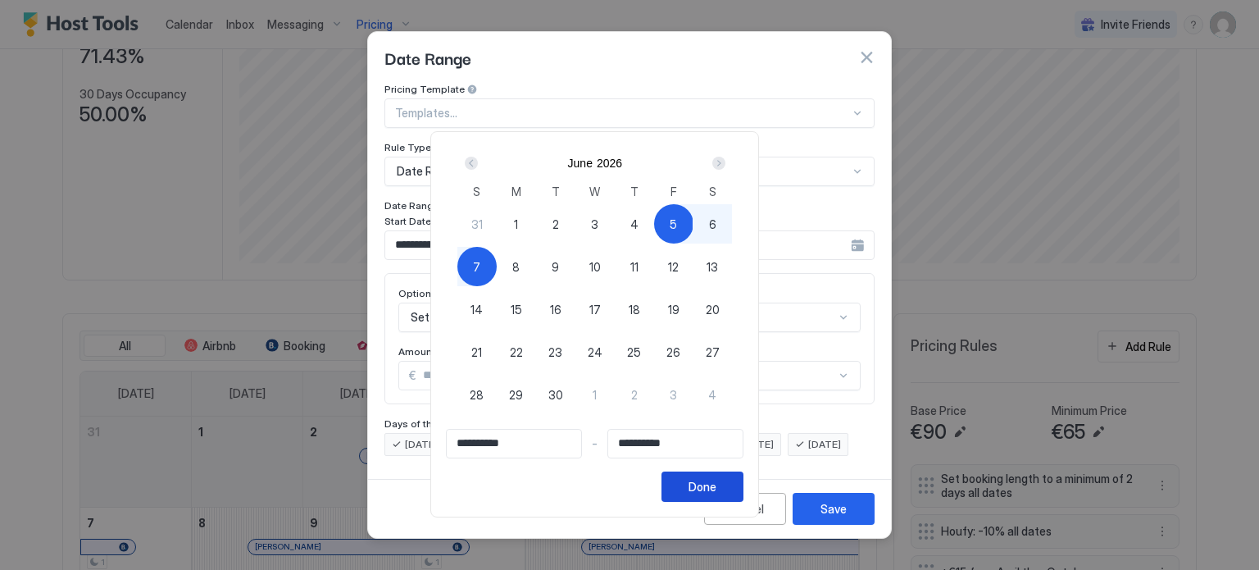
click at [716, 481] on div "Done" at bounding box center [702, 486] width 28 height 17
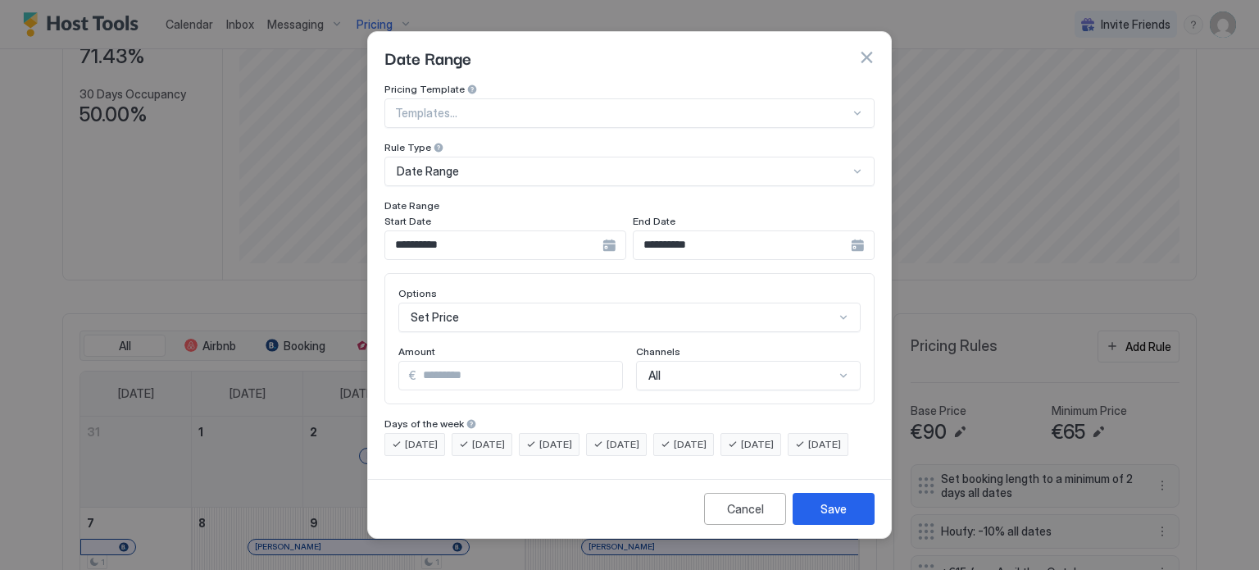
click at [491, 304] on div "Set Price" at bounding box center [629, 317] width 462 height 30
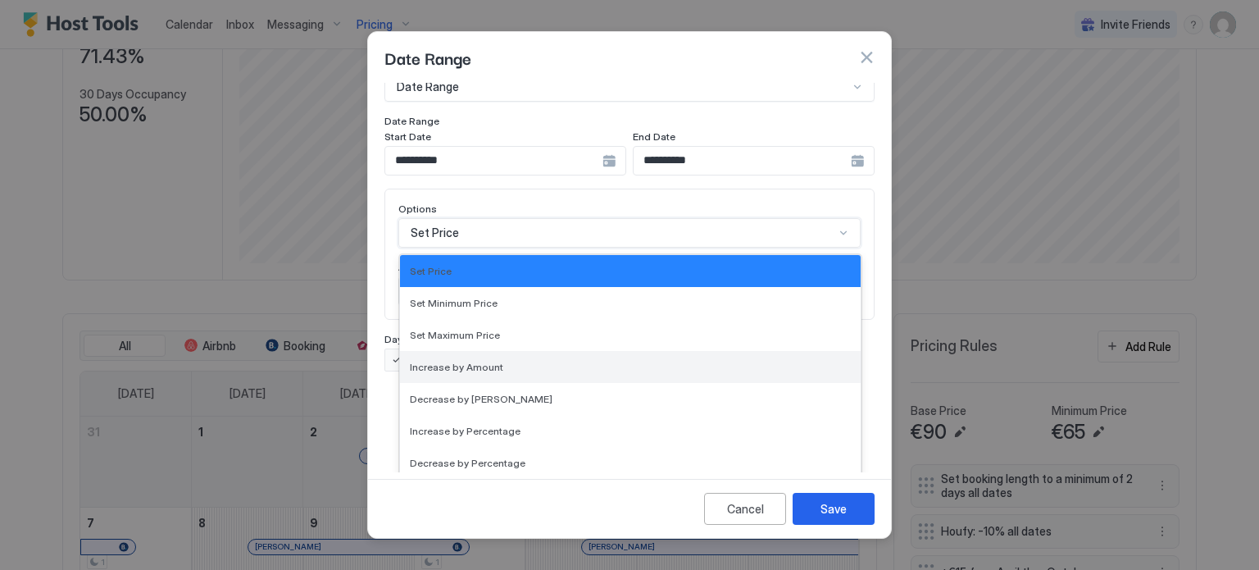
click at [479, 361] on span "Increase by Amount" at bounding box center [456, 367] width 93 height 12
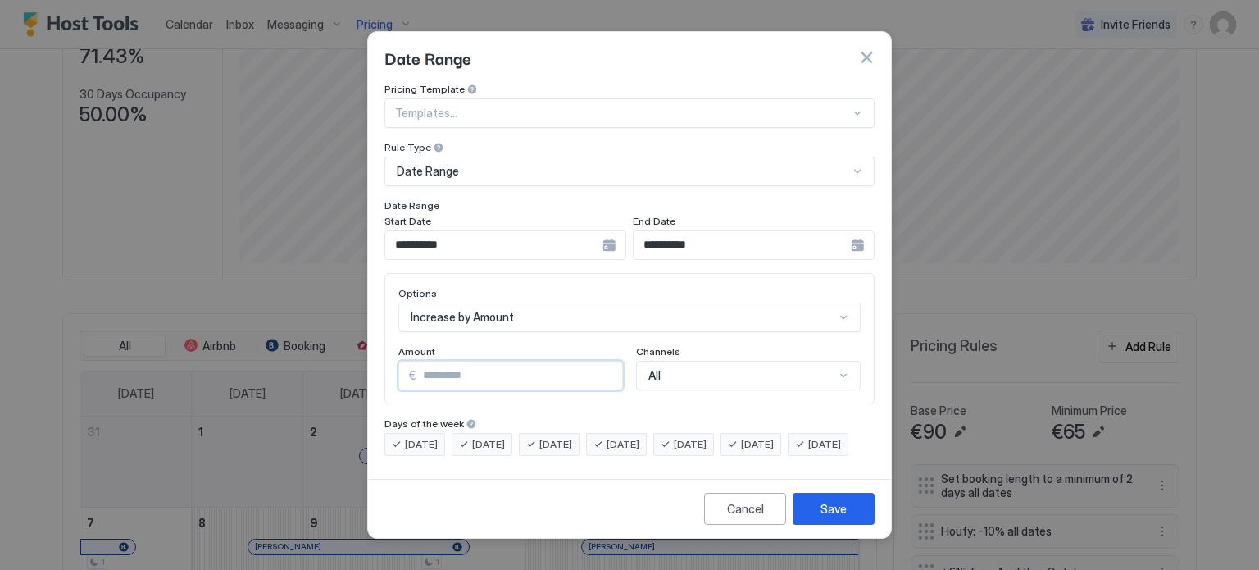
drag, startPoint x: 474, startPoint y: 367, endPoint x: 407, endPoint y: 366, distance: 67.2
click at [407, 366] on div "€ *" at bounding box center [510, 376] width 225 height 30
click at [836, 517] on div "Save" at bounding box center [833, 508] width 26 height 17
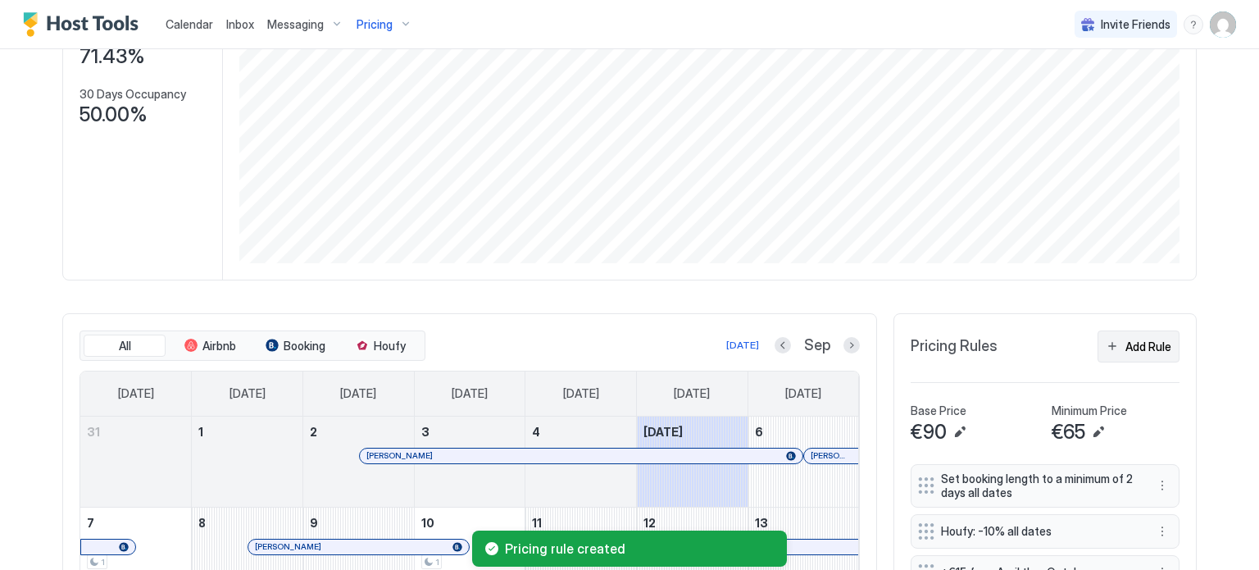
click at [1137, 340] on div "Add Rule" at bounding box center [1148, 346] width 46 height 17
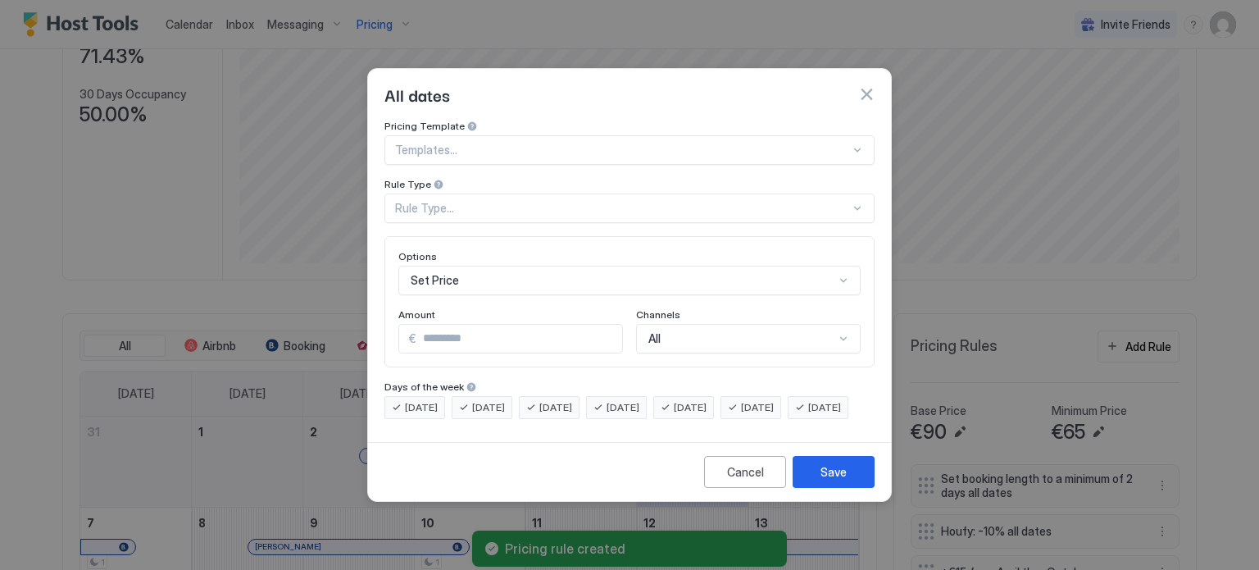
click at [438, 201] on div "Rule Type..." at bounding box center [622, 208] width 455 height 15
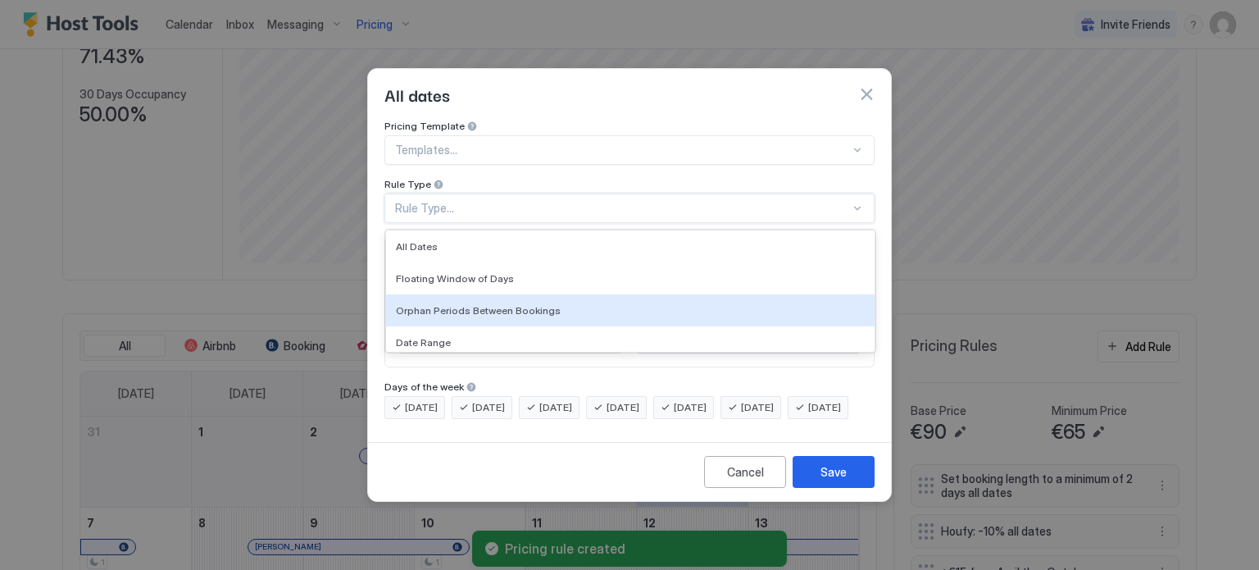
scroll to position [102, 0]
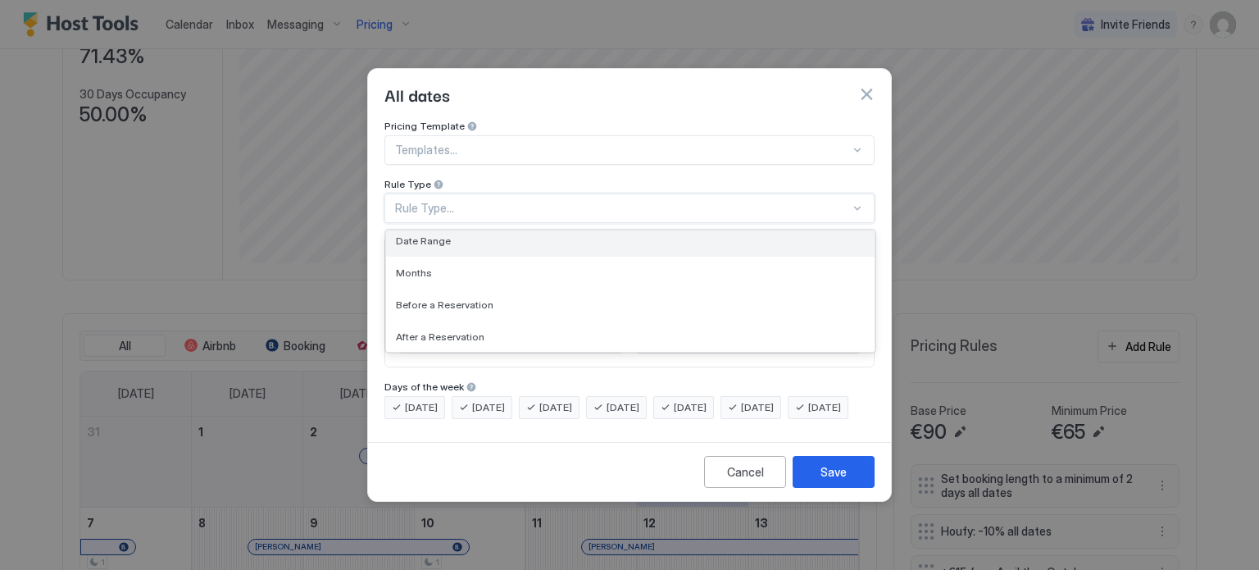
click at [447, 234] on div "Date Range" at bounding box center [630, 240] width 469 height 12
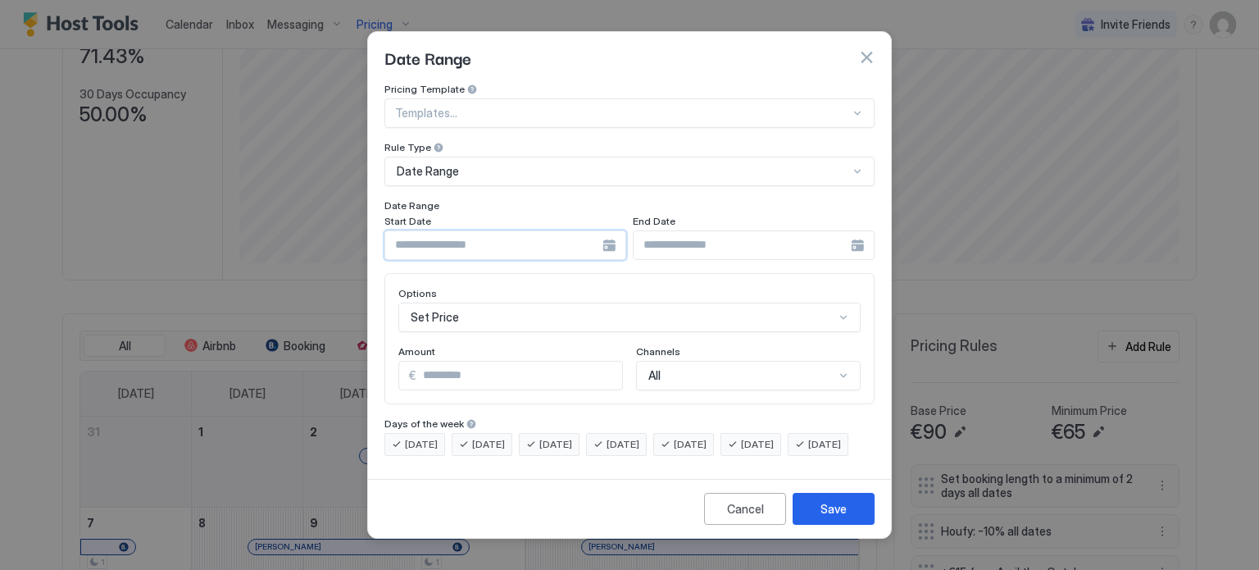
click at [511, 232] on input "Input Field" at bounding box center [493, 245] width 217 height 28
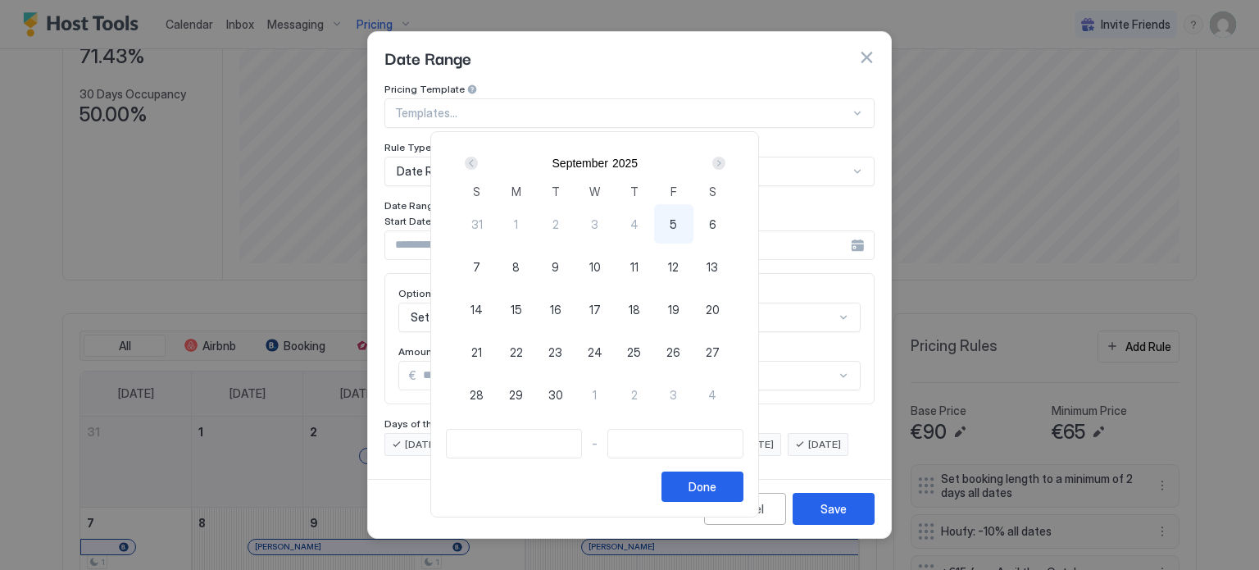
click at [729, 159] on div "Next" at bounding box center [719, 163] width 20 height 20
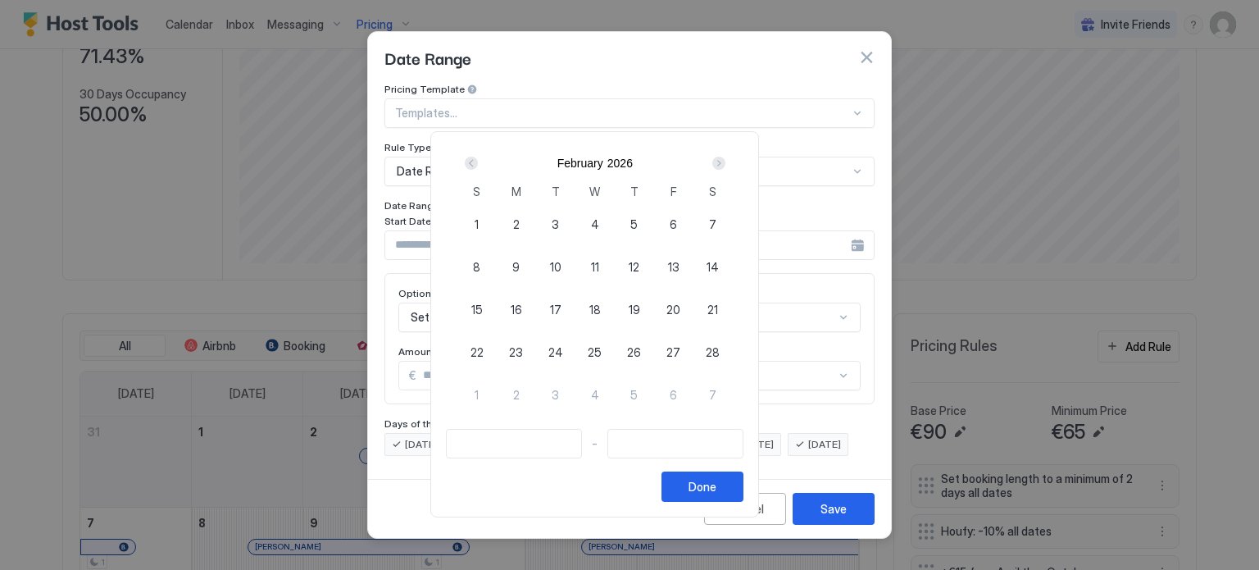
click at [729, 159] on div "Next" at bounding box center [719, 163] width 20 height 20
click
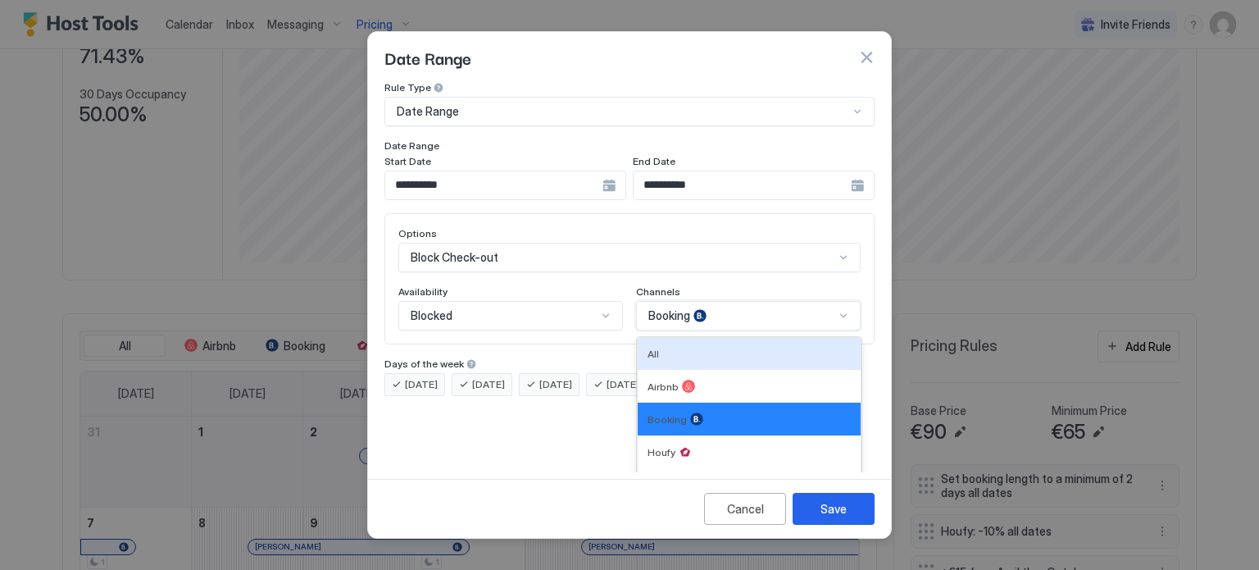
scroll to position [0, 0]
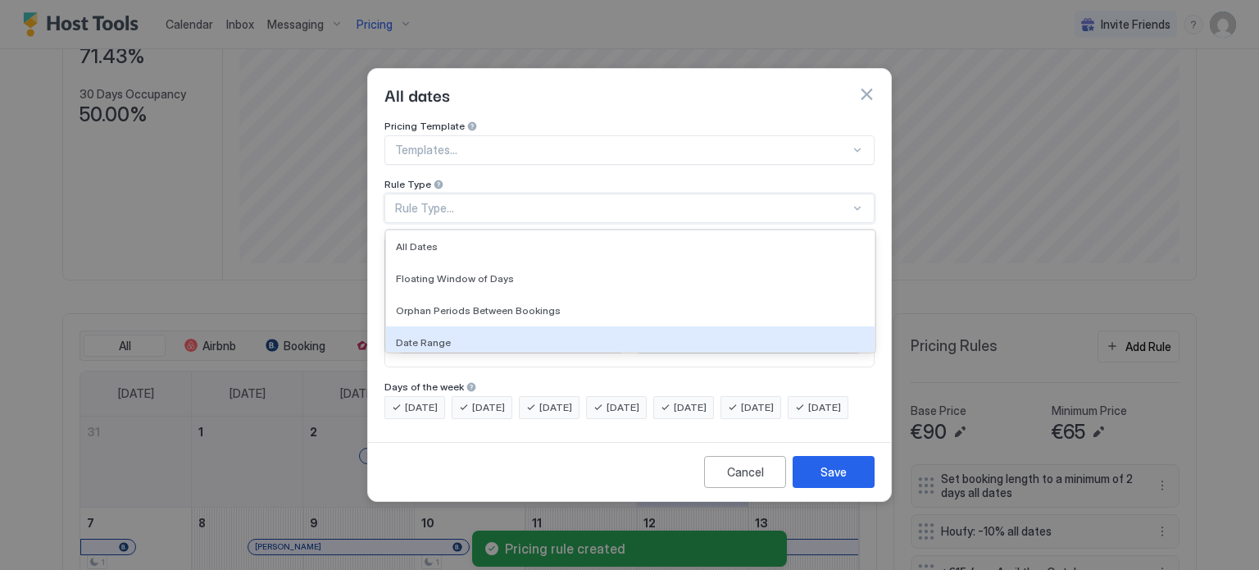
drag, startPoint x: 452, startPoint y: 320, endPoint x: 474, endPoint y: 312, distance: 23.3
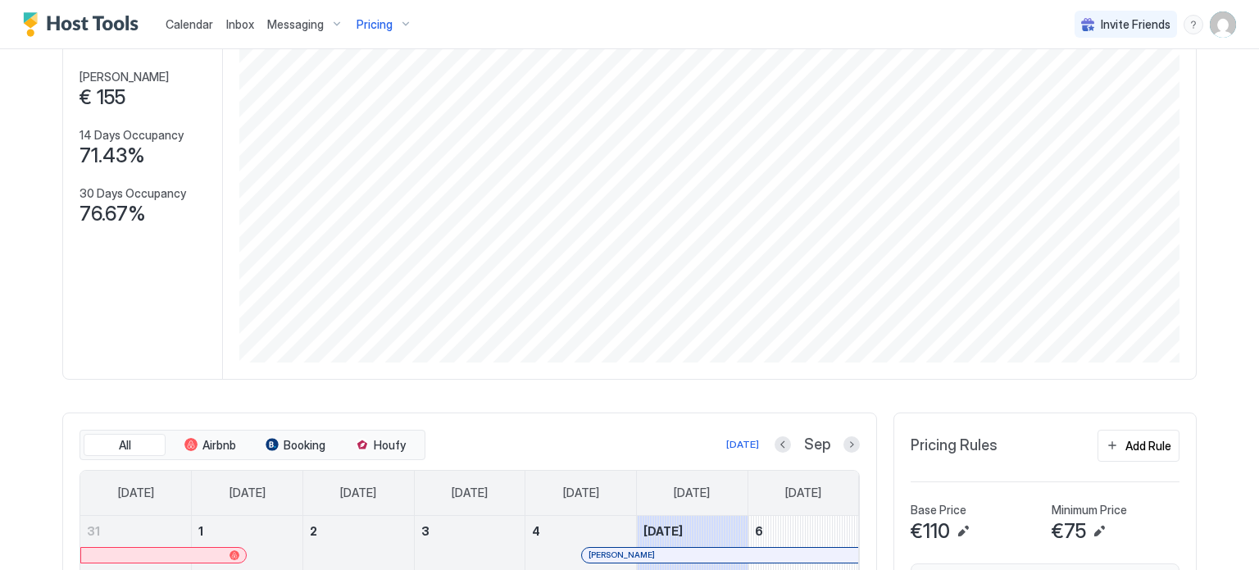
scroll to position [328, 0]
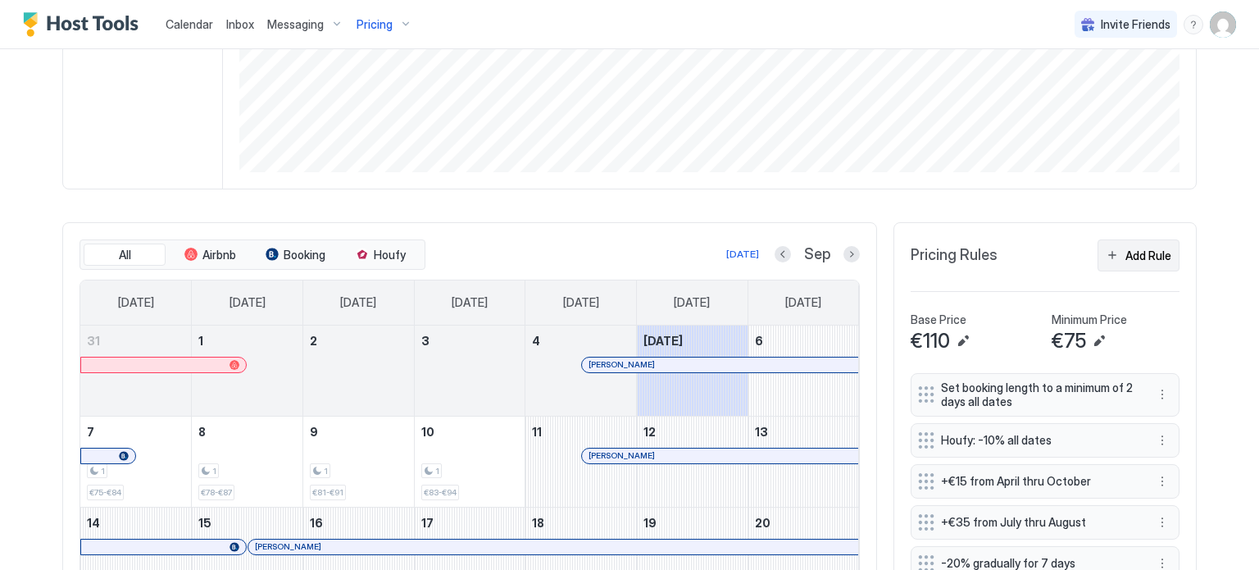
click at [1151, 261] on div "Add Rule" at bounding box center [1148, 255] width 46 height 17
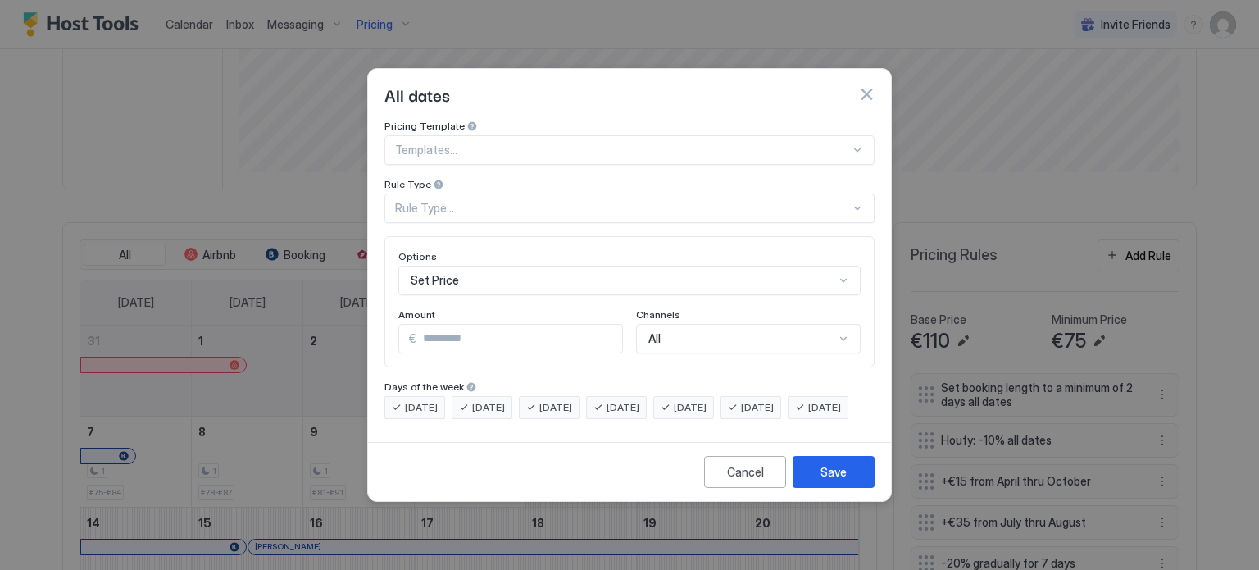
click at [507, 201] on div "Rule Type..." at bounding box center [622, 208] width 455 height 15
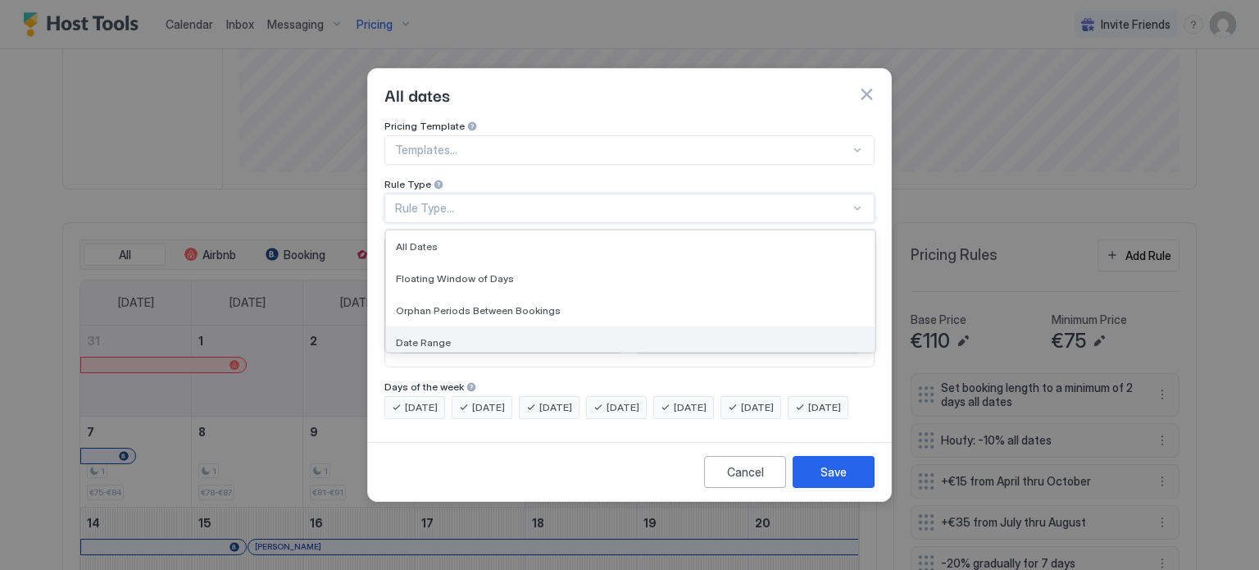
click at [423, 326] on div "Date Range" at bounding box center [630, 342] width 488 height 32
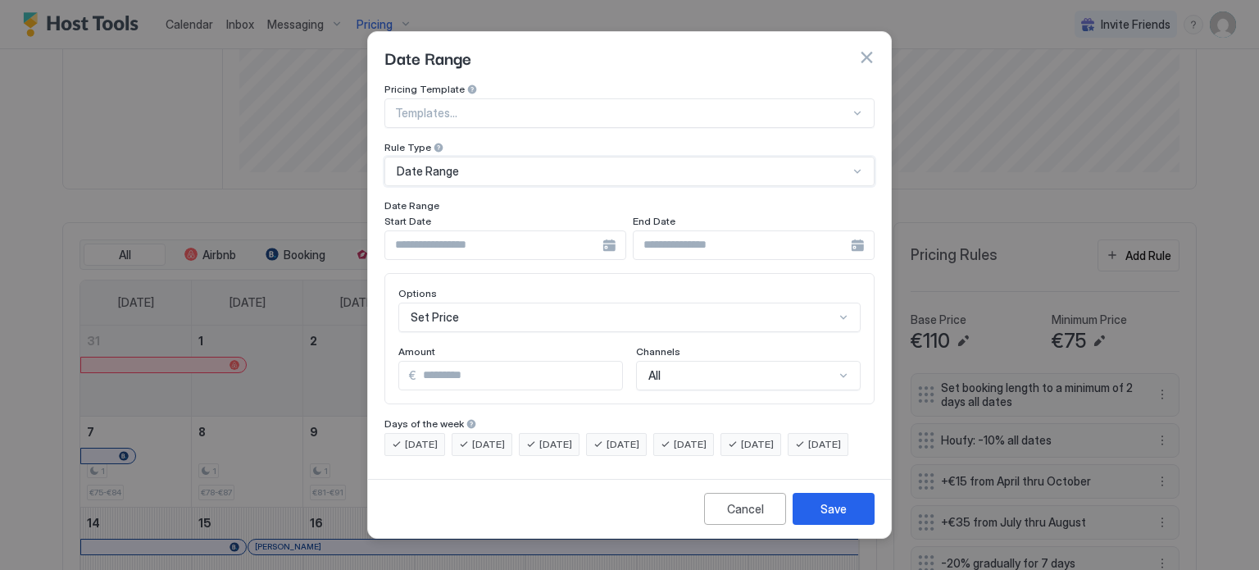
click at [593, 234] on input "Input Field" at bounding box center [493, 245] width 217 height 28
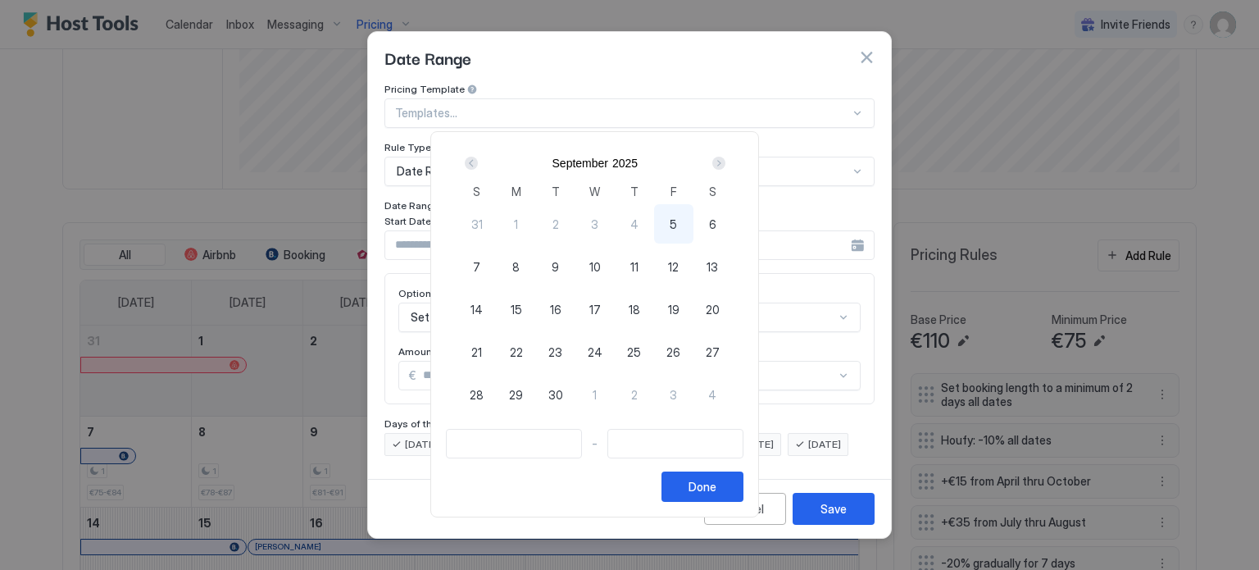
click at [725, 157] on div "Next" at bounding box center [718, 163] width 13 height 13
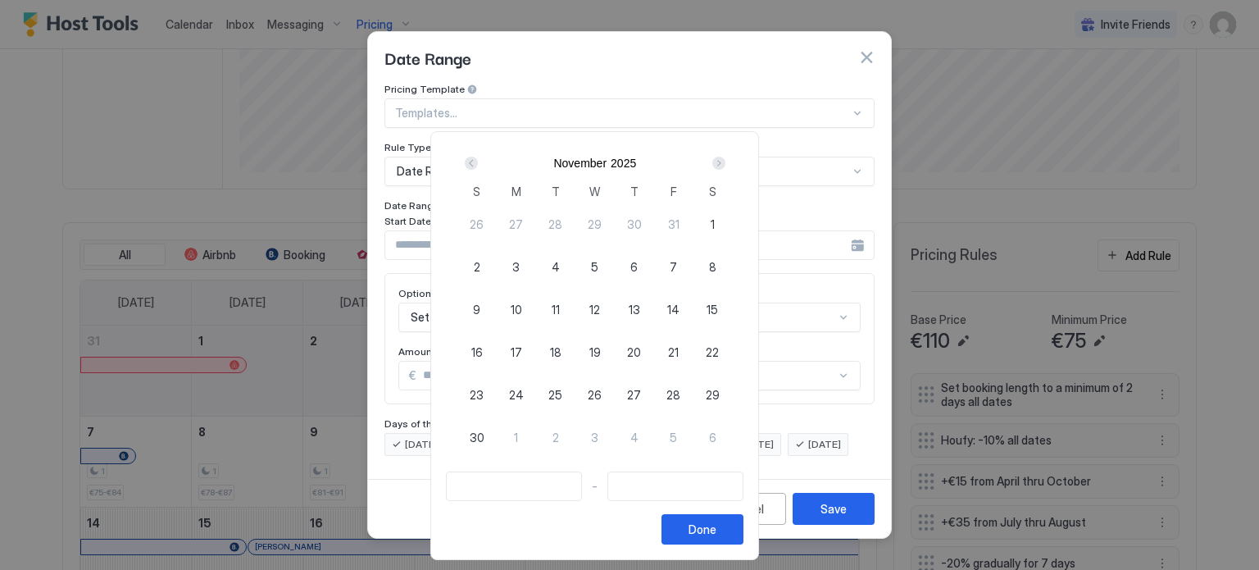
click at [725, 157] on div "Next" at bounding box center [718, 163] width 13 height 13
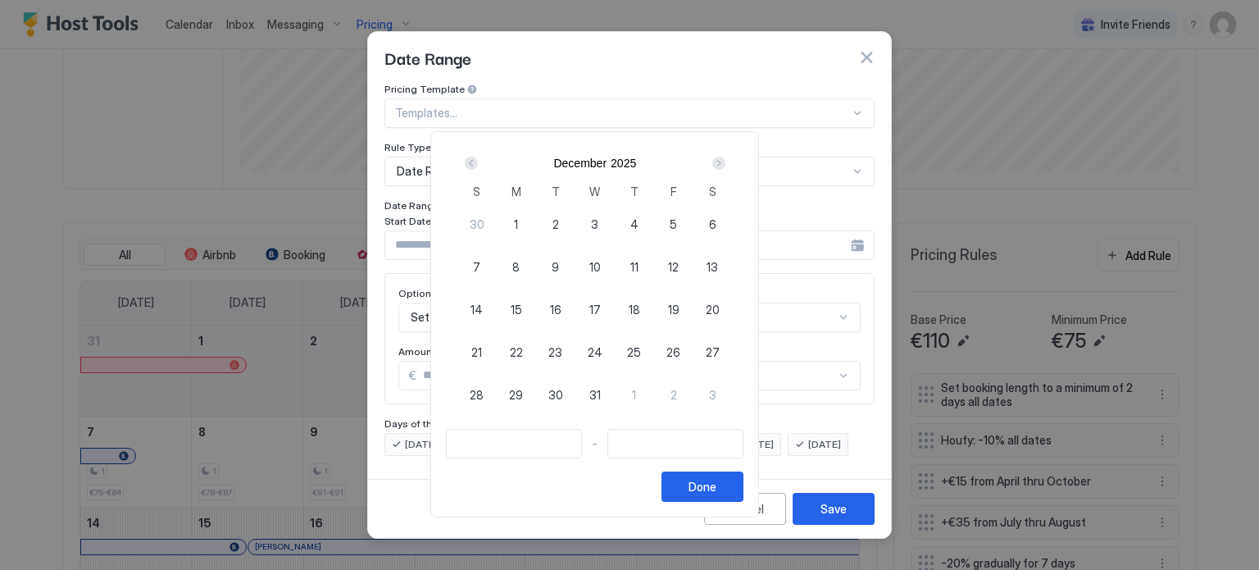
click at [725, 157] on div "Next" at bounding box center [718, 163] width 13 height 13
click at [693, 222] on div "3" at bounding box center [673, 223] width 39 height 39
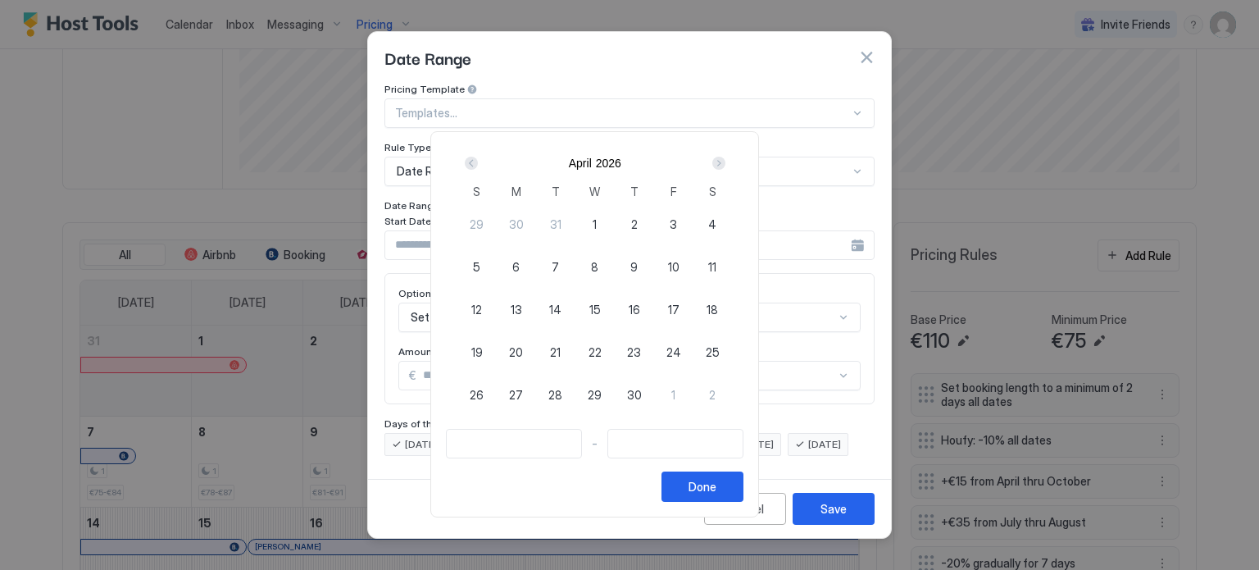
type input "**********"
click at [520, 262] on span "6" at bounding box center [515, 266] width 7 height 17
type input "**********"
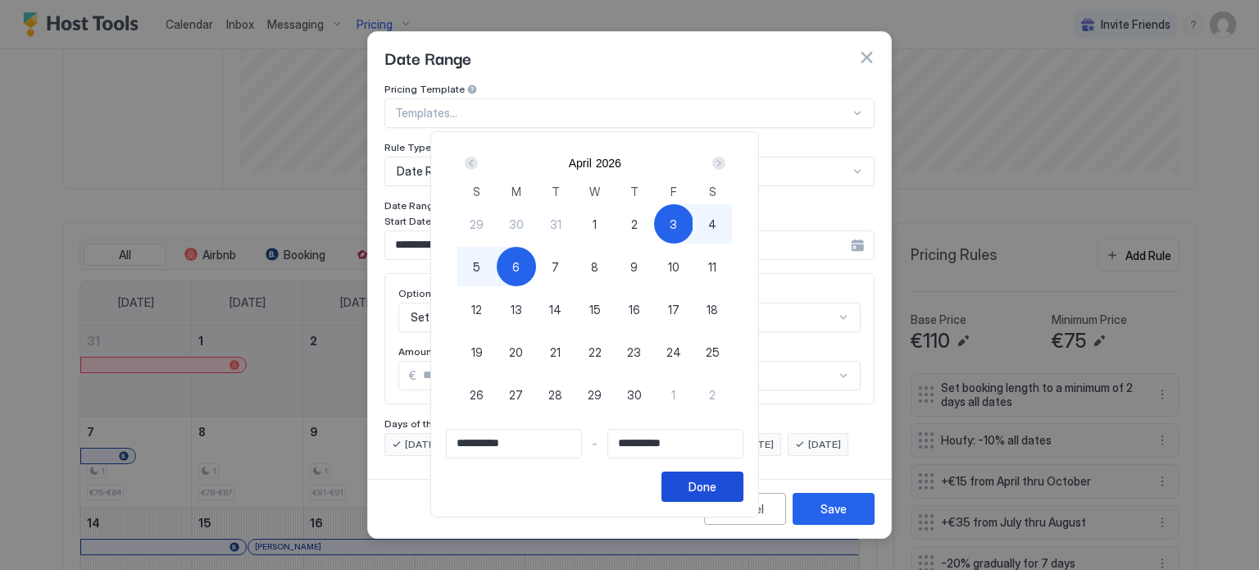
click at [716, 484] on div "Done" at bounding box center [702, 486] width 28 height 17
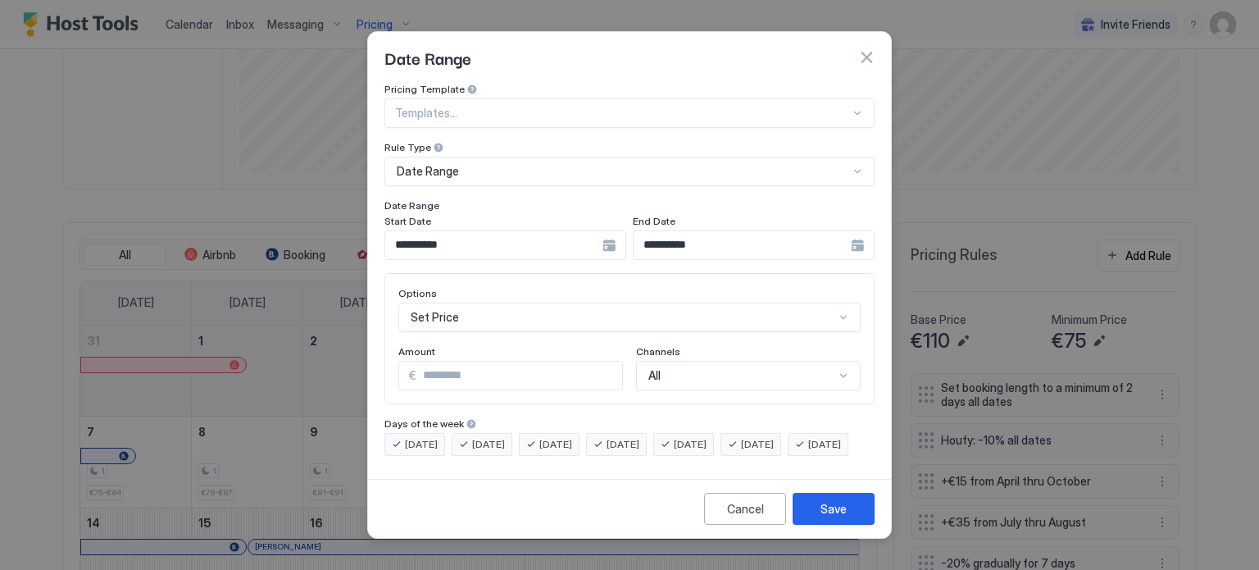
click at [495, 305] on div "Set Price" at bounding box center [629, 317] width 462 height 30
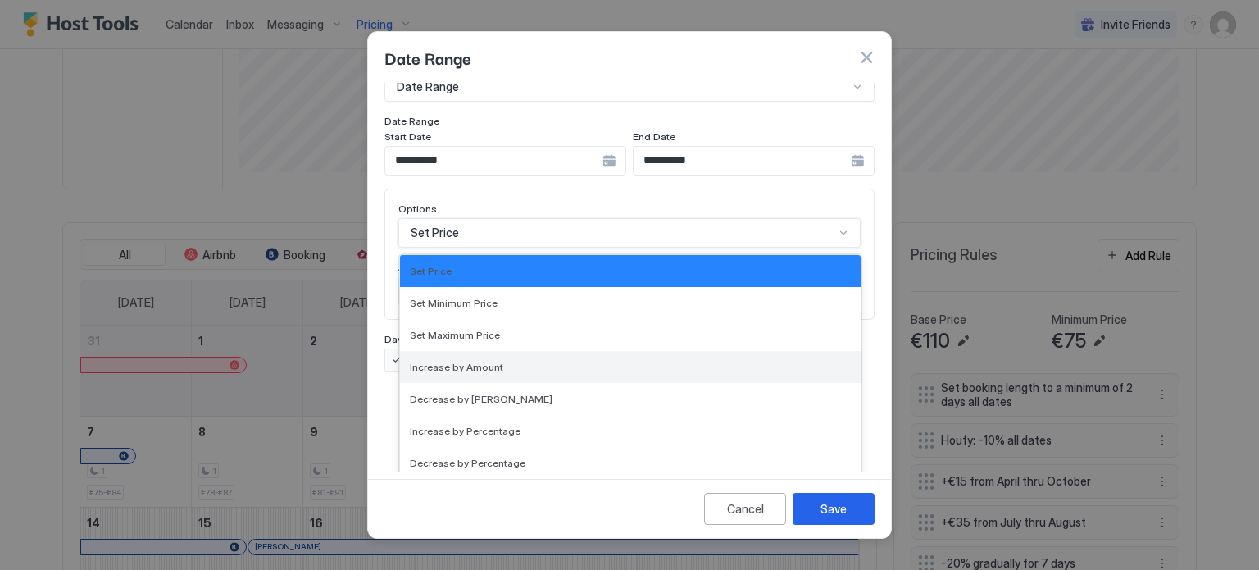
click at [466, 361] on span "Increase by Amount" at bounding box center [456, 367] width 93 height 12
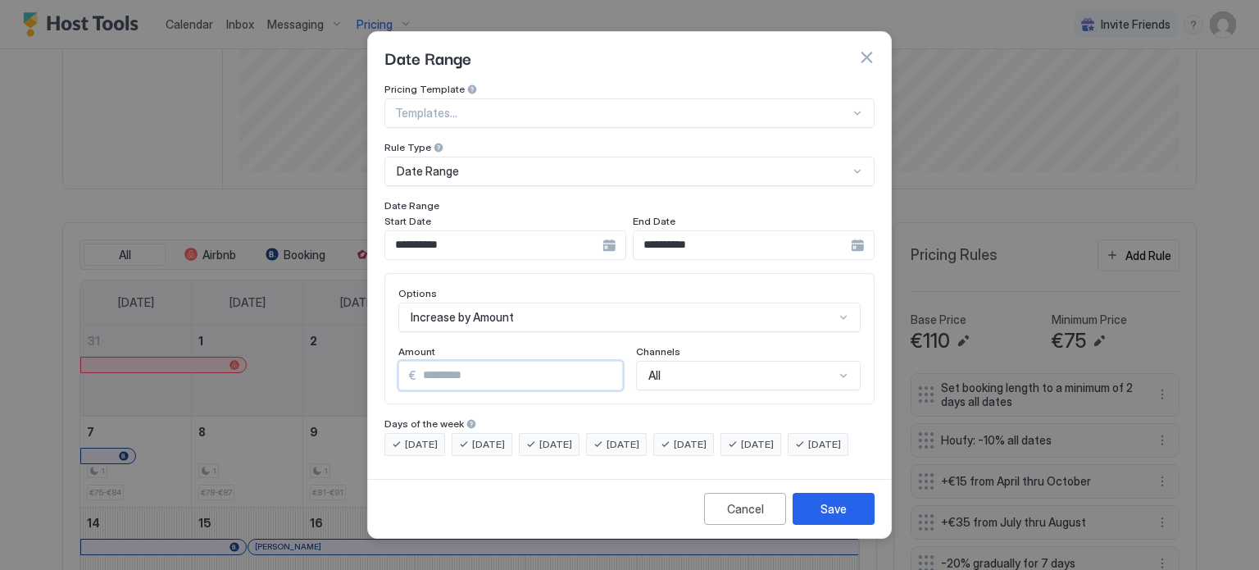
click at [457, 361] on input "*" at bounding box center [519, 375] width 206 height 28
type input "*"
click at [850, 520] on button "Save" at bounding box center [834, 509] width 82 height 32
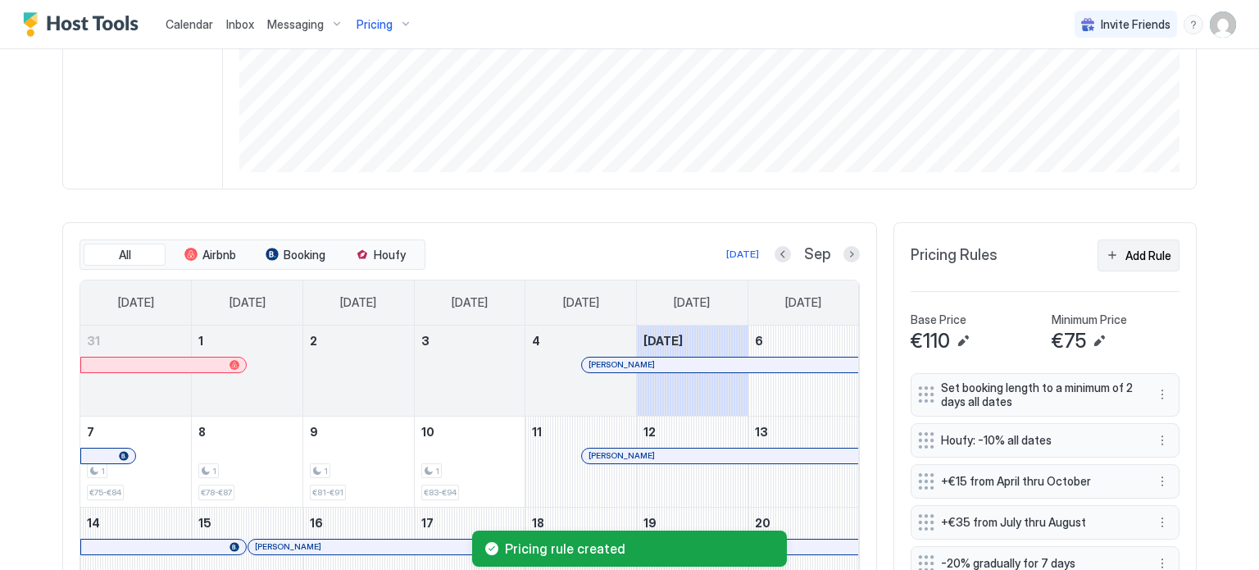
click at [1133, 257] on div "Add Rule" at bounding box center [1148, 255] width 46 height 17
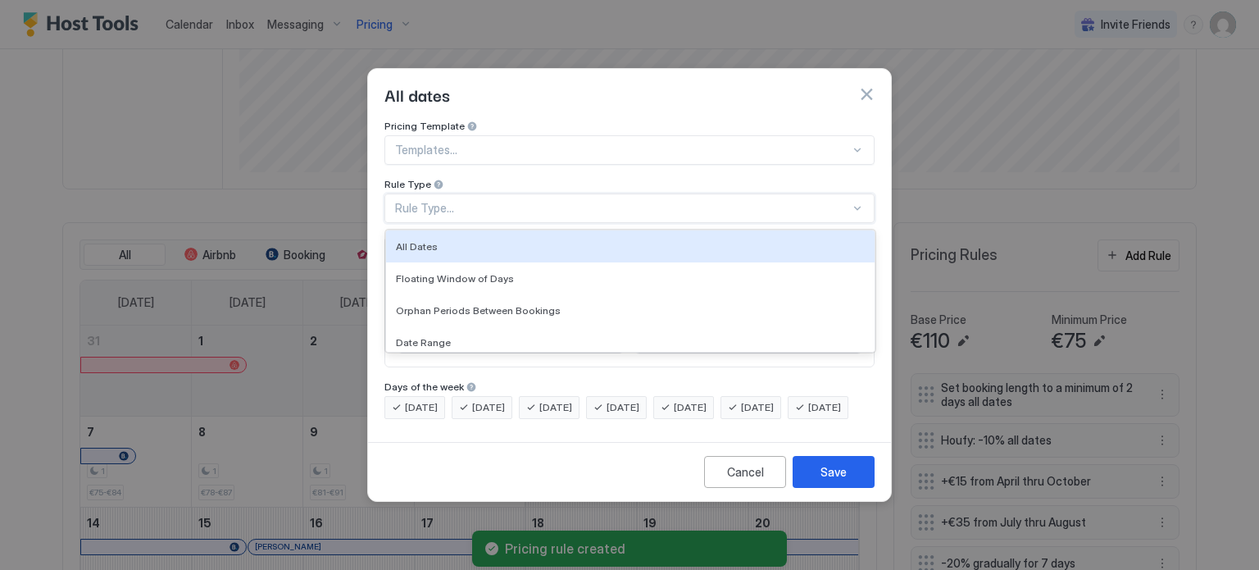
click at [531, 201] on div "Rule Type..." at bounding box center [622, 208] width 455 height 15
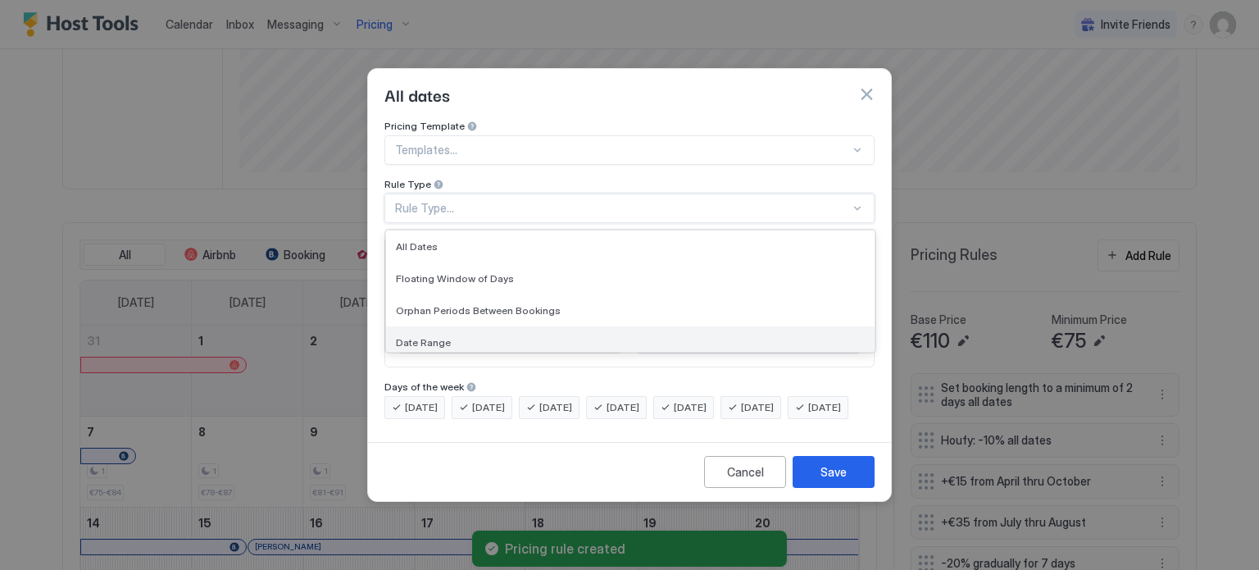
click at [443, 336] on span "Date Range" at bounding box center [423, 342] width 55 height 12
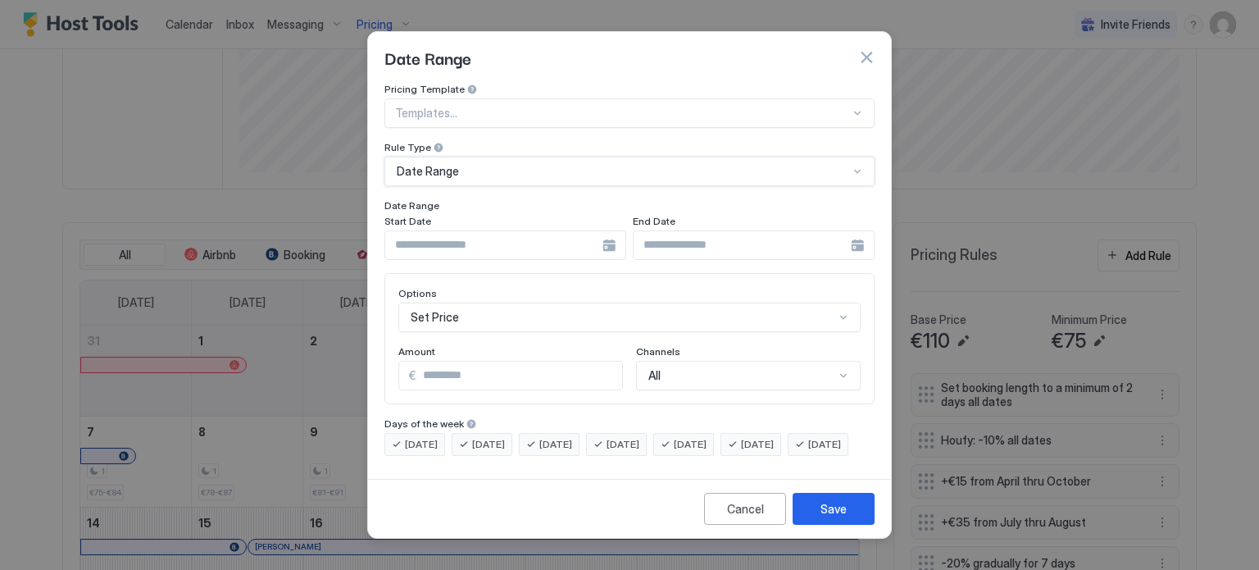
click at [611, 230] on div at bounding box center [505, 245] width 242 height 30
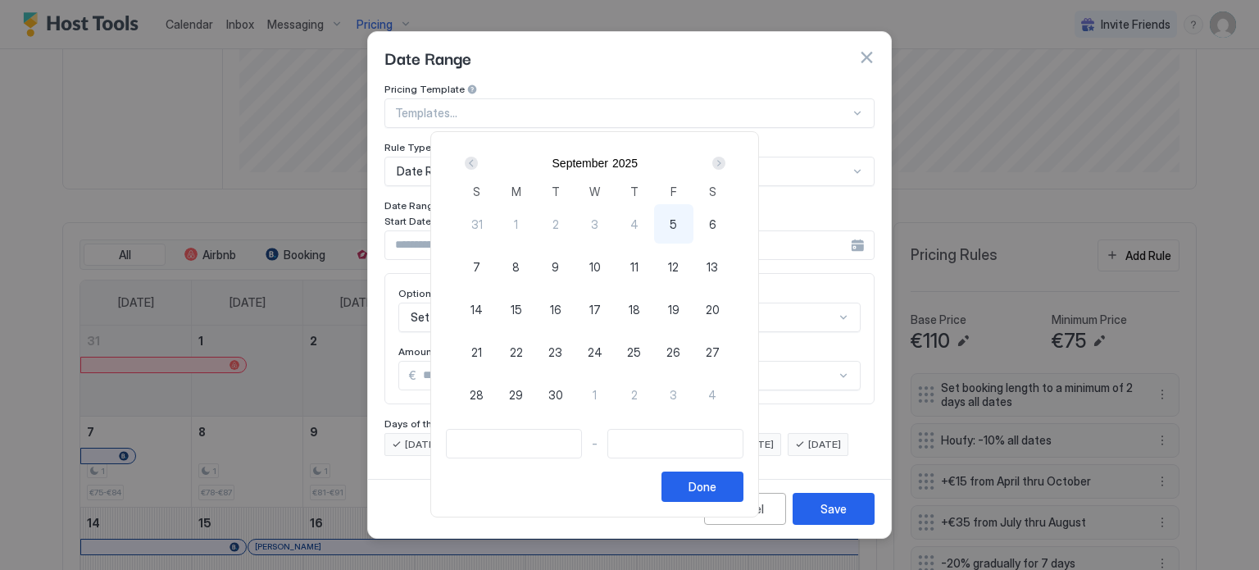
click at [725, 163] on div "Next" at bounding box center [718, 163] width 13 height 13
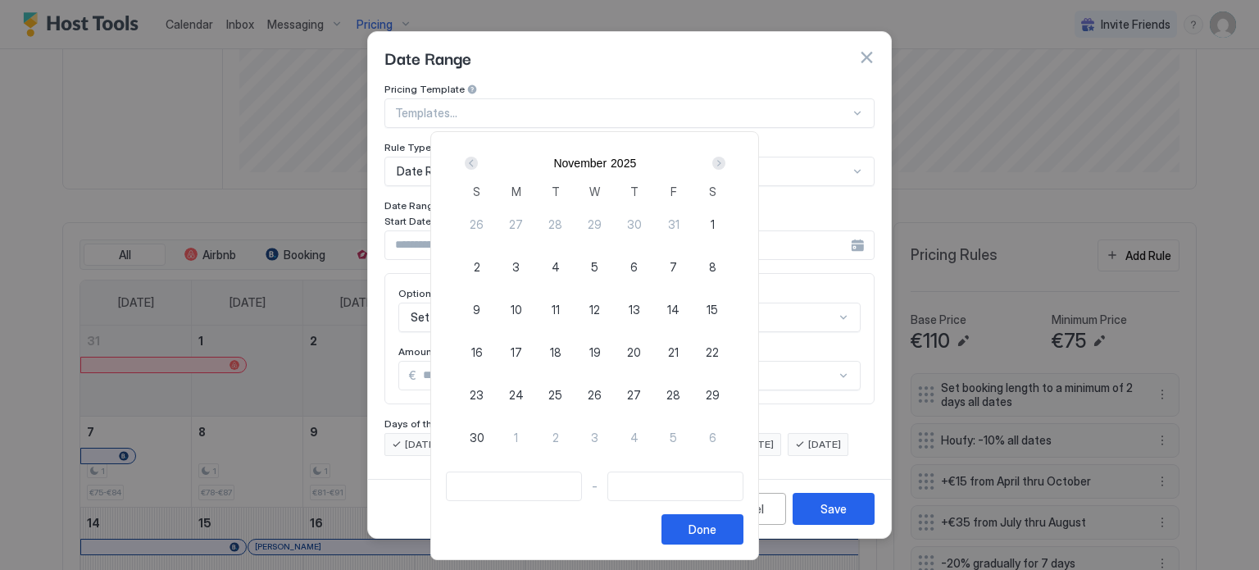
click at [725, 163] on div "Next" at bounding box center [718, 163] width 13 height 13
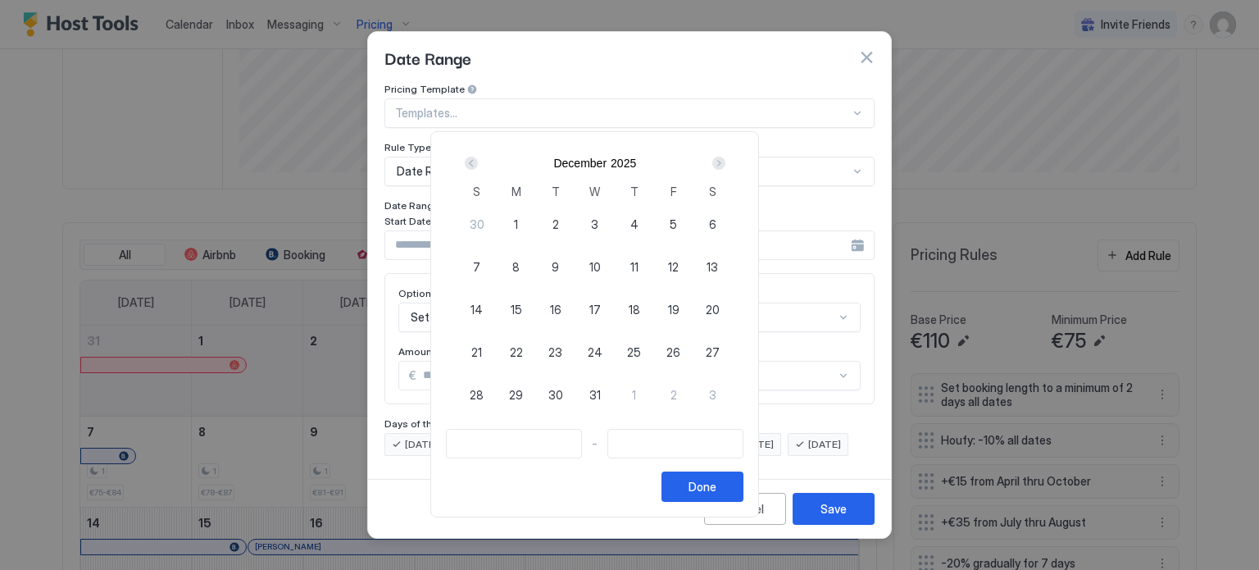
click at [725, 163] on div "Next" at bounding box center [718, 163] width 13 height 13
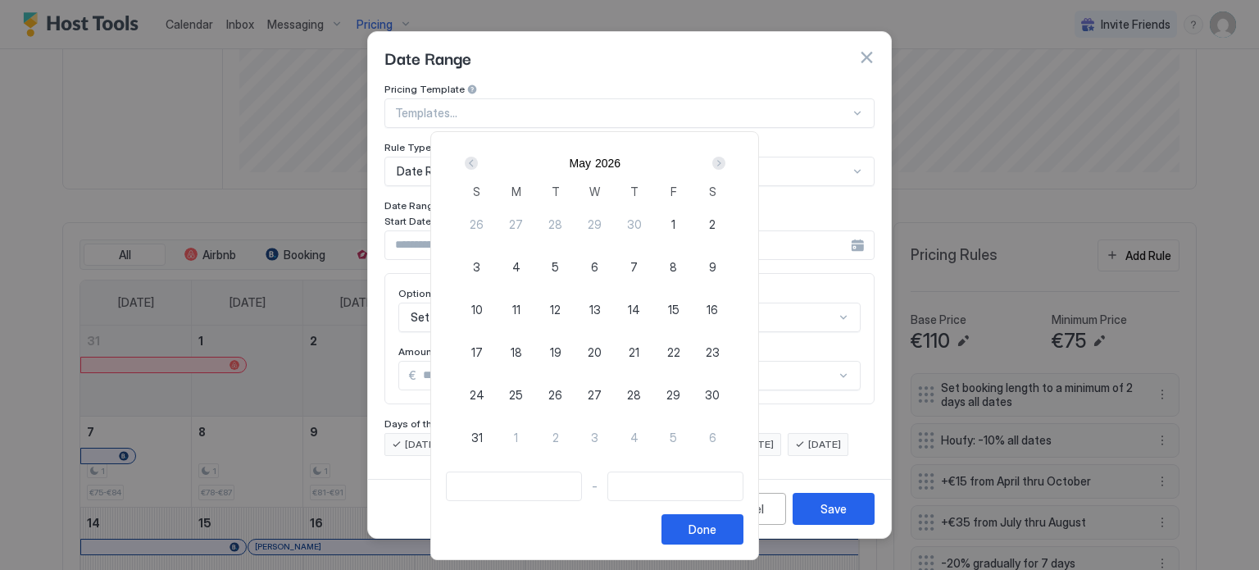
click at [675, 219] on span "1" at bounding box center [673, 224] width 4 height 17
type input "**********"
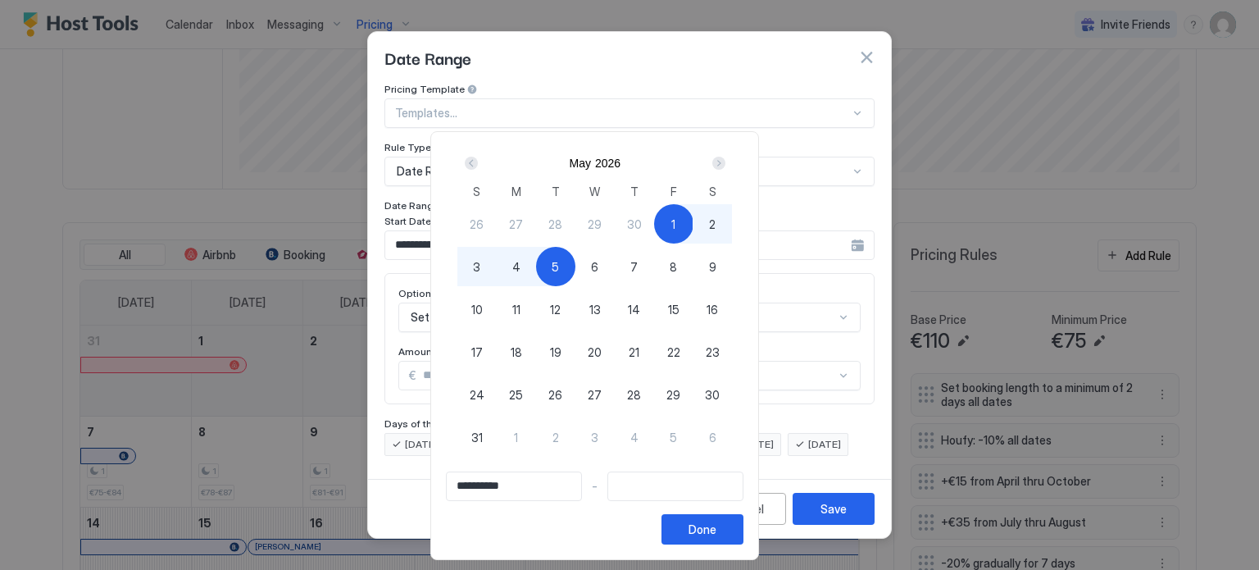
click at [575, 266] on div "5" at bounding box center [555, 266] width 39 height 39
type input "**********"
click at [716, 529] on div "Done" at bounding box center [702, 528] width 28 height 17
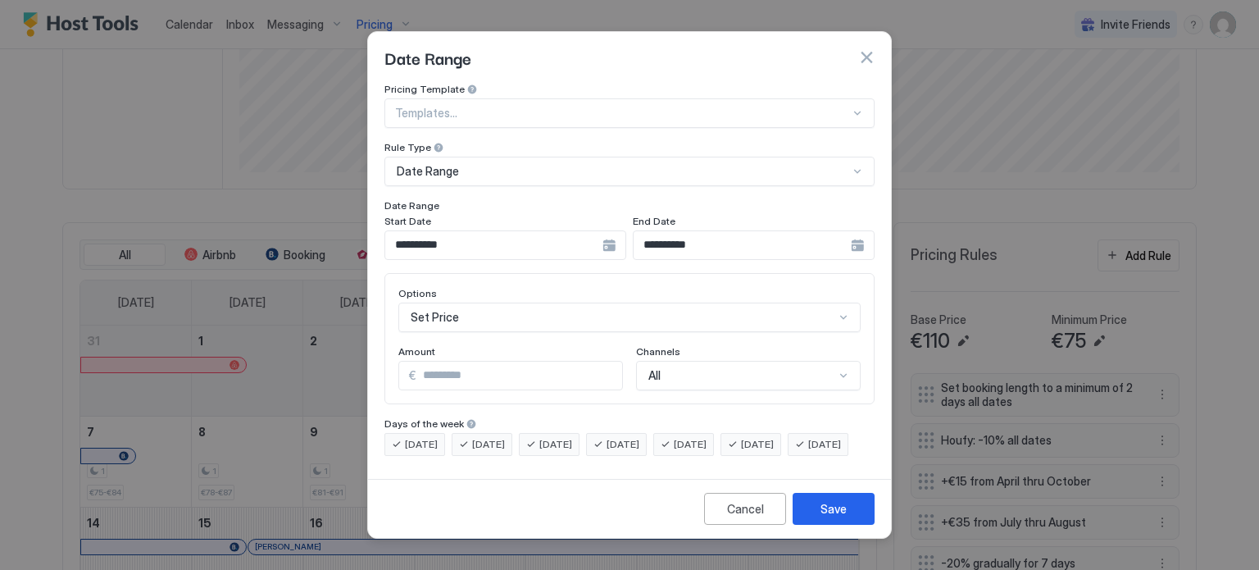
click at [463, 361] on input "*" at bounding box center [519, 375] width 206 height 28
type input "*"
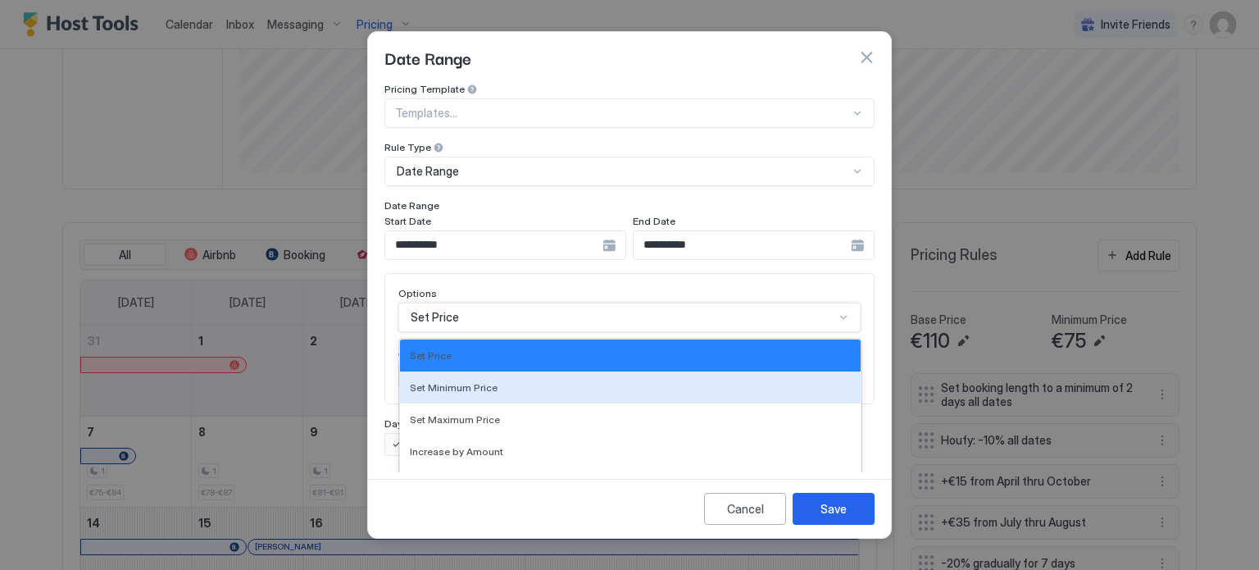
click at [509, 302] on div "17 results available. Use Up and Down to choose options, press Enter to select …" at bounding box center [629, 317] width 462 height 30
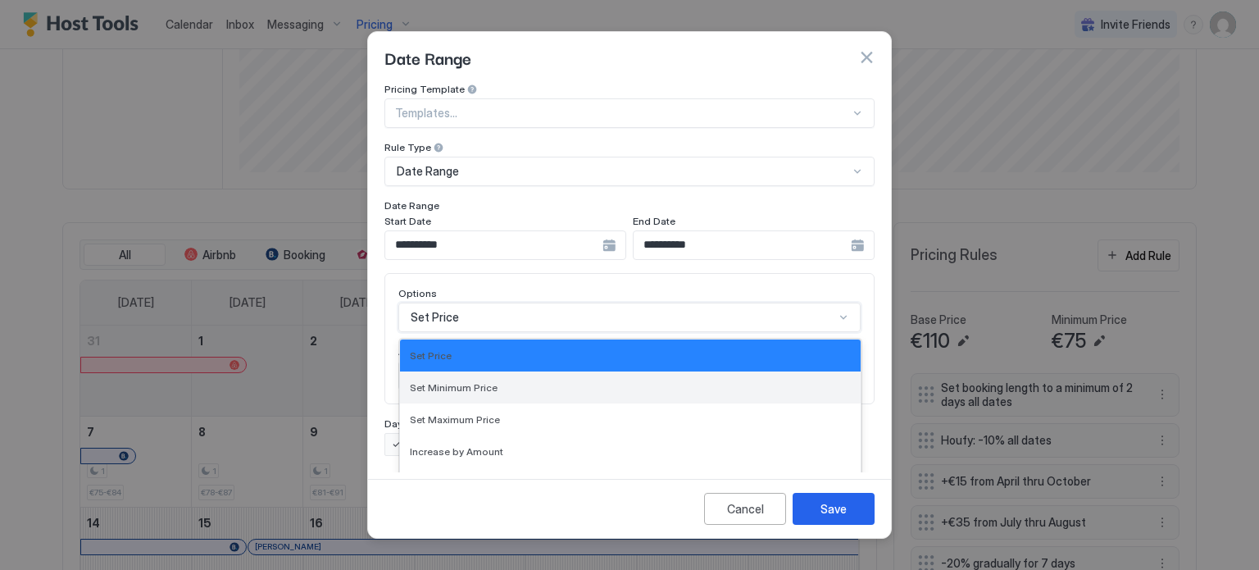
scroll to position [84, 0]
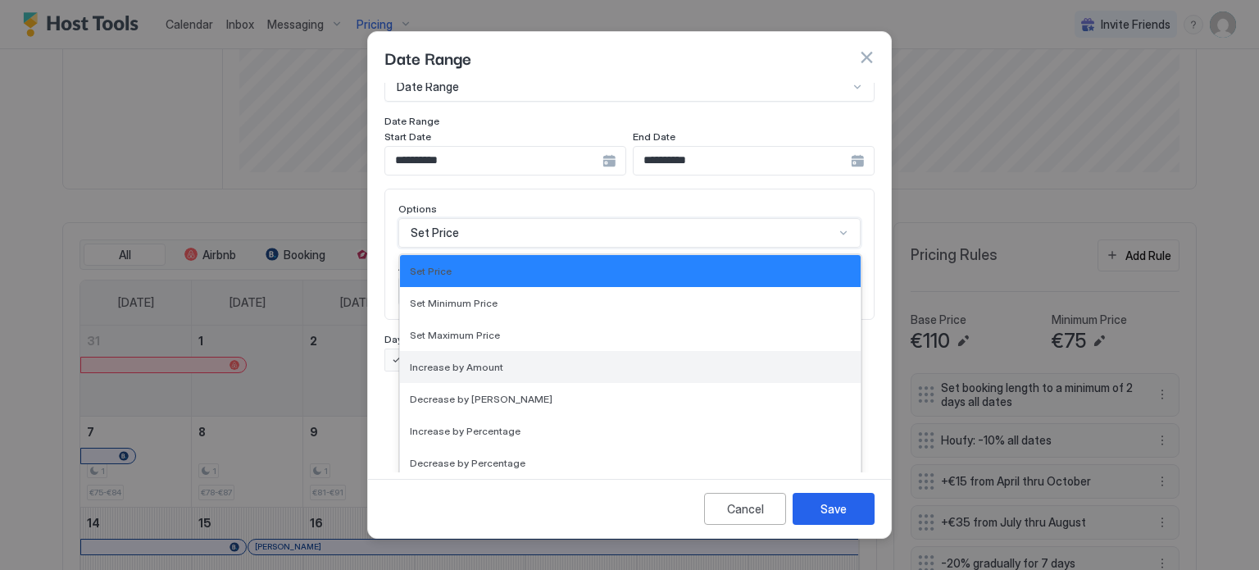
click at [488, 361] on span "Increase by Amount" at bounding box center [456, 367] width 93 height 12
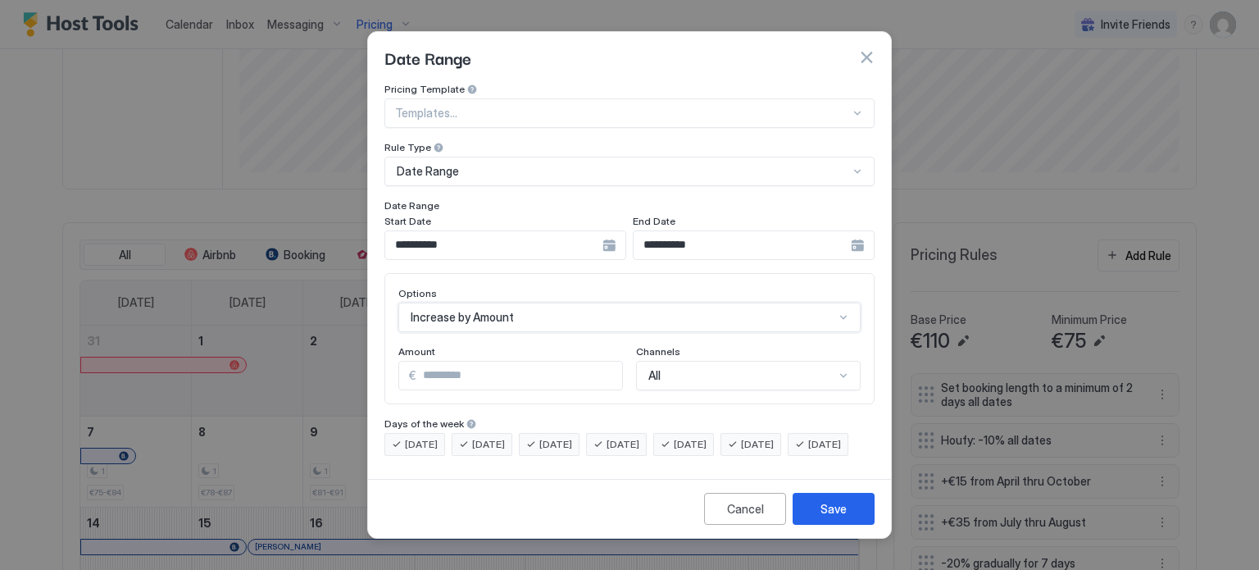
scroll to position [0, 0]
click at [834, 517] on div "Save" at bounding box center [833, 508] width 26 height 17
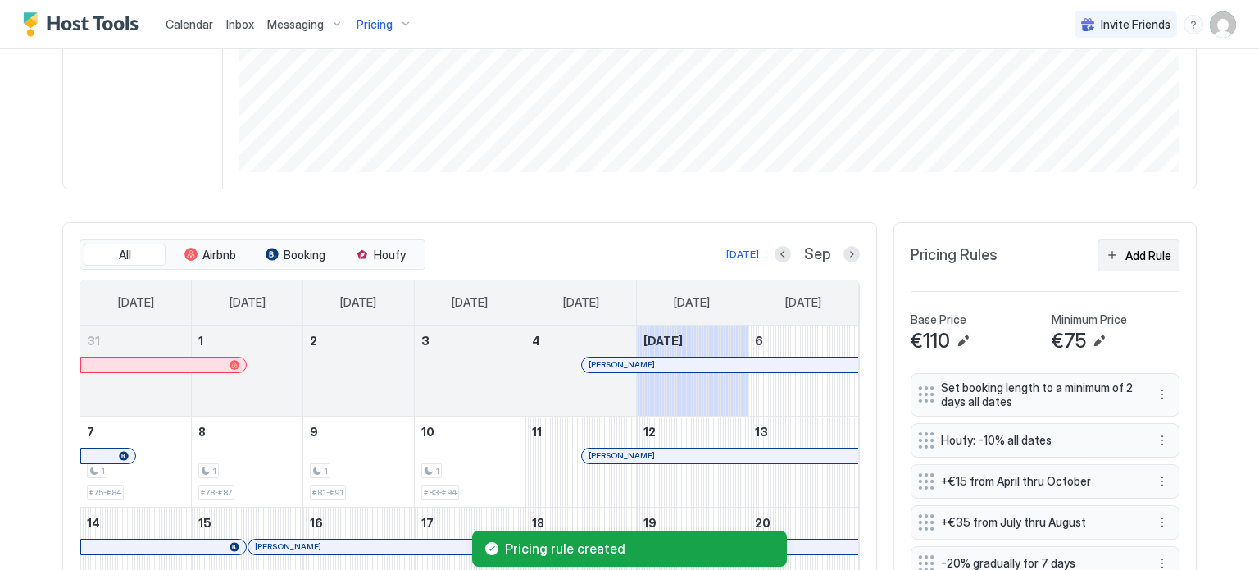
click at [1147, 255] on div "Add Rule" at bounding box center [1148, 255] width 46 height 17
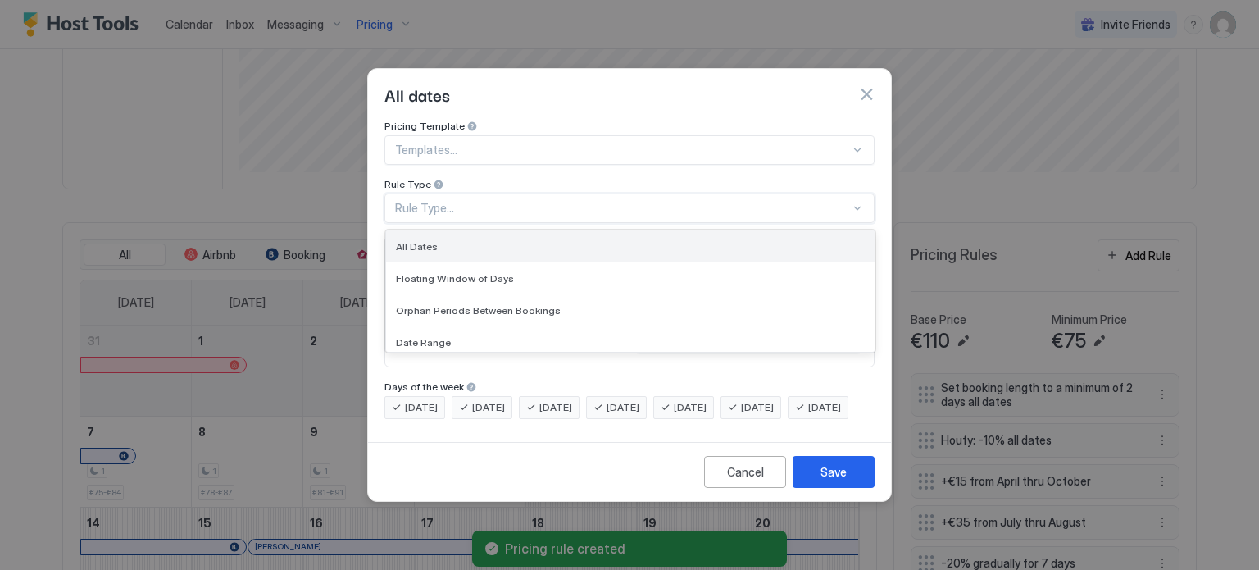
drag, startPoint x: 491, startPoint y: 193, endPoint x: 488, endPoint y: 220, distance: 27.2
click at [491, 201] on div "Rule Type..." at bounding box center [622, 208] width 455 height 15
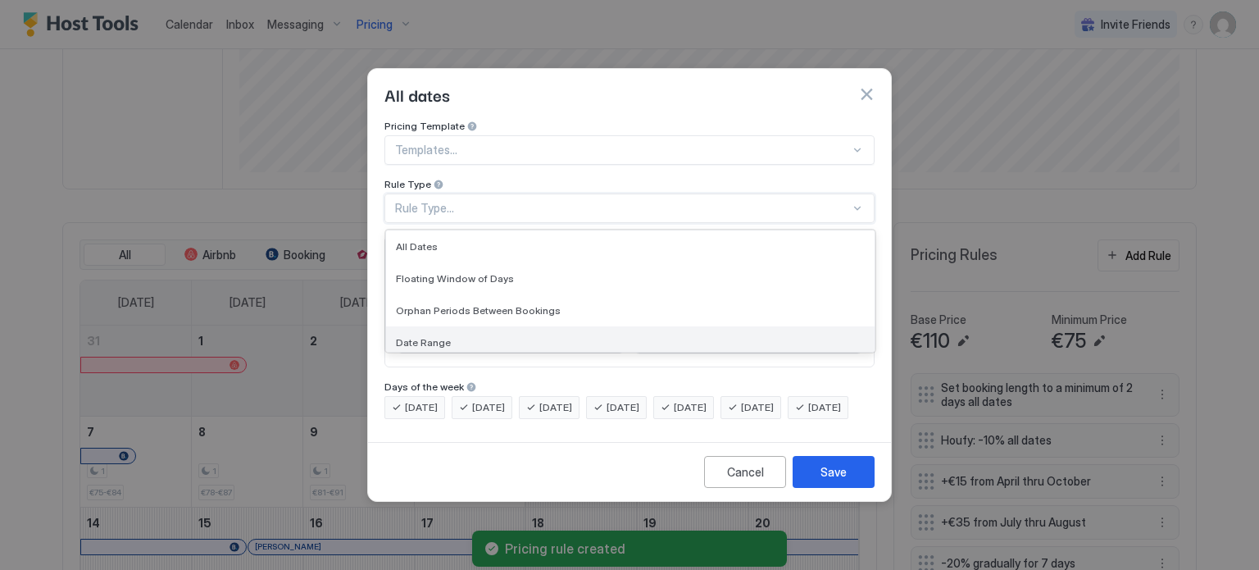
click at [440, 336] on span "Date Range" at bounding box center [423, 342] width 55 height 12
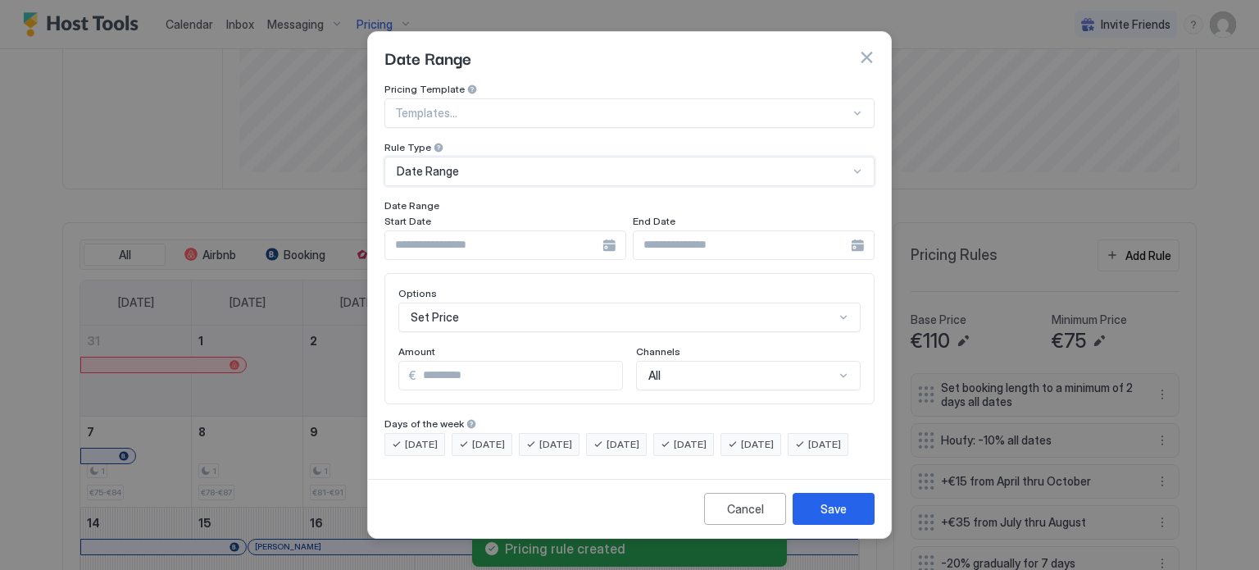
click at [598, 239] on input "Input Field" at bounding box center [493, 245] width 217 height 28
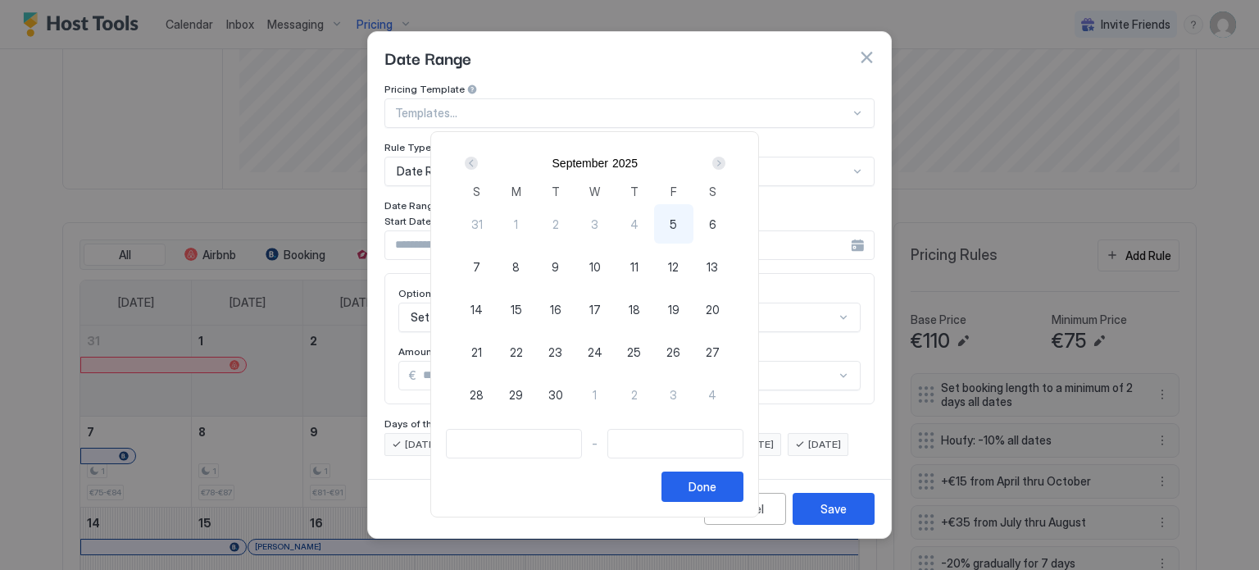
click at [725, 161] on div "Next" at bounding box center [718, 163] width 13 height 13
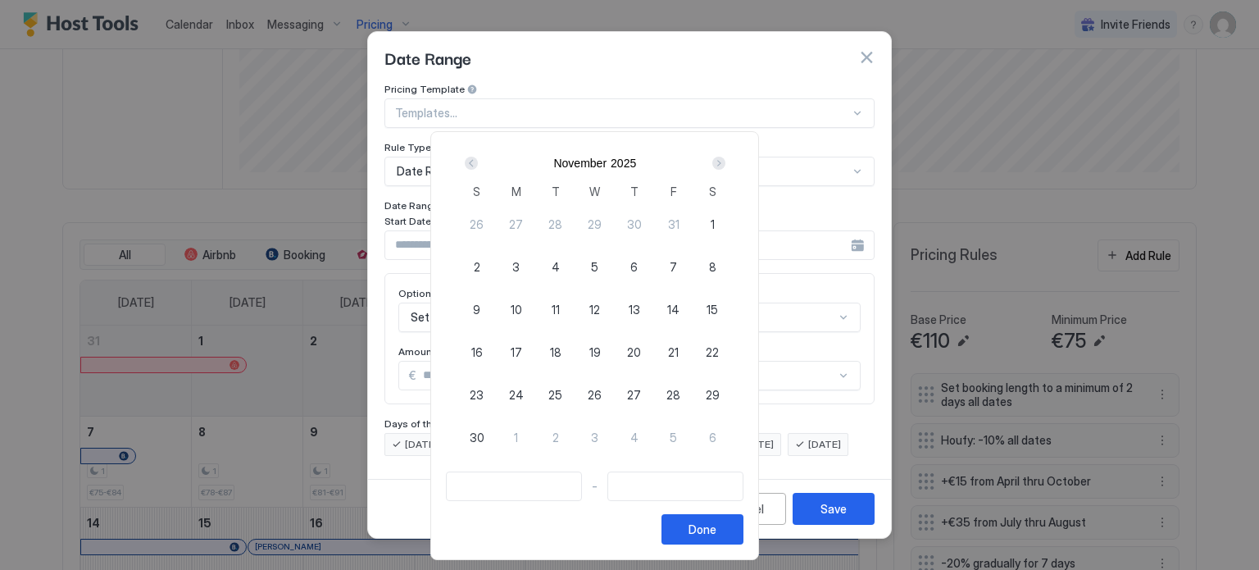
click at [725, 160] on div "Next" at bounding box center [718, 163] width 13 height 13
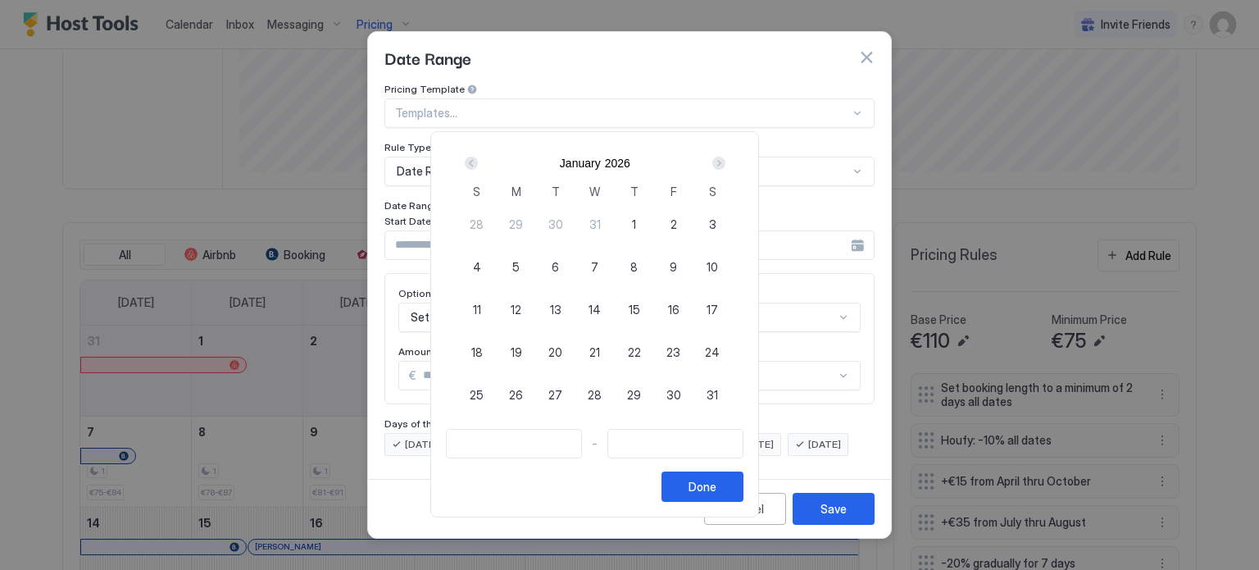
click at [725, 160] on div "Next" at bounding box center [718, 163] width 13 height 13
click at [725, 163] on div "Next" at bounding box center [718, 163] width 13 height 13
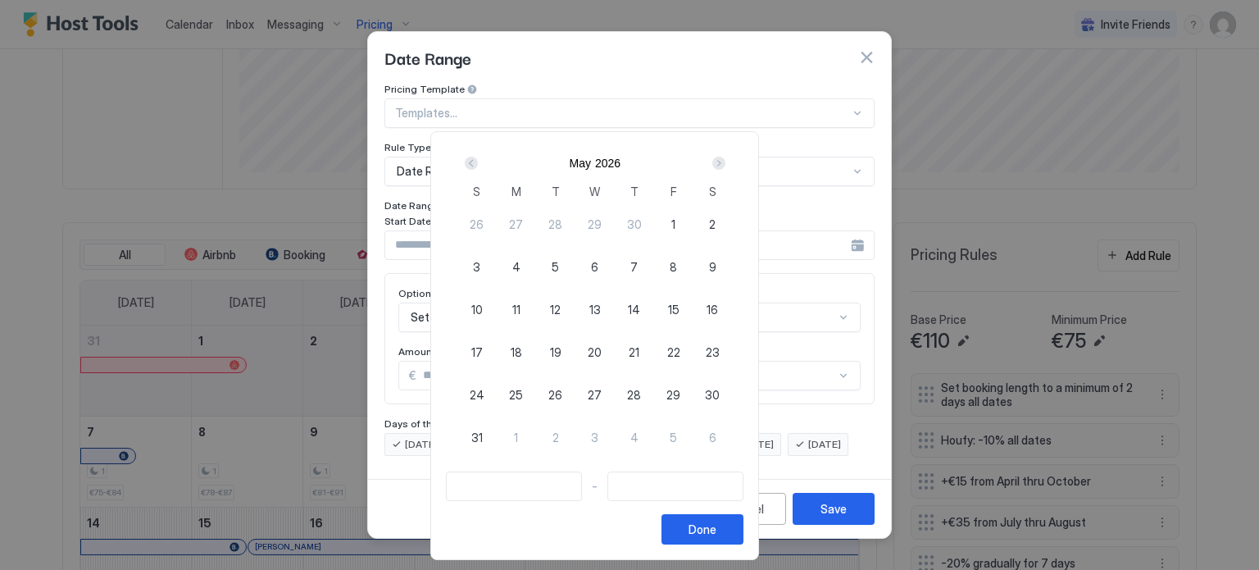
click at [640, 307] on span "14" at bounding box center [634, 309] width 12 height 17
type input "**********"
click at [483, 345] on span "17" at bounding box center [476, 351] width 11 height 17
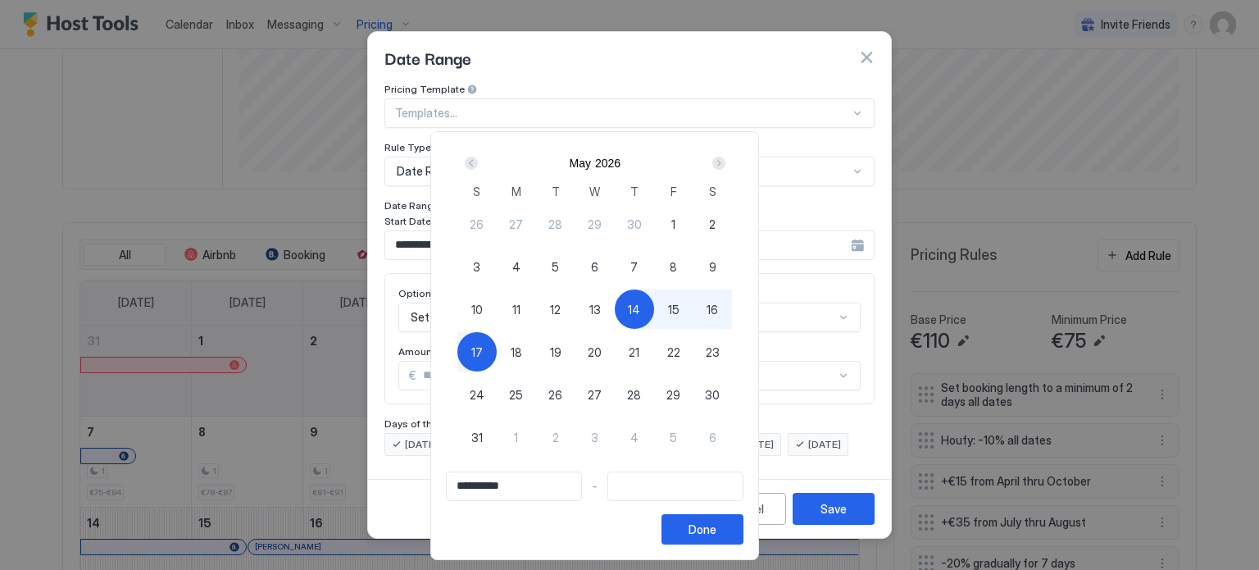
type input "**********"
click at [716, 524] on div "Done" at bounding box center [702, 528] width 28 height 17
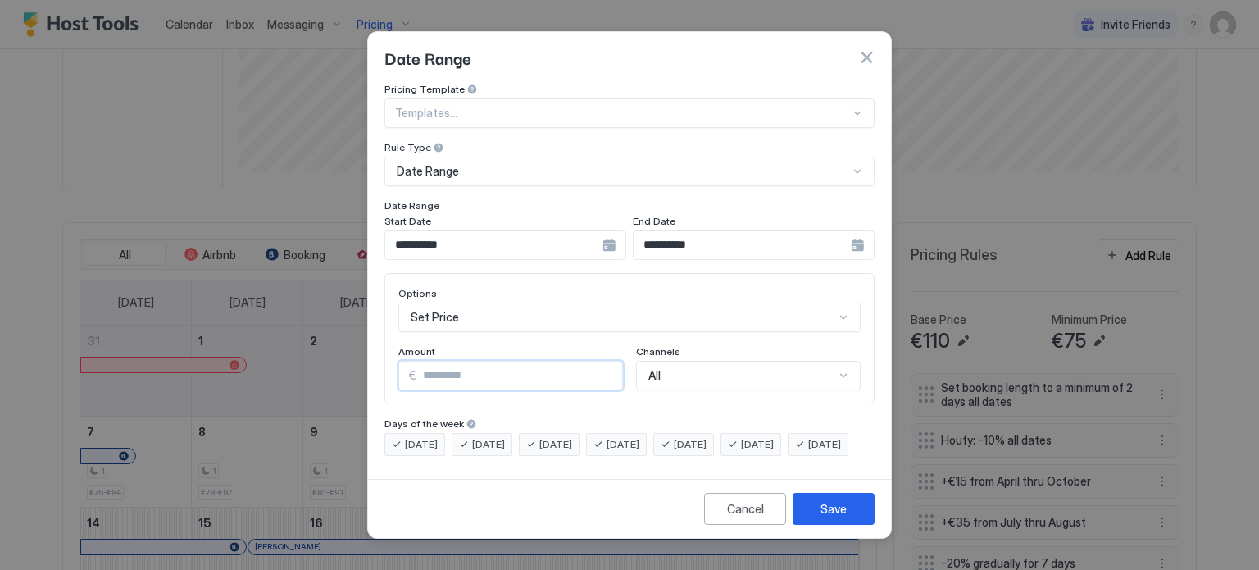
click at [512, 361] on input "*" at bounding box center [519, 375] width 206 height 28
type input "*"
click at [545, 302] on div "Set Price" at bounding box center [629, 317] width 462 height 30
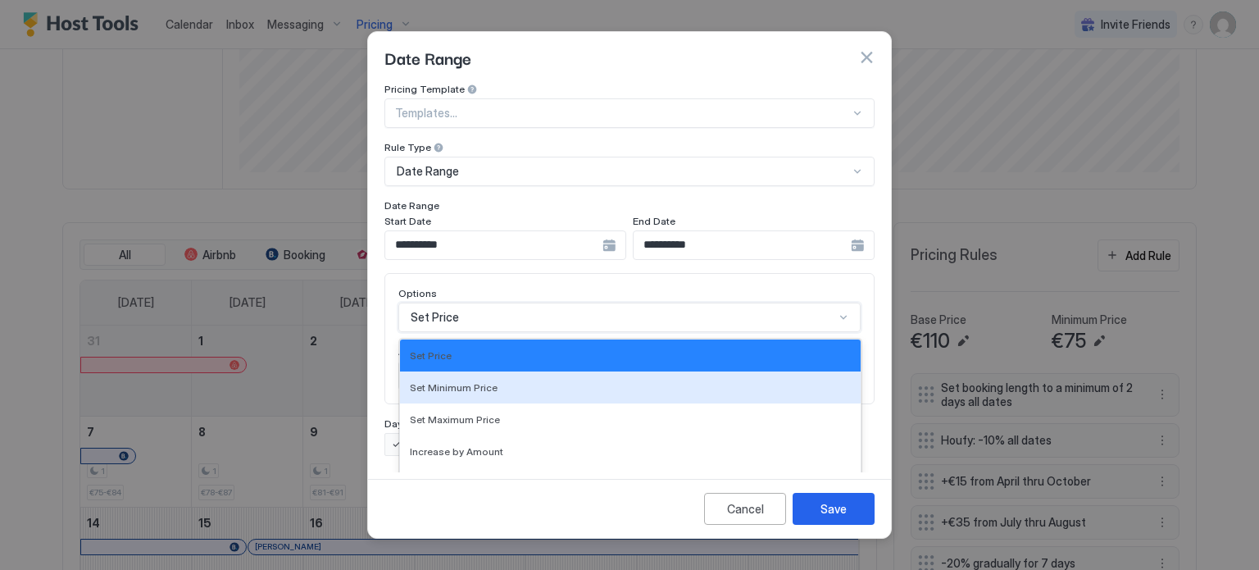
scroll to position [84, 0]
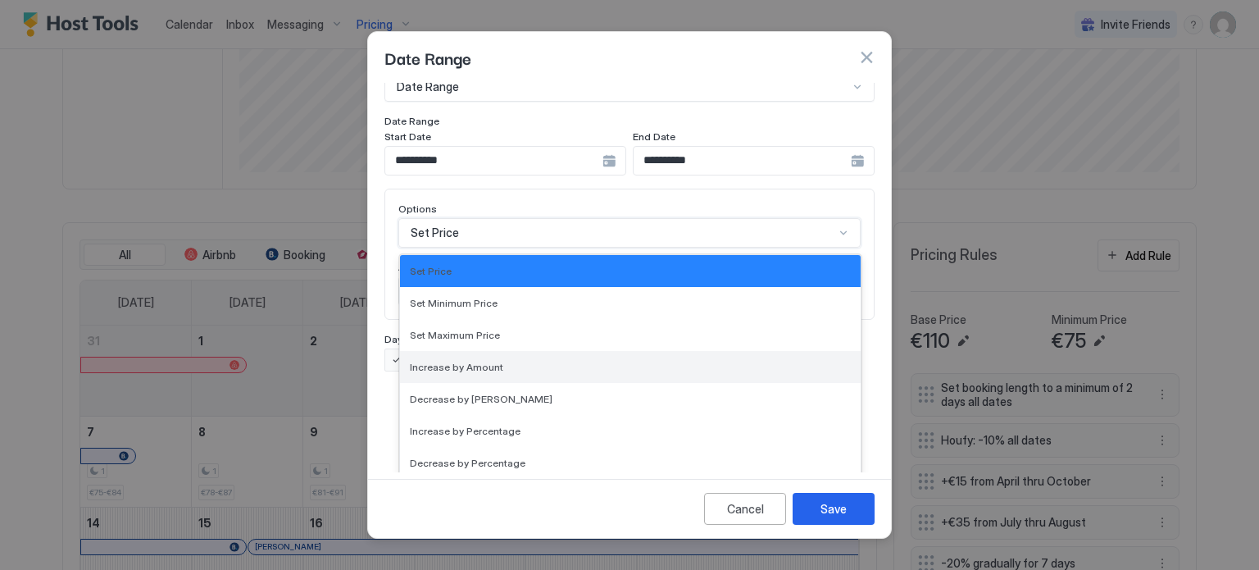
click at [521, 360] on div "Increase by Amount" at bounding box center [630, 367] width 461 height 32
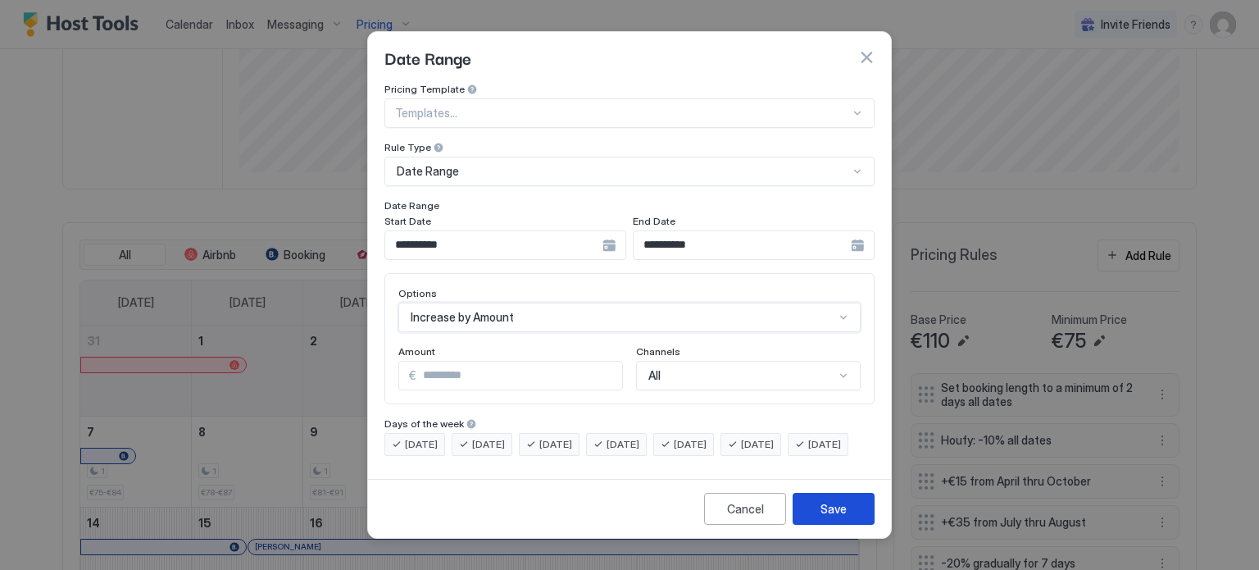
click at [836, 517] on div "Save" at bounding box center [833, 508] width 26 height 17
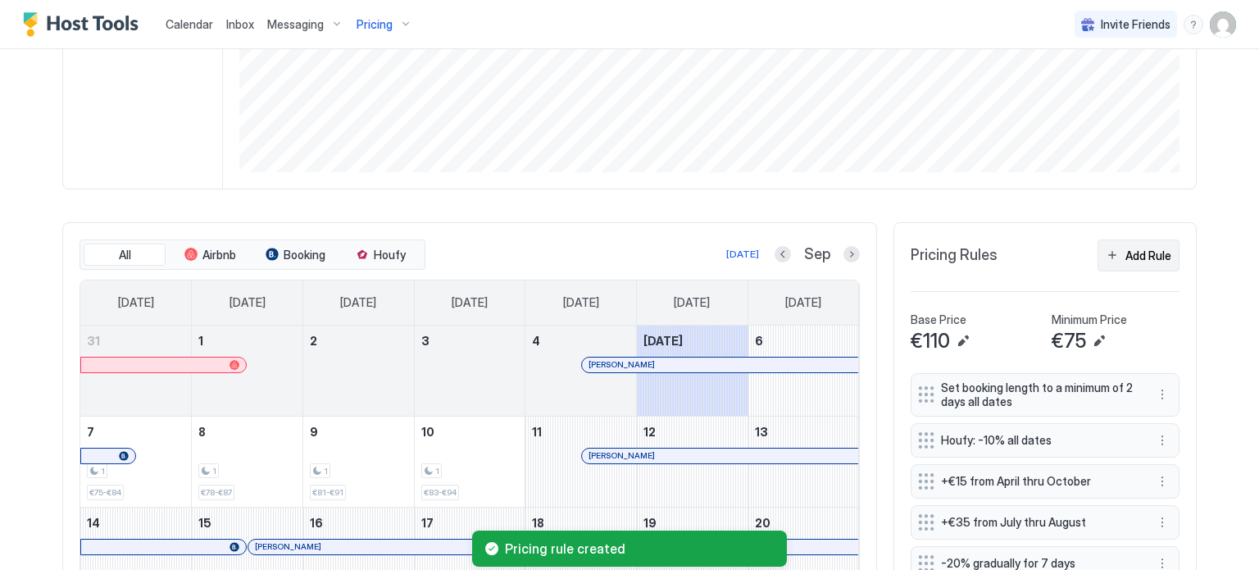
click at [1142, 254] on div "Add Rule" at bounding box center [1148, 255] width 46 height 17
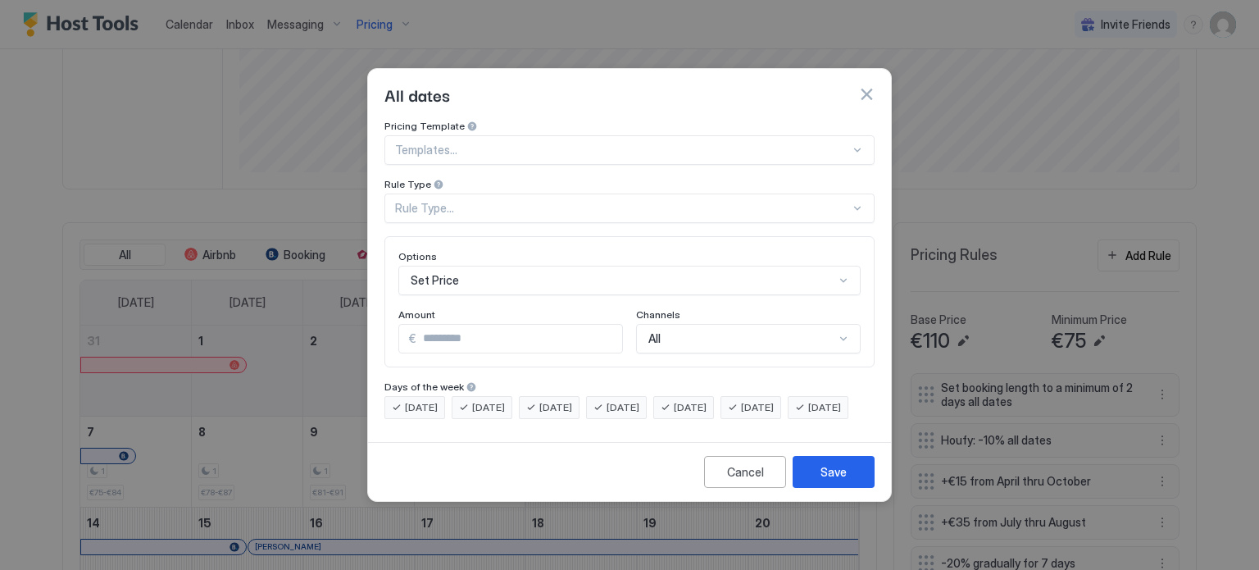
click at [541, 203] on div "Rule Type..." at bounding box center [629, 208] width 490 height 30
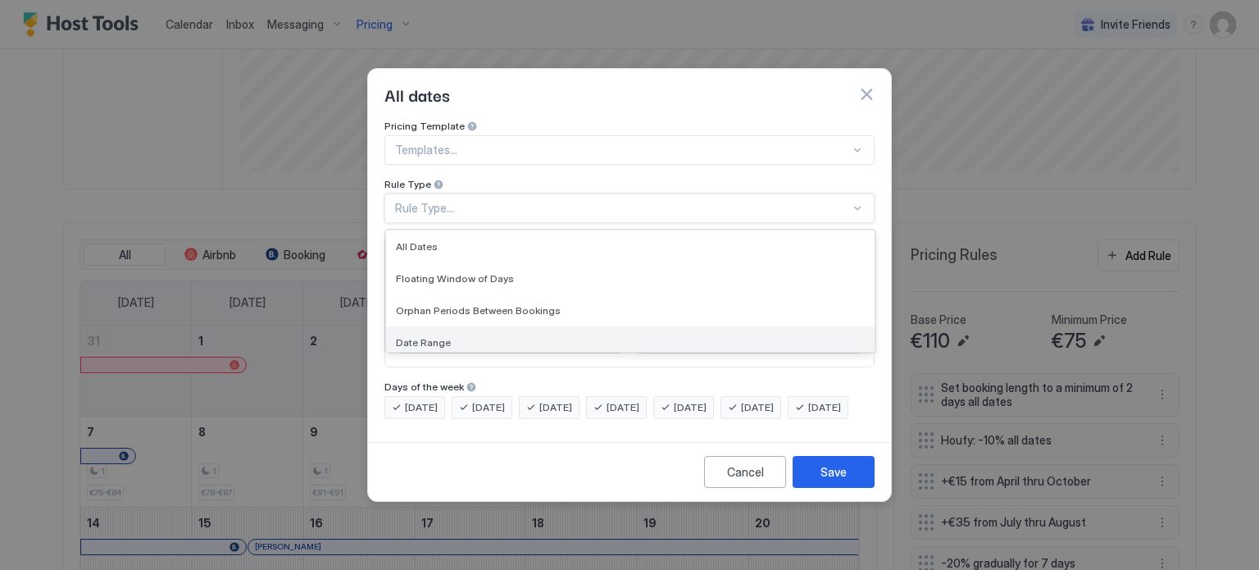
click at [446, 336] on div "Date Range" at bounding box center [630, 342] width 469 height 12
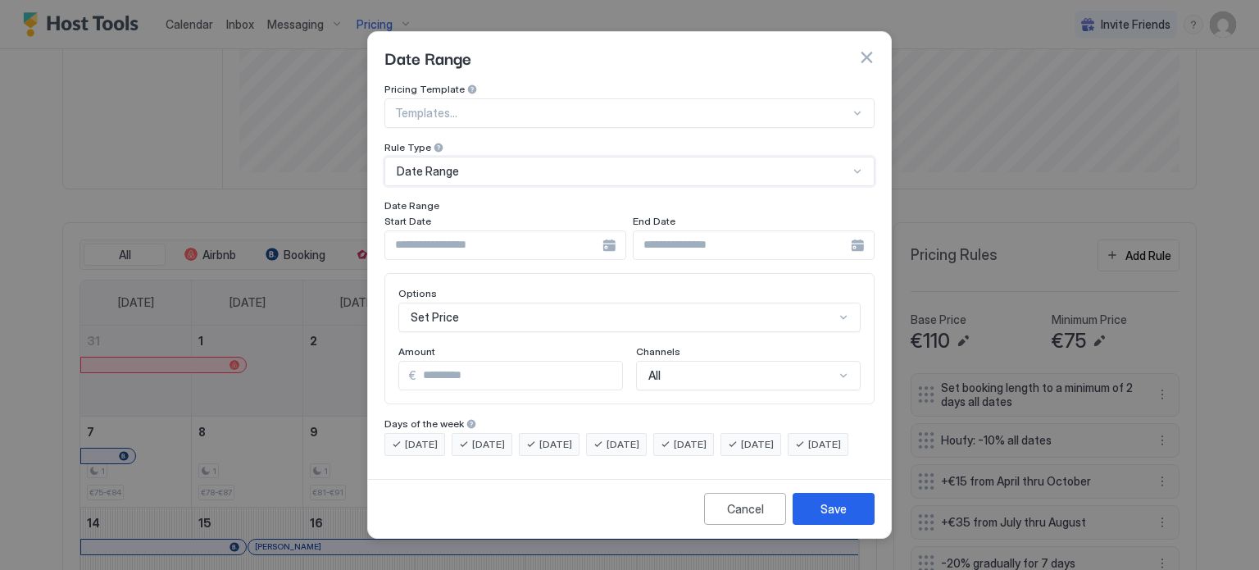
click at [605, 230] on div at bounding box center [505, 245] width 242 height 30
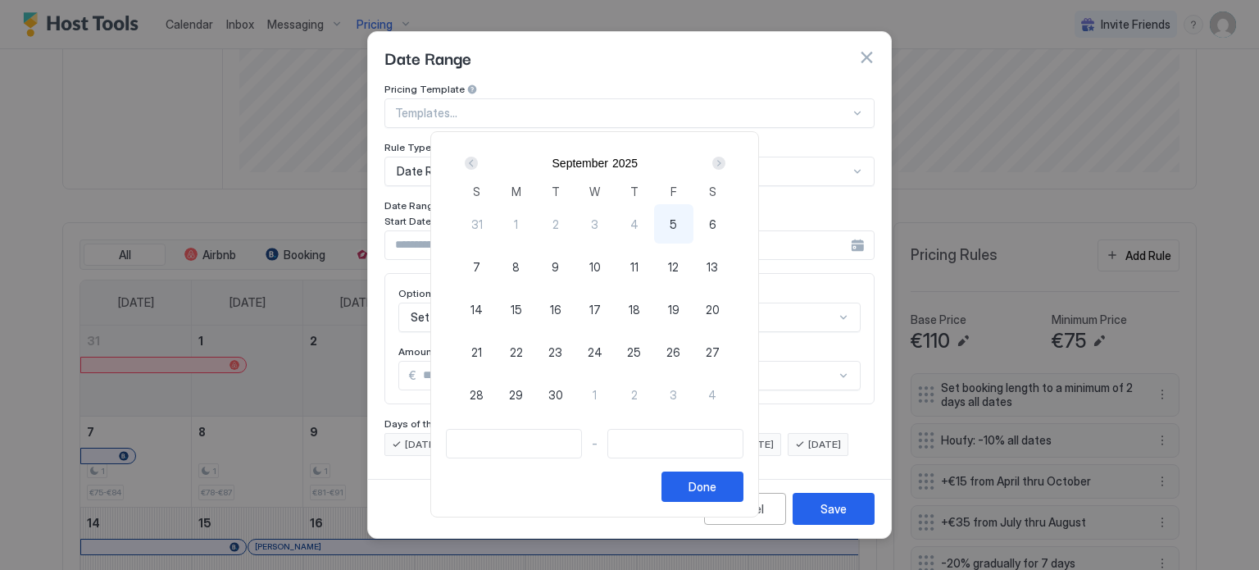
click at [725, 160] on div "Next" at bounding box center [718, 163] width 13 height 13
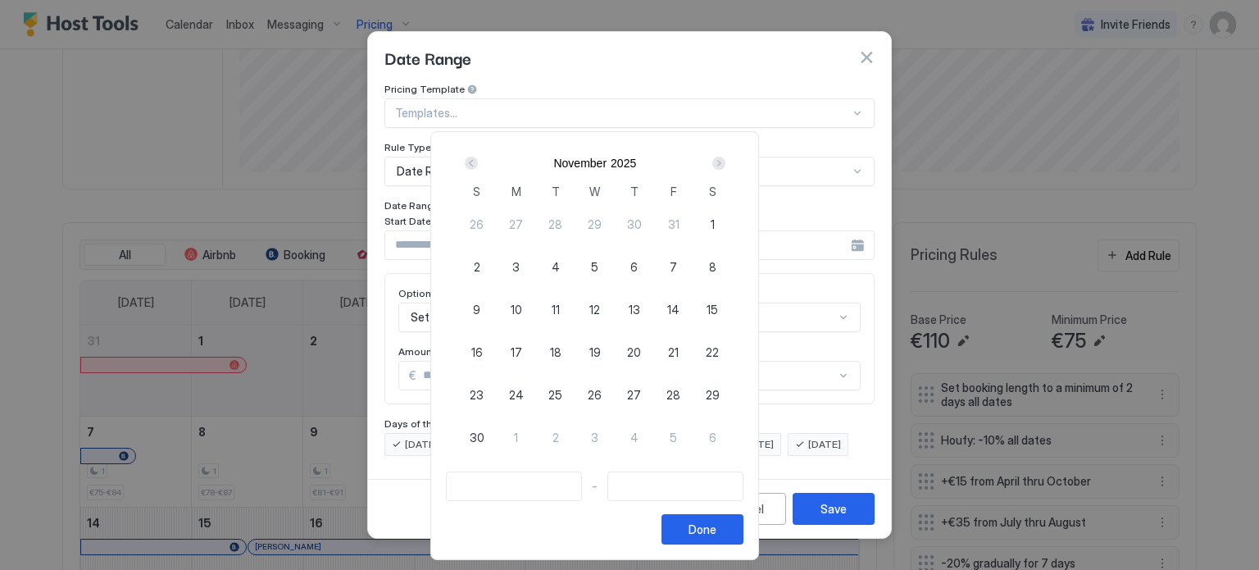
click at [725, 160] on div "Next" at bounding box center [718, 163] width 13 height 13
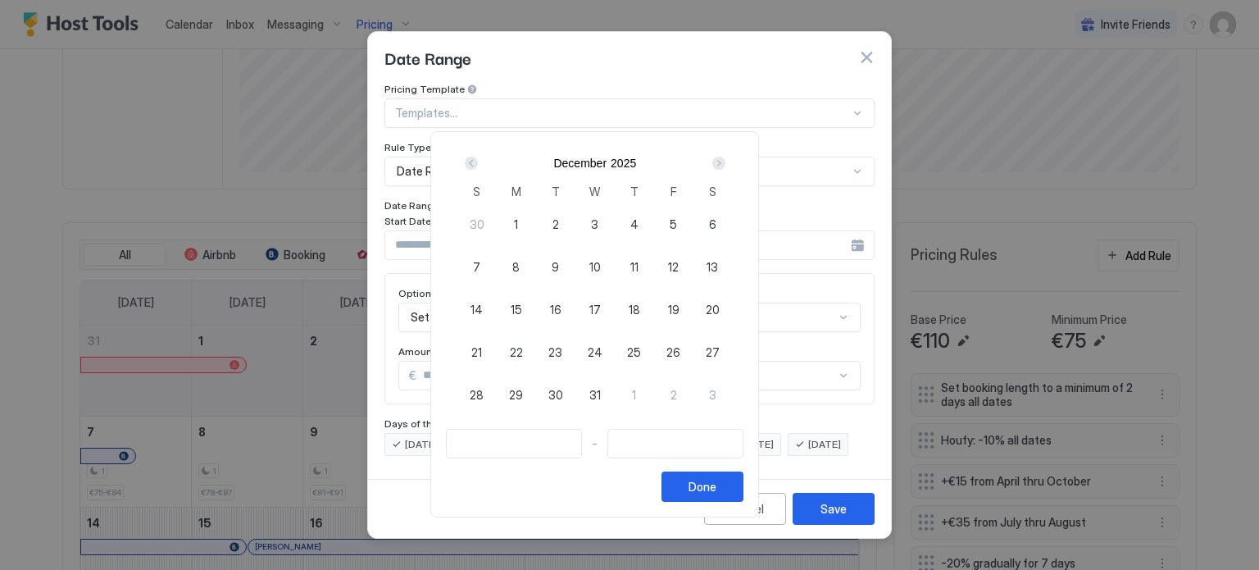
click at [725, 160] on div "Next" at bounding box center [718, 163] width 13 height 13
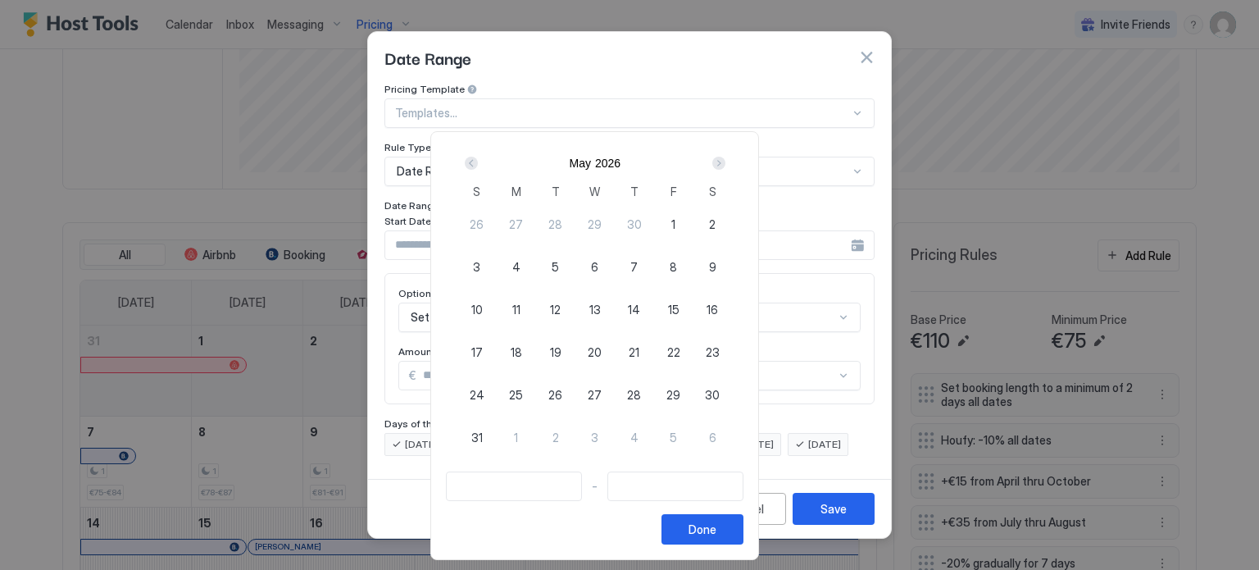
click at [680, 348] on span "22" at bounding box center [673, 351] width 13 height 17
type input "**********"
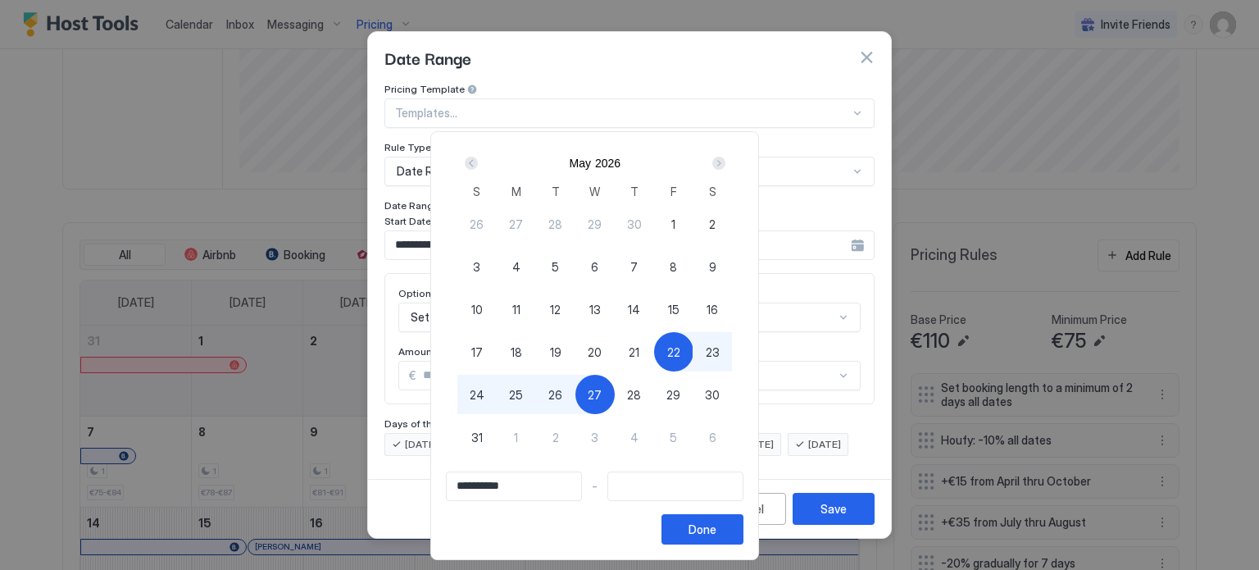
type input "**********"
click at [523, 397] on span "25" at bounding box center [516, 394] width 14 height 17
type input "**********"
click at [716, 527] on div "Done" at bounding box center [702, 528] width 28 height 17
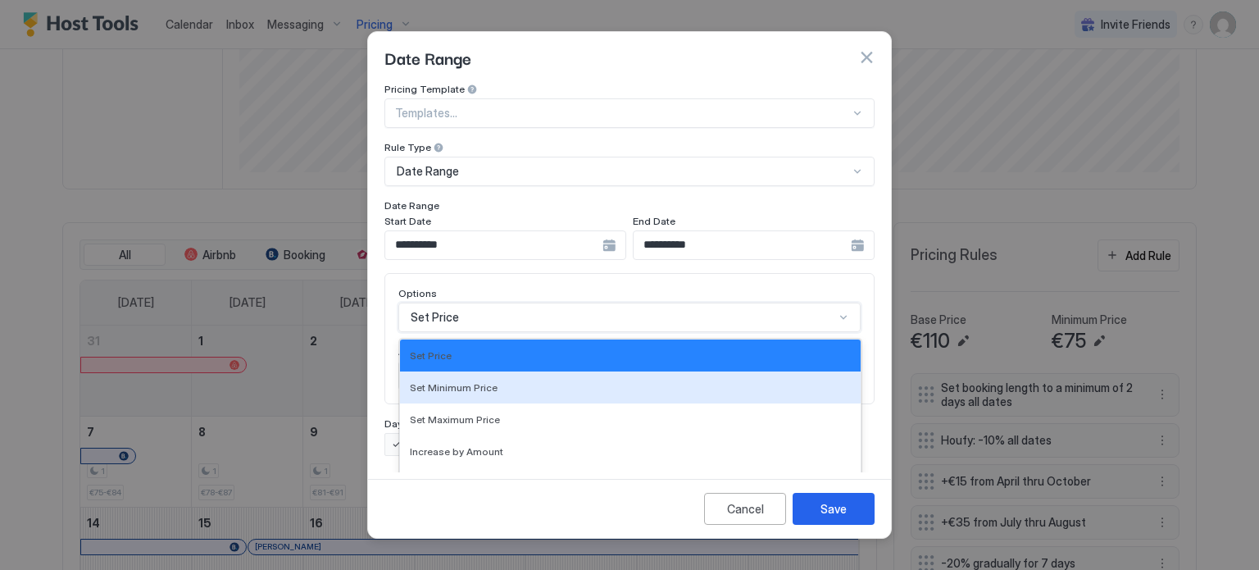
scroll to position [84, 0]
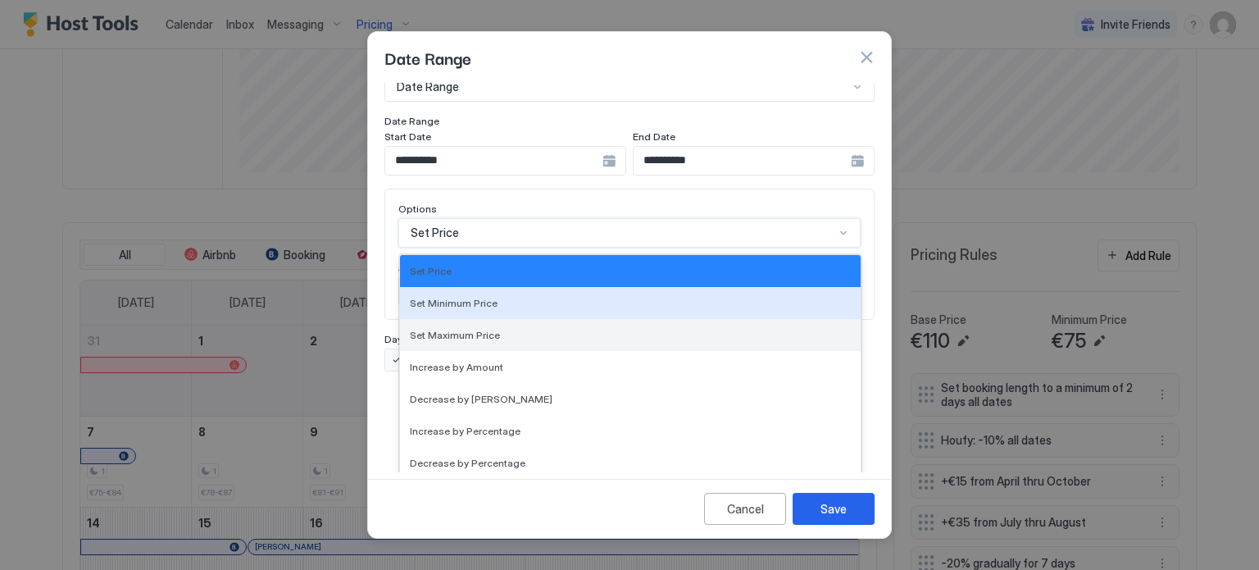
click at [508, 248] on div "17 results available. Use Up and Down to choose options, press Enter to select …" at bounding box center [629, 233] width 462 height 30
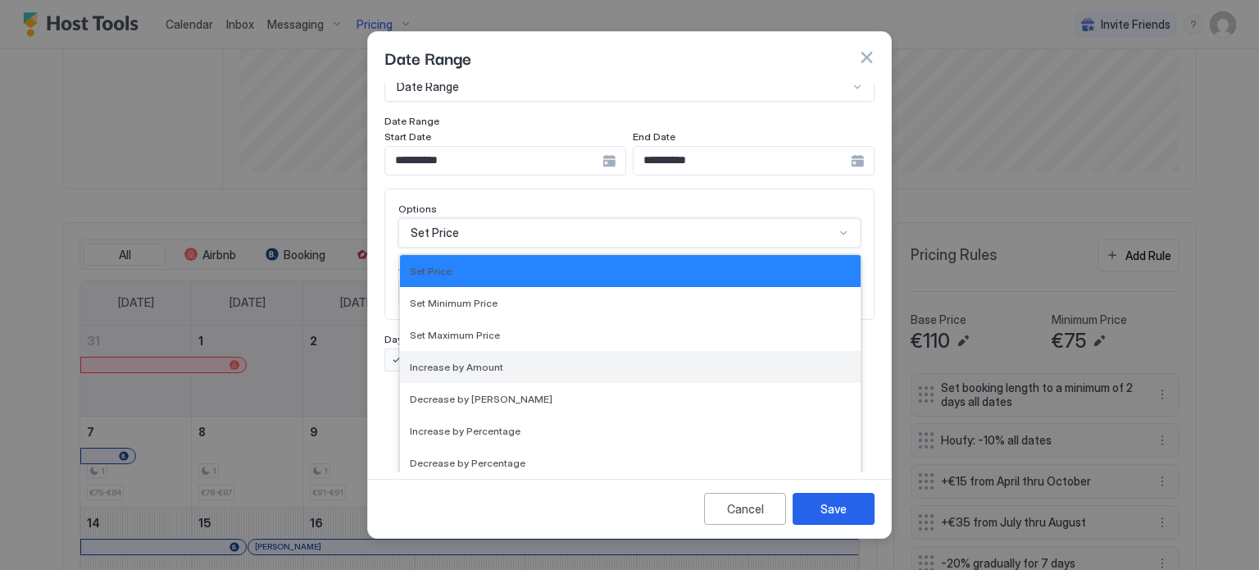
click at [491, 361] on span "Increase by Amount" at bounding box center [456, 367] width 93 height 12
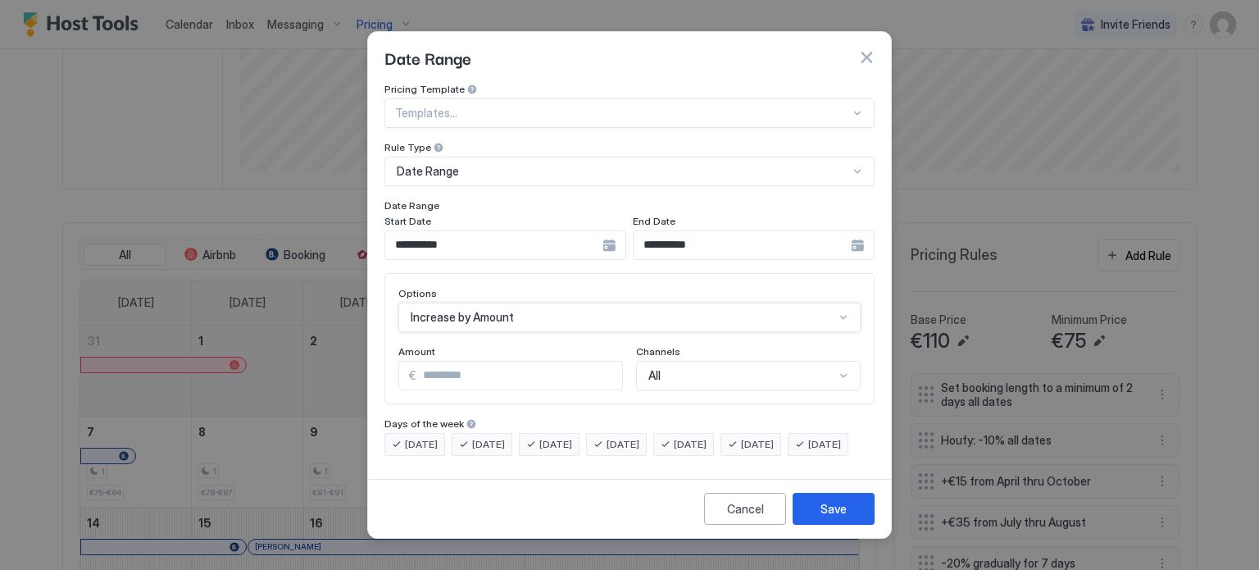
click at [475, 361] on input "*" at bounding box center [519, 375] width 206 height 28
type input "*"
click at [824, 514] on div "Save" at bounding box center [833, 508] width 26 height 17
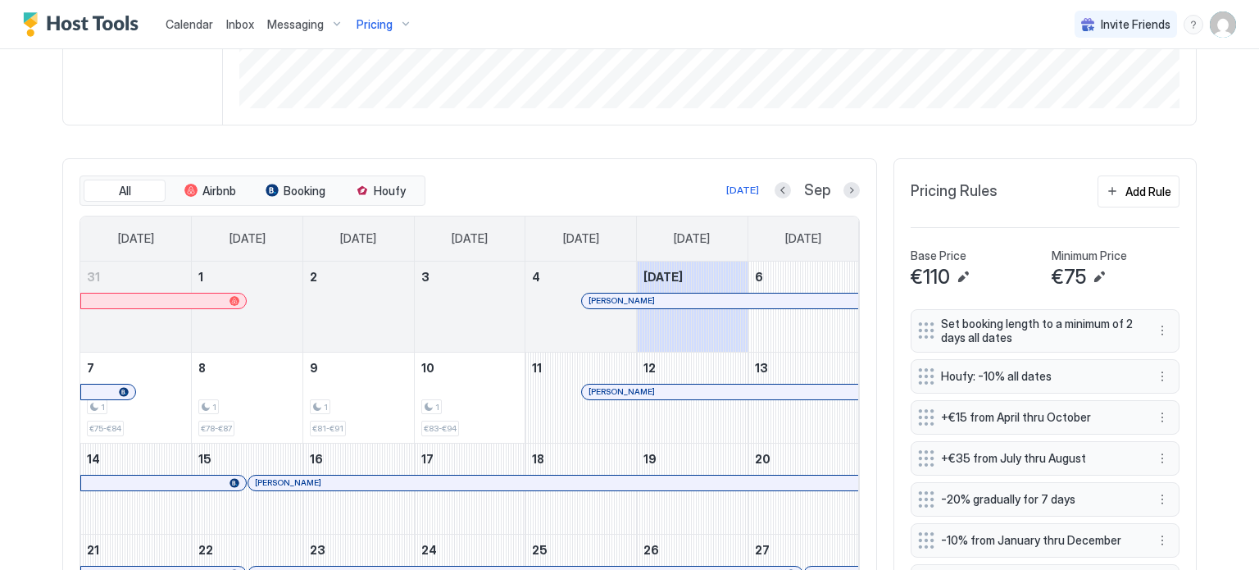
scroll to position [492, 0]
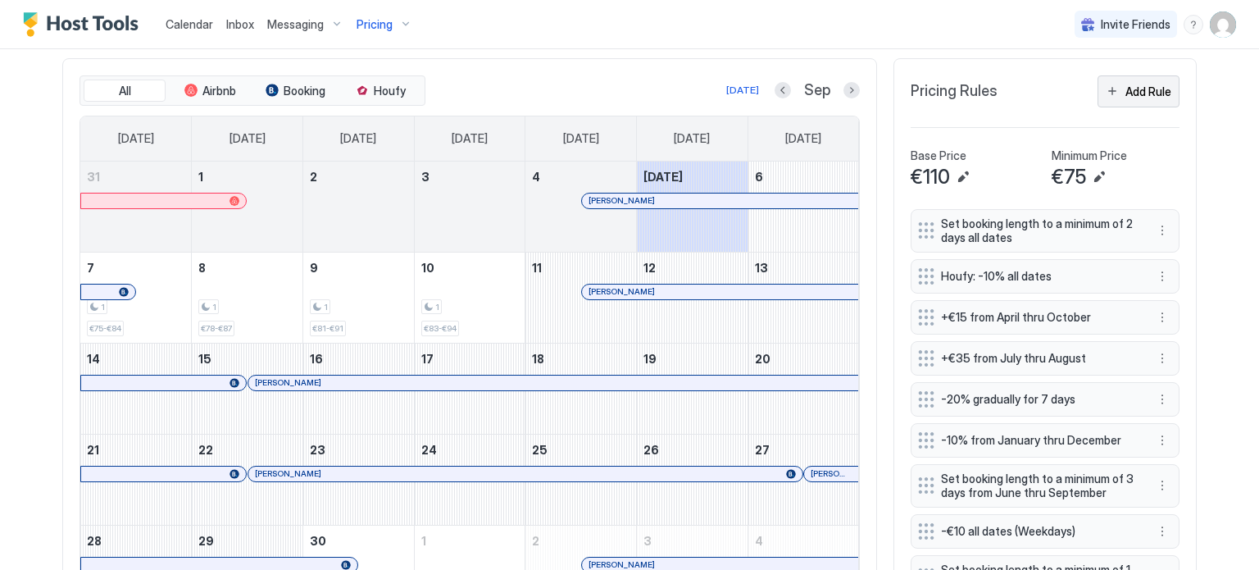
click at [1144, 94] on div "Add Rule" at bounding box center [1148, 91] width 46 height 17
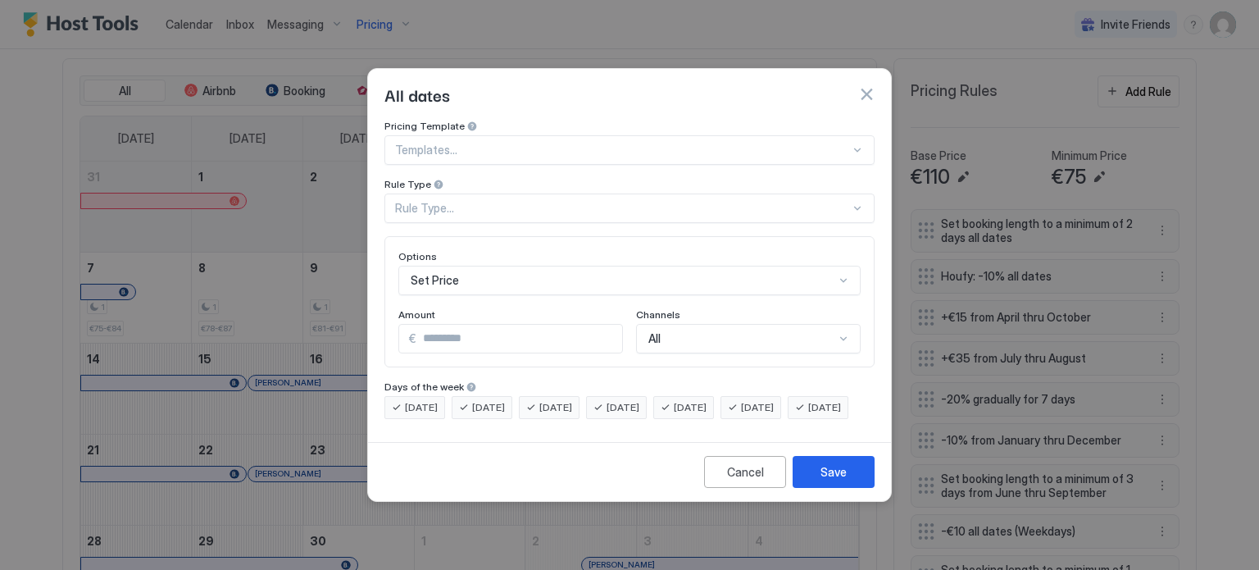
click at [546, 266] on div "Set Price" at bounding box center [629, 281] width 462 height 30
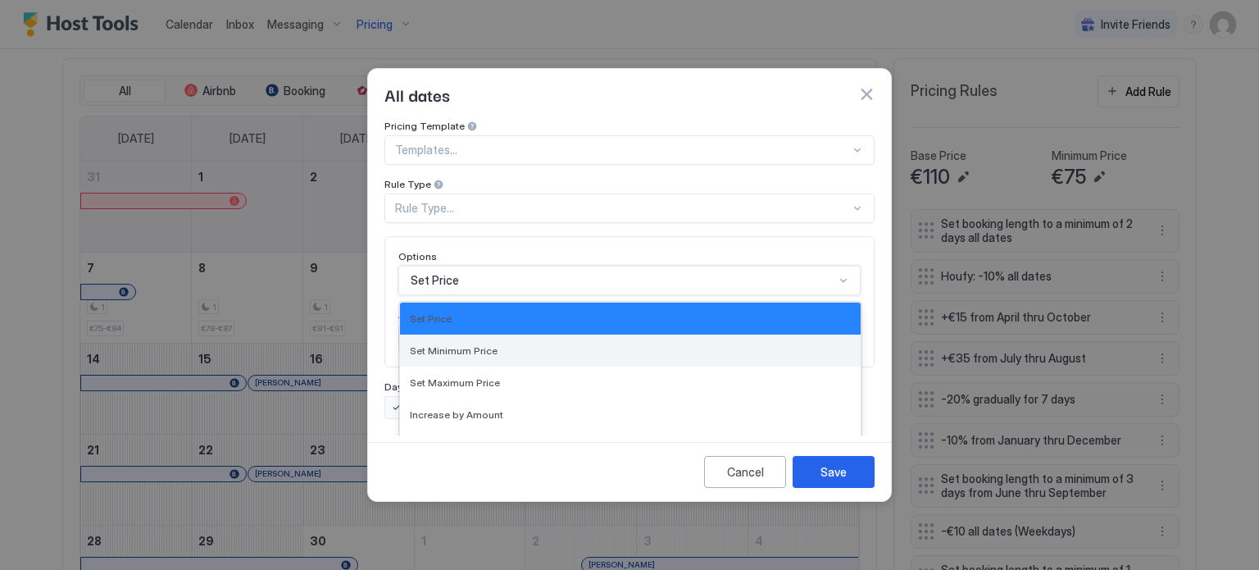
scroll to position [85, 0]
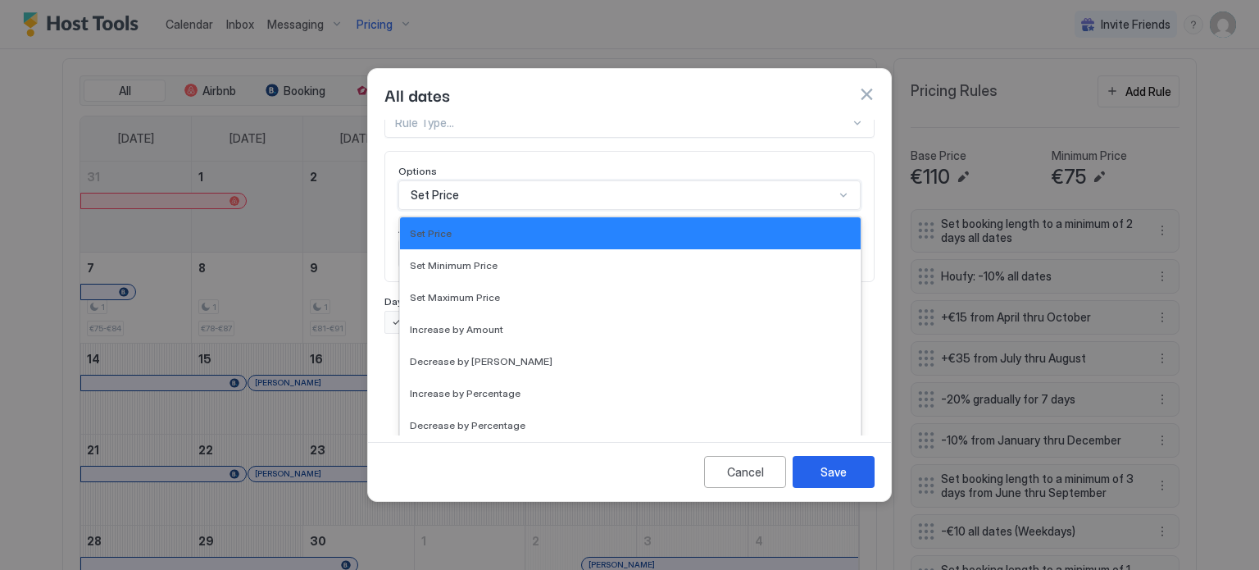
click at [527, 171] on div "Pricing Template Templates... Rule Type Rule Type... Options 17 results availab…" at bounding box center [629, 183] width 490 height 299
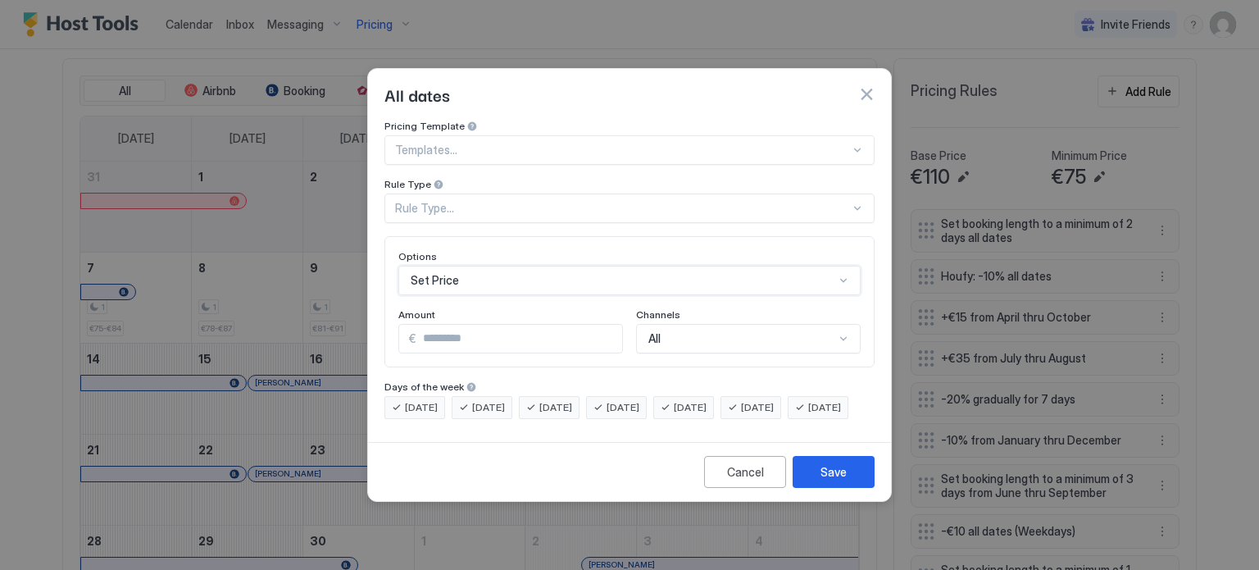
click at [479, 201] on div "Rule Type..." at bounding box center [622, 208] width 455 height 15
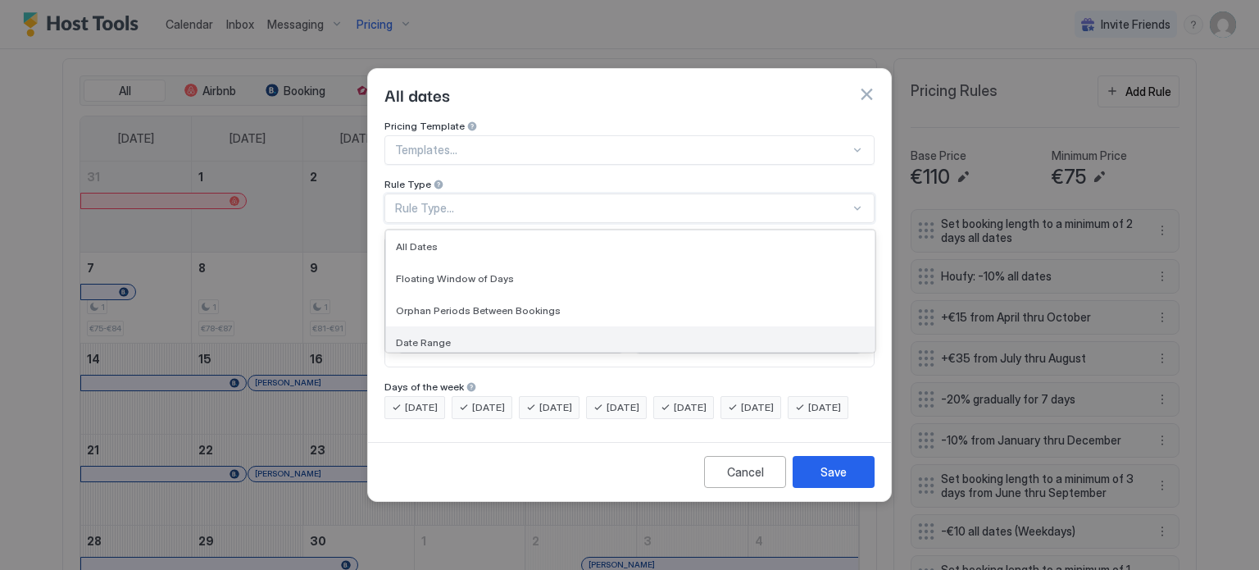
scroll to position [82, 0]
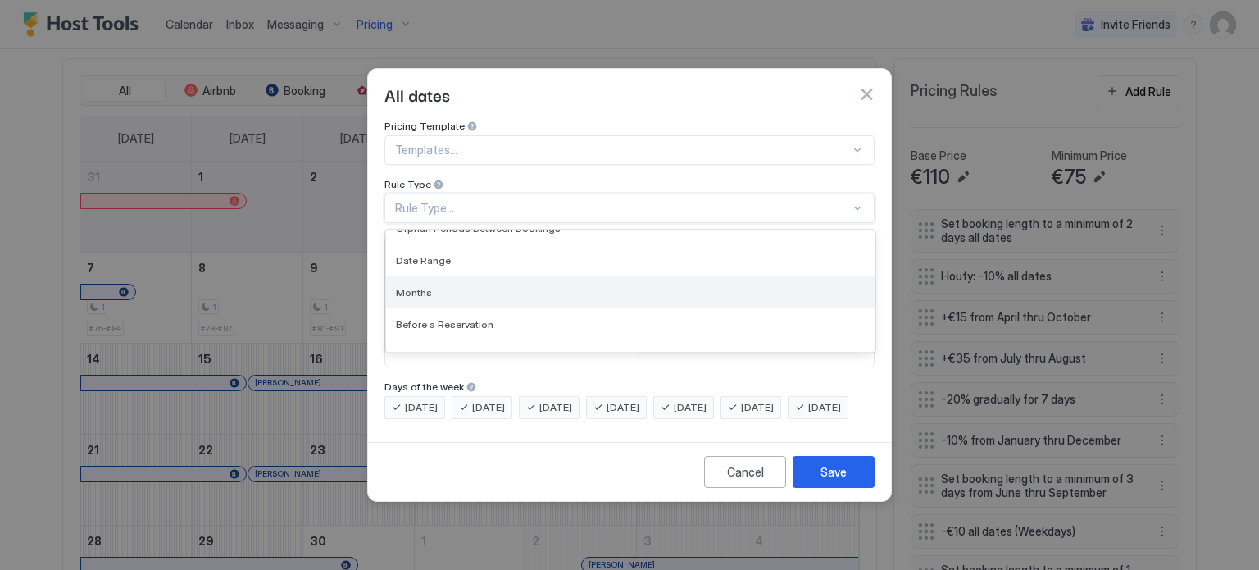
click at [456, 286] on div "Months" at bounding box center [630, 292] width 469 height 12
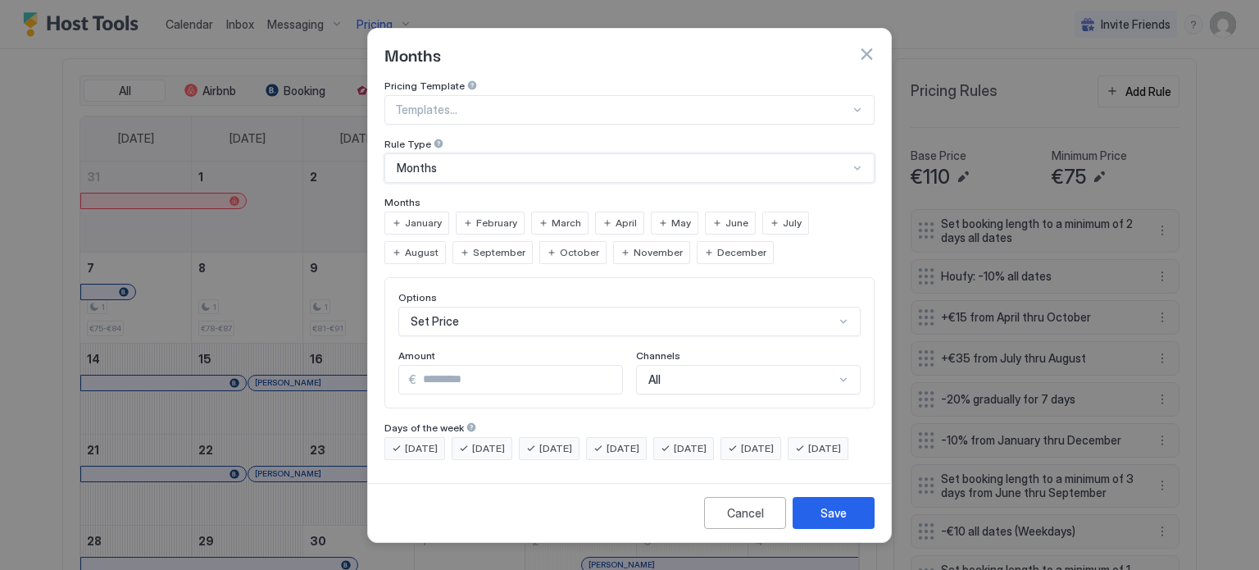
click at [473, 245] on span "September" at bounding box center [499, 252] width 52 height 15
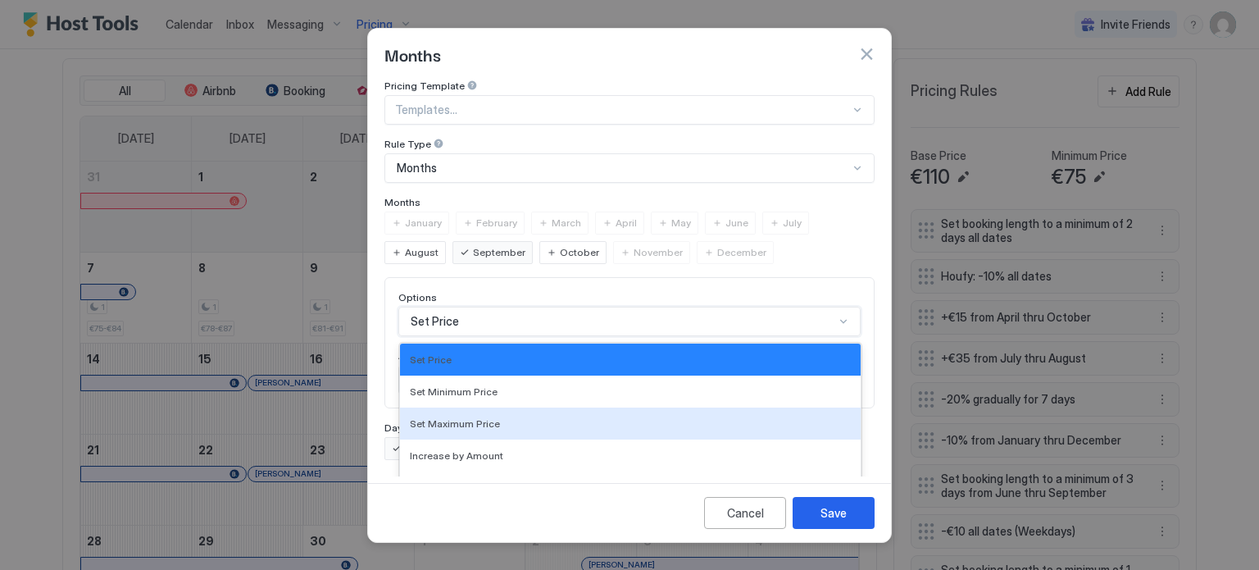
click at [477, 309] on div "17 results available. Use Up and Down to choose options, press Enter to select …" at bounding box center [629, 322] width 462 height 30
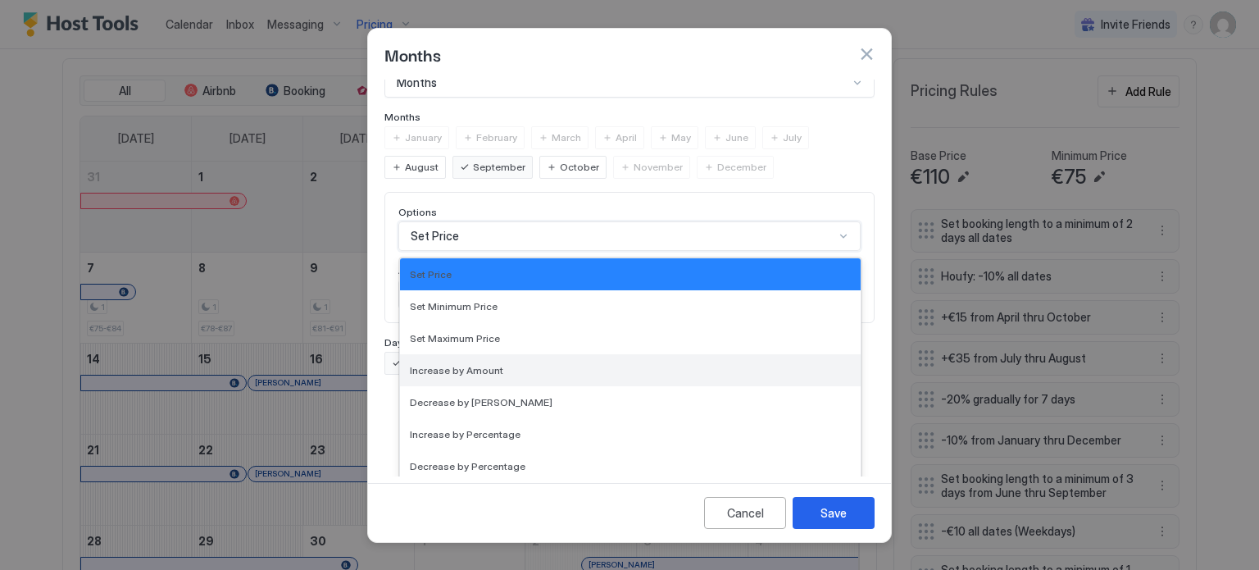
click at [485, 364] on span "Increase by Amount" at bounding box center [456, 370] width 93 height 12
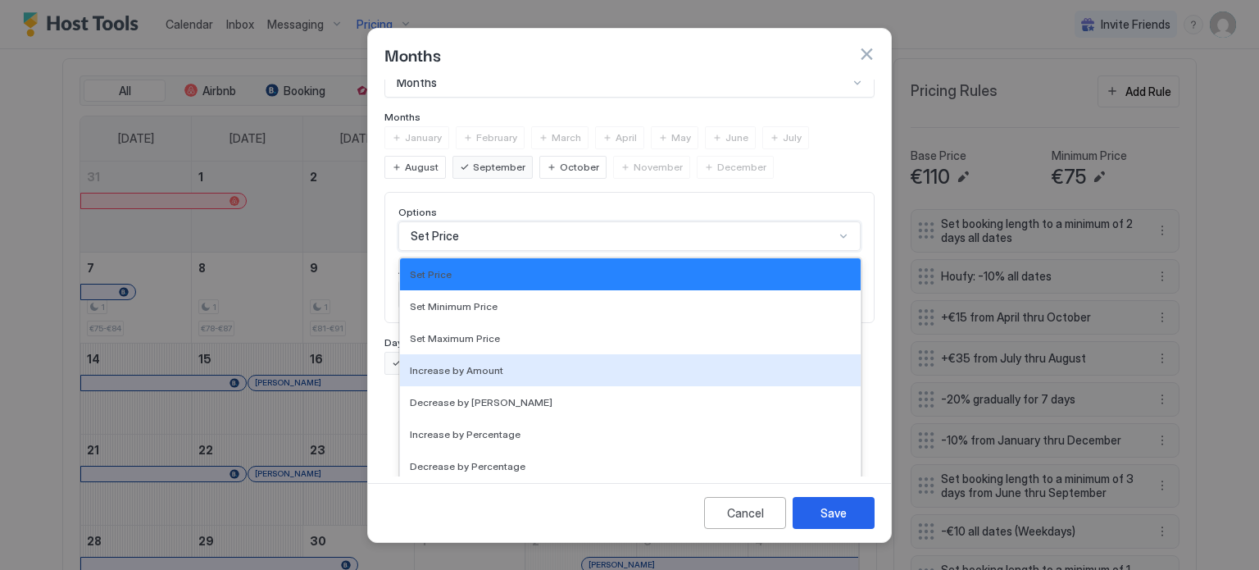
scroll to position [0, 0]
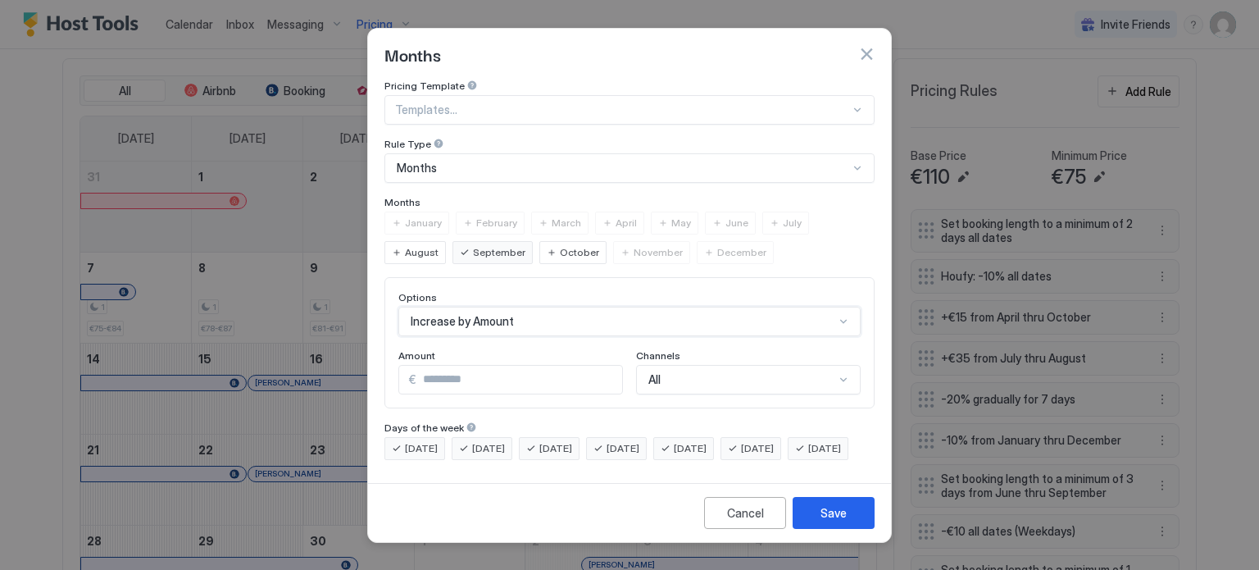
click at [449, 366] on input "*" at bounding box center [519, 380] width 206 height 28
type input "*"
type input "**"
click at [852, 529] on button "Save" at bounding box center [834, 513] width 82 height 32
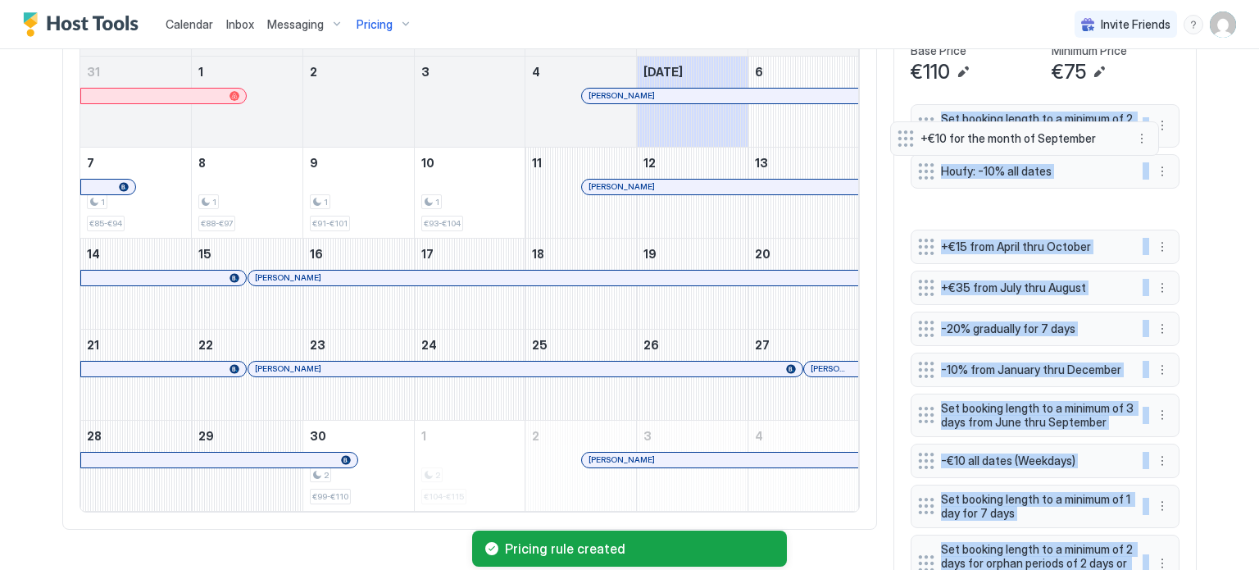
scroll to position [575, 0]
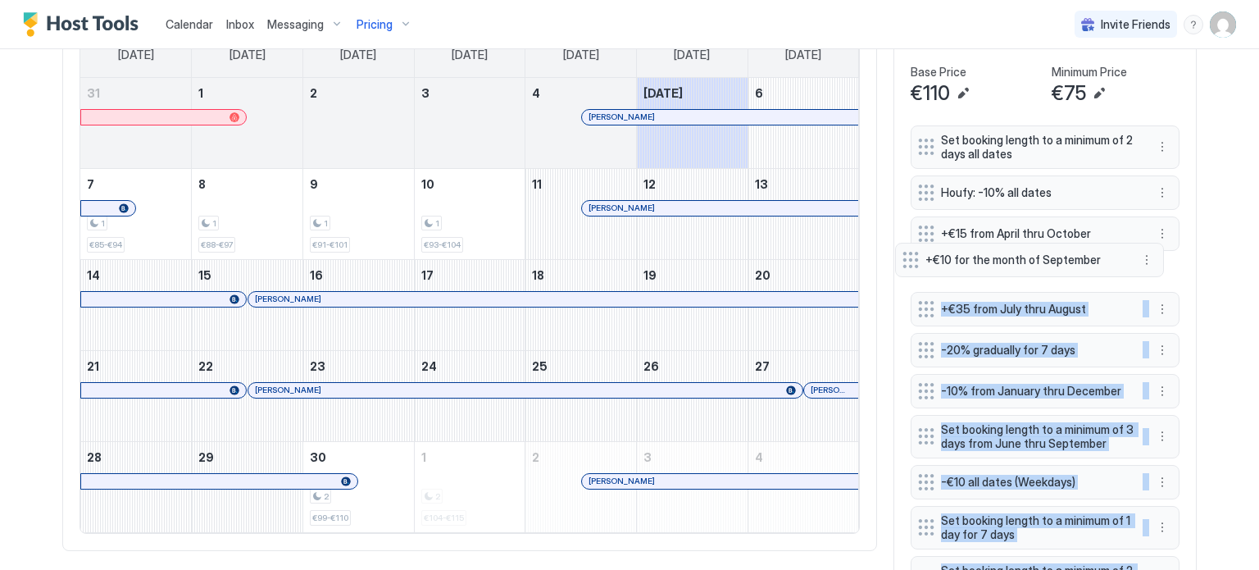
drag, startPoint x: 923, startPoint y: 485, endPoint x: 913, endPoint y: 257, distance: 228.9
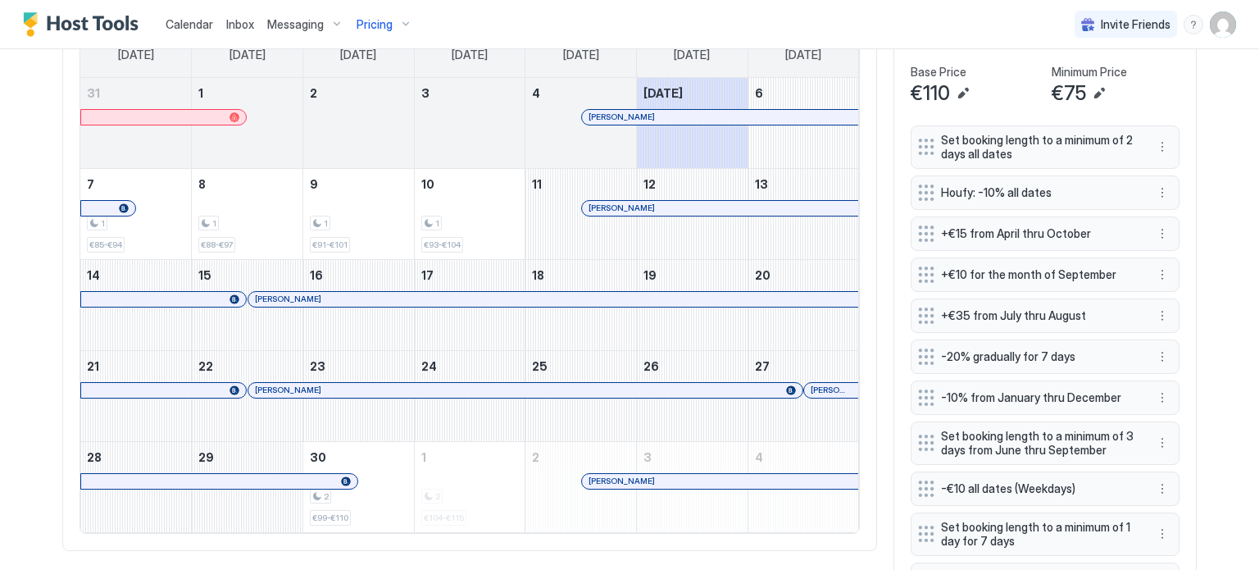
click at [1224, 230] on div "Calendar Inbox Messaging Pricing Invite Friends SD Home Pricing Ojas Synced les…" at bounding box center [629, 285] width 1259 height 570
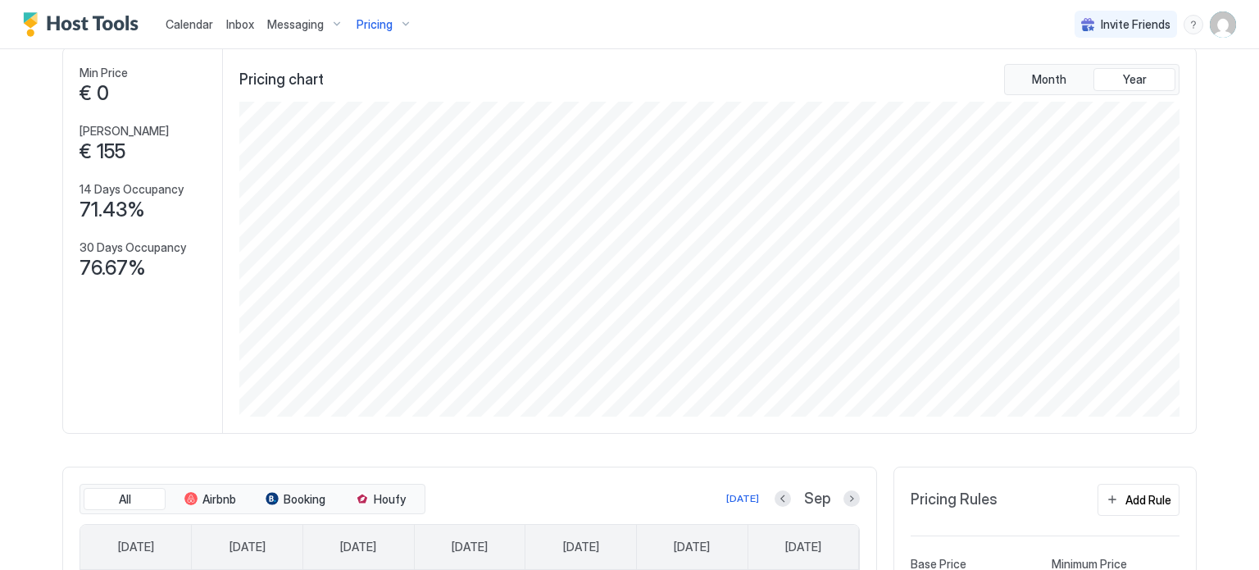
scroll to position [0, 0]
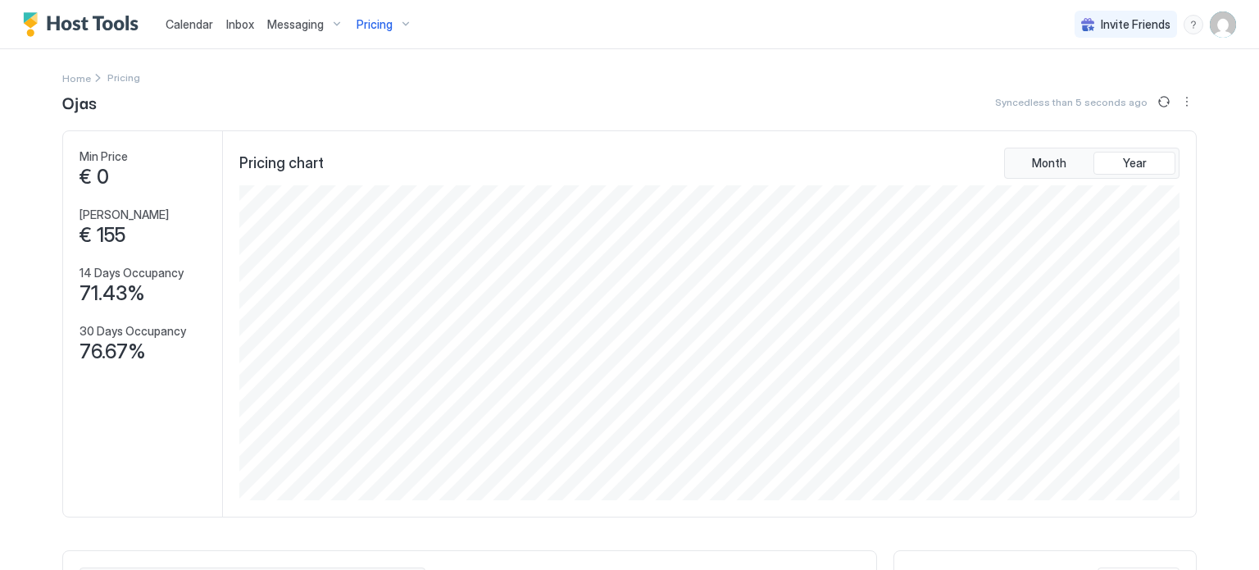
click at [382, 30] on span "Pricing" at bounding box center [375, 24] width 36 height 15
click at [343, 204] on div "Prana" at bounding box center [379, 204] width 116 height 25
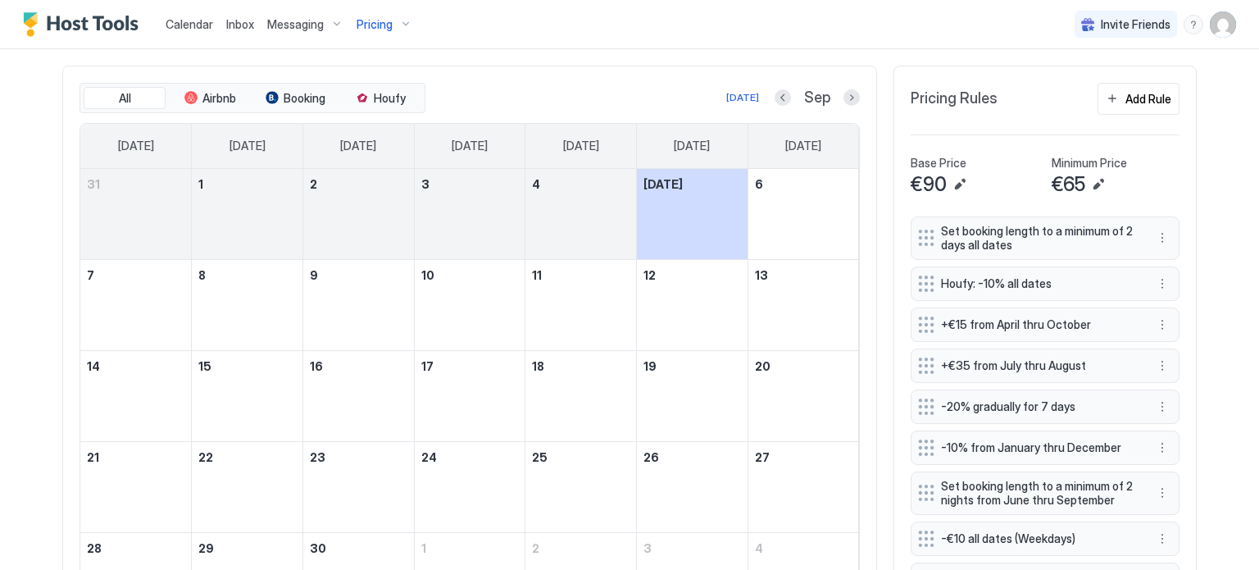
scroll to position [492, 0]
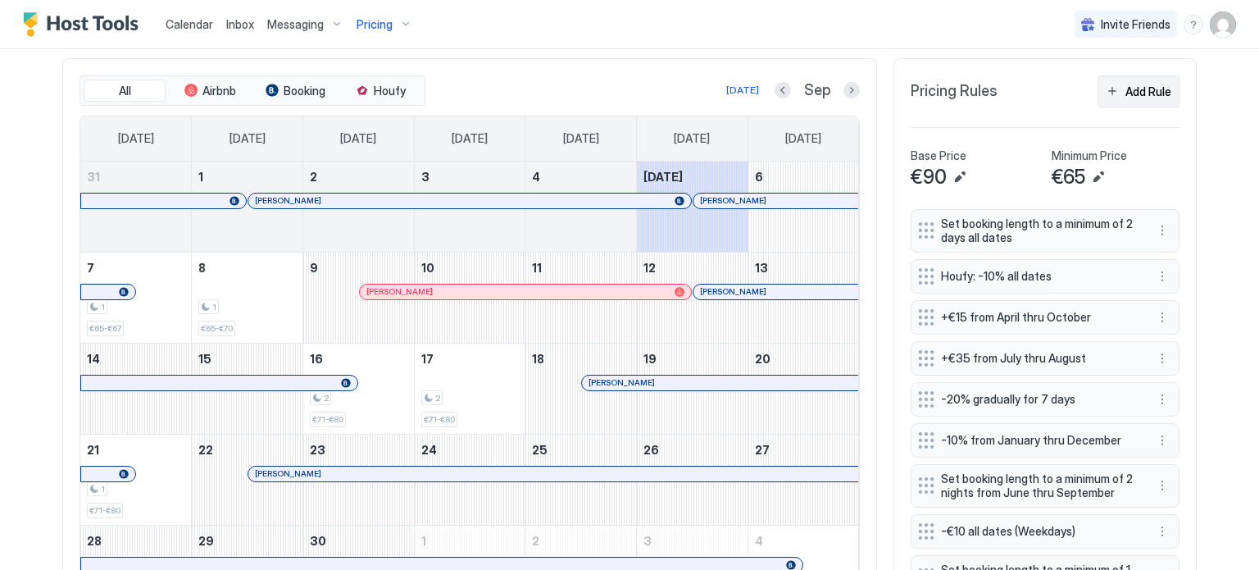
click at [1125, 96] on div "Add Rule" at bounding box center [1148, 91] width 46 height 17
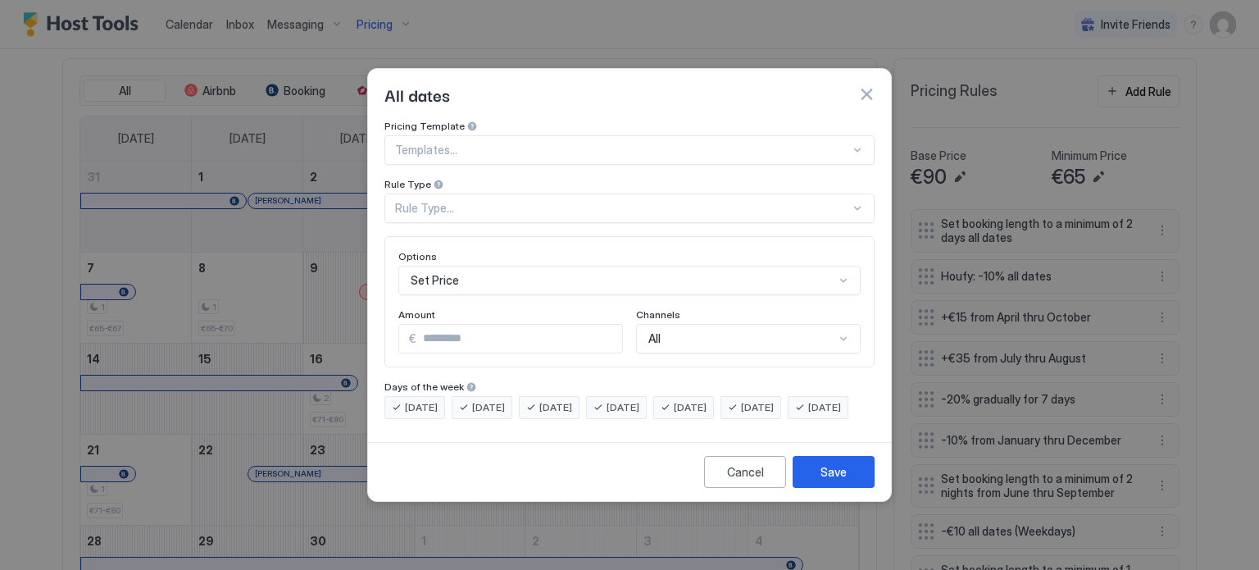
click at [452, 201] on div "Rule Type..." at bounding box center [622, 208] width 455 height 15
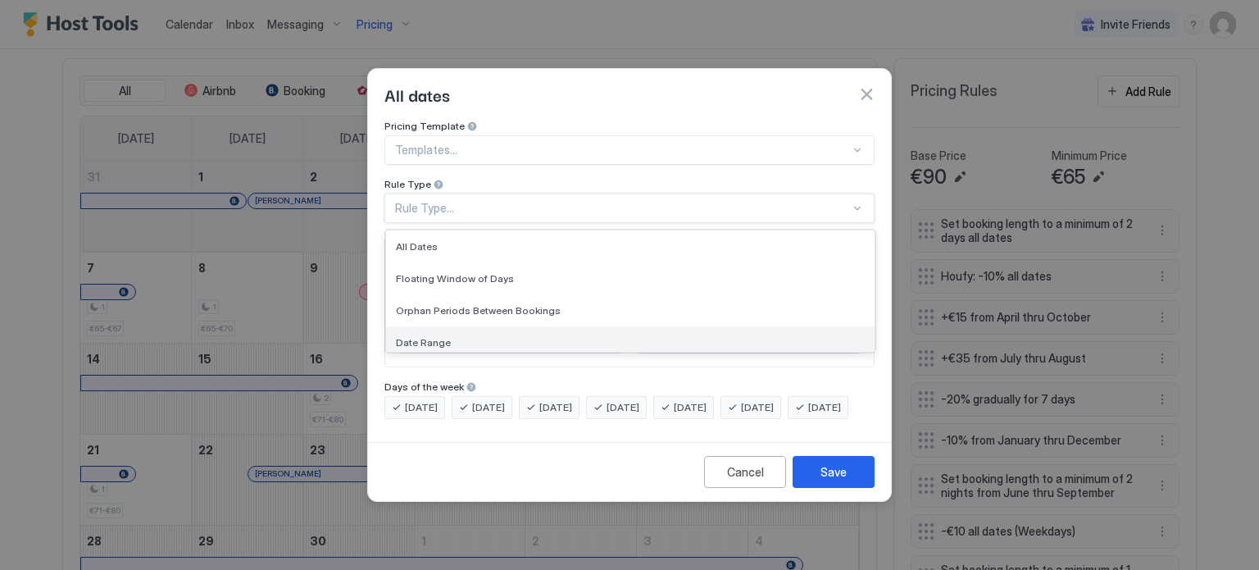
click at [456, 336] on div "Date Range" at bounding box center [630, 342] width 469 height 12
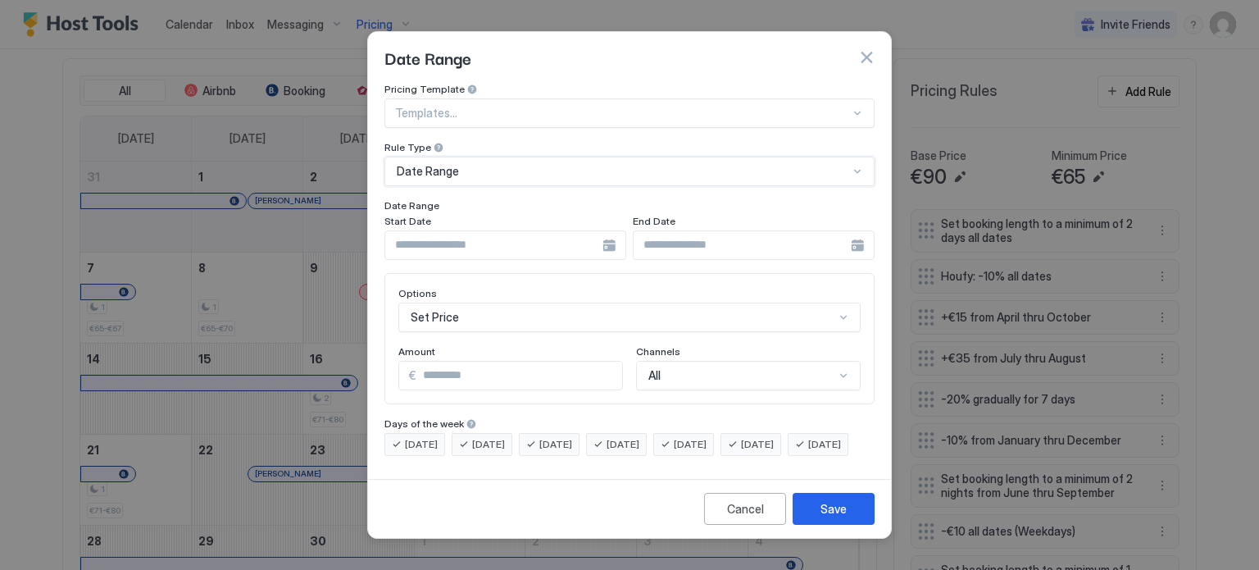
click at [488, 157] on div "Date Range" at bounding box center [629, 172] width 490 height 30
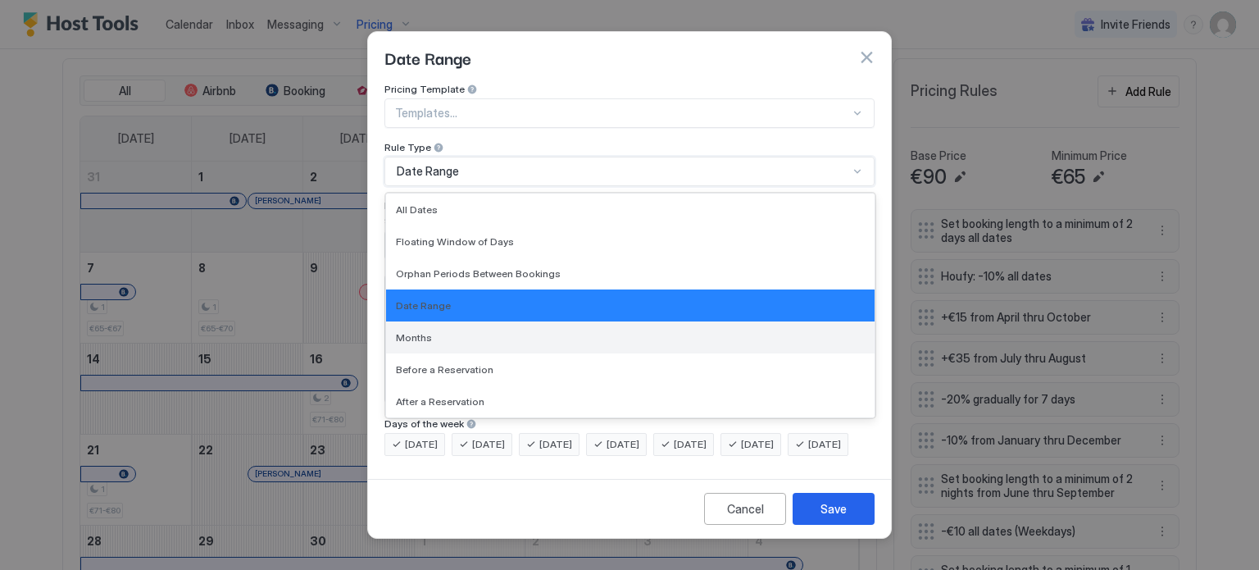
click at [420, 321] on div "Months" at bounding box center [630, 337] width 488 height 32
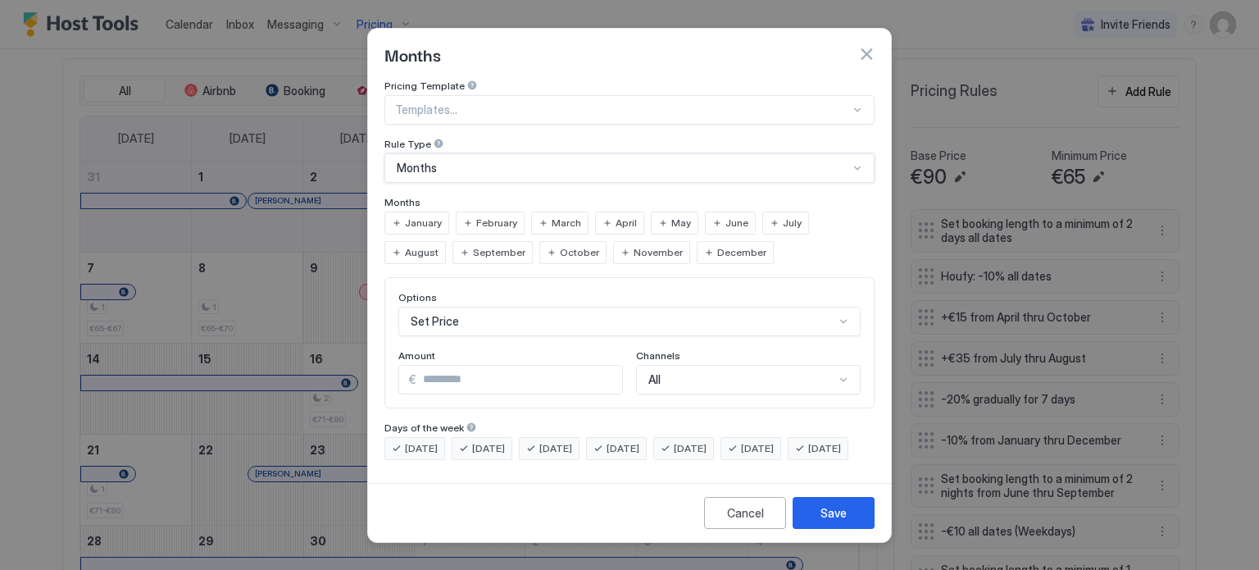
click at [473, 245] on span "September" at bounding box center [499, 252] width 52 height 15
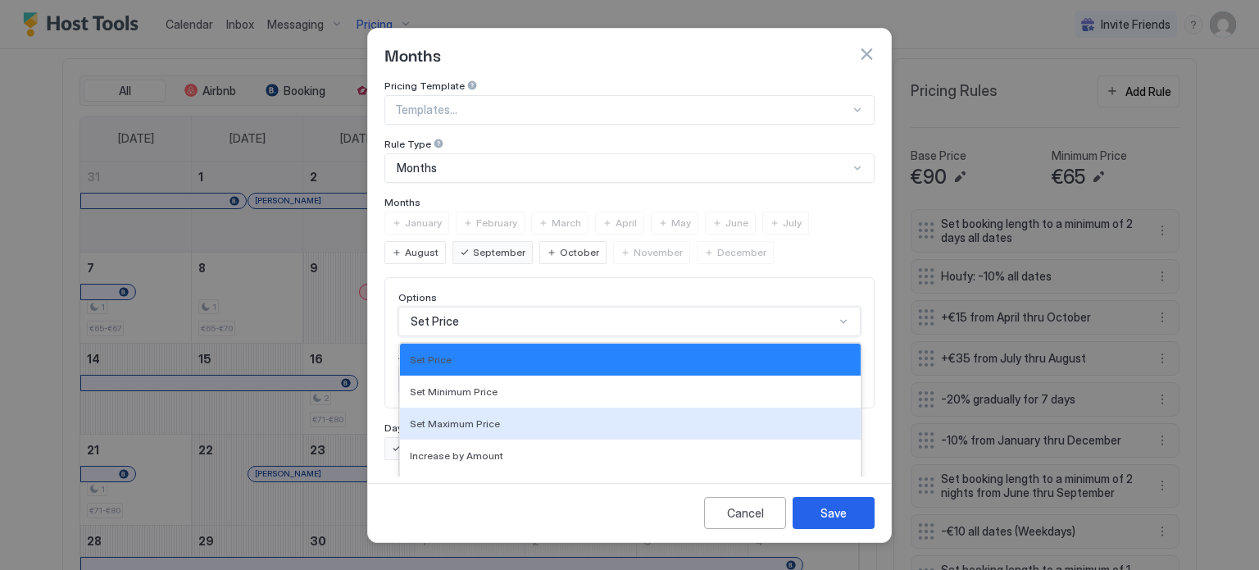
click at [473, 307] on div "17 results available. Use Up and Down to choose options, press Enter to select …" at bounding box center [629, 322] width 462 height 30
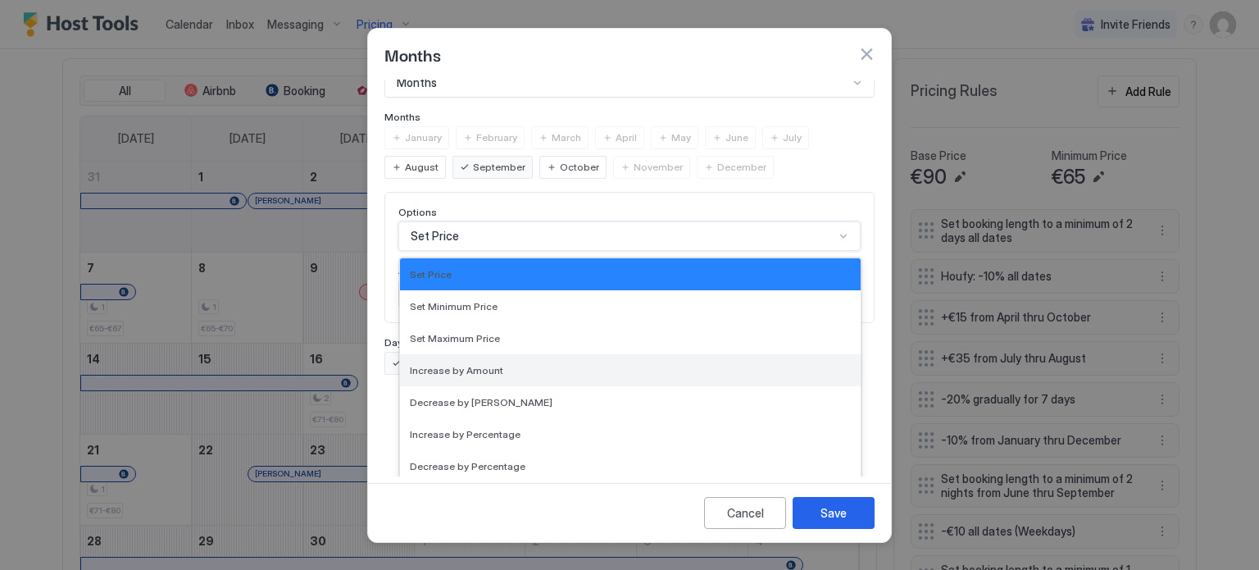
click at [460, 364] on span "Increase by Amount" at bounding box center [456, 370] width 93 height 12
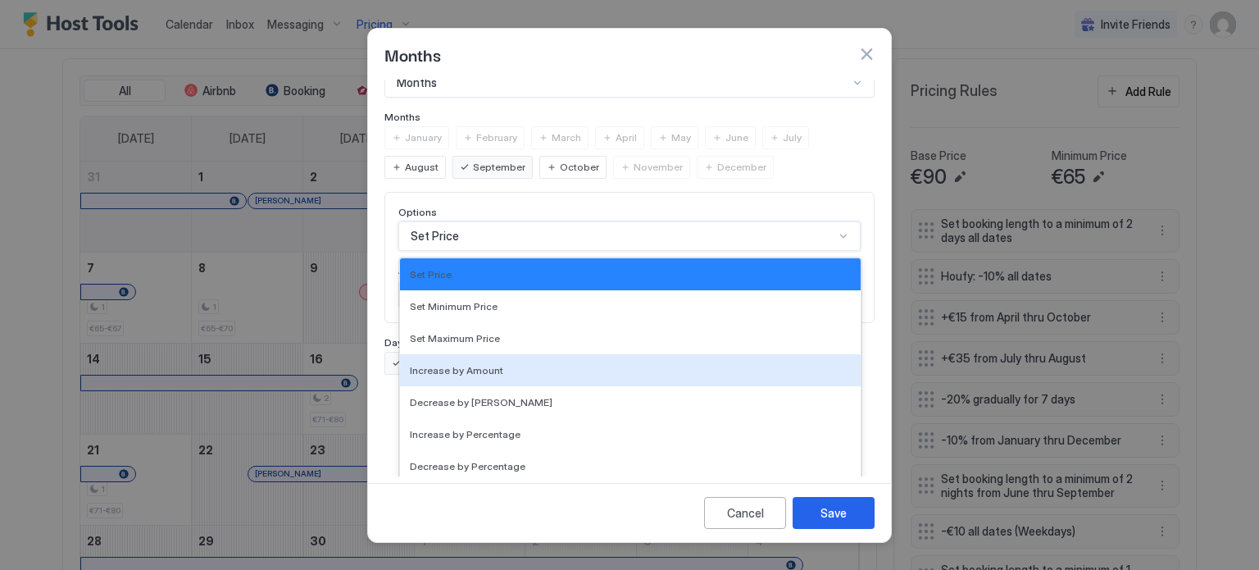
scroll to position [0, 0]
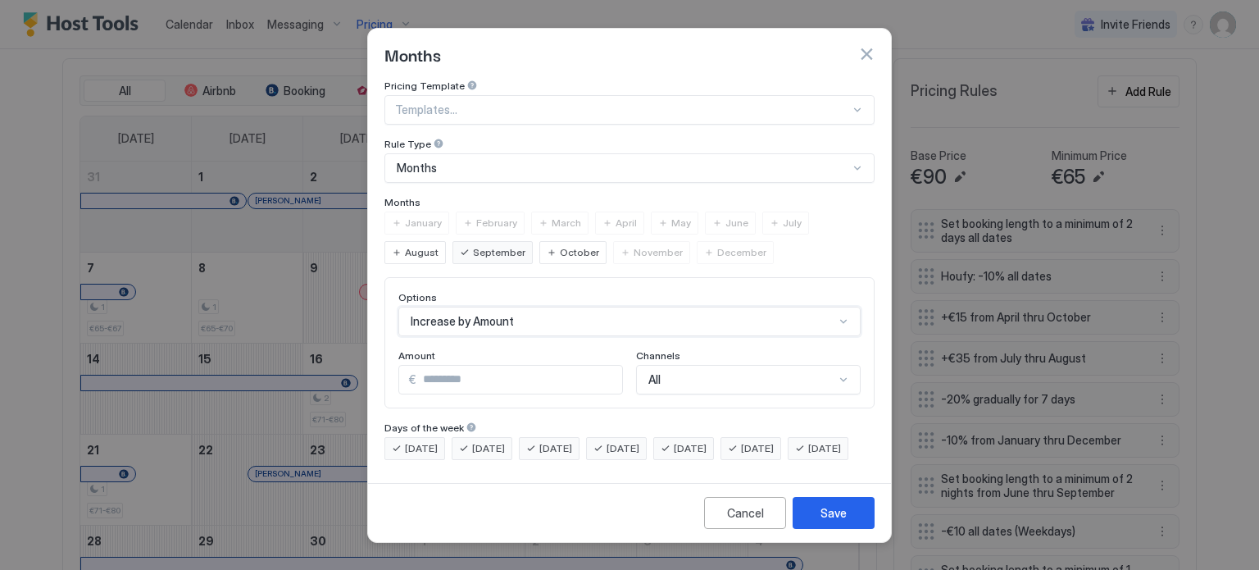
click at [446, 366] on input "*" at bounding box center [519, 380] width 206 height 28
type input "**"
click at [840, 521] on div "Save" at bounding box center [833, 512] width 26 height 17
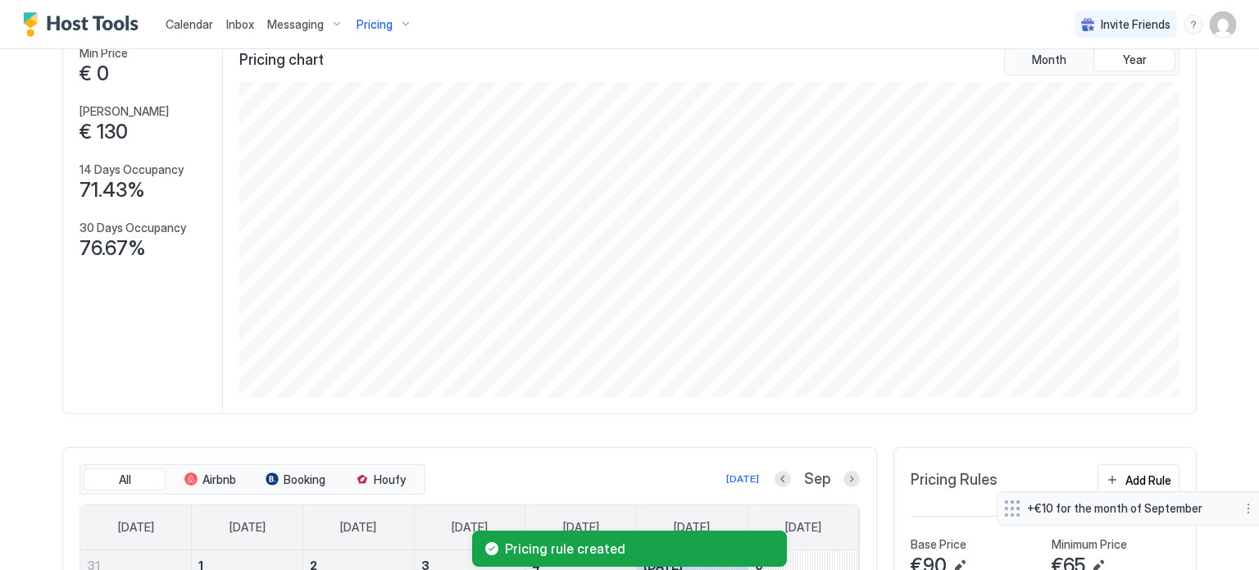
scroll to position [431, 0]
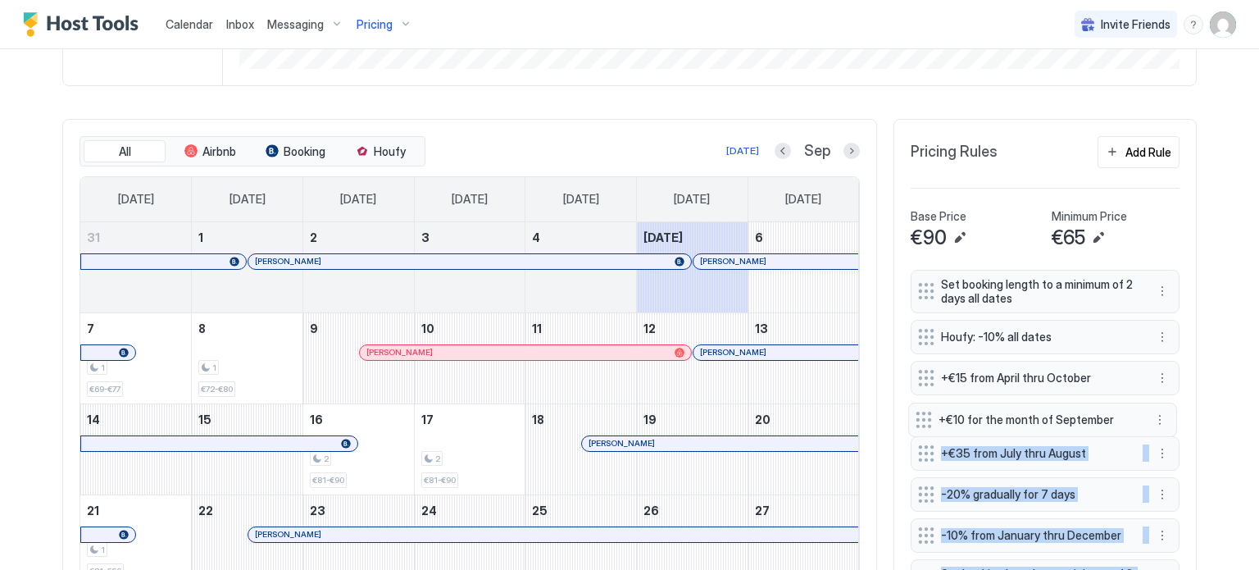
drag, startPoint x: 915, startPoint y: 494, endPoint x: 920, endPoint y: 424, distance: 70.6
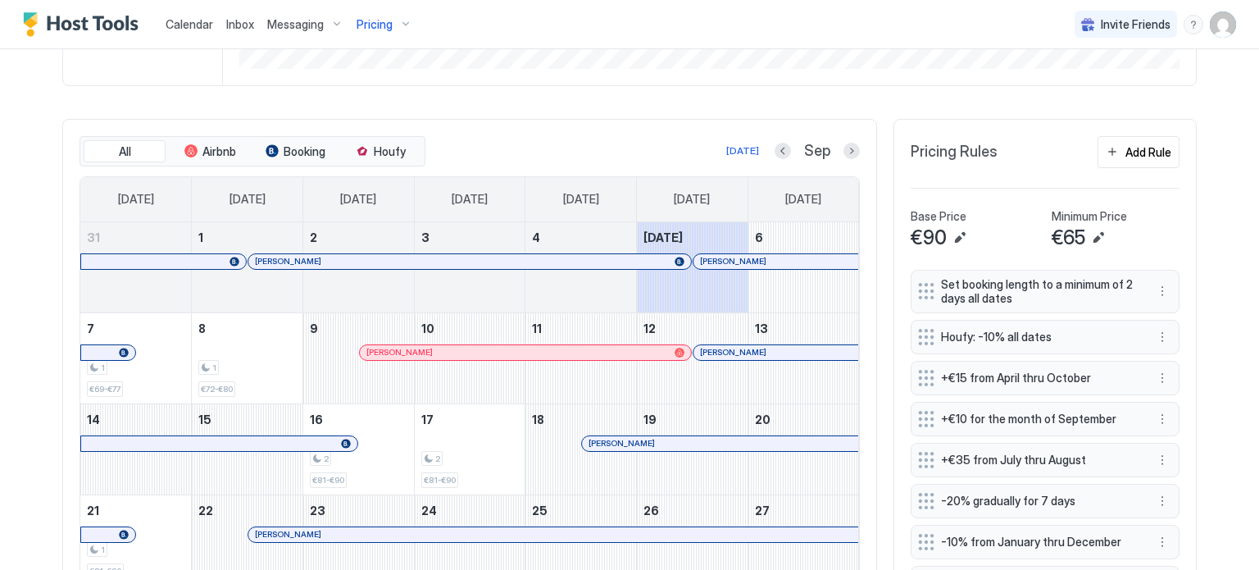
click at [1217, 341] on div "Calendar Inbox Messaging Pricing Invite Friends SD Home Pricing Prana Calendar …" at bounding box center [629, 285] width 1259 height 570
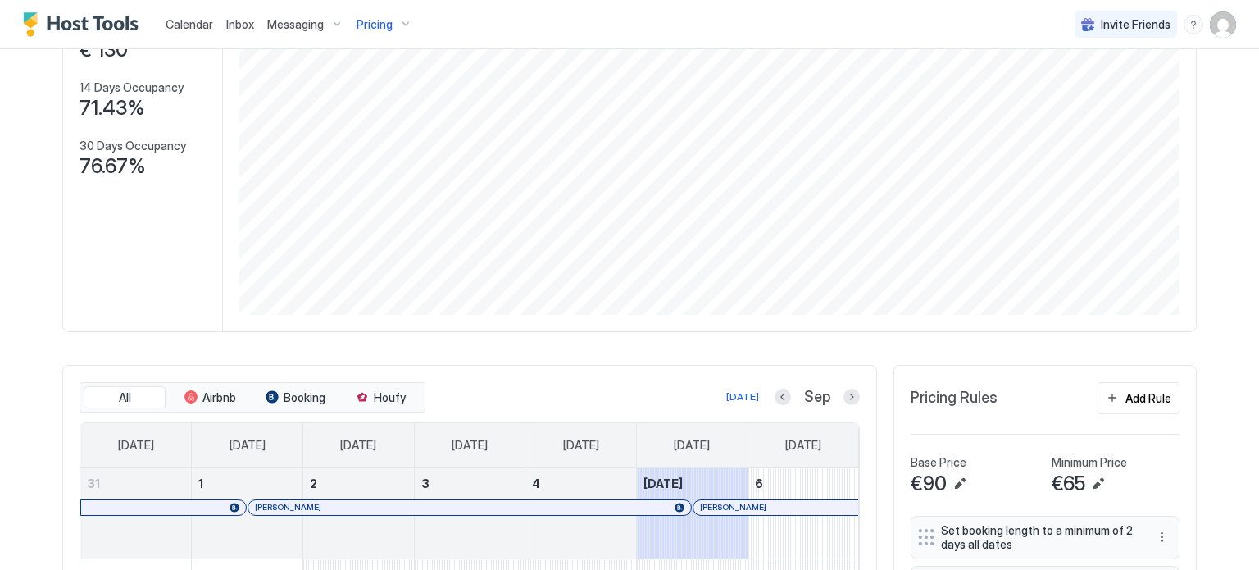
scroll to position [0, 0]
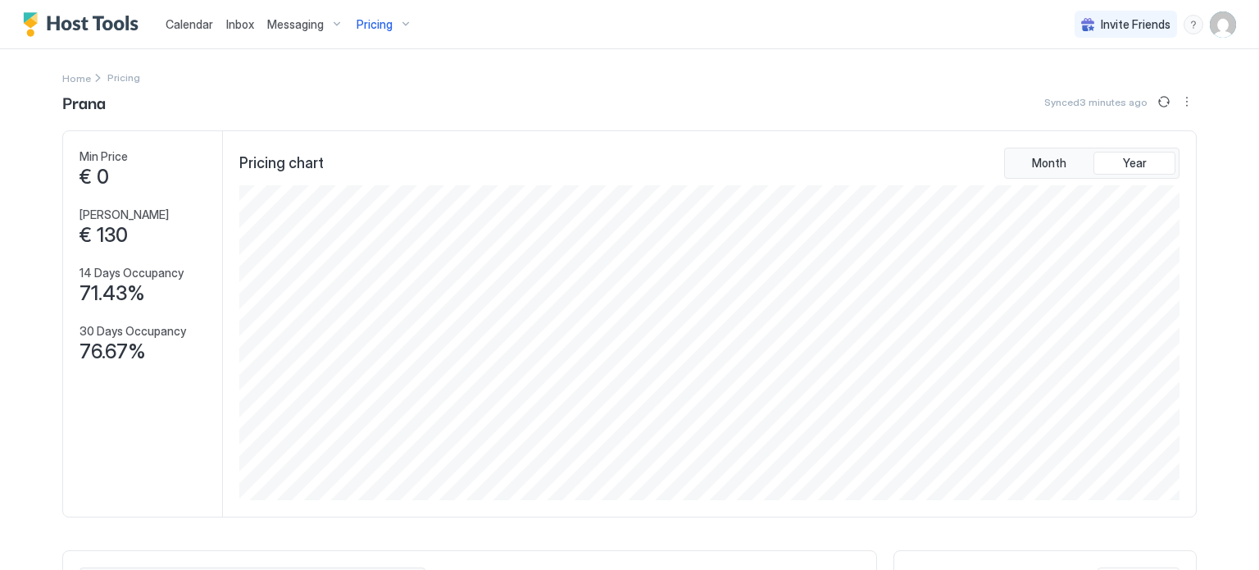
click at [376, 27] on span "Pricing" at bounding box center [375, 24] width 36 height 15
click at [329, 166] on div "Ojas" at bounding box center [379, 164] width 116 height 25
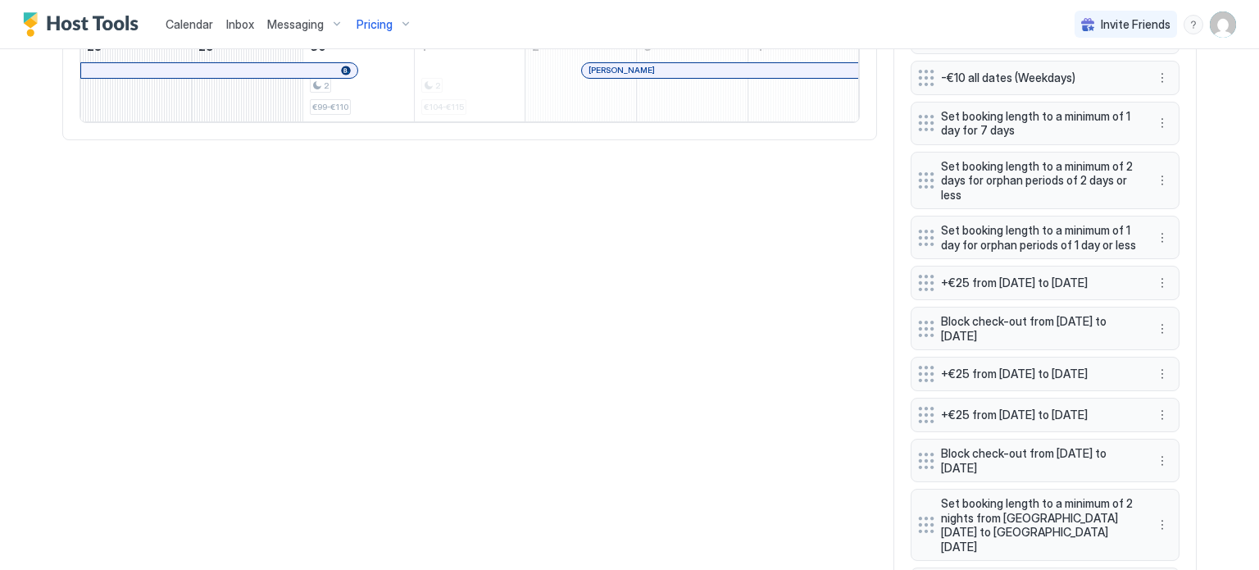
scroll to position [1147, 0]
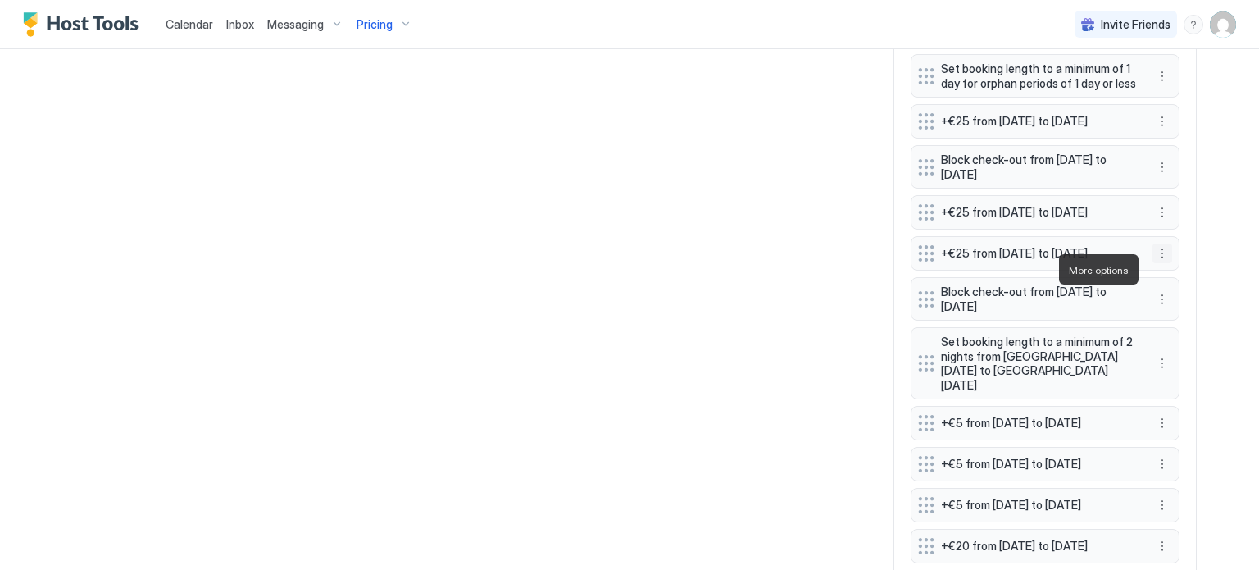
click at [1153, 262] on button "More options" at bounding box center [1162, 253] width 20 height 20
click at [1163, 293] on div "Edit" at bounding box center [1172, 292] width 36 height 12
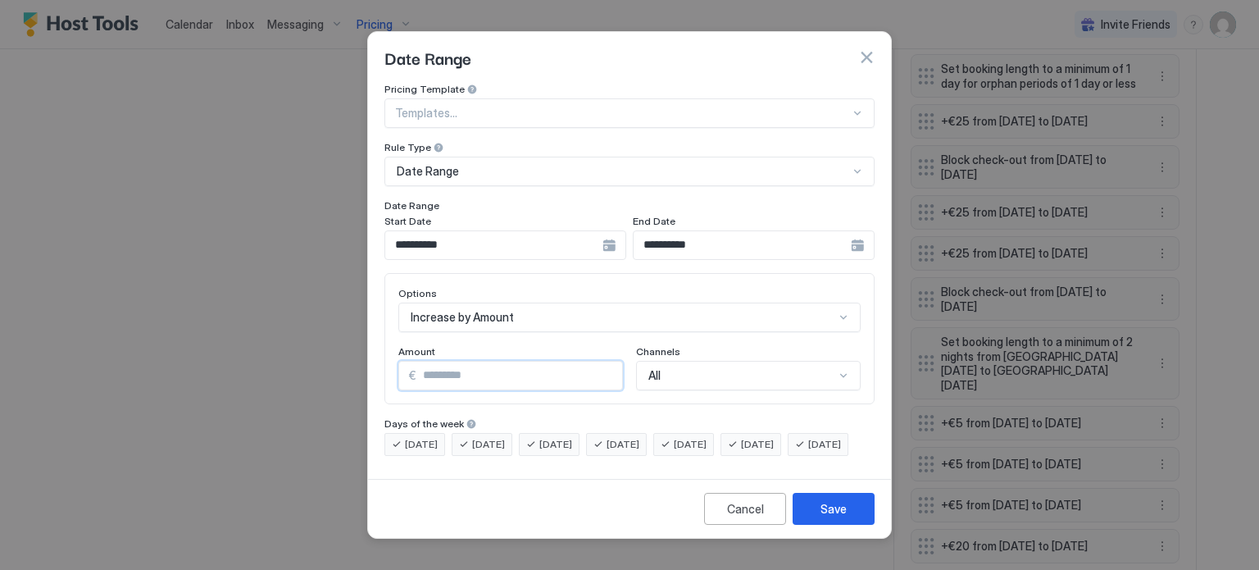
drag, startPoint x: 427, startPoint y: 362, endPoint x: 409, endPoint y: 362, distance: 18.0
click at [409, 362] on div "€ **" at bounding box center [510, 376] width 225 height 30
type input "**"
click at [844, 517] on div "Save" at bounding box center [833, 508] width 26 height 17
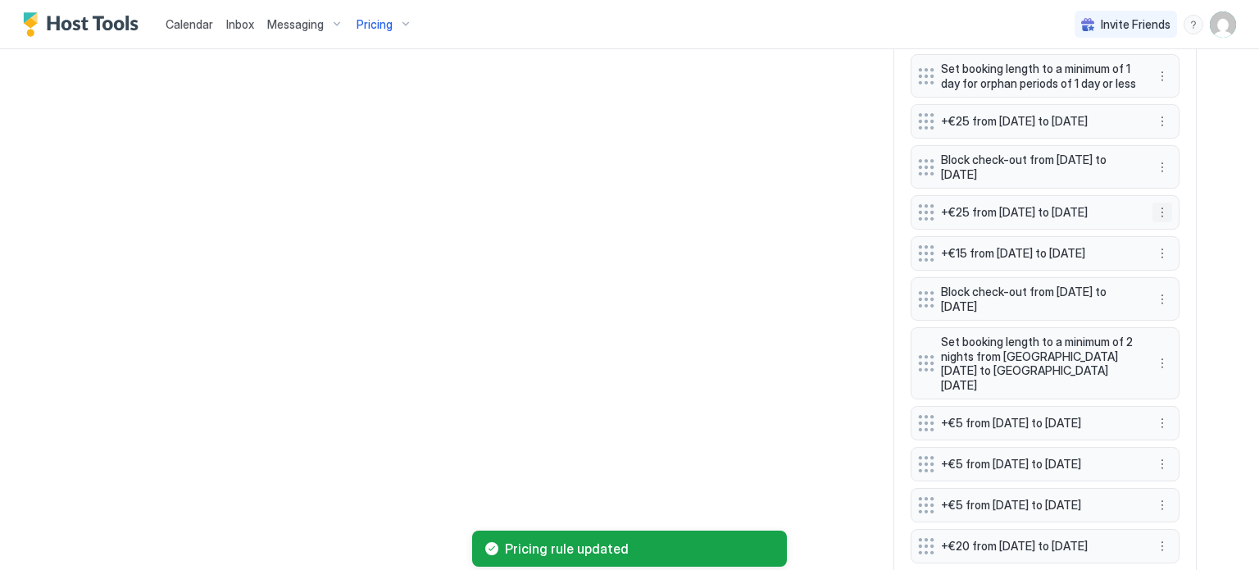
click at [1153, 213] on button "More options" at bounding box center [1162, 212] width 20 height 20
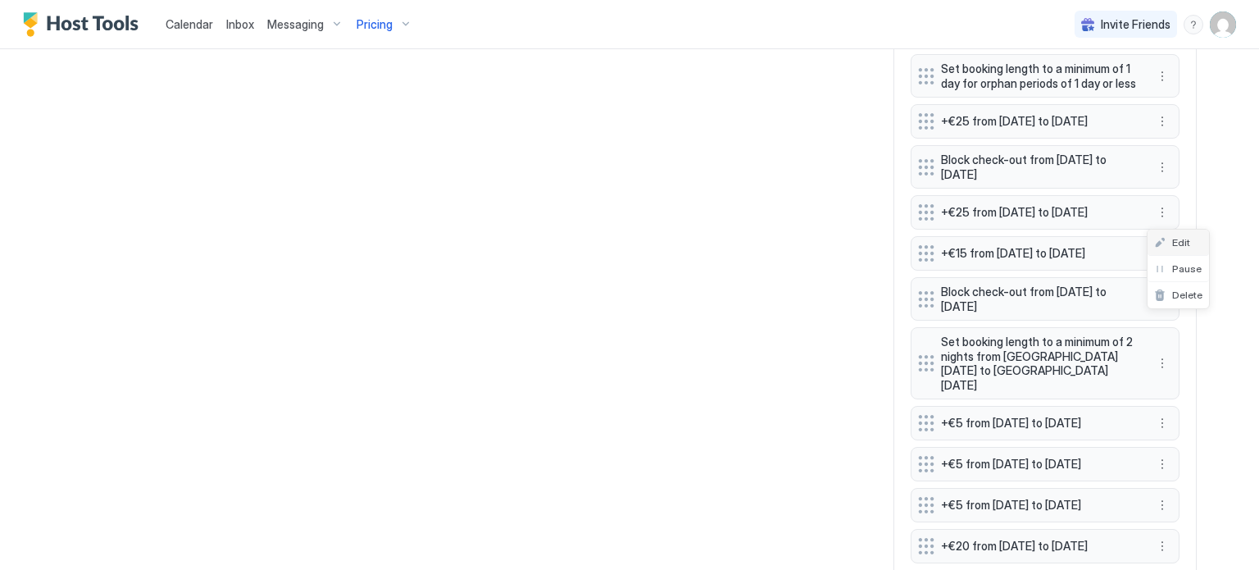
click at [1160, 251] on div "Edit" at bounding box center [1177, 242] width 61 height 26
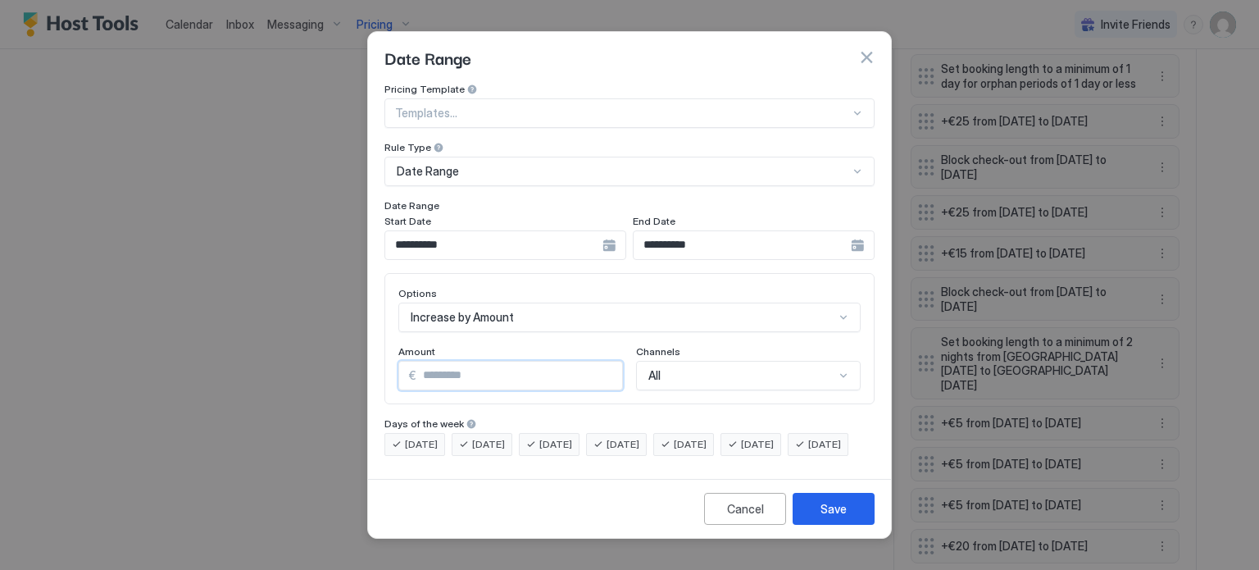
drag, startPoint x: 433, startPoint y: 361, endPoint x: 416, endPoint y: 361, distance: 17.2
click at [416, 361] on input "**" at bounding box center [519, 375] width 206 height 28
type input "**"
click at [846, 517] on div "Save" at bounding box center [833, 508] width 26 height 17
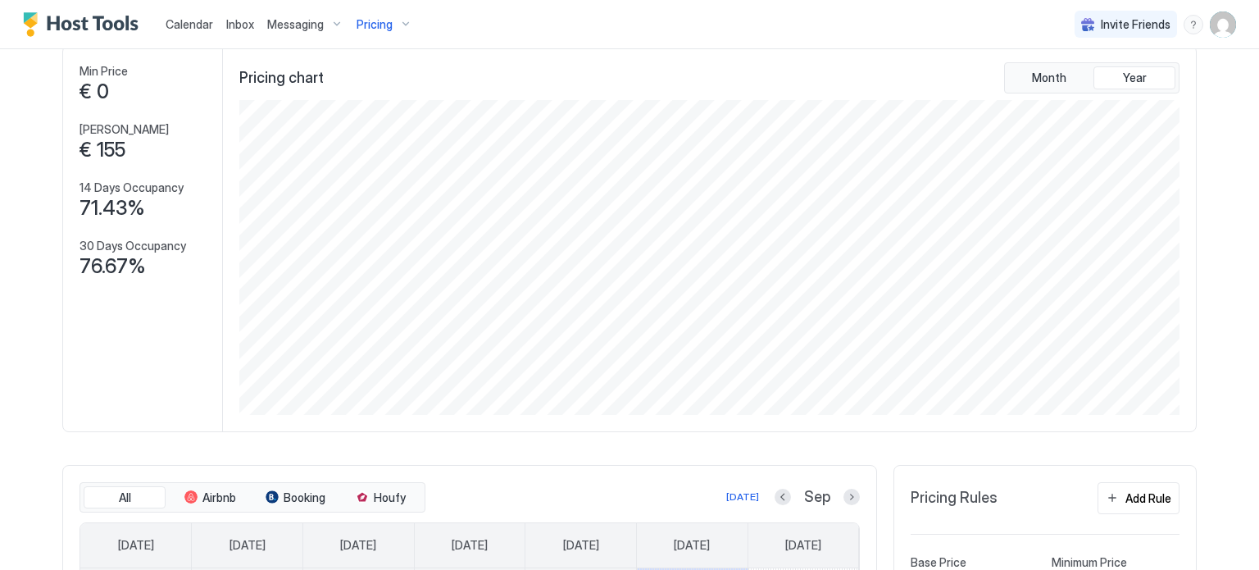
scroll to position [82, 0]
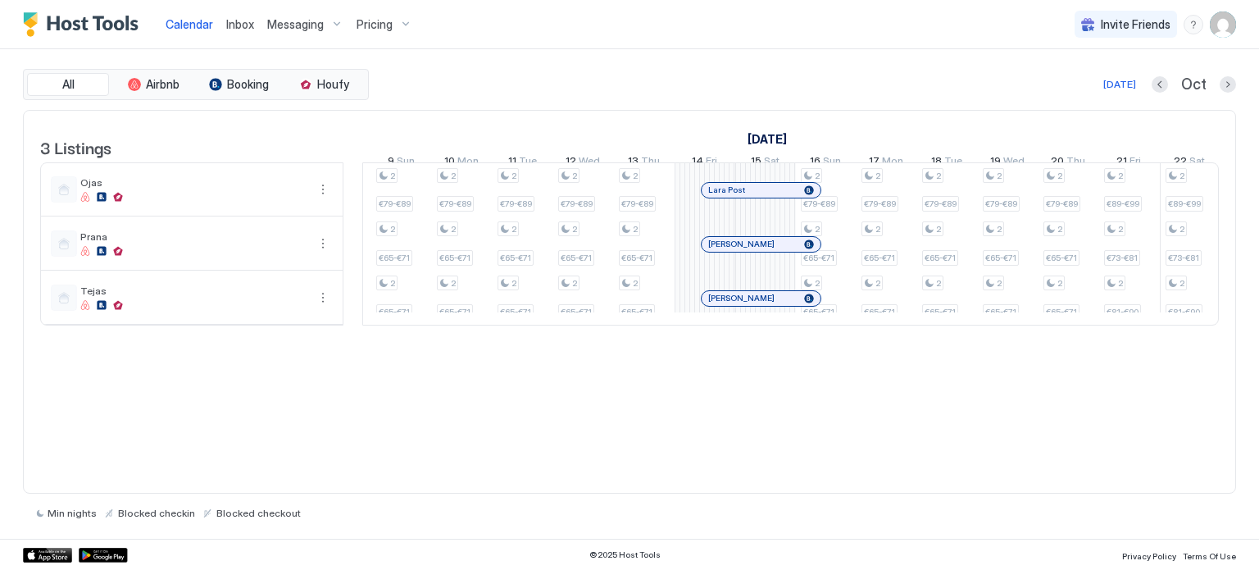
scroll to position [0, 1153]
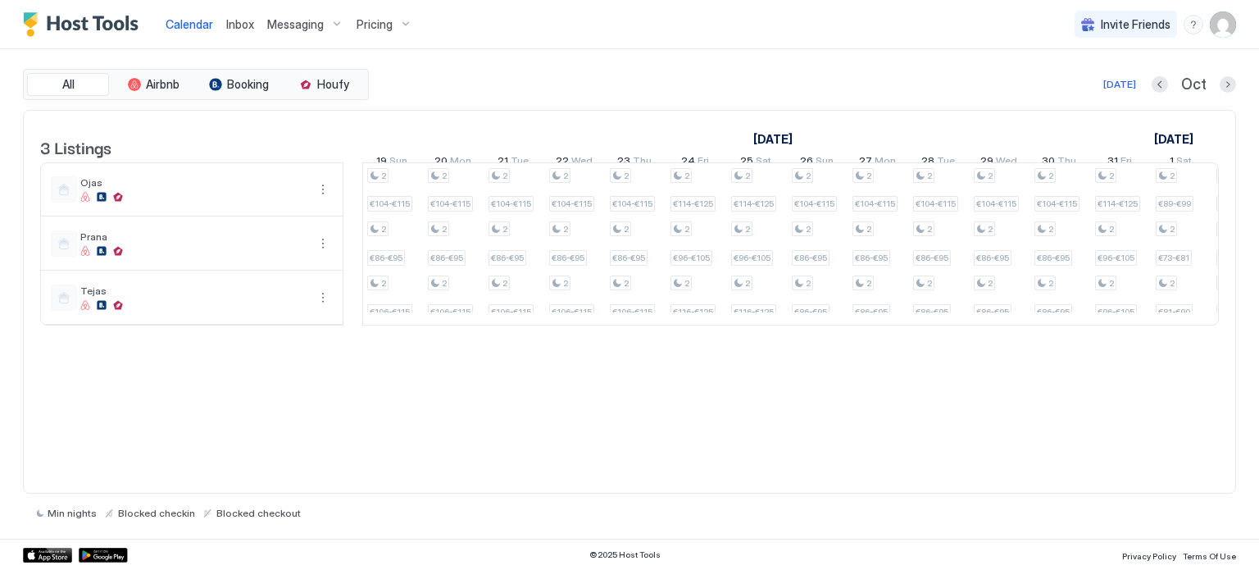
click at [370, 25] on span "Pricing" at bounding box center [375, 24] width 36 height 15
click at [357, 159] on span "Ojas" at bounding box center [379, 158] width 116 height 12
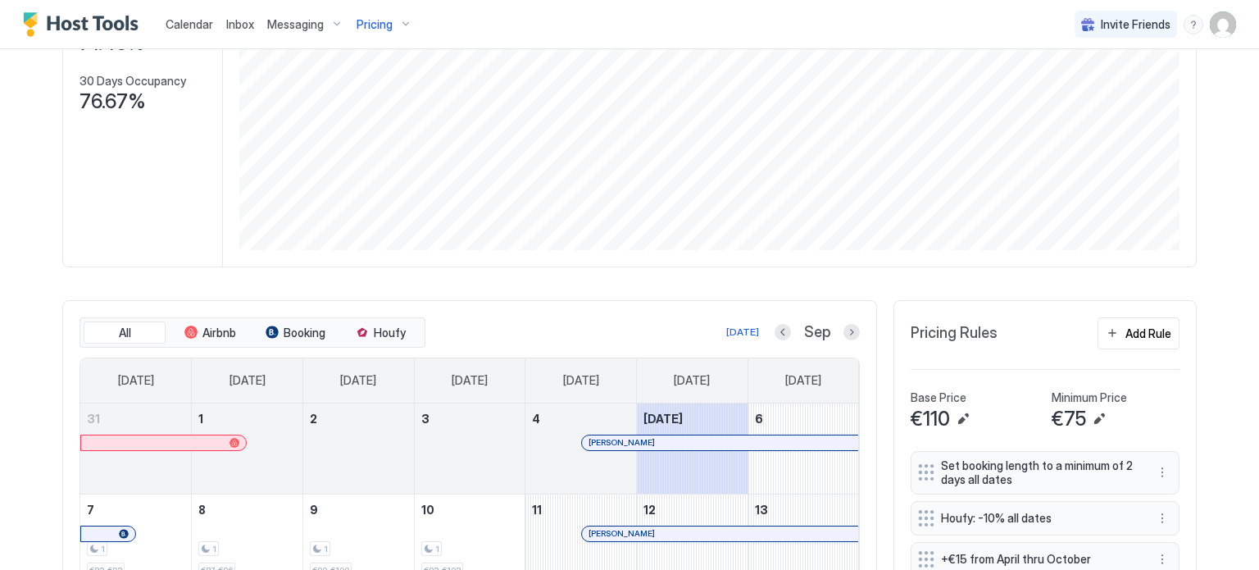
scroll to position [328, 0]
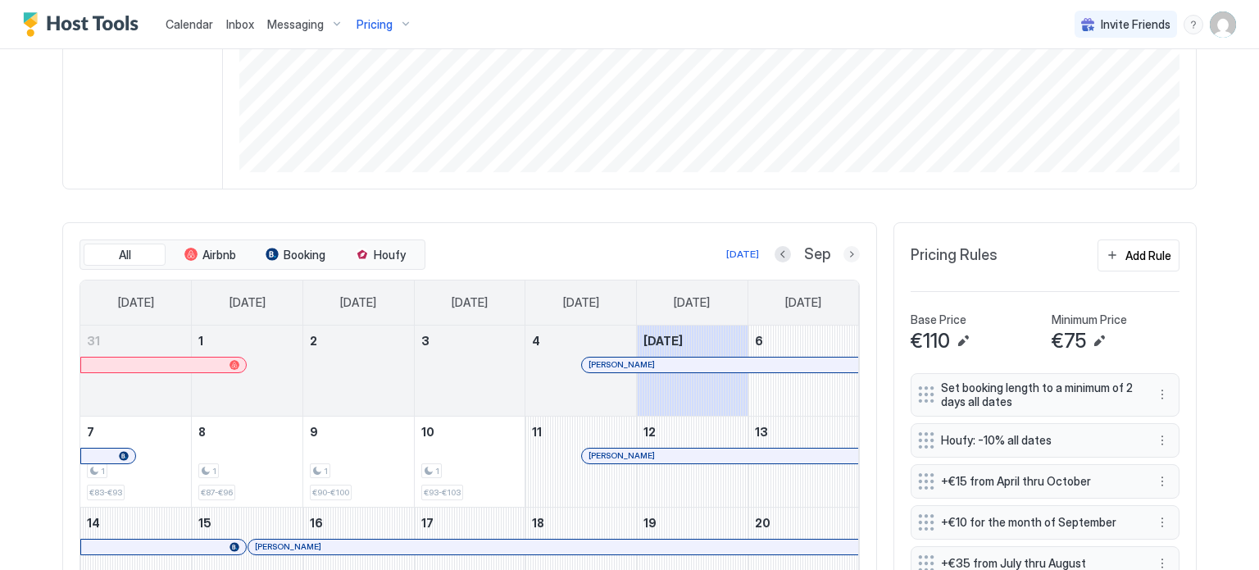
click at [843, 256] on button "Next month" at bounding box center [851, 254] width 16 height 16
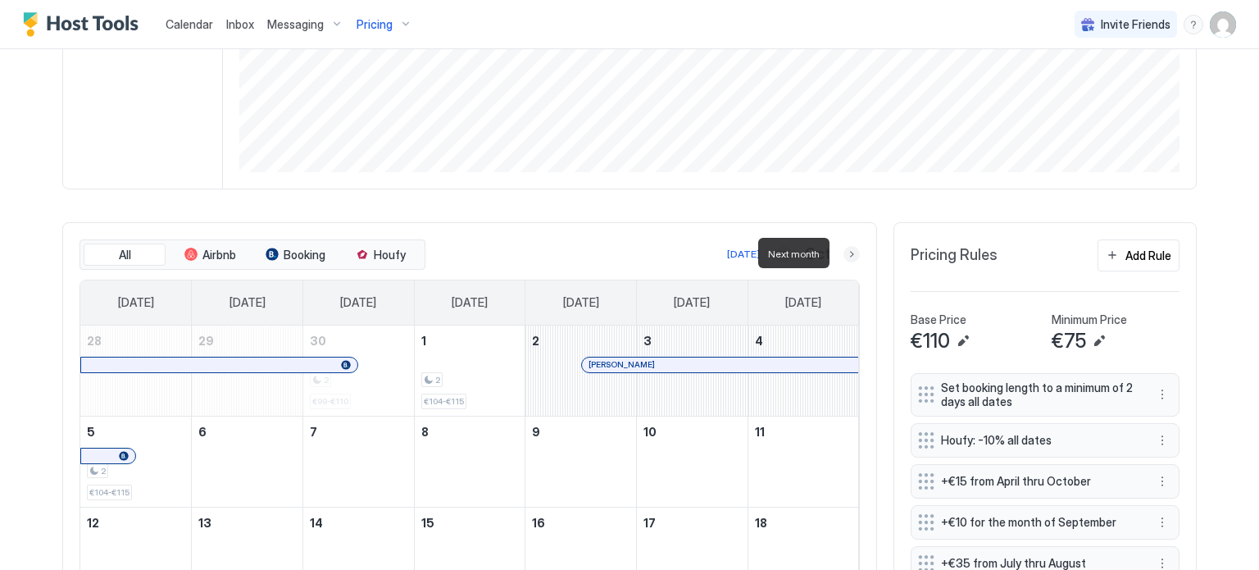
click at [843, 256] on button "Next month" at bounding box center [851, 254] width 16 height 16
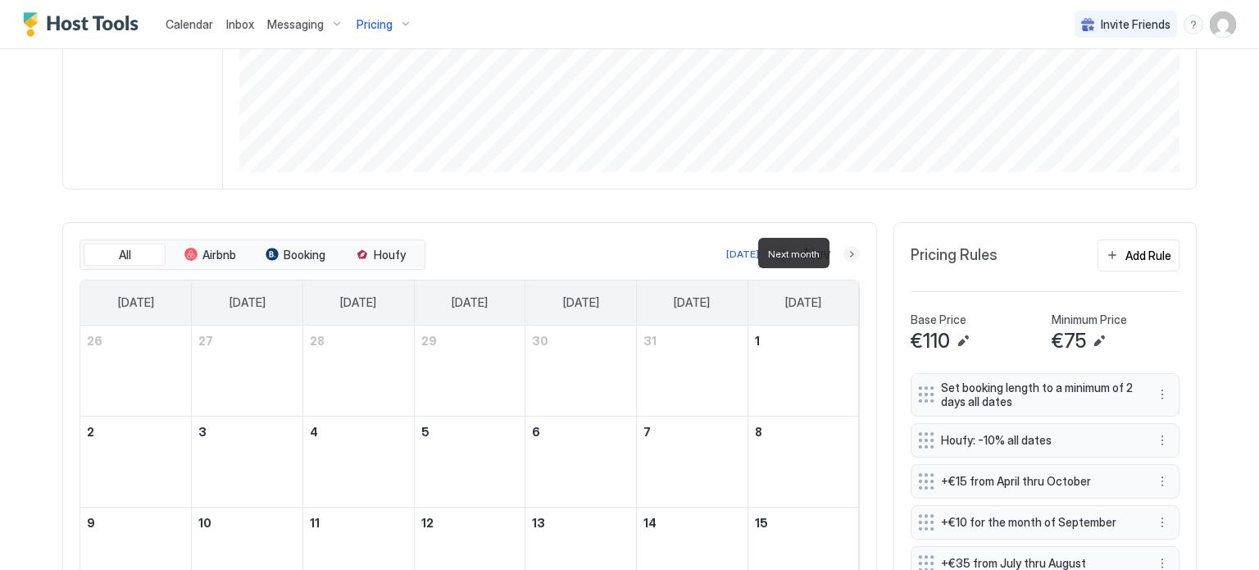
click at [843, 256] on button "Next month" at bounding box center [851, 254] width 16 height 16
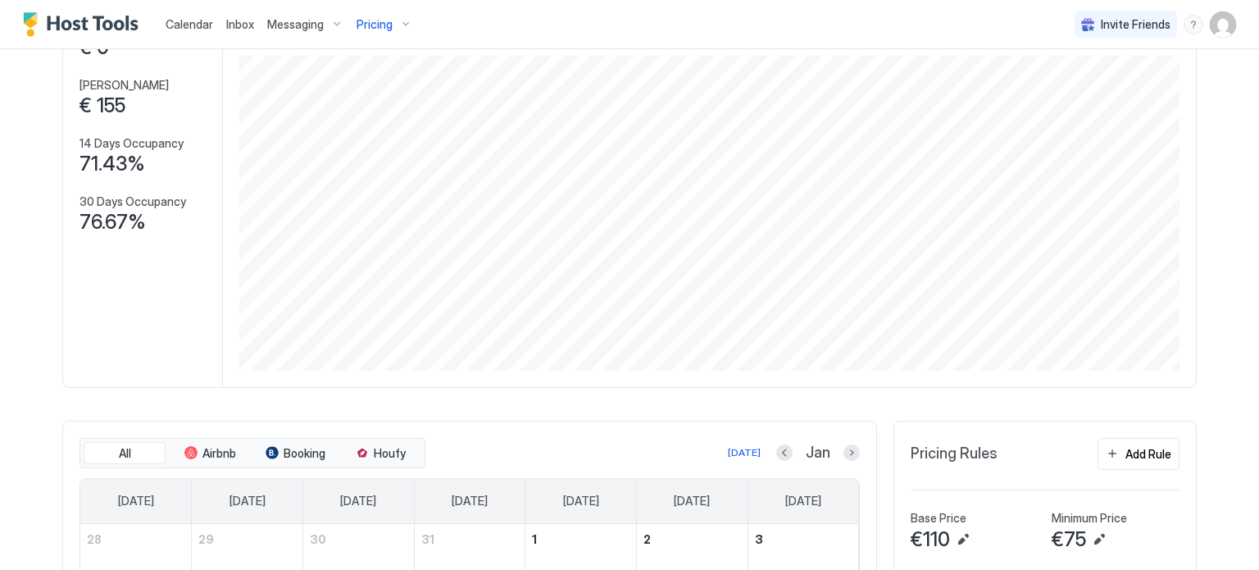
scroll to position [82, 0]
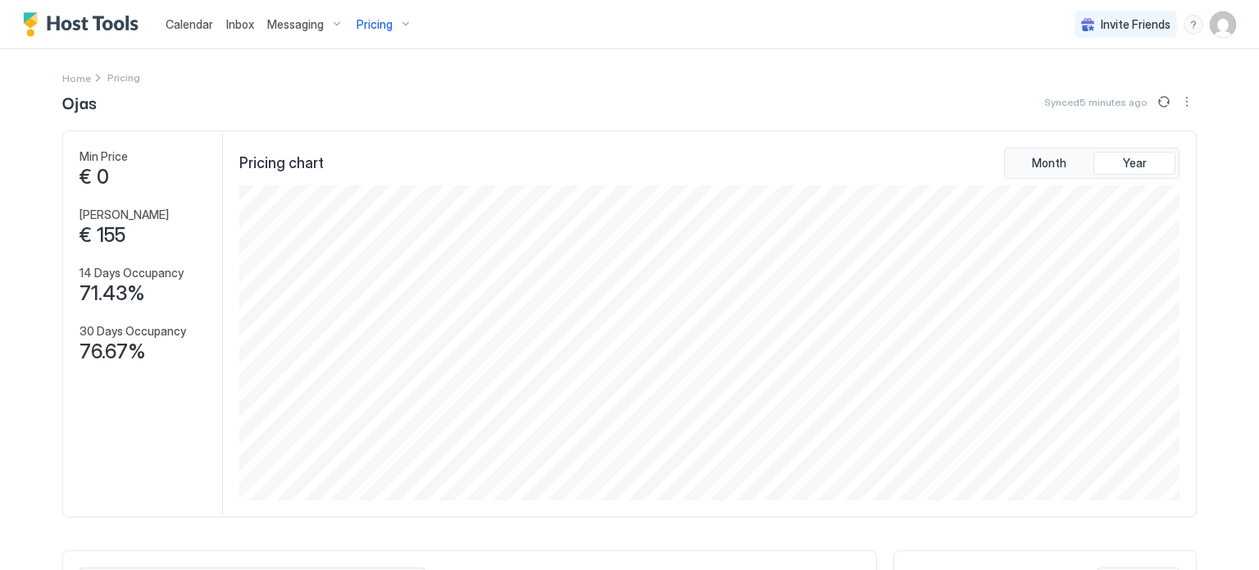
click at [201, 25] on span "Calendar" at bounding box center [190, 24] width 48 height 14
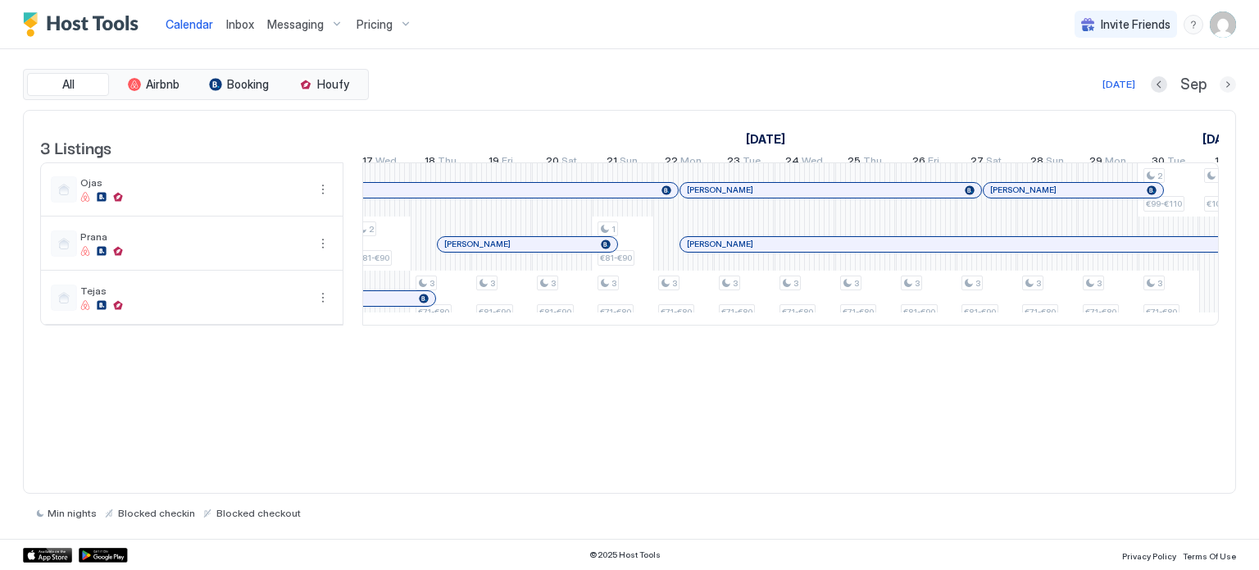
click at [1224, 78] on button "Next month" at bounding box center [1228, 84] width 16 height 16
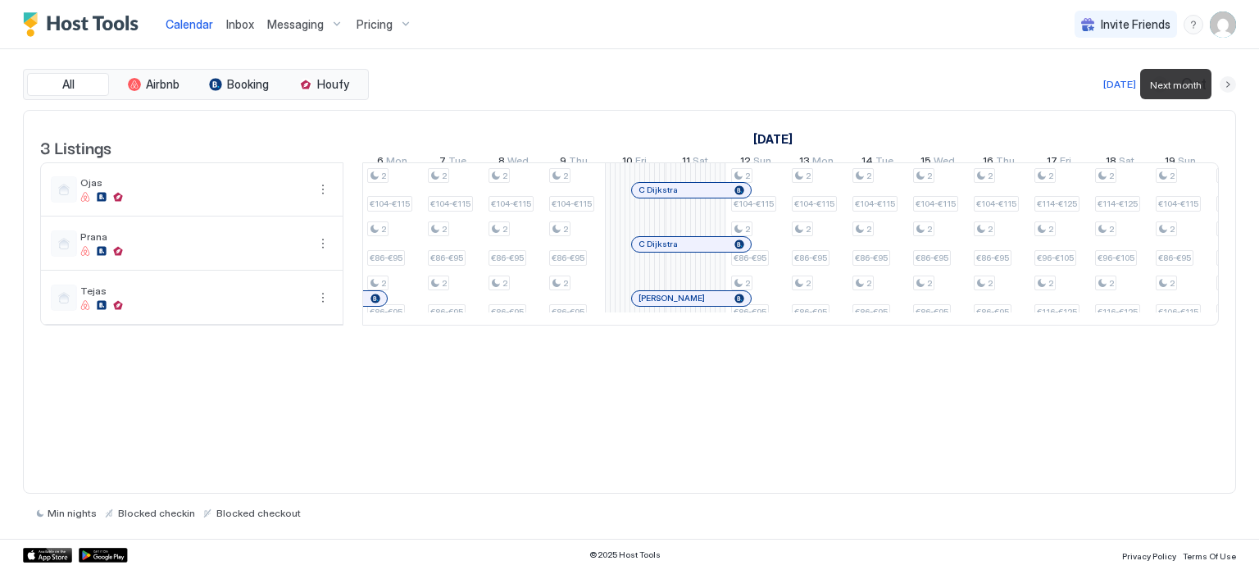
click at [1225, 78] on button "Next month" at bounding box center [1228, 84] width 16 height 16
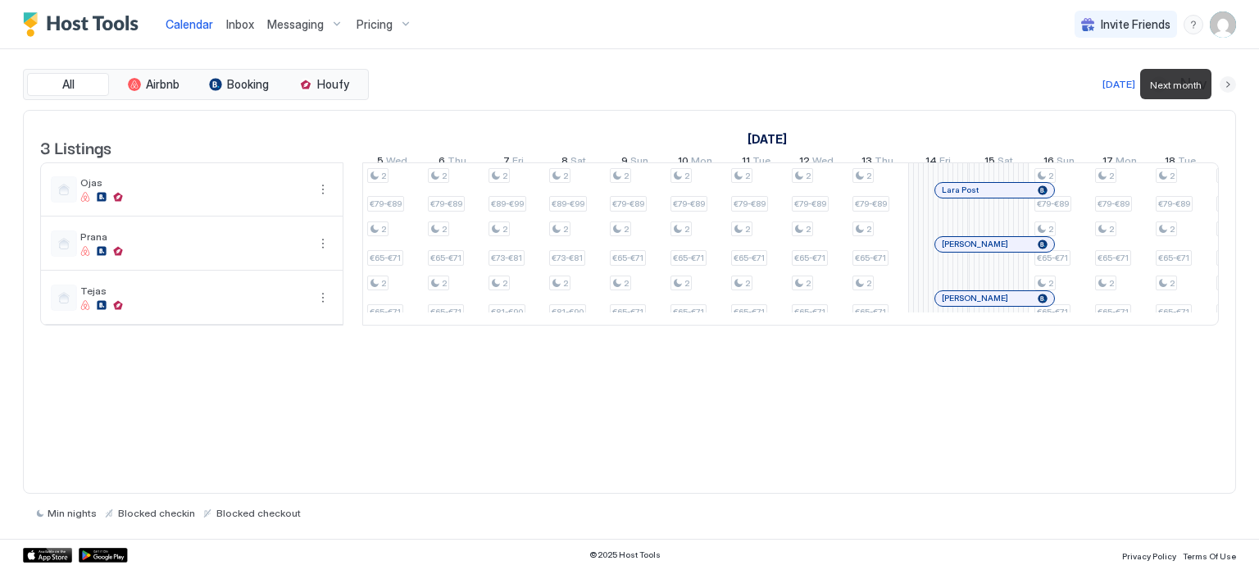
click at [1225, 78] on button "Next month" at bounding box center [1228, 84] width 16 height 16
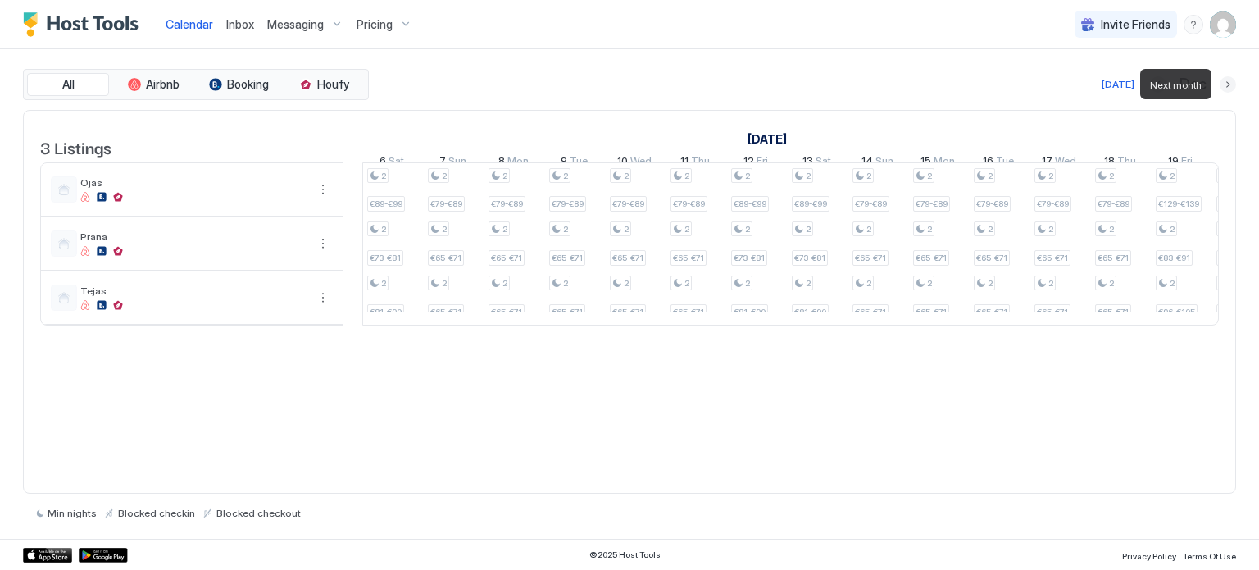
click at [1219, 78] on div "Dec" at bounding box center [1193, 84] width 86 height 19
click at [1223, 84] on button "Next month" at bounding box center [1228, 84] width 16 height 16
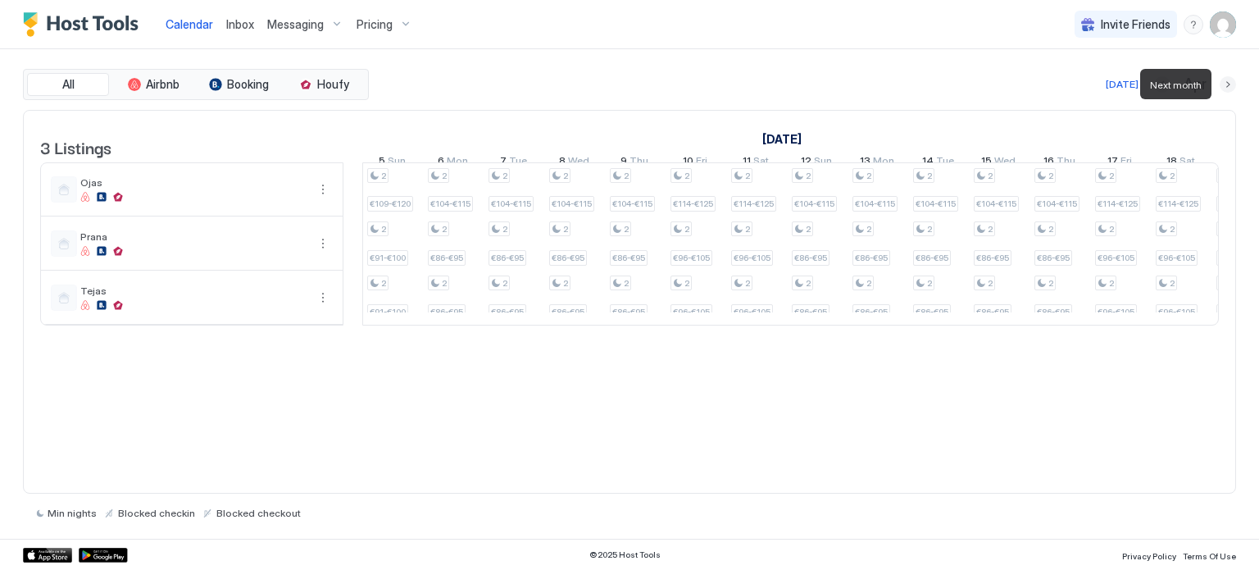
click at [1223, 84] on button "Next month" at bounding box center [1228, 84] width 16 height 16
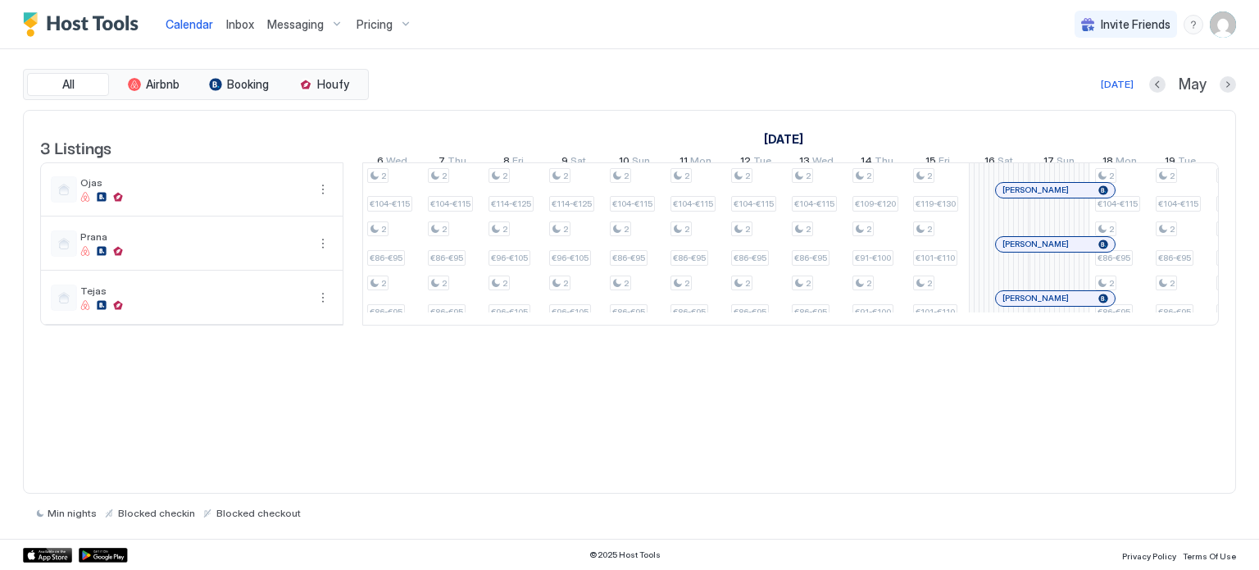
click at [1063, 197] on div at bounding box center [1063, 190] width 13 height 13
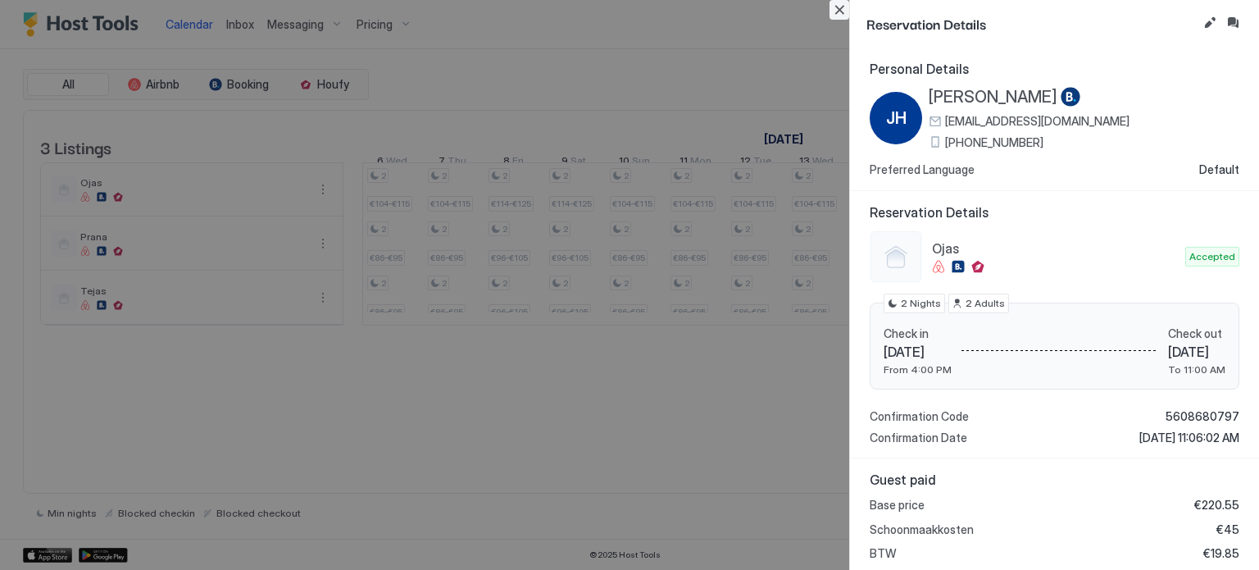
click at [833, 9] on button "Close" at bounding box center [839, 10] width 20 height 20
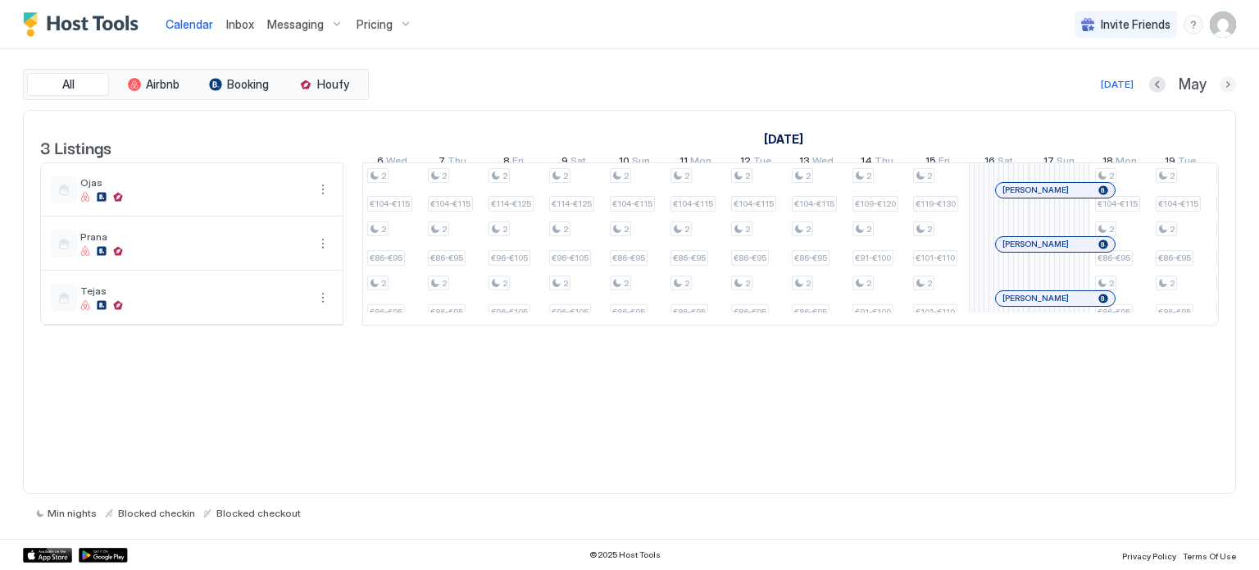
click at [1223, 83] on button "Next month" at bounding box center [1228, 84] width 16 height 16
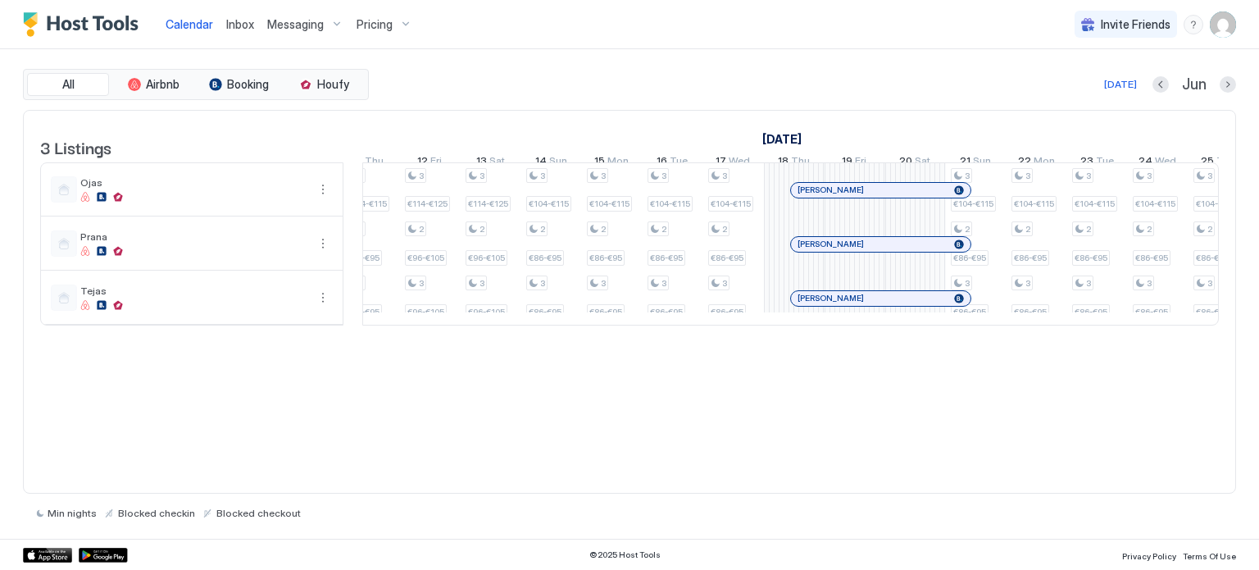
click at [893, 197] on div at bounding box center [893, 190] width 13 height 13
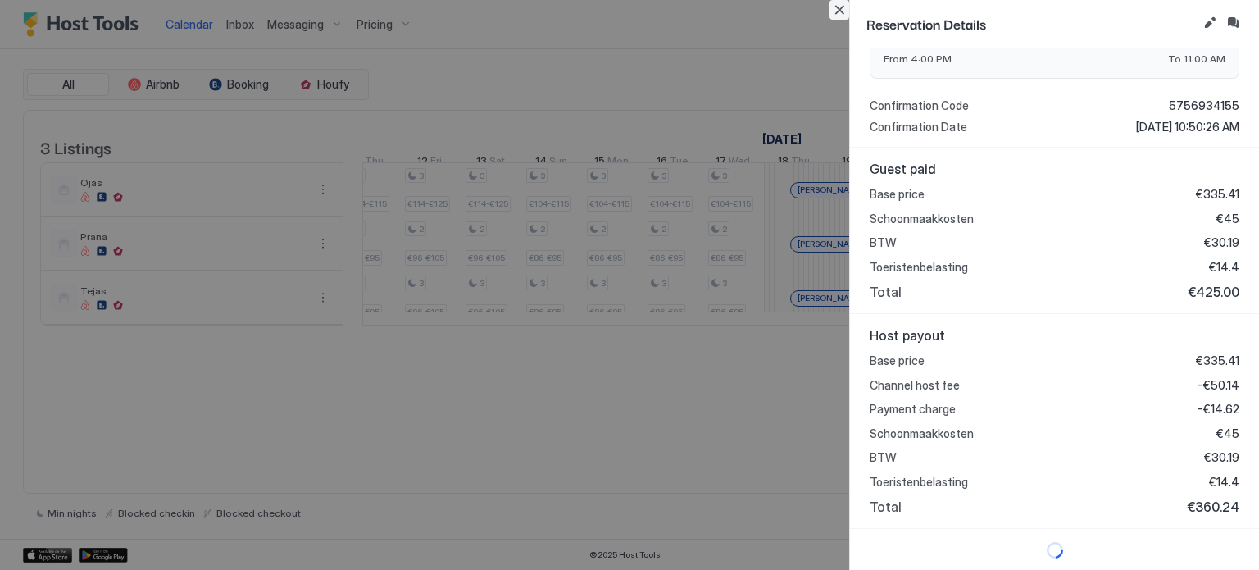
click at [842, 11] on button "Close" at bounding box center [839, 10] width 20 height 20
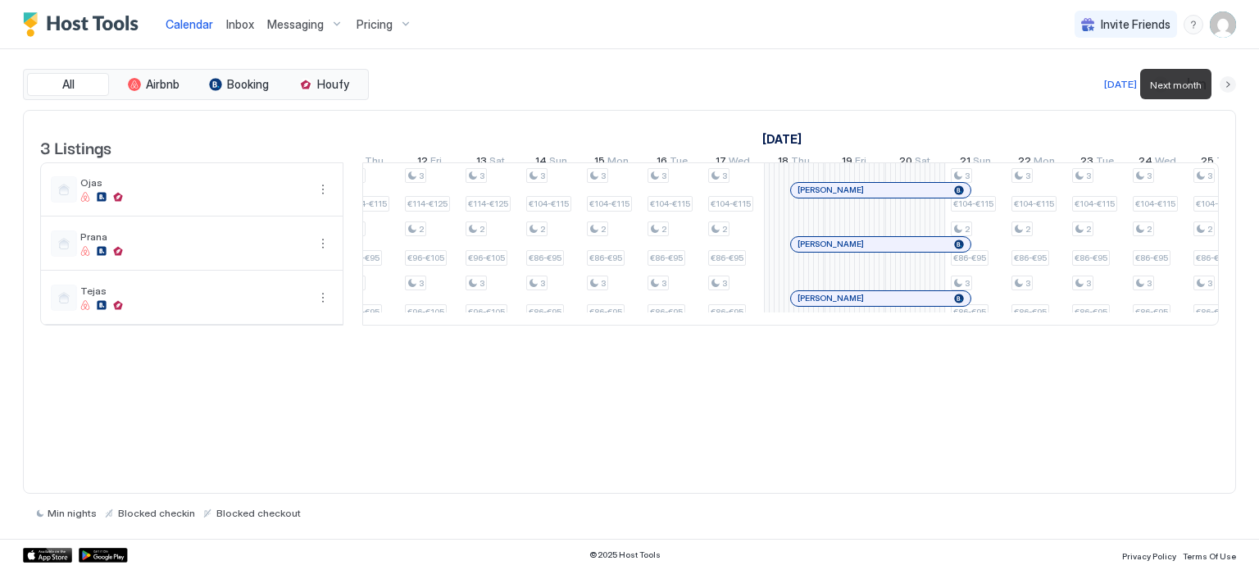
click at [1225, 80] on button "Next month" at bounding box center [1228, 84] width 16 height 16
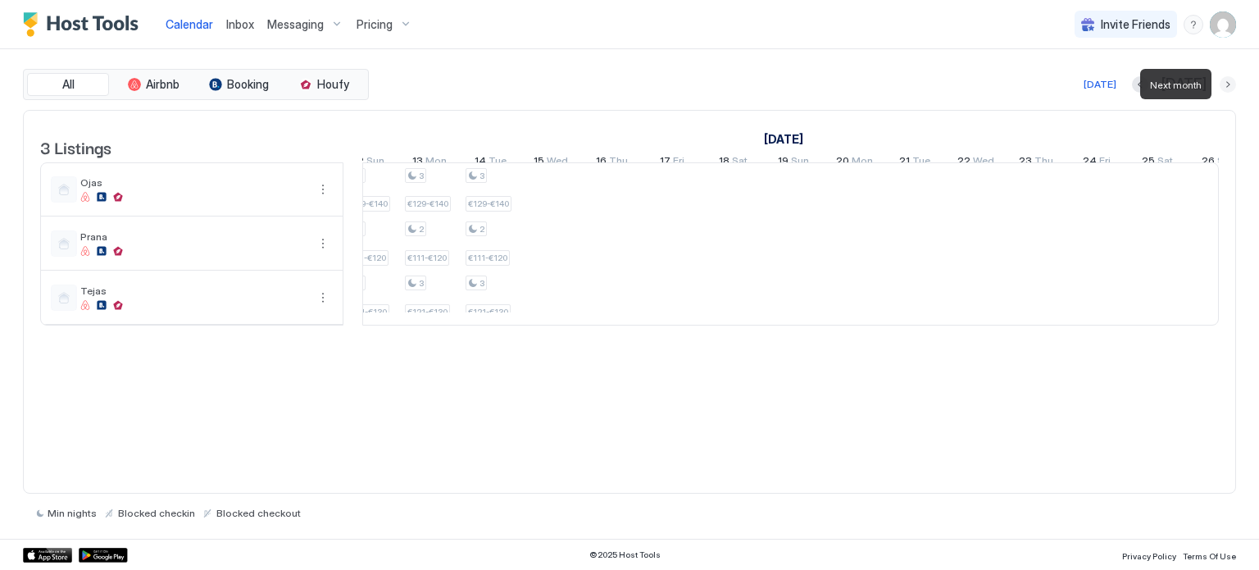
scroll to position [0, 911]
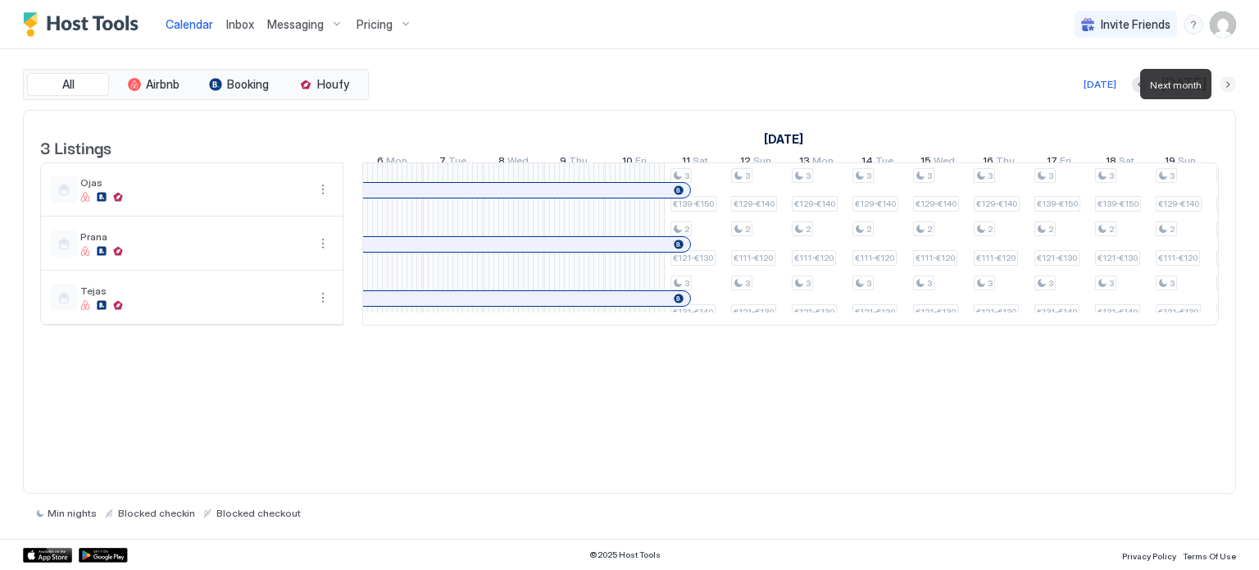
click at [1224, 81] on button "Next month" at bounding box center [1228, 84] width 16 height 16
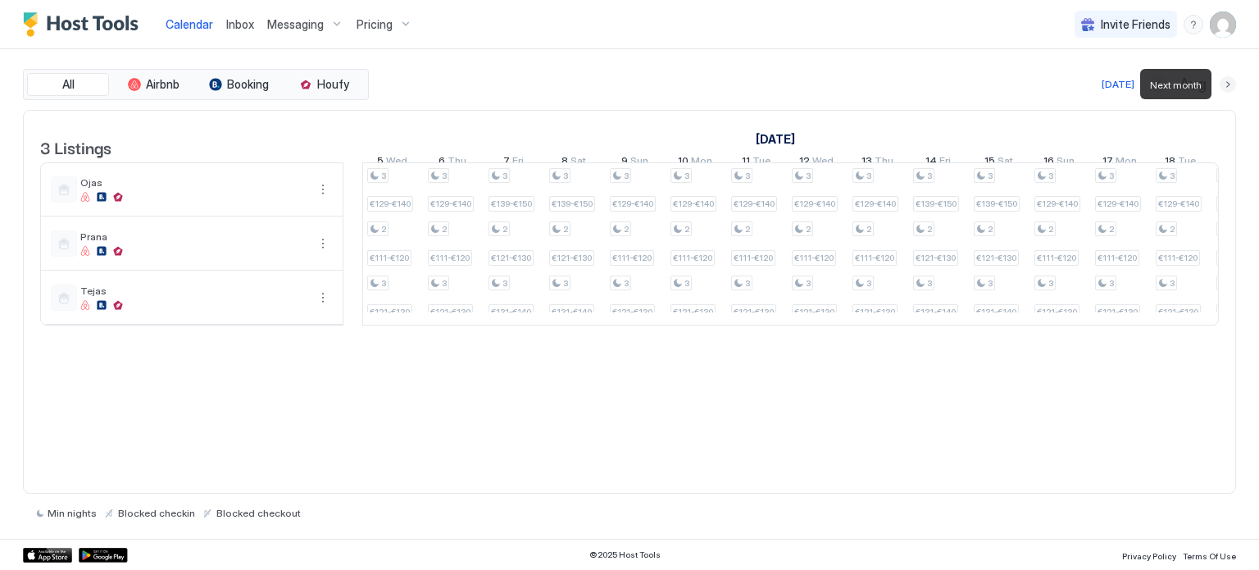
click at [1224, 81] on button "Next month" at bounding box center [1228, 84] width 16 height 16
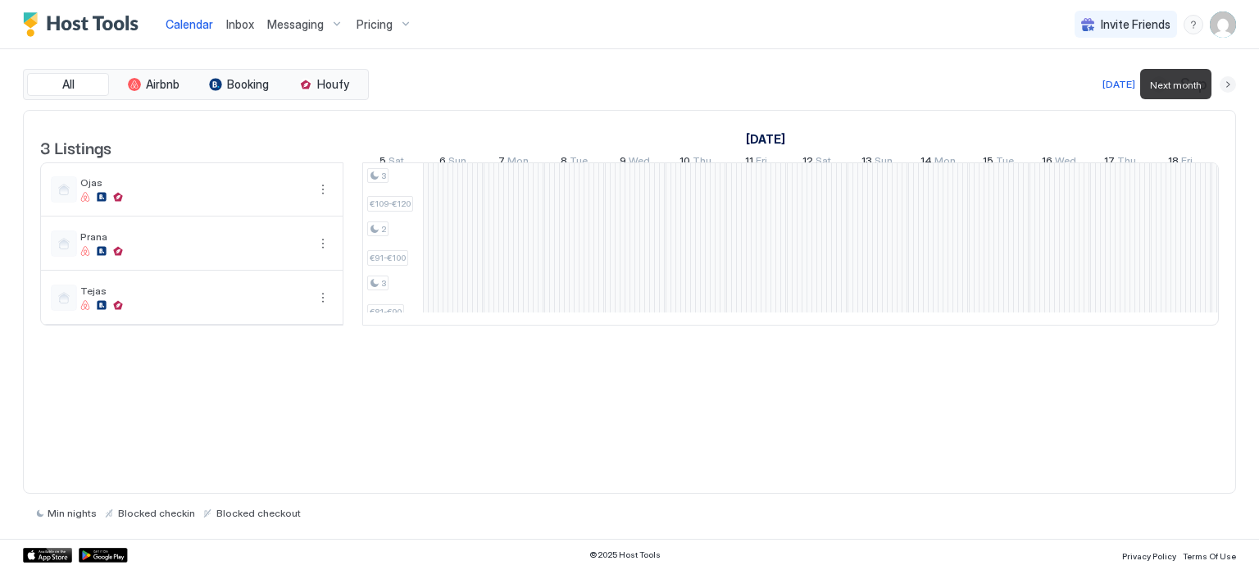
click at [1224, 81] on button "Next month" at bounding box center [1228, 84] width 16 height 16
click at [1114, 84] on div "[DATE]" at bounding box center [1119, 84] width 33 height 15
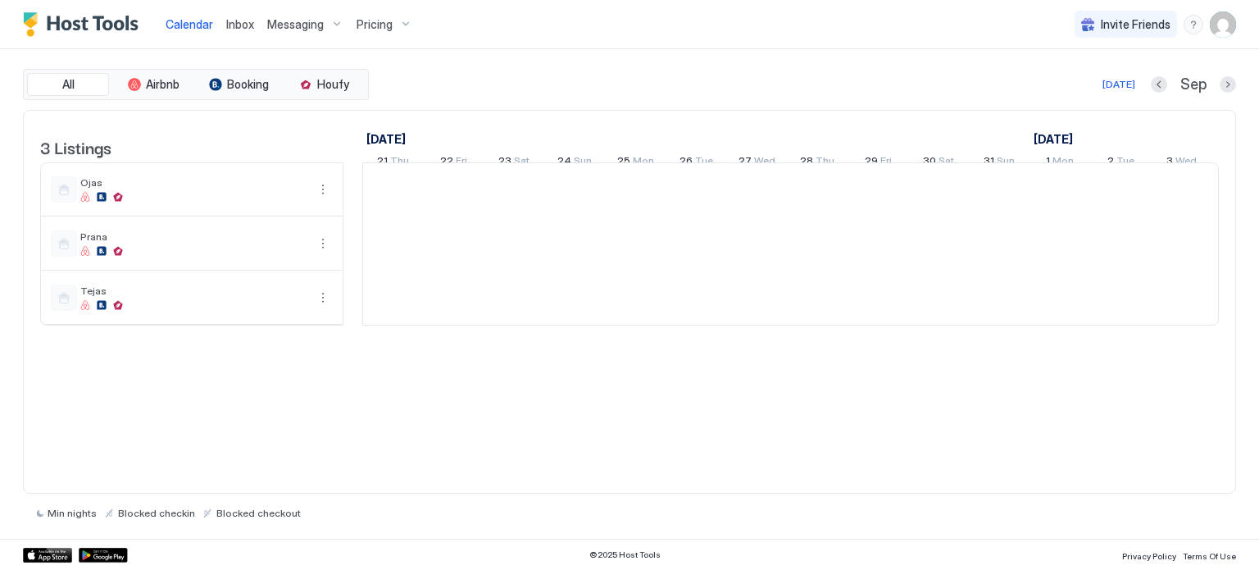
scroll to position [0, 911]
click at [380, 20] on span "Pricing" at bounding box center [375, 24] width 36 height 15
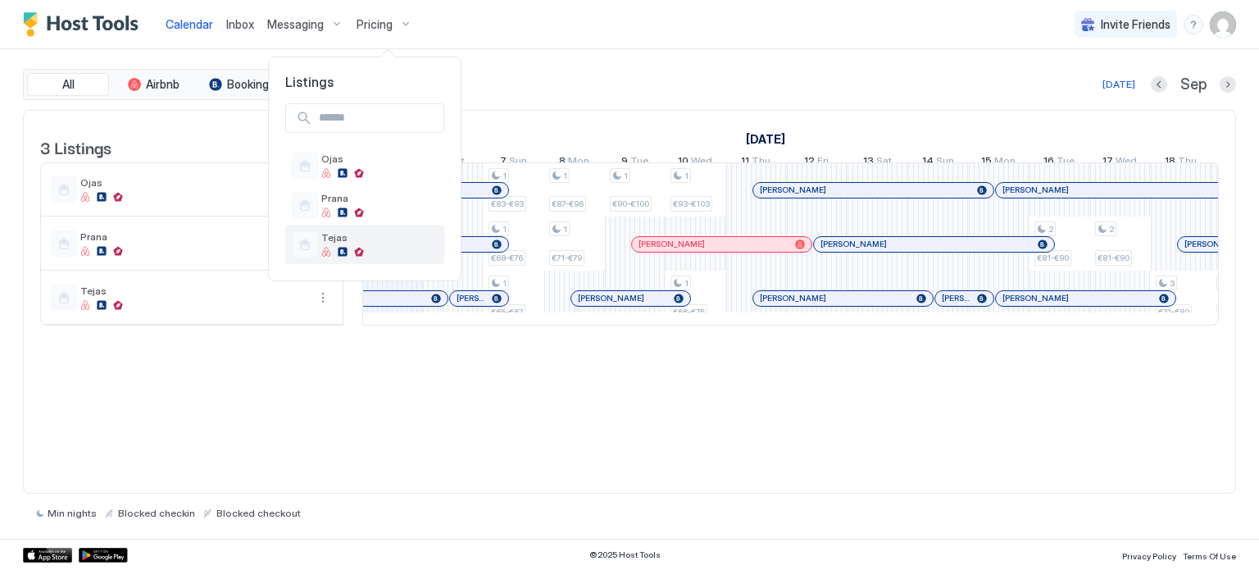
click at [366, 244] on div "Tejas" at bounding box center [379, 243] width 116 height 25
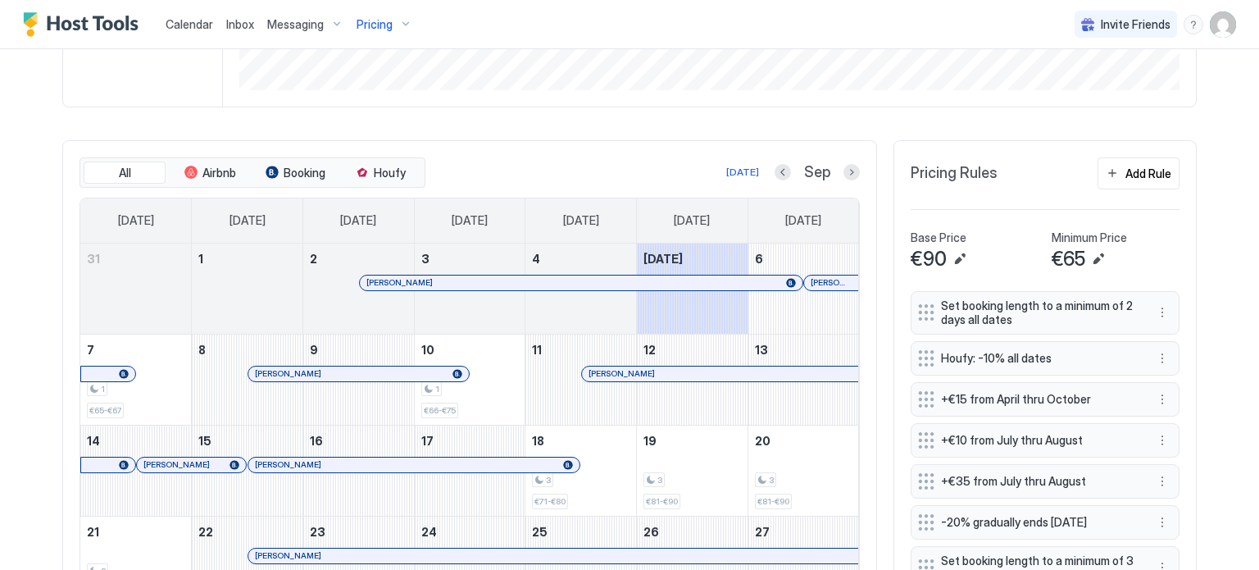
scroll to position [574, 0]
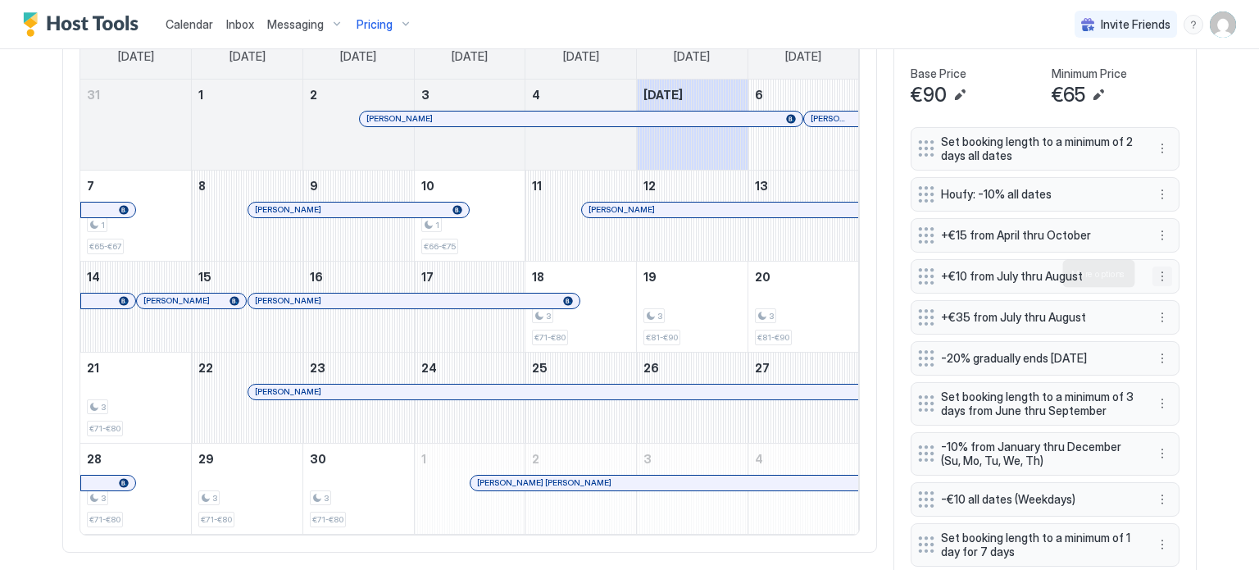
click at [1154, 274] on button "More options" at bounding box center [1162, 276] width 20 height 20
click at [1167, 291] on div "Edit" at bounding box center [1172, 296] width 36 height 12
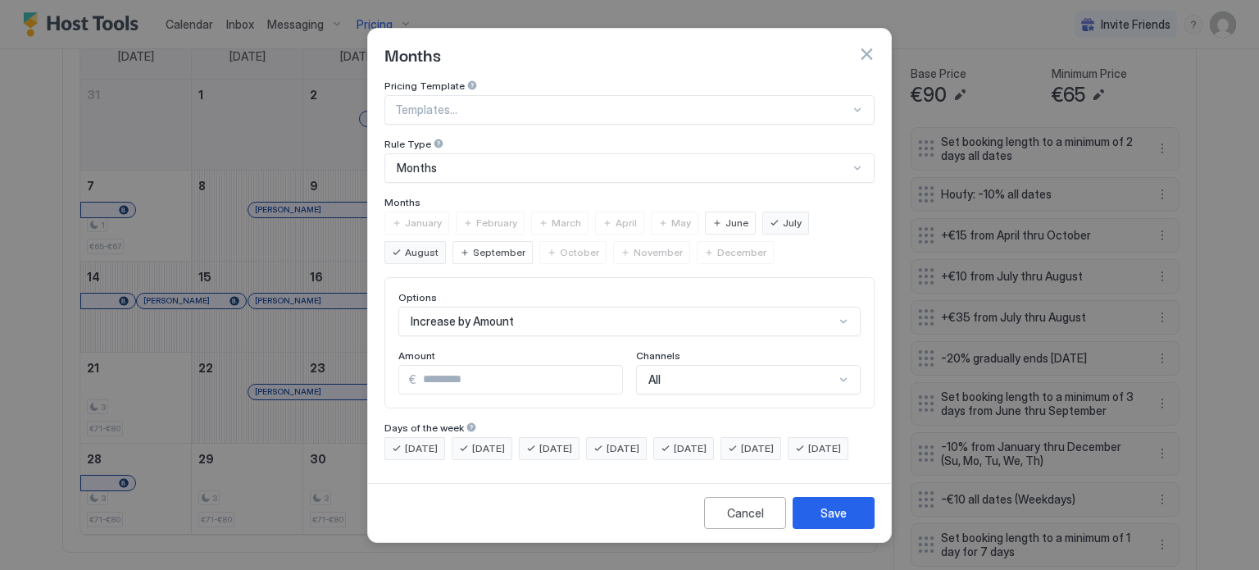
click at [767, 211] on div "July" at bounding box center [785, 222] width 47 height 23
click at [438, 245] on span "August" at bounding box center [422, 252] width 34 height 15
click at [473, 245] on span "September" at bounding box center [499, 252] width 52 height 15
click at [829, 516] on button "Save" at bounding box center [834, 513] width 82 height 32
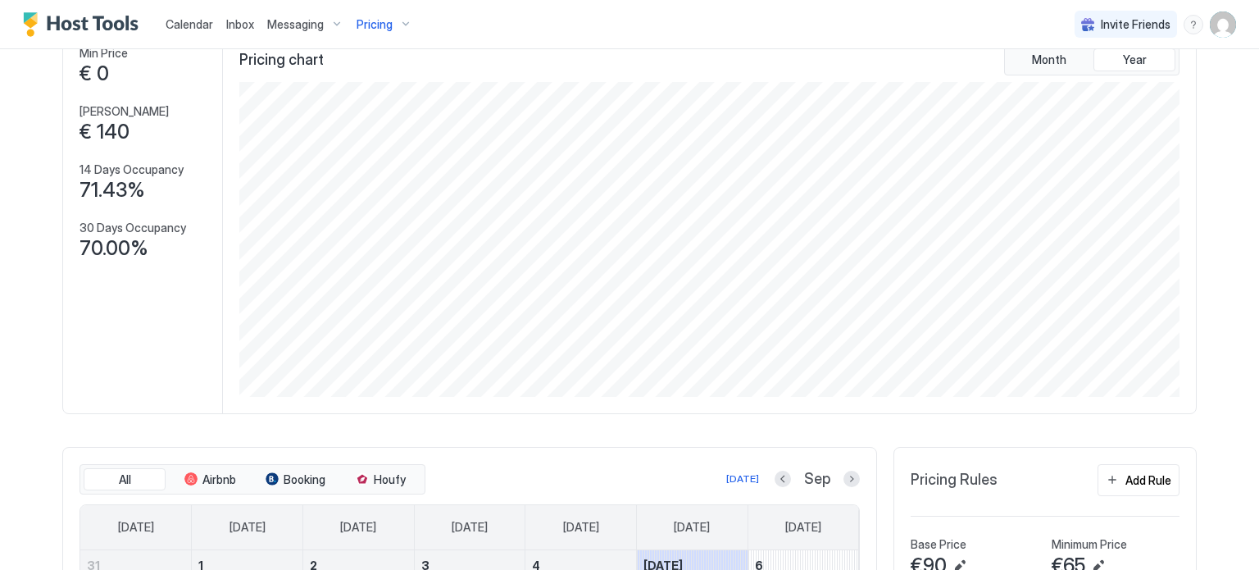
scroll to position [0, 0]
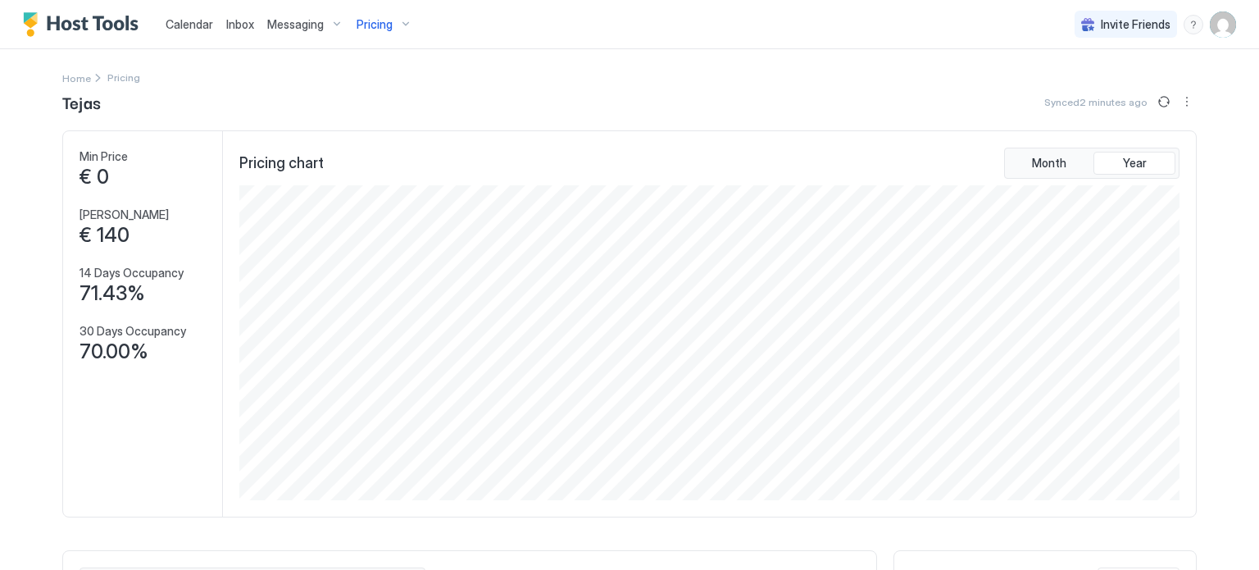
click at [366, 27] on span "Pricing" at bounding box center [375, 24] width 36 height 15
click at [352, 202] on span "Prana" at bounding box center [379, 198] width 116 height 12
click at [374, 24] on span "Pricing" at bounding box center [375, 24] width 36 height 15
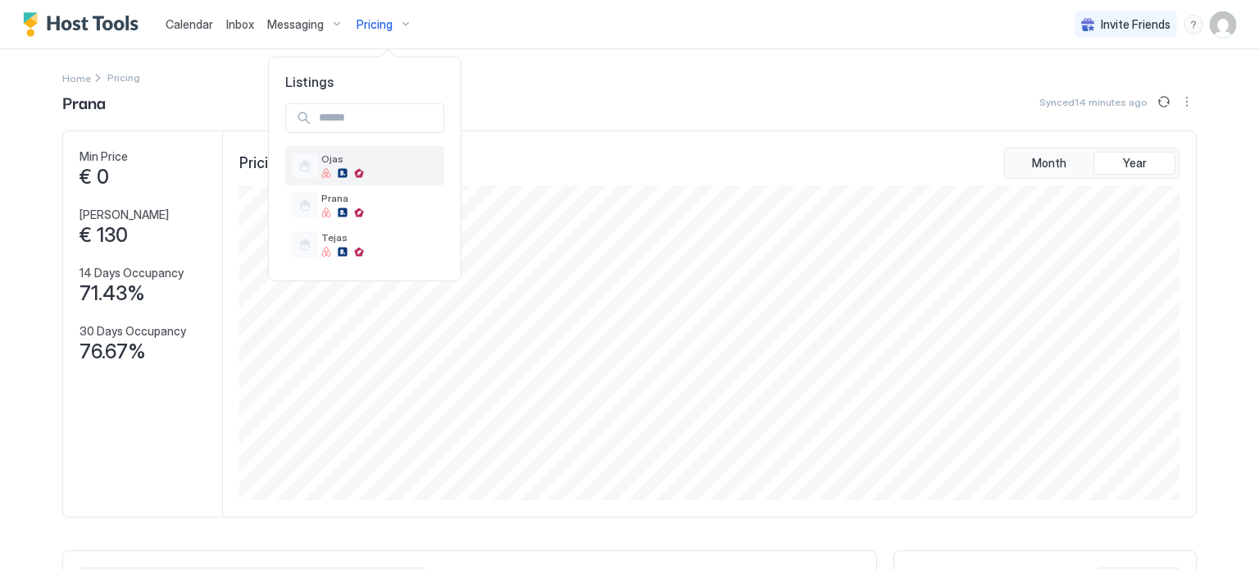
click at [352, 166] on div "Ojas" at bounding box center [379, 164] width 116 height 25
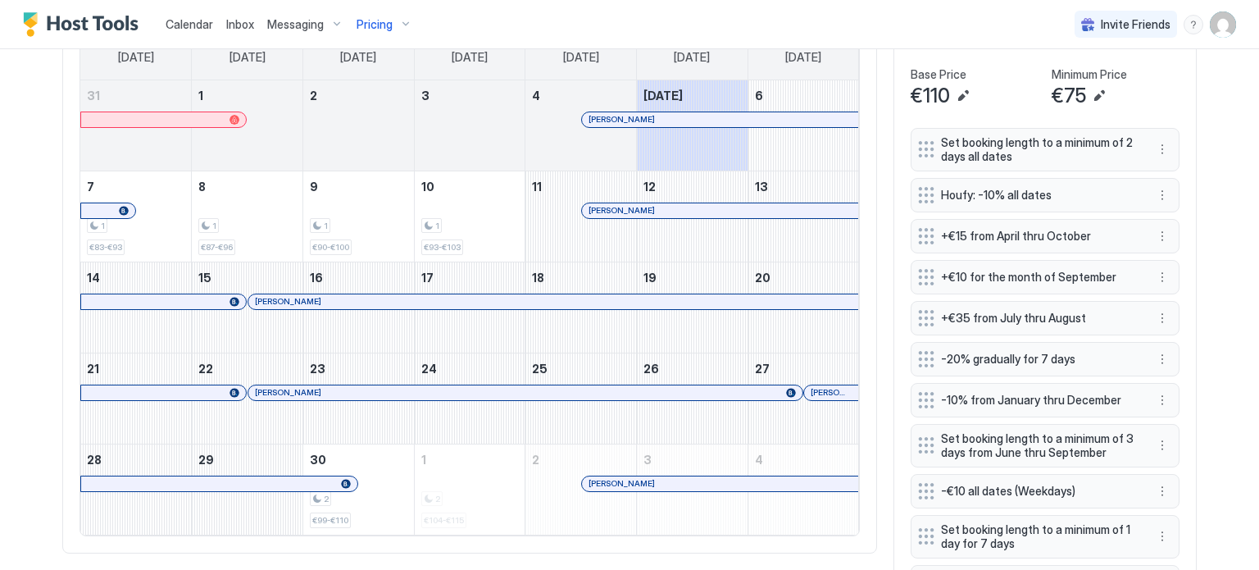
scroll to position [574, 0]
